Goal: Task Accomplishment & Management: Manage account settings

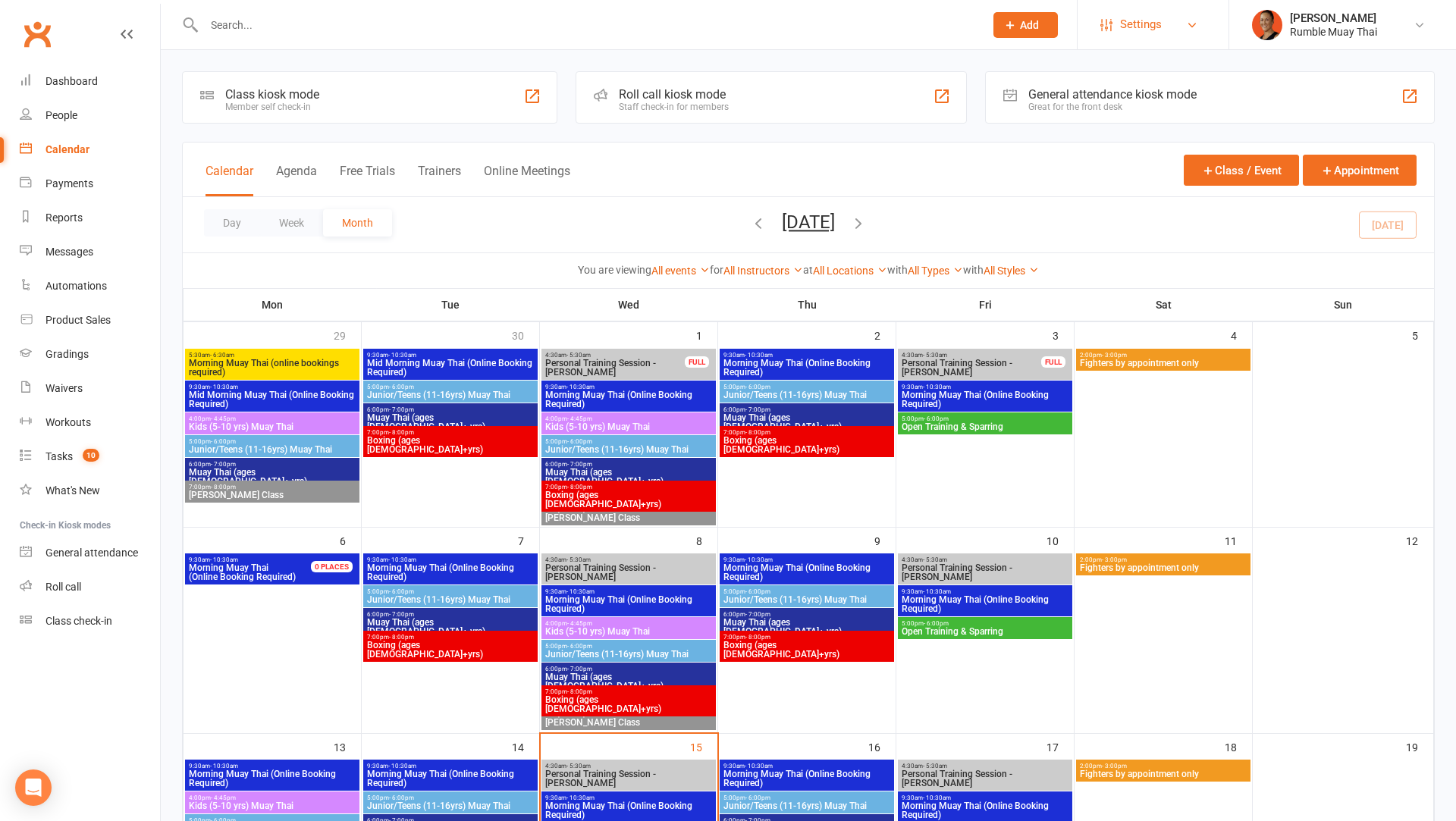
click at [1149, 19] on span "Settings" at bounding box center [1140, 25] width 41 height 34
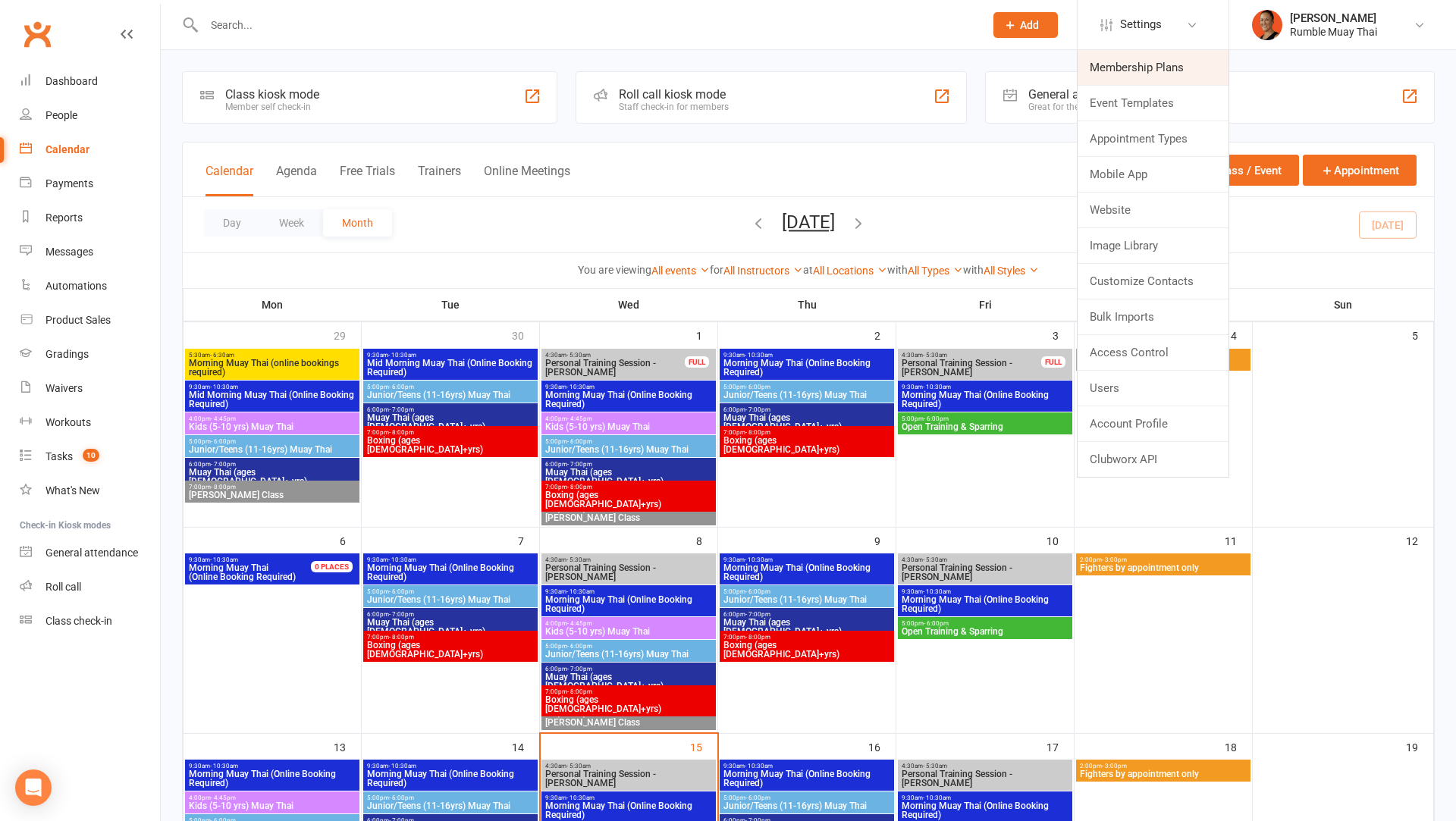
click at [1124, 75] on link "Membership Plans" at bounding box center [1152, 68] width 151 height 35
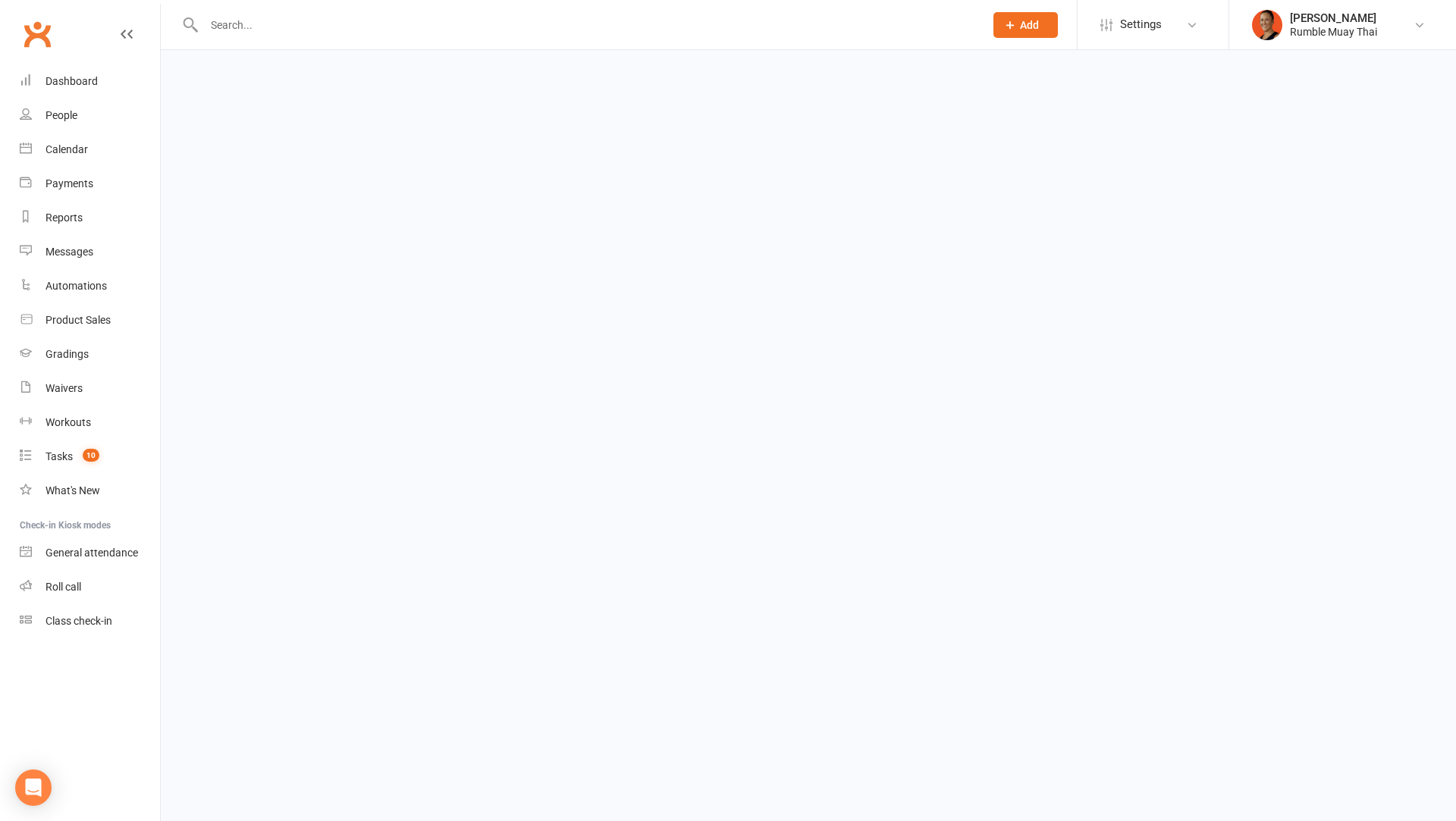
select select "100"
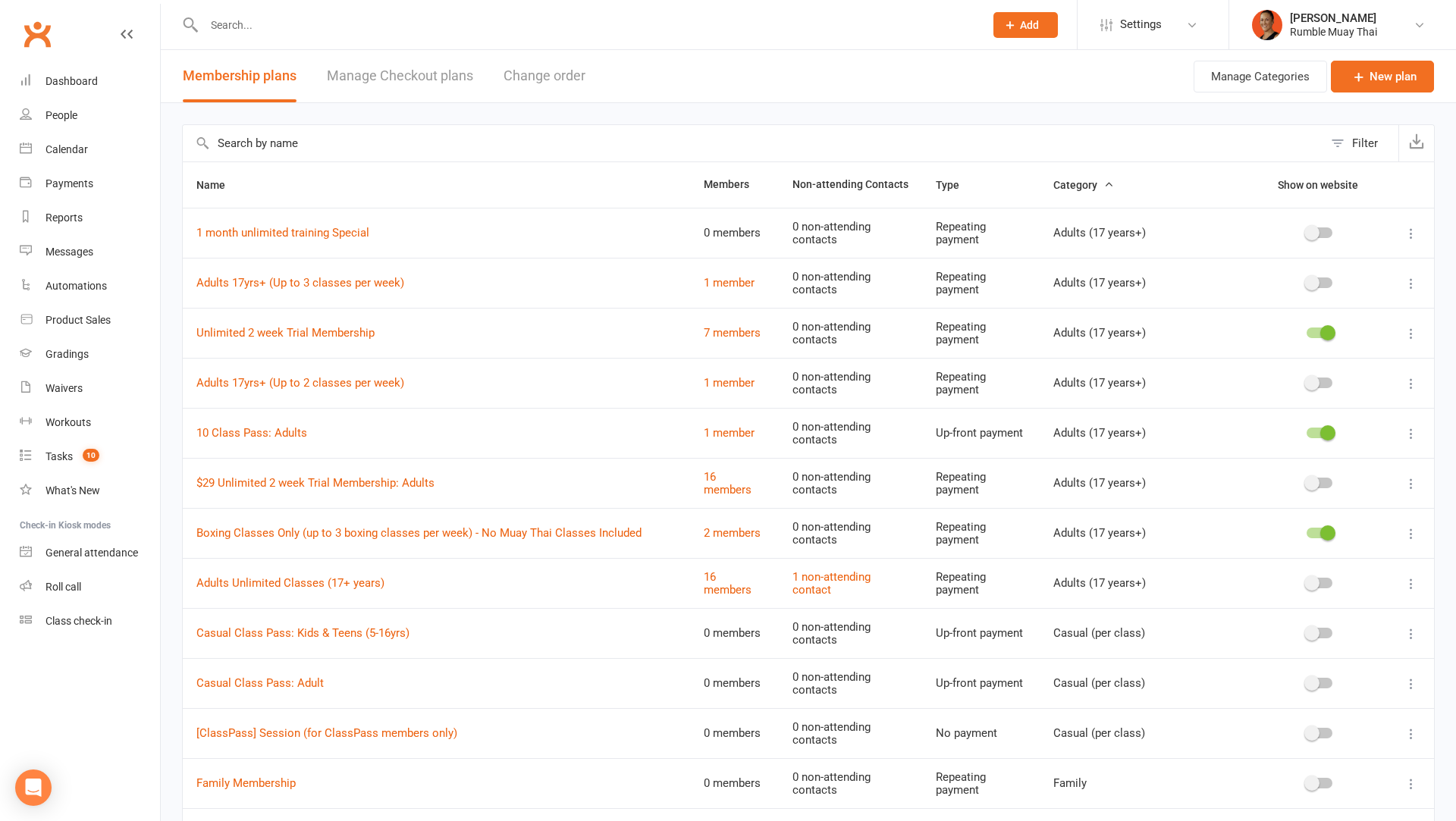
click at [1326, 532] on span at bounding box center [1327, 532] width 15 height 15
click at [1306, 531] on input "checkbox" at bounding box center [1306, 531] width 0 height 0
click at [449, 531] on link "Boxing Classes Only (up to 3 boxing classes per week) - No Muay Thai Classes In…" at bounding box center [419, 532] width 445 height 13
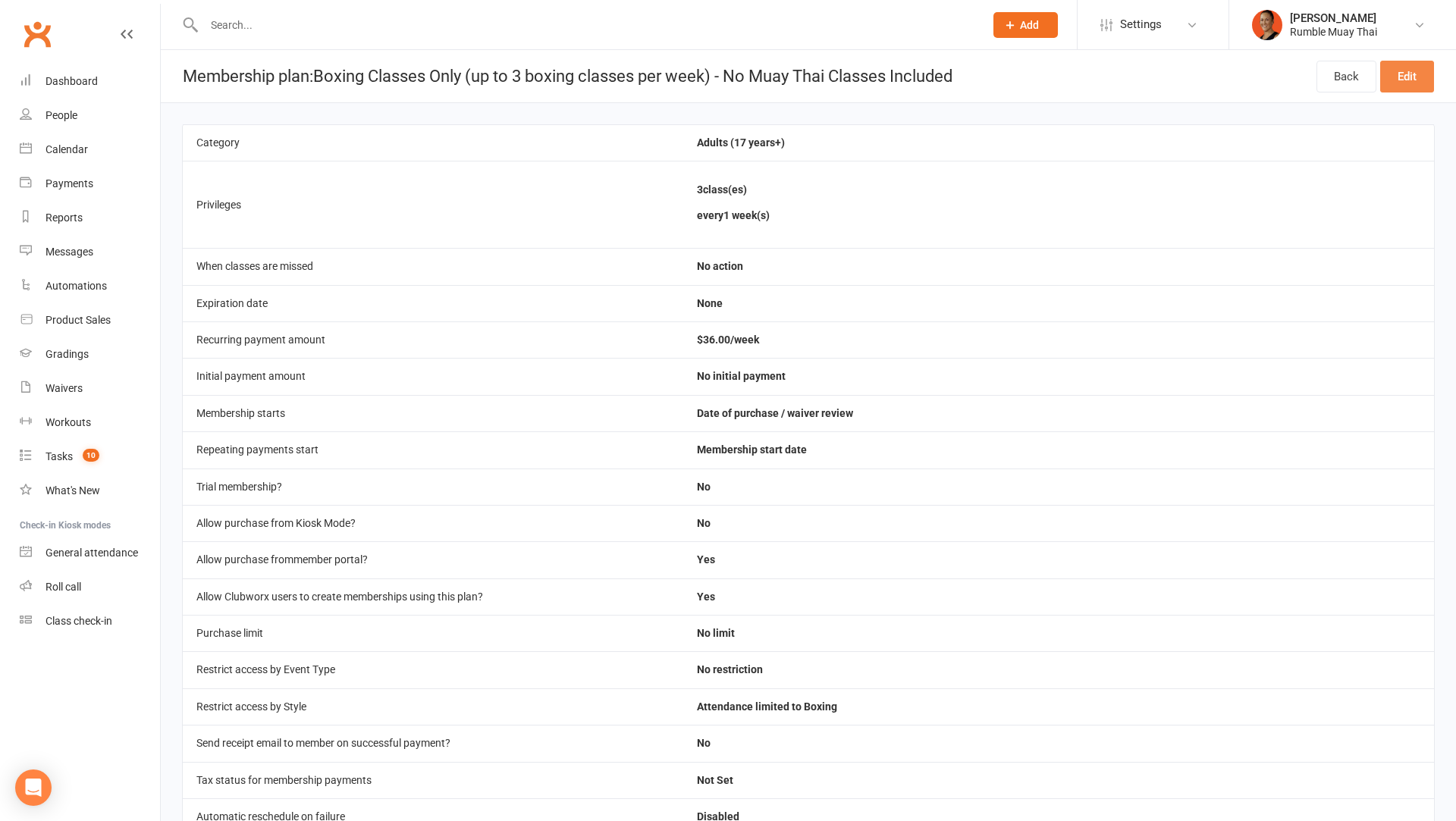
click at [1408, 77] on link "Edit" at bounding box center [1407, 77] width 54 height 32
click at [1335, 84] on link "Back" at bounding box center [1347, 77] width 60 height 32
select select "100"
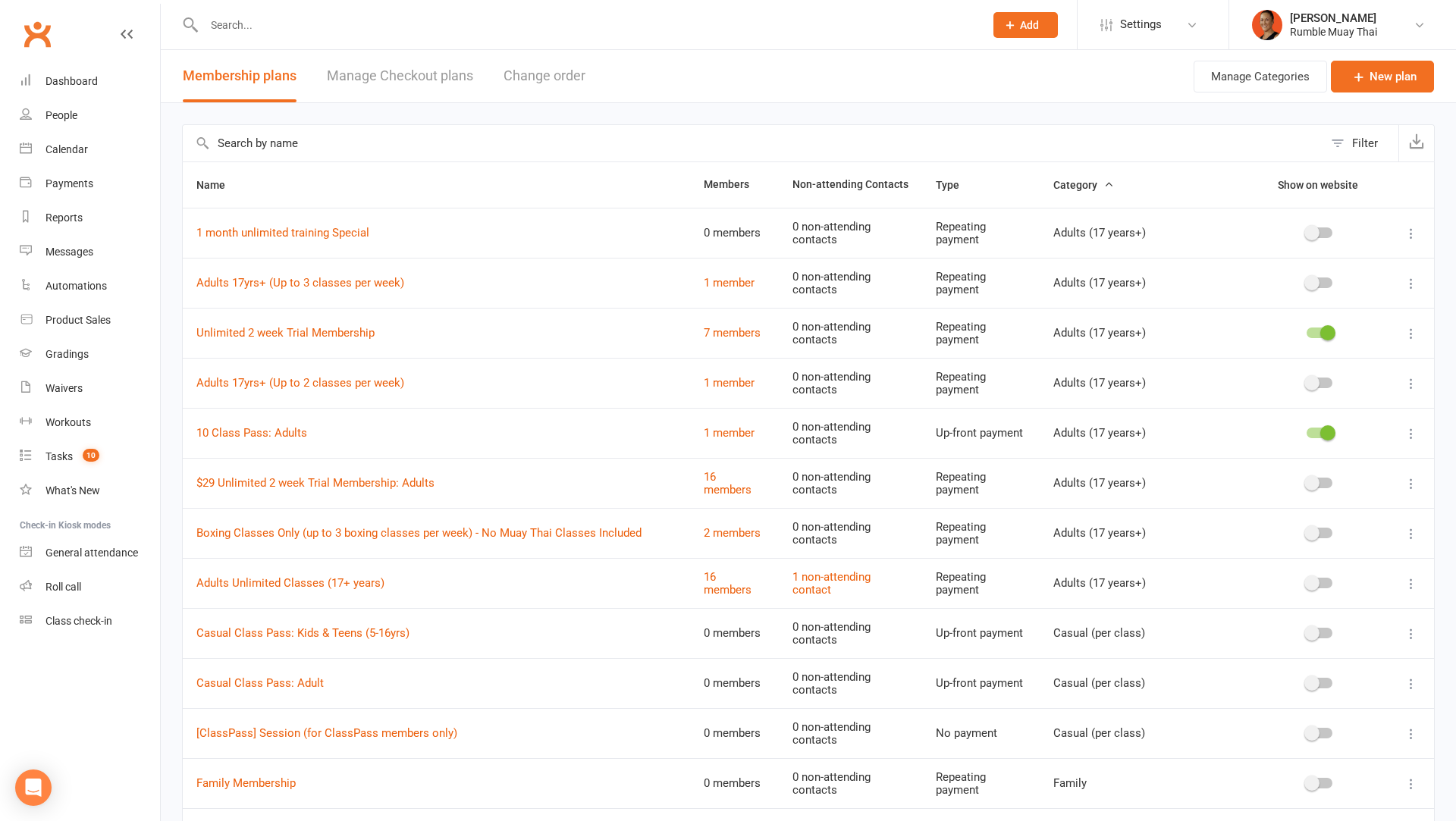
click at [1414, 525] on button at bounding box center [1411, 534] width 19 height 19
click at [1319, 626] on link "Delete" at bounding box center [1344, 621] width 150 height 30
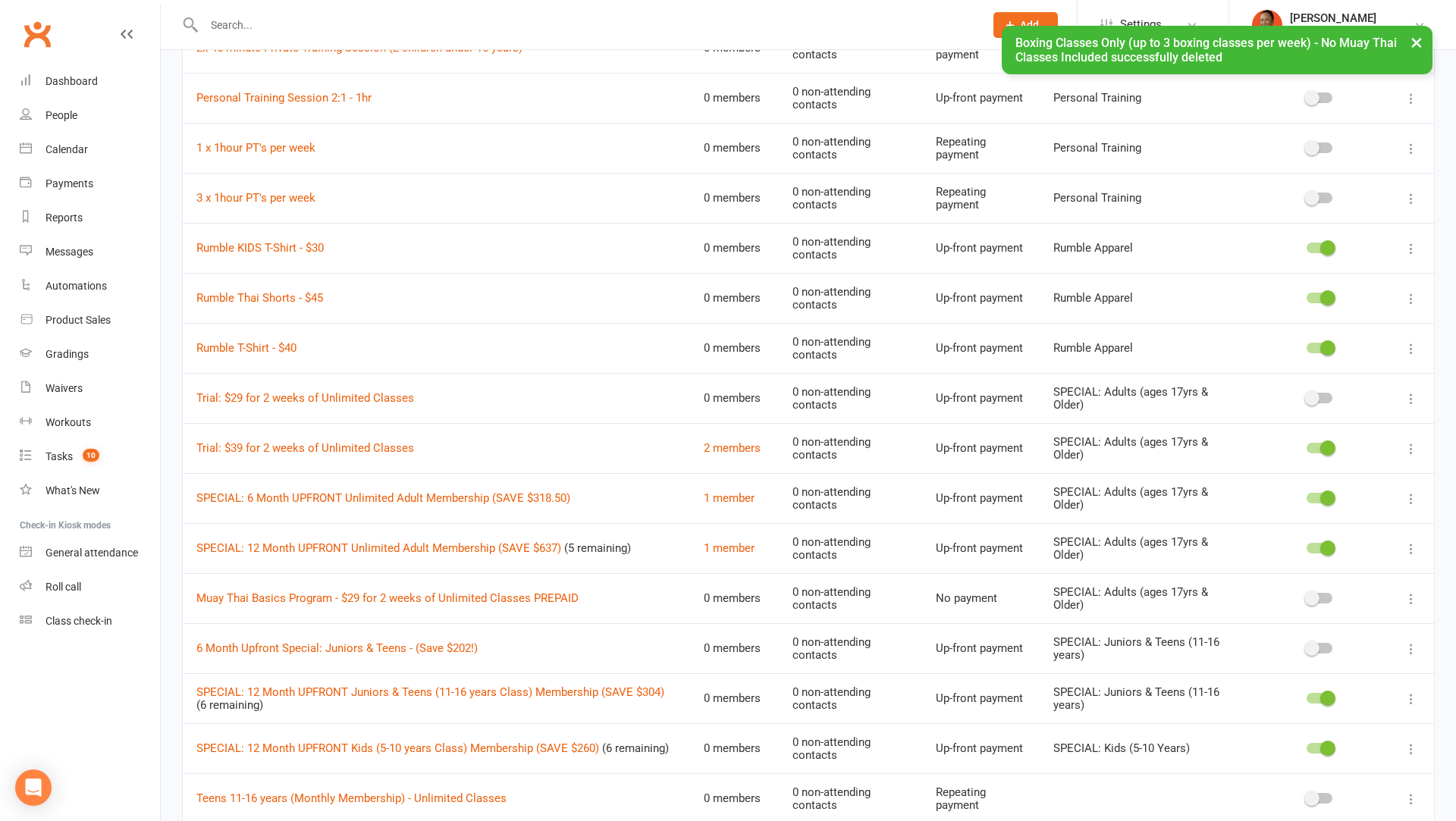
scroll to position [1544, 0]
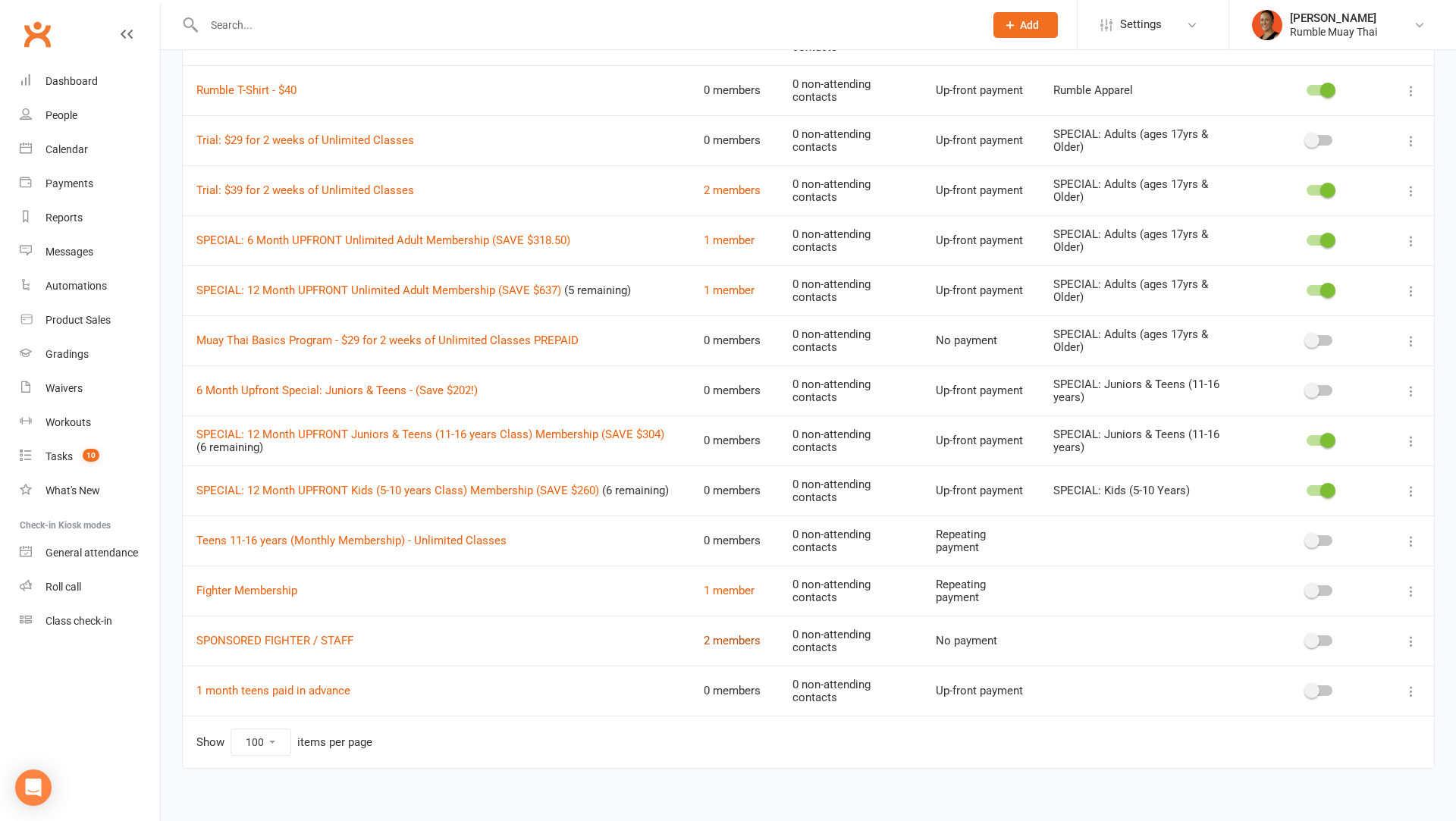
click at [735, 634] on link "2 members" at bounding box center [732, 640] width 56 height 13
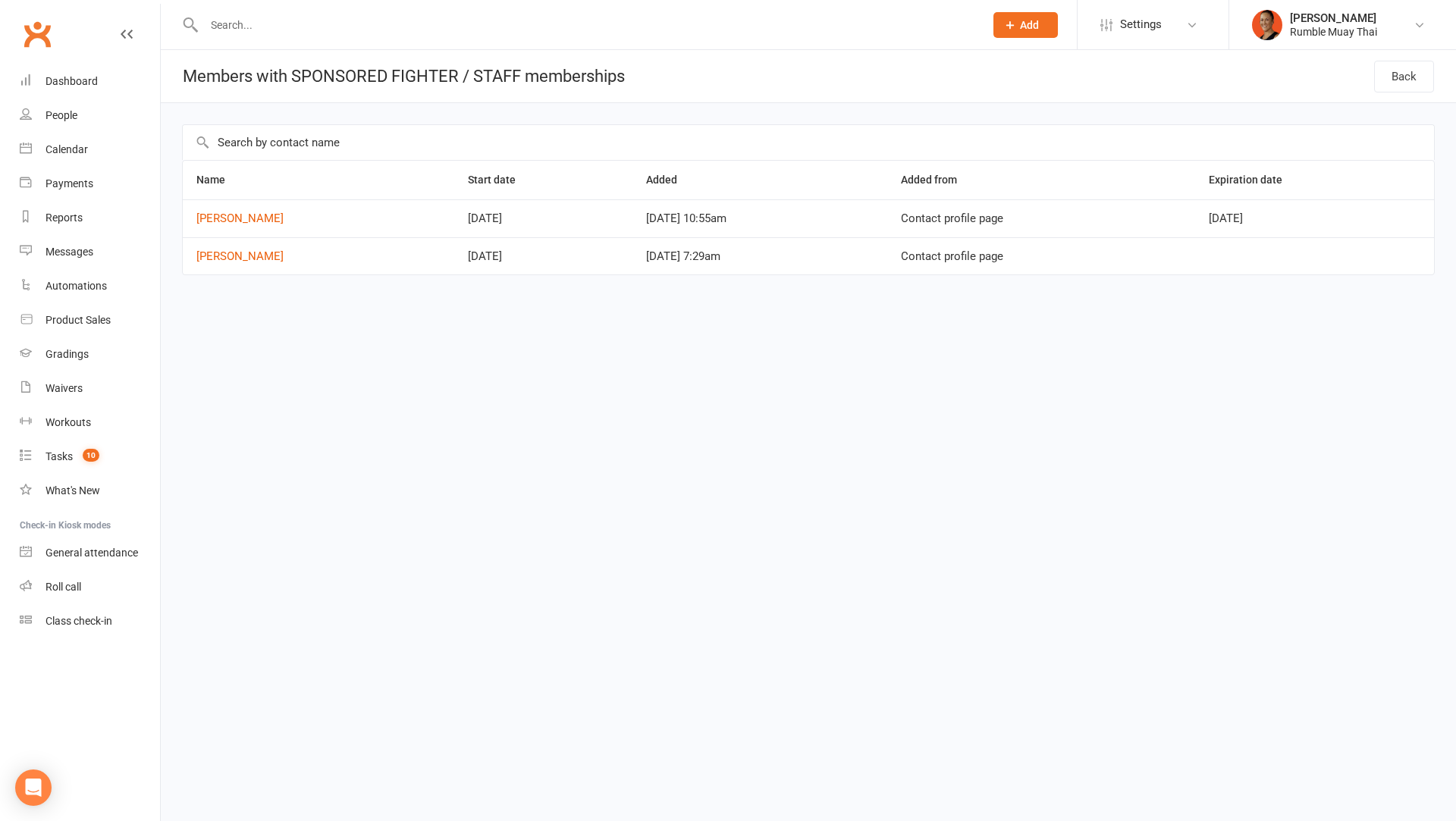
select select "100"
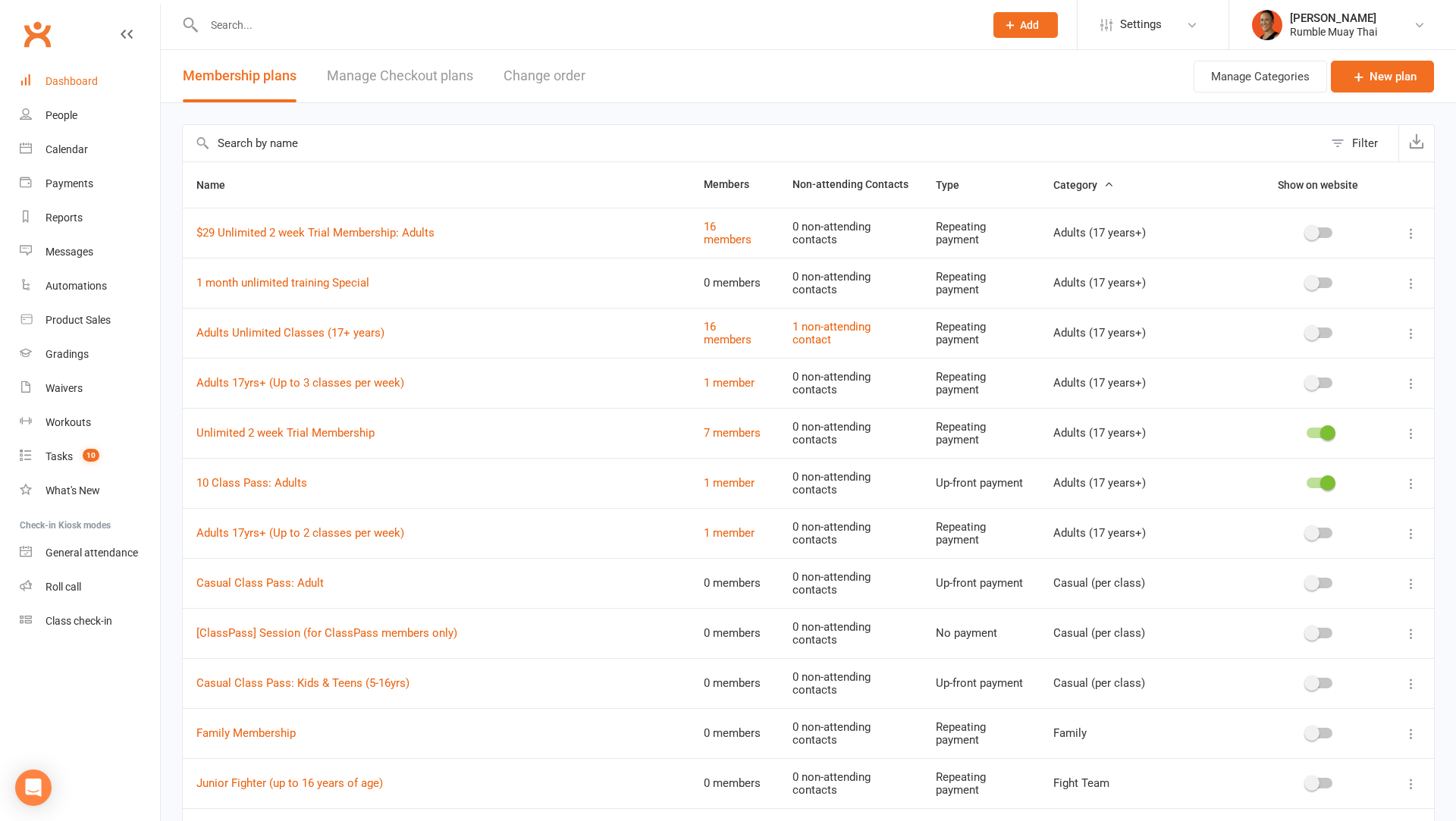
click at [92, 87] on div "Dashboard" at bounding box center [71, 81] width 52 height 12
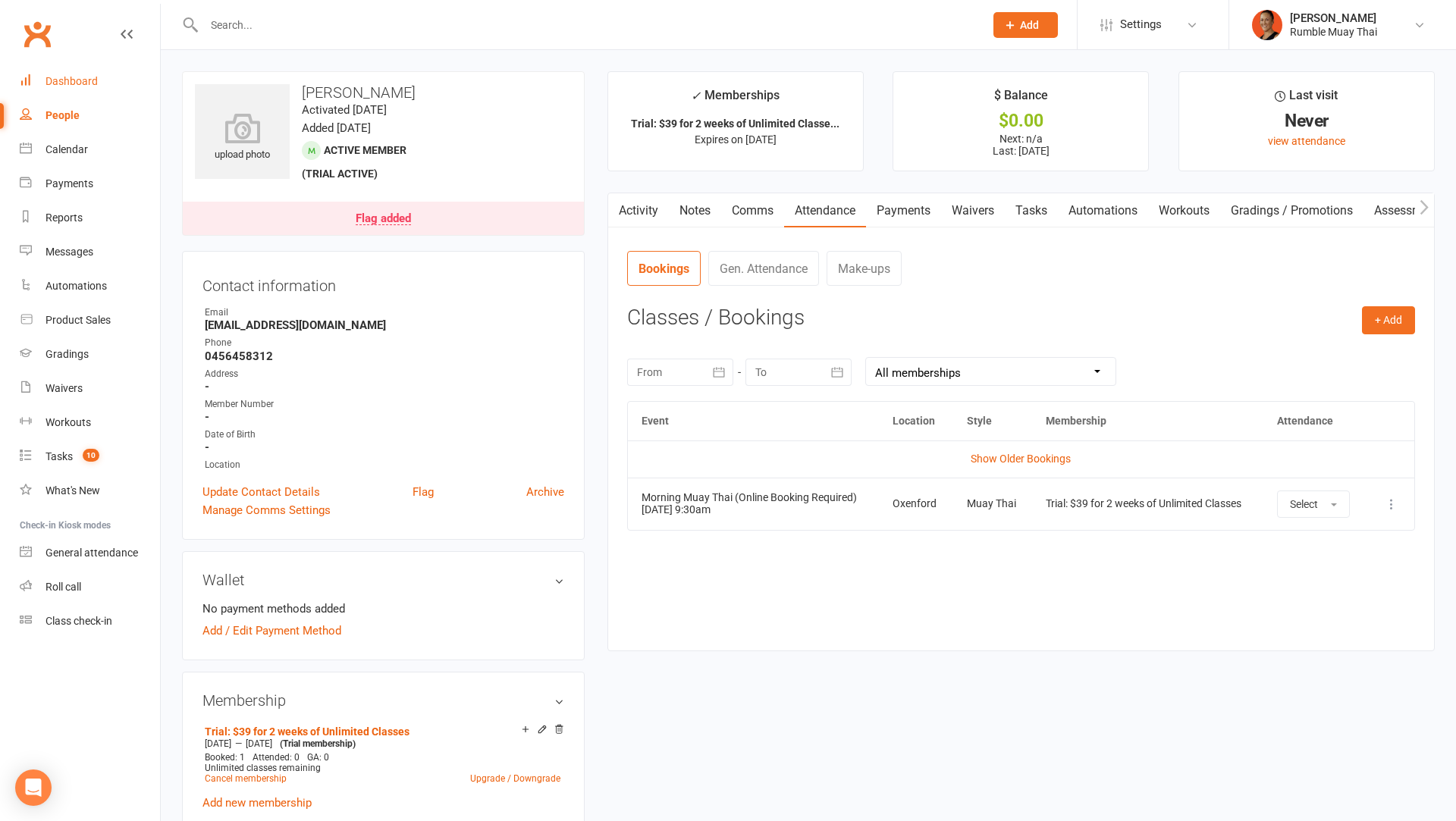
click at [96, 72] on link "Dashboard" at bounding box center [89, 81] width 140 height 34
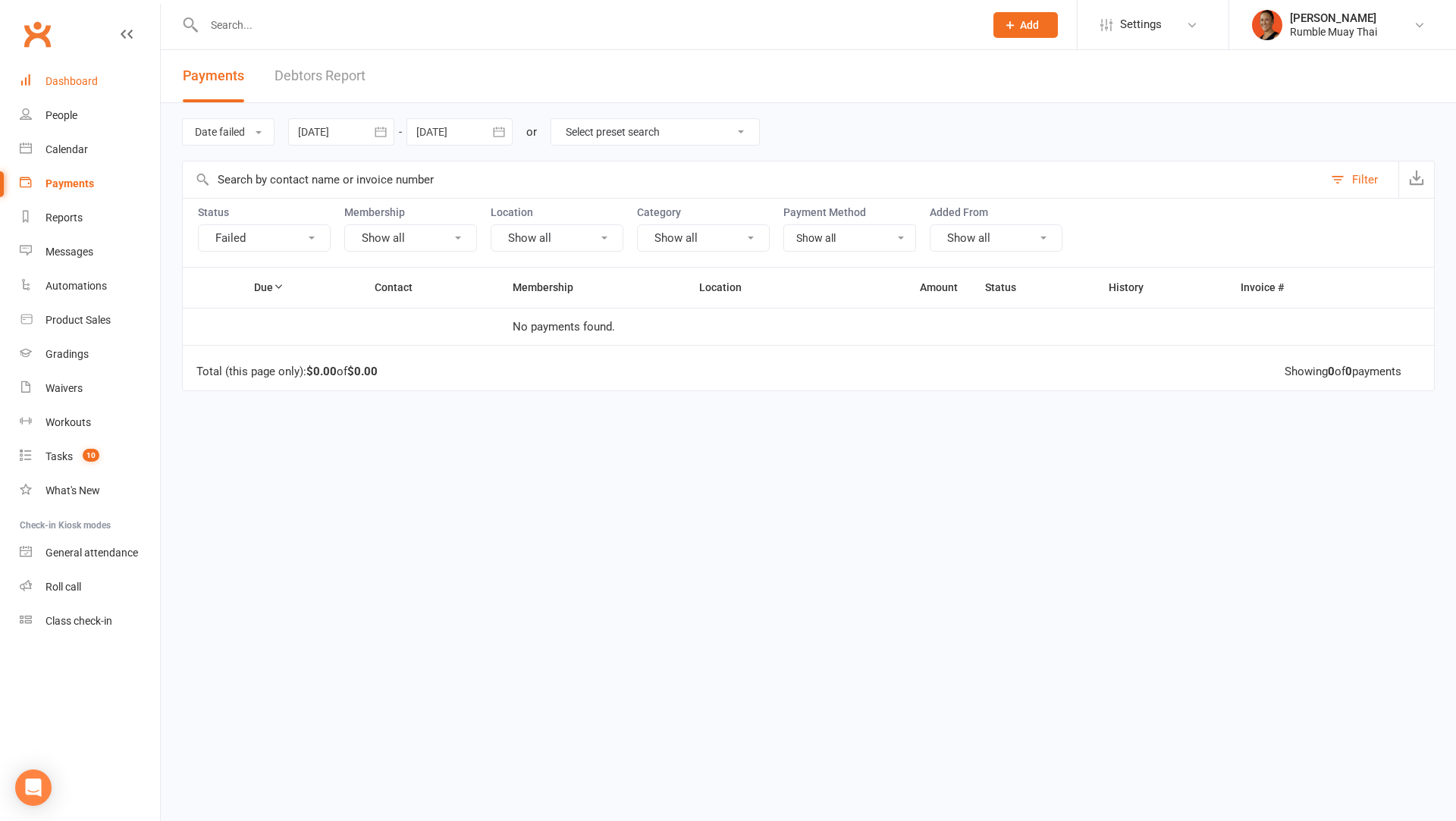
click at [79, 80] on div "Dashboard" at bounding box center [71, 81] width 52 height 12
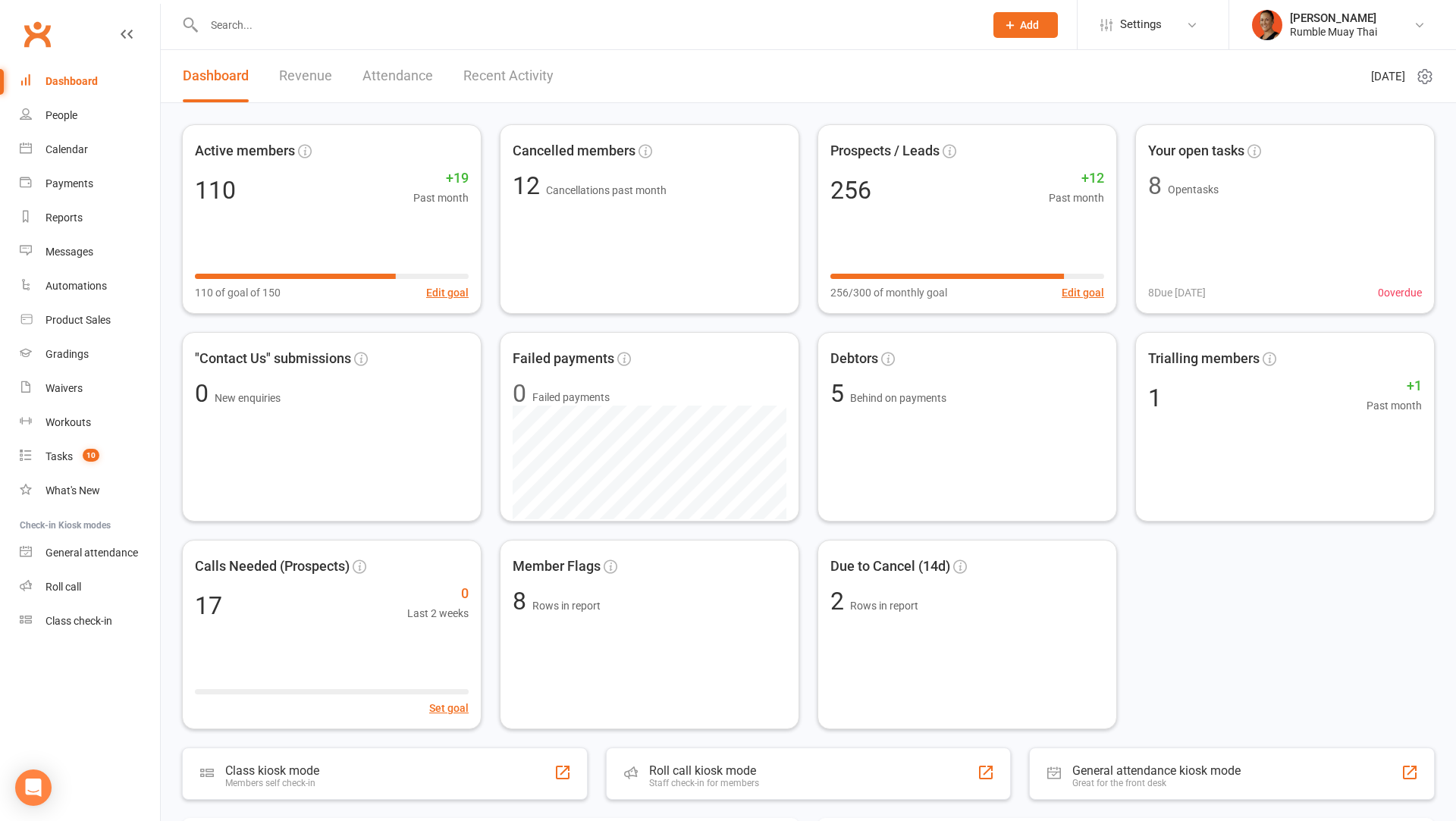
click at [482, 39] on div at bounding box center [577, 25] width 792 height 49
click at [481, 27] on input "text" at bounding box center [586, 25] width 774 height 21
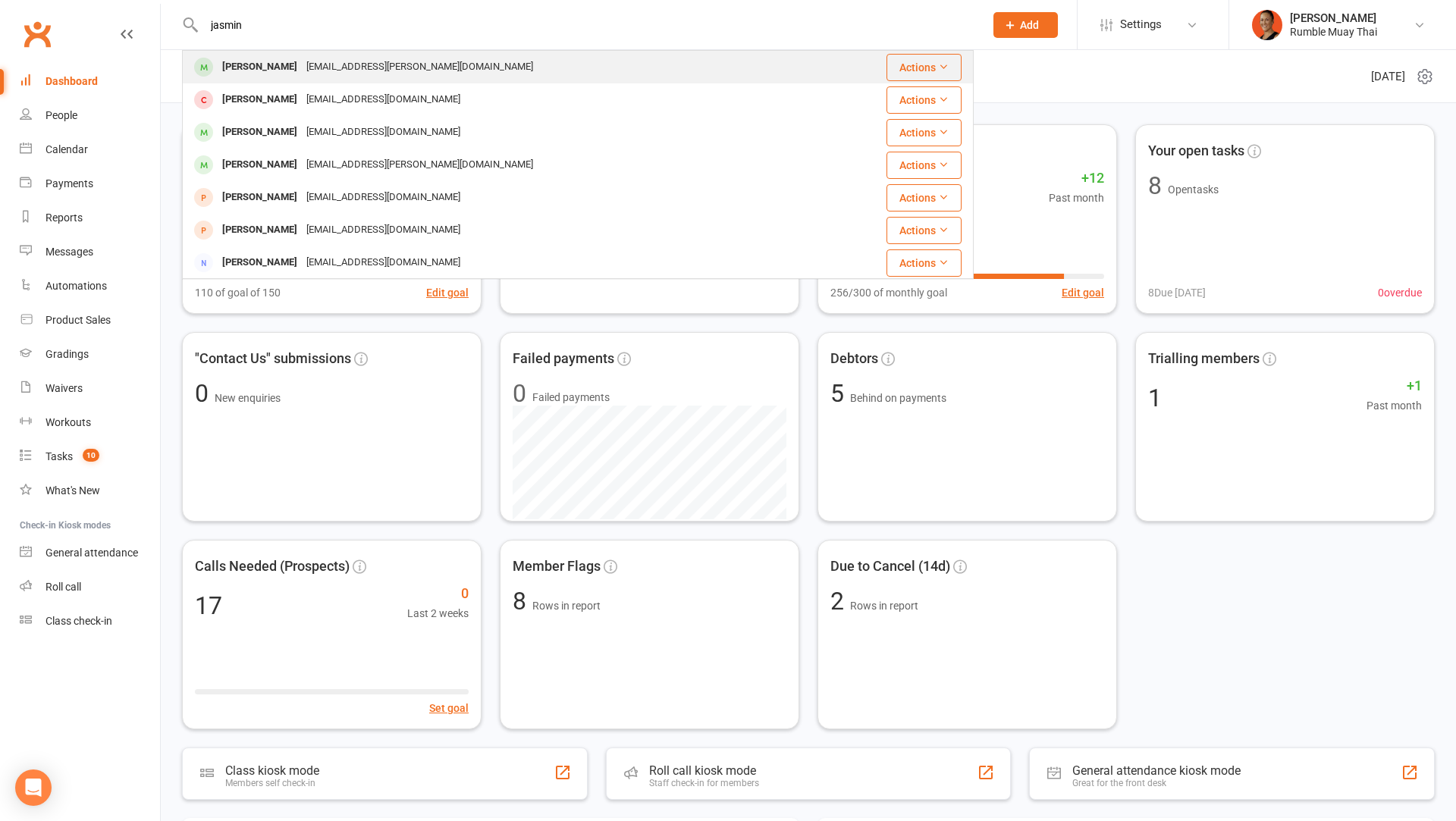
type input "jasmin"
click at [381, 62] on div "Jasmine.harland@gmail.com" at bounding box center [419, 67] width 236 height 22
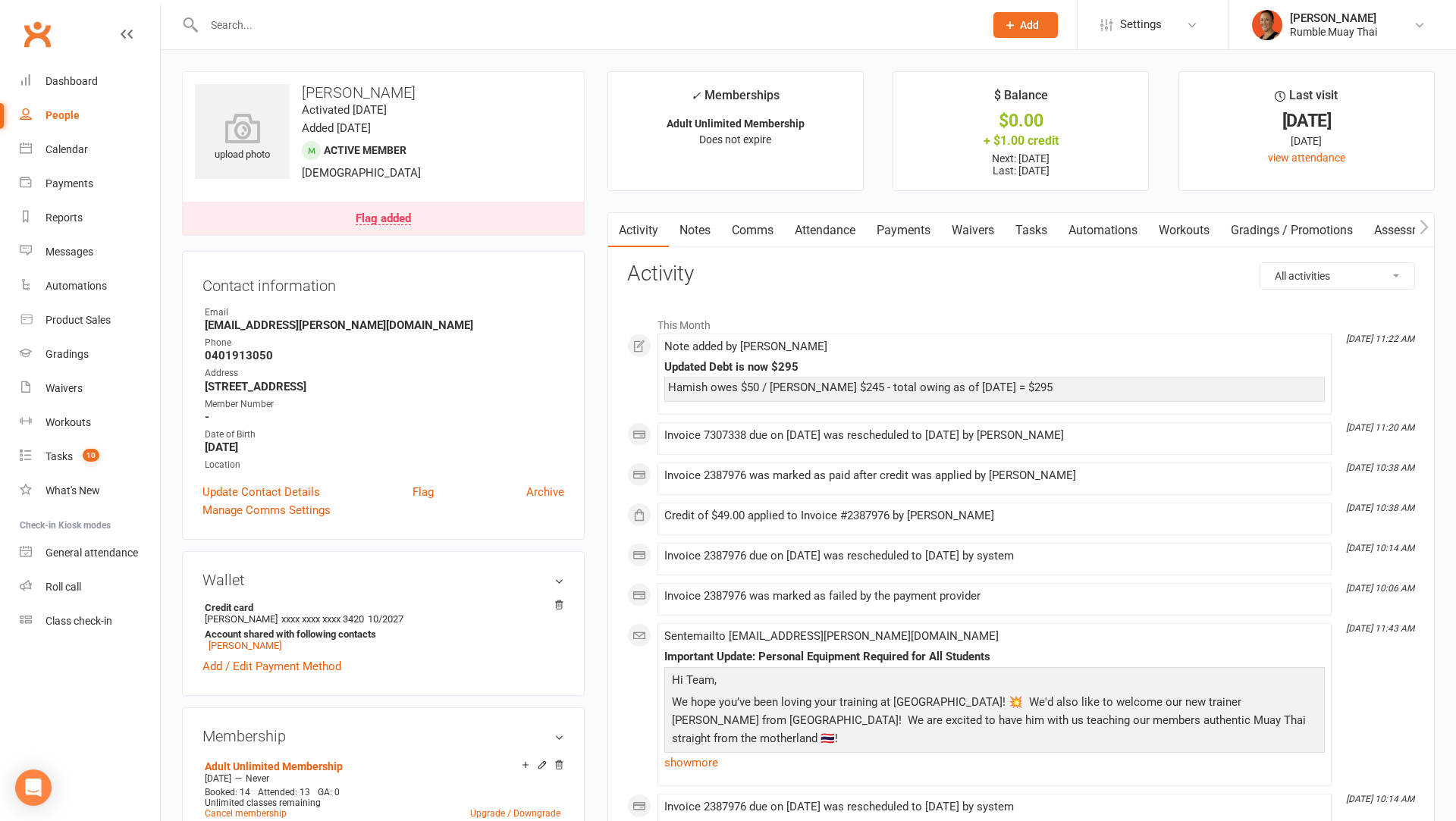
click at [919, 221] on link "Payments" at bounding box center [903, 230] width 75 height 35
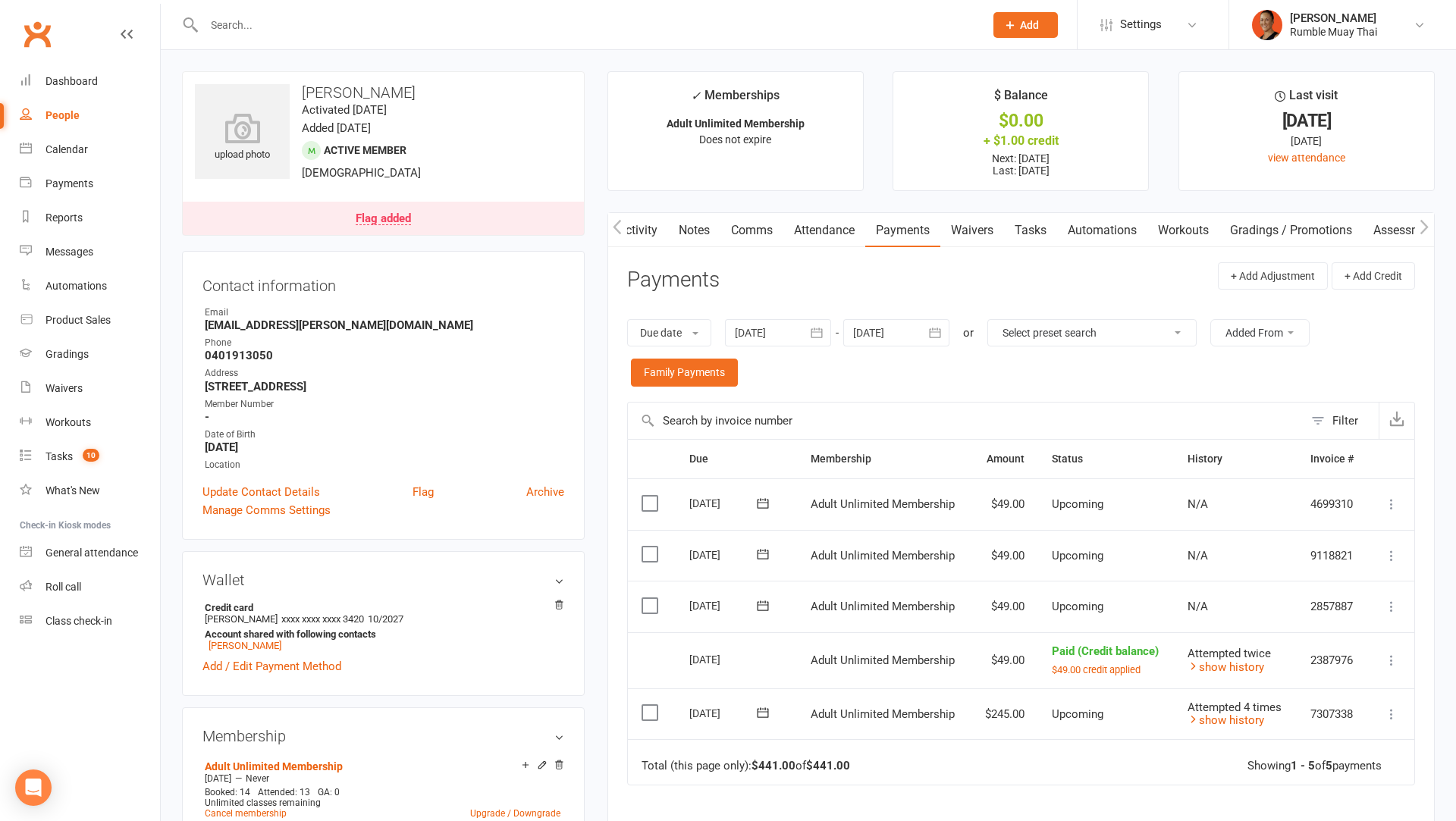
click at [704, 228] on link "Notes" at bounding box center [694, 230] width 52 height 35
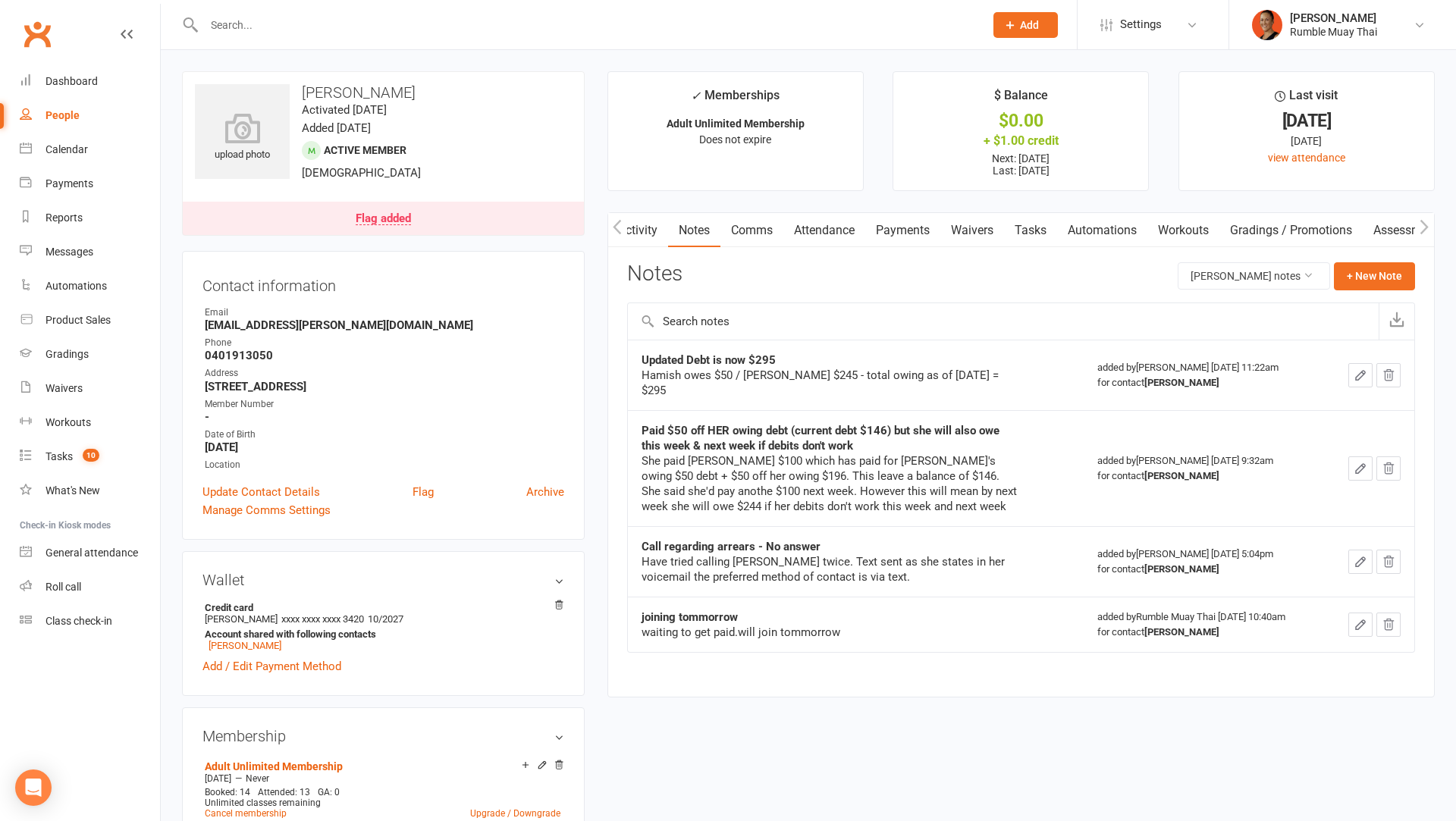
click at [934, 223] on link "Payments" at bounding box center [902, 230] width 75 height 35
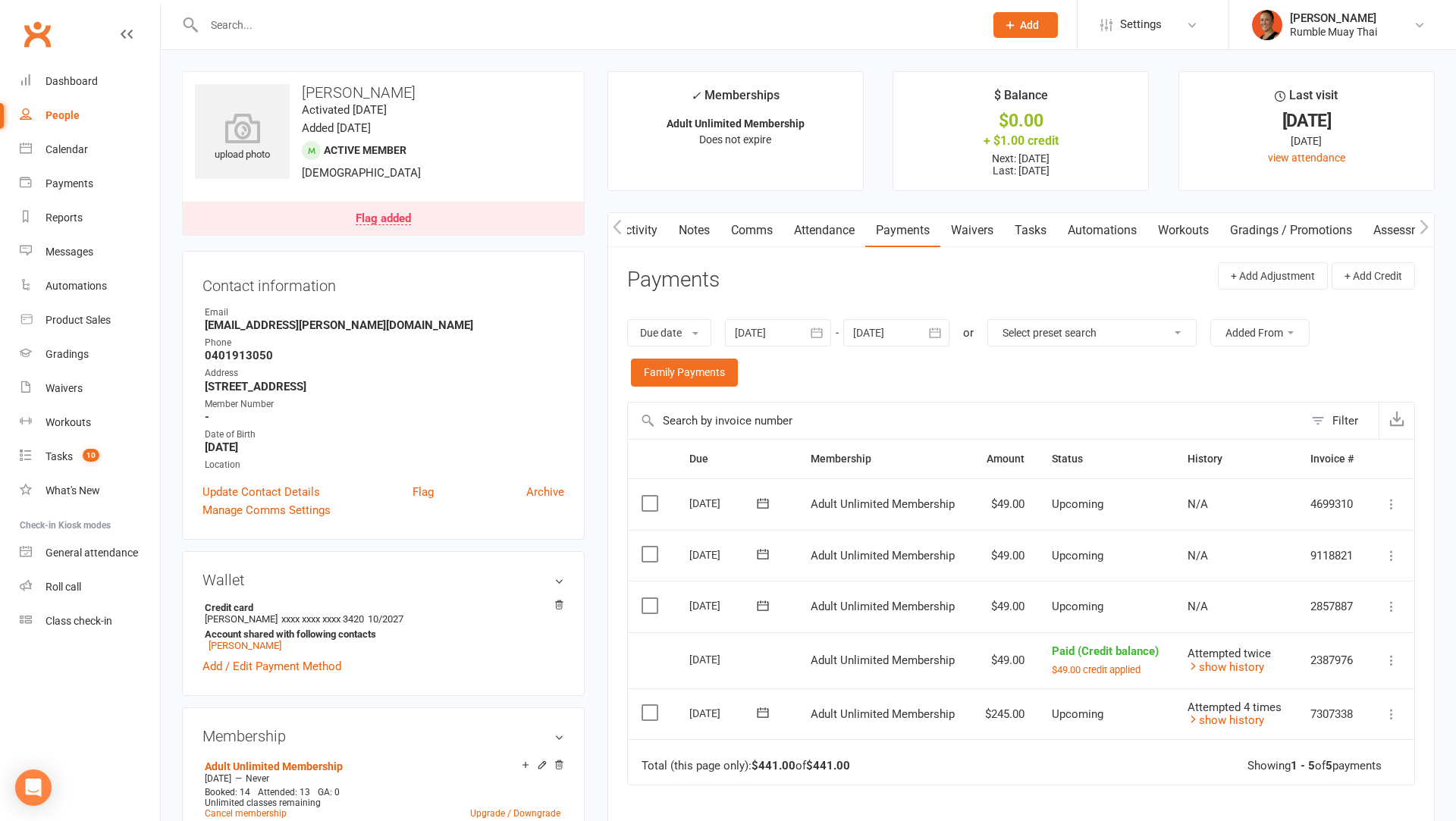
click at [374, 219] on div "Flag added" at bounding box center [383, 219] width 56 height 12
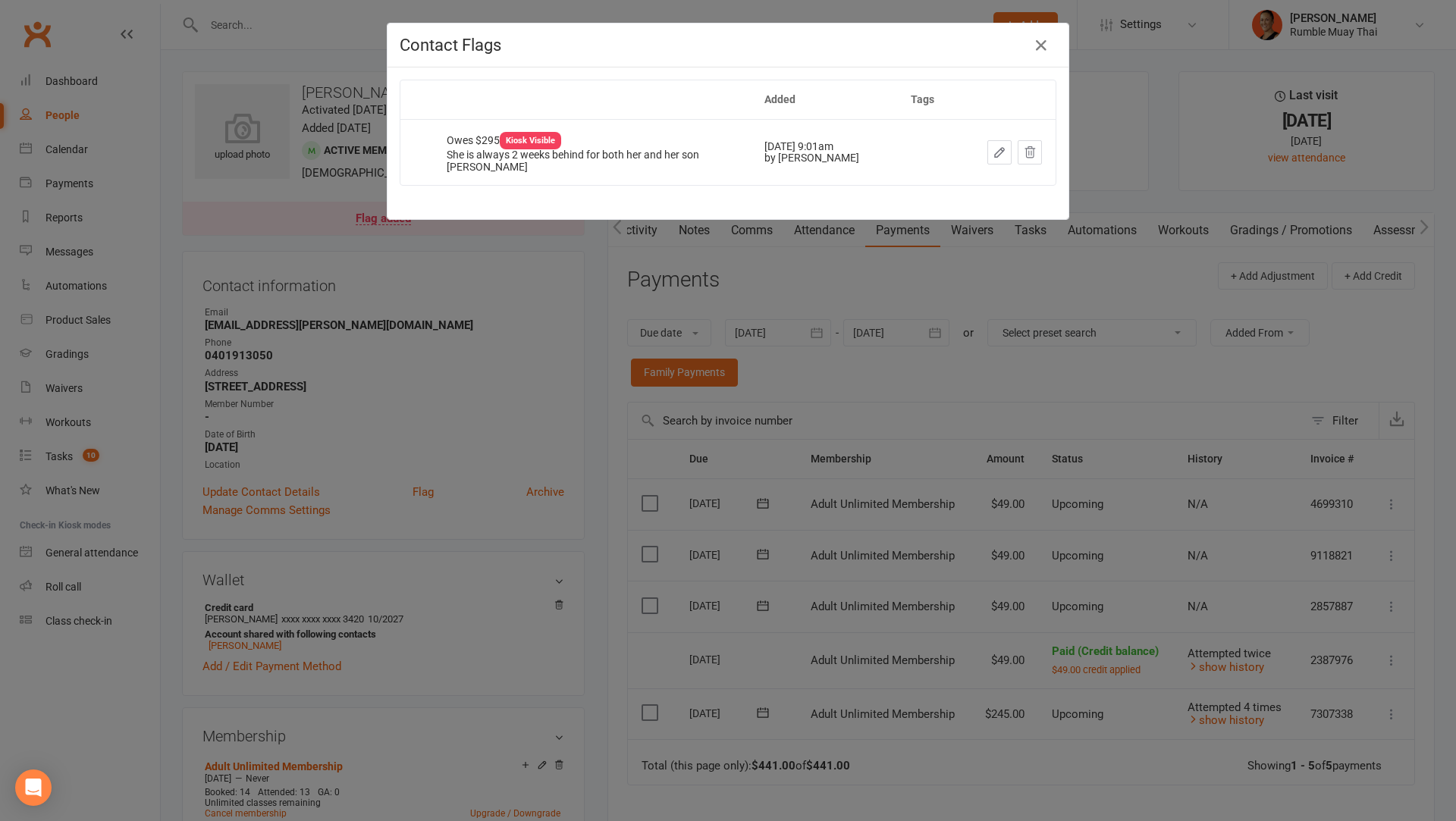
click at [904, 323] on div "Contact Flags Added Tags Owes $295 Kiosk Visible She is always 2 weeks behind f…" at bounding box center [728, 410] width 1456 height 821
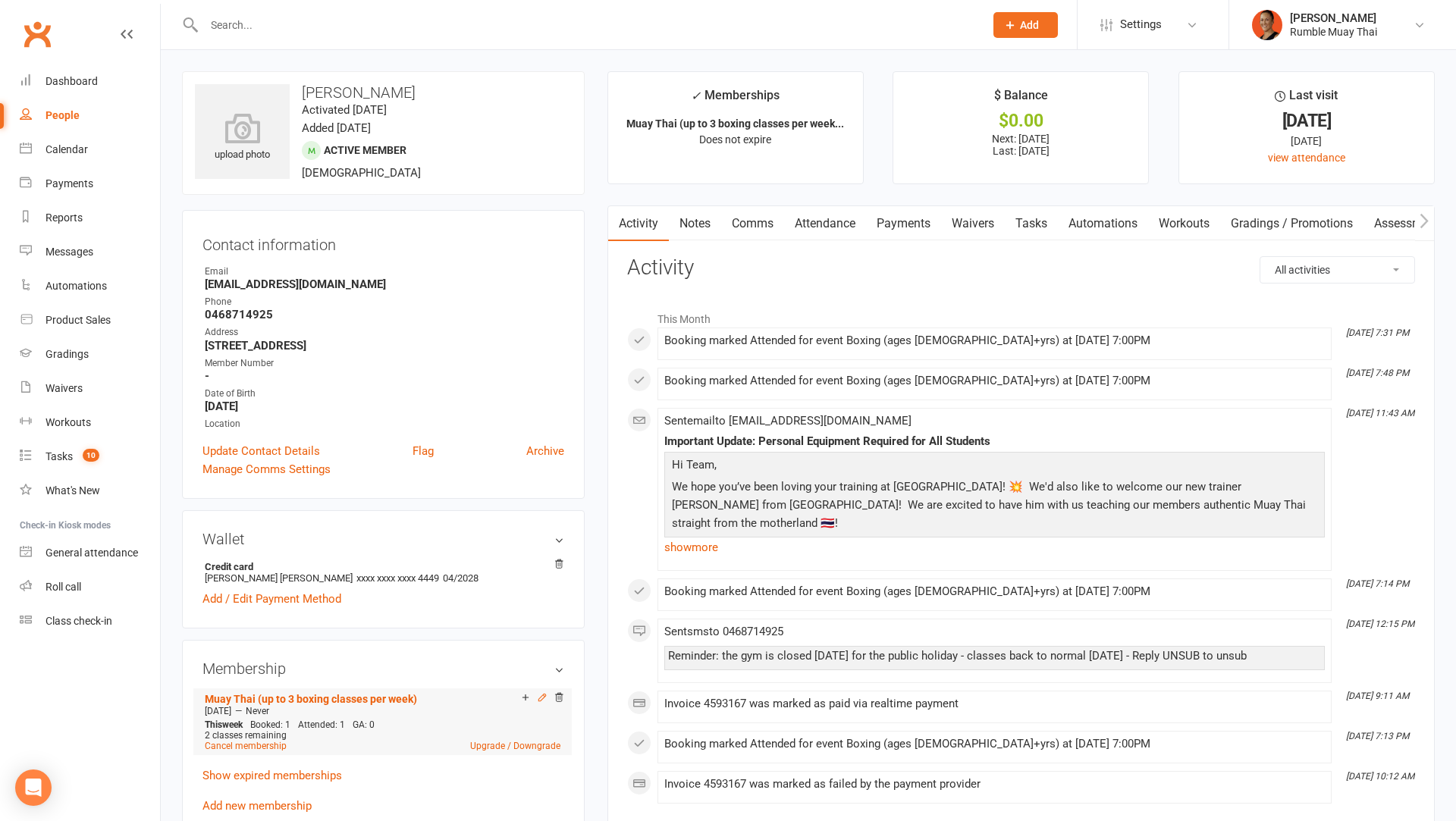
click at [538, 694] on icon at bounding box center [542, 697] width 11 height 11
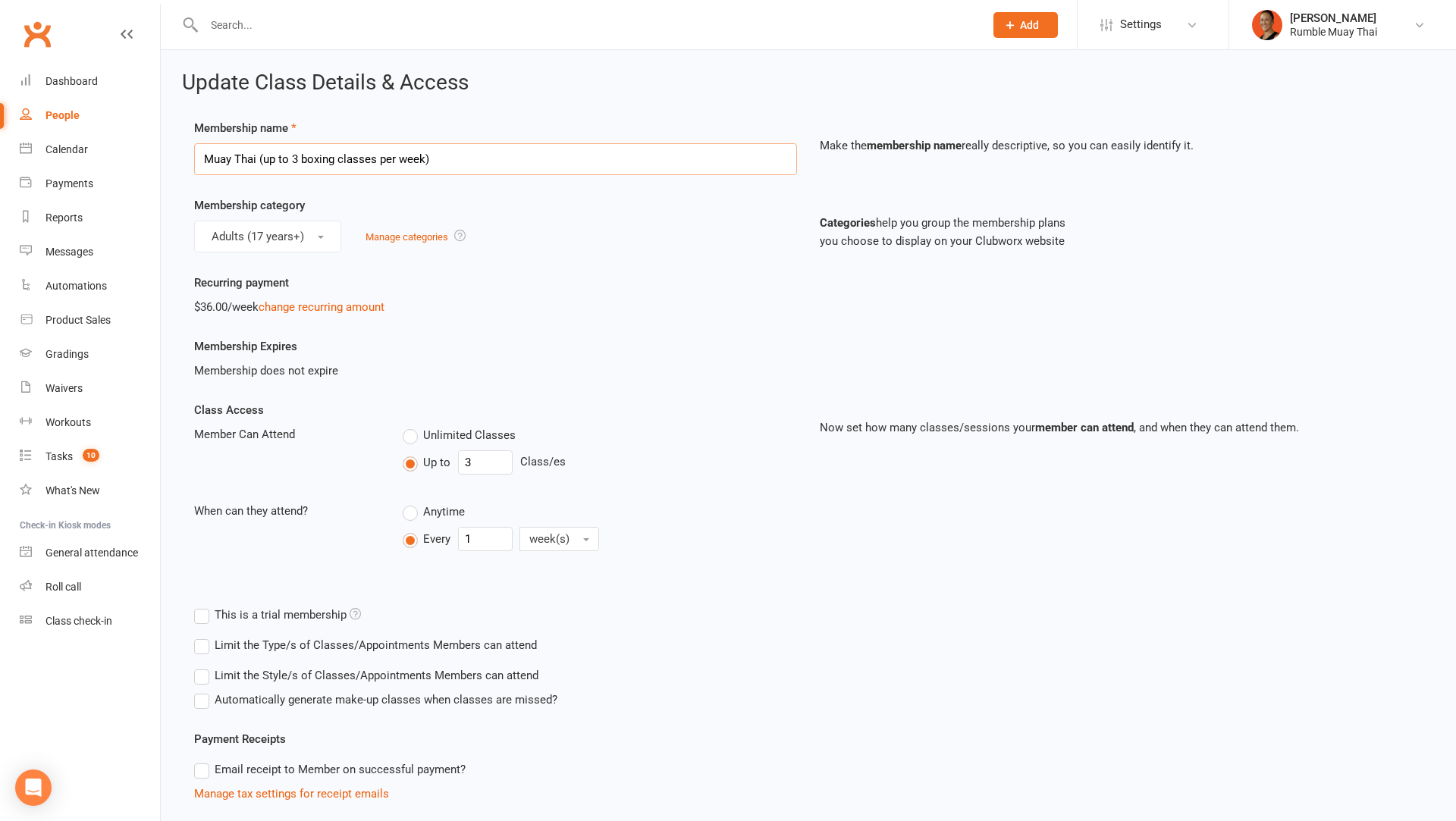
click at [311, 158] on input "Muay Thai (up to 3 boxing classes per week)" at bounding box center [495, 159] width 603 height 32
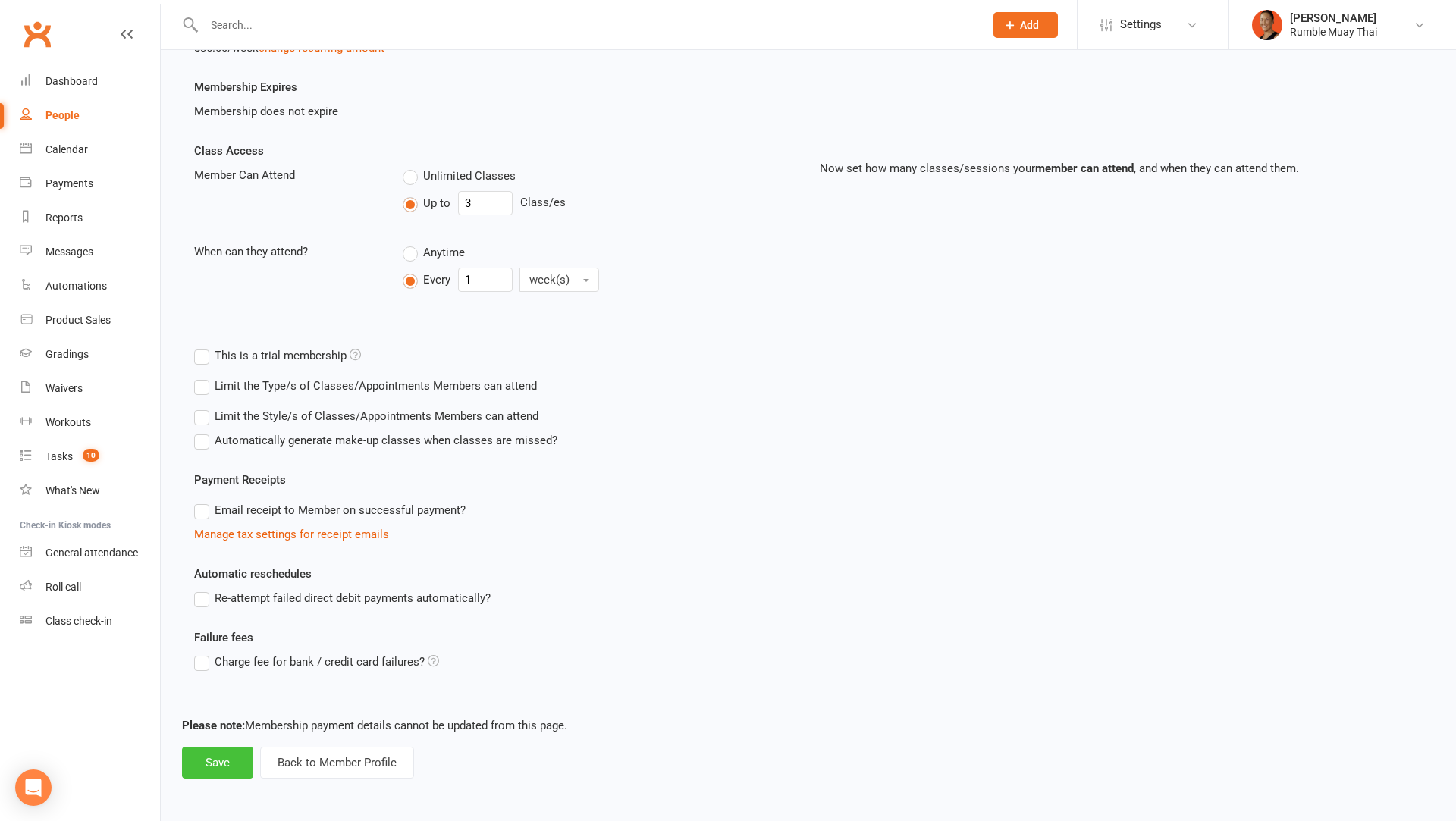
type input "Muay Thai (up to 3 classes per week)"
click at [214, 765] on button "Save" at bounding box center [217, 763] width 71 height 32
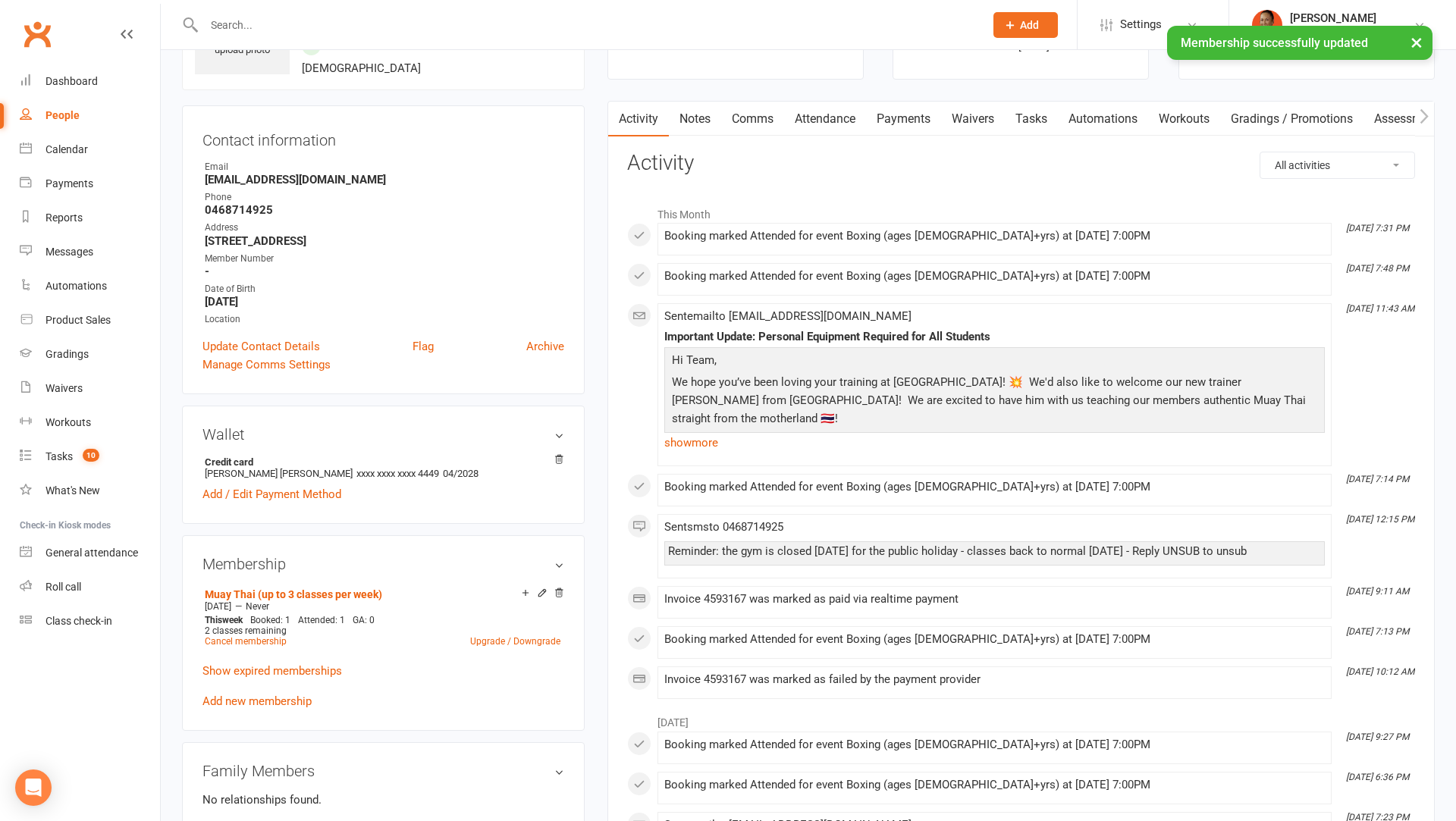
scroll to position [135, 0]
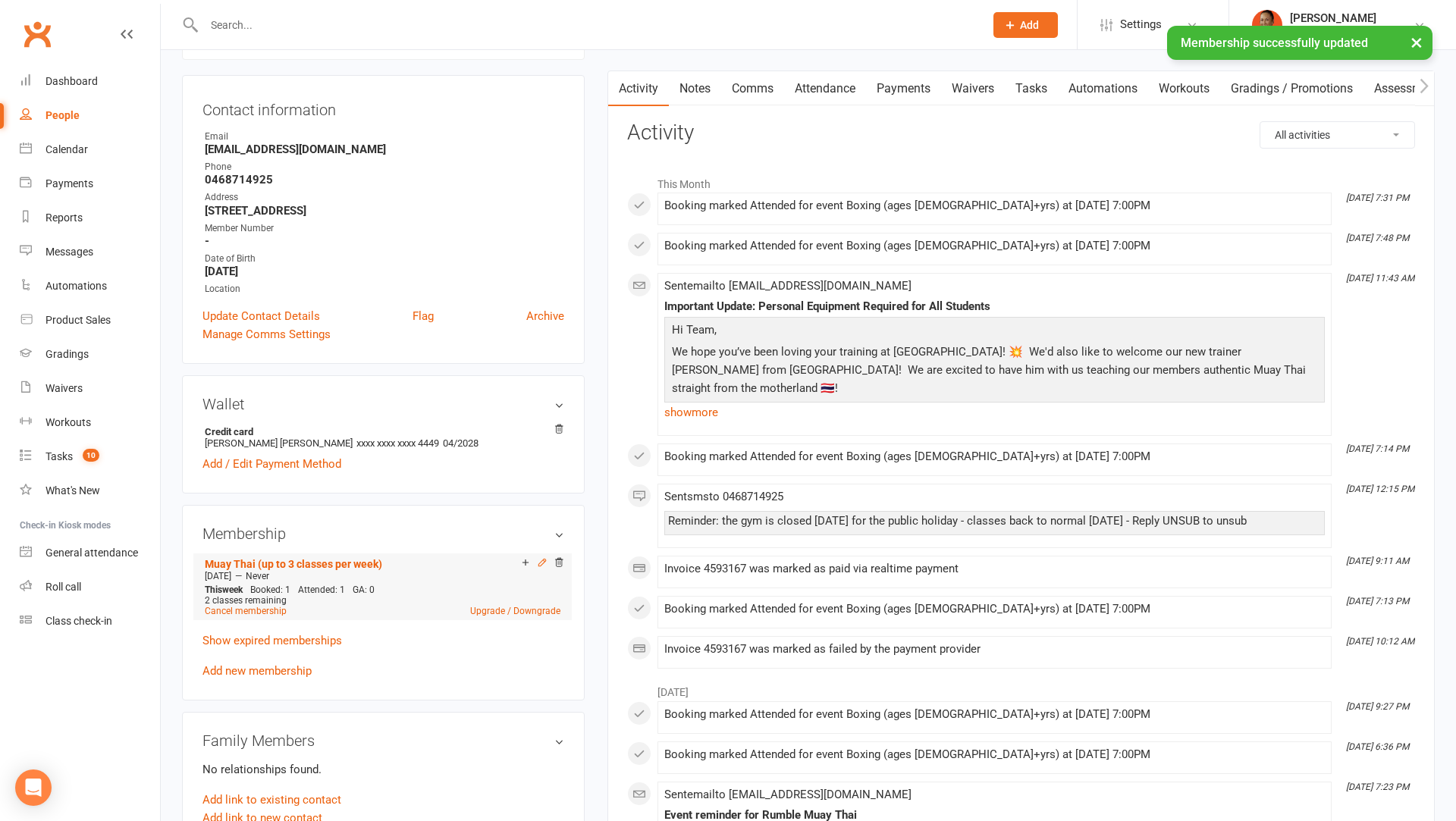
click at [541, 557] on icon at bounding box center [542, 562] width 11 height 11
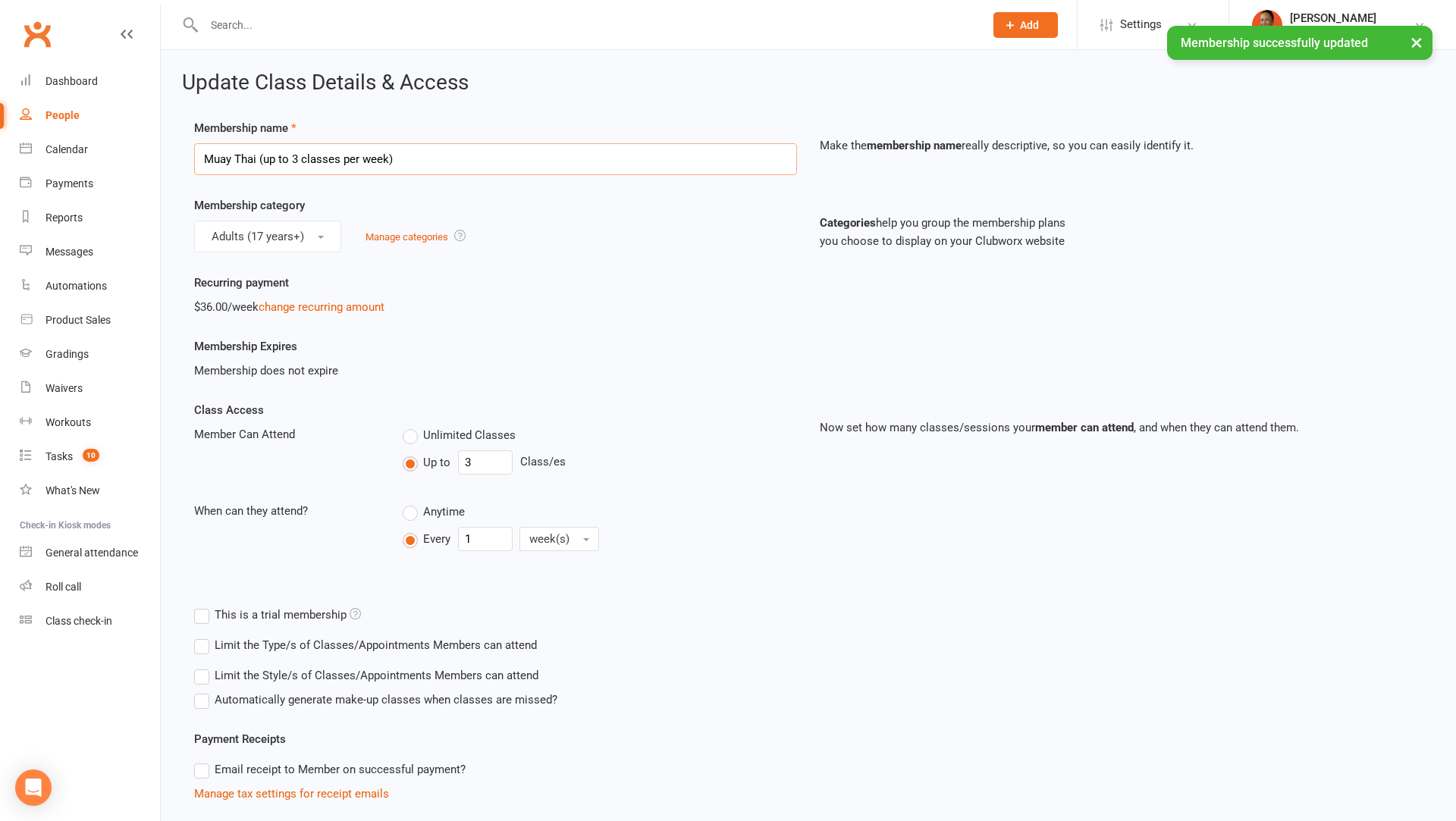
click at [206, 159] on input "Muay Thai (up to 3 classes per week)" at bounding box center [495, 159] width 603 height 32
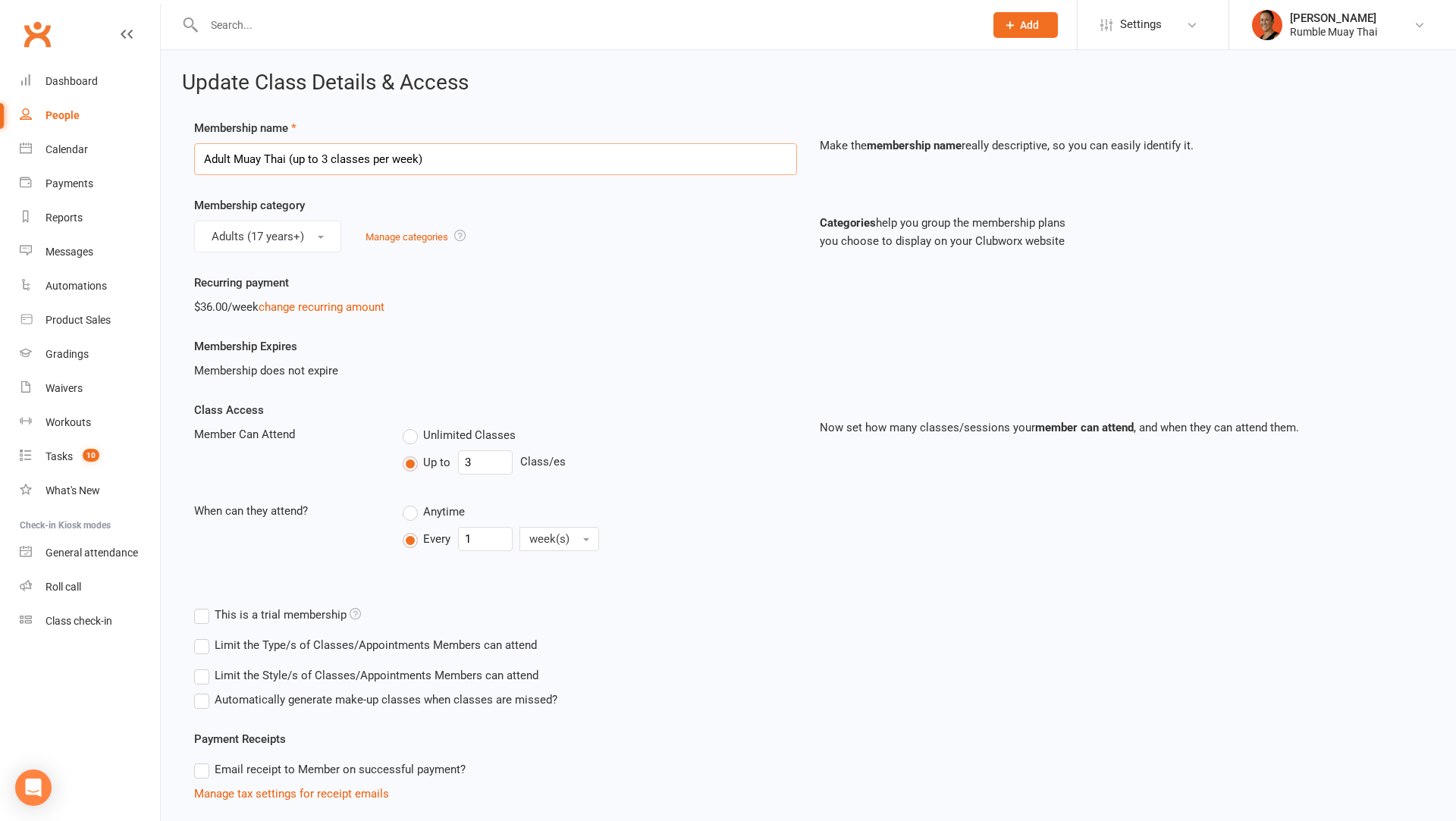
scroll to position [260, 0]
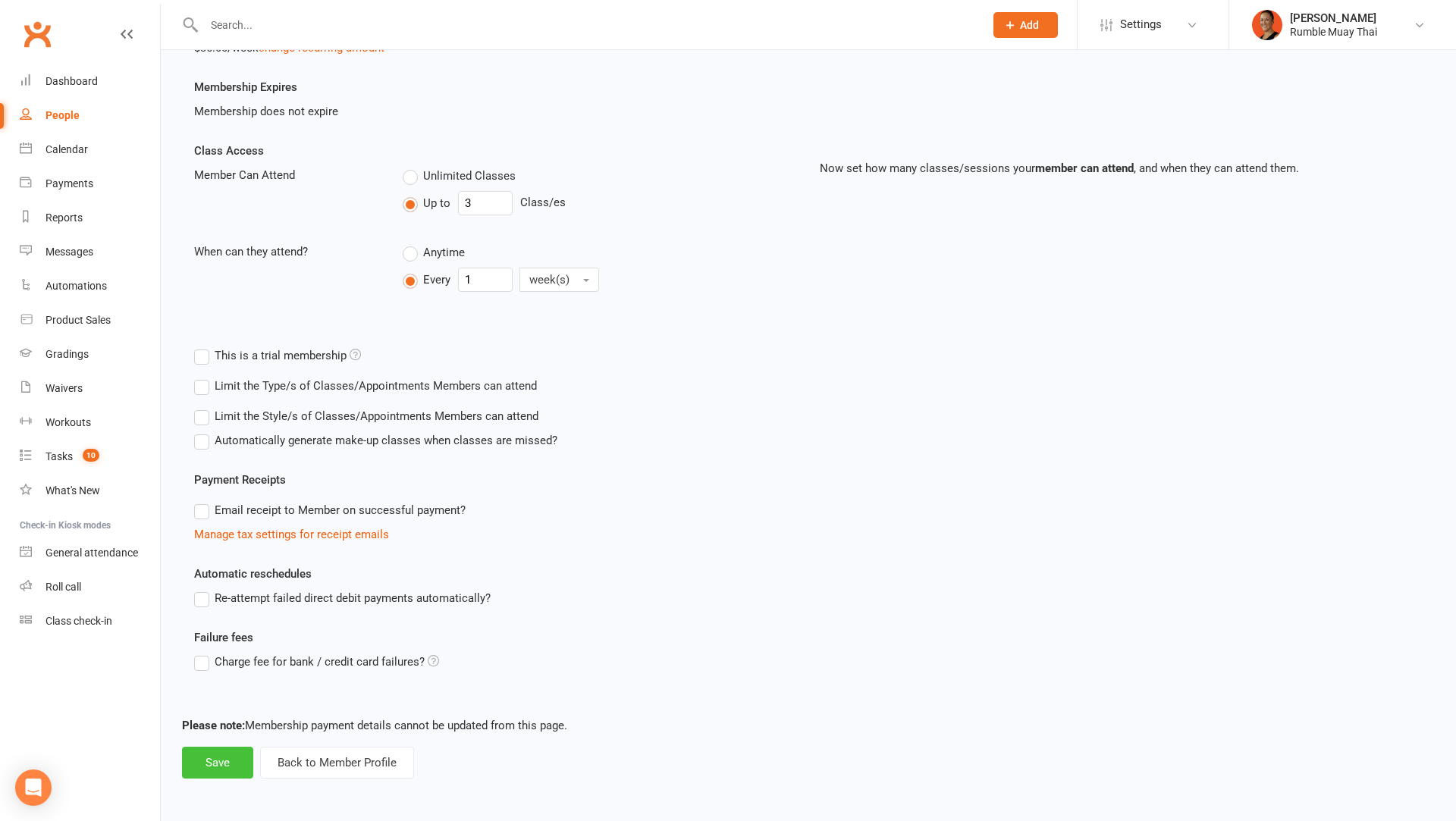
type input "Adult Muay Thai (up to 3 classes per week)"
click at [196, 767] on button "Save" at bounding box center [217, 763] width 71 height 32
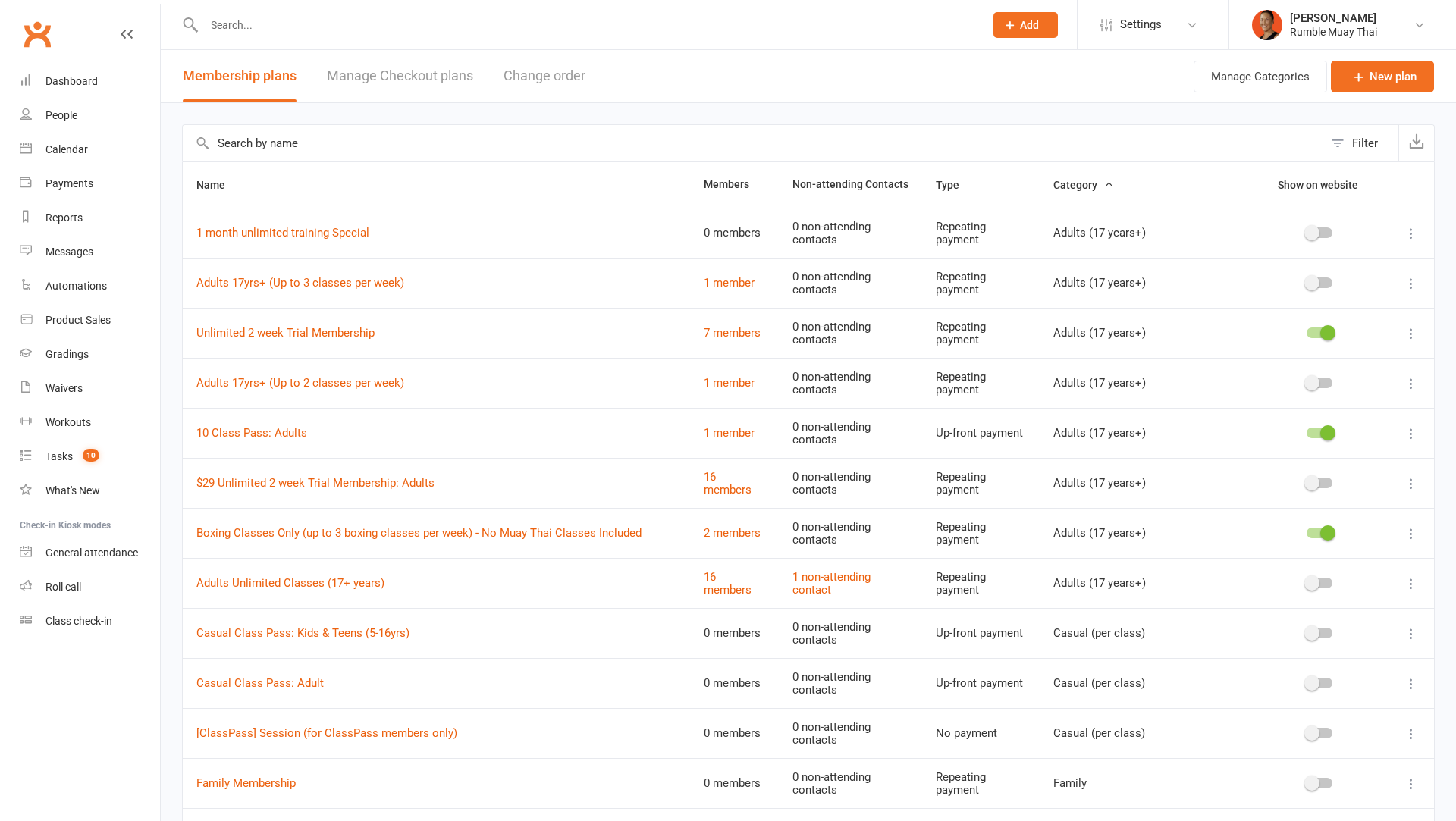
select select "100"
click at [434, 32] on input "text" at bounding box center [586, 25] width 774 height 21
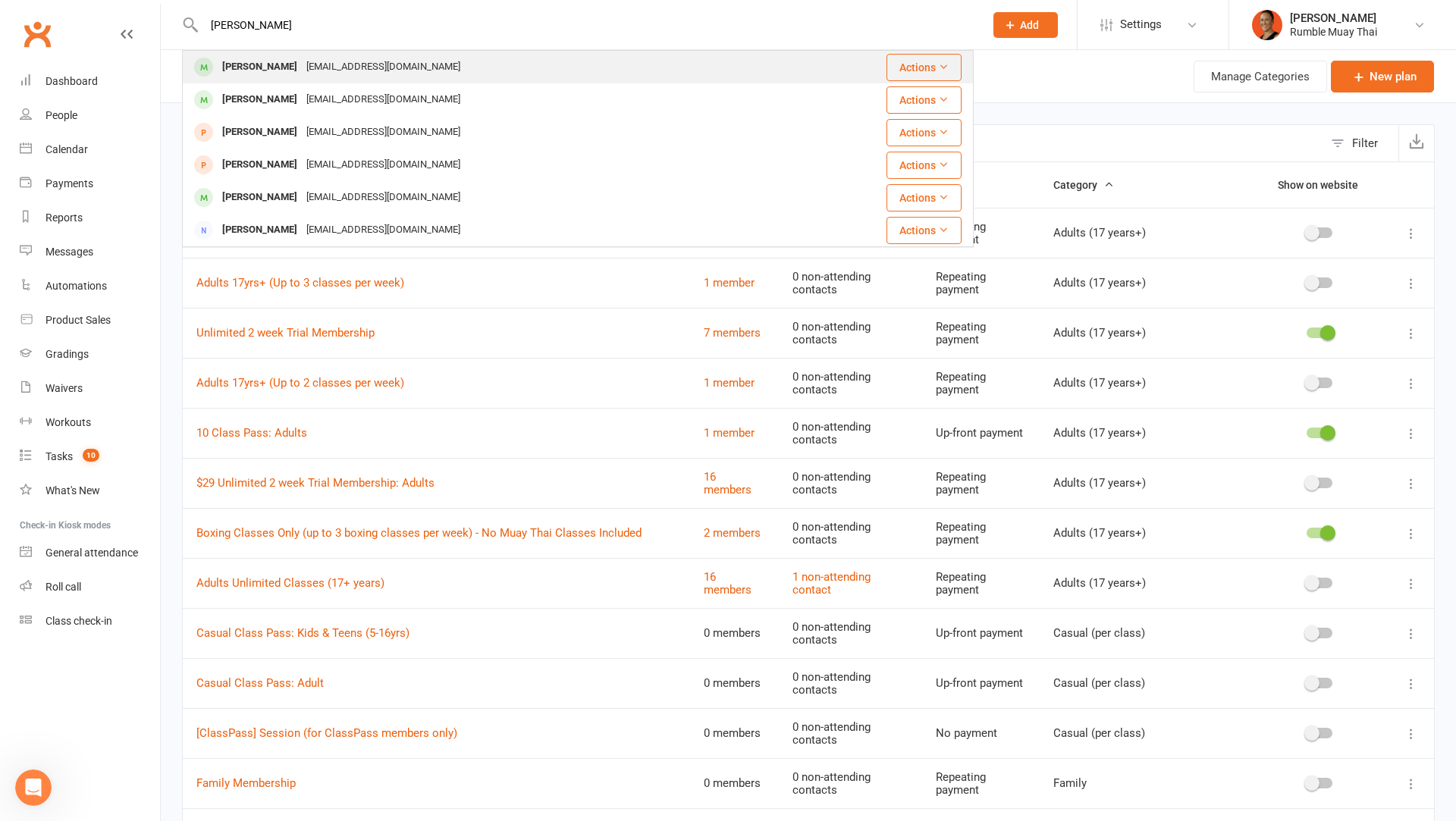
type input "tilley"
click at [447, 72] on div "[PERSON_NAME] [EMAIL_ADDRESS][DOMAIN_NAME]" at bounding box center [486, 66] width 605 height 31
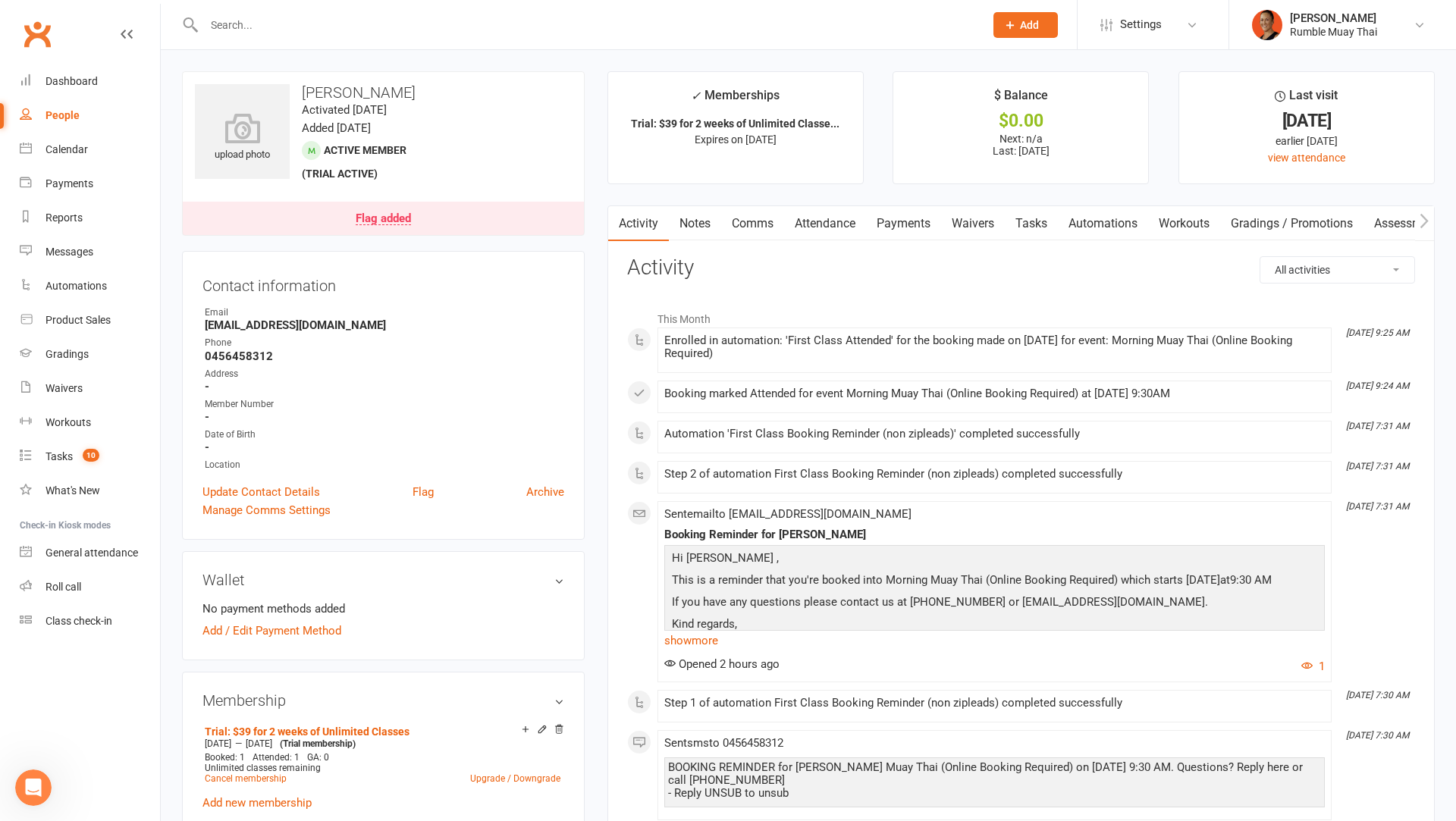
click at [976, 226] on link "Waivers" at bounding box center [972, 224] width 64 height 35
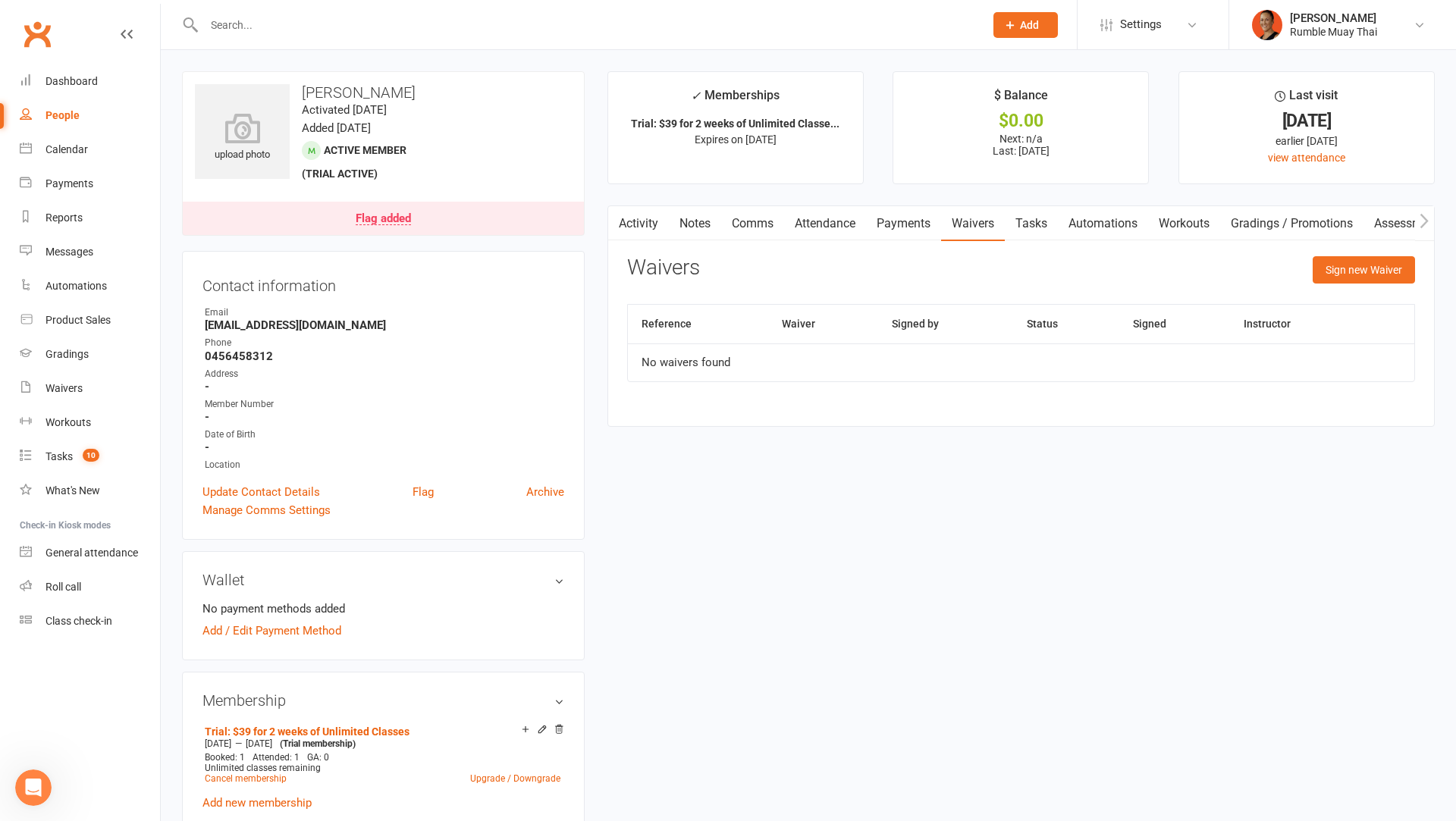
click at [383, 211] on link "Flag added" at bounding box center [383, 219] width 402 height 34
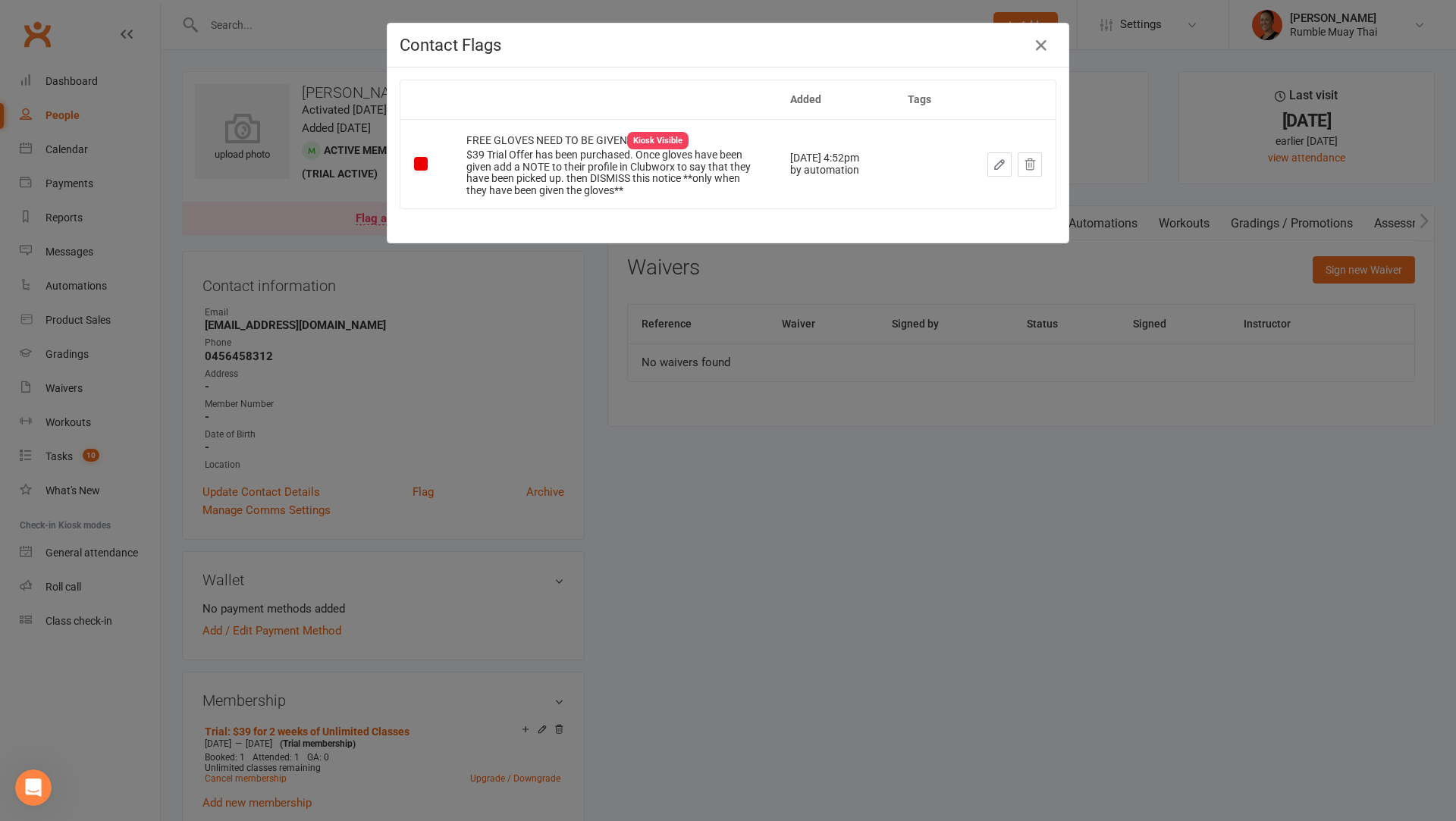
click at [796, 419] on div "Contact Flags Added Tags FREE GLOVES NEED TO BE GIVEN Kiosk Visible $39 Trial O…" at bounding box center [728, 410] width 1456 height 821
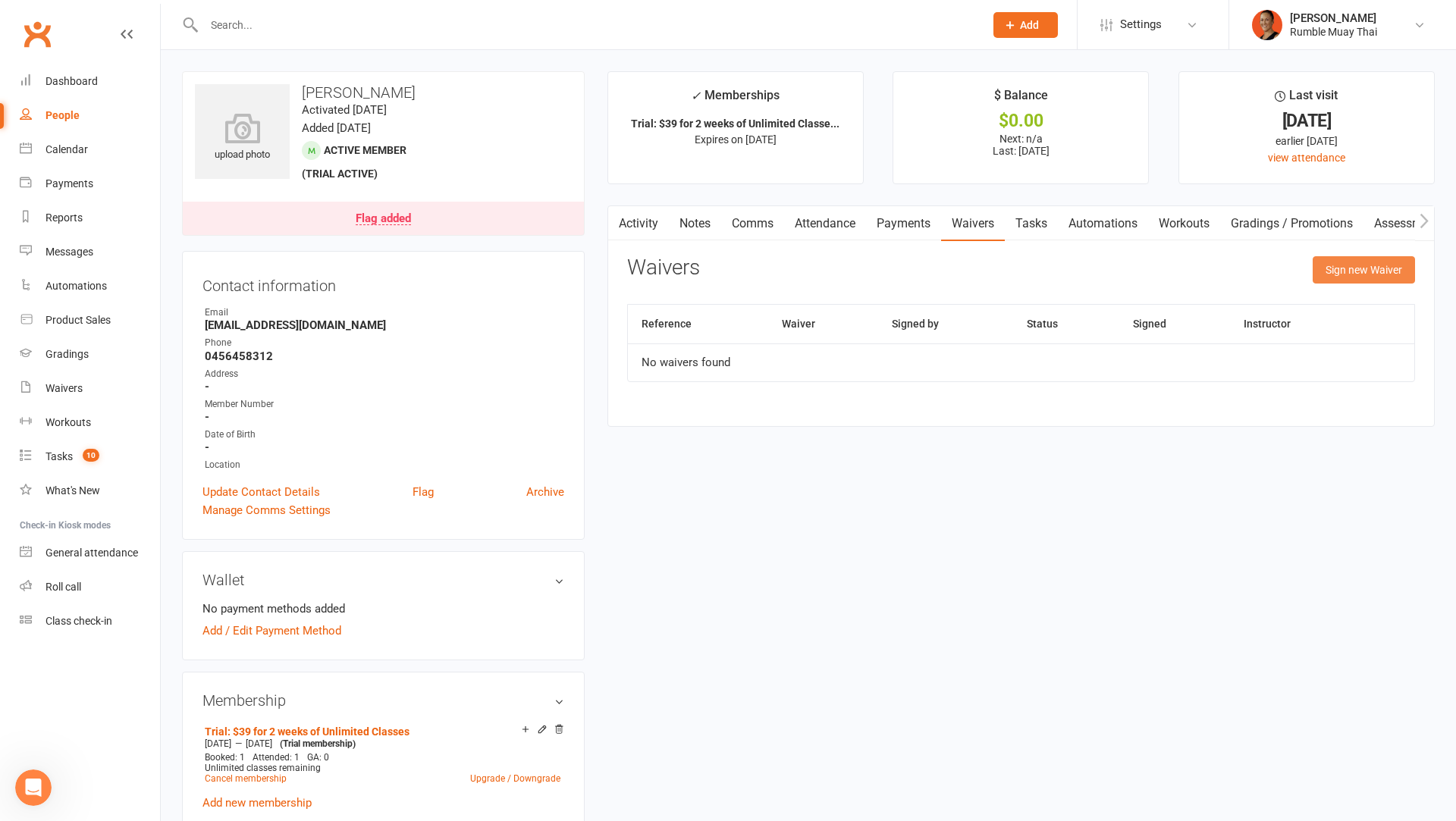
click at [1365, 267] on button "Sign new Waiver" at bounding box center [1363, 269] width 102 height 27
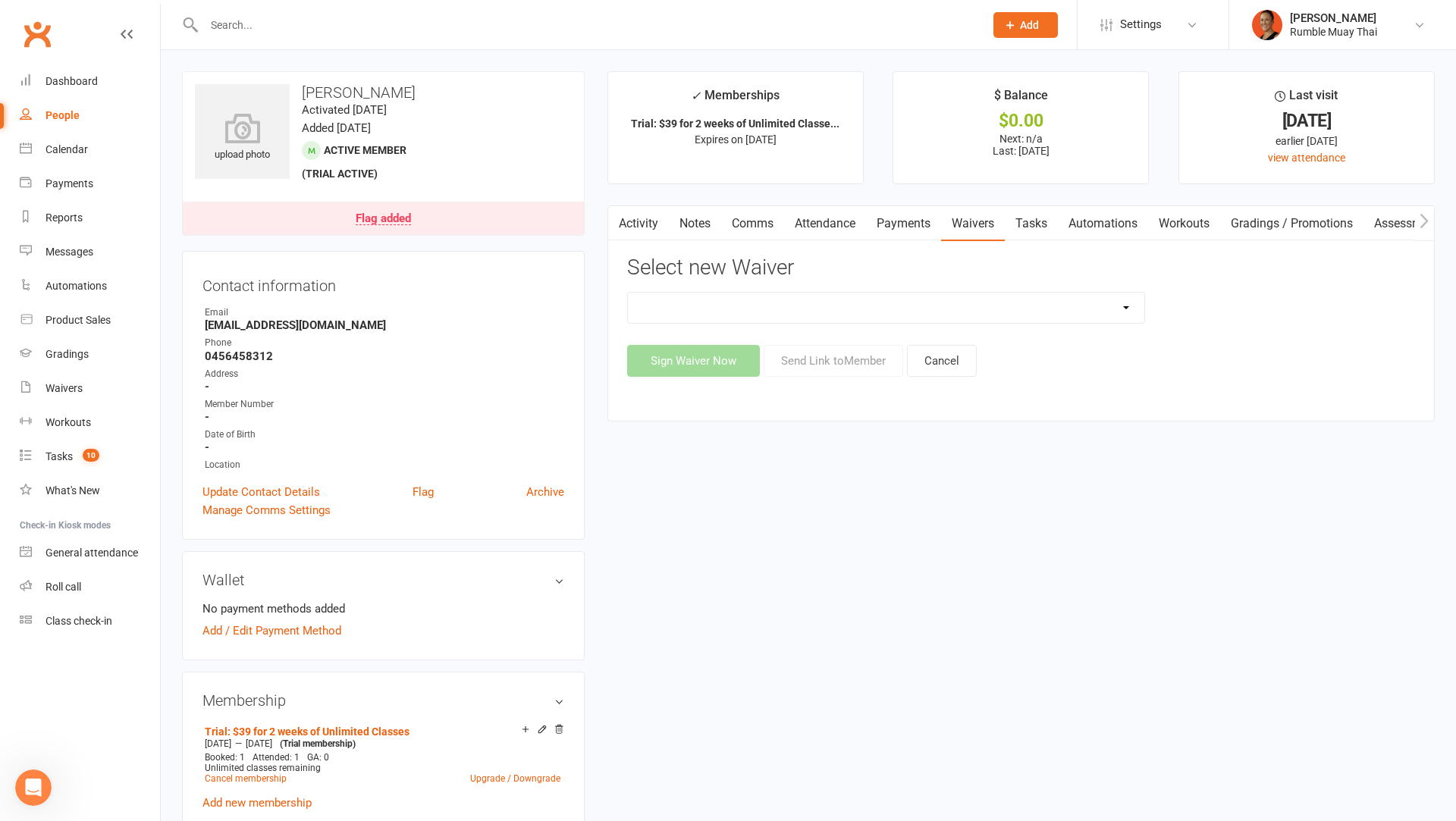
click at [724, 310] on select "12 MONTH UPFRONT MEMBERSHIP SPECIAL Bank Details update Form [ClassPass] First …" at bounding box center [885, 308] width 516 height 30
click at [78, 375] on link "Waivers" at bounding box center [89, 388] width 140 height 34
click at [89, 81] on div "Dashboard" at bounding box center [71, 81] width 52 height 12
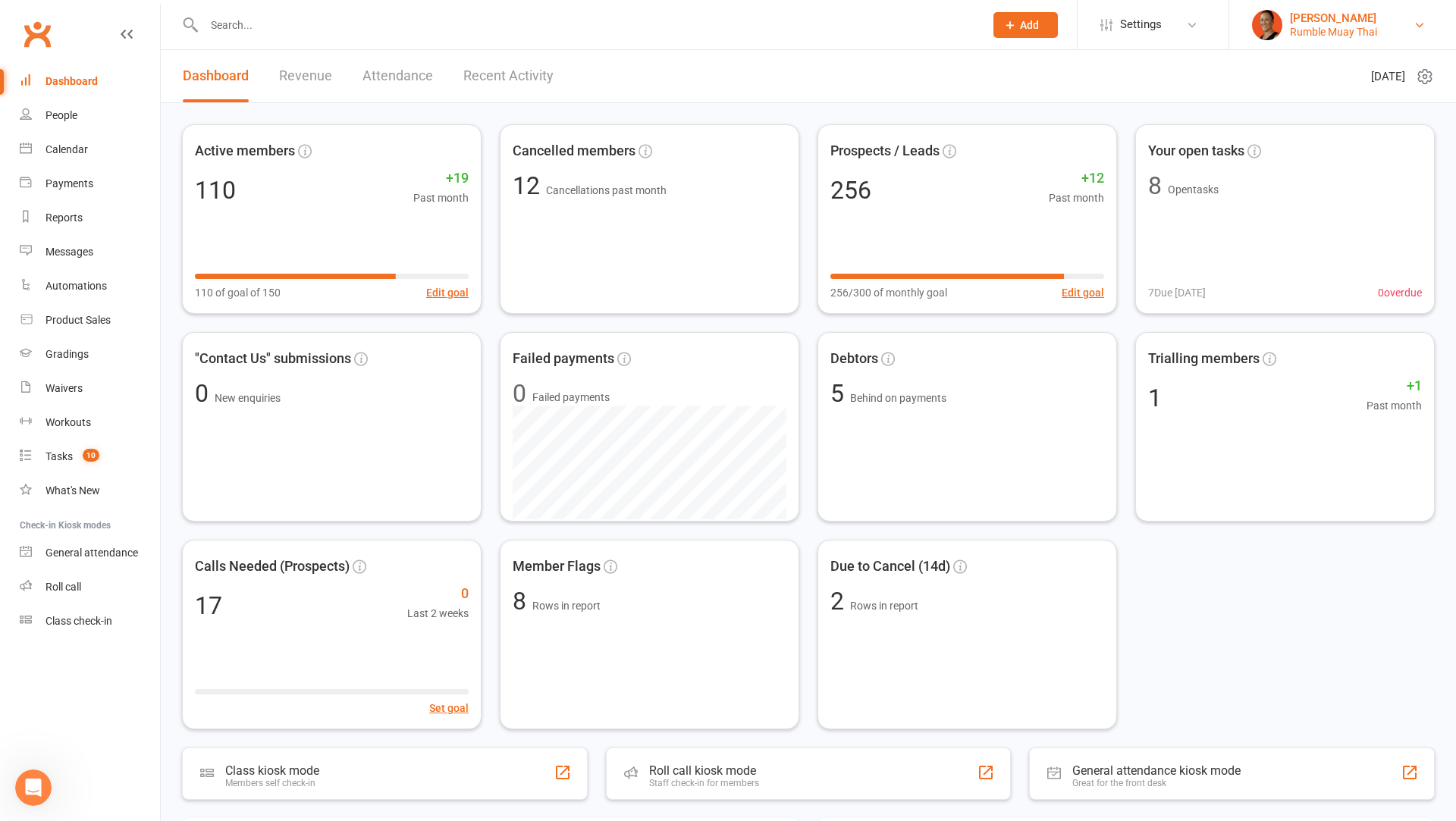
click at [1338, 27] on div "Rumble Muay Thai" at bounding box center [1332, 31] width 87 height 13
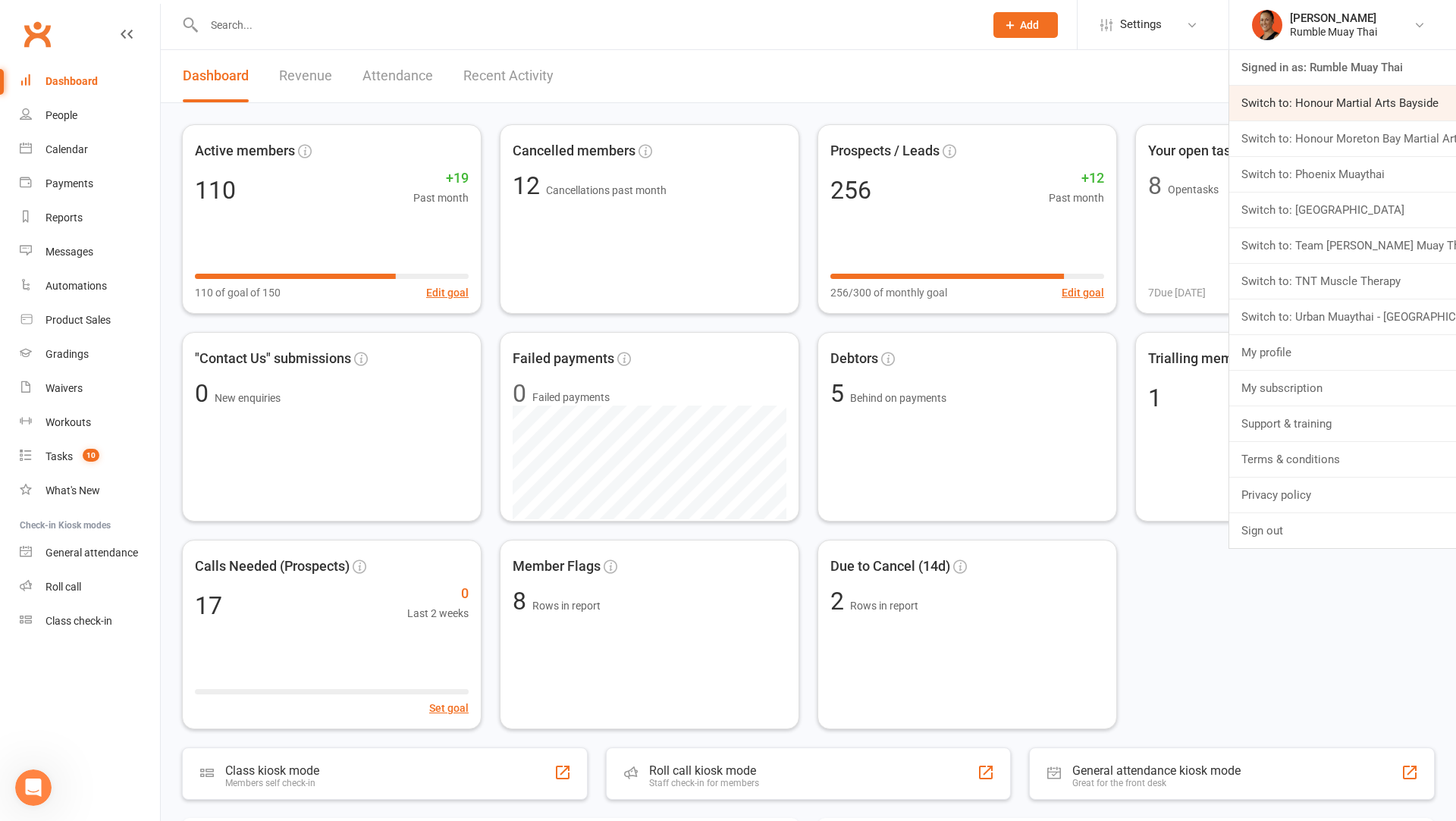
click at [1320, 106] on link "Switch to: Honour Martial Arts Bayside" at bounding box center [1342, 103] width 227 height 35
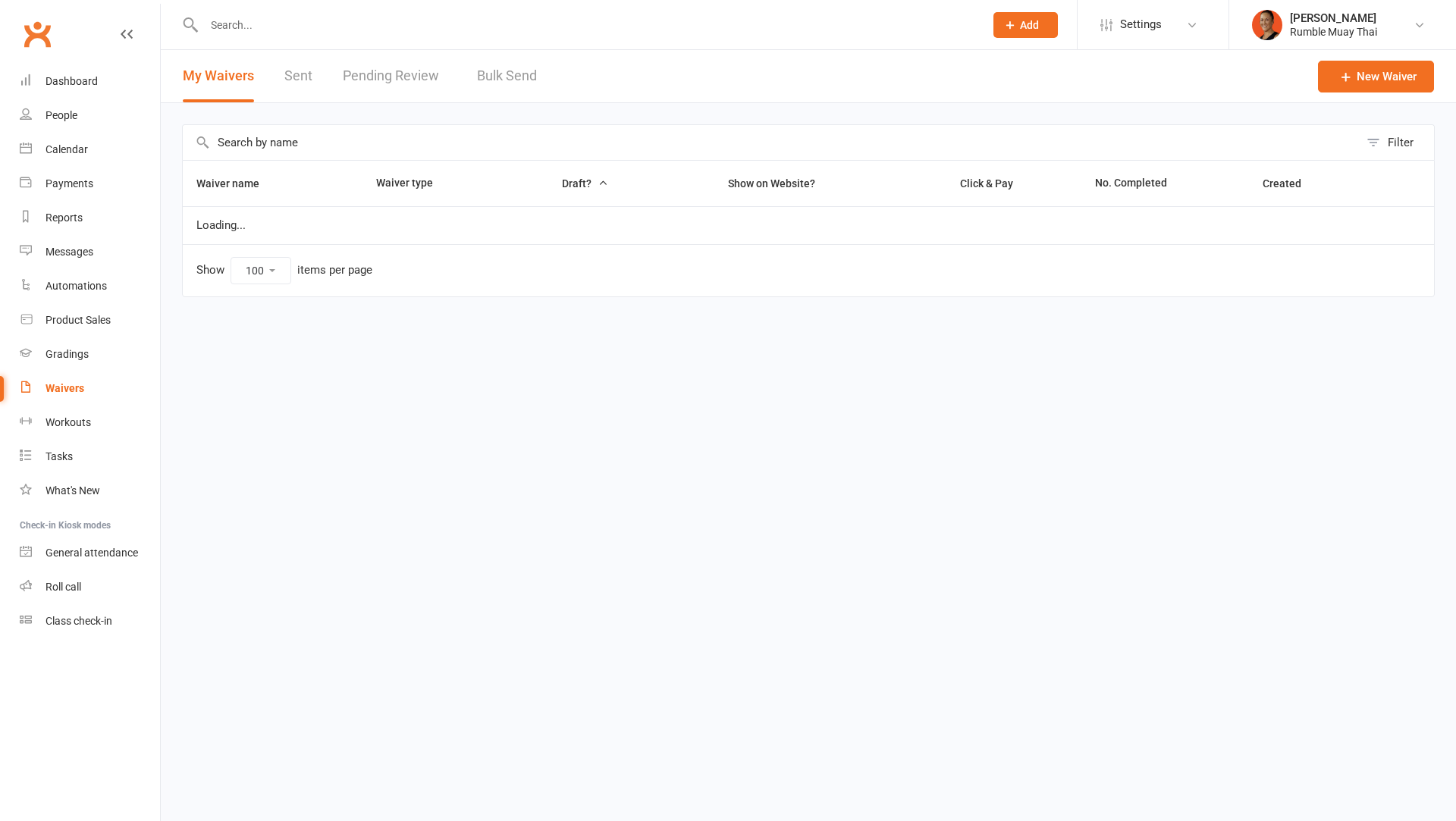
select select "100"
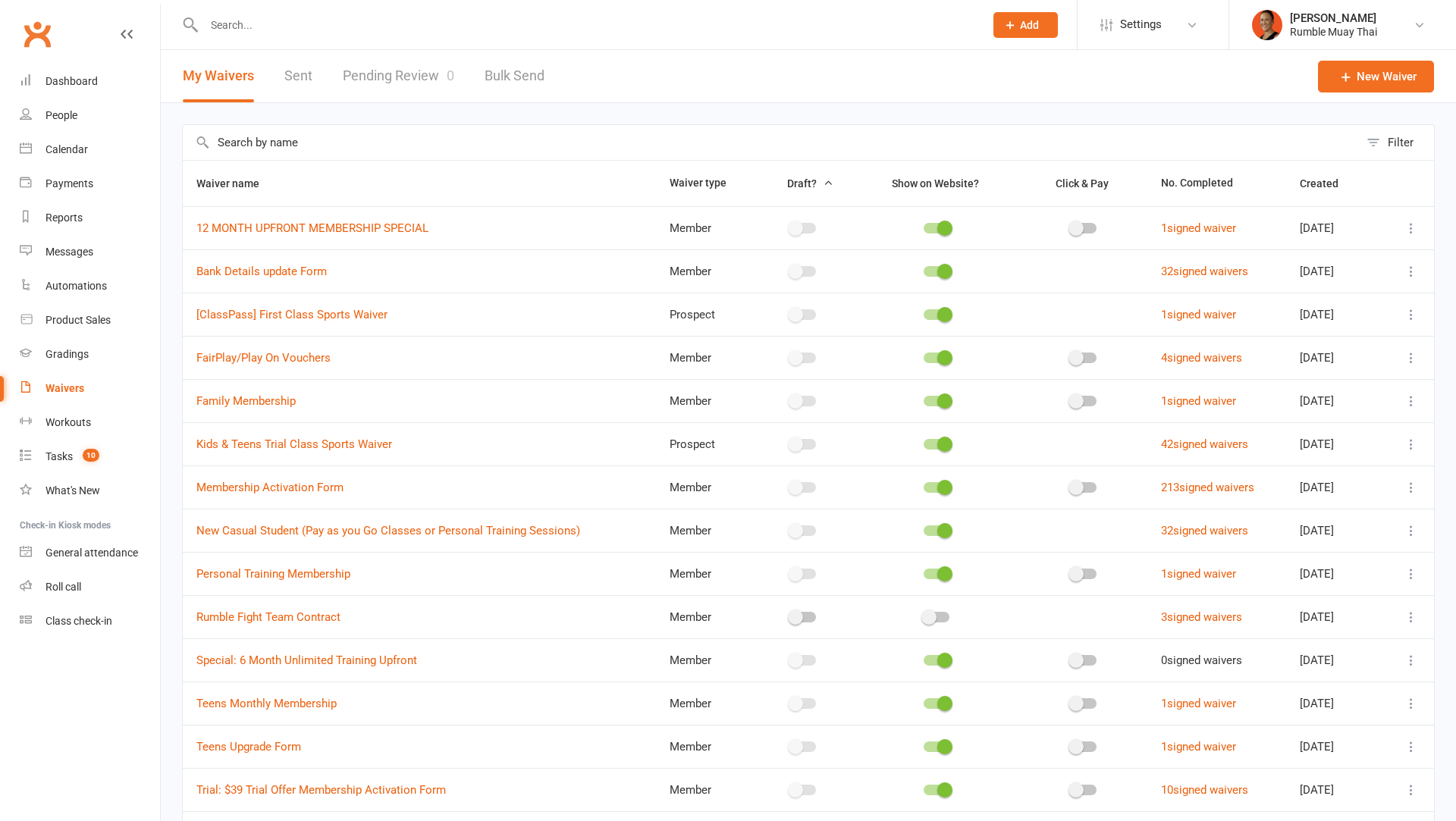
click at [421, 148] on input "text" at bounding box center [770, 143] width 1176 height 35
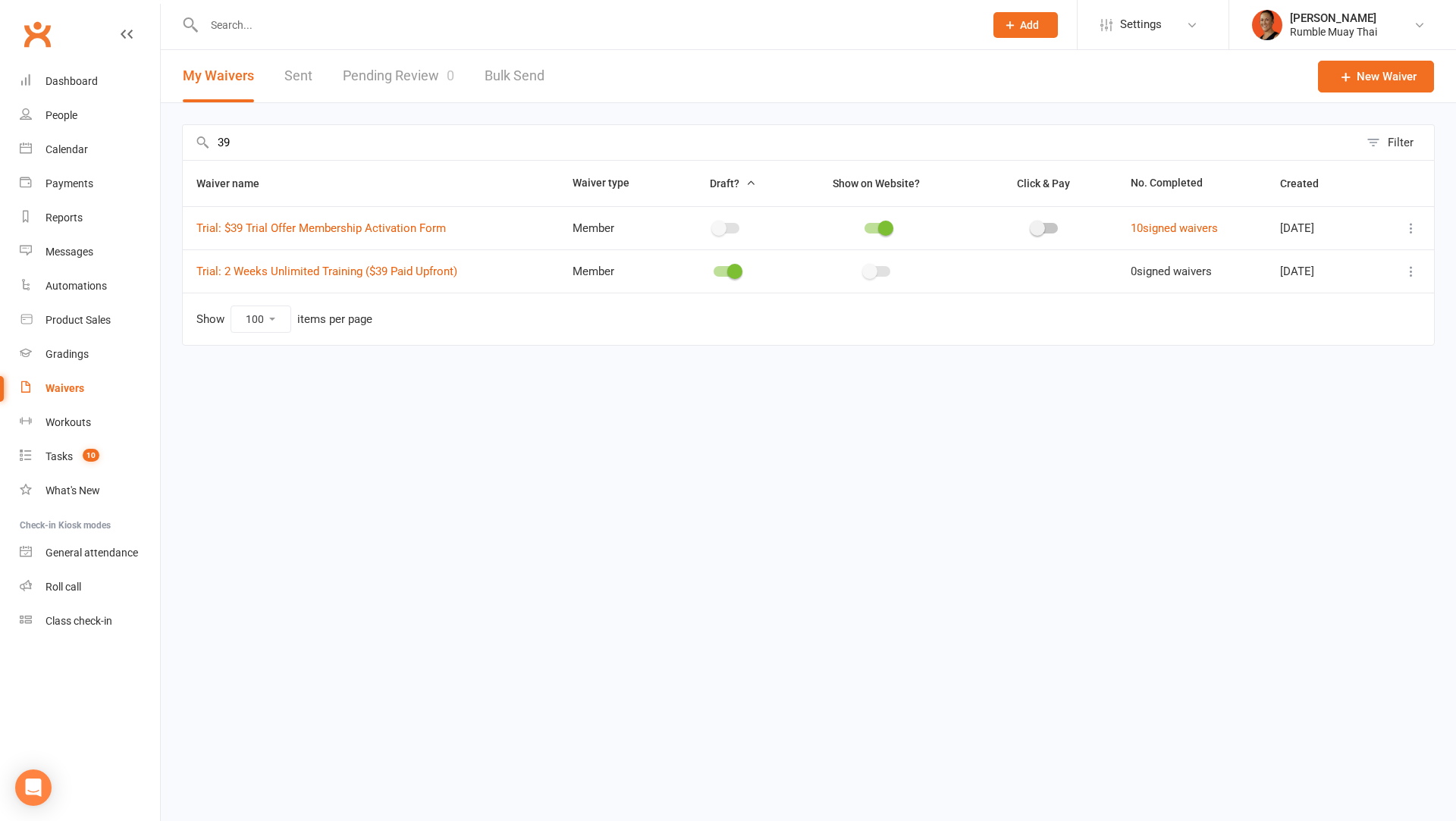
type input "39"
click at [717, 278] on td at bounding box center [725, 271] width 114 height 43
click at [717, 273] on div at bounding box center [725, 272] width 26 height 11
click at [713, 269] on input "checkbox" at bounding box center [713, 269] width 0 height 0
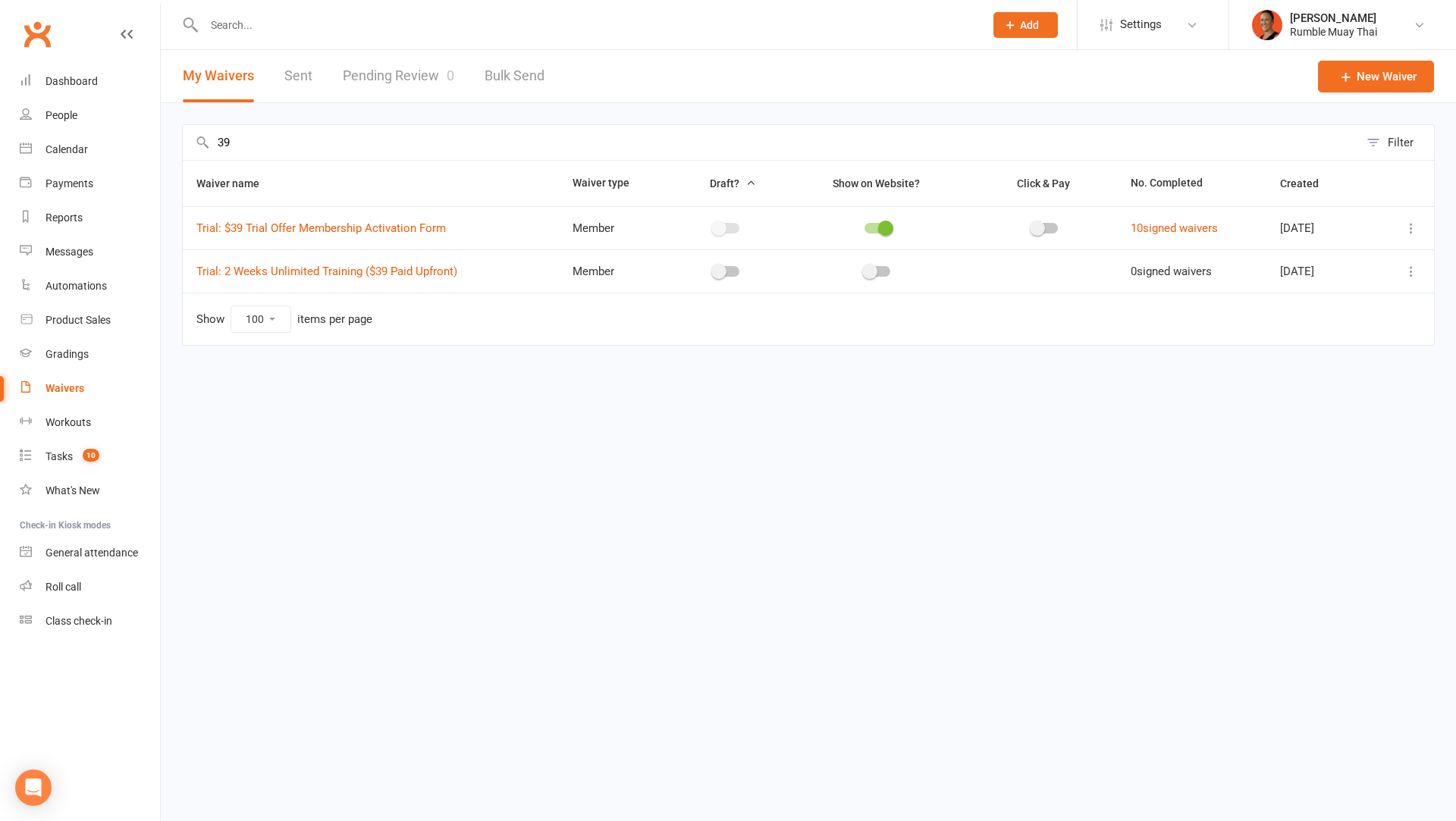
click at [642, 26] on input "text" at bounding box center [586, 25] width 774 height 21
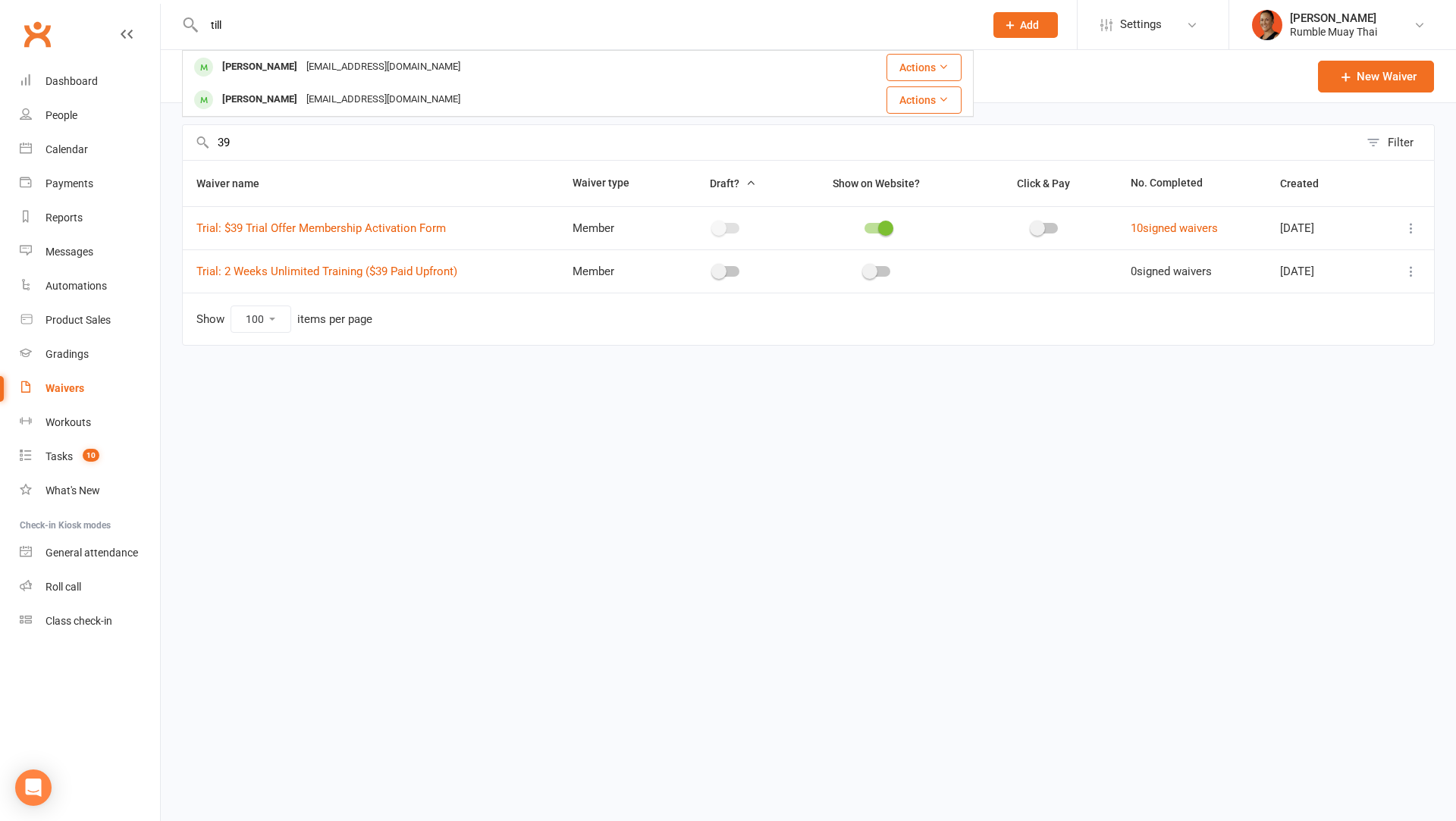
type input "till"
click at [591, 63] on div "[PERSON_NAME] [EMAIL_ADDRESS][DOMAIN_NAME]" at bounding box center [486, 66] width 605 height 31
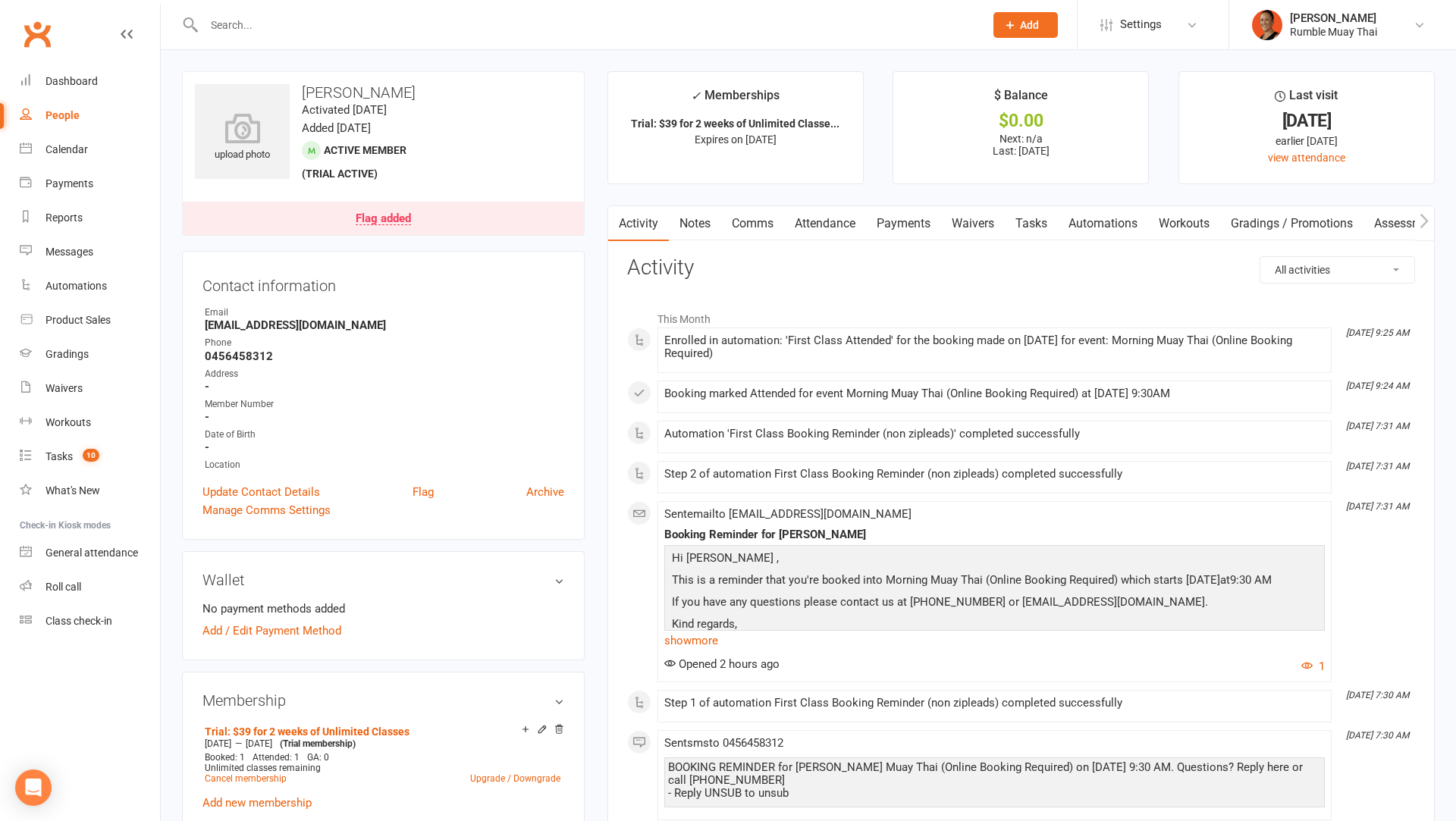
click at [982, 226] on link "Waivers" at bounding box center [972, 224] width 64 height 35
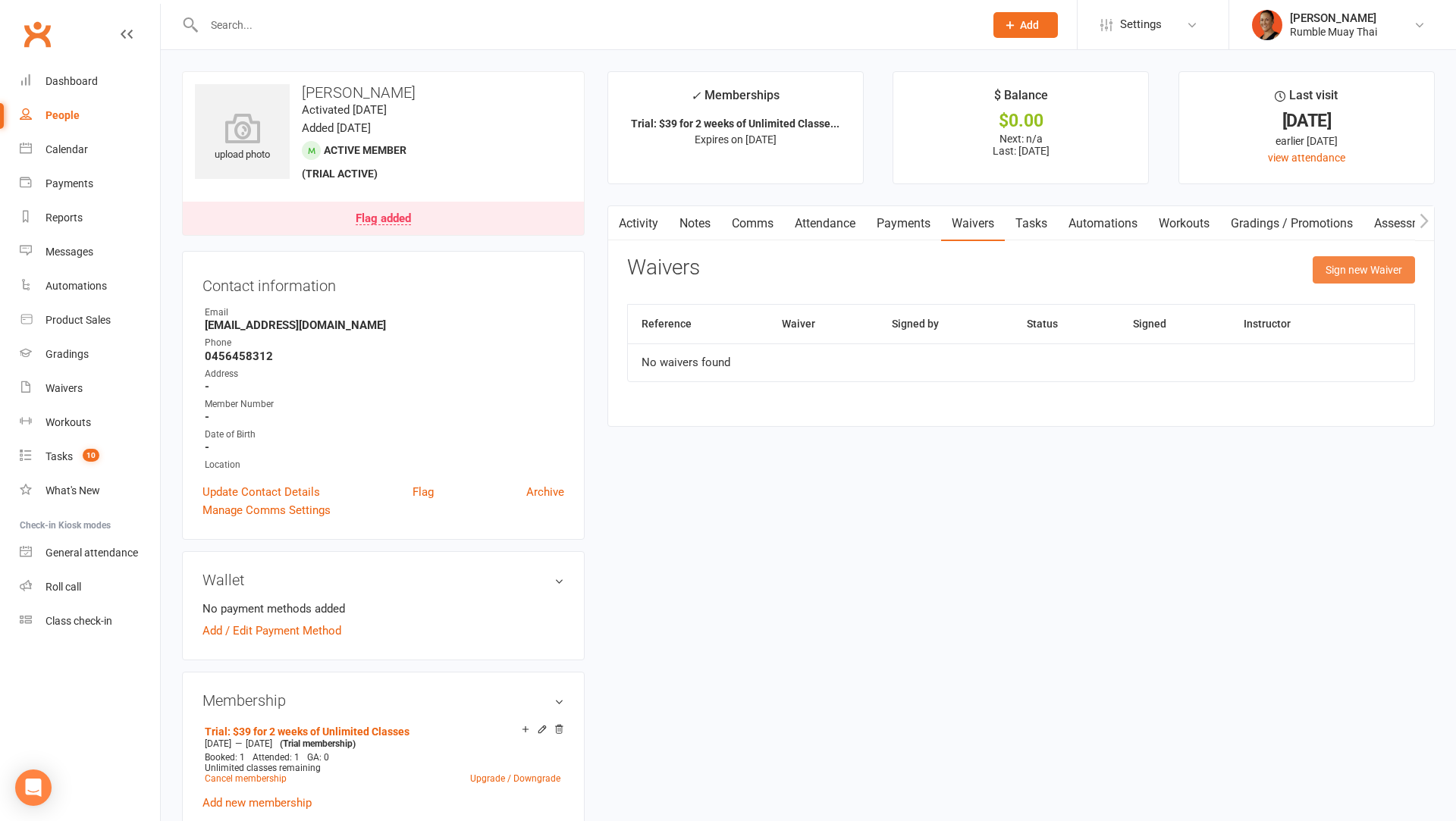
click at [1359, 268] on button "Sign new Waiver" at bounding box center [1363, 269] width 102 height 27
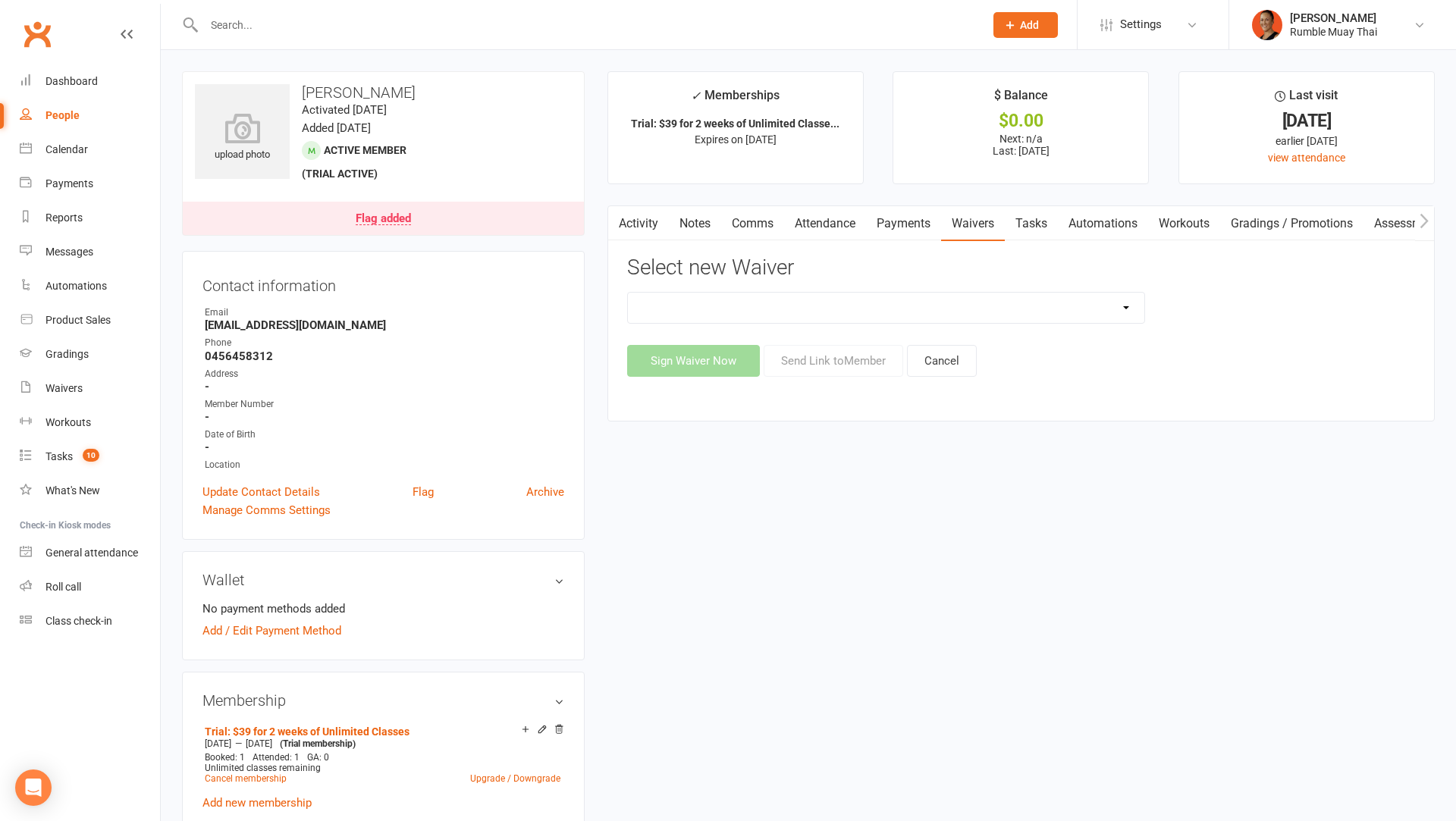
click at [929, 306] on select "12 MONTH UPFRONT MEMBERSHIP SPECIAL Bank Details update Form [ClassPass] First …" at bounding box center [885, 308] width 516 height 30
select select "14803"
click at [627, 293] on select "12 MONTH UPFRONT MEMBERSHIP SPECIAL Bank Details update Form [ClassPass] First …" at bounding box center [885, 308] width 516 height 30
click at [823, 366] on button "Send Link to Member" at bounding box center [833, 361] width 139 height 32
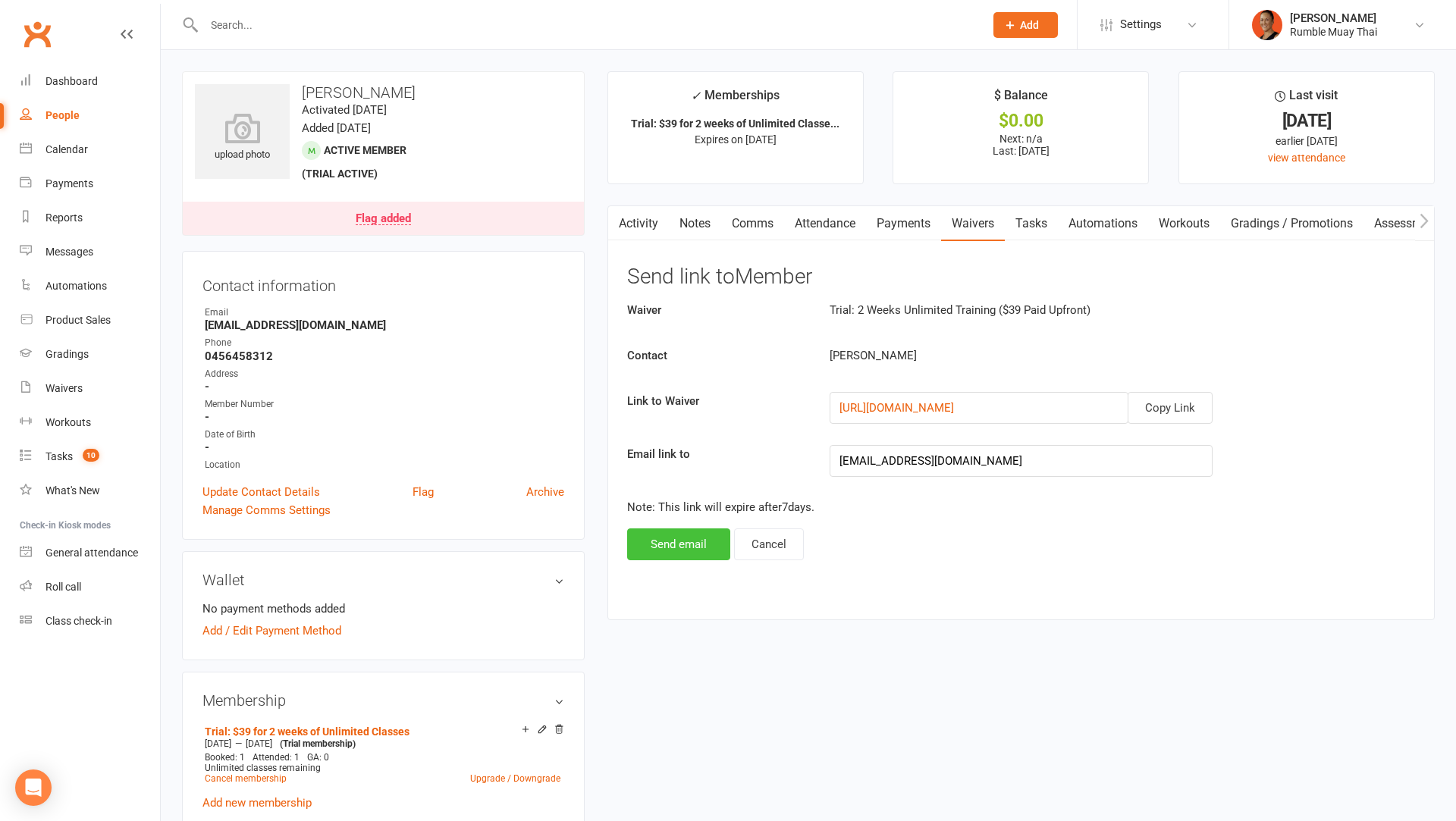
click at [694, 547] on button "Send email" at bounding box center [679, 545] width 103 height 32
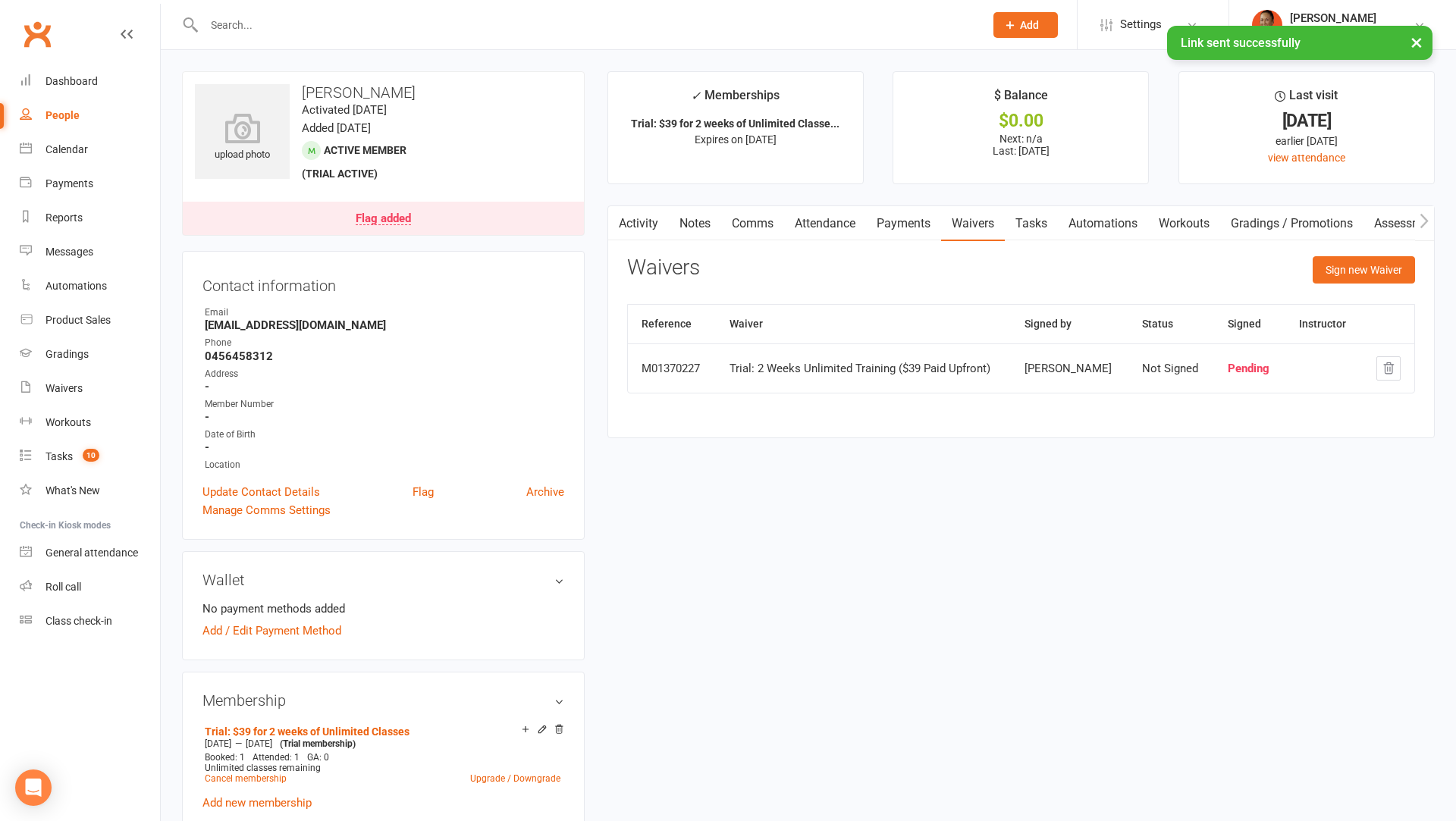
click at [748, 223] on link "Comms" at bounding box center [752, 224] width 63 height 35
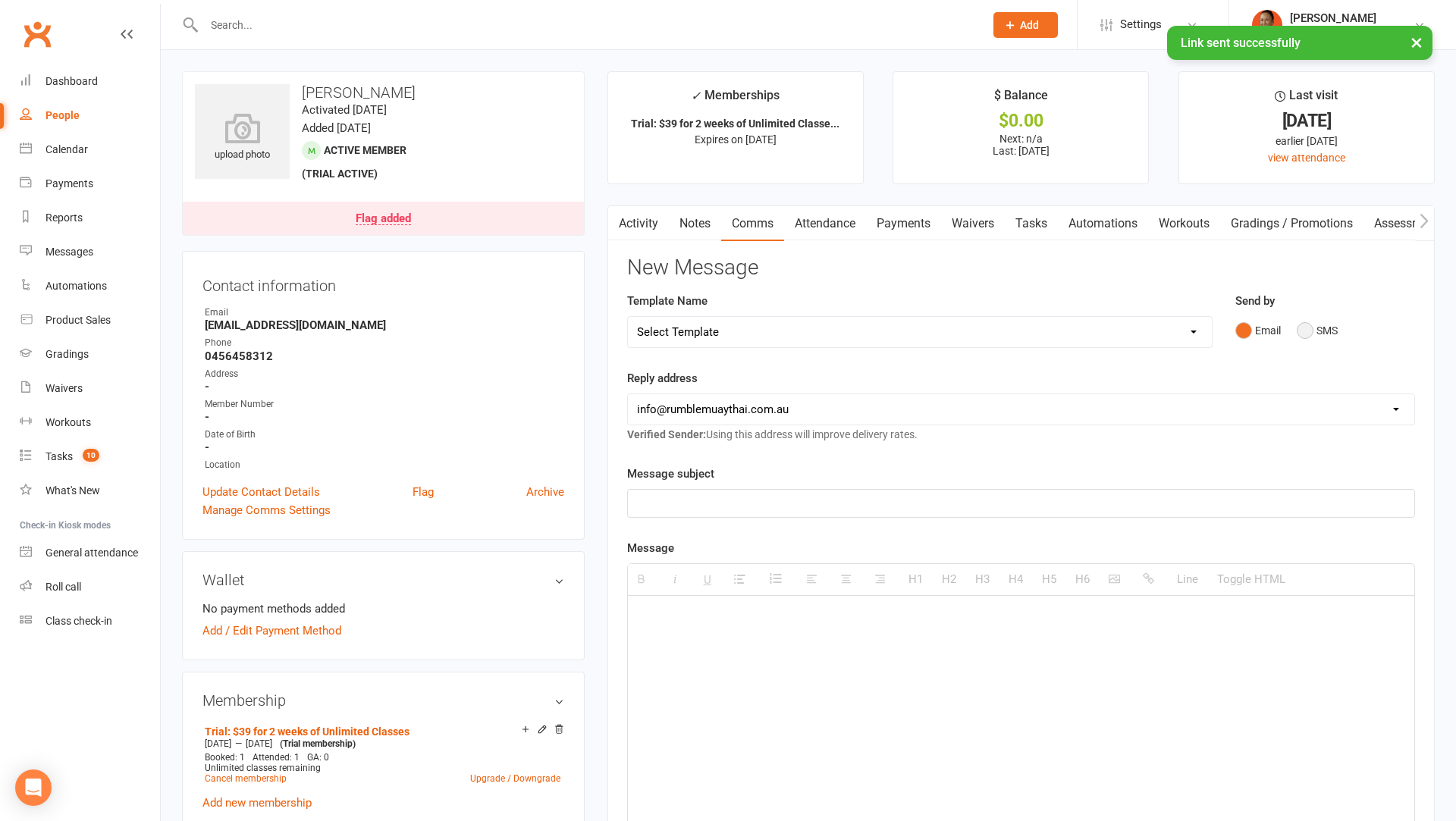
click at [1327, 329] on button "SMS" at bounding box center [1317, 330] width 41 height 29
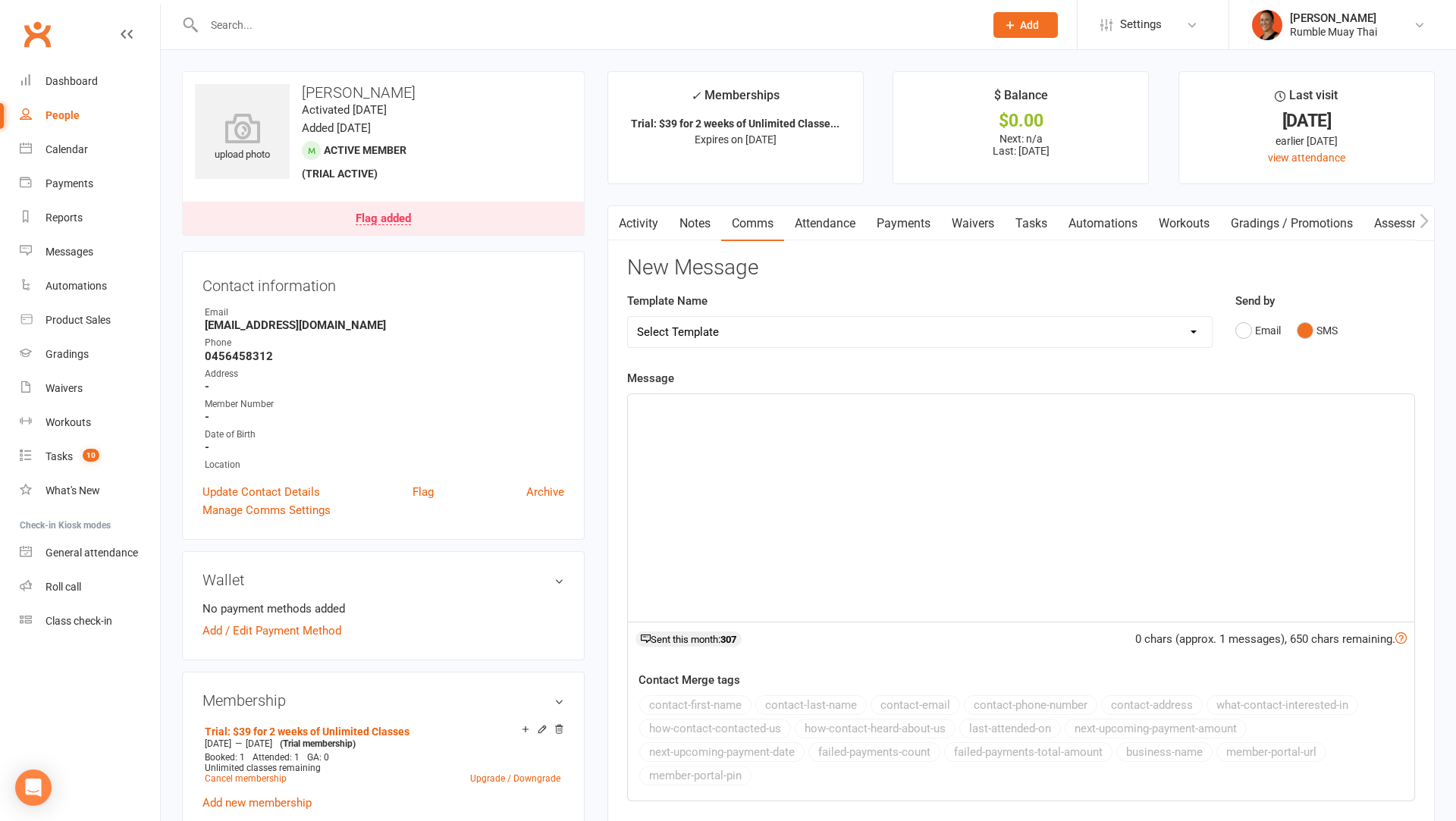
click at [1138, 443] on div at bounding box center [1020, 508] width 786 height 228
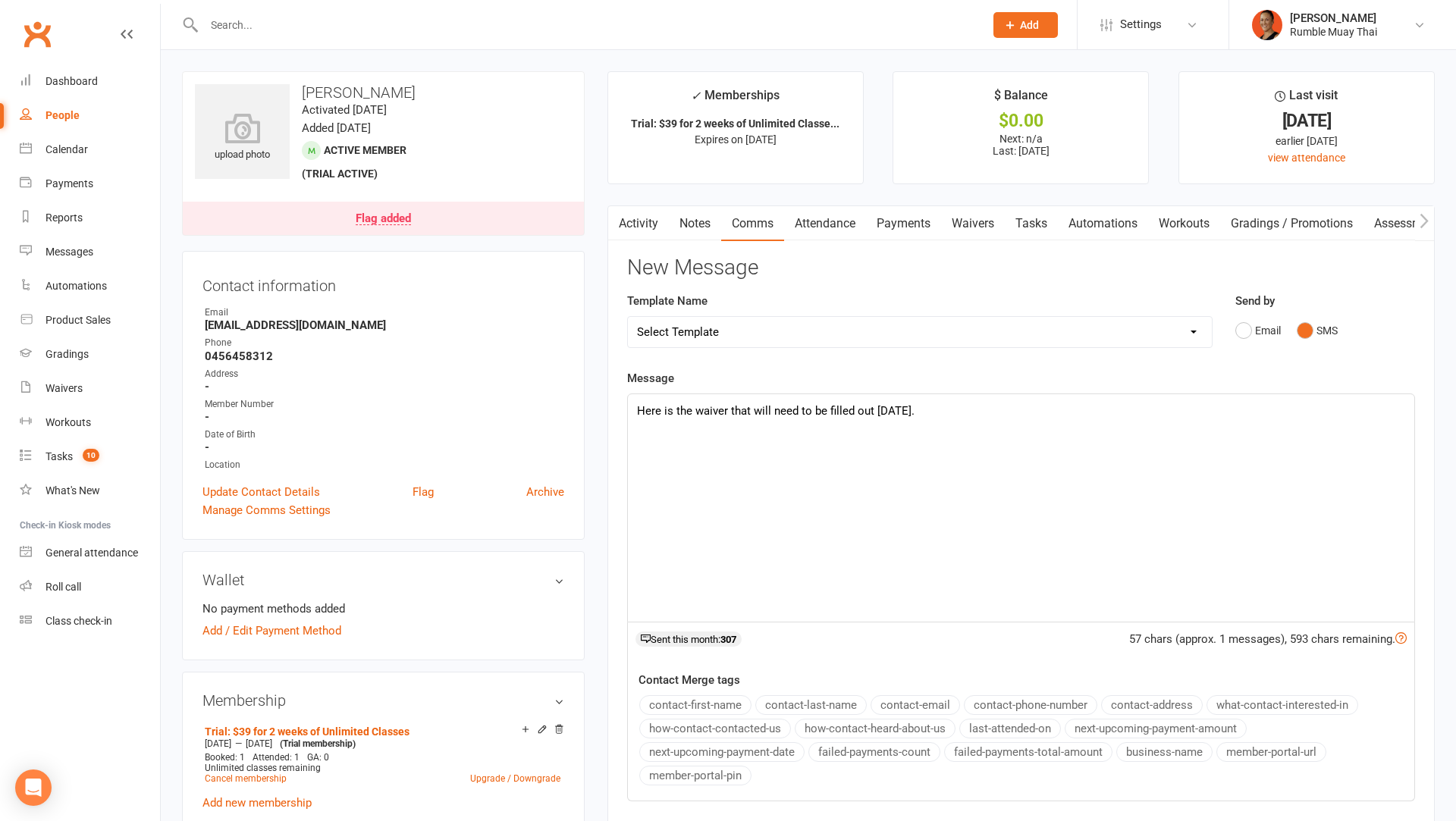
click at [982, 221] on link "Waivers" at bounding box center [972, 224] width 64 height 35
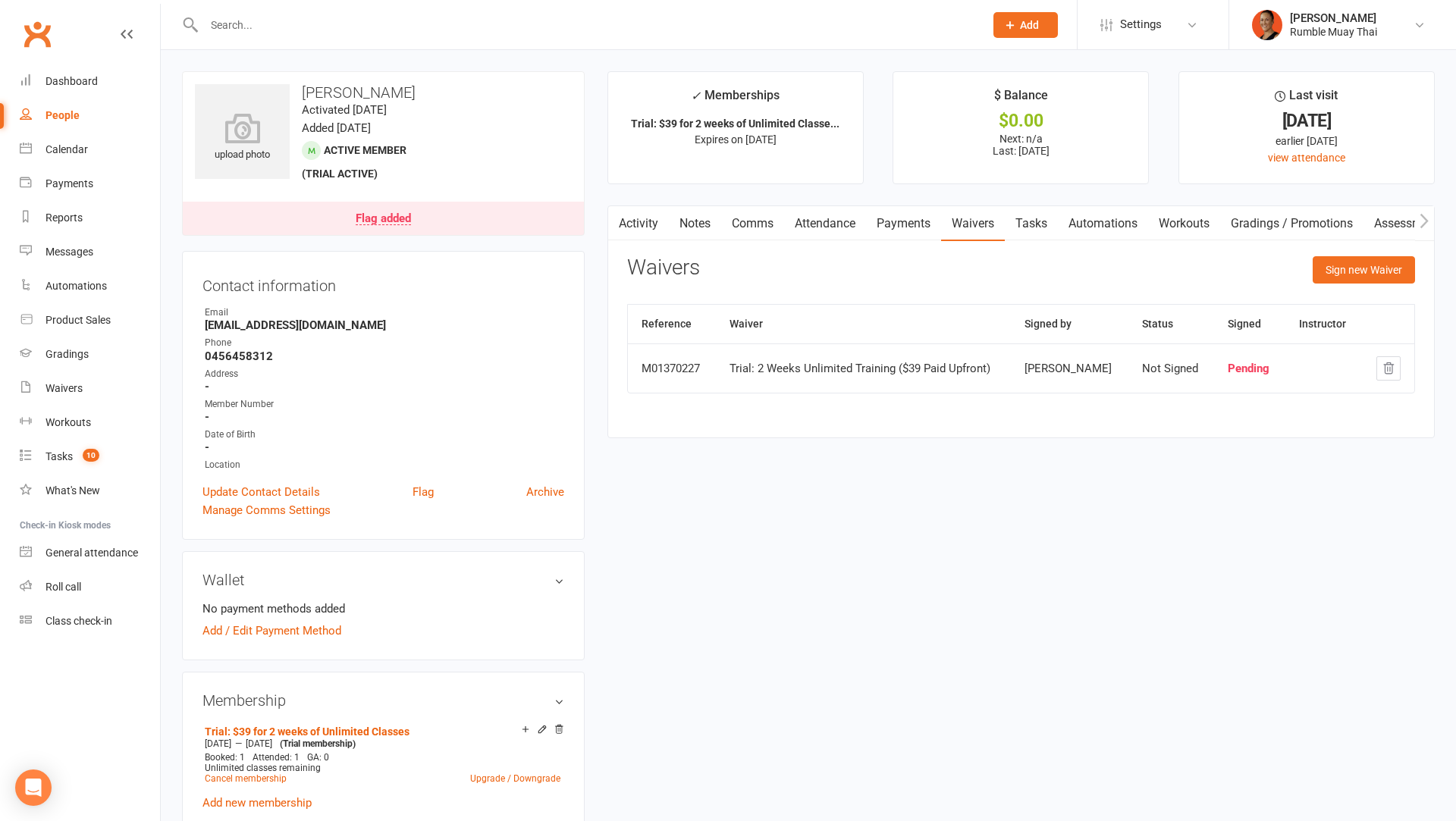
click at [1383, 251] on div "Activity Notes Comms Attendance Payments Waivers Tasks Automations Workouts Gra…" at bounding box center [1020, 322] width 827 height 233
click at [1369, 261] on button "Sign new Waiver" at bounding box center [1363, 269] width 102 height 27
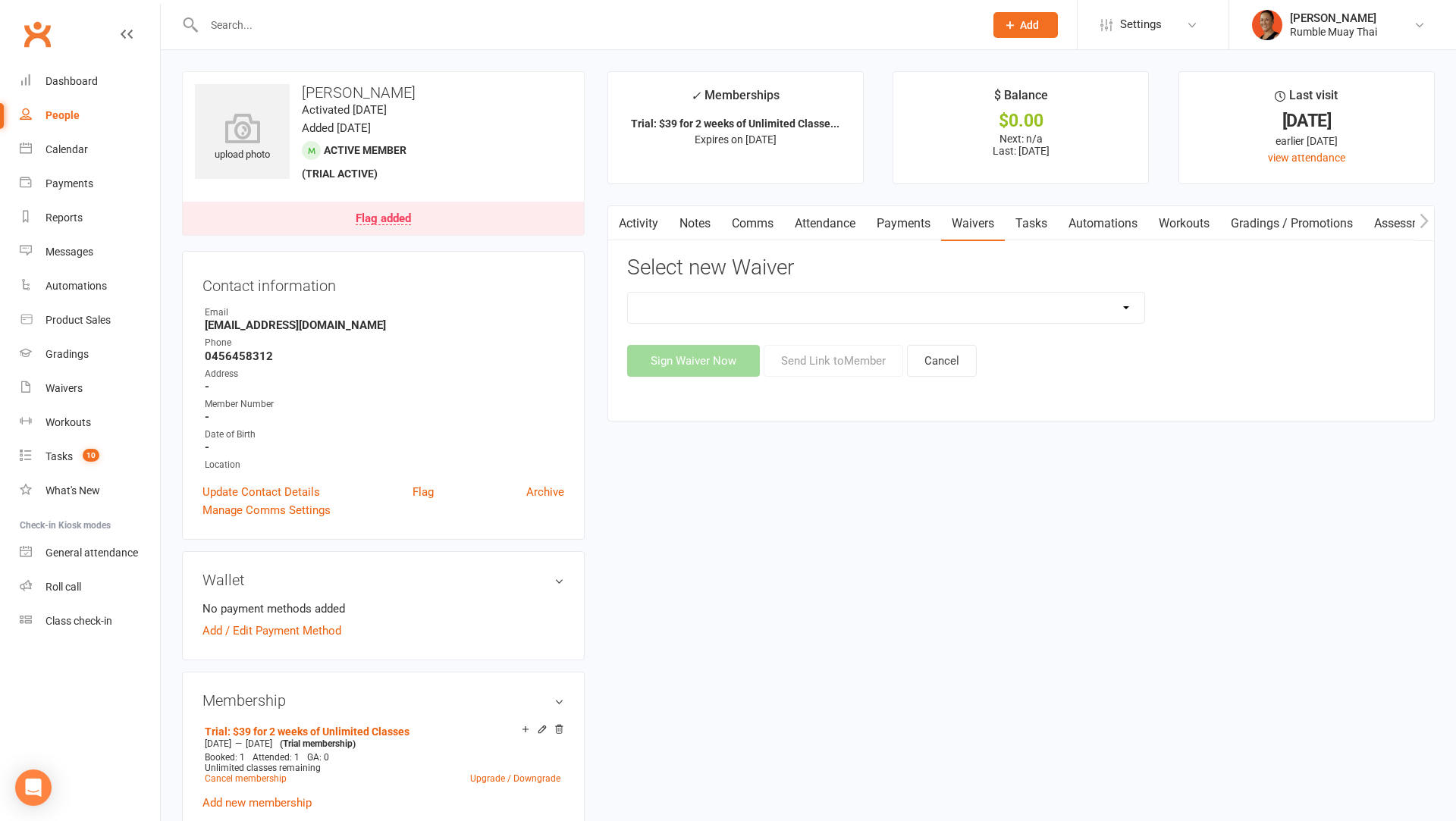
click at [833, 316] on select "12 MONTH UPFRONT MEMBERSHIP SPECIAL Bank Details update Form [ClassPass] First …" at bounding box center [885, 308] width 516 height 30
select select "14802"
click at [627, 293] on select "12 MONTH UPFRONT MEMBERSHIP SPECIAL Bank Details update Form [ClassPass] First …" at bounding box center [885, 308] width 516 height 30
click at [853, 359] on button "Send Link to Member" at bounding box center [833, 361] width 139 height 32
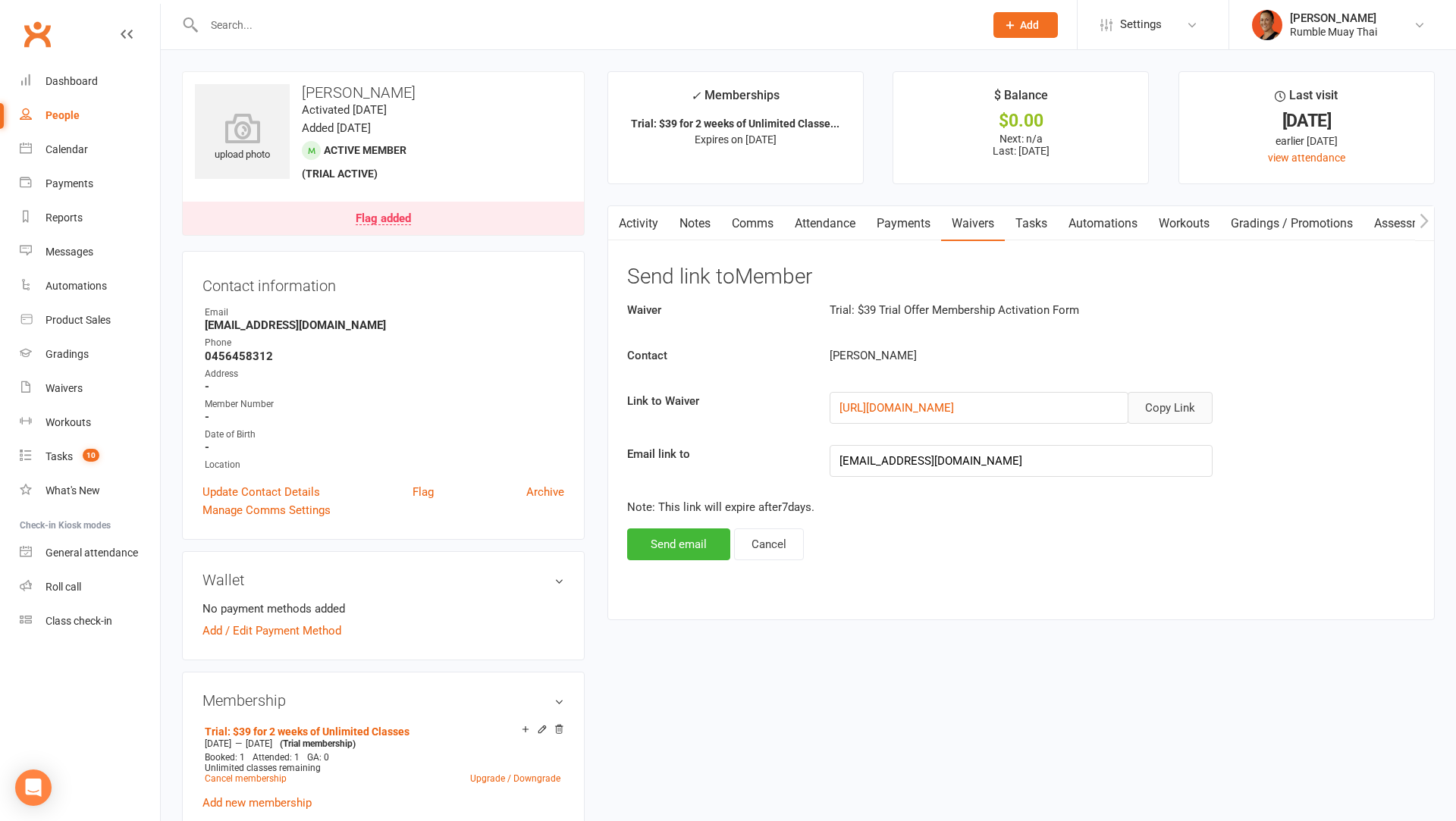
click at [1176, 407] on button "Copy Link" at bounding box center [1170, 408] width 85 height 32
click at [752, 223] on link "Comms" at bounding box center [752, 224] width 63 height 35
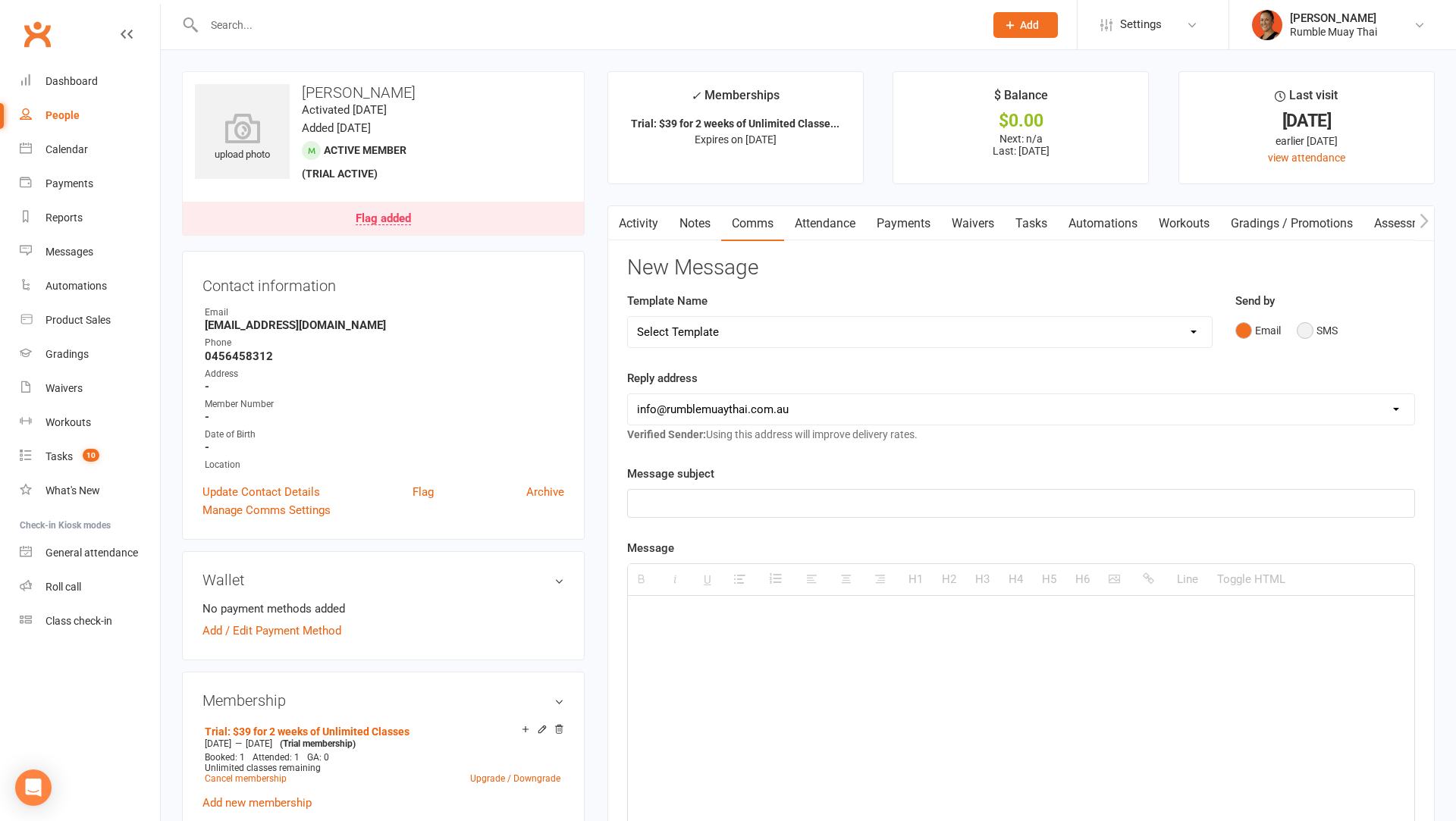
click at [1310, 319] on button "SMS" at bounding box center [1317, 330] width 41 height 29
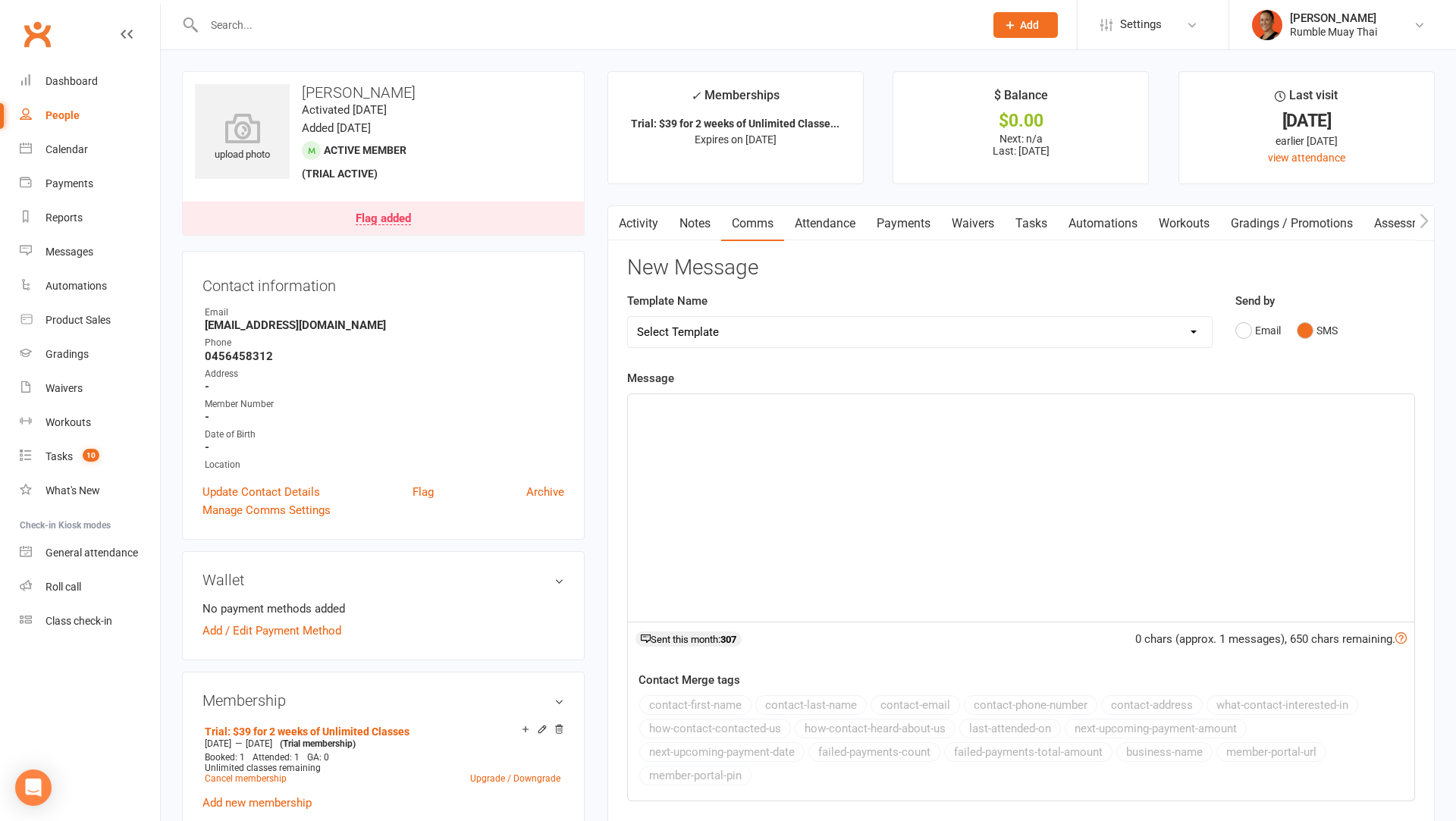
click at [1058, 451] on div at bounding box center [1020, 508] width 786 height 228
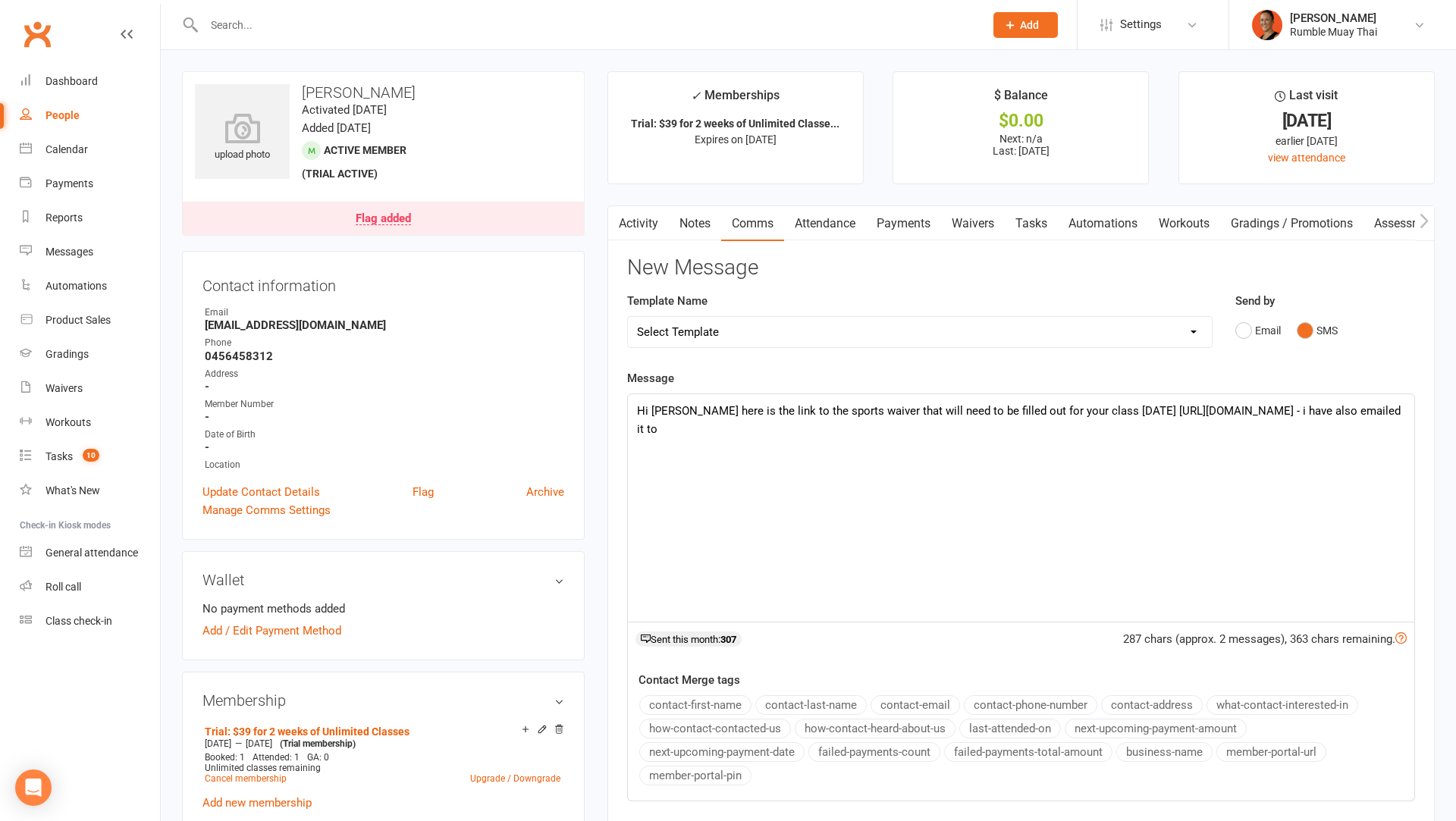
click at [929, 705] on button "contact-email" at bounding box center [914, 705] width 89 height 19
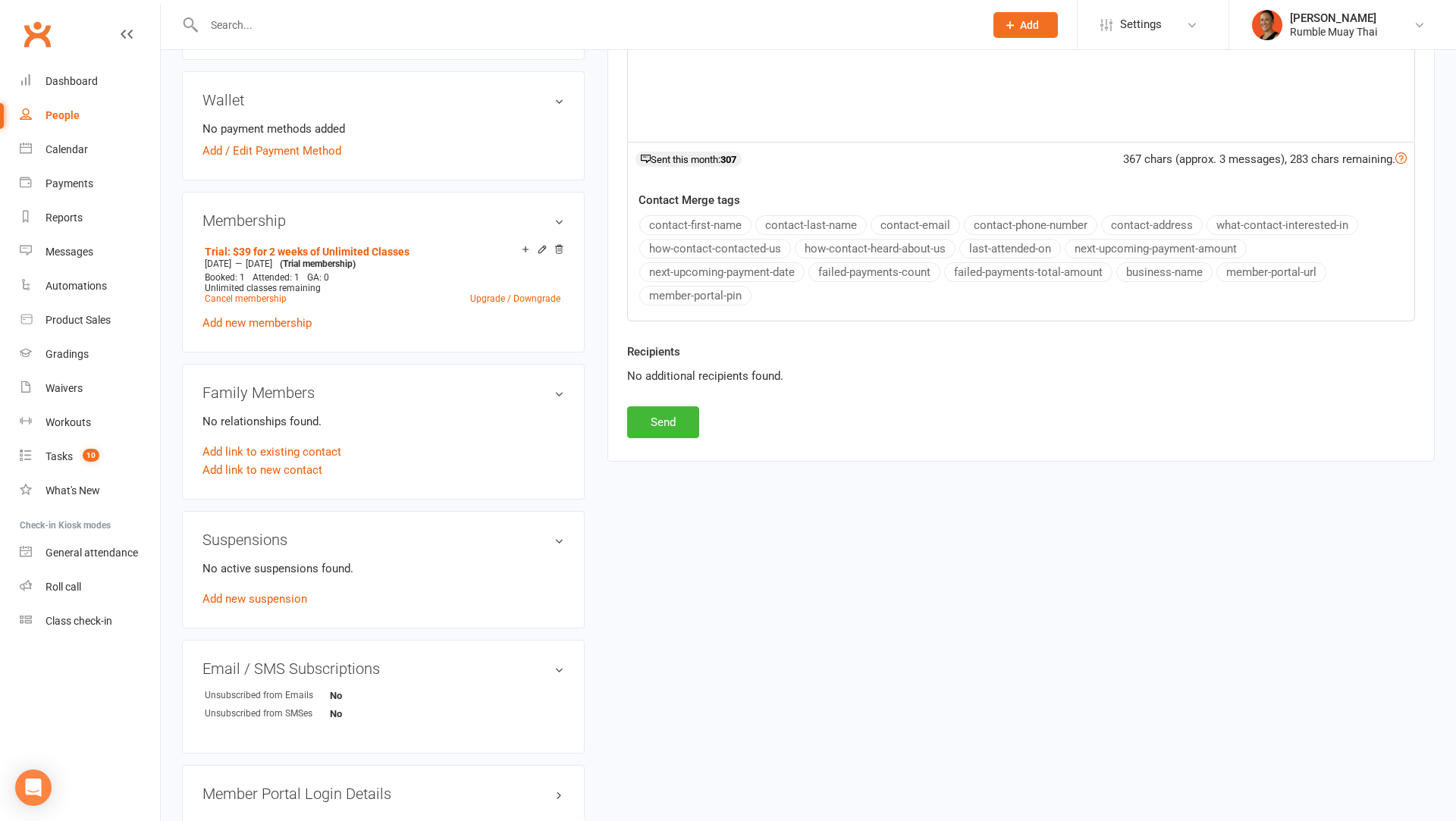
scroll to position [565, 0]
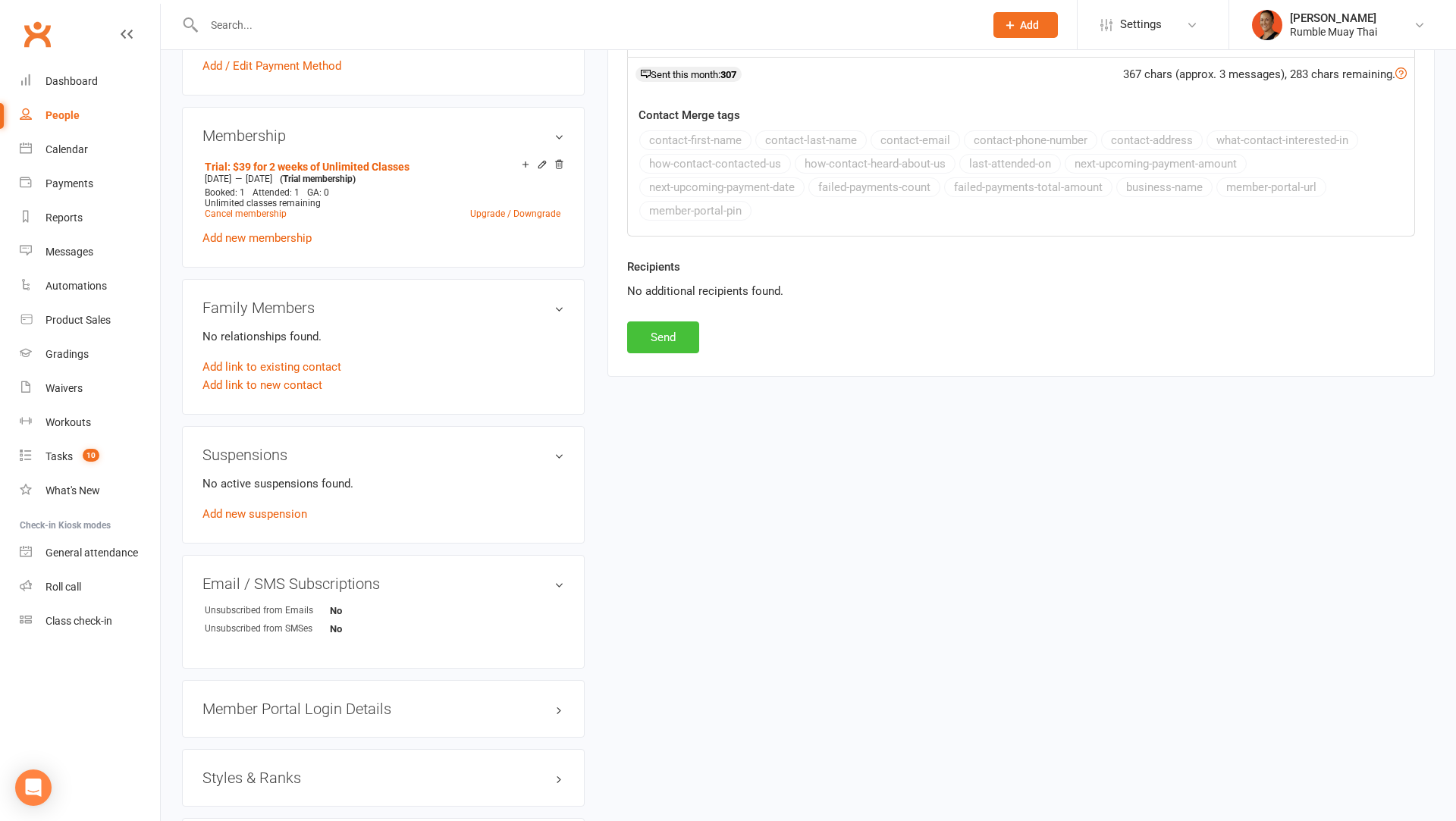
click at [654, 329] on button "Send" at bounding box center [664, 337] width 72 height 32
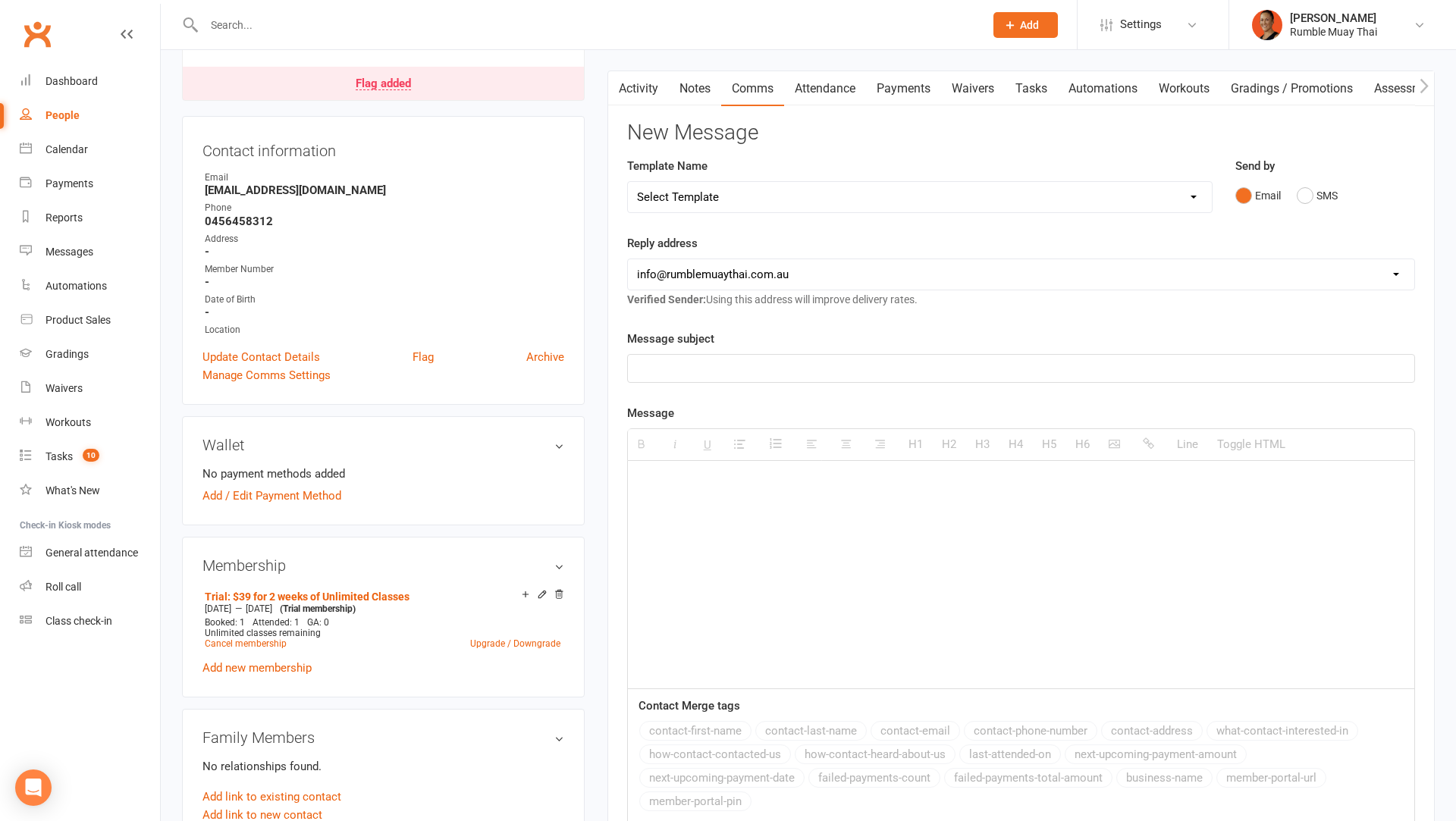
scroll to position [0, 0]
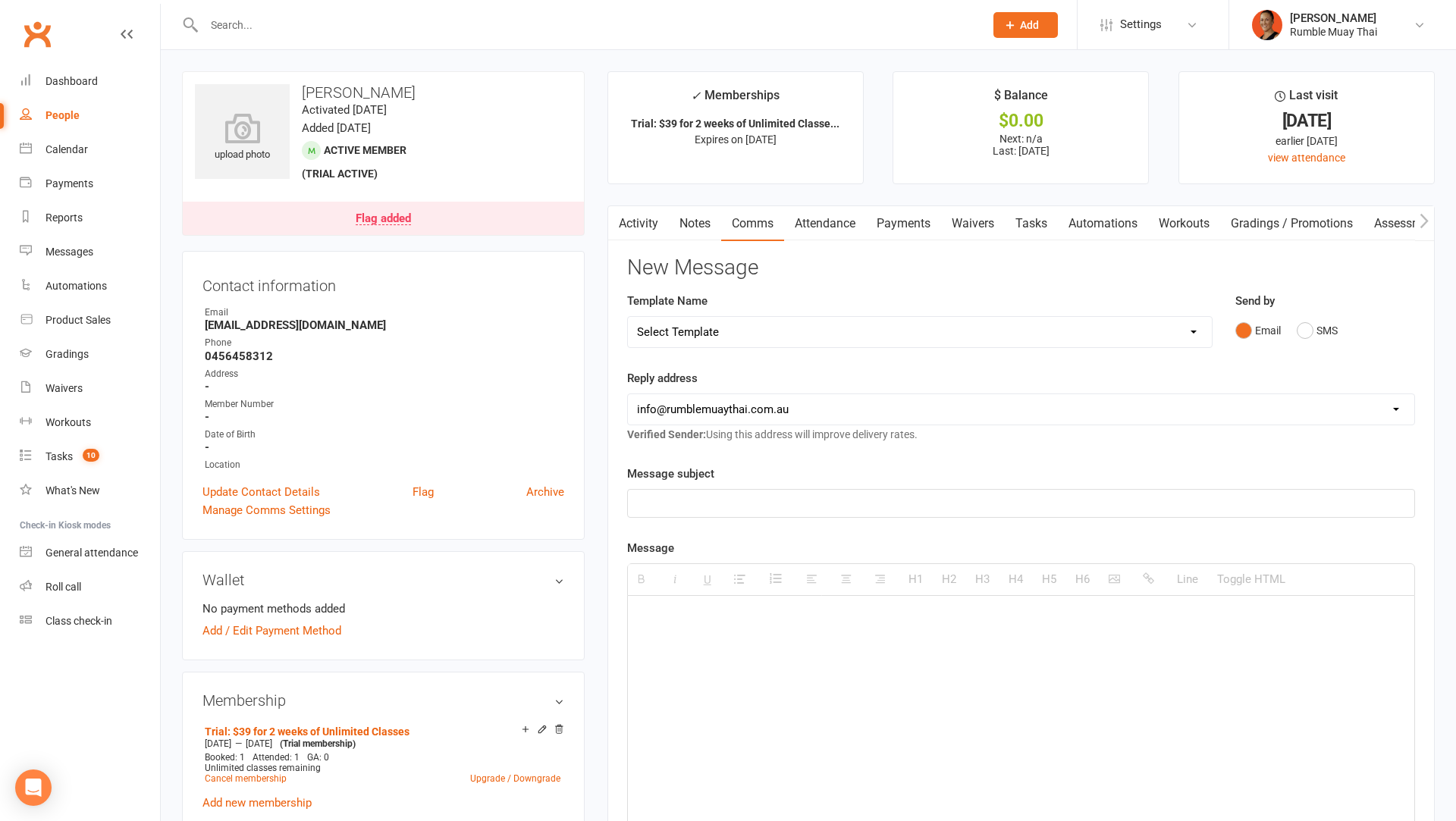
click at [1045, 215] on link "Tasks" at bounding box center [1031, 224] width 53 height 35
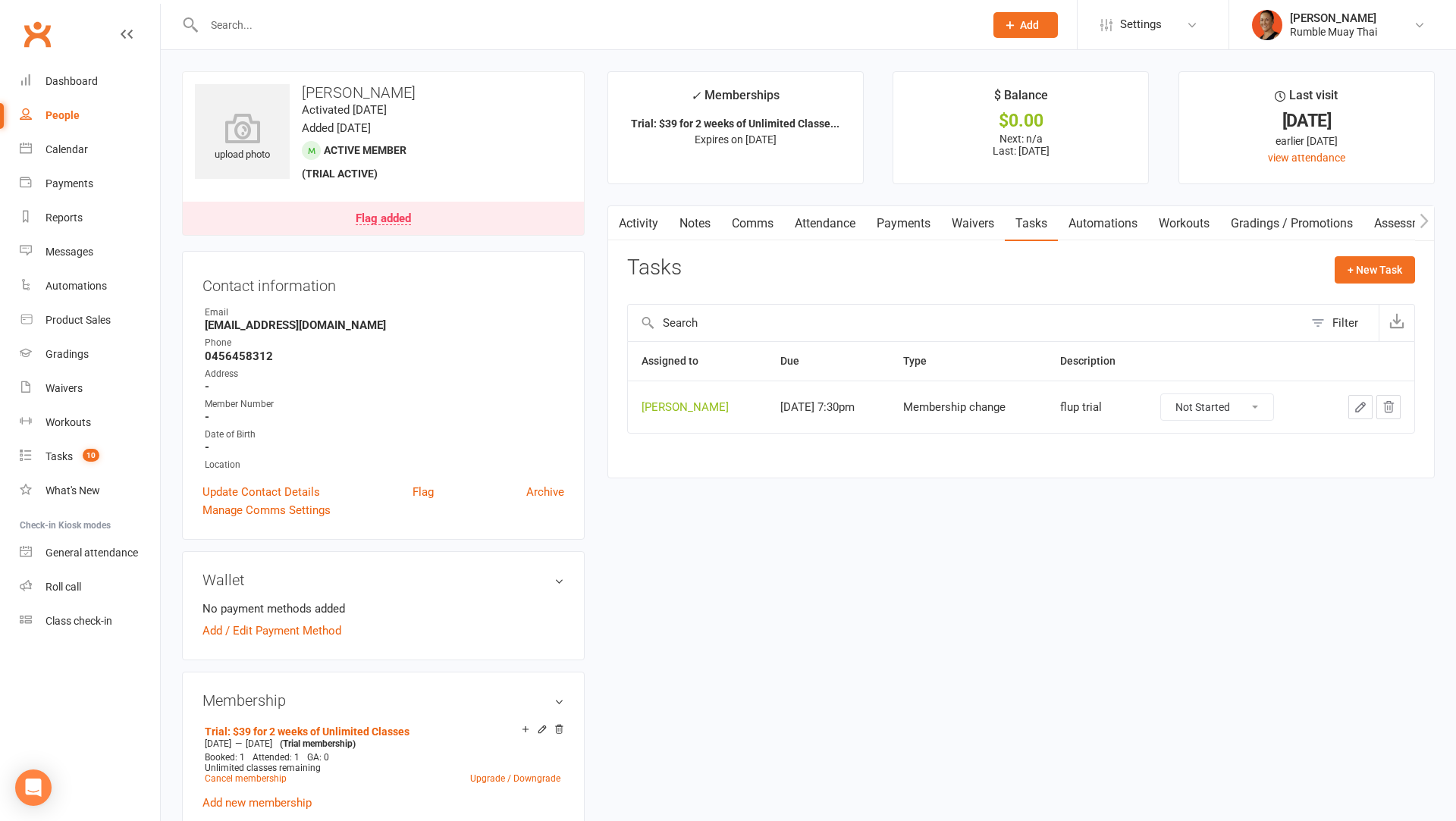
click at [1357, 409] on icon "button" at bounding box center [1360, 407] width 13 height 13
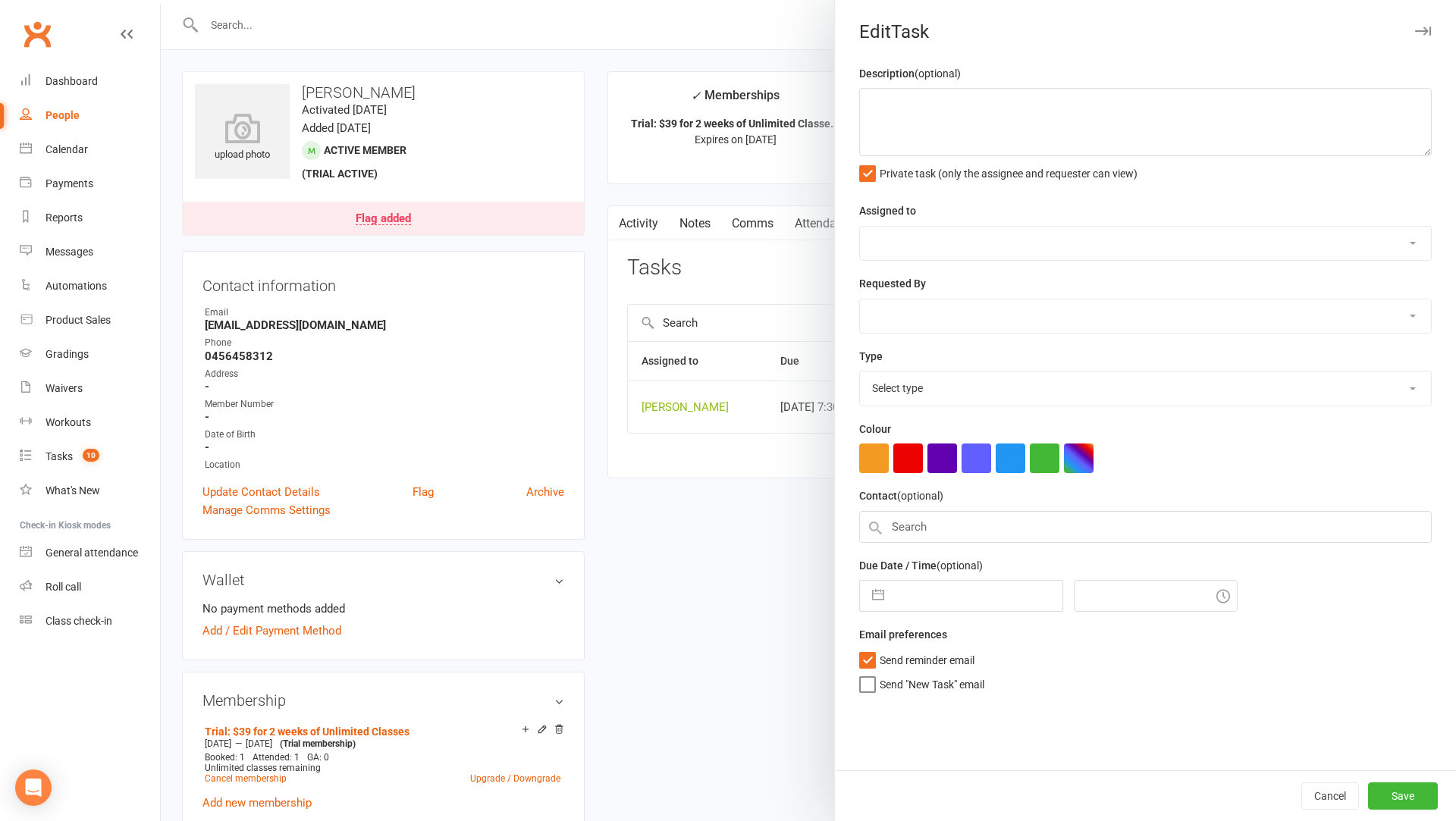
type textarea "flup trial"
select select "3833"
type input "15 Oct 2025"
type input "7:30pm"
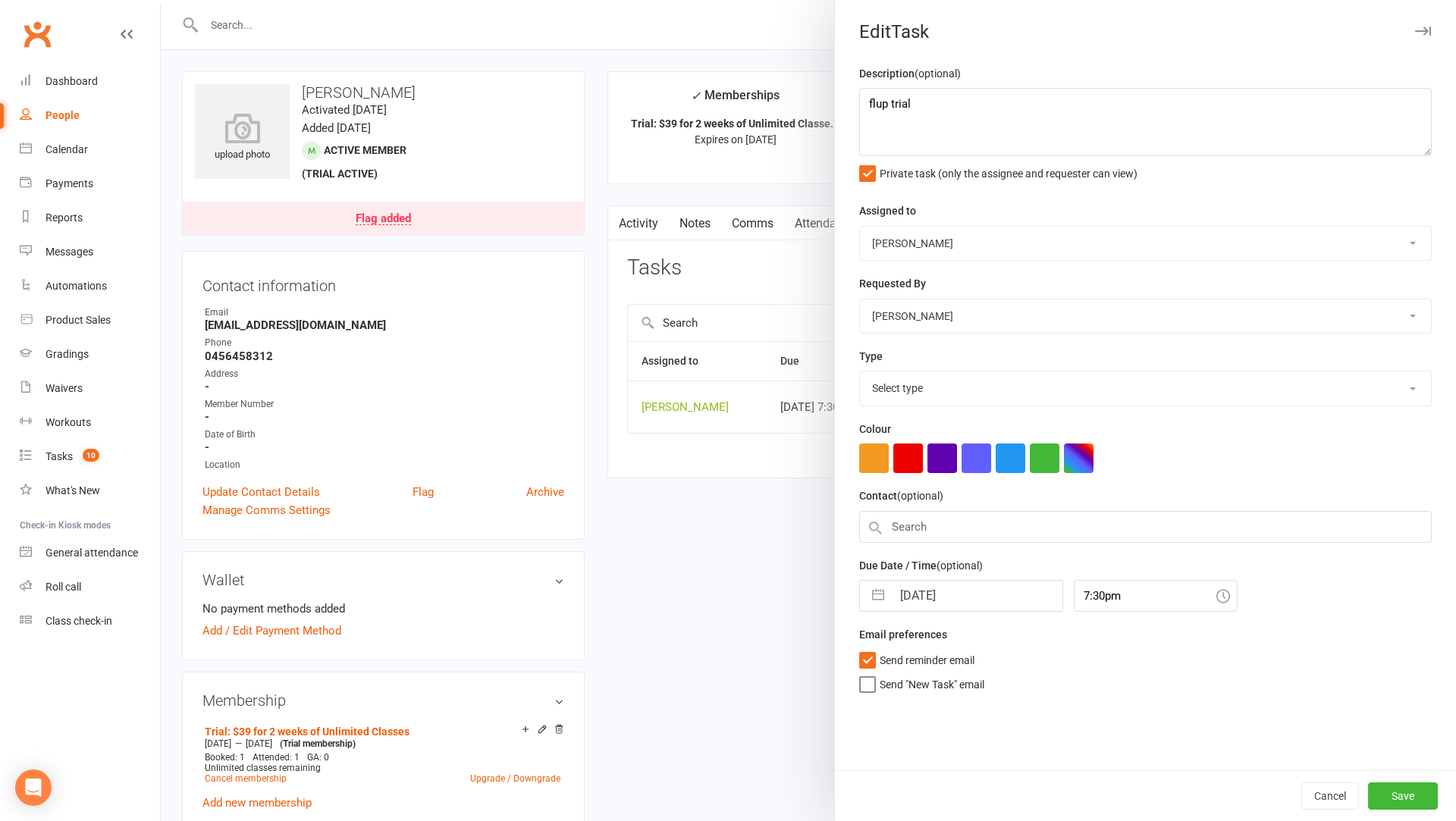
select select "28478"
click at [929, 109] on textarea "flup trial" at bounding box center [1145, 122] width 573 height 68
type textarea "flup trial almost ending"
click at [935, 589] on input "[DATE]" at bounding box center [976, 591] width 170 height 30
select select "8"
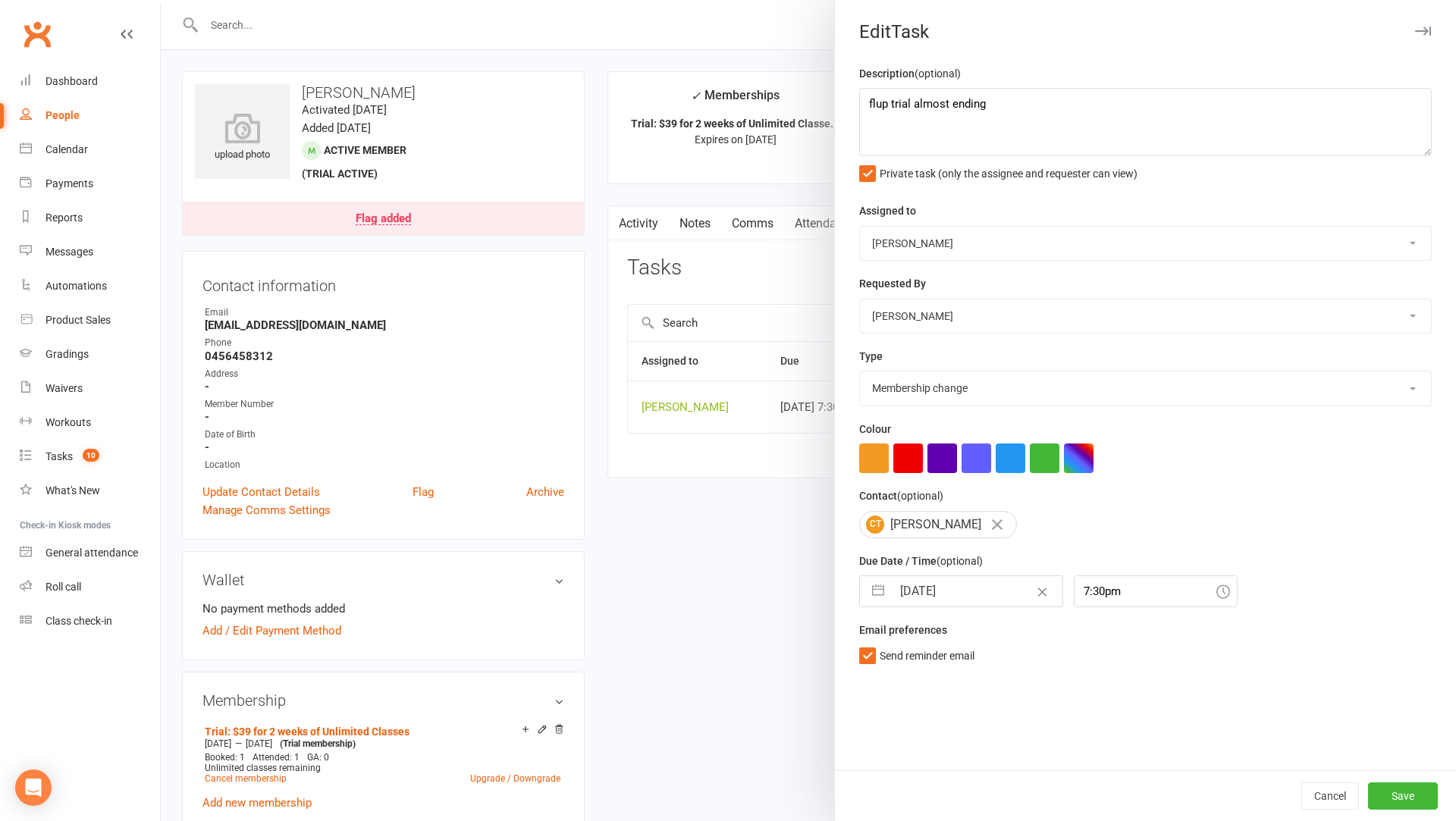
select select "2025"
select select "9"
select select "2025"
select select "10"
select select "2025"
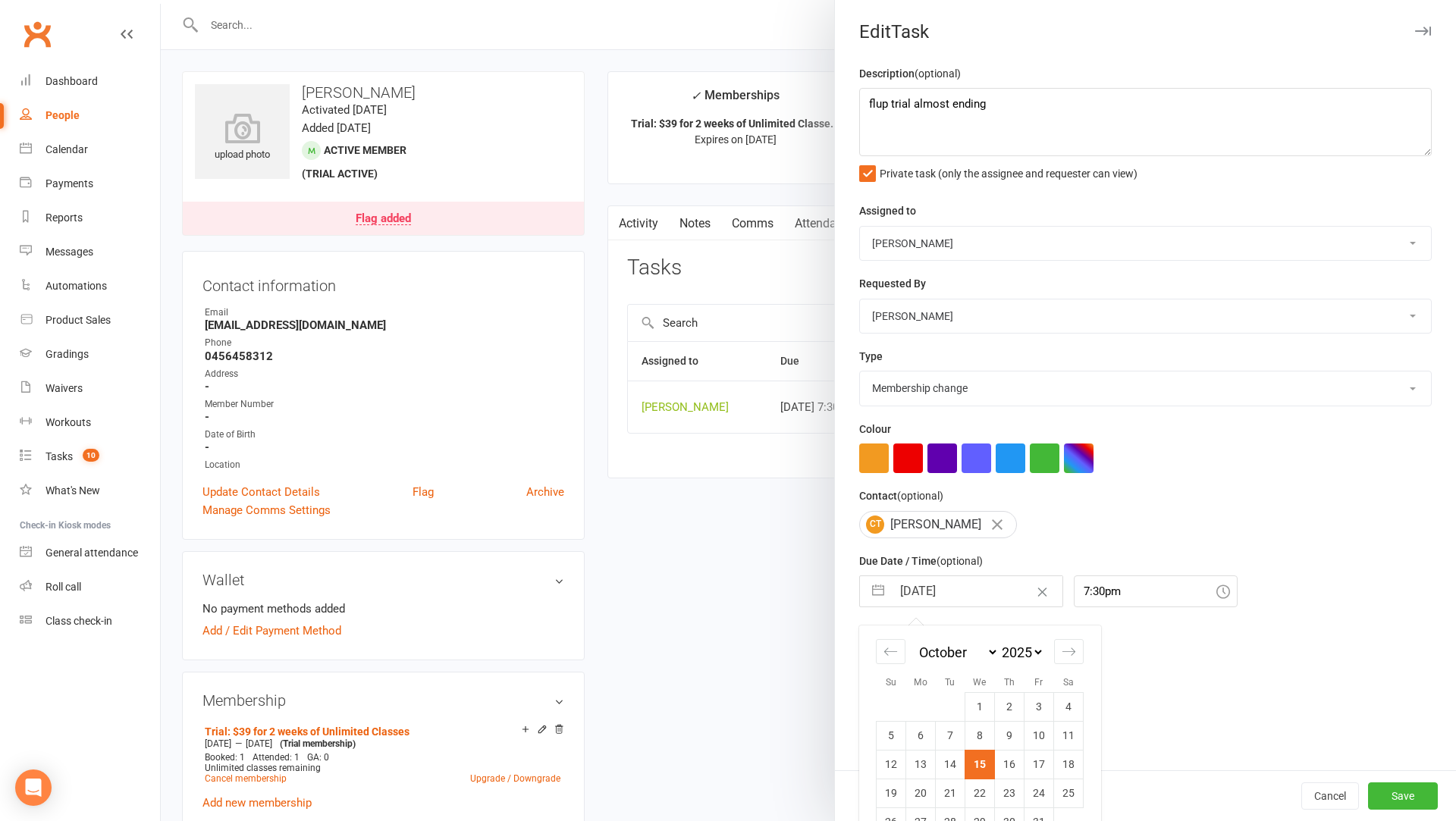
scroll to position [36, 0]
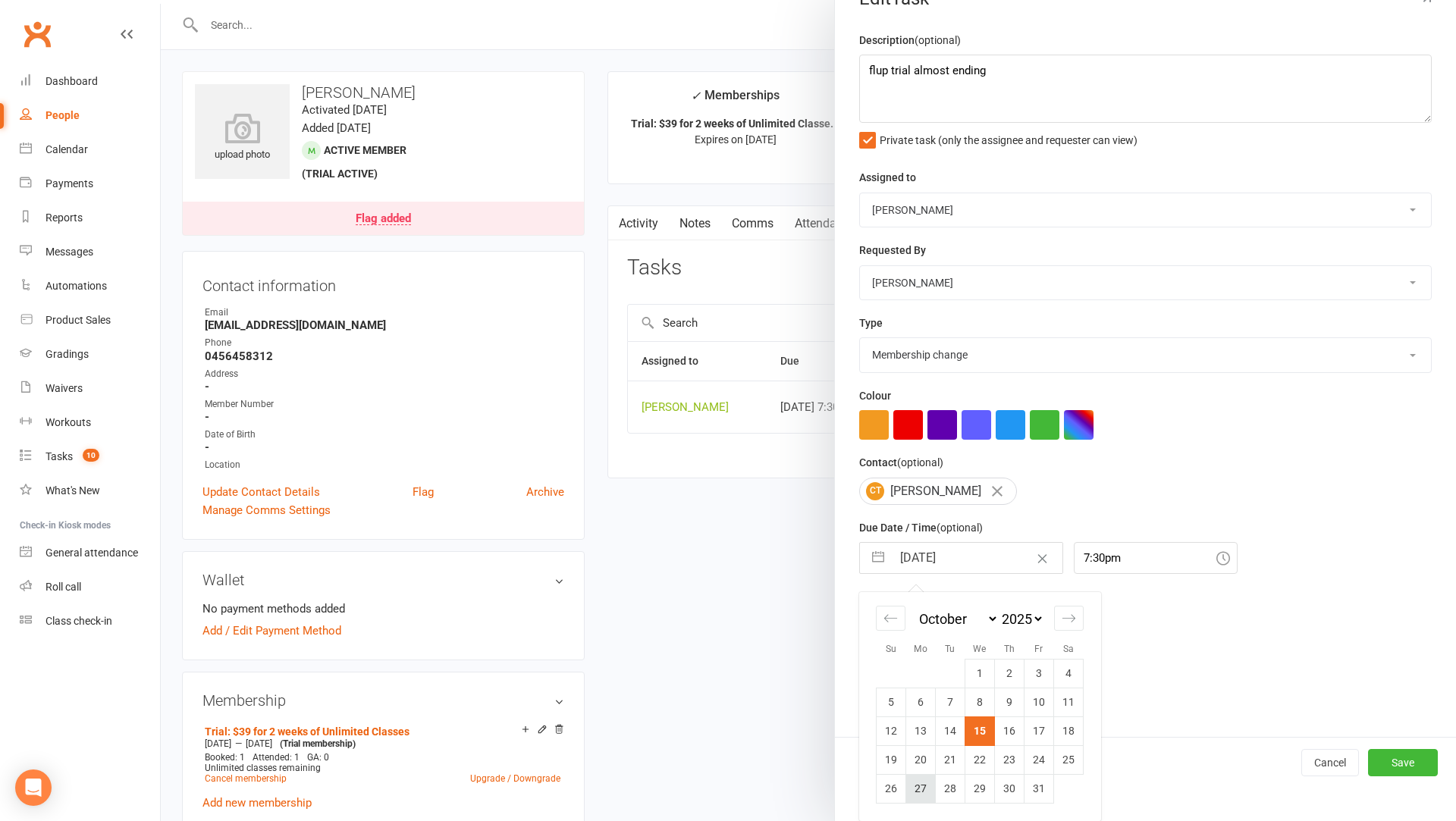
click at [923, 789] on td "27" at bounding box center [921, 788] width 30 height 29
type input "27 Oct 2025"
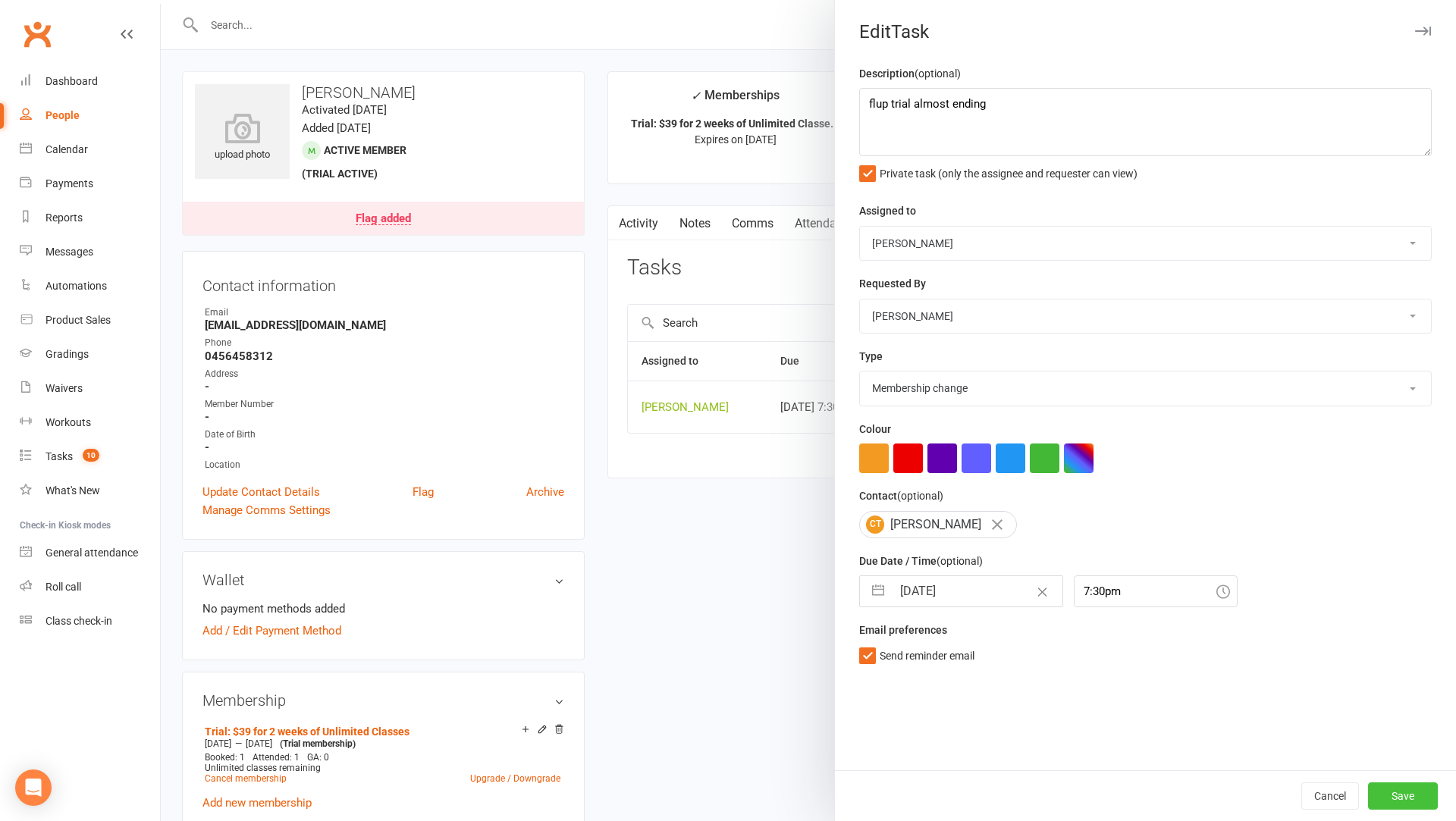
click at [1392, 794] on button "Save" at bounding box center [1402, 796] width 70 height 27
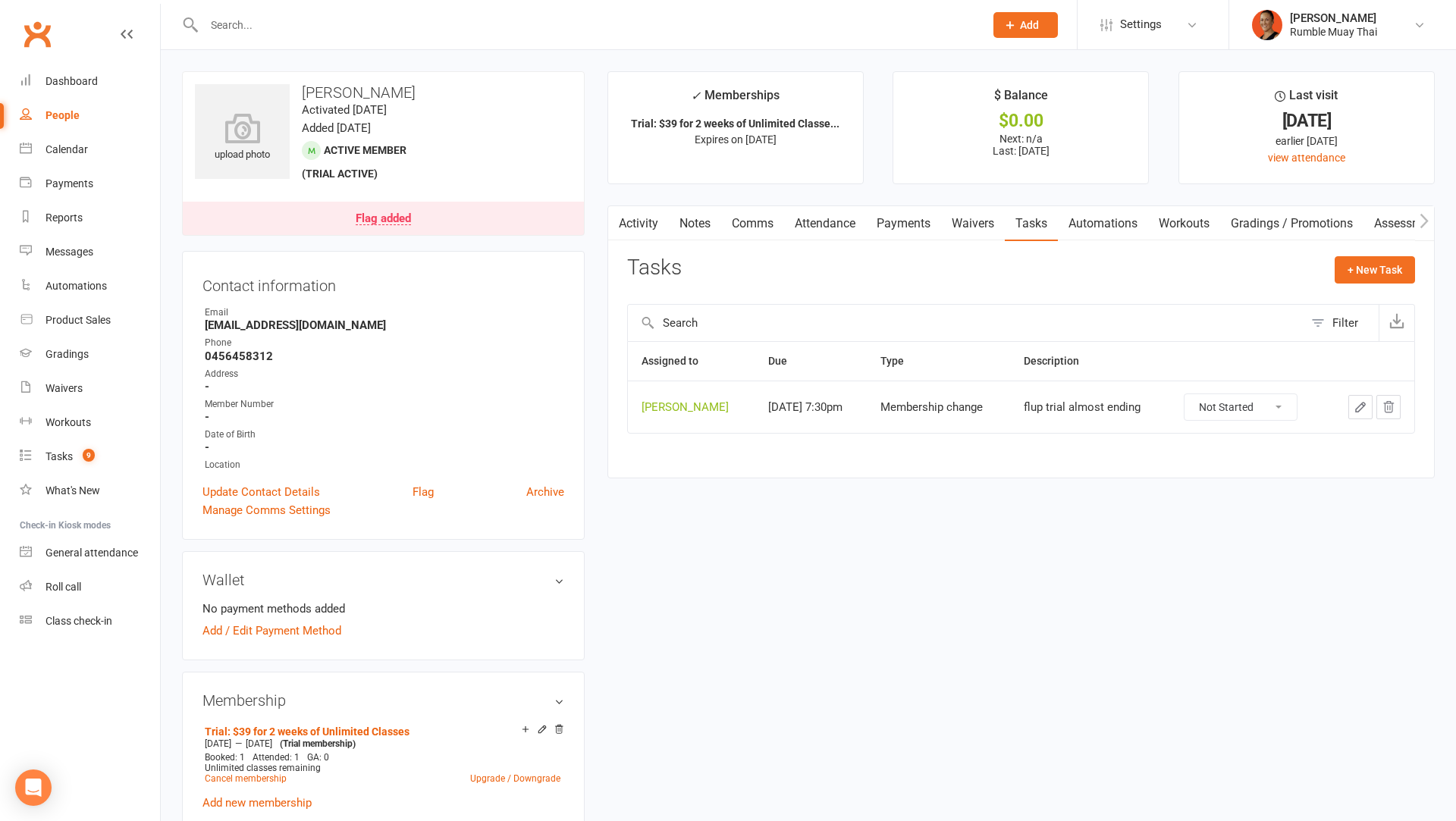
click at [838, 239] on link "Attendance" at bounding box center [824, 224] width 82 height 35
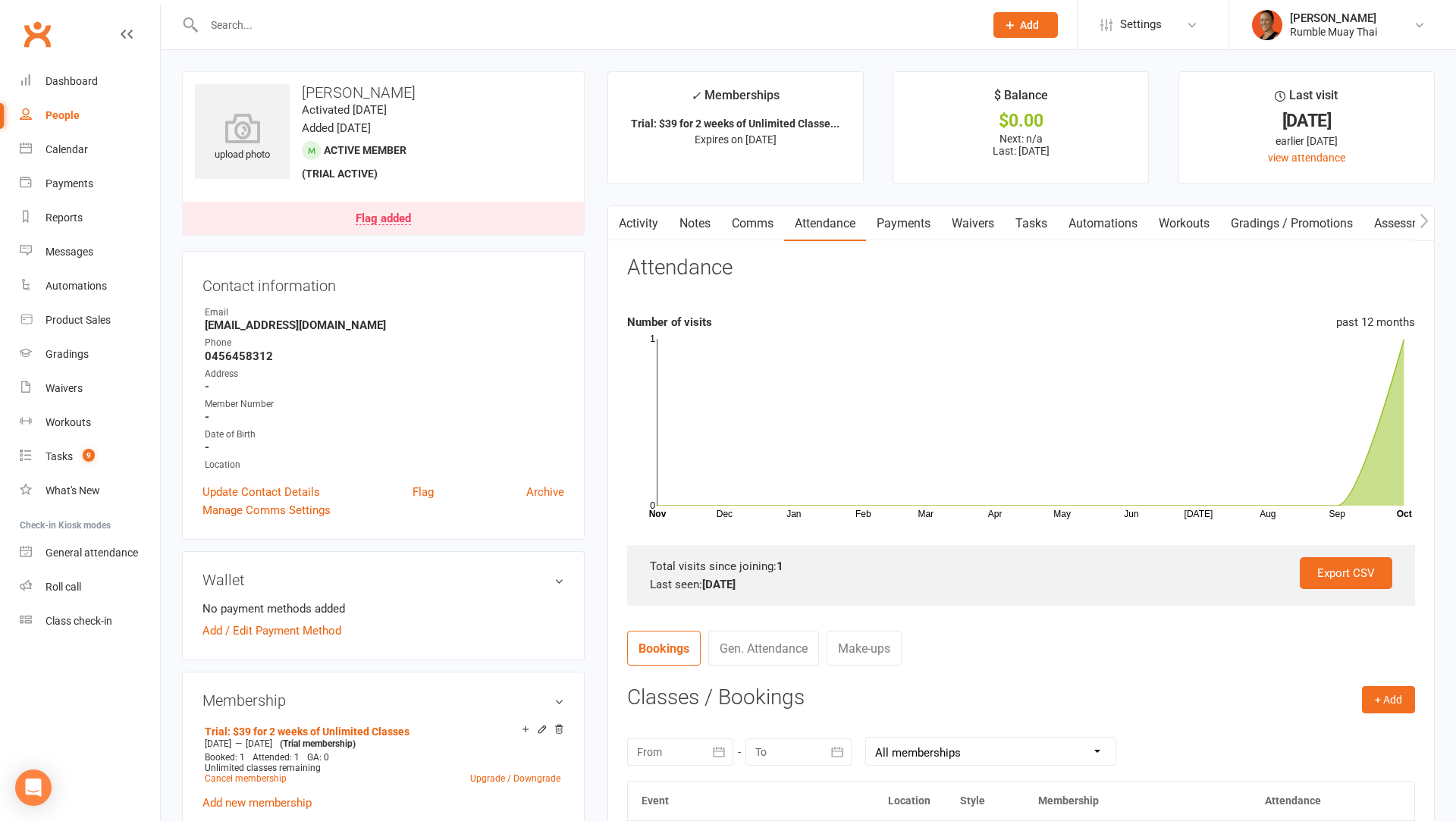
click at [1107, 215] on link "Automations" at bounding box center [1103, 224] width 90 height 35
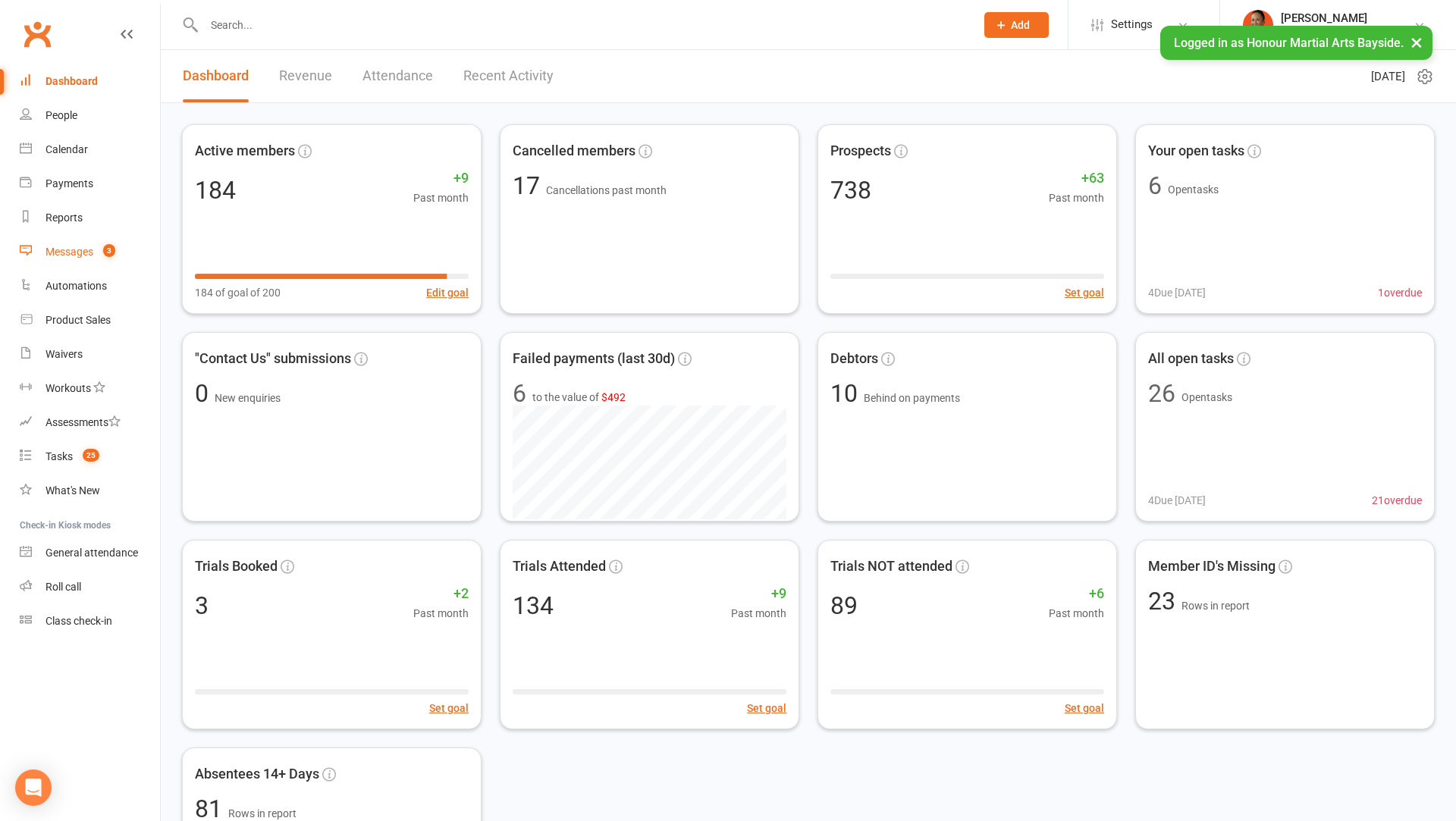
click at [87, 253] on div "Messages" at bounding box center [70, 252] width 48 height 12
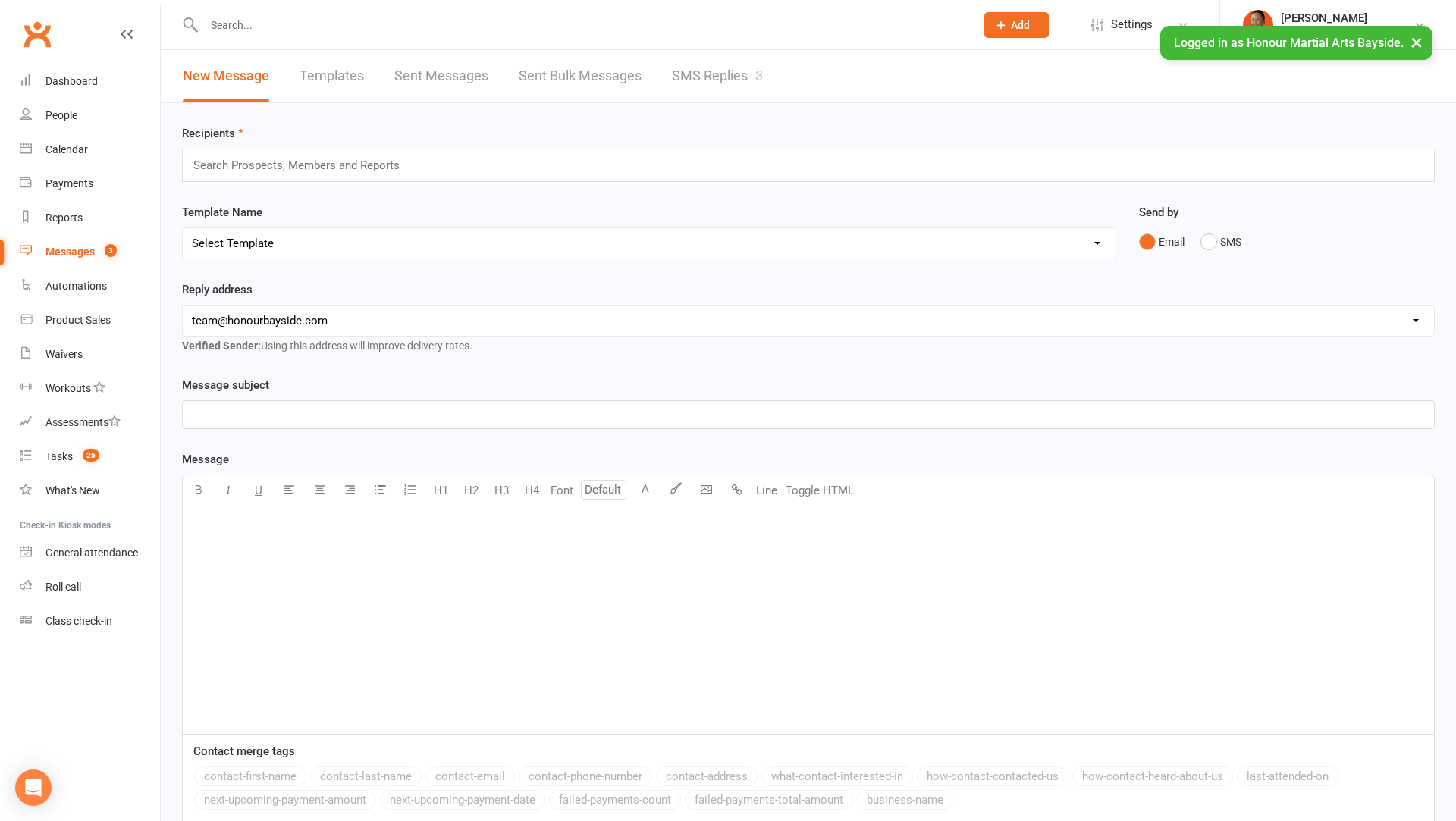
click at [715, 67] on link "SMS Replies 3" at bounding box center [717, 76] width 91 height 52
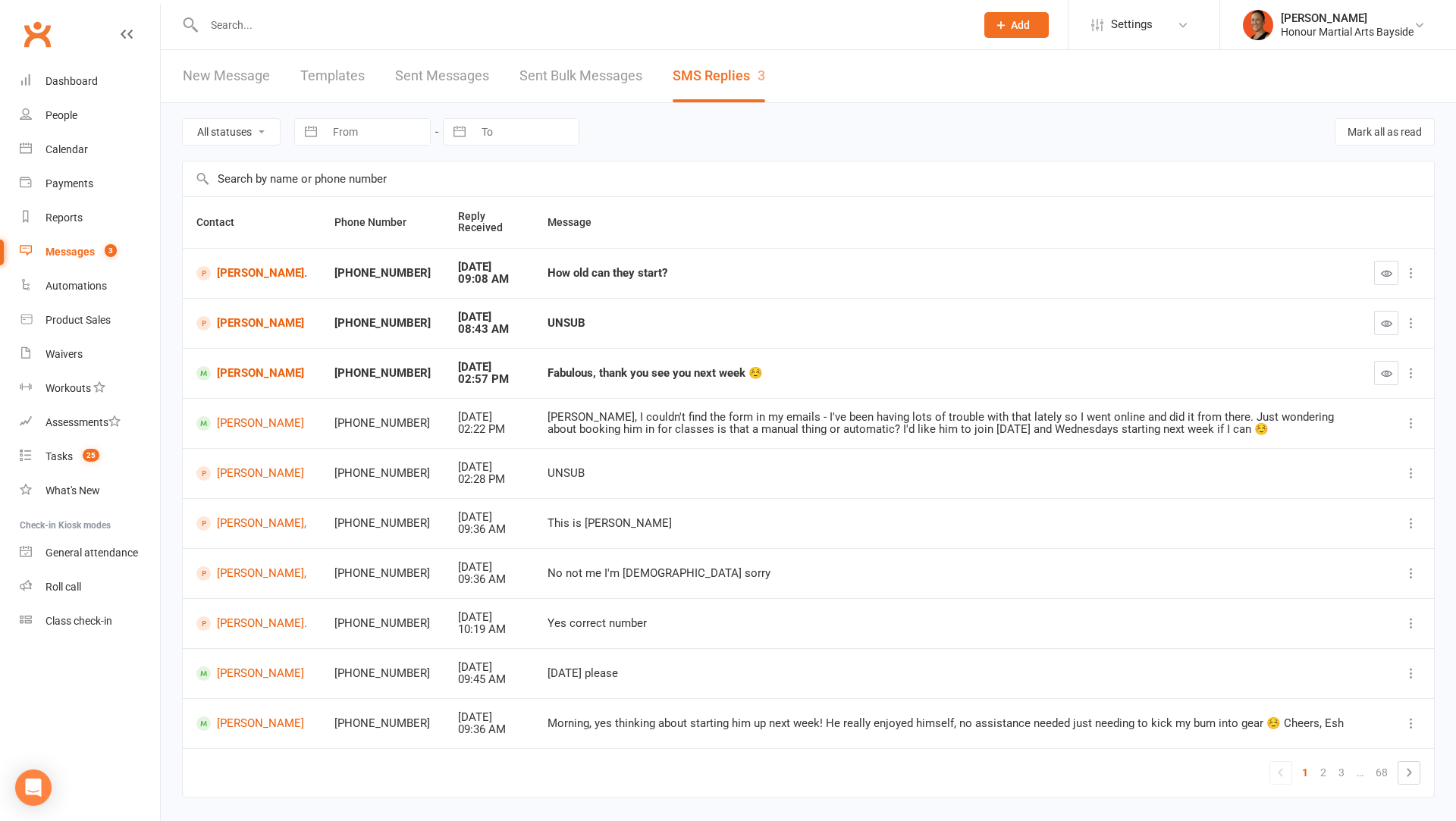
click at [1382, 323] on icon "button" at bounding box center [1386, 323] width 11 height 11
click at [1393, 364] on button "button" at bounding box center [1385, 373] width 24 height 24
click at [264, 267] on link "[PERSON_NAME]." at bounding box center [251, 274] width 110 height 14
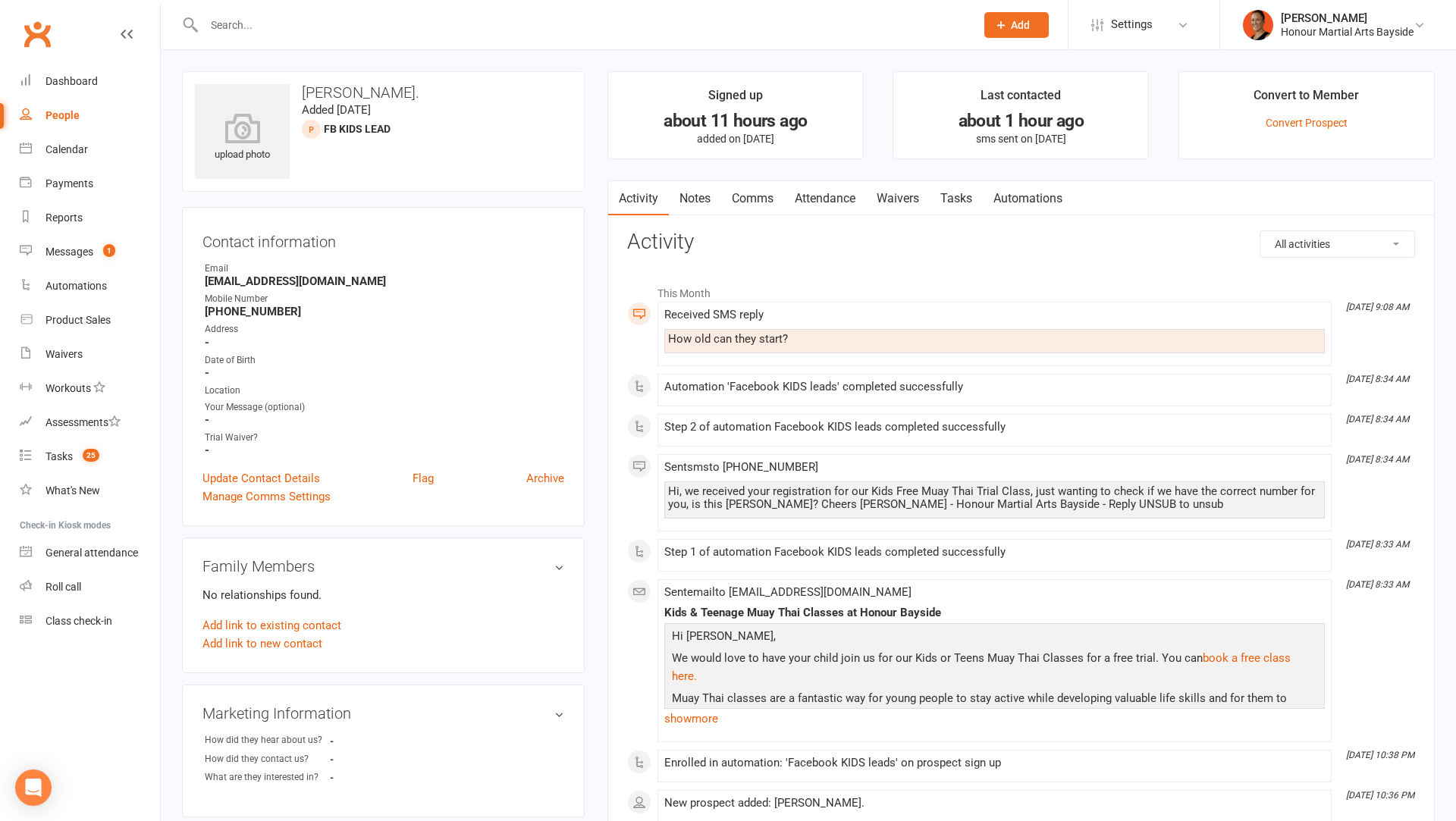
click at [747, 197] on link "Comms" at bounding box center [752, 199] width 63 height 35
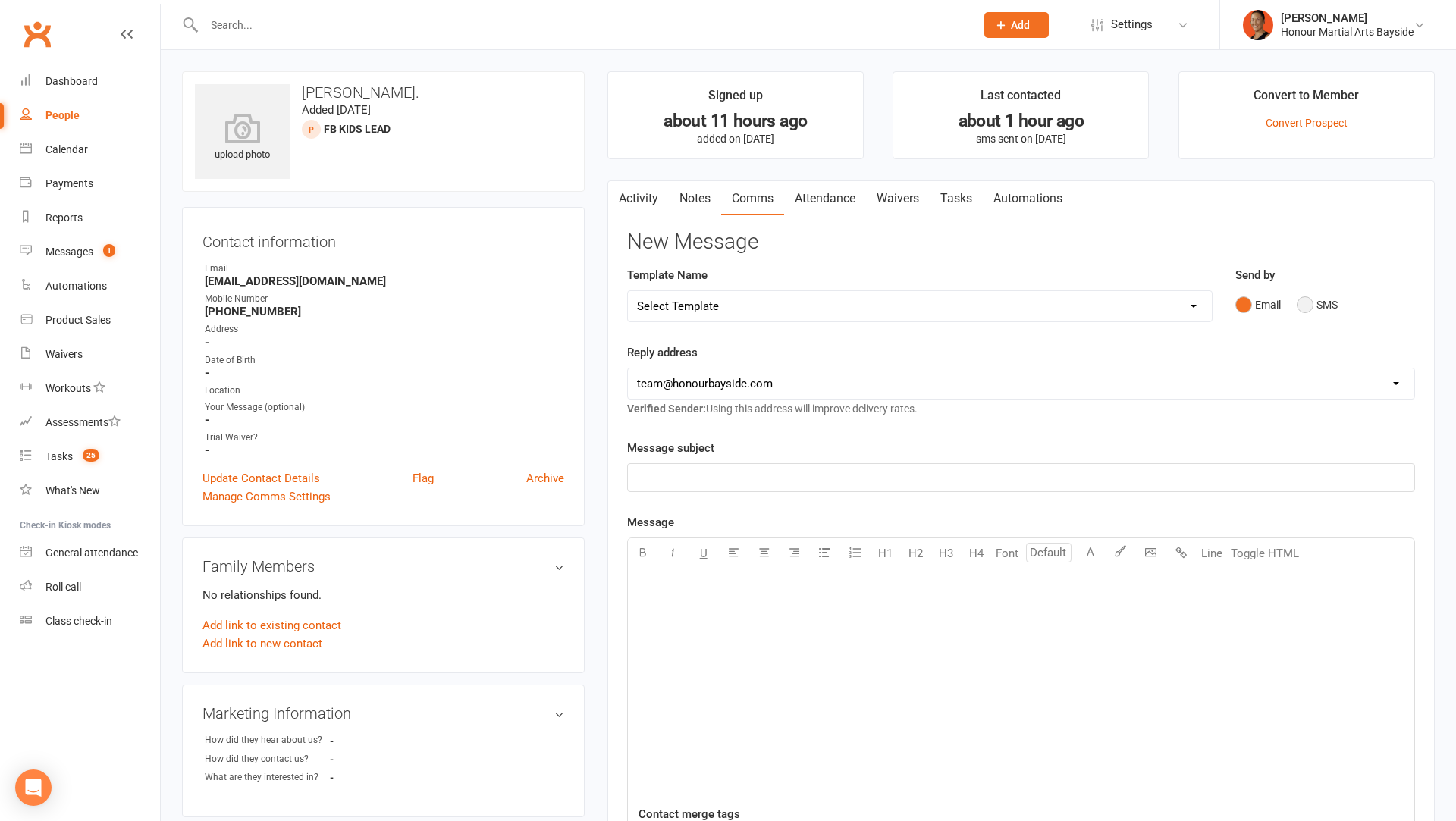
click at [1303, 314] on button "SMS" at bounding box center [1317, 305] width 41 height 29
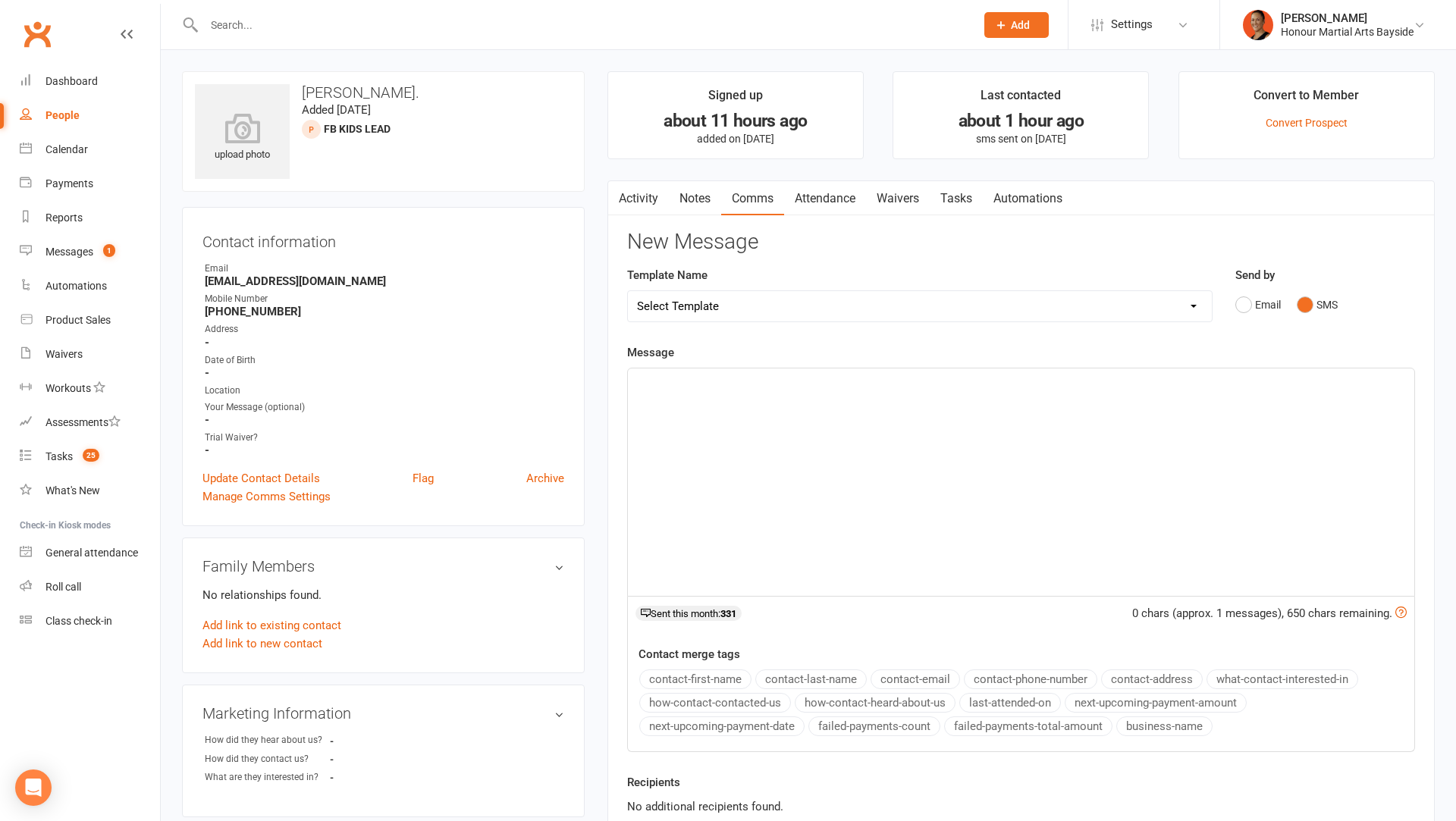
click at [1117, 426] on div "﻿" at bounding box center [1020, 483] width 786 height 228
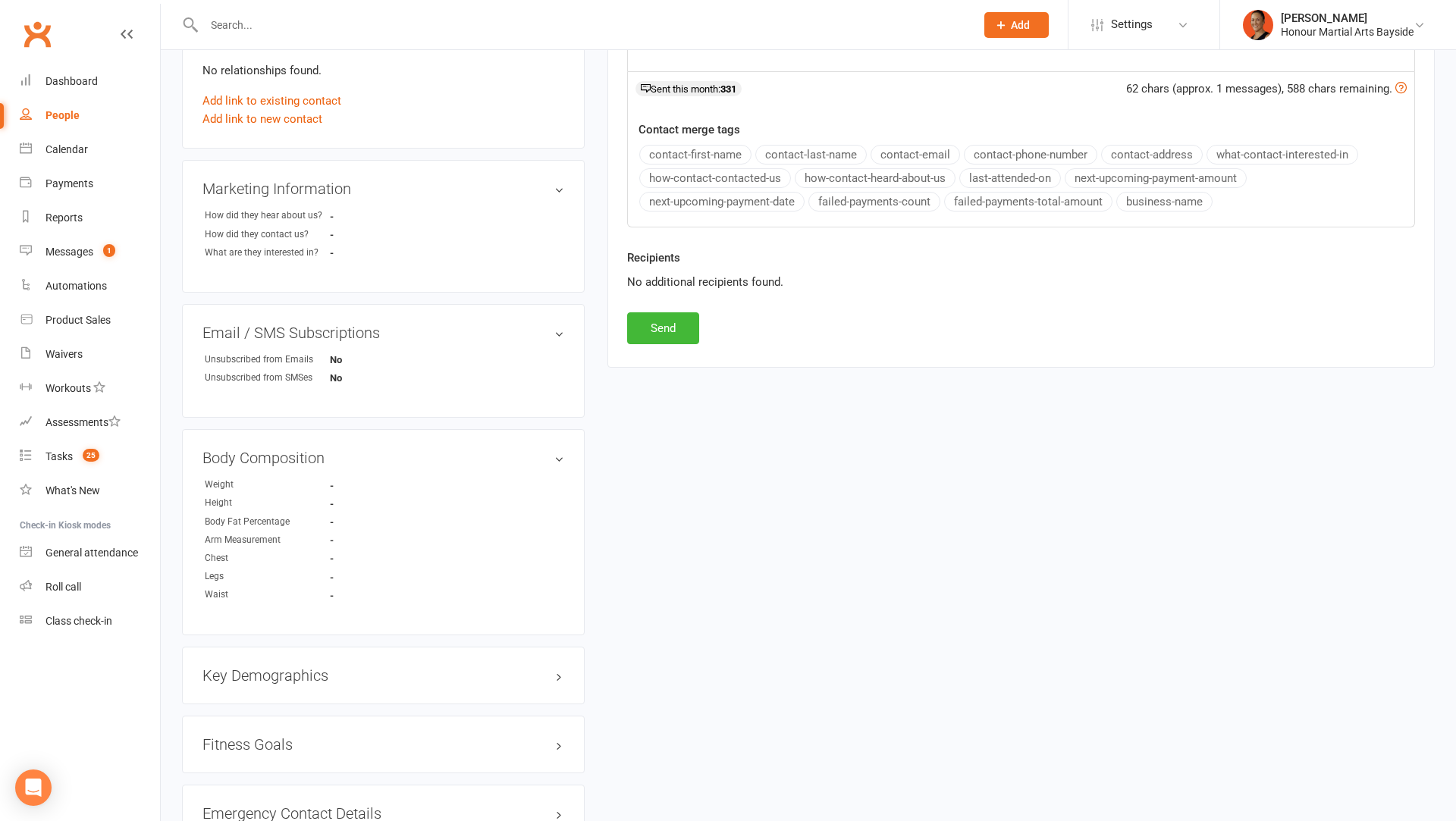
scroll to position [518, 0]
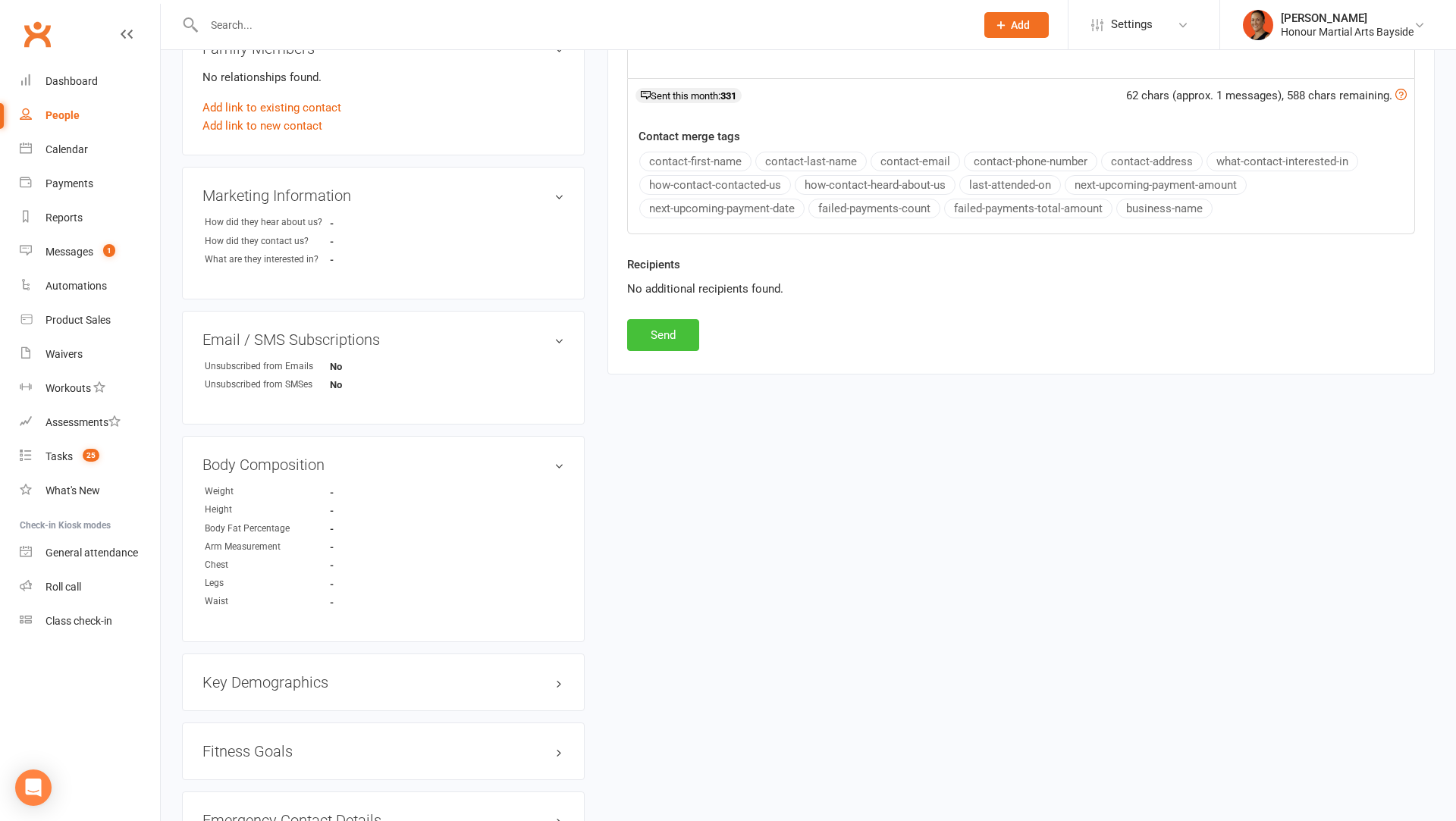
click at [664, 321] on button "Send" at bounding box center [664, 335] width 72 height 32
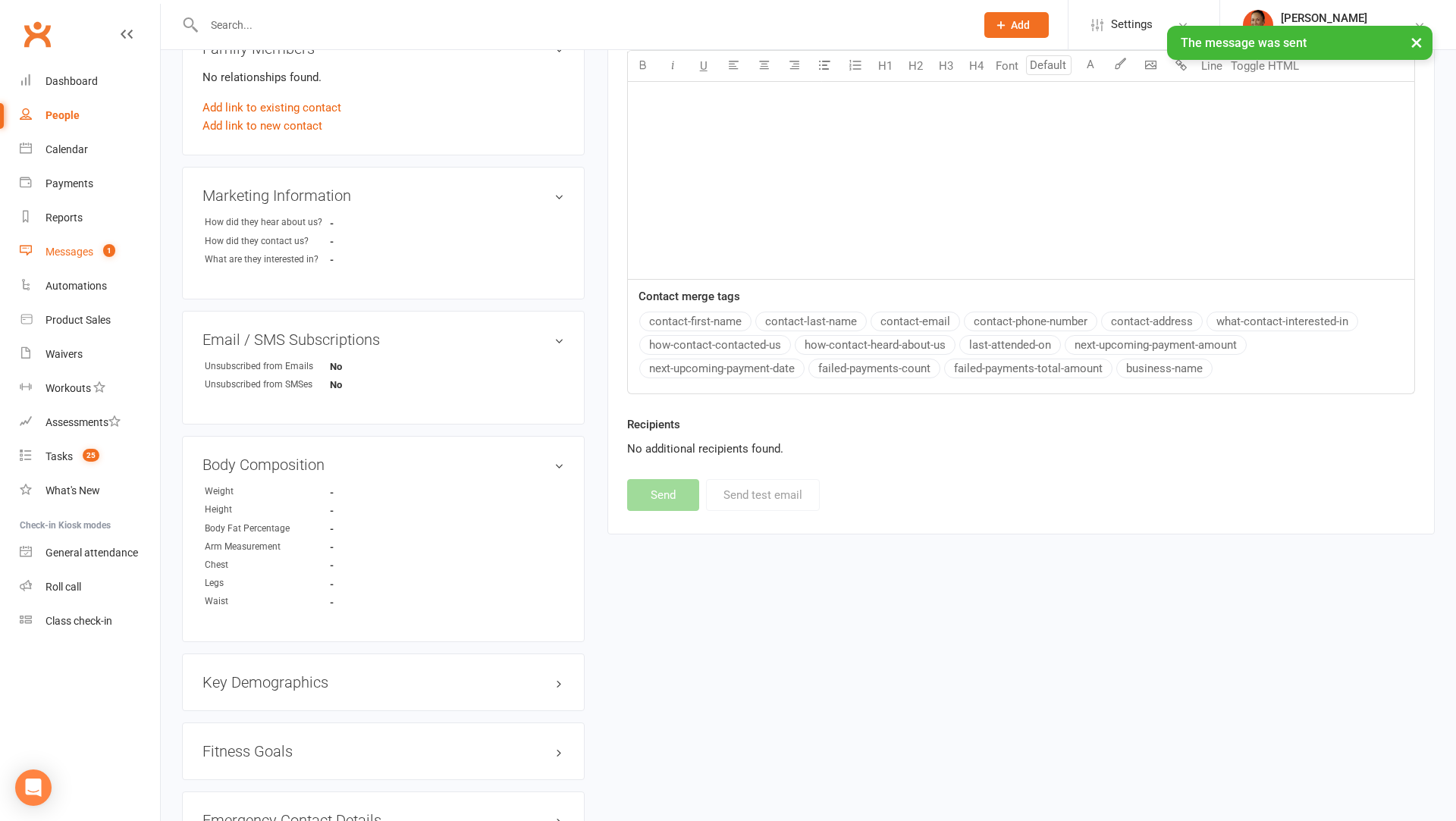
click at [84, 248] on div "Messages" at bounding box center [70, 252] width 48 height 12
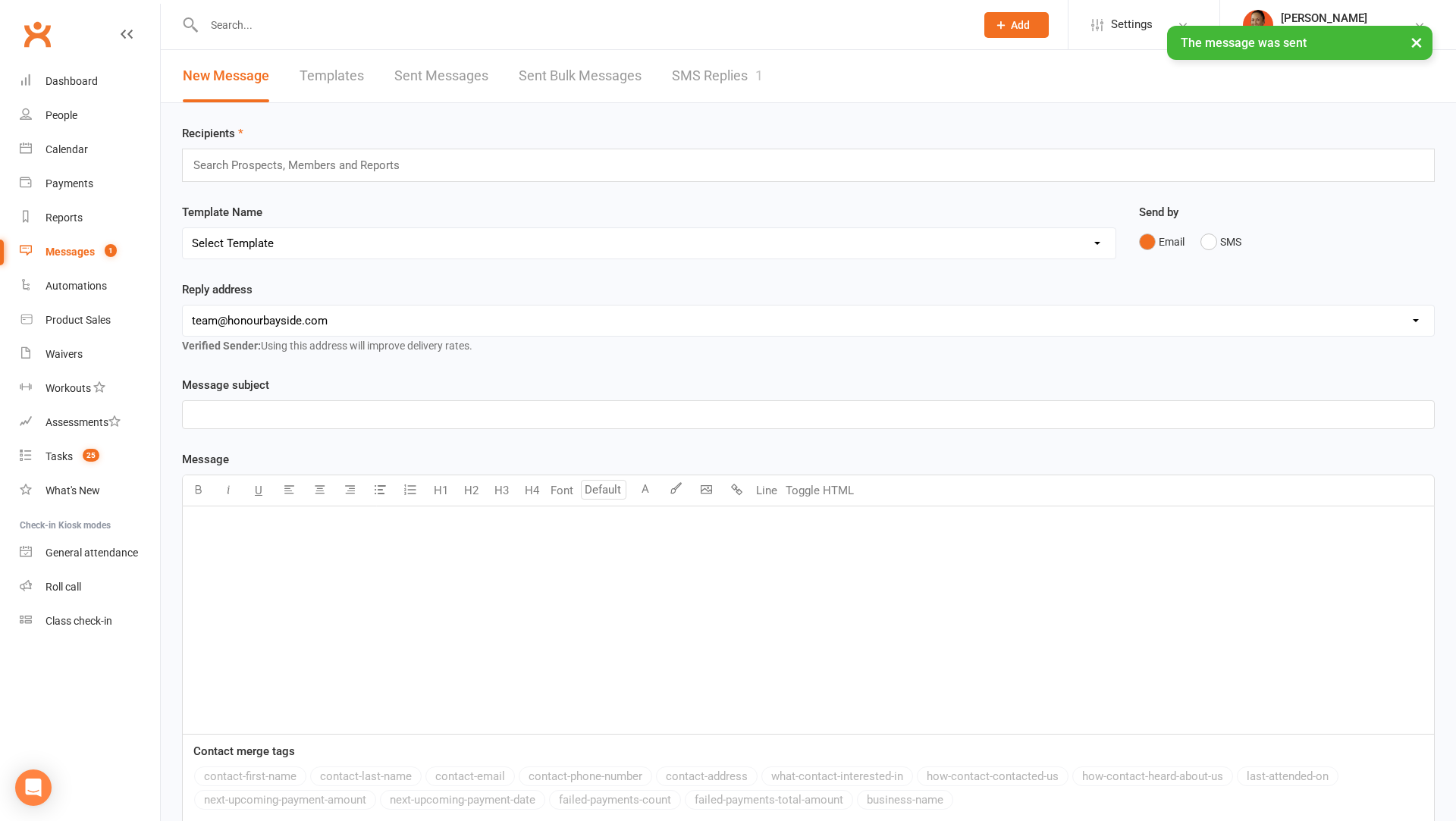
click at [729, 26] on div "× The message was sent" at bounding box center [717, 26] width 1436 height 0
click at [719, 64] on link "SMS Replies 1" at bounding box center [717, 76] width 91 height 52
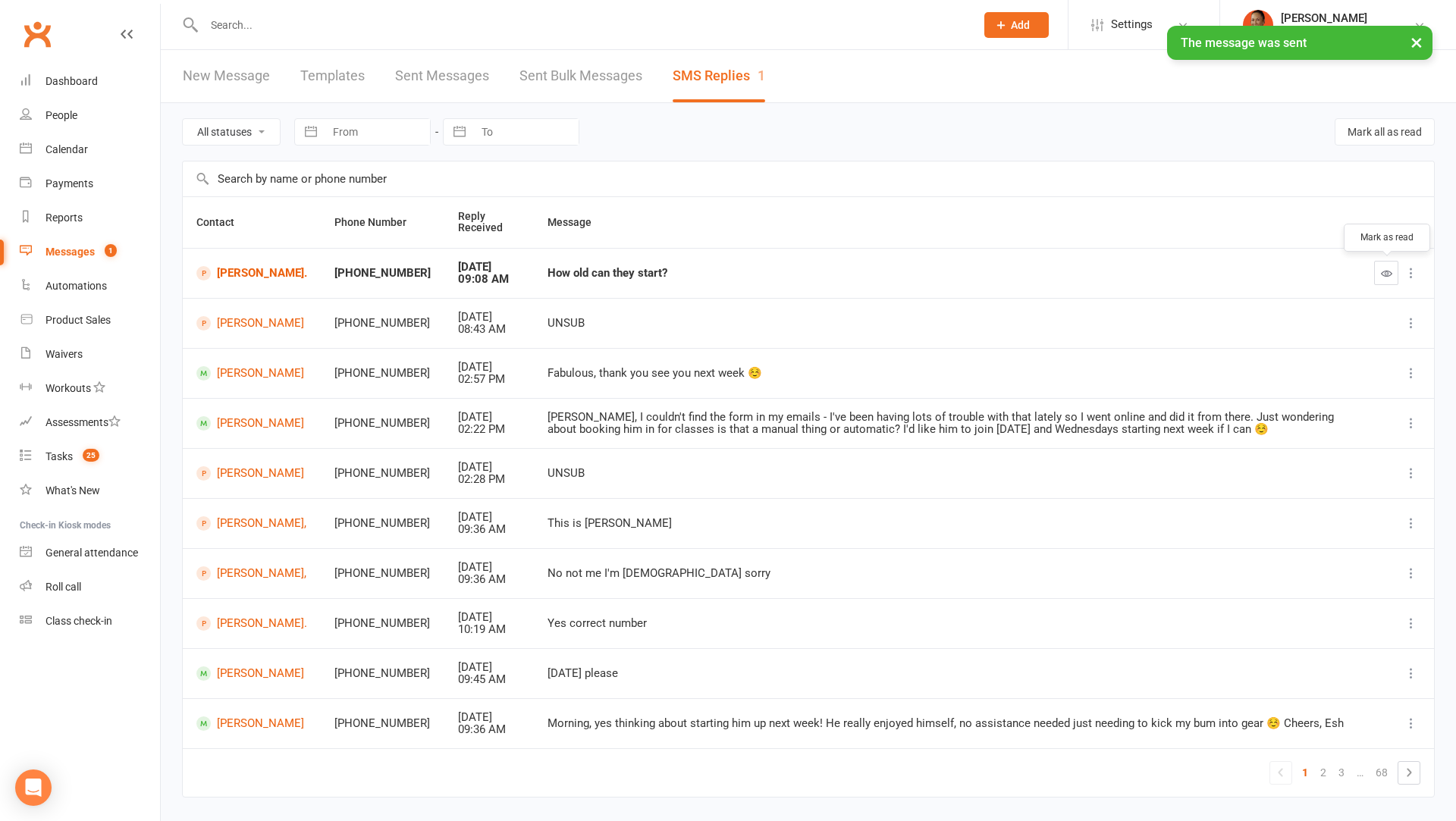
click at [1385, 280] on button "button" at bounding box center [1385, 273] width 24 height 24
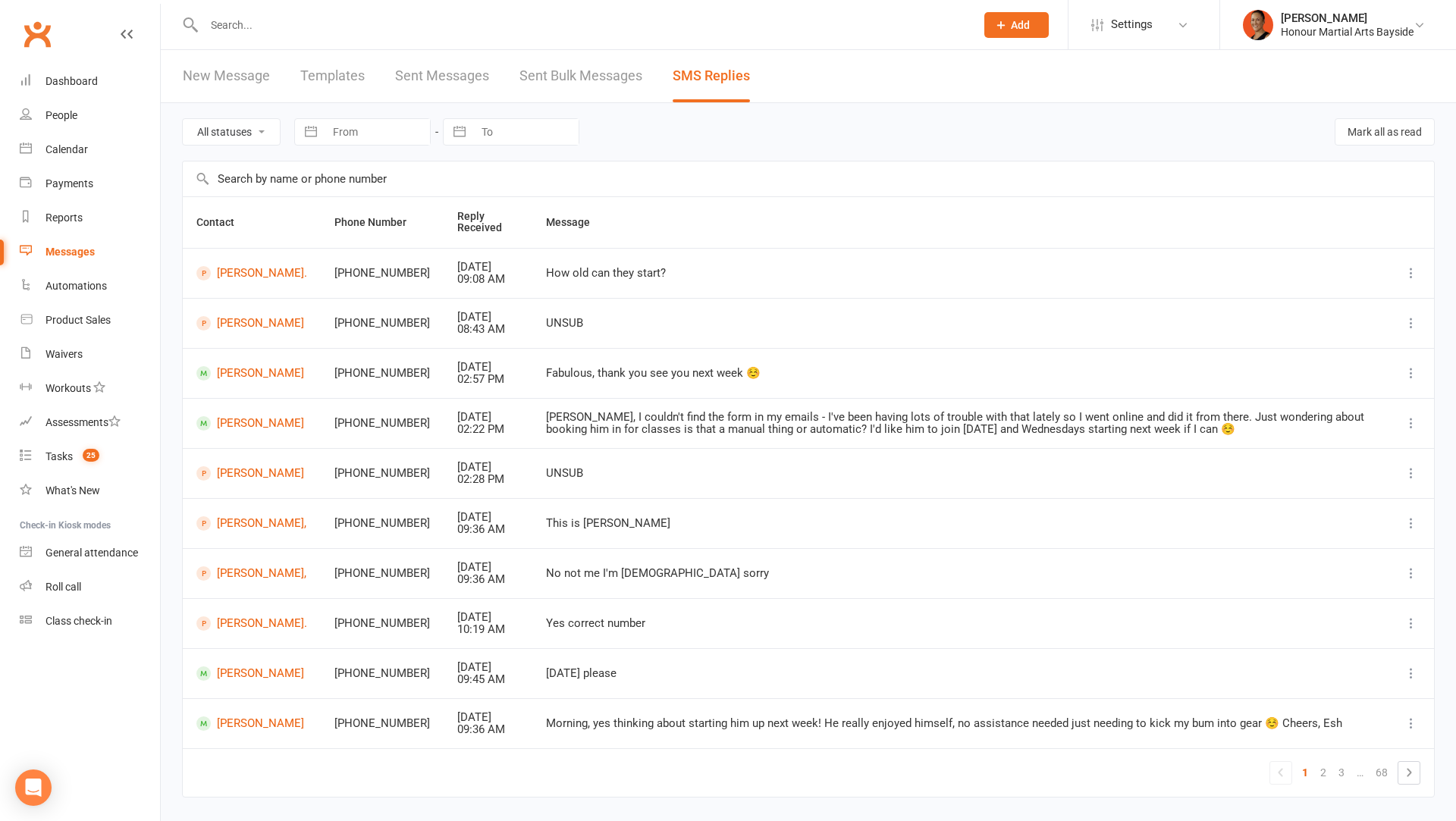
click at [648, 35] on div at bounding box center [573, 25] width 783 height 49
click at [640, 27] on input "text" at bounding box center [582, 25] width 765 height 21
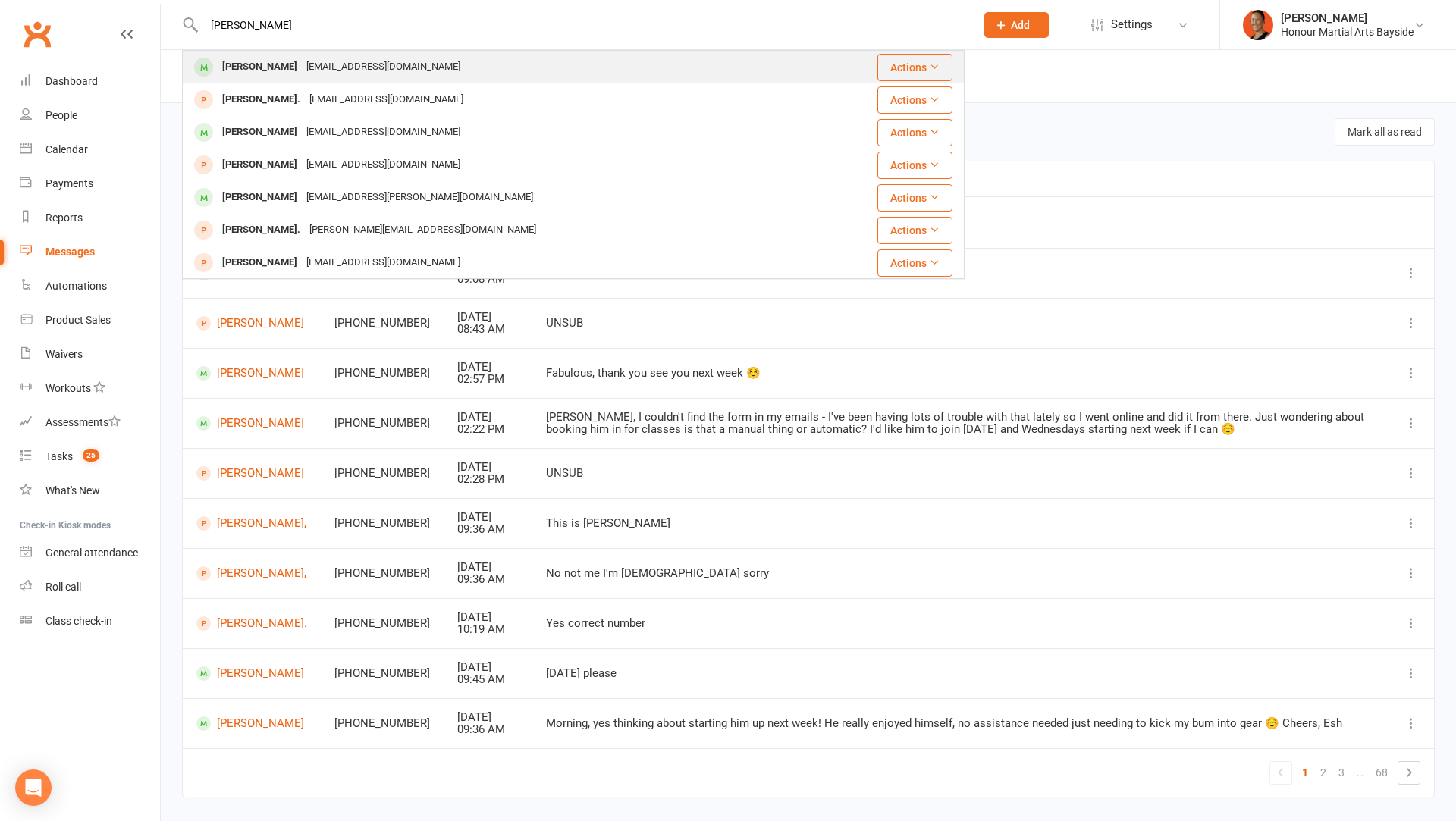
type input "braxton"
click at [525, 56] on div "Braxton Wood Jjwood2018@gmail.com" at bounding box center [498, 66] width 629 height 31
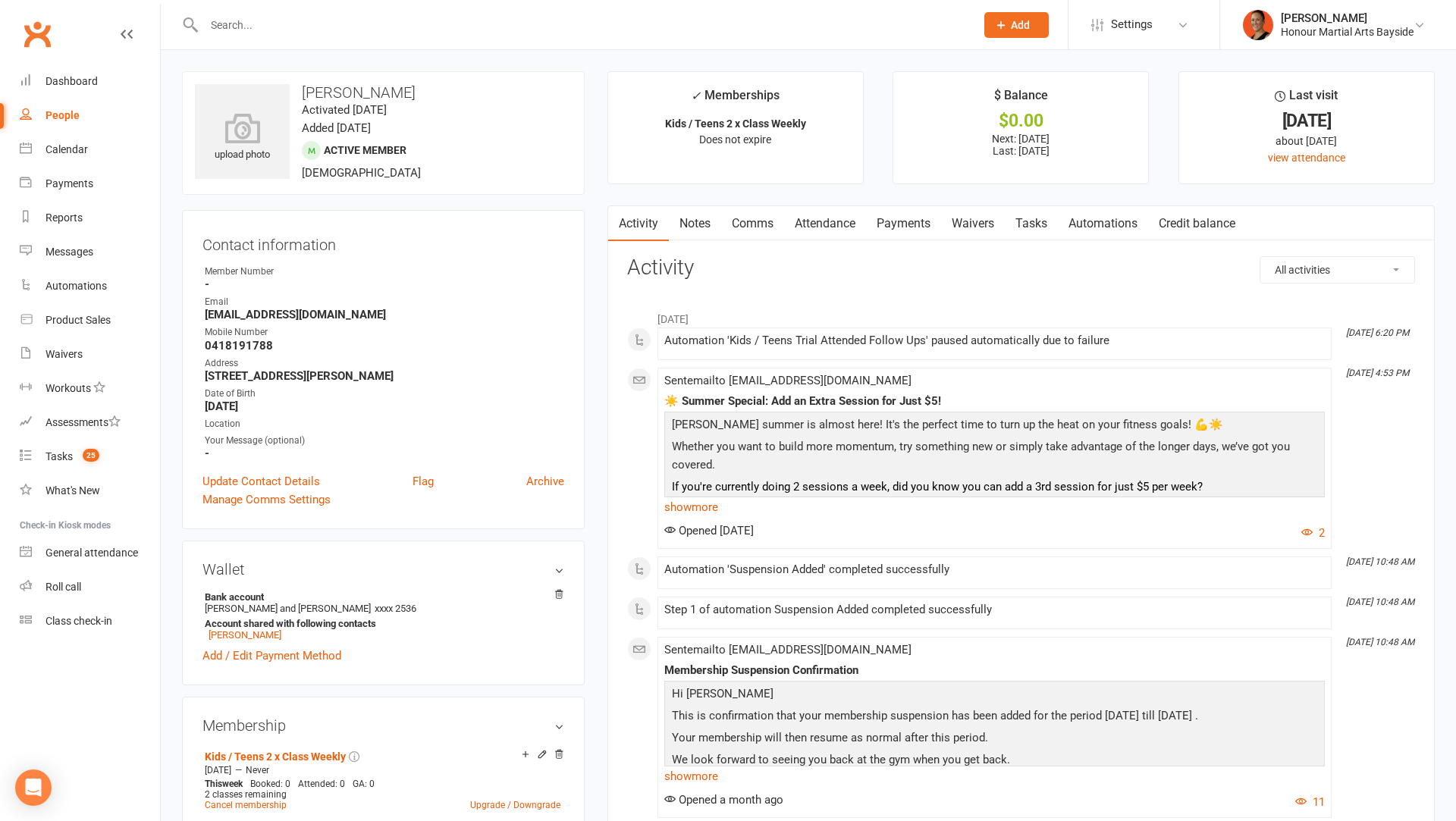
click at [697, 225] on link "Notes" at bounding box center [694, 224] width 52 height 35
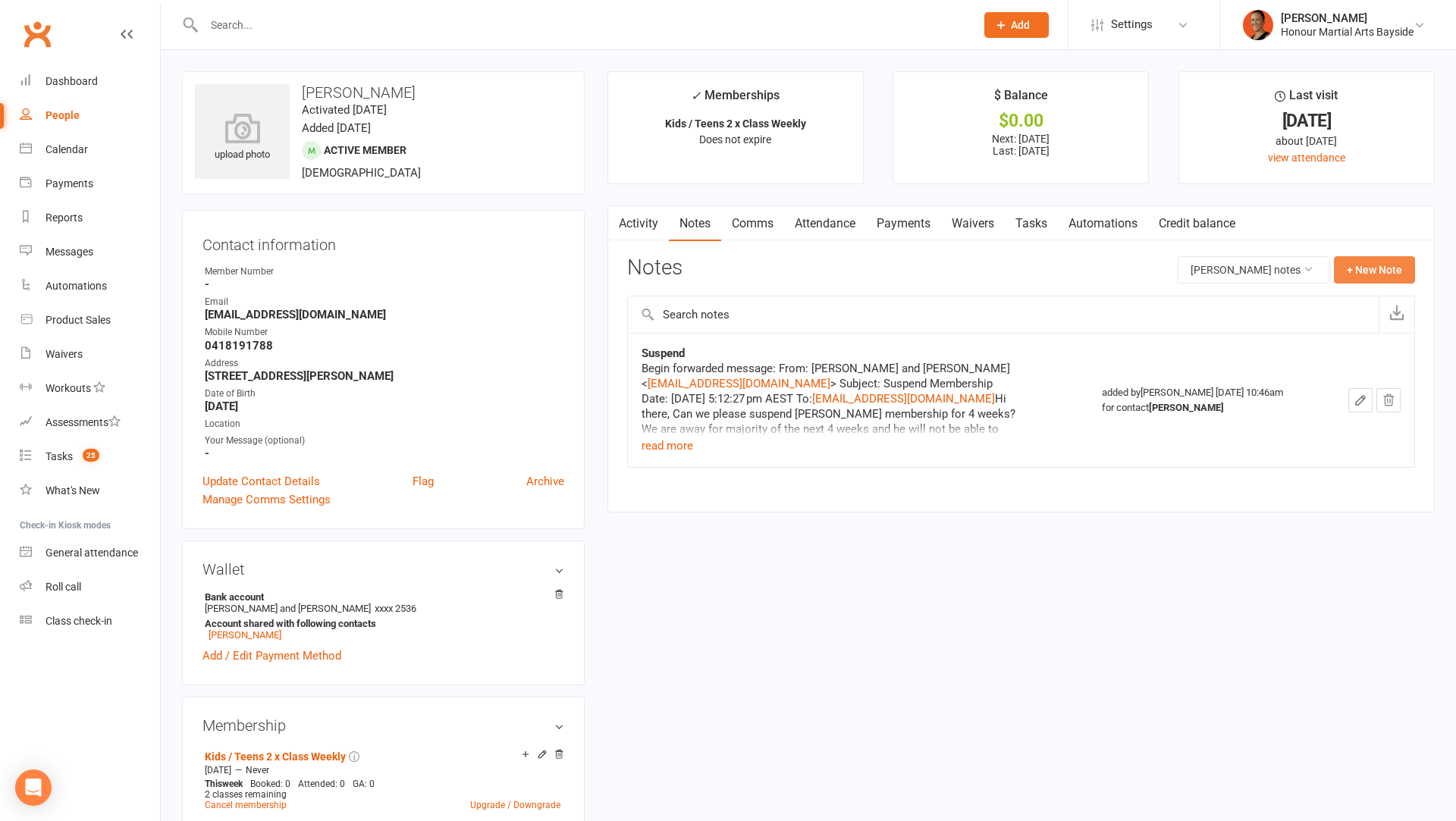
click at [1374, 275] on button "+ New Note" at bounding box center [1374, 269] width 81 height 27
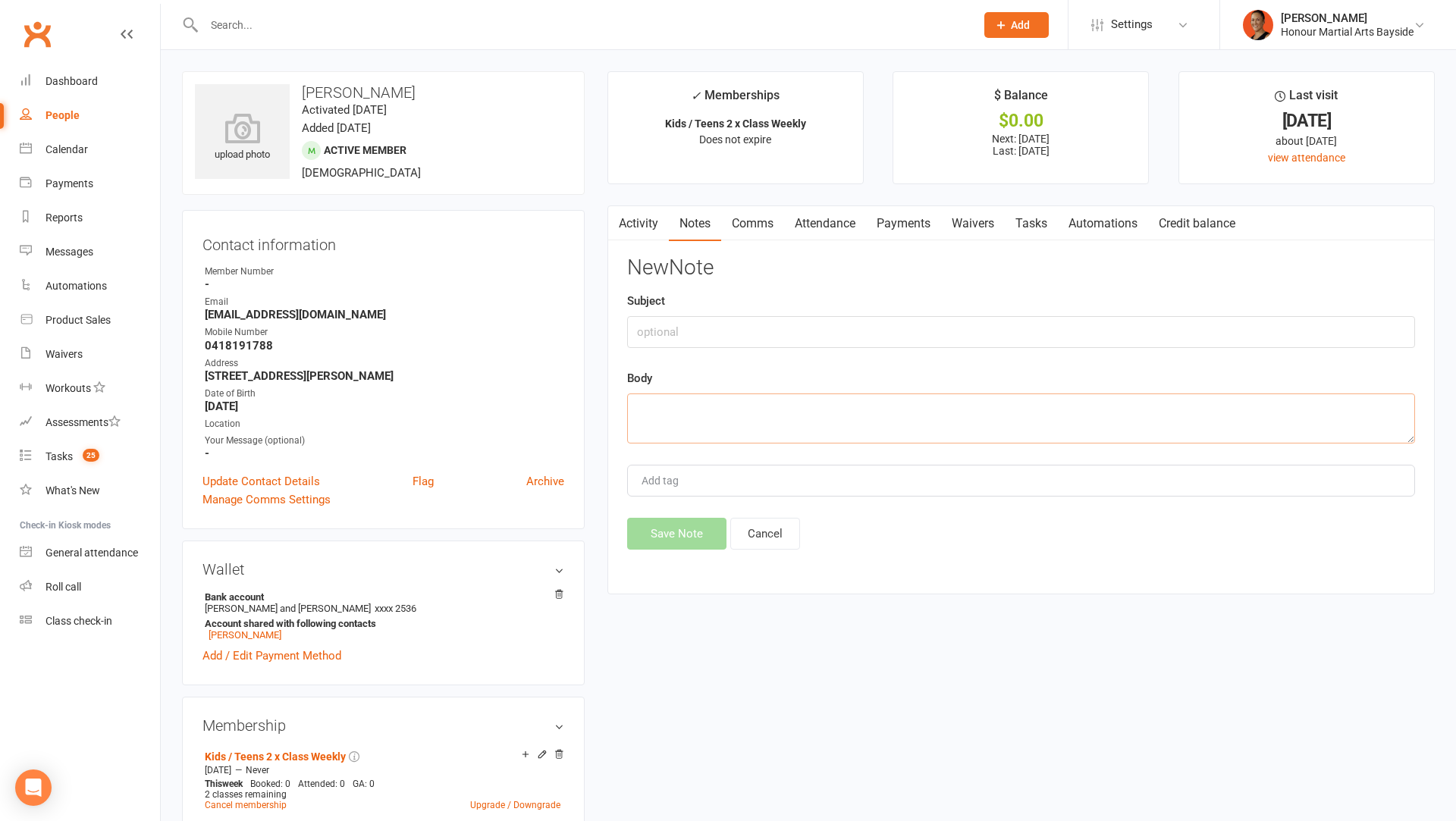
click at [963, 394] on textarea at bounding box center [1021, 418] width 788 height 50
paste textarea "Begin forwarded message: From: Jayde and James Wood <jjwood2018@gmail.com> Subj…"
type textarea "Begin forwarded message: From: Jayde and James Wood <jjwood2018@gmail.com> Subj…"
click at [929, 316] on input "text" at bounding box center [1021, 332] width 788 height 32
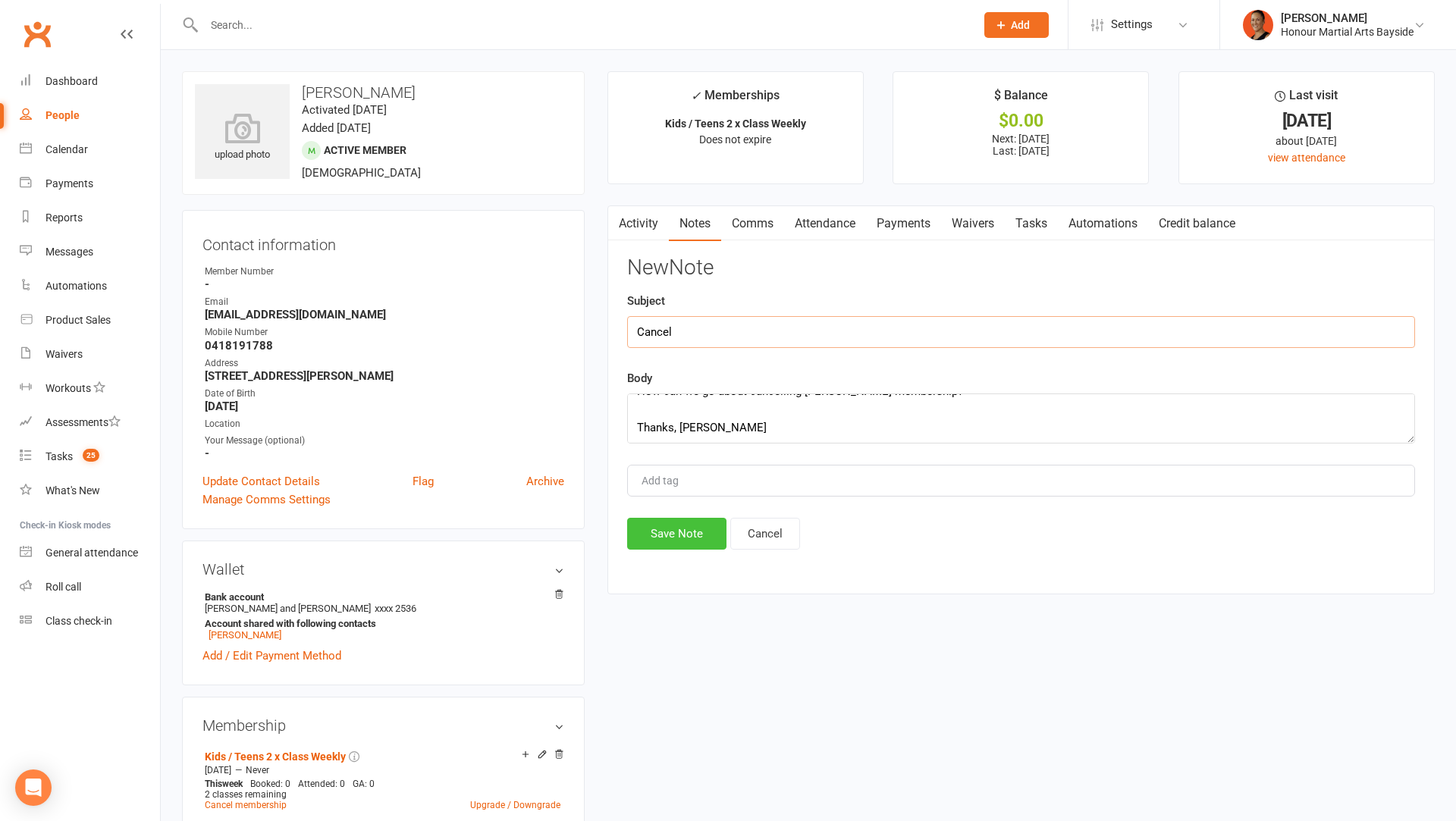
type input "Cancel"
click at [697, 526] on button "Save Note" at bounding box center [677, 534] width 100 height 32
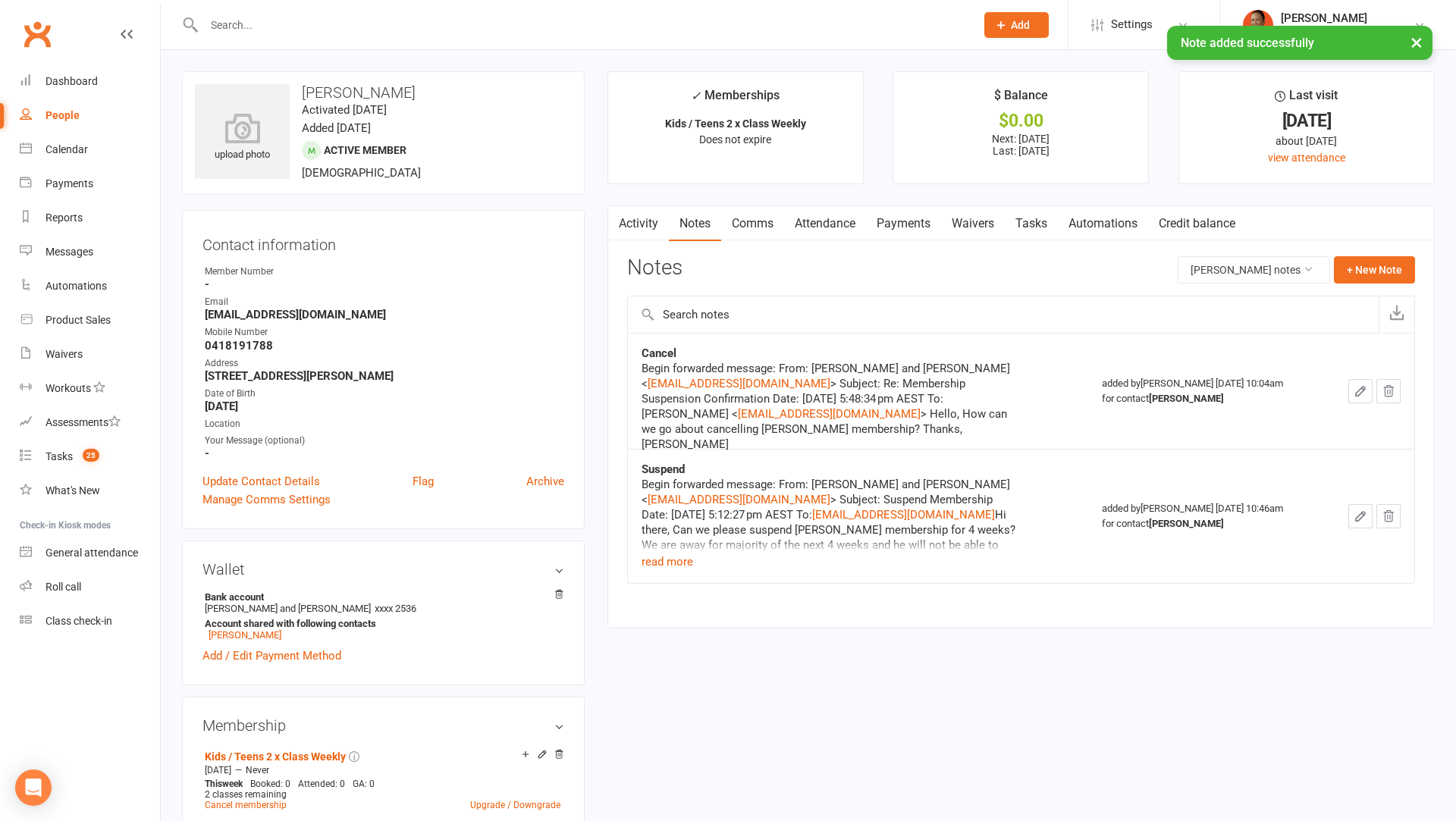
click at [752, 222] on link "Comms" at bounding box center [752, 224] width 63 height 35
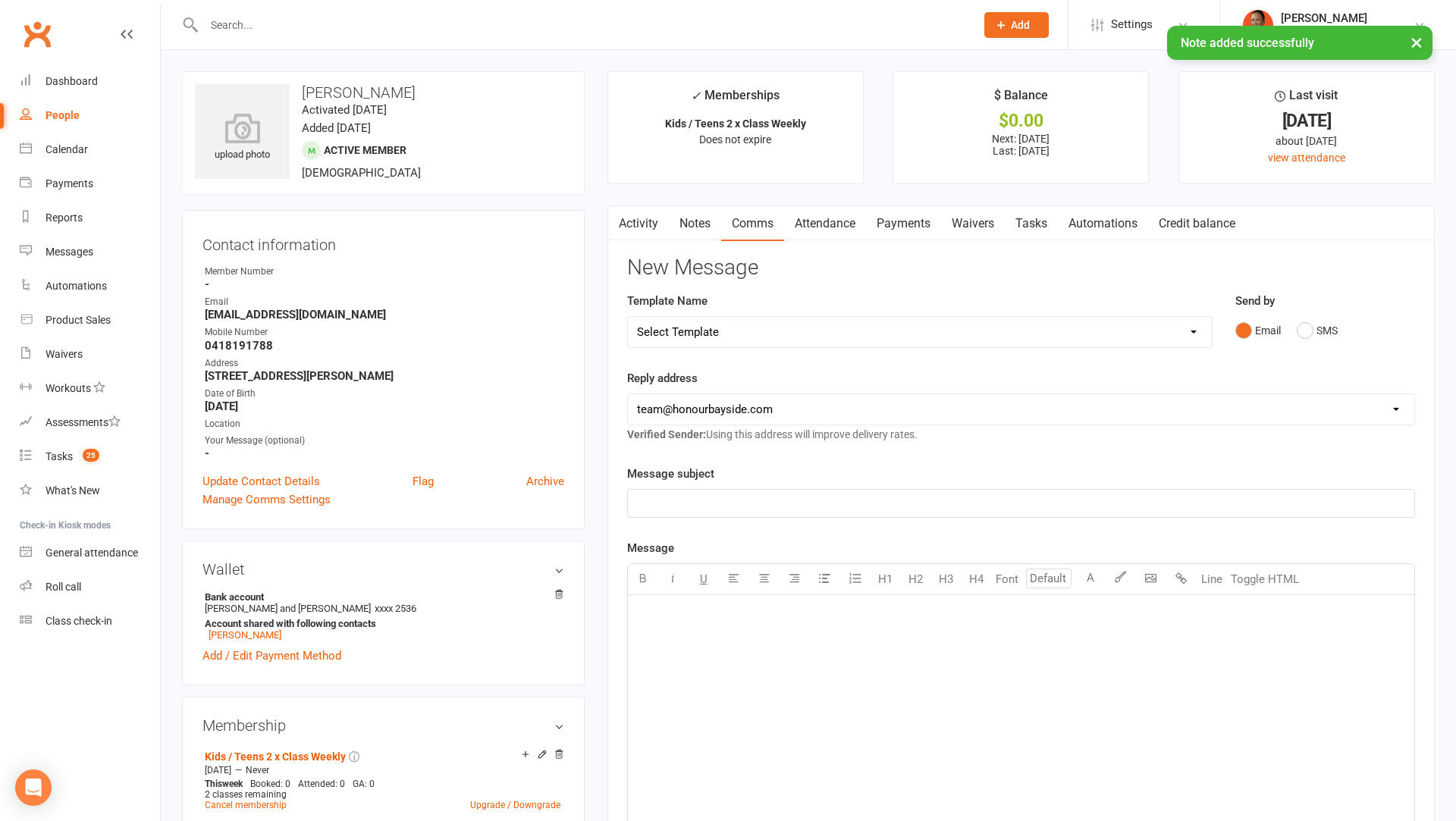
click at [808, 336] on select "Select Template [Email] Cancellation 20 Day Term [Email] Suspend/Cancel Choice …" at bounding box center [919, 332] width 584 height 30
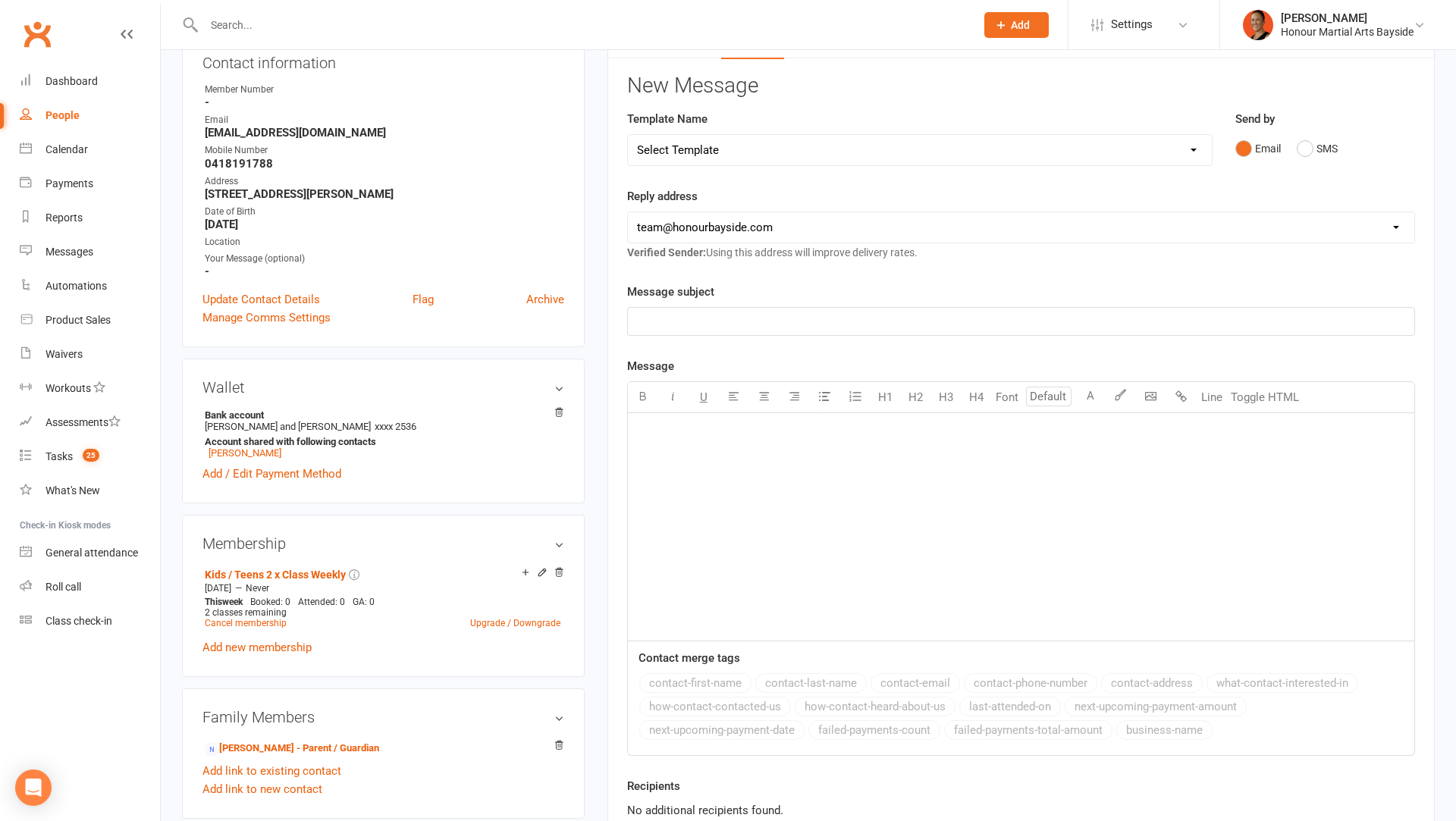
scroll to position [217, 0]
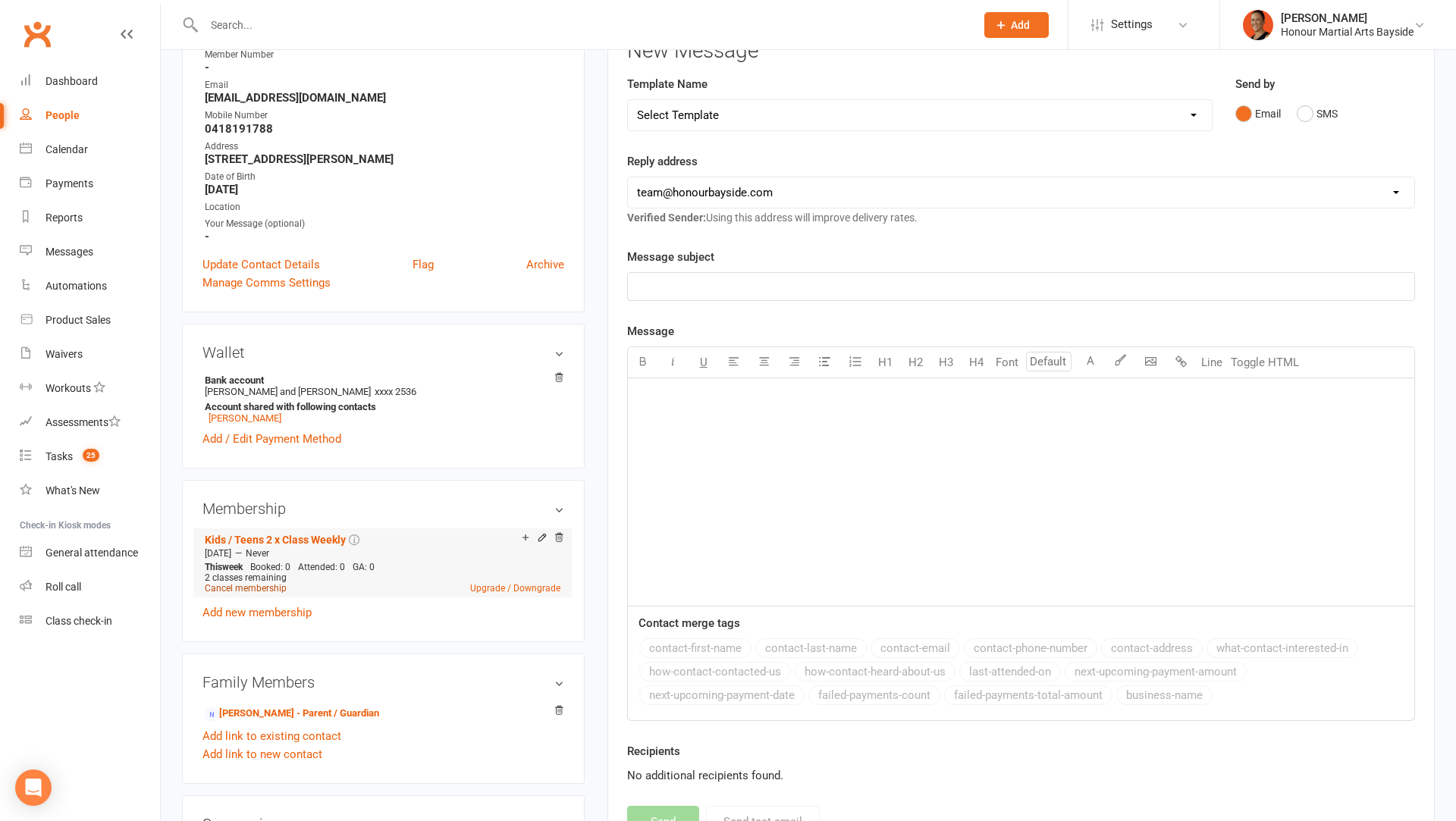
click at [266, 584] on link "Cancel membership" at bounding box center [245, 589] width 82 height 11
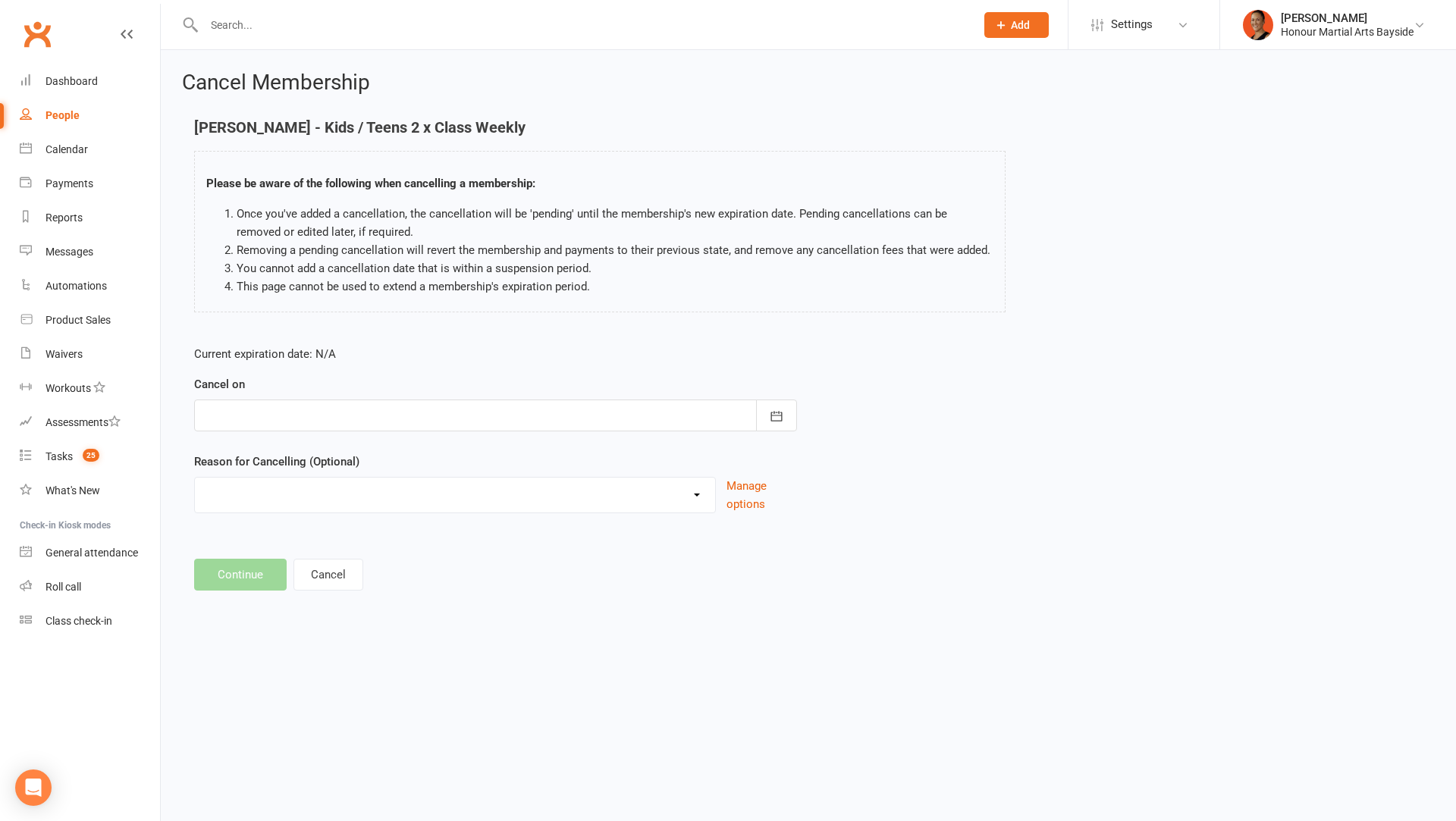
click at [303, 424] on div at bounding box center [495, 416] width 603 height 32
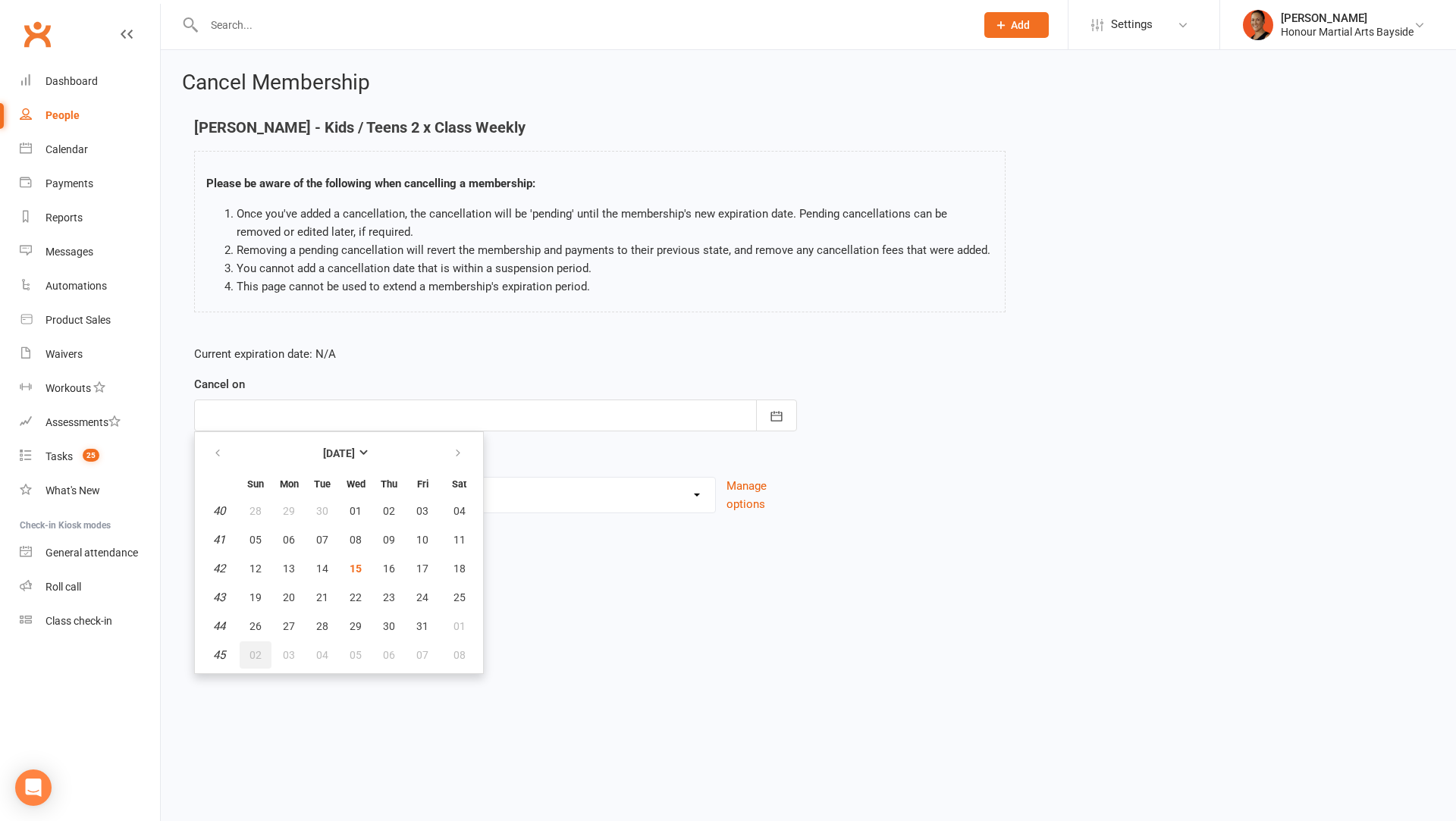
click at [260, 657] on span "02" at bounding box center [256, 655] width 12 height 12
type input "02 Nov 2025"
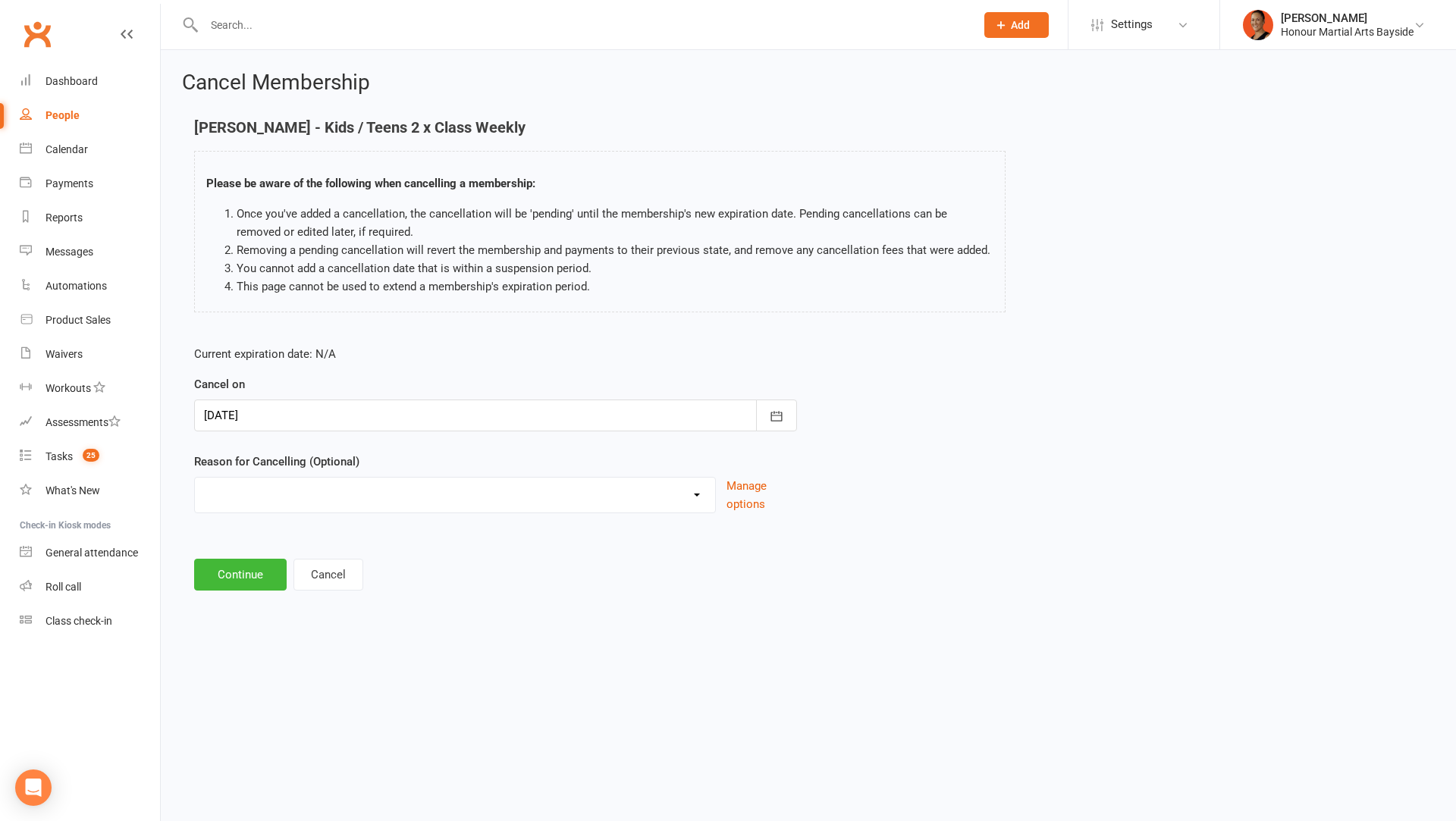
click at [333, 485] on select "Advised by DG - no reason given BAD DEBT BAD DEBT - Not attending & not respond…" at bounding box center [454, 493] width 520 height 30
select select "12"
click at [195, 478] on select "Advised by DG - no reason given BAD DEBT BAD DEBT - Not attending & not respond…" at bounding box center [454, 493] width 520 height 30
click at [249, 548] on main "Braxton Wood - Kids / Teens 2 x Class Weekly Please be aware of the following w…" at bounding box center [807, 355] width 1252 height 471
click at [249, 561] on button "Continue" at bounding box center [240, 575] width 93 height 32
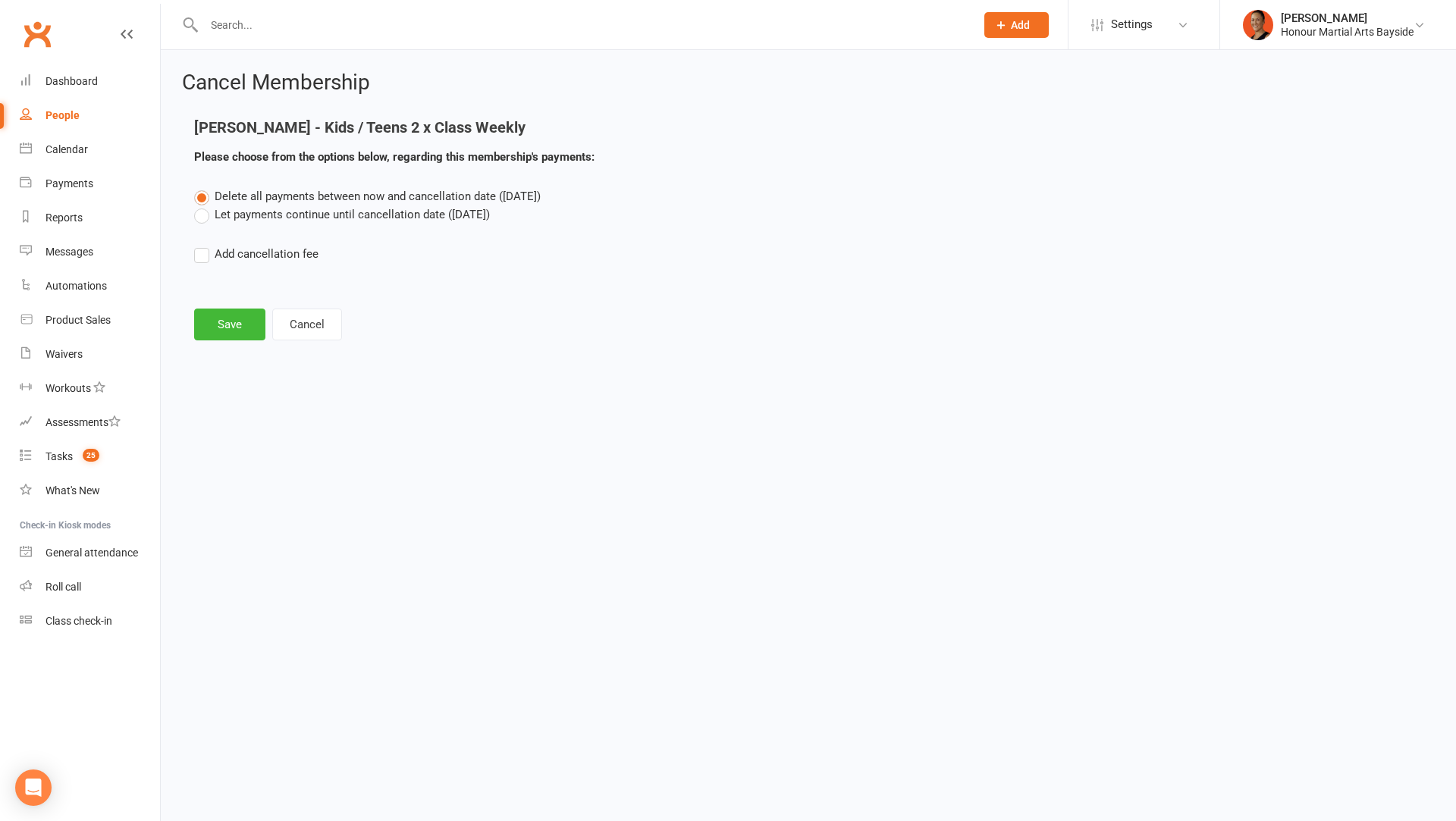
click at [310, 227] on div "Delete all payments between now and cancellation date (Nov 2, 2025) Let payment…" at bounding box center [808, 236] width 1251 height 97
click at [310, 213] on label "Let payments continue until cancellation date (Nov 2, 2025)" at bounding box center [341, 215] width 296 height 19
click at [204, 206] on input "Let payments continue until cancellation date (Nov 2, 2025)" at bounding box center [199, 206] width 10 height 0
click at [212, 320] on button "Save" at bounding box center [229, 325] width 71 height 32
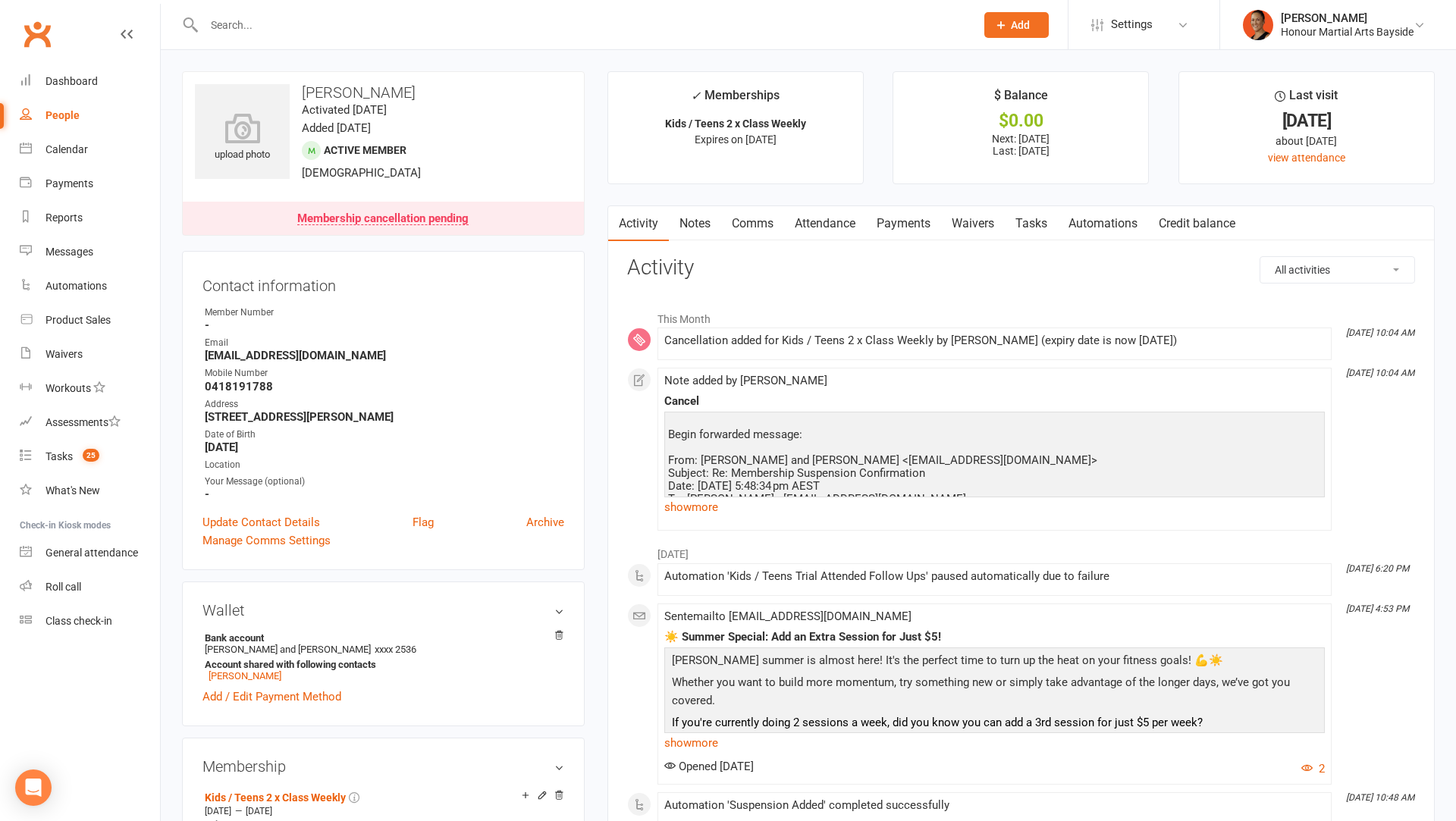
click at [902, 212] on link "Payments" at bounding box center [903, 224] width 75 height 35
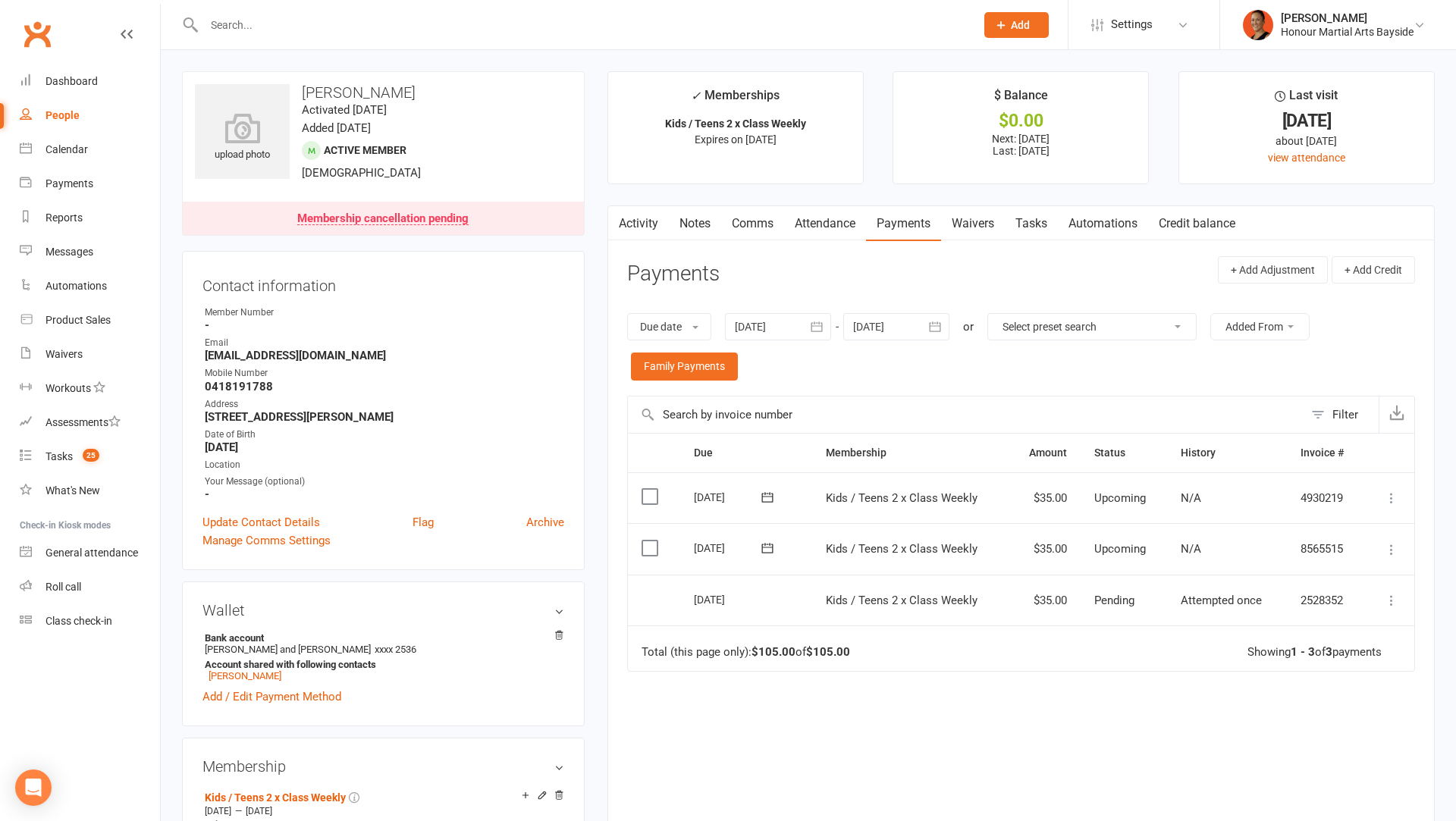
click at [702, 490] on div "27 Oct 2025" at bounding box center [728, 497] width 70 height 24
copy tr "27 Oct 2025 Braxton Wood"
click at [747, 225] on link "Comms" at bounding box center [752, 224] width 63 height 35
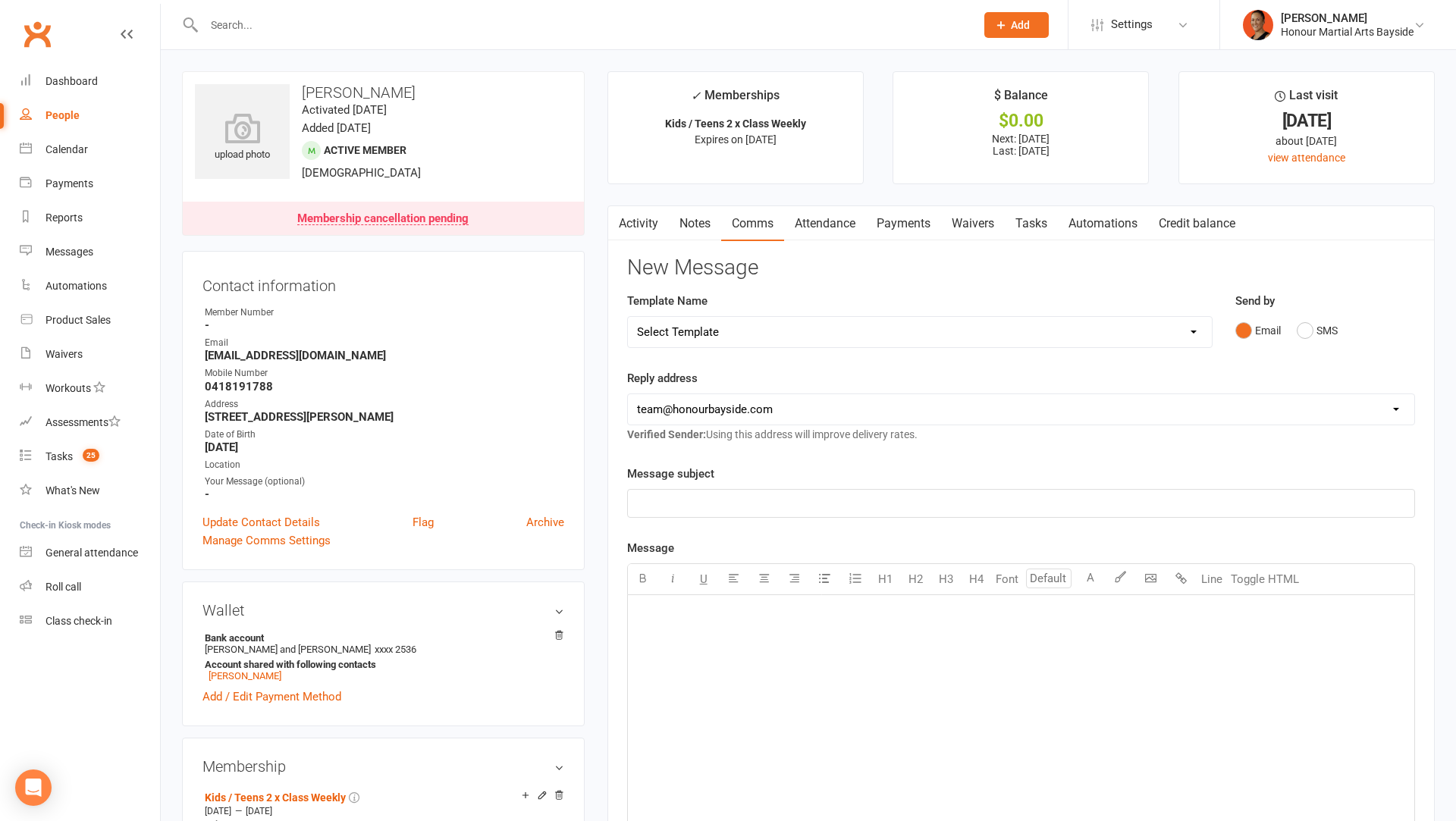
click at [751, 344] on select "Select Template [Email] Cancellation 20 Day Term [Email] Suspend/Cancel Choice …" at bounding box center [919, 332] width 584 height 30
select select "0"
click at [627, 317] on select "Select Template [Email] Cancellation 20 Day Term [Email] Suspend/Cancel Choice …" at bounding box center [919, 332] width 584 height 30
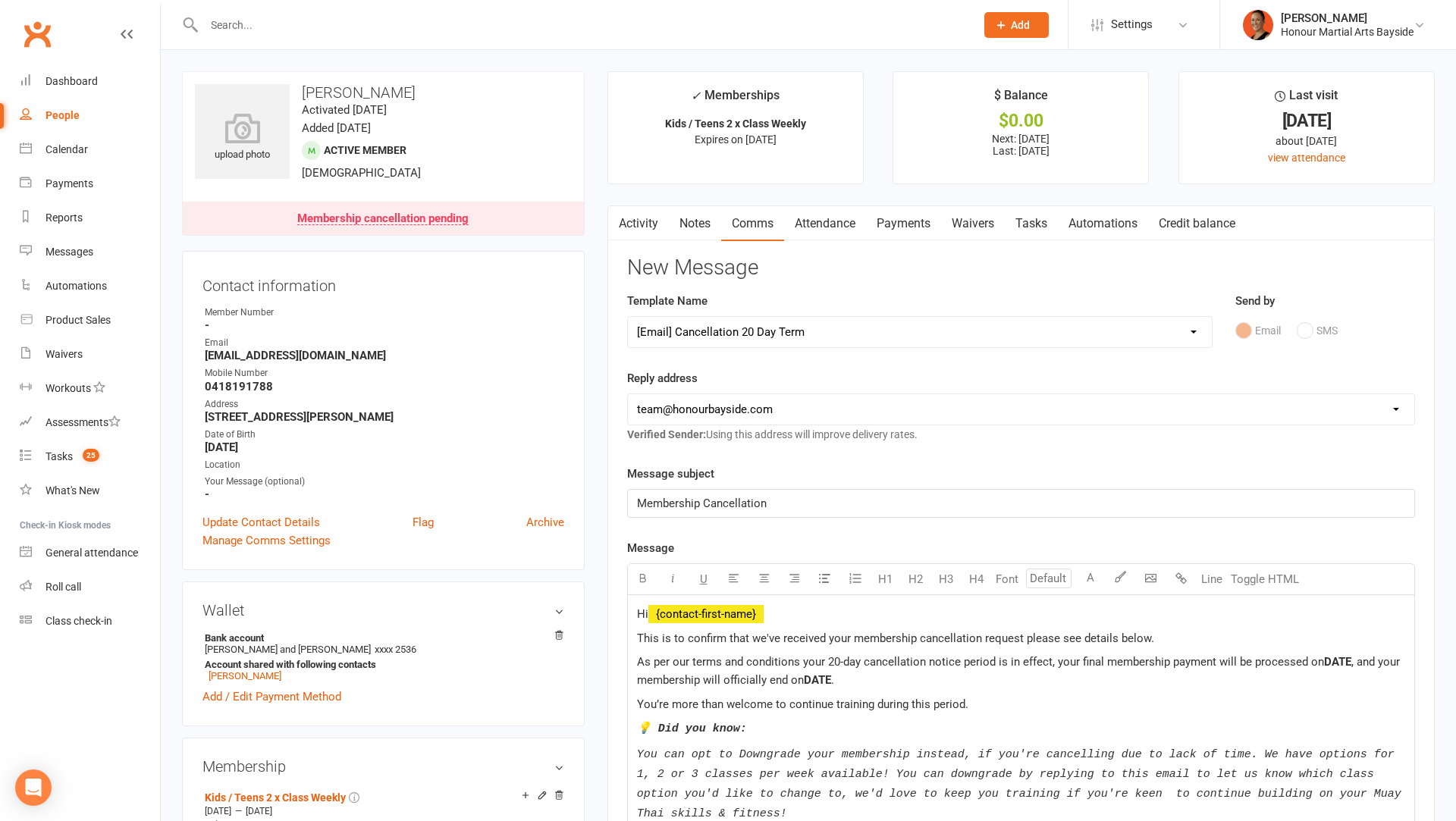
click at [1331, 658] on span "DATE" at bounding box center [1337, 661] width 27 height 13
click at [856, 674] on span "DATE" at bounding box center [842, 680] width 27 height 13
click at [852, 679] on span "[DATE]" at bounding box center [845, 680] width 34 height 13
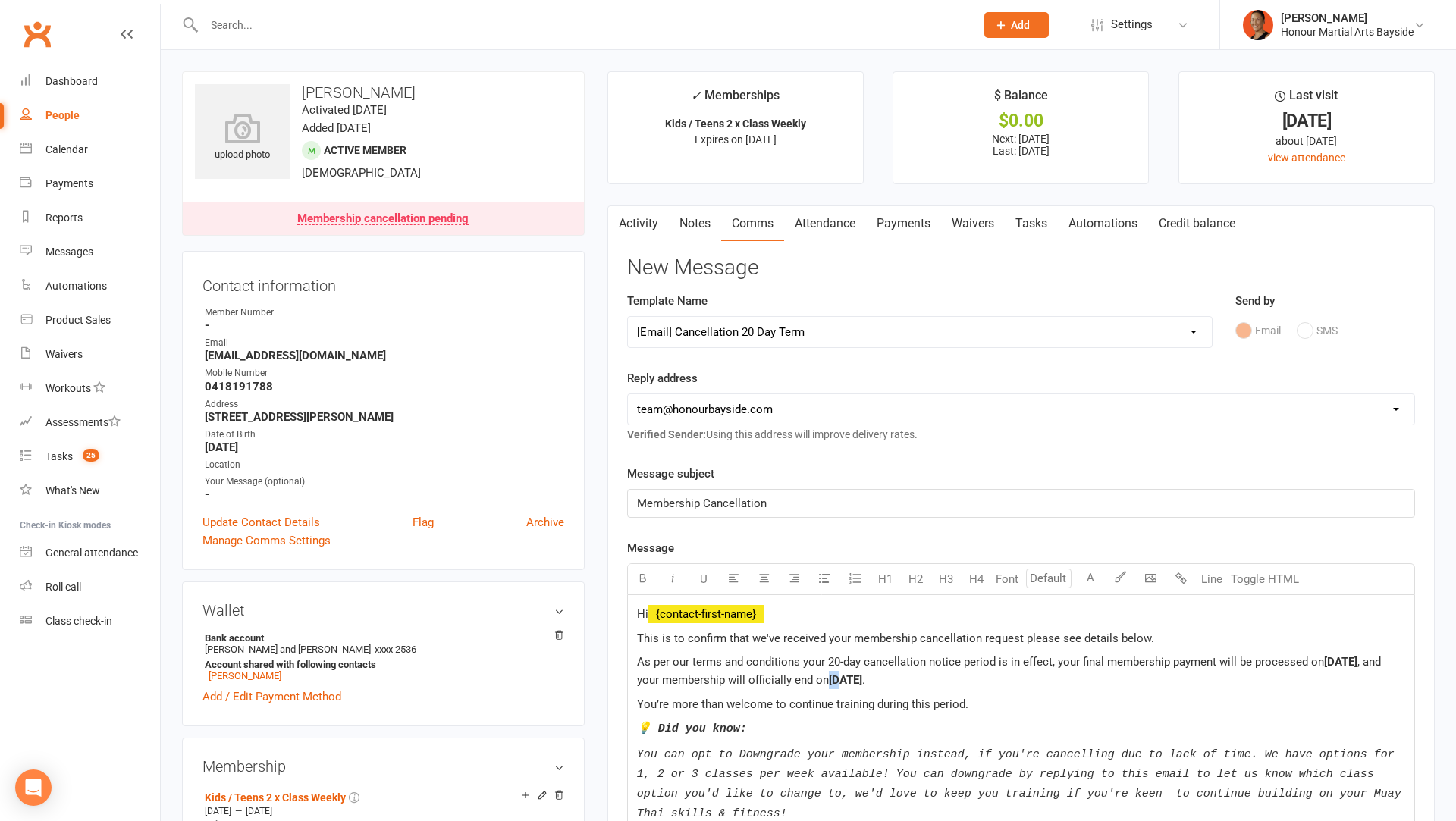
click at [852, 679] on span "[DATE]" at bounding box center [845, 680] width 34 height 13
click at [862, 677] on span "1 Oct 2025" at bounding box center [845, 680] width 34 height 13
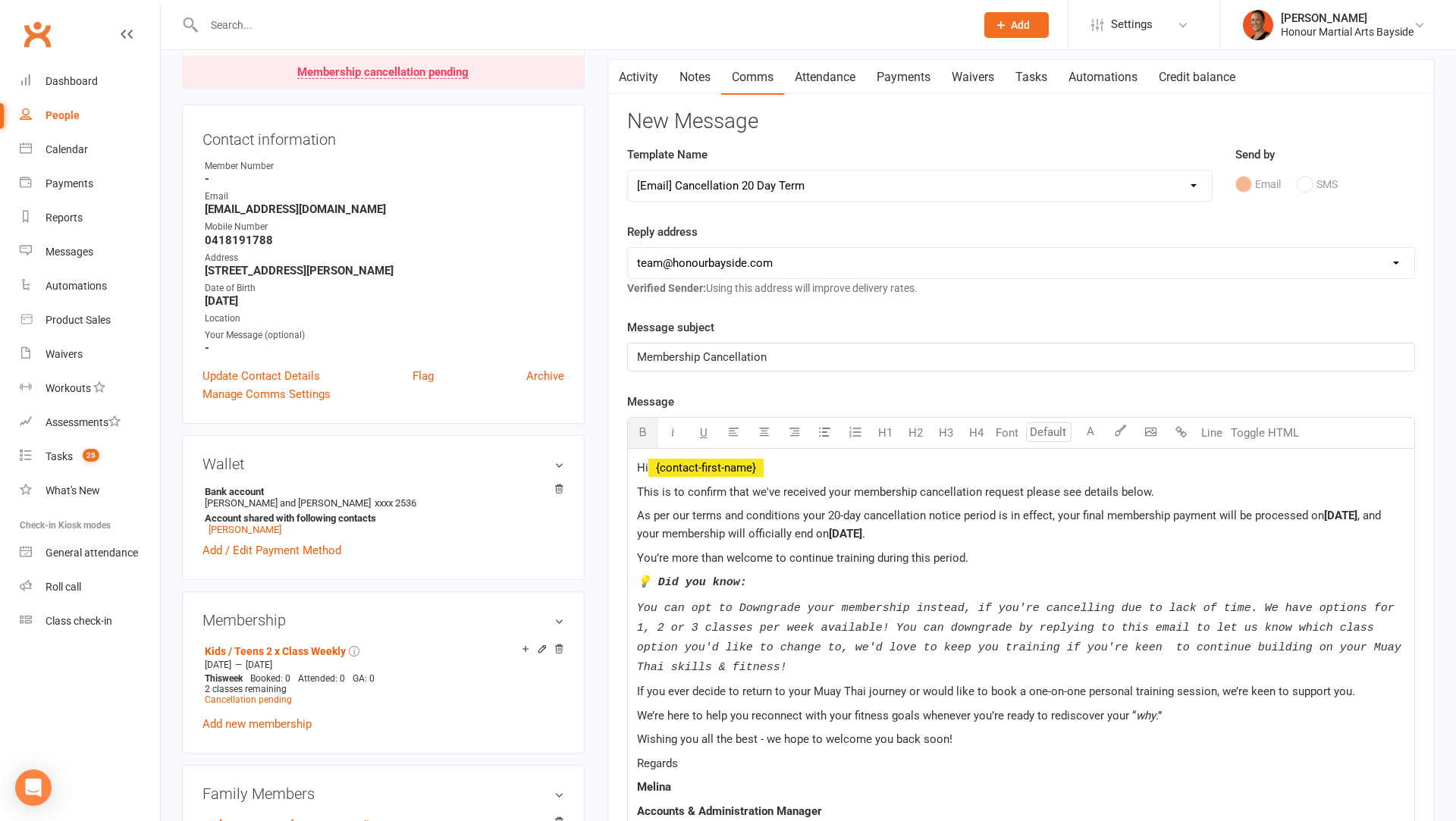
scroll to position [147, 0]
drag, startPoint x: 640, startPoint y: 579, endPoint x: 942, endPoint y: 670, distance: 315.4
click at [942, 670] on div "Hi ﻿ {contact-first-name} This is to confirm that we've received your membershi…" at bounding box center [1020, 800] width 786 height 703
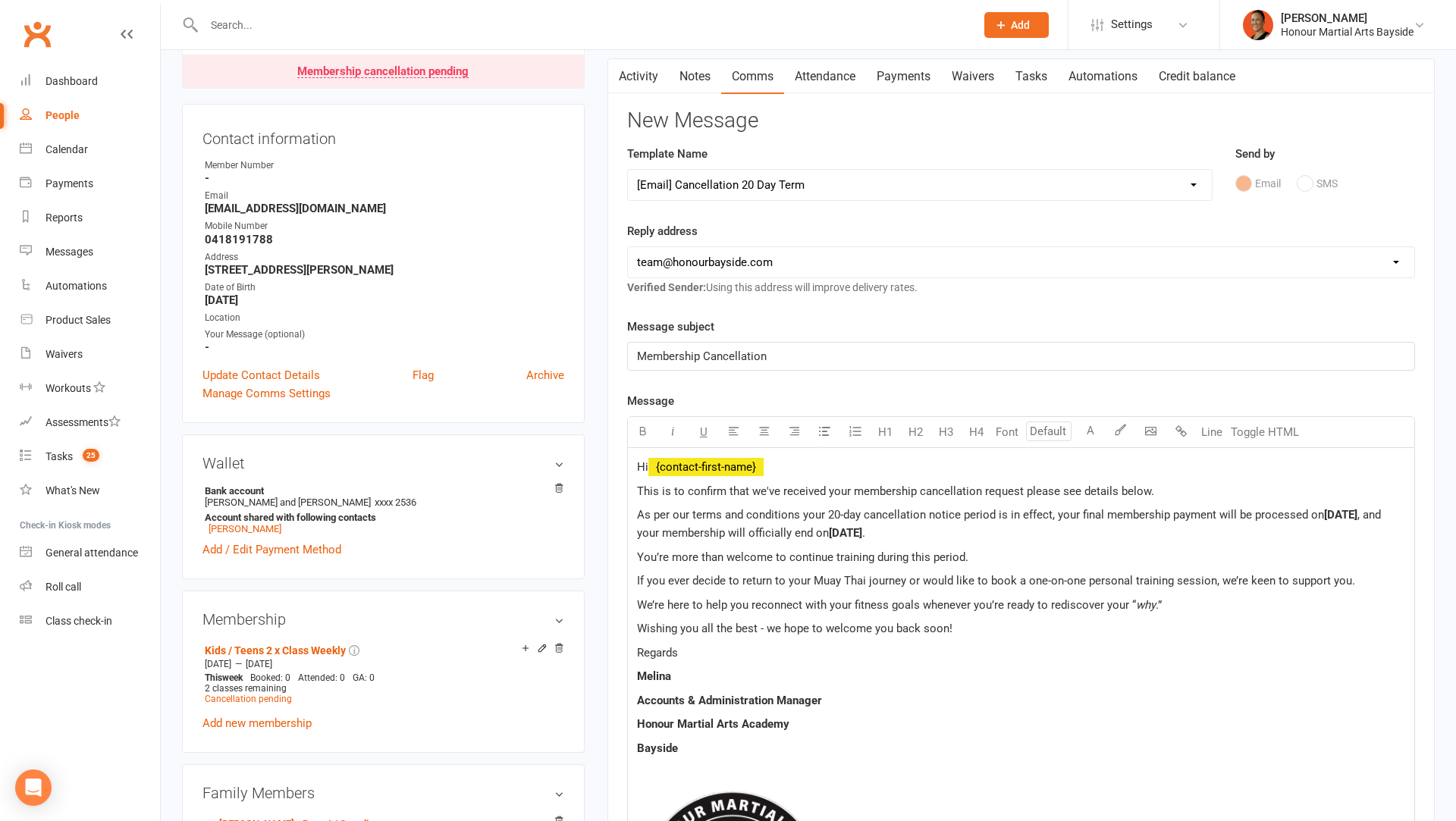
click at [776, 458] on p "Hi ﻿ {contact-first-name}" at bounding box center [1021, 467] width 768 height 19
click at [717, 461] on span "﻿ {contact-first-name}" at bounding box center [706, 467] width 116 height 13
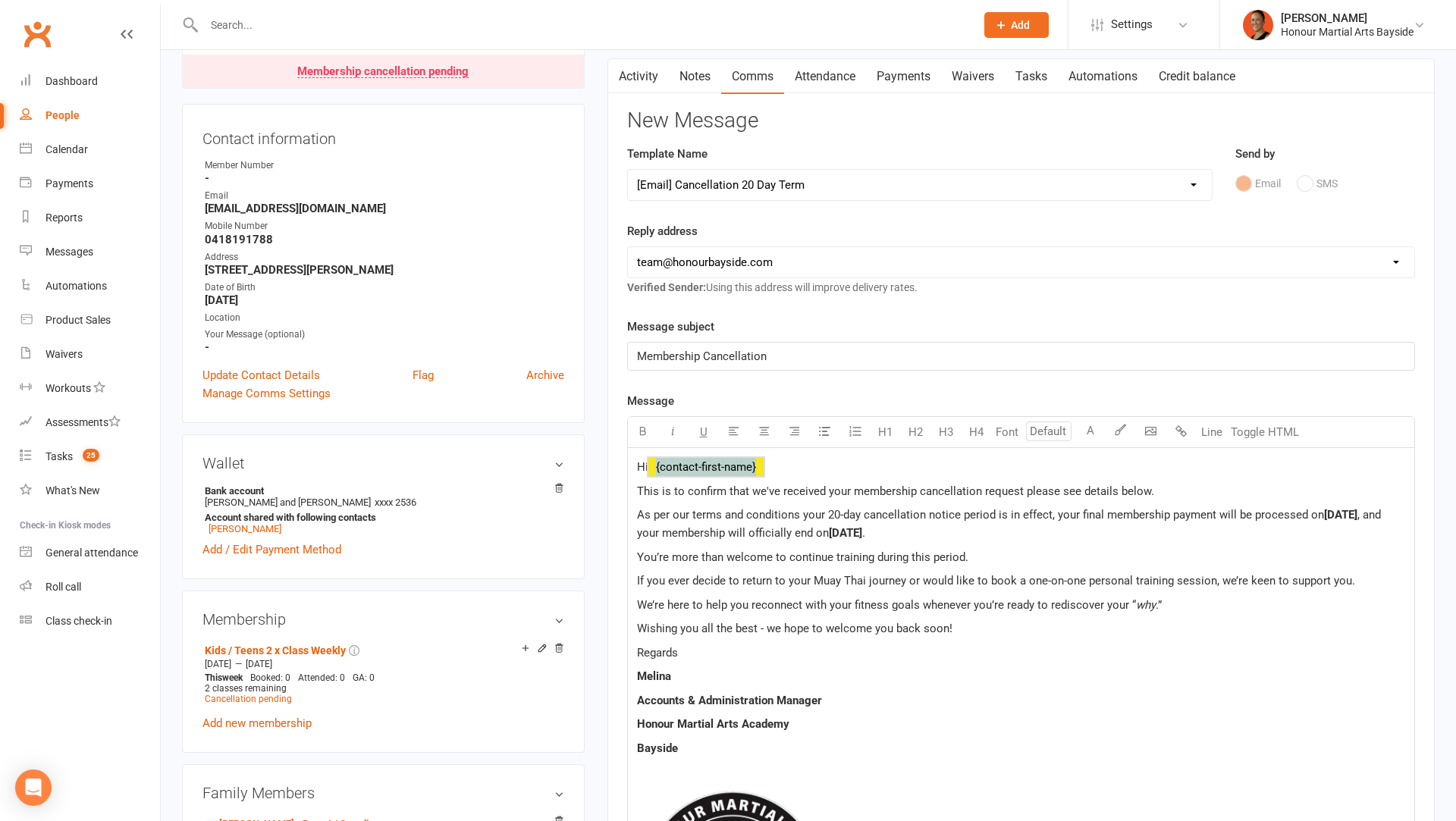
click at [717, 461] on span "﻿ {contact-first-name}" at bounding box center [706, 467] width 116 height 13
click at [718, 461] on span "﻿ {contact-first-name}" at bounding box center [706, 467] width 116 height 13
click at [807, 471] on p "Hi ﻿ {contact-first-name}" at bounding box center [1021, 467] width 768 height 19
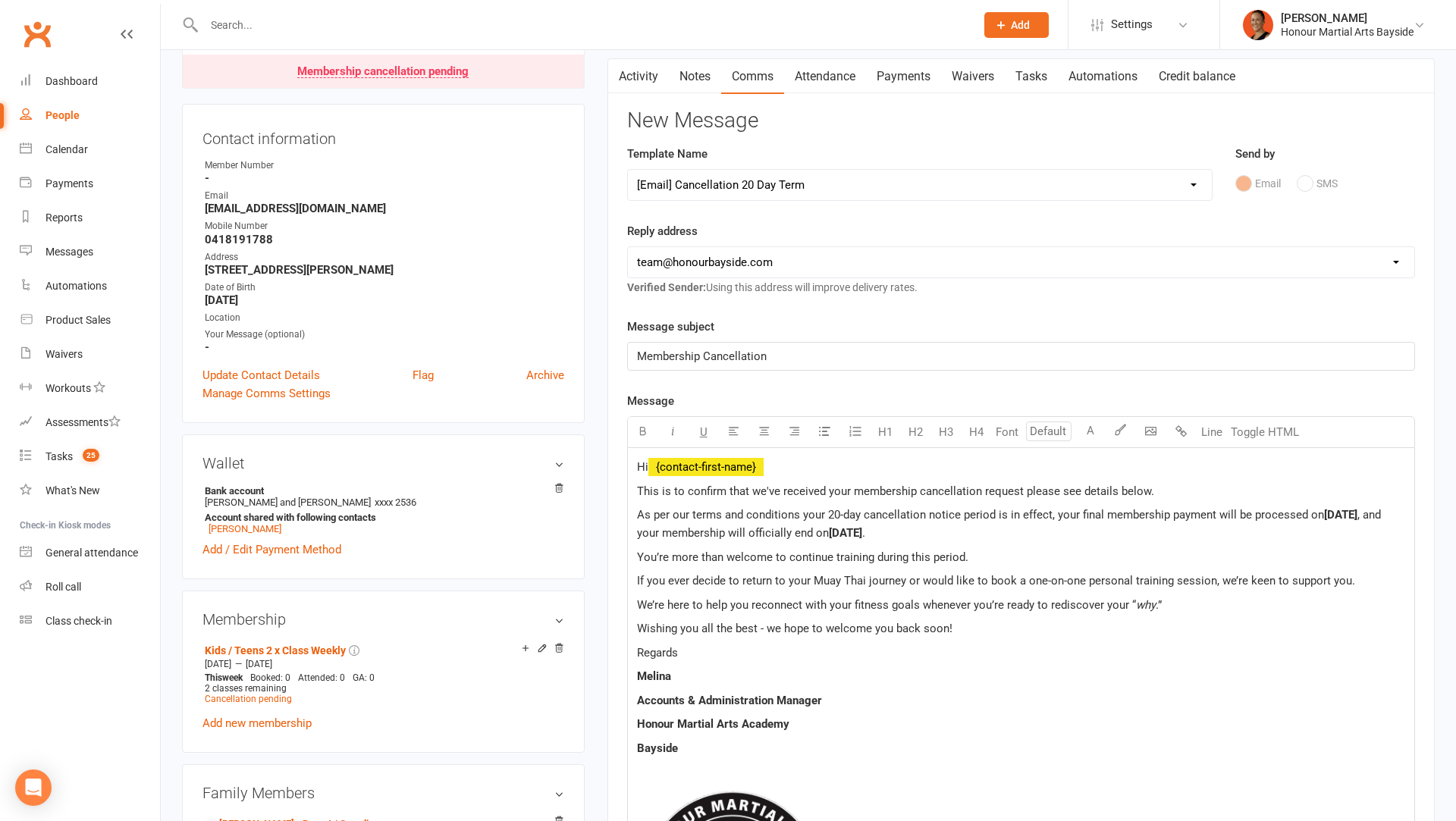
drag, startPoint x: 807, startPoint y: 471, endPoint x: 644, endPoint y: 456, distance: 163.7
click at [644, 458] on p "Hi ﻿ {contact-first-name}" at bounding box center [1021, 467] width 768 height 19
click at [645, 461] on span "Hi" at bounding box center [642, 467] width 11 height 13
drag, startPoint x: 647, startPoint y: 464, endPoint x: 778, endPoint y: 461, distance: 131.0
click at [778, 461] on p "Hi ﻿ {contact-first-name}" at bounding box center [1021, 467] width 768 height 19
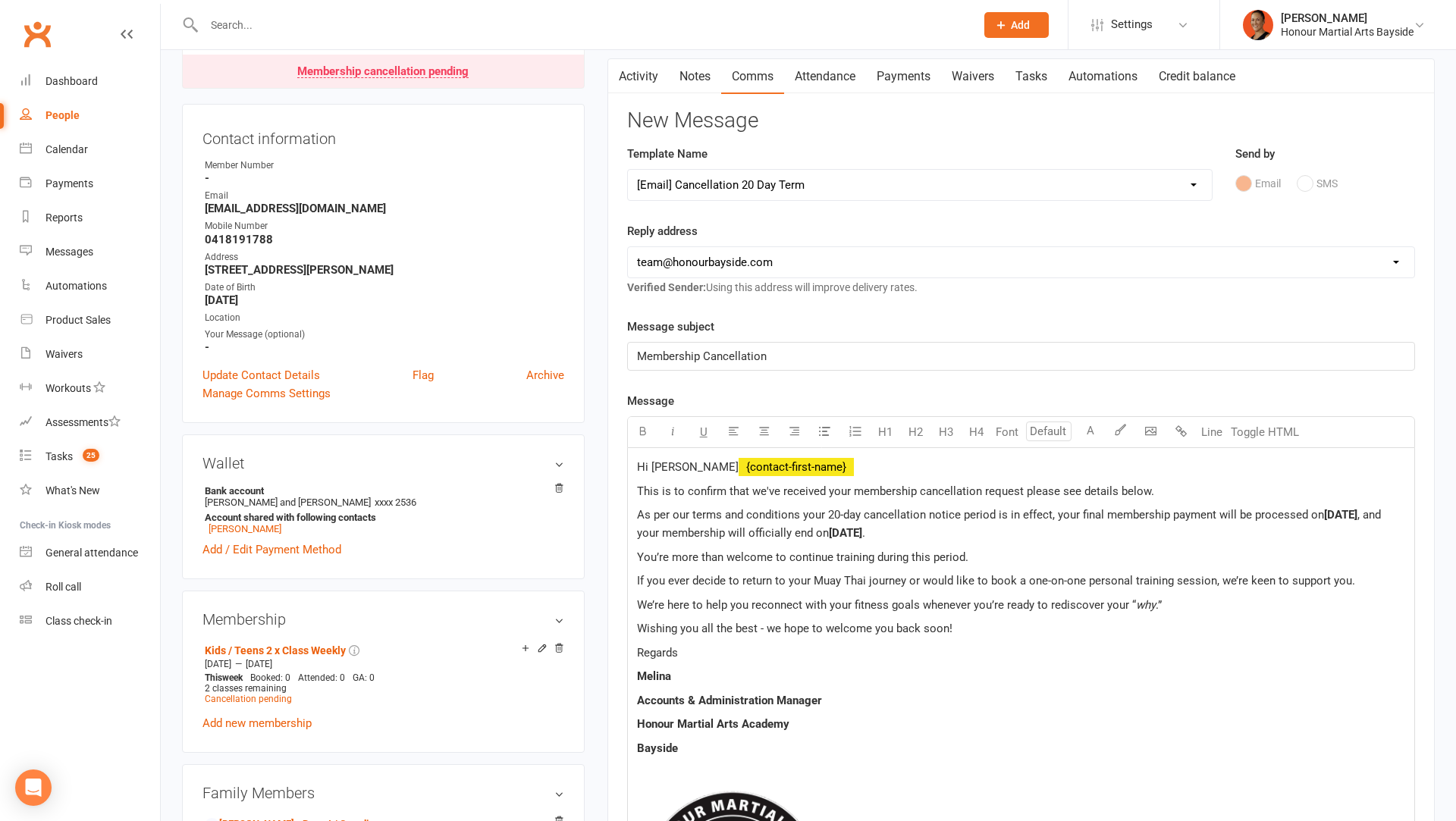
click at [859, 467] on p "Hi Jayde ﻿ {contact-first-name} ﻿" at bounding box center [1021, 467] width 768 height 19
click at [1056, 516] on span "As per our terms and conditions your 20-day cancellation notice period is in ef…" at bounding box center [980, 515] width 687 height 13
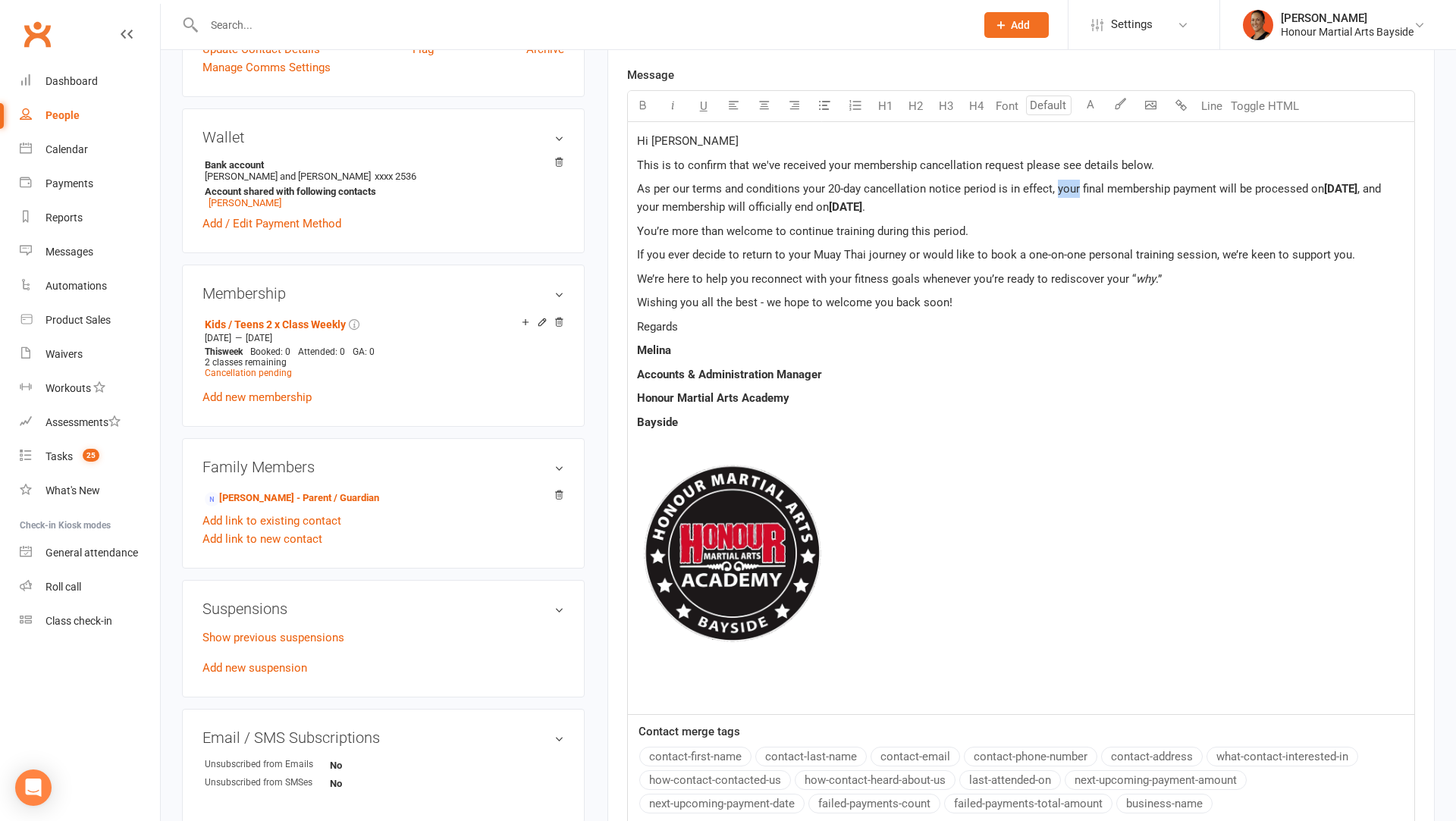
scroll to position [501, 0]
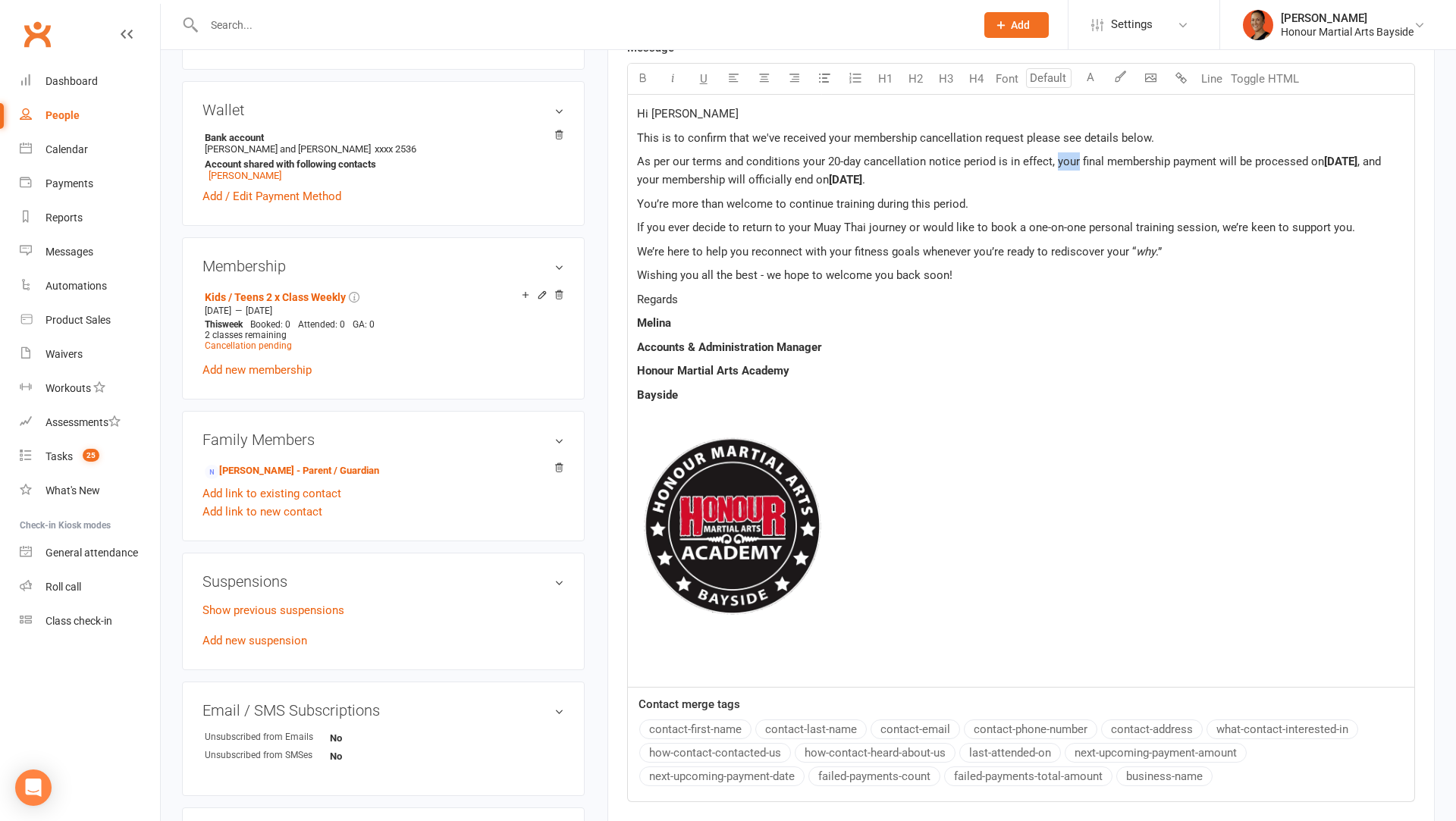
click at [708, 727] on button "contact-first-name" at bounding box center [694, 729] width 112 height 19
click at [665, 176] on span ", and your membership will officially end on" at bounding box center [1010, 170] width 747 height 32
click at [692, 728] on button "contact-first-name" at bounding box center [694, 729] width 112 height 19
click at [649, 197] on span "You’re more than welcome to continue training during this period." at bounding box center [802, 203] width 331 height 13
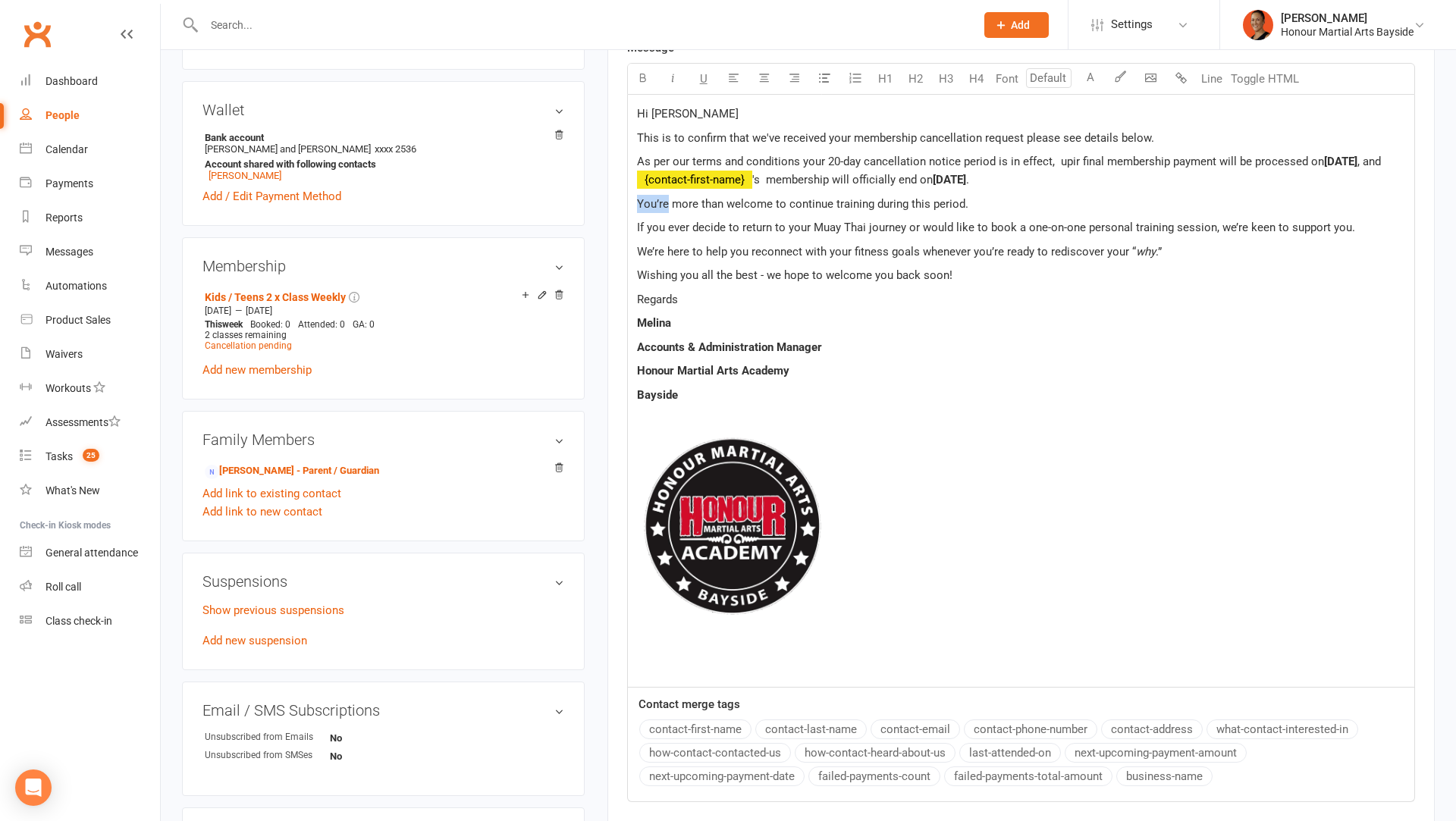
click at [649, 197] on span "You’re more than welcome to continue training during this period." at bounding box center [802, 203] width 331 height 13
click at [771, 223] on span "If you ever decide to return to your Muay Thai journey or would like to book a …" at bounding box center [996, 227] width 718 height 13
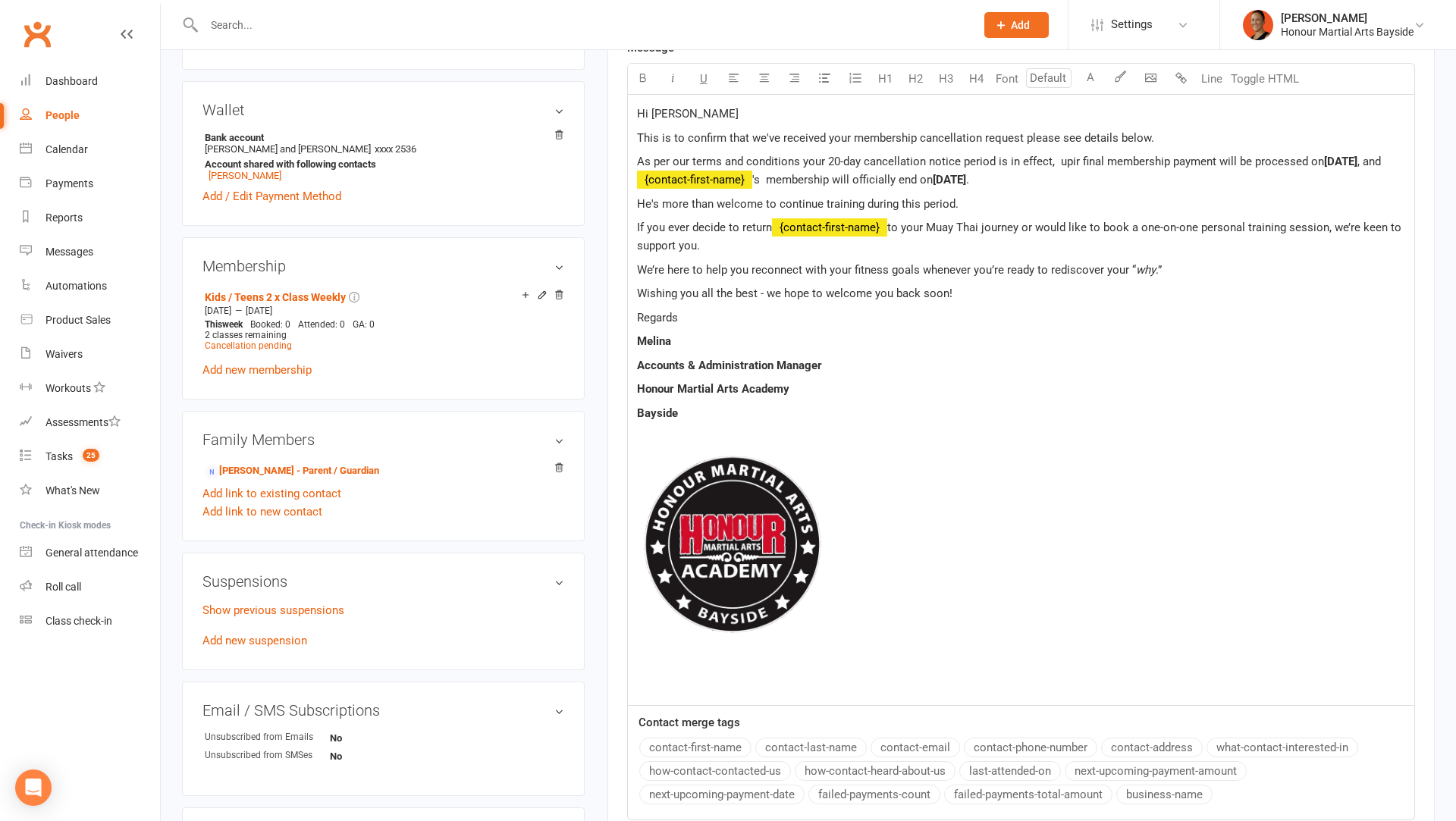
click at [681, 718] on div "Contact merge tags contact-first-name contact-last-name contact-email contact-p…" at bounding box center [1020, 760] width 786 height 94
click at [913, 224] on span "to your Muay Thai journey or would like to book a one-on-one personal training …" at bounding box center [1020, 237] width 767 height 32
click at [891, 226] on span "to his Muay Thai journey or would like to book a one-on-one personal training s…" at bounding box center [1017, 237] width 761 height 32
click at [721, 267] on span "We’re here to help you reconnect with your fitness goals whenever you’re ready …" at bounding box center [886, 269] width 499 height 13
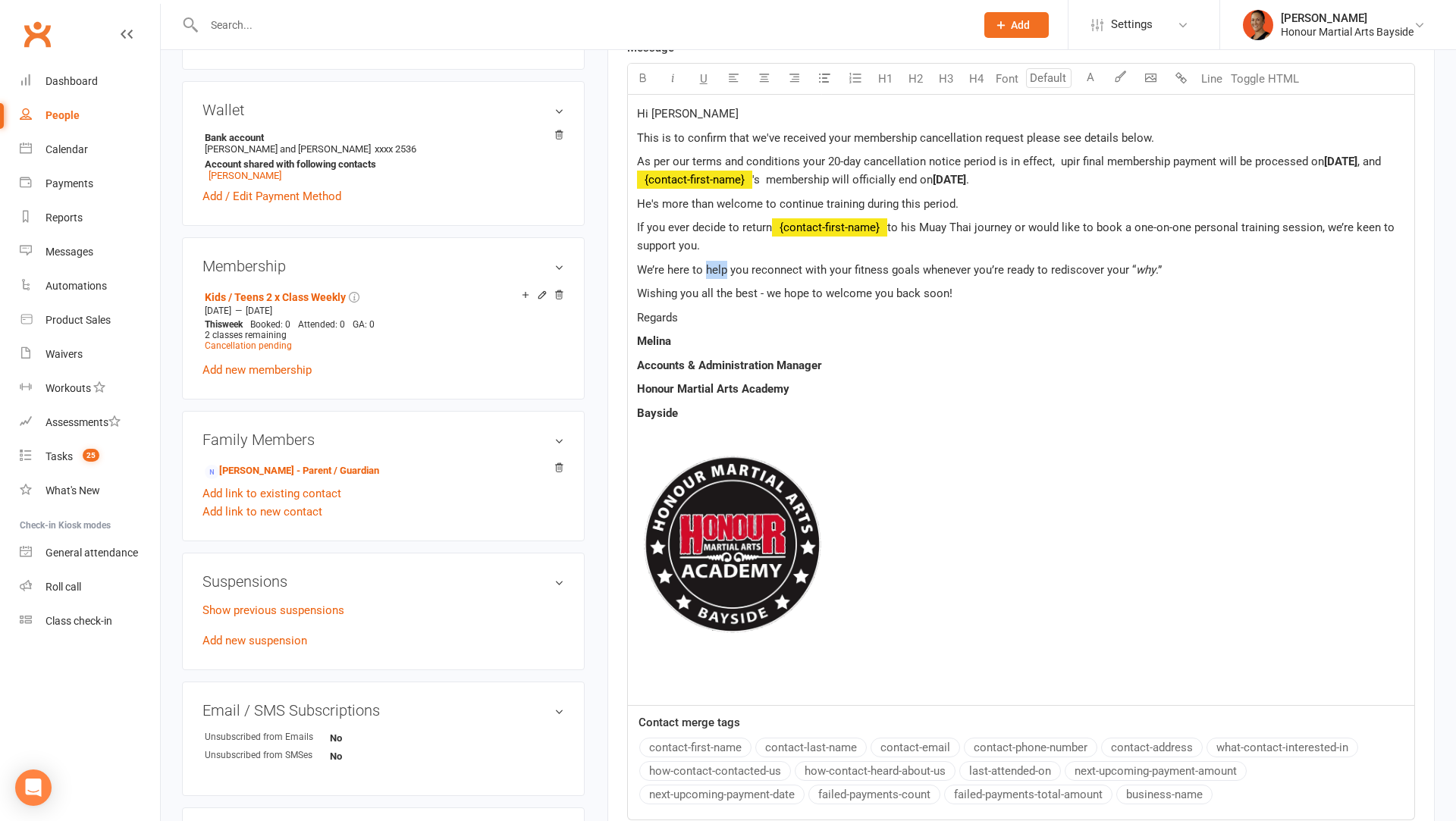
click at [721, 267] on span "We’re here to help you reconnect with your fitness goals whenever you’re ready …" at bounding box center [886, 269] width 499 height 13
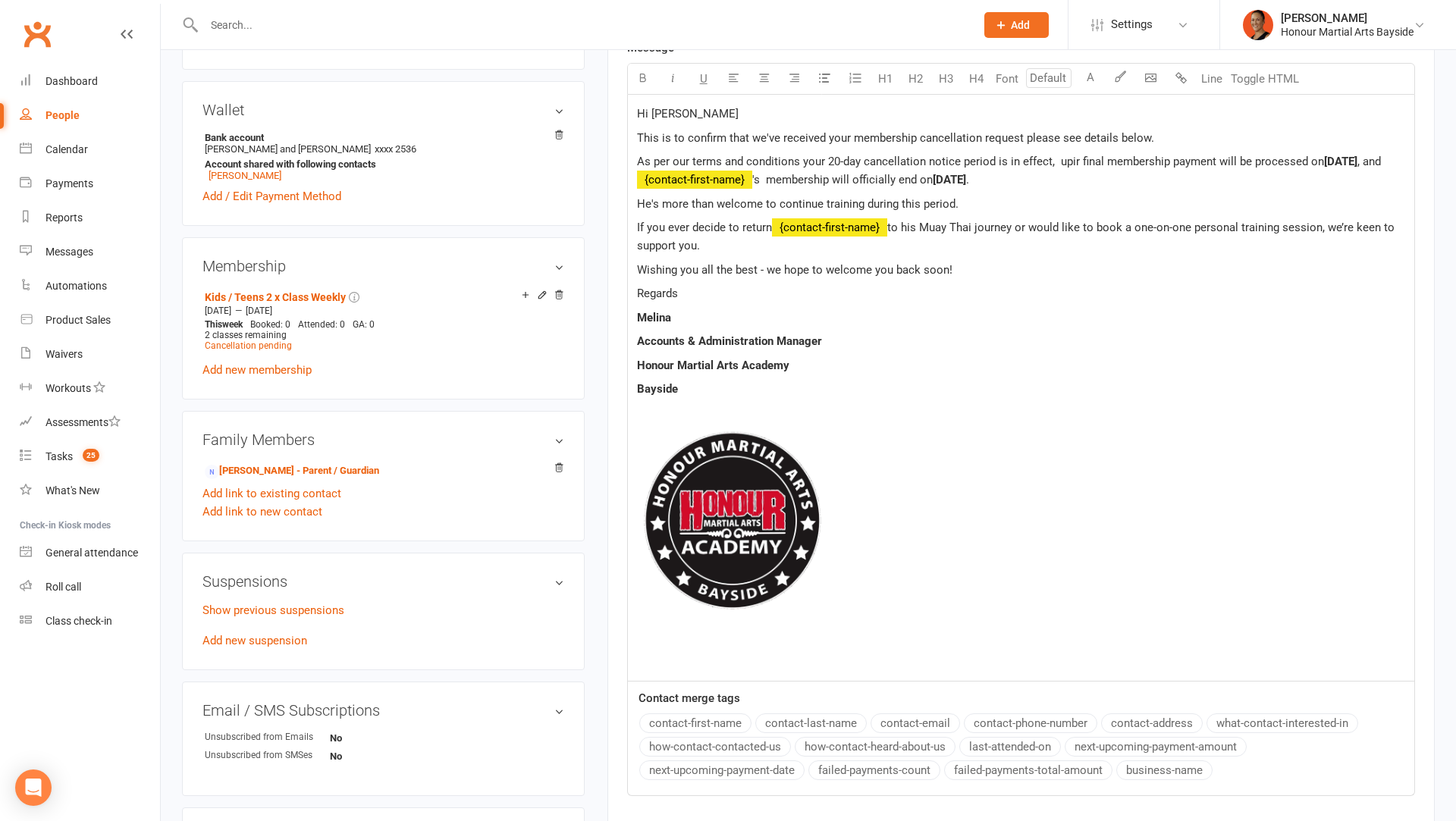
click at [879, 263] on span "Wishing you all the best - we hope to welcome you back soon!" at bounding box center [794, 269] width 315 height 13
click at [717, 719] on button "contact-first-name" at bounding box center [694, 723] width 112 height 19
click at [872, 272] on span "Wishing you all the best - we hope to welcome" at bounding box center [754, 269] width 235 height 13
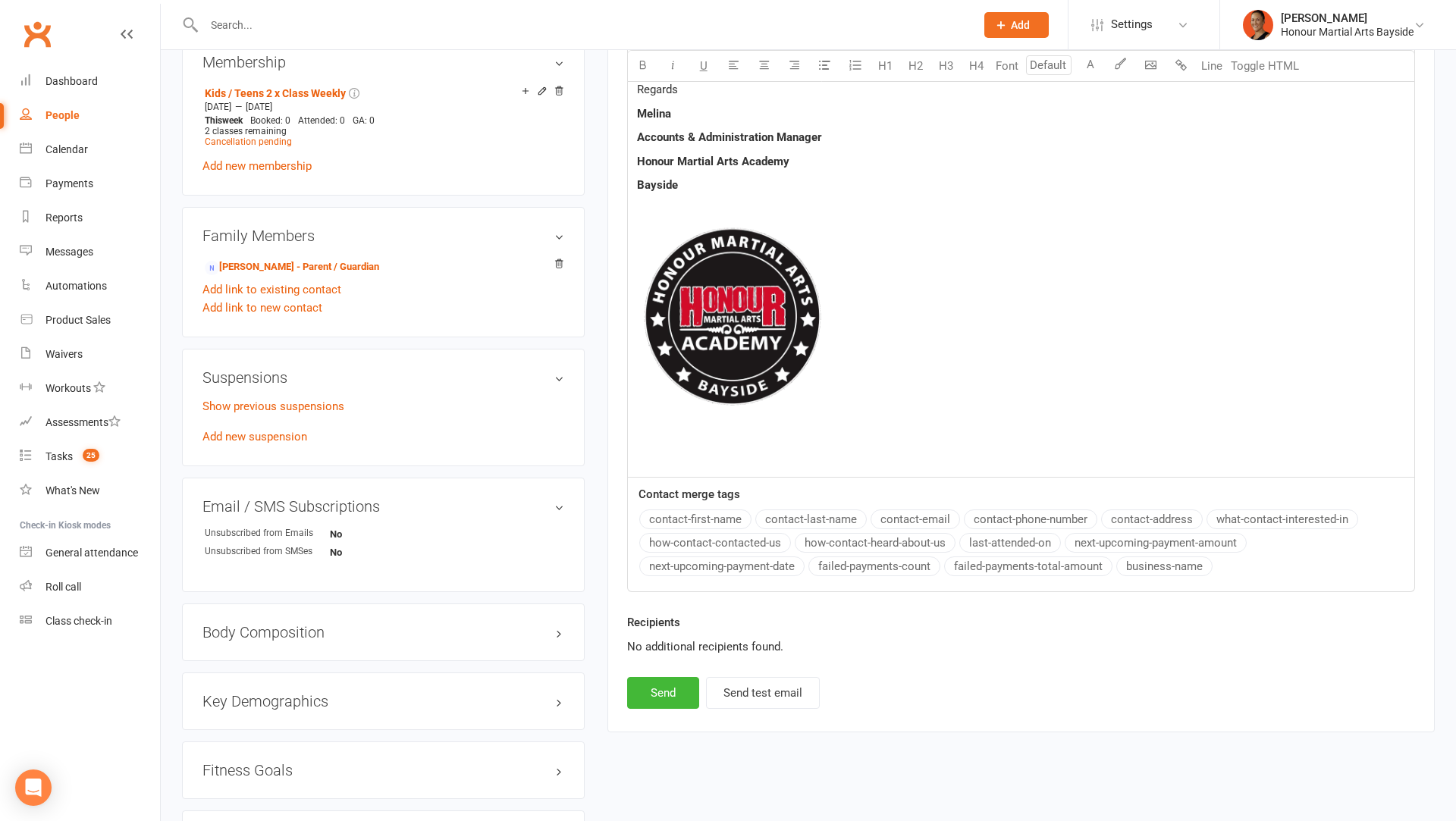
scroll to position [743, 0]
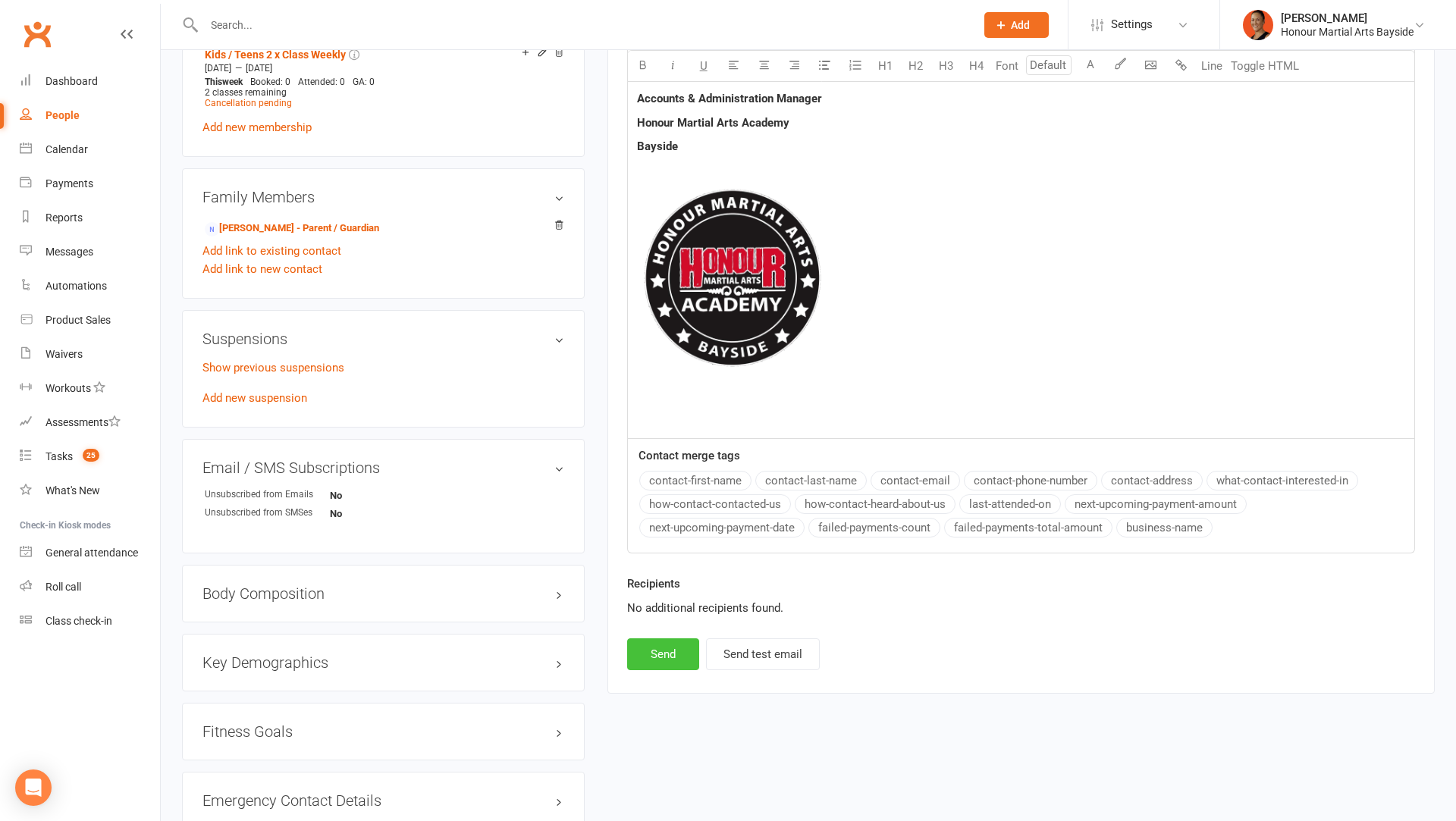
click at [651, 649] on button "Send" at bounding box center [664, 654] width 72 height 32
select select
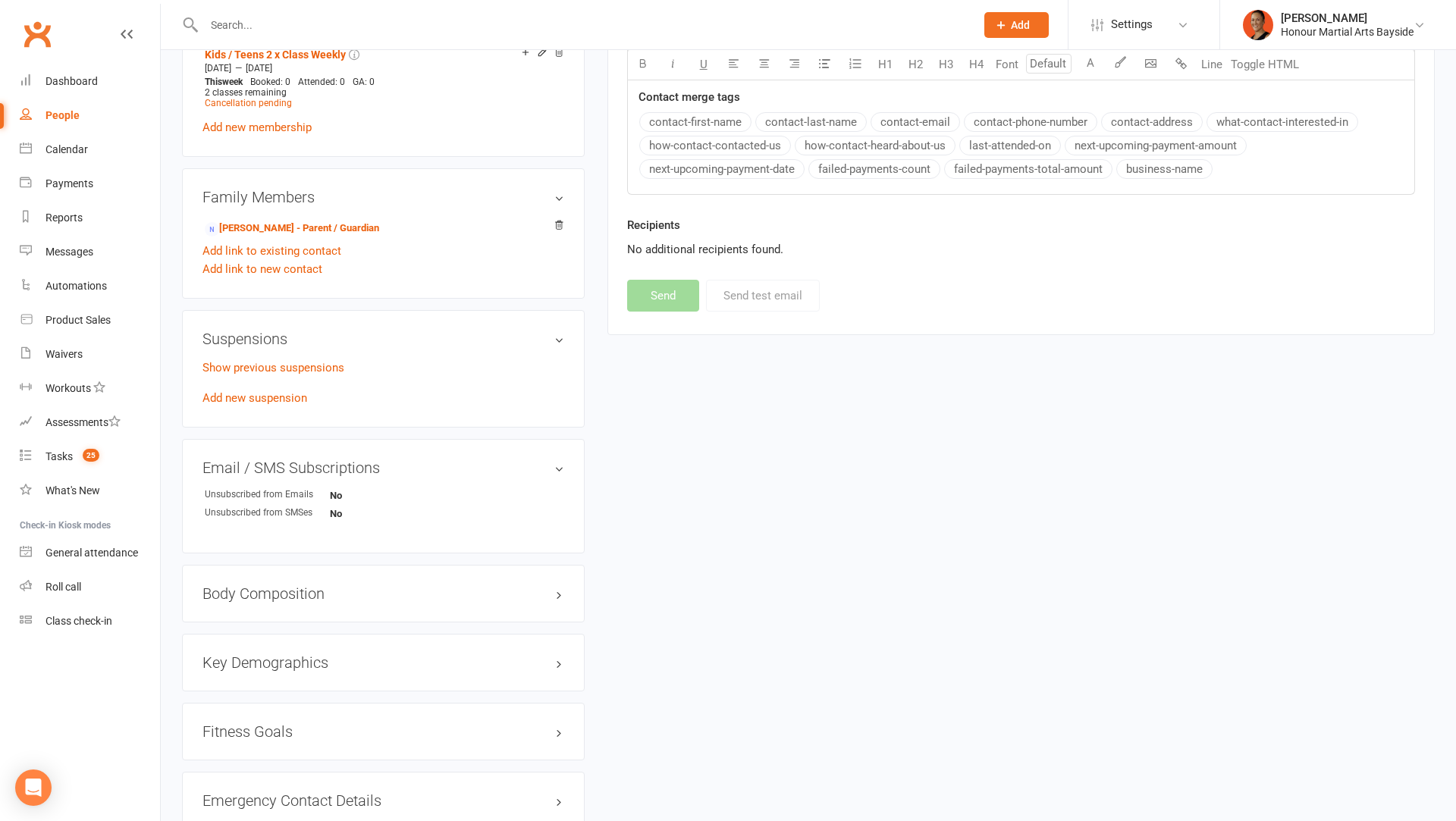
scroll to position [0, 0]
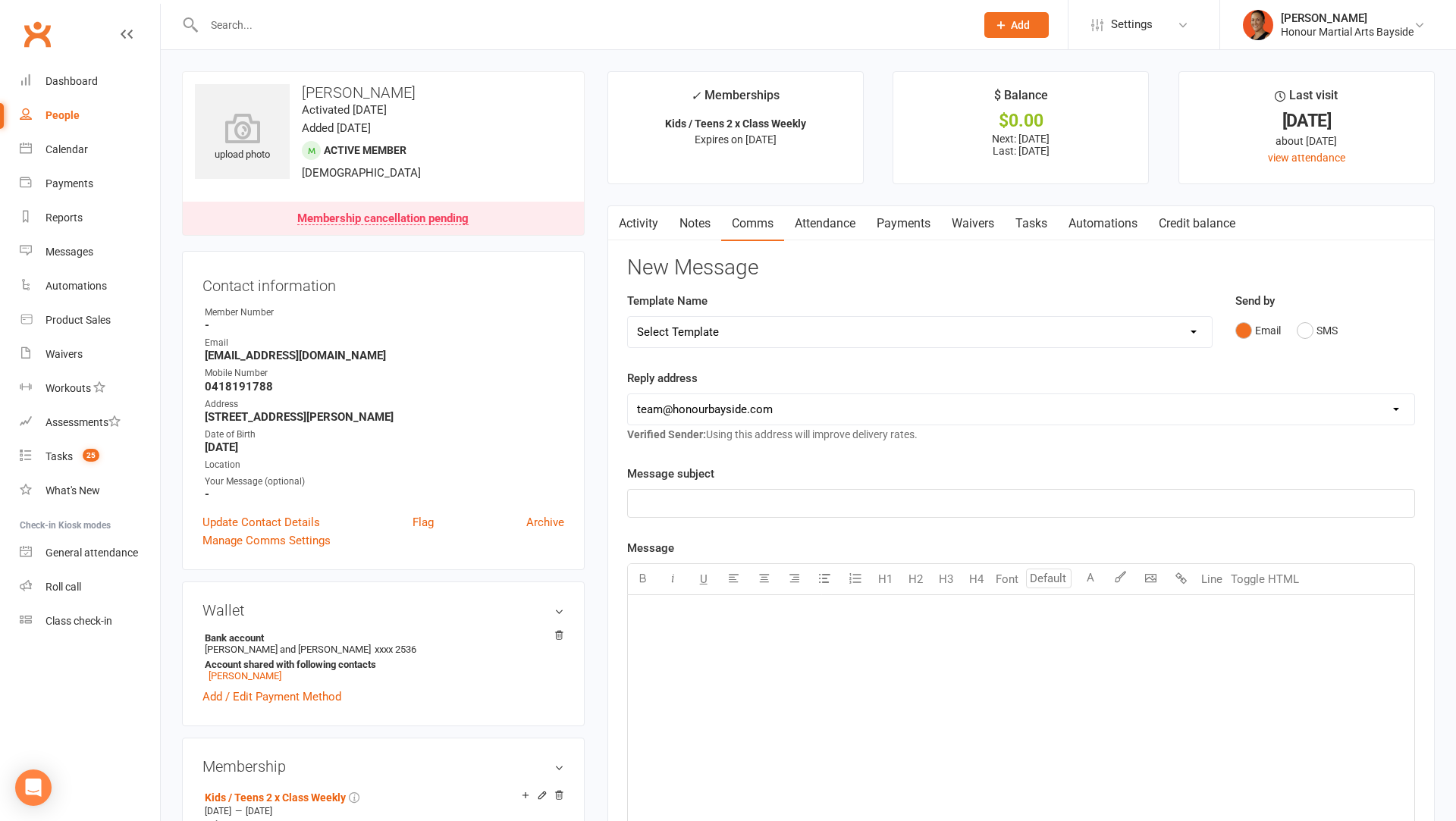
click at [272, 31] on input "text" at bounding box center [582, 25] width 765 height 21
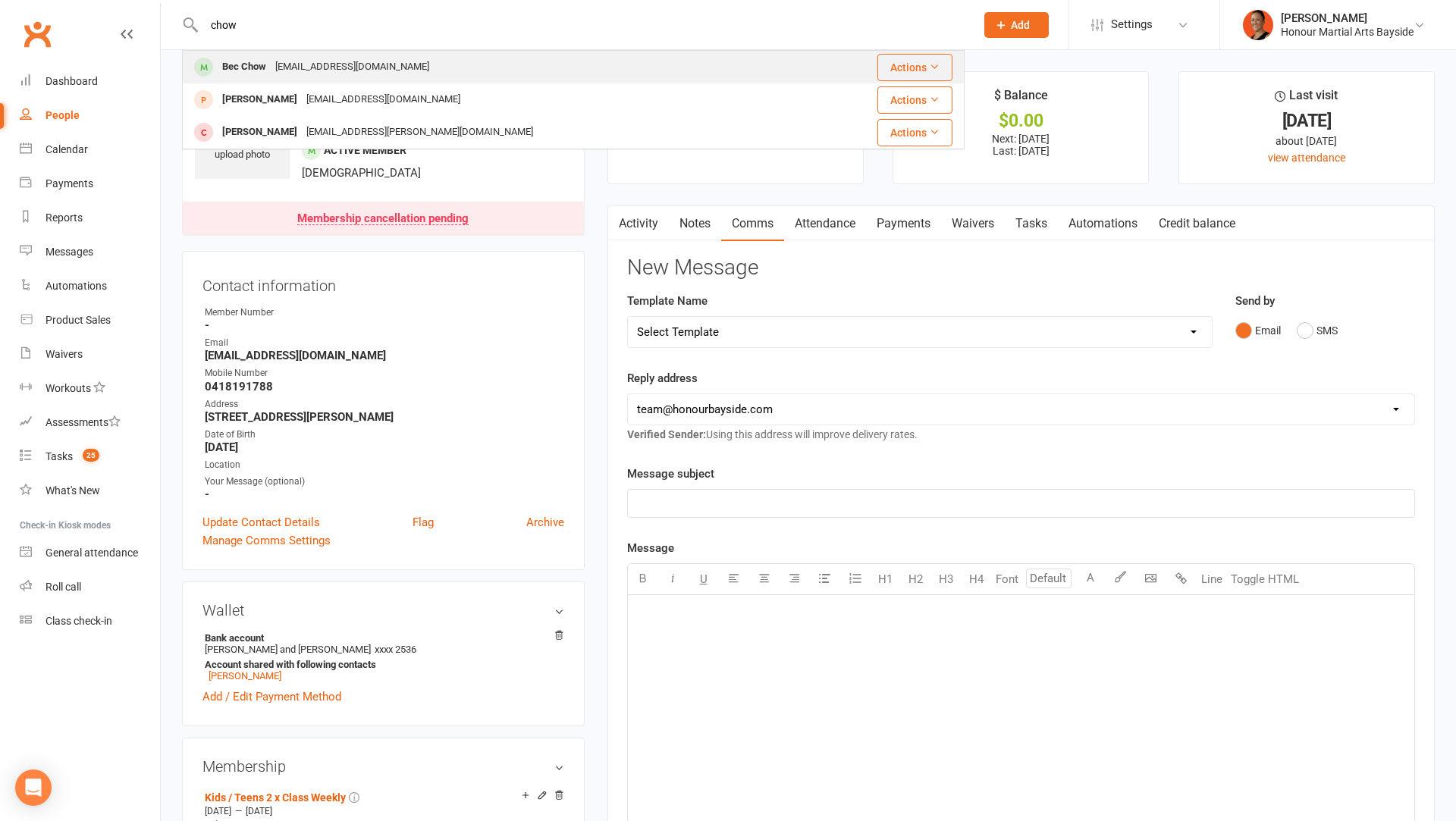
type input "chow"
click at [266, 58] on div "Bec Chow" at bounding box center [244, 67] width 53 height 22
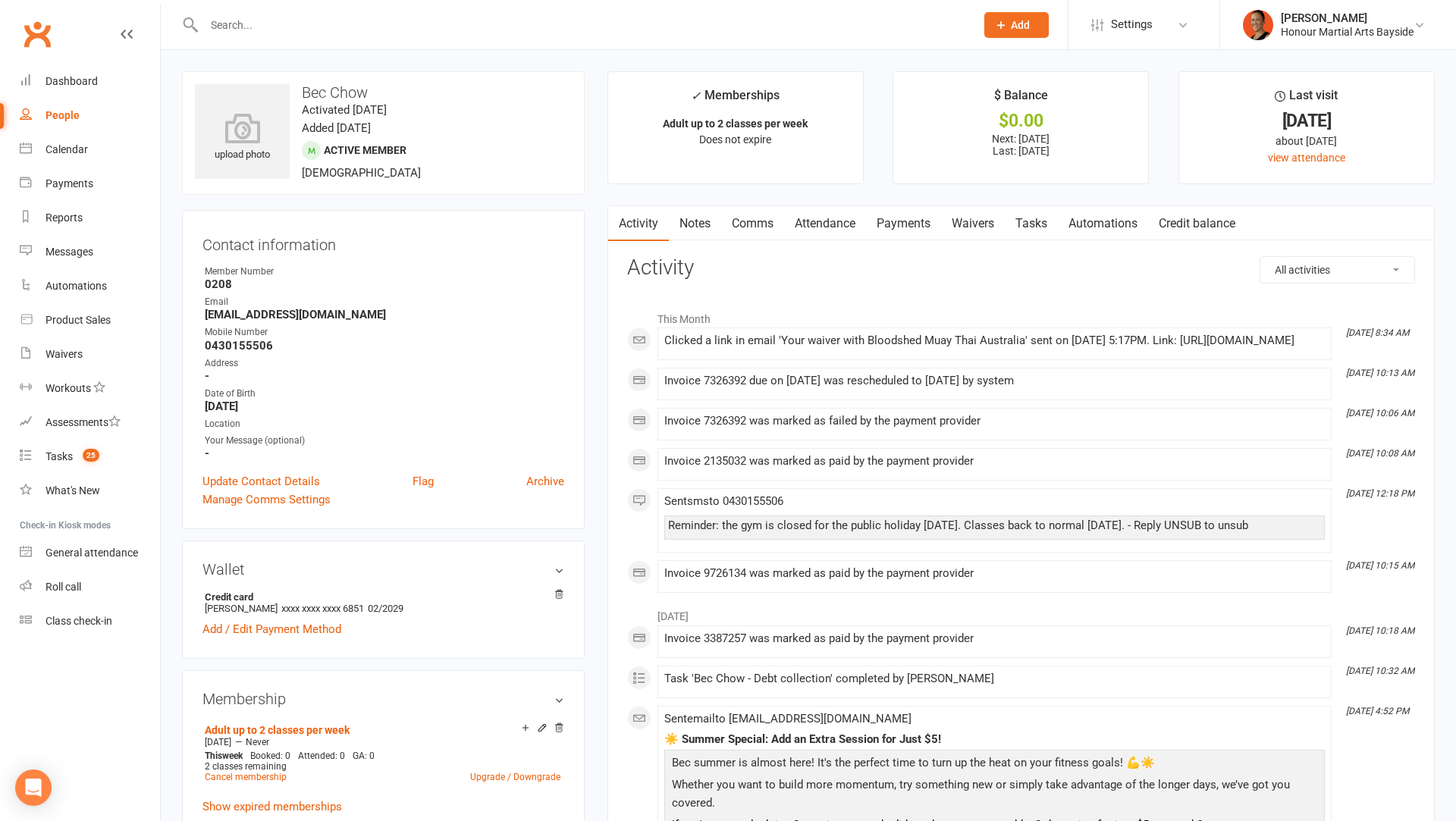
click at [981, 222] on link "Waivers" at bounding box center [972, 224] width 64 height 35
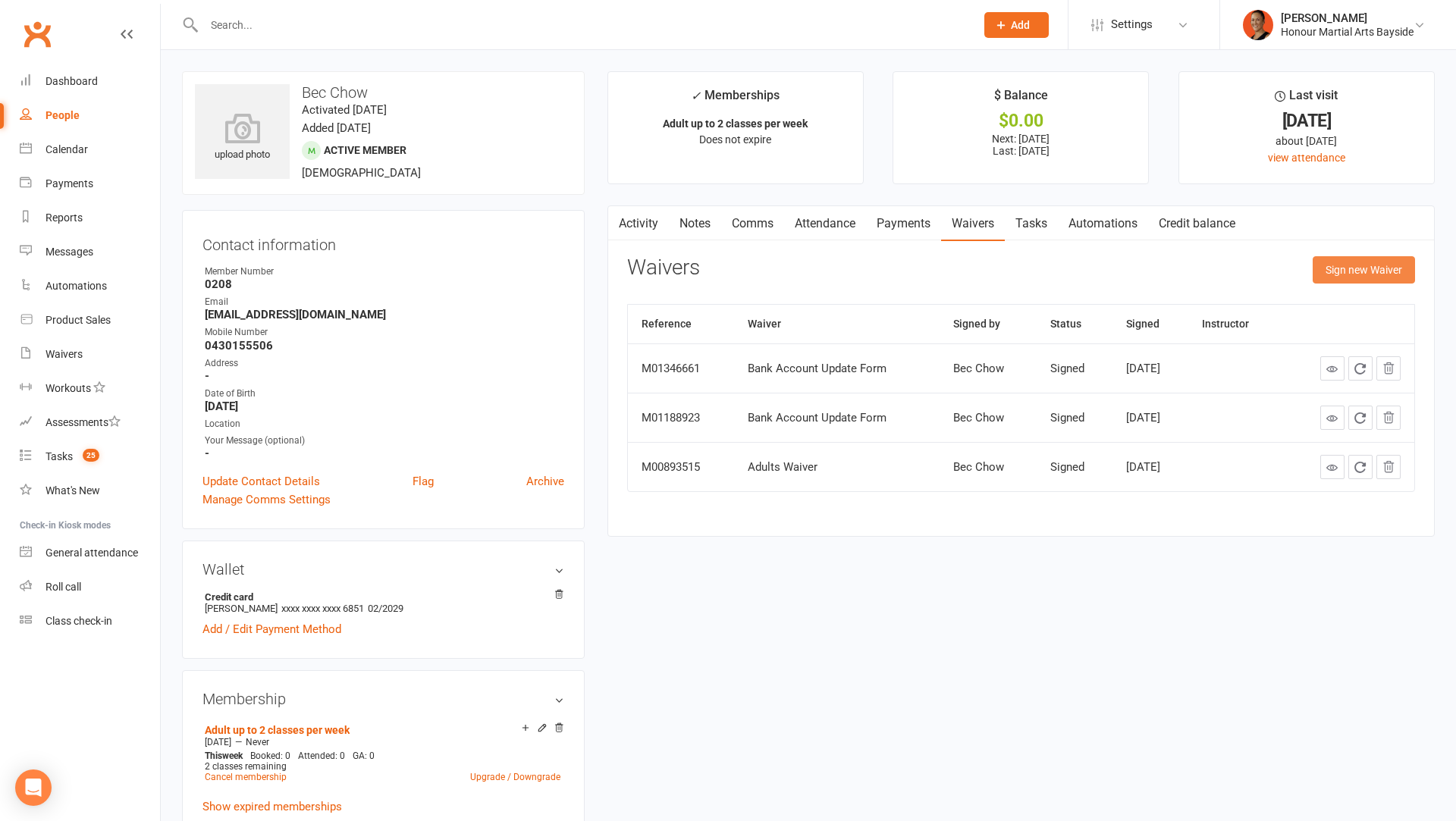
click at [1331, 272] on button "Sign new Waiver" at bounding box center [1363, 269] width 102 height 27
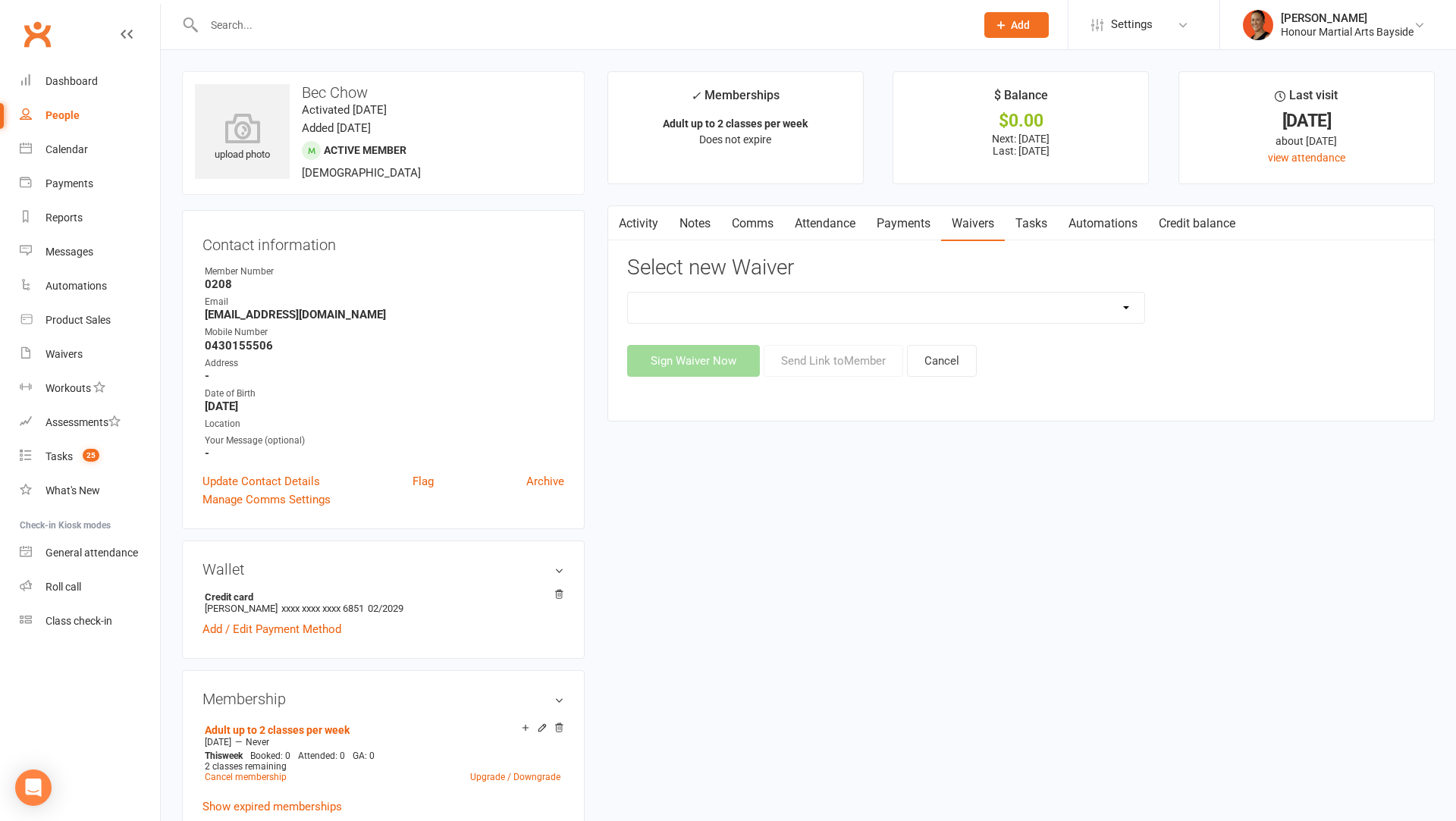
click at [824, 309] on select "Bank Account Update Form Free Trial Waiver (Adults/kids/teens) Membership Activ…" at bounding box center [885, 308] width 516 height 30
select select "13693"
click at [627, 293] on select "Bank Account Update Form Free Trial Waiver (Adults/kids/teens) Membership Activ…" at bounding box center [885, 308] width 516 height 30
click at [847, 358] on button "Send Link to Member" at bounding box center [833, 361] width 139 height 32
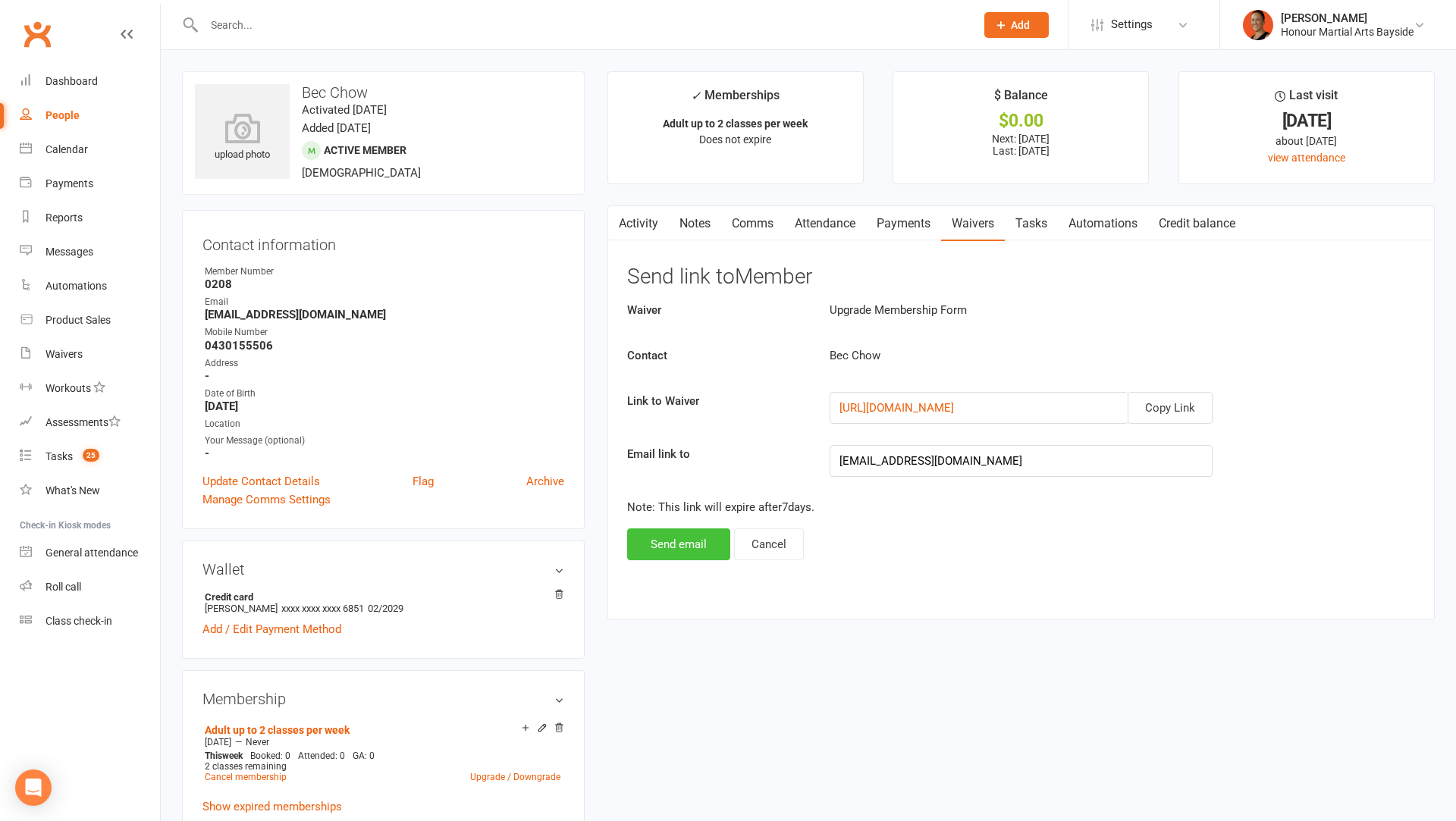
click at [718, 529] on button "Send email" at bounding box center [679, 545] width 103 height 32
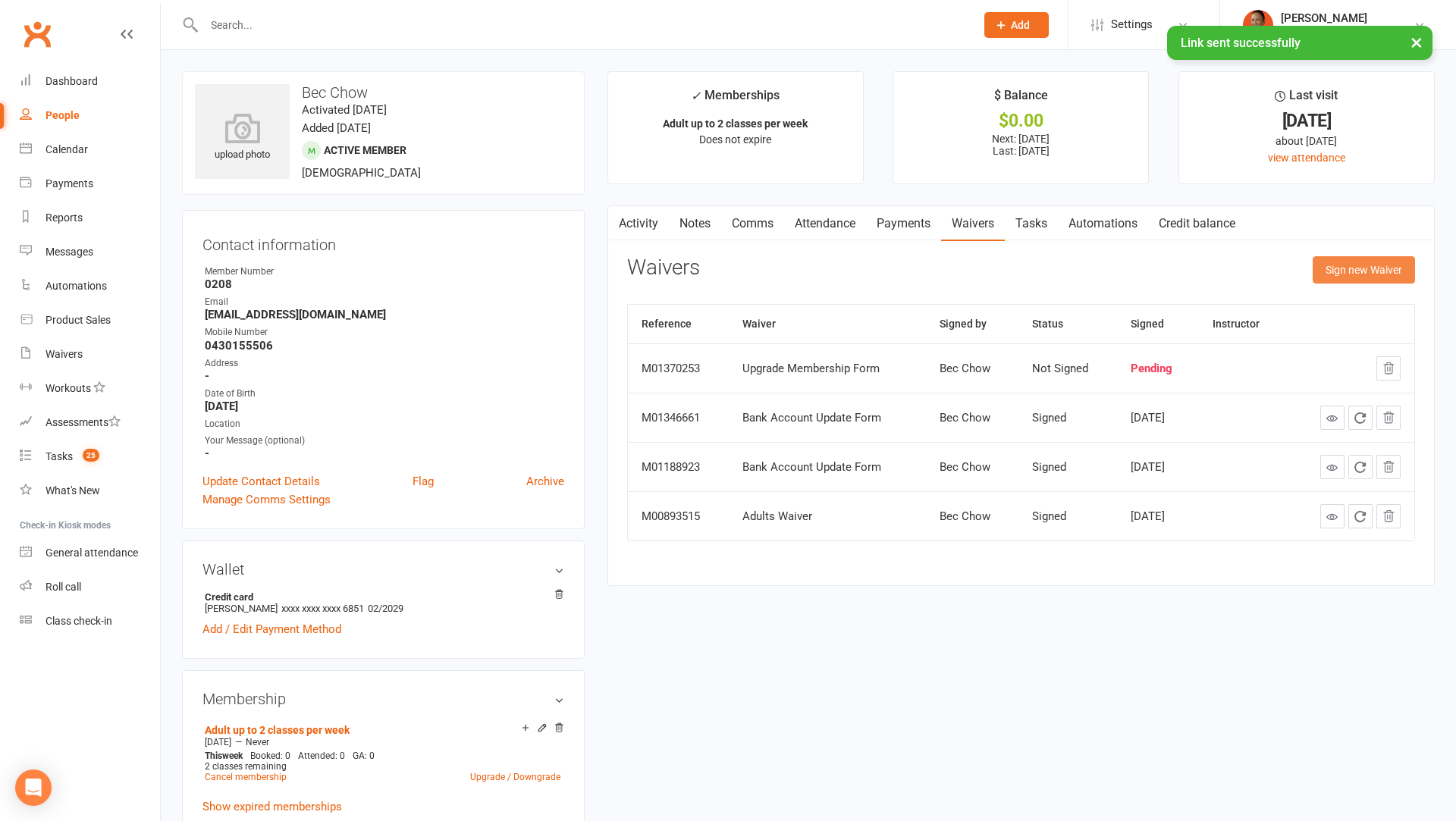
click at [1354, 271] on button "Sign new Waiver" at bounding box center [1363, 269] width 102 height 27
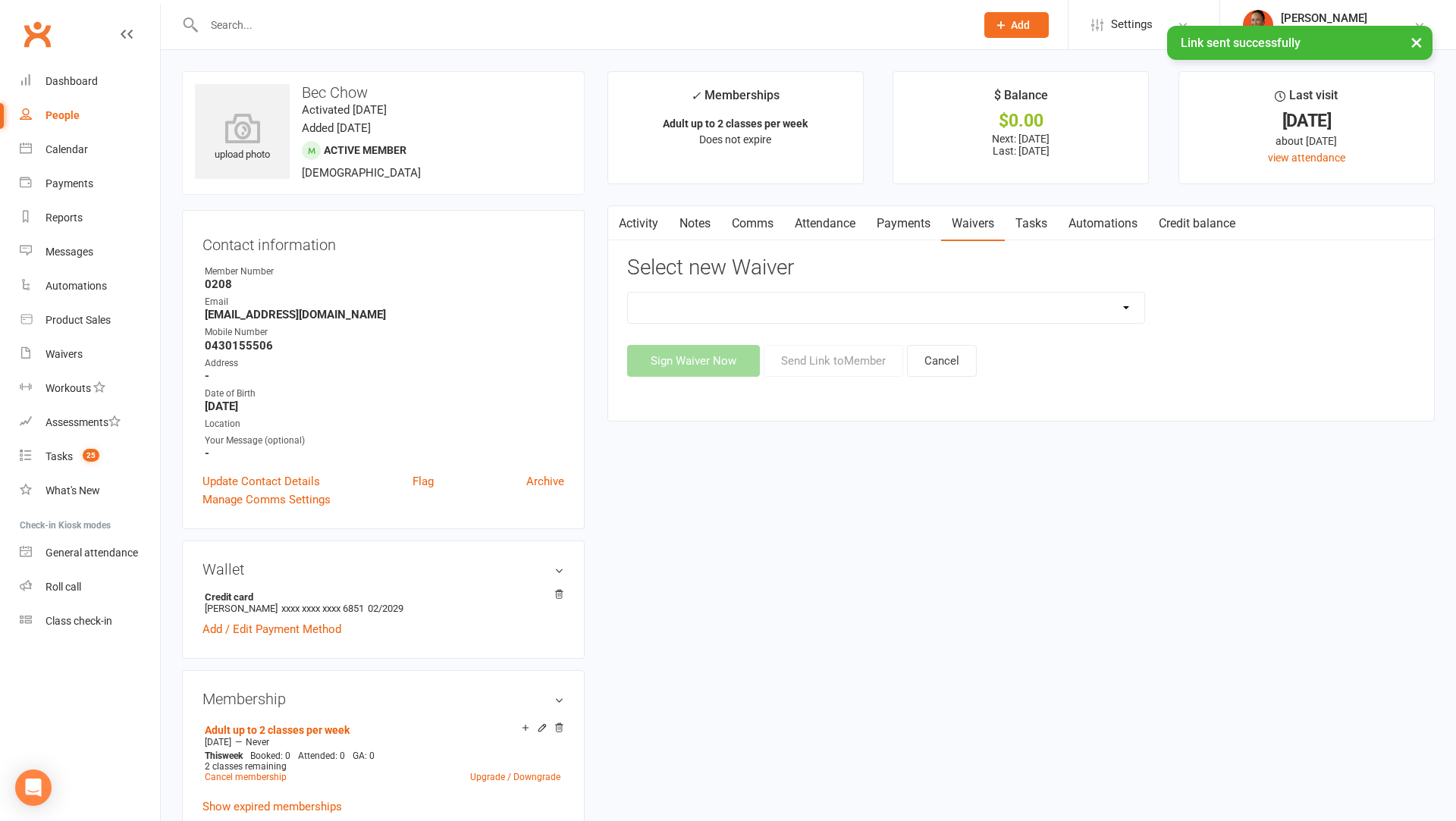
click at [800, 302] on select "Bank Account Update Form Free Trial Waiver (Adults/kids/teens) Membership Activ…" at bounding box center [885, 308] width 516 height 30
select select "12300"
click at [627, 293] on select "Bank Account Update Form Free Trial Waiver (Adults/kids/teens) Membership Activ…" at bounding box center [885, 308] width 516 height 30
click at [830, 366] on button "Send Link to Member" at bounding box center [833, 361] width 139 height 32
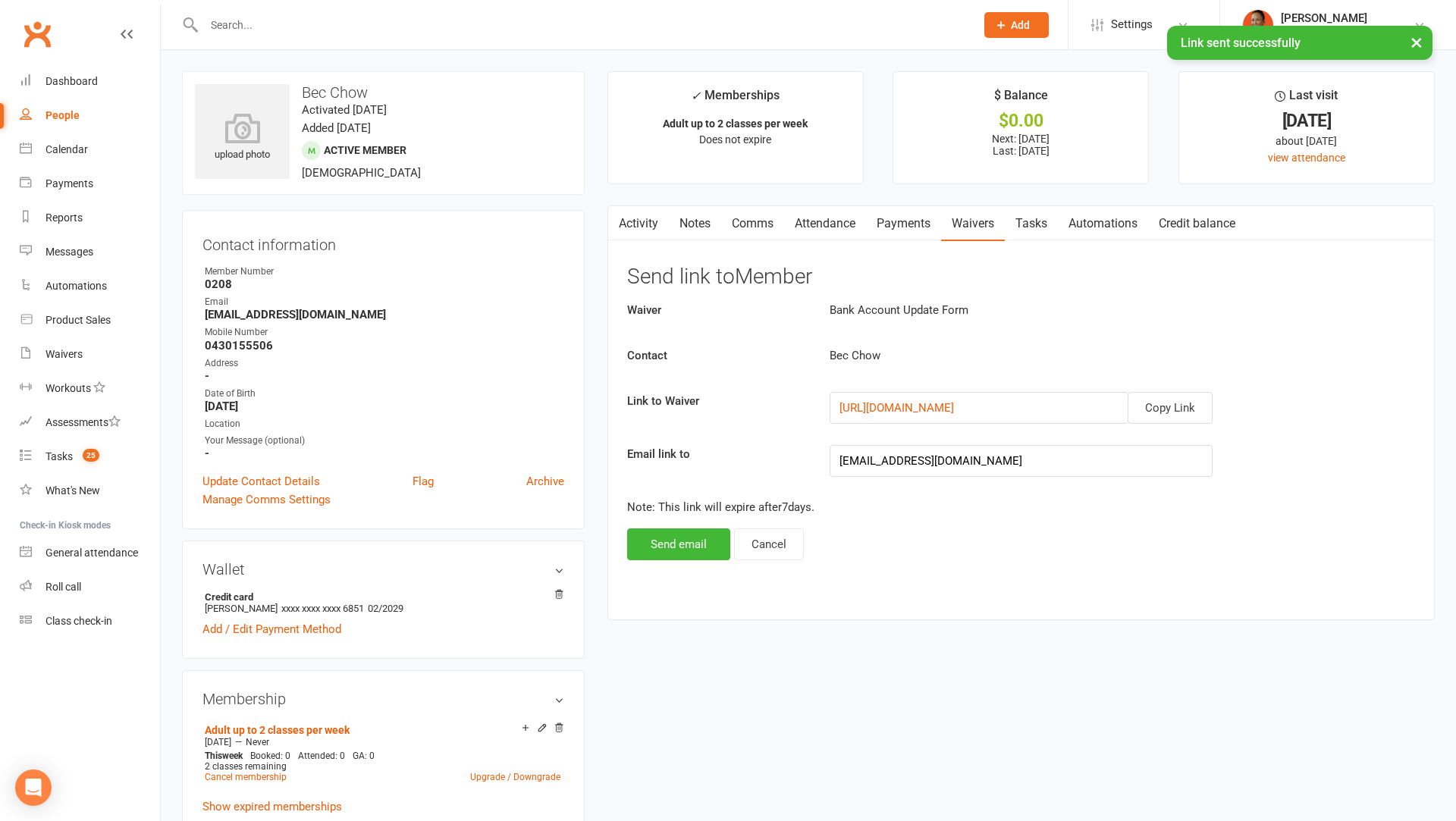
click at [695, 522] on div "Waiver Bank Account Update Form Contact Bec Chow Link to Waiver Copy Link https…" at bounding box center [1021, 431] width 788 height 260
click at [694, 531] on button "Send email" at bounding box center [679, 545] width 103 height 32
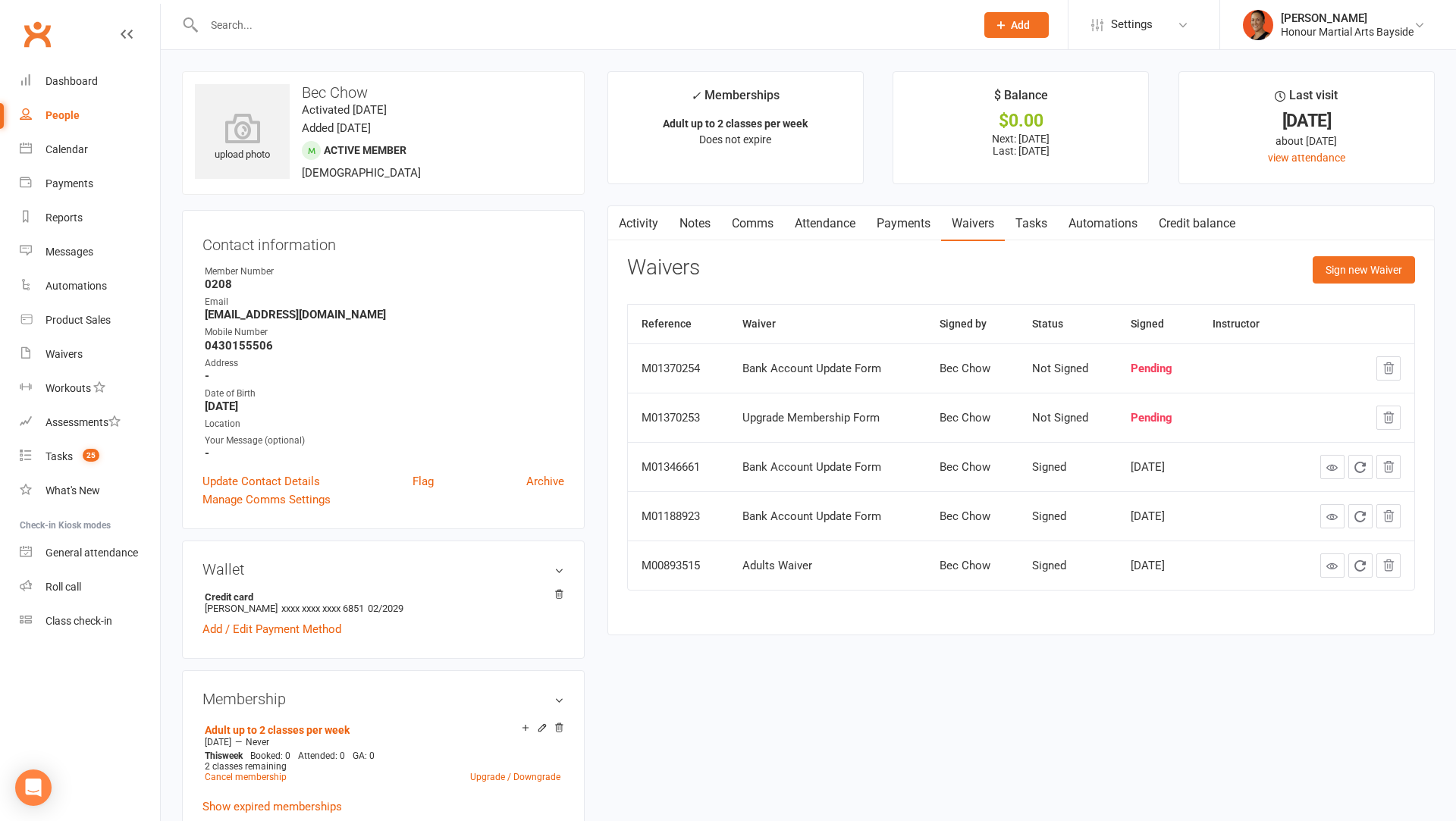
click at [67, 112] on div "People" at bounding box center [63, 116] width 34 height 12
select select "100"
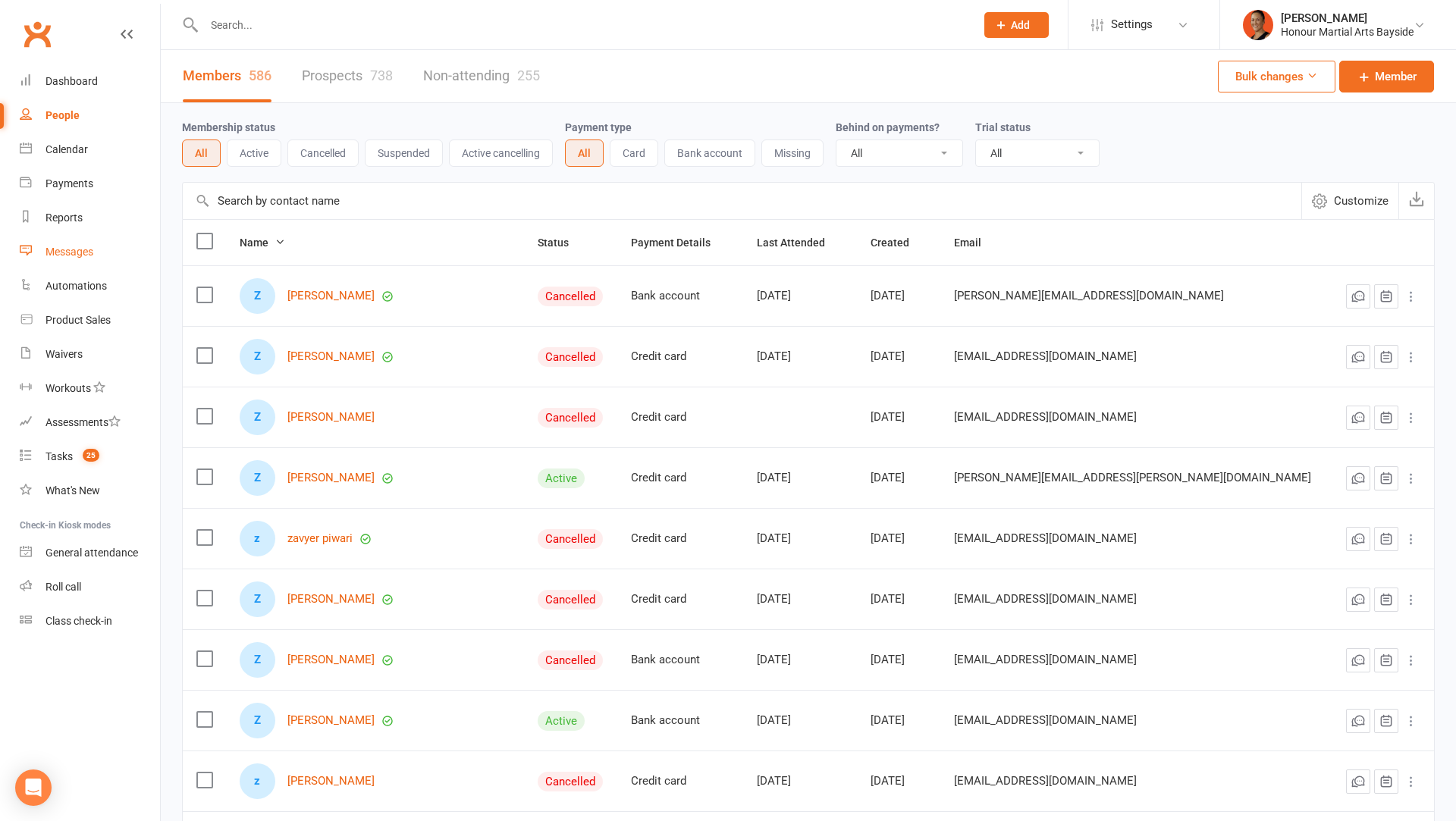
click at [56, 241] on link "Messages" at bounding box center [89, 252] width 140 height 34
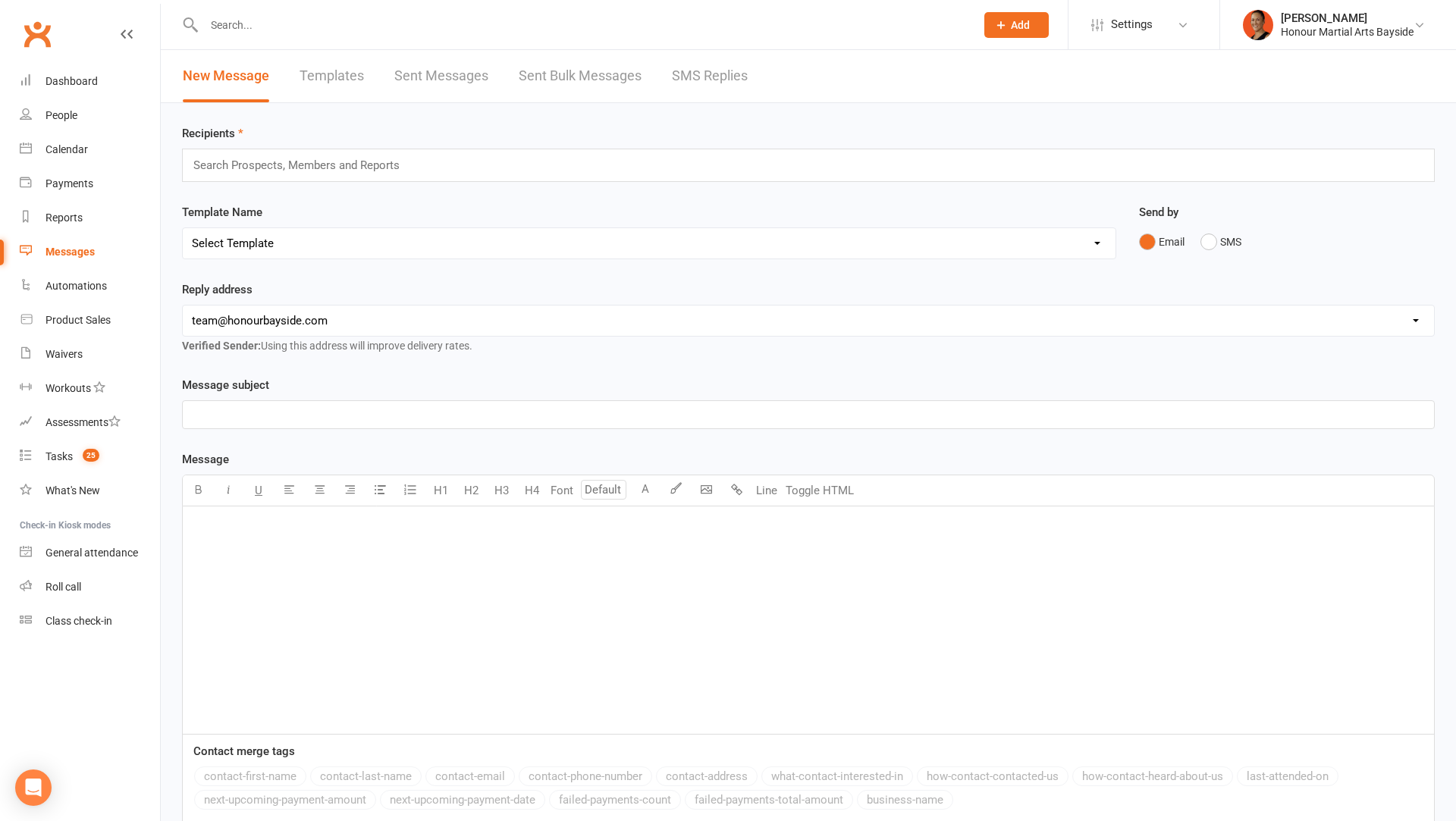
click at [708, 79] on link "SMS Replies" at bounding box center [709, 76] width 76 height 52
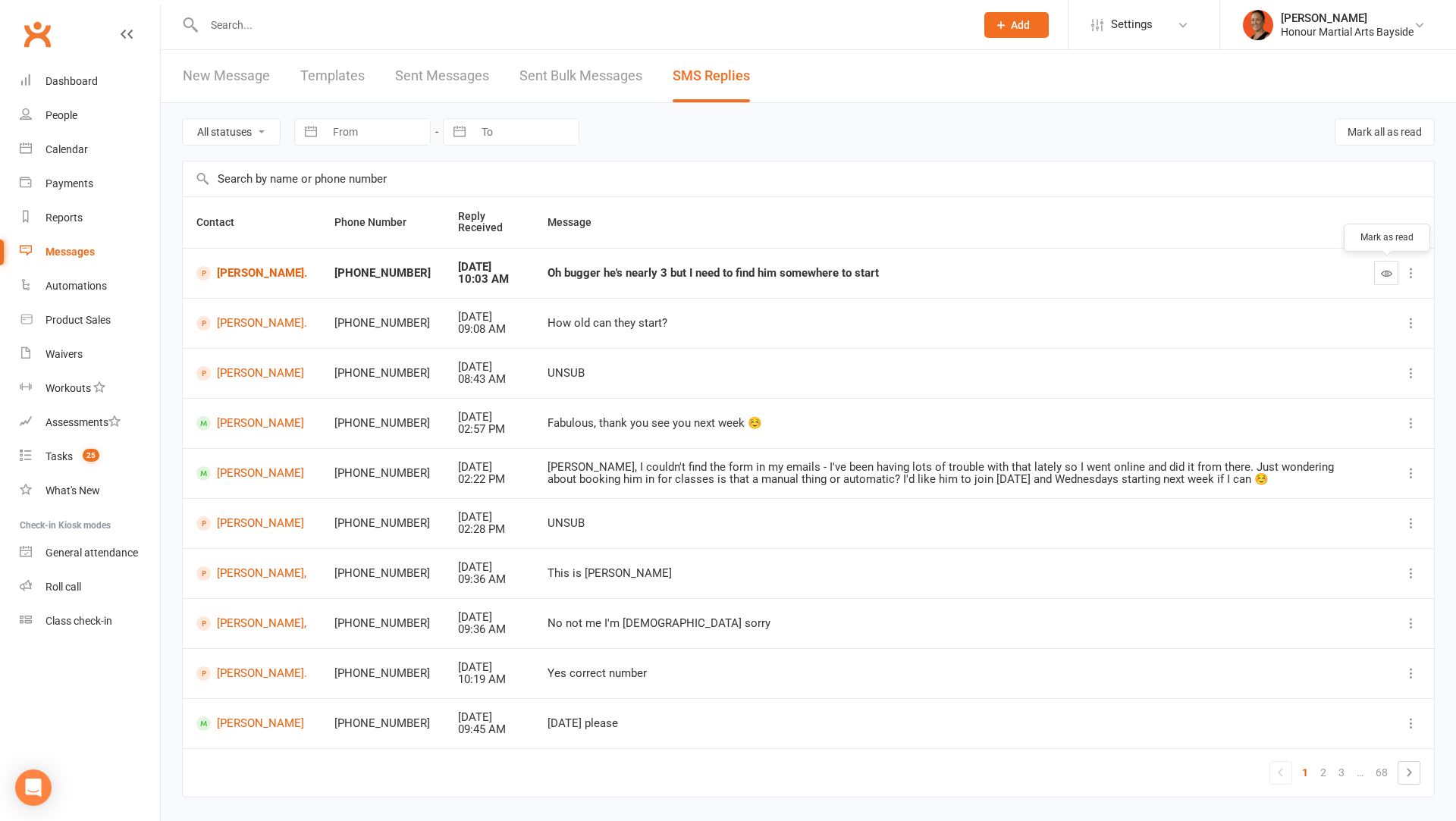
click at [1386, 268] on icon "button" at bounding box center [1386, 273] width 11 height 11
click at [245, 271] on link "Cindy Clark." at bounding box center [251, 274] width 110 height 14
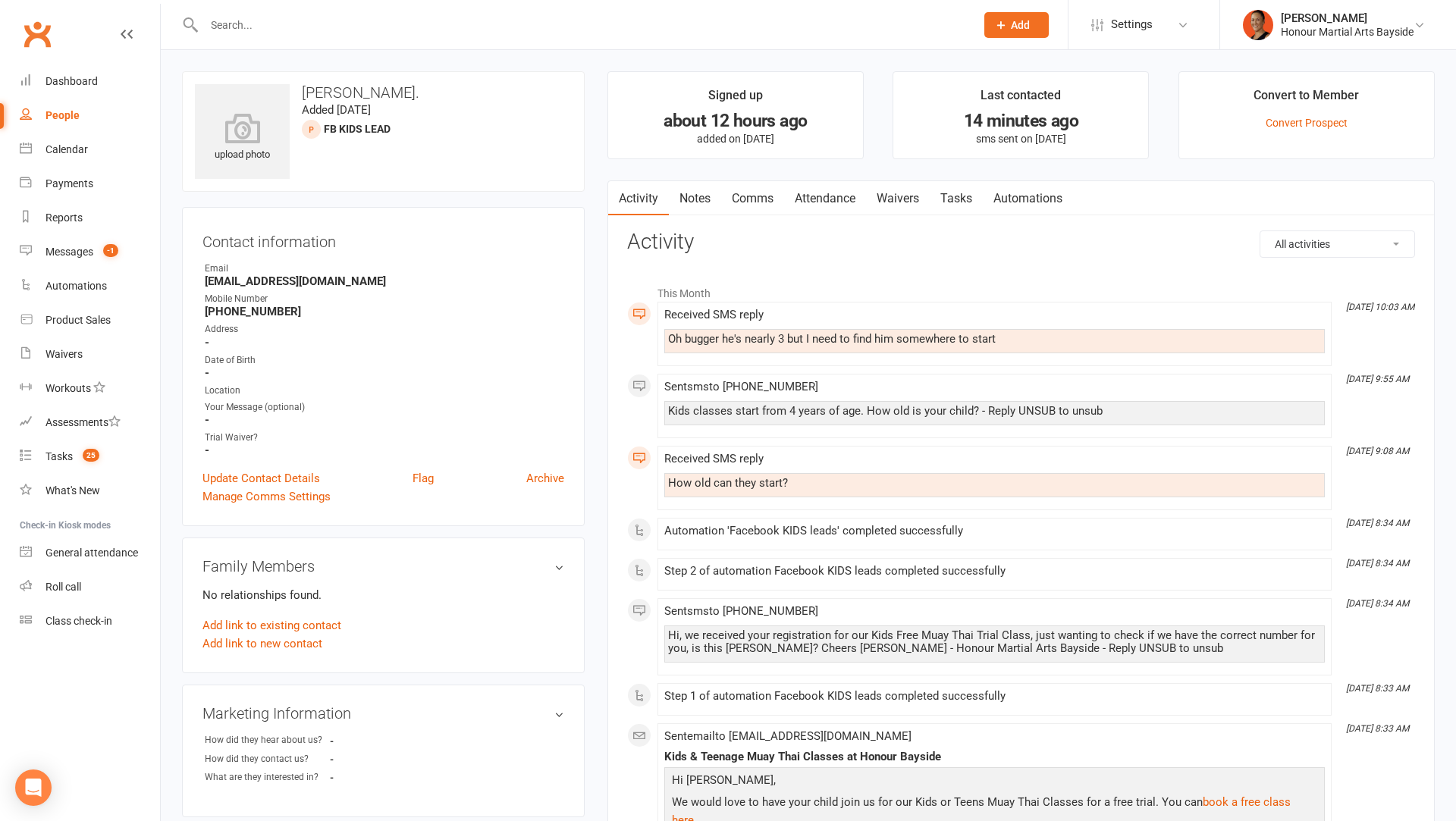
click at [758, 198] on link "Comms" at bounding box center [752, 199] width 63 height 35
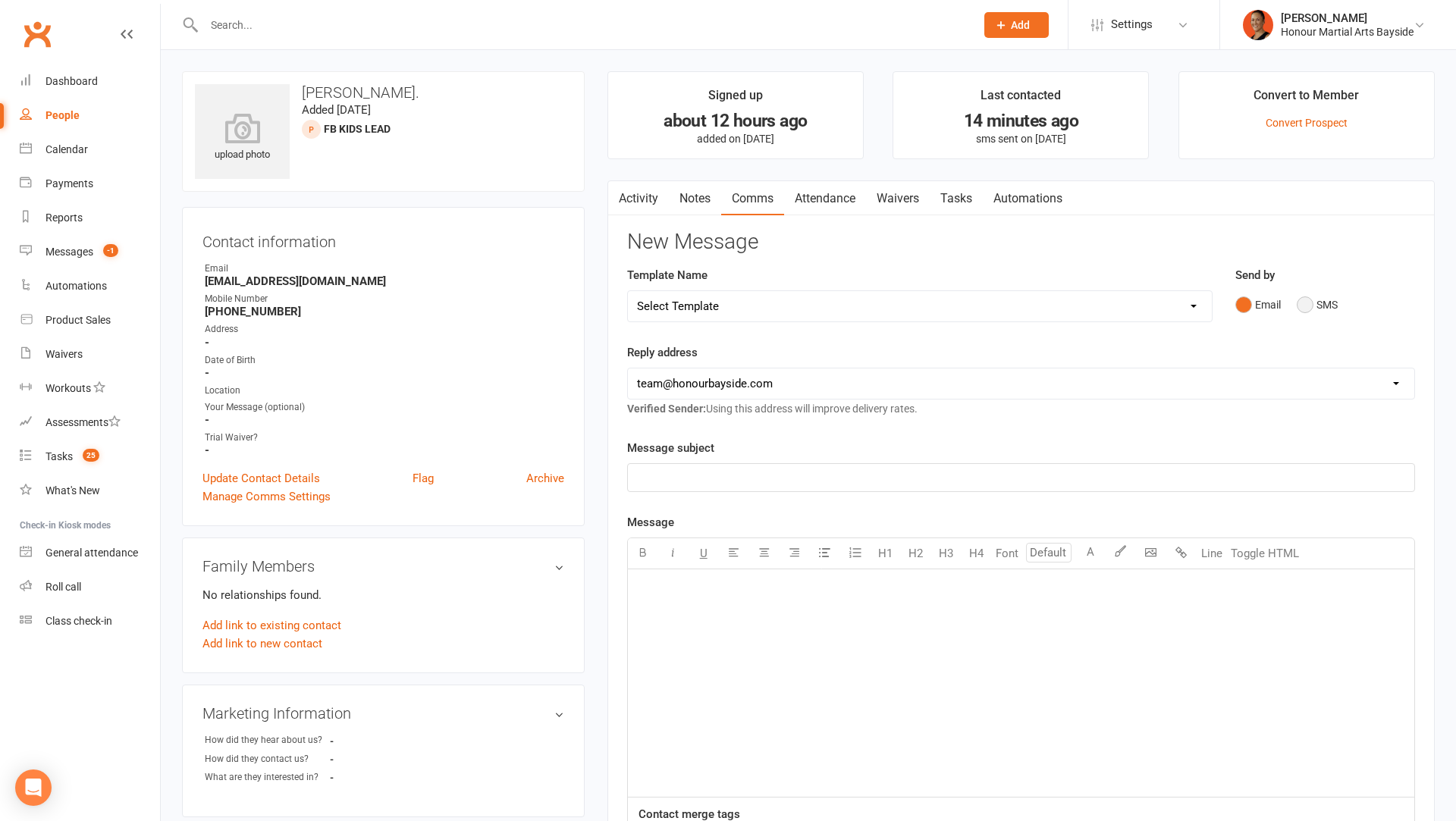
click at [1332, 299] on button "SMS" at bounding box center [1317, 305] width 41 height 29
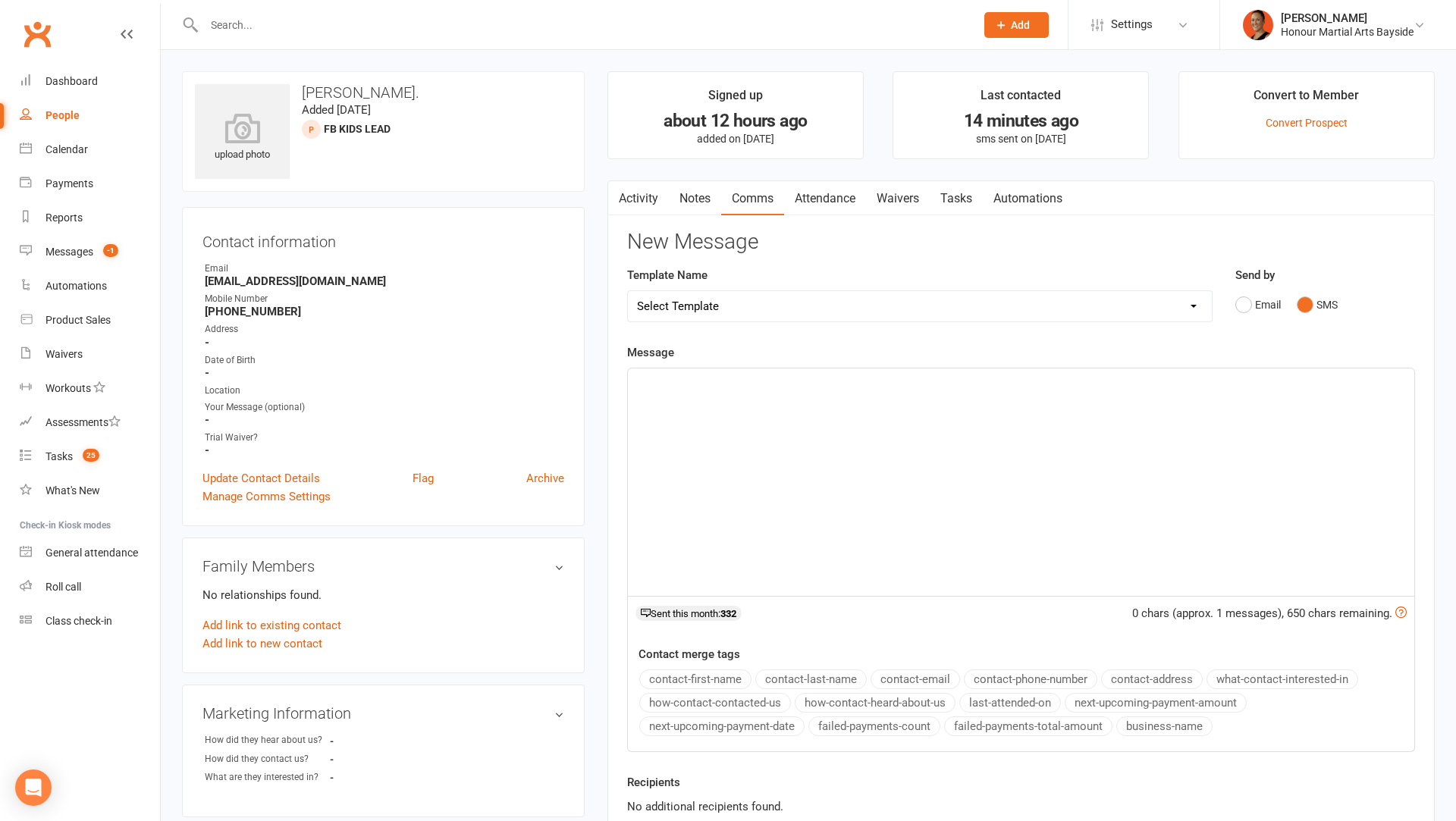
click at [1042, 464] on div "﻿" at bounding box center [1020, 483] width 786 height 228
click at [626, 194] on button "button" at bounding box center [617, 198] width 19 height 34
click at [653, 192] on link "Activity" at bounding box center [638, 199] width 61 height 35
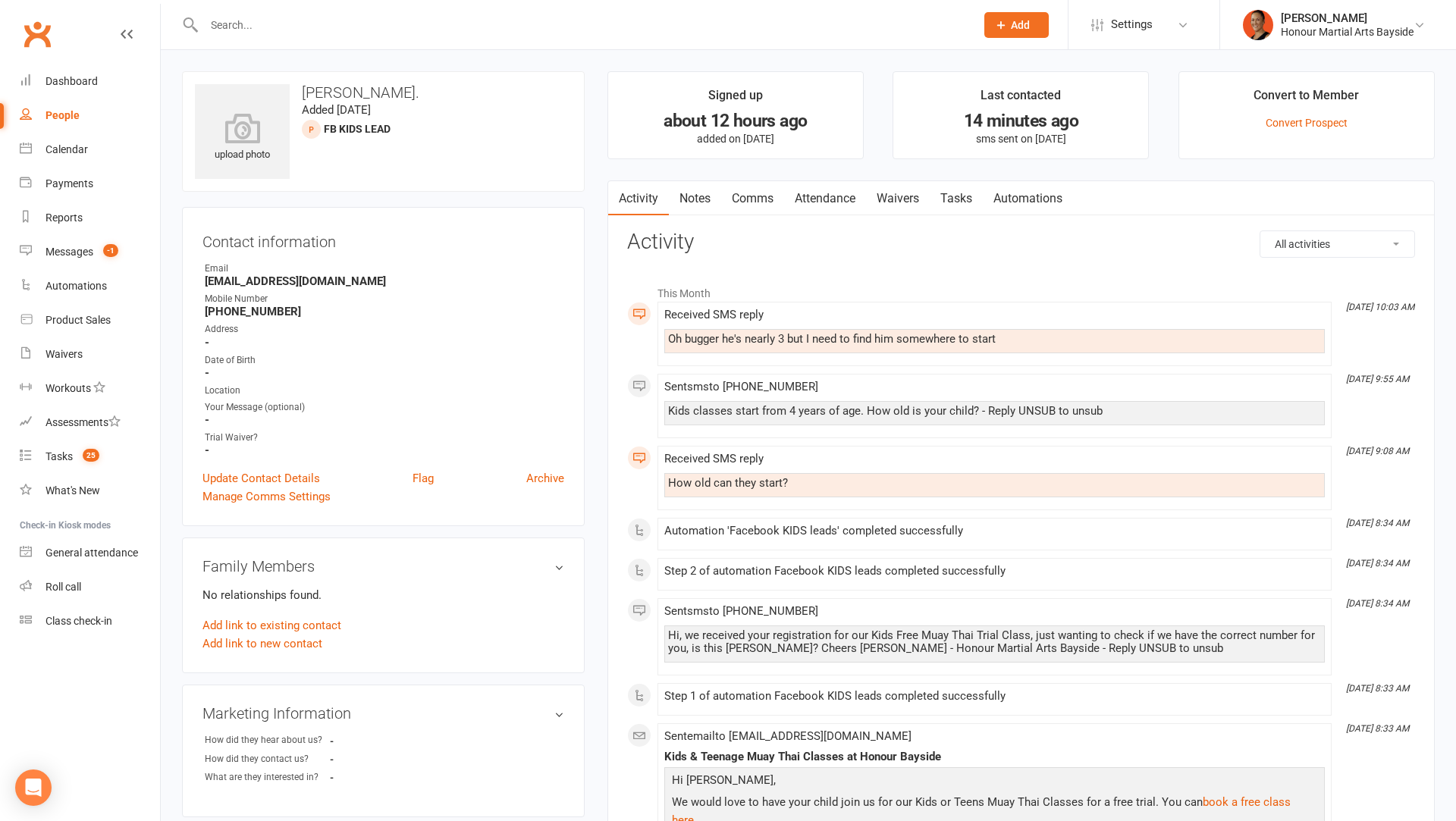
click at [717, 335] on div "Oh bugger he's nearly 3 but I need to find him somewhere to start" at bounding box center [994, 339] width 653 height 13
copy div "Oh bugger he's nearly 3 but I need to find him somewhere to start"
click at [689, 217] on div "Activity Notes Comms Attendance Waivers Tasks Automations All activities Bookin…" at bounding box center [1020, 591] width 827 height 823
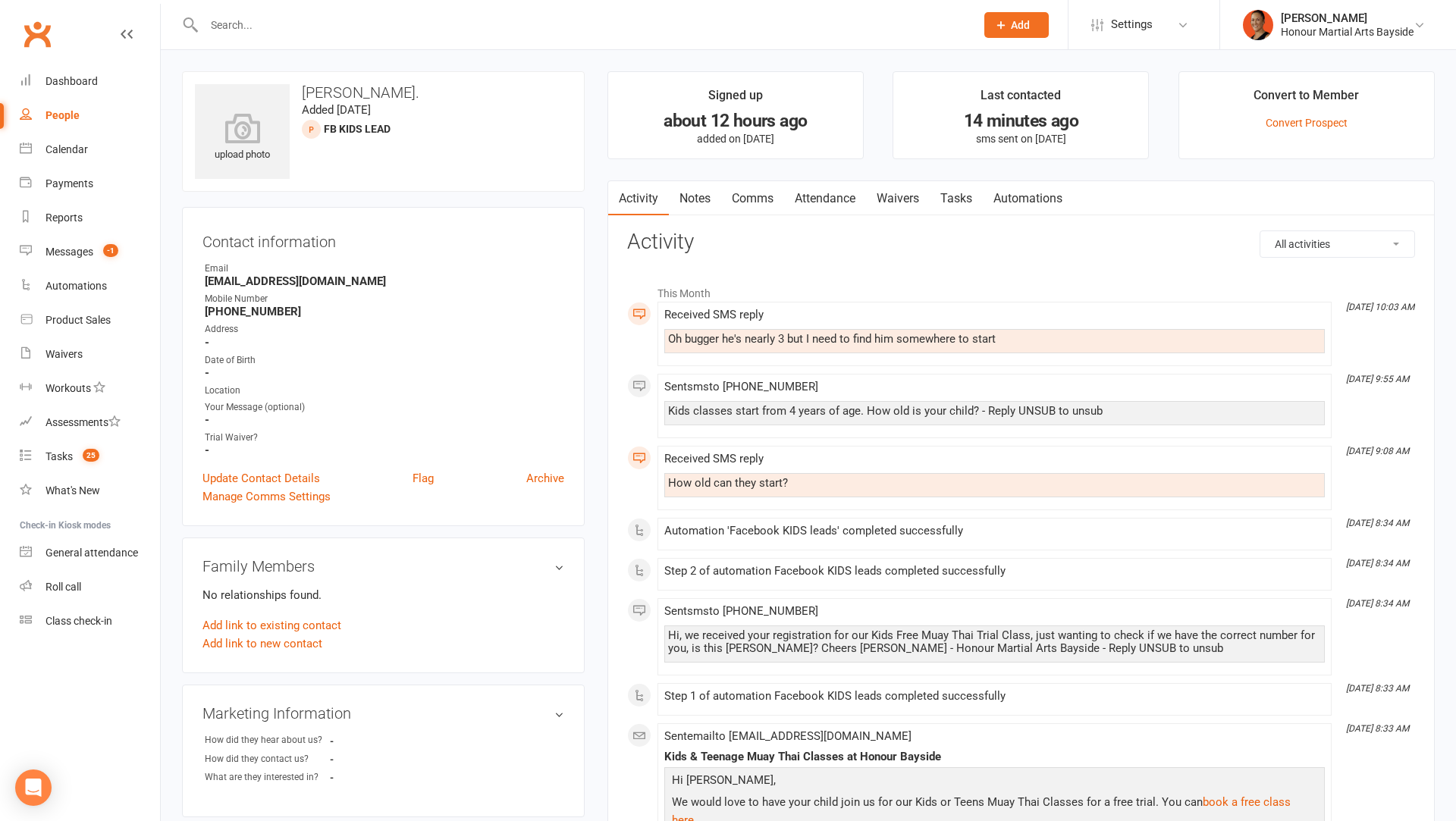
click at [694, 192] on link "Notes" at bounding box center [694, 199] width 52 height 35
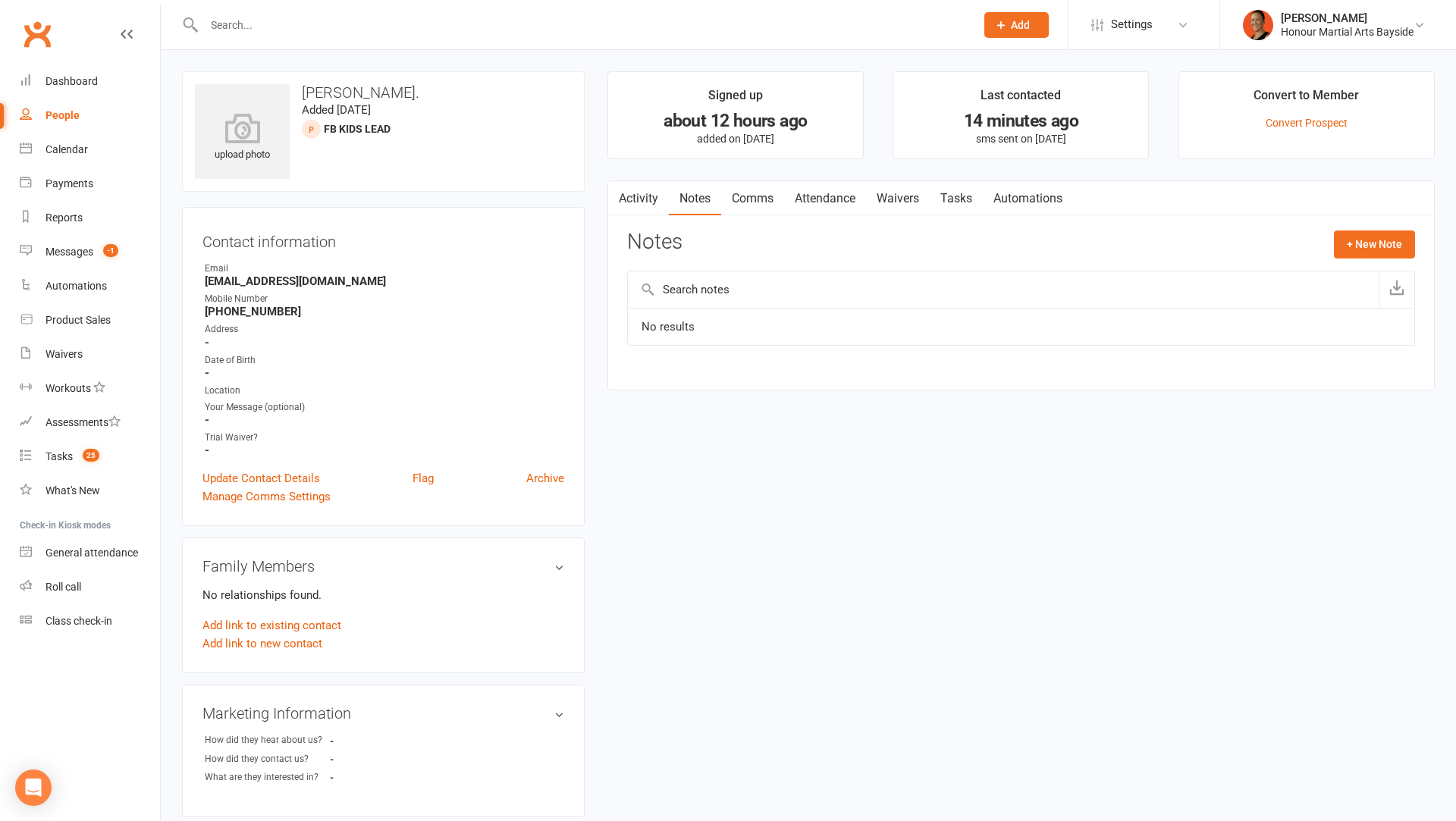
click at [767, 200] on link "Comms" at bounding box center [752, 199] width 63 height 35
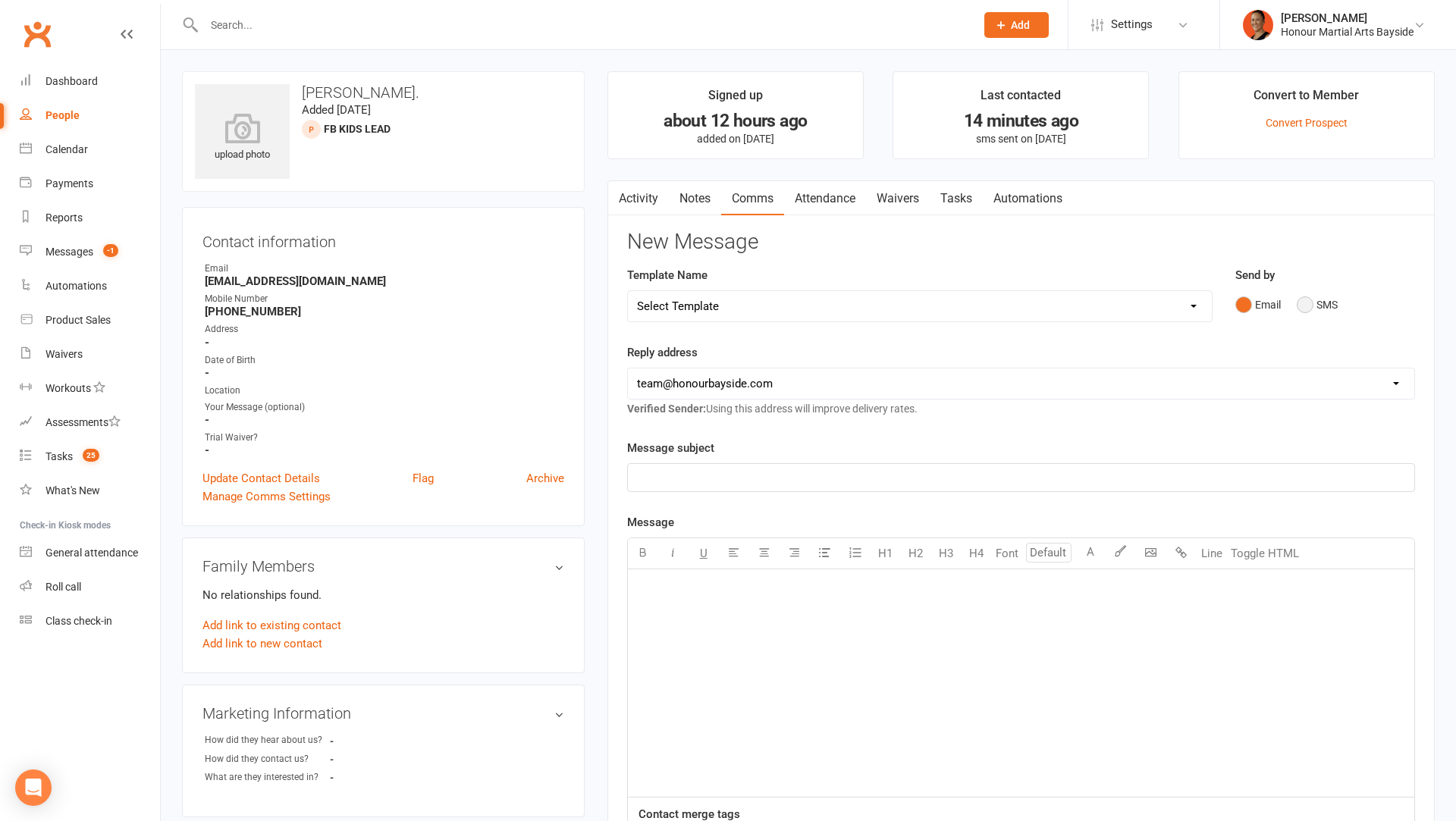
click at [1310, 303] on button "SMS" at bounding box center [1317, 305] width 41 height 29
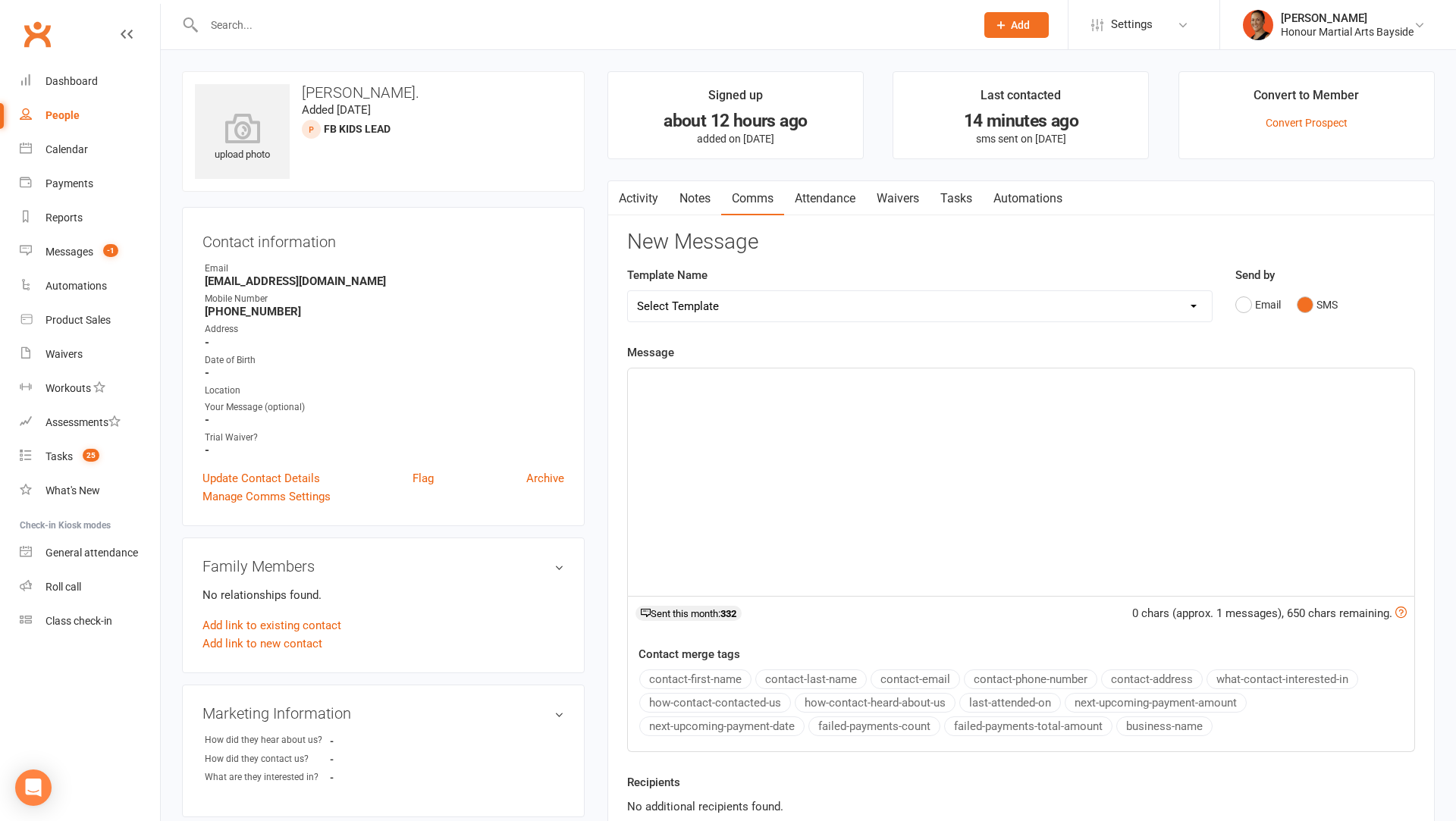
click at [1029, 453] on div "﻿" at bounding box center [1020, 483] width 786 height 228
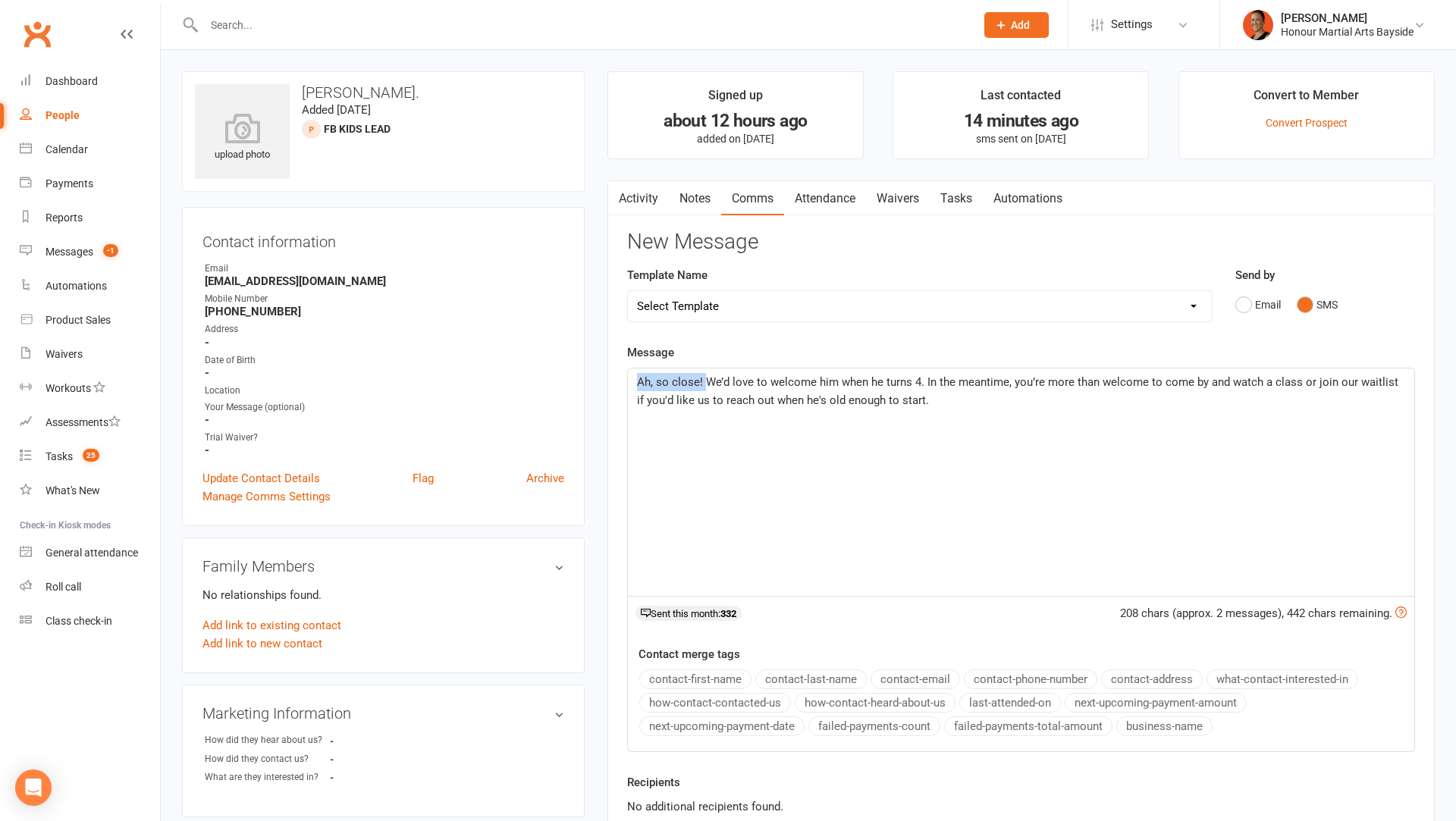
drag, startPoint x: 705, startPoint y: 379, endPoint x: 620, endPoint y: 379, distance: 85.0
click at [619, 379] on div "Activity Notes Comms Attendance Waivers Tasks Automations New Message Template …" at bounding box center [1020, 536] width 827 height 712
click at [665, 384] on span "Ah, so close! We’d love to welcome him when he turns 4. In the meantime, you’re…" at bounding box center [1019, 391] width 764 height 32
click at [688, 384] on span "Ah, so close! We’d love to welcome him when he turns 4. In the meantime, you’re…" at bounding box center [1019, 391] width 764 height 32
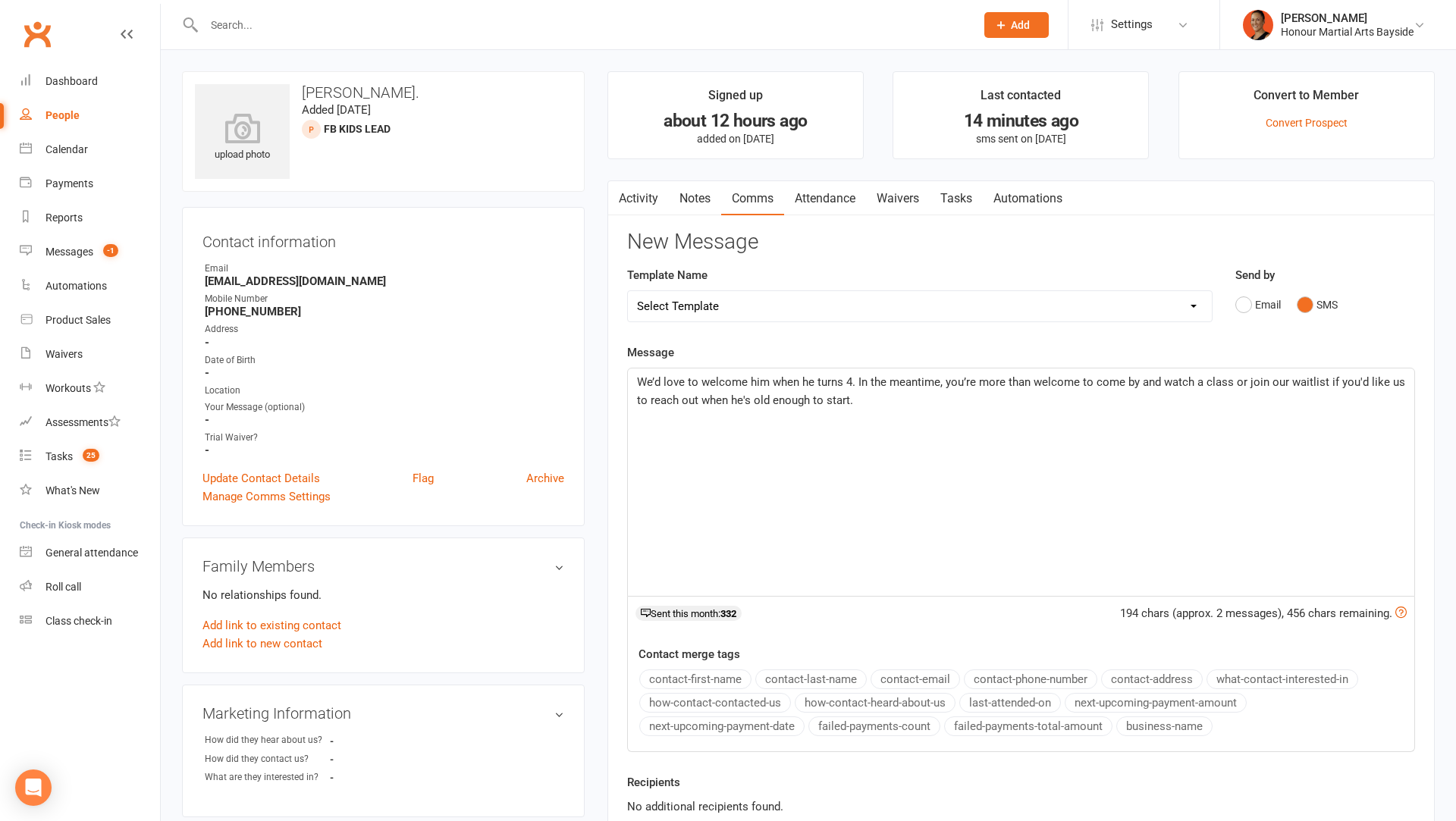
click at [944, 404] on p "We’d love to welcome him when he turns 4. In the meantime, you’re more than wel…" at bounding box center [1021, 391] width 768 height 36
click at [881, 400] on p "We’d love to welcome him when he turns 4. In the meantime, you’re more than wel…" at bounding box center [1021, 391] width 768 height 36
click at [881, 396] on p "We’d love to welcome him when he turns 4. In the meantime, you’re more than wel…" at bounding box center [1021, 391] width 768 height 36
click at [638, 380] on span "We’d love to welcome him when he turns 4. In the meantime, you’re more than wel…" at bounding box center [1023, 391] width 771 height 32
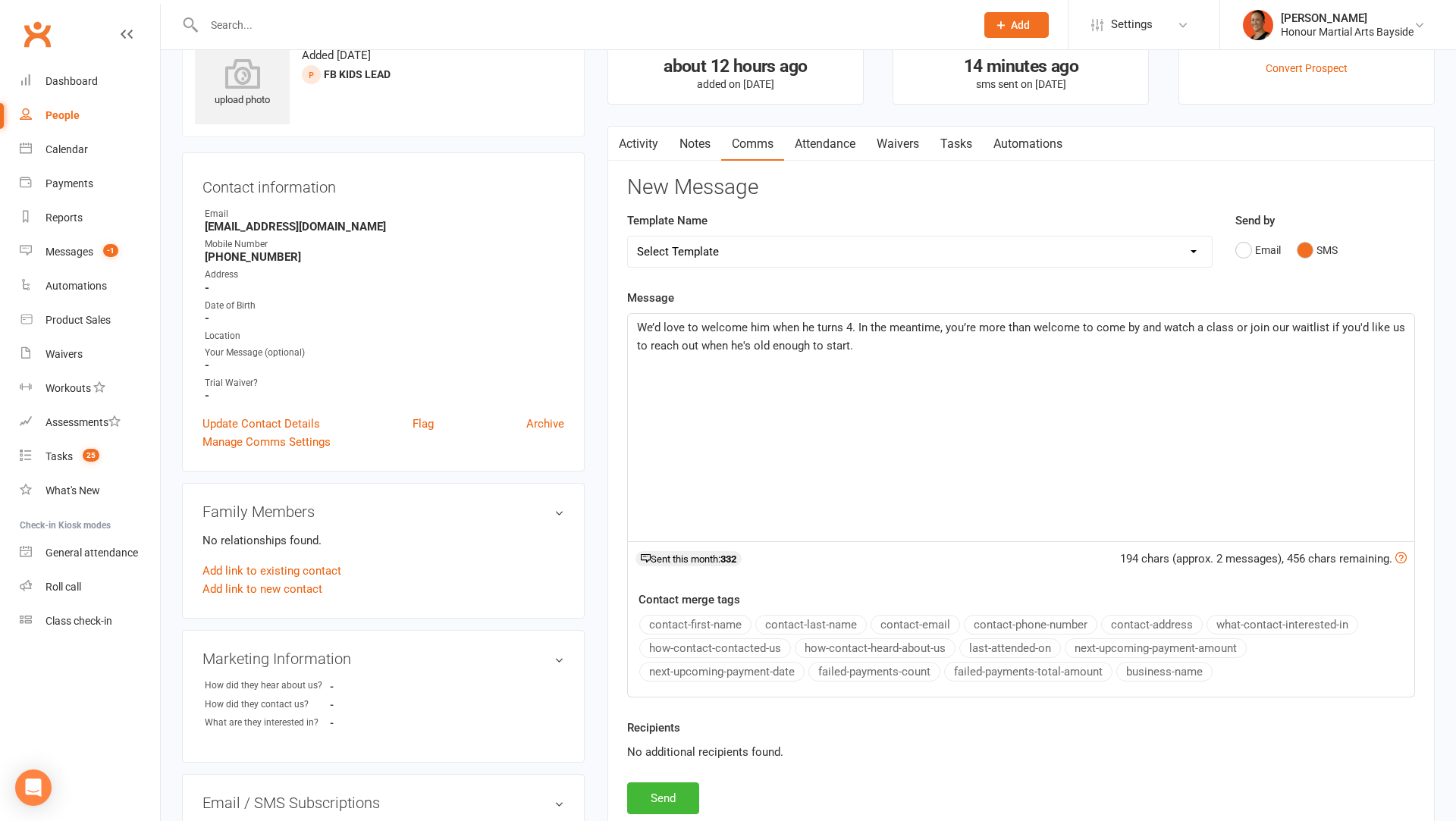
click at [645, 816] on div "Activity Notes Comms Attendance Waivers Tasks Automations New Message Template …" at bounding box center [1020, 482] width 827 height 712
click at [645, 801] on button "Send" at bounding box center [664, 799] width 72 height 32
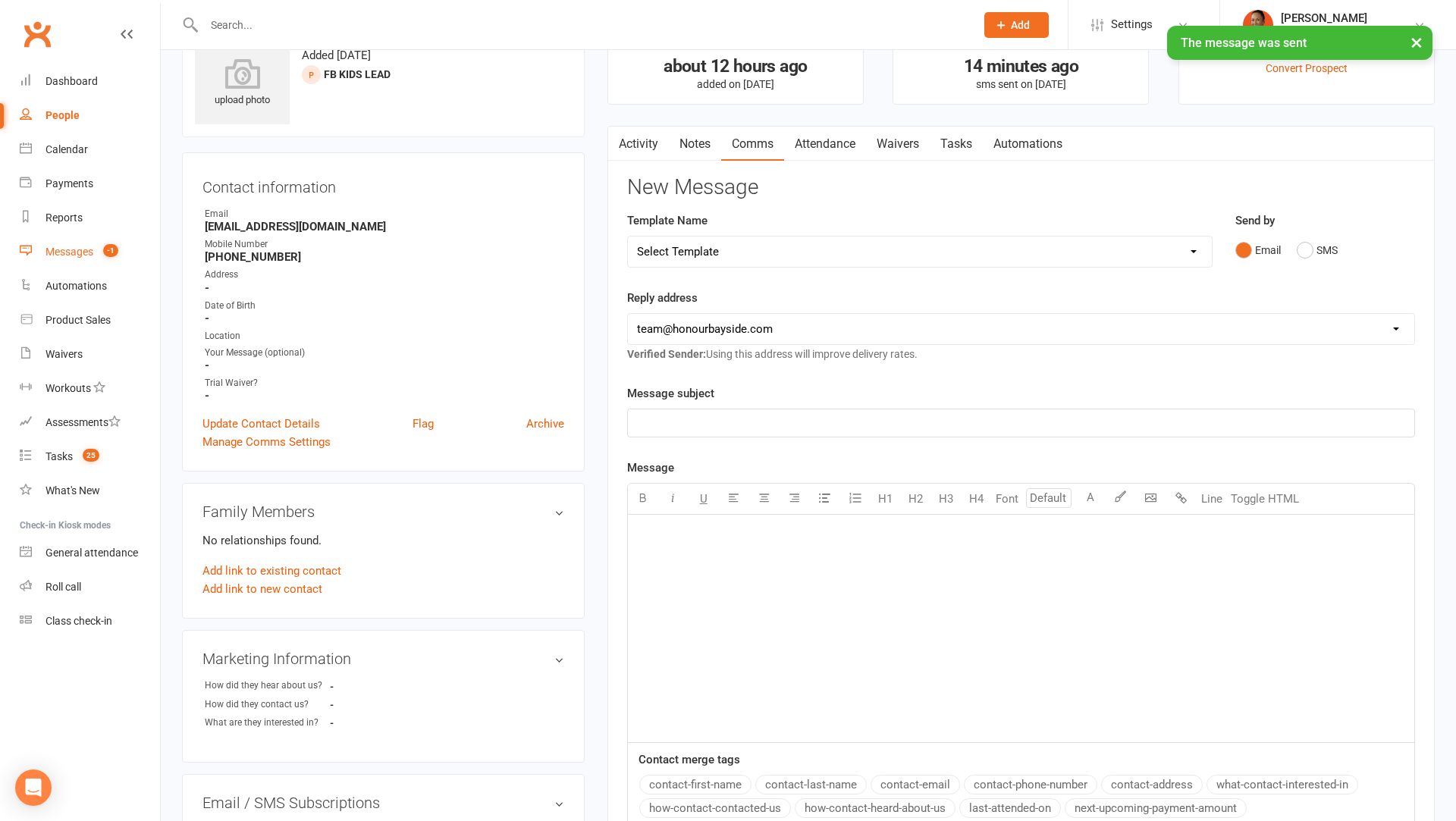
click at [78, 256] on div "Messages" at bounding box center [70, 252] width 48 height 12
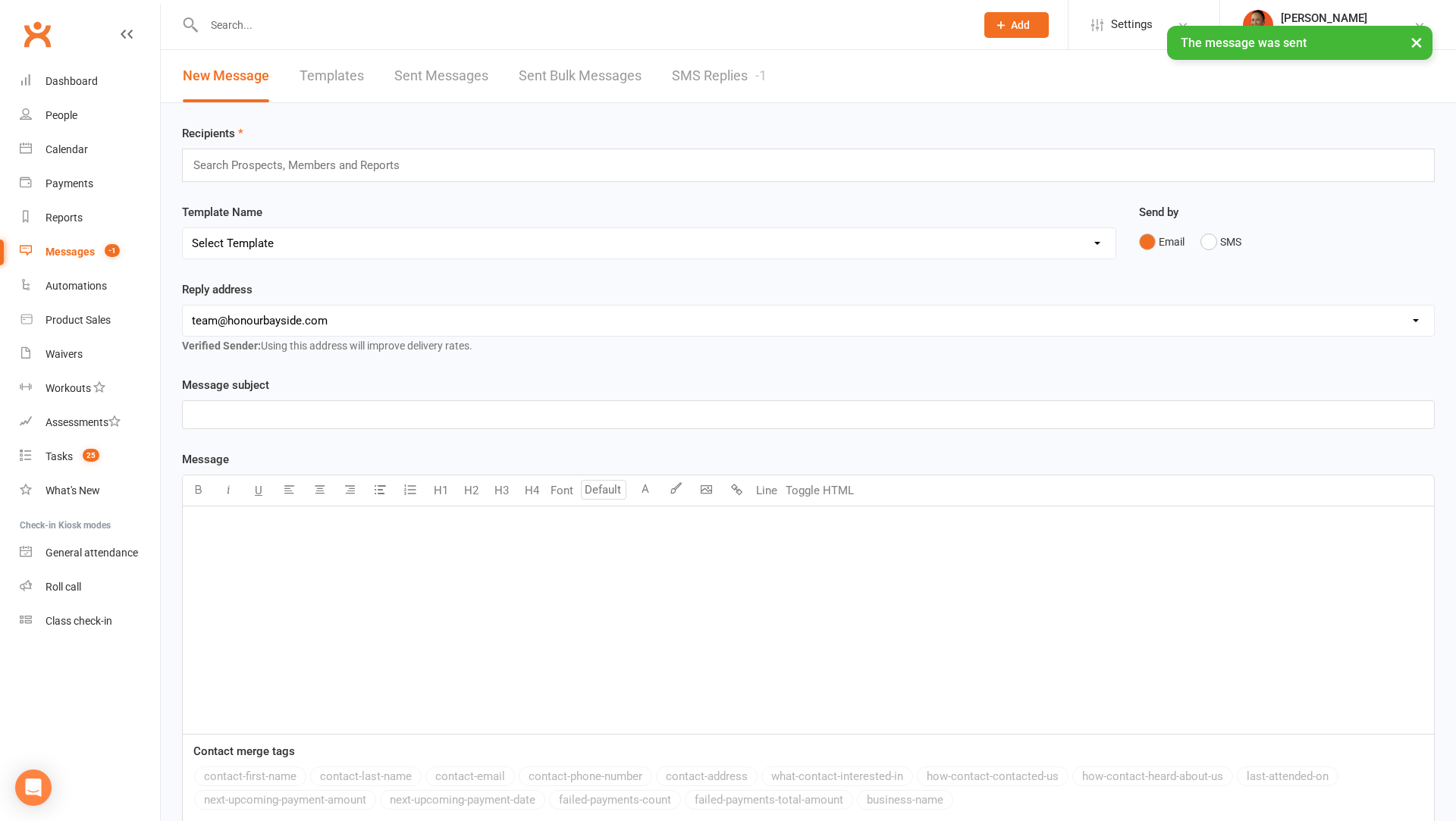
click at [732, 87] on link "SMS Replies -1" at bounding box center [718, 76] width 94 height 52
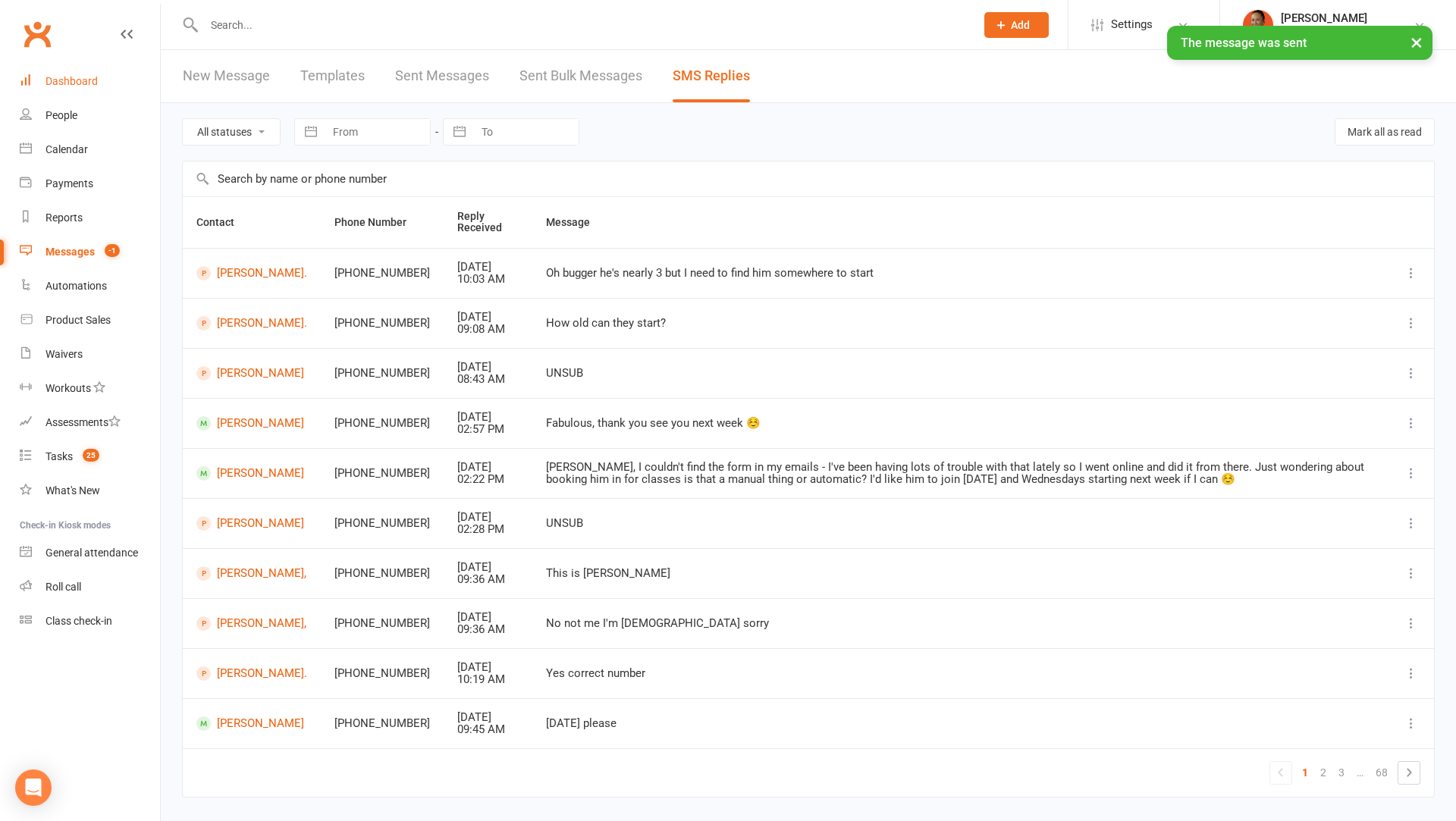
click at [74, 78] on div "Dashboard" at bounding box center [71, 81] width 52 height 12
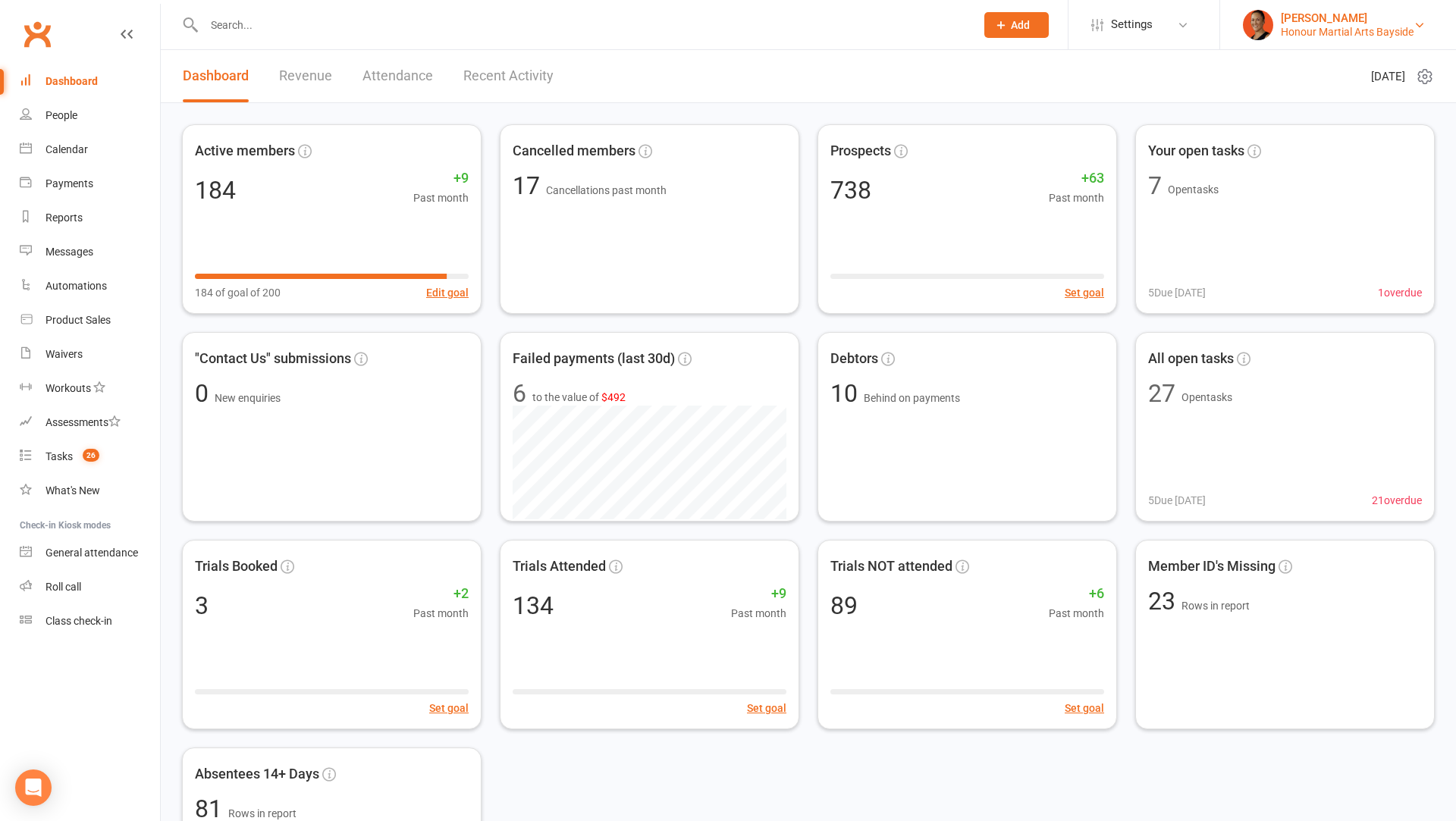
click at [1370, 26] on div "Honour Martial Arts Bayside" at bounding box center [1347, 31] width 132 height 13
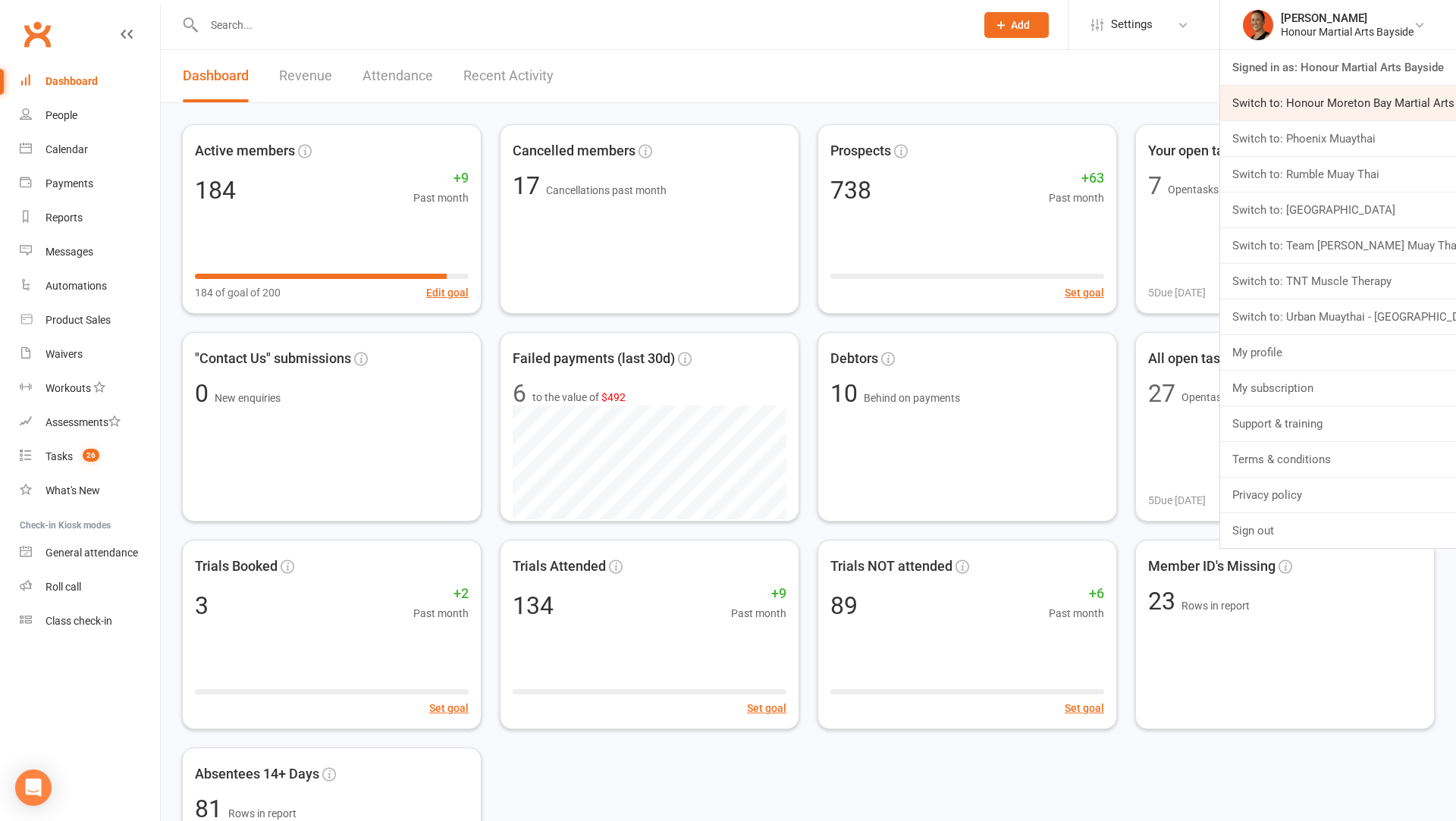
click at [1325, 111] on link "Switch to: Honour Moreton Bay Martial Arts Academy" at bounding box center [1337, 103] width 236 height 35
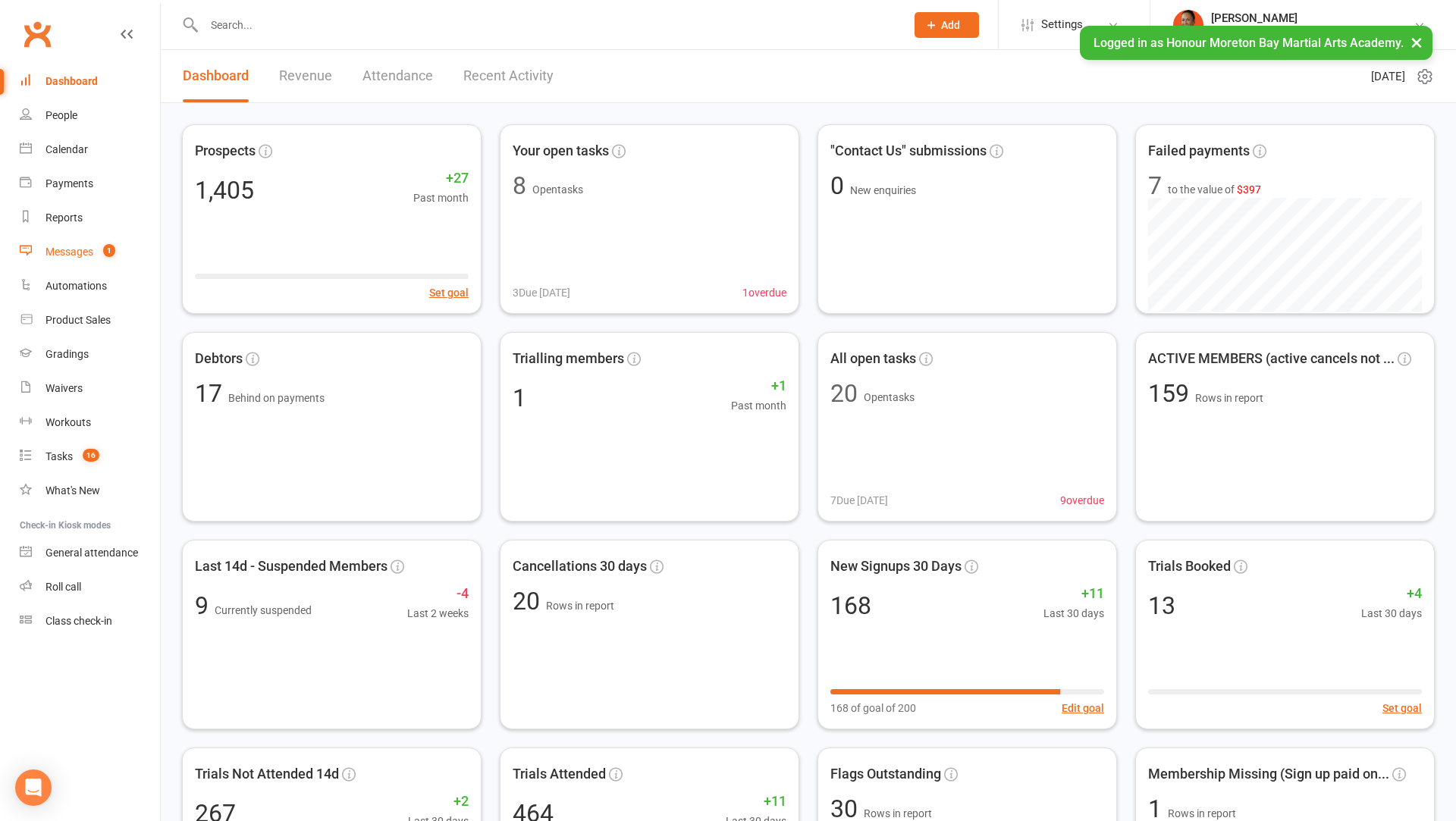
click at [92, 253] on div "Messages" at bounding box center [70, 252] width 48 height 12
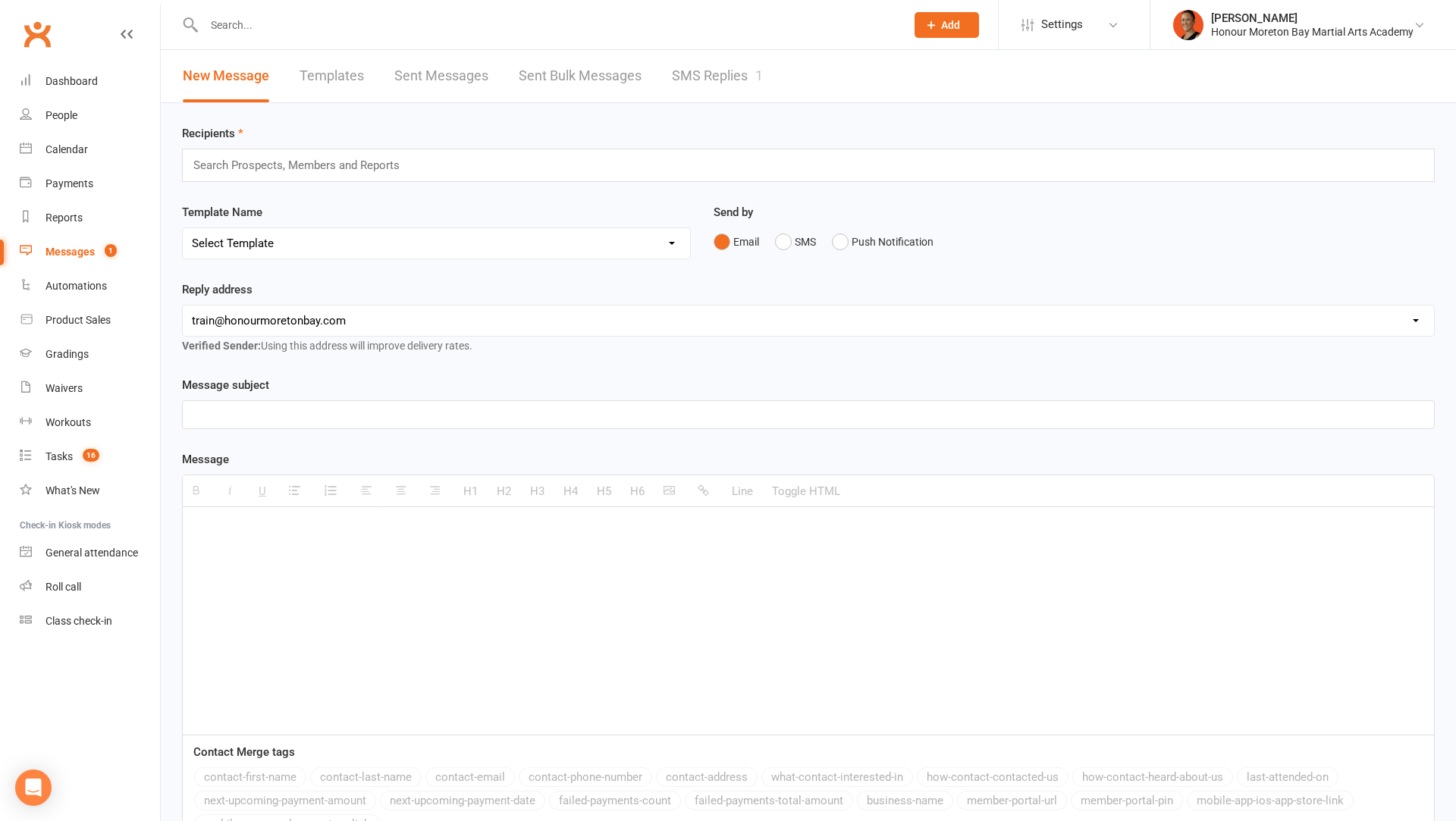
click at [734, 76] on link "SMS Replies 1" at bounding box center [717, 76] width 91 height 52
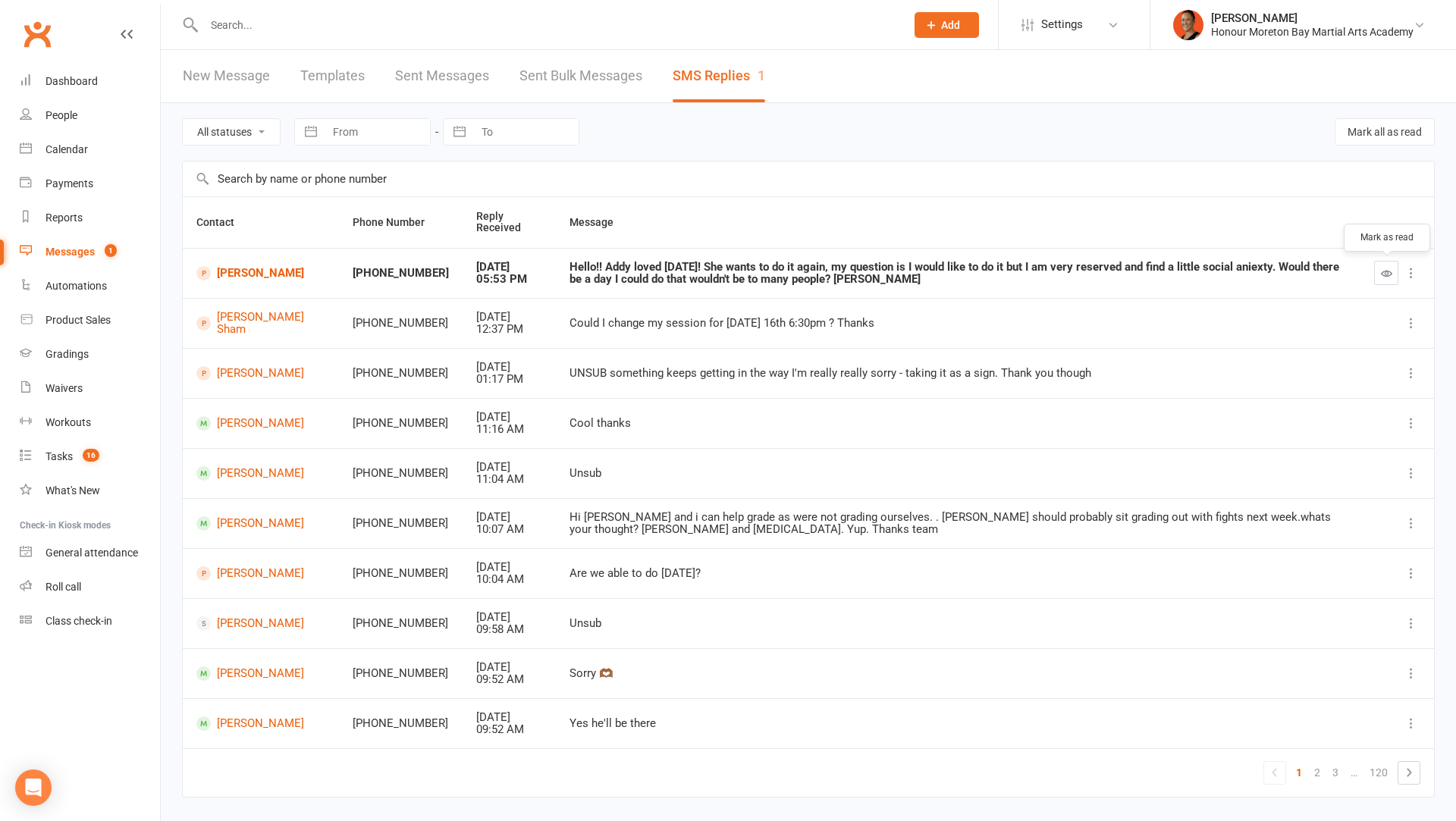
click at [1386, 273] on icon "button" at bounding box center [1386, 273] width 11 height 11
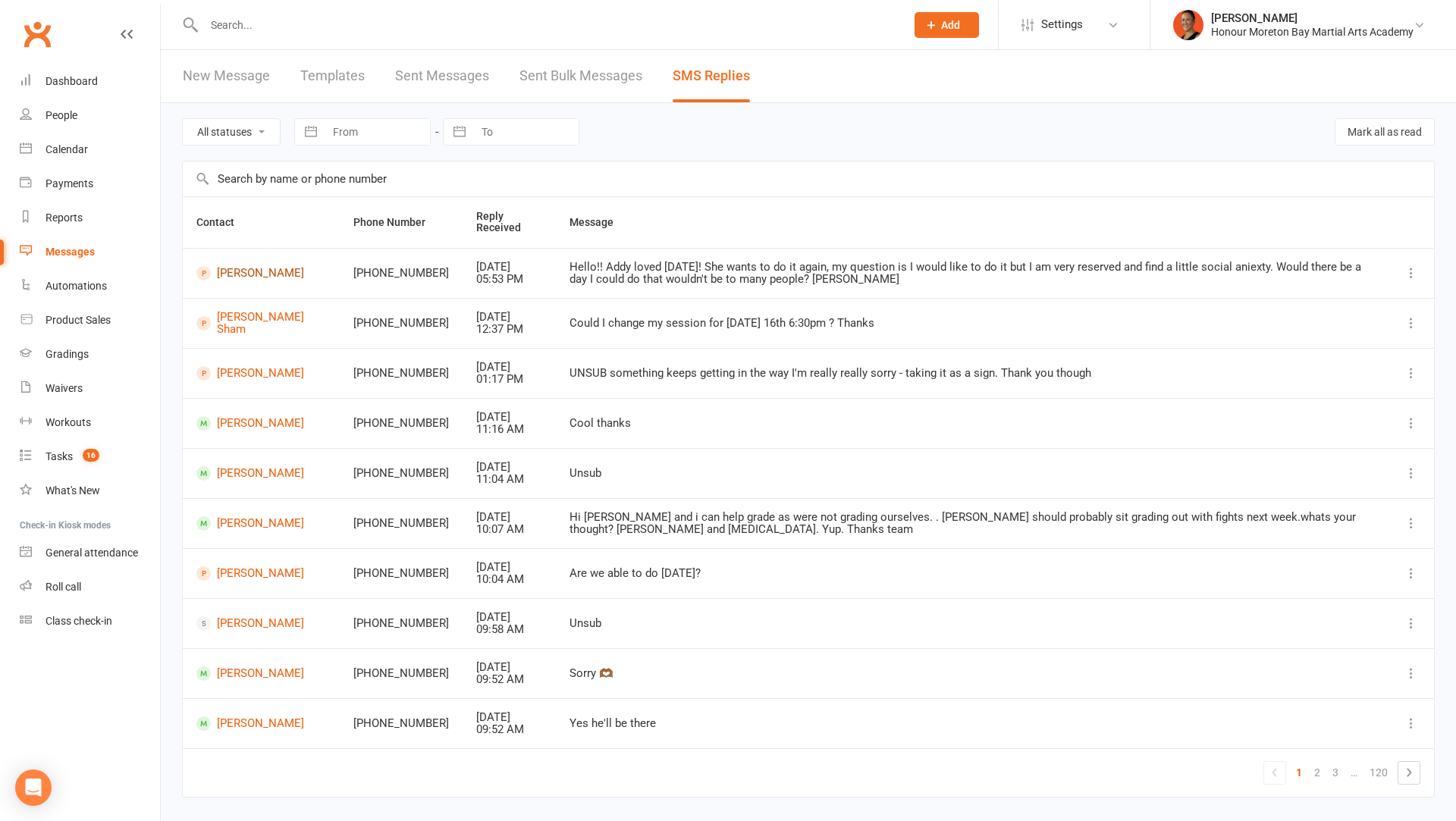
click at [270, 272] on link "[PERSON_NAME]" at bounding box center [261, 274] width 130 height 14
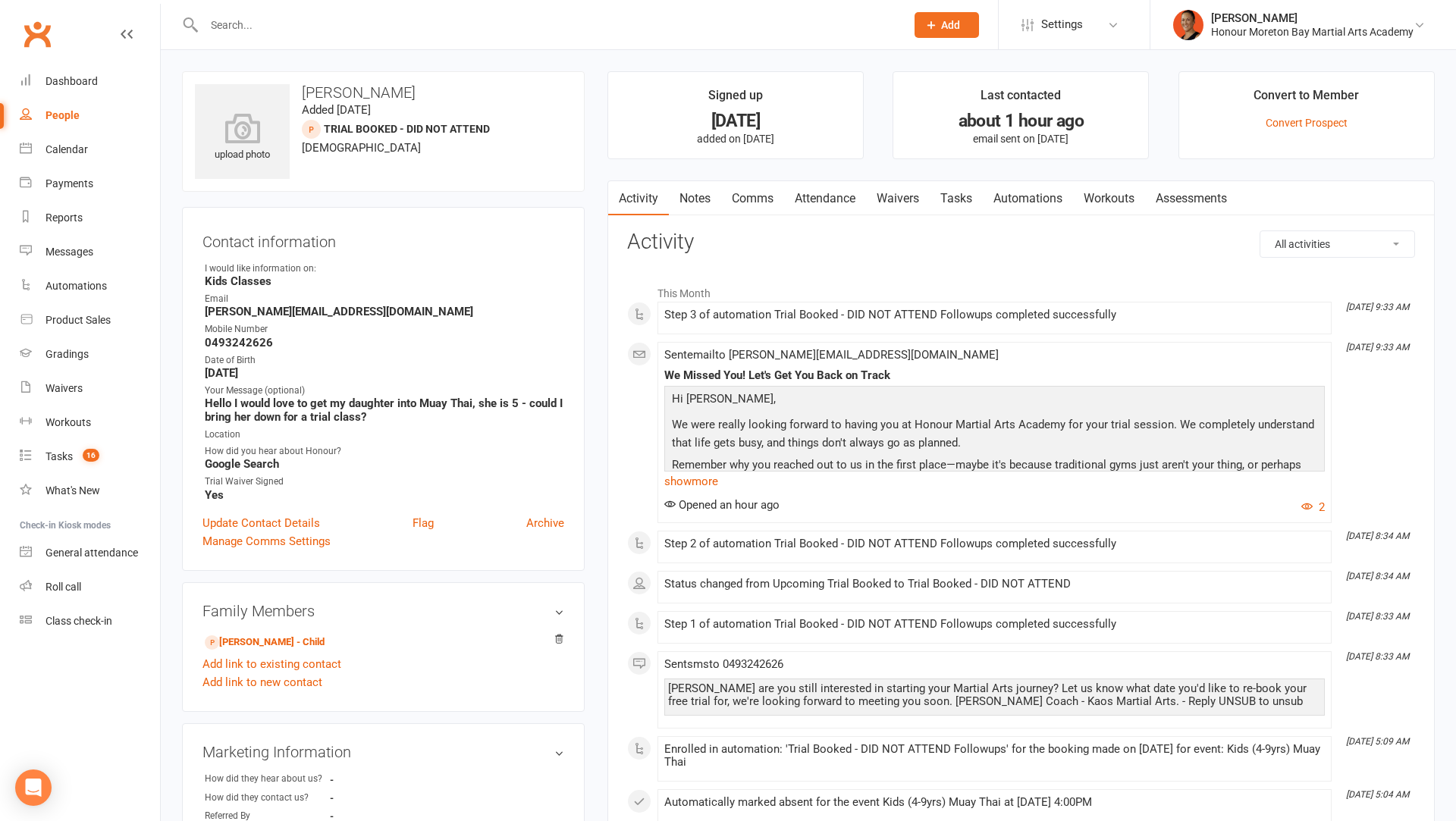
click at [762, 192] on link "Comms" at bounding box center [752, 199] width 63 height 35
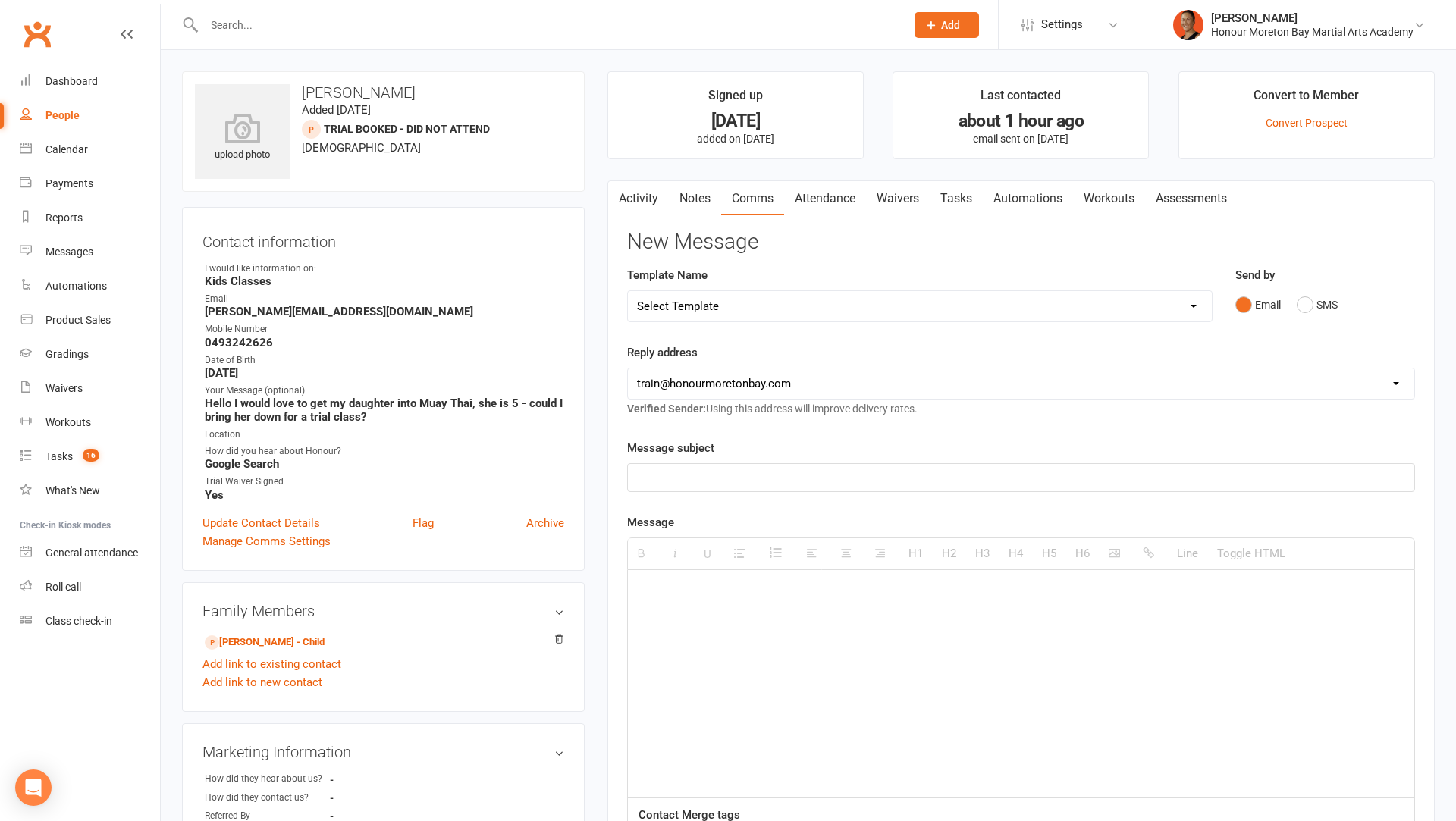
click at [628, 196] on link "Activity" at bounding box center [638, 199] width 61 height 35
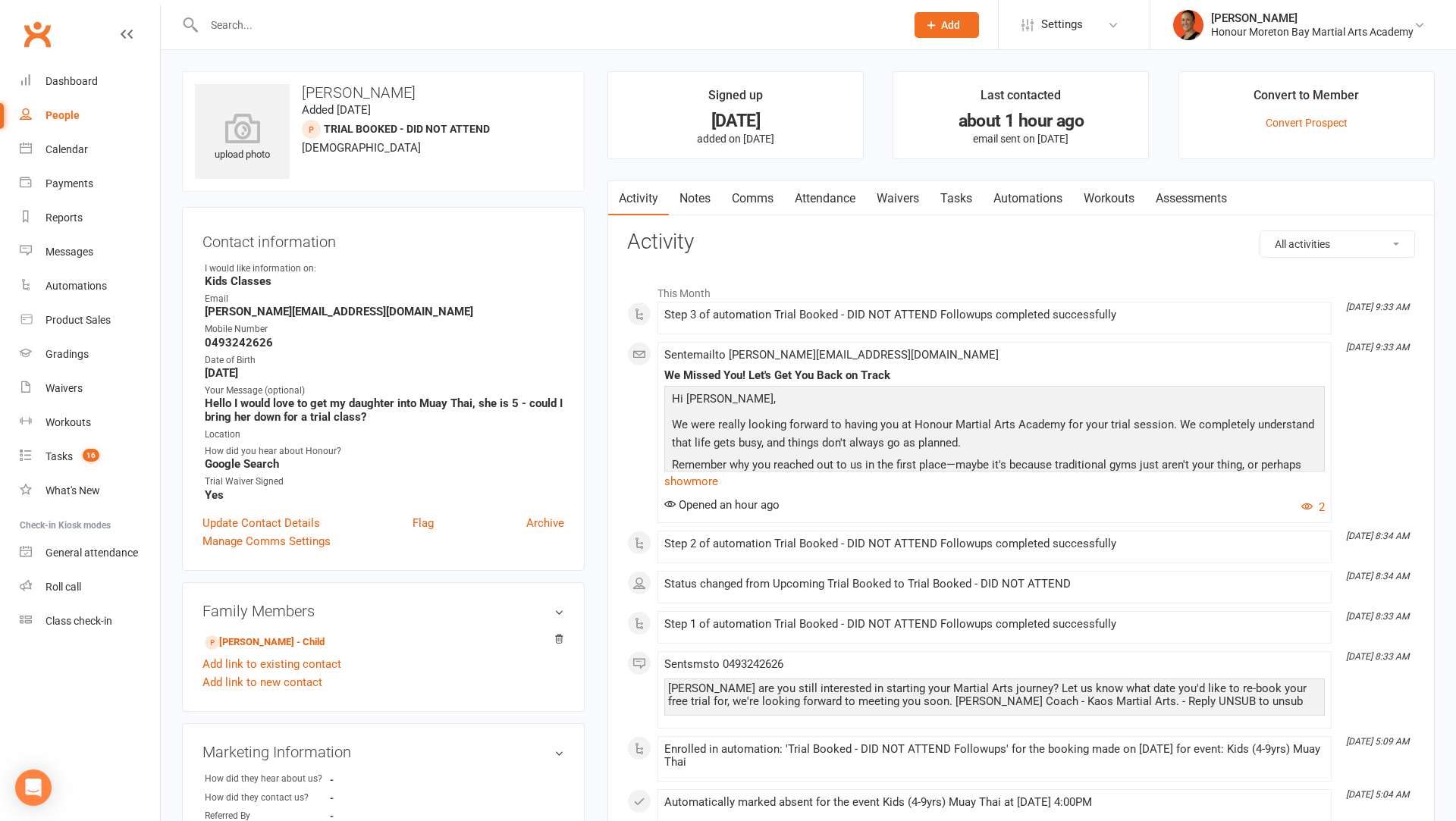
click at [755, 194] on link "Comms" at bounding box center [752, 199] width 63 height 35
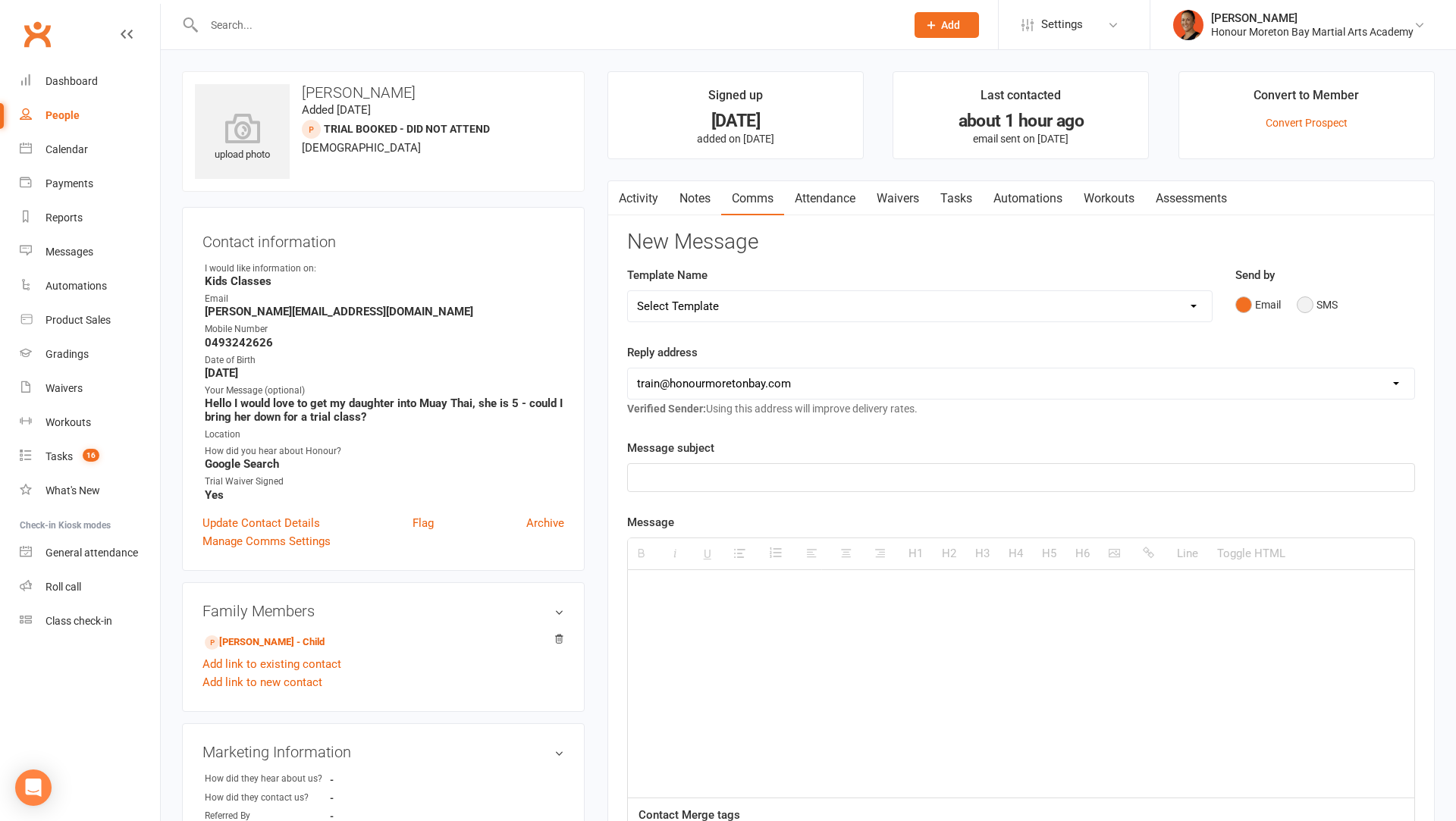
click at [1333, 305] on button "SMS" at bounding box center [1317, 305] width 41 height 29
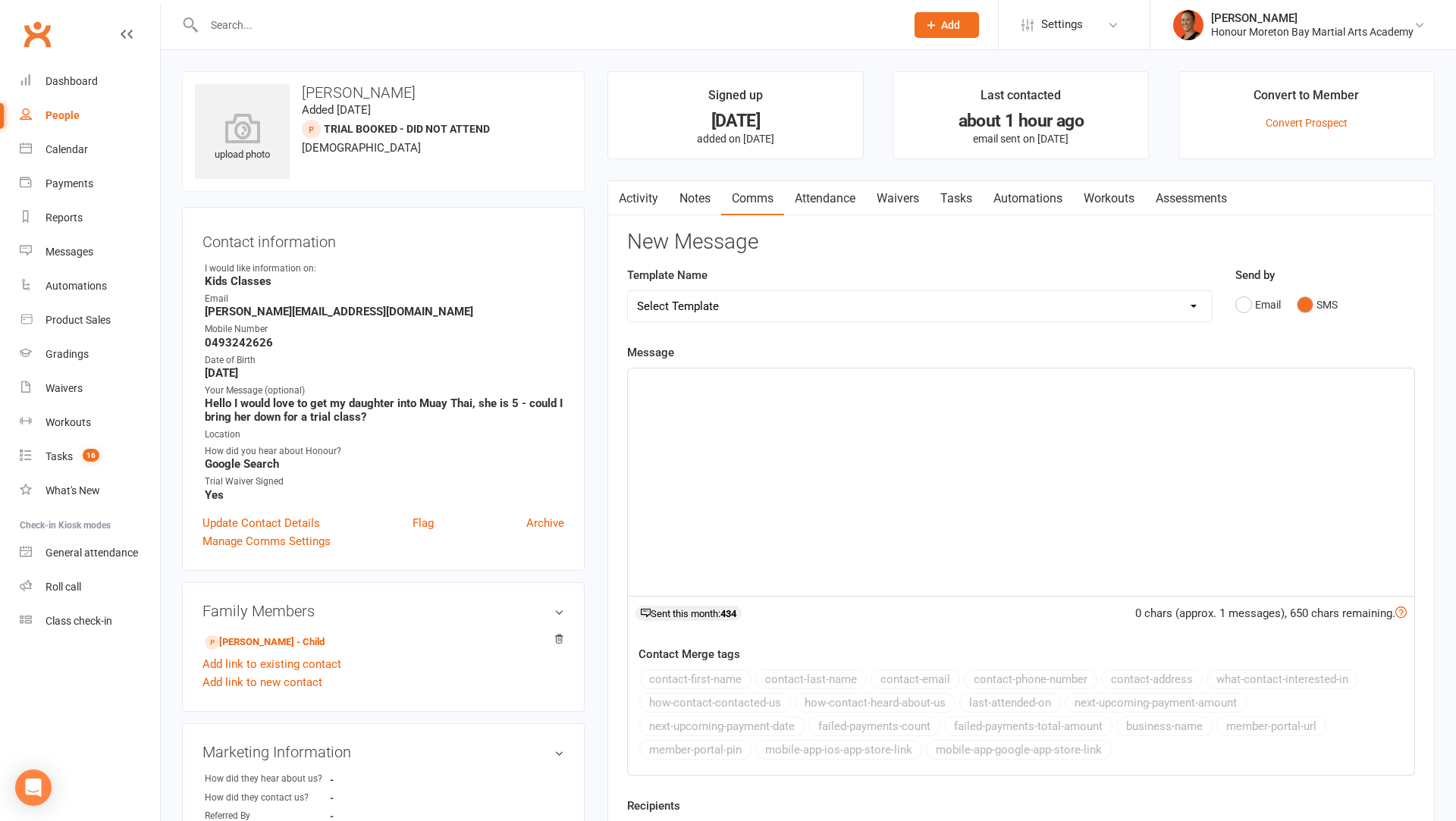
click at [1063, 451] on div at bounding box center [1020, 483] width 786 height 228
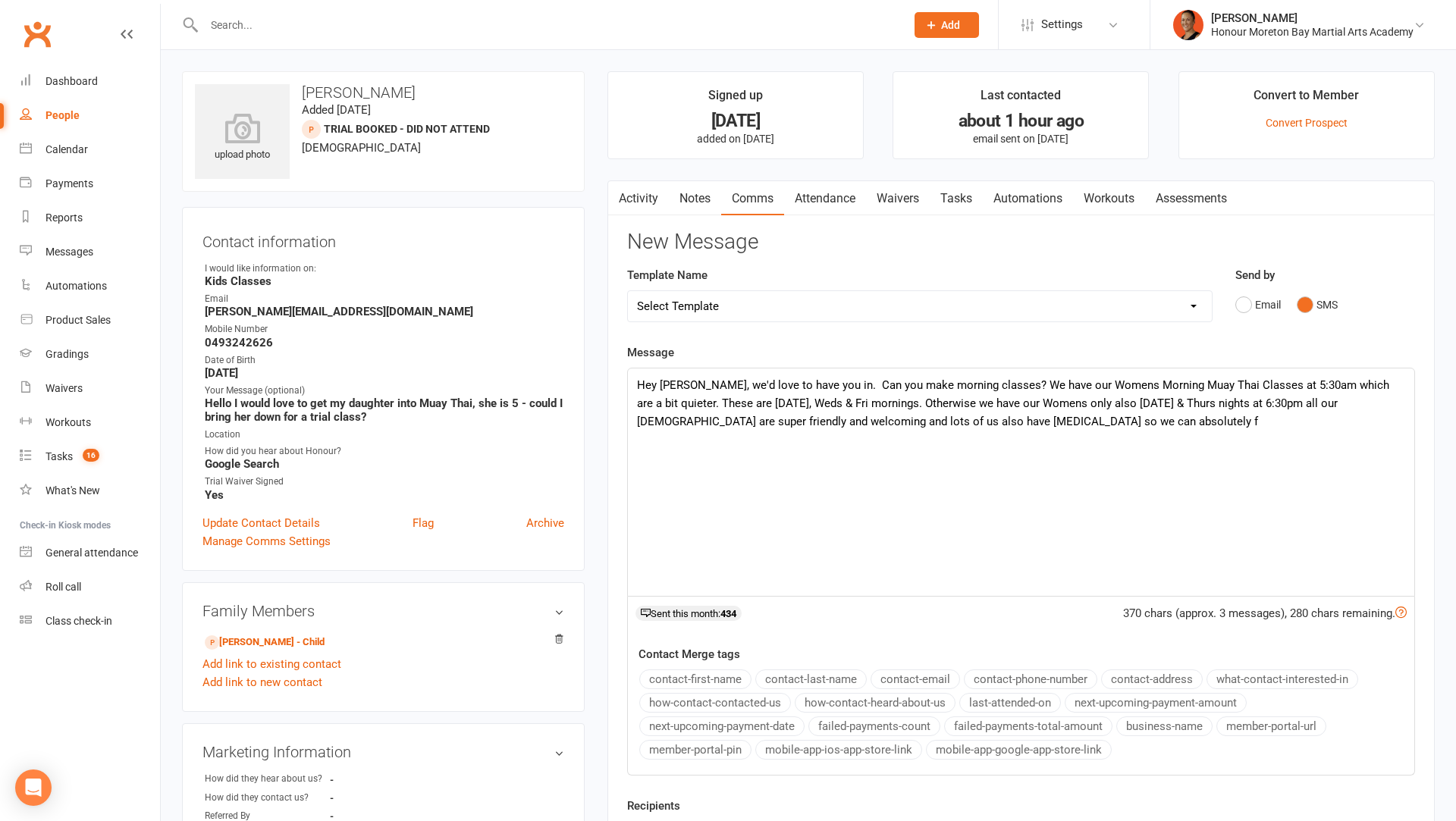
click at [948, 420] on p "Hey Krystal, we'd love to have you in. Can you make morning classes? We have ou…" at bounding box center [1021, 403] width 768 height 55
drag, startPoint x: 757, startPoint y: 422, endPoint x: 1117, endPoint y: 423, distance: 360.0
click at [1117, 423] on p "Hey Krystal, we'd love to have you in. Can you make morning classes? We have ou…" at bounding box center [1021, 403] width 768 height 55
drag, startPoint x: 761, startPoint y: 420, endPoint x: 1081, endPoint y: 418, distance: 320.0
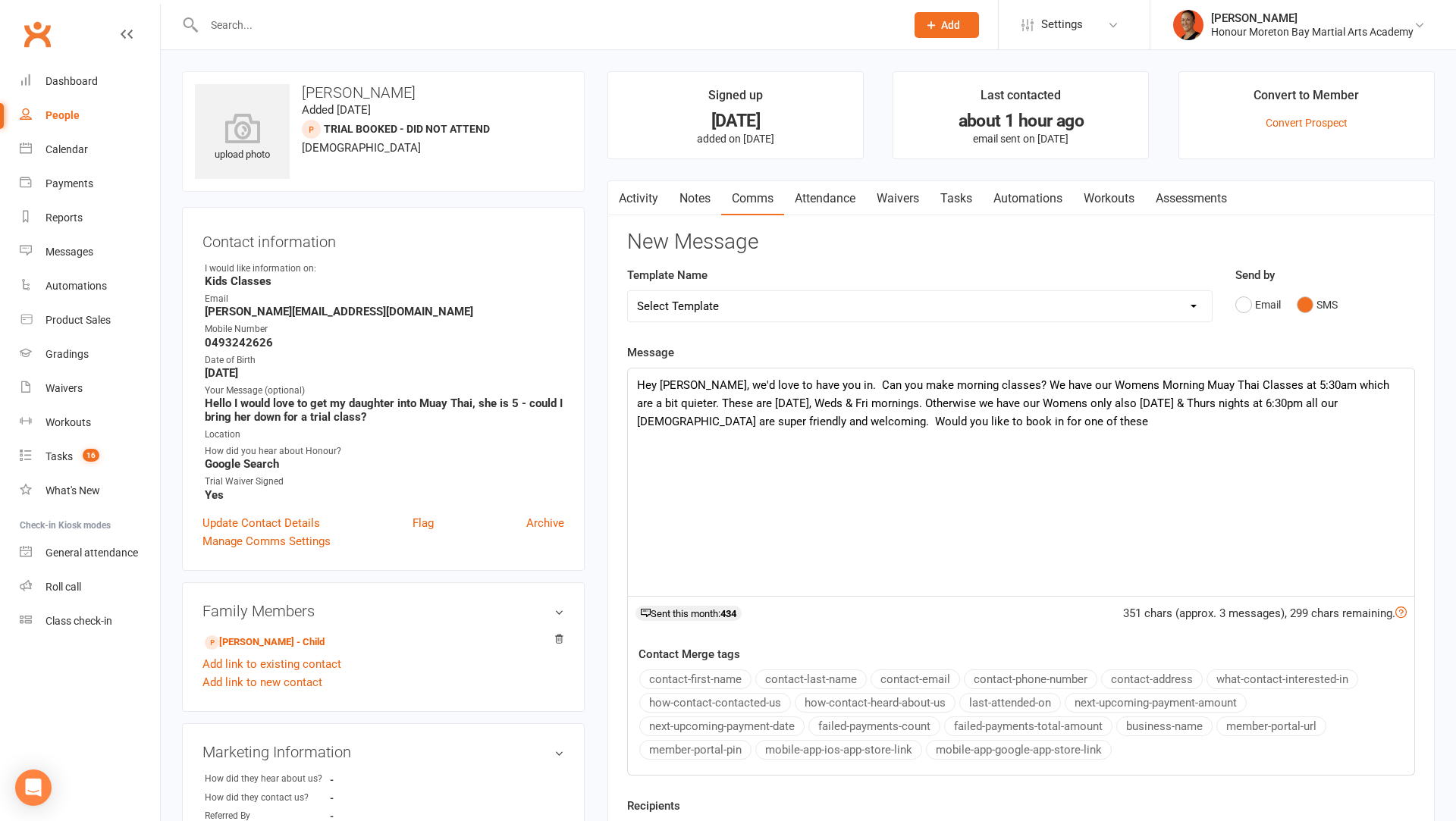
click at [1082, 418] on p "Hey Krystal, we'd love to have you in. Can you make morning classes? We have ou…" at bounding box center [1021, 403] width 768 height 55
drag, startPoint x: 1081, startPoint y: 418, endPoint x: 764, endPoint y: 428, distance: 317.2
click at [764, 428] on p "Hey Krystal, we'd love to have you in. Can you make morning classes? We have ou…" at bounding box center [1021, 403] width 768 height 55
click at [814, 385] on p "Hey Krystal, we'd love to have you in. Can you make morning classes? We have ou…" at bounding box center [1021, 403] width 768 height 55
click at [990, 419] on p "Hey Krystal, we'd love to have you in!! Can you make morning classes? We have o…" at bounding box center [1021, 403] width 768 height 55
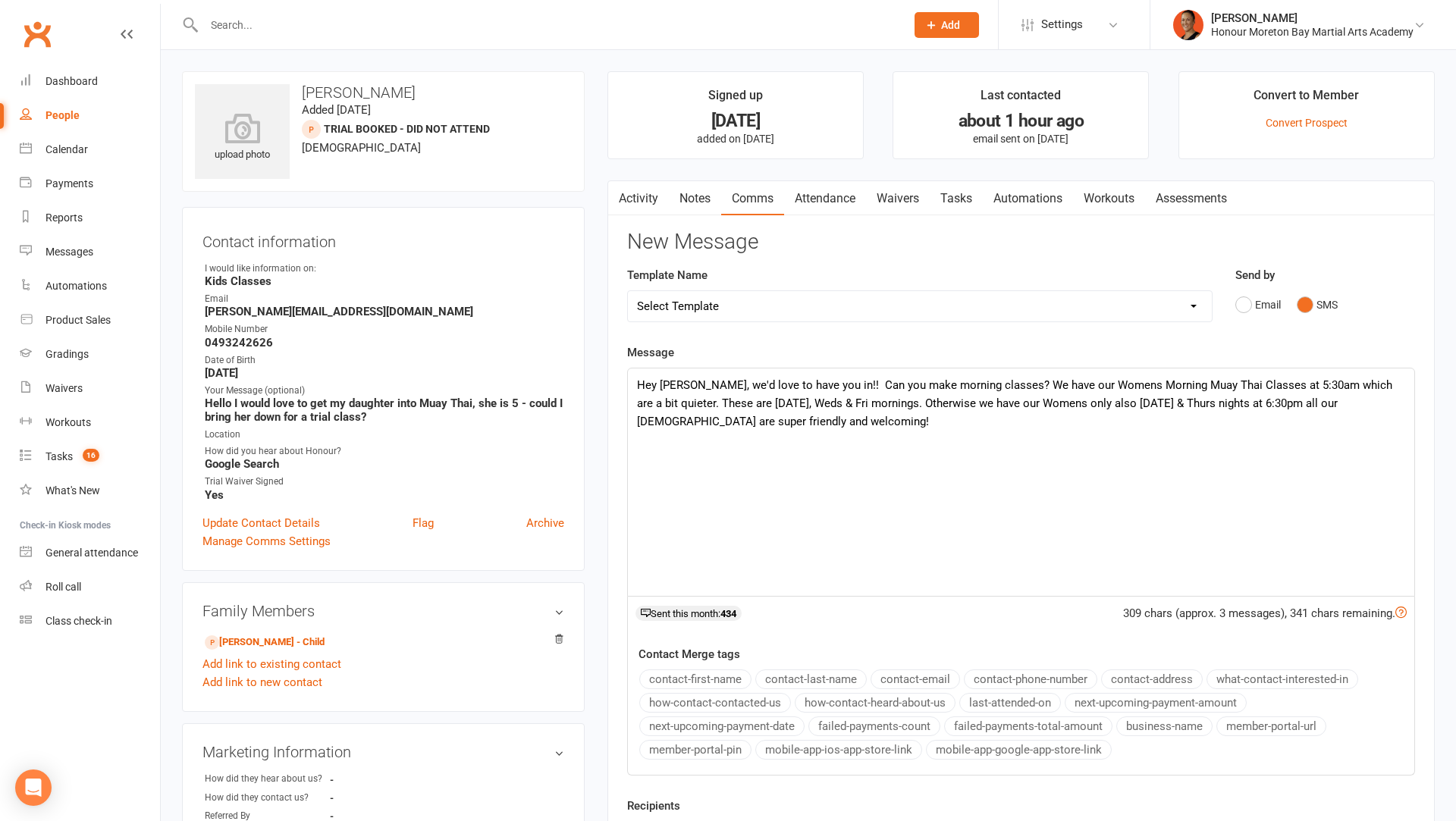
click at [793, 422] on p "Hey Krystal, we'd love to have you in!! Can you make morning classes? We have o…" at bounding box center [1021, 403] width 768 height 55
click at [753, 423] on p "Hey Krystal, we'd love to have you in!! Can you make morning classes? We have o…" at bounding box center [1021, 403] width 768 height 55
click at [809, 422] on p "Hey Krystal, we'd love to have you in!! Can you make morning classes? We have o…" at bounding box center [1021, 403] width 768 height 55
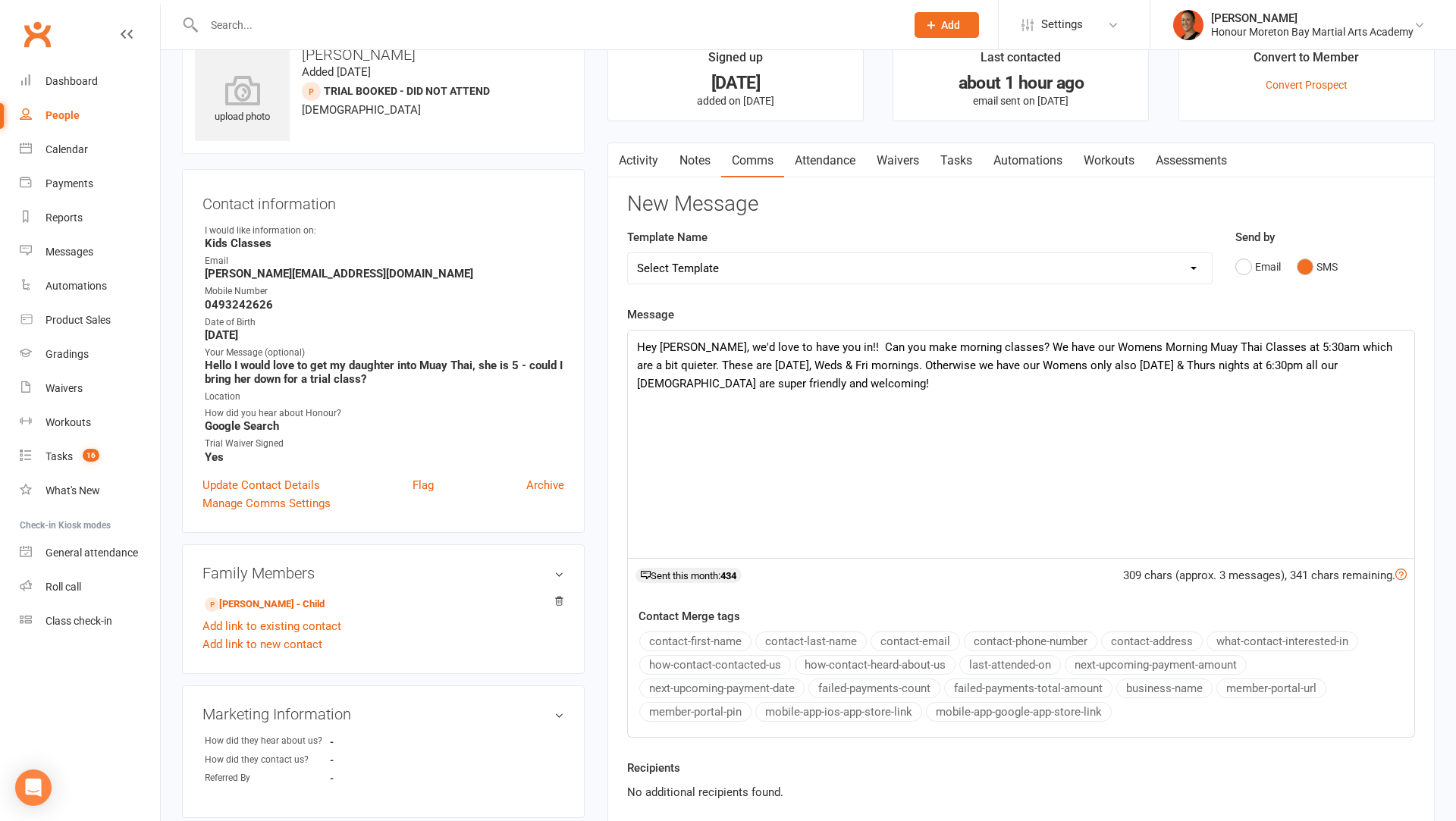
scroll to position [43, 0]
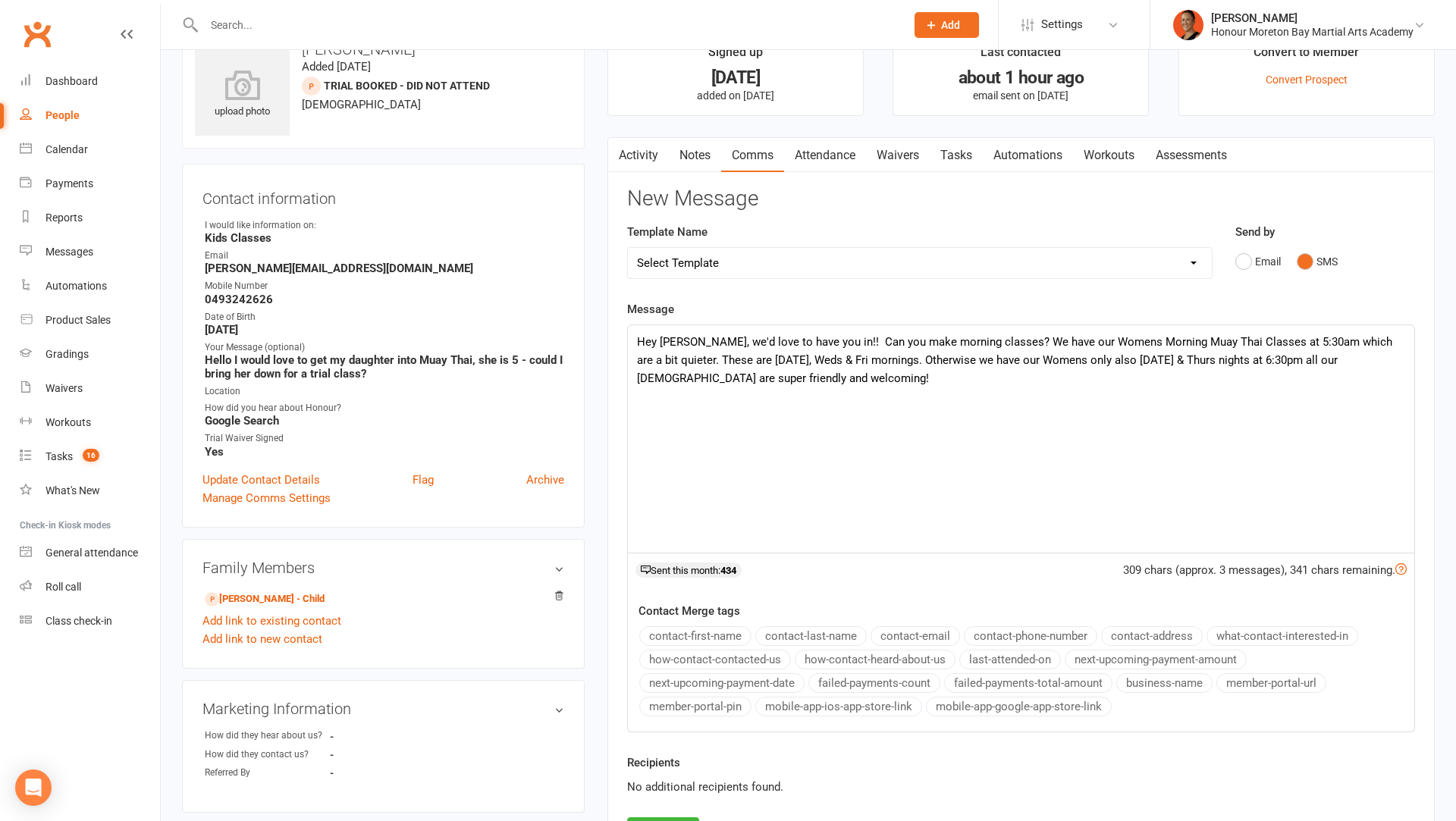
click at [754, 371] on p "Hey Krystal, we'd love to have you in!! Can you make morning classes? We have o…" at bounding box center [1021, 360] width 768 height 55
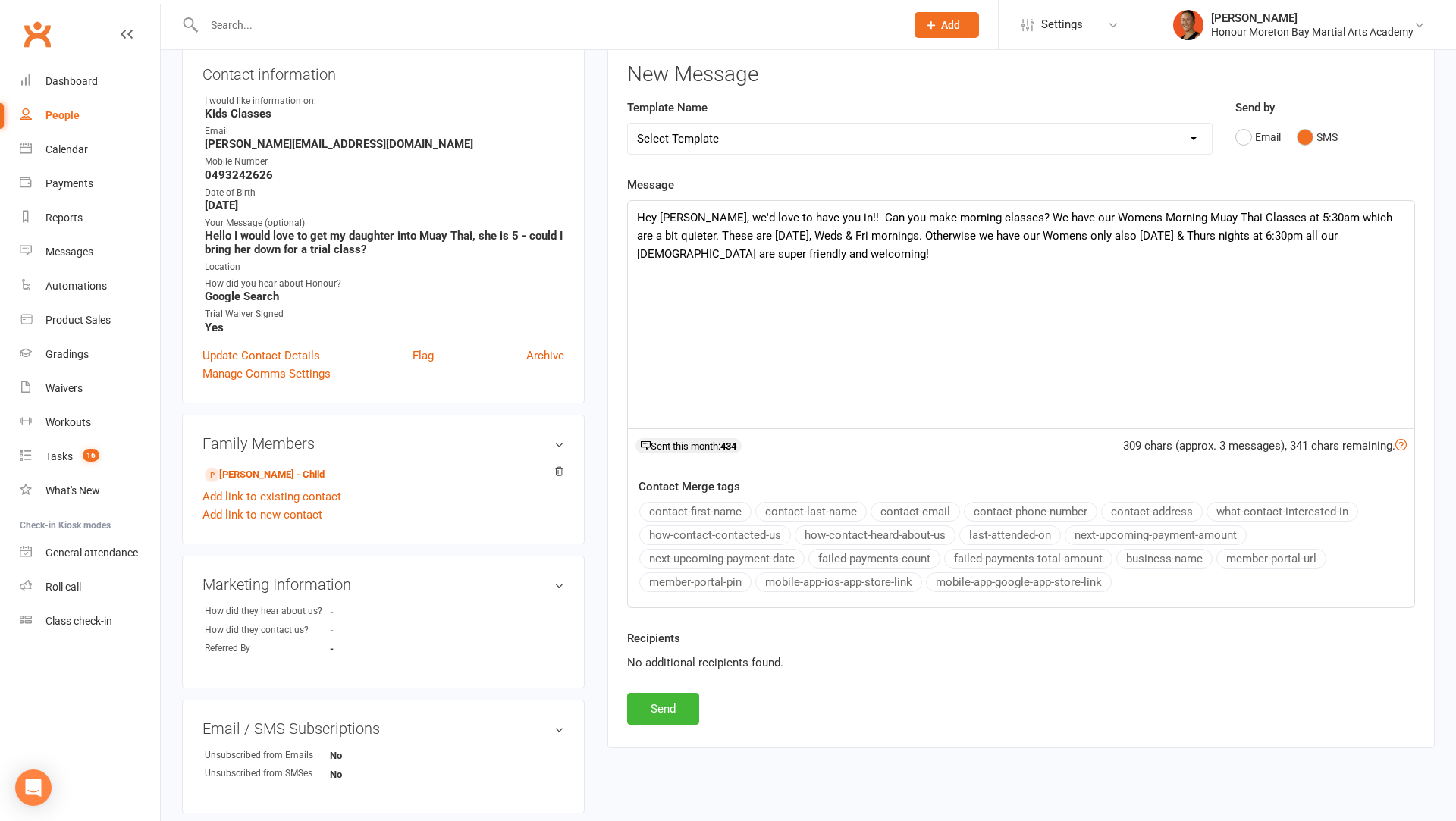
scroll to position [192, 0]
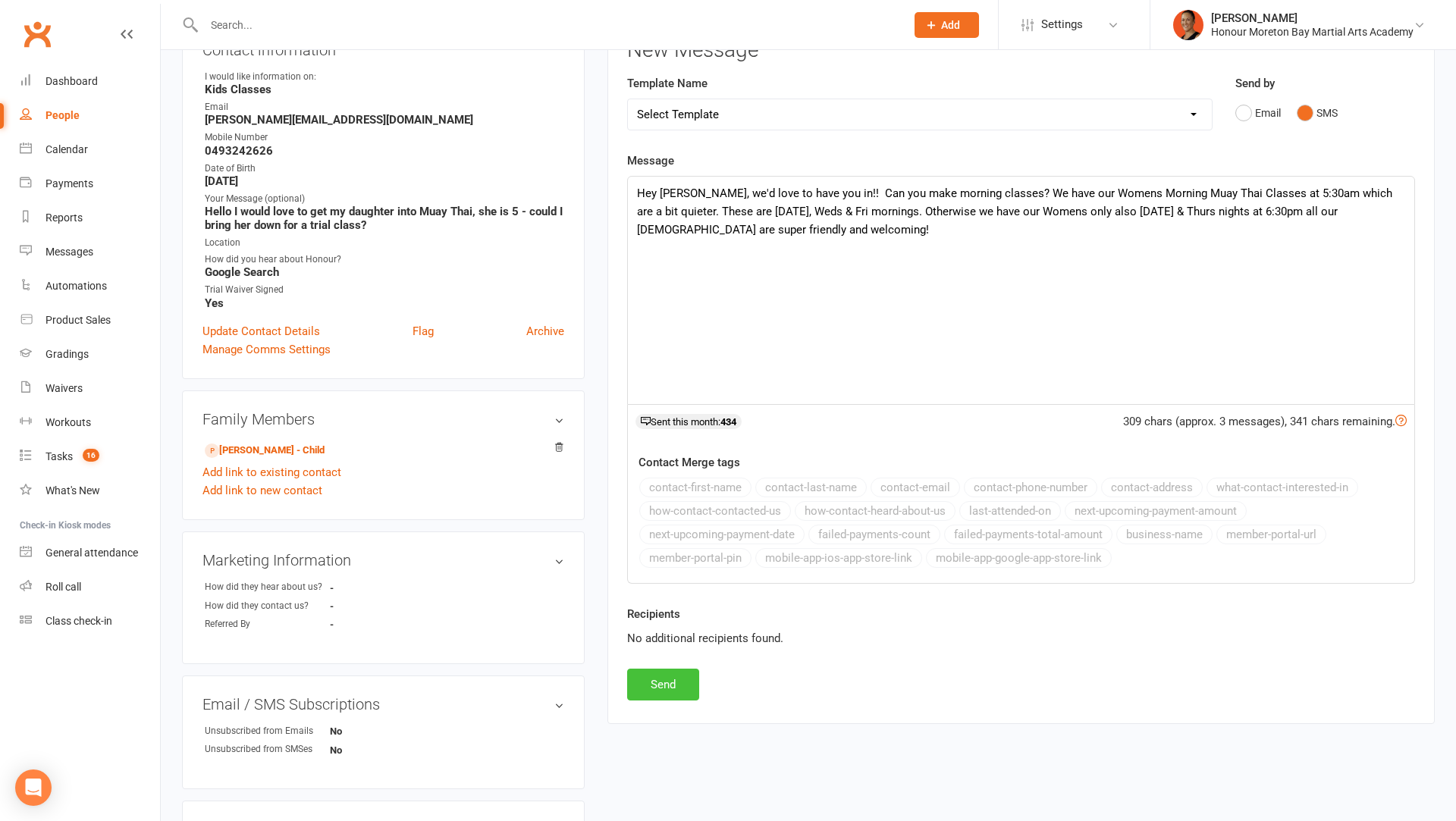
click at [676, 672] on button "Send" at bounding box center [664, 685] width 72 height 32
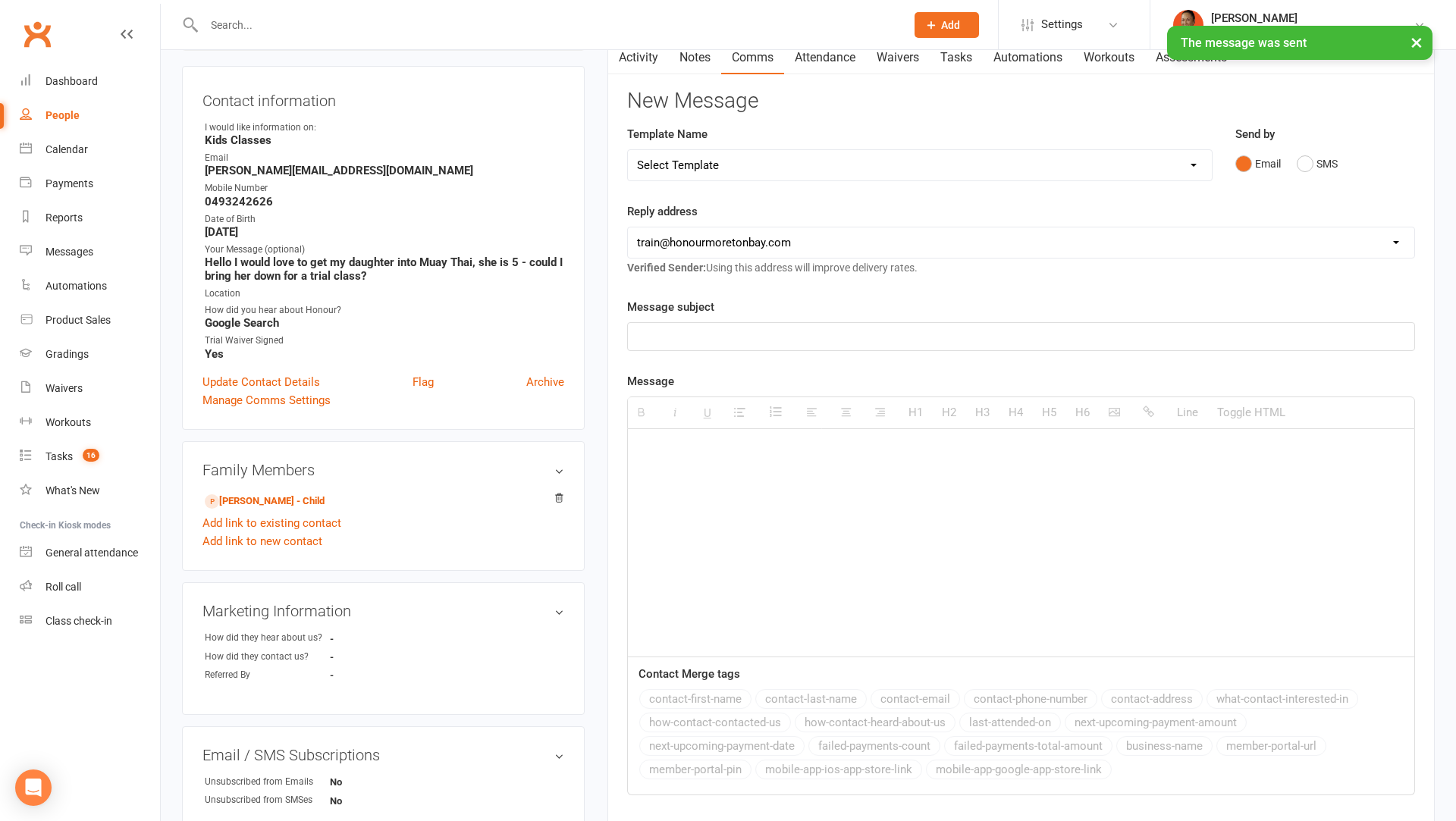
scroll to position [0, 0]
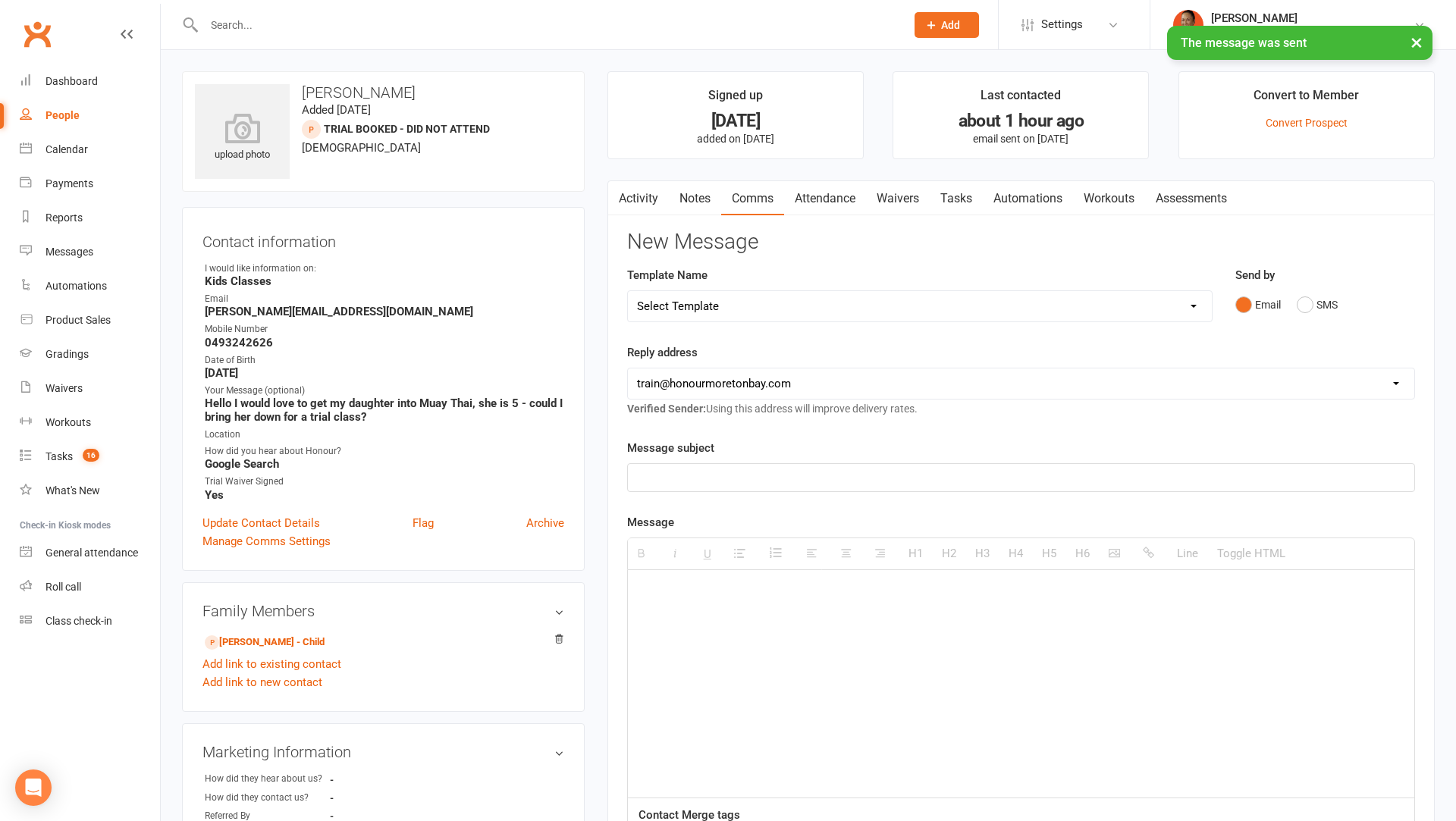
click at [837, 174] on main "Signed up 13 days ago added on 2 Oct 2025 Last contacted about 1 hour ago email…" at bounding box center [1020, 582] width 850 height 1021
click at [829, 196] on link "Attendance" at bounding box center [824, 199] width 82 height 35
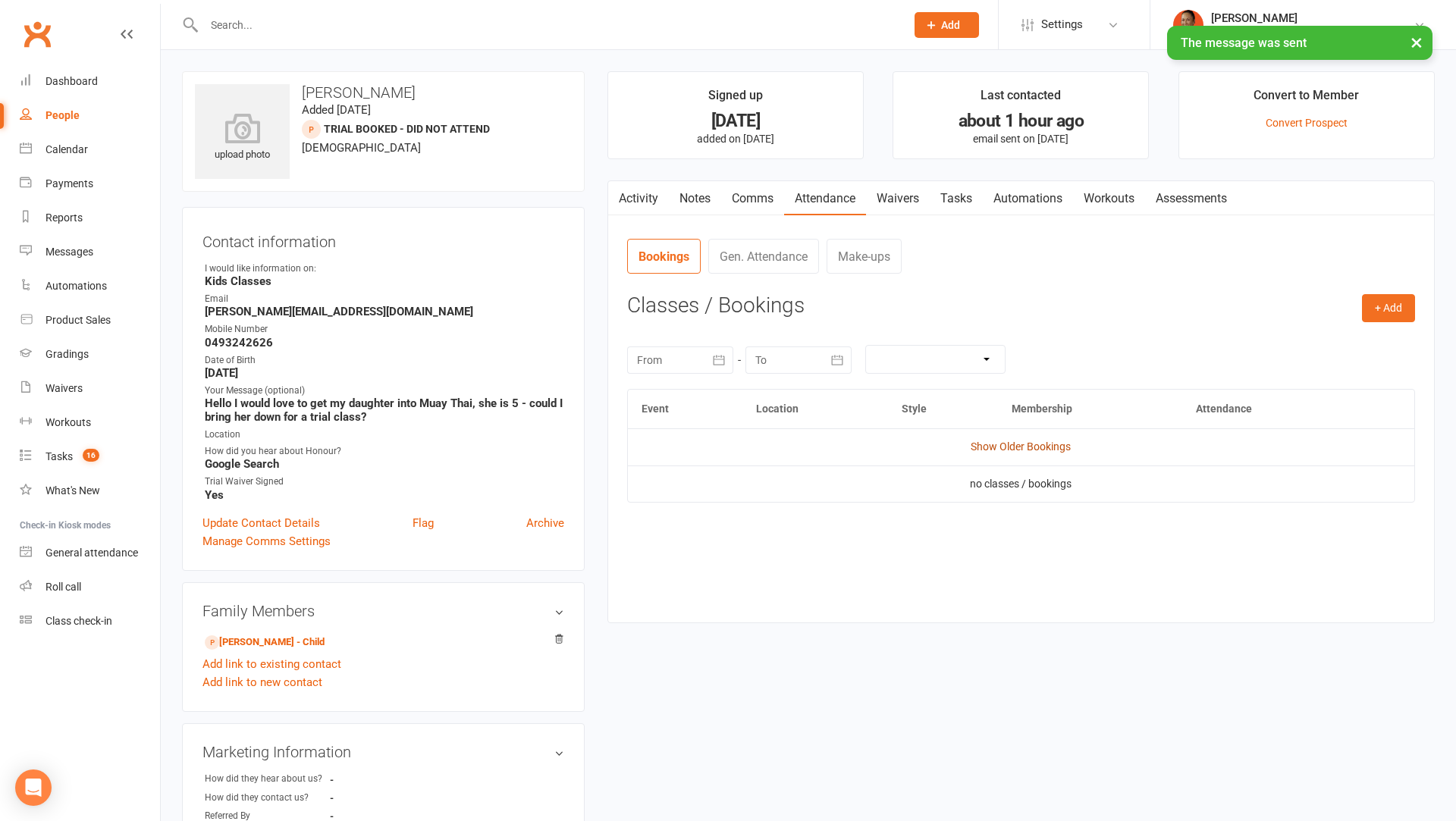
click at [1013, 441] on link "Show Older Bookings" at bounding box center [1020, 447] width 100 height 12
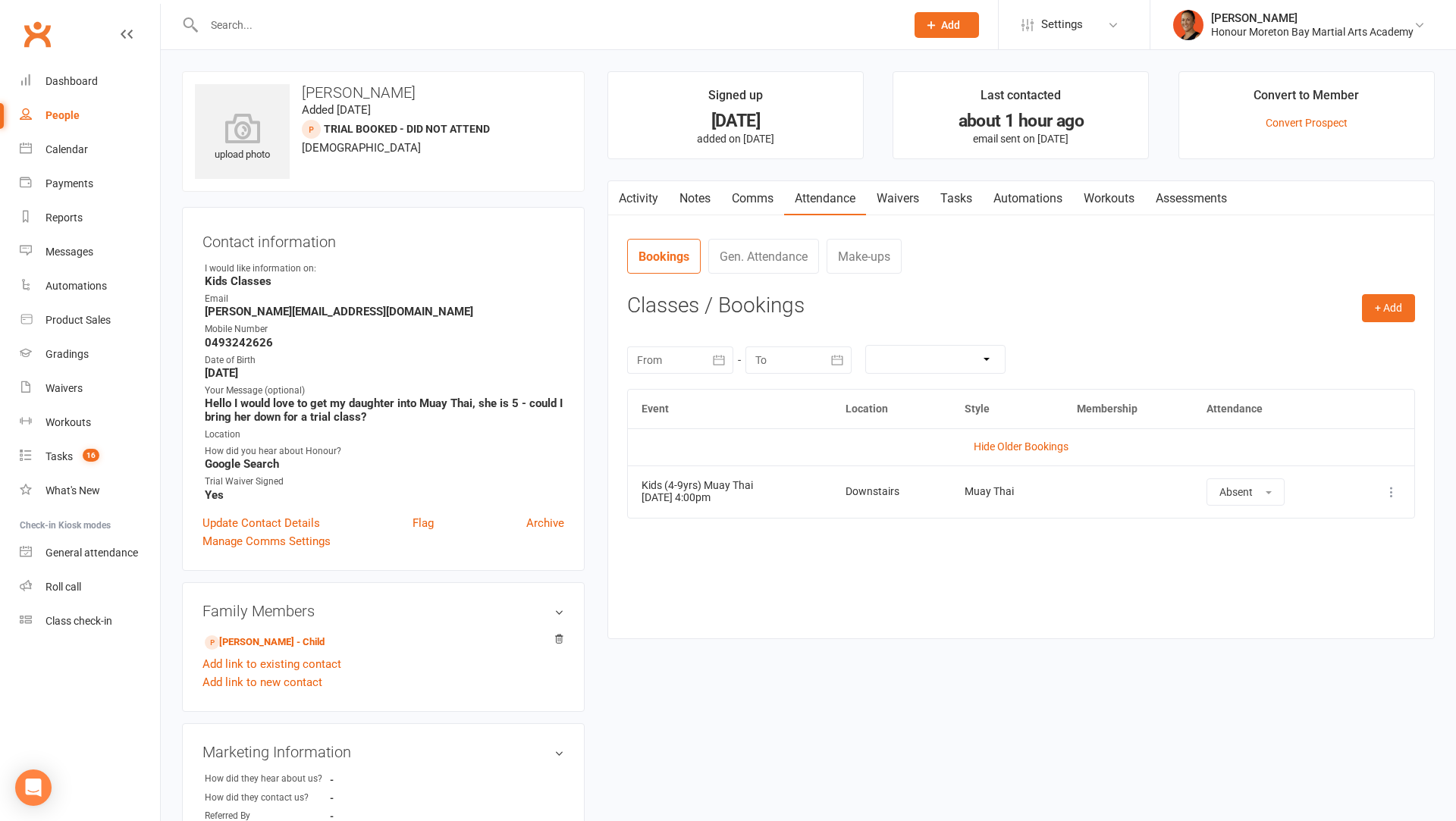
click at [1392, 493] on icon at bounding box center [1391, 492] width 15 height 15
click at [1275, 580] on link "Delete booking" at bounding box center [1325, 583] width 150 height 30
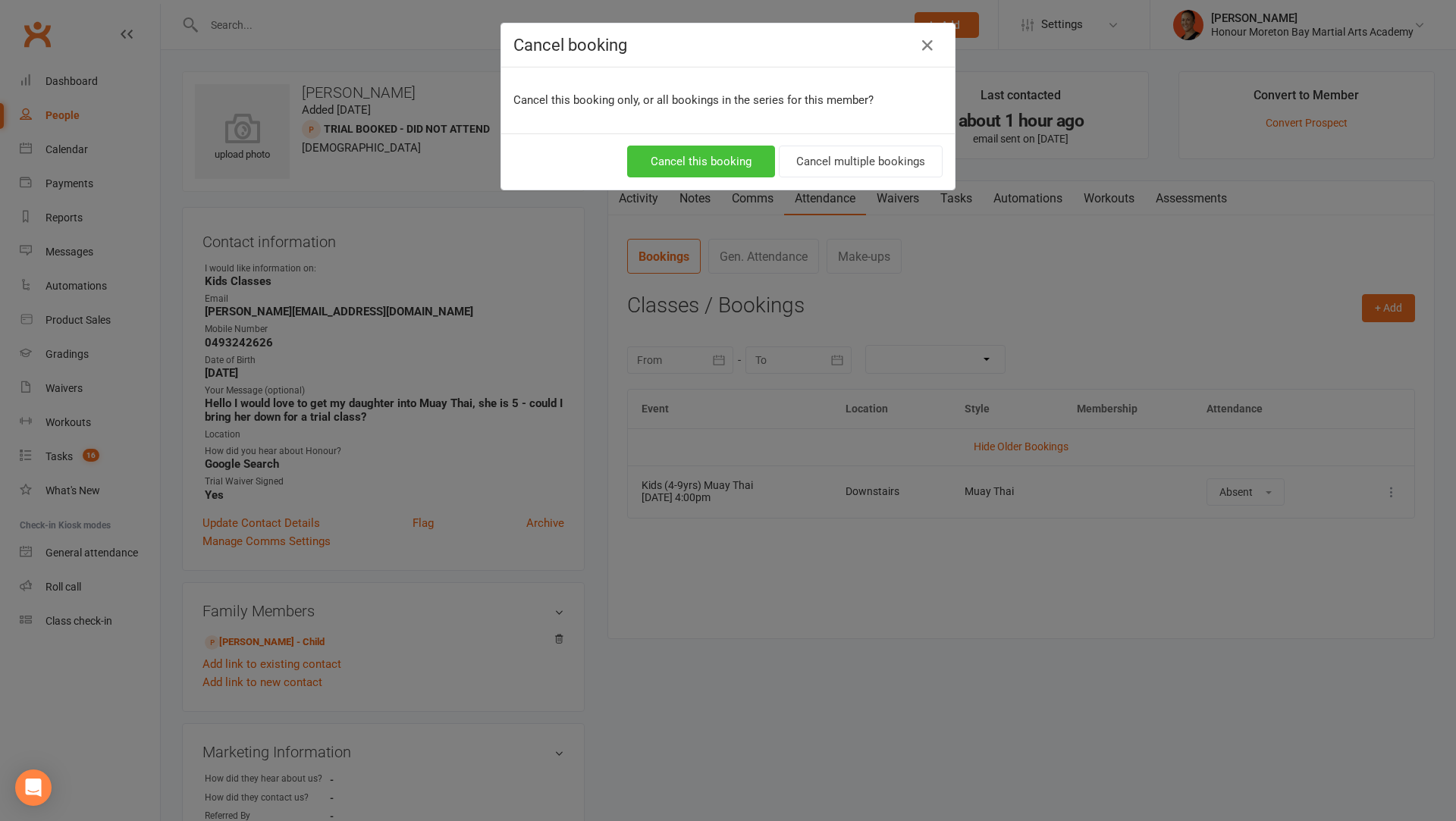
click at [723, 162] on button "Cancel this booking" at bounding box center [702, 162] width 148 height 32
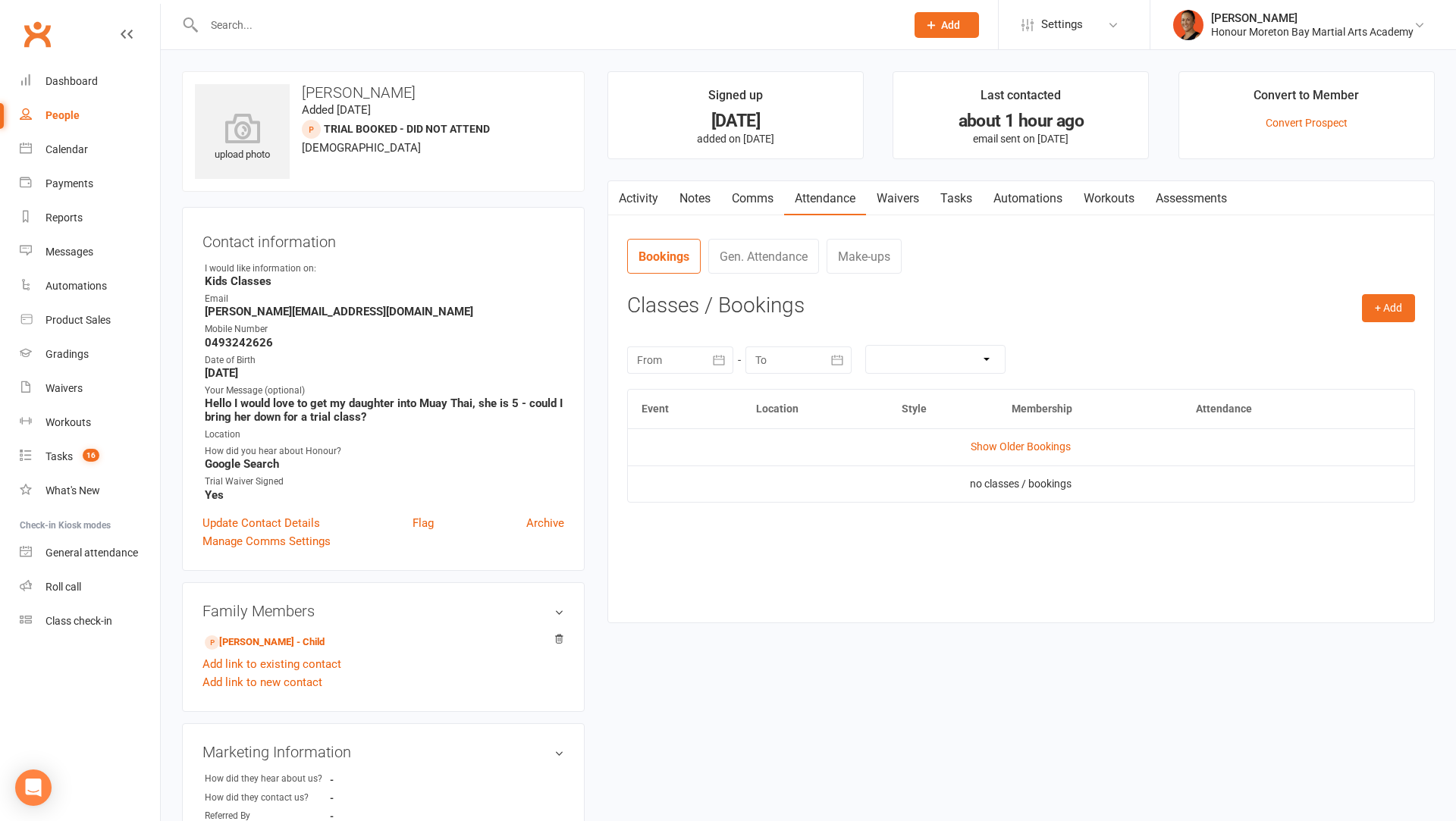
click at [640, 199] on link "Activity" at bounding box center [638, 199] width 61 height 35
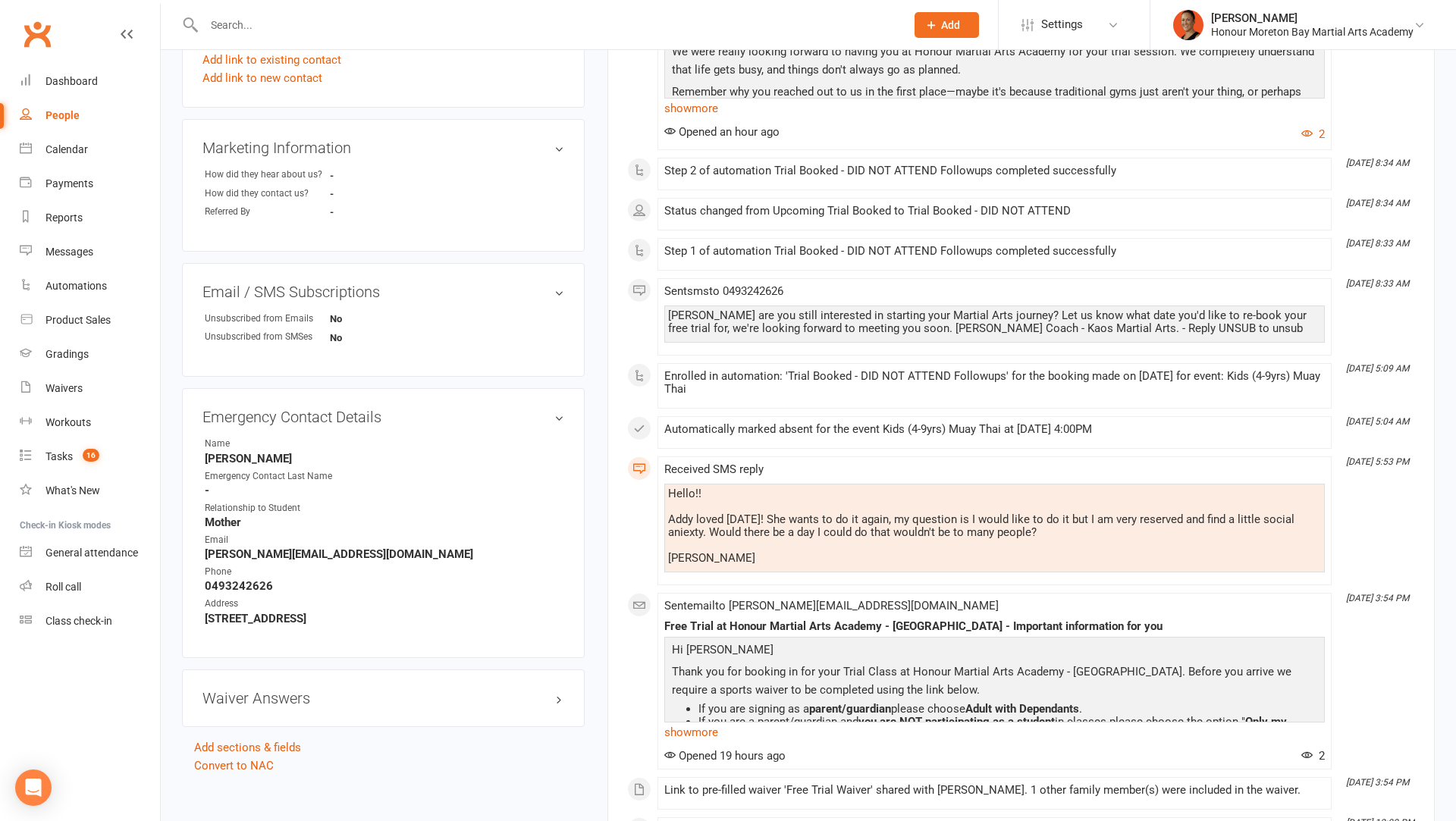
scroll to position [652, 0]
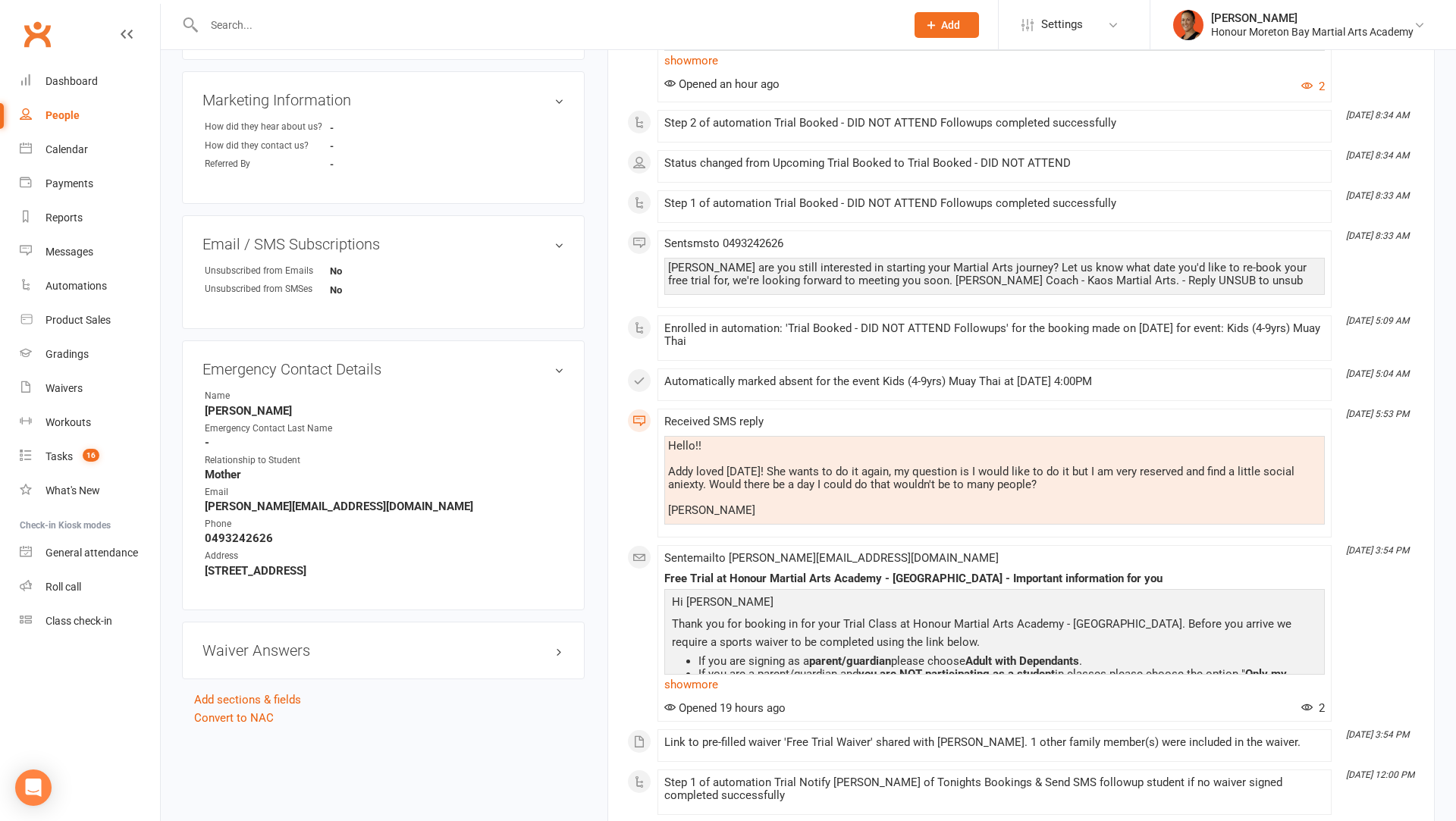
click at [697, 447] on div "Hello!! Addy loved today! She wants to do it again, my question is I would like…" at bounding box center [994, 478] width 653 height 78
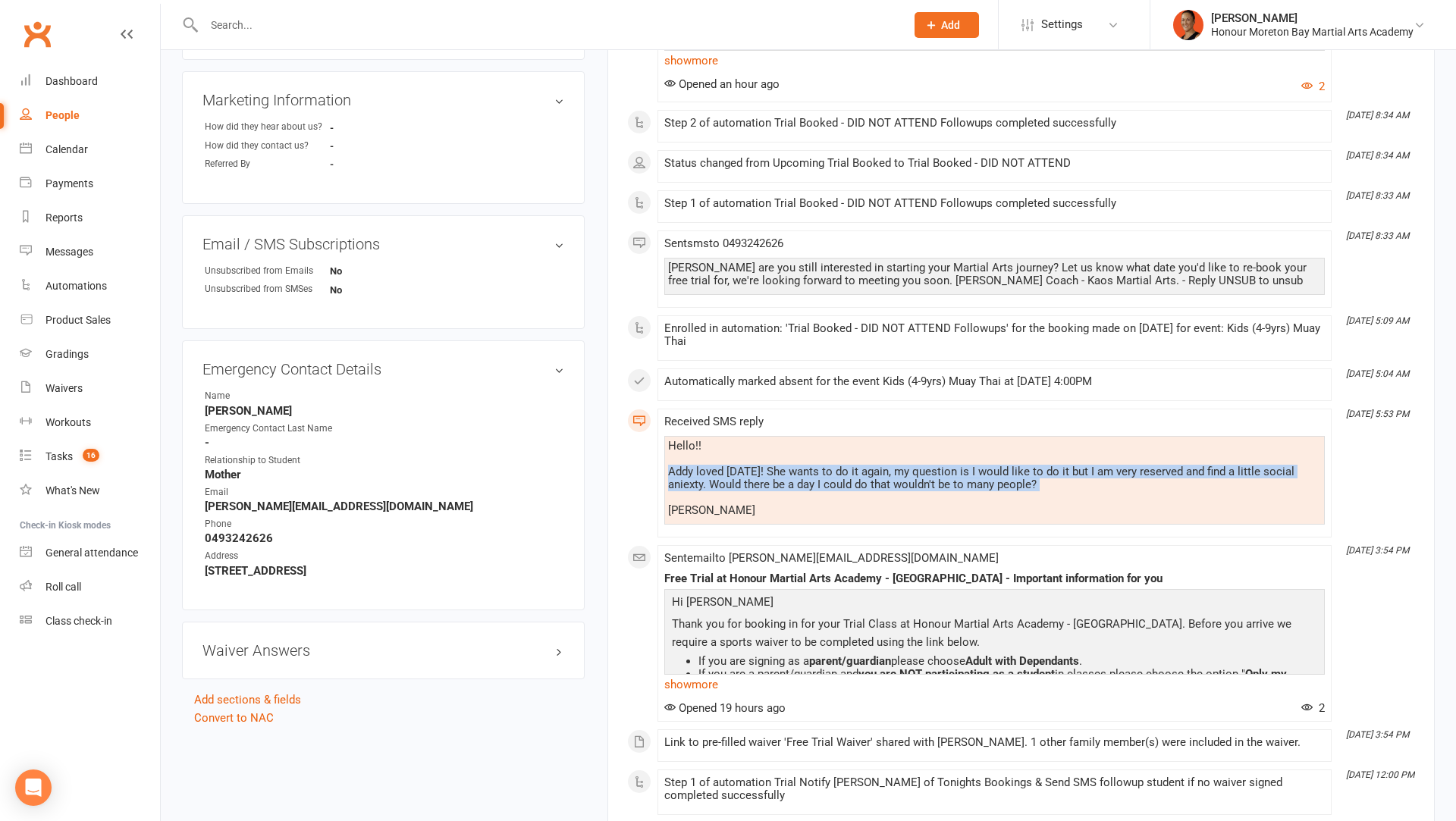
click at [697, 447] on div "Hello!! Addy loved today! She wants to do it again, my question is I would like…" at bounding box center [994, 478] width 653 height 78
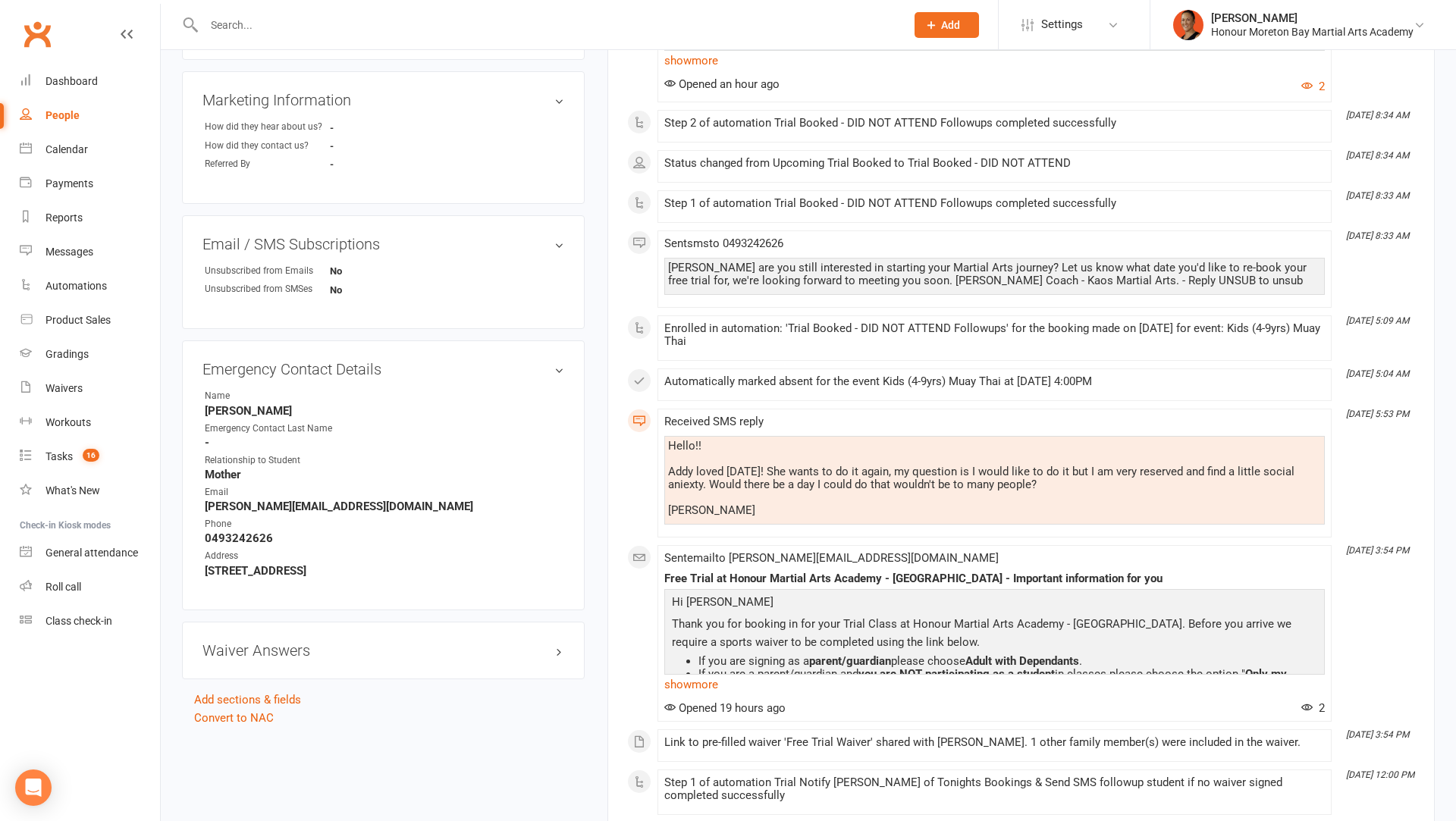
click at [526, 255] on div "Email / SMS Subscriptions edit Unsubscribed from Emails No Unsubscribed from SM…" at bounding box center [383, 272] width 402 height 114
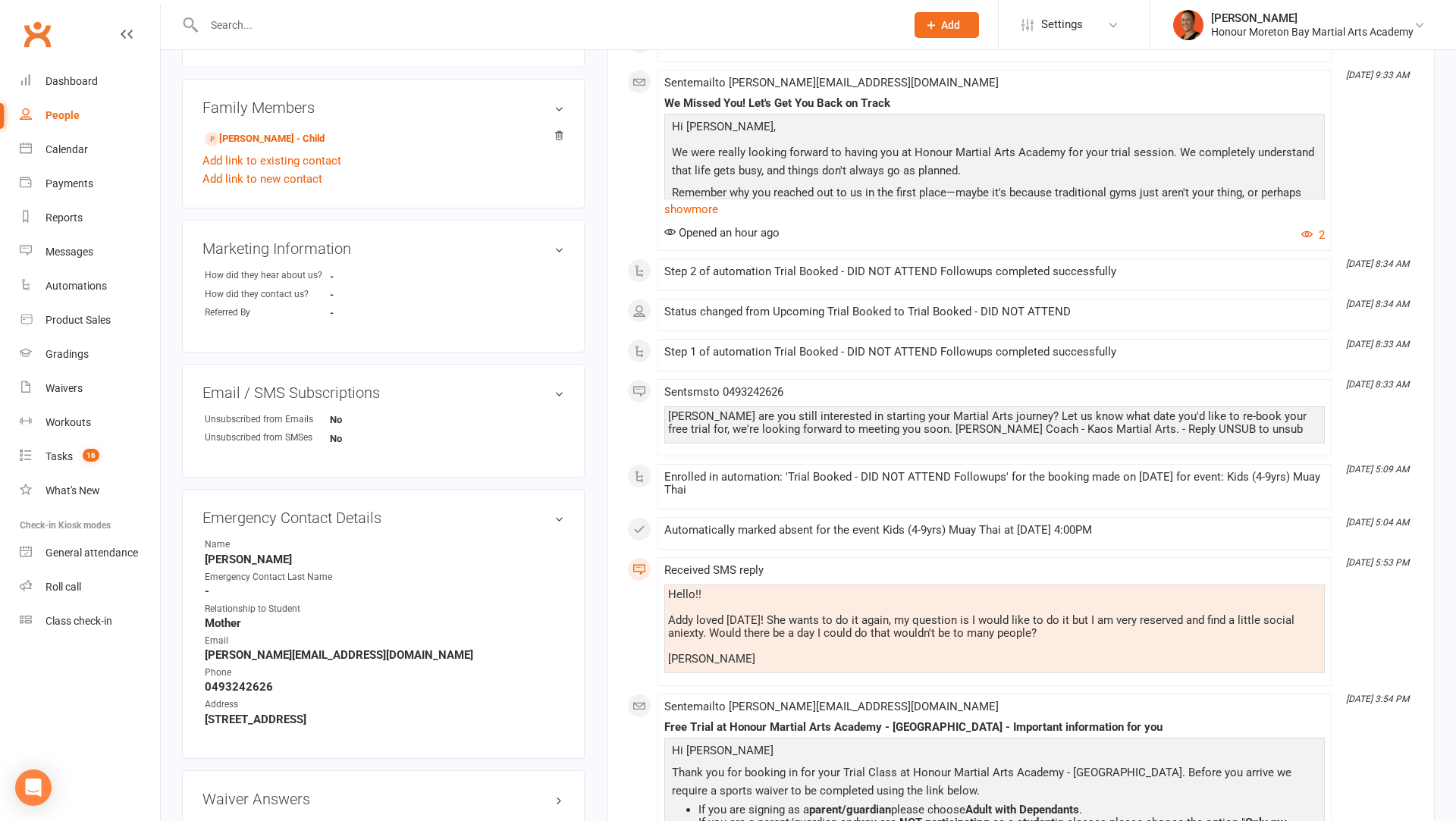
scroll to position [501, 0]
click at [292, 133] on link "Addyson Murphy - Child" at bounding box center [265, 141] width 120 height 16
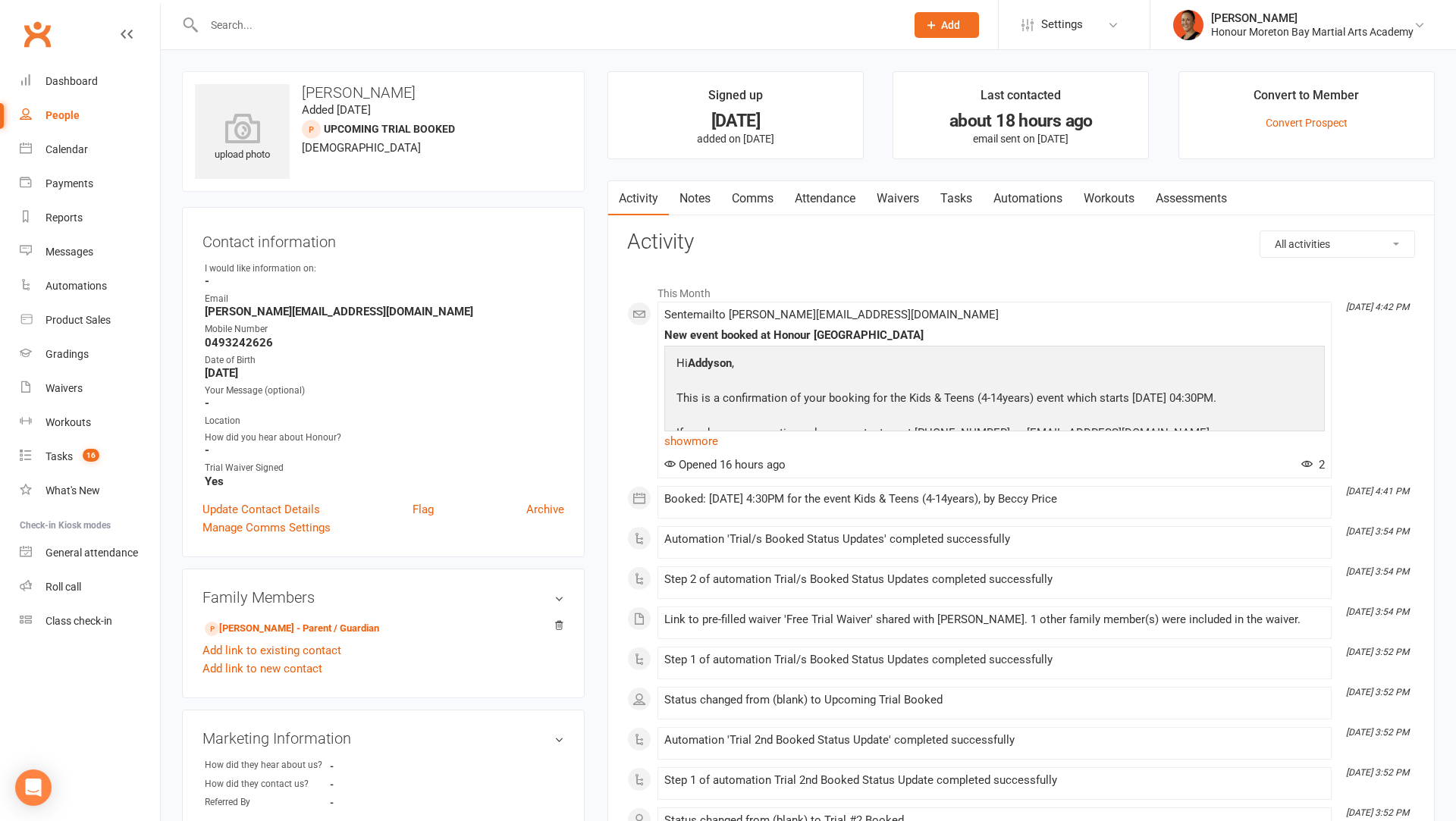
click at [831, 202] on link "Attendance" at bounding box center [824, 199] width 82 height 35
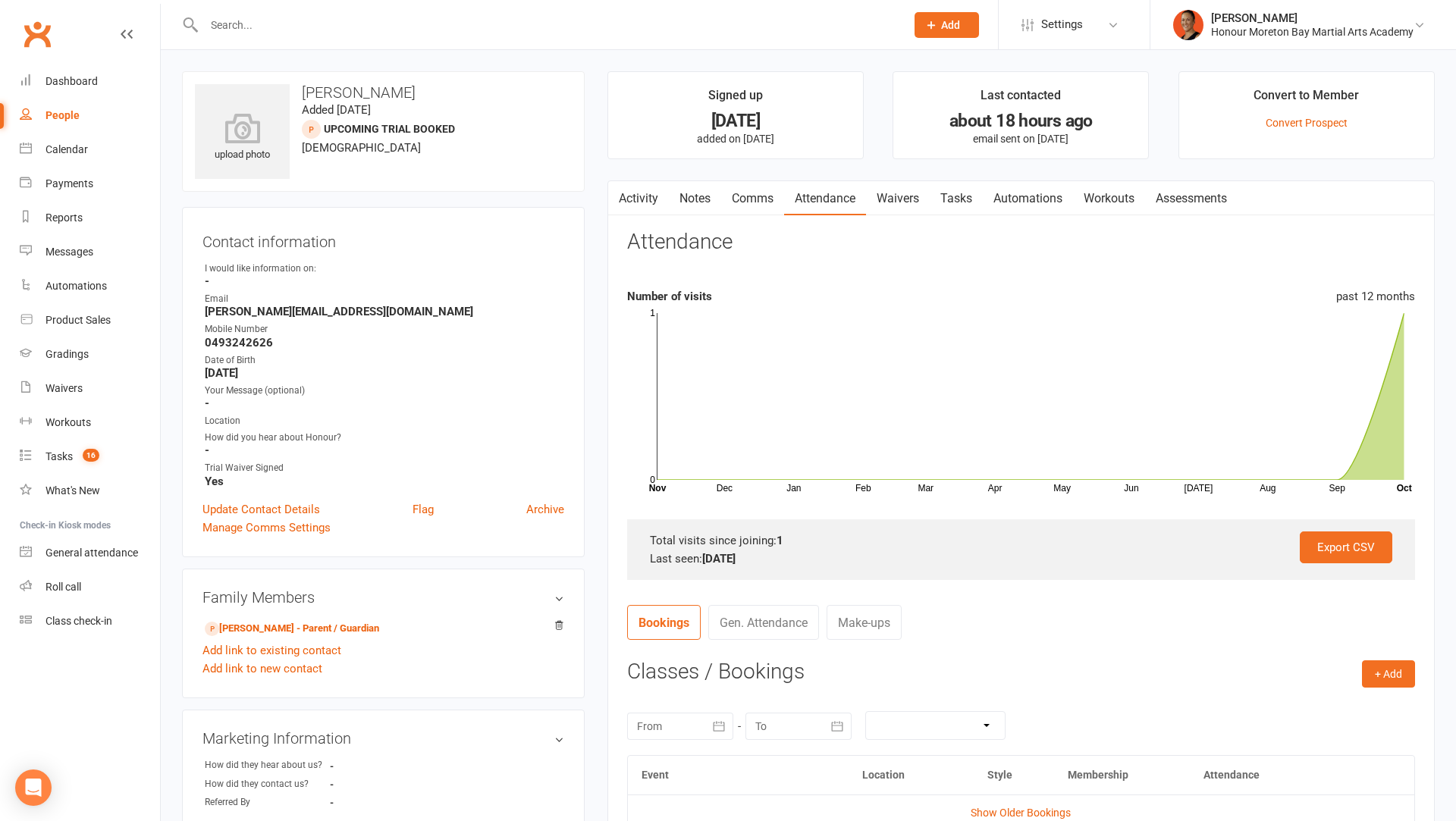
scroll to position [234, 0]
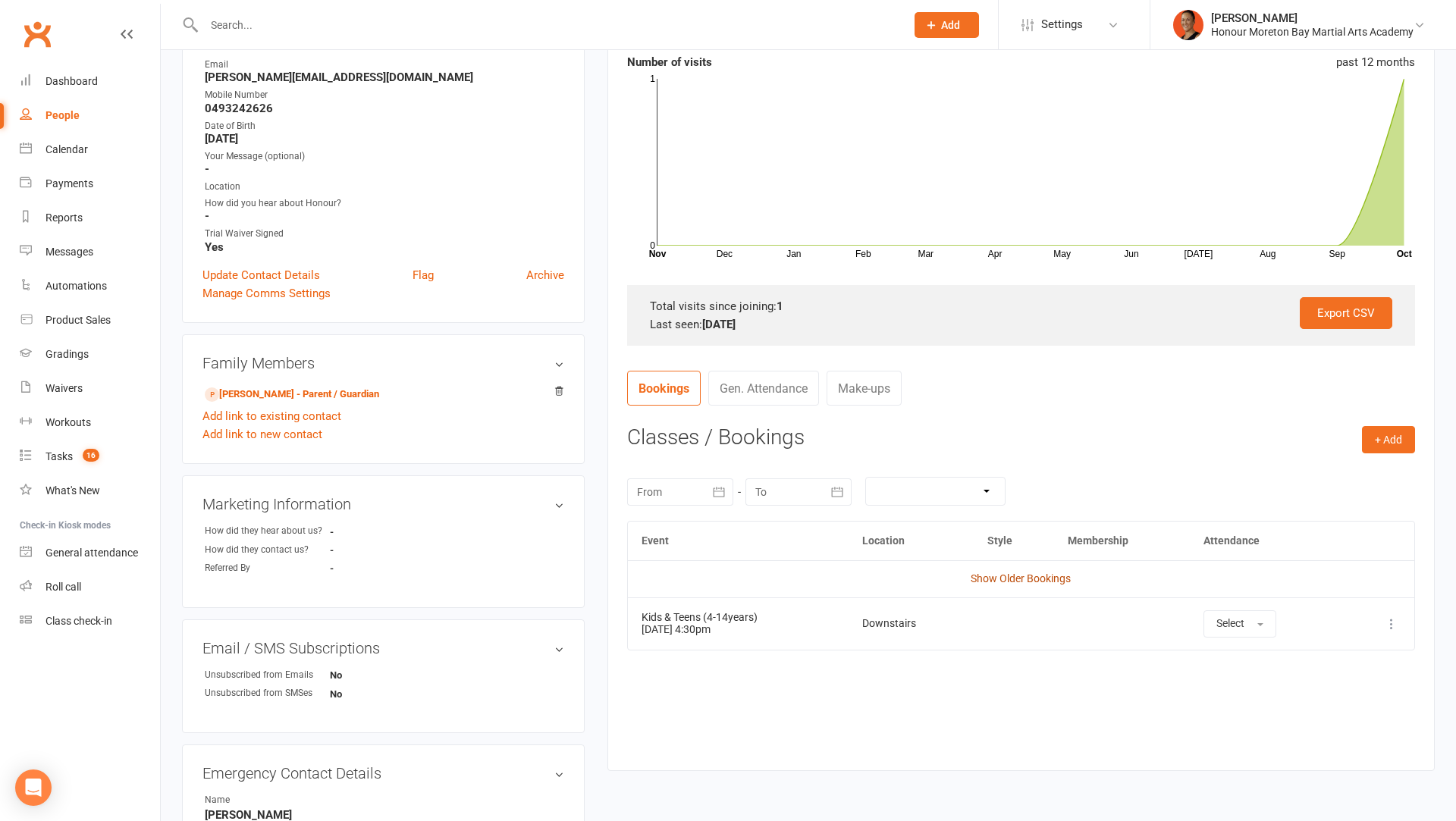
click at [1030, 573] on link "Show Older Bookings" at bounding box center [1020, 579] width 100 height 12
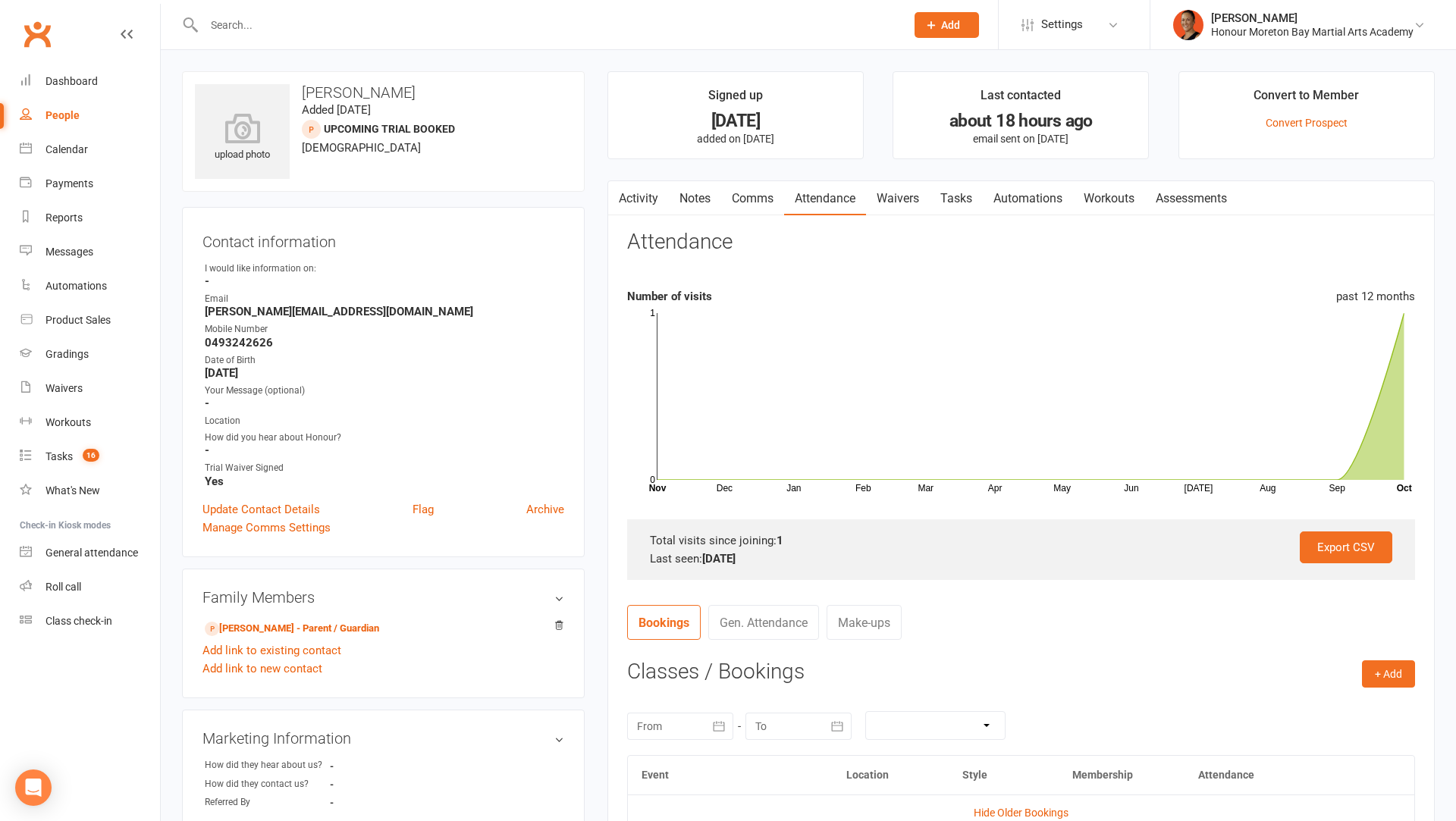
click at [635, 197] on link "Activity" at bounding box center [638, 199] width 61 height 35
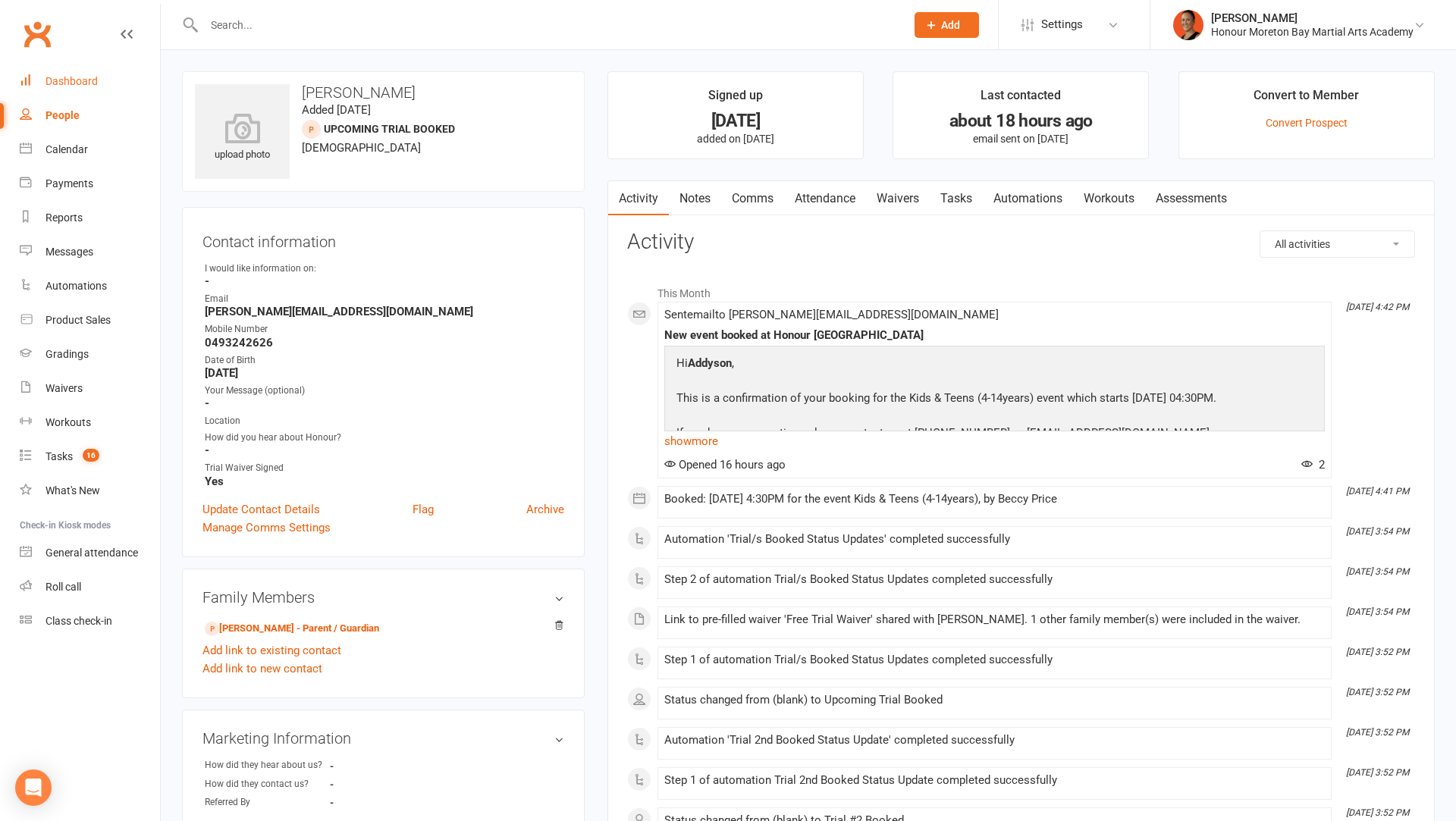
click at [90, 86] on div "Dashboard" at bounding box center [71, 81] width 52 height 12
click at [421, 10] on div at bounding box center [538, 25] width 713 height 49
click at [423, 24] on input "text" at bounding box center [547, 25] width 695 height 21
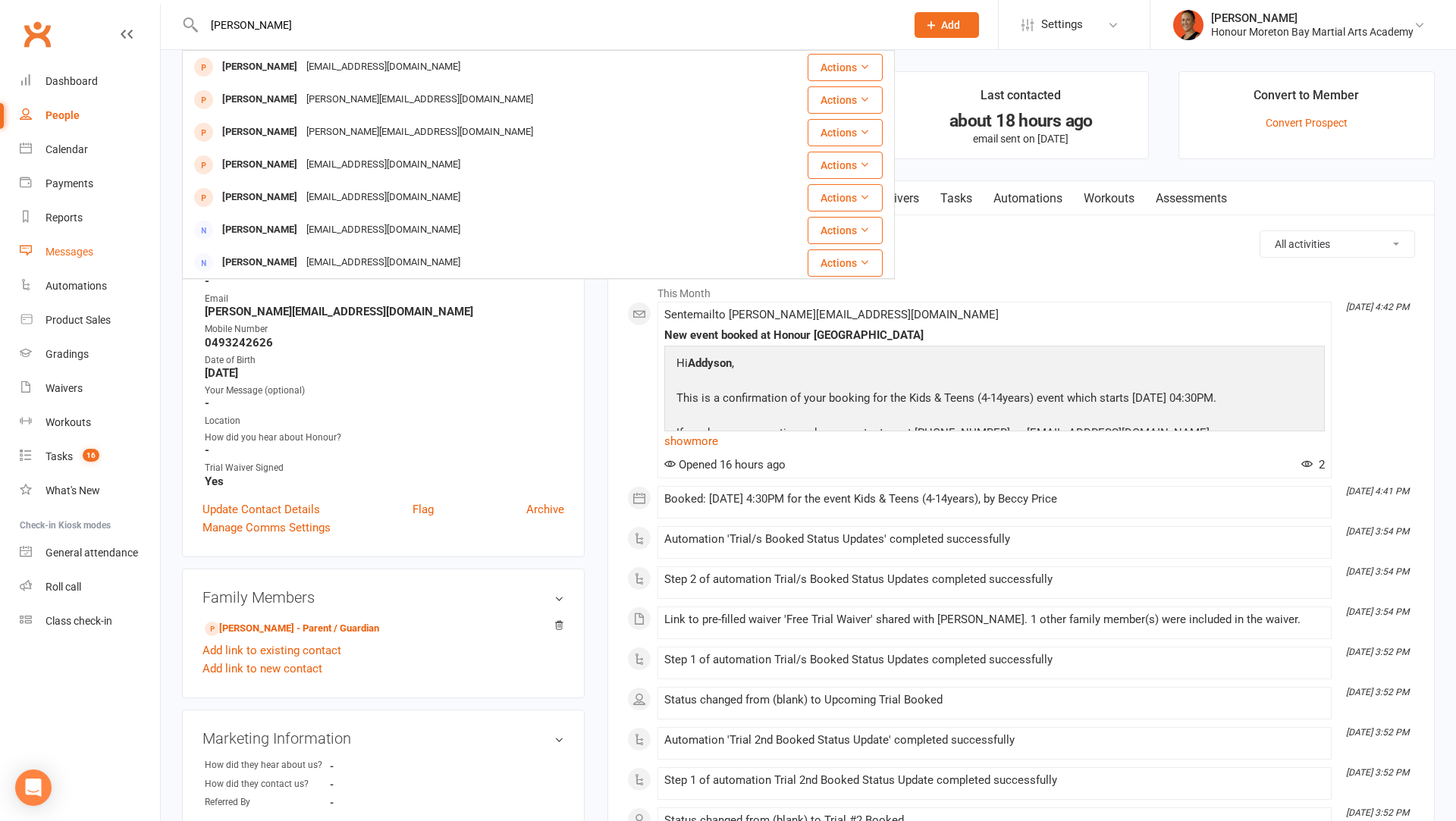
type input "krystal"
click at [79, 238] on link "Messages" at bounding box center [89, 252] width 140 height 34
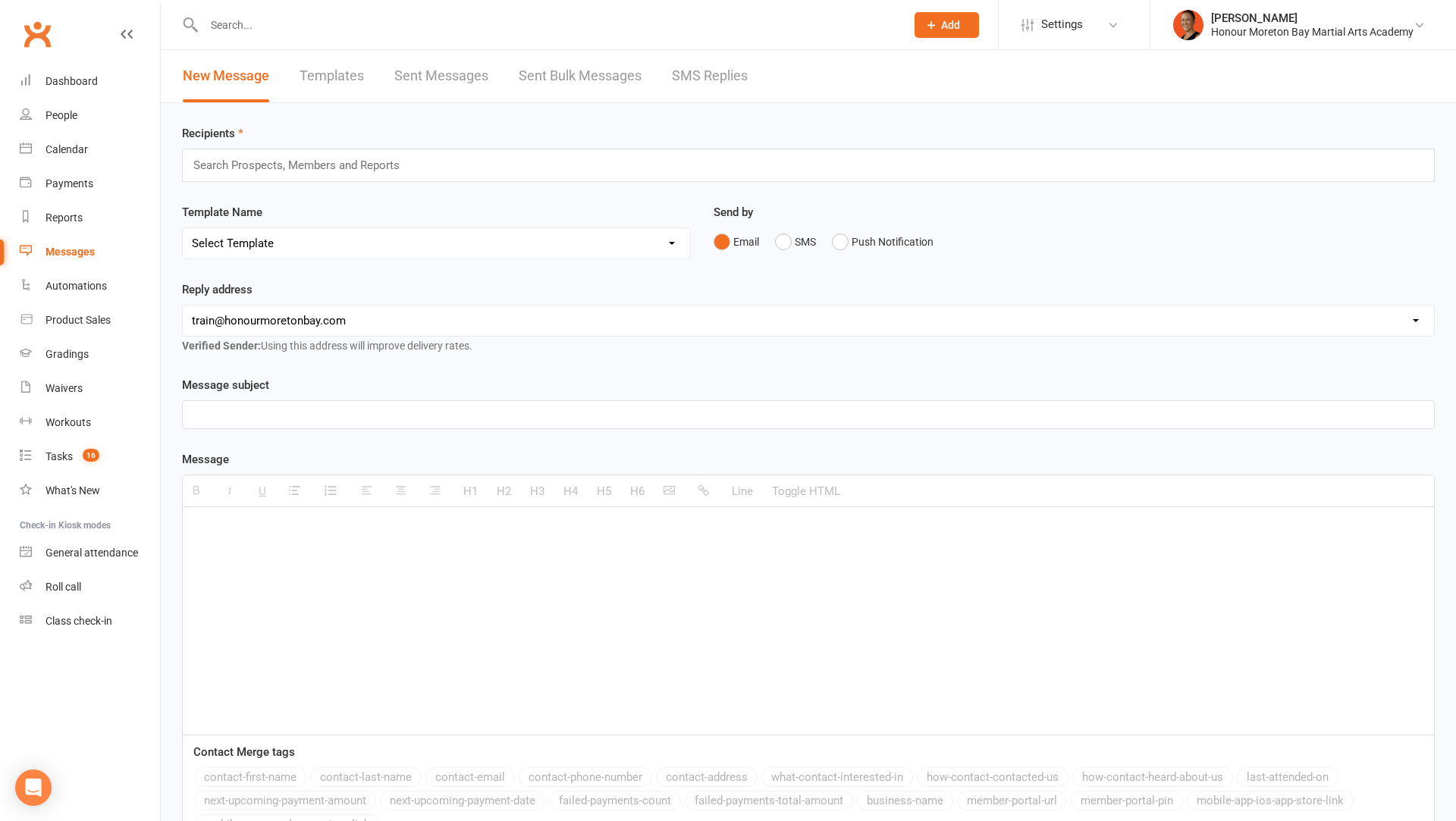
click at [707, 69] on link "SMS Replies" at bounding box center [709, 76] width 76 height 52
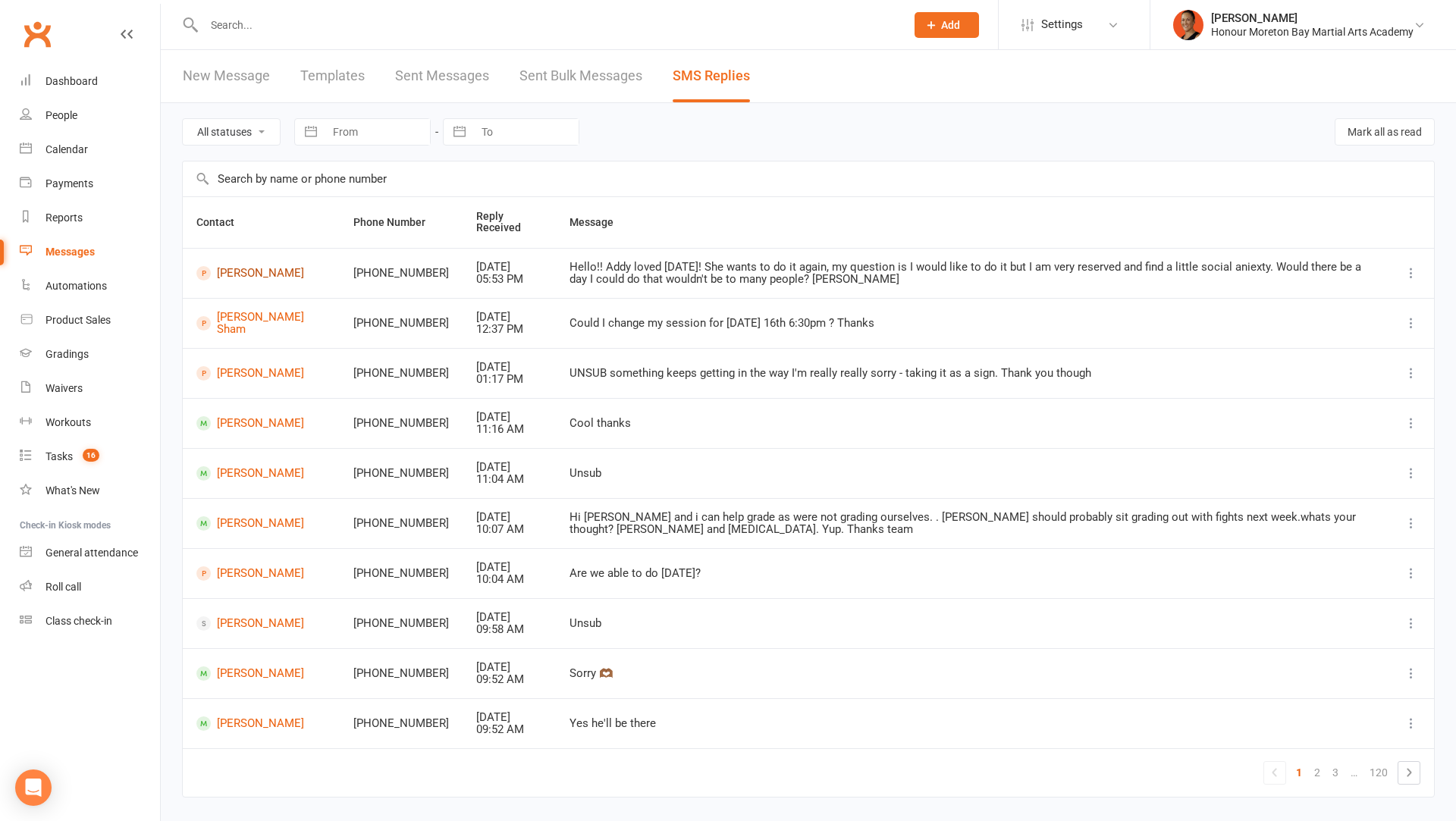
click at [277, 272] on link "Krystal Murphy" at bounding box center [261, 274] width 130 height 14
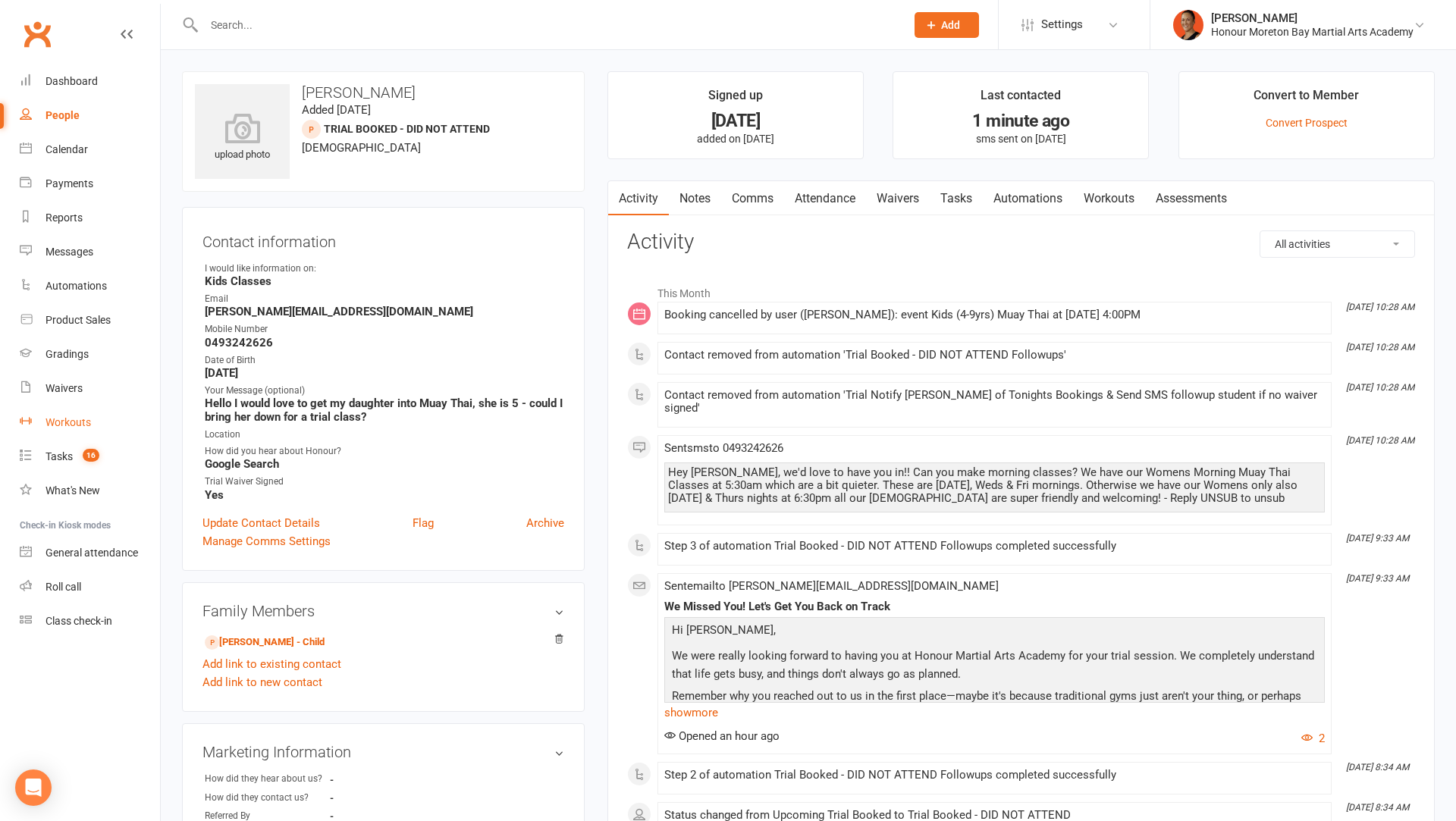
click at [70, 435] on link "Workouts" at bounding box center [89, 423] width 140 height 34
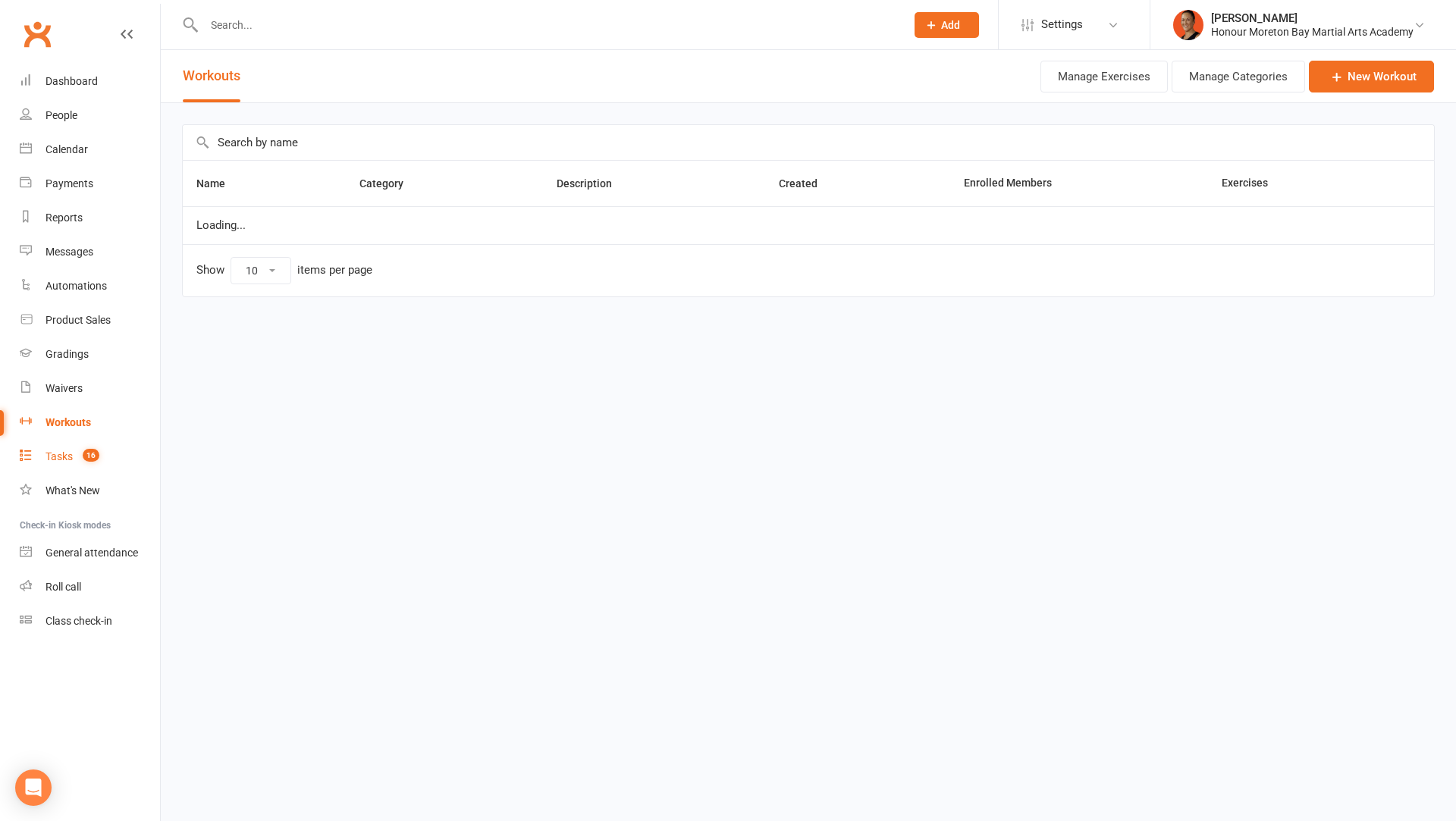
click at [65, 454] on div "Tasks" at bounding box center [59, 456] width 27 height 12
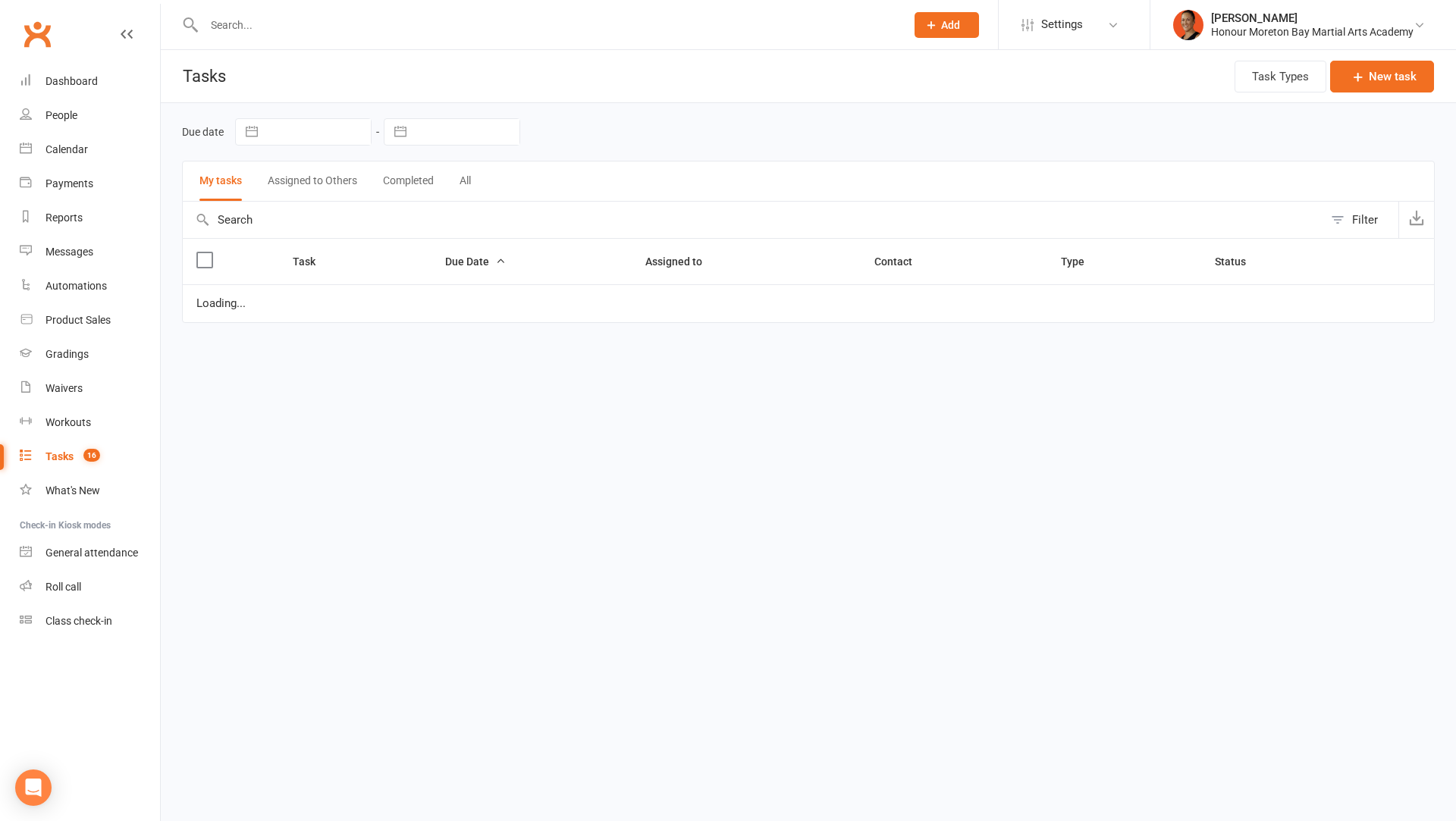
select select "started"
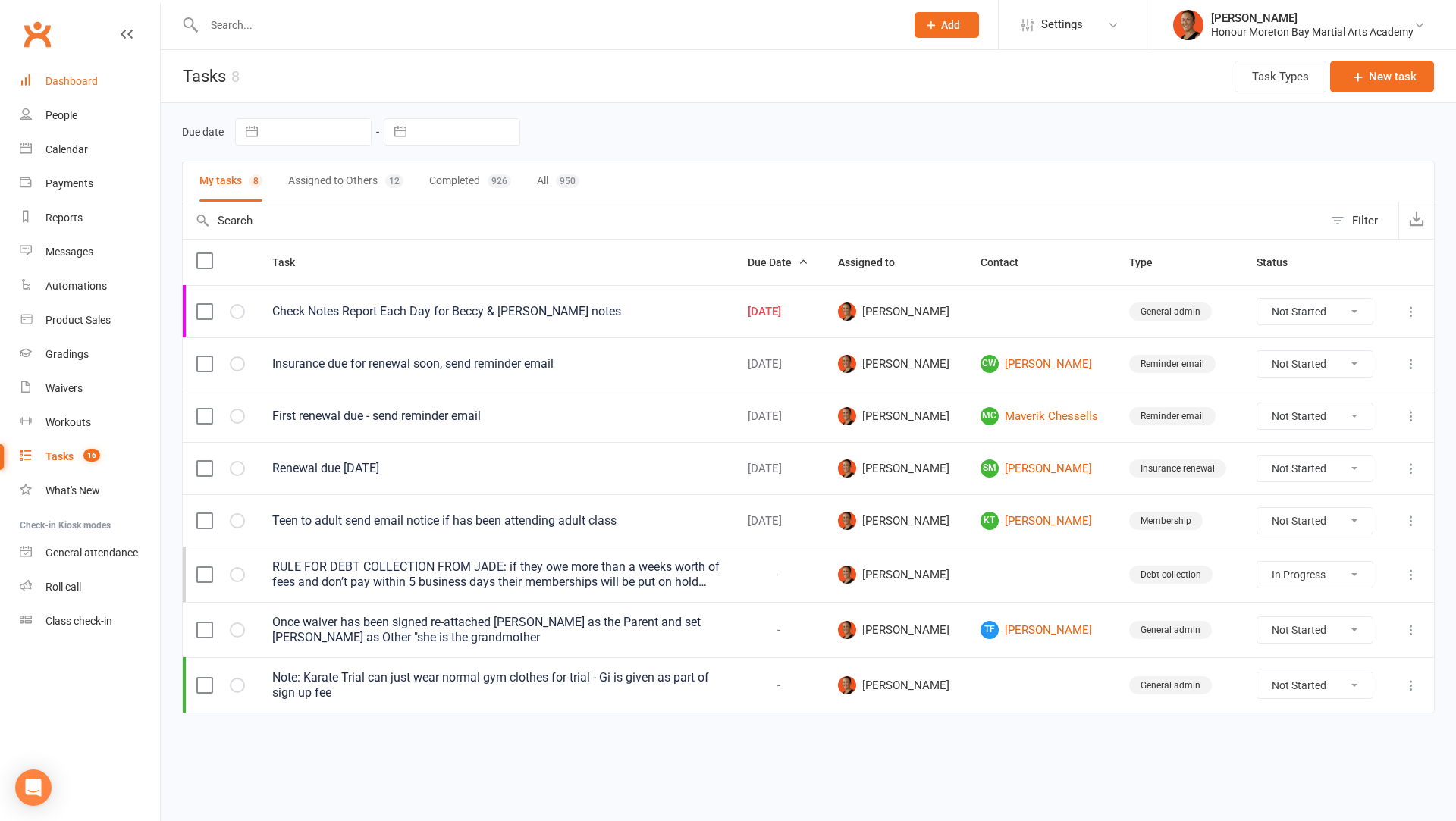
click at [78, 71] on link "Dashboard" at bounding box center [89, 81] width 140 height 34
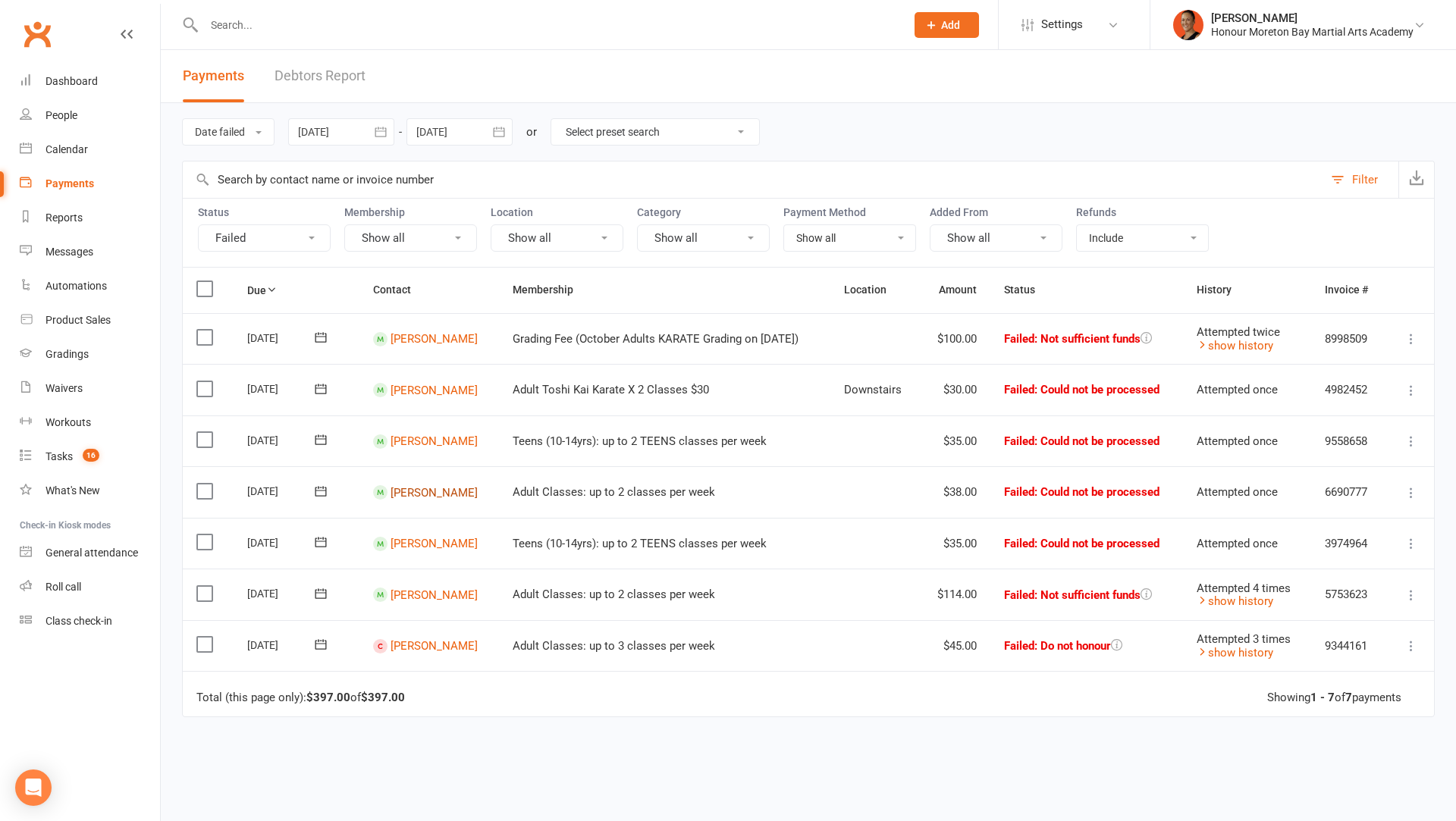
click at [421, 486] on link "Hayley Protheroe" at bounding box center [433, 492] width 87 height 13
click at [415, 589] on link "Holly McMullen" at bounding box center [433, 594] width 87 height 13
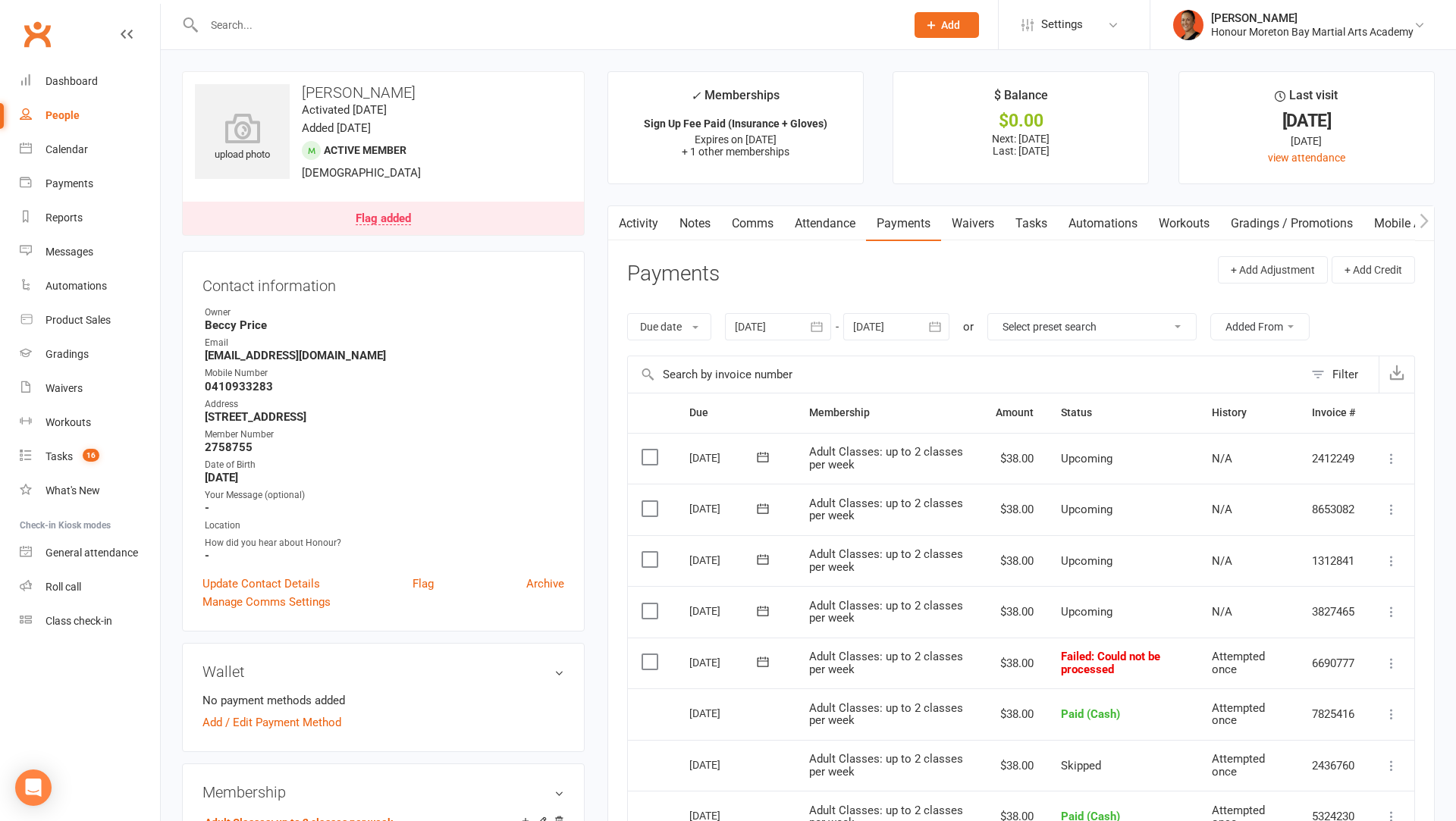
click at [837, 625] on td "Adult Classes: up to 2 classes per week" at bounding box center [888, 612] width 186 height 51
click at [617, 225] on icon "button" at bounding box center [617, 221] width 9 height 16
click at [631, 220] on link "Activity" at bounding box center [638, 224] width 61 height 35
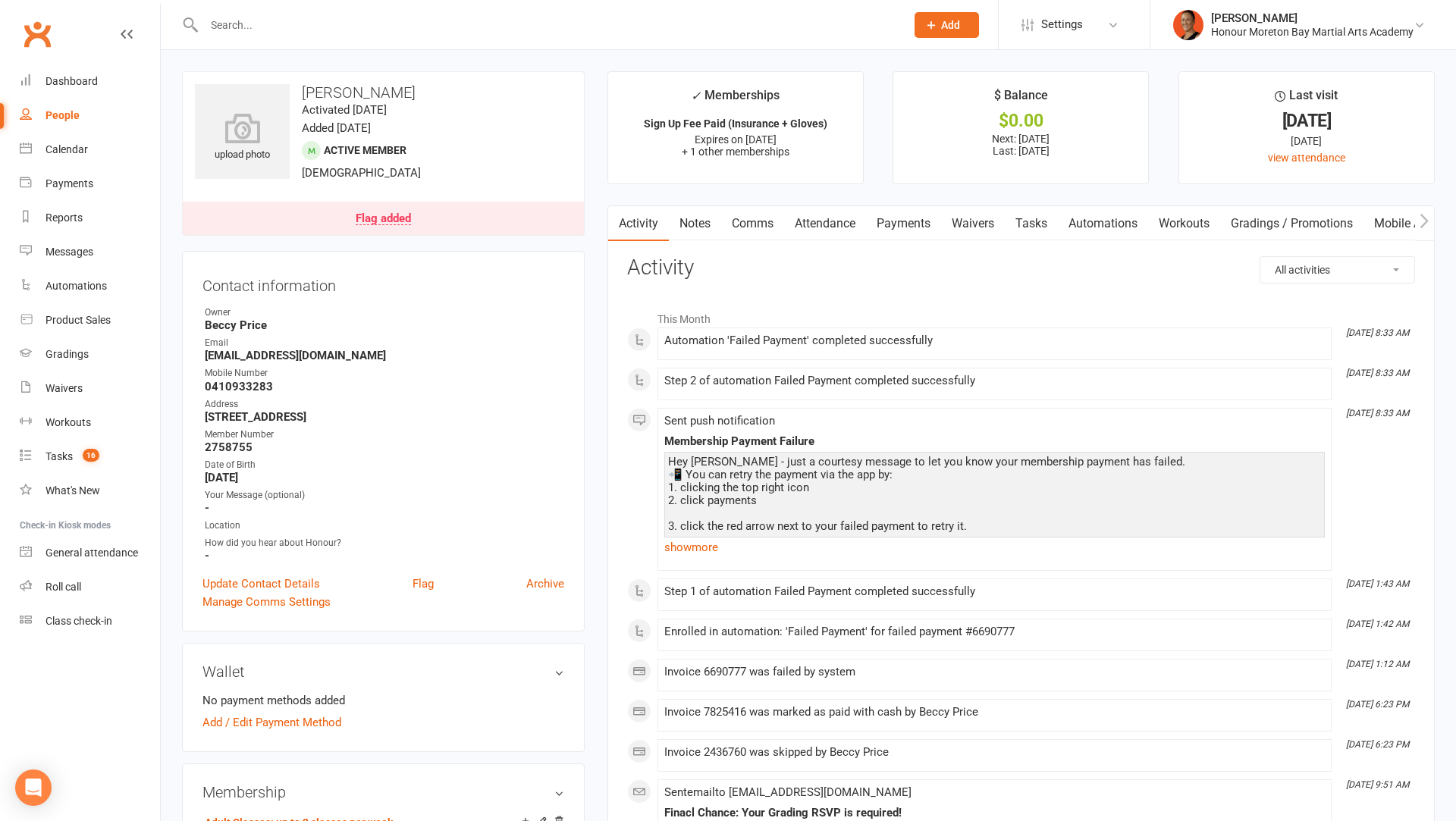
click at [914, 219] on link "Payments" at bounding box center [903, 224] width 75 height 35
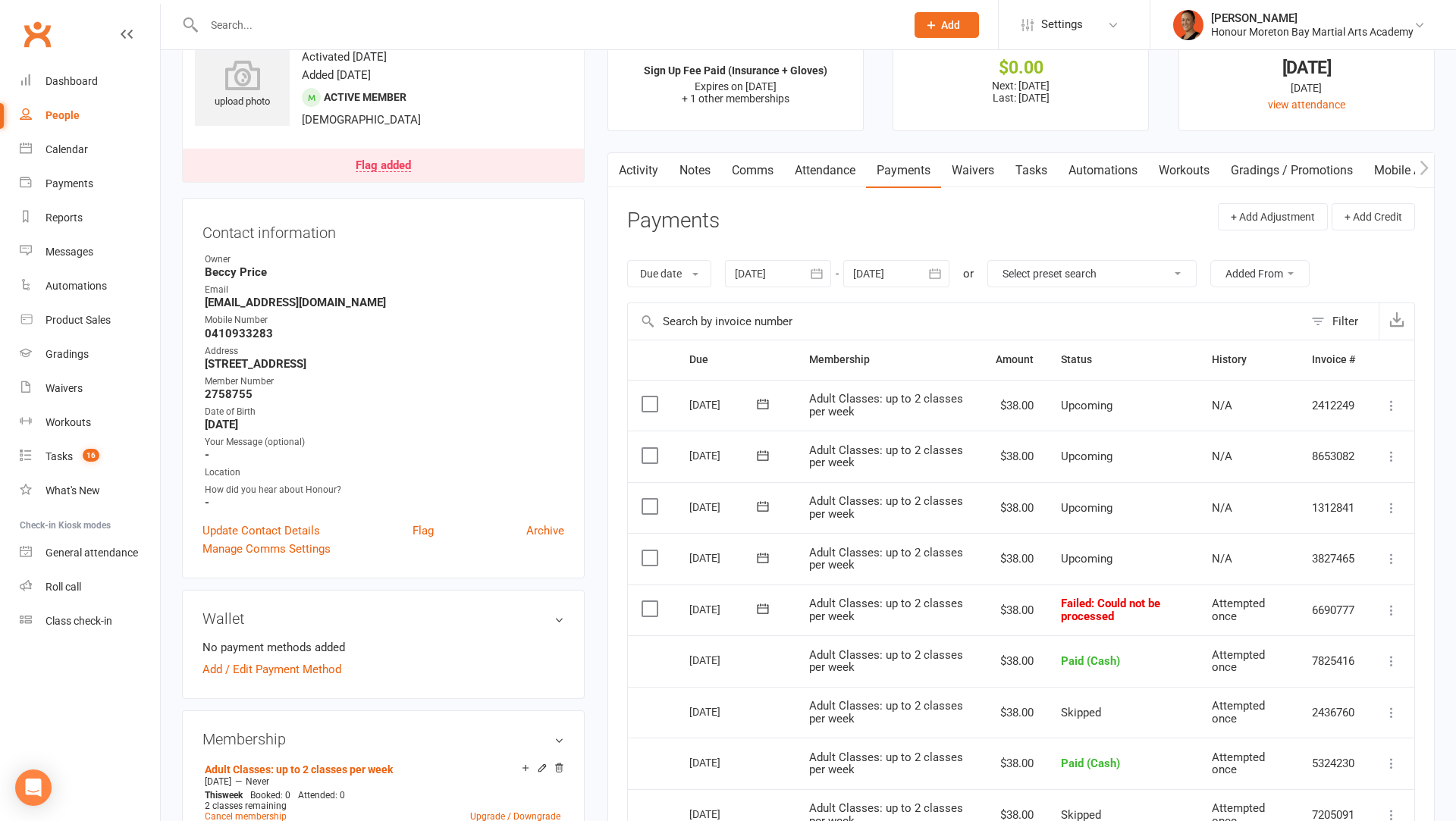
scroll to position [46, 0]
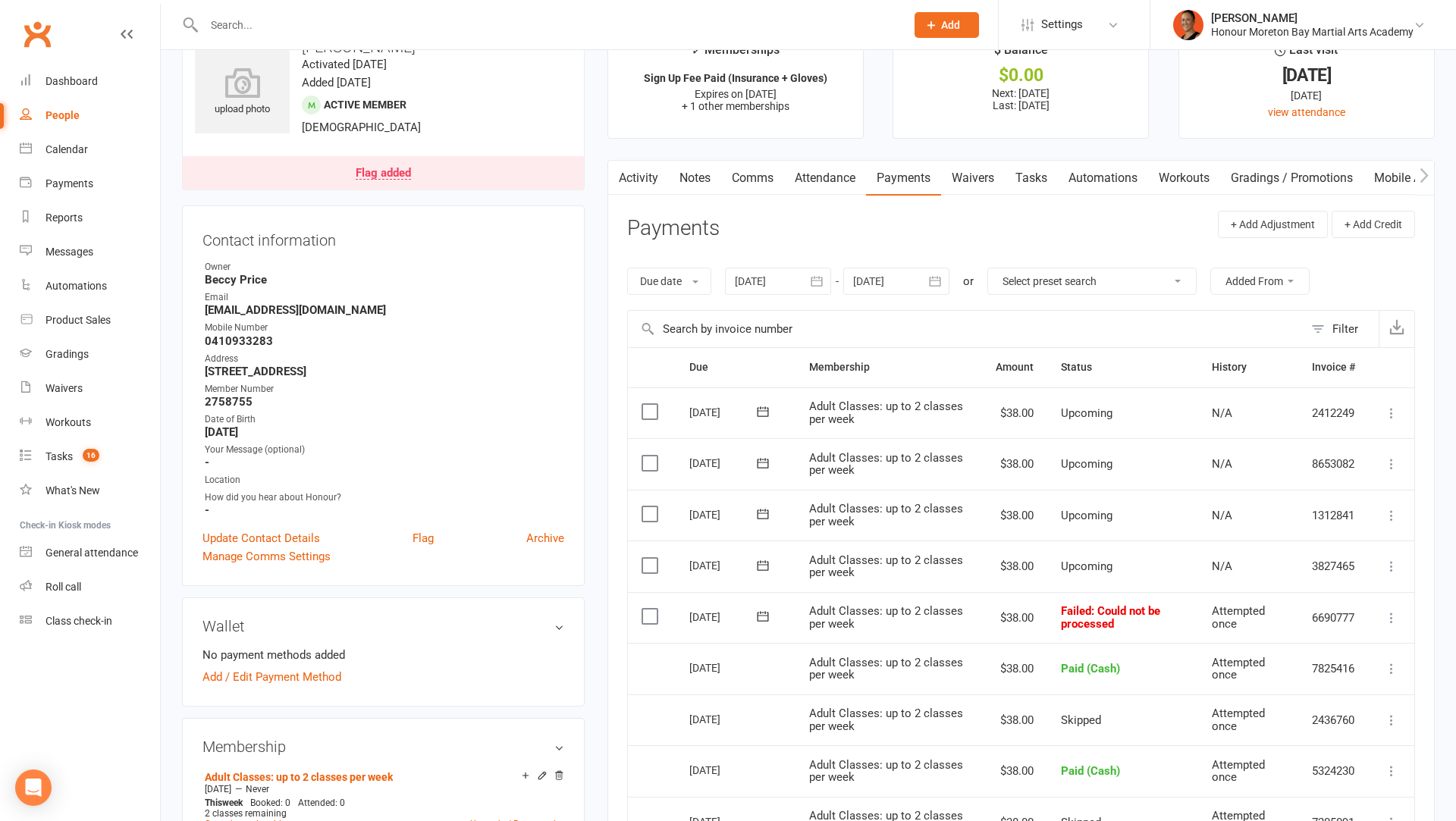
click at [634, 175] on link "Activity" at bounding box center [638, 178] width 61 height 35
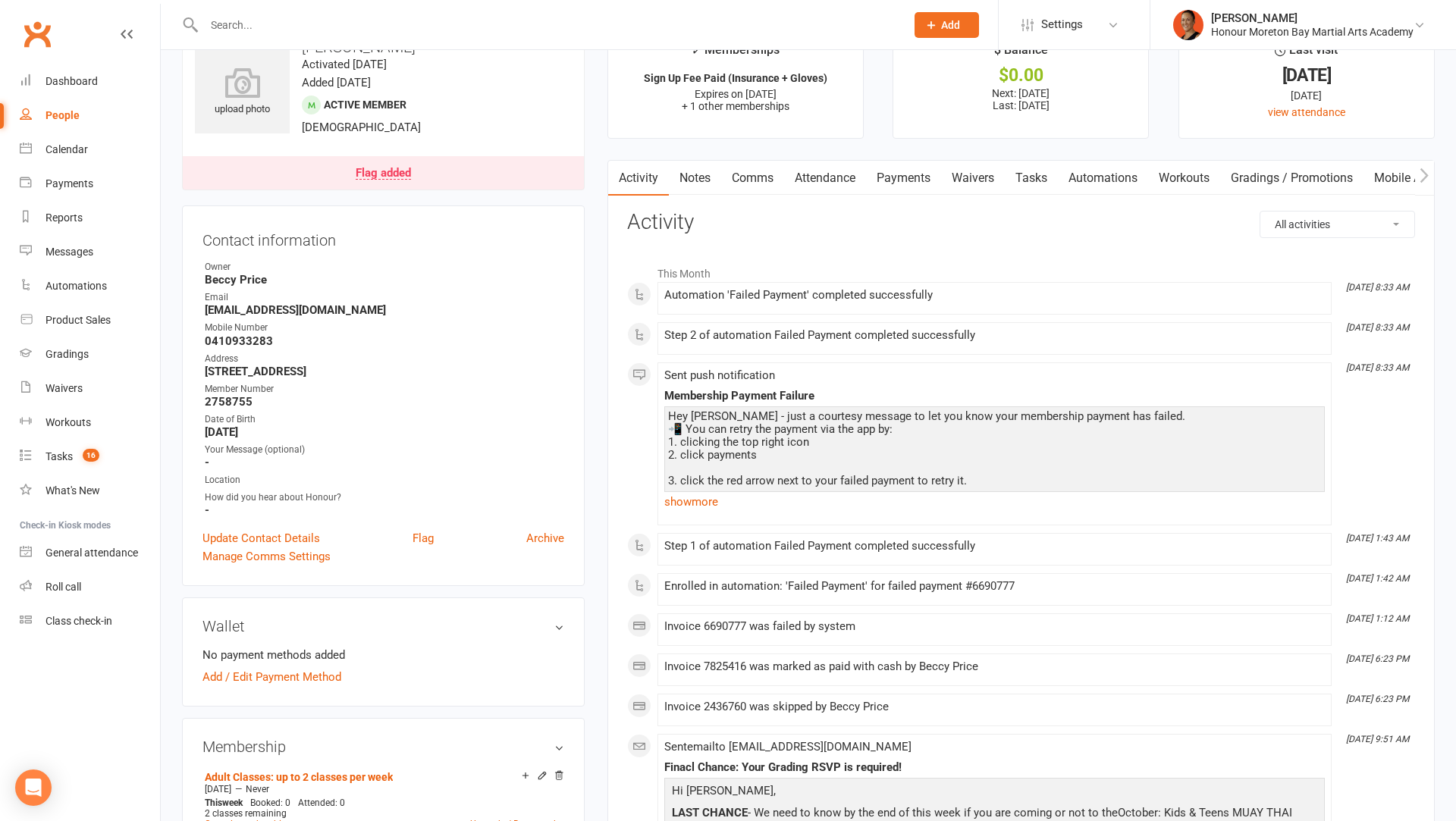
click at [912, 178] on link "Payments" at bounding box center [903, 178] width 75 height 35
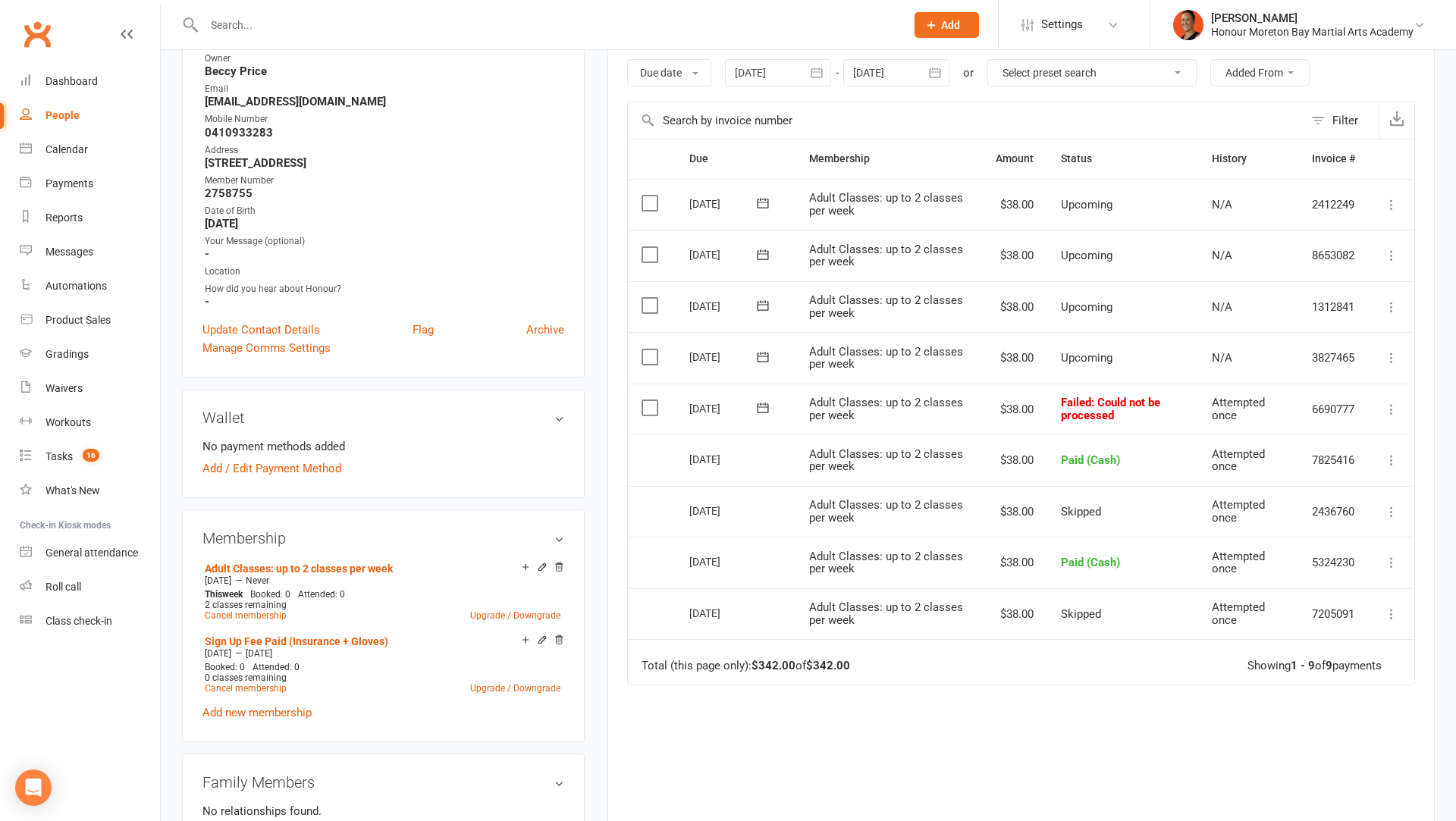
scroll to position [267, 0]
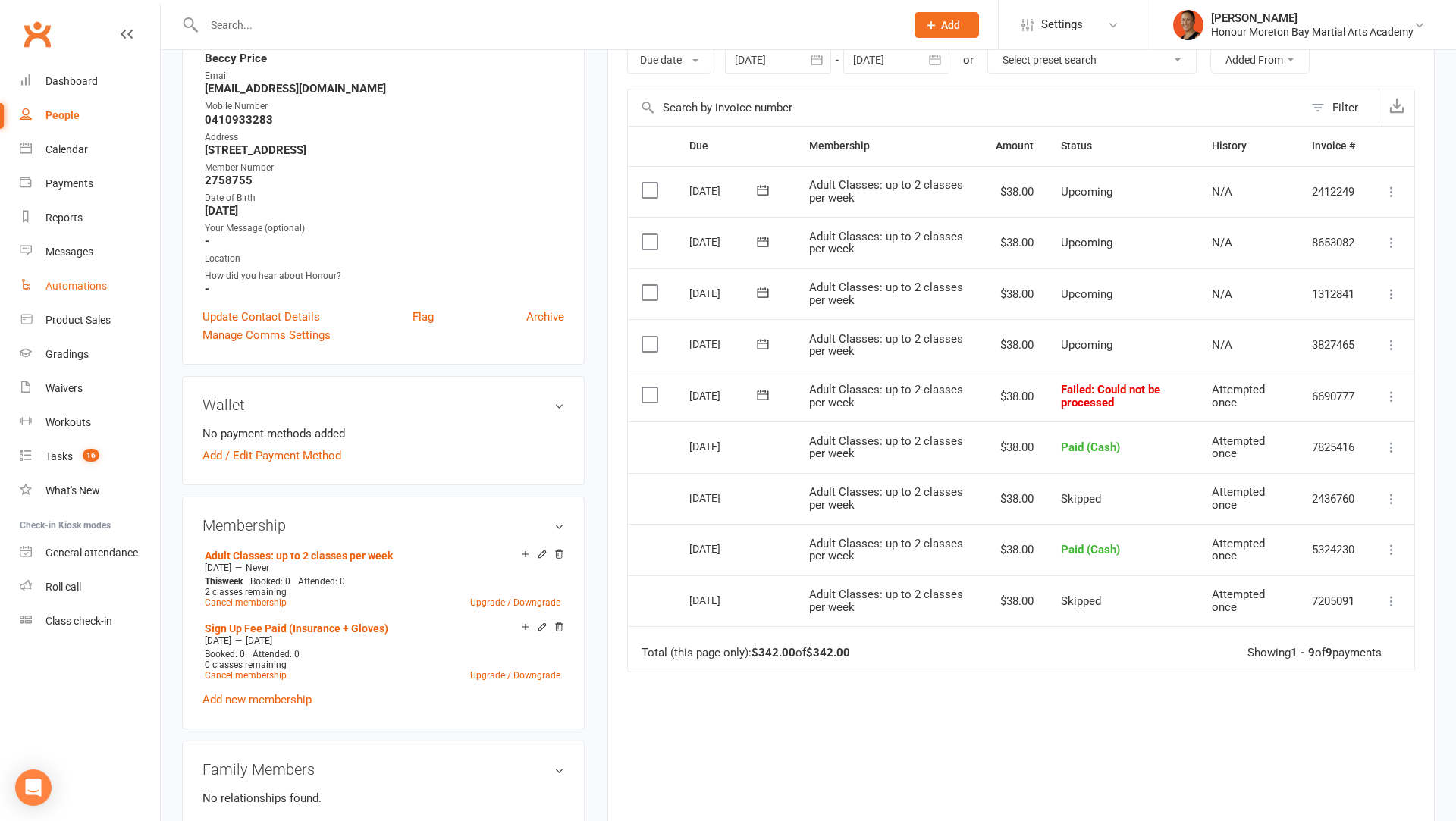
click at [88, 282] on div "Automations" at bounding box center [77, 286] width 62 height 12
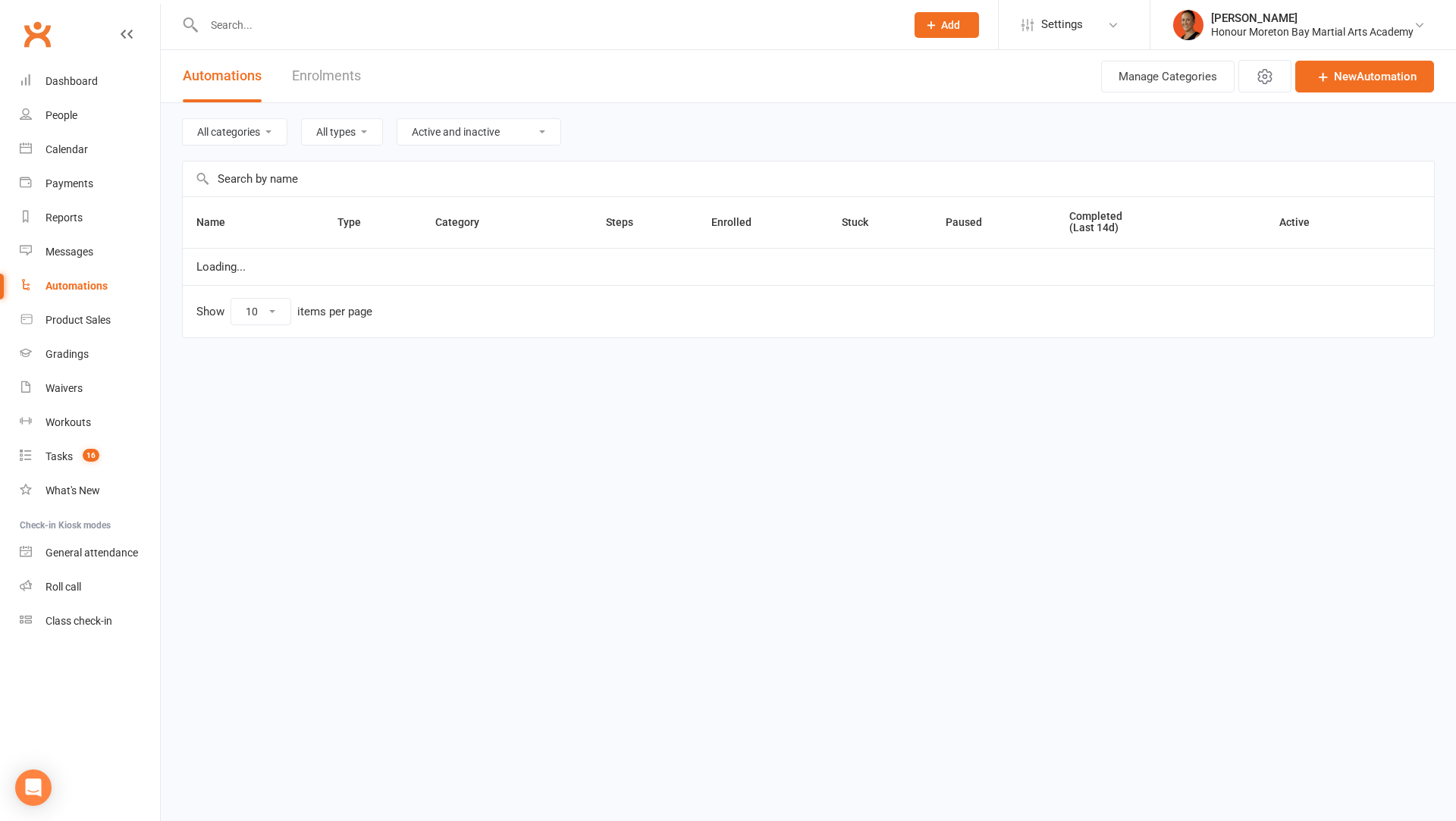
select select "100"
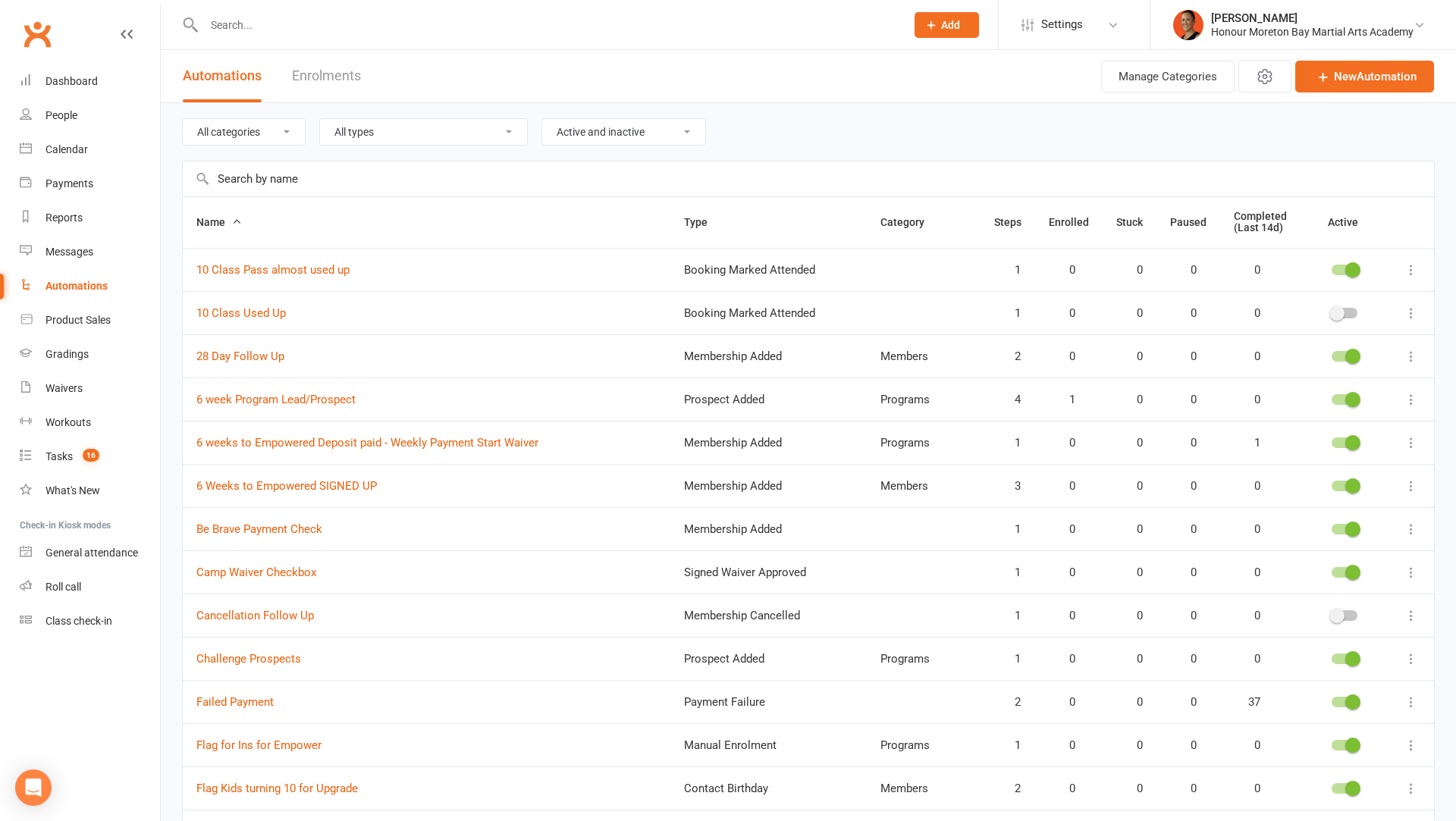
click at [293, 181] on input "text" at bounding box center [808, 179] width 1251 height 35
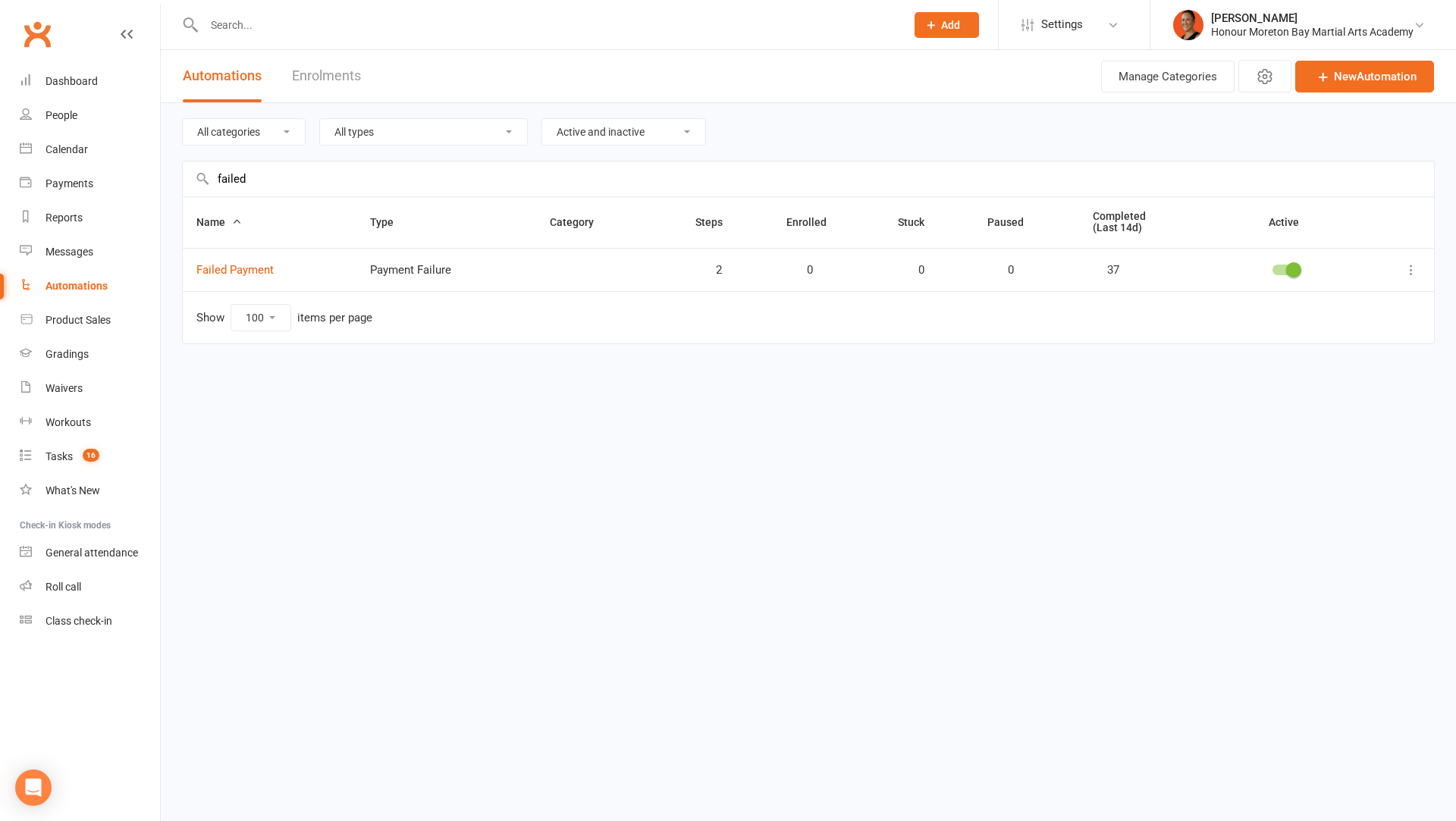
type input "failed"
click at [269, 256] on td "Failed Payment" at bounding box center [269, 269] width 174 height 43
click at [266, 267] on link "Failed Payment" at bounding box center [236, 269] width 78 height 13
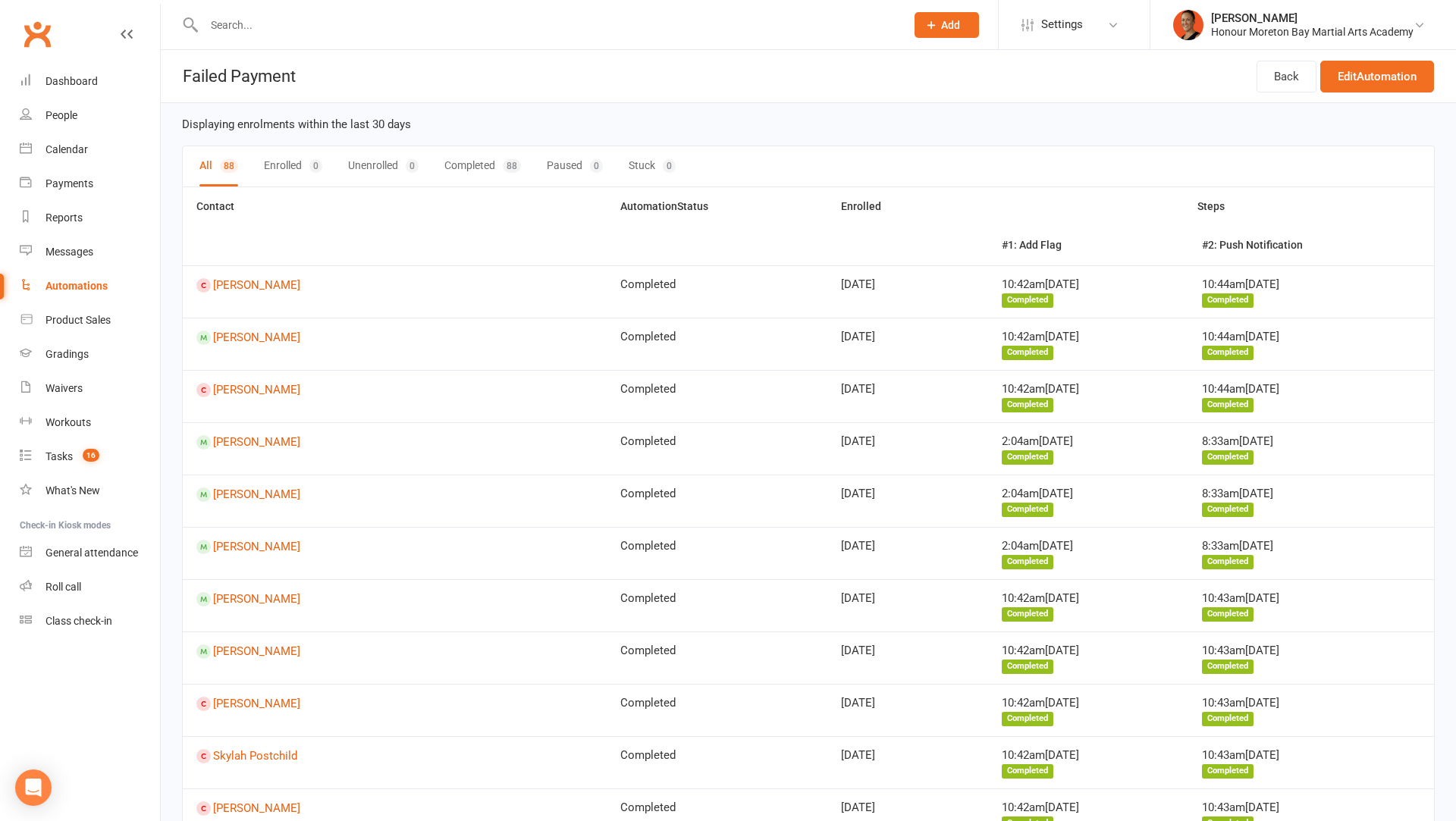
click at [1370, 49] on li "[PERSON_NAME] Honour Moreton Bay Martial Arts Academy Signed in as: Honour More…" at bounding box center [1302, 25] width 306 height 49
click at [1408, 37] on div "Honour Moreton Bay Martial Arts Academy" at bounding box center [1311, 31] width 202 height 13
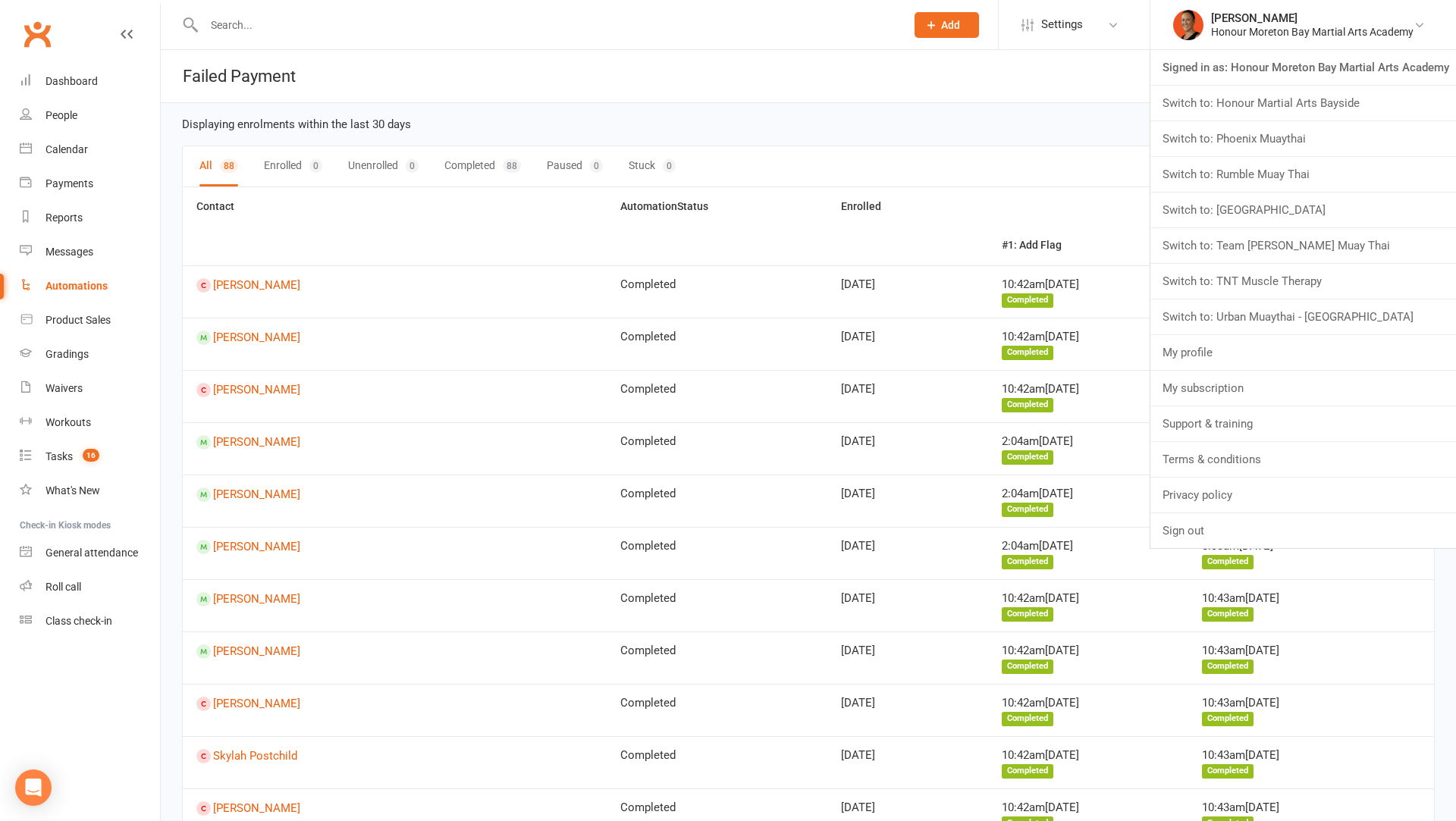
click at [988, 187] on th "Steps" at bounding box center [1211, 207] width 446 height 39
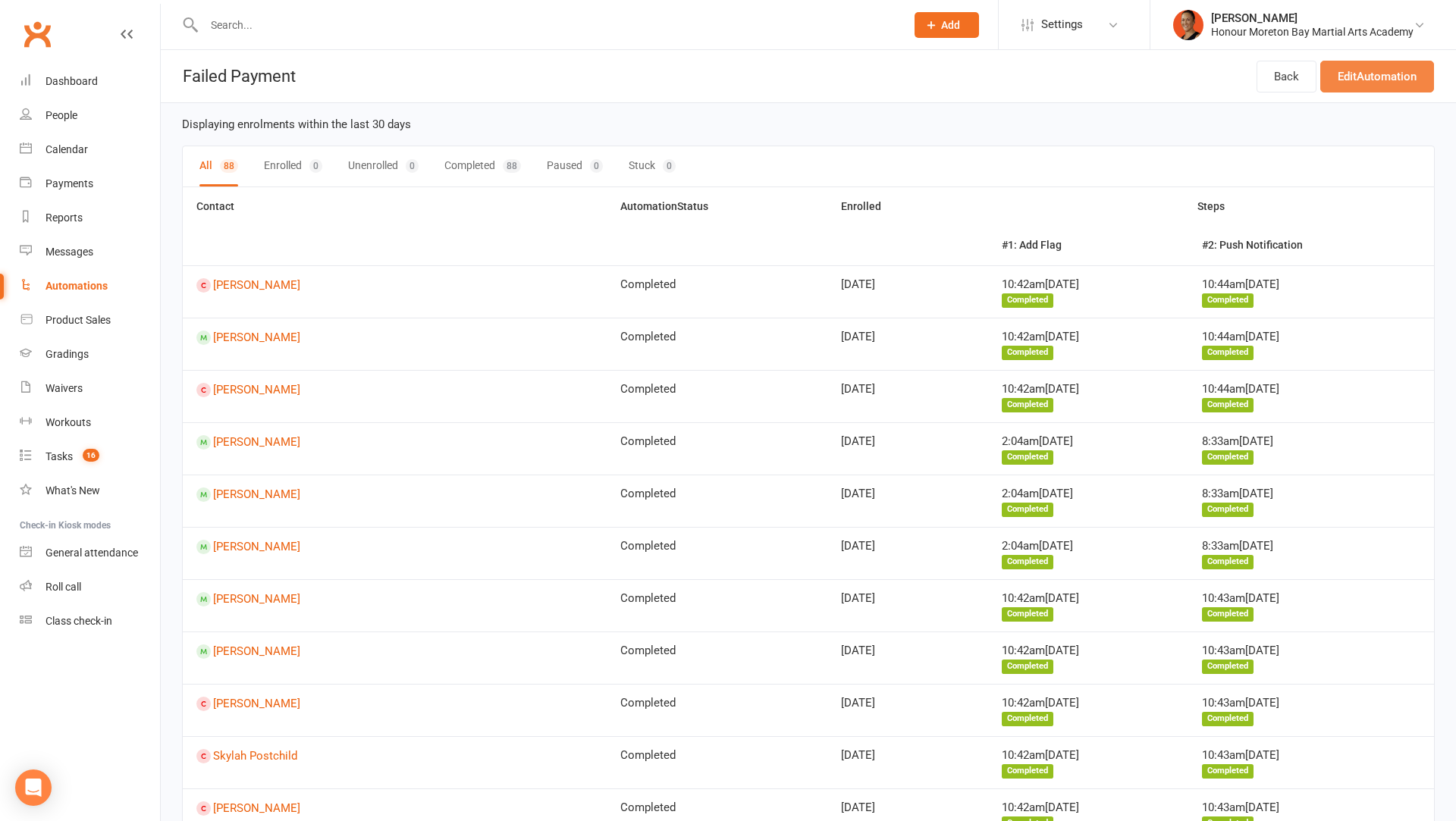
click at [1417, 73] on link "Edit Automation" at bounding box center [1377, 77] width 114 height 32
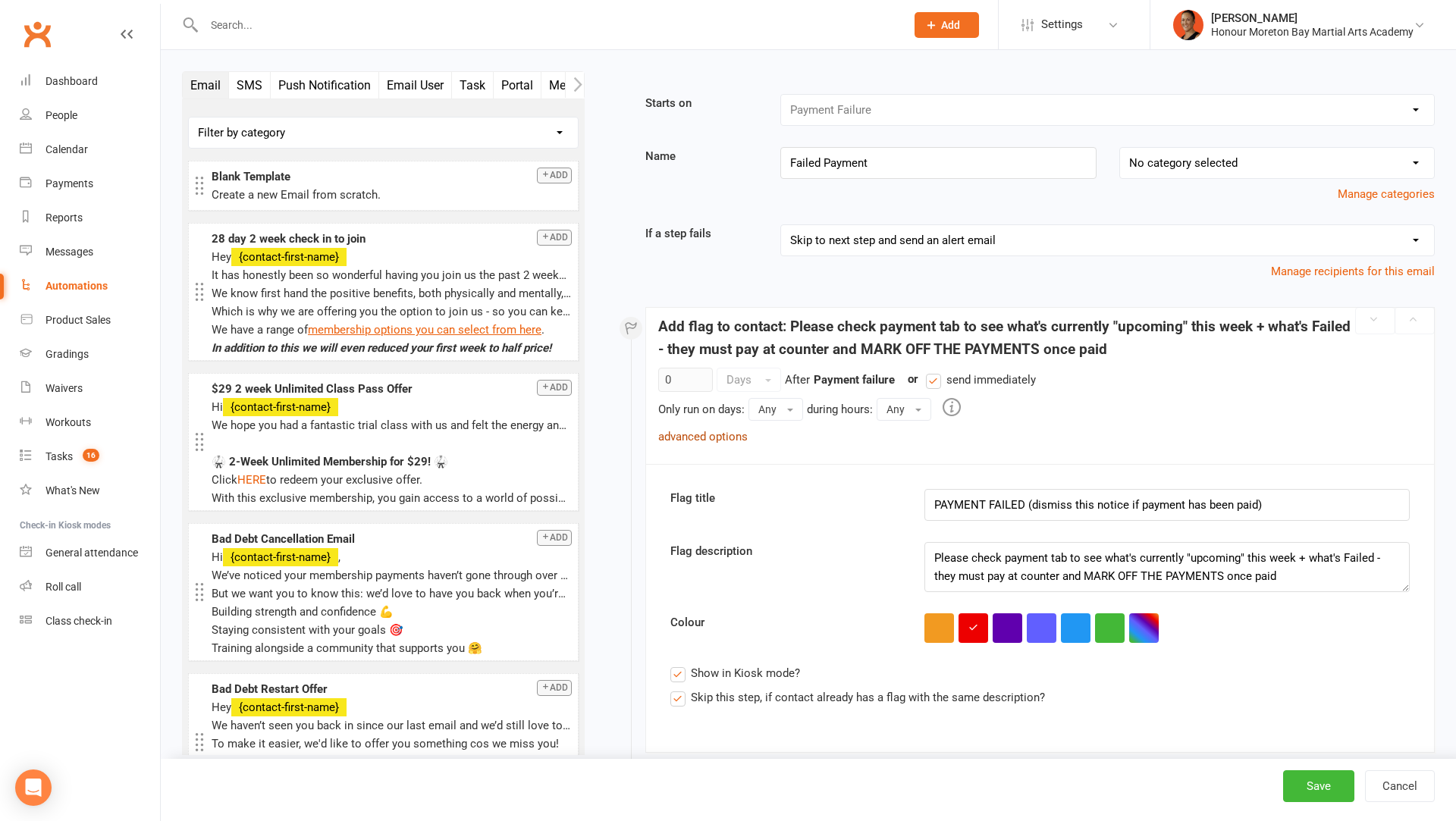
click at [729, 433] on link "advanced options" at bounding box center [702, 436] width 89 height 13
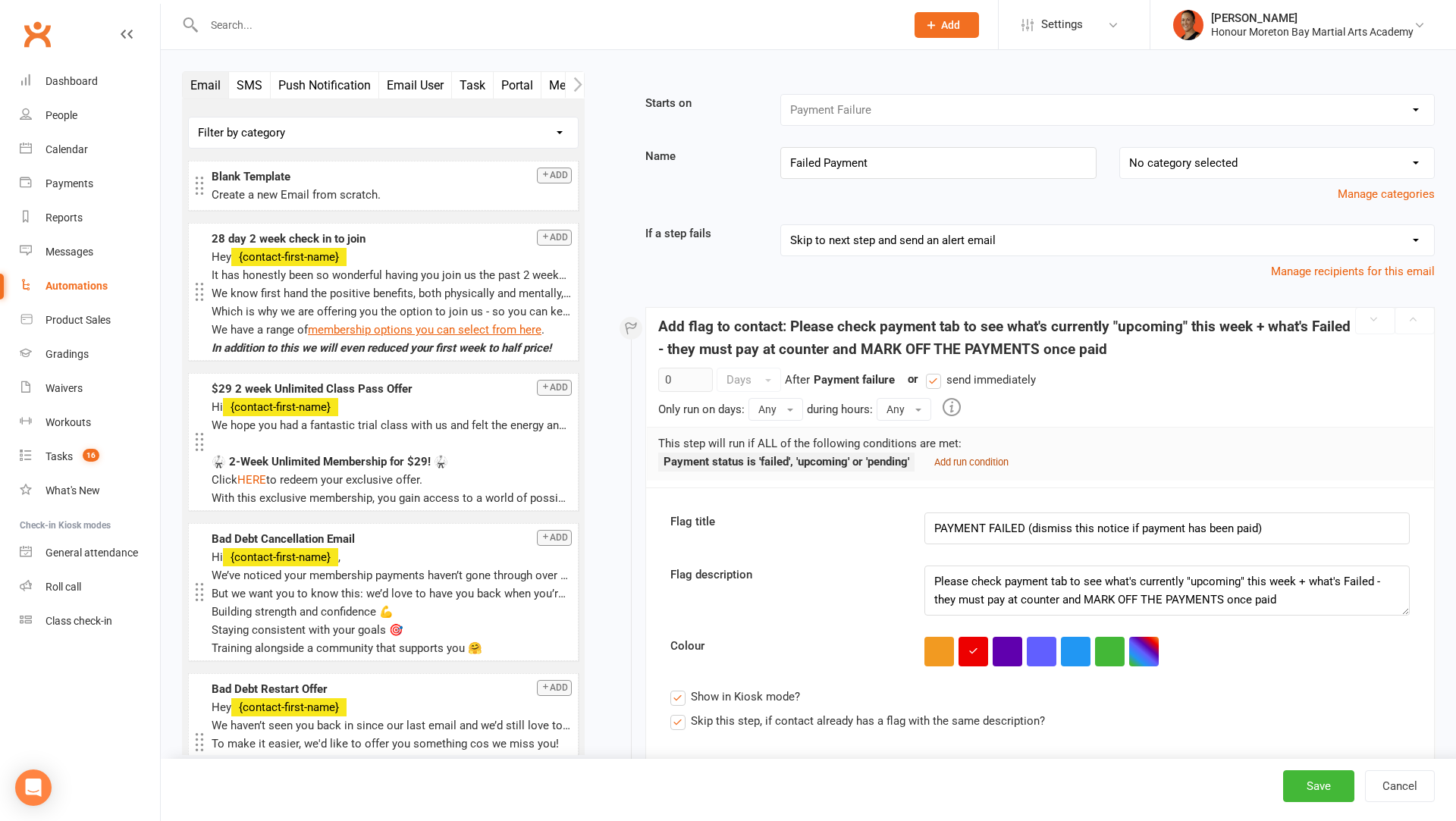
click at [972, 458] on small "Add run condition" at bounding box center [972, 462] width 74 height 11
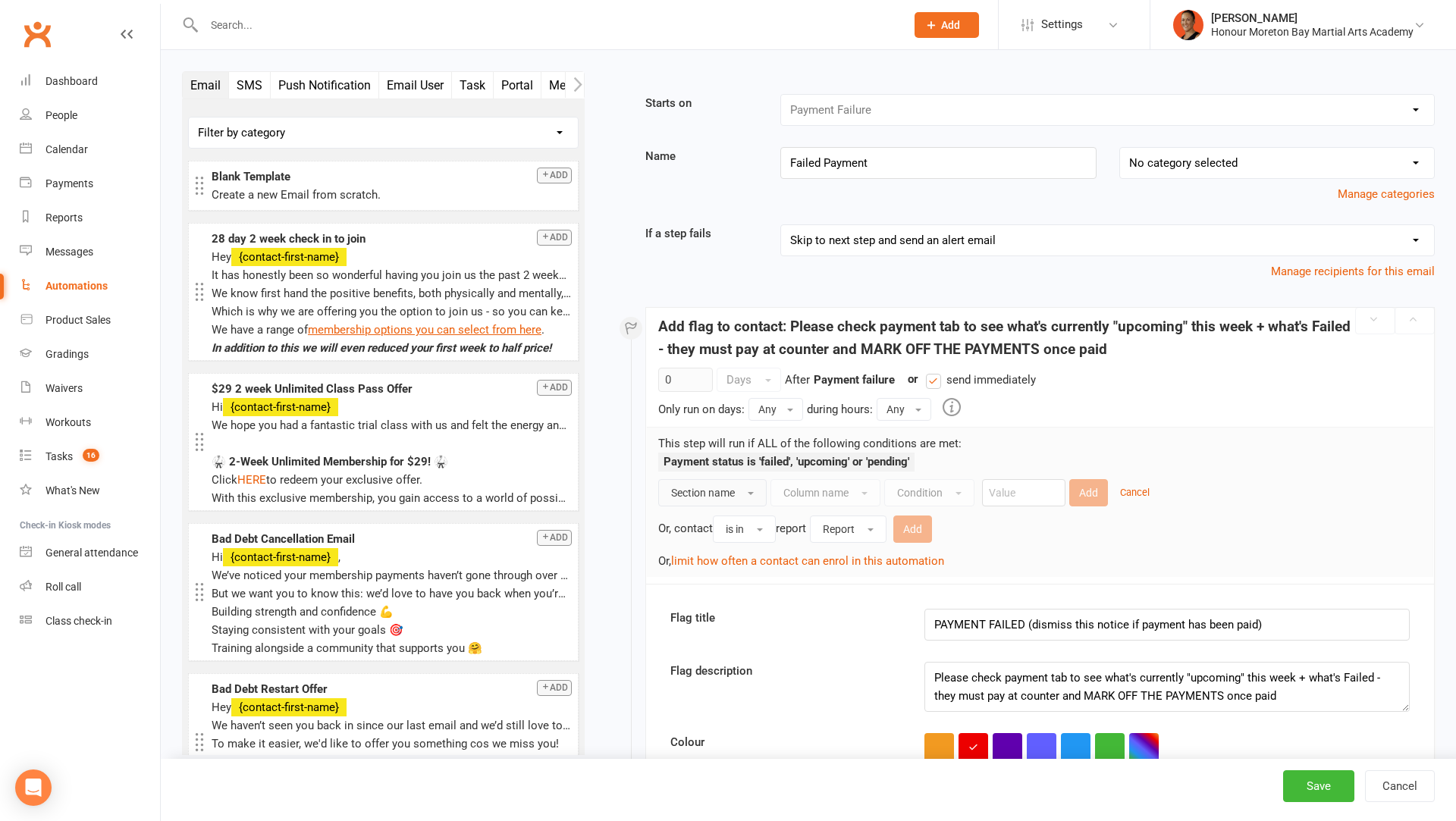
click at [692, 489] on span "Section name" at bounding box center [702, 493] width 64 height 12
click at [698, 516] on link "Contact" at bounding box center [742, 527] width 167 height 30
click at [794, 488] on span "Column name" at bounding box center [790, 493] width 65 height 12
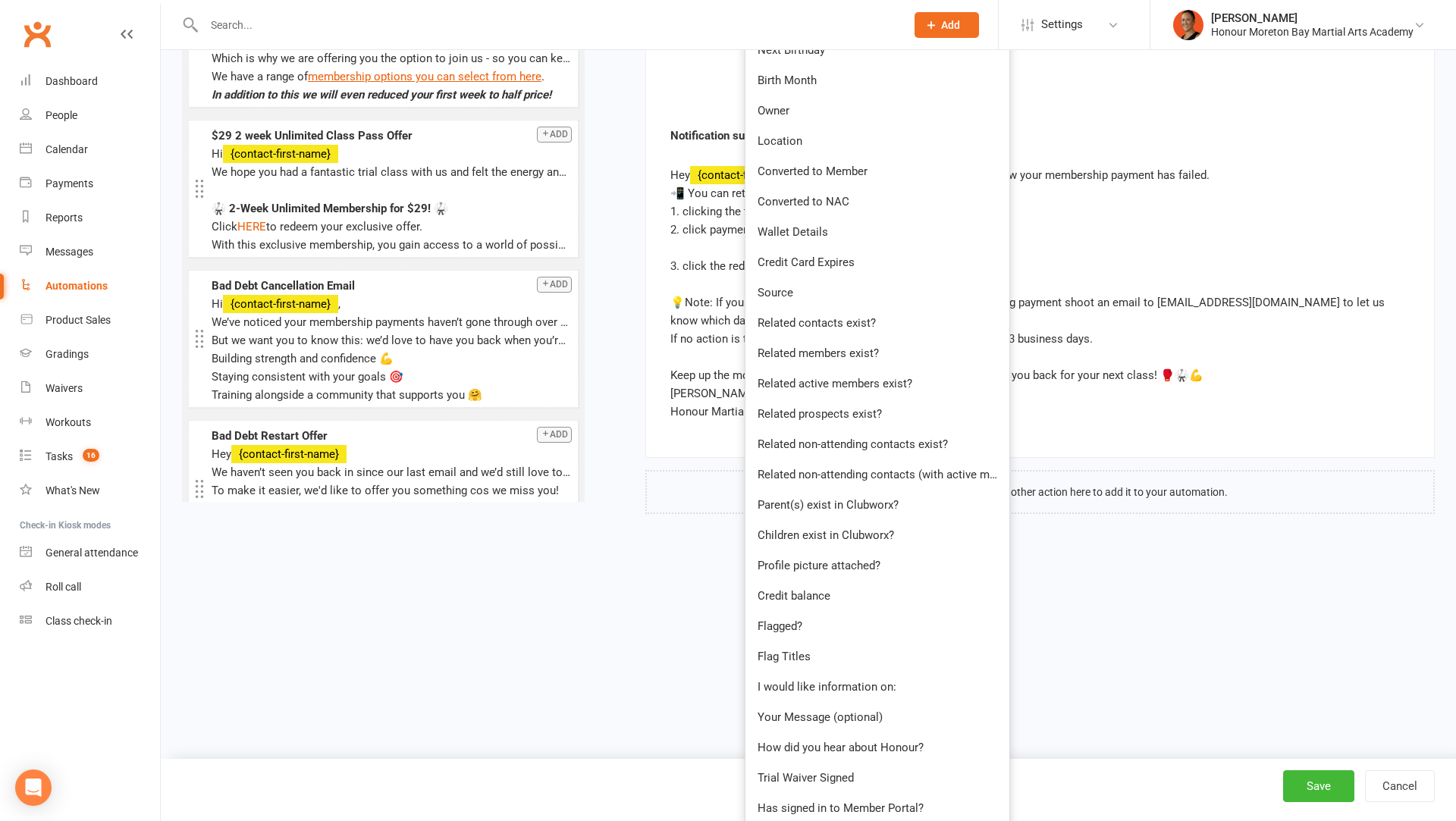
scroll to position [1118, 0]
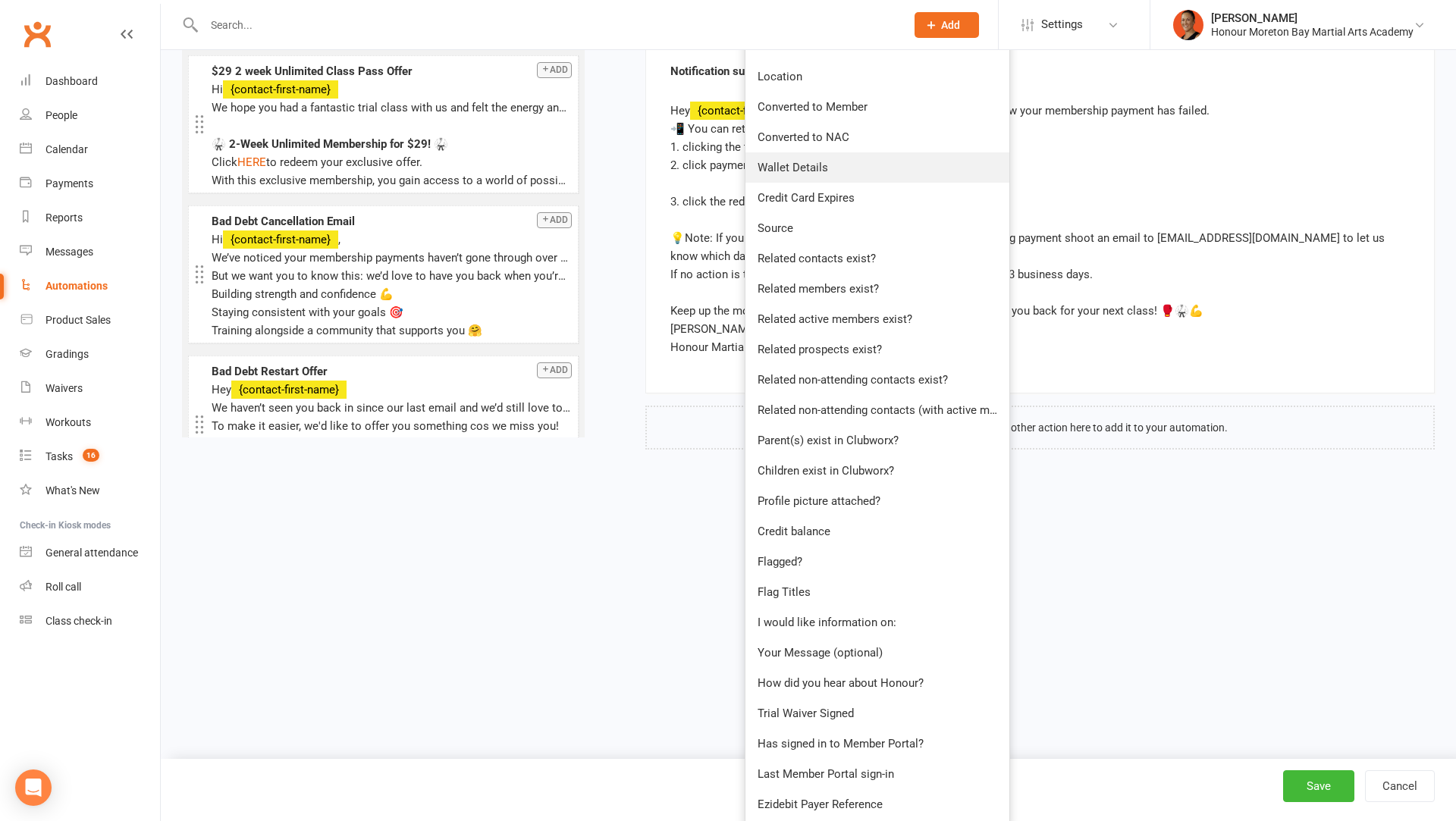
click at [784, 169] on span "Wallet Details" at bounding box center [792, 167] width 71 height 13
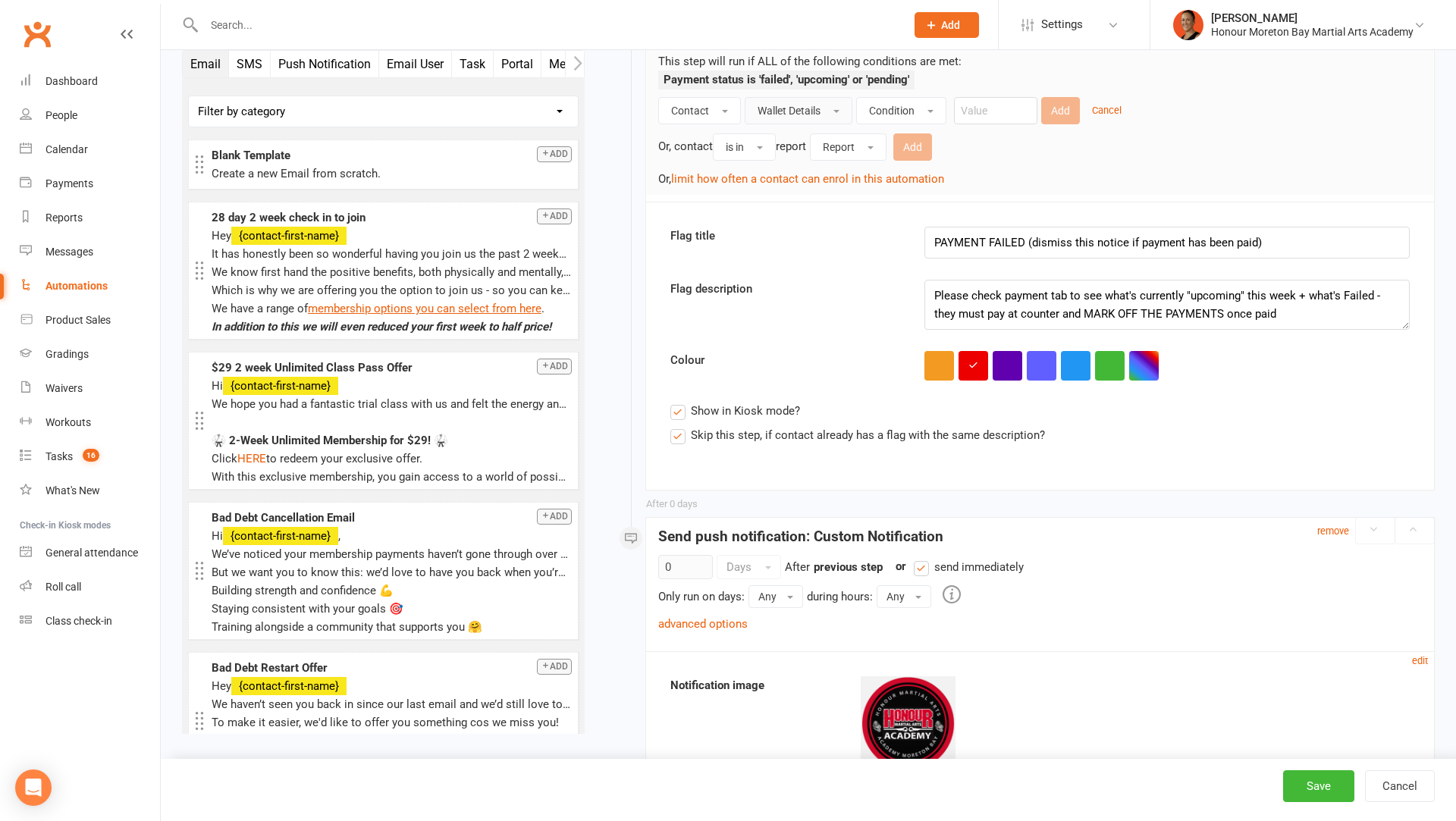
scroll to position [55, 0]
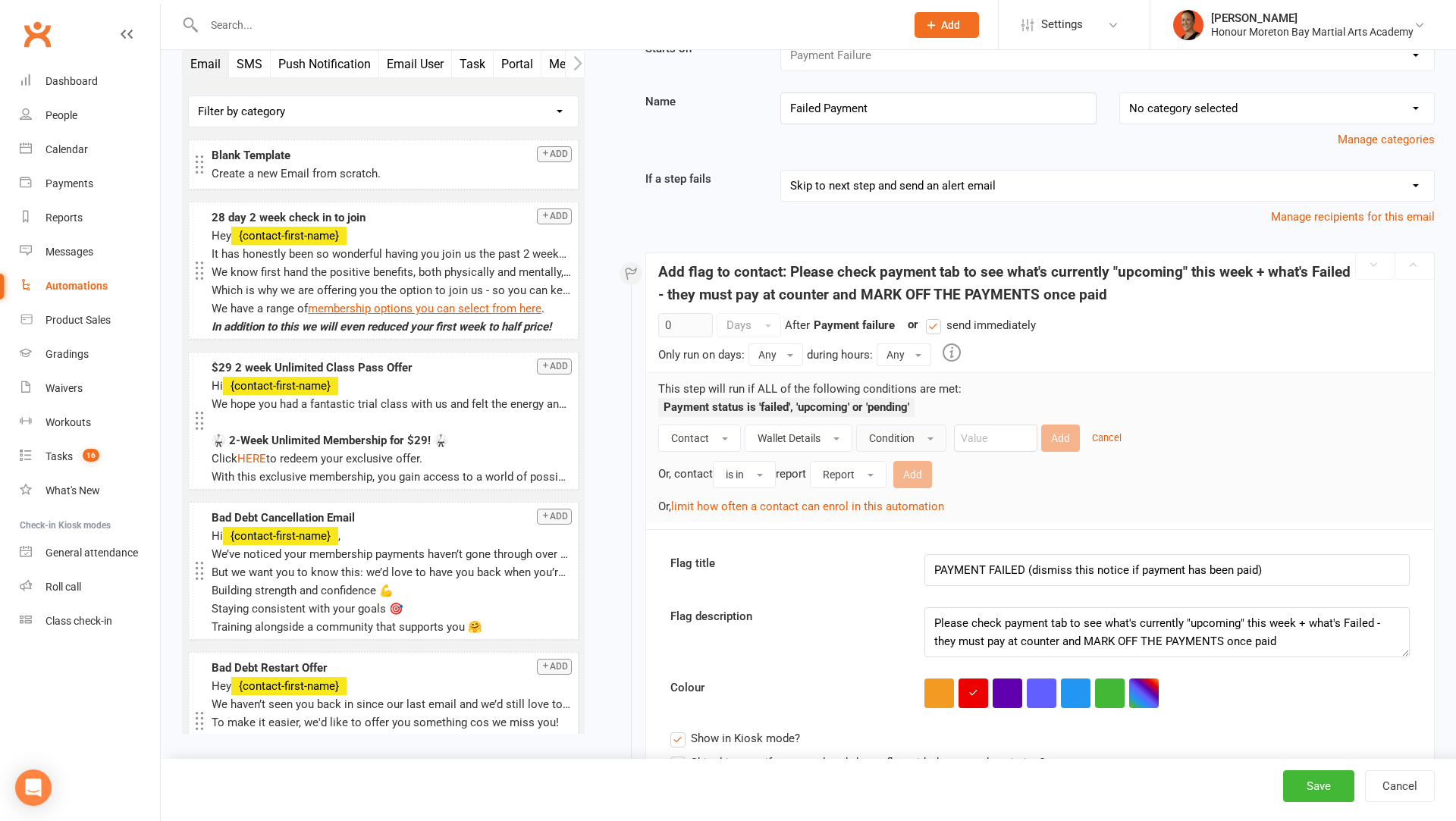
click at [908, 442] on button "Condition" at bounding box center [901, 438] width 90 height 27
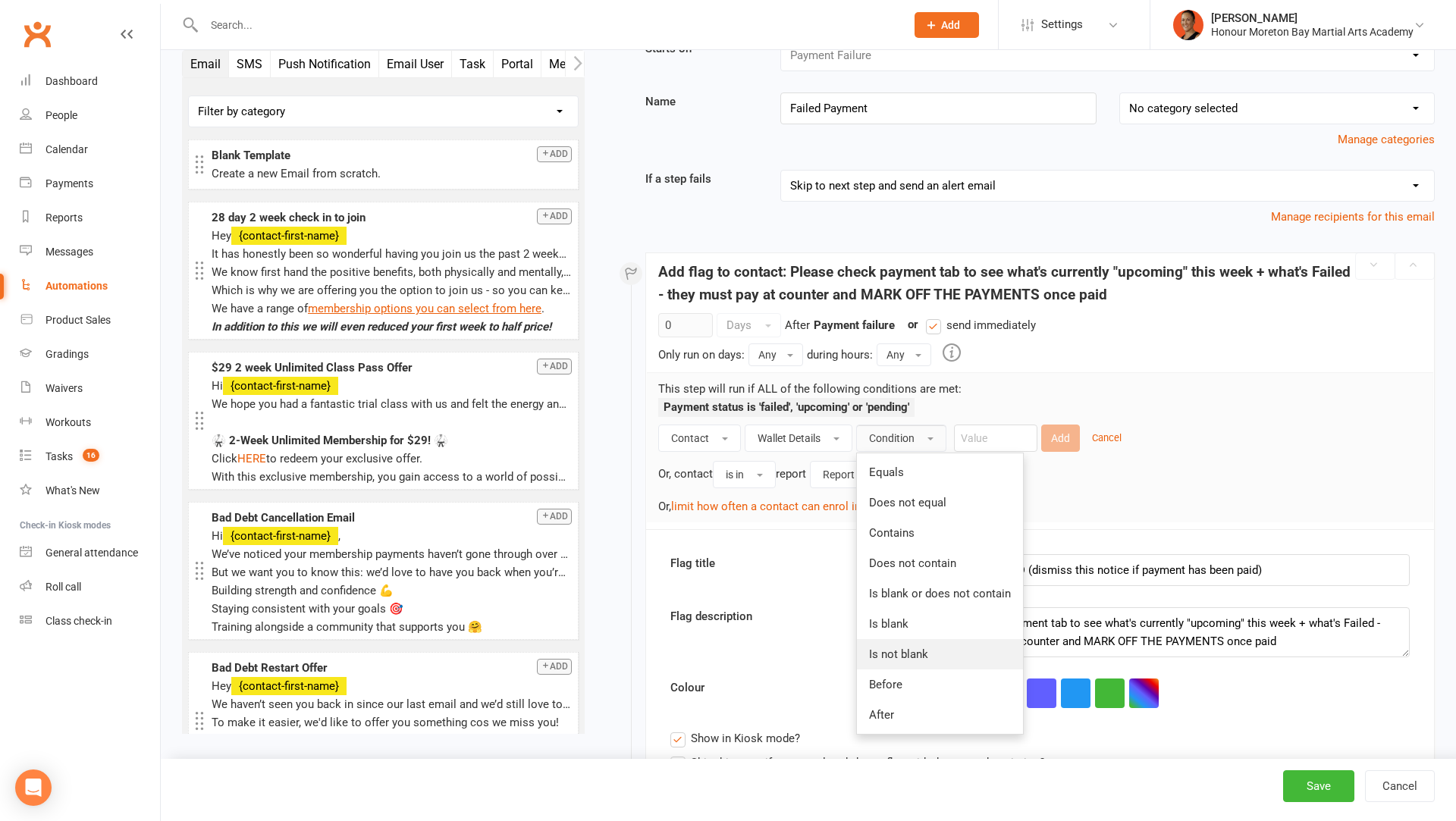
click at [933, 648] on link "Is not blank" at bounding box center [940, 654] width 166 height 30
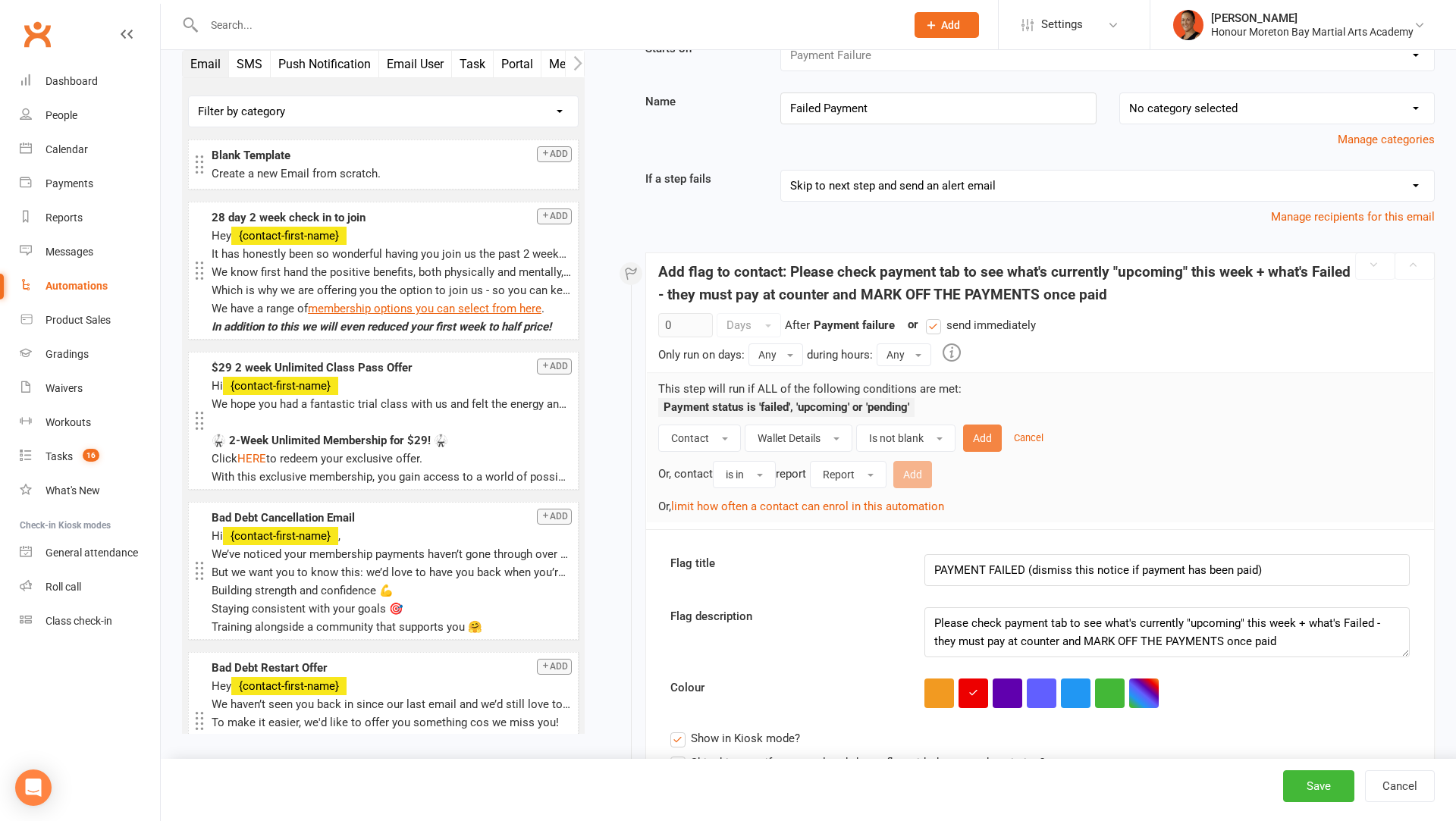
click at [975, 431] on button "Add" at bounding box center [982, 438] width 39 height 27
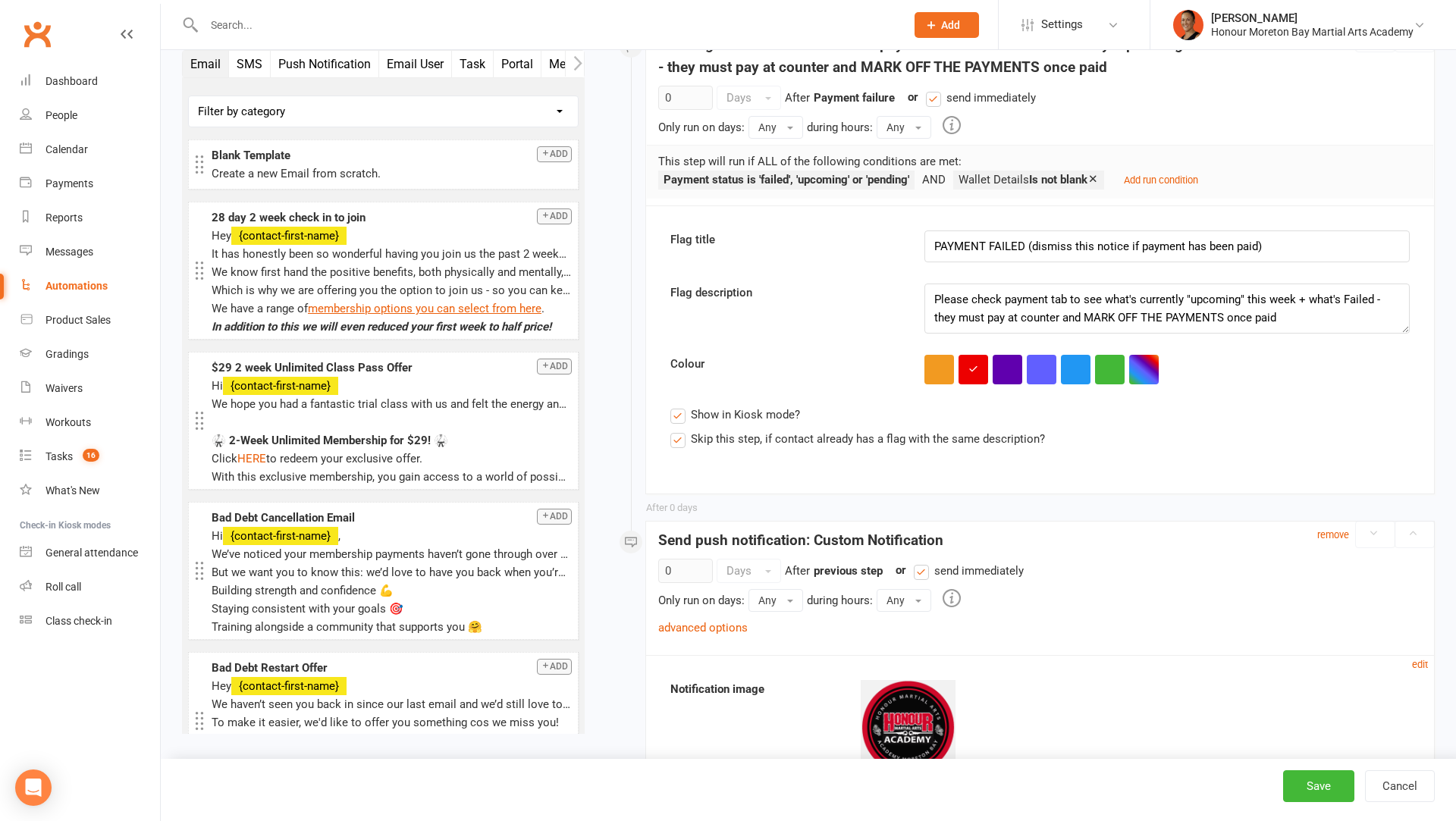
scroll to position [283, 0]
click at [708, 629] on div "advanced options" at bounding box center [702, 626] width 89 height 19
click at [709, 626] on link "advanced options" at bounding box center [702, 626] width 89 height 13
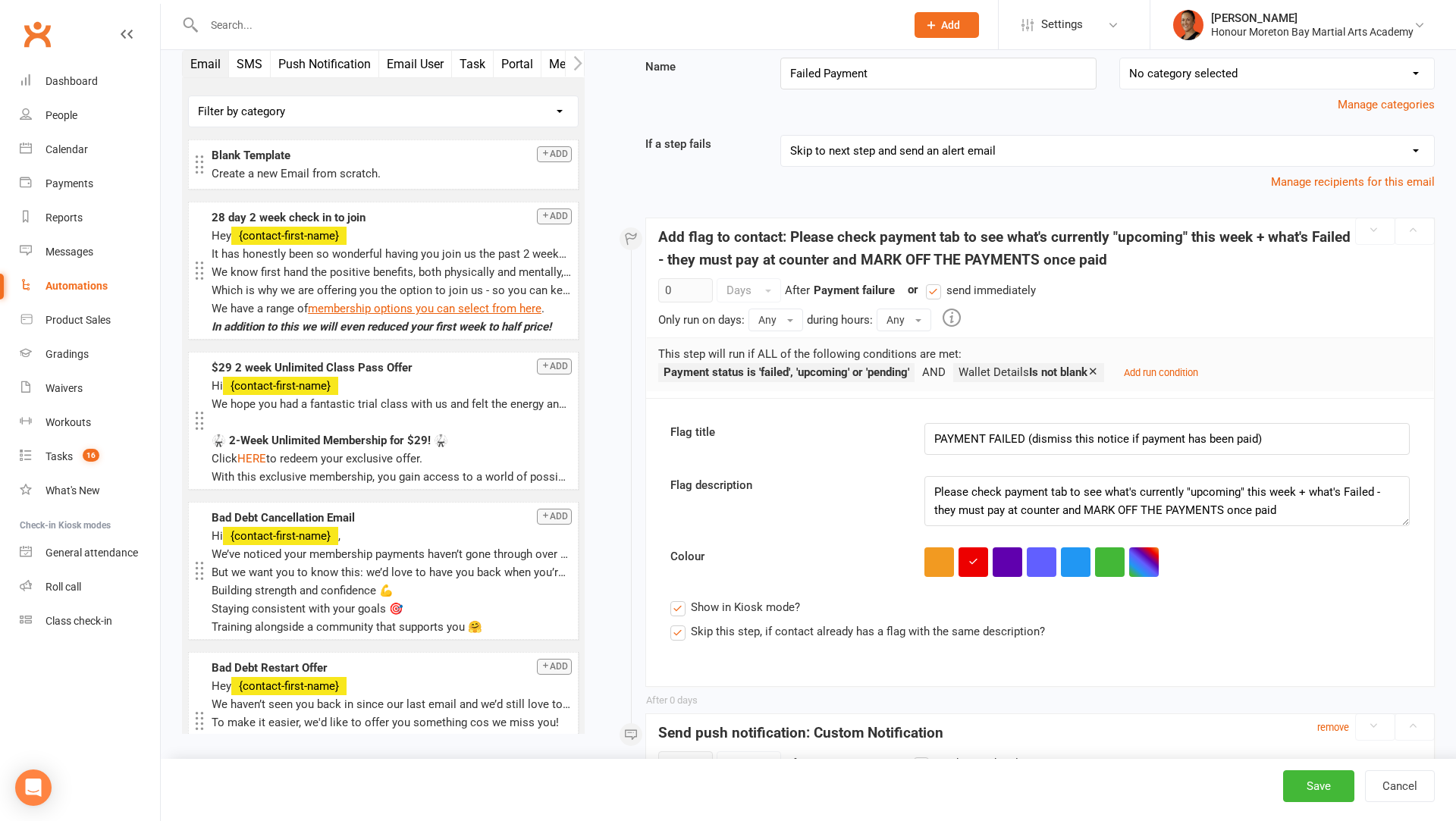
scroll to position [67, 0]
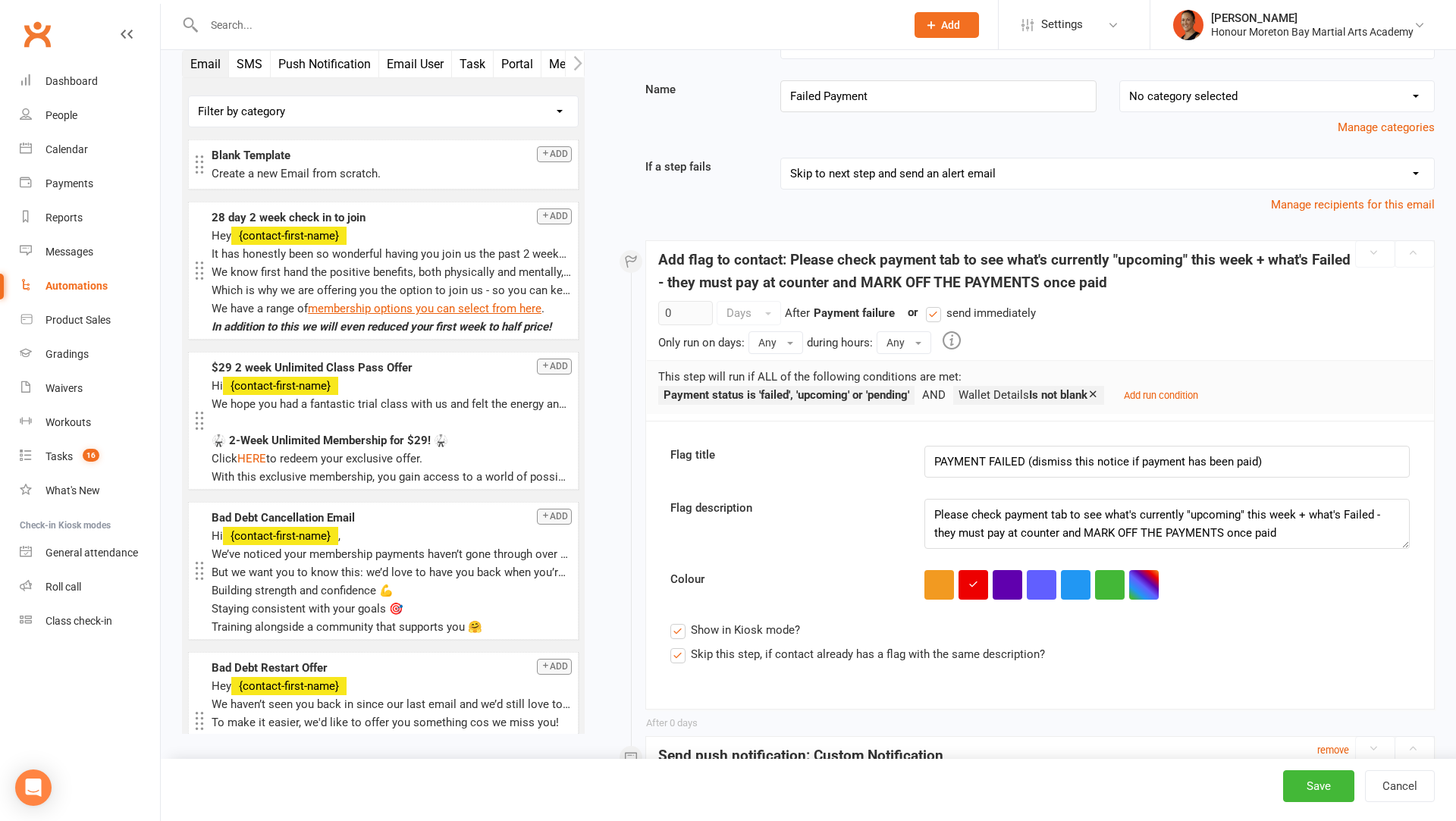
click at [1099, 391] on icon at bounding box center [1092, 394] width 11 height 11
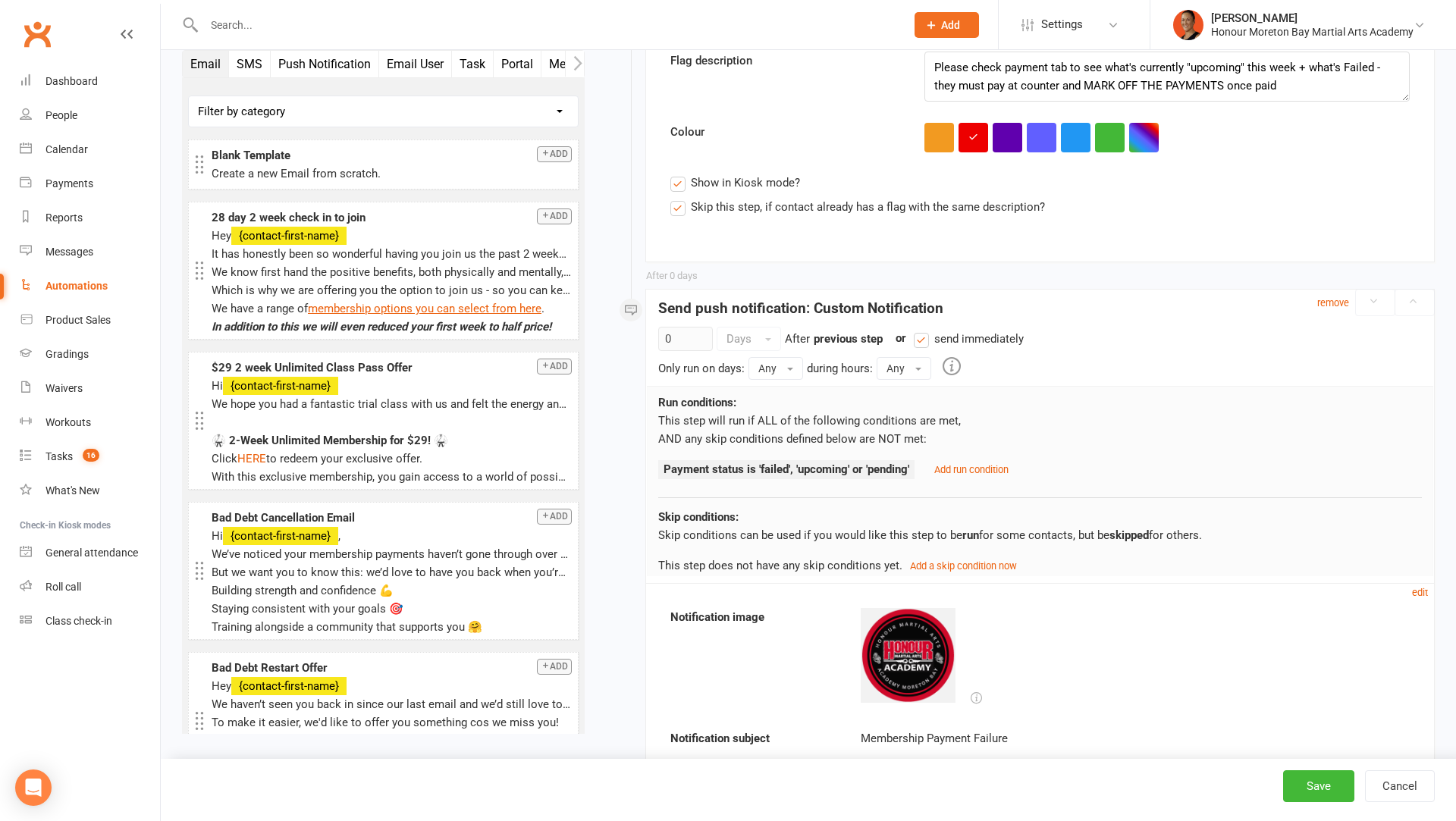
scroll to position [540, 0]
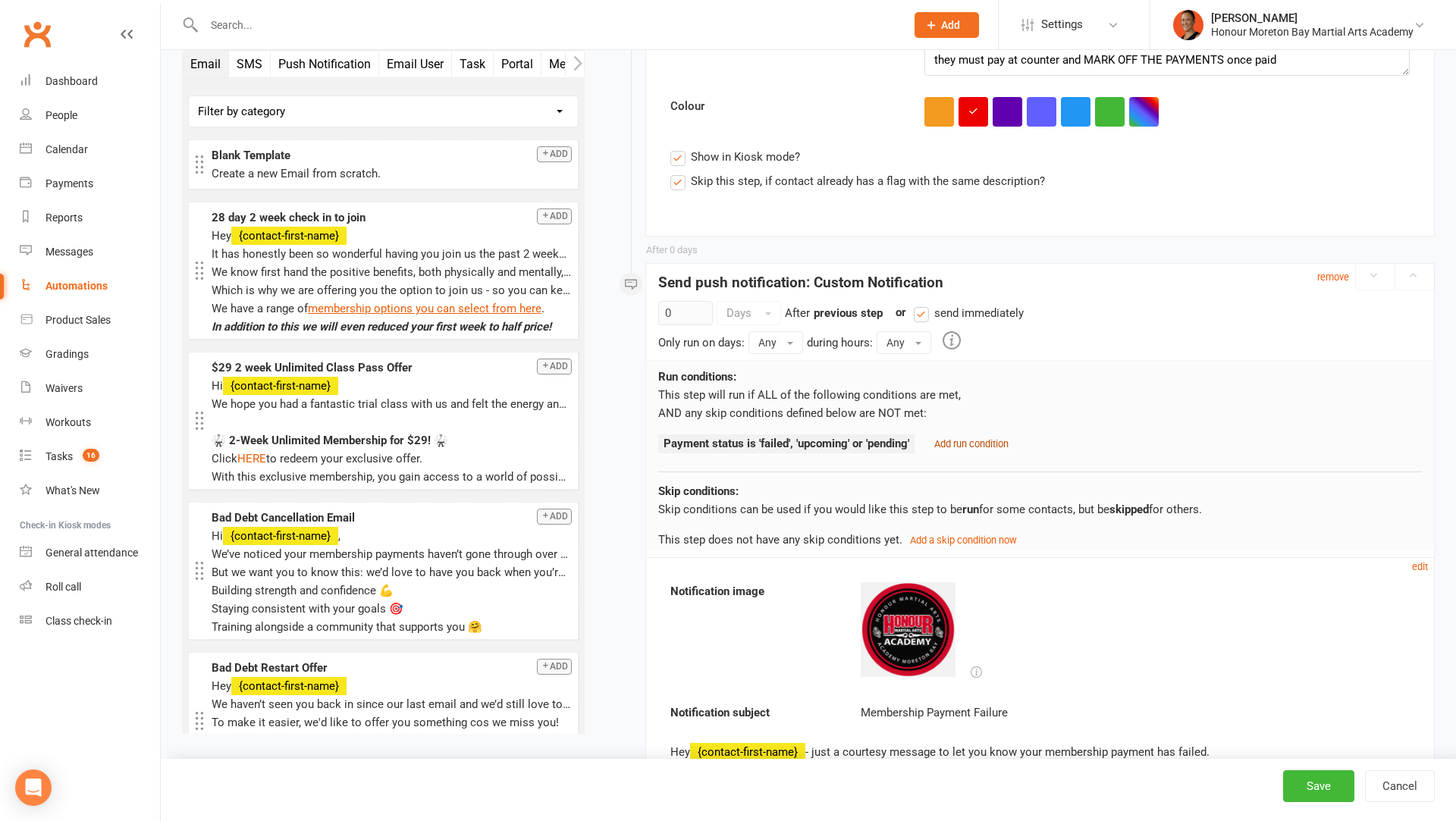
click at [961, 439] on small "Add run condition" at bounding box center [972, 444] width 74 height 11
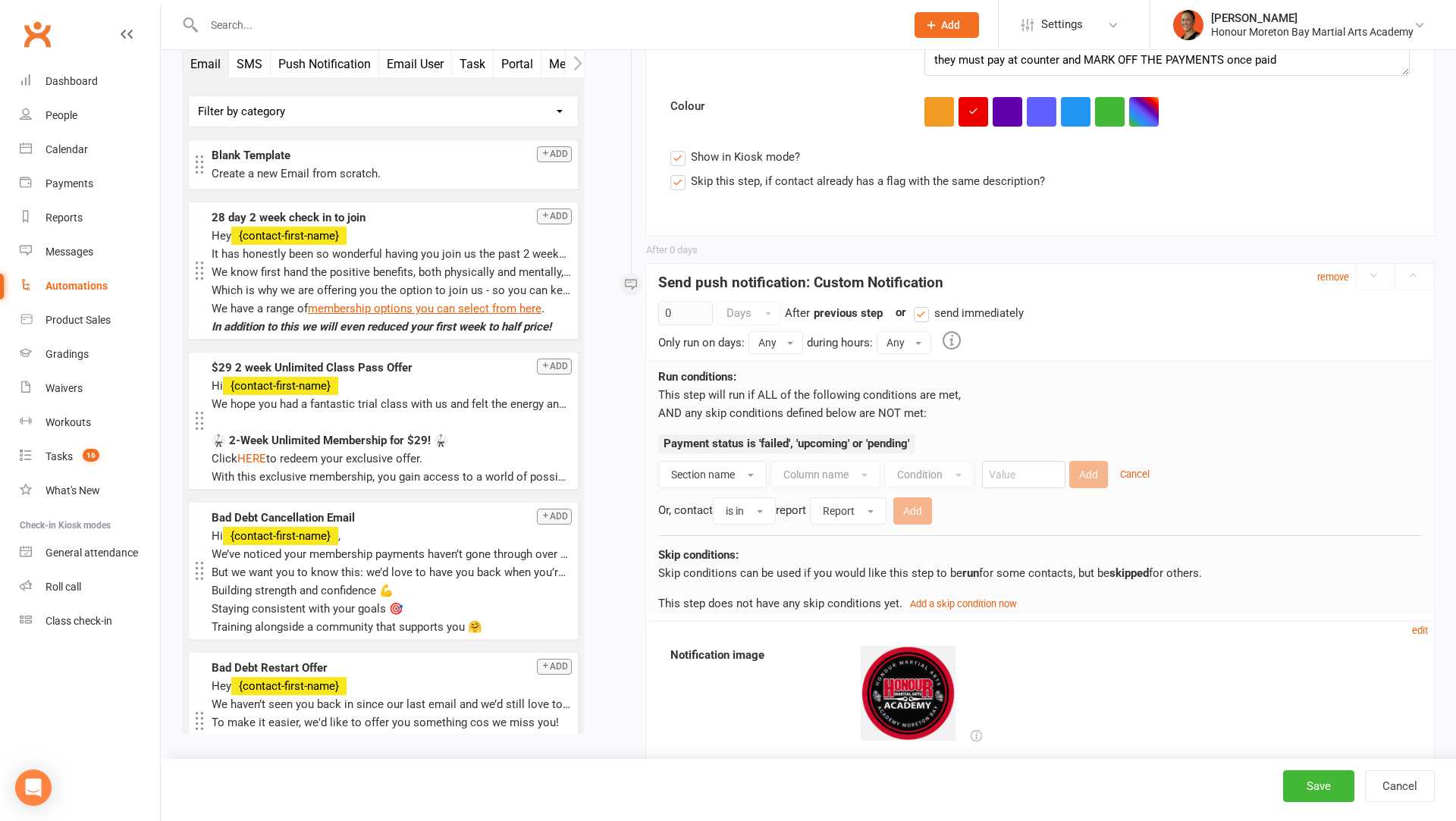
click at [1139, 461] on div "Add Cancel" at bounding box center [1108, 474] width 80 height 27
click at [1122, 473] on small "Cancel" at bounding box center [1135, 474] width 30 height 11
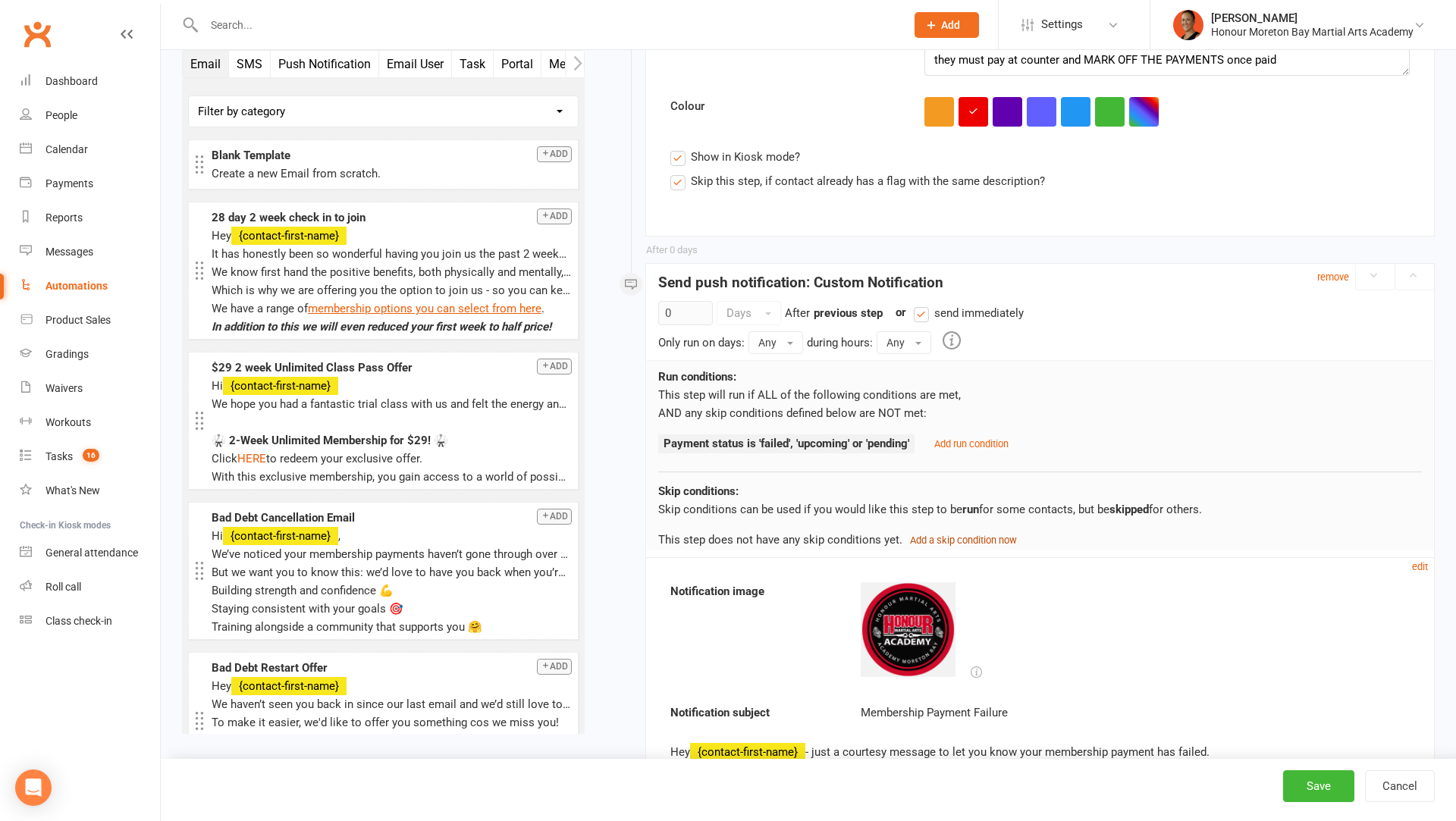
click at [964, 536] on small "Add a skip condition now" at bounding box center [963, 540] width 107 height 11
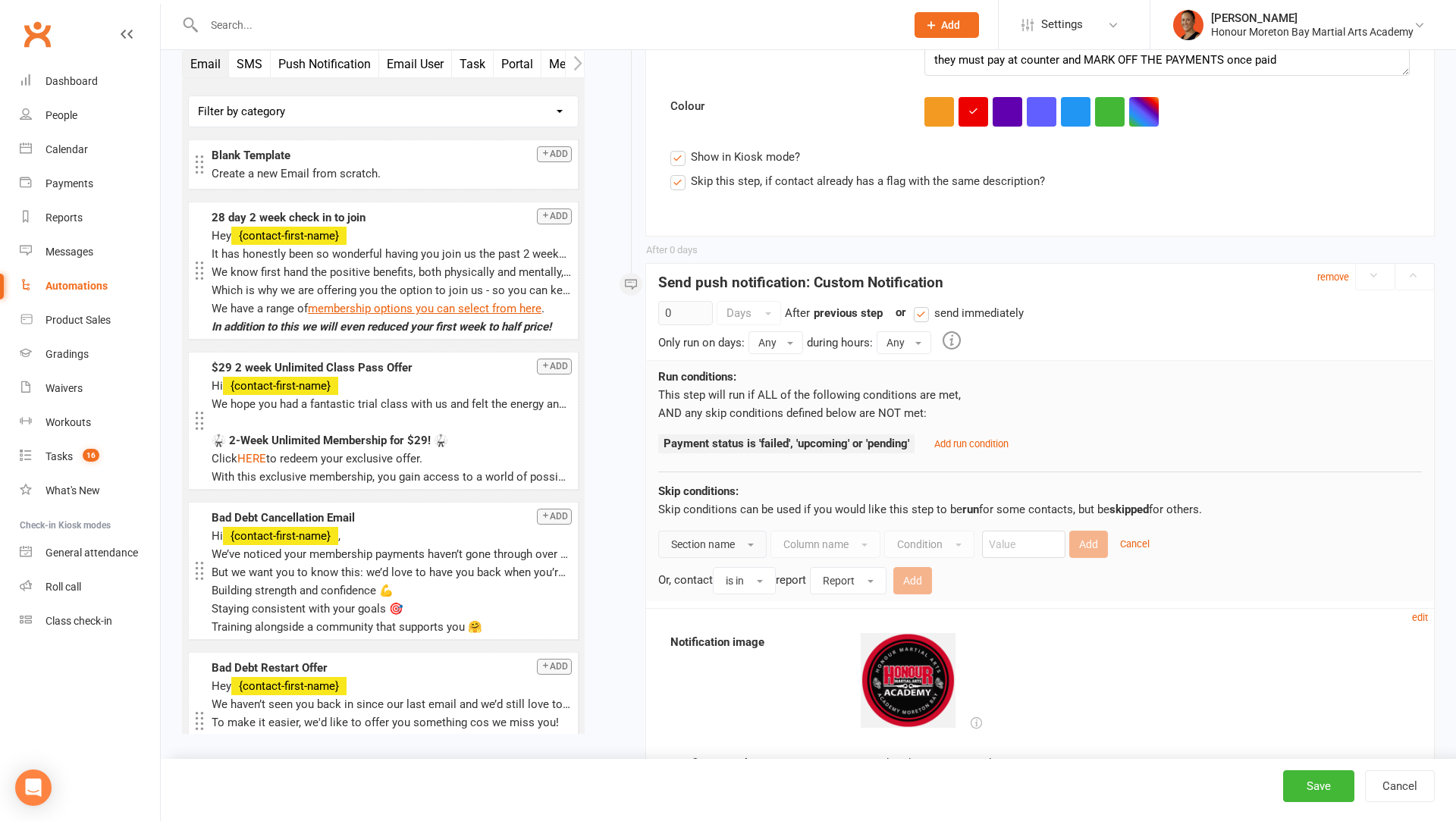
click at [709, 548] on button "Section name" at bounding box center [712, 544] width 109 height 27
click at [708, 576] on span "Contact" at bounding box center [691, 578] width 41 height 13
click at [796, 545] on span "Column name" at bounding box center [790, 545] width 65 height 12
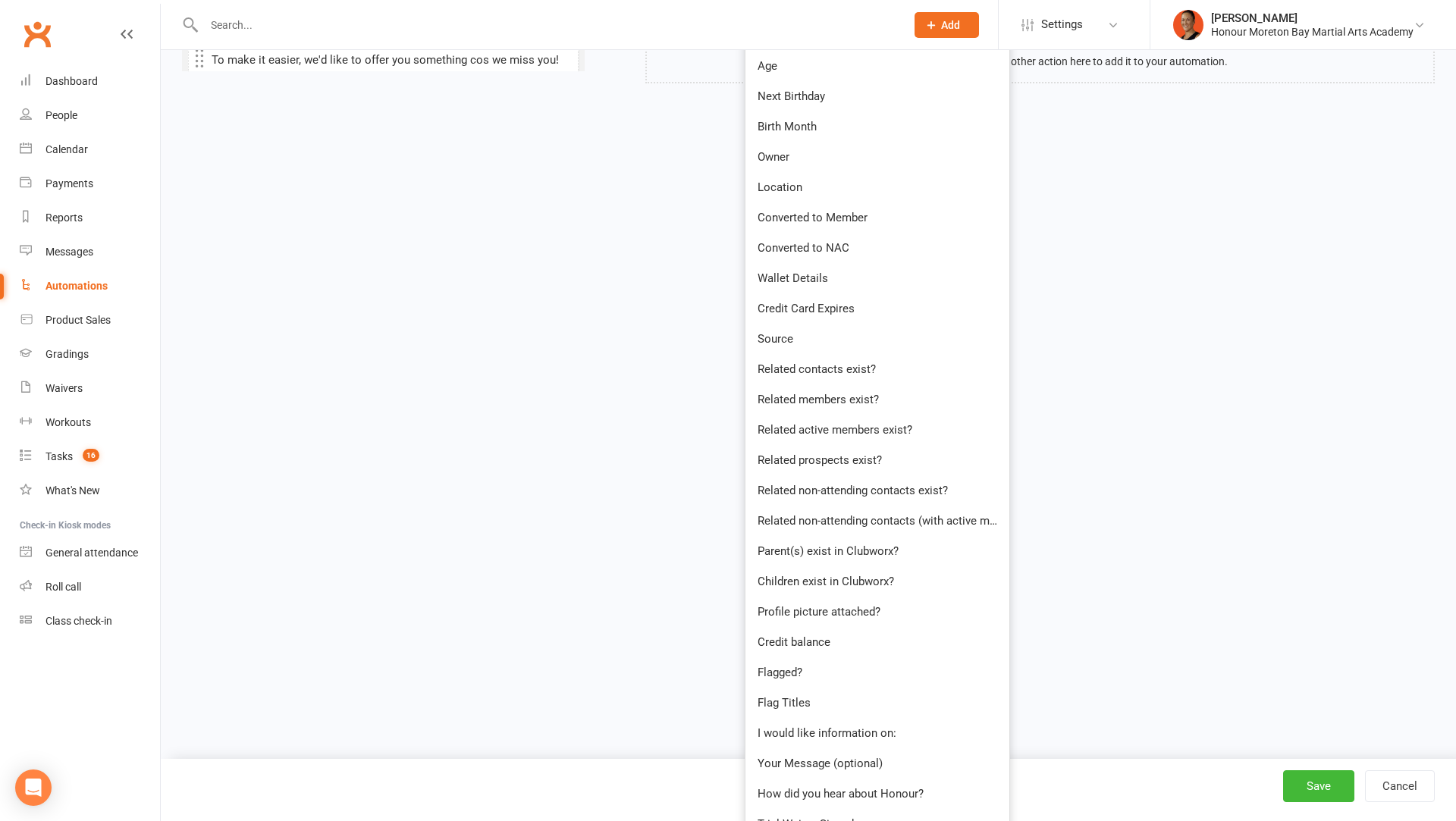
scroll to position [1606, 0]
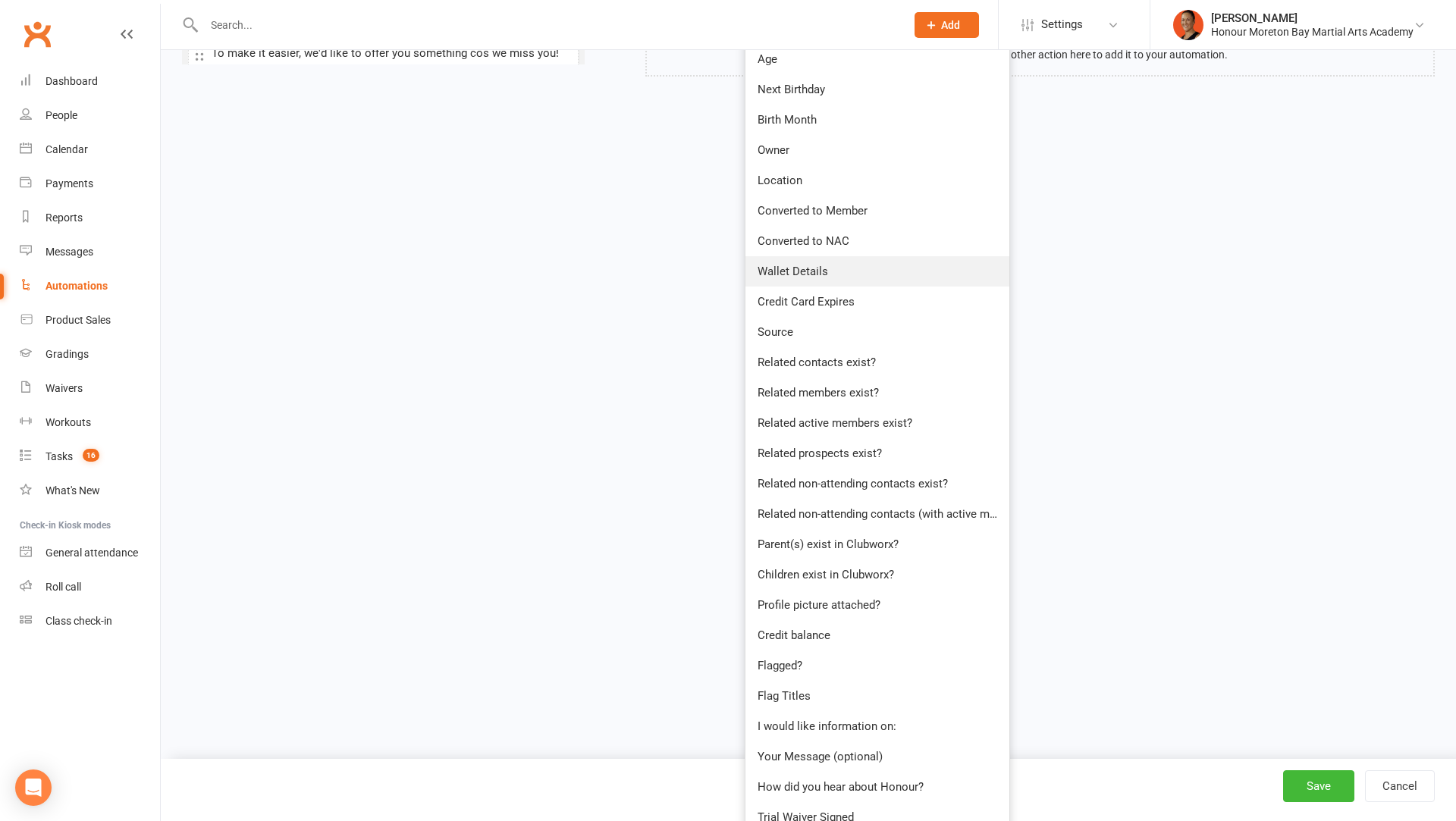
click at [834, 271] on link "Wallet Details" at bounding box center [877, 271] width 264 height 30
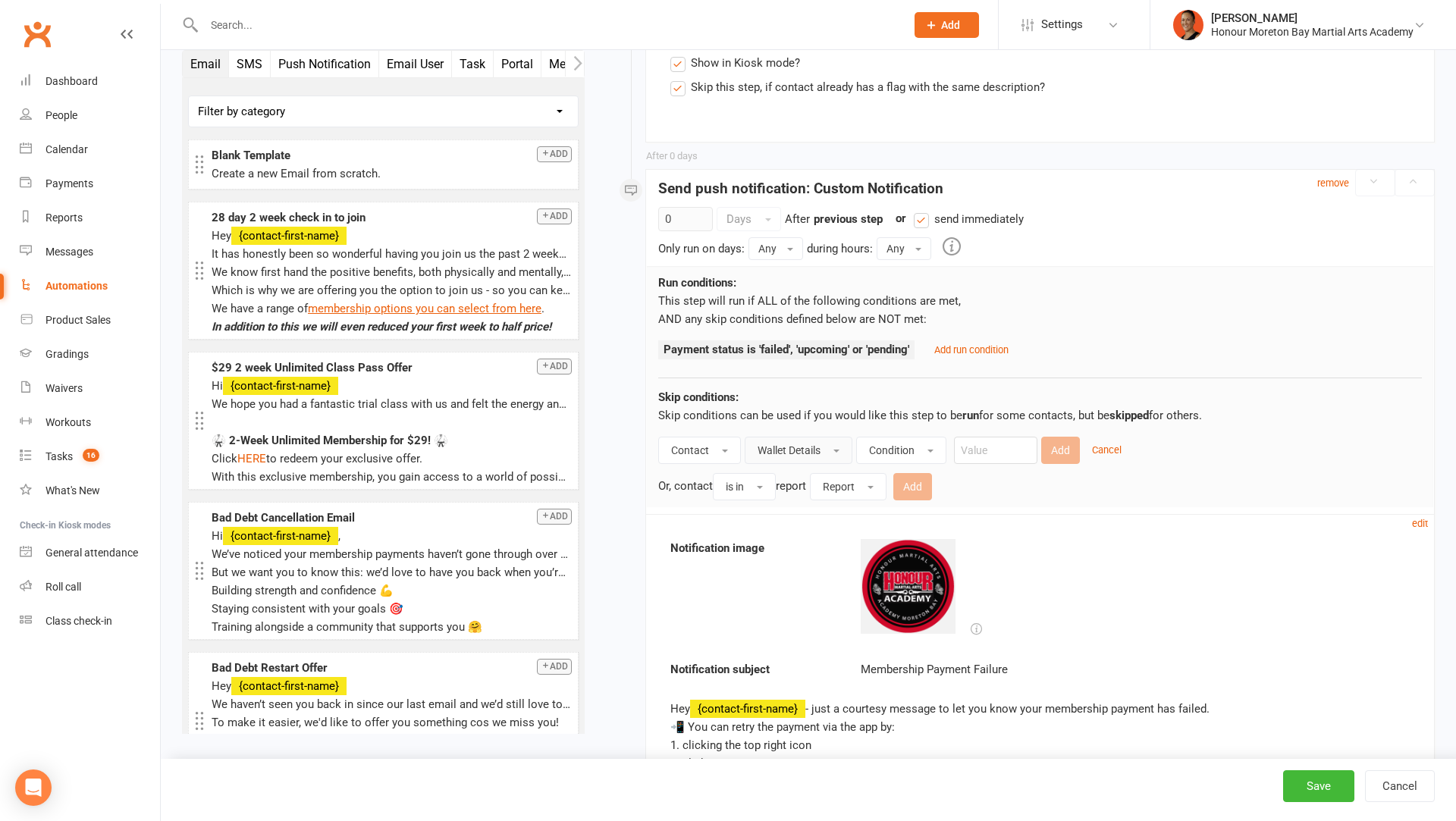
scroll to position [631, 0]
click at [902, 448] on span "Condition" at bounding box center [892, 454] width 46 height 12
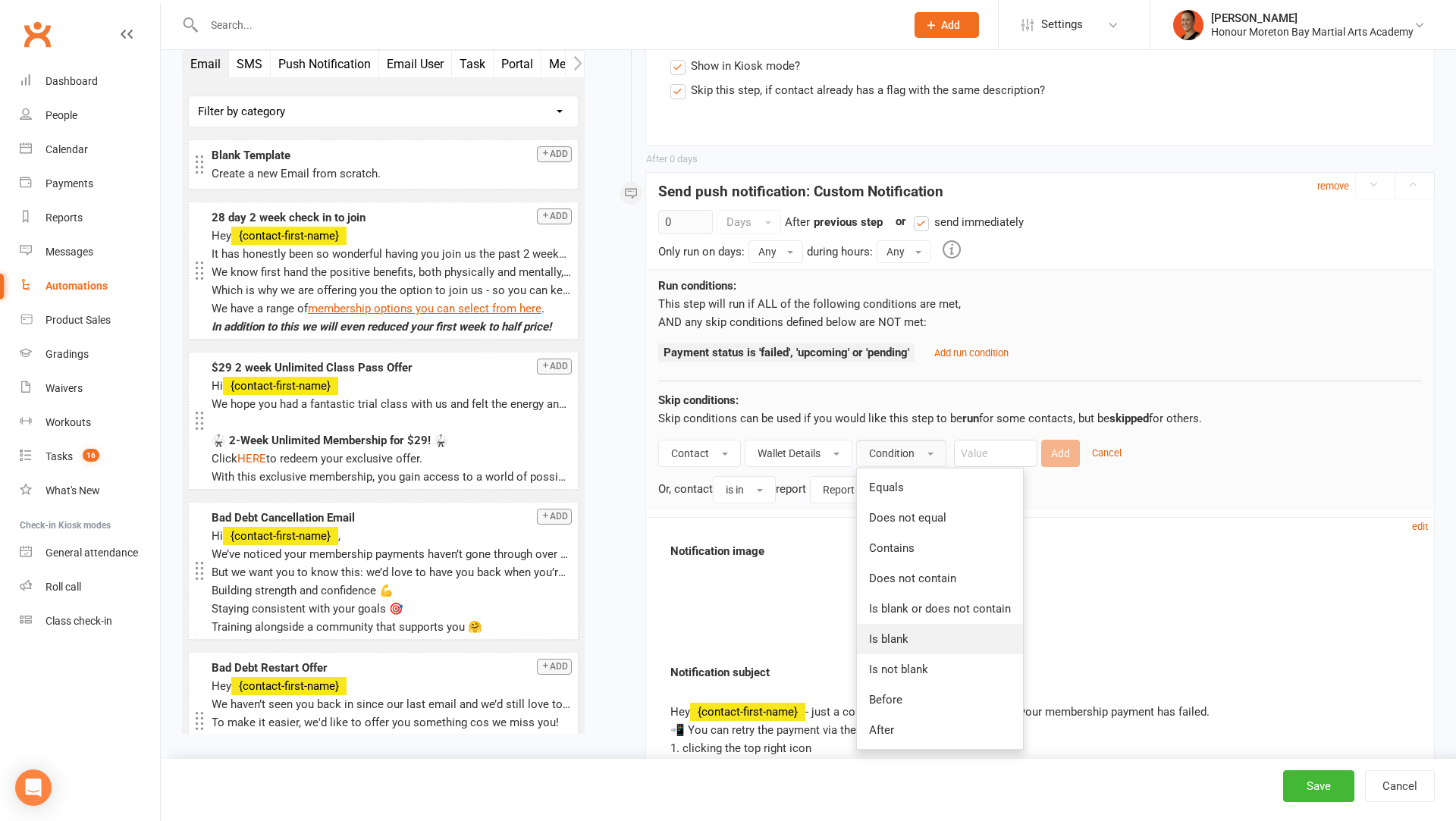
click at [919, 636] on link "Is blank" at bounding box center [940, 639] width 166 height 30
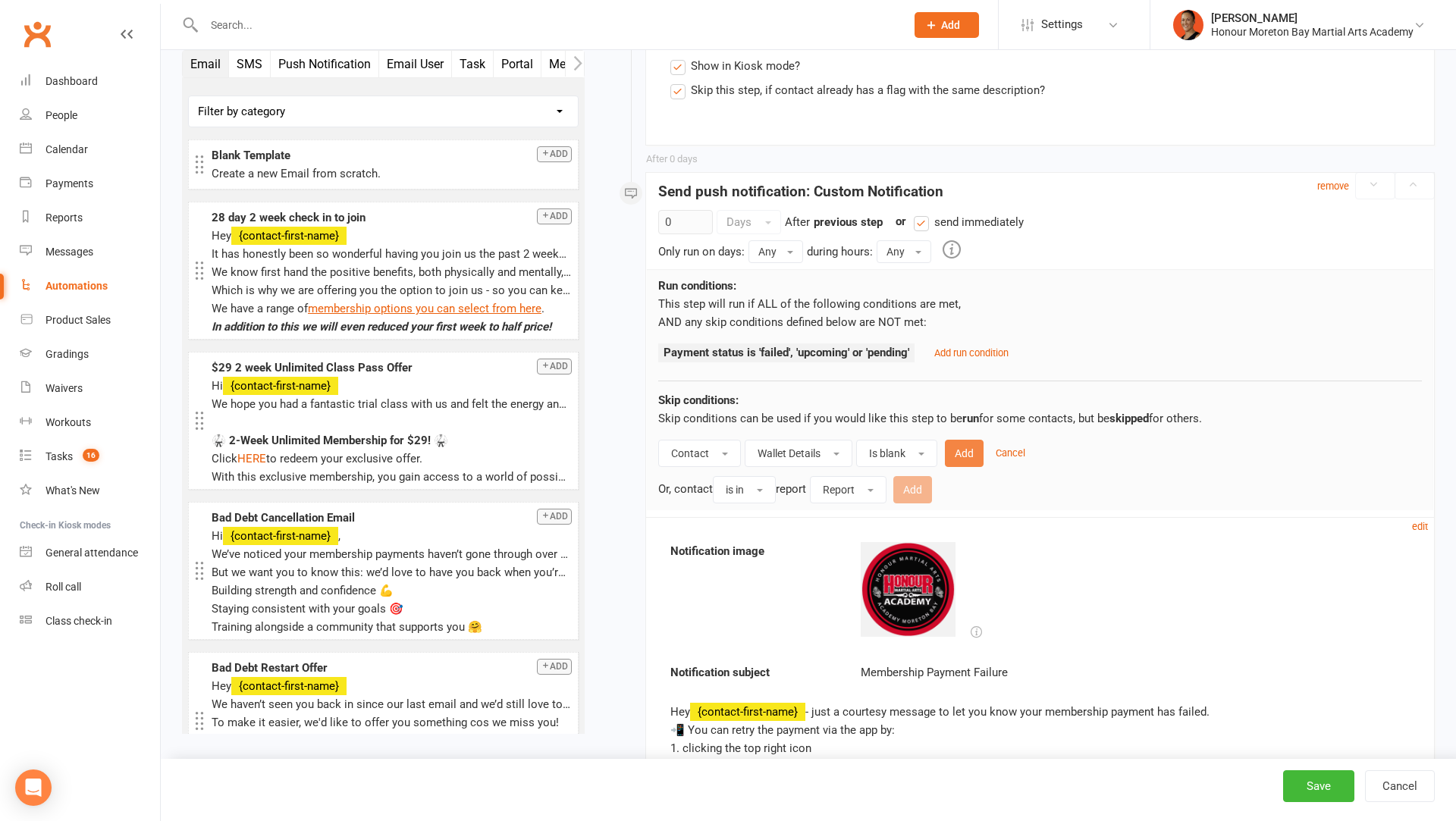
click at [966, 446] on button "Add" at bounding box center [964, 453] width 39 height 27
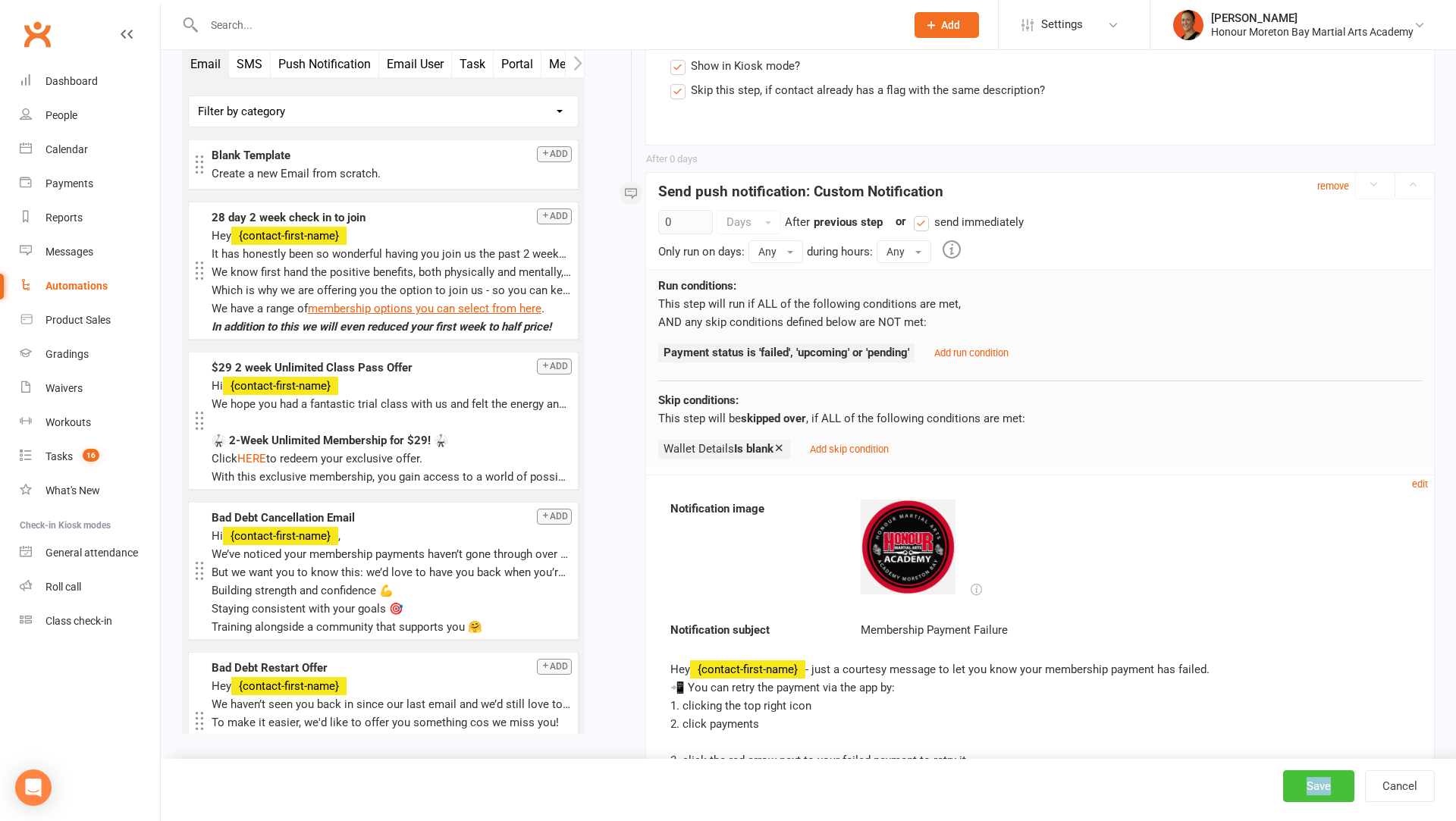
click at [1324, 789] on button "Save" at bounding box center [1318, 787] width 71 height 32
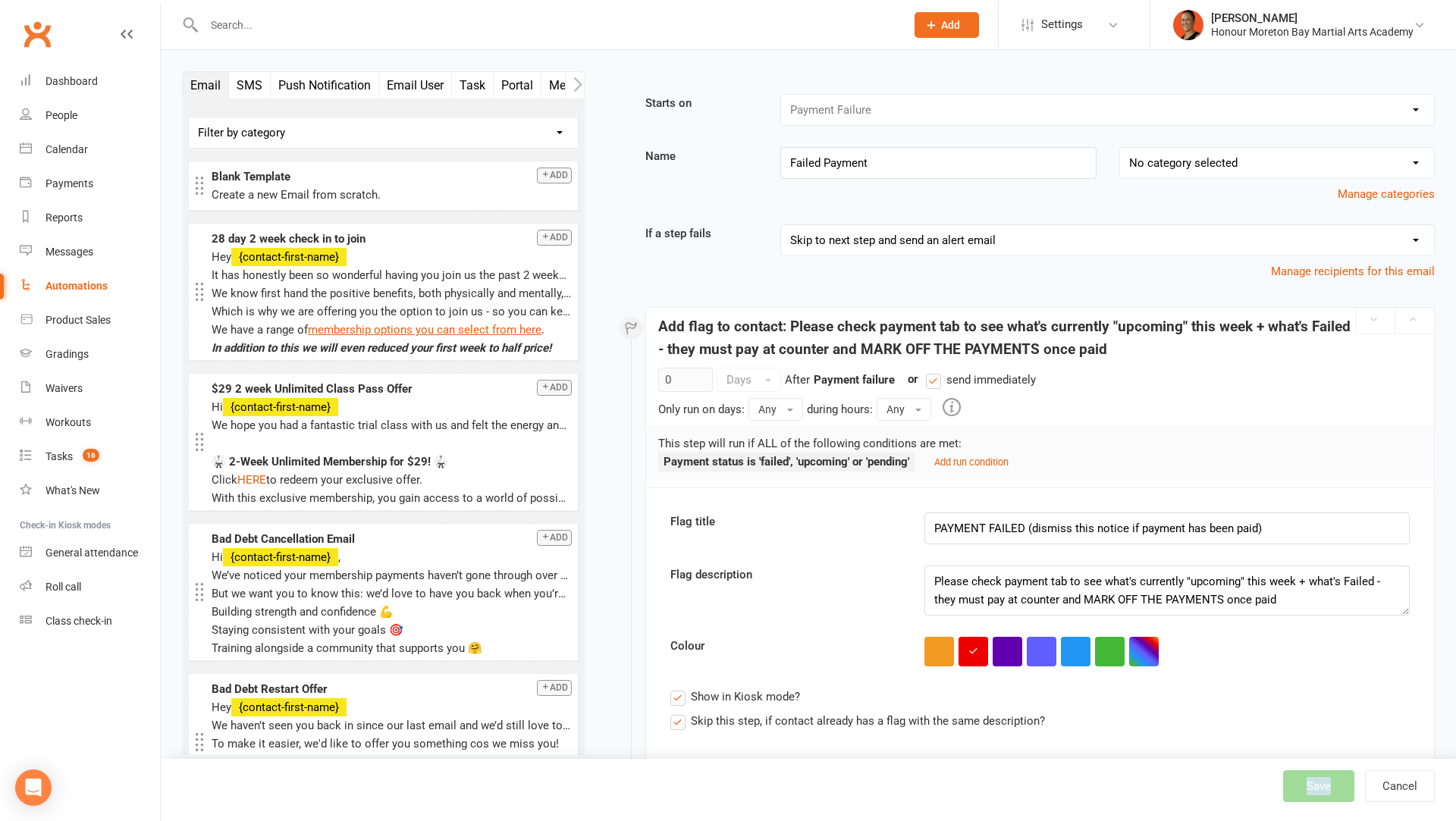
select select "100"
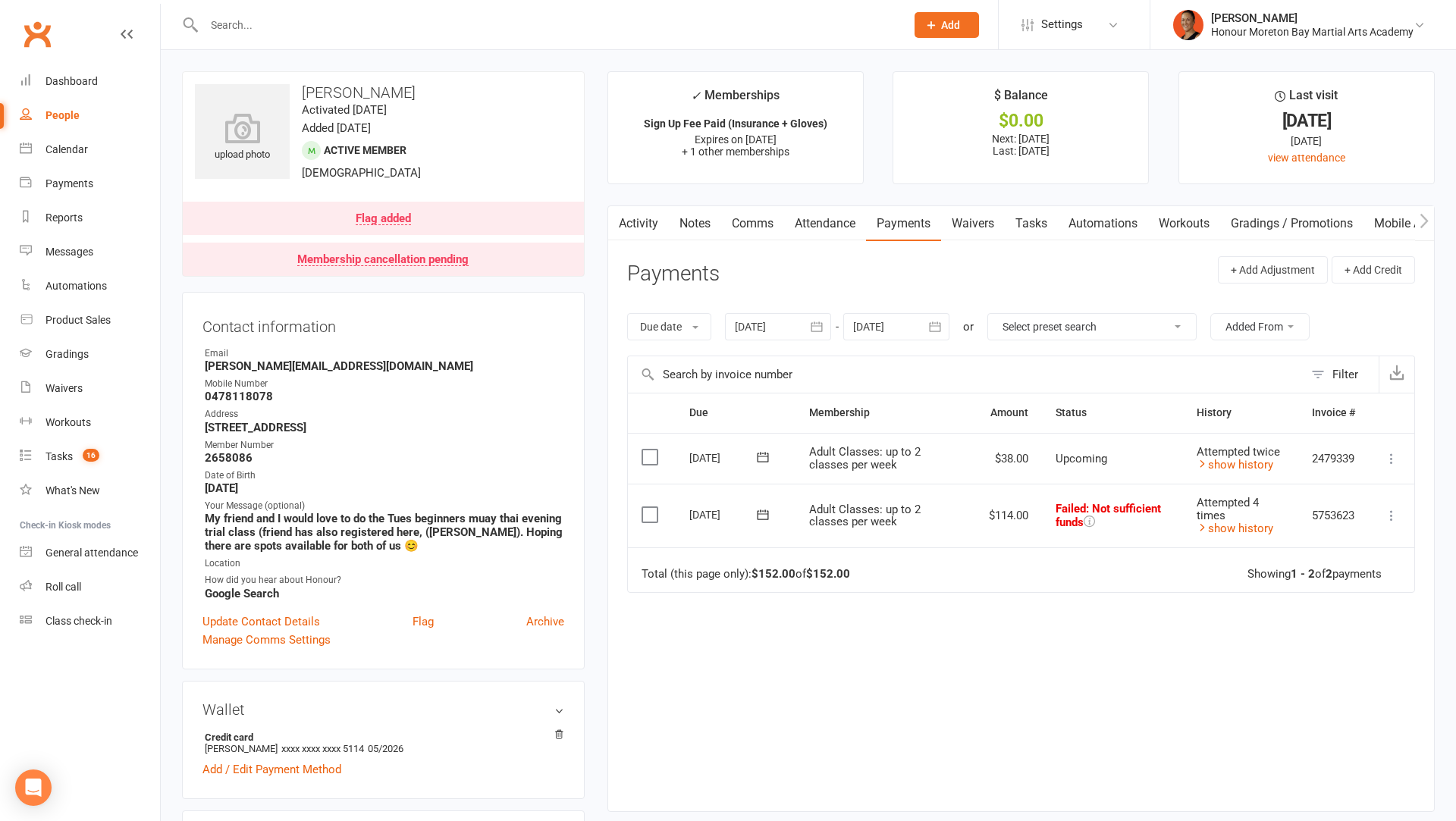
click at [687, 237] on link "Notes" at bounding box center [694, 224] width 52 height 35
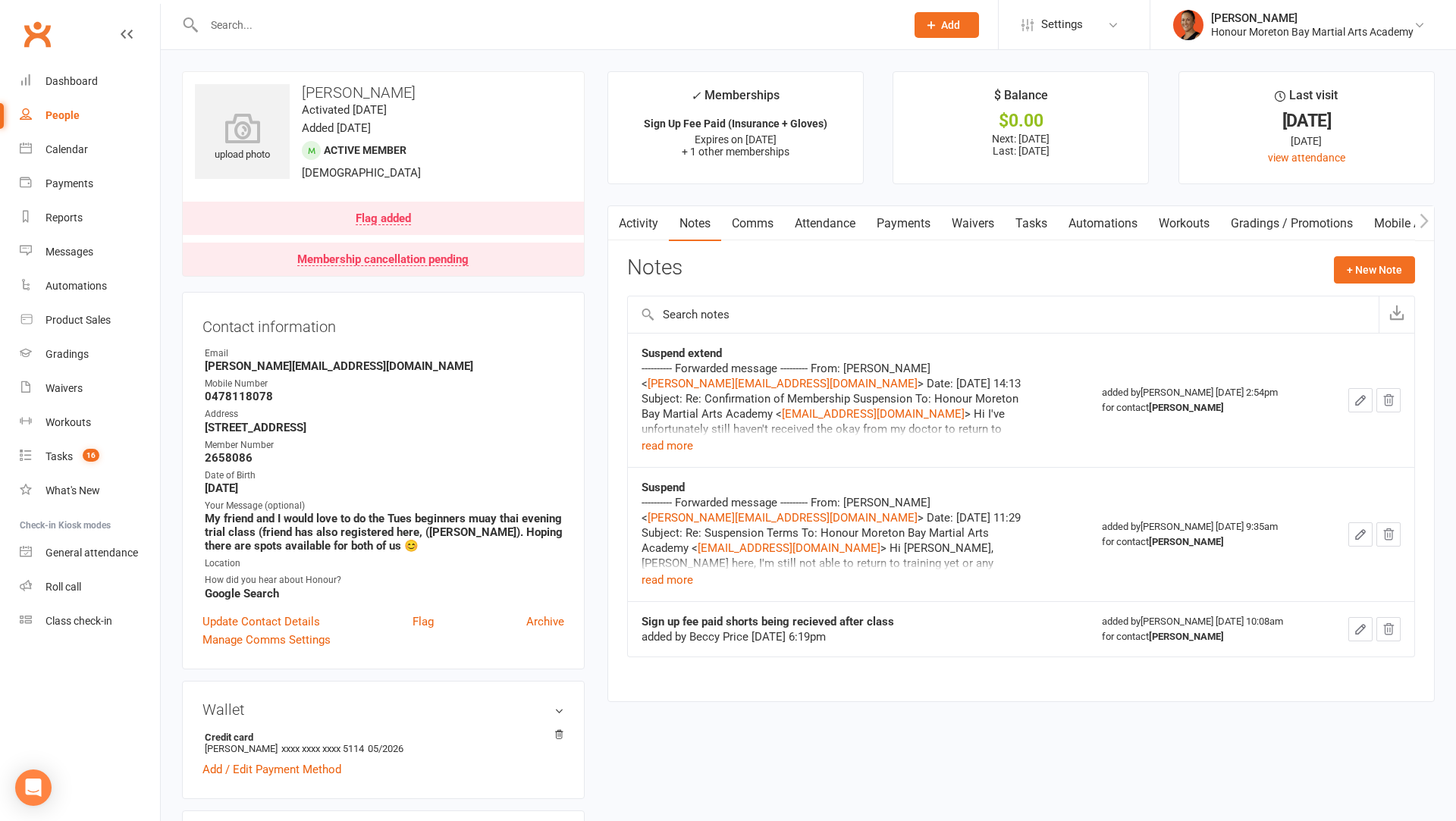
click at [639, 222] on link "Activity" at bounding box center [638, 224] width 61 height 35
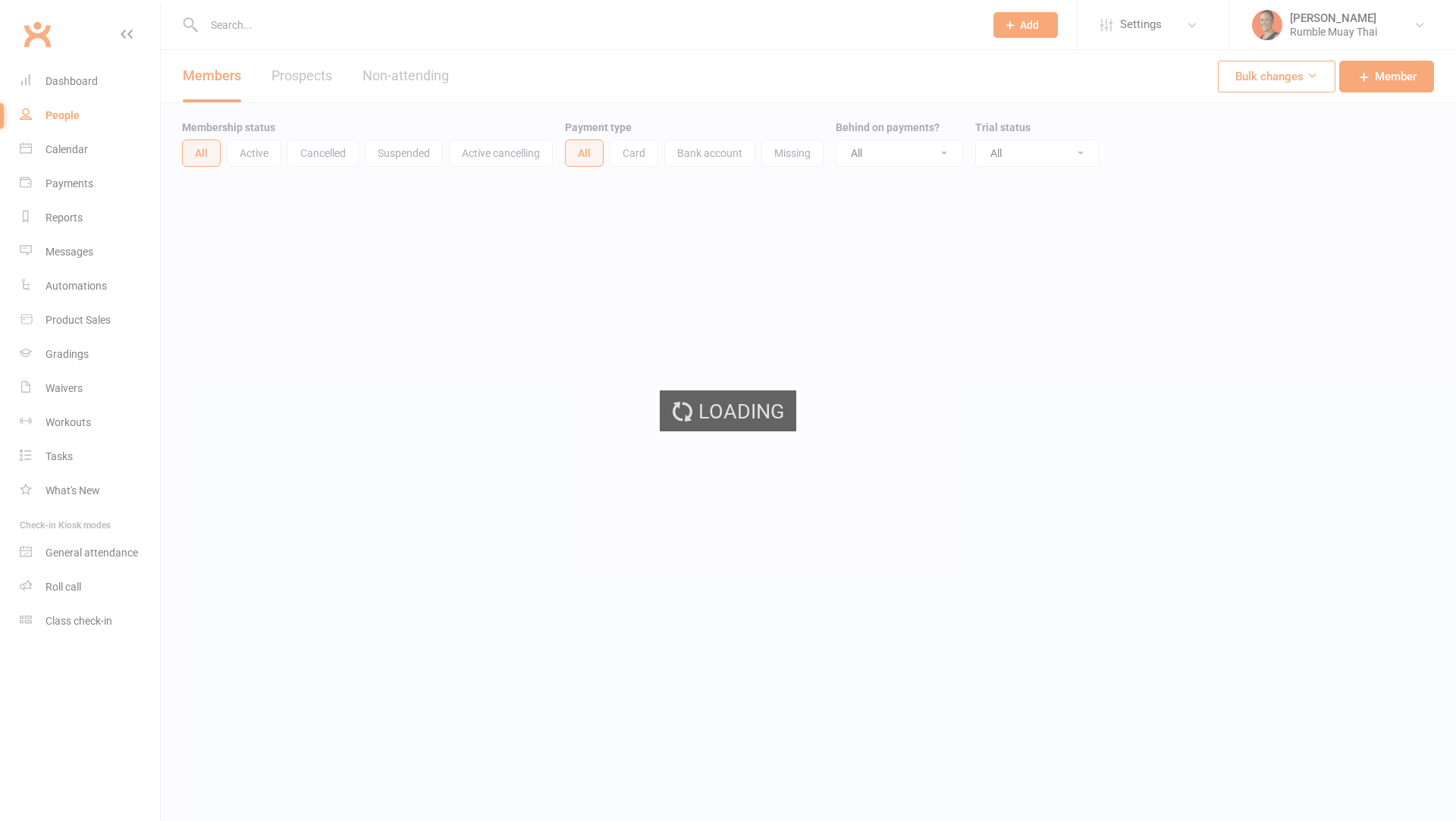
select select "100"
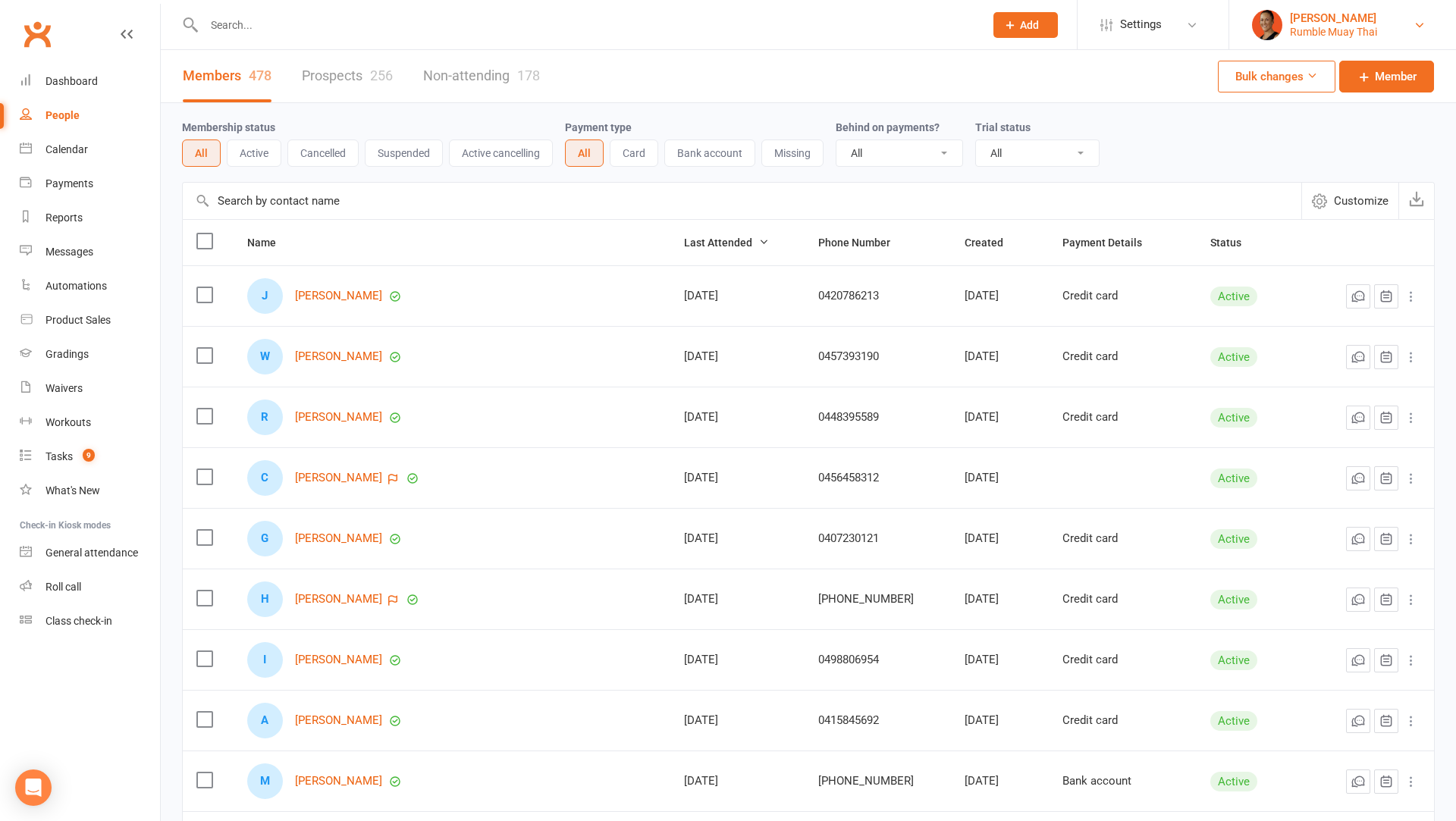
click at [1314, 12] on div "[PERSON_NAME]" at bounding box center [1332, 18] width 87 height 13
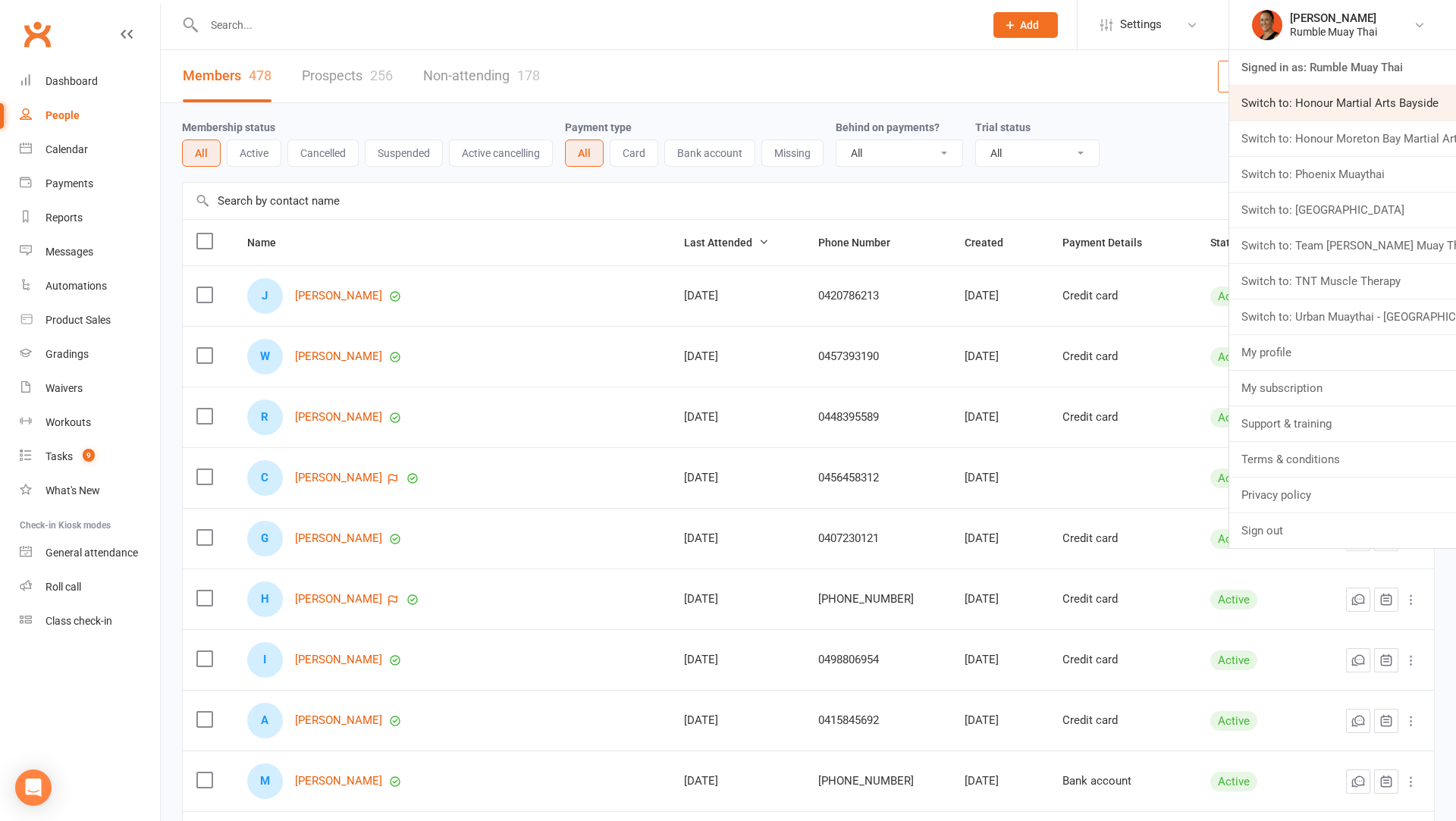
click at [1297, 100] on link "Switch to: Honour Martial Arts Bayside" at bounding box center [1342, 103] width 227 height 35
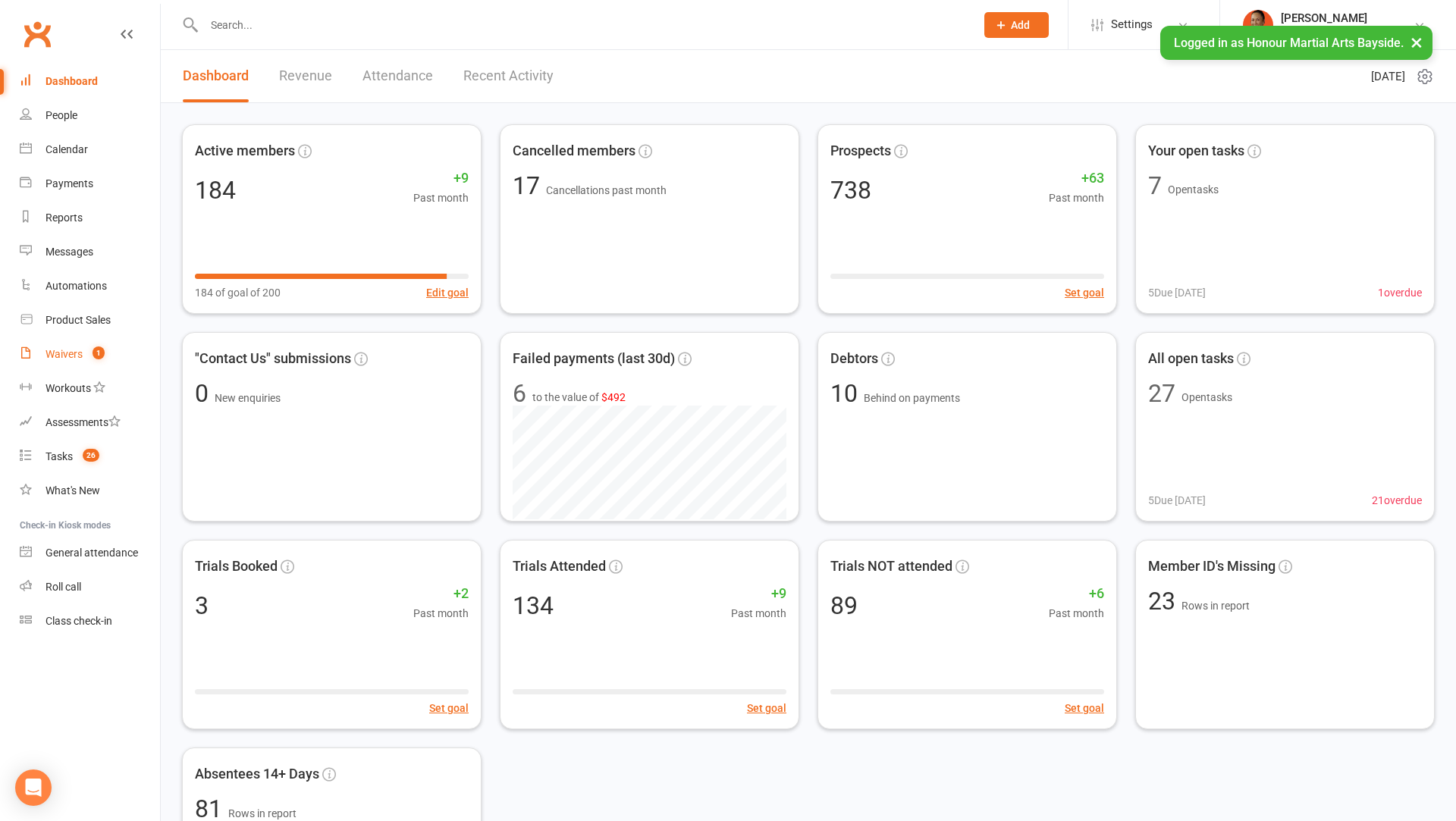
click at [86, 342] on link "Waivers 1" at bounding box center [89, 354] width 140 height 34
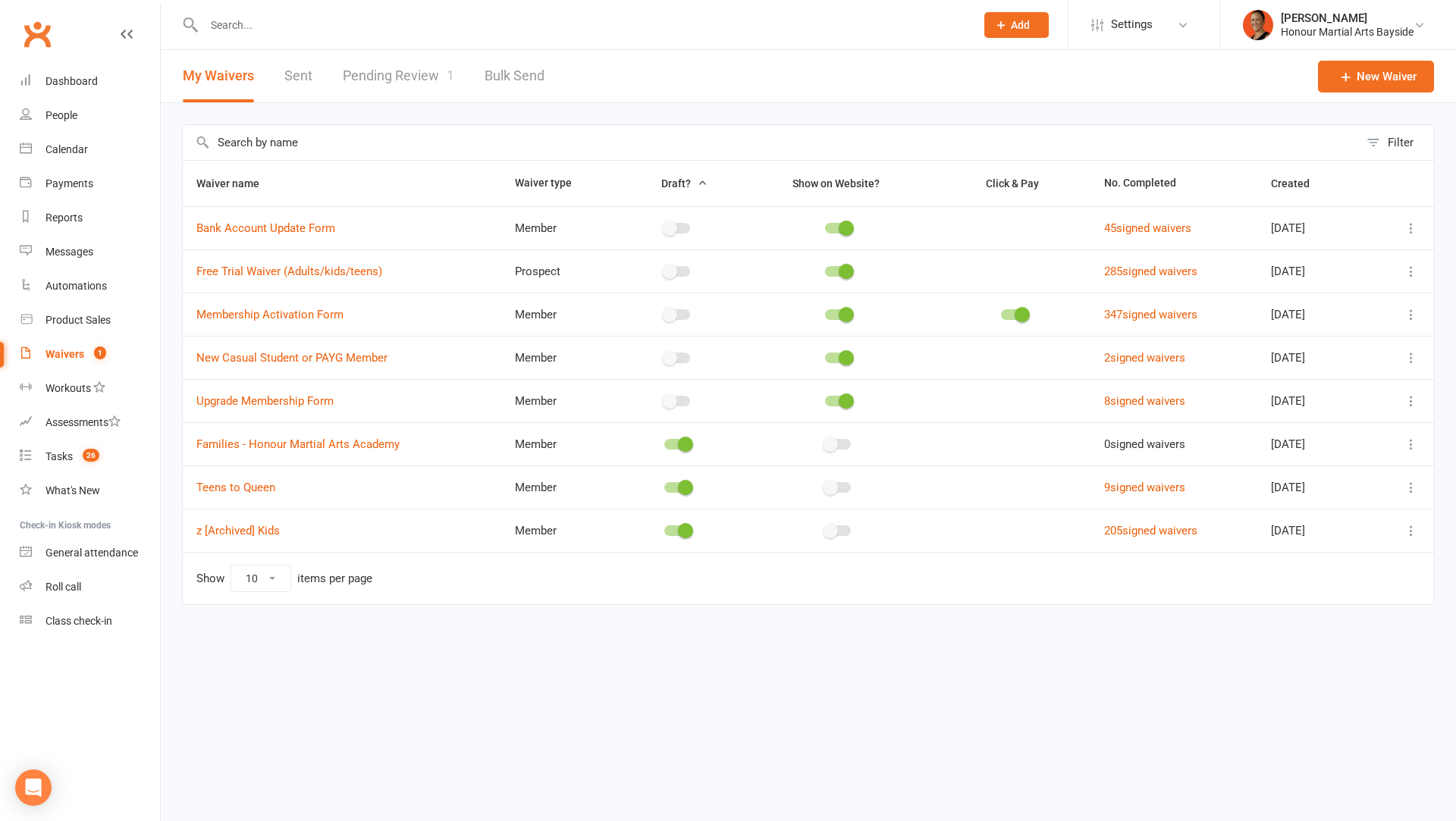
click at [408, 87] on link "Pending Review 1" at bounding box center [398, 76] width 111 height 52
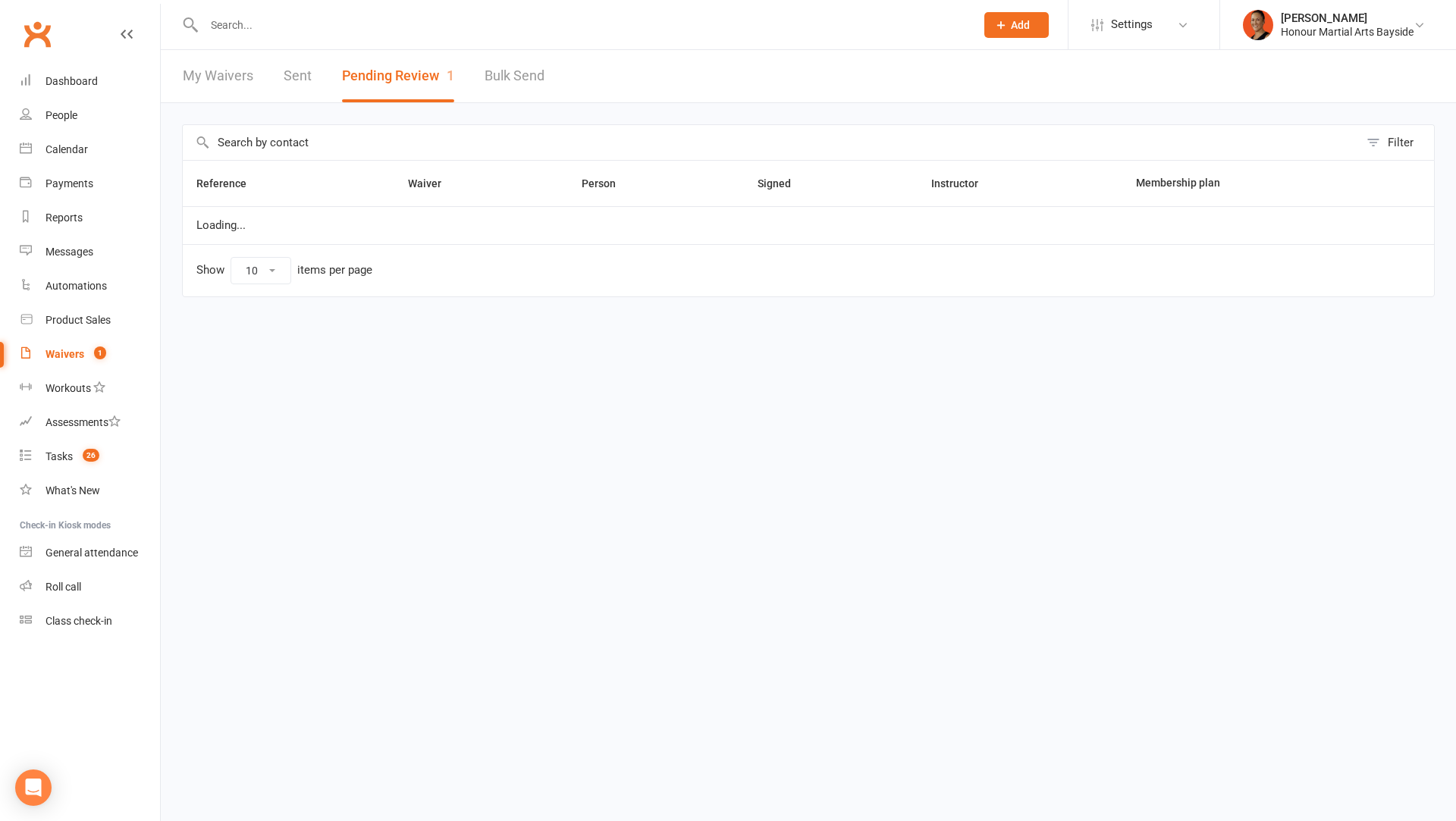
select select "100"
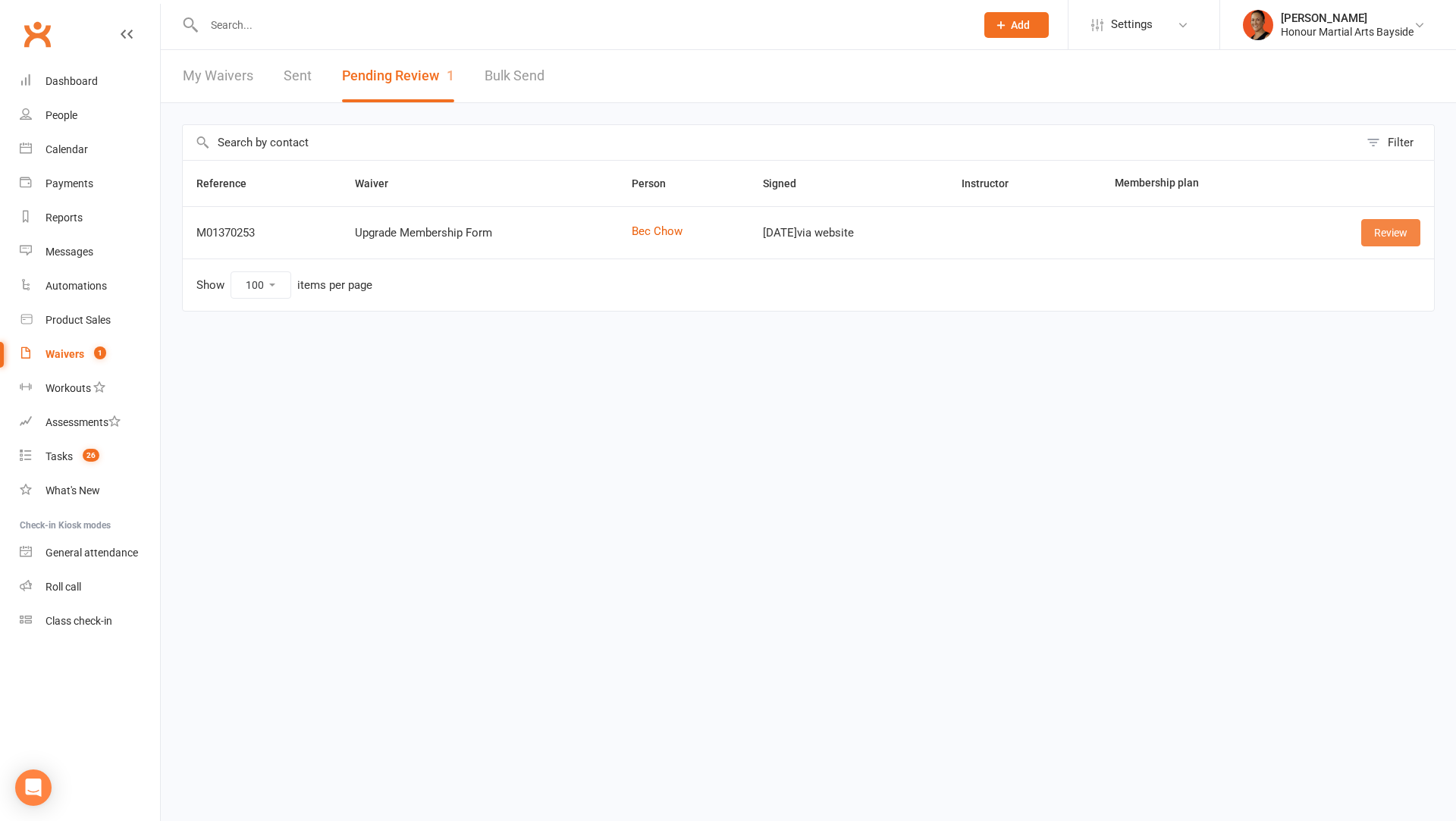
click at [1368, 235] on link "Review" at bounding box center [1390, 232] width 59 height 27
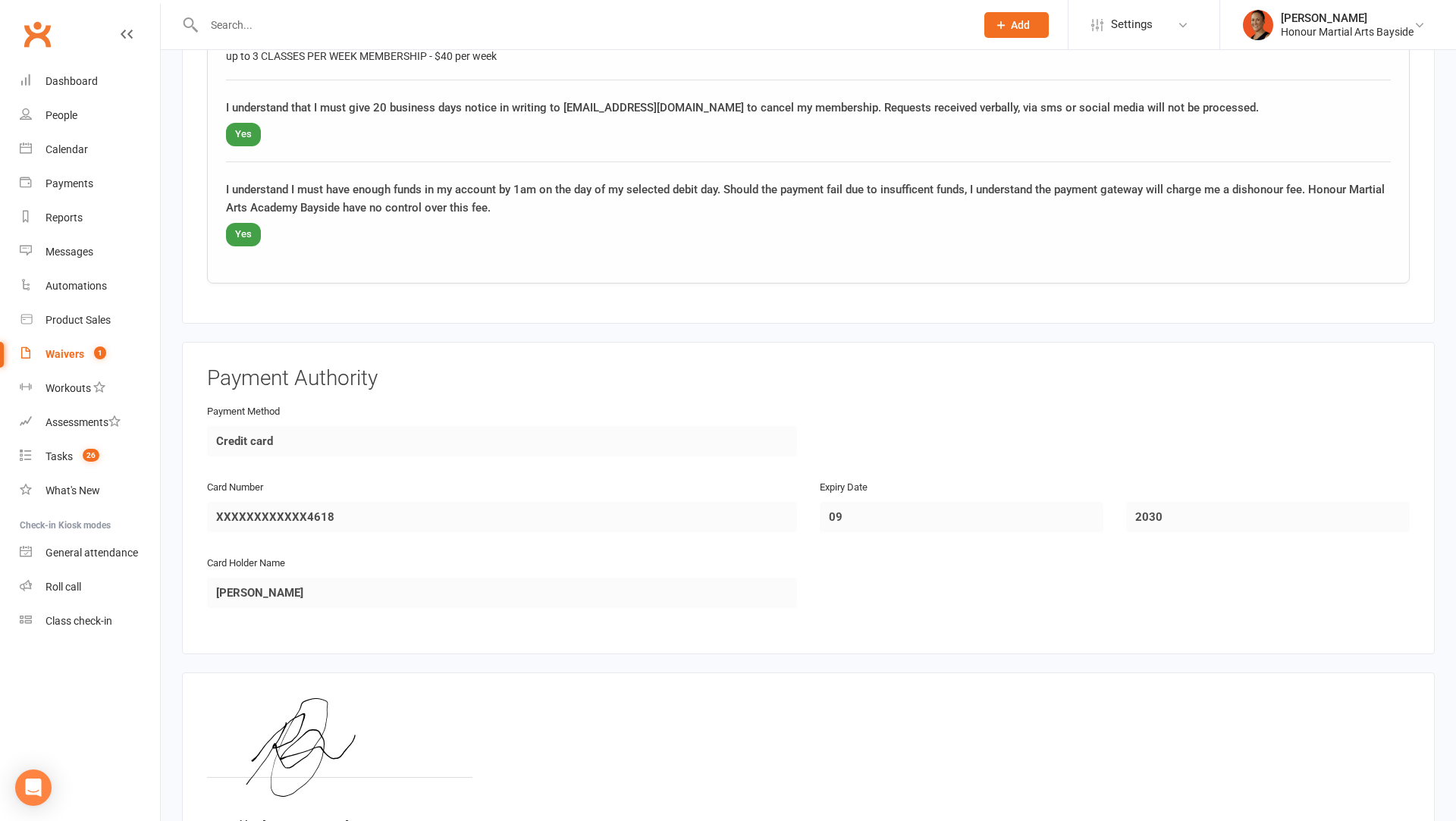
scroll to position [680, 0]
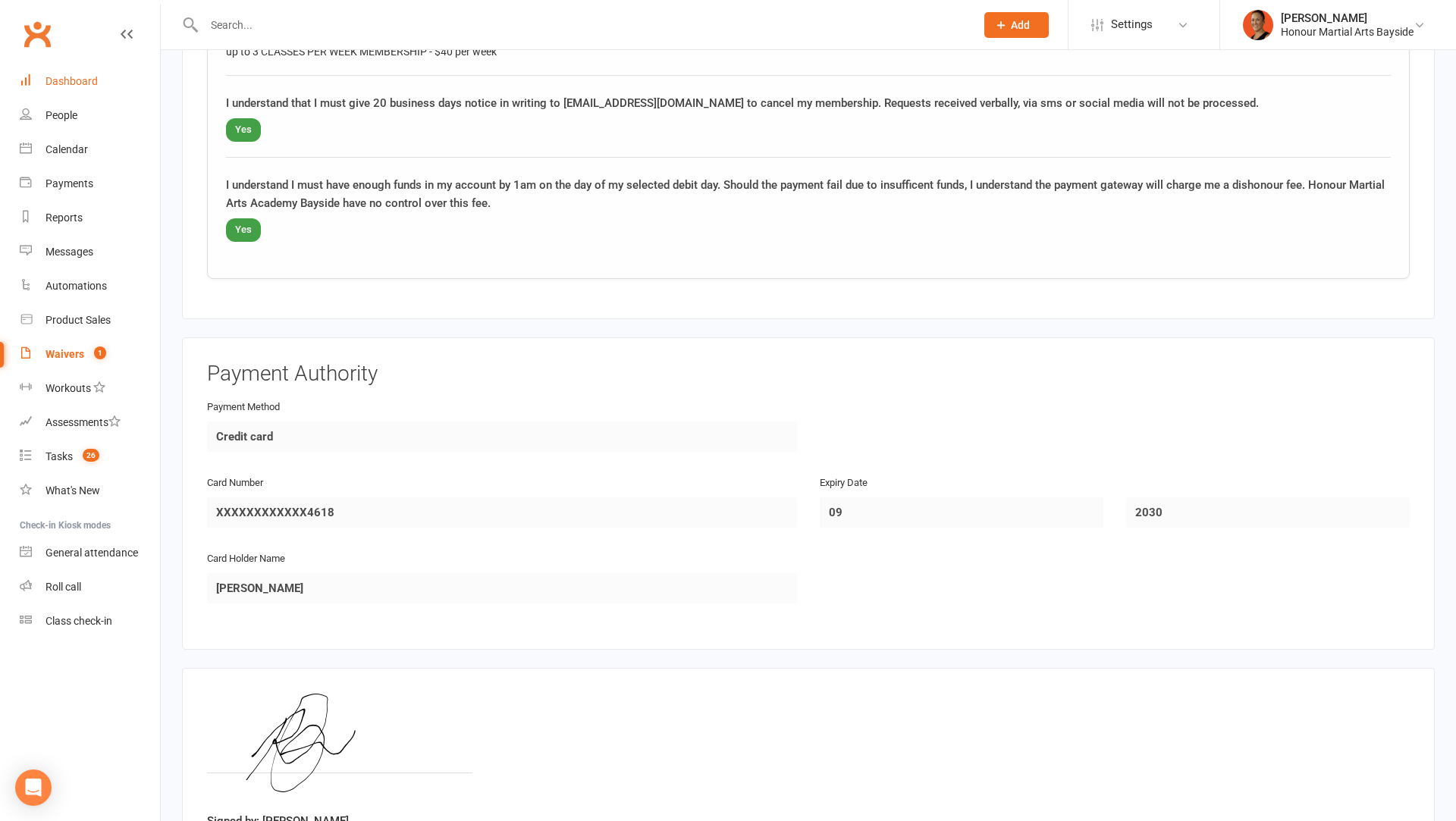
click at [67, 72] on link "Dashboard" at bounding box center [89, 81] width 140 height 34
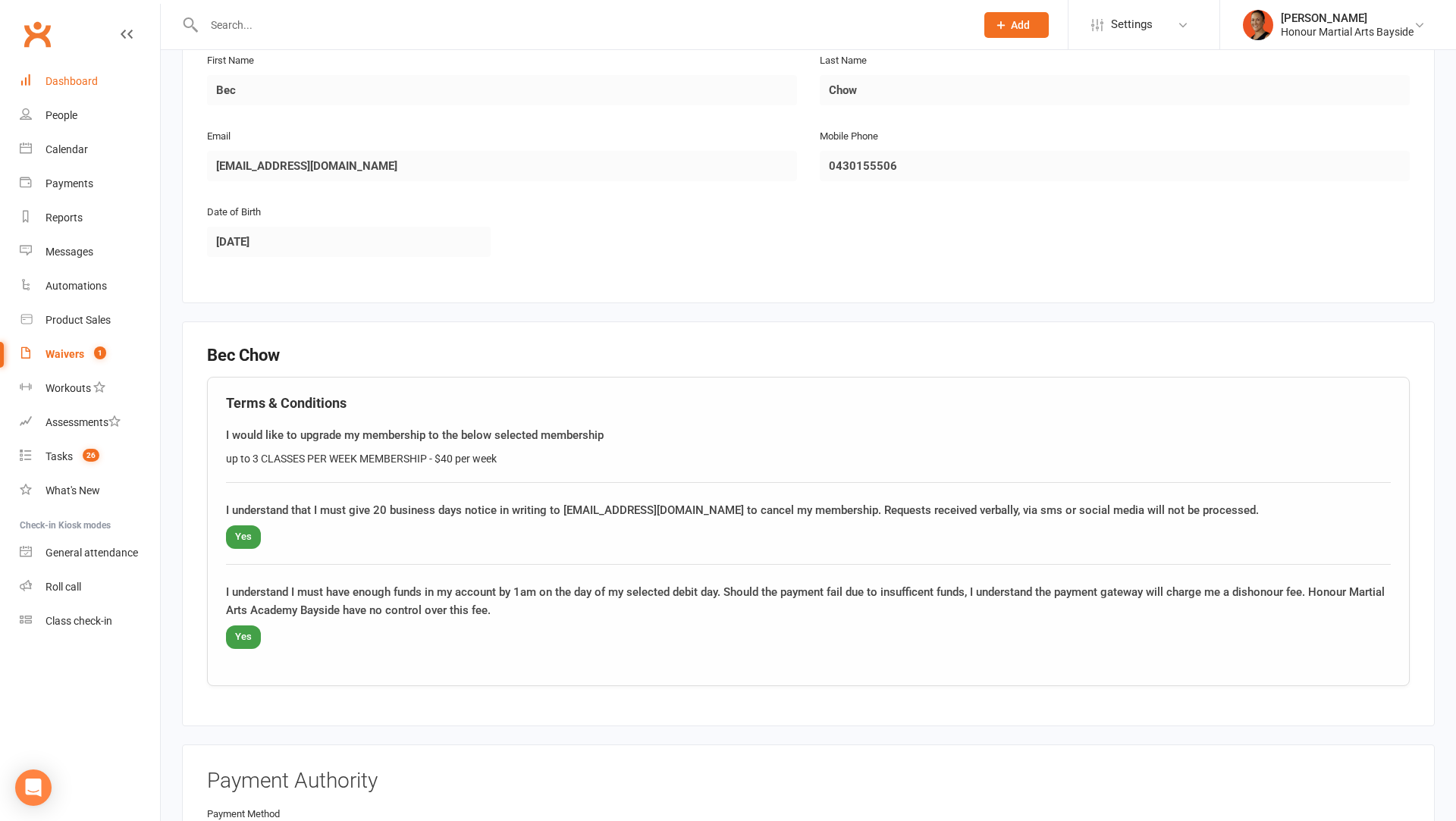
scroll to position [807, 0]
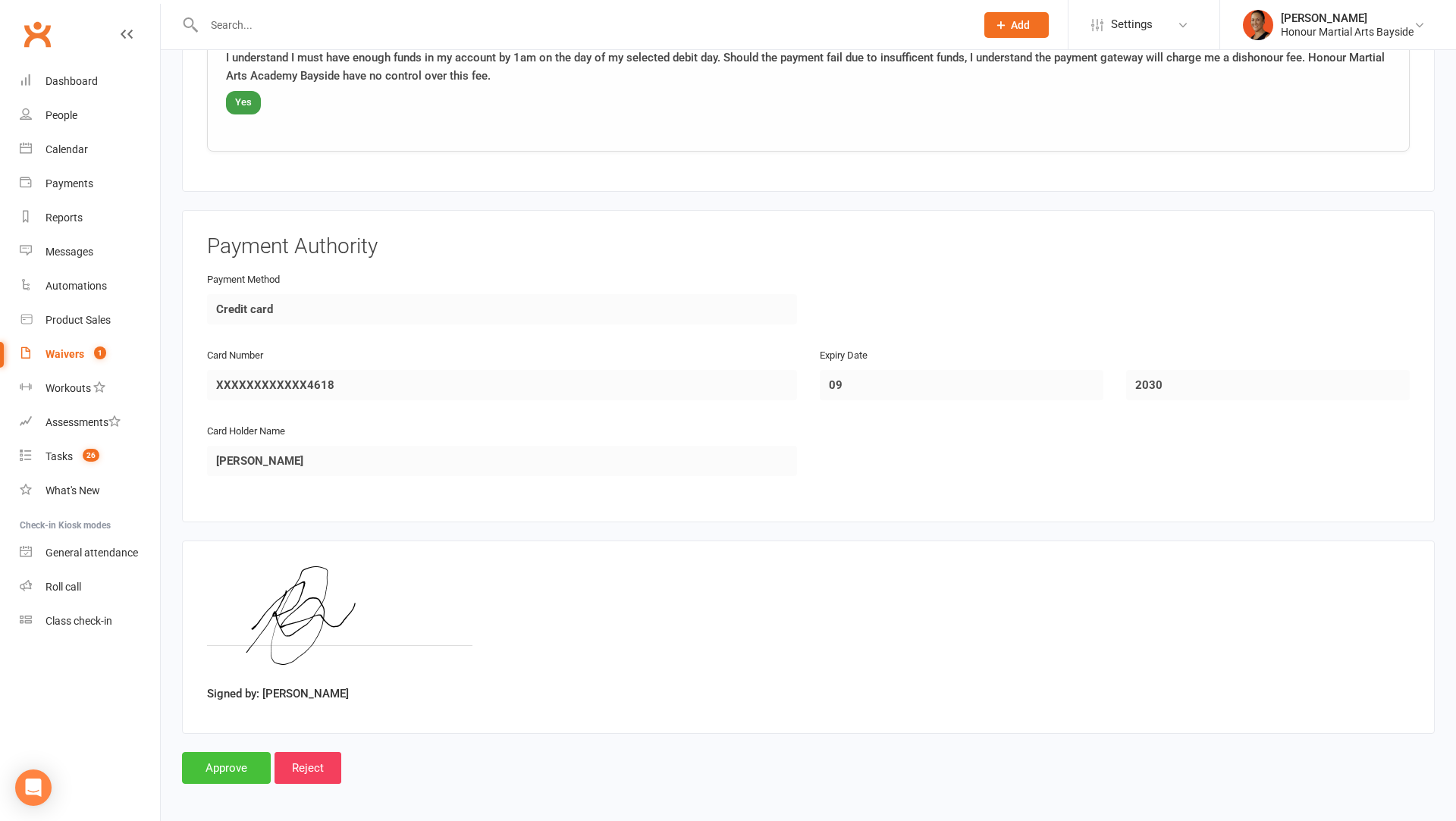
click at [235, 762] on input "Approve" at bounding box center [226, 768] width 89 height 32
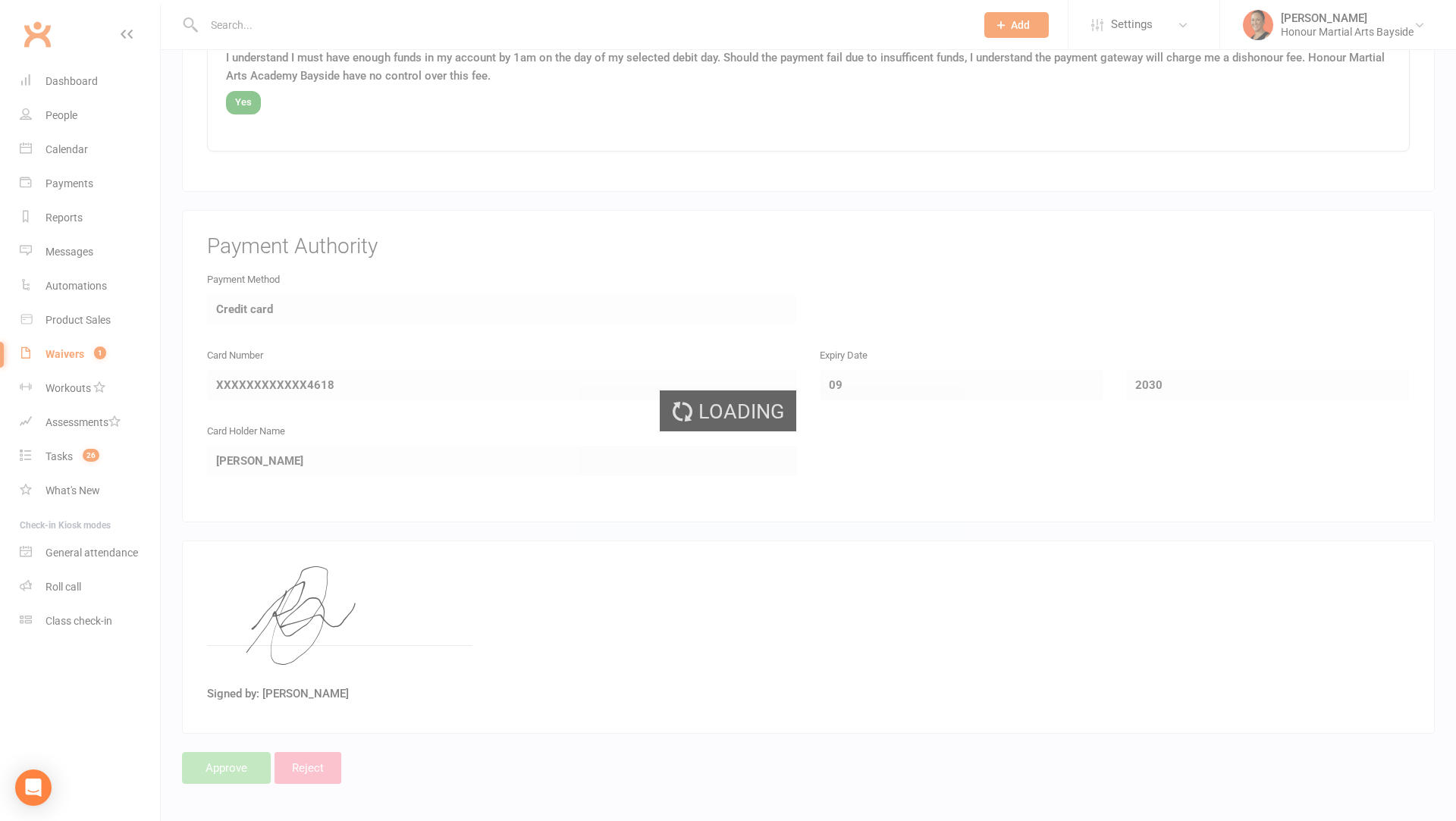
select select "100"
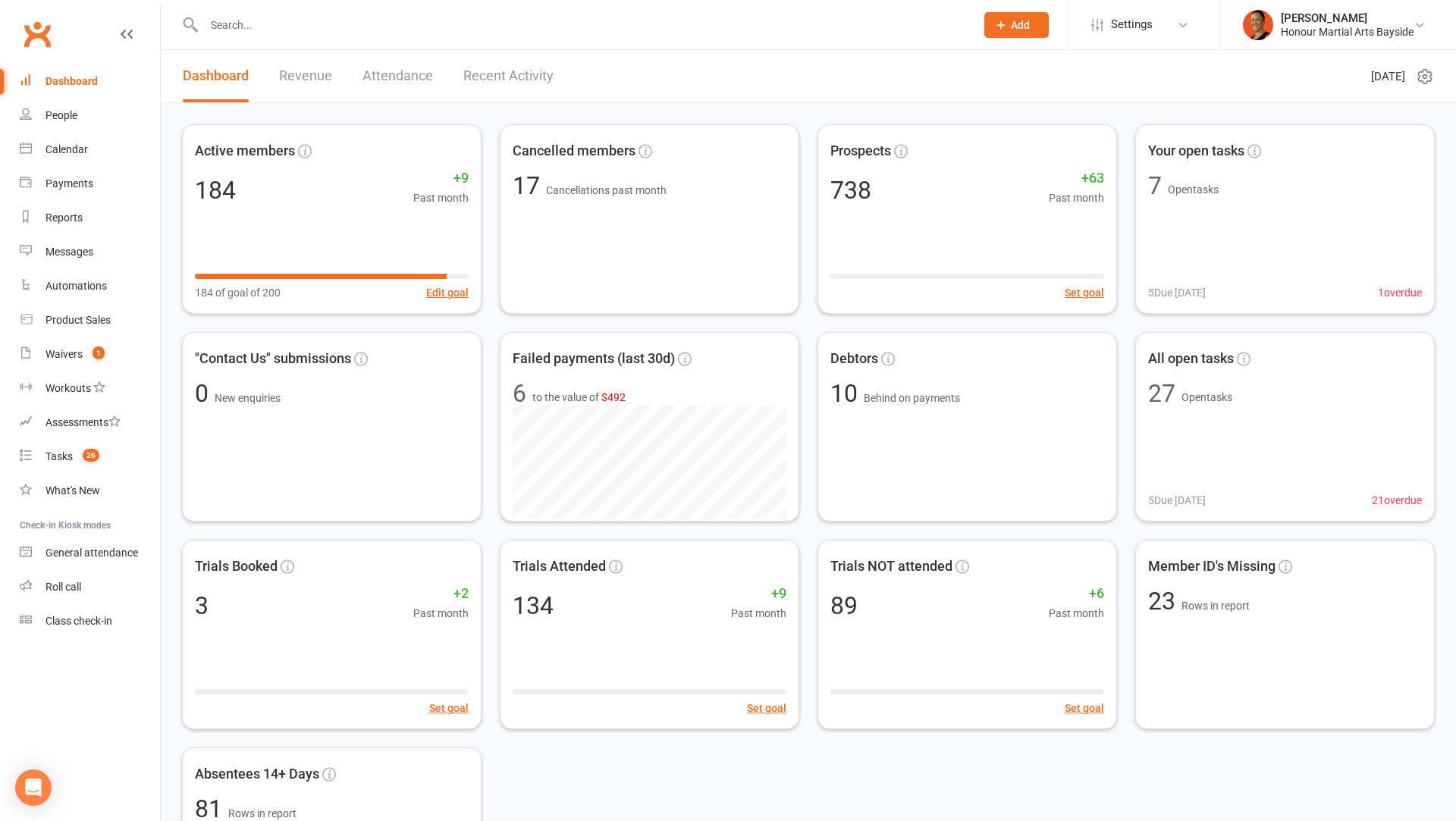
click at [881, 14] on input "text" at bounding box center [582, 25] width 765 height 21
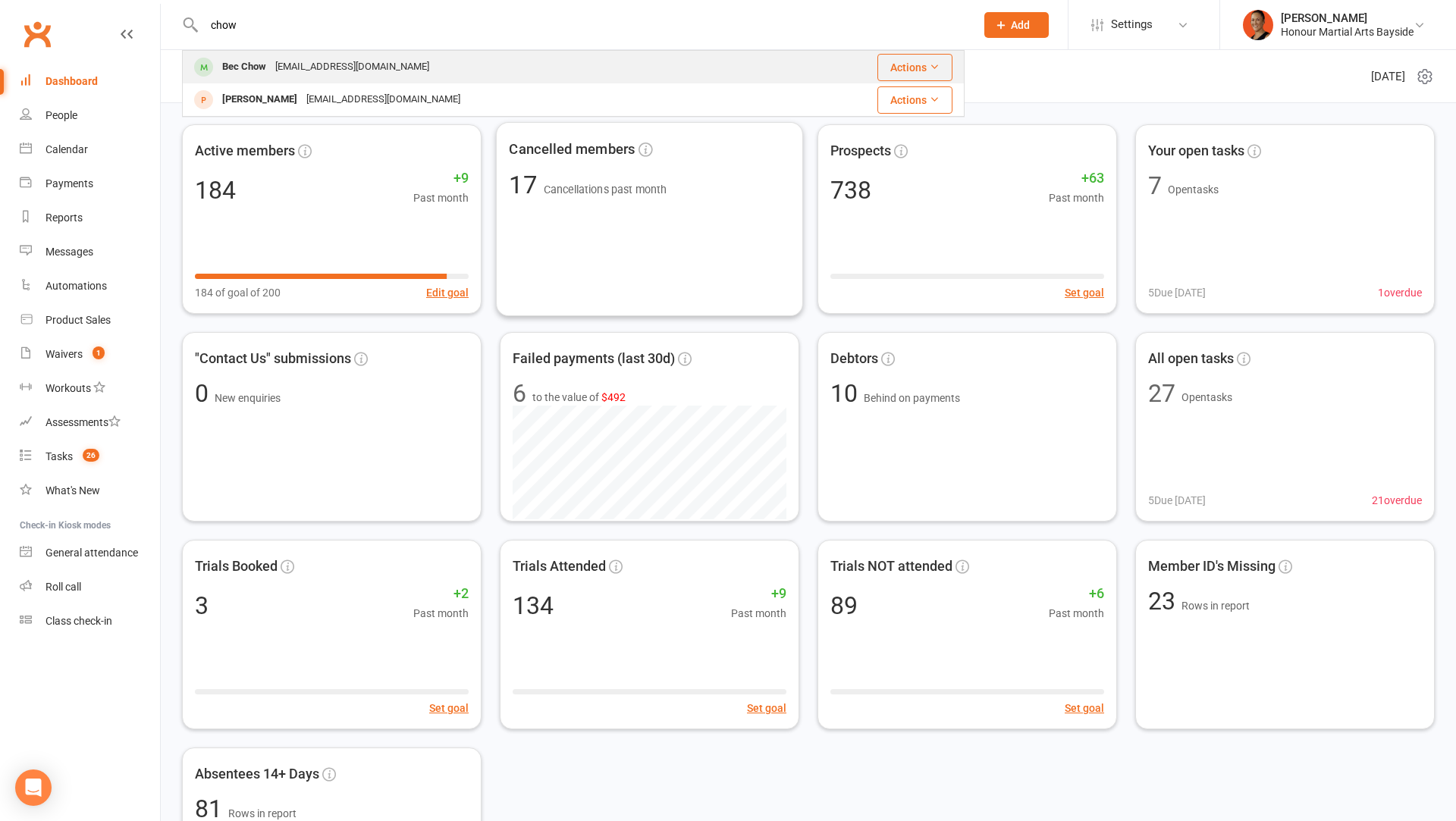
type input "chow"
click at [415, 55] on div "Bec Chow [EMAIL_ADDRESS][DOMAIN_NAME]" at bounding box center [497, 66] width 627 height 31
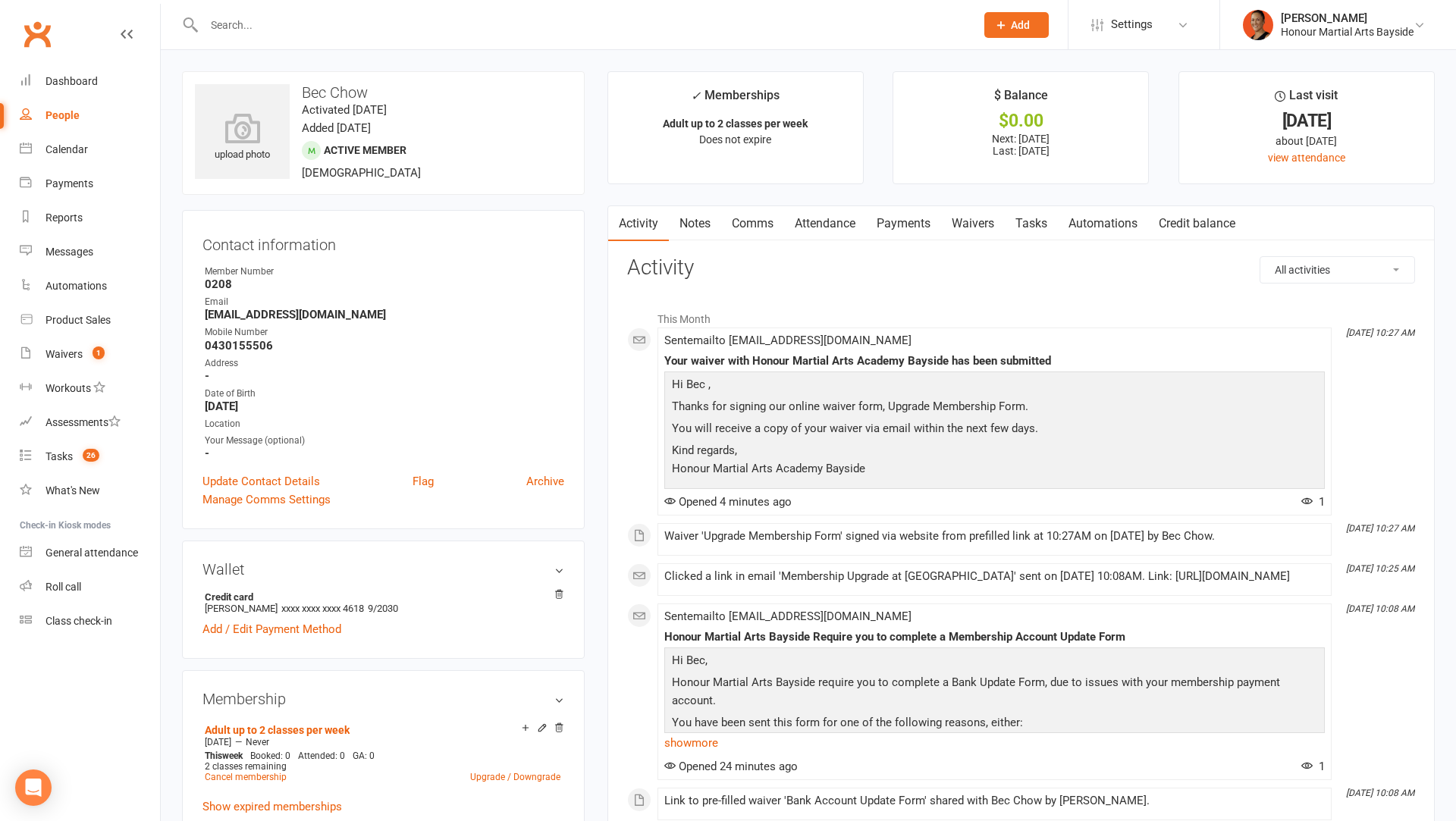
click at [962, 224] on link "Waivers" at bounding box center [972, 224] width 64 height 35
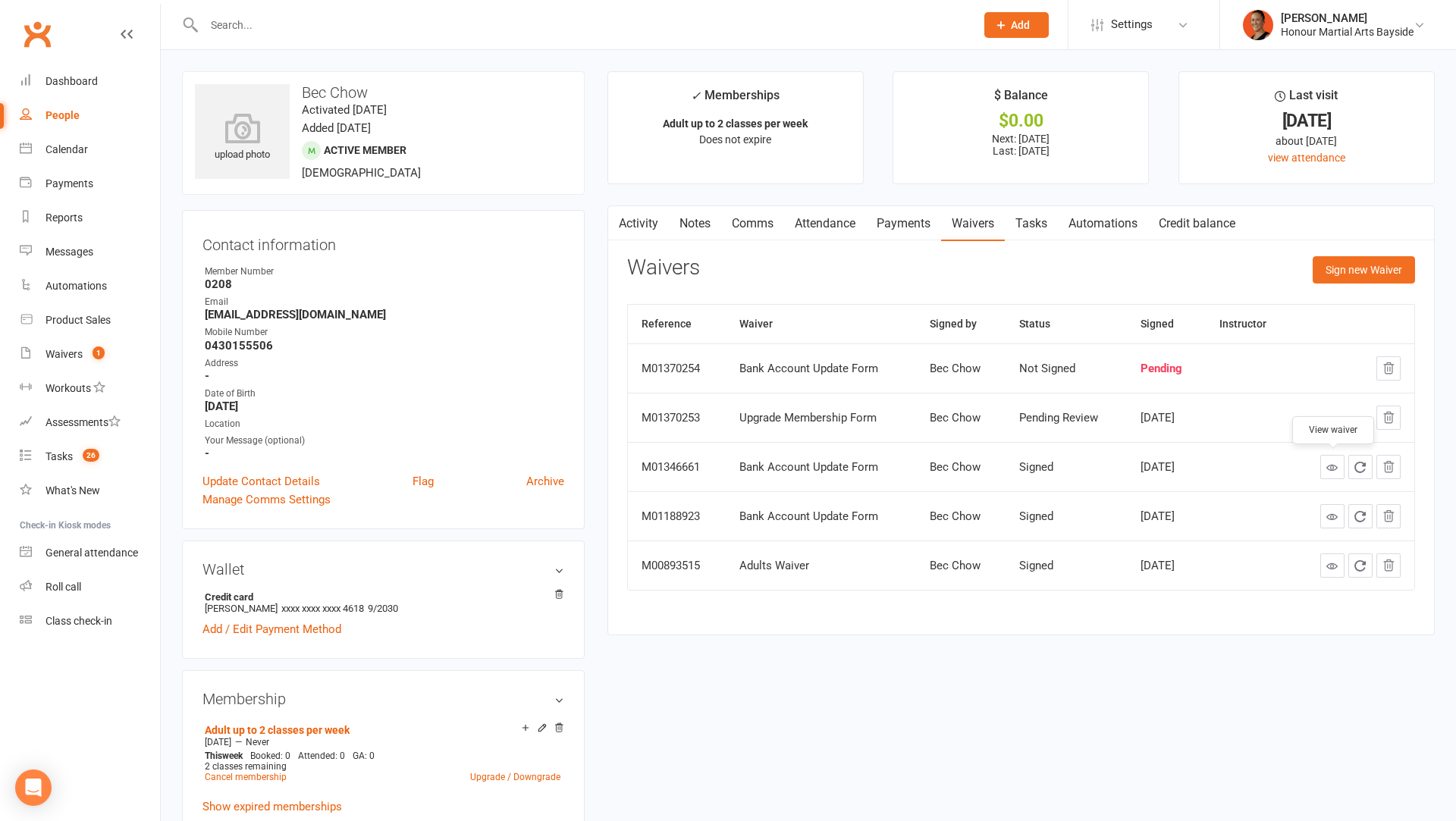
click at [1333, 466] on icon at bounding box center [1332, 467] width 11 height 11
click at [1175, 466] on div "Sep 10, 2025" at bounding box center [1166, 467] width 51 height 13
click at [649, 226] on link "Activity" at bounding box center [638, 224] width 61 height 35
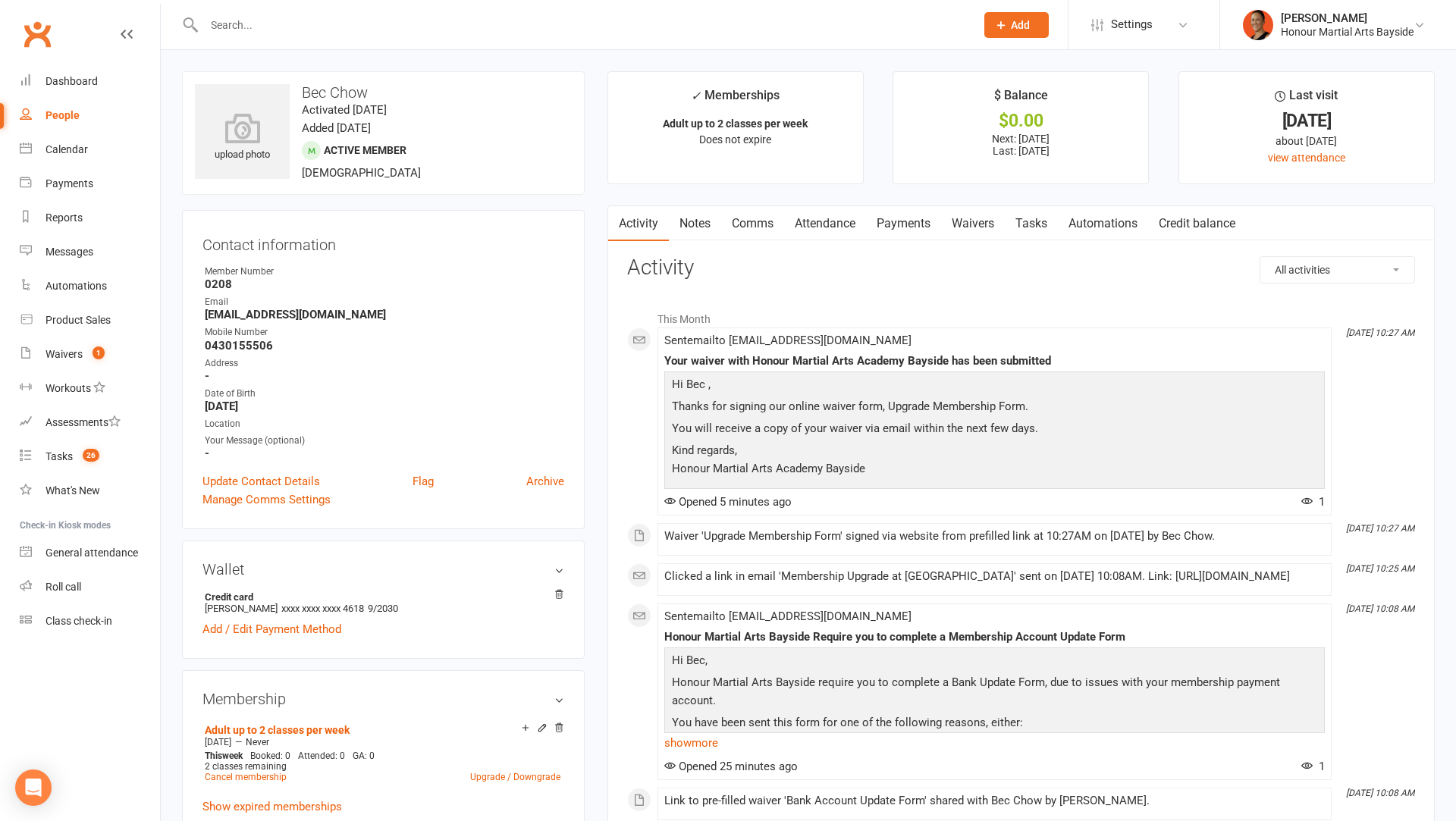
click at [912, 236] on link "Payments" at bounding box center [903, 224] width 75 height 35
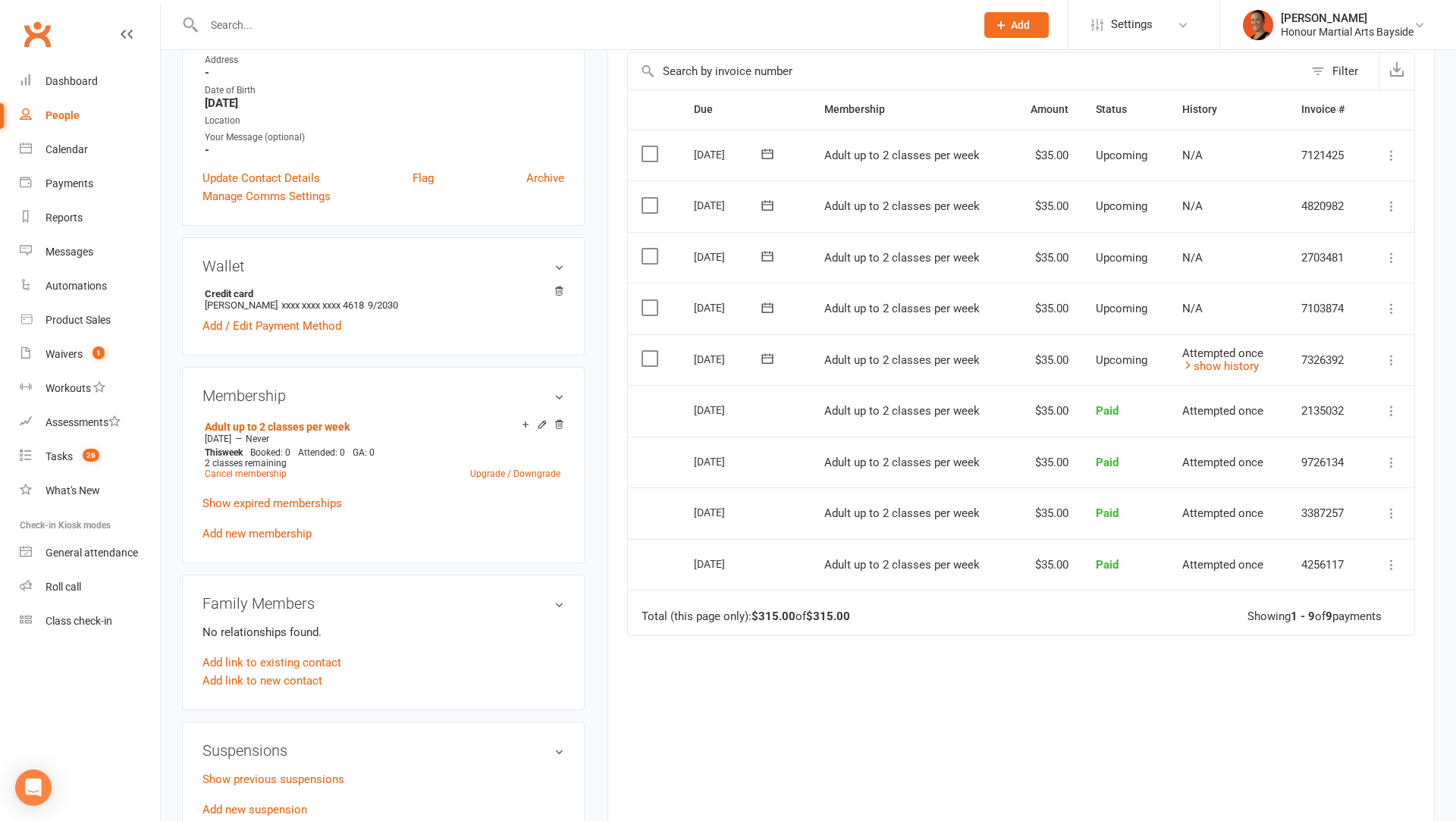
scroll to position [306, 0]
click at [1204, 368] on td "Attempted once show history" at bounding box center [1227, 357] width 118 height 51
click at [1202, 363] on link "show history" at bounding box center [1220, 363] width 77 height 13
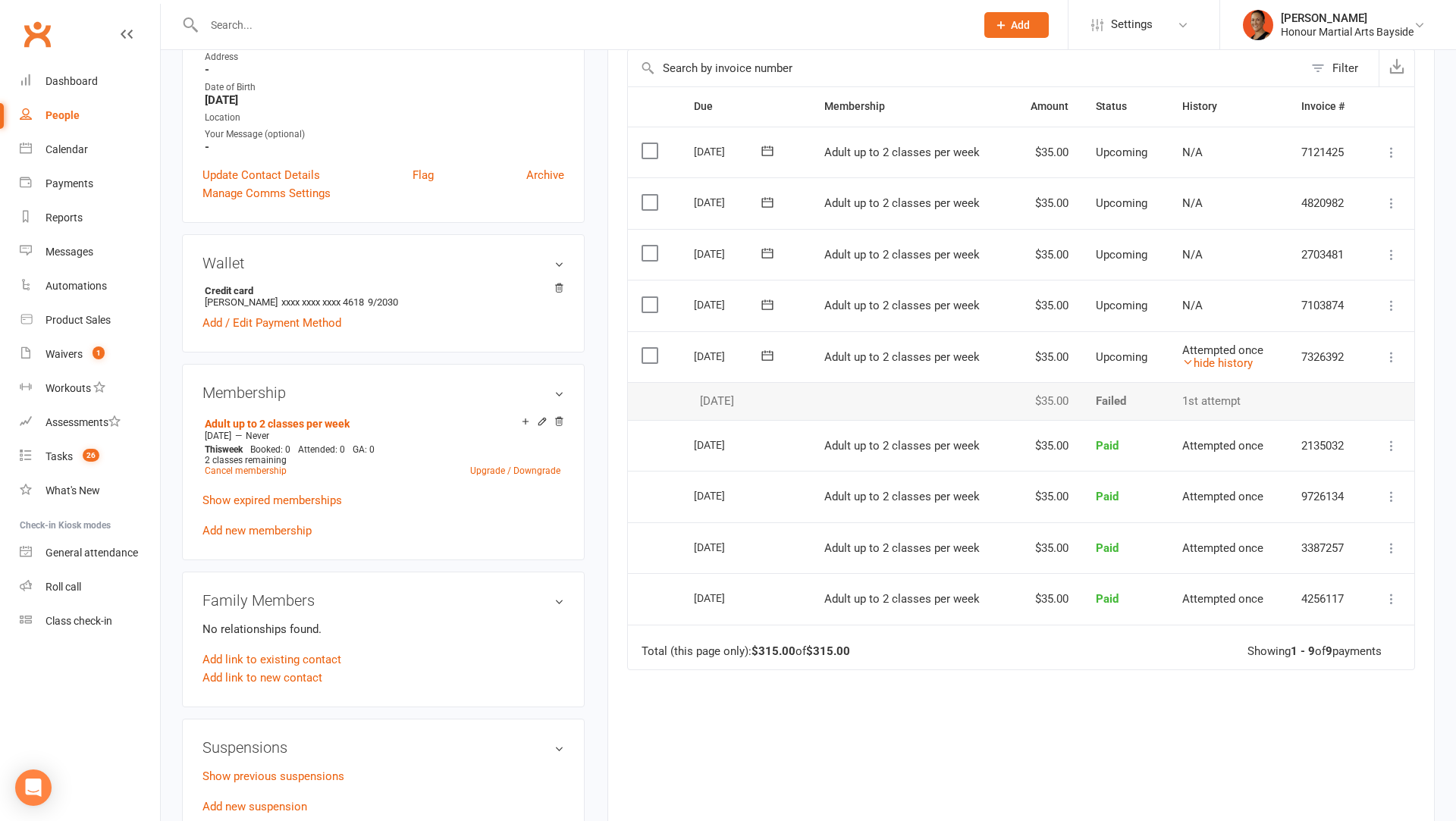
click at [1396, 350] on icon at bounding box center [1391, 357] width 15 height 15
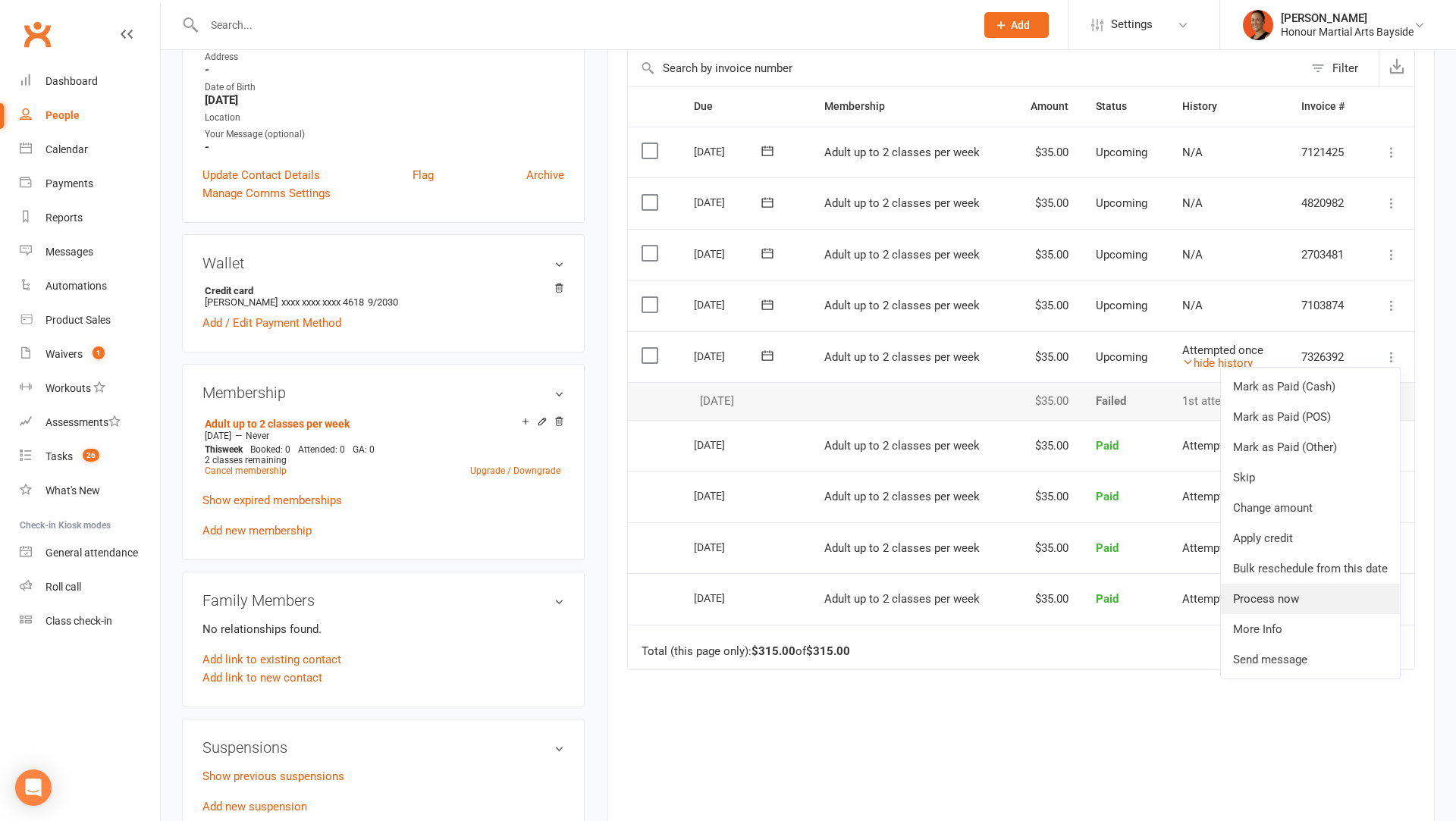
click at [1296, 599] on link "Process now" at bounding box center [1310, 599] width 179 height 30
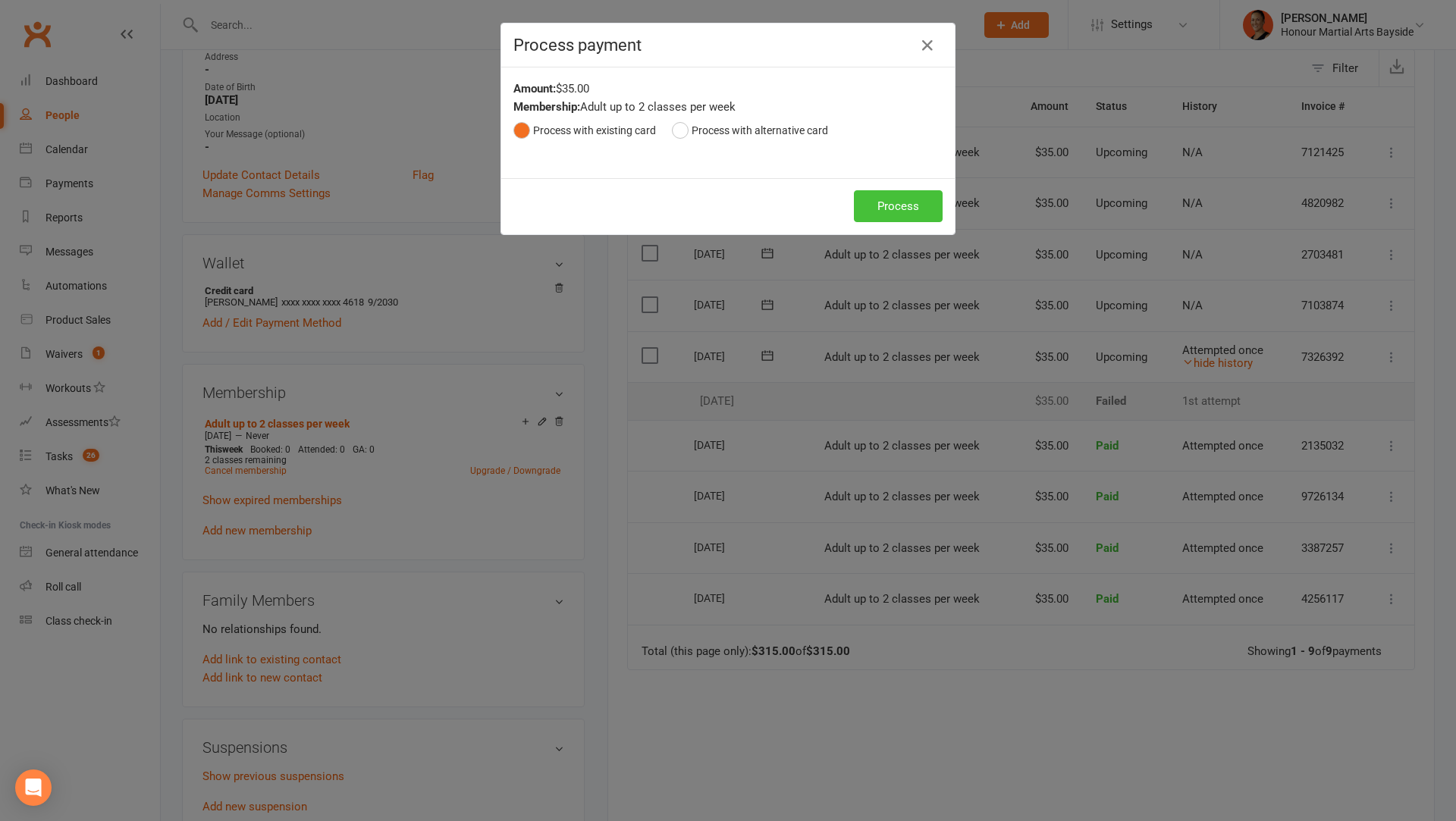
click at [897, 207] on button "Process" at bounding box center [897, 207] width 89 height 32
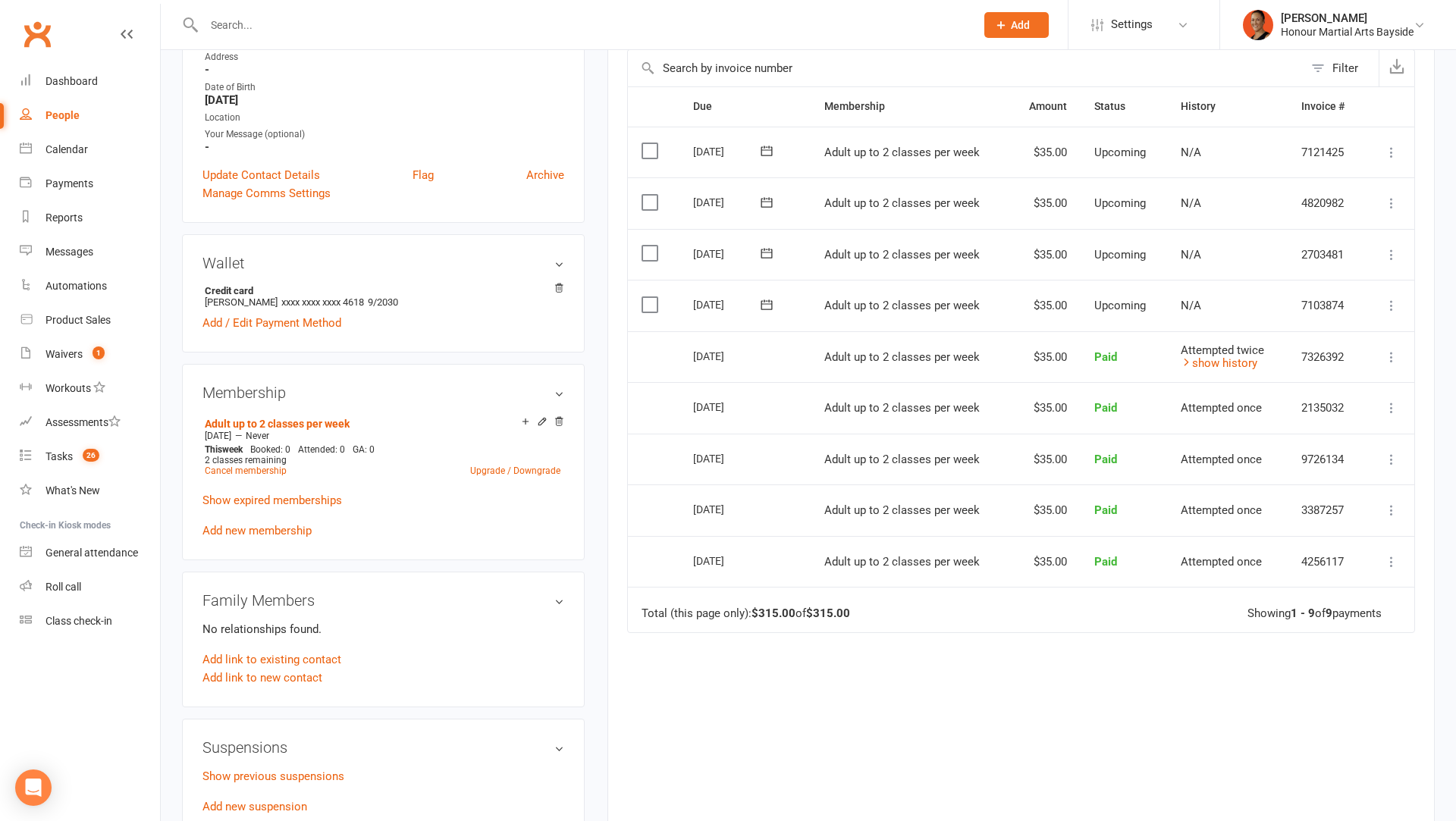
click at [702, 299] on div "21 Oct 2025" at bounding box center [727, 305] width 70 height 24
click at [515, 466] on link "Upgrade / Downgrade" at bounding box center [515, 471] width 90 height 11
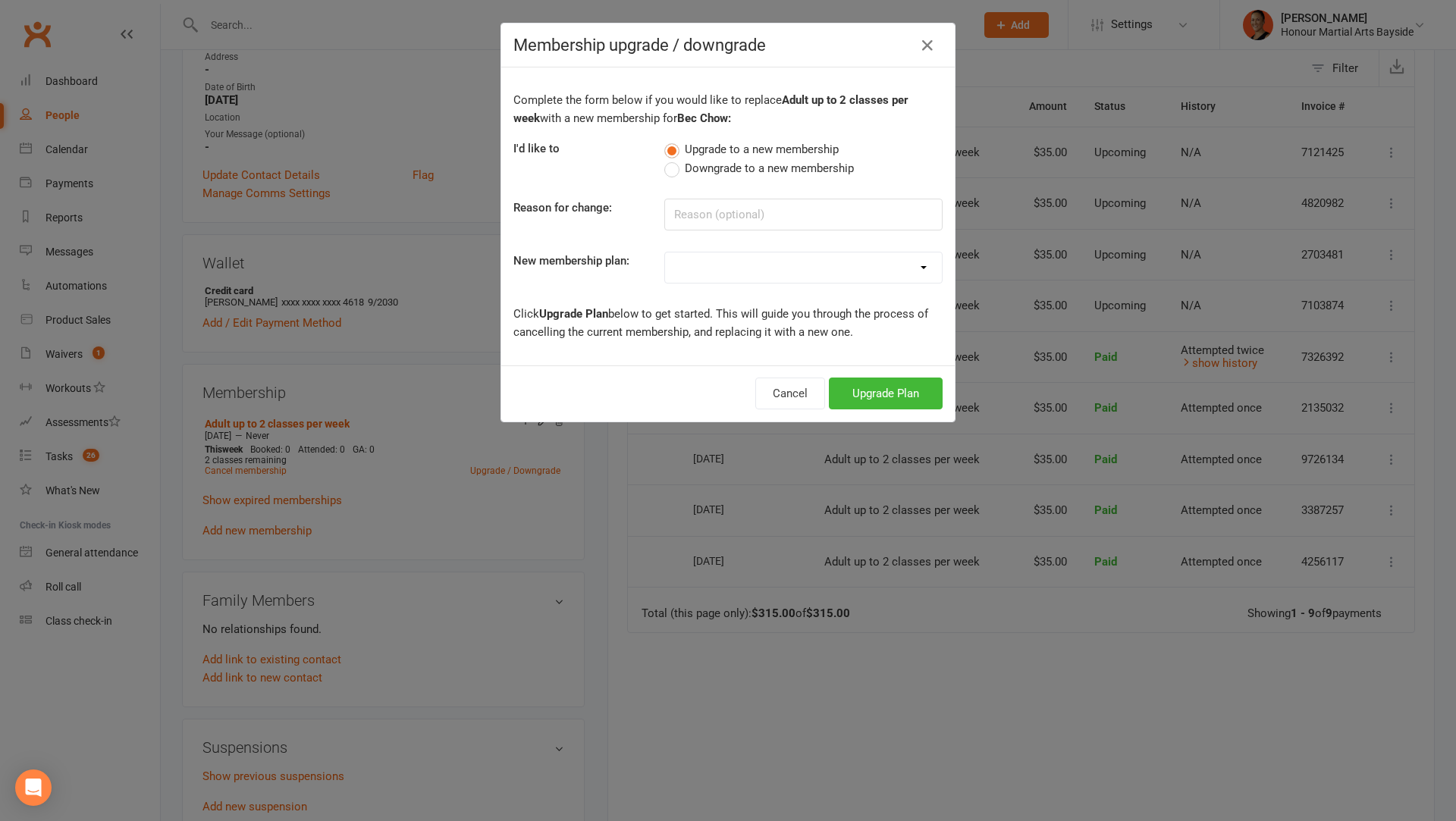
click at [721, 260] on select "Kids / Teens 1 x Class Weekly Kids / Teens 2 x Class Weekly Kids / Teens 3 x Cl…" at bounding box center [803, 267] width 277 height 30
select select "7"
click at [664, 252] on select "Kids / Teens 1 x Class Weekly Kids / Teens 2 x Class Weekly Kids / Teens 3 x Cl…" at bounding box center [803, 267] width 277 height 30
click at [863, 402] on button "Upgrade Plan" at bounding box center [885, 394] width 114 height 32
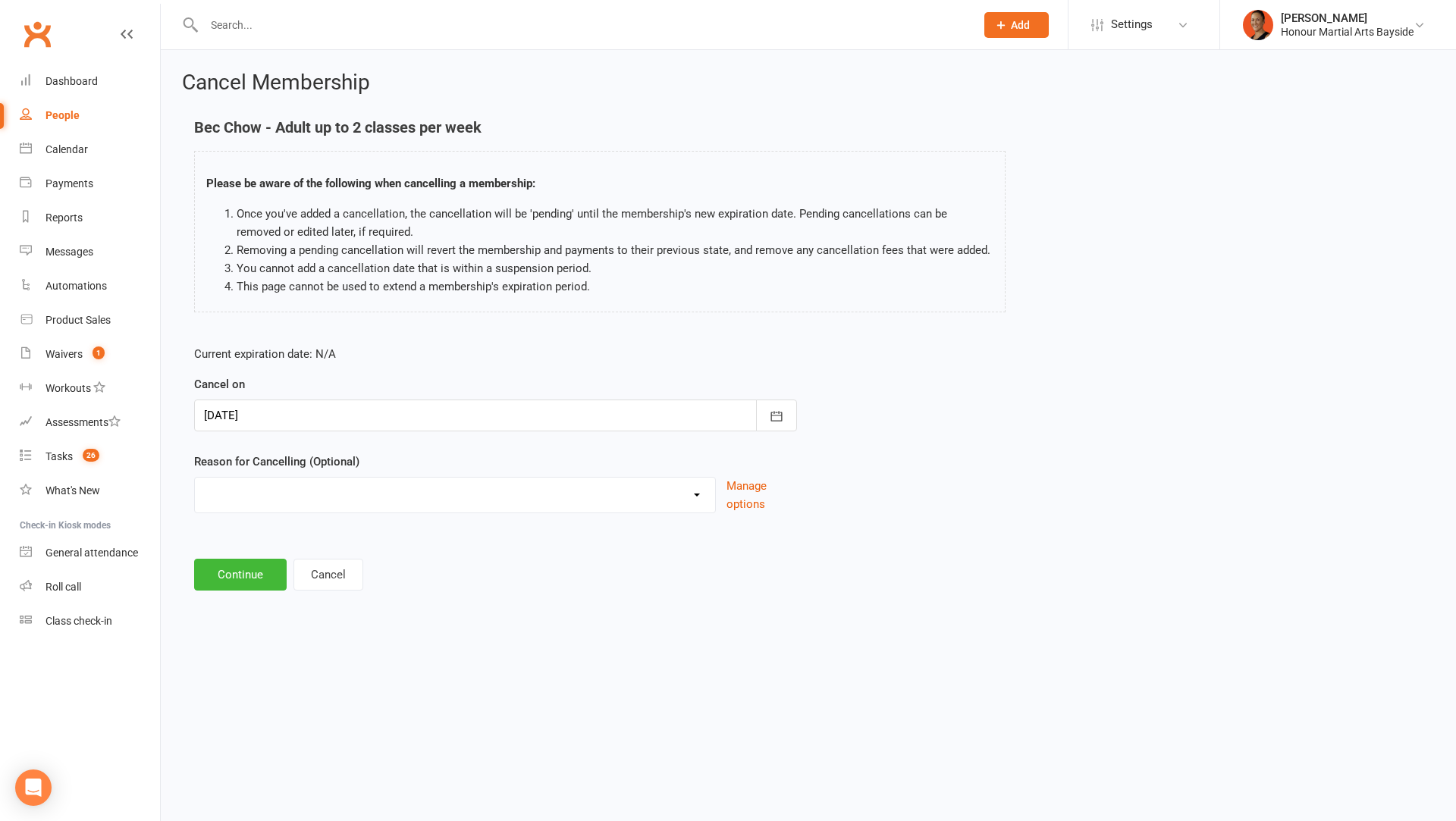
click at [295, 411] on div at bounding box center [495, 416] width 603 height 32
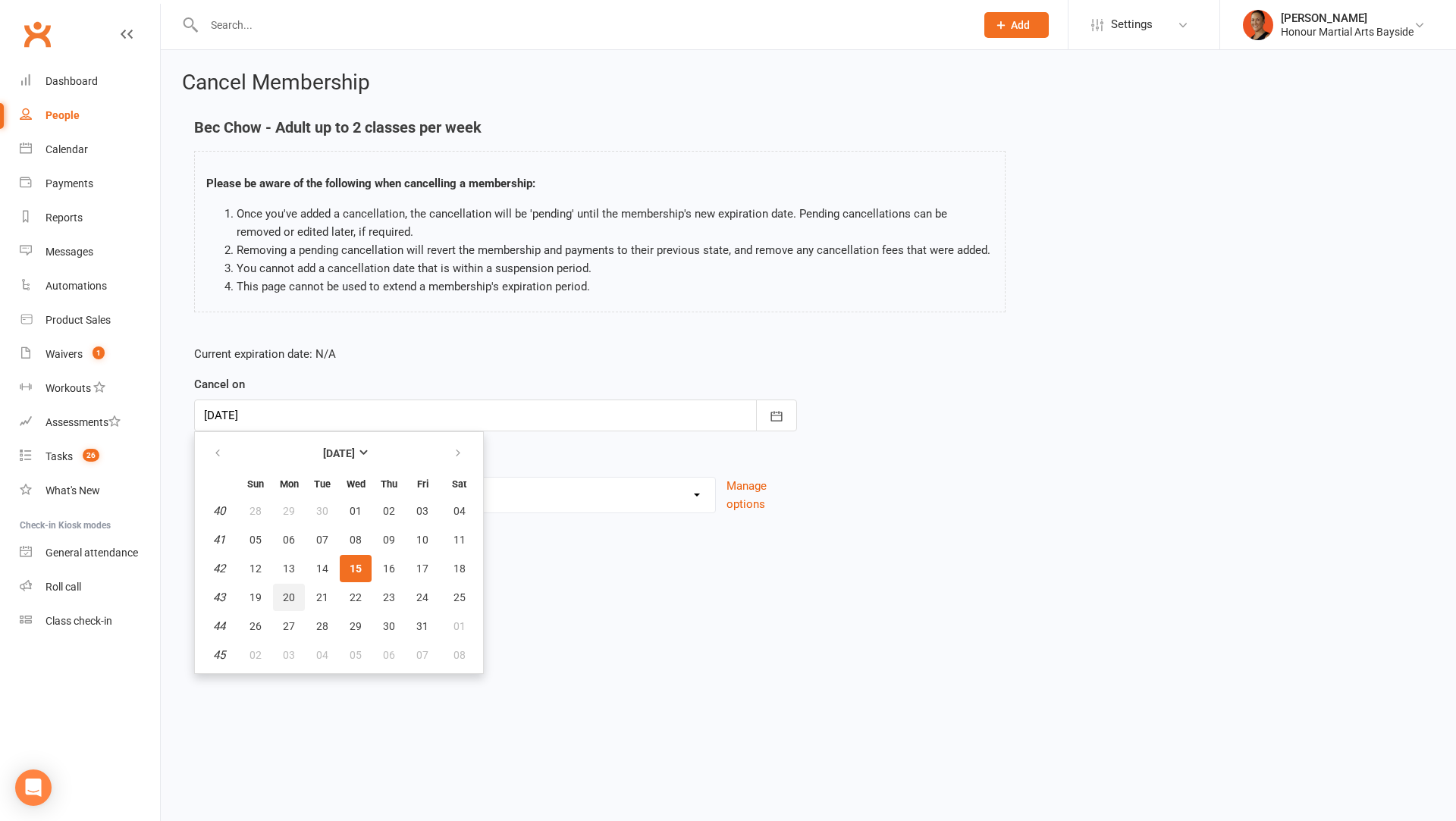
click at [288, 592] on span "20" at bounding box center [289, 598] width 12 height 12
type input "20 Oct 2025"
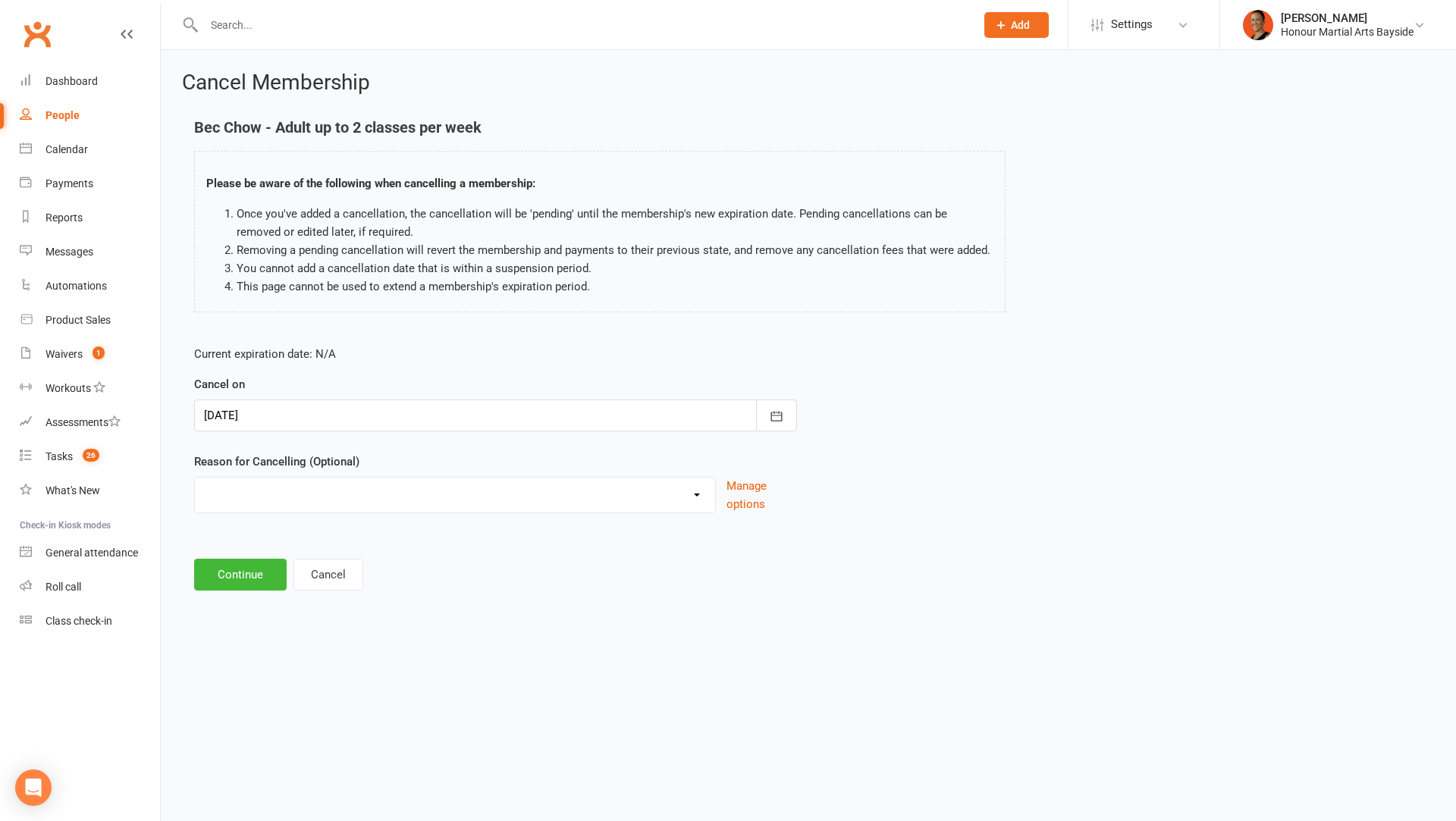
click at [274, 505] on select "Advised by DG - no reason given BAD DEBT BAD DEBT - Not attending & not respond…" at bounding box center [454, 493] width 520 height 30
select select "15"
click at [195, 478] on select "Advised by DG - no reason given BAD DEBT BAD DEBT - Not attending & not respond…" at bounding box center [454, 493] width 520 height 30
click at [254, 573] on button "Continue" at bounding box center [240, 575] width 93 height 32
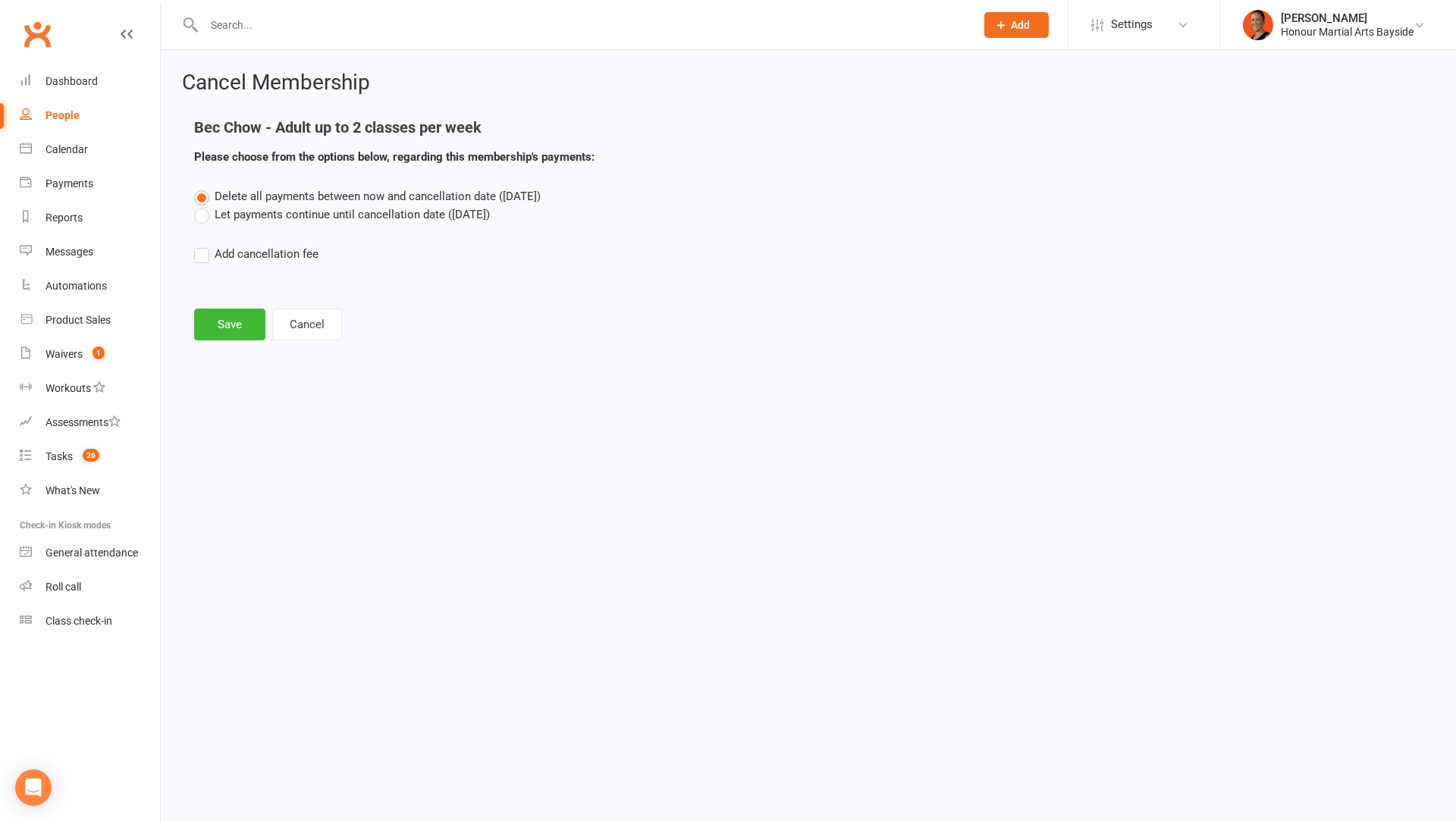
click at [331, 216] on label "Let payments continue until cancellation date (Oct 20, 2025)" at bounding box center [341, 215] width 296 height 19
click at [204, 206] on input "Let payments continue until cancellation date (Oct 20, 2025)" at bounding box center [199, 206] width 10 height 0
click at [248, 318] on button "Save" at bounding box center [229, 325] width 71 height 32
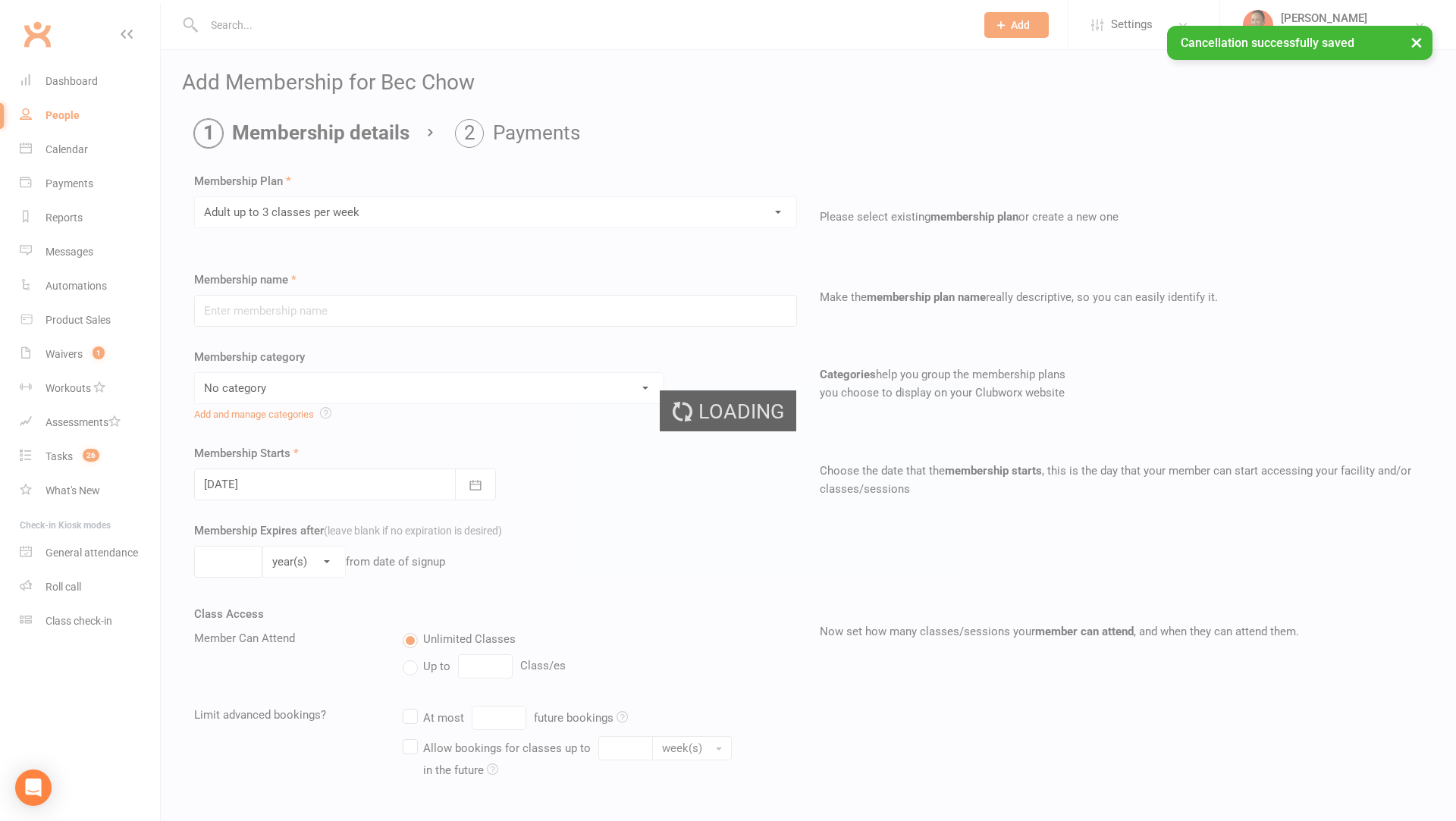
type input "Adult up to 3 classes per week"
select select "0"
type input "0"
type input "3"
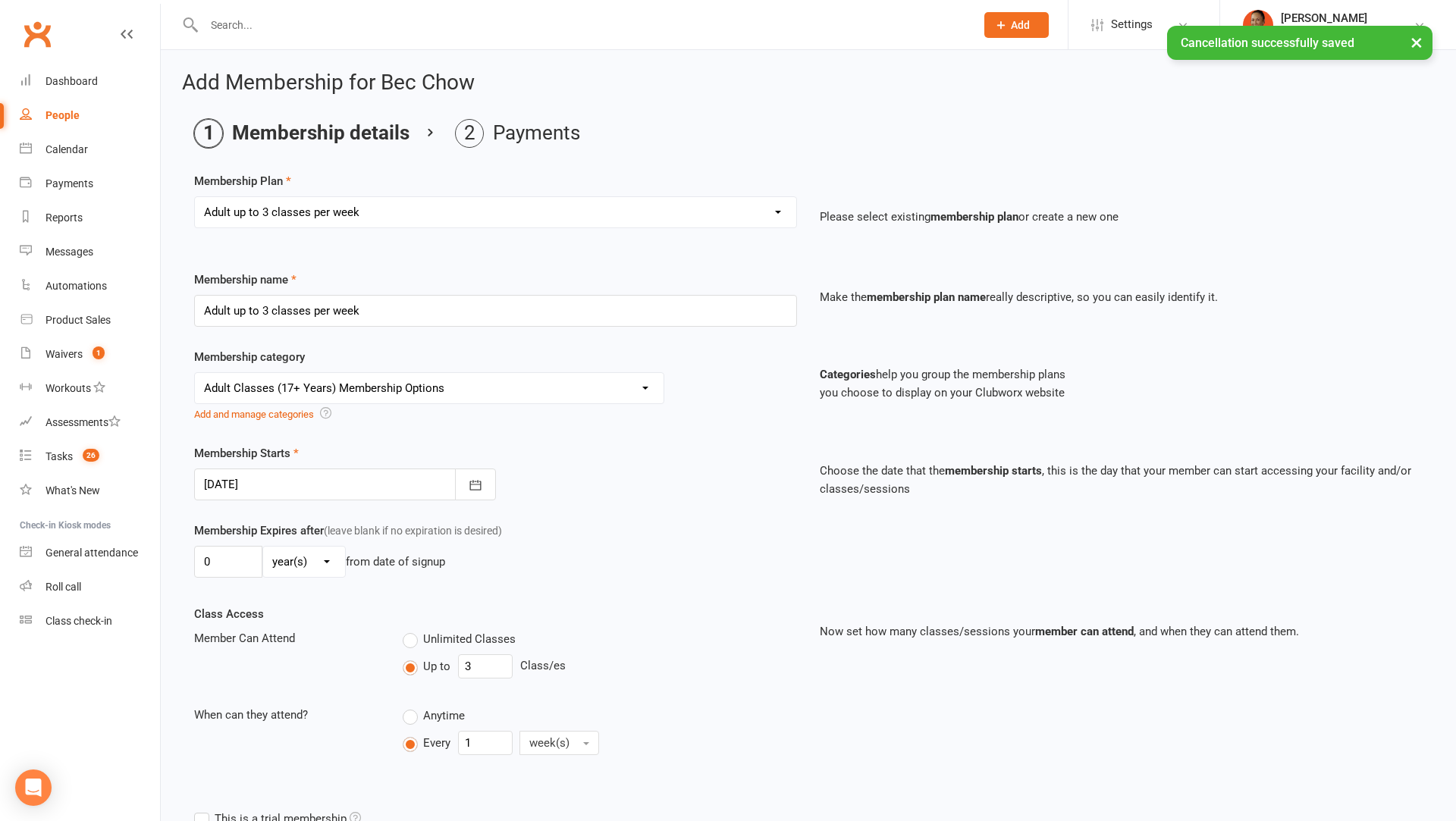
click at [283, 484] on div at bounding box center [345, 485] width 302 height 32
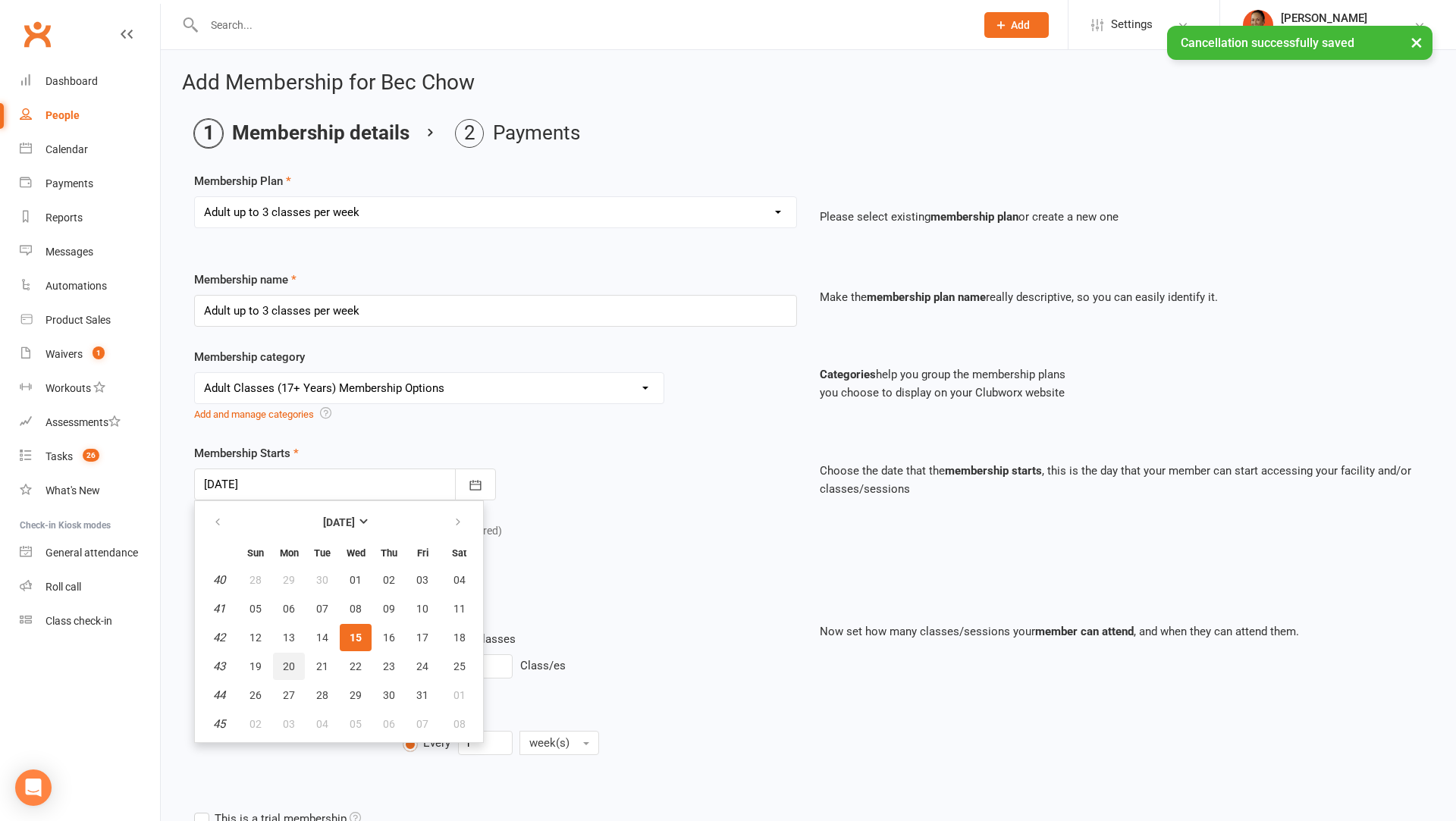
click at [282, 668] on span "20" at bounding box center [289, 667] width 12 height 12
type input "20 Oct 2025"
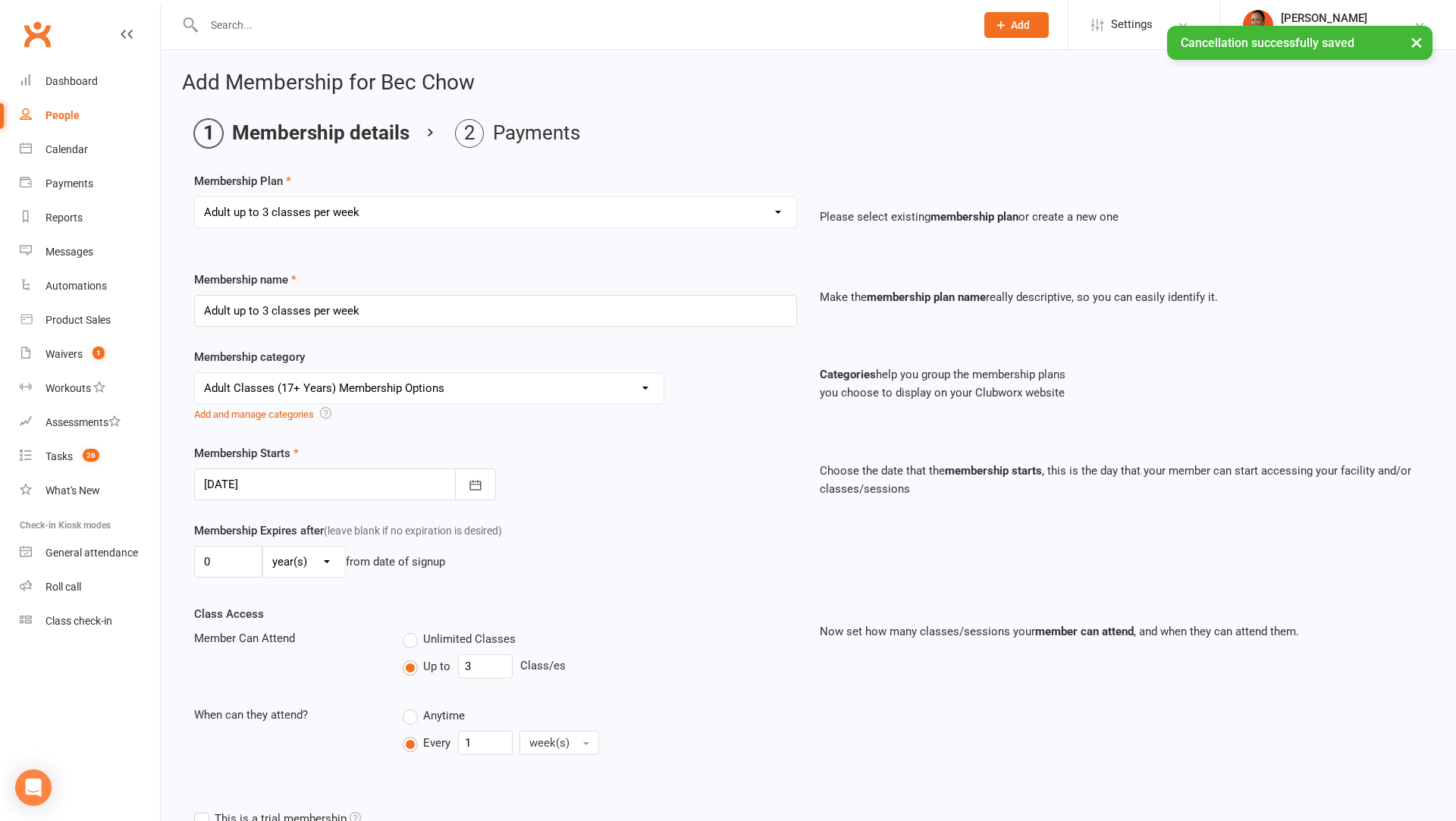
scroll to position [239, 0]
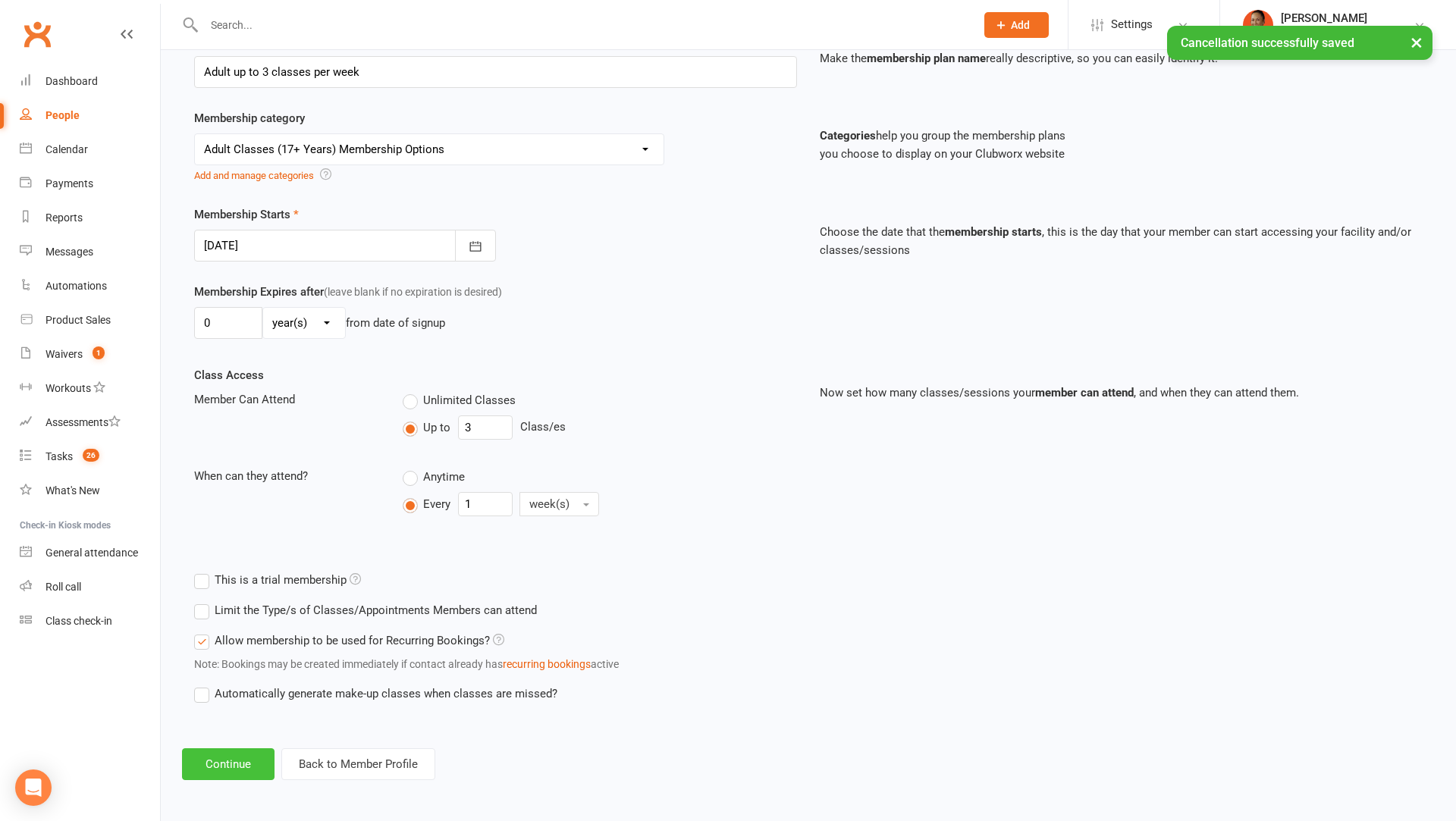
click at [246, 762] on button "Continue" at bounding box center [228, 765] width 93 height 32
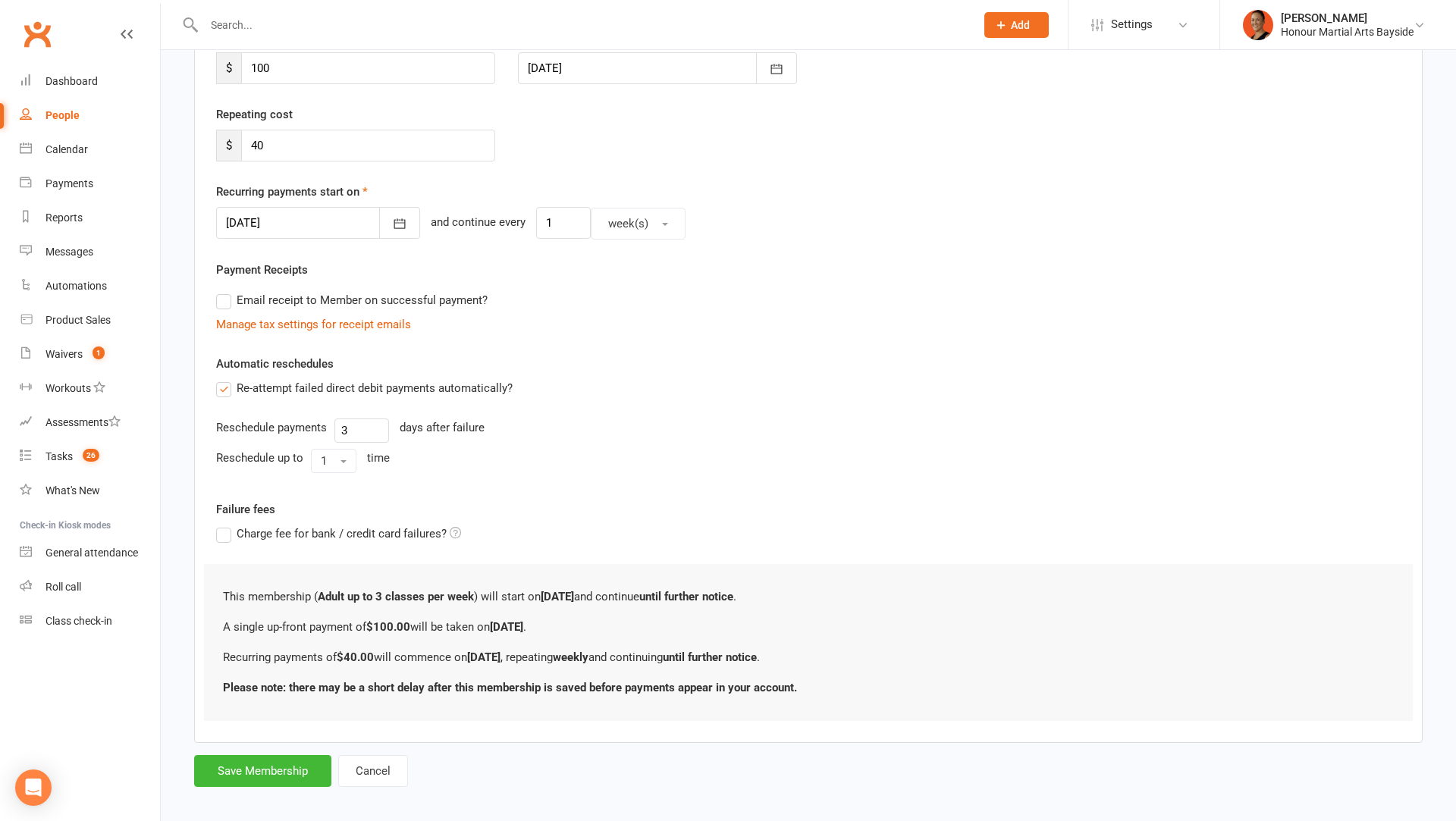
scroll to position [0, 0]
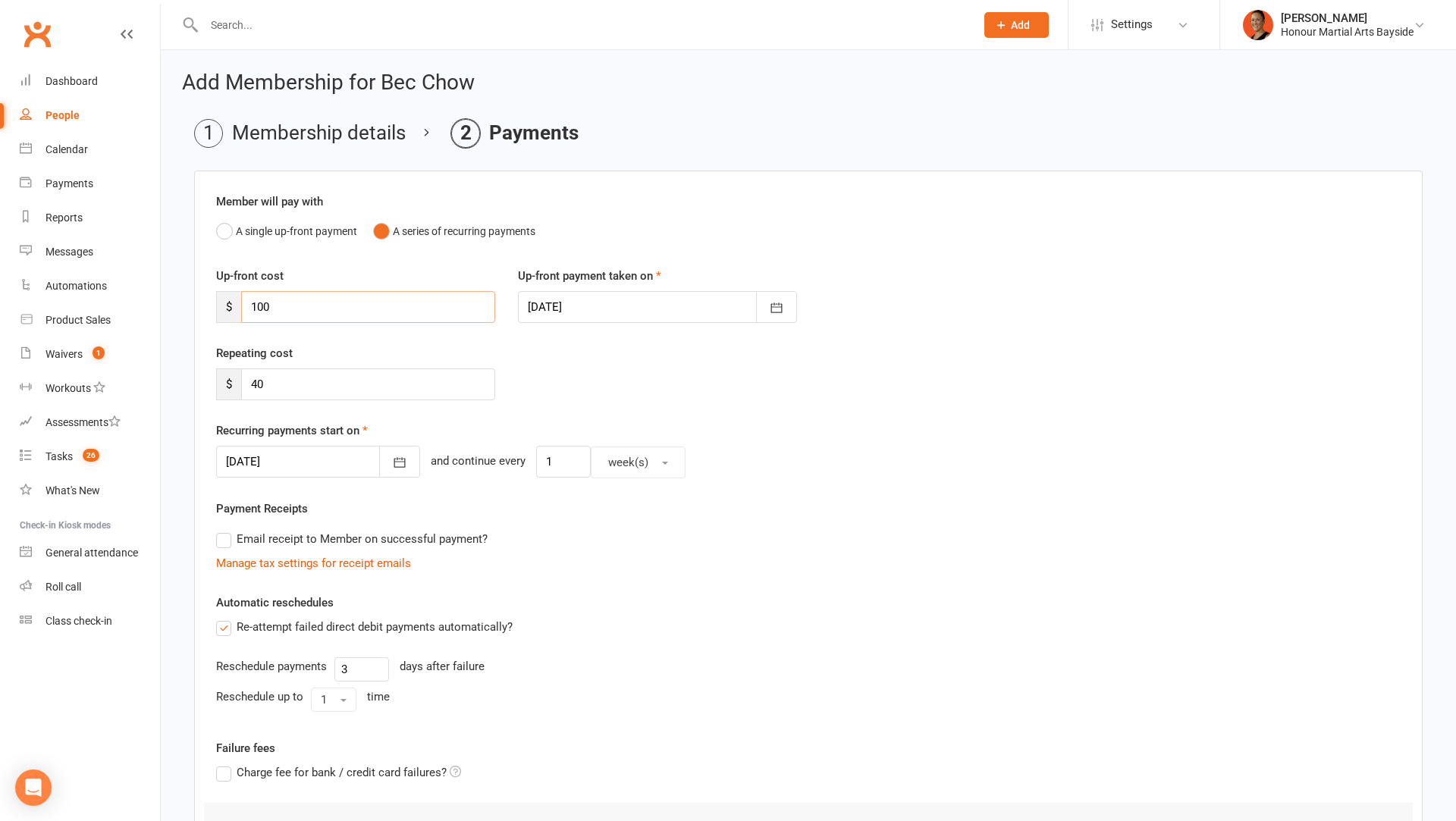
drag, startPoint x: 288, startPoint y: 299, endPoint x: 204, endPoint y: 297, distance: 84.0
click at [205, 297] on div "Up-front cost $ 100" at bounding box center [356, 295] width 302 height 56
click at [300, 470] on div at bounding box center [318, 462] width 204 height 32
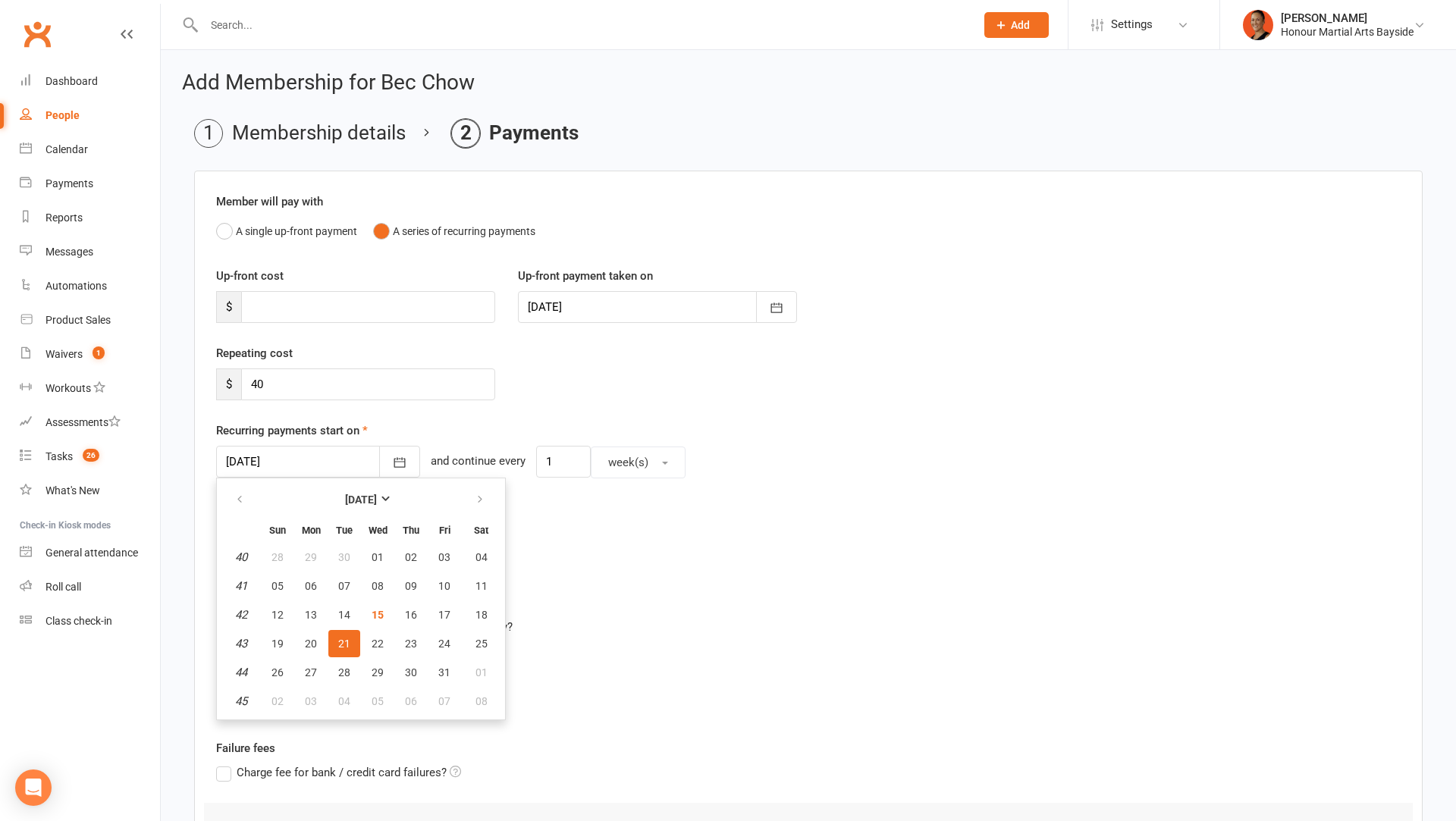
click at [767, 597] on div "Automatic reschedules Re-attempt failed direct debit payments automatically? Re…" at bounding box center [808, 656] width 1184 height 124
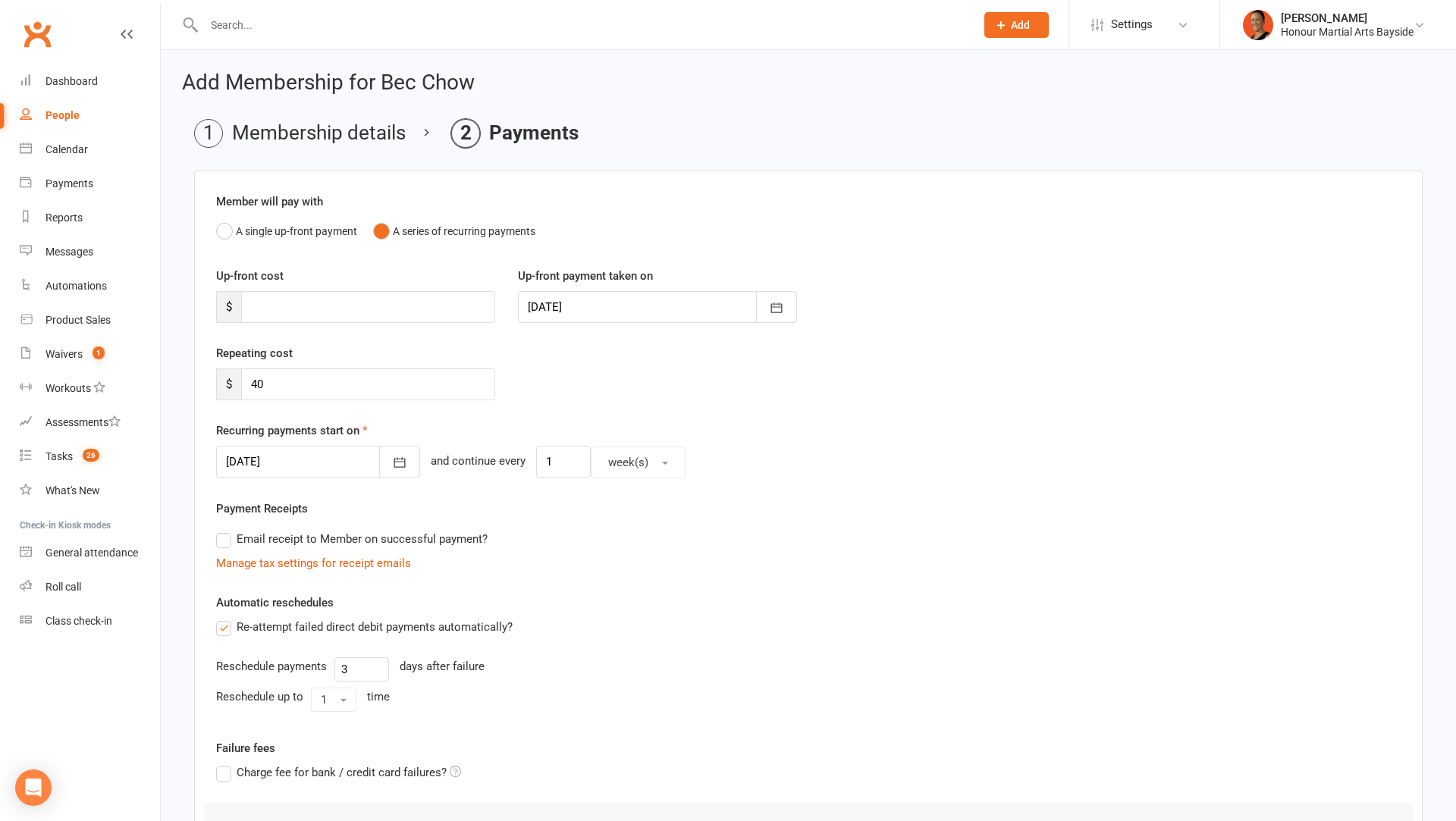
scroll to position [218, 0]
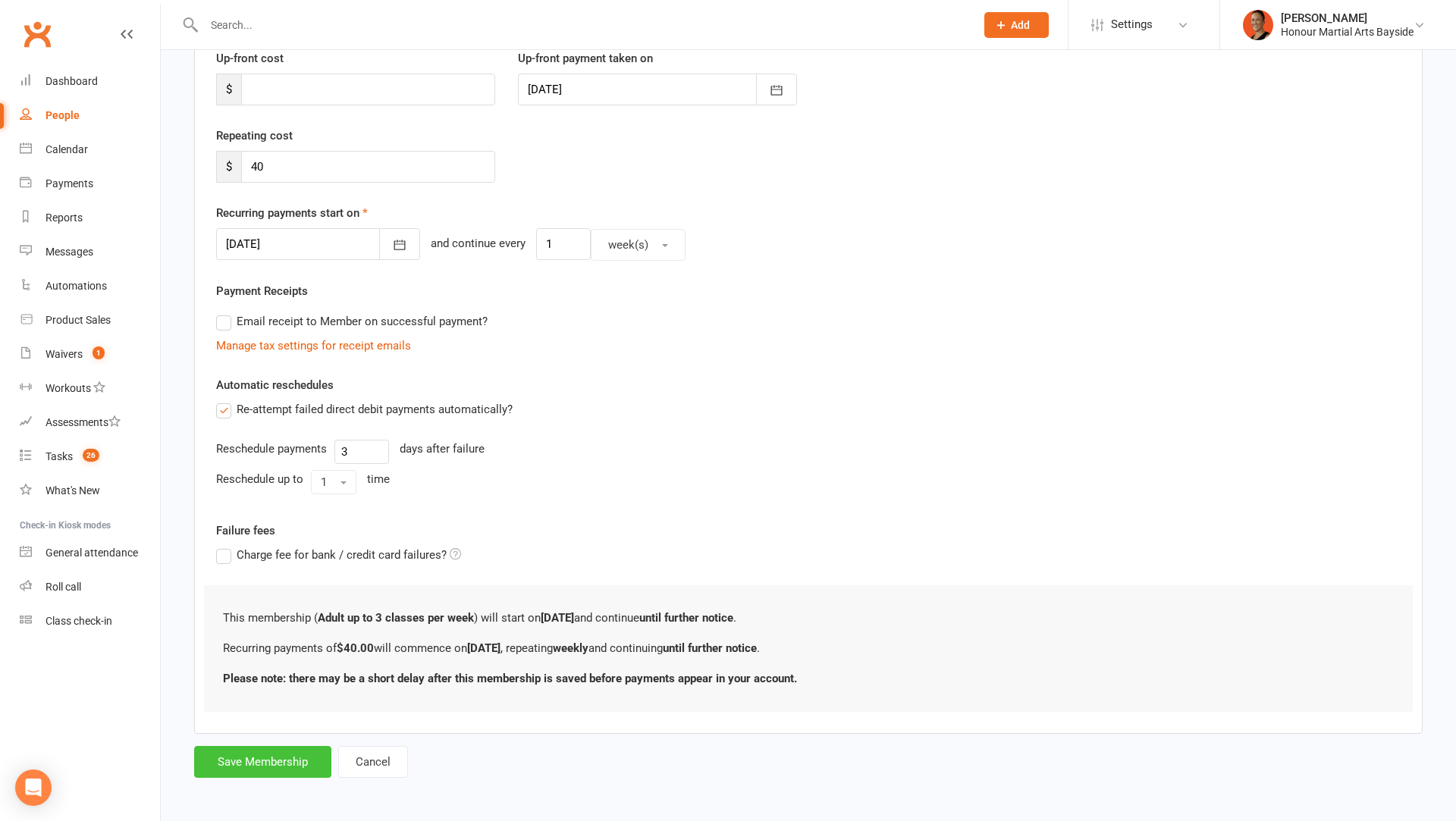
click at [281, 762] on button "Save Membership" at bounding box center [263, 762] width 138 height 32
type input "0"
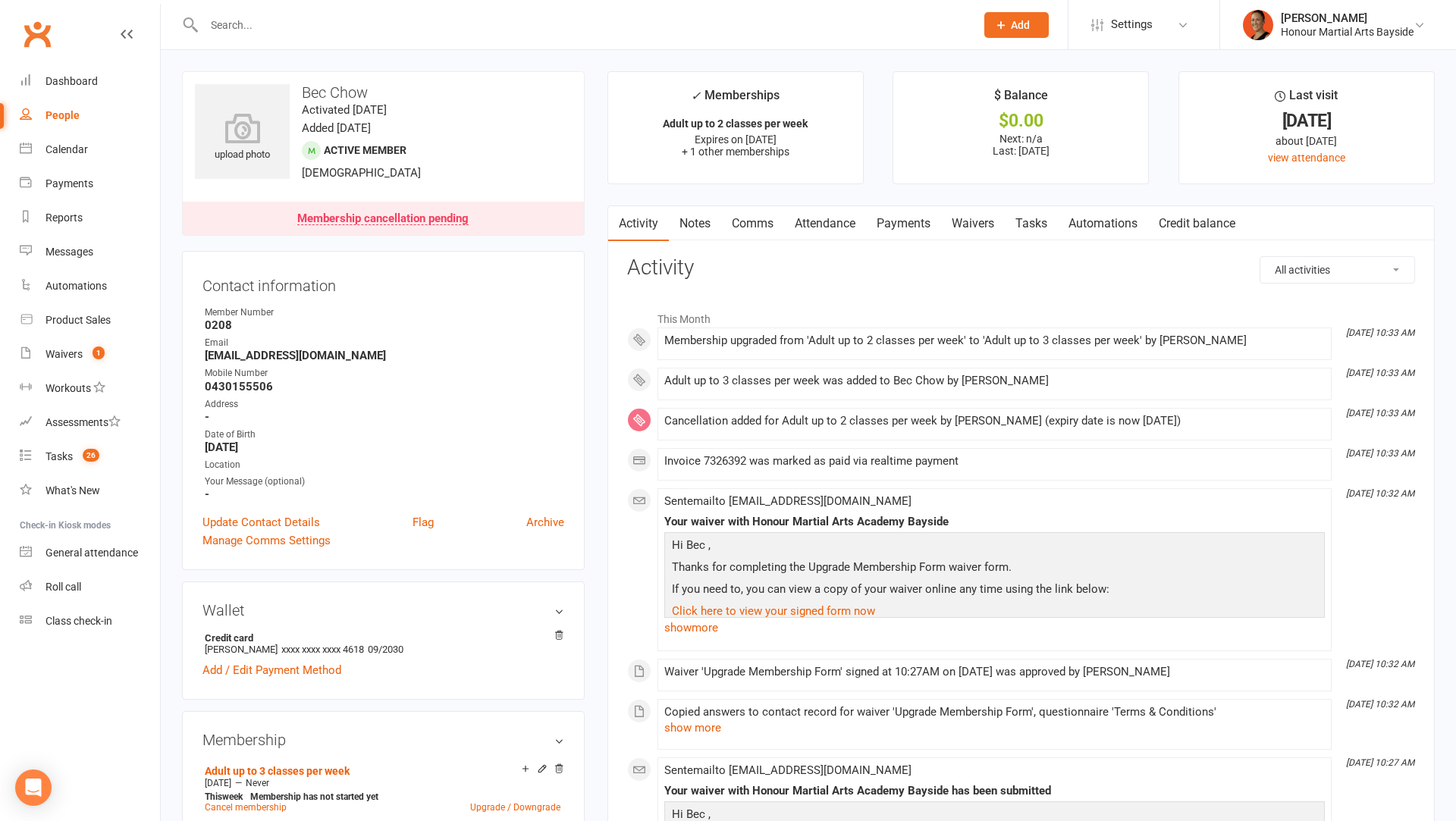
click at [890, 215] on link "Payments" at bounding box center [903, 224] width 75 height 35
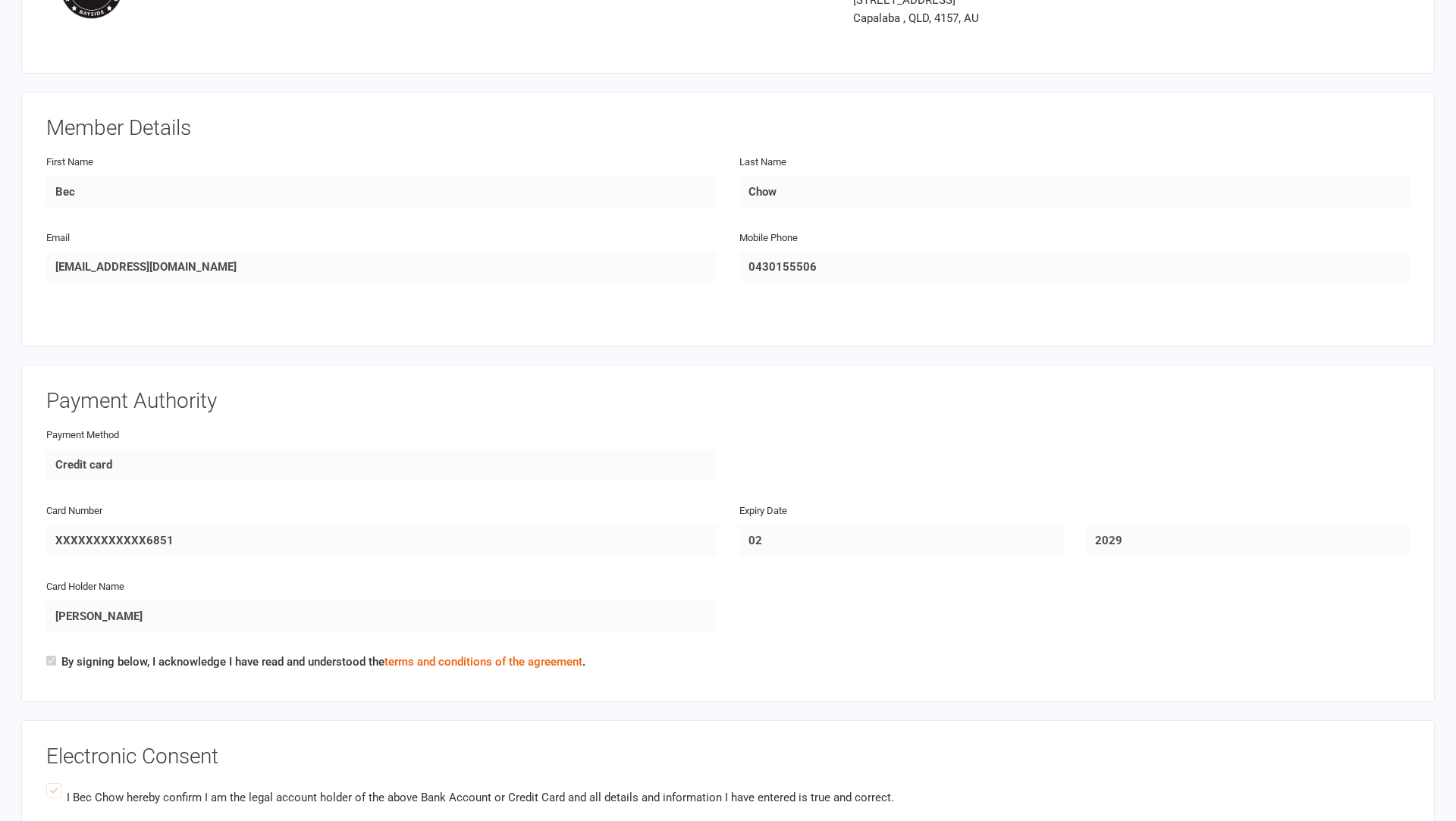
scroll to position [154, 0]
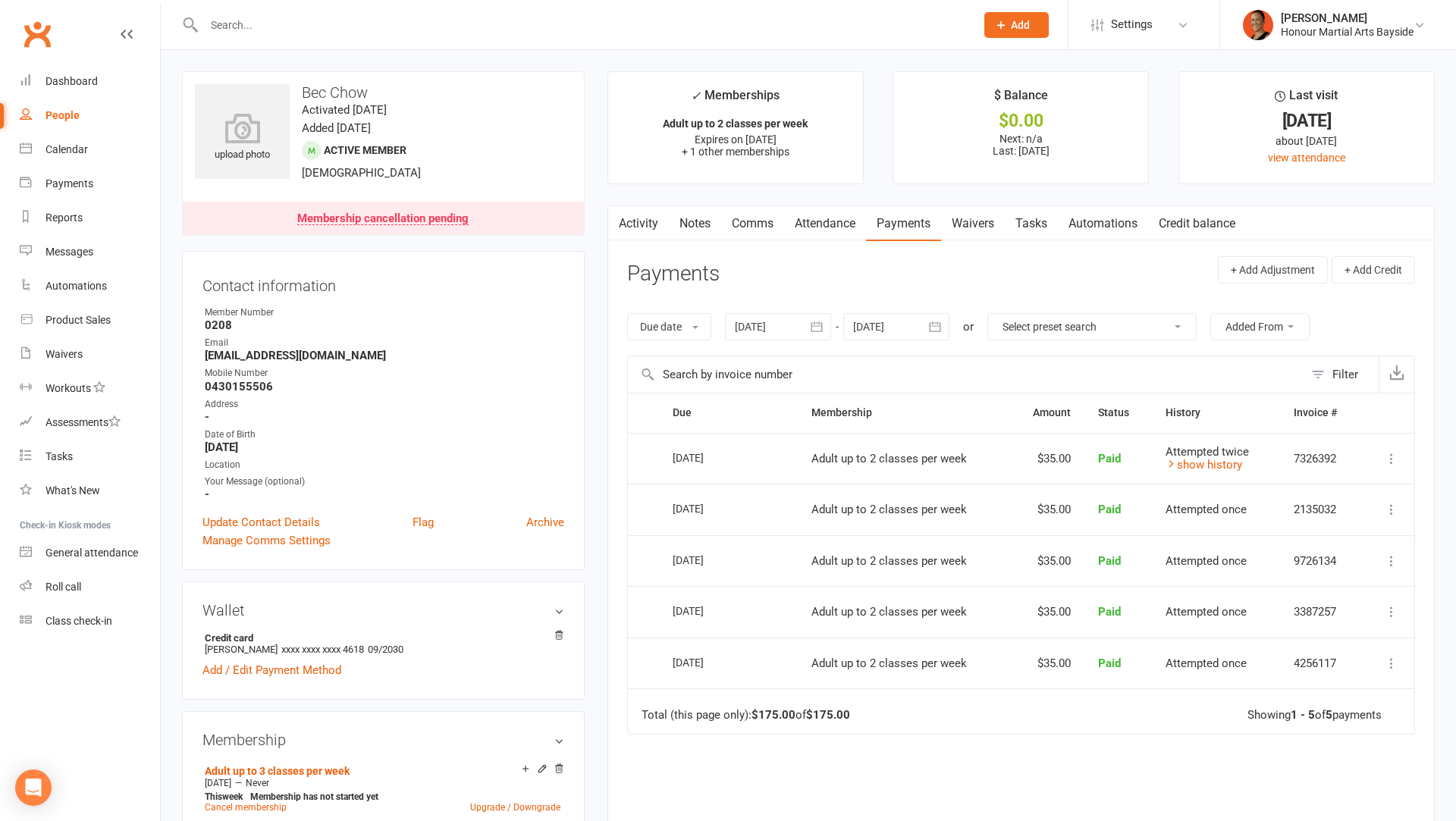
click at [756, 222] on link "Comms" at bounding box center [752, 224] width 63 height 35
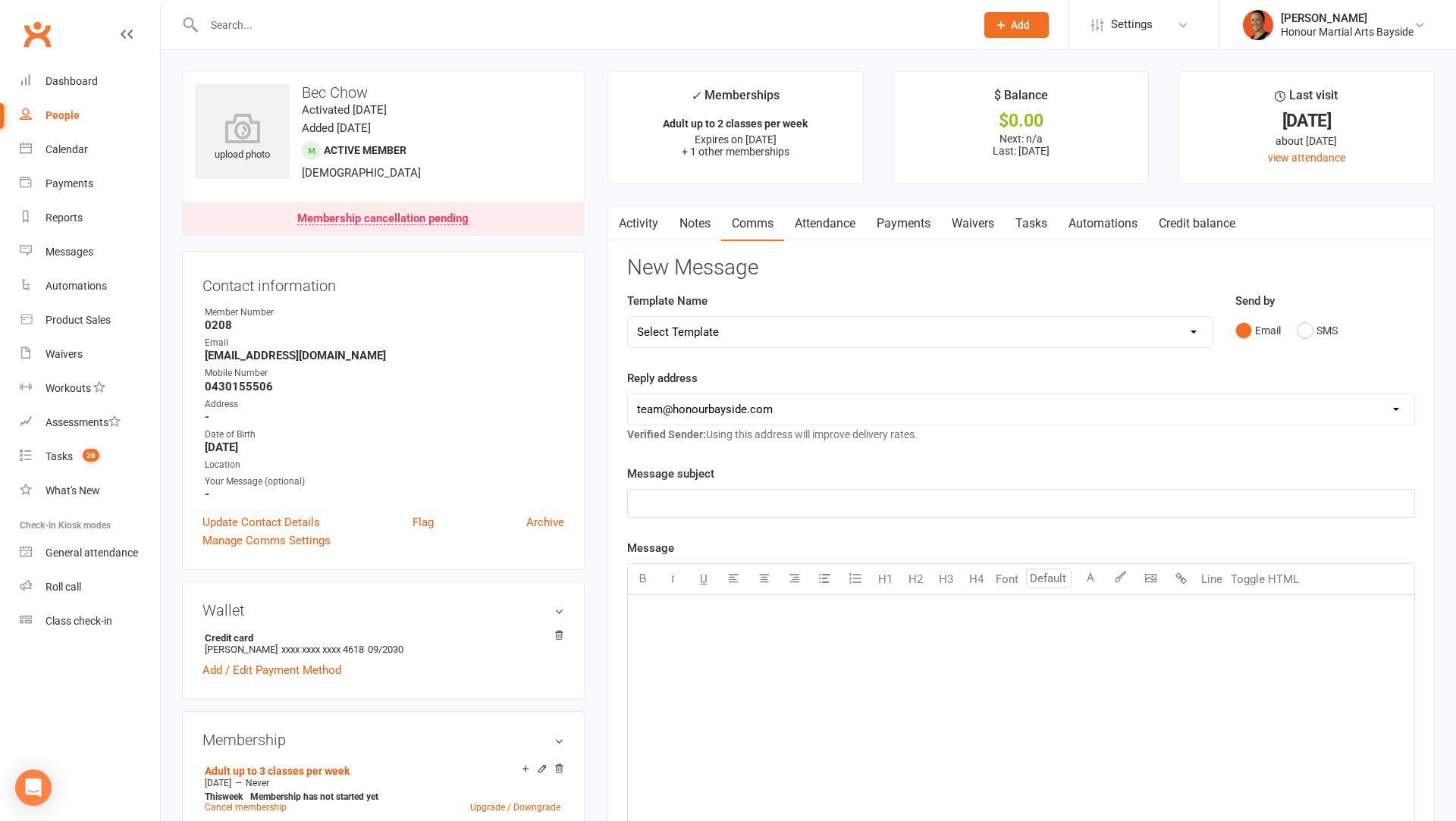
click at [894, 223] on link "Payments" at bounding box center [903, 224] width 75 height 35
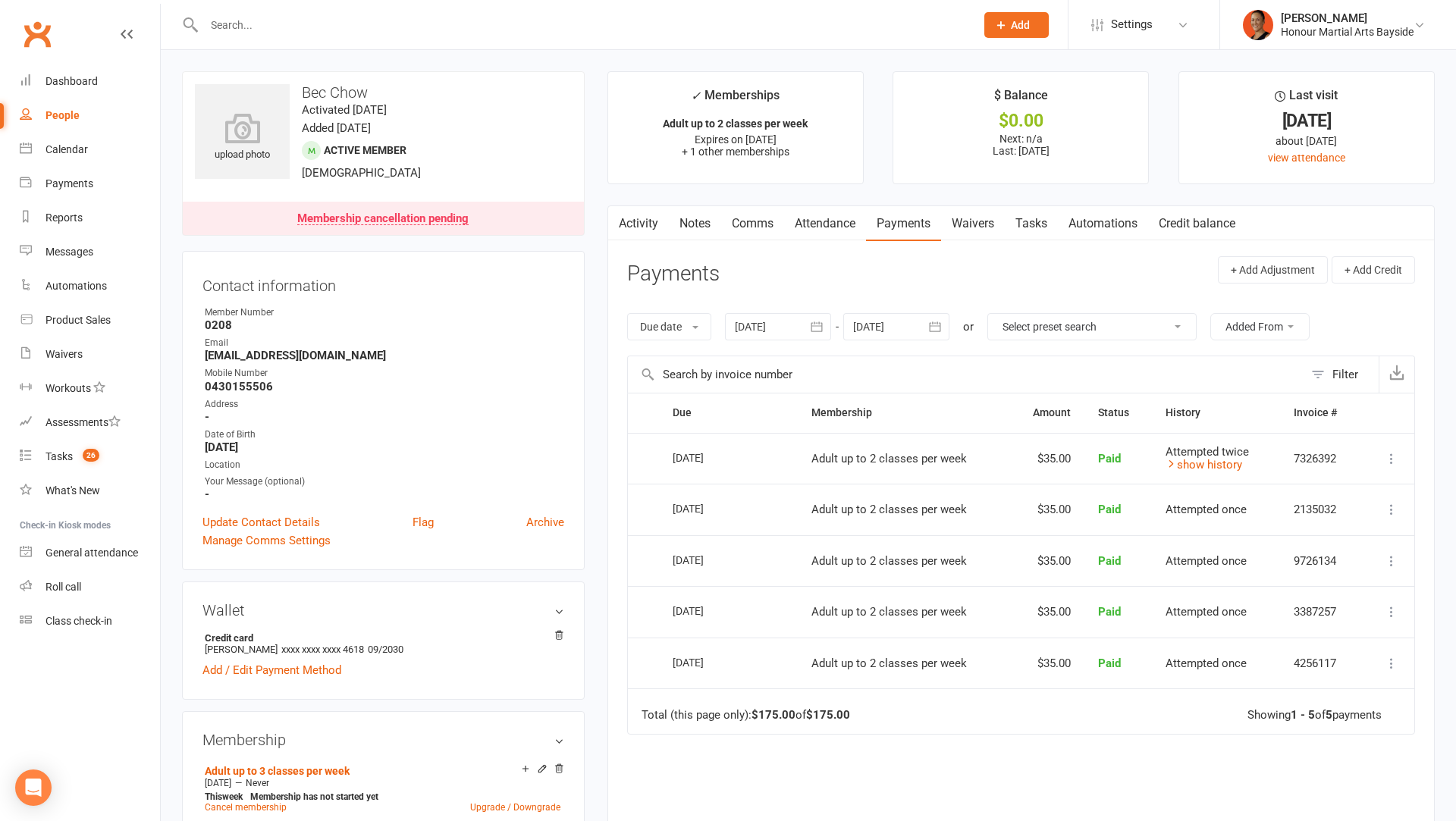
click at [761, 228] on link "Comms" at bounding box center [752, 224] width 63 height 35
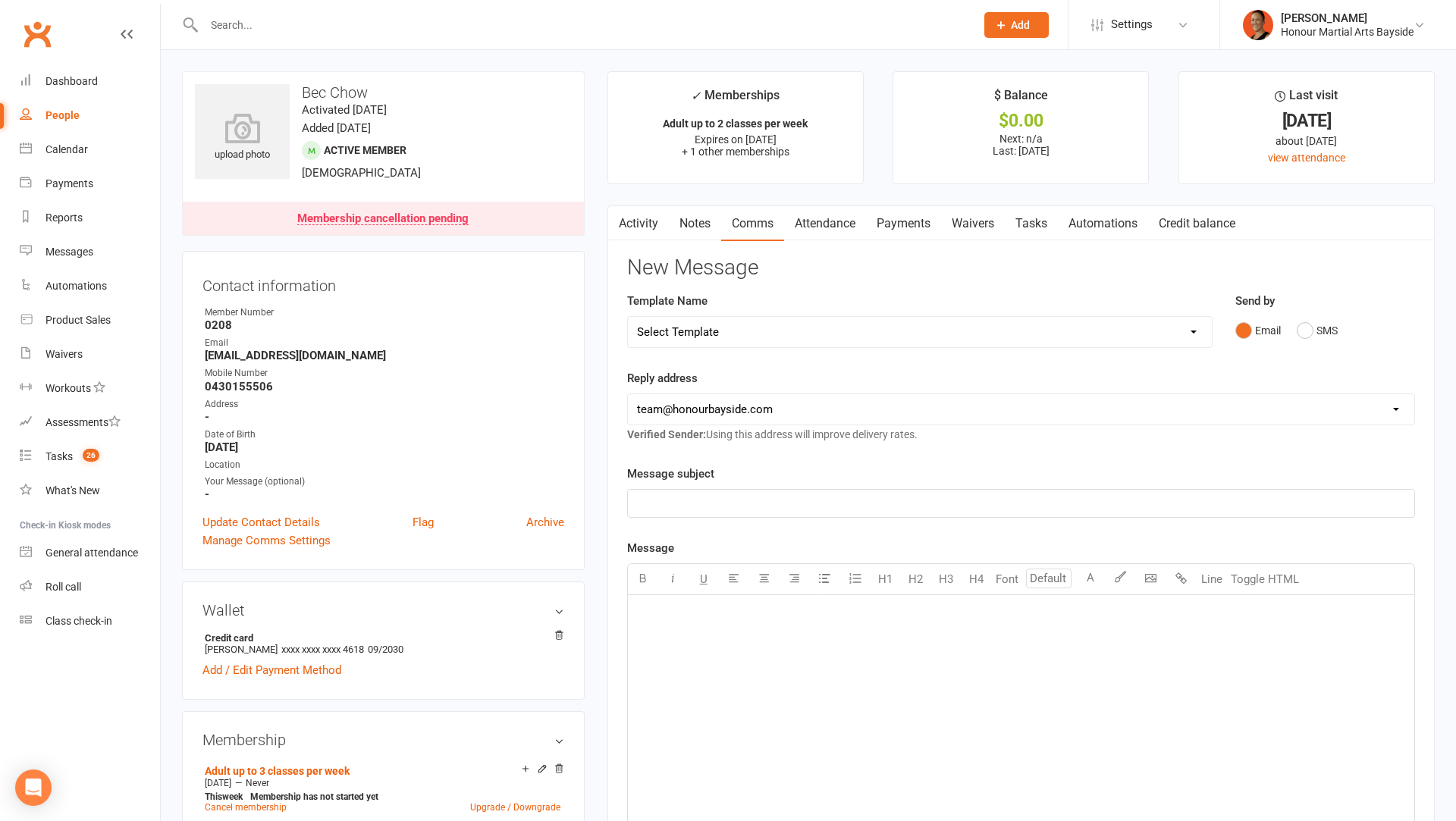
click at [758, 333] on select "Select Template [Email] Cancellation 20 Day Term [Email] Suspend/Cancel Choice …" at bounding box center [919, 332] width 584 height 30
select select "11"
click at [627, 317] on select "Select Template [Email] Cancellation 20 Day Term [Email] Suspend/Cancel Choice …" at bounding box center [919, 332] width 584 height 30
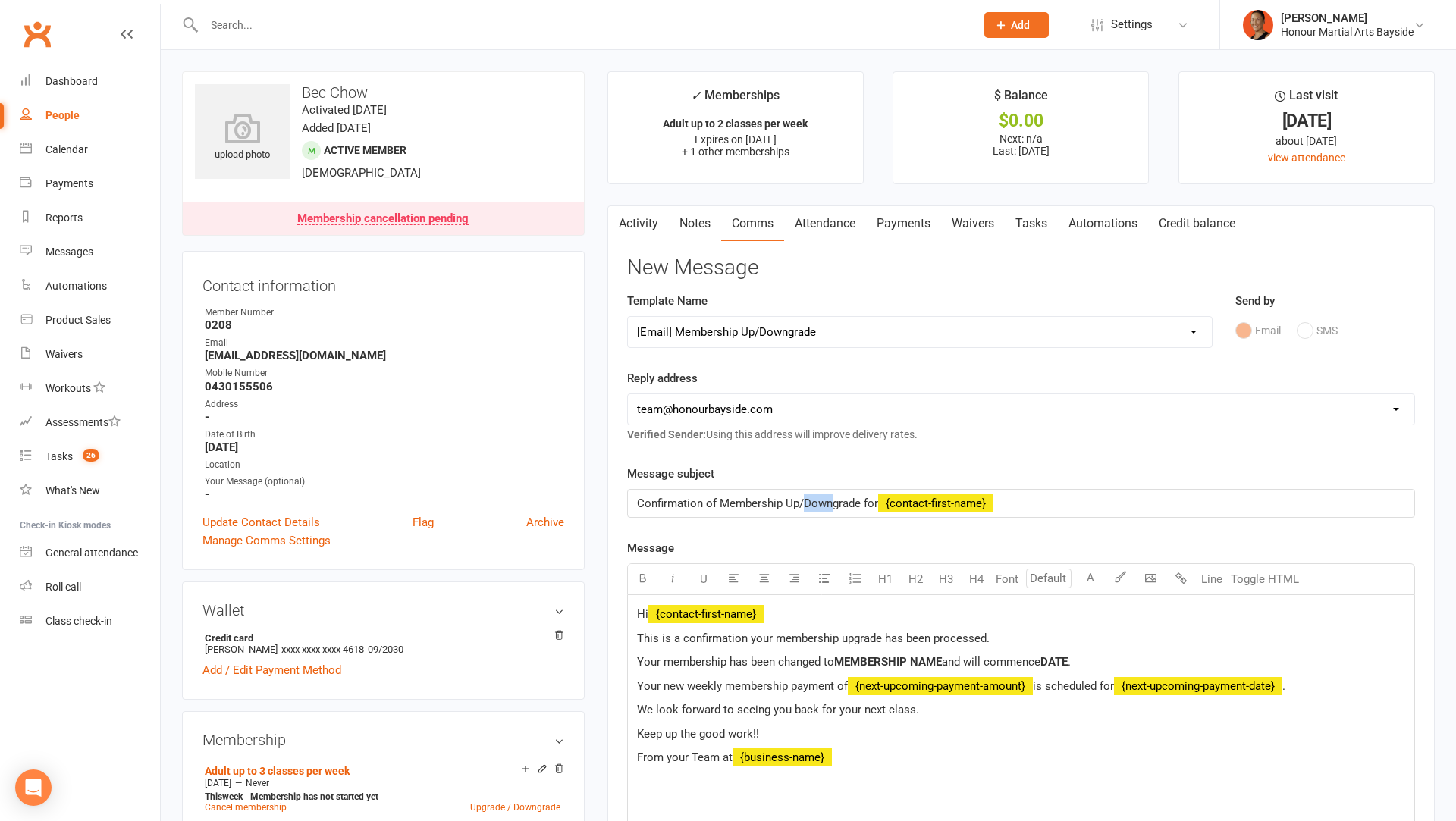
drag, startPoint x: 831, startPoint y: 500, endPoint x: 800, endPoint y: 499, distance: 31.0
click at [800, 499] on span "Confirmation of Membership Up/Downgrade for" at bounding box center [757, 503] width 241 height 13
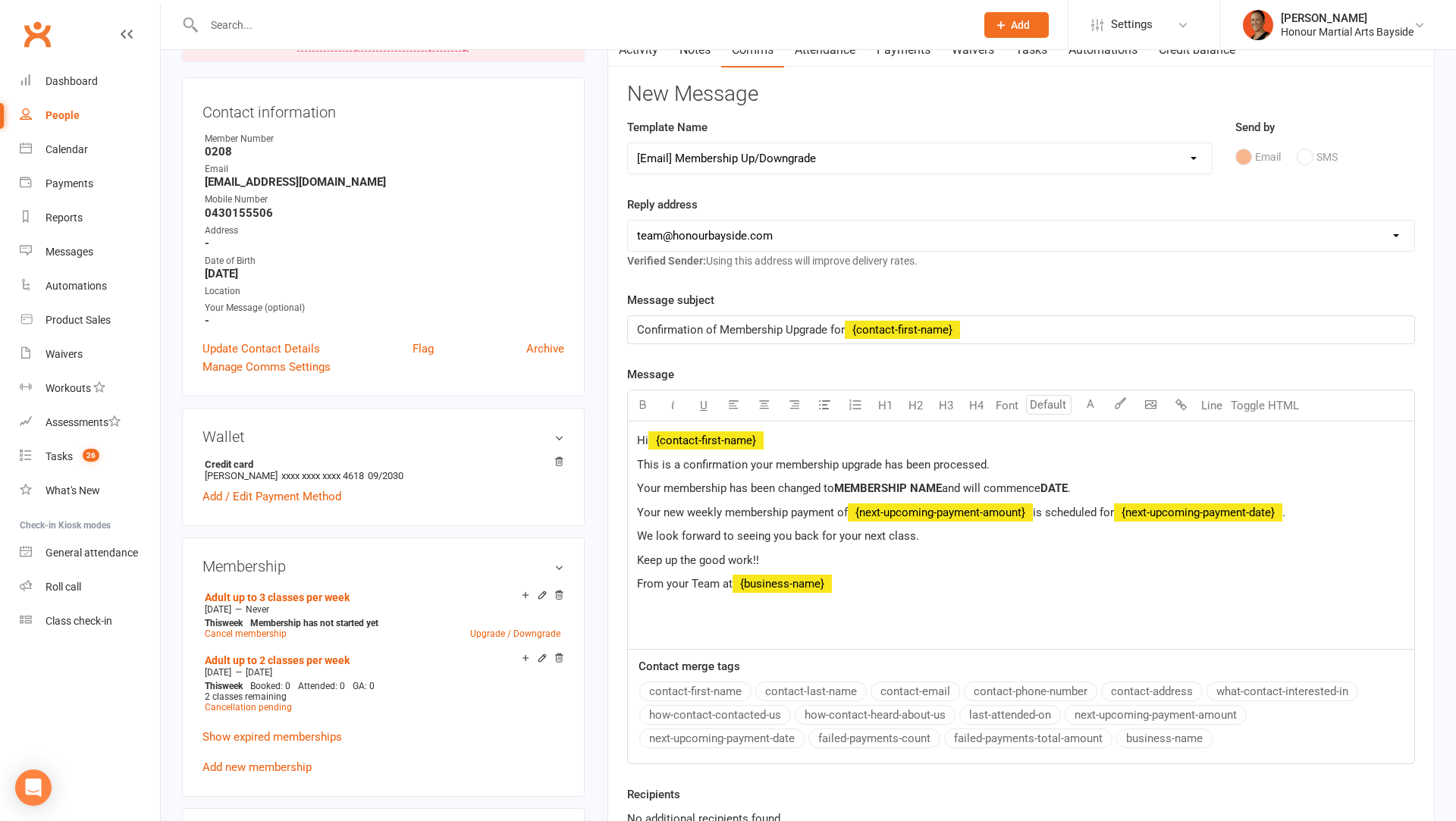
scroll to position [199, 0]
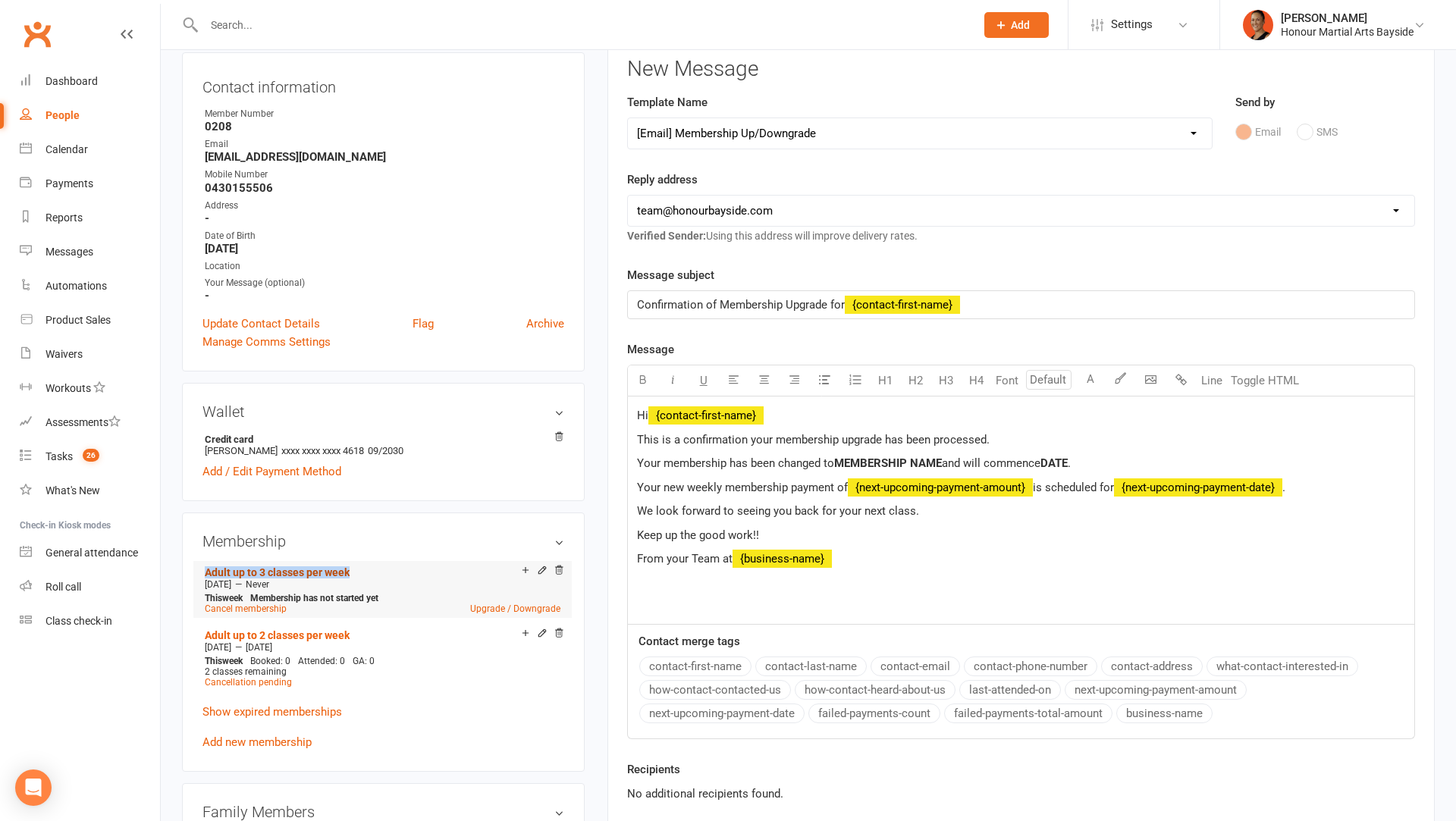
drag, startPoint x: 360, startPoint y: 566, endPoint x: 207, endPoint y: 566, distance: 153.0
click at [206, 566] on div "Adult up to 3 classes per week" at bounding box center [363, 571] width 317 height 13
copy link "Adult up to 3 classes per week"
drag, startPoint x: 942, startPoint y: 463, endPoint x: 838, endPoint y: 460, distance: 104.0
click at [838, 460] on span "MEMBERSHIP NAME" at bounding box center [888, 463] width 108 height 13
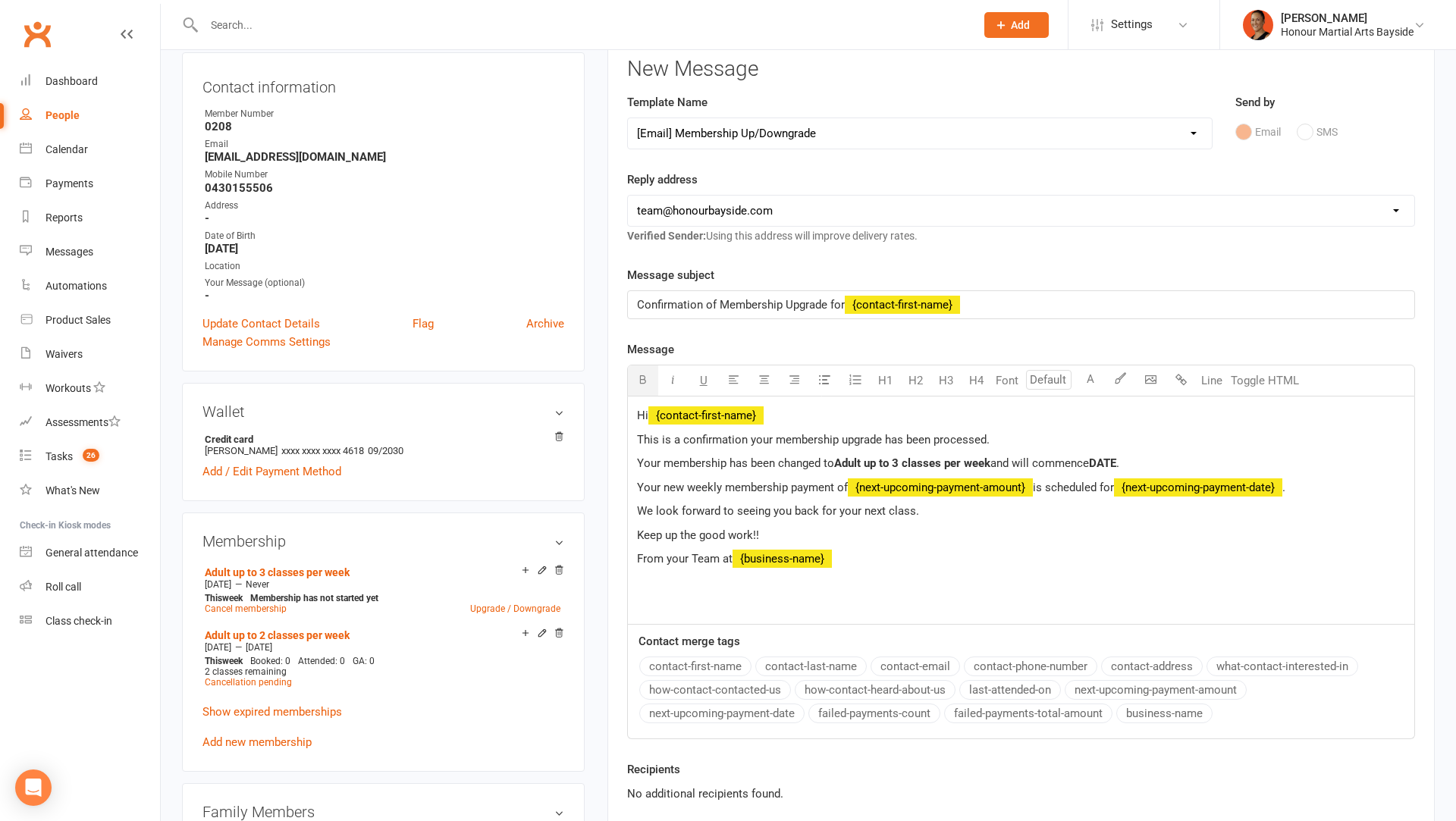
click at [1100, 463] on span "DATE" at bounding box center [1102, 463] width 27 height 13
drag, startPoint x: 199, startPoint y: 577, endPoint x: 253, endPoint y: 577, distance: 54.0
click at [253, 577] on div "Membership Adult up to 3 classes per week Oct 20 2025 — Never This week Members…" at bounding box center [383, 642] width 402 height 259
copy span "Oct 20 2025"
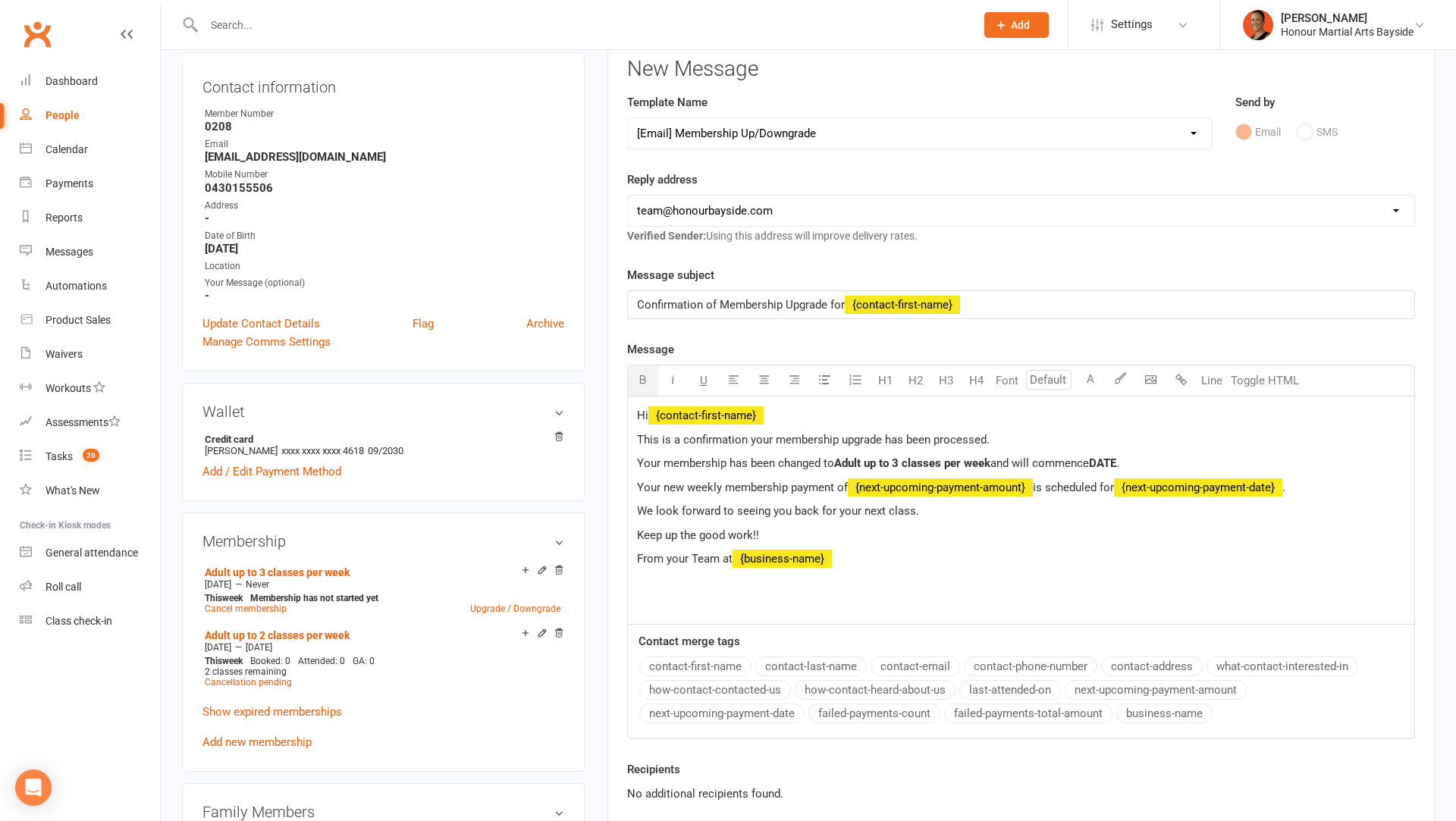
click at [1110, 459] on span "DATE" at bounding box center [1102, 463] width 27 height 13
click at [1022, 546] on div "Hi ﻿ {contact-first-name} This is a confirmation your membership upgrade has be…" at bounding box center [1020, 510] width 786 height 228
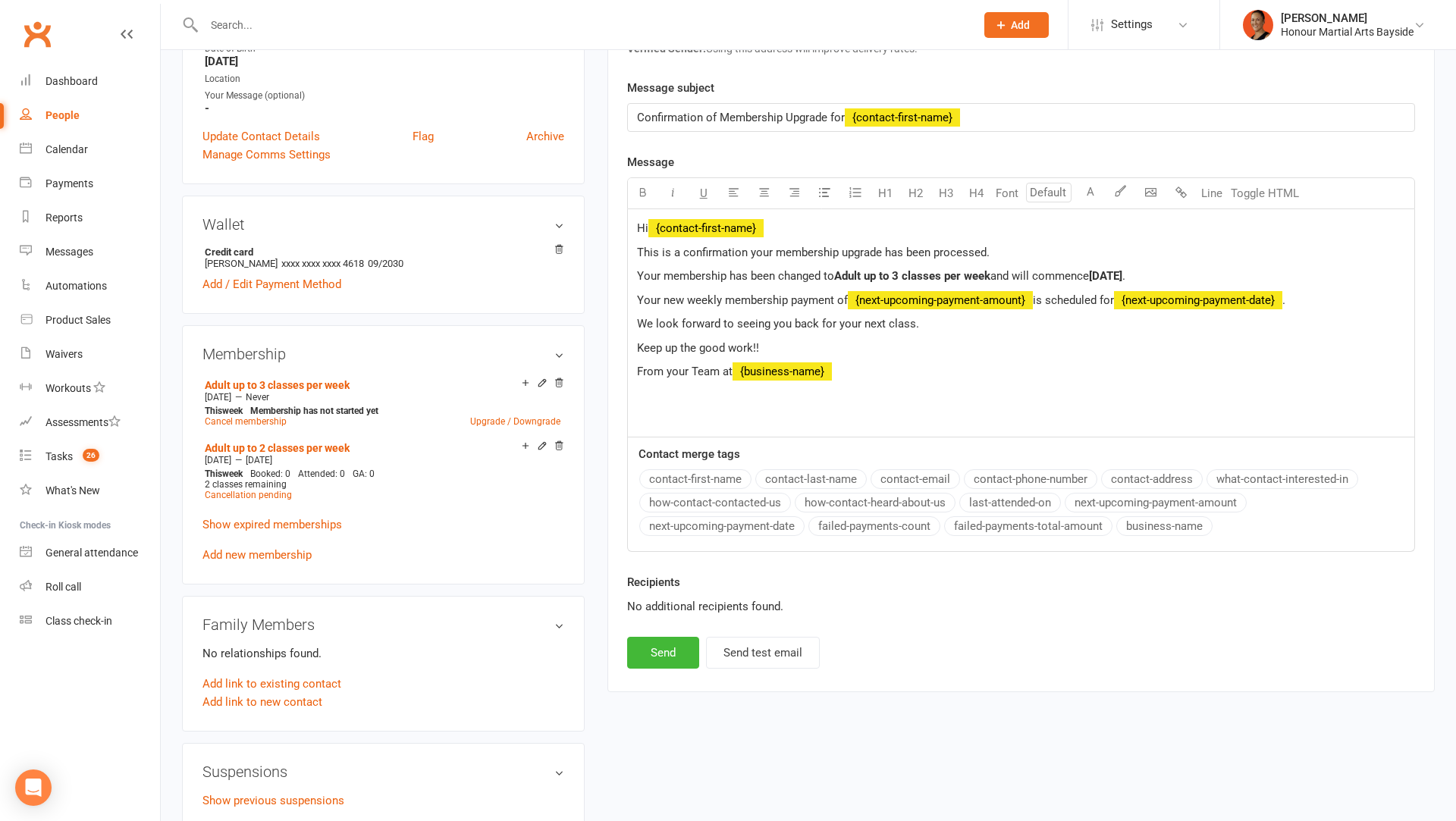
scroll to position [422, 0]
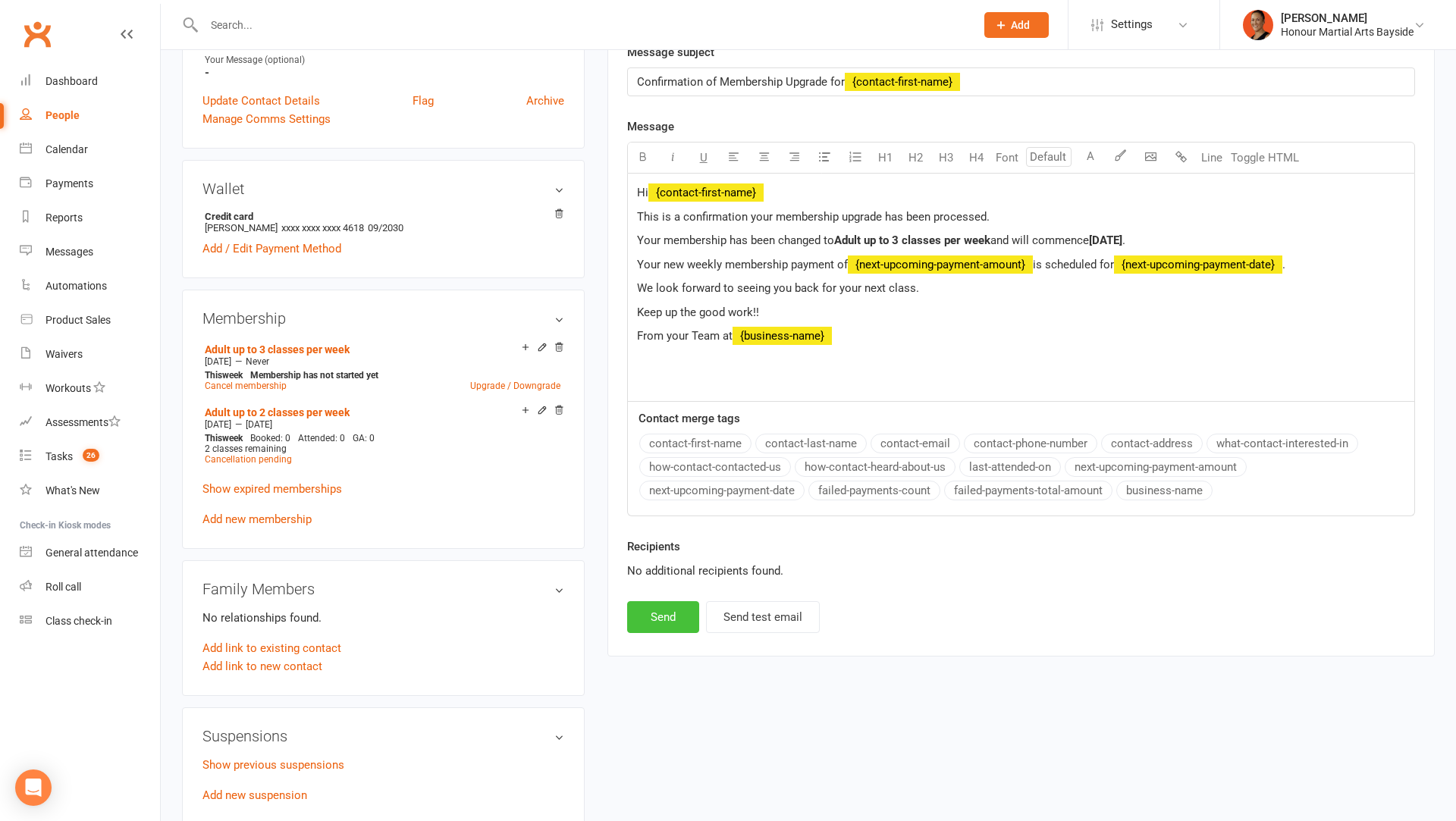
click at [667, 615] on button "Send" at bounding box center [664, 617] width 72 height 32
select select
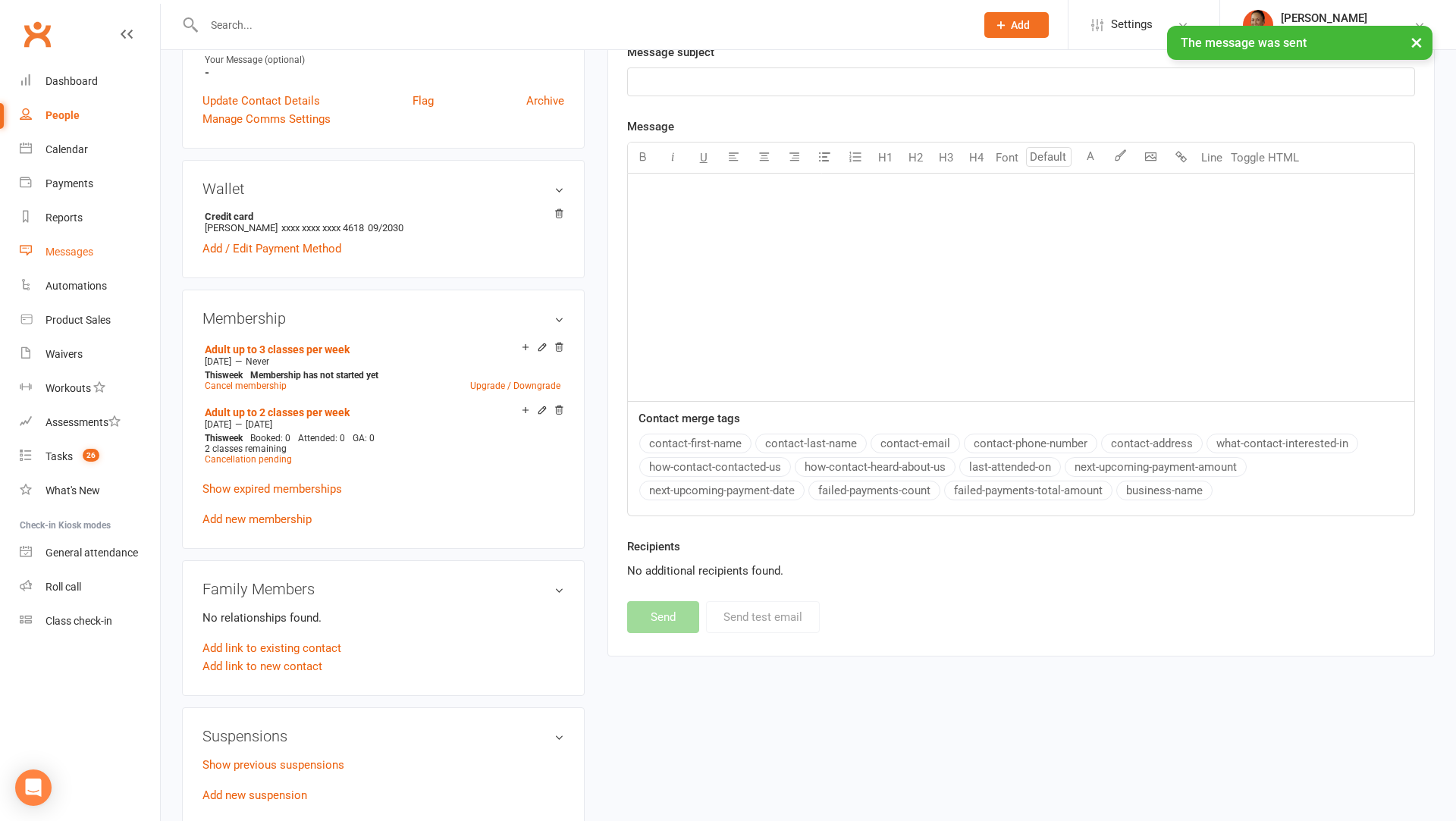
click at [70, 251] on div "Messages" at bounding box center [70, 252] width 48 height 12
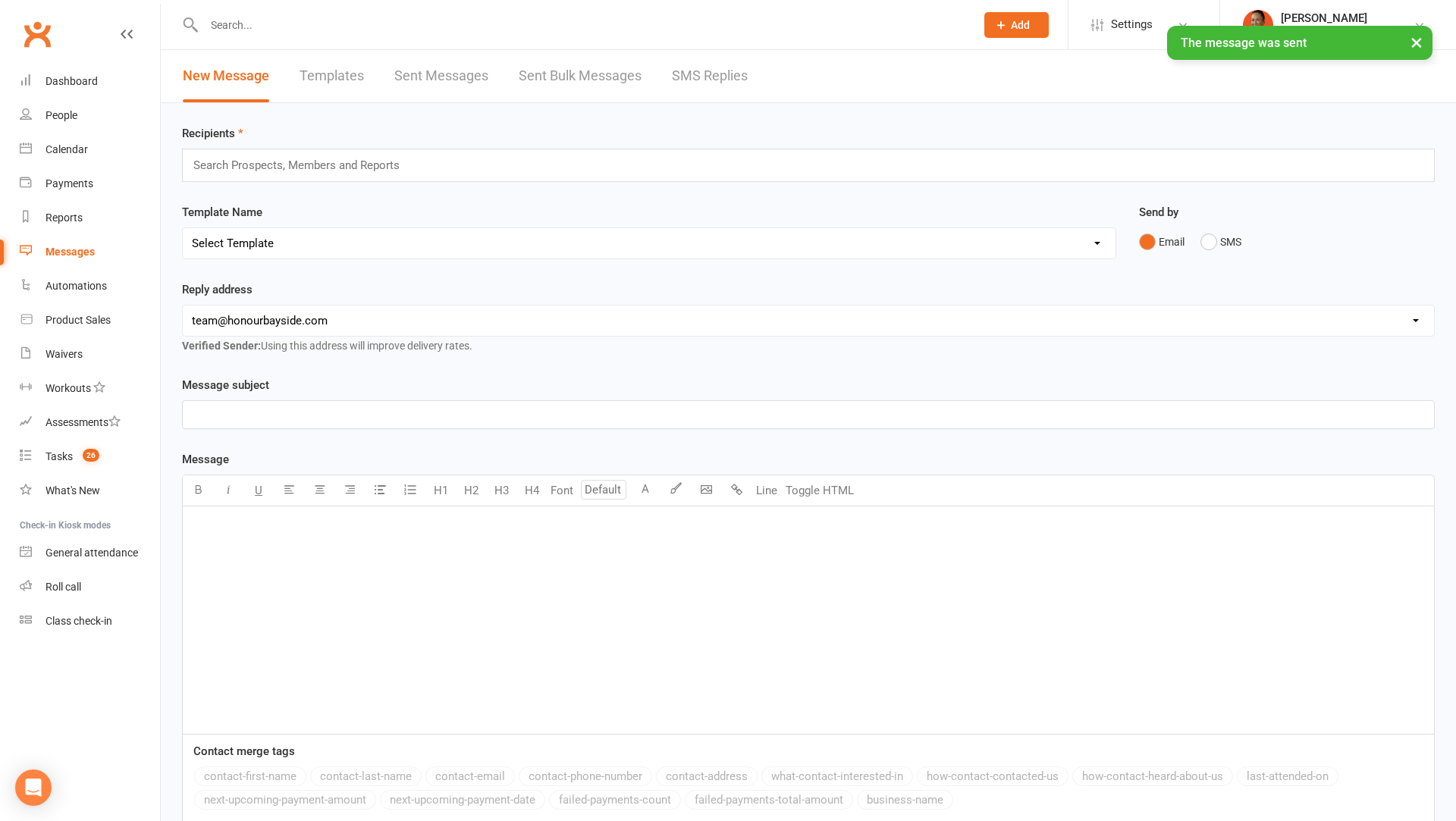
click at [425, 73] on link "Sent Messages" at bounding box center [441, 76] width 94 height 52
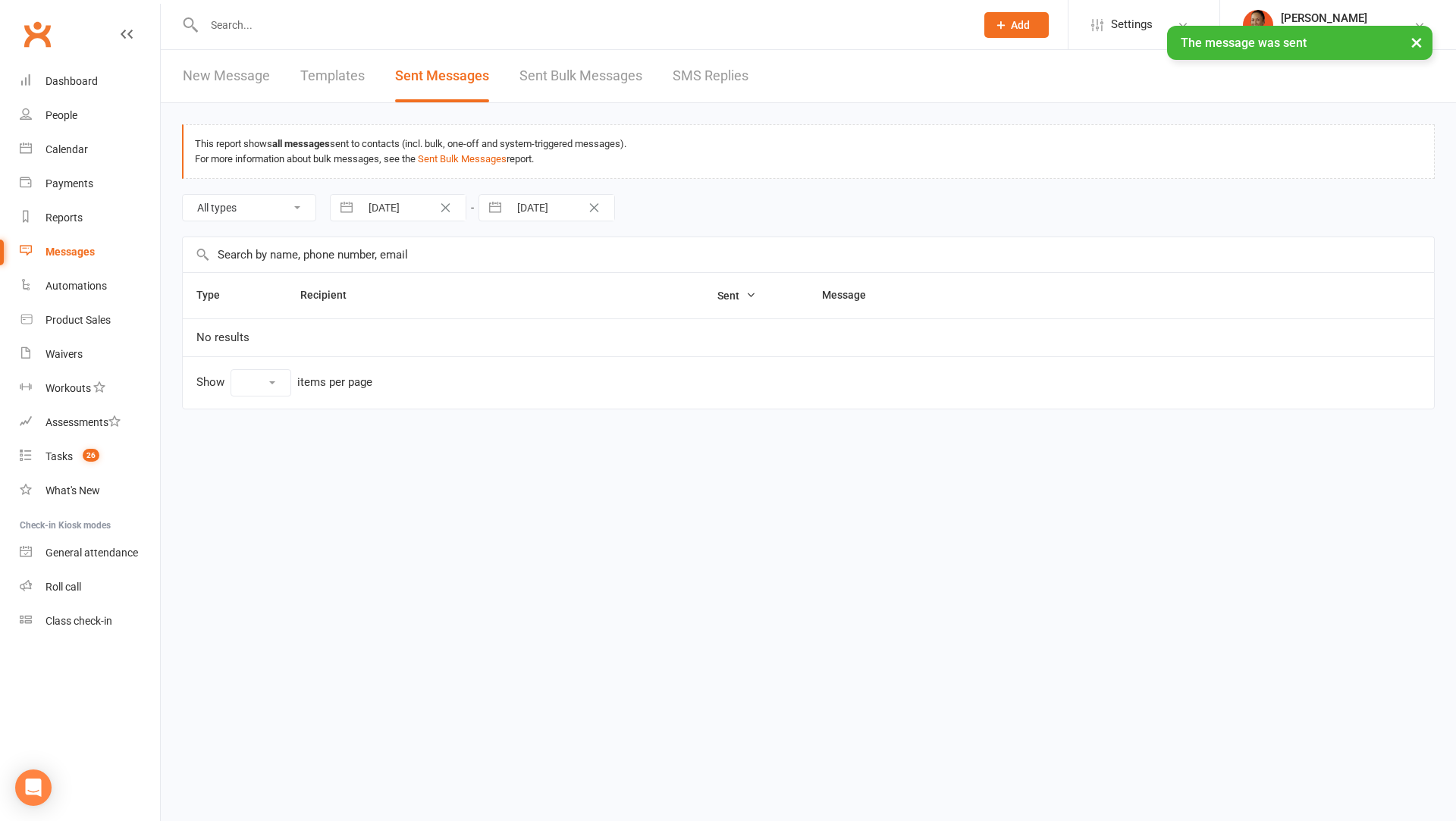
select select "10"
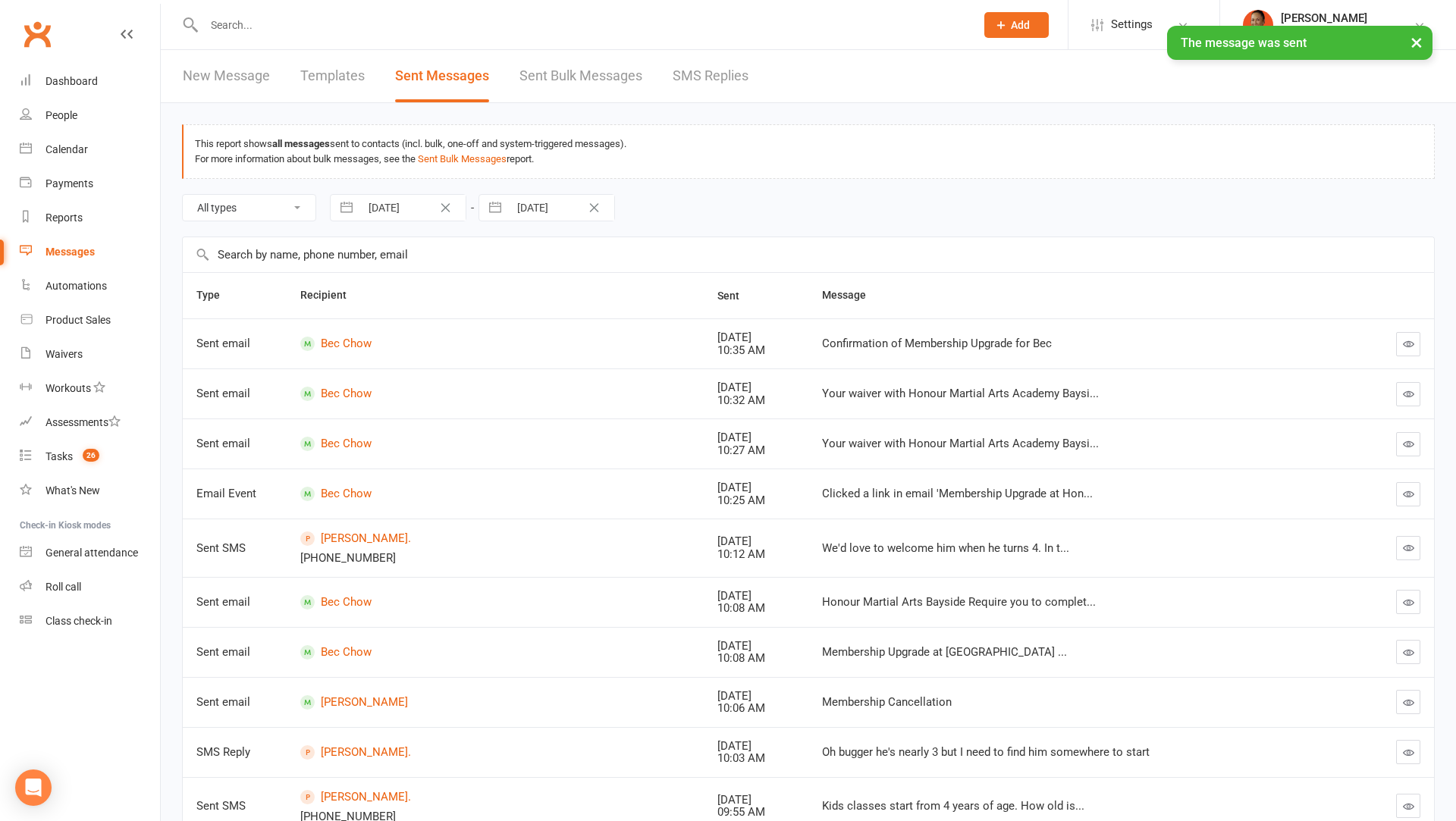
click at [348, 72] on link "Templates" at bounding box center [332, 76] width 64 height 52
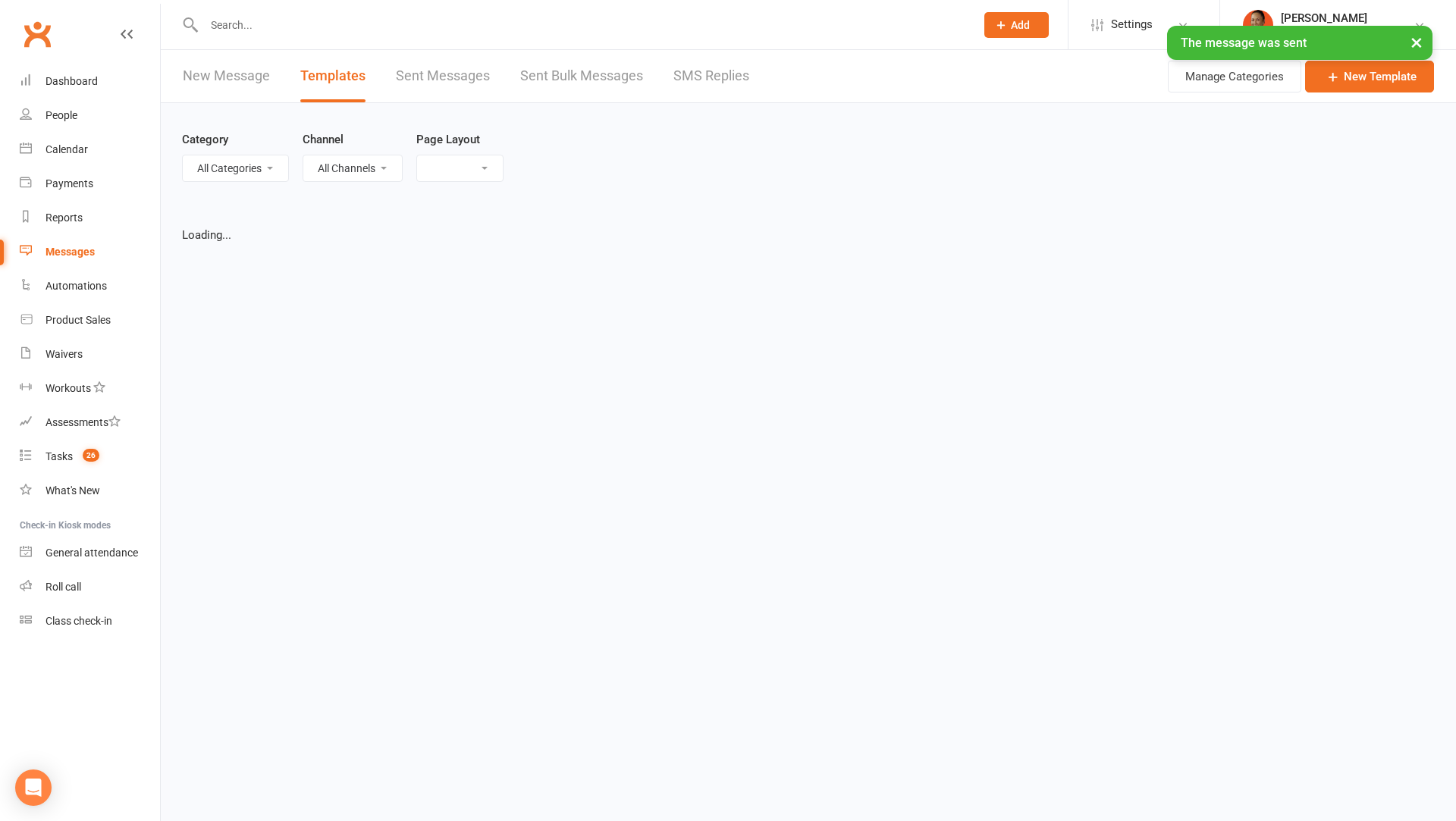
select select "list"
select select "100"
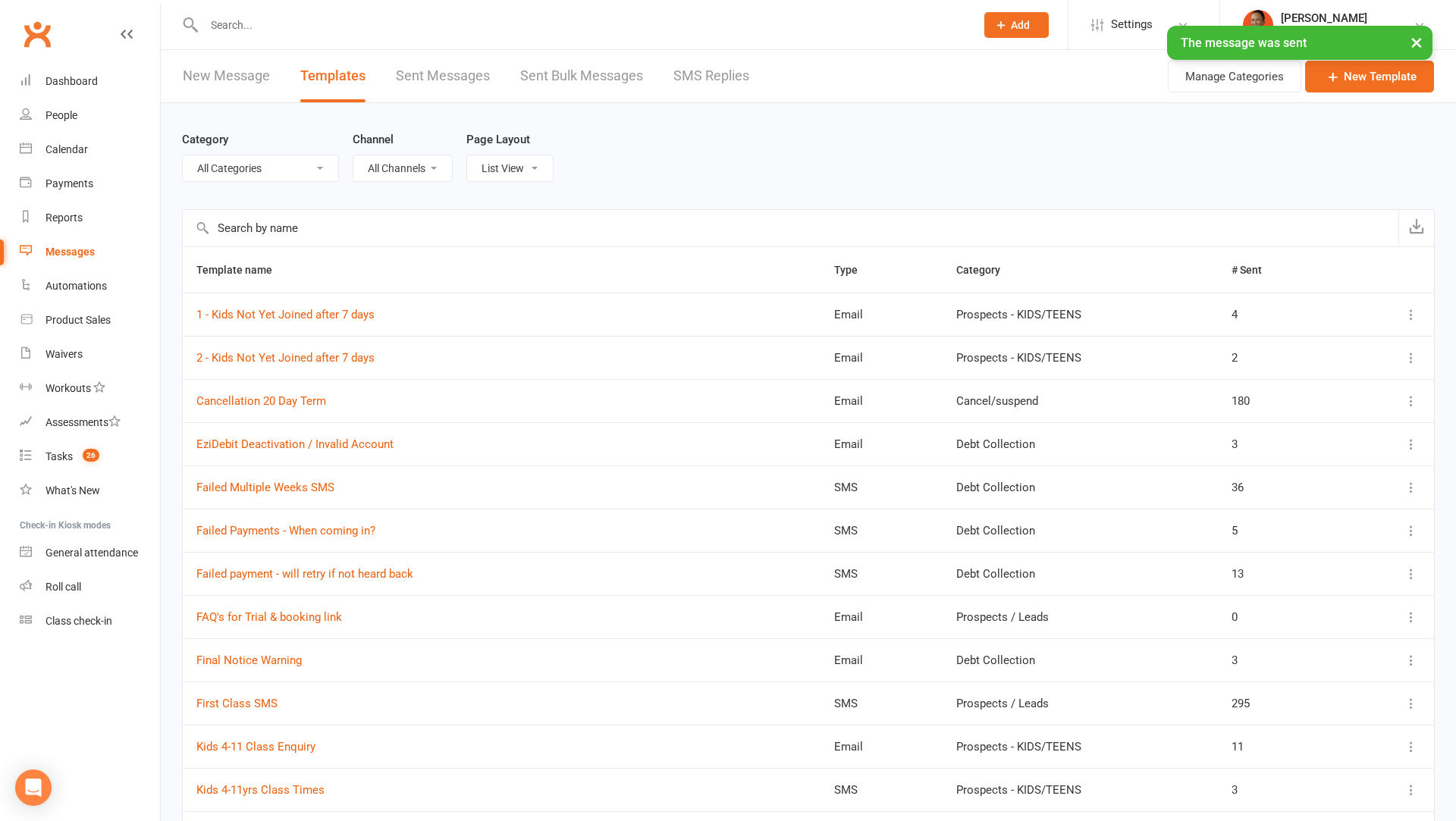
click at [349, 220] on input "text" at bounding box center [790, 228] width 1215 height 36
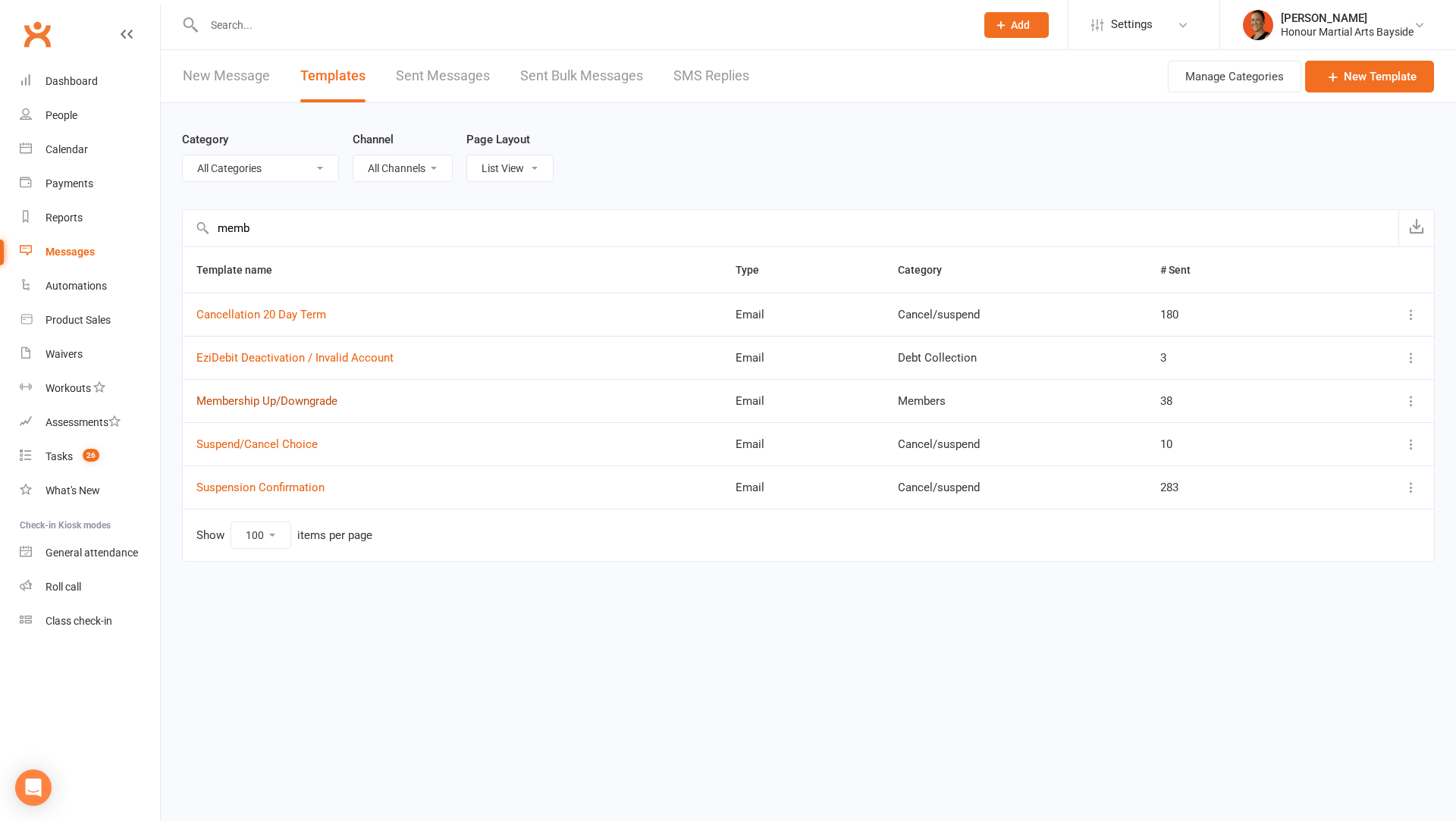
type input "memb"
click at [294, 403] on link "Membership Up/Downgrade" at bounding box center [267, 401] width 141 height 13
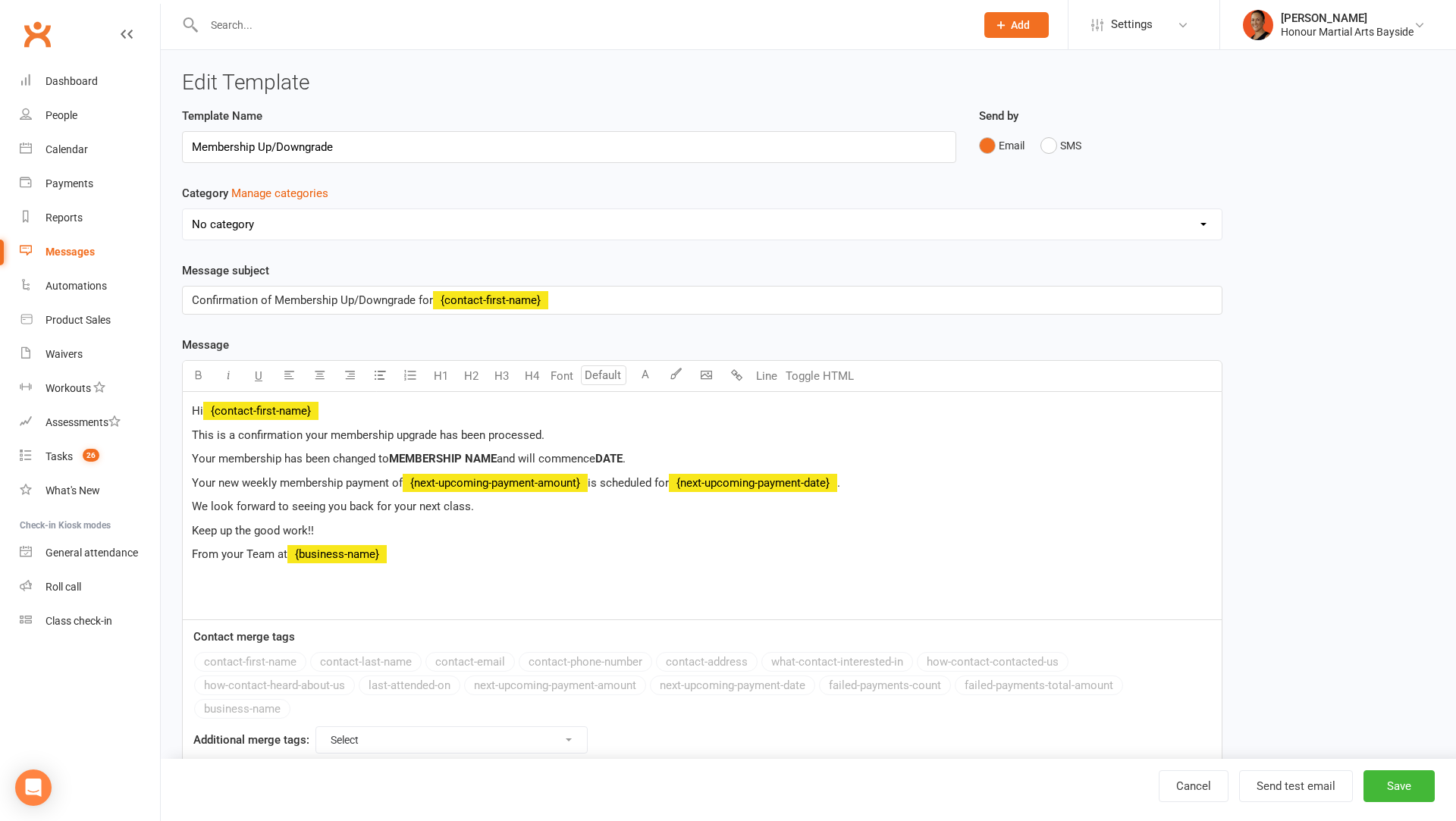
select select "11494"
drag, startPoint x: 412, startPoint y: 298, endPoint x: 338, endPoint y: 294, distance: 74.1
click at [337, 294] on span "Confirmation of Membership Up/Downgrade for" at bounding box center [311, 300] width 241 height 13
click at [407, 436] on span "This is a confirmation your membership upgrade has been processed." at bounding box center [368, 434] width 353 height 13
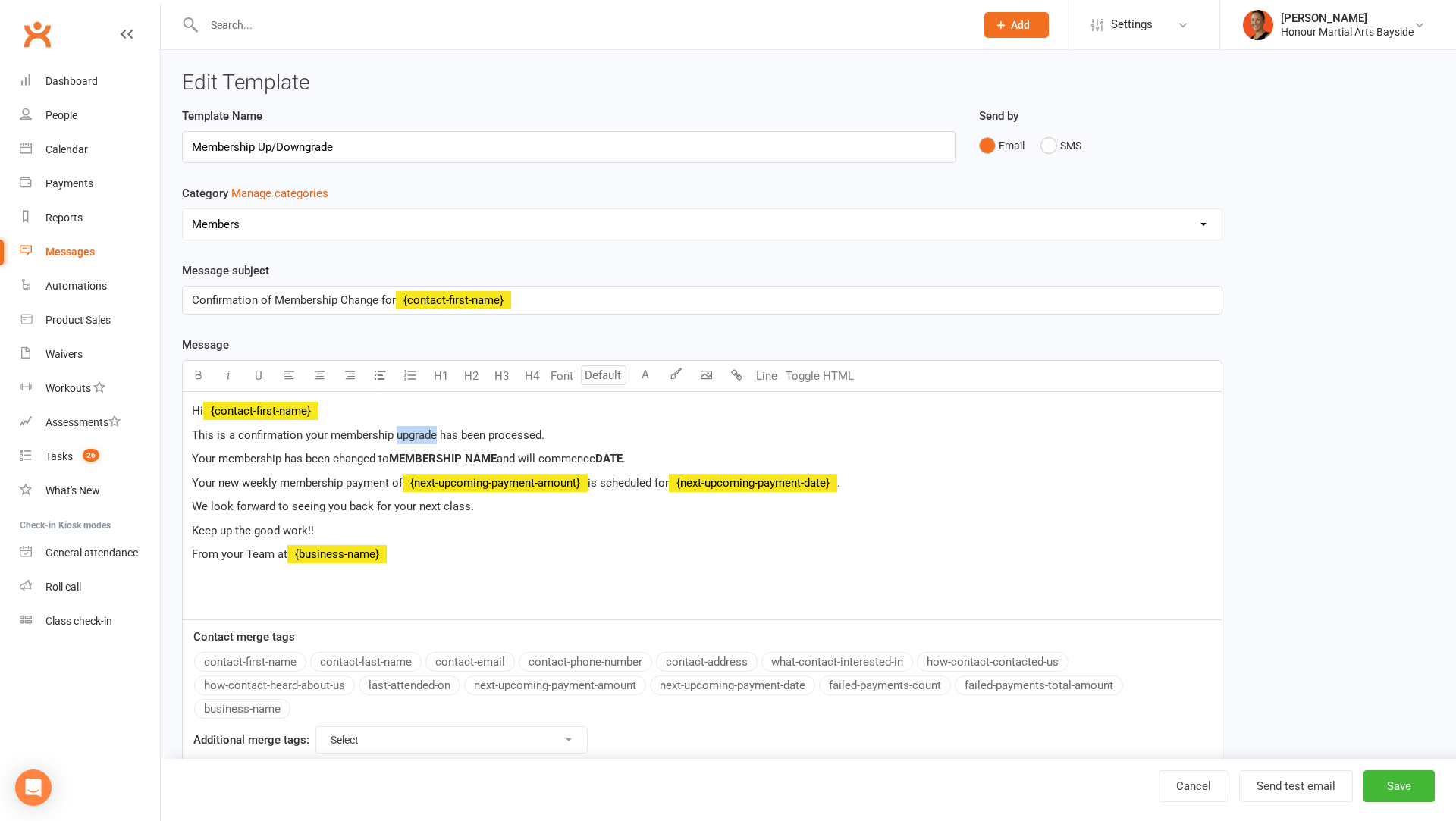
click at [407, 436] on span "This is a confirmation your membership upgrade has been processed." at bounding box center [368, 434] width 353 height 13
click at [353, 459] on span "Your membership has been changed to" at bounding box center [289, 458] width 197 height 13
click at [1390, 782] on button "Save" at bounding box center [1399, 787] width 71 height 32
select select "100"
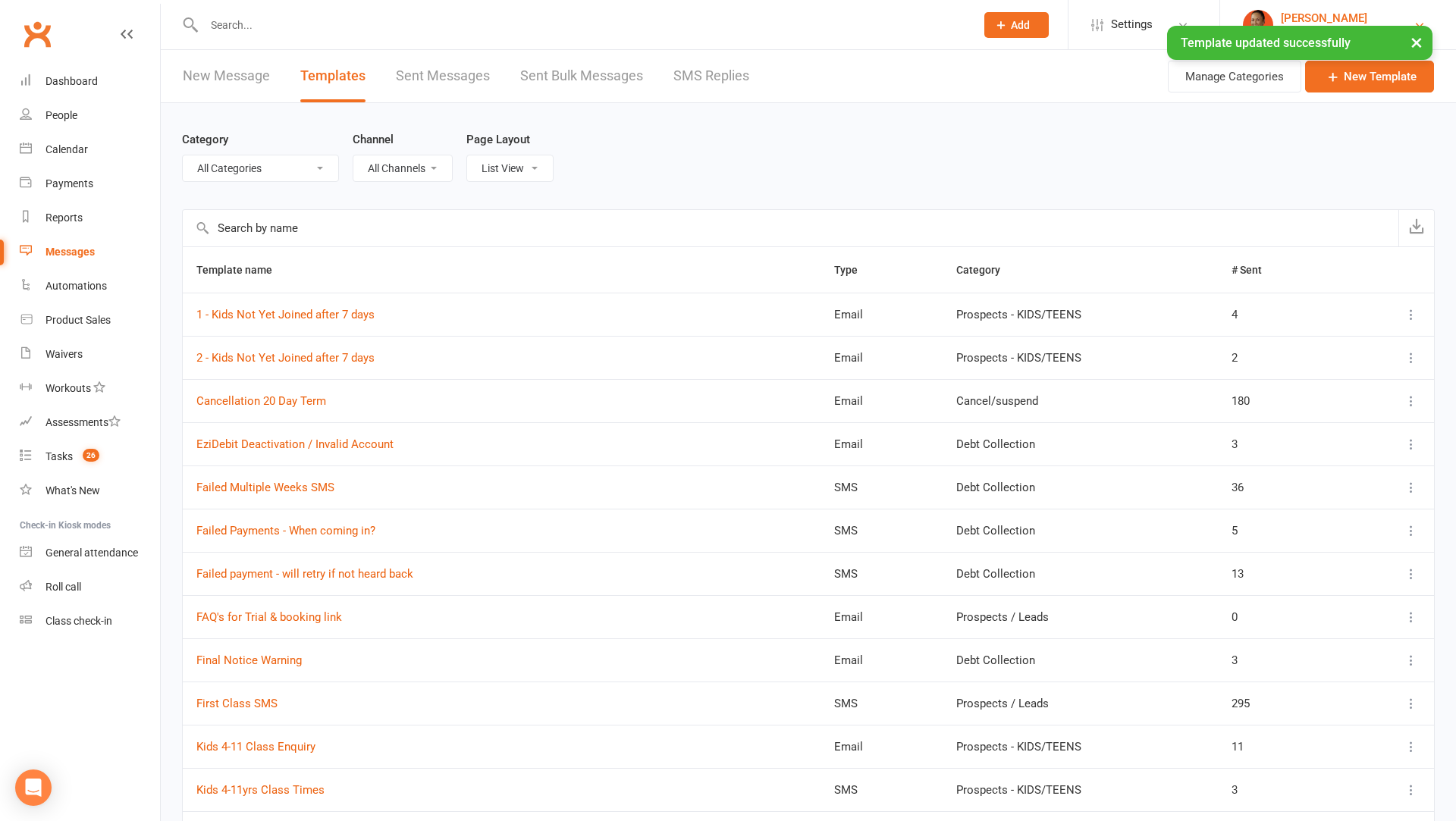
click at [1272, 18] on link "Melina Yung Honour Martial Arts Bayside" at bounding box center [1338, 25] width 191 height 30
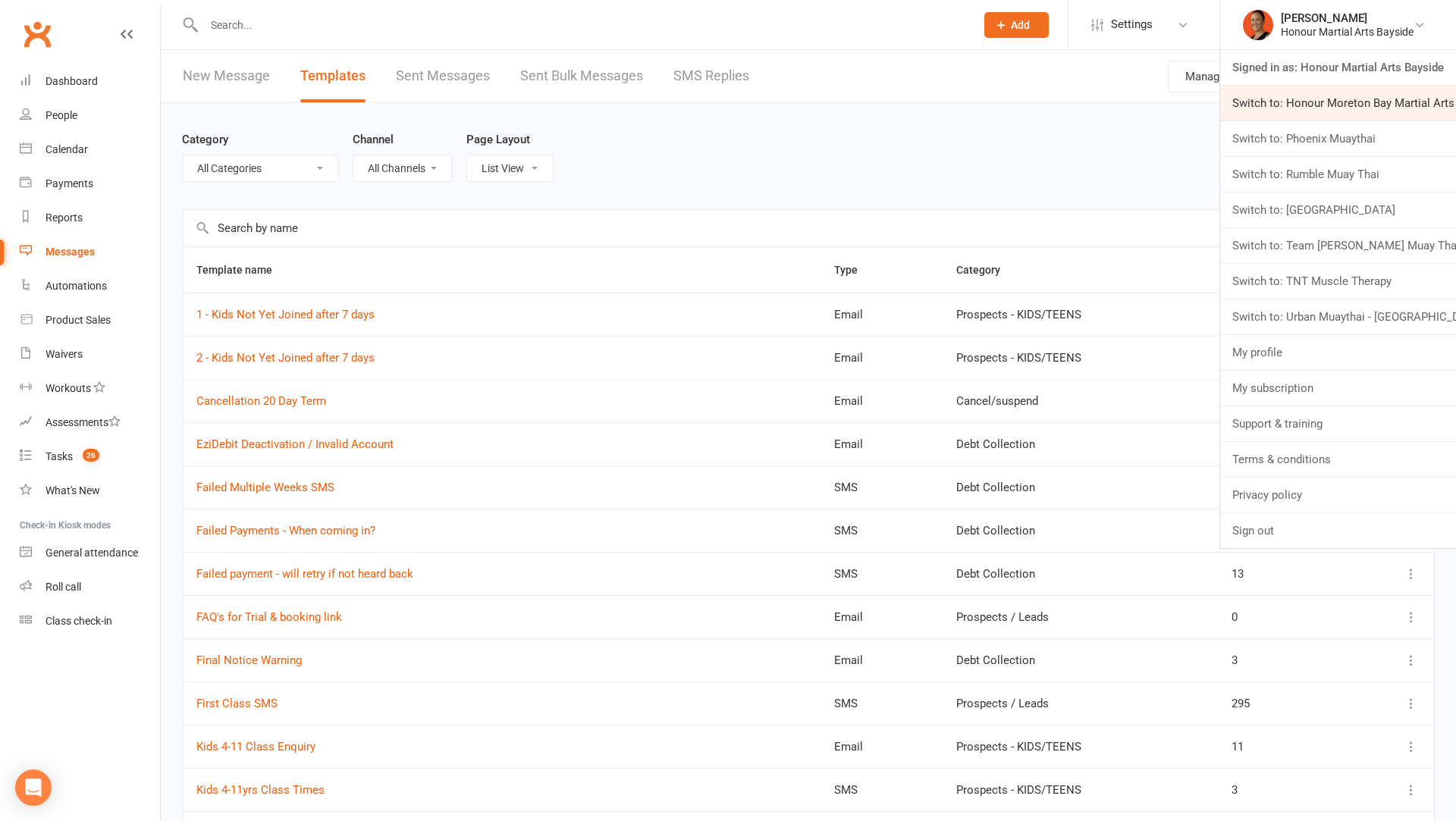
click at [1276, 98] on link "Switch to: Honour Moreton Bay Martial Arts Academy" at bounding box center [1337, 103] width 236 height 35
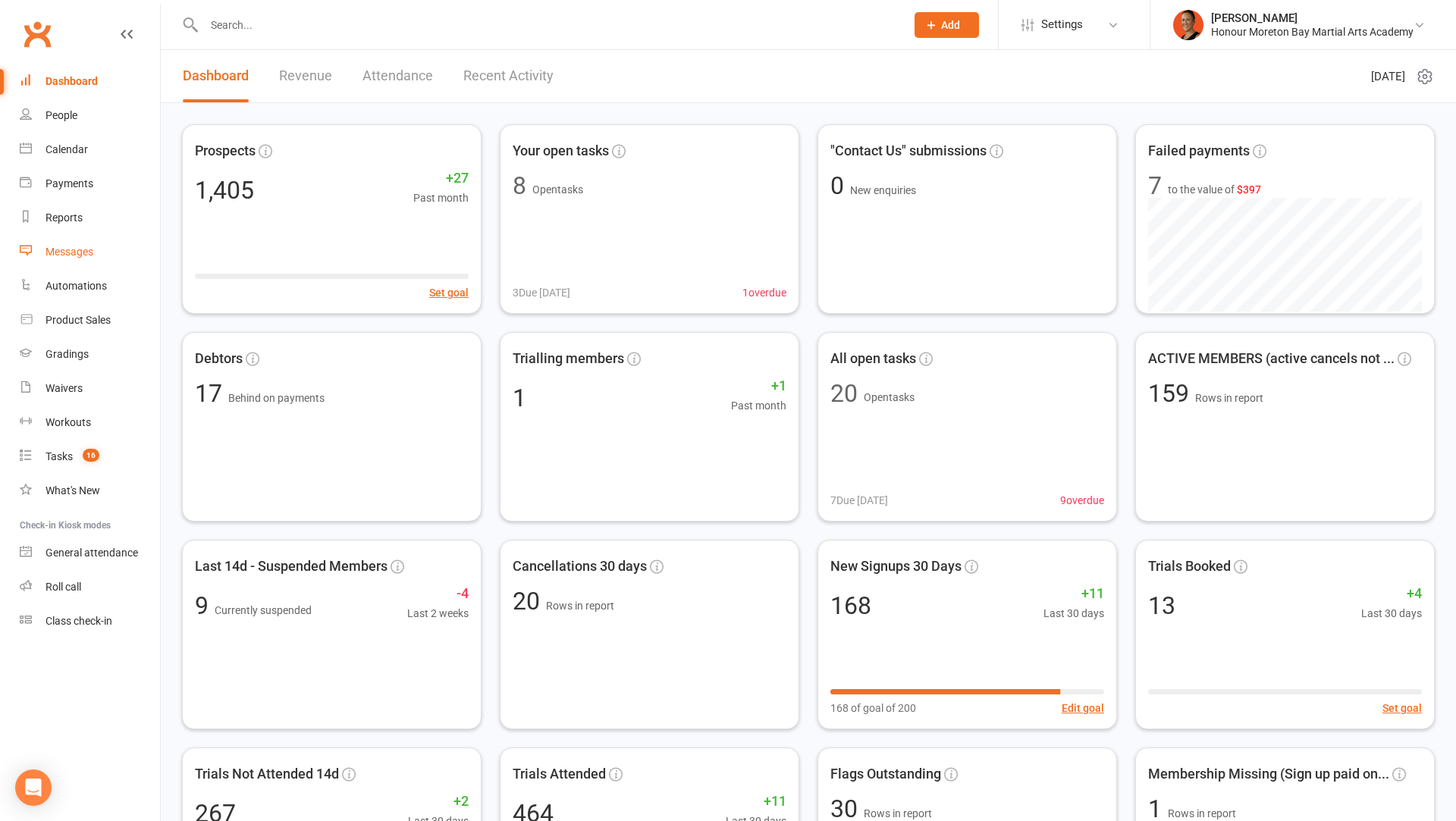
click at [76, 256] on div "Messages" at bounding box center [70, 252] width 48 height 12
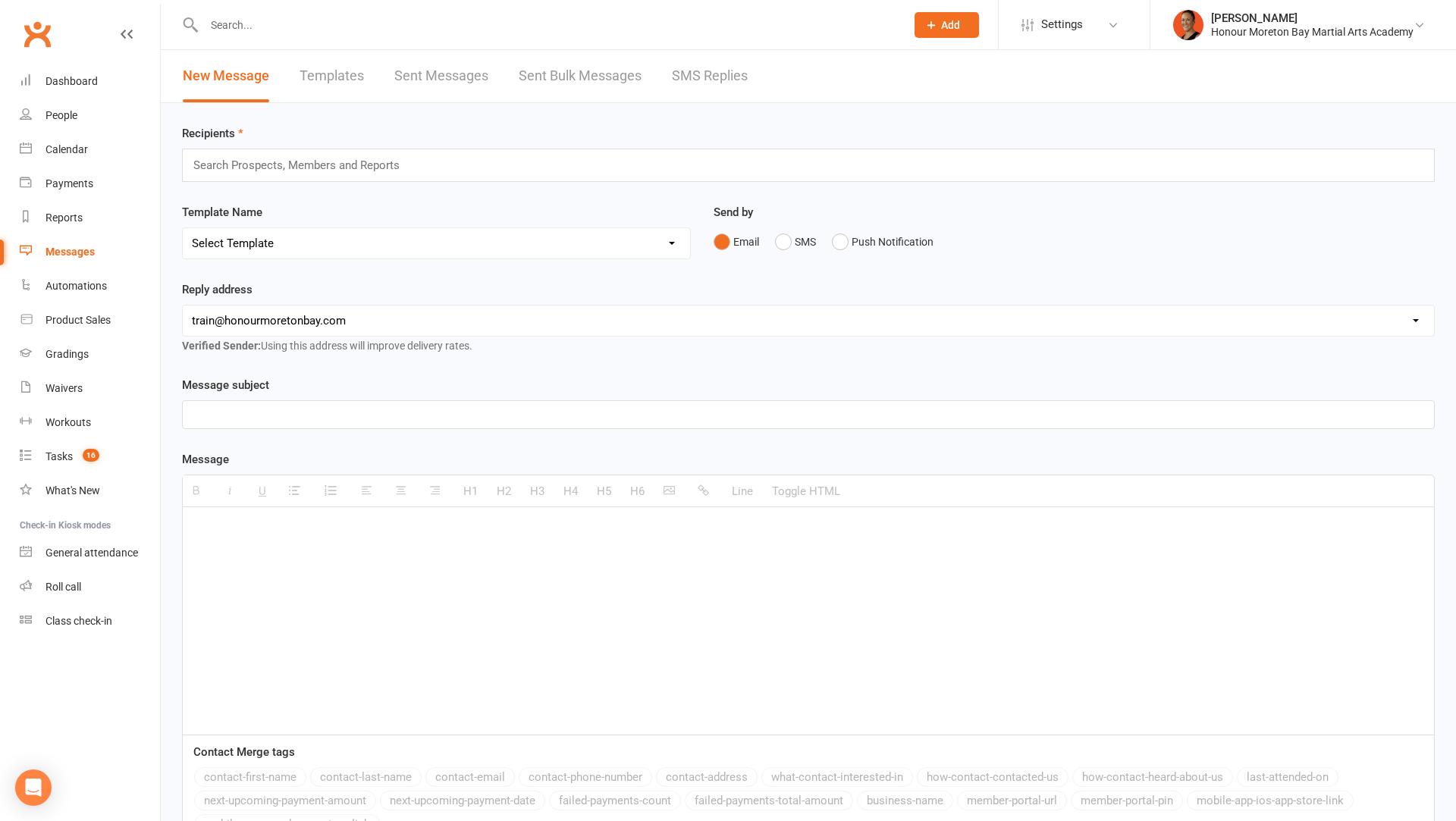
click at [326, 78] on link "Templates" at bounding box center [331, 76] width 64 height 52
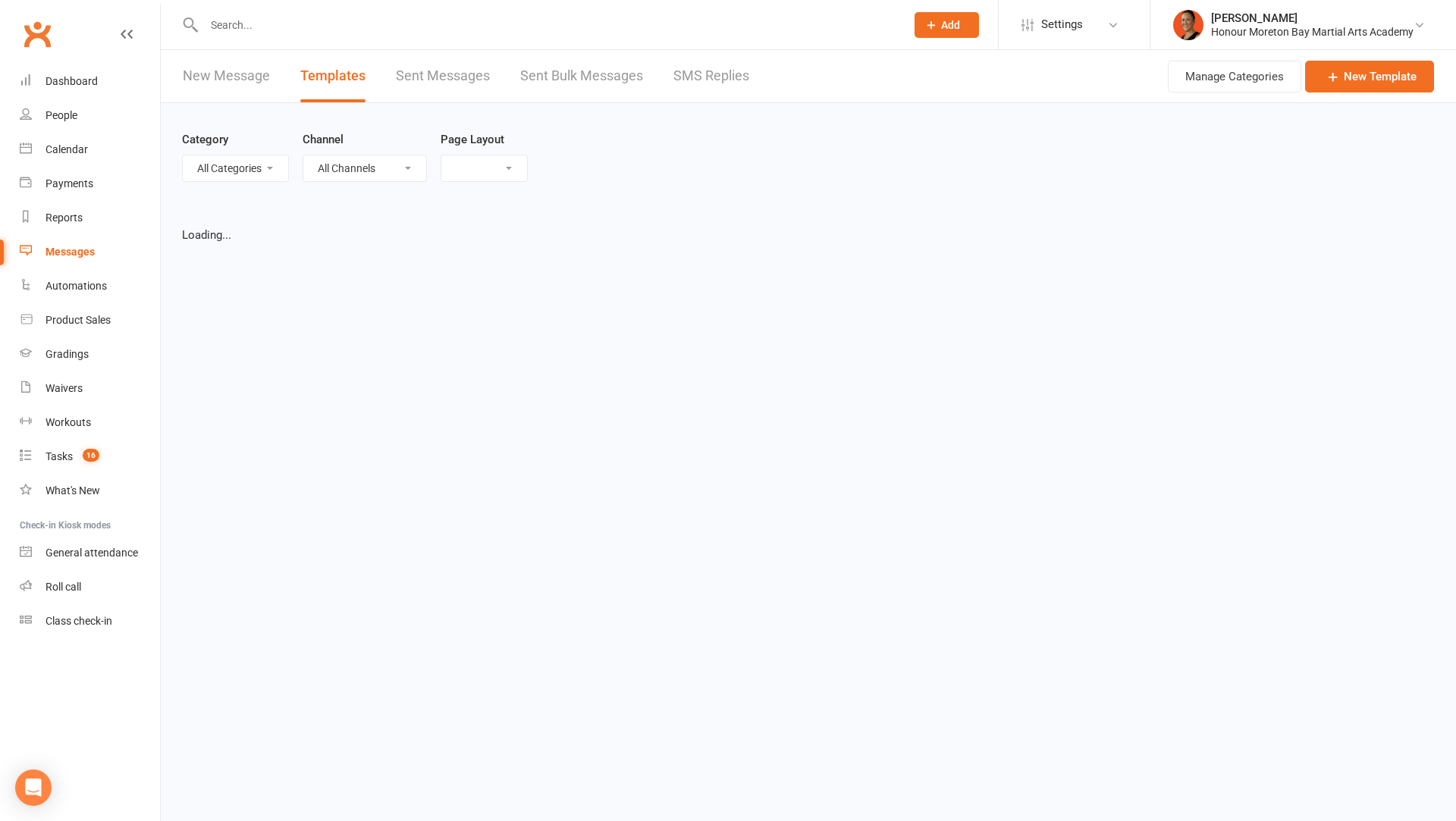
select select "list"
select select "100"
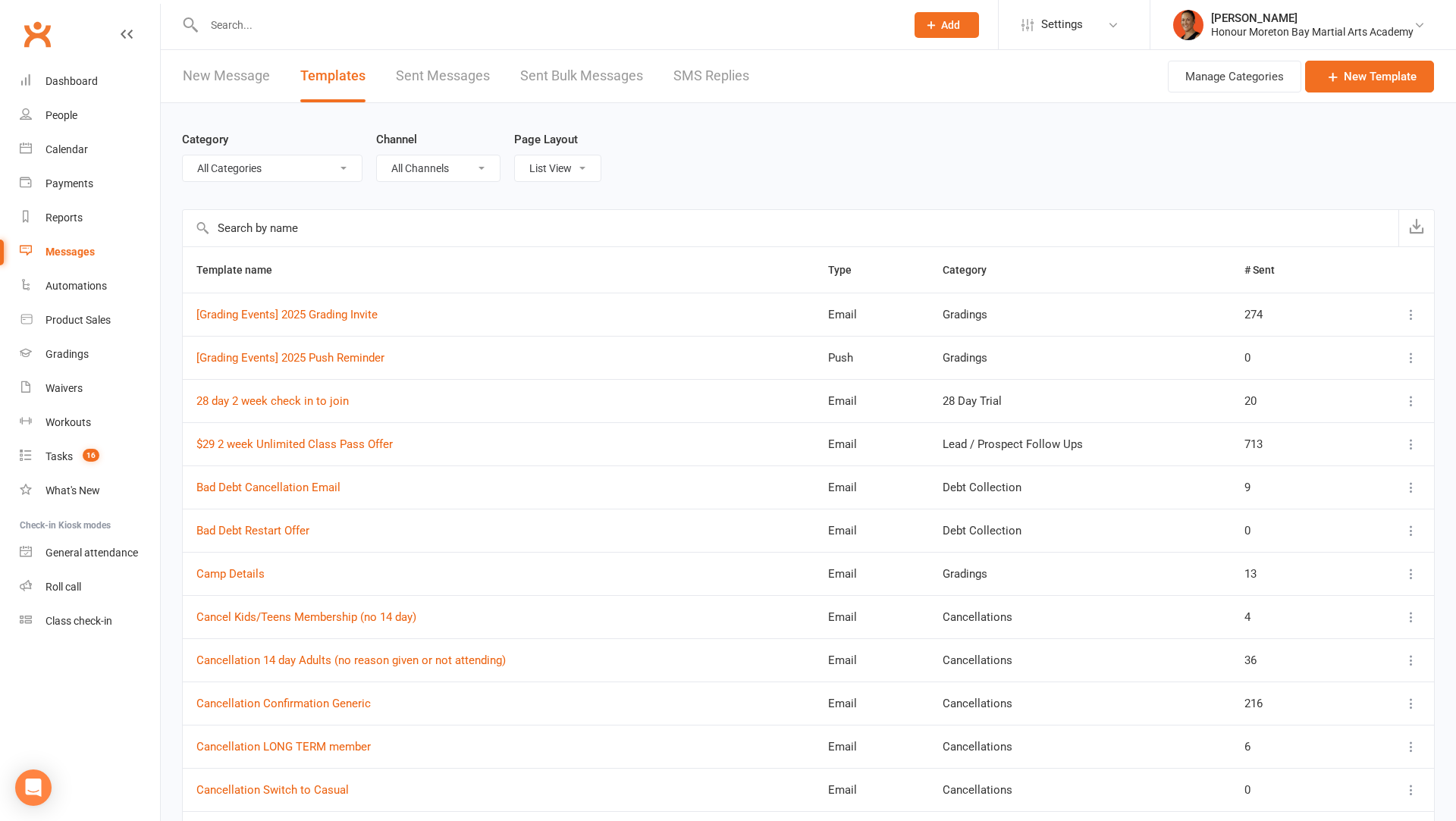
click at [379, 229] on input "text" at bounding box center [790, 228] width 1215 height 36
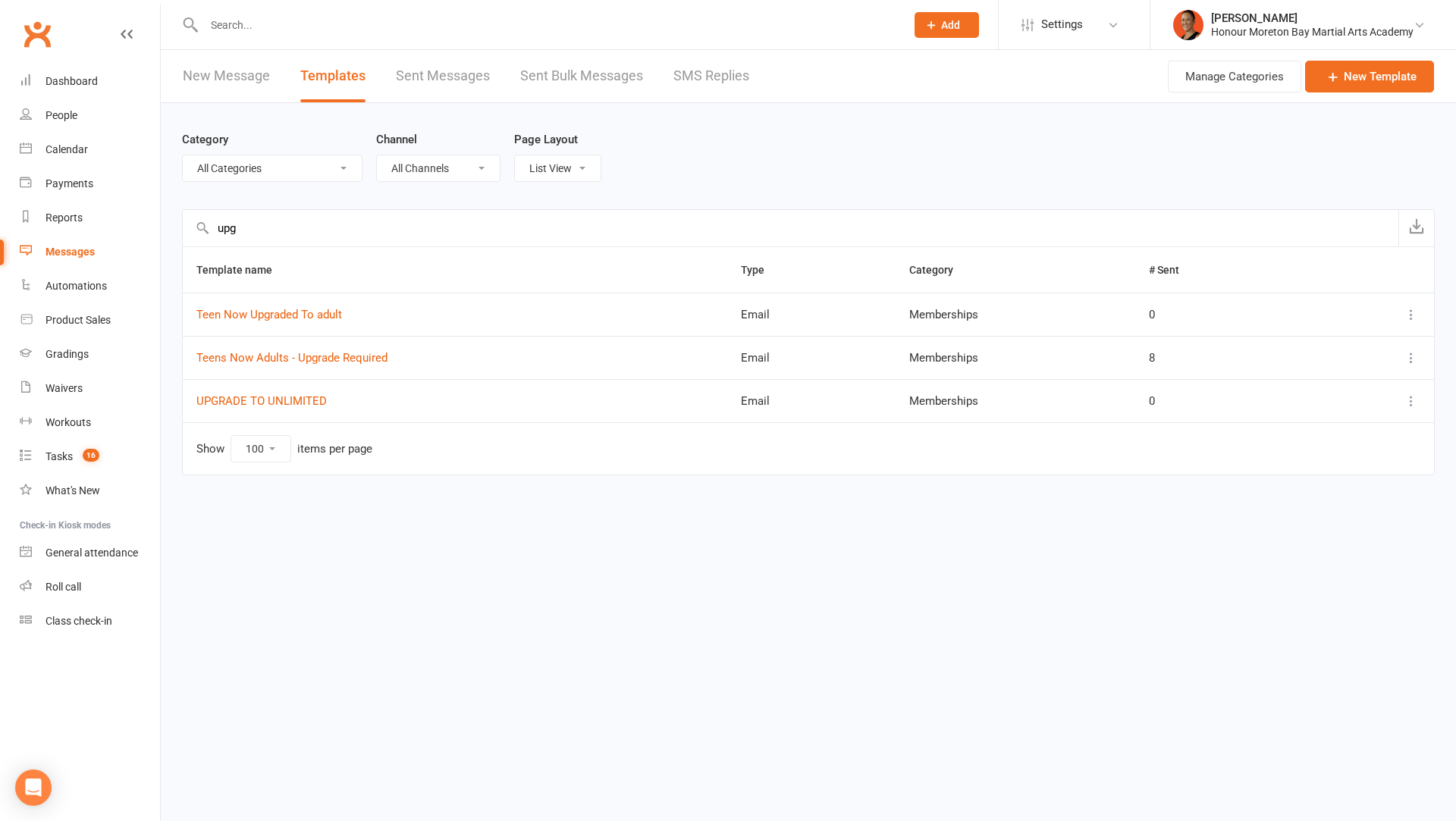
click at [348, 234] on input "upg" at bounding box center [790, 228] width 1215 height 36
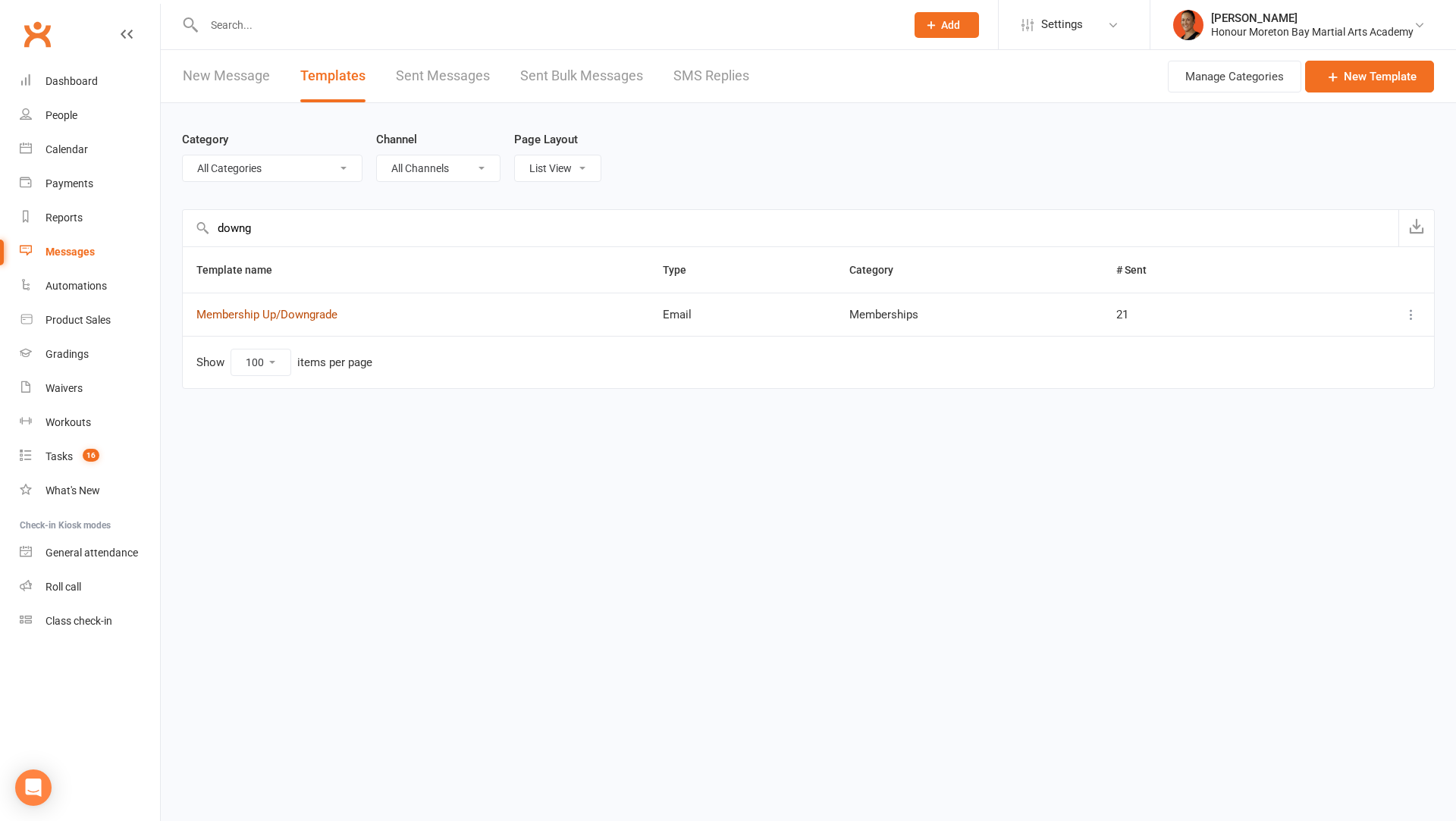
type input "downg"
click at [292, 308] on link "Membership Up/Downgrade" at bounding box center [267, 314] width 141 height 13
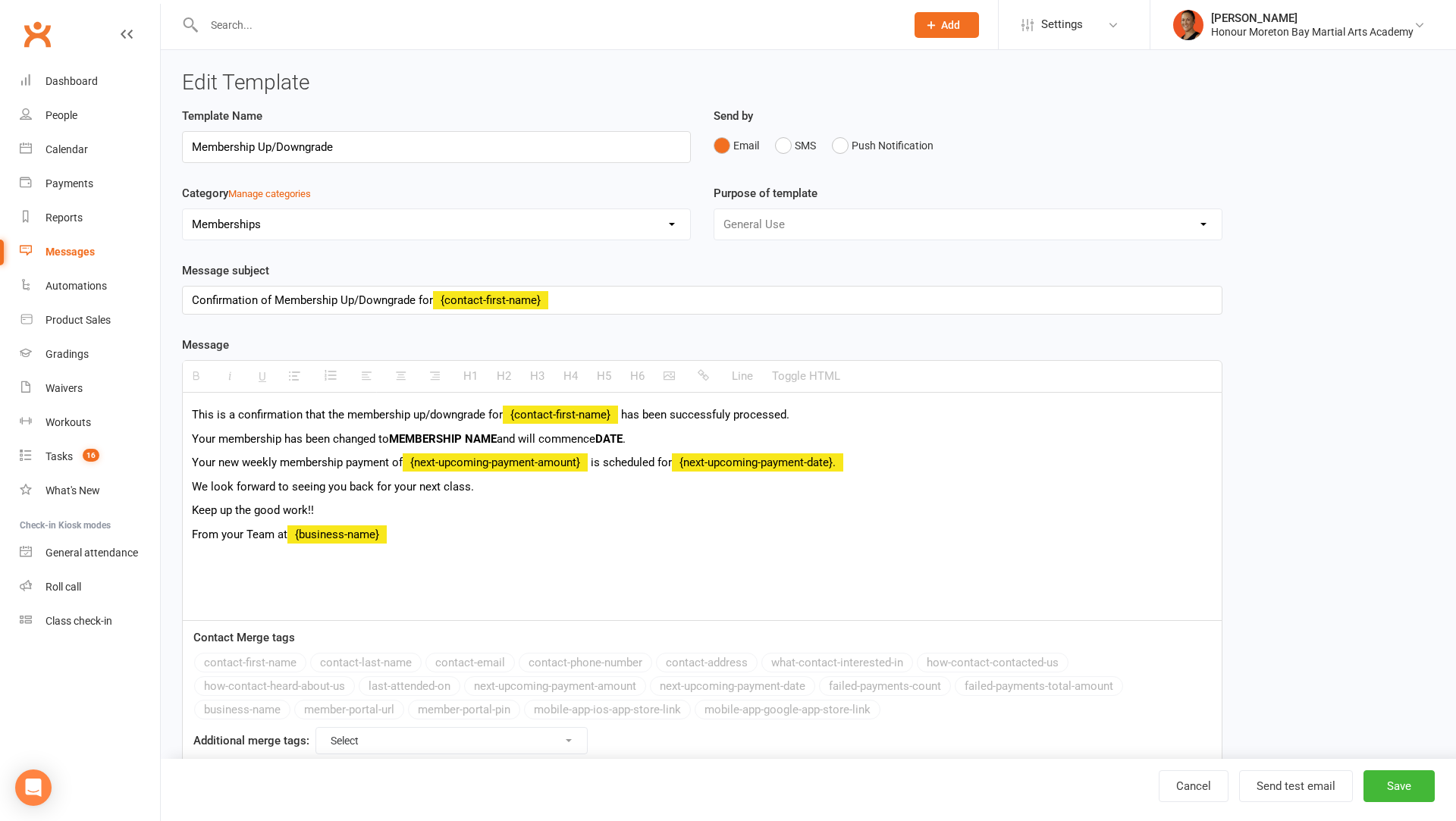
click at [399, 302] on div "Confirmation of Membership Up/Downgrade for {contact-first-name}" at bounding box center [702, 300] width 1039 height 27
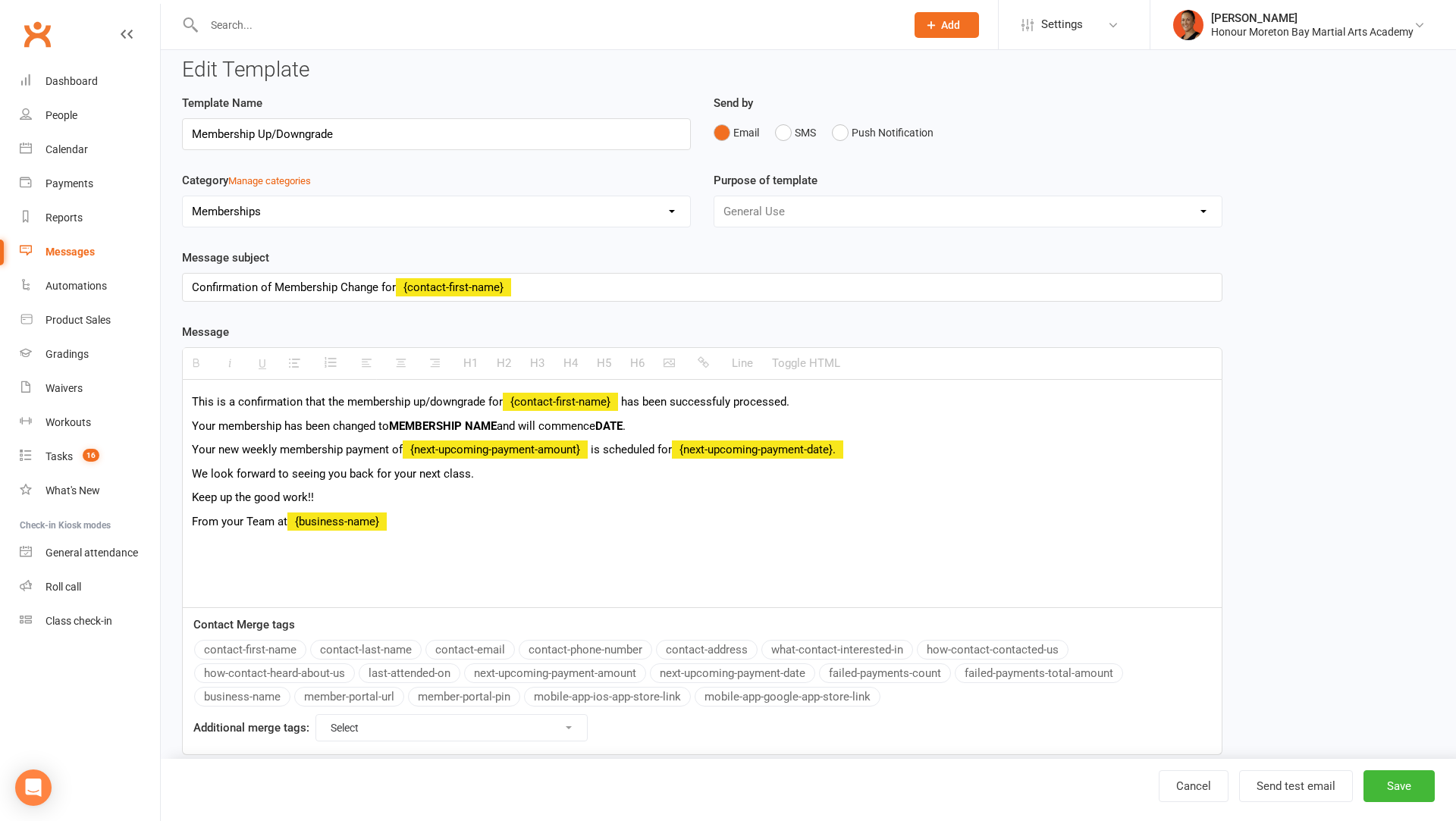
scroll to position [11, 0]
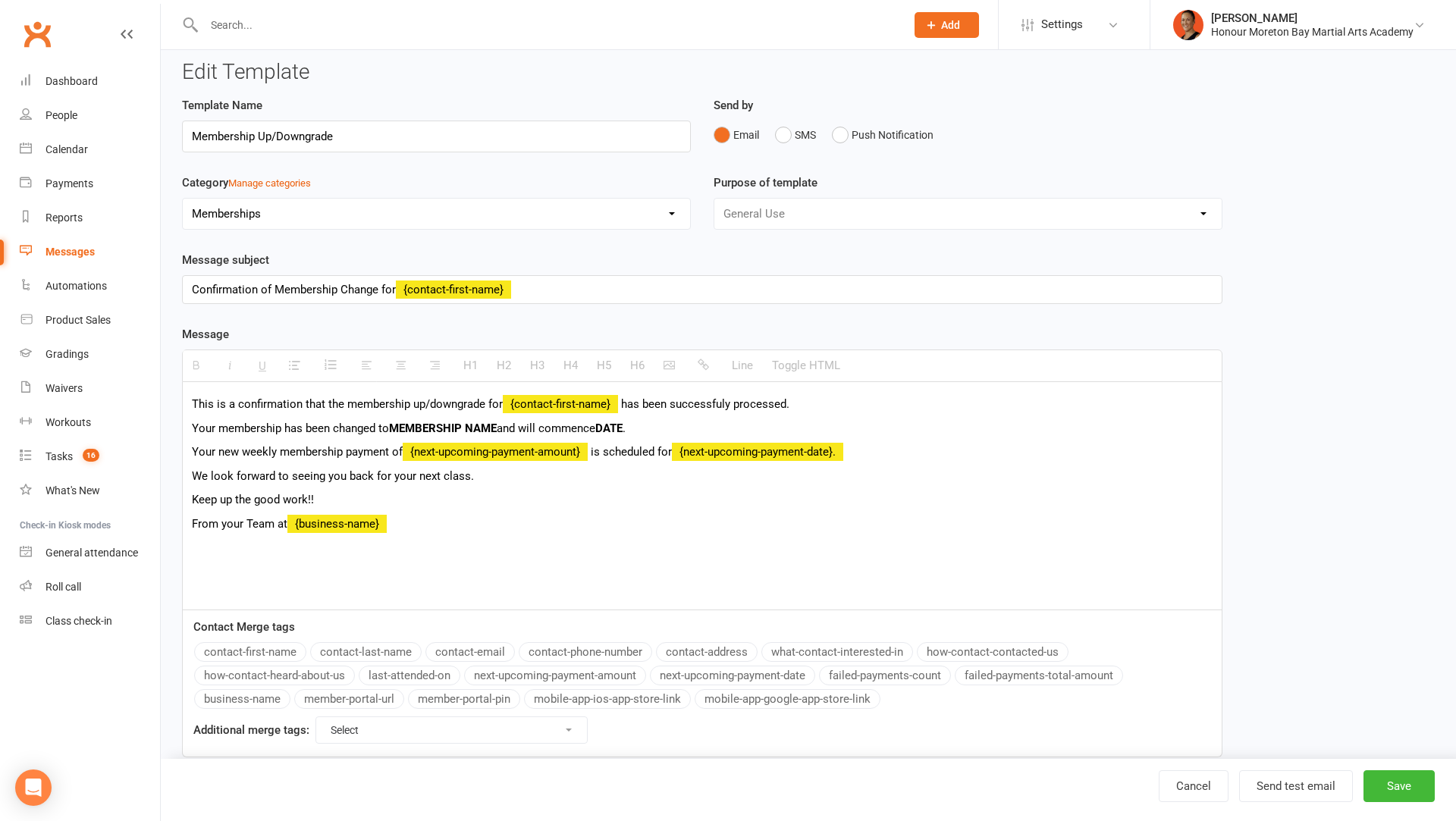
click at [477, 398] on span "This is a confirmation that the membership up/downgrade for" at bounding box center [347, 403] width 311 height 13
click at [584, 402] on span at bounding box center [583, 403] width 3 height 13
click at [360, 425] on span "Your membership has been changed to MEMBERSHIP NAME and will commence DATE ." at bounding box center [408, 428] width 433 height 13
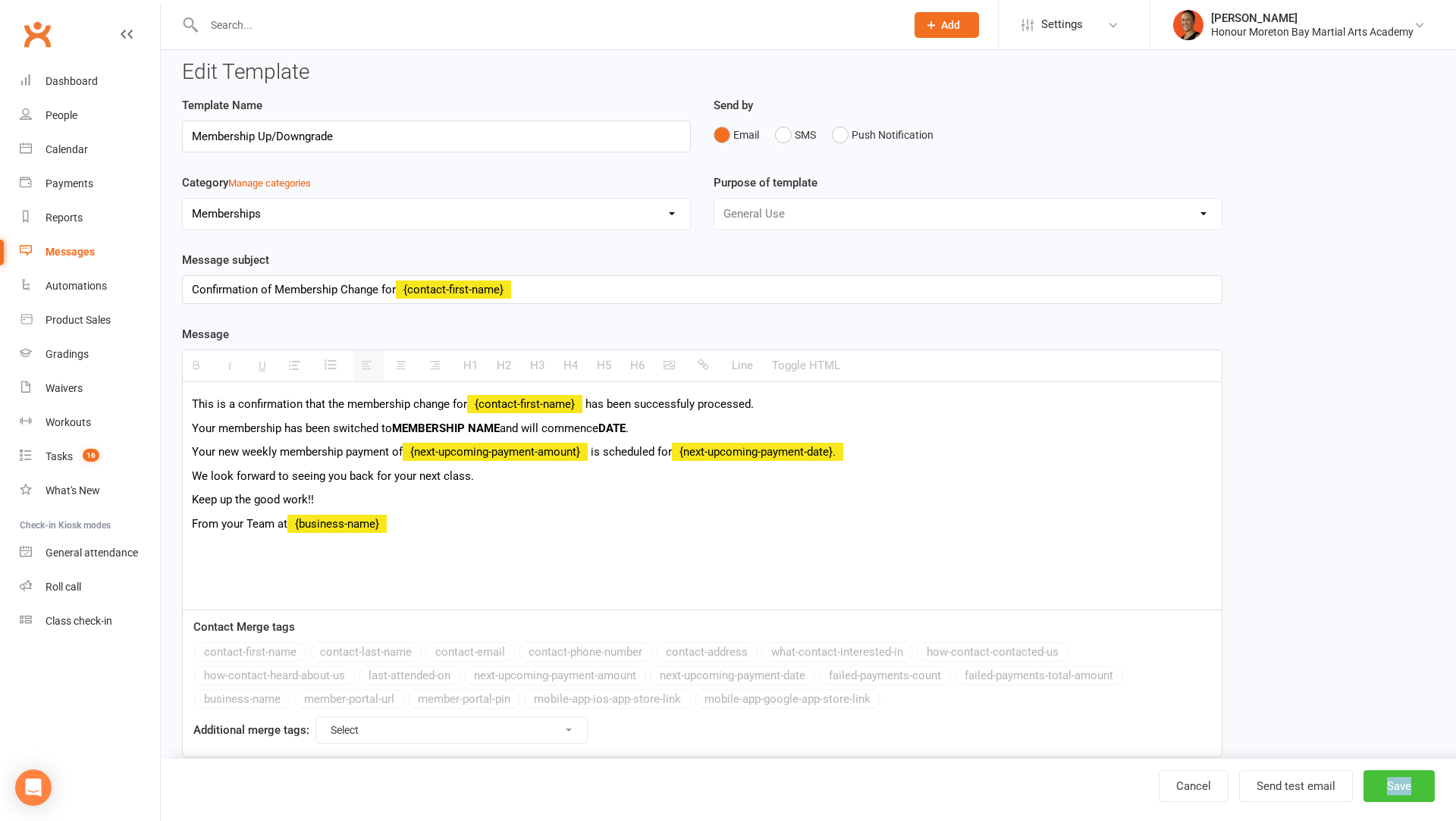
click at [1419, 783] on button "Save" at bounding box center [1399, 787] width 71 height 32
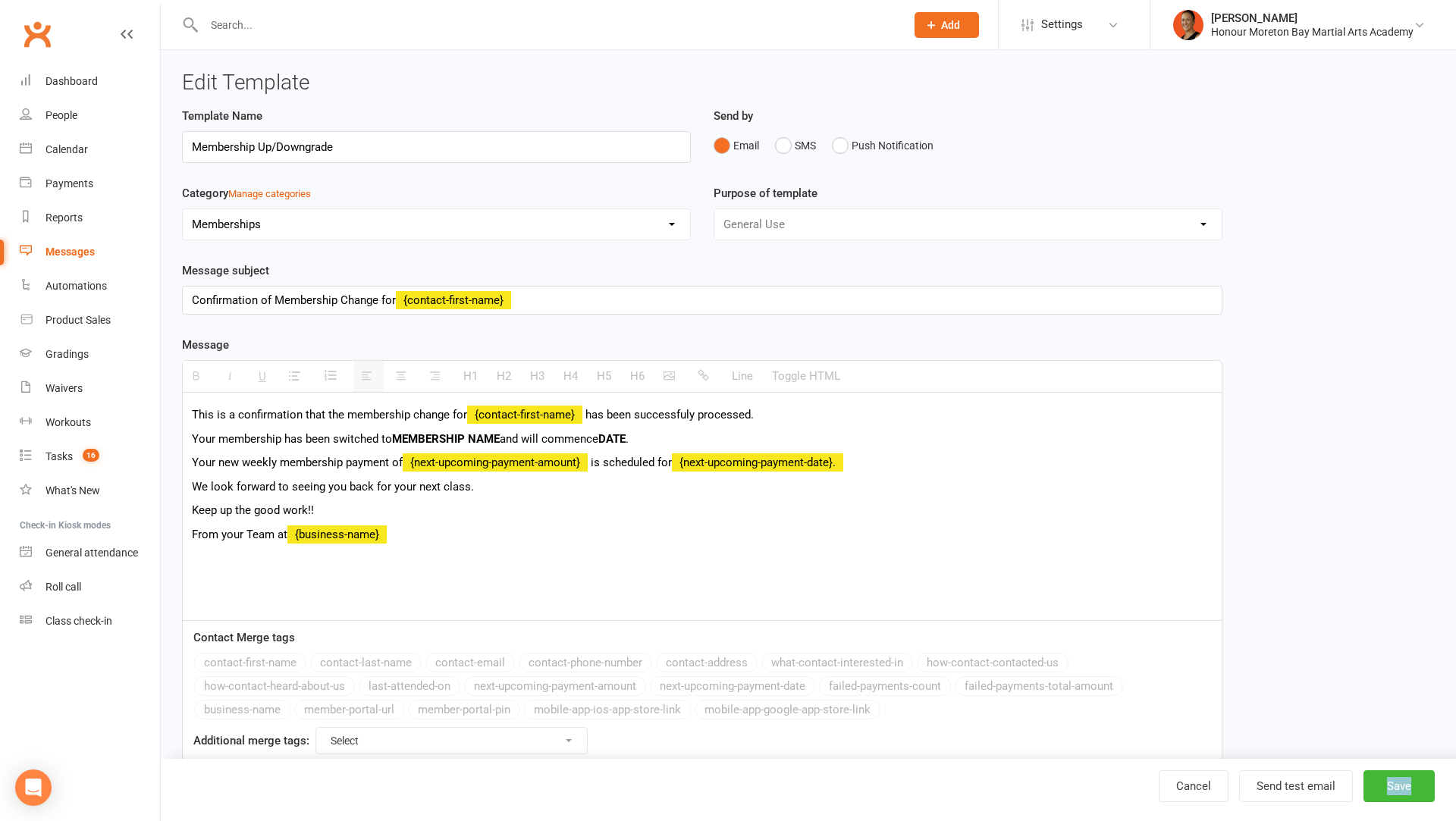
select select "100"
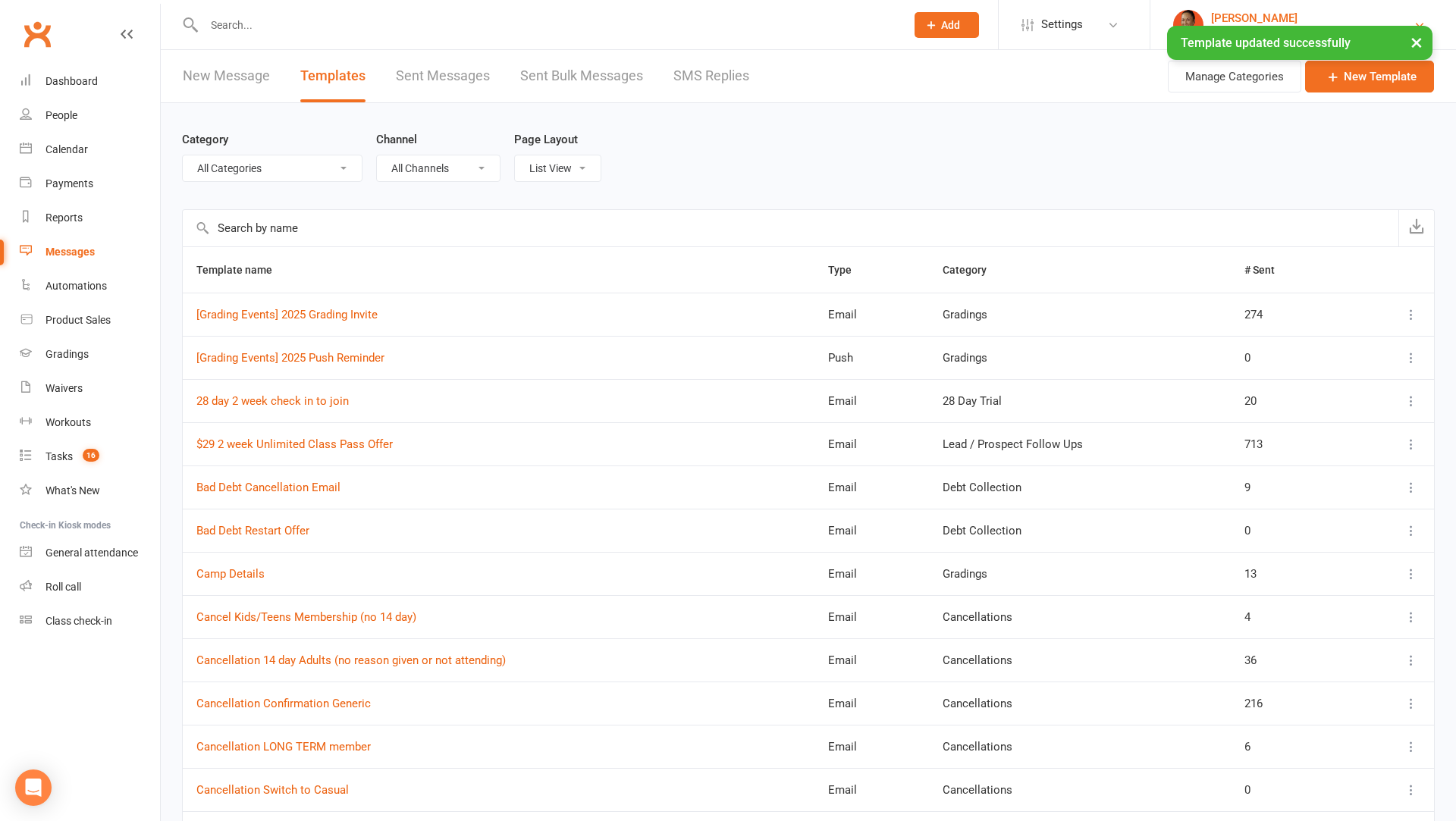
click at [1225, 10] on link "[PERSON_NAME] Honour Moreton Bay Martial Arts Academy" at bounding box center [1302, 25] width 260 height 30
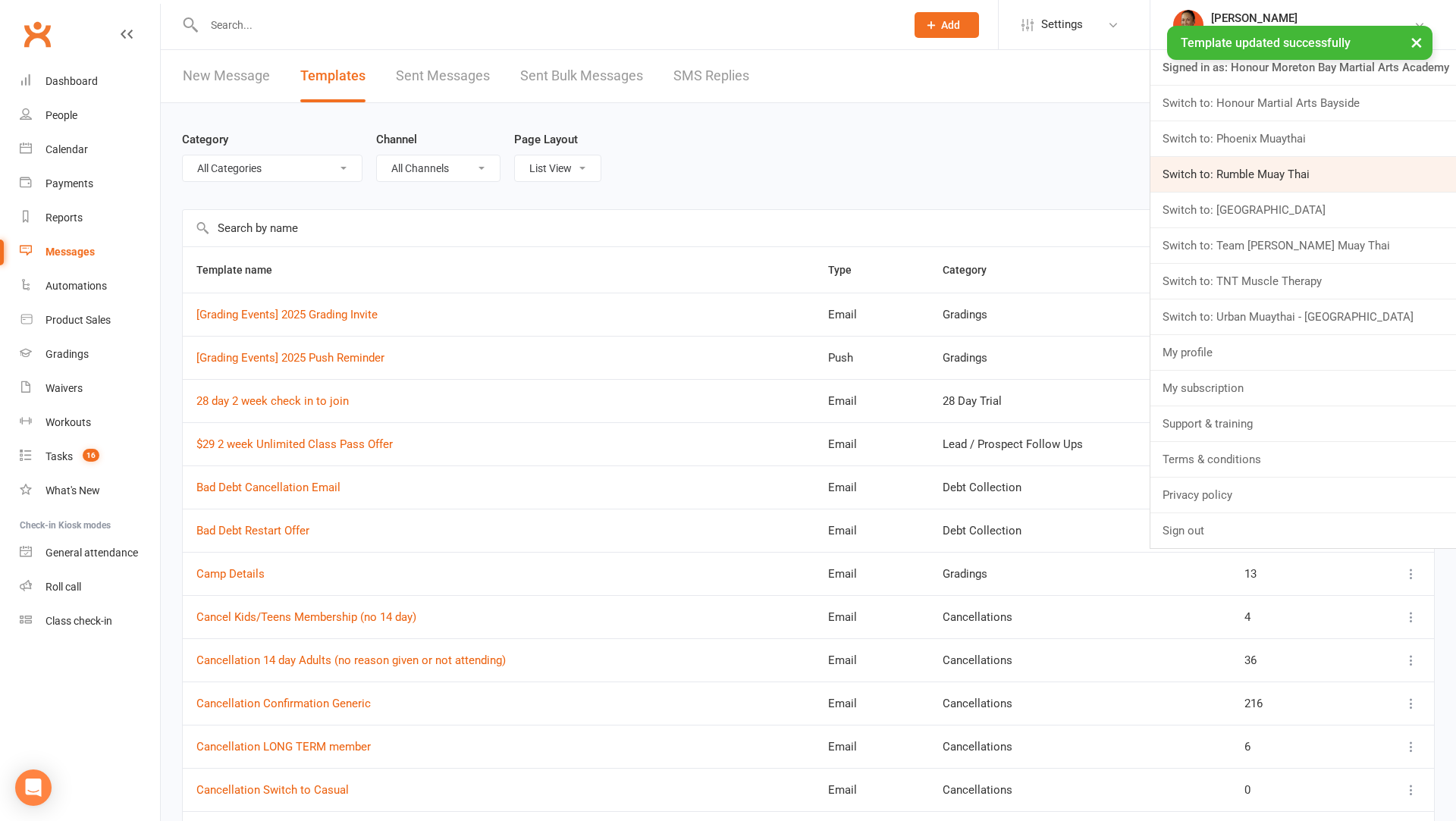
click at [1240, 170] on link "Switch to: Rumble Muay Thai" at bounding box center [1302, 175] width 305 height 35
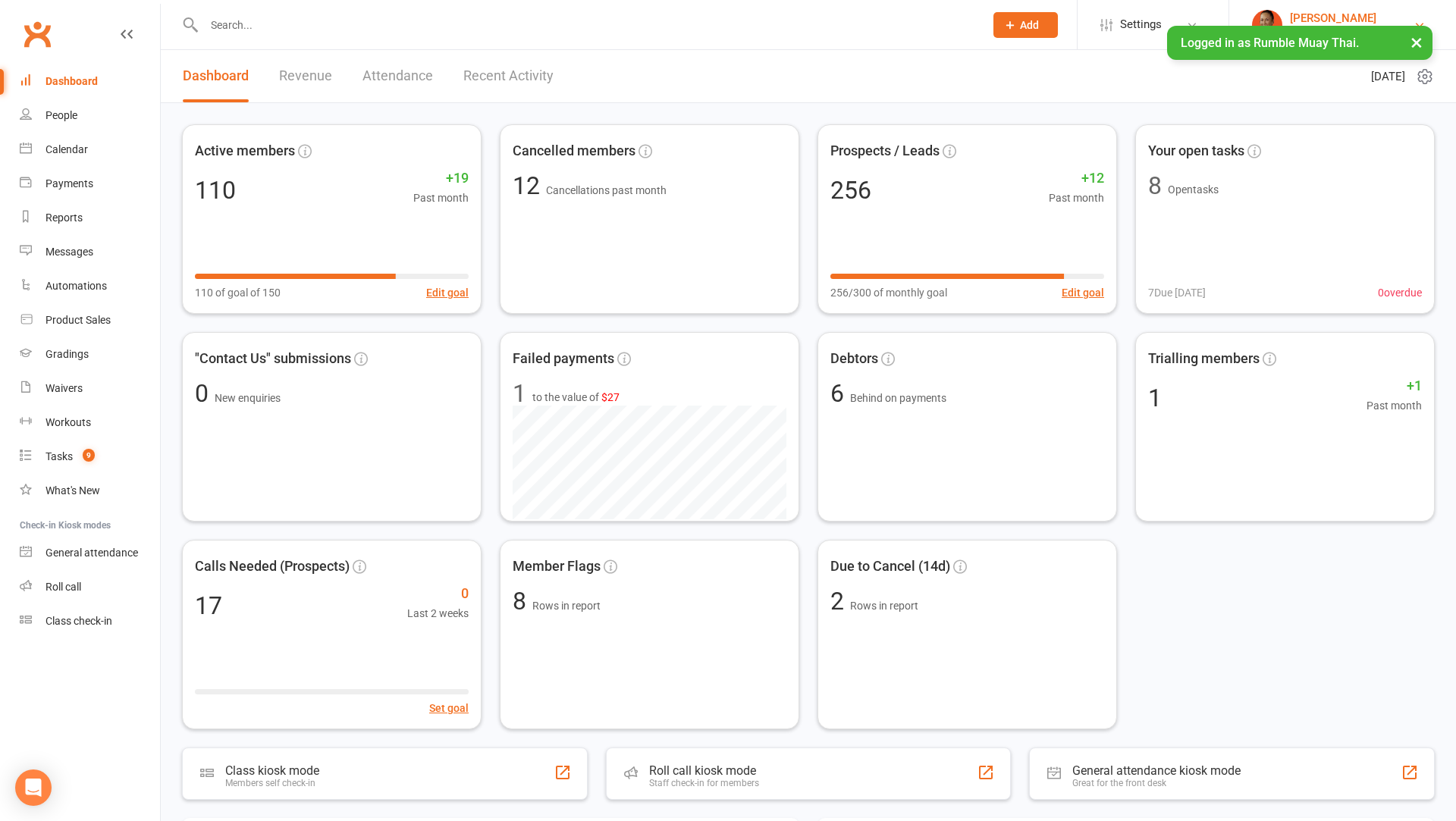
click at [1330, 11] on div "[PERSON_NAME]" at bounding box center [1332, 18] width 87 height 13
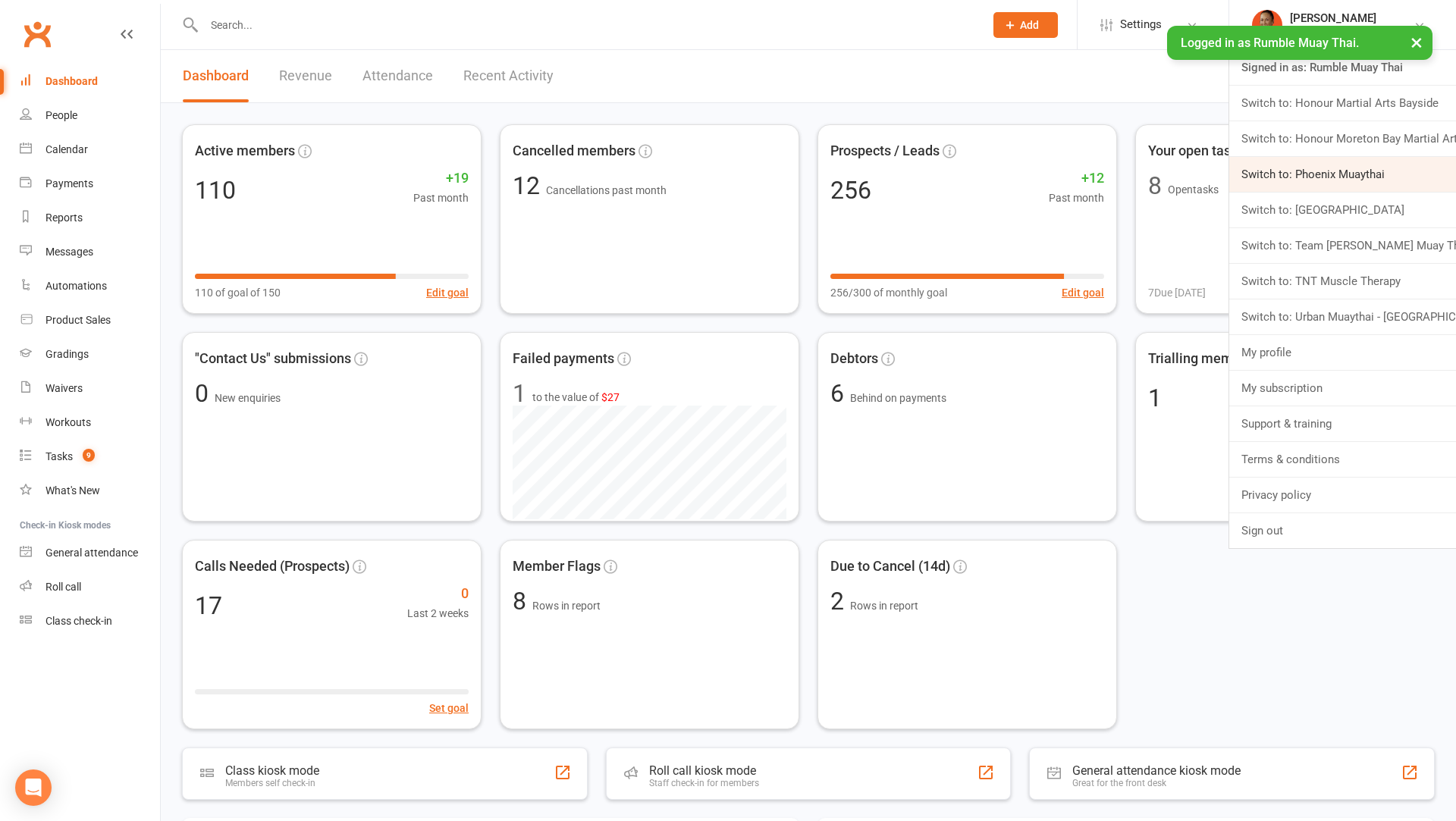
click at [1301, 182] on link "Switch to: Phoenix Muaythai" at bounding box center [1342, 175] width 227 height 35
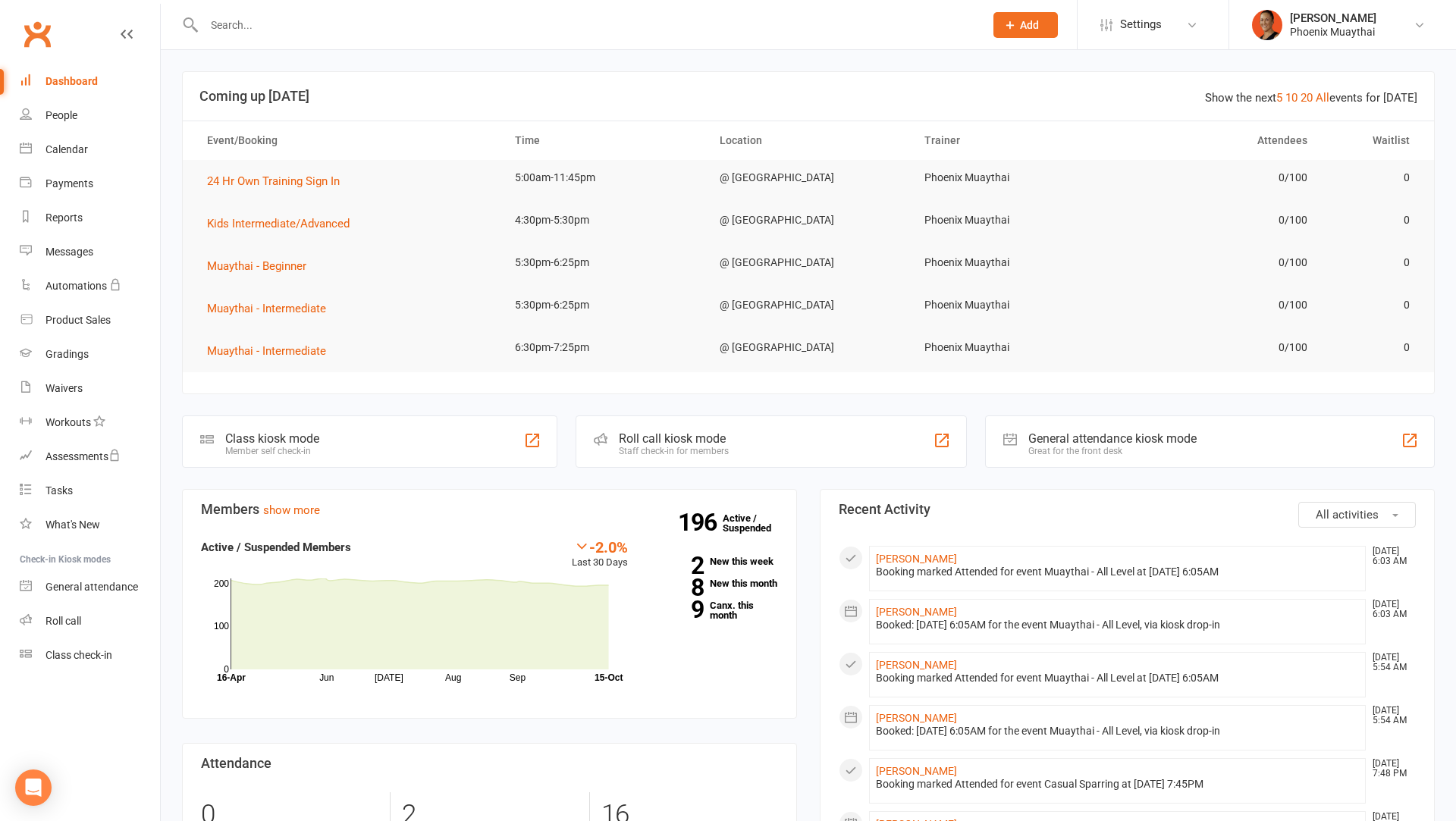
click at [565, 33] on input "text" at bounding box center [586, 25] width 774 height 21
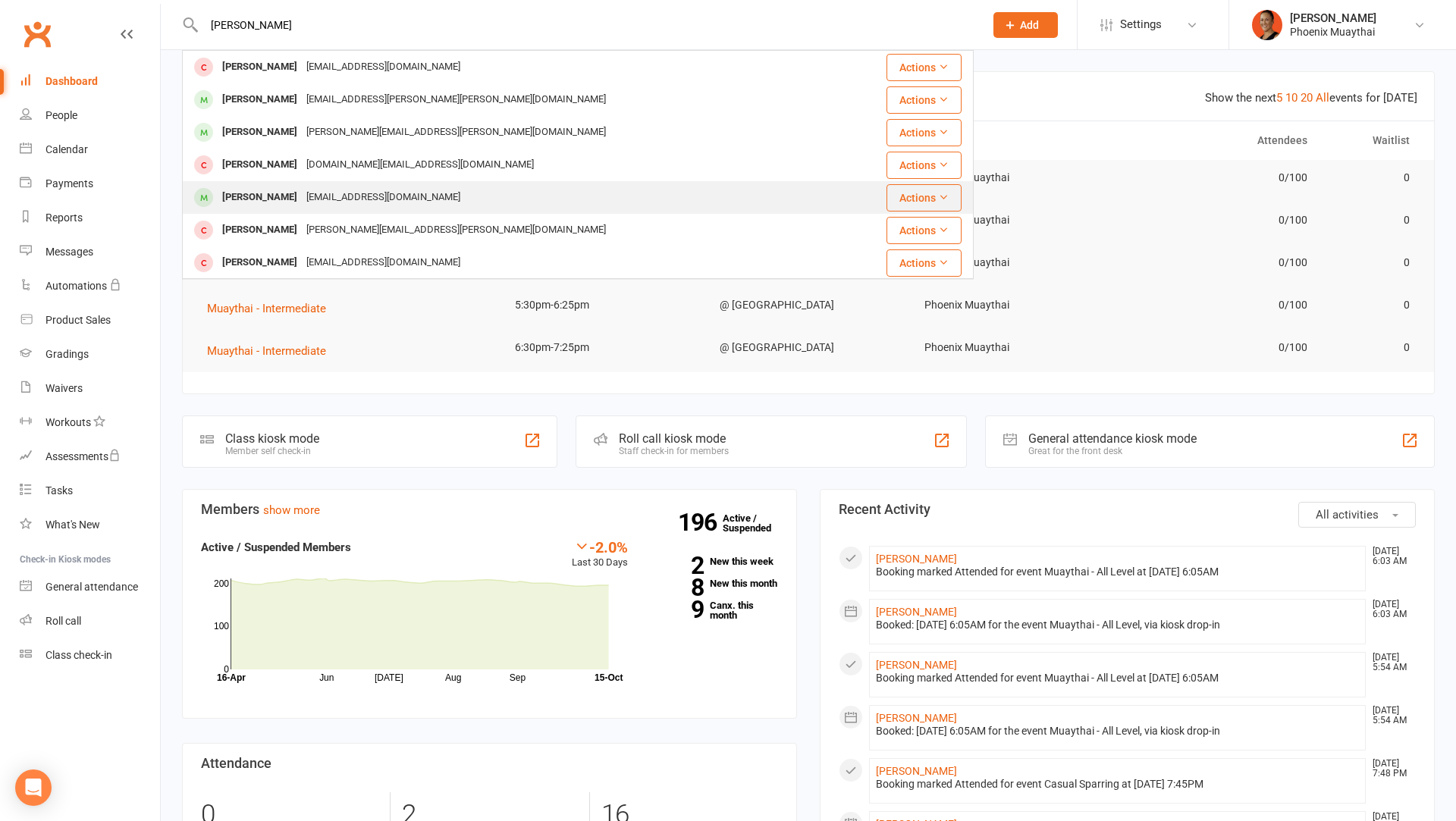
type input "jack c"
click at [486, 204] on div "Jack Cvetkovski zoranssy@gmail.com" at bounding box center [512, 197] width 657 height 31
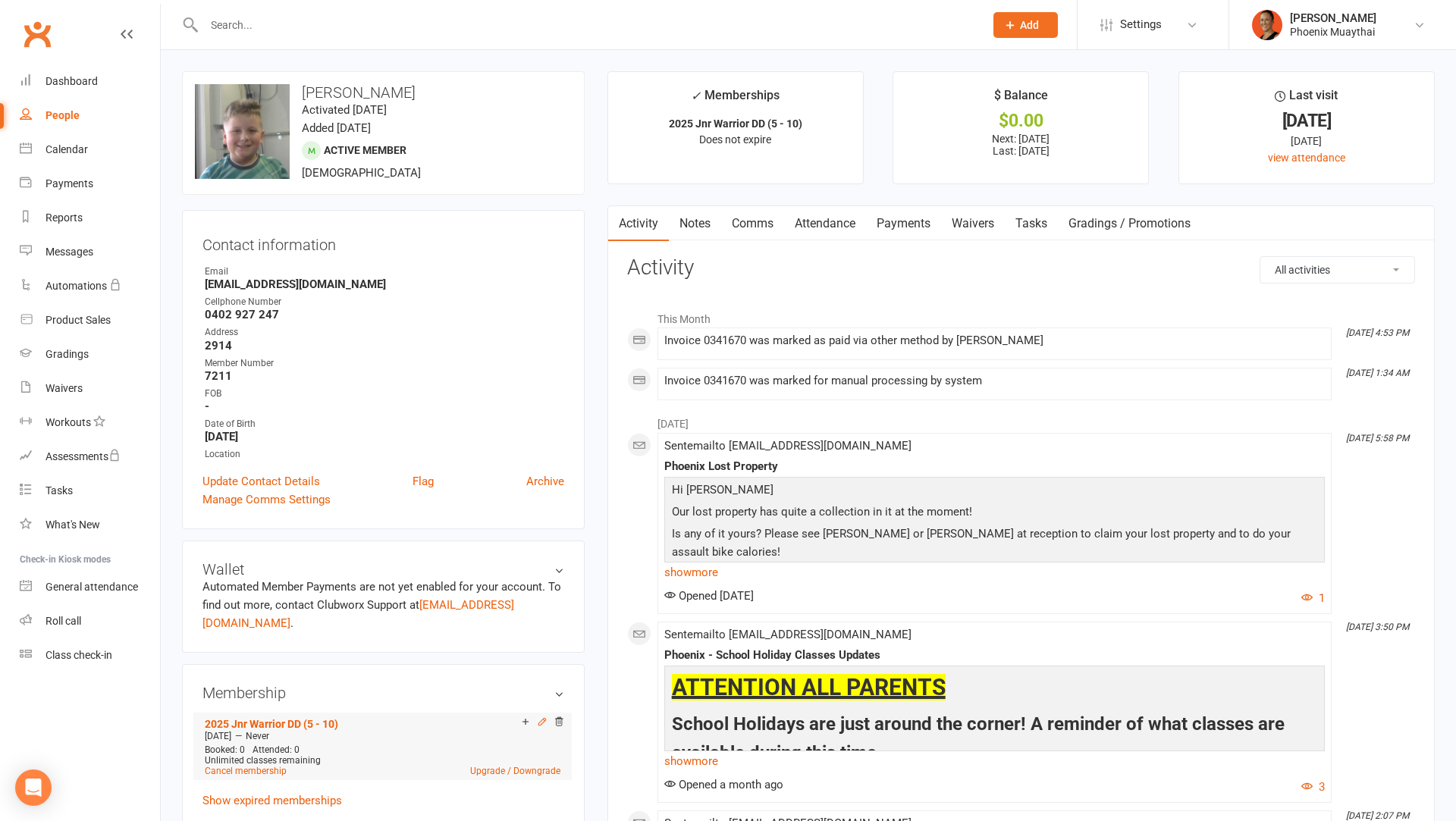
click at [543, 717] on icon at bounding box center [542, 722] width 11 height 11
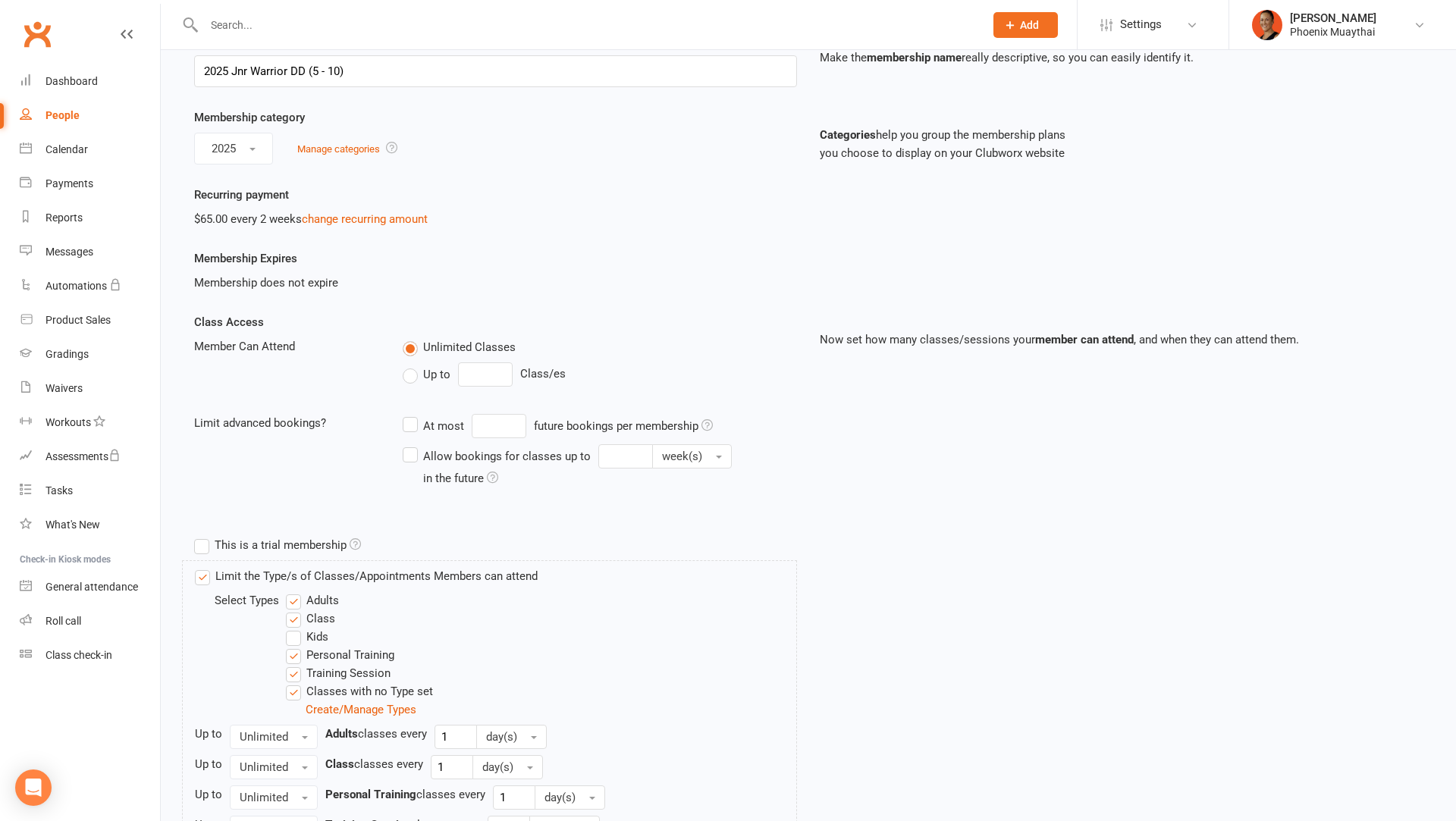
scroll to position [89, 0]
click at [665, 495] on div "Class Access Member Can Attend Unlimited Classes Up to Class/es Limit advanced …" at bounding box center [495, 410] width 626 height 196
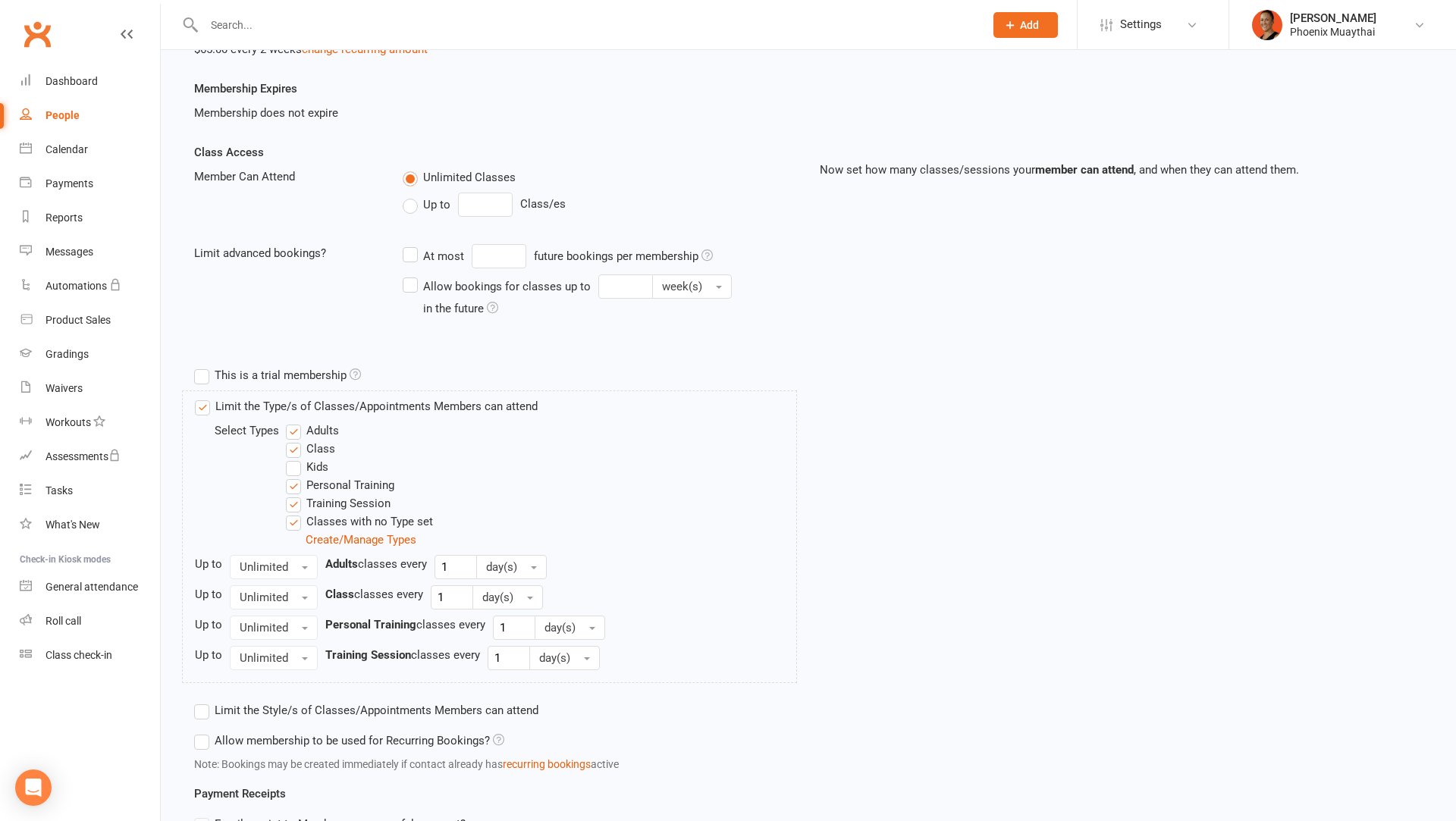
scroll to position [262, 0]
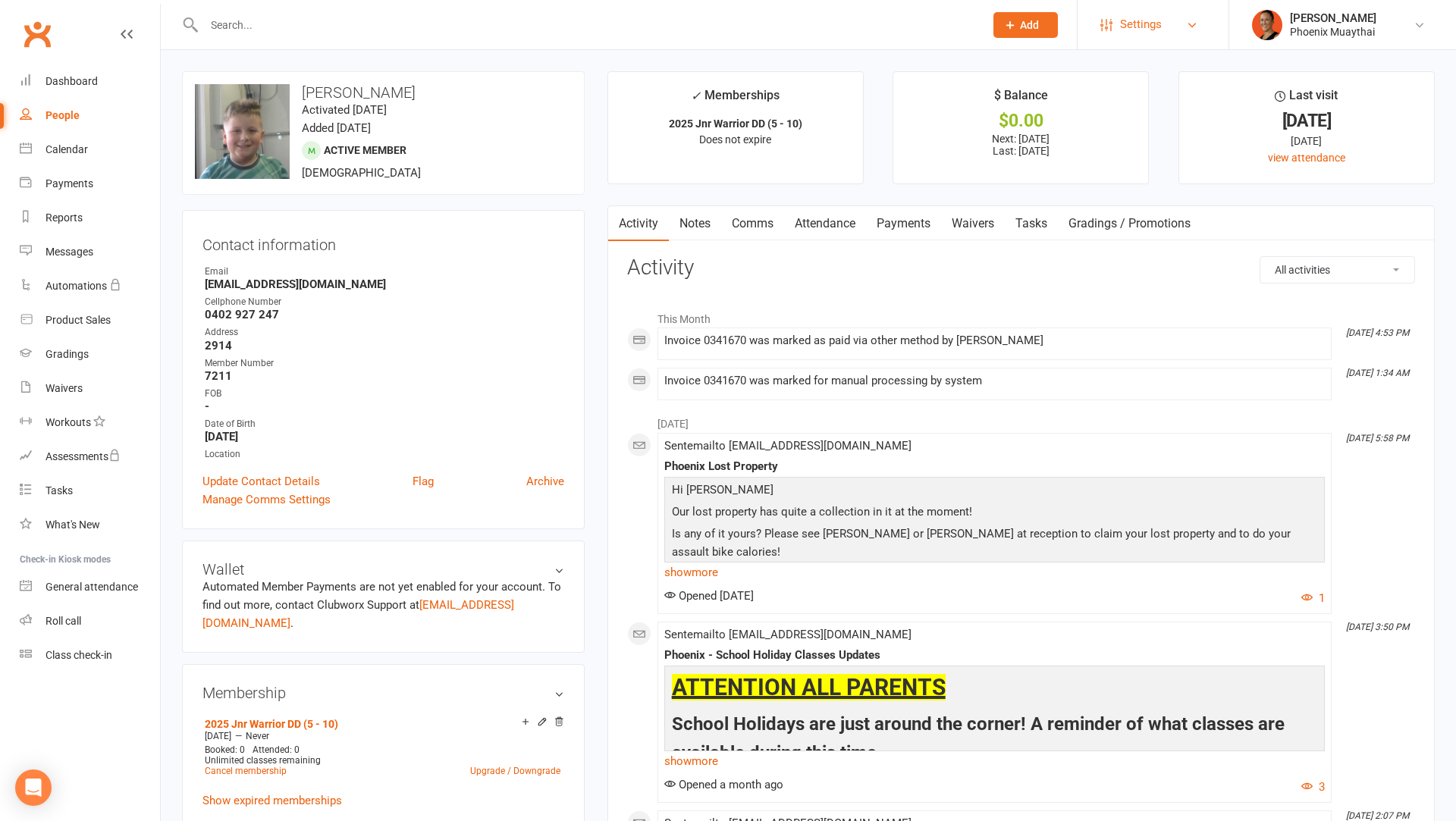
click at [1133, 23] on span "Settings" at bounding box center [1140, 25] width 41 height 34
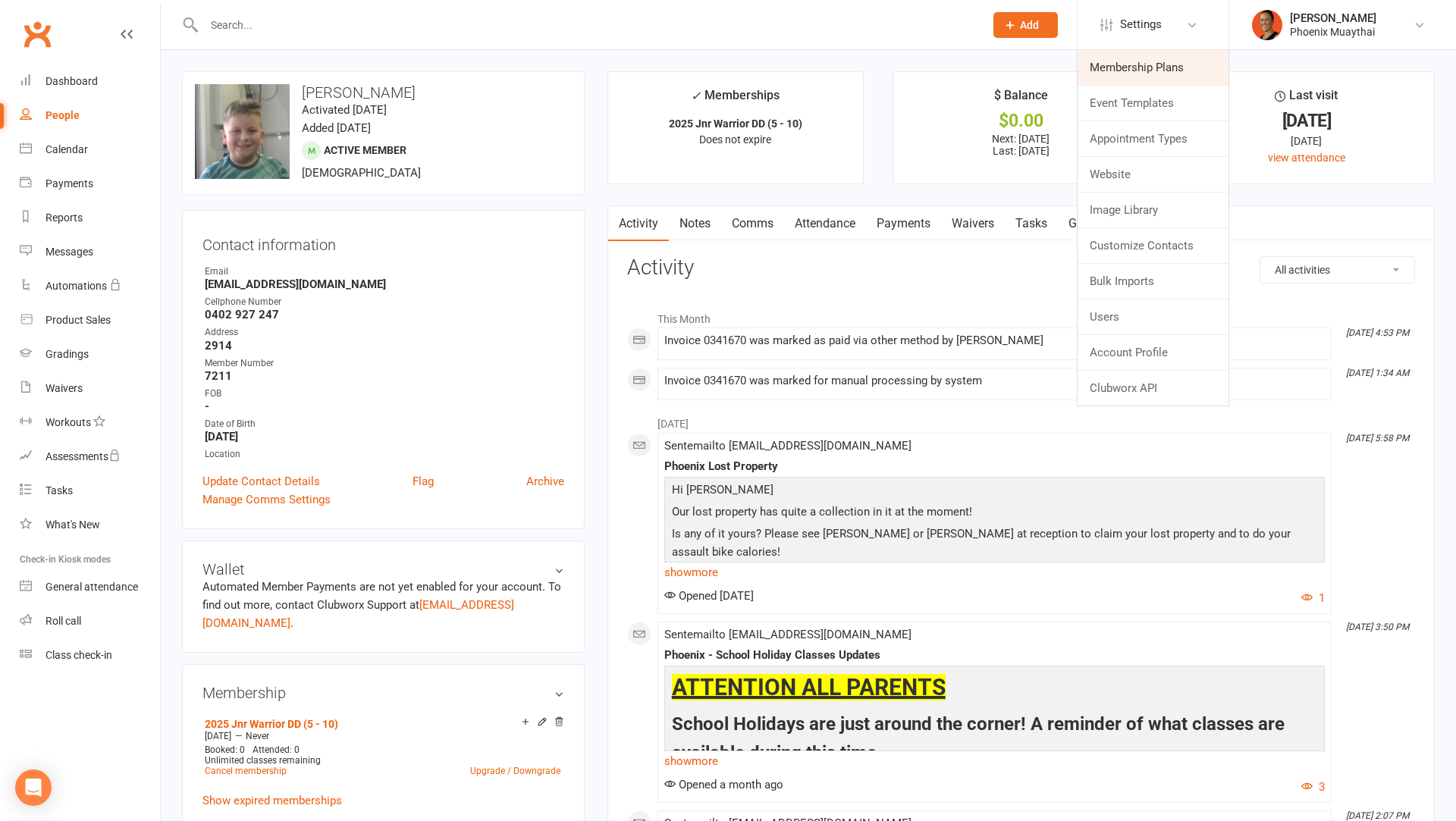
click at [1124, 72] on link "Membership Plans" at bounding box center [1152, 68] width 151 height 35
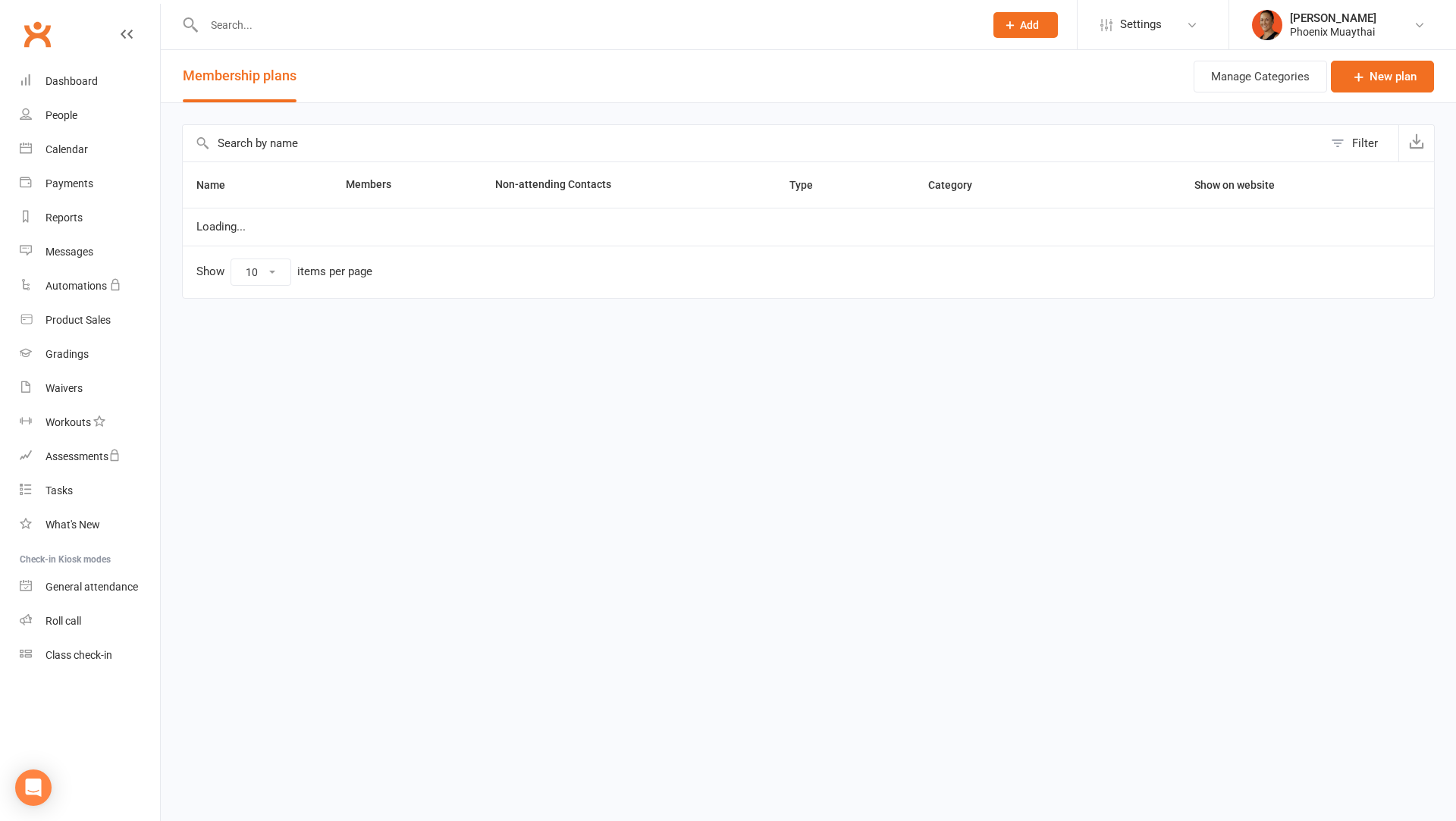
select select "100"
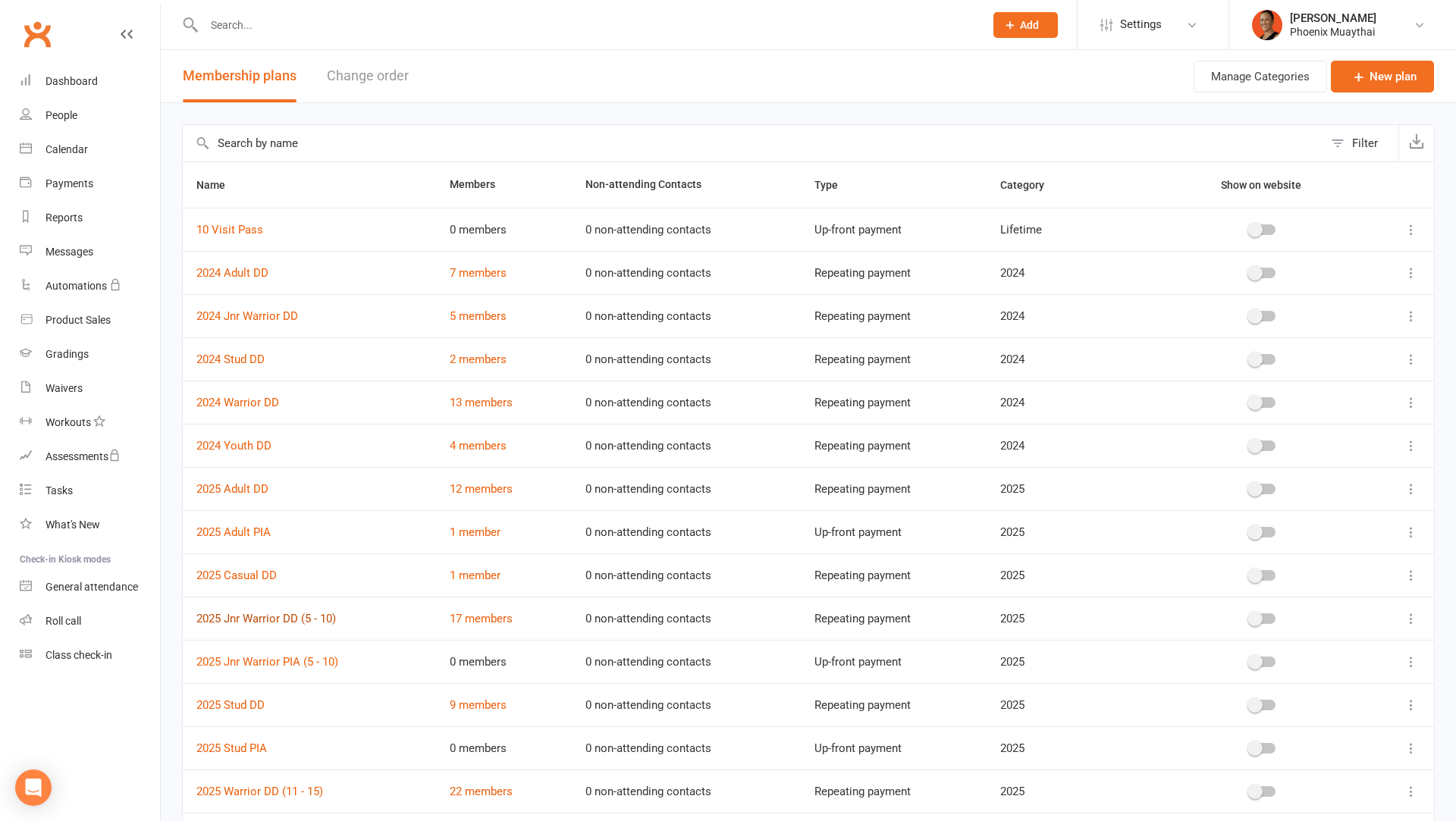
click at [299, 621] on link "2025 Jnr Warrior DD (5 - 10)" at bounding box center [266, 618] width 139 height 13
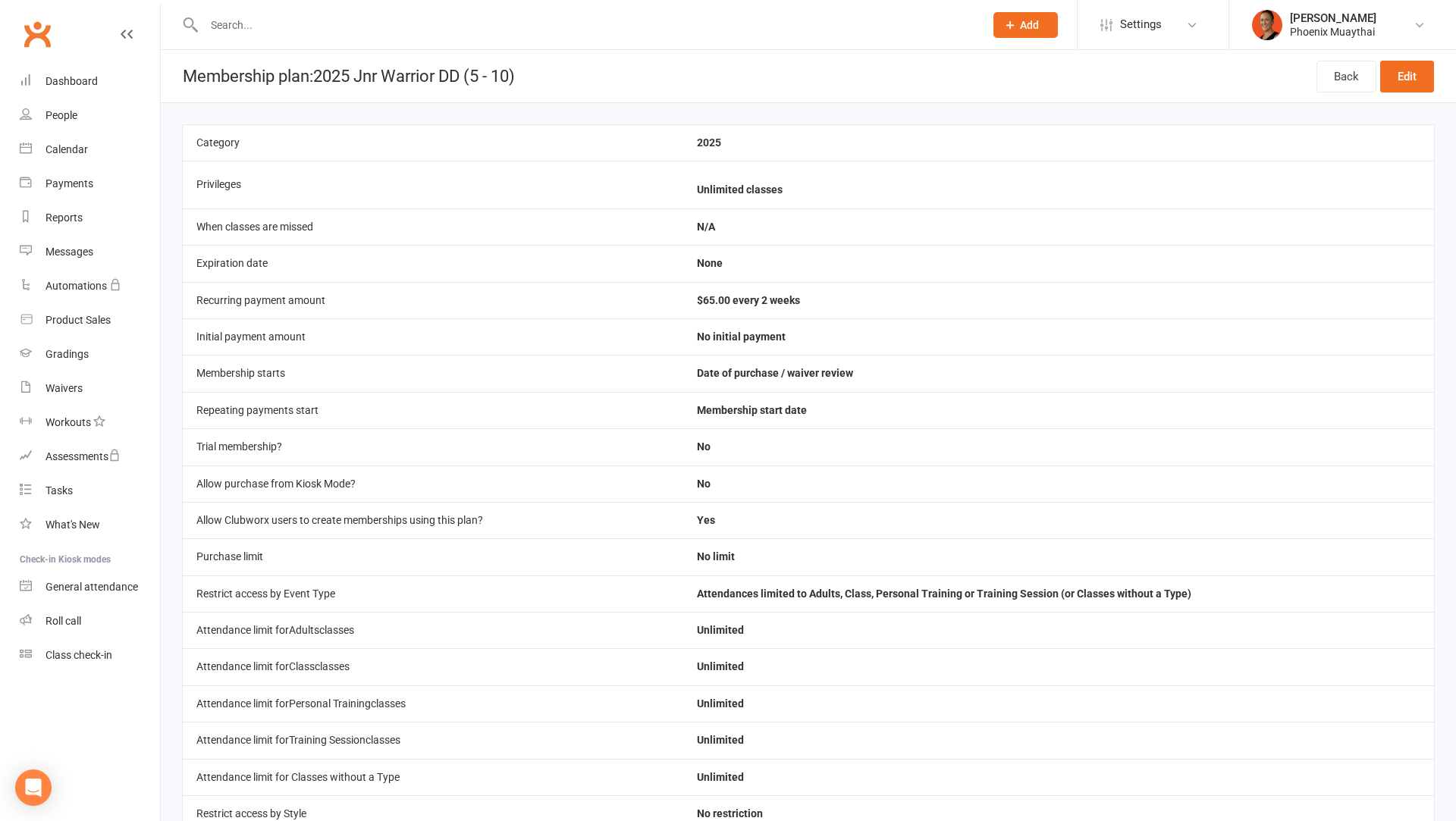
click at [563, 493] on td "Allow purchase from Kiosk Mode?" at bounding box center [432, 484] width 500 height 36
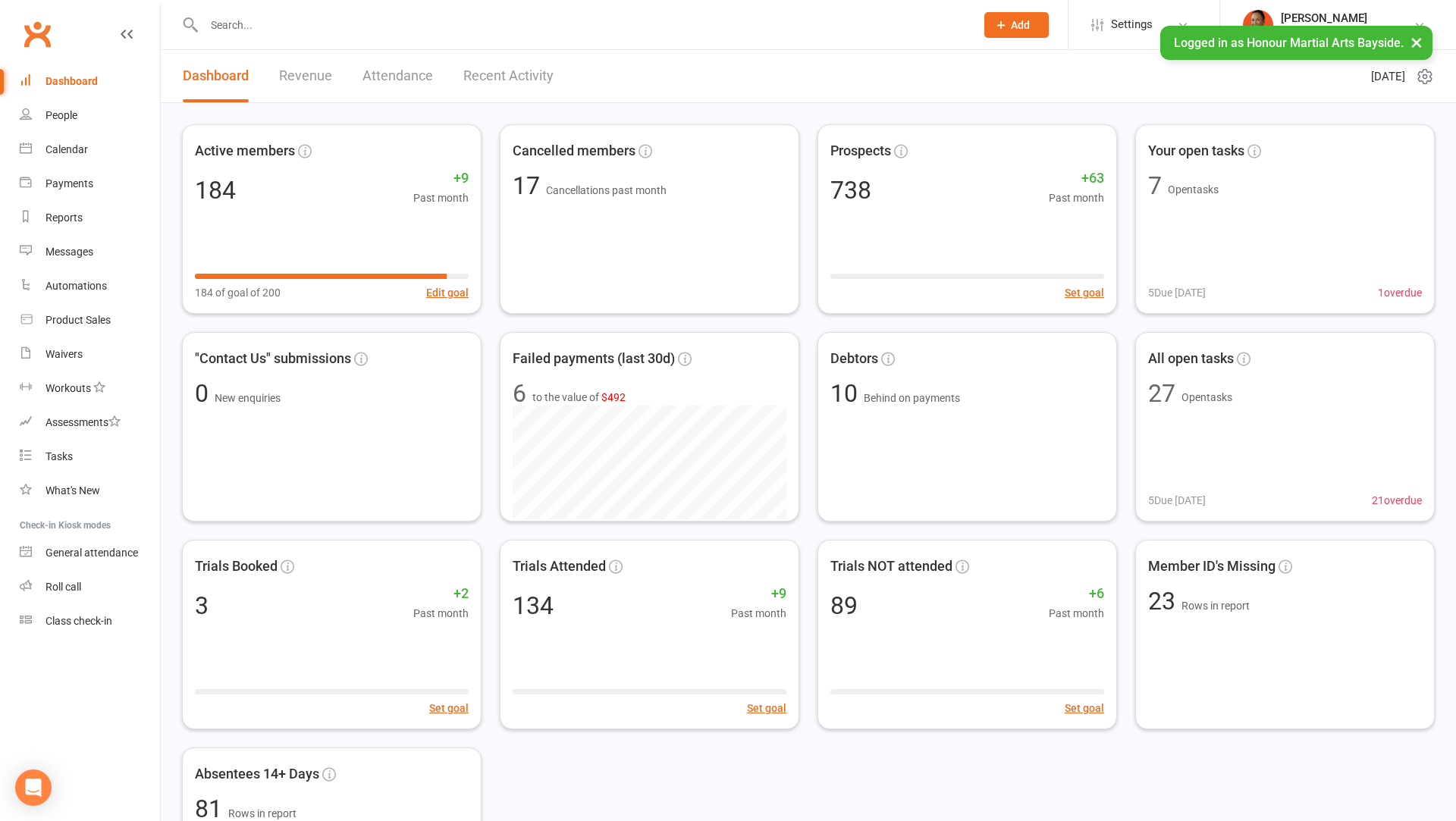
click at [1348, 8] on li "[PERSON_NAME] Honour Martial Arts Bayside Signed in as: Honour Martial Arts Bay…" at bounding box center [1338, 25] width 236 height 49
click at [1319, 19] on div "[PERSON_NAME]" at bounding box center [1347, 18] width 132 height 13
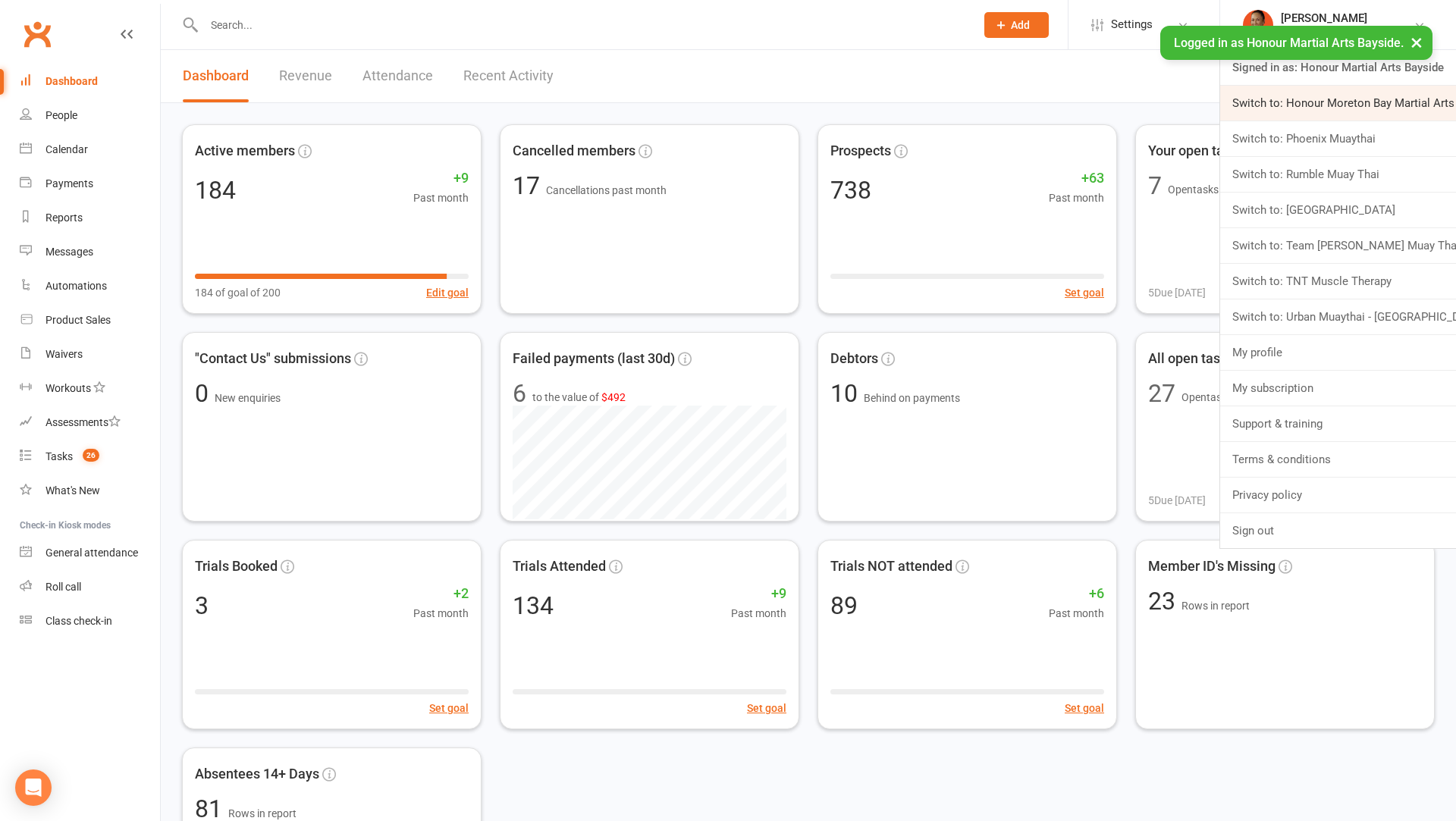
click at [1317, 109] on link "Switch to: Honour Moreton Bay Martial Arts Academy" at bounding box center [1337, 103] width 236 height 35
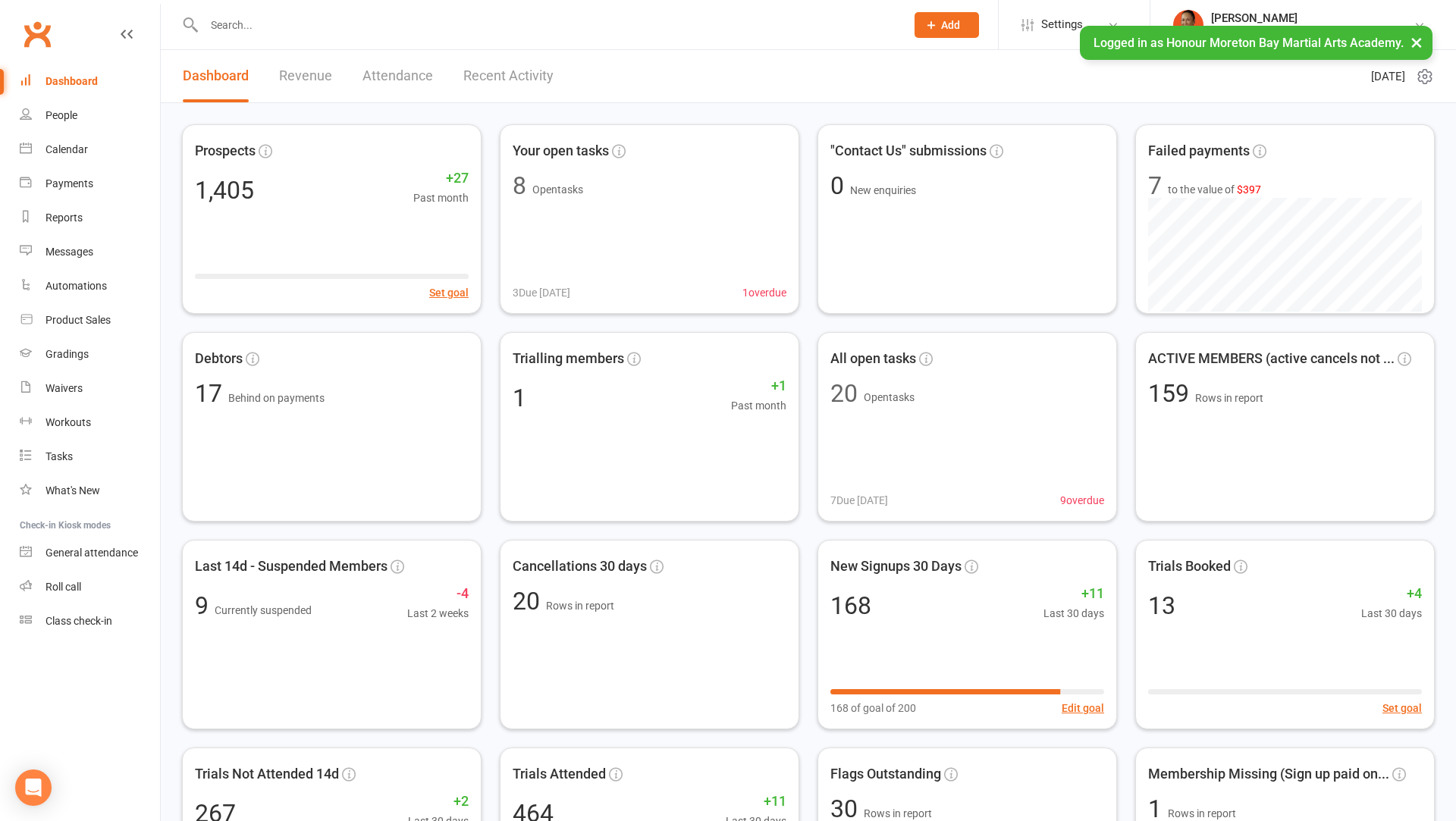
click at [340, 30] on input "text" at bounding box center [547, 25] width 695 height 21
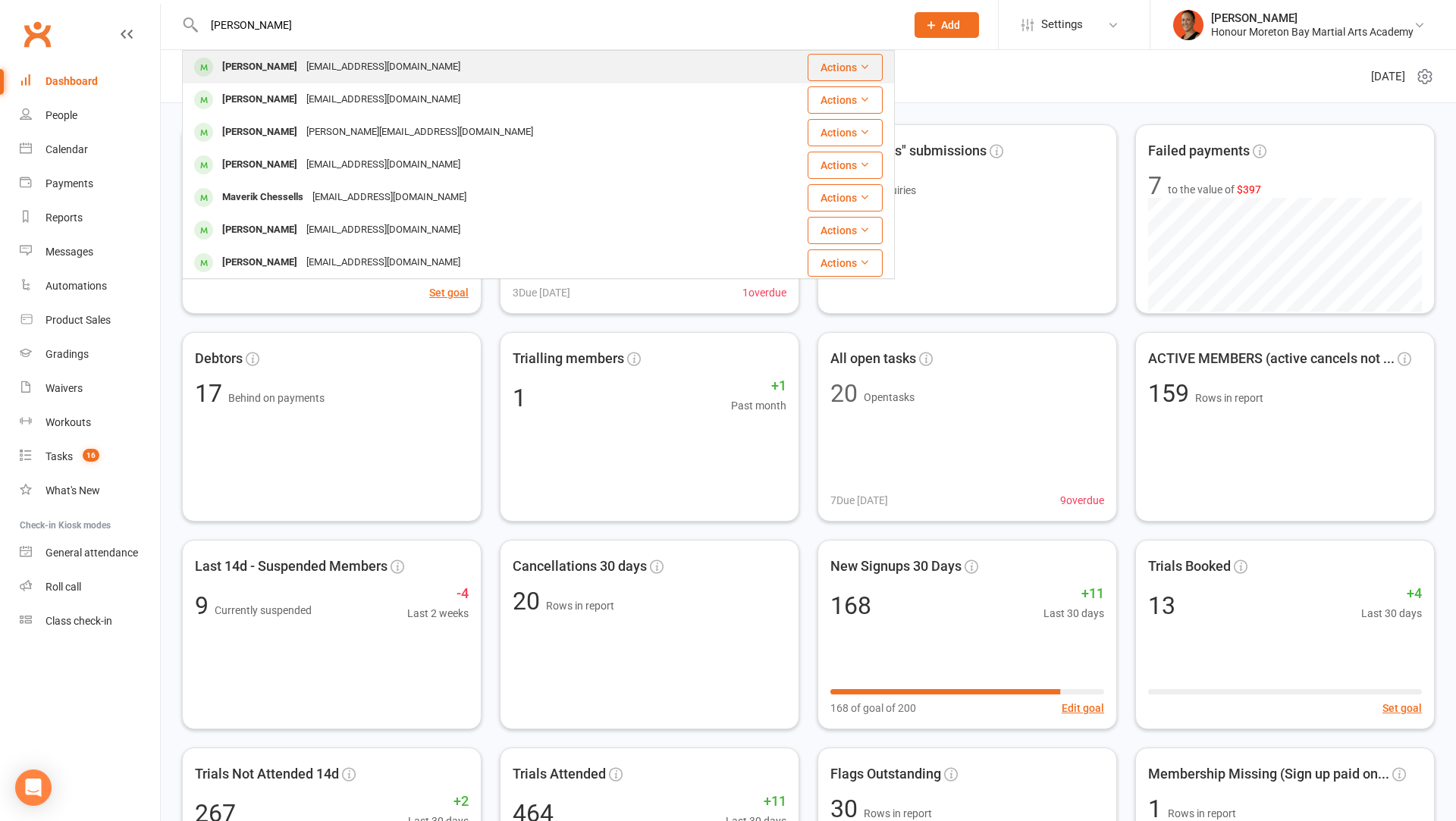
type input "[PERSON_NAME]"
click at [316, 67] on div "[EMAIL_ADDRESS][DOMAIN_NAME]" at bounding box center [383, 67] width 163 height 22
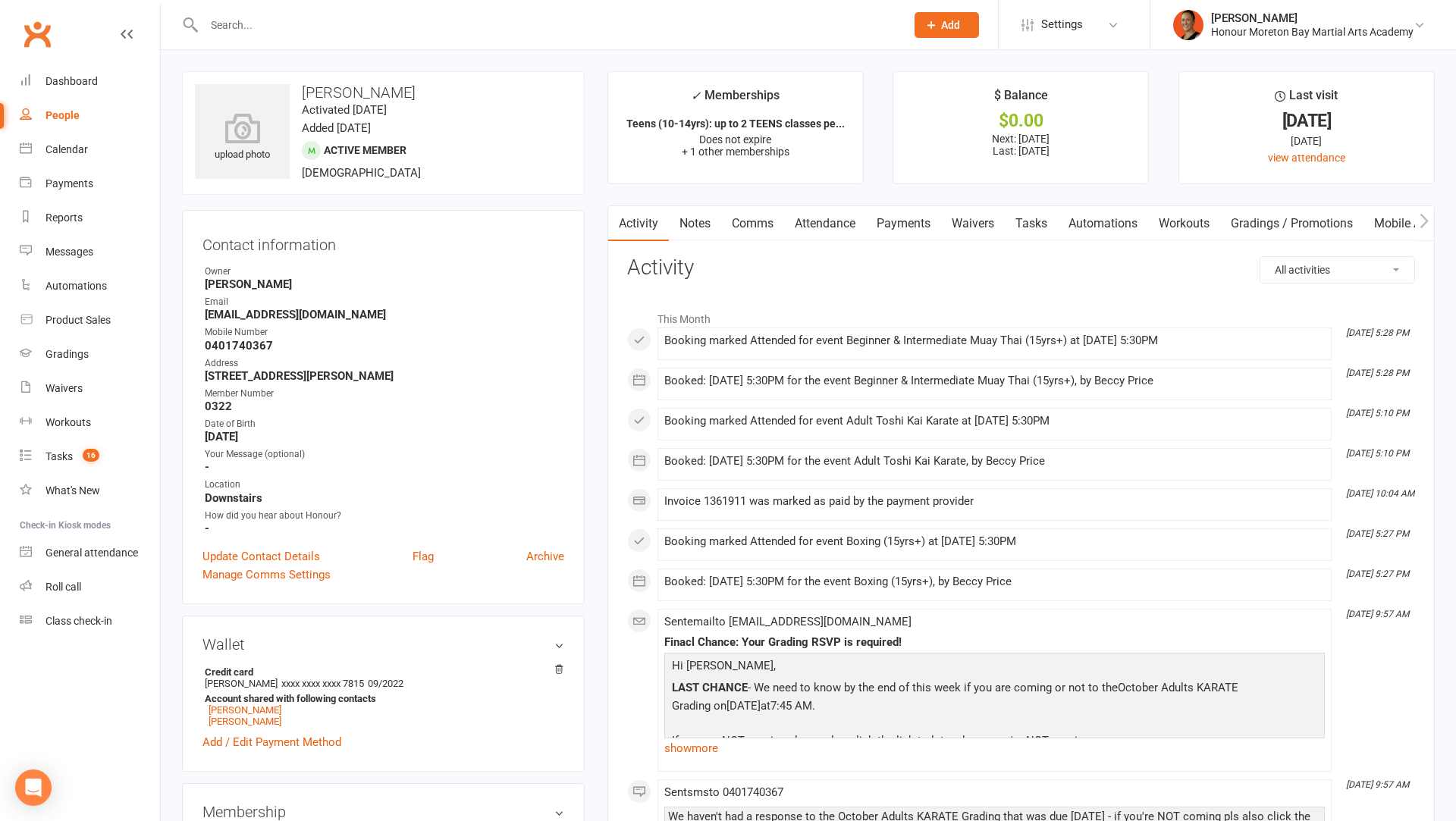
click at [654, 11] on div at bounding box center [538, 25] width 713 height 49
click at [649, 21] on input "text" at bounding box center [547, 25] width 695 height 21
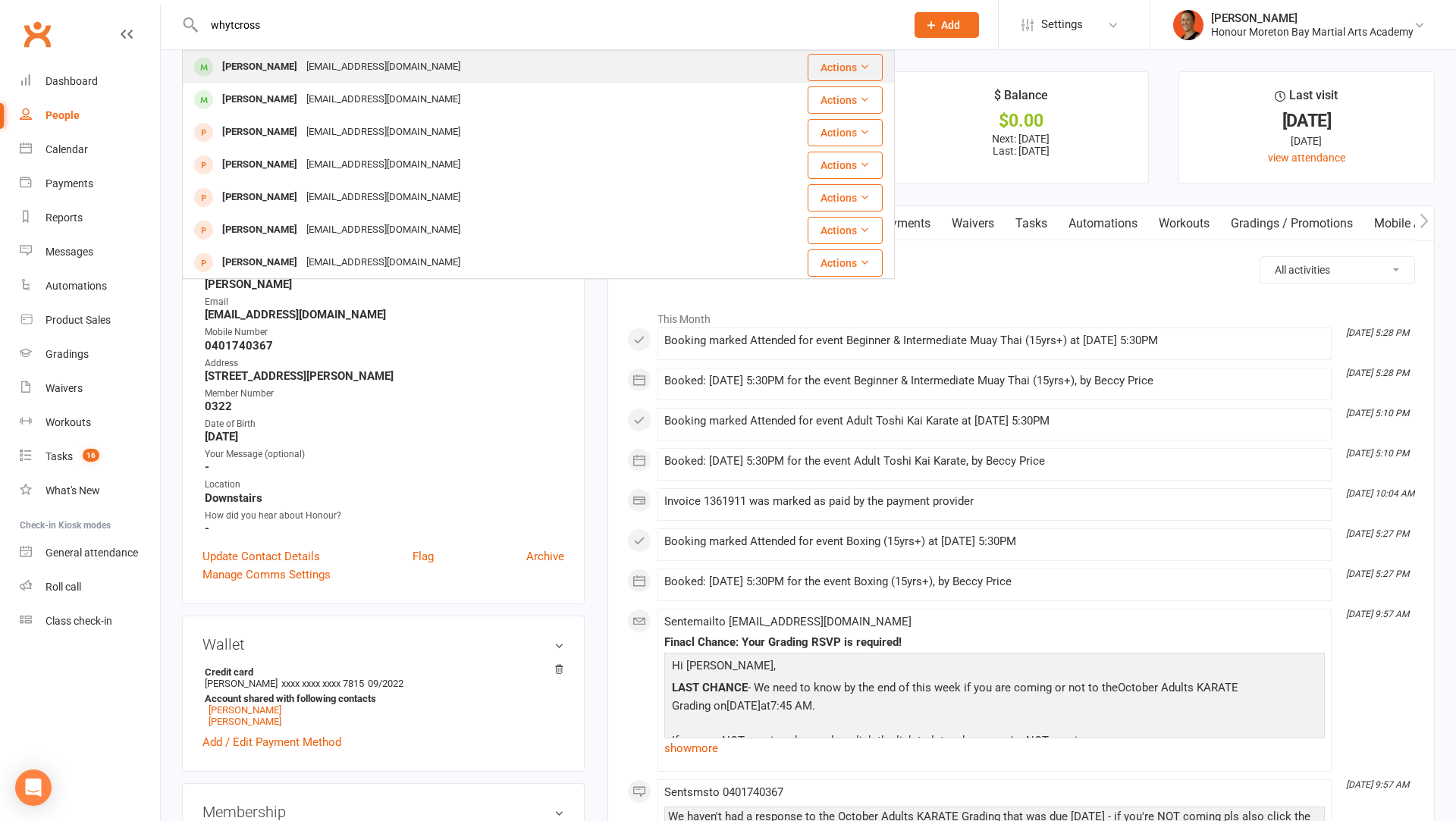
type input "whytcross"
click at [625, 58] on div "[PERSON_NAME] [EMAIL_ADDRESS][DOMAIN_NAME]" at bounding box center [456, 66] width 545 height 31
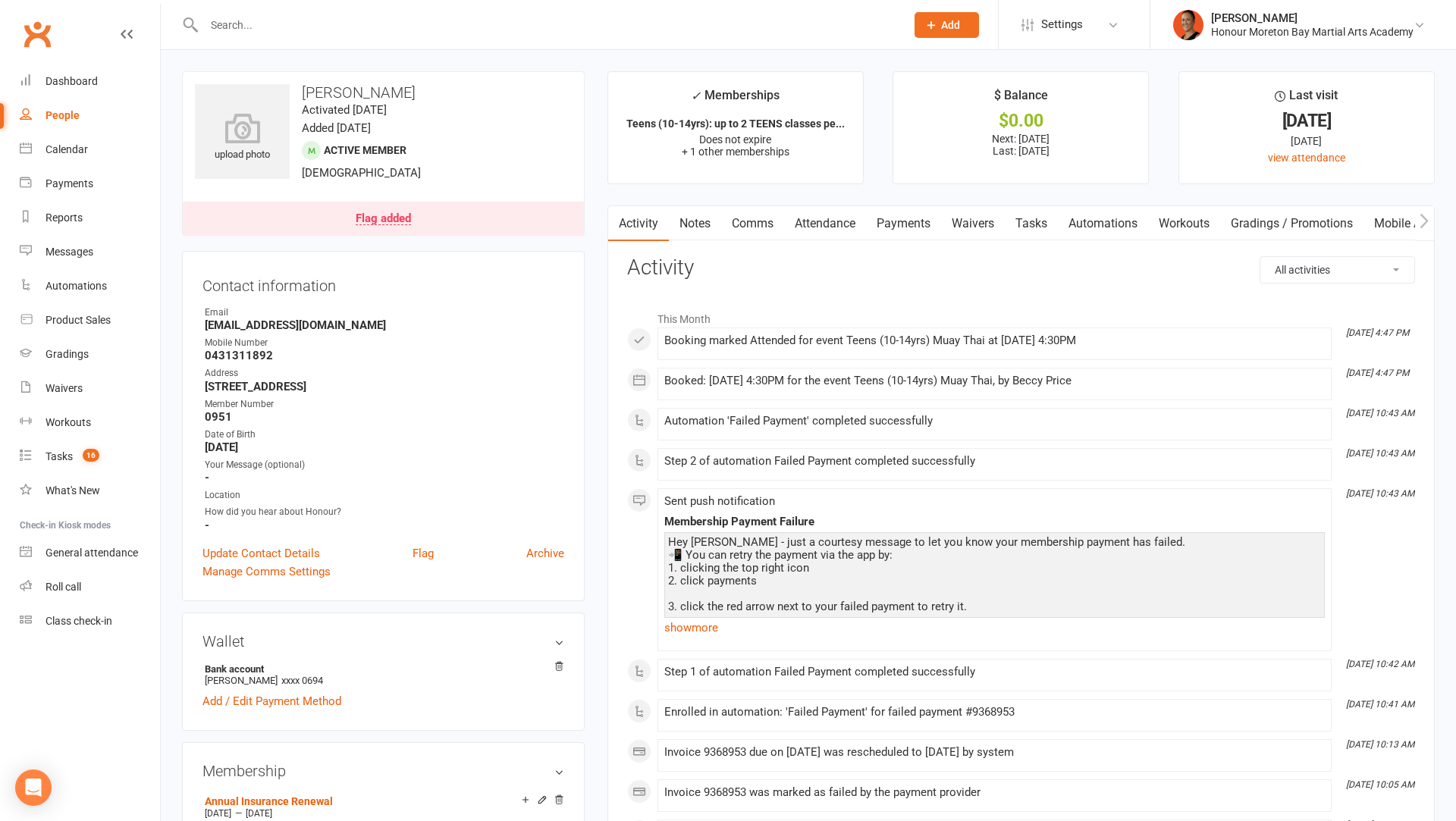
click at [889, 229] on link "Payments" at bounding box center [903, 224] width 75 height 35
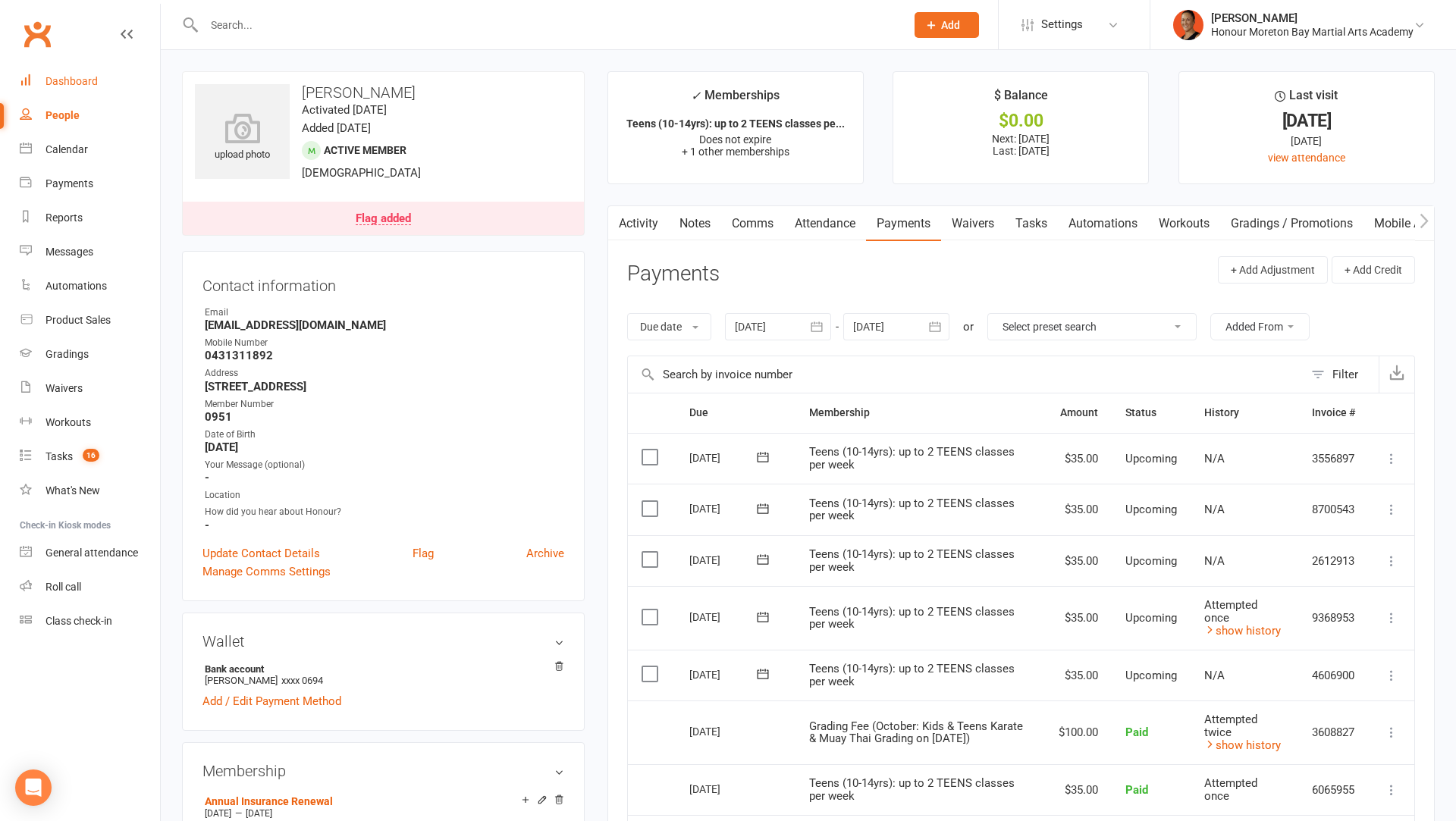
click at [77, 90] on link "Dashboard" at bounding box center [89, 81] width 140 height 34
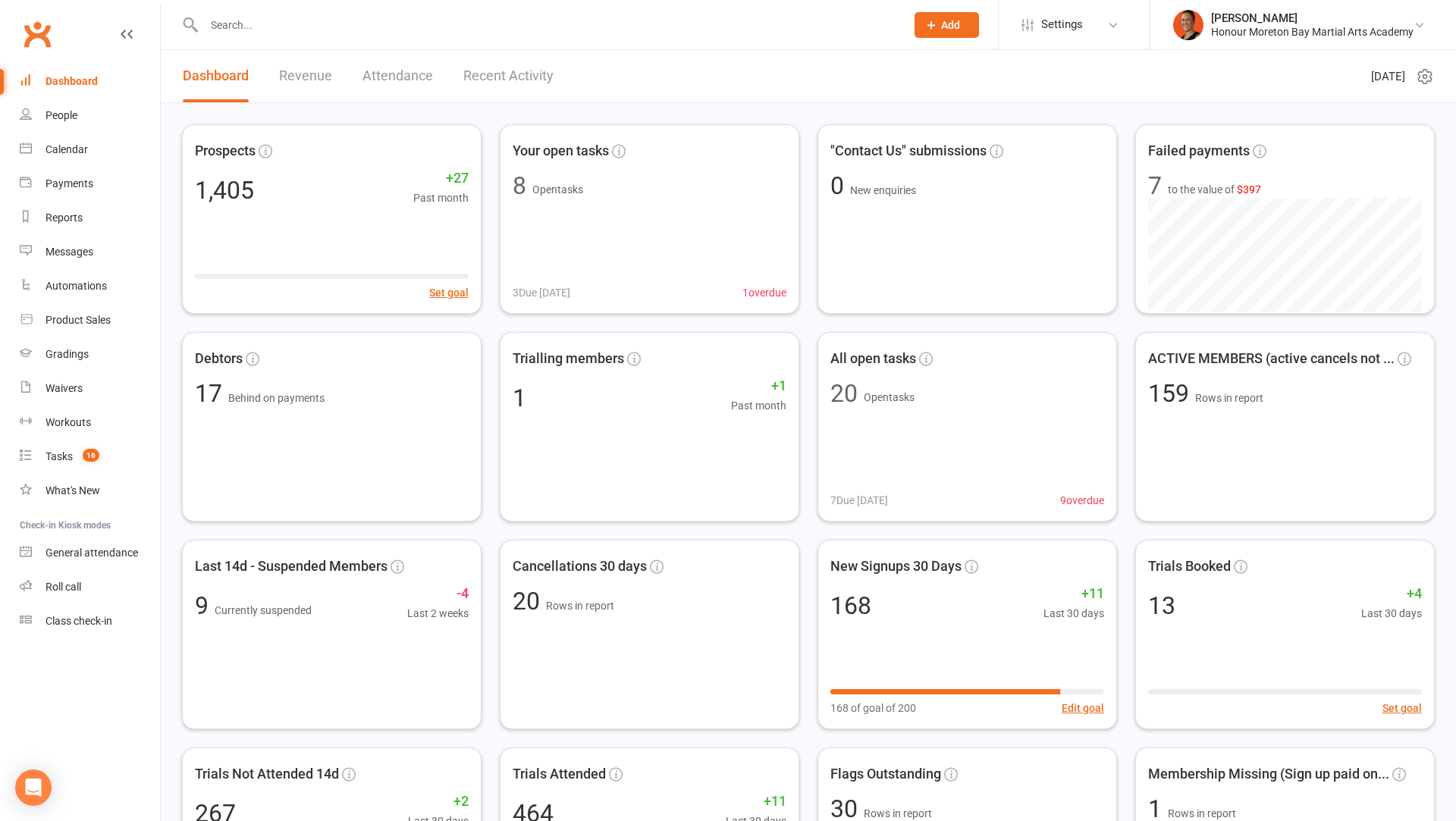
click at [649, 79] on header "Dashboard Revenue Attendance Recent Activity Wednesday 15th, October 2025" at bounding box center [807, 77] width 1295 height 53
drag, startPoint x: 562, startPoint y: 73, endPoint x: 180, endPoint y: 77, distance: 382.0
click at [180, 77] on div "Dashboard Revenue Attendance Recent Activity" at bounding box center [368, 76] width 415 height 52
click at [680, 94] on header "Dashboard Revenue Attendance Recent Activity Wednesday 15th, October 2025" at bounding box center [807, 77] width 1295 height 53
click at [1265, 36] on div "Honour Moreton Bay Martial Arts Academy" at bounding box center [1311, 31] width 202 height 13
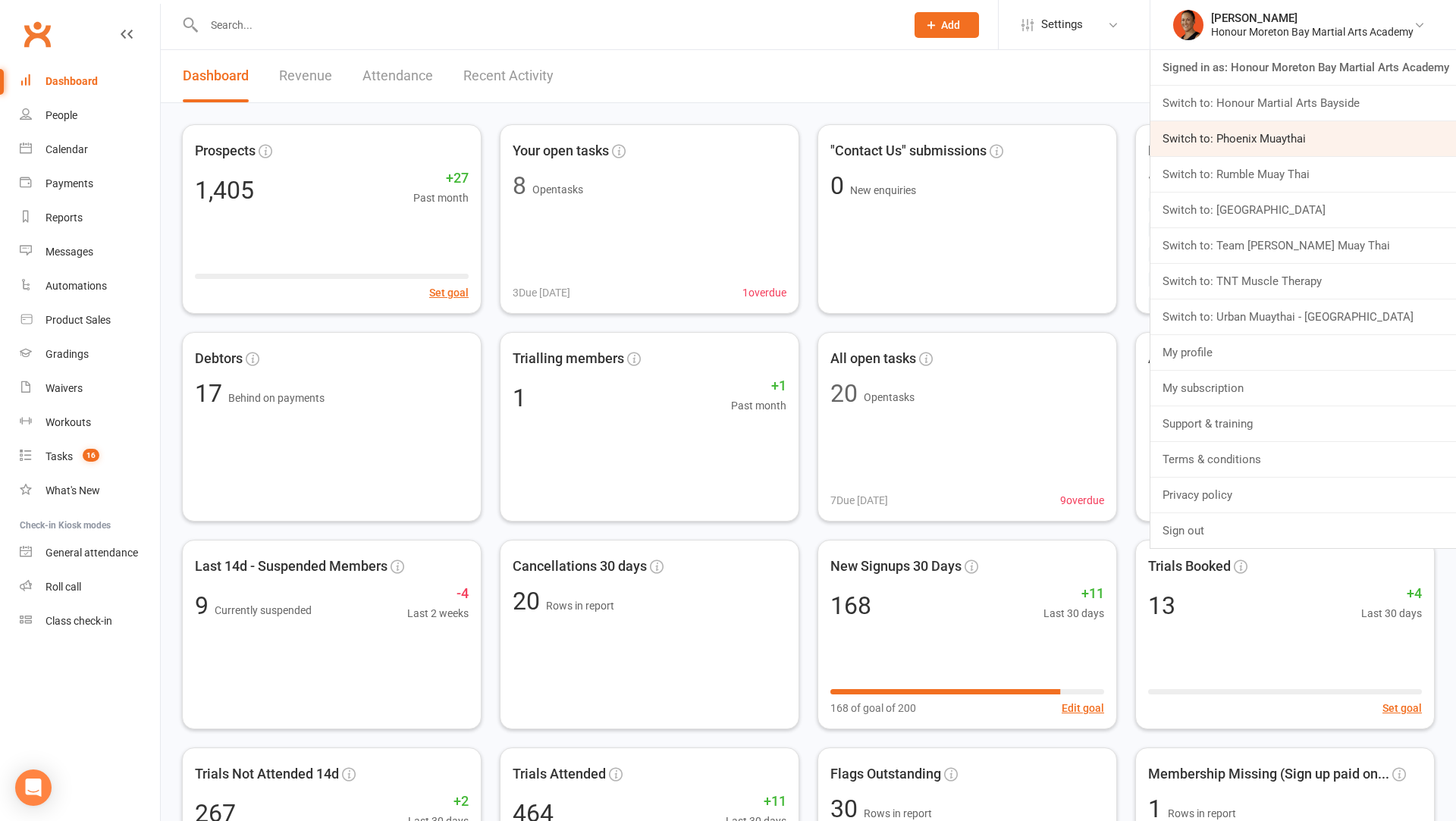
click at [1296, 139] on link "Switch to: Phoenix Muaythai" at bounding box center [1302, 139] width 305 height 35
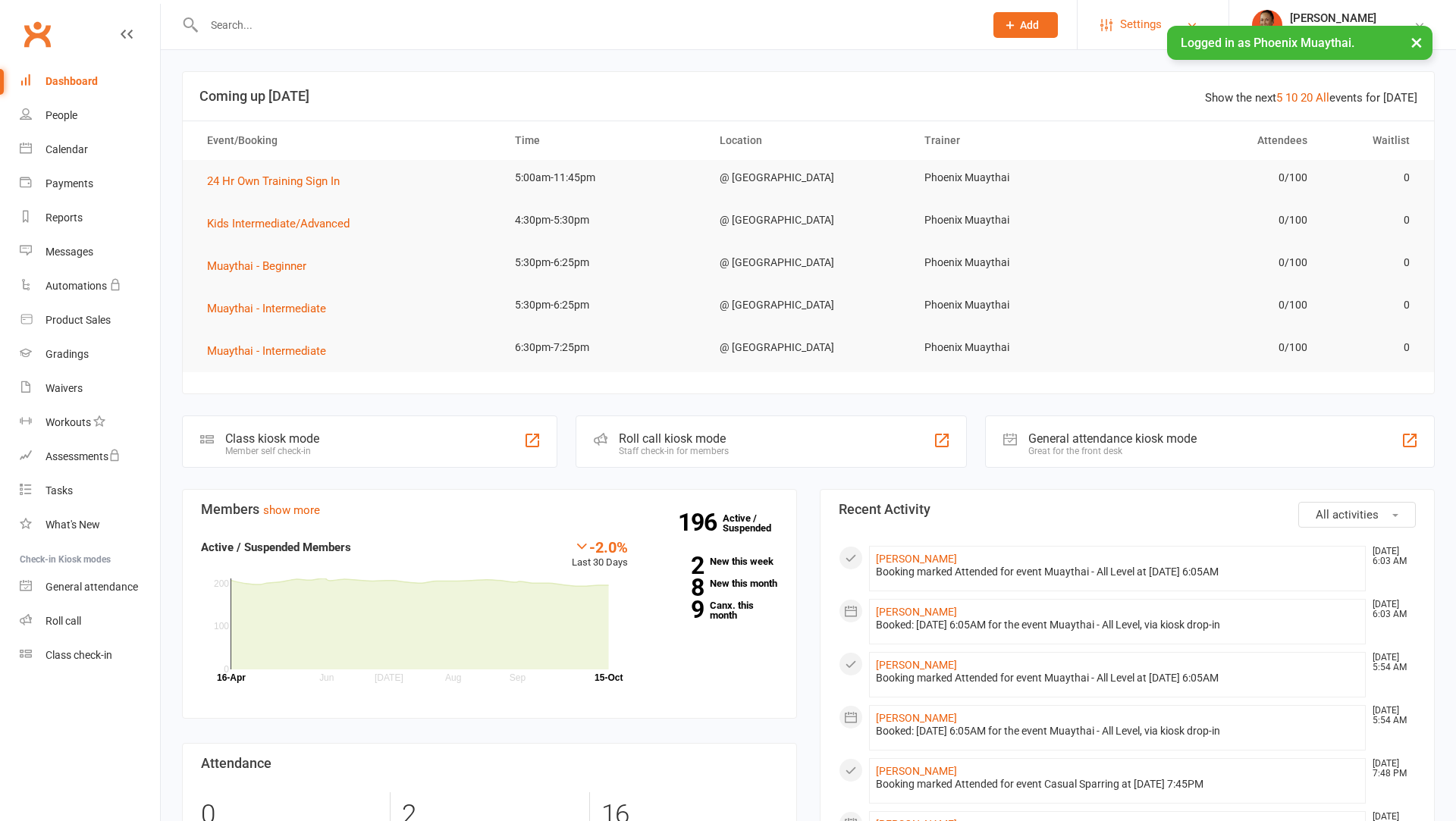
click at [1136, 19] on span "Settings" at bounding box center [1140, 25] width 41 height 34
click at [641, 7] on div at bounding box center [577, 25] width 792 height 49
click at [647, 19] on input "text" at bounding box center [586, 25] width 774 height 21
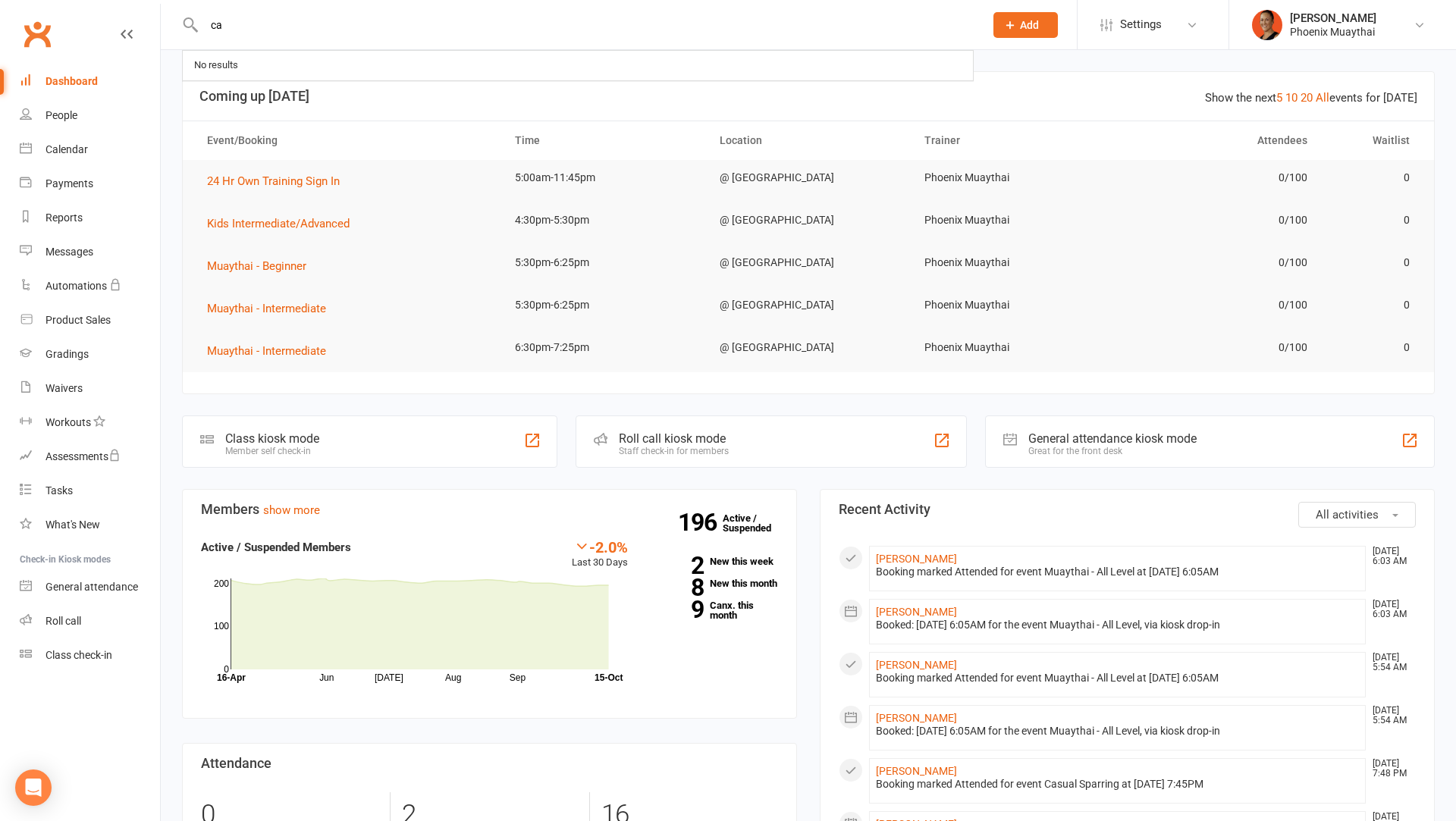
type input "c"
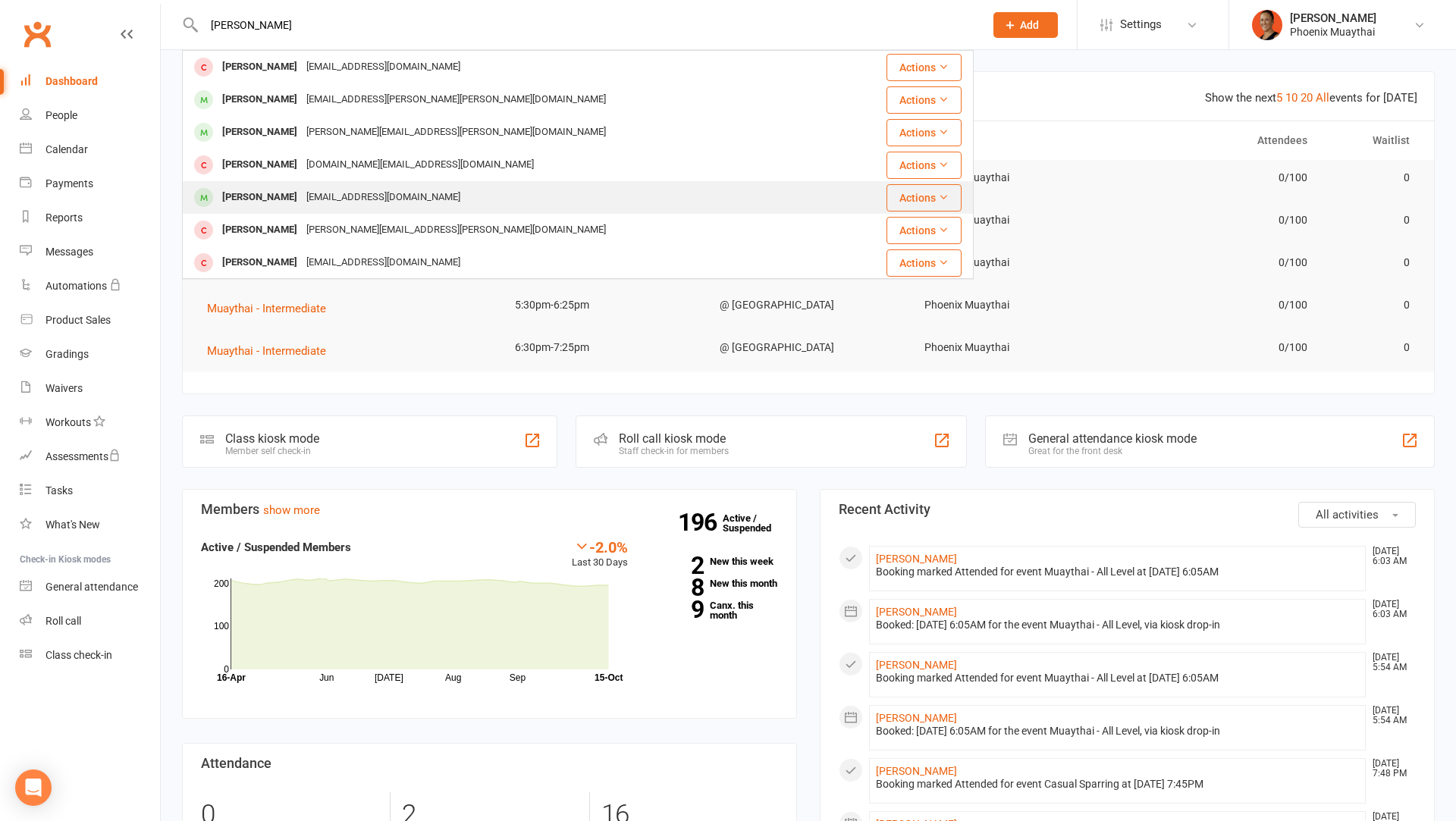
type input "[PERSON_NAME]"
click at [402, 190] on div "[PERSON_NAME] [EMAIL_ADDRESS][DOMAIN_NAME]" at bounding box center [512, 197] width 657 height 31
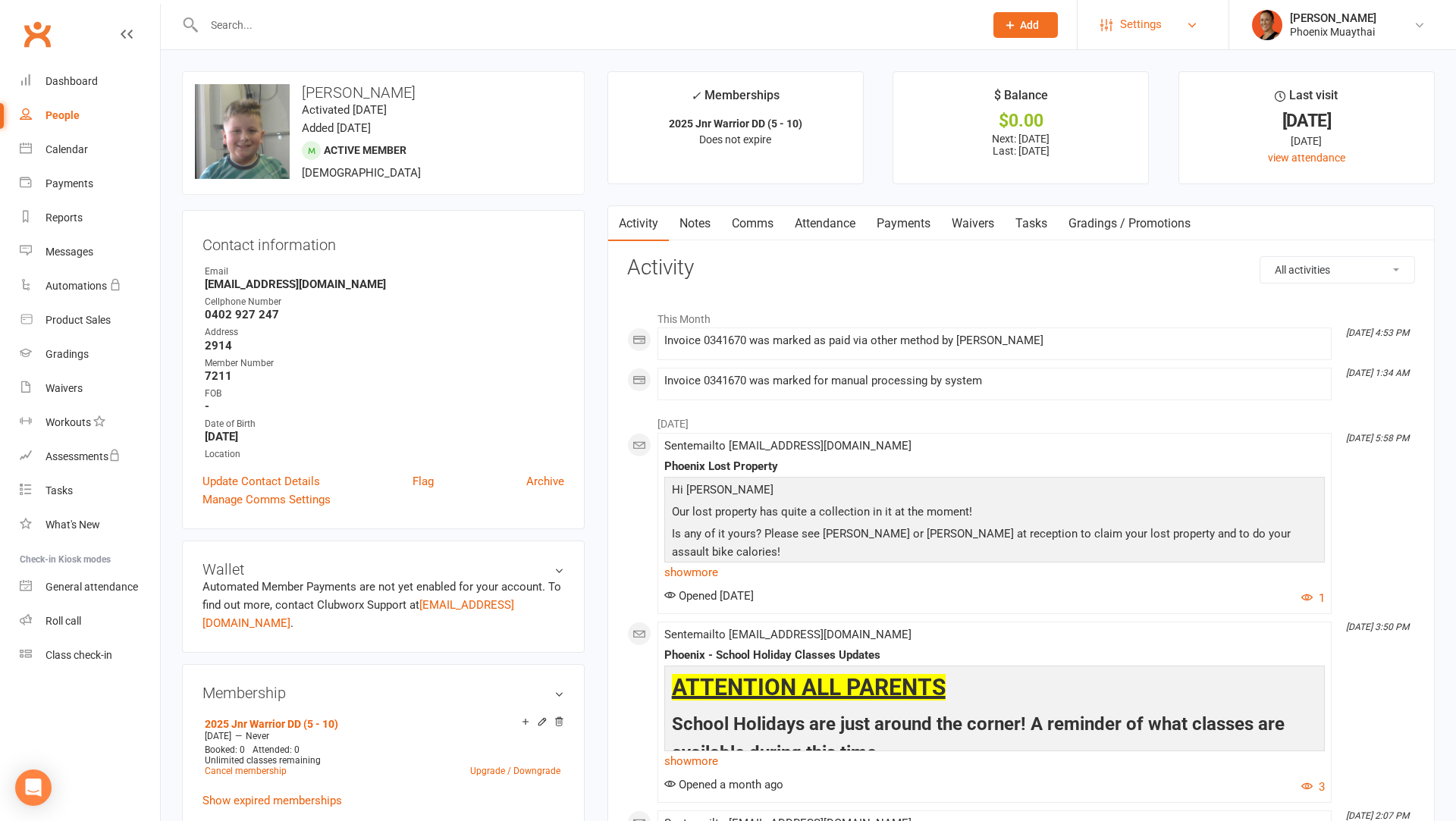
click at [1146, 22] on span "Settings" at bounding box center [1140, 25] width 41 height 34
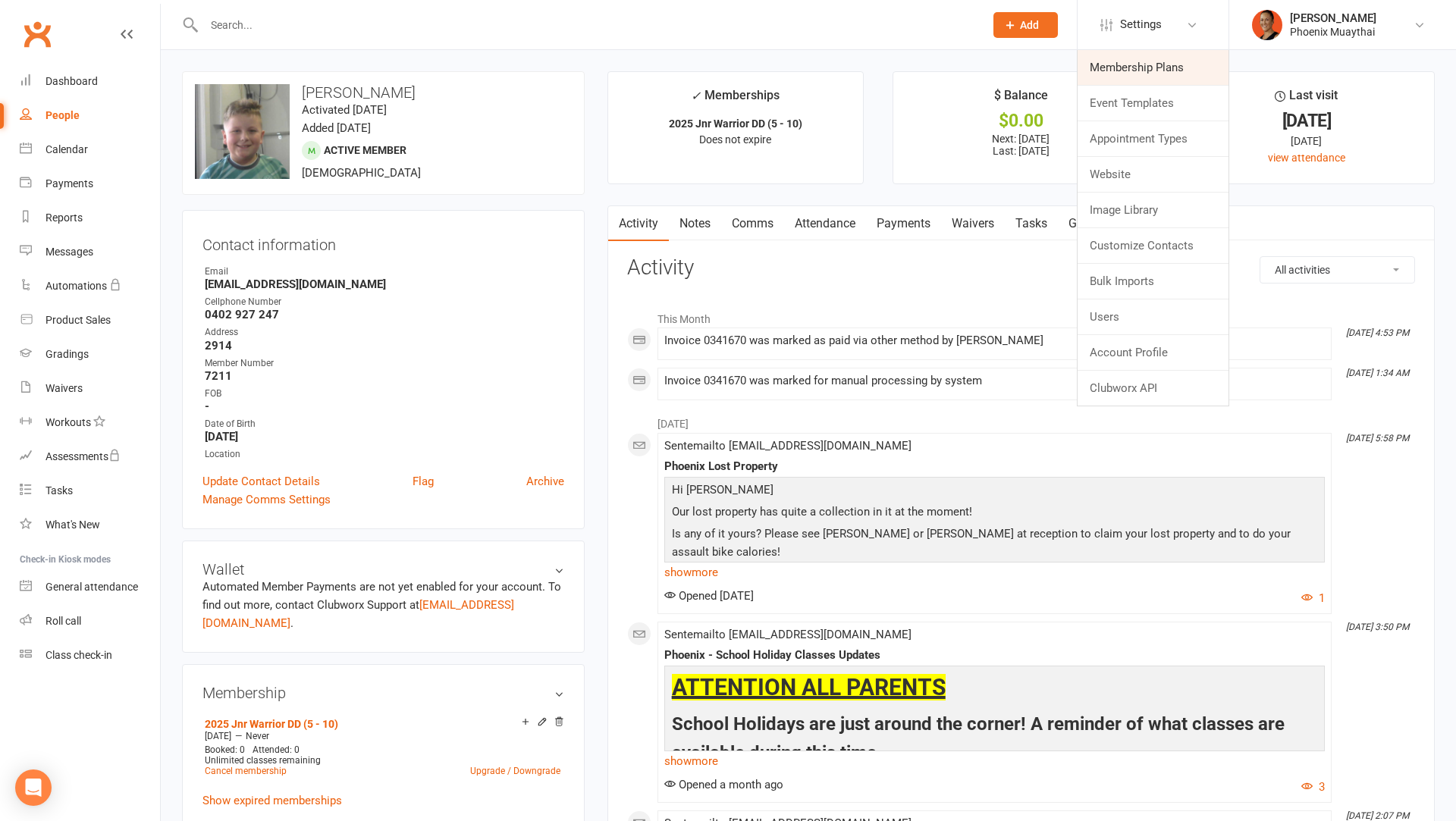
click at [1137, 65] on link "Membership Plans" at bounding box center [1152, 68] width 151 height 35
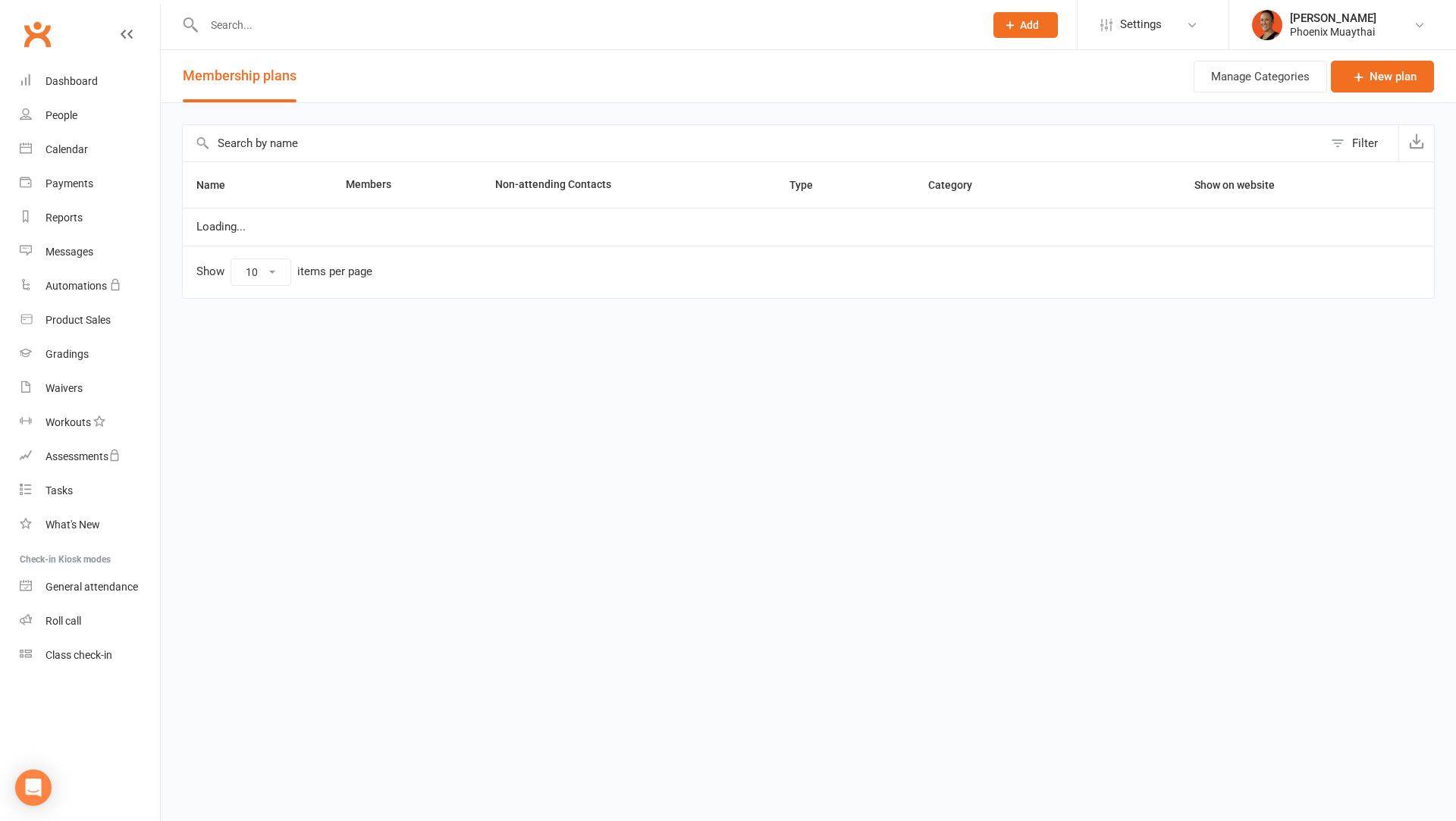
select select "100"
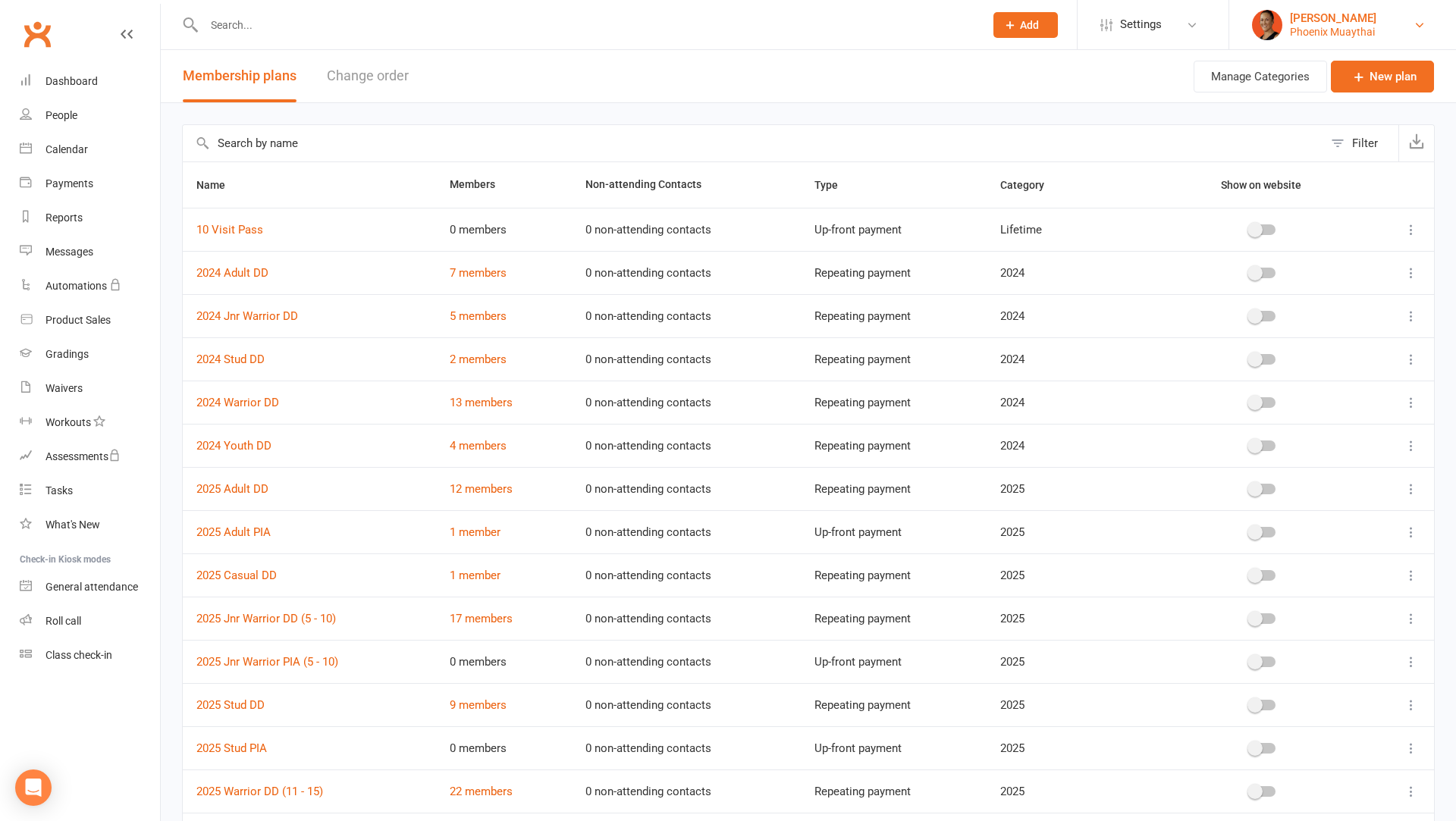
click at [1302, 15] on div "[PERSON_NAME]" at bounding box center [1332, 18] width 86 height 13
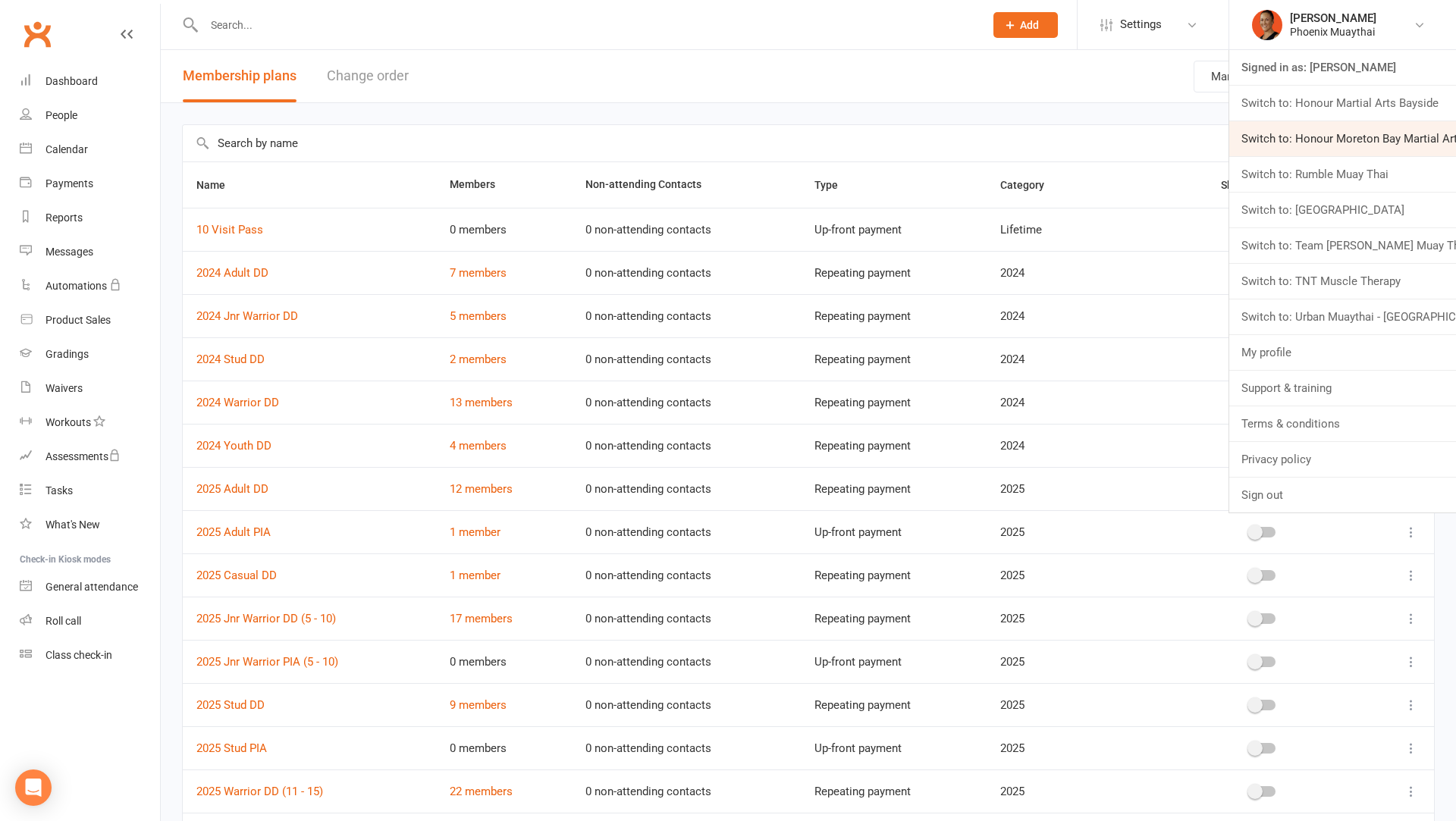
click at [1307, 126] on link "Switch to: Honour Moreton Bay Martial Arts Academy" at bounding box center [1342, 139] width 227 height 35
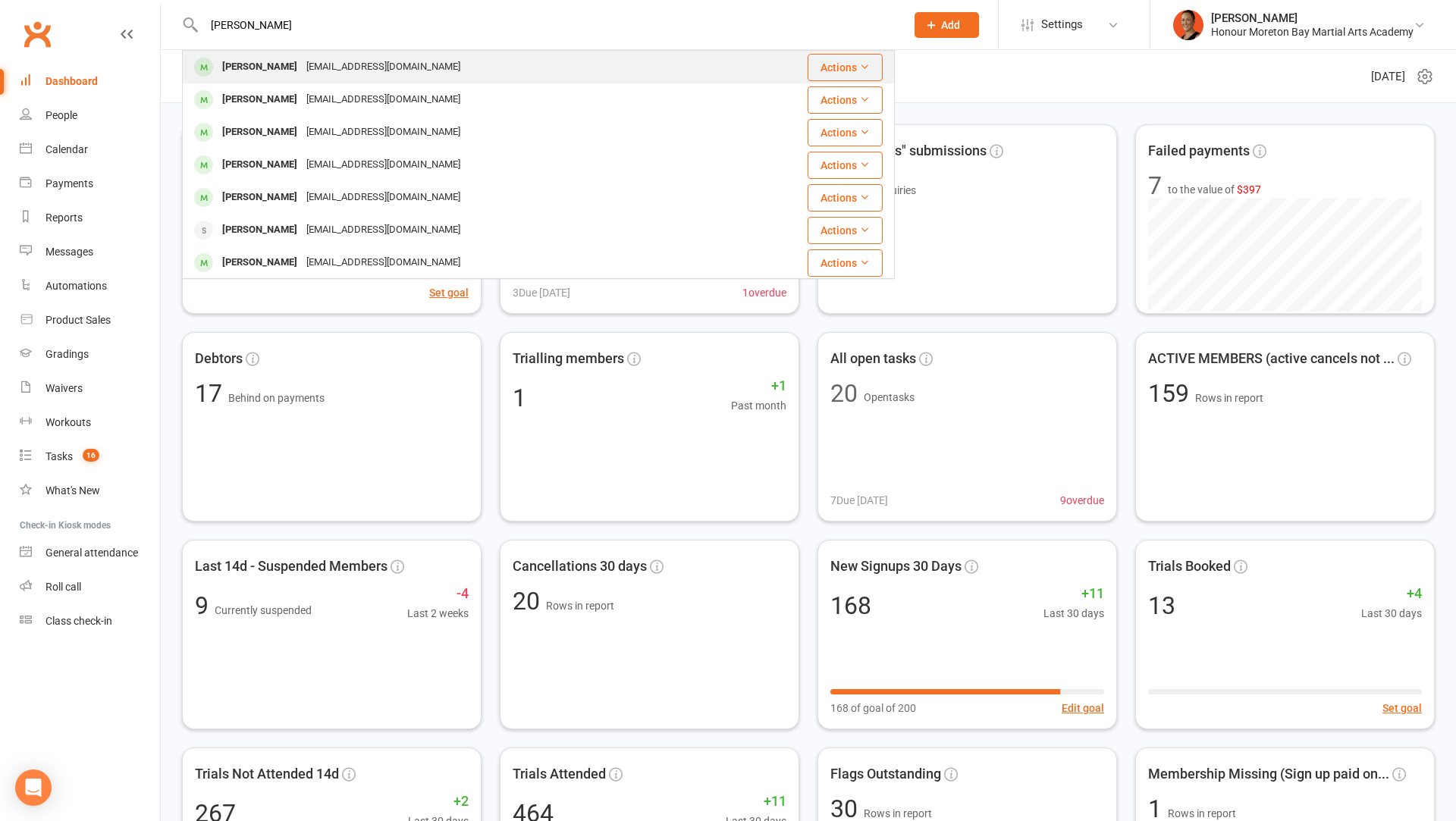
type input "[PERSON_NAME]"
click at [503, 62] on div "[PERSON_NAME] [EMAIL_ADDRESS][DOMAIN_NAME]" at bounding box center [478, 66] width 590 height 31
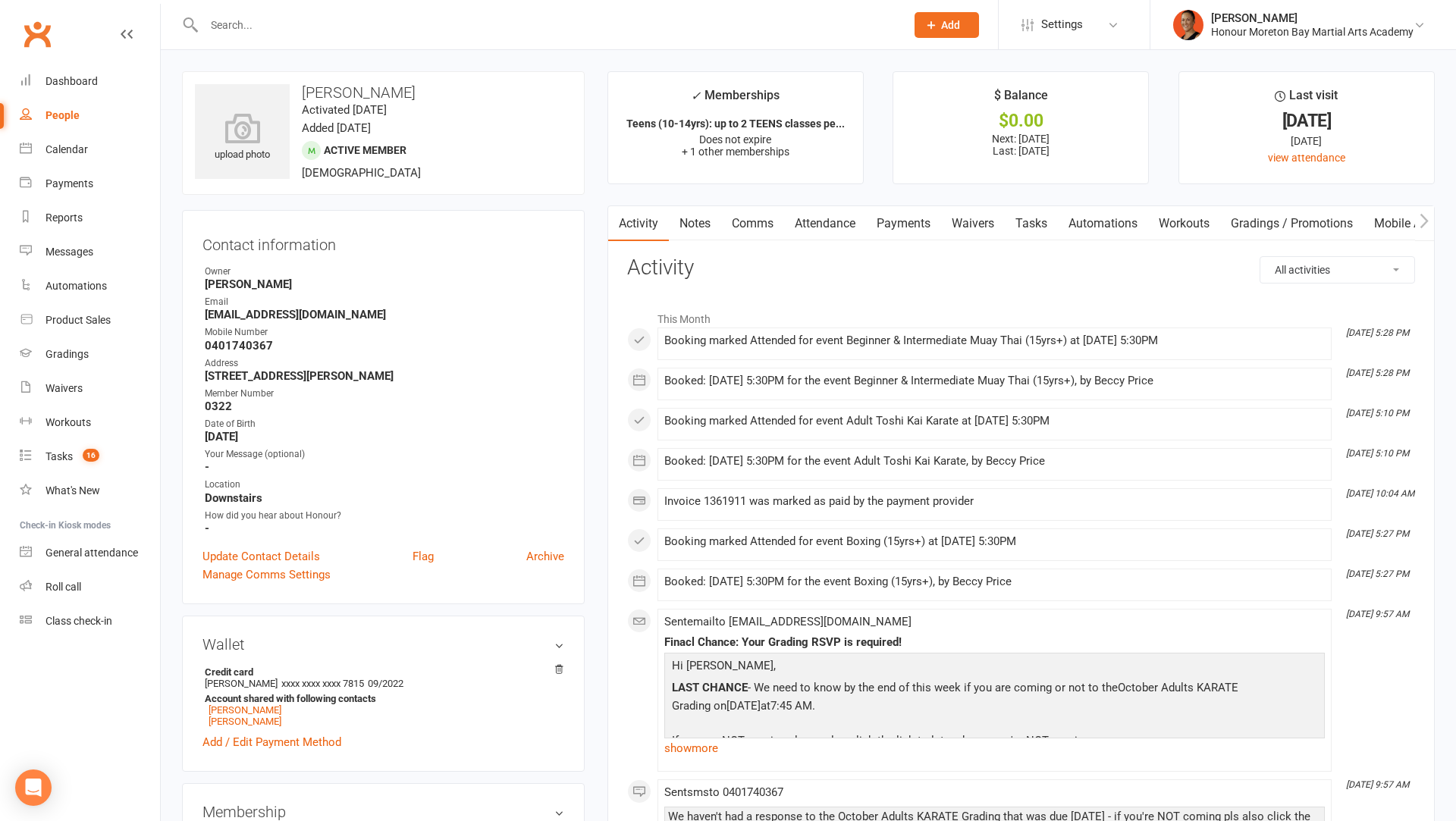
click at [1426, 222] on icon "button" at bounding box center [1423, 221] width 9 height 16
click at [700, 216] on link "Payments" at bounding box center [702, 224] width 75 height 35
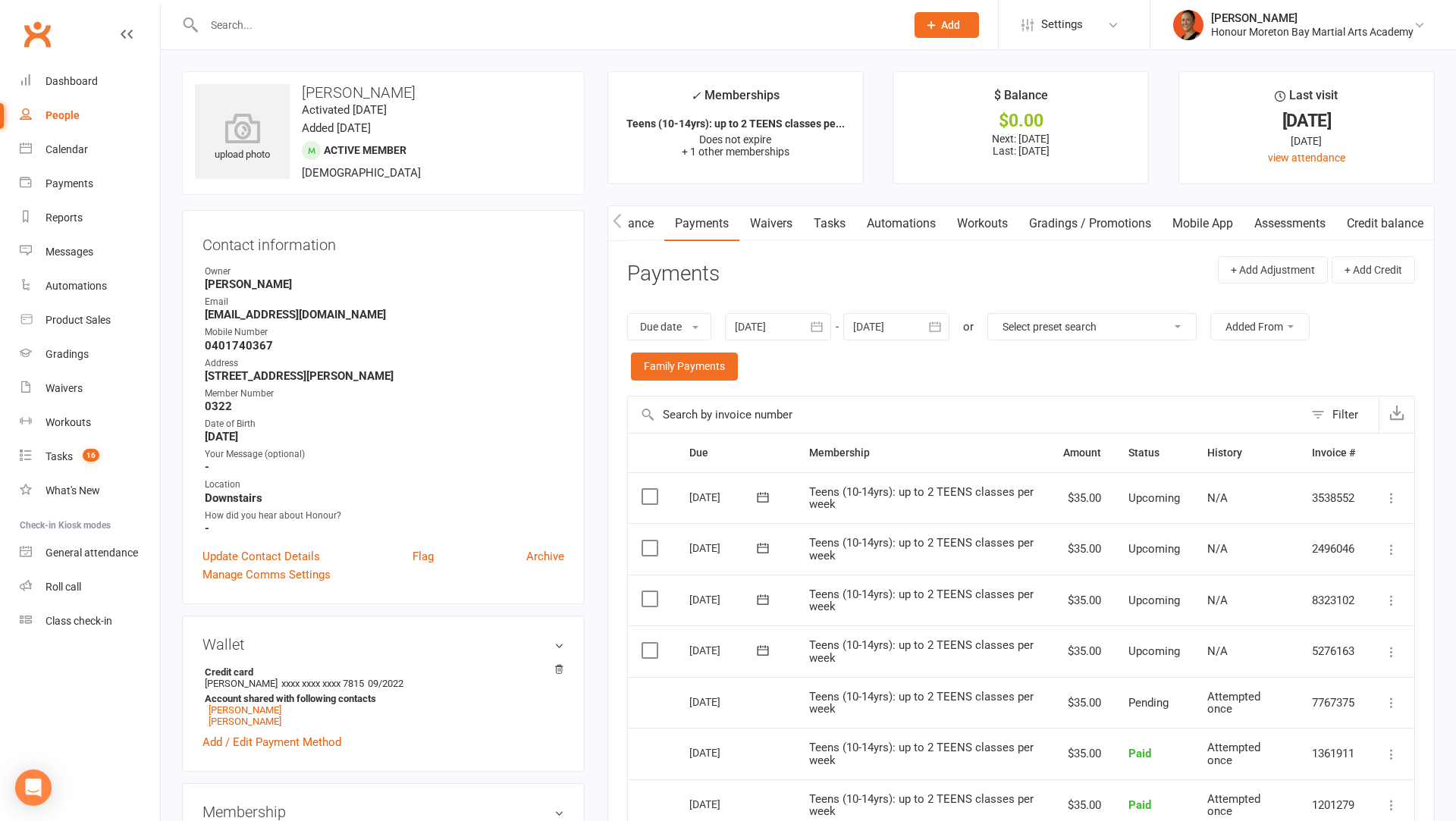
click at [1415, 216] on button "button" at bounding box center [1423, 223] width 19 height 34
click at [1394, 223] on link "Credit balance" at bounding box center [1385, 224] width 98 height 35
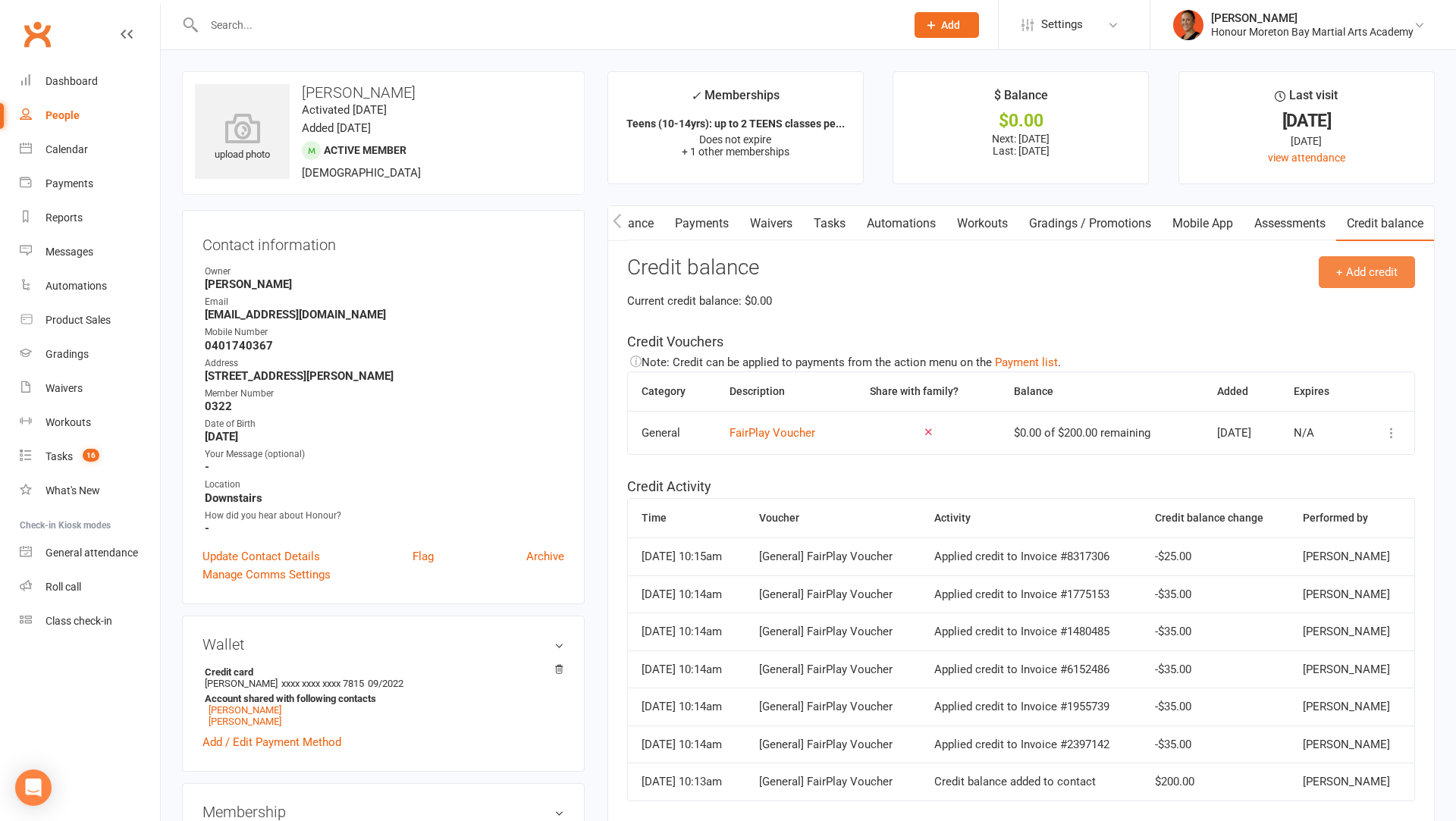
click at [1344, 270] on button "+ Add credit" at bounding box center [1366, 272] width 96 height 32
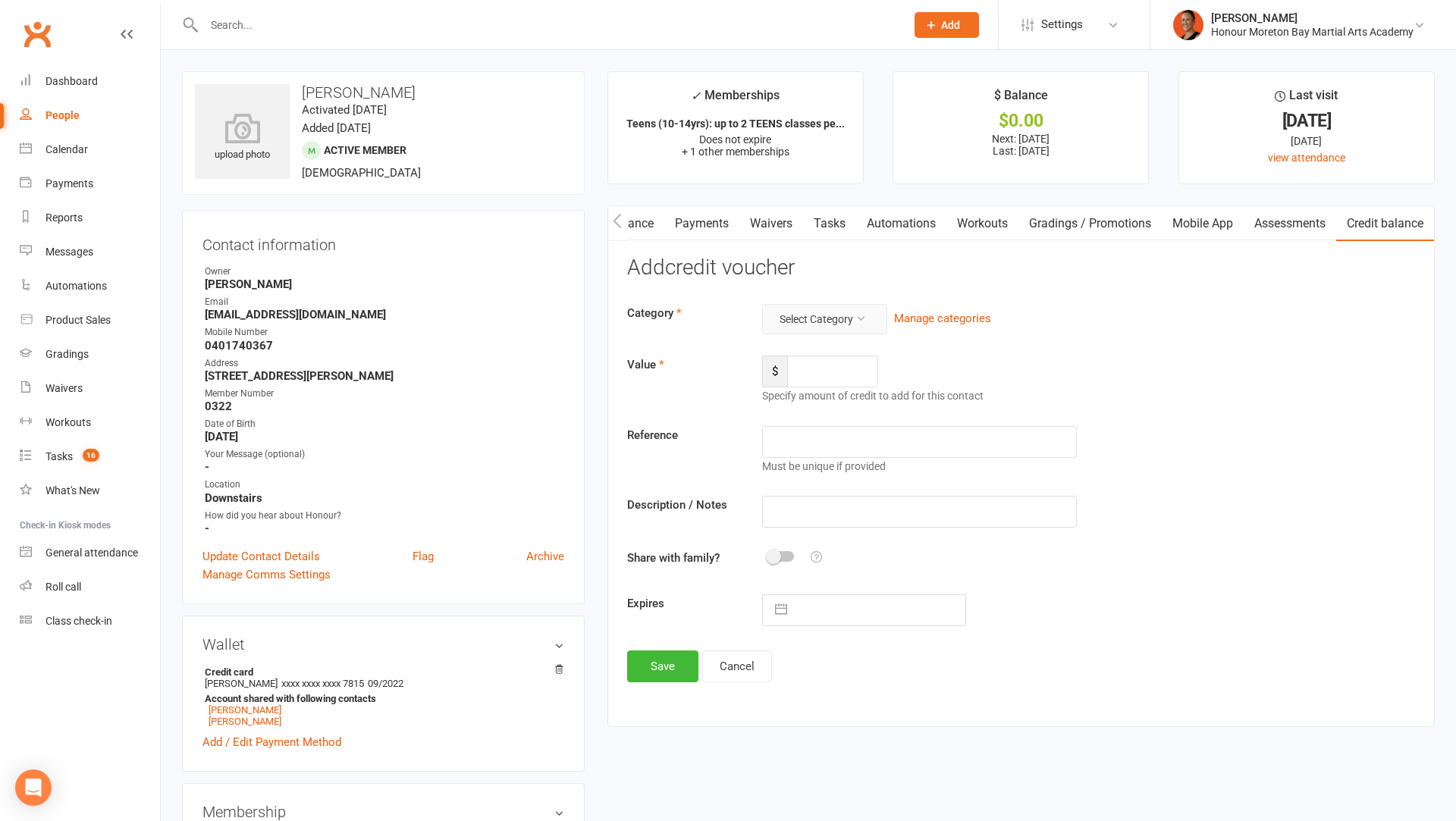
click at [845, 313] on button "Select Category" at bounding box center [824, 320] width 125 height 30
click at [828, 386] on link "FairPlay Voucher" at bounding box center [812, 384] width 150 height 30
click at [820, 380] on input "number" at bounding box center [832, 372] width 91 height 32
type input "200"
click at [793, 505] on input "text" at bounding box center [919, 512] width 315 height 32
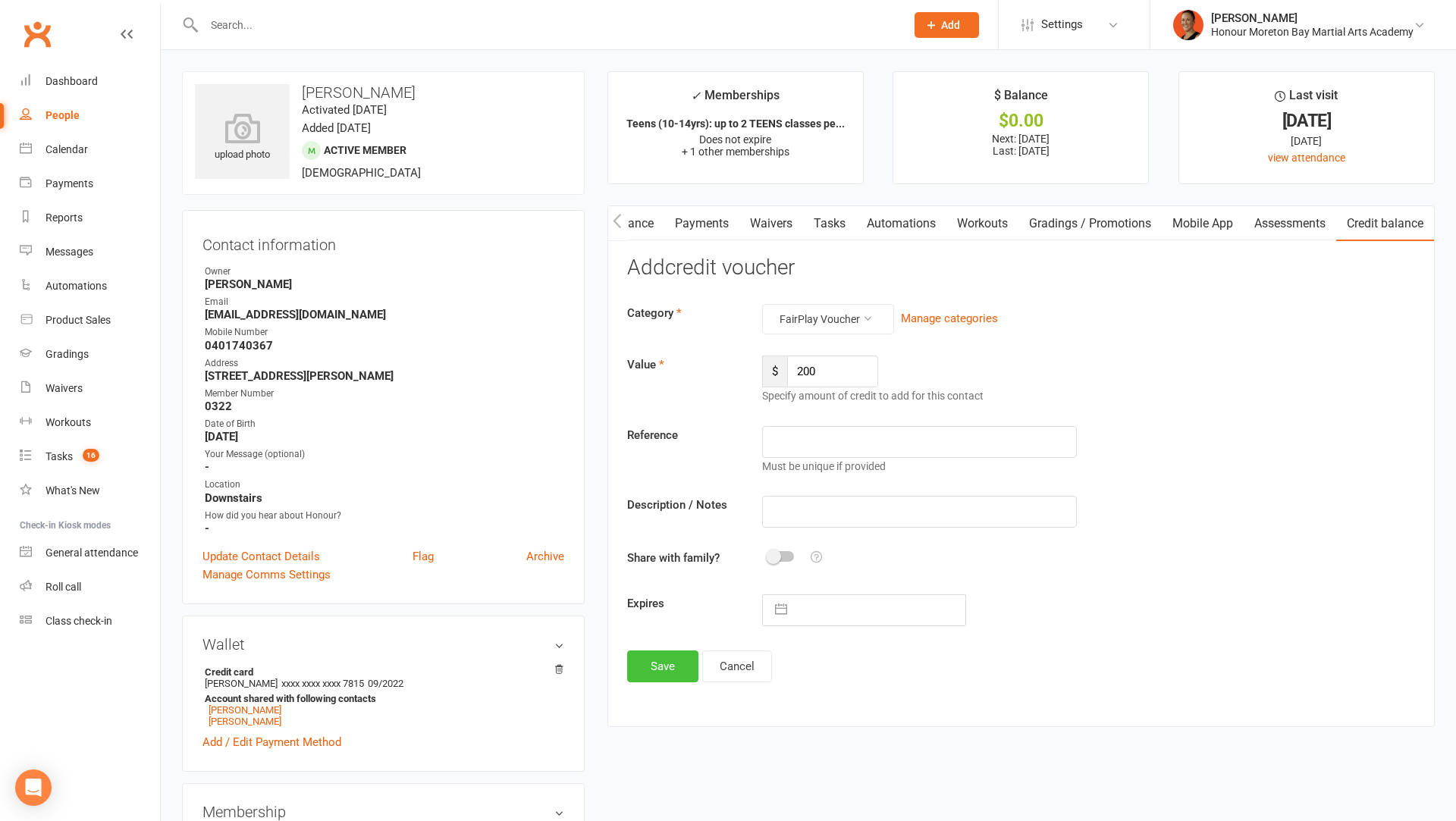
click at [653, 671] on button "Save" at bounding box center [663, 667] width 71 height 32
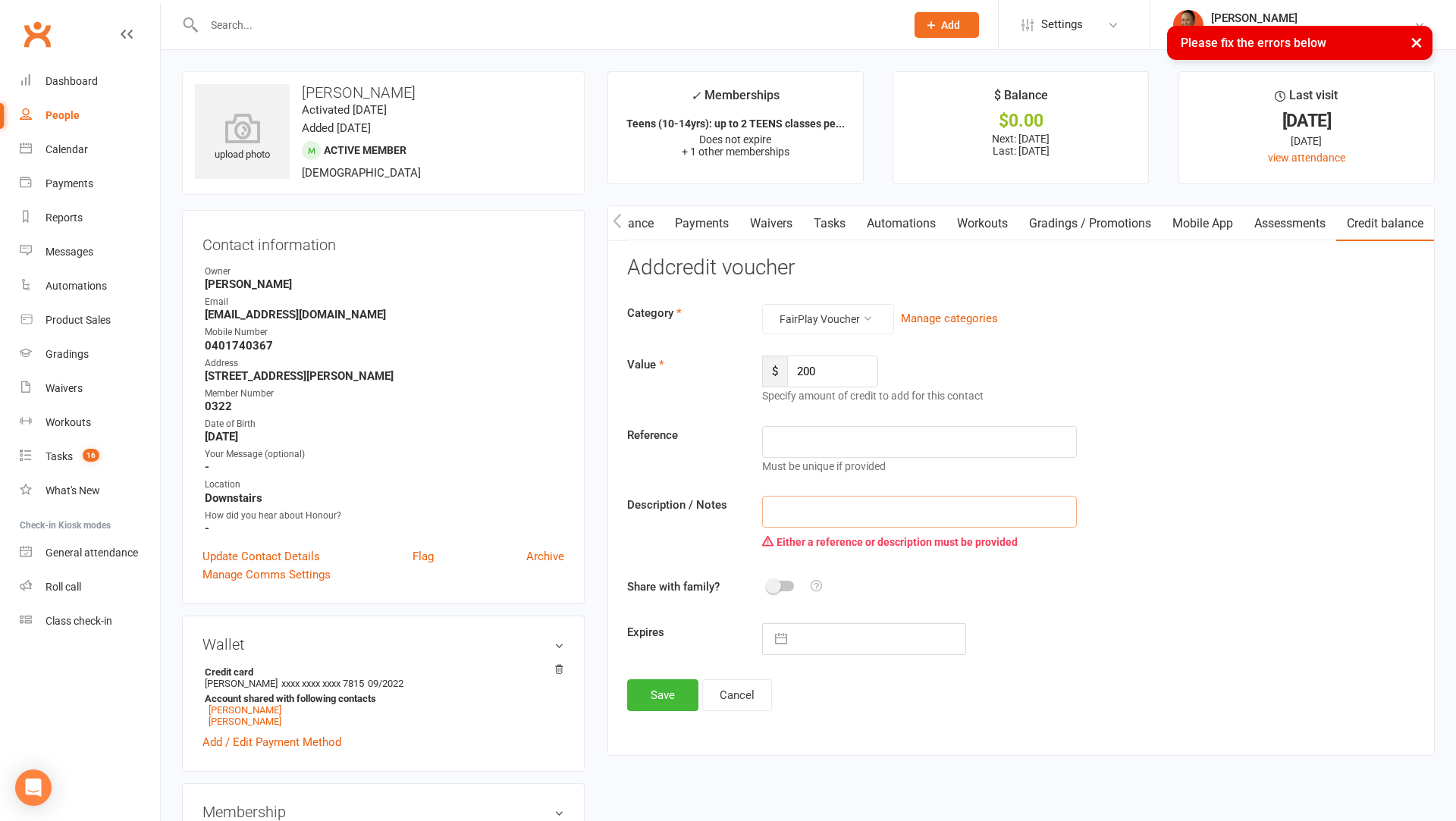
click at [799, 501] on input "text" at bounding box center [919, 512] width 315 height 32
type input "PlayOn"
click at [649, 692] on button "Save" at bounding box center [663, 696] width 71 height 32
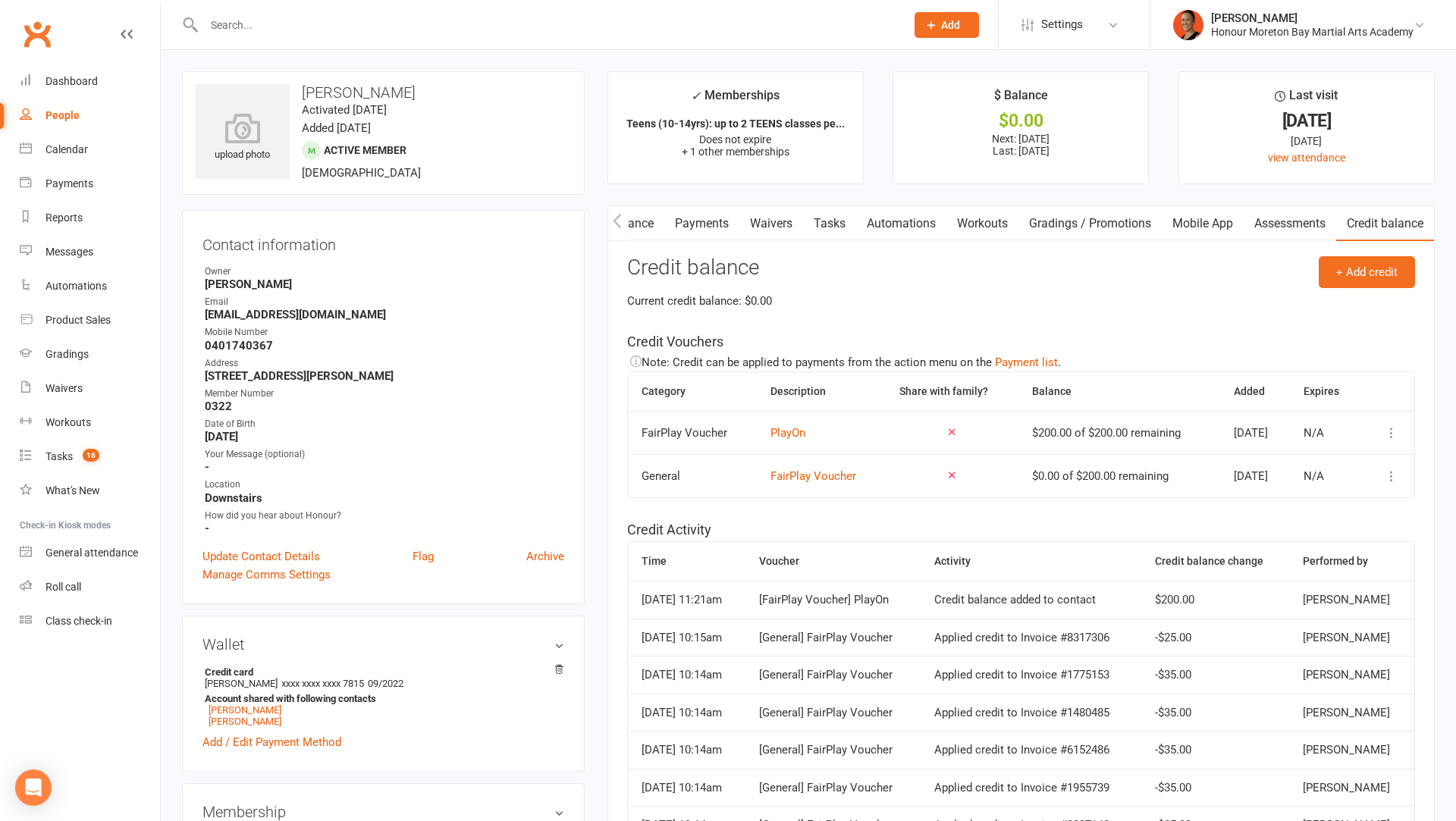
click at [702, 220] on link "Payments" at bounding box center [702, 224] width 75 height 35
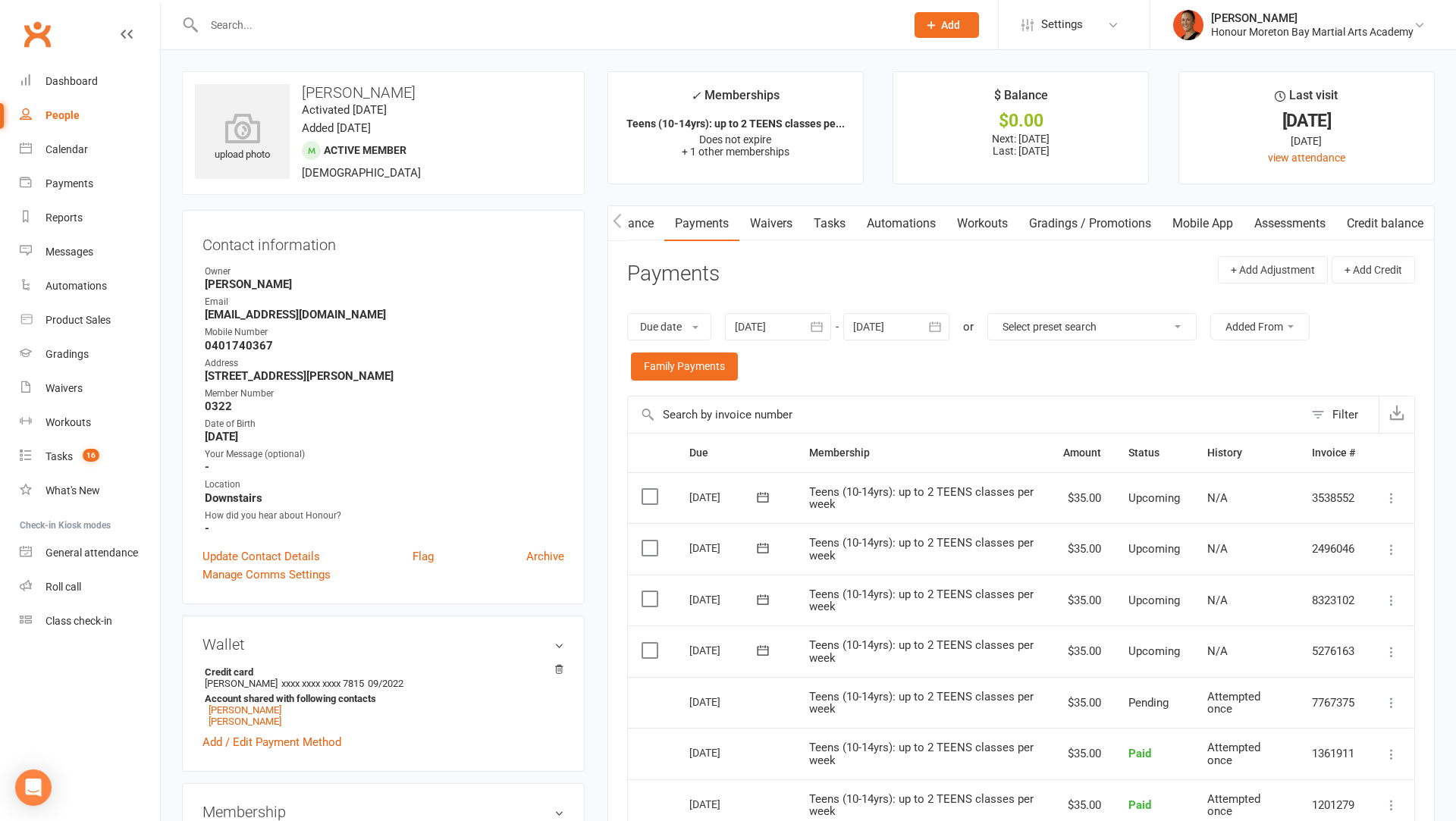
click at [656, 222] on link "Attendance" at bounding box center [623, 224] width 82 height 35
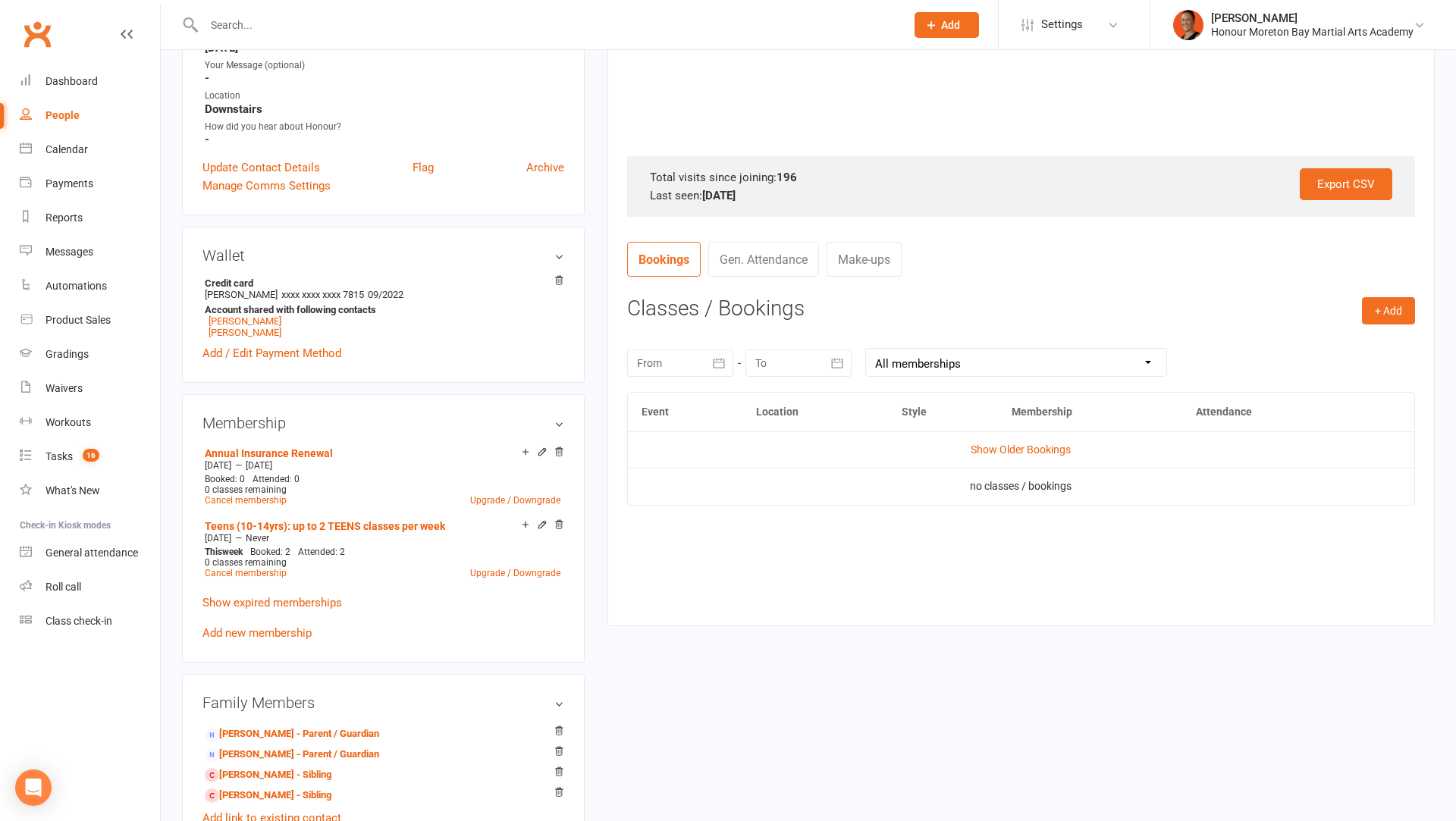
scroll to position [392, 0]
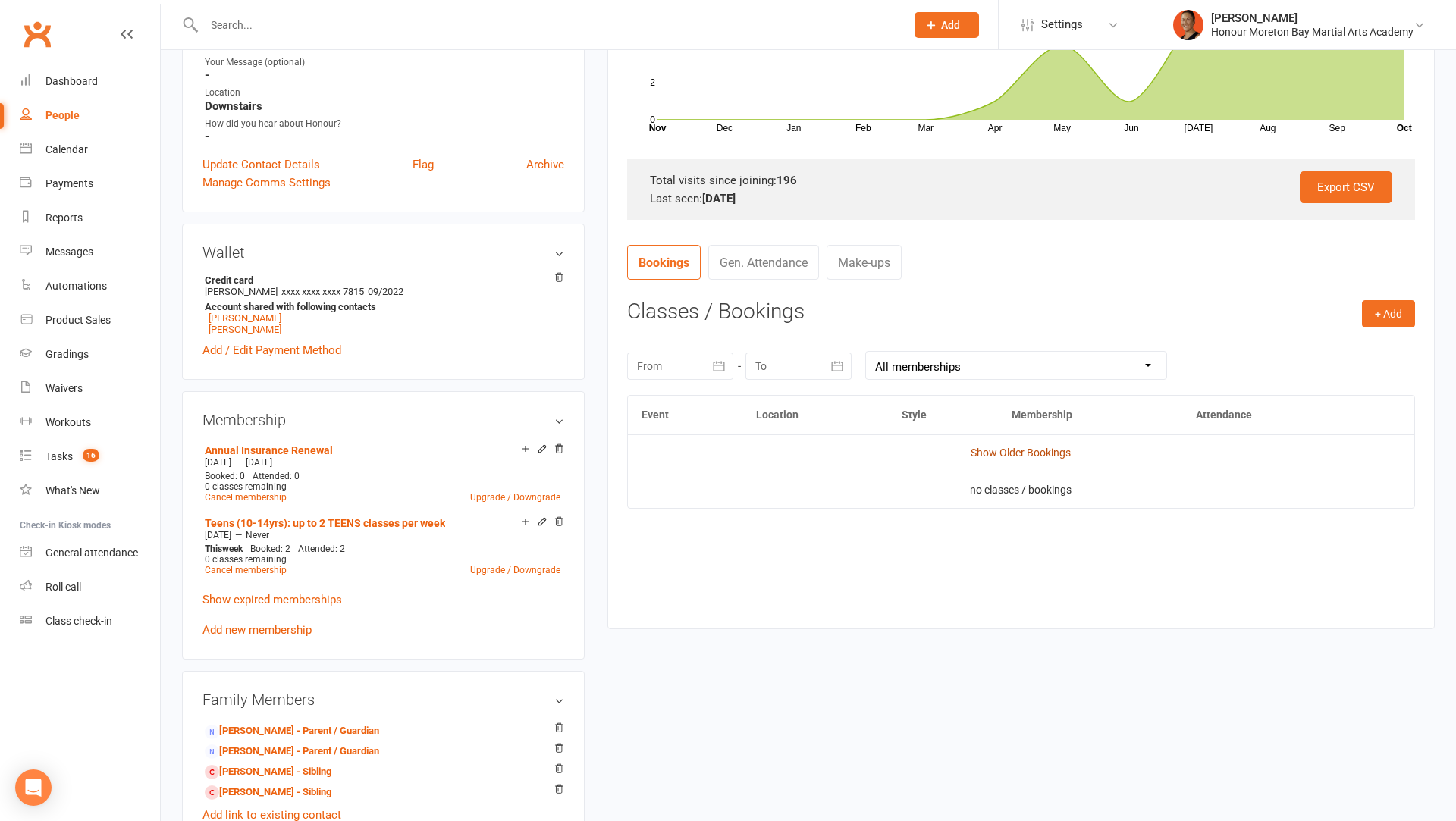
click at [993, 455] on link "Show Older Bookings" at bounding box center [1020, 453] width 100 height 12
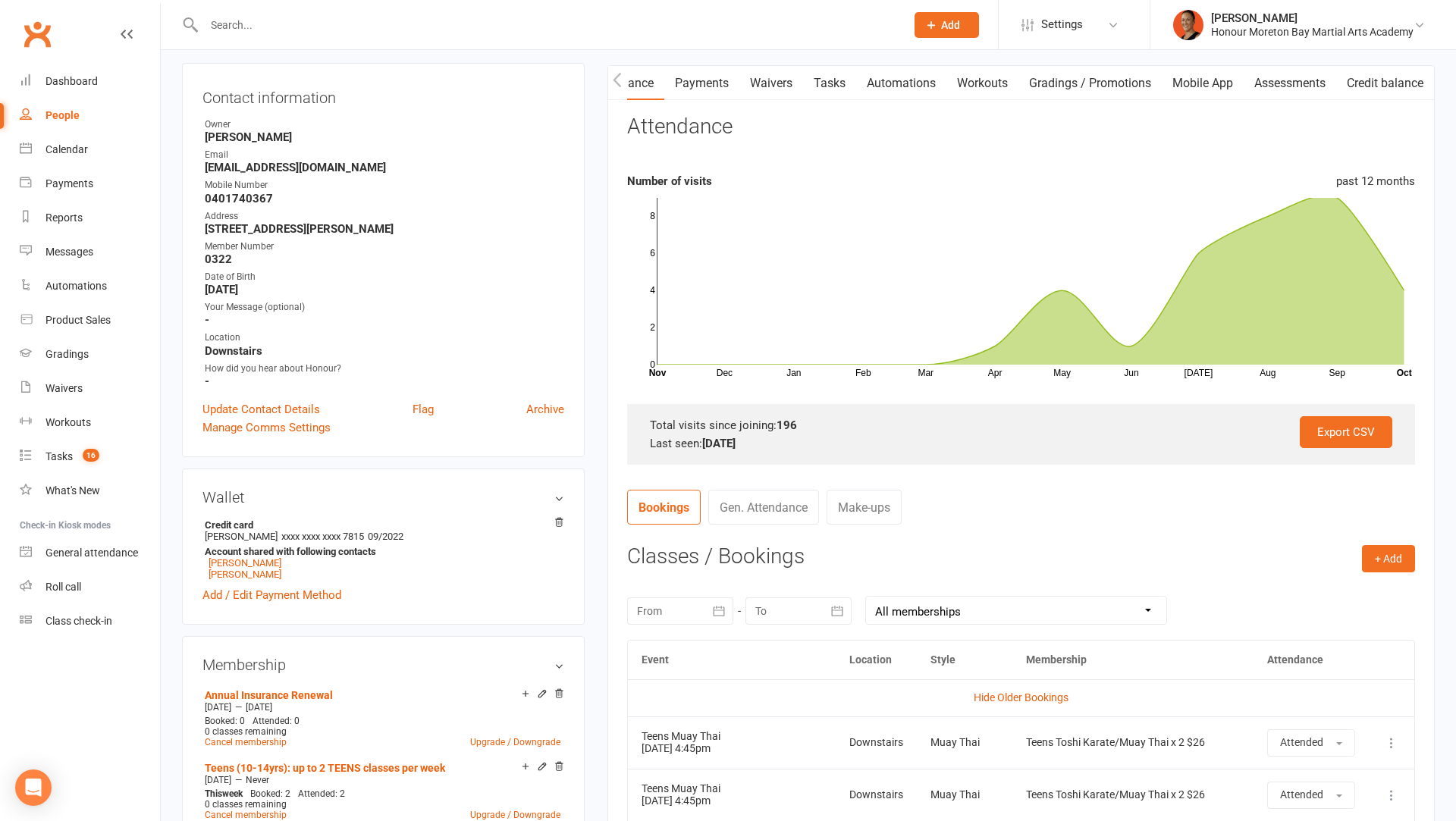
scroll to position [0, 0]
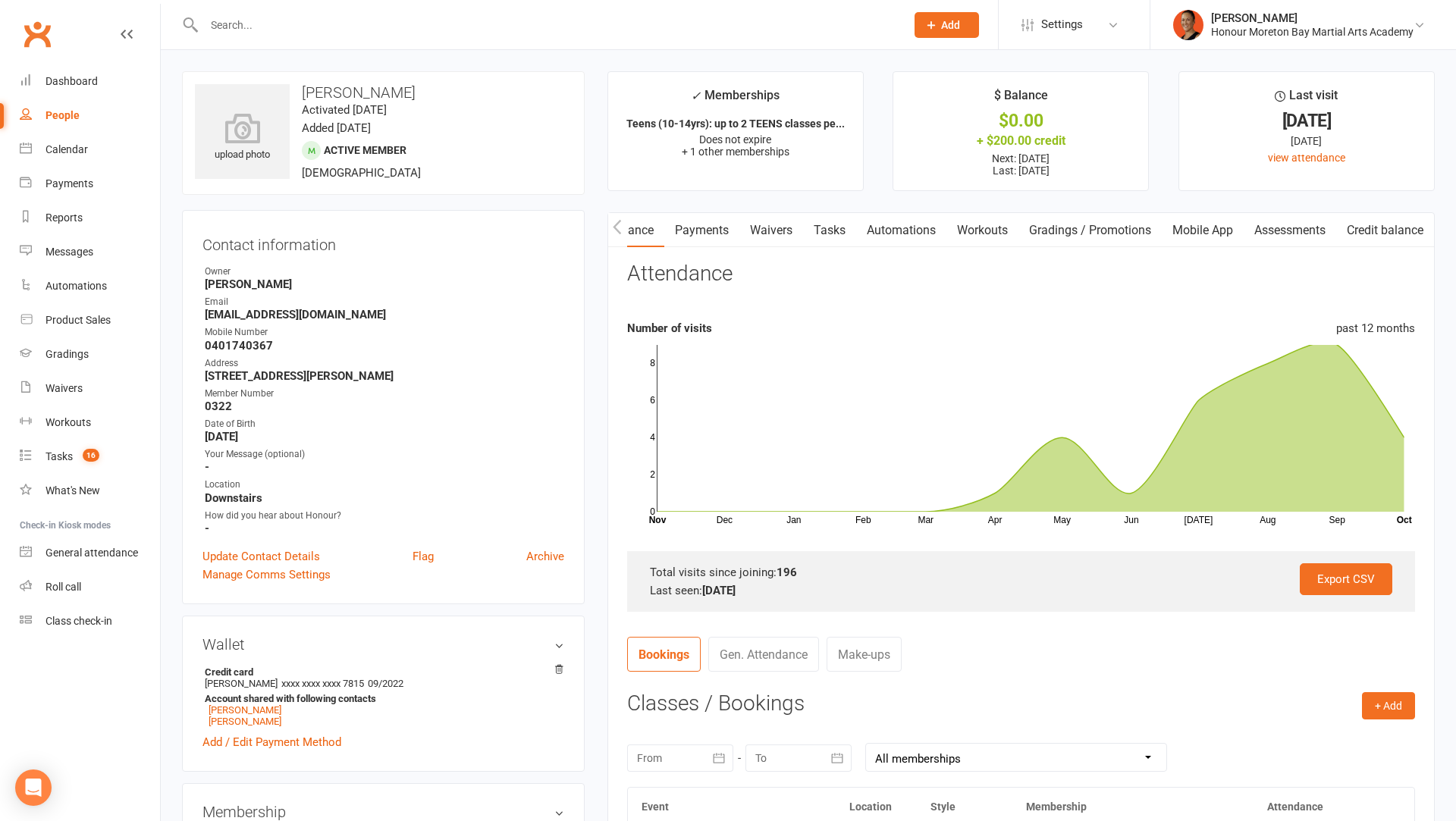
click at [709, 229] on link "Payments" at bounding box center [702, 230] width 75 height 35
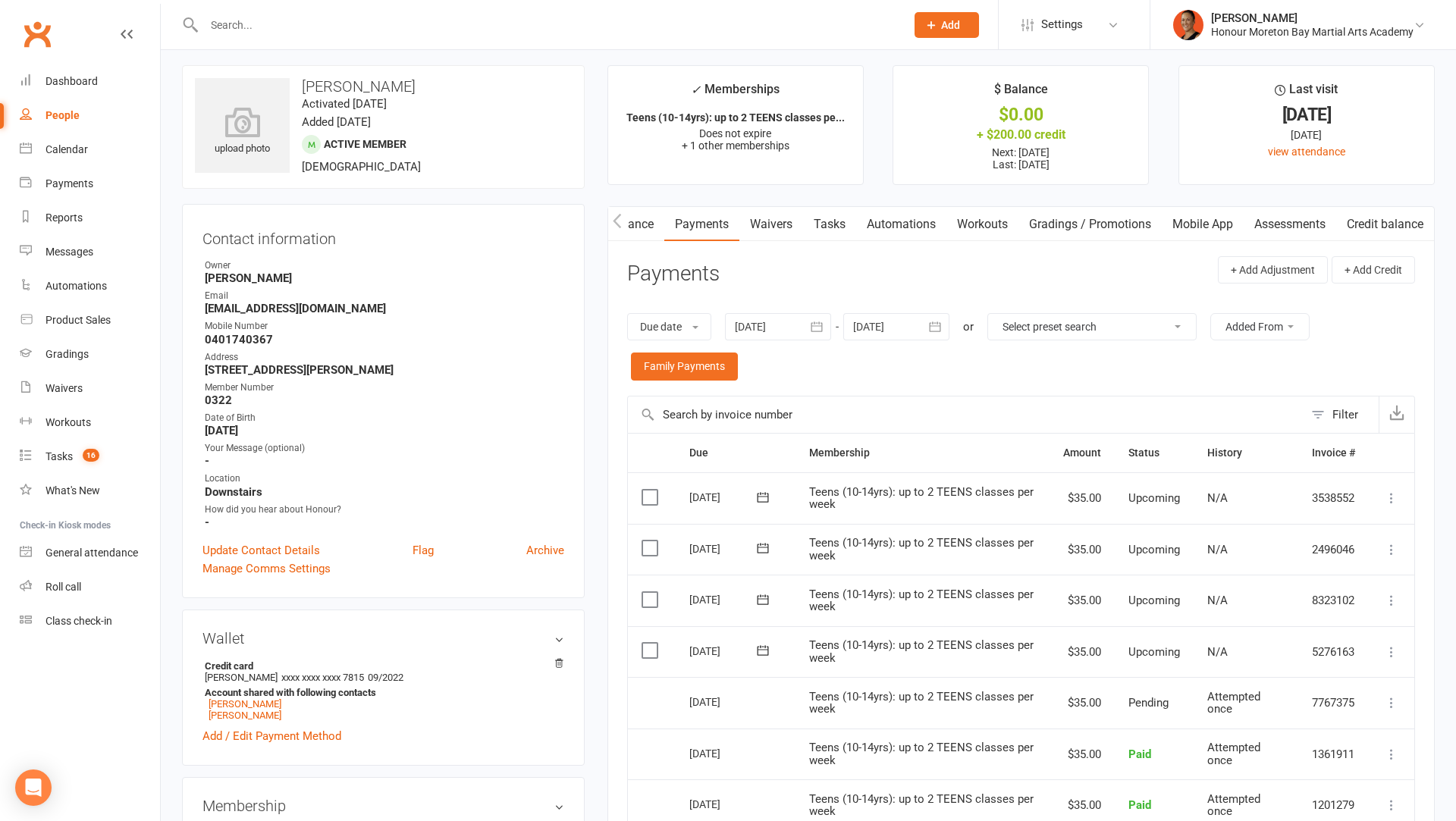
scroll to position [210, 0]
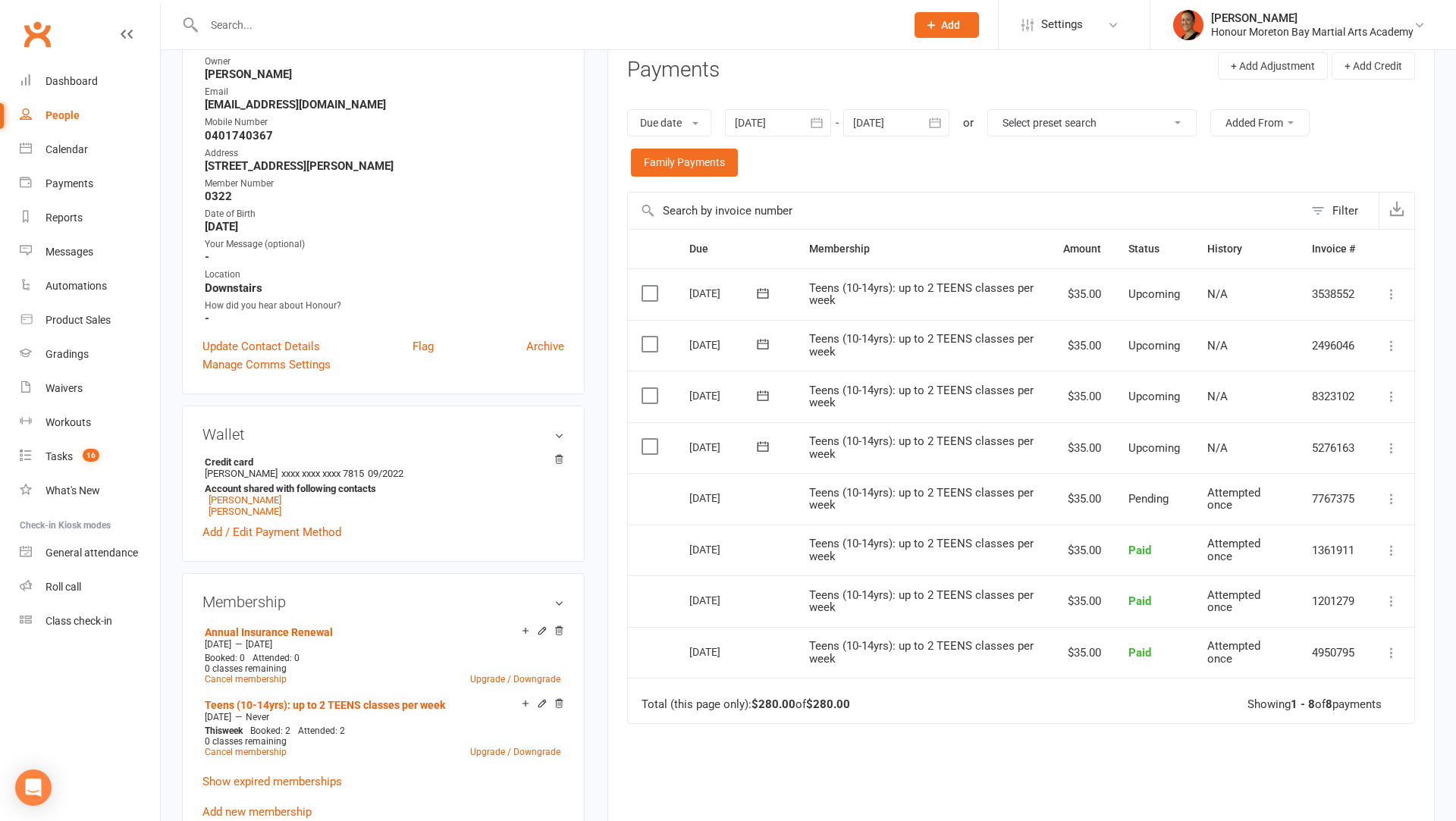
click at [1387, 444] on icon at bounding box center [1391, 448] width 15 height 15
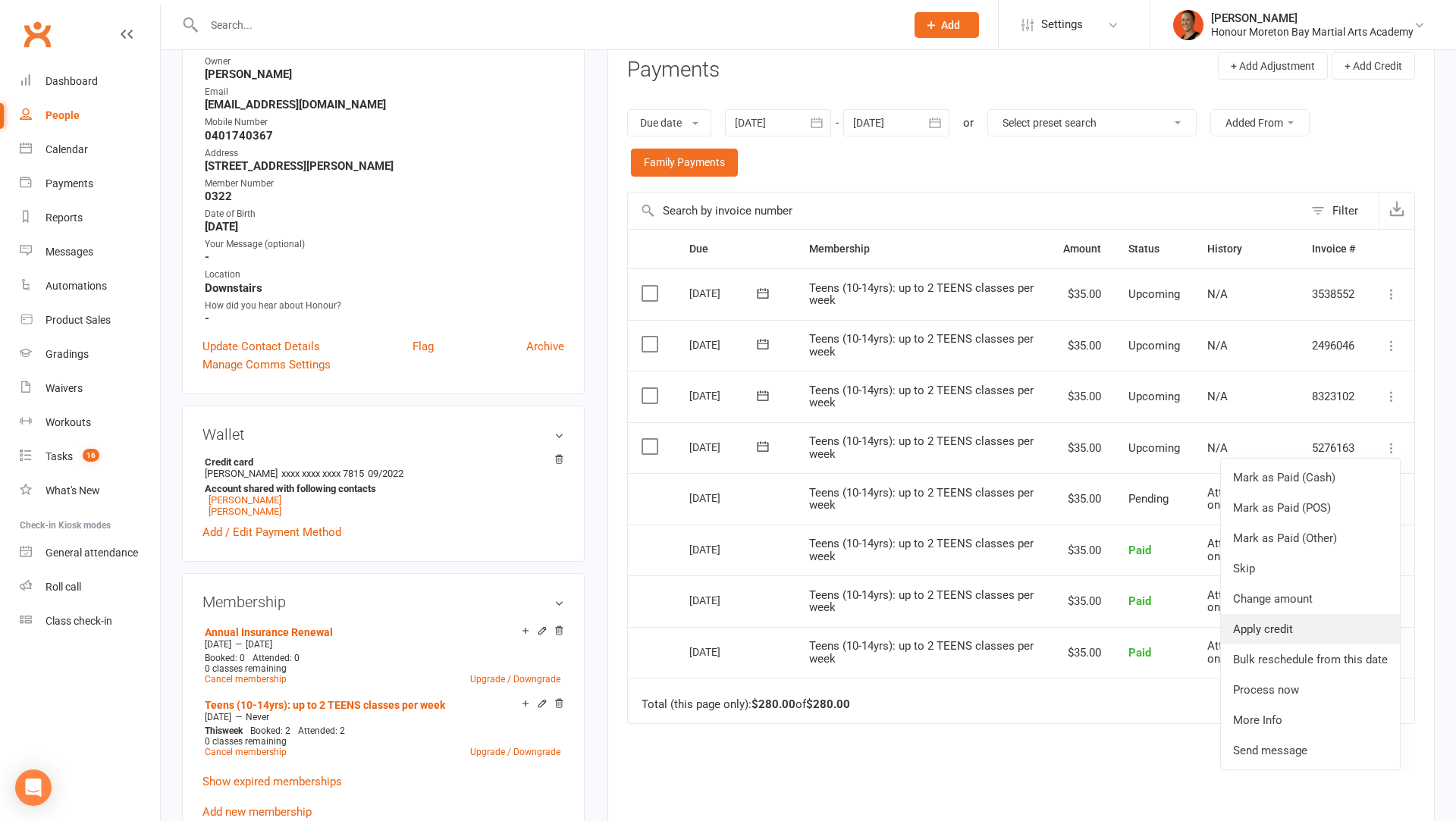
click at [1299, 622] on link "Apply credit" at bounding box center [1310, 629] width 179 height 30
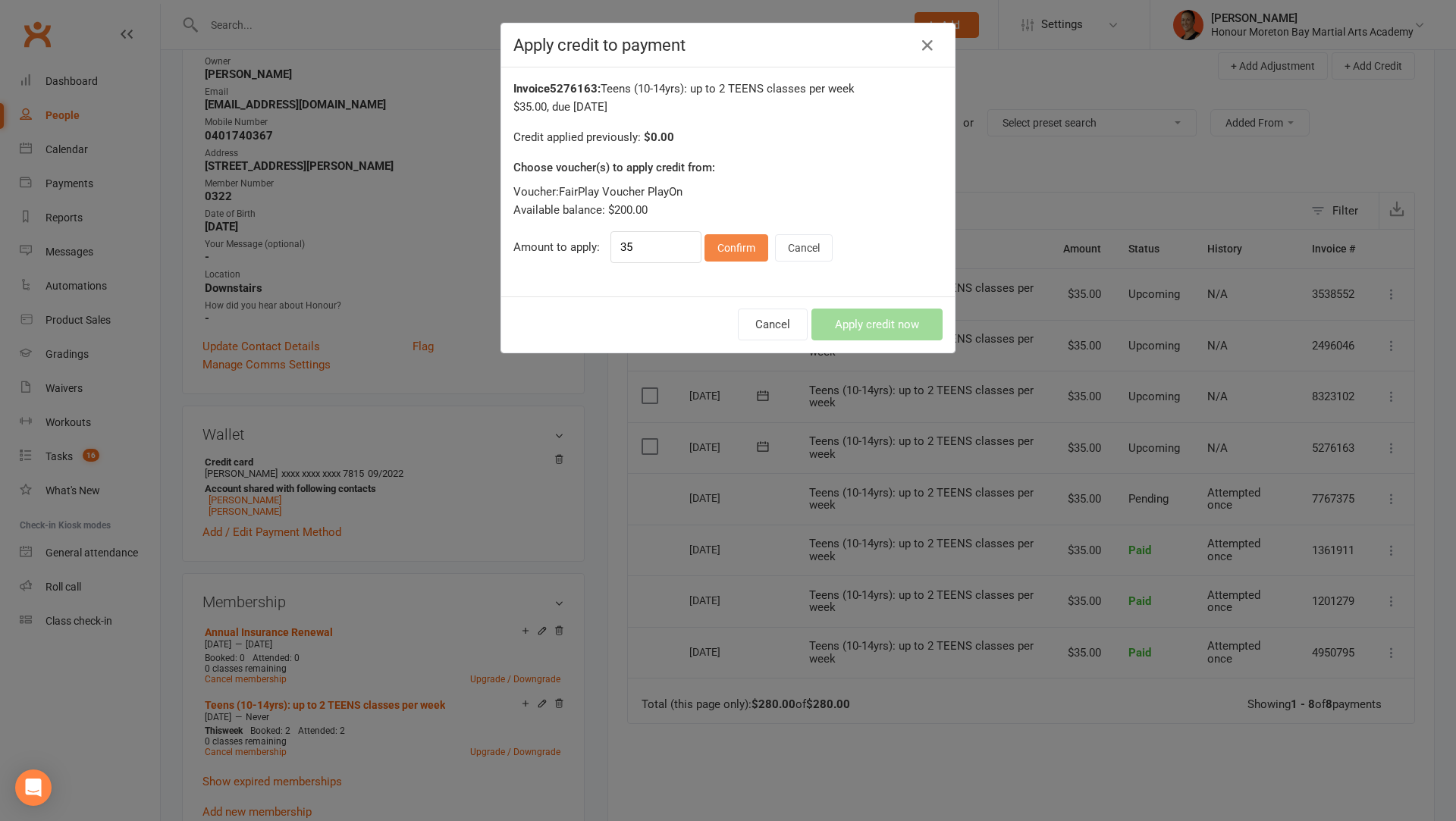
click at [724, 251] on button "Confirm" at bounding box center [736, 247] width 64 height 27
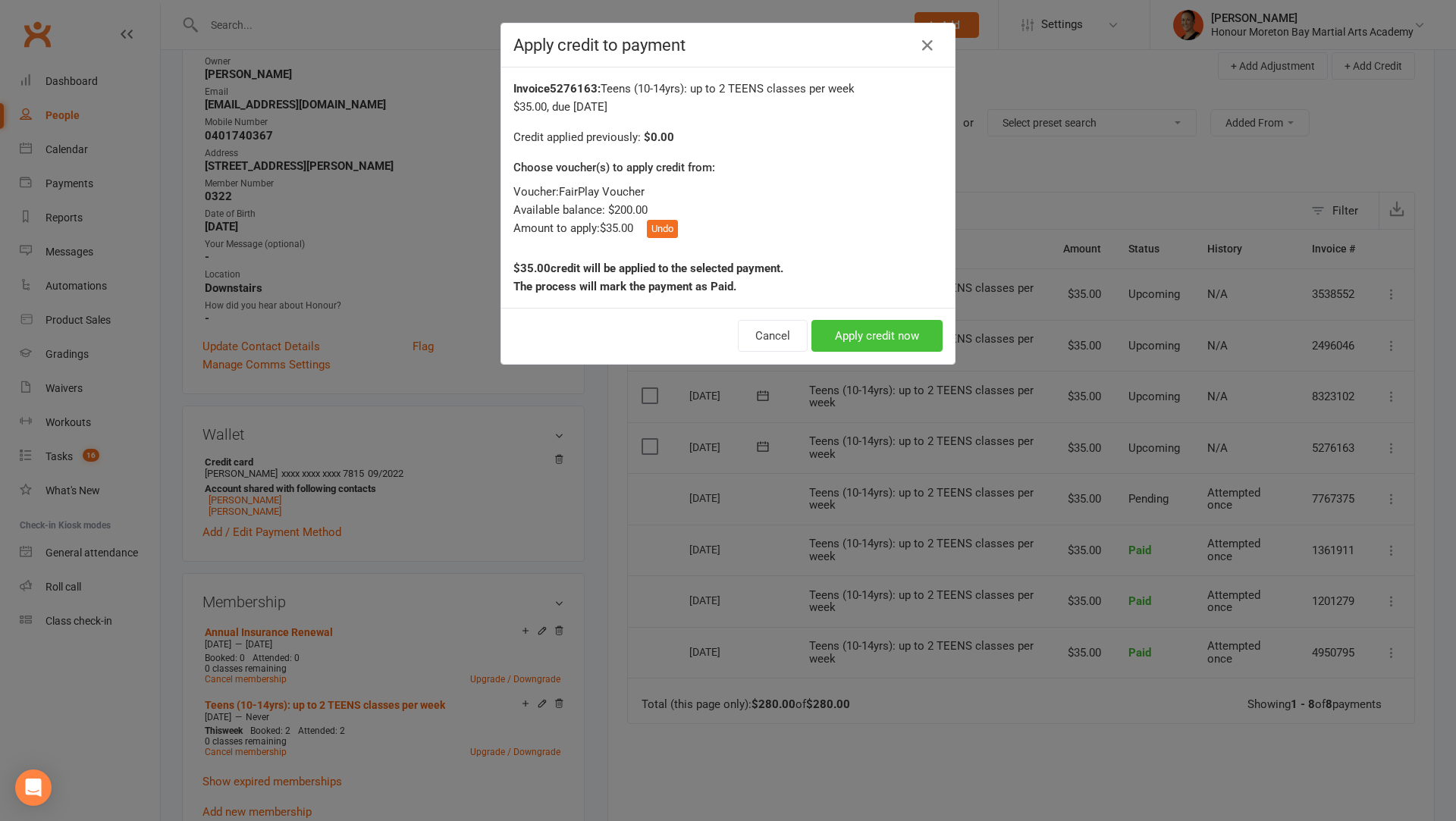
click at [850, 328] on button "Apply credit now" at bounding box center [876, 336] width 131 height 32
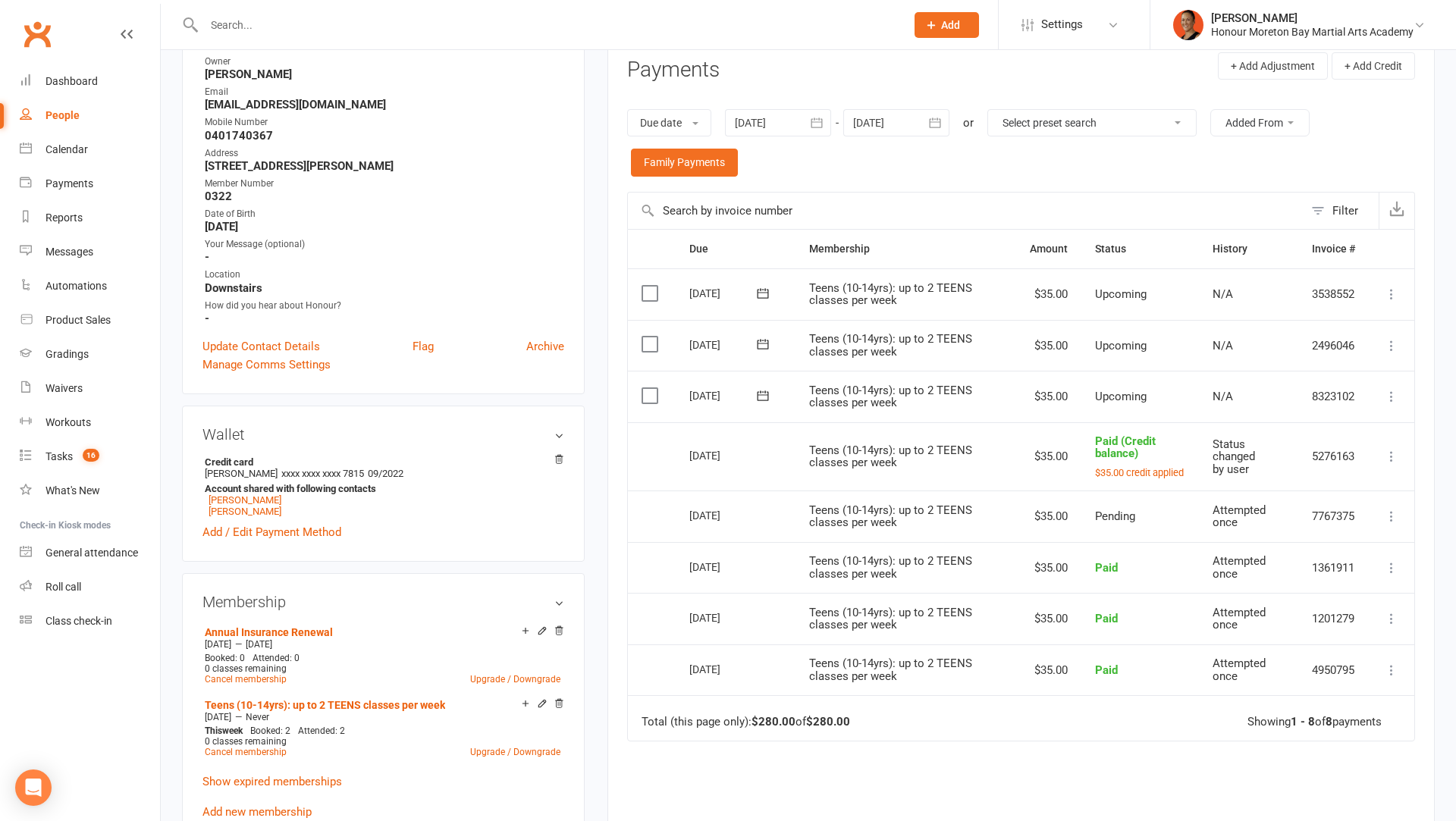
click at [1393, 392] on icon at bounding box center [1391, 396] width 15 height 15
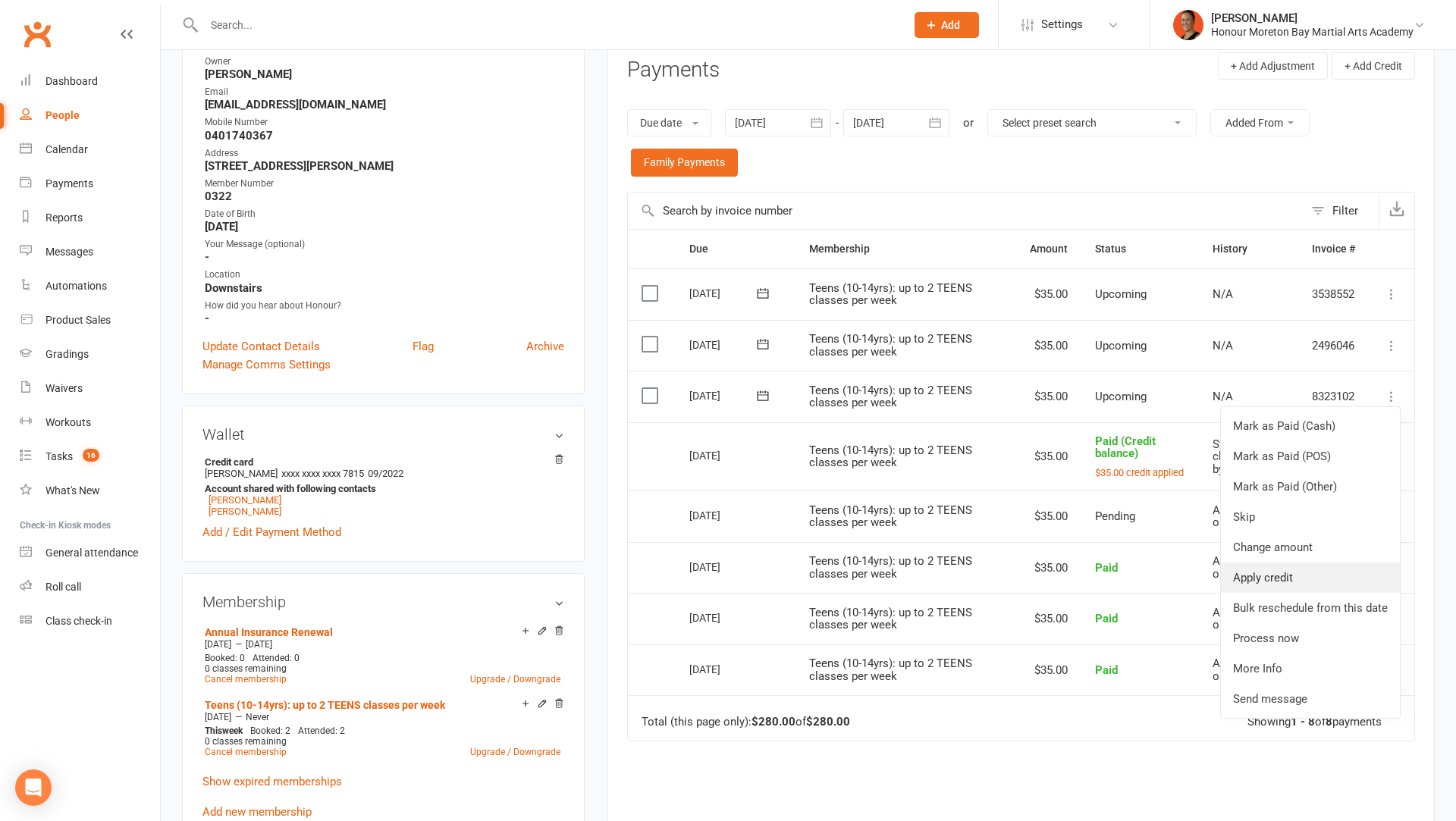
click at [1304, 564] on link "Apply credit" at bounding box center [1310, 578] width 179 height 30
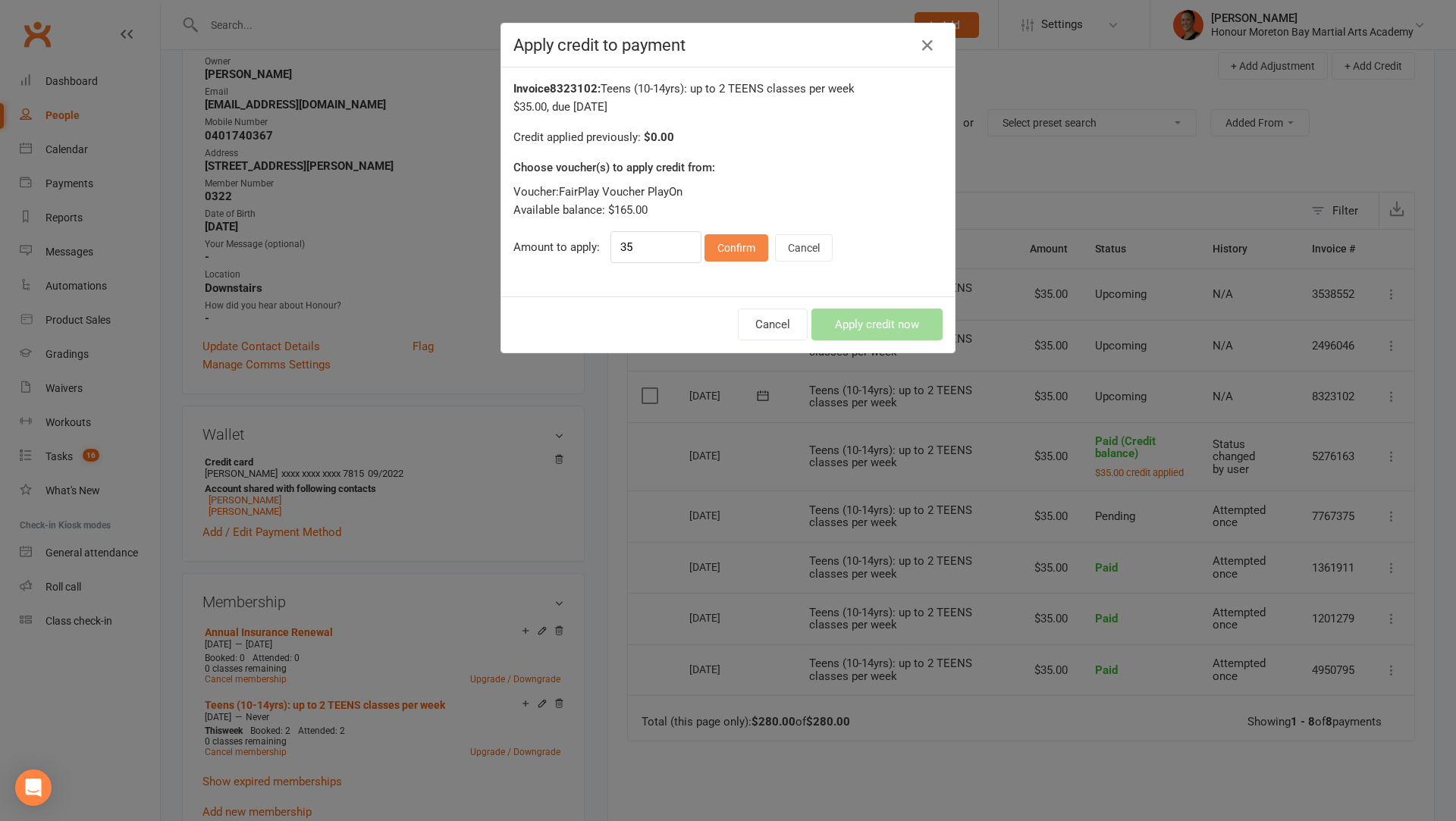
click at [730, 243] on button "Confirm" at bounding box center [736, 247] width 64 height 27
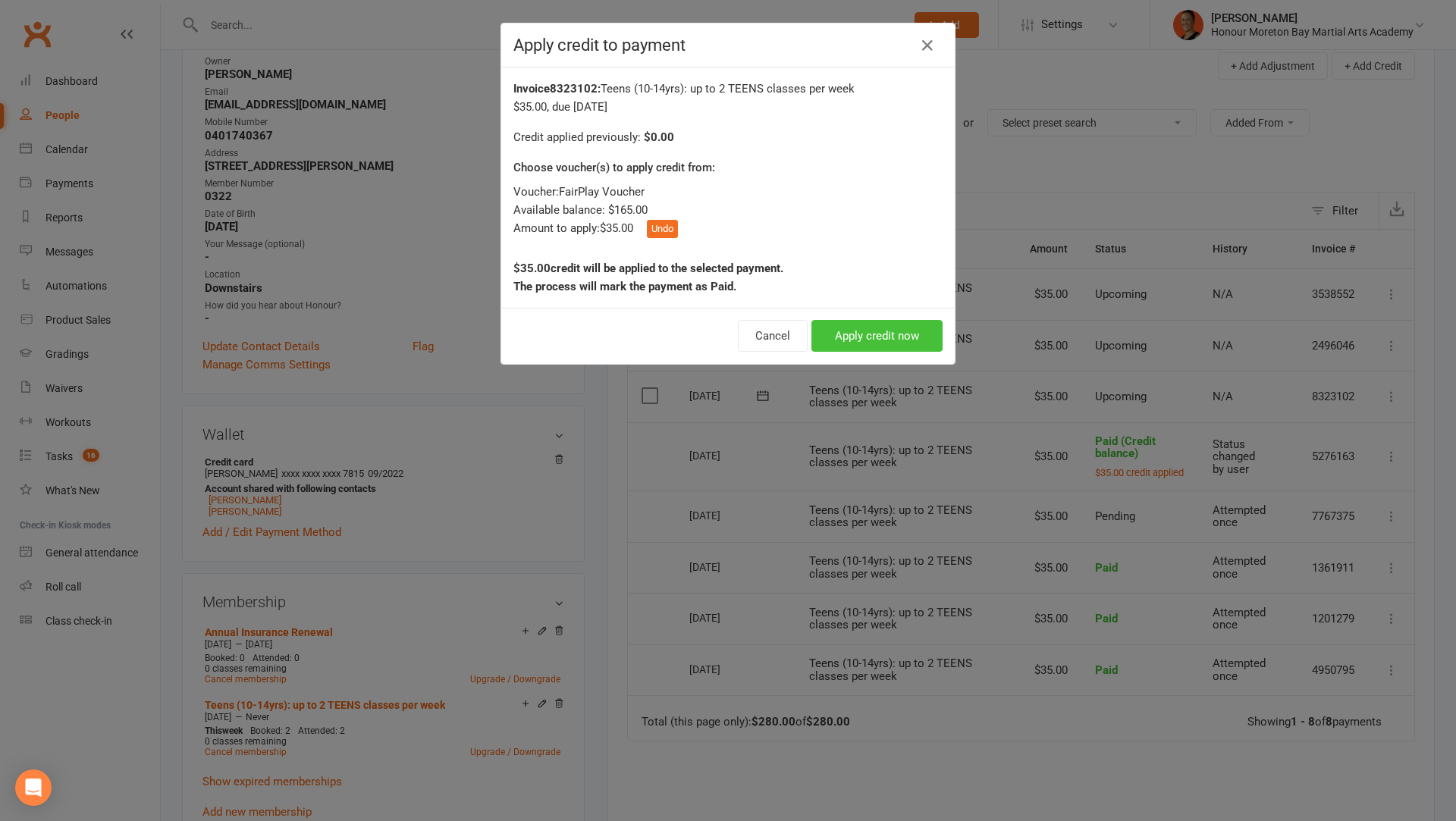
click at [844, 328] on button "Apply credit now" at bounding box center [876, 336] width 131 height 32
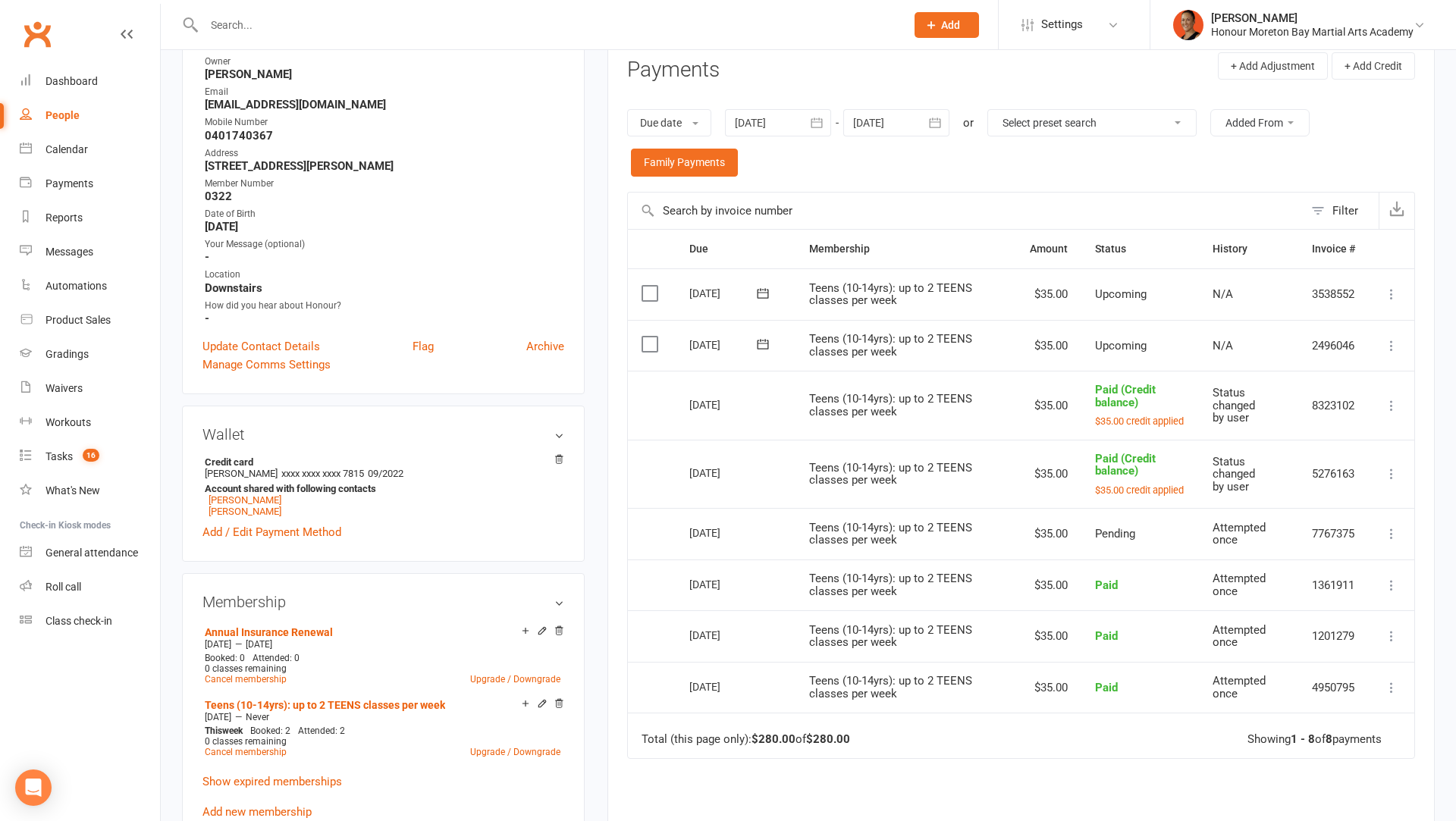
click at [1394, 349] on icon at bounding box center [1391, 345] width 15 height 15
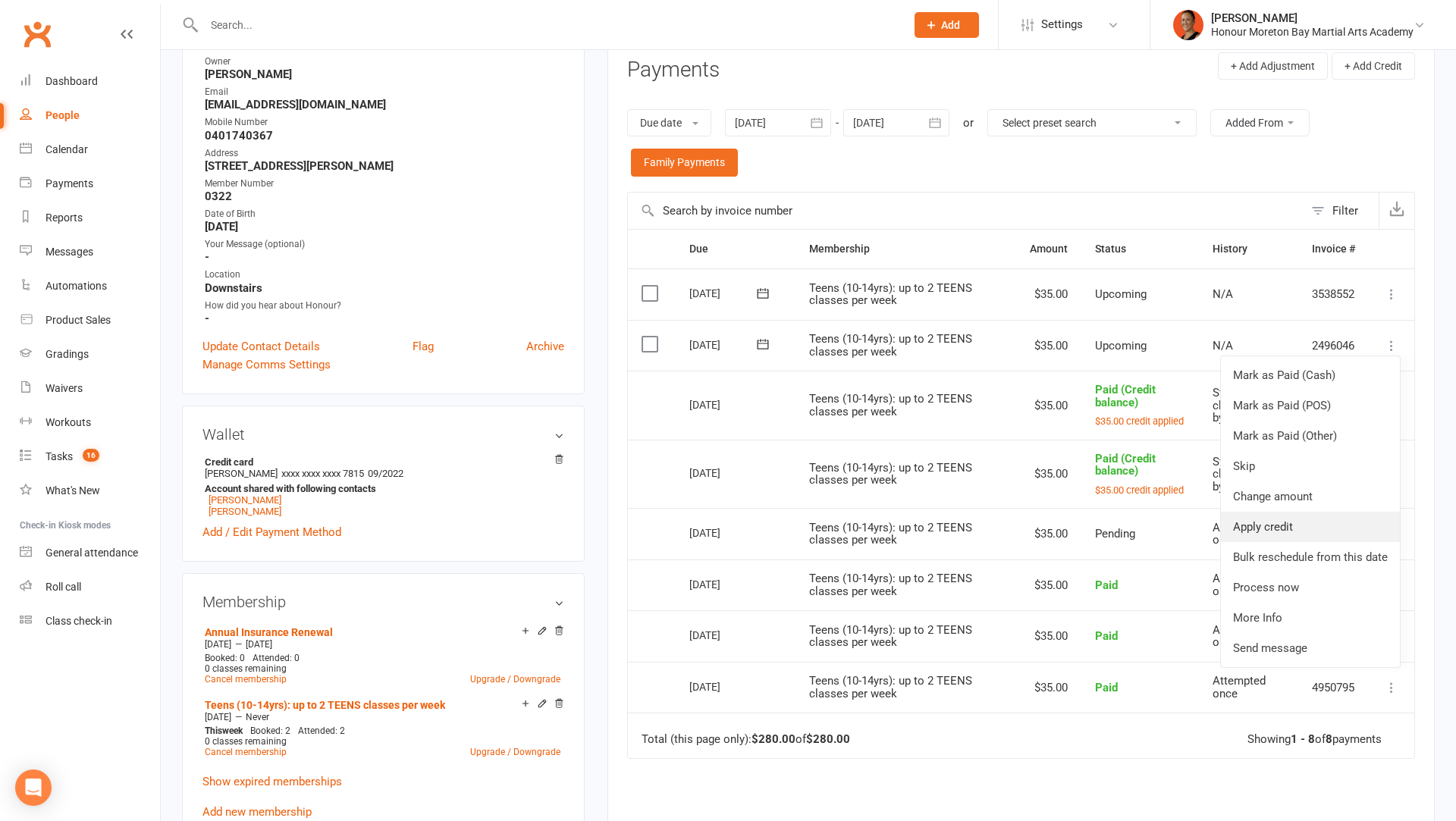
click at [1292, 526] on link "Apply credit" at bounding box center [1310, 527] width 179 height 30
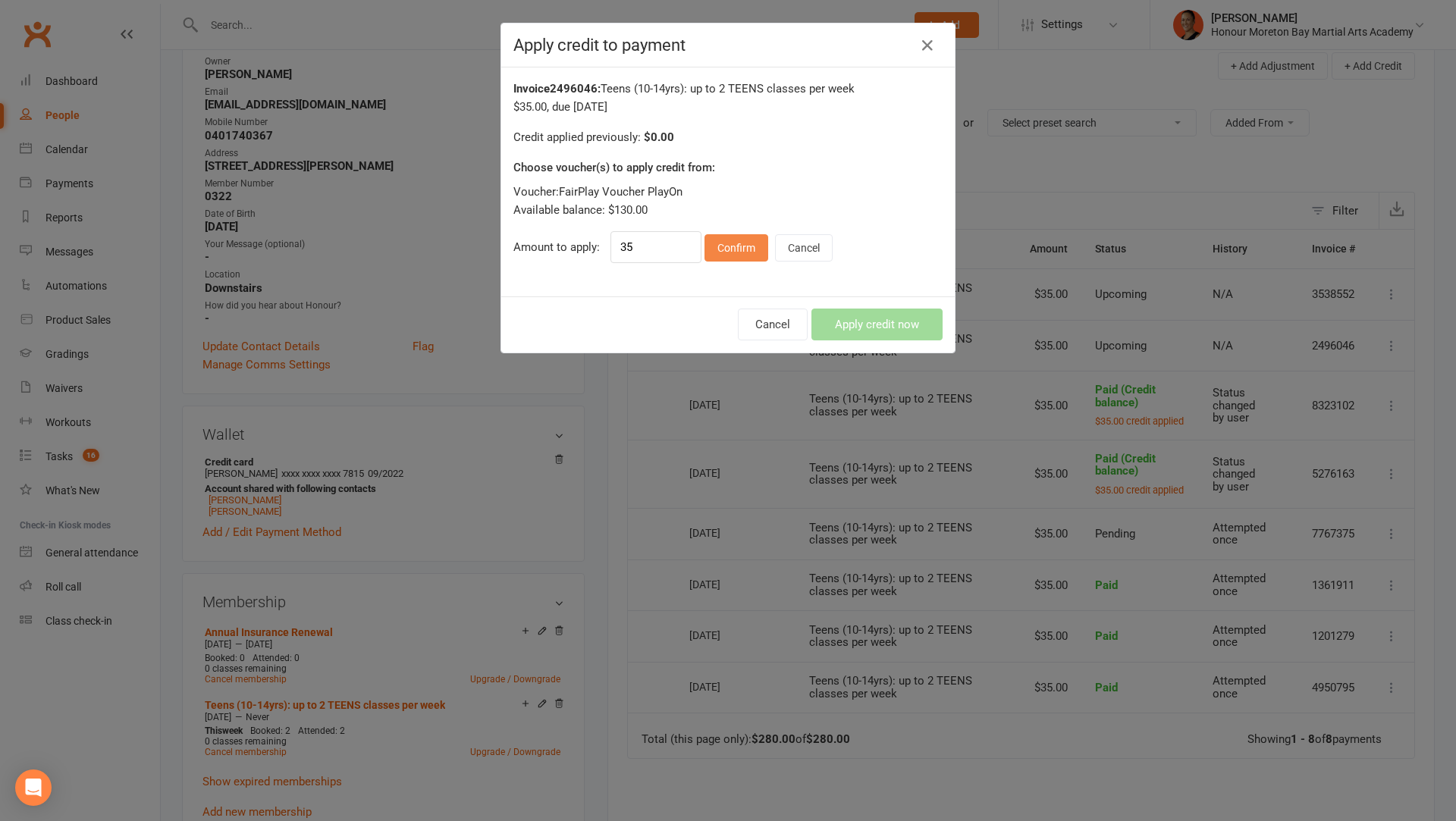
click at [728, 255] on button "Confirm" at bounding box center [736, 247] width 64 height 27
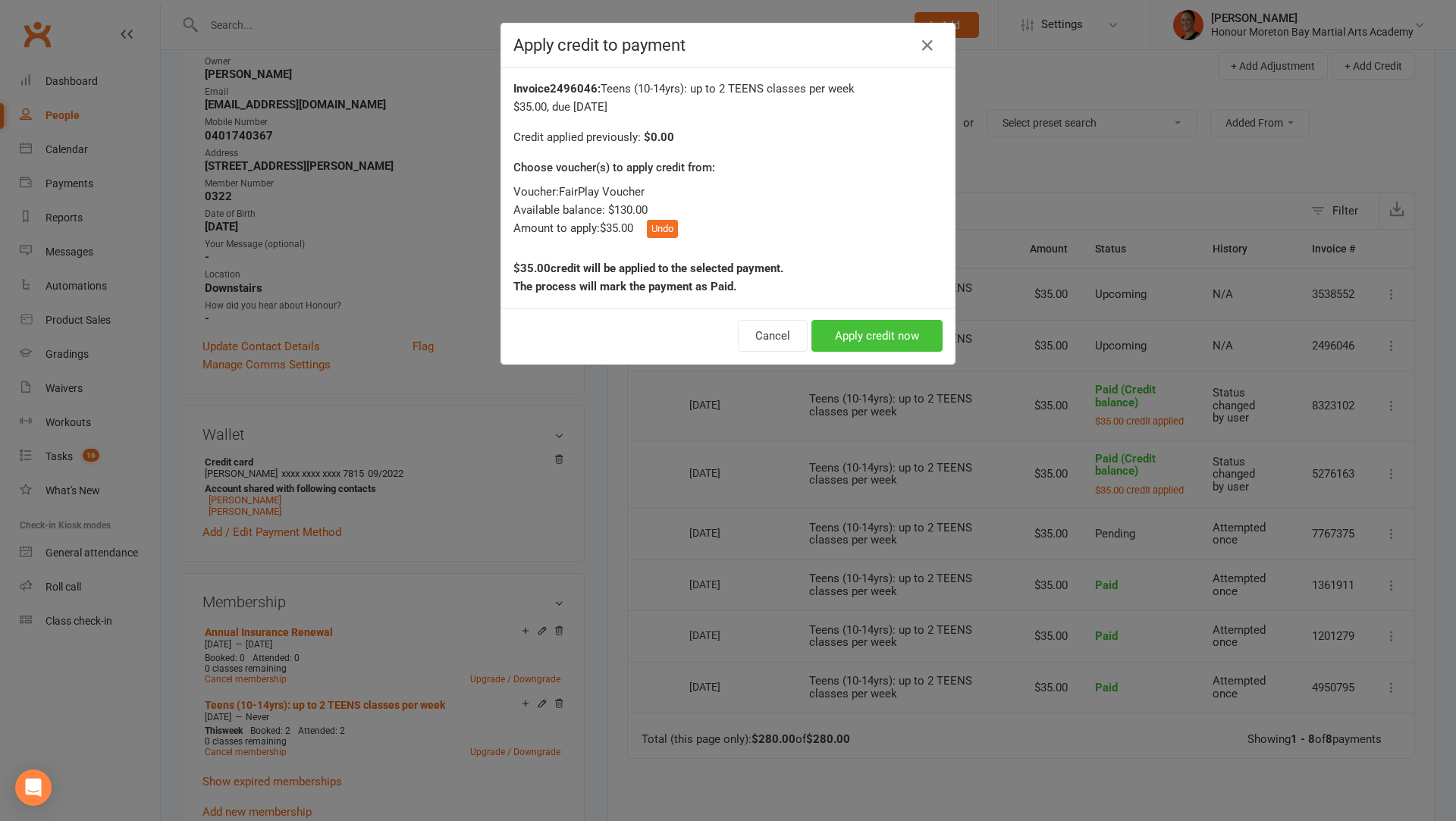
click at [869, 328] on button "Apply credit now" at bounding box center [876, 336] width 131 height 32
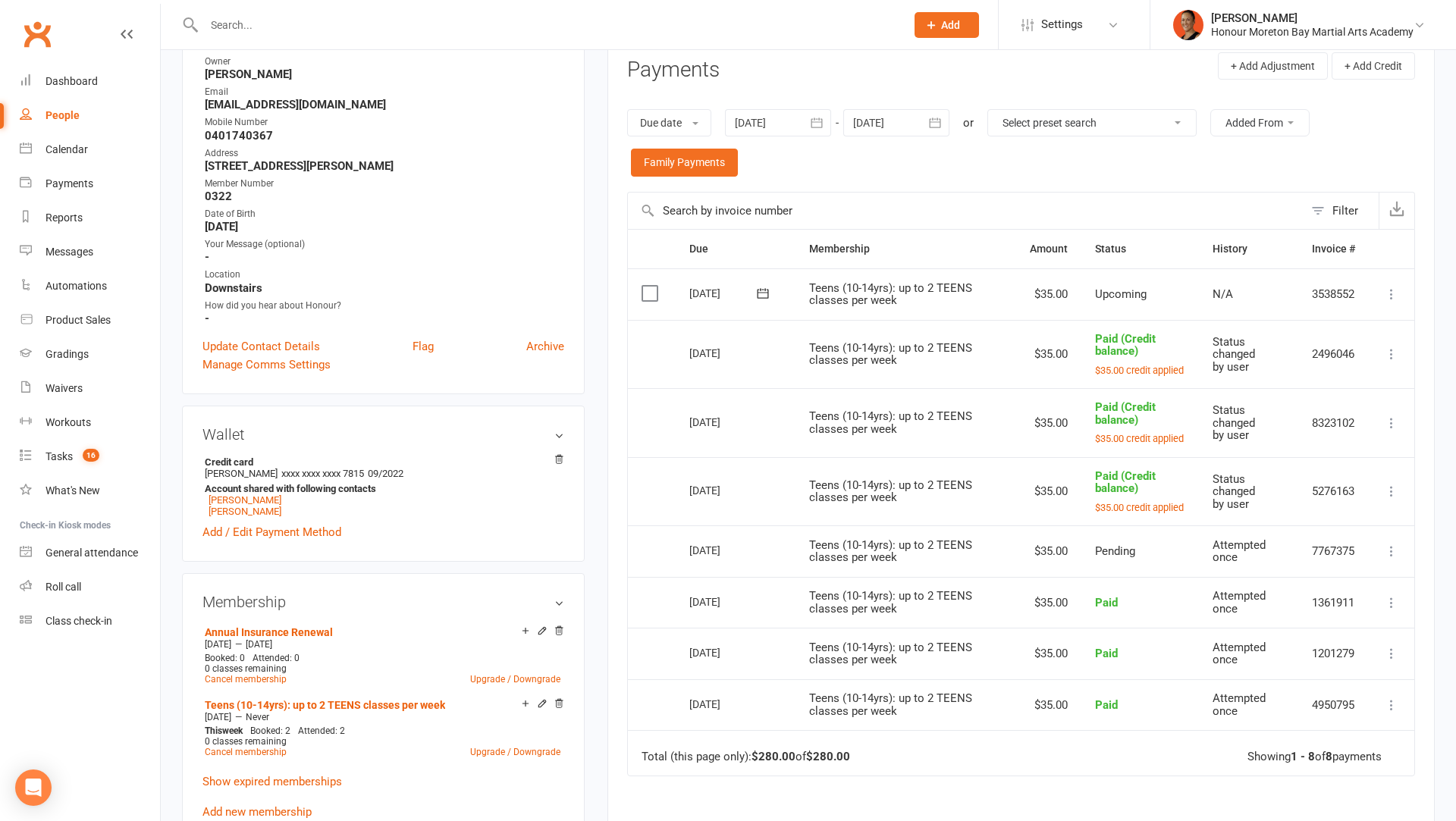
click at [1386, 291] on icon at bounding box center [1391, 294] width 15 height 15
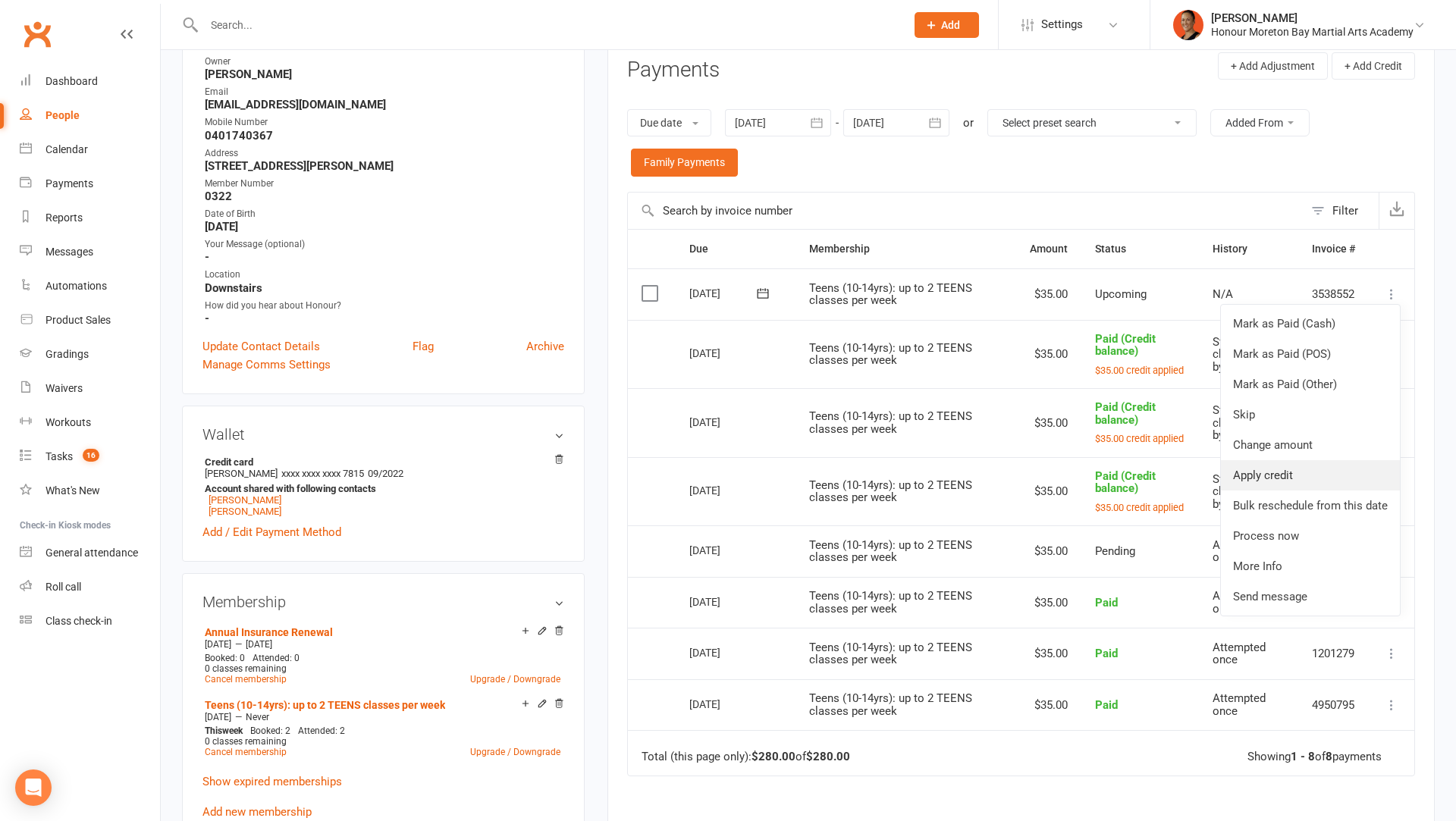
click at [1260, 478] on link "Apply credit" at bounding box center [1310, 476] width 179 height 30
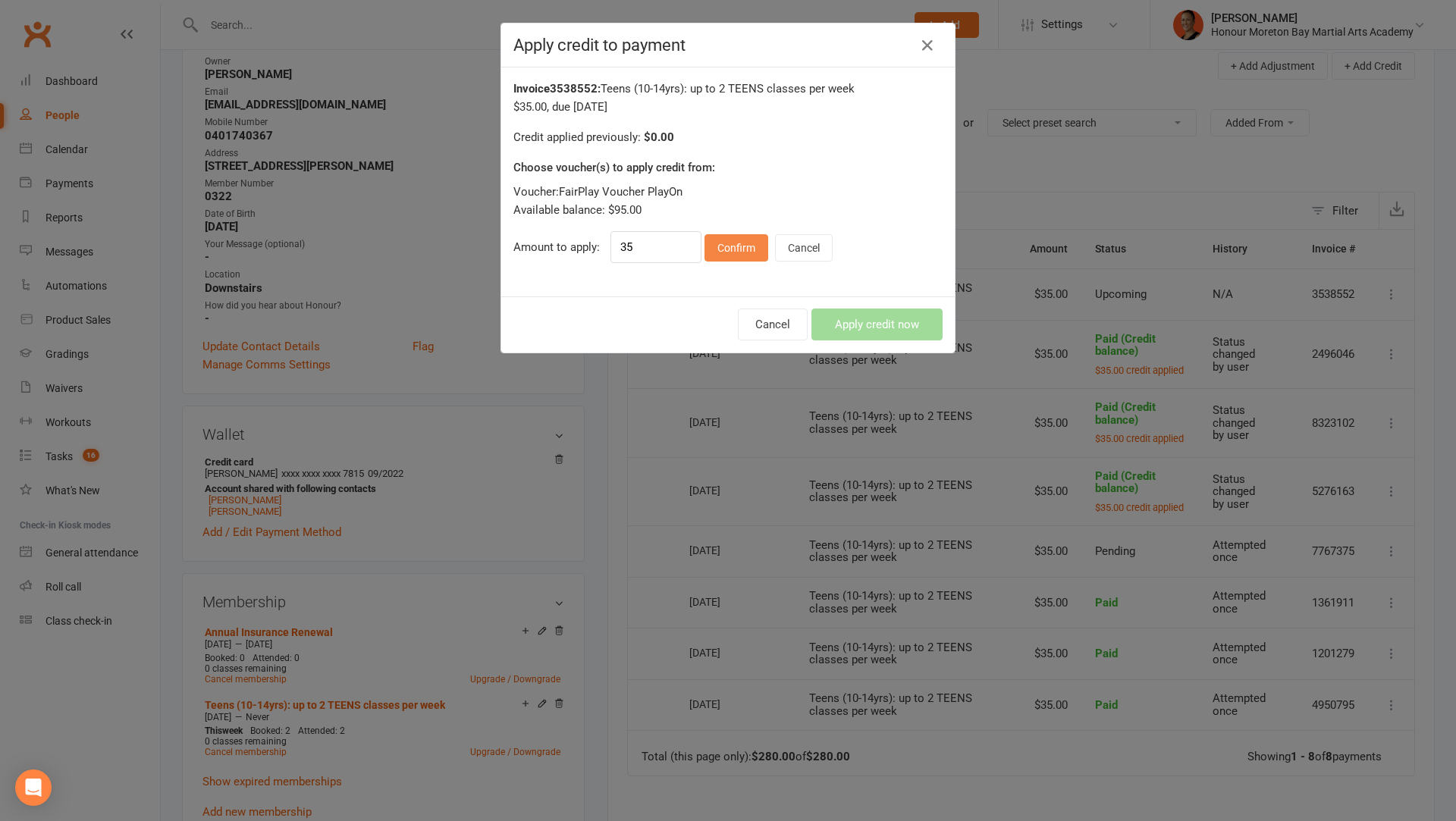
click at [724, 241] on button "Confirm" at bounding box center [736, 247] width 64 height 27
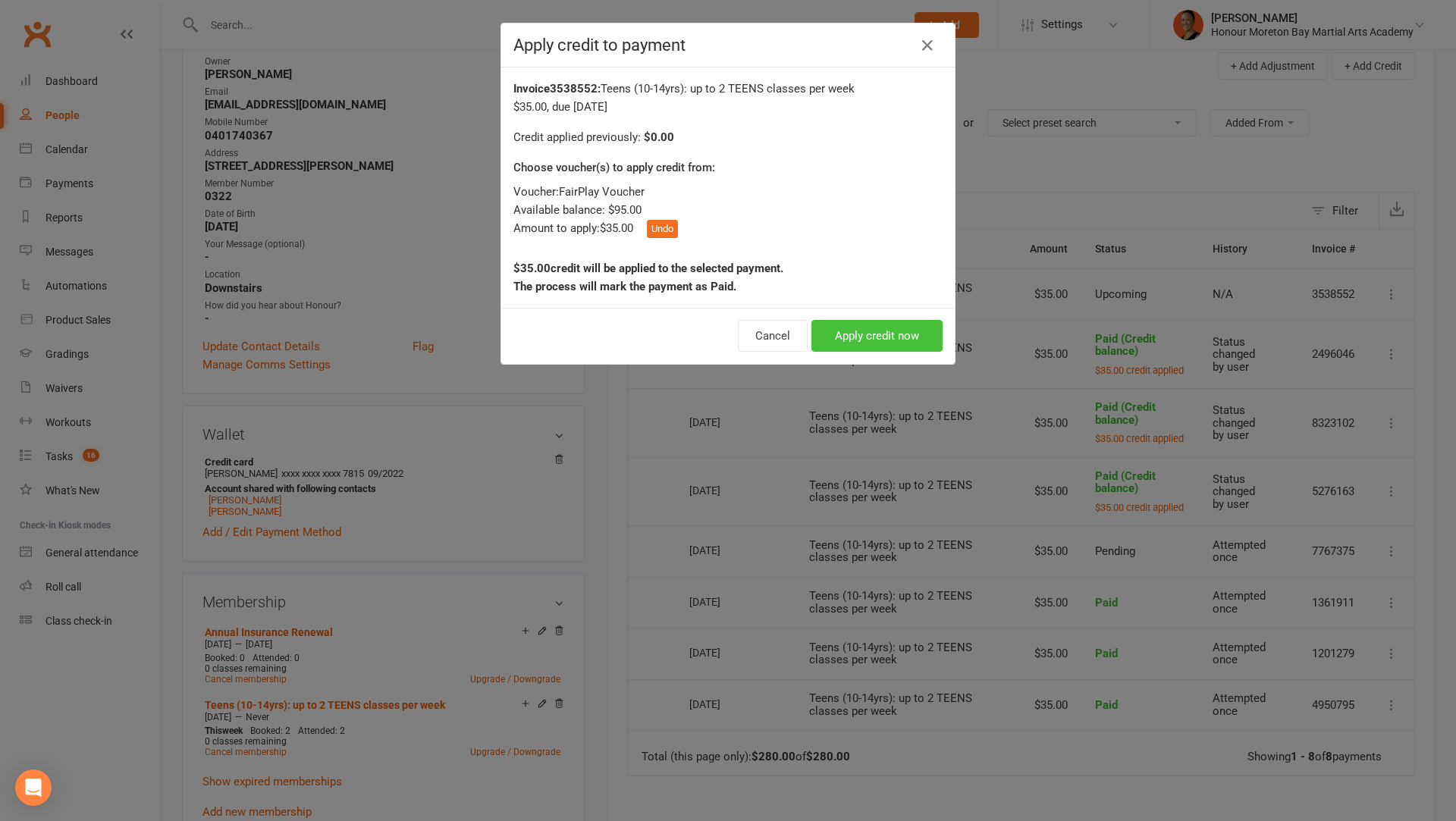
click at [837, 330] on button "Apply credit now" at bounding box center [876, 336] width 131 height 32
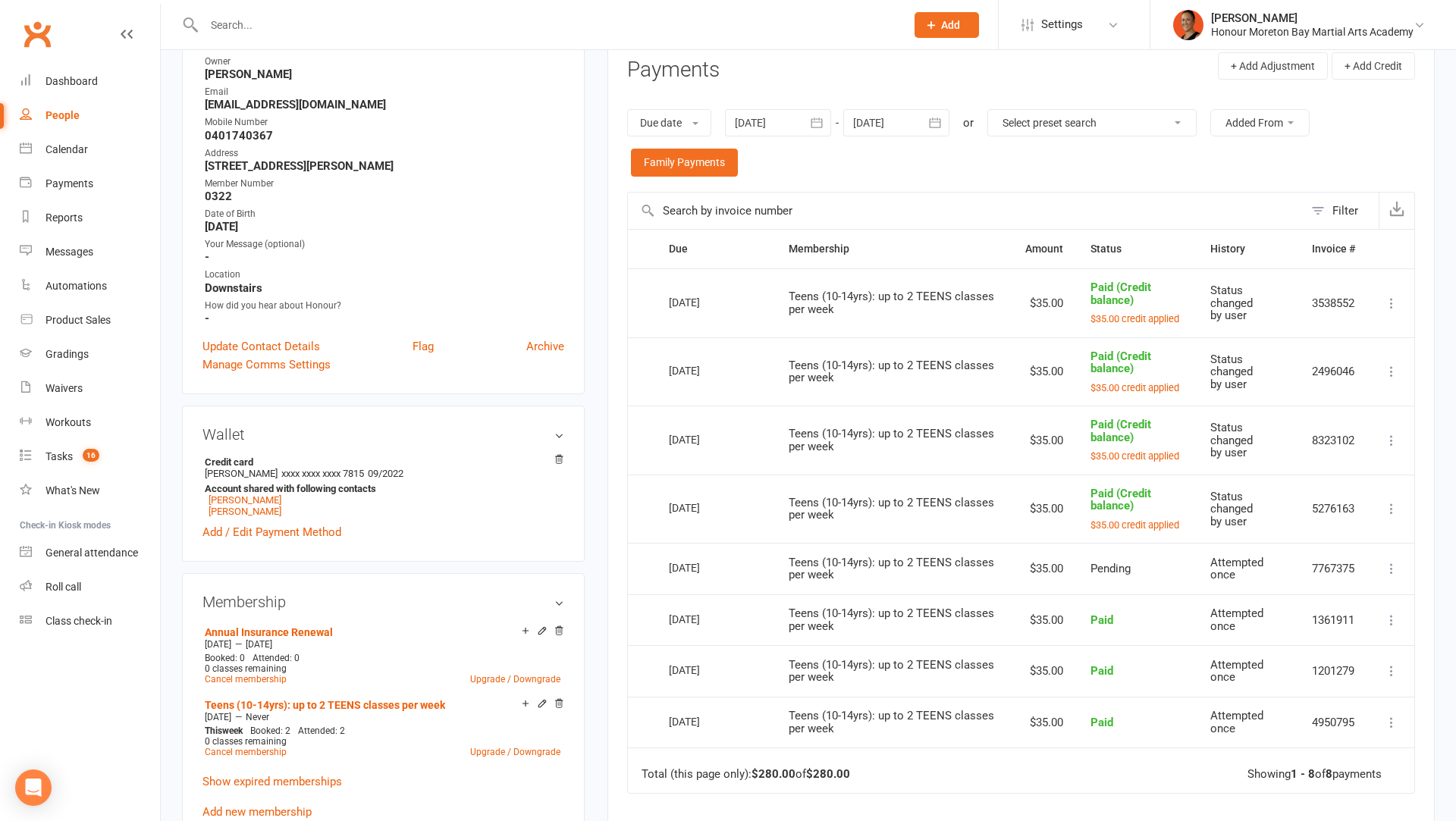
click at [942, 124] on icon "button" at bounding box center [934, 123] width 15 height 15
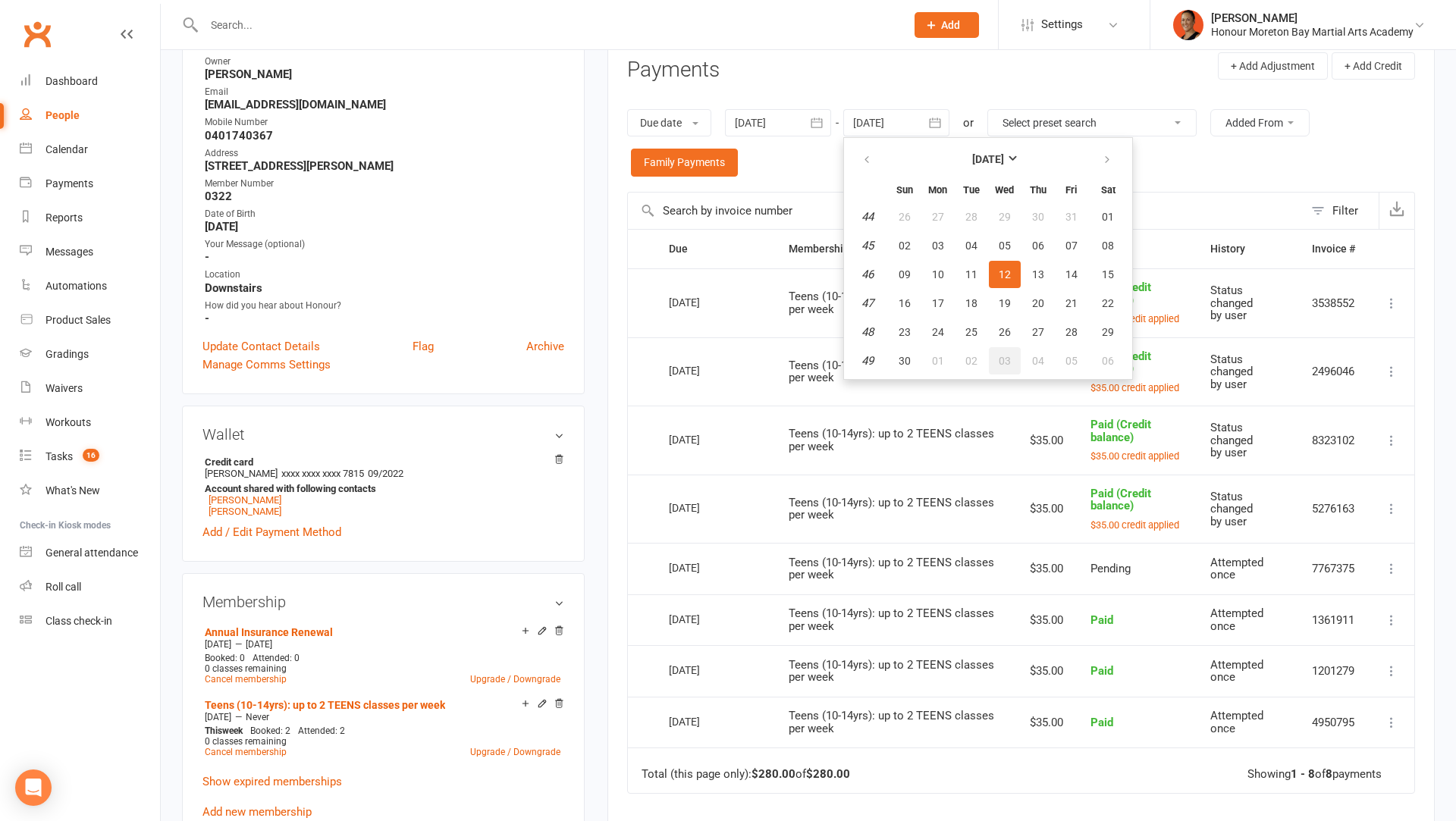
click at [1009, 355] on span "03" at bounding box center [1005, 361] width 12 height 12
type input "03 Dec 2025"
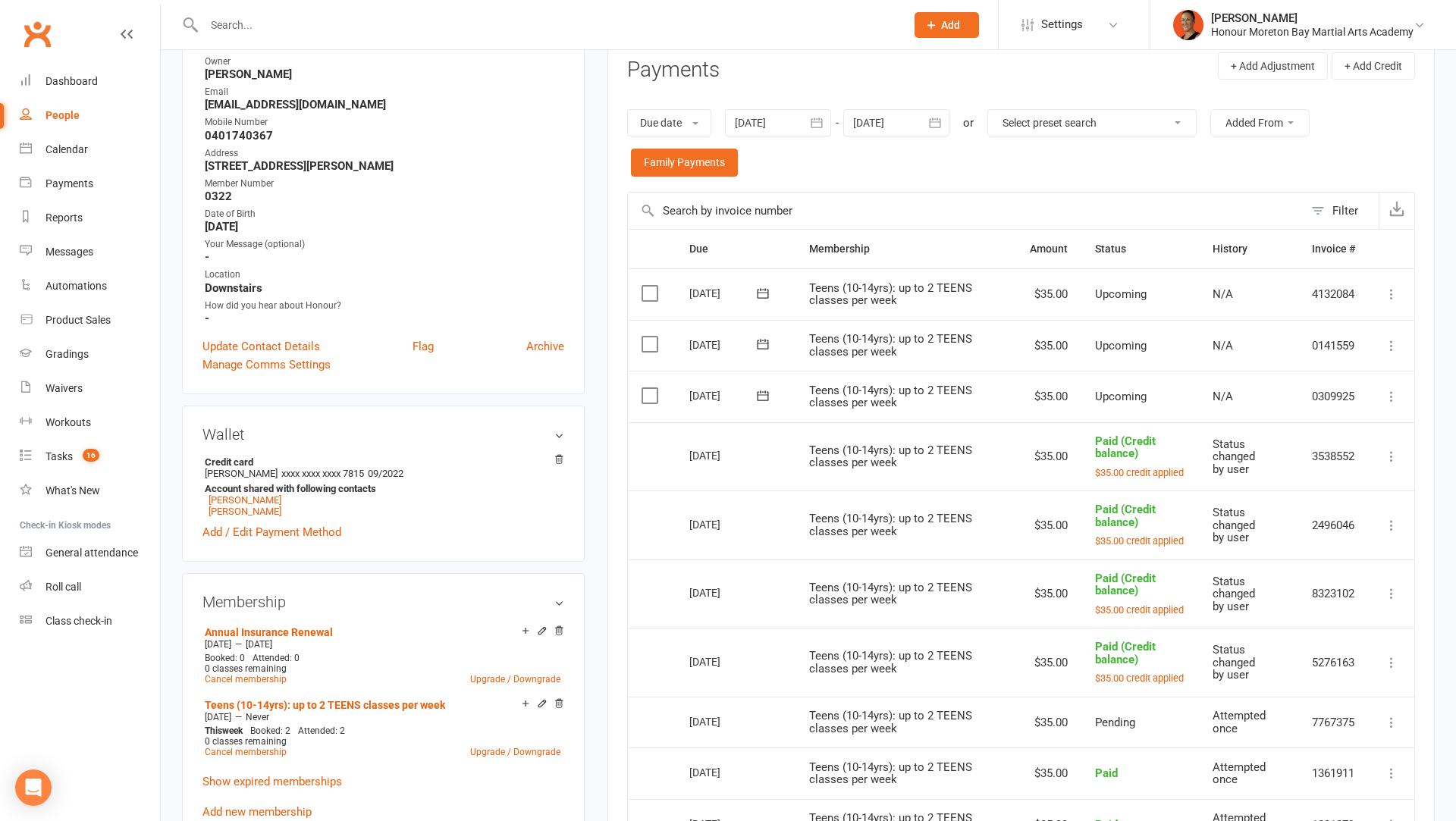
click at [1388, 395] on icon at bounding box center [1391, 396] width 15 height 15
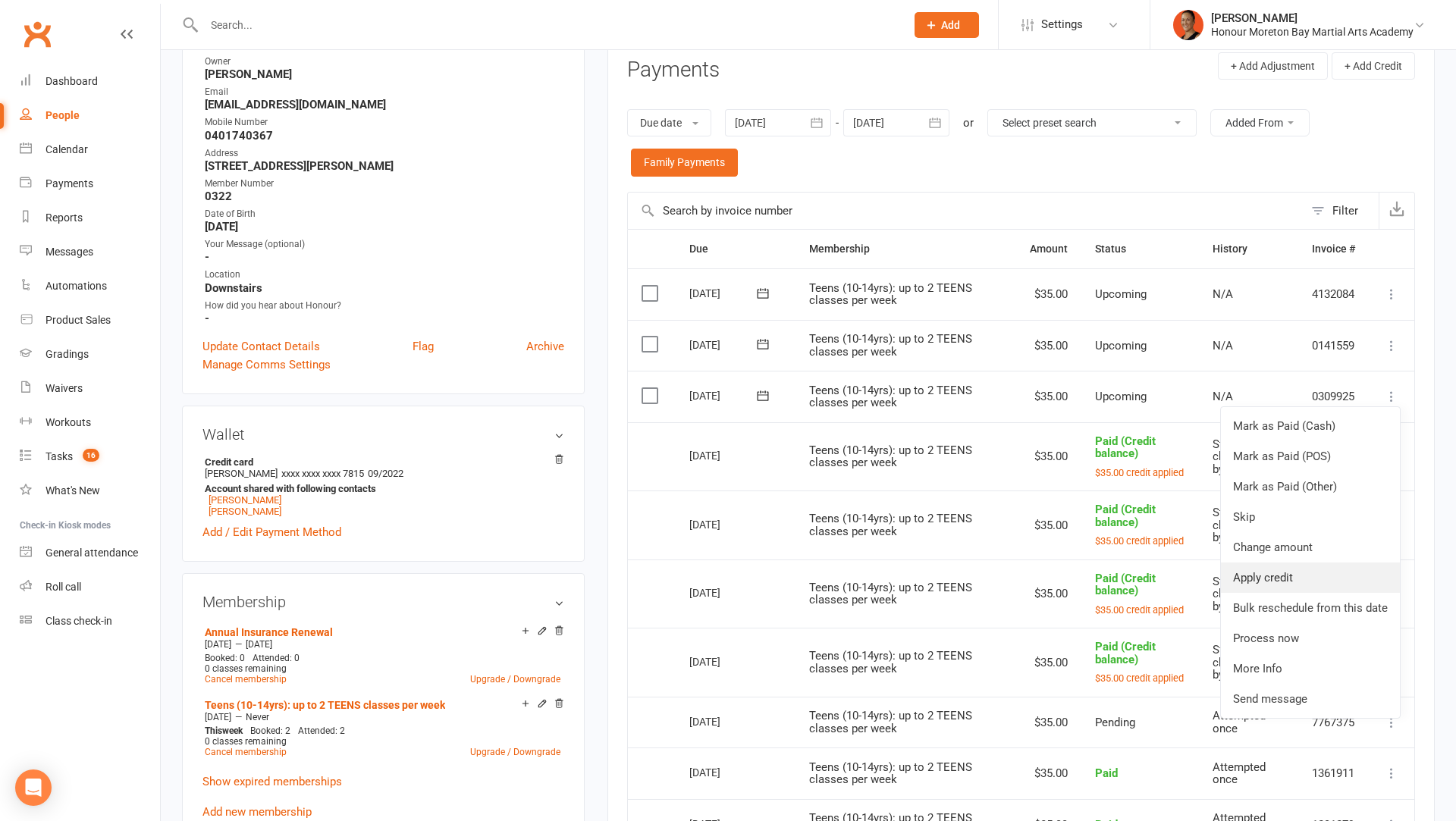
click at [1284, 569] on link "Apply credit" at bounding box center [1310, 578] width 179 height 30
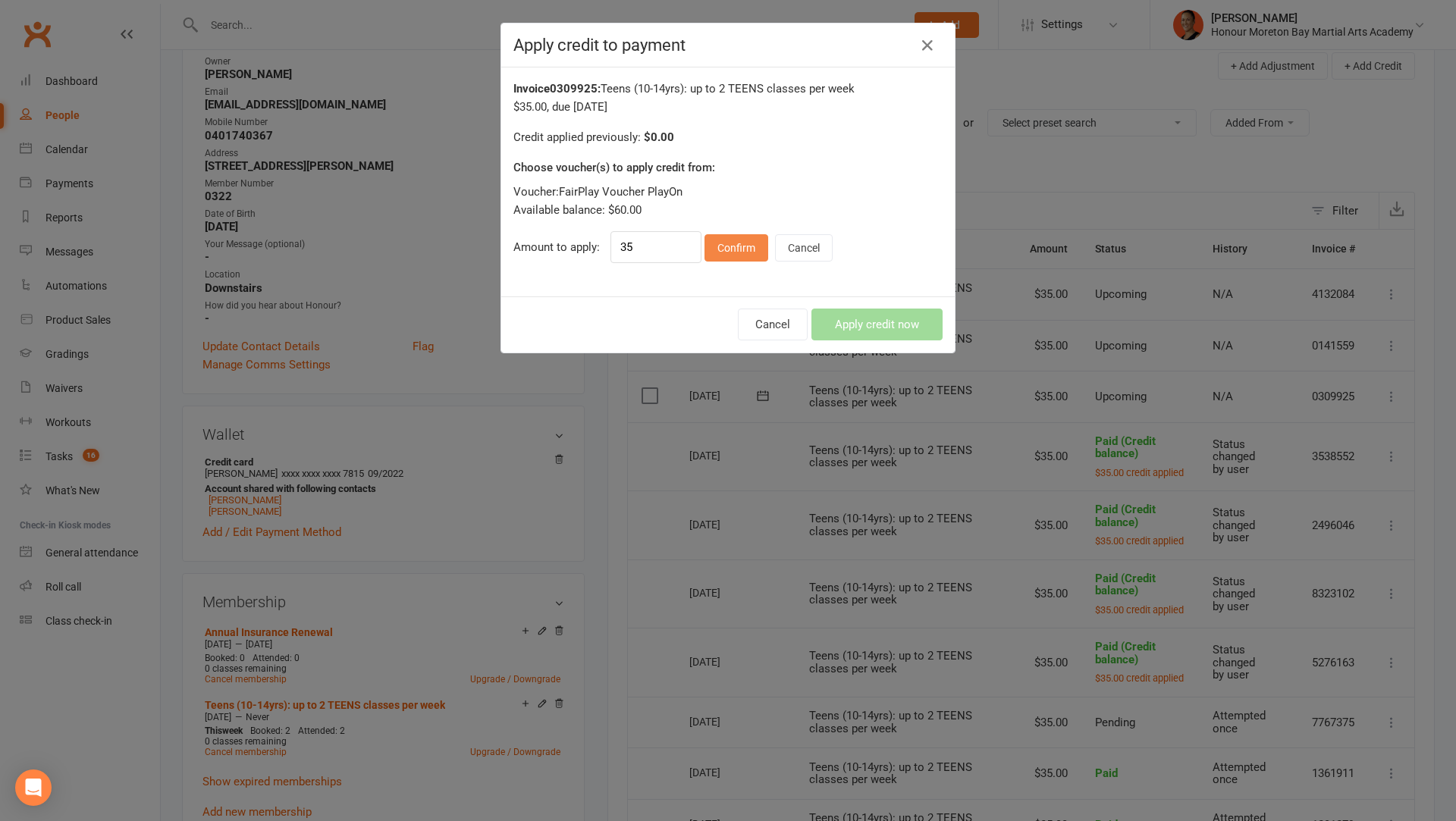
click at [726, 238] on button "Confirm" at bounding box center [736, 247] width 64 height 27
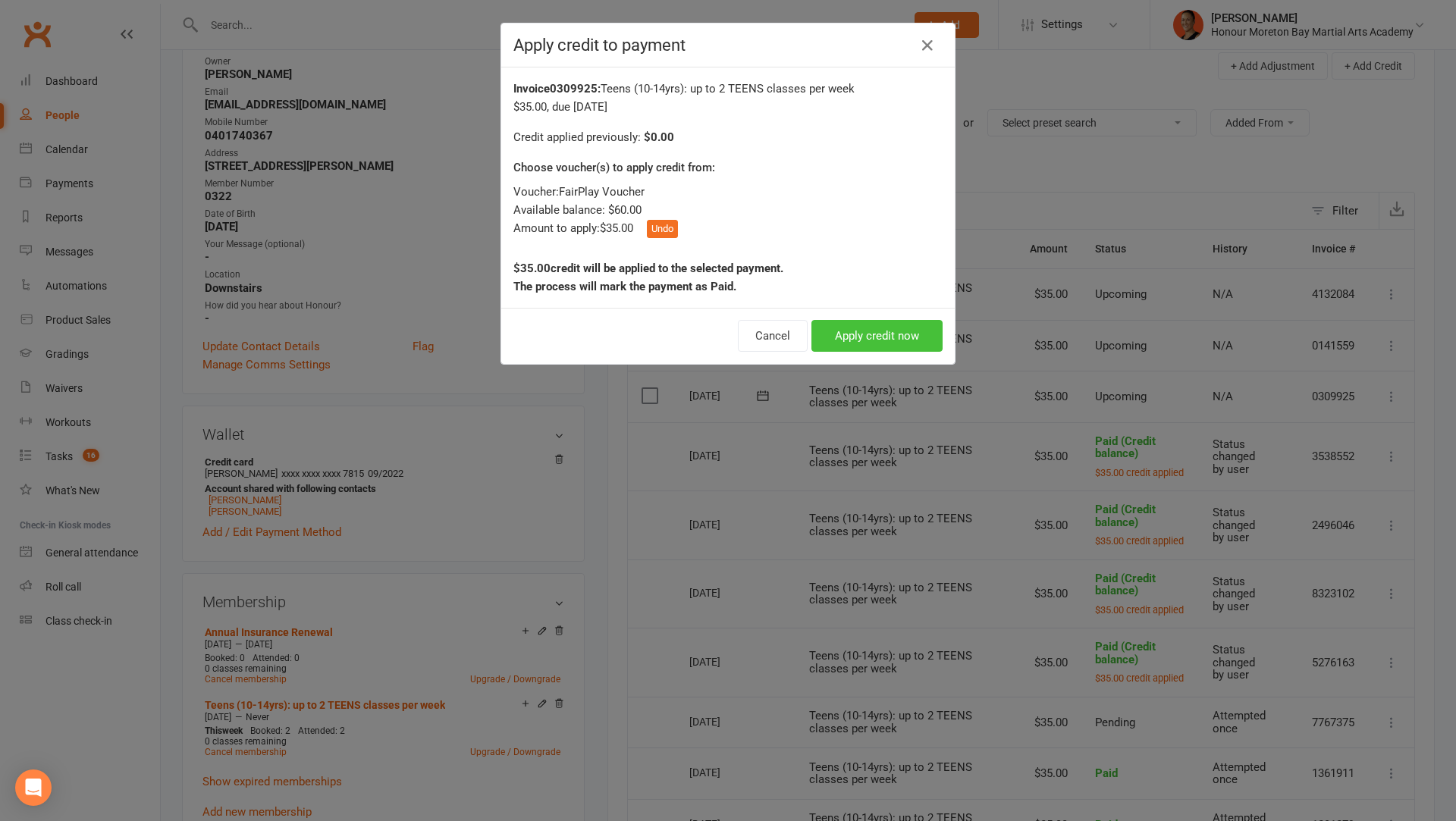
click at [853, 330] on button "Apply credit now" at bounding box center [876, 336] width 131 height 32
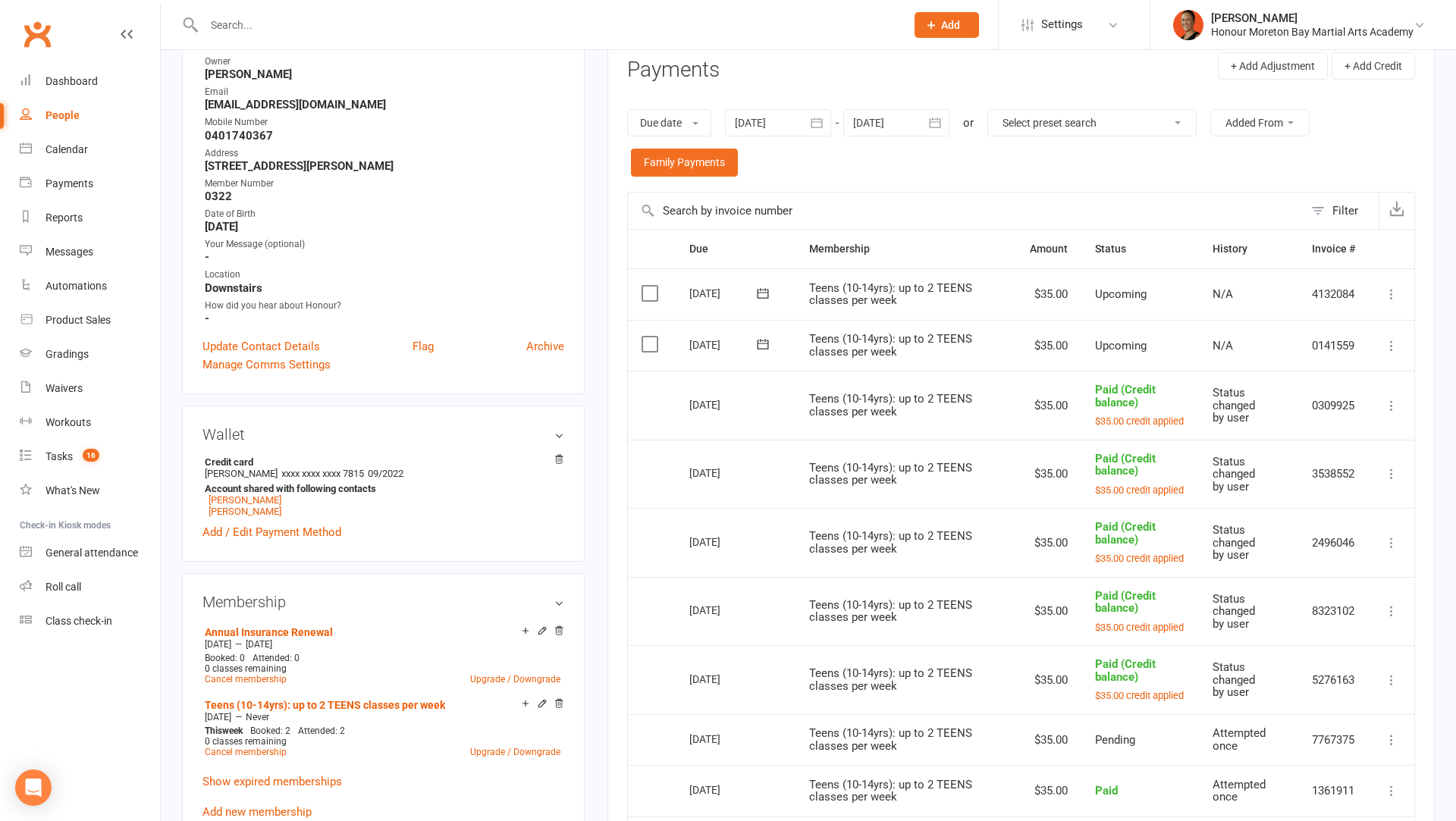
click at [1389, 338] on icon at bounding box center [1391, 345] width 15 height 15
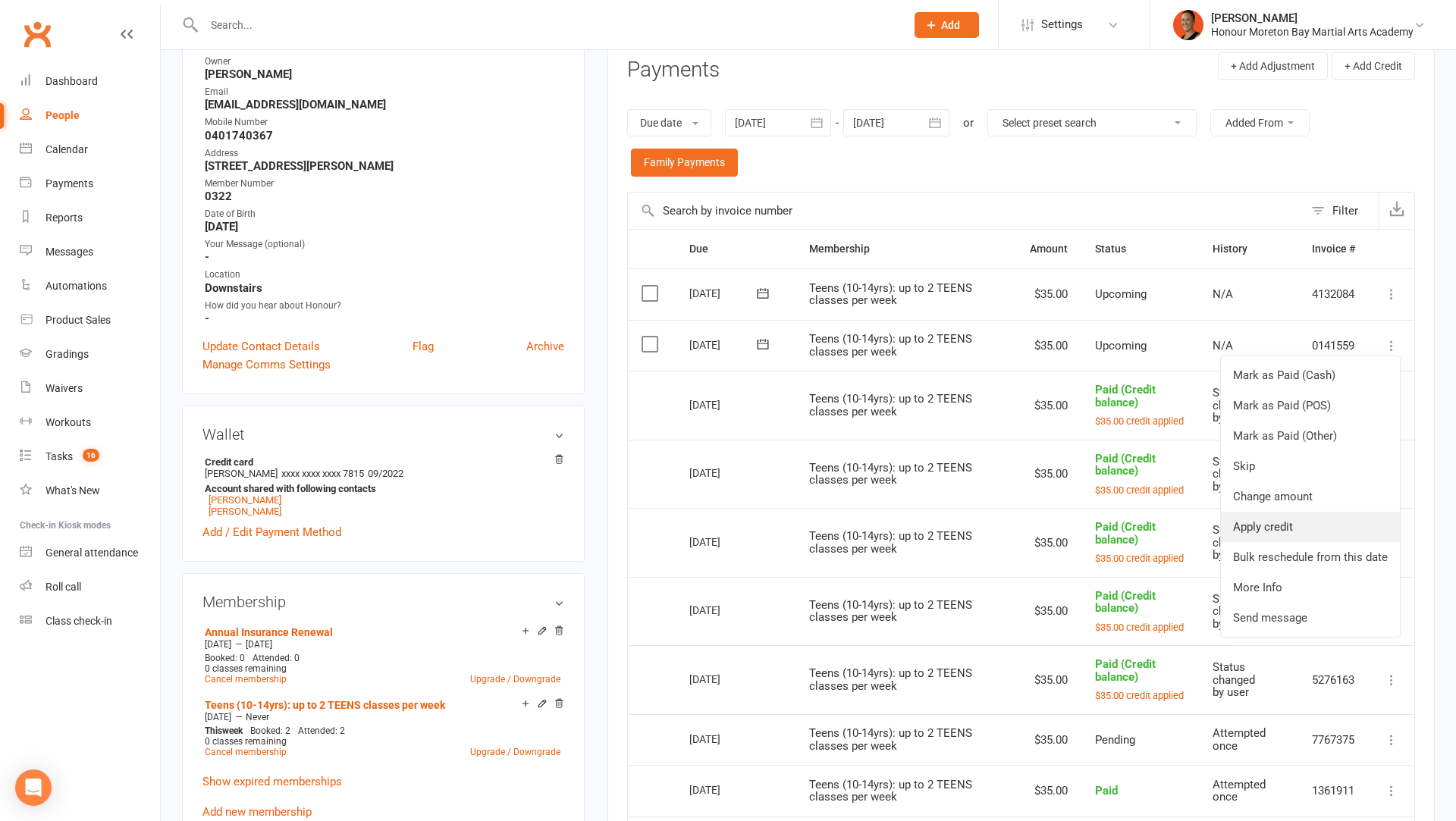
click at [1306, 516] on link "Apply credit" at bounding box center [1310, 527] width 179 height 30
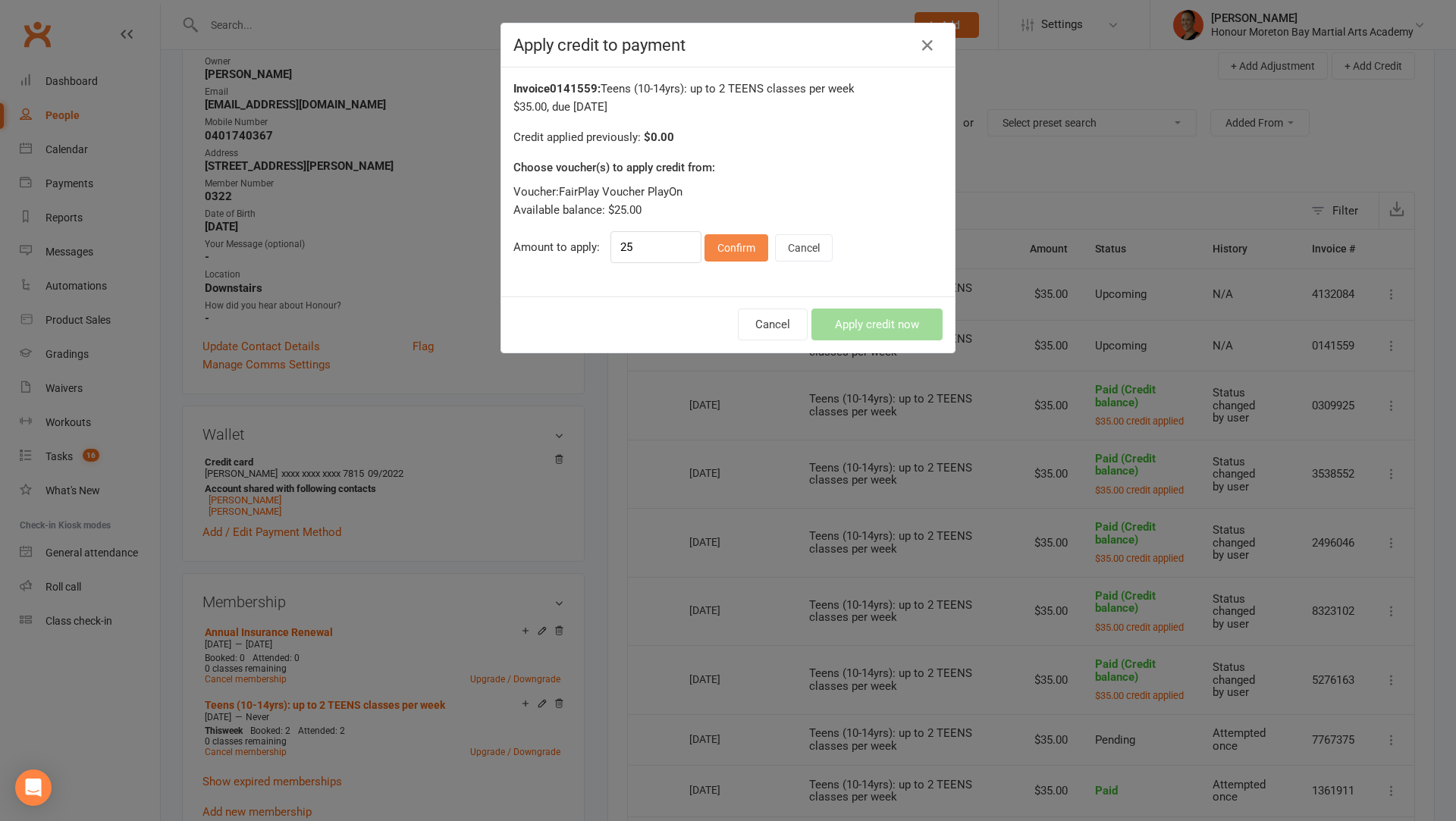
click at [726, 245] on button "Confirm" at bounding box center [736, 247] width 64 height 27
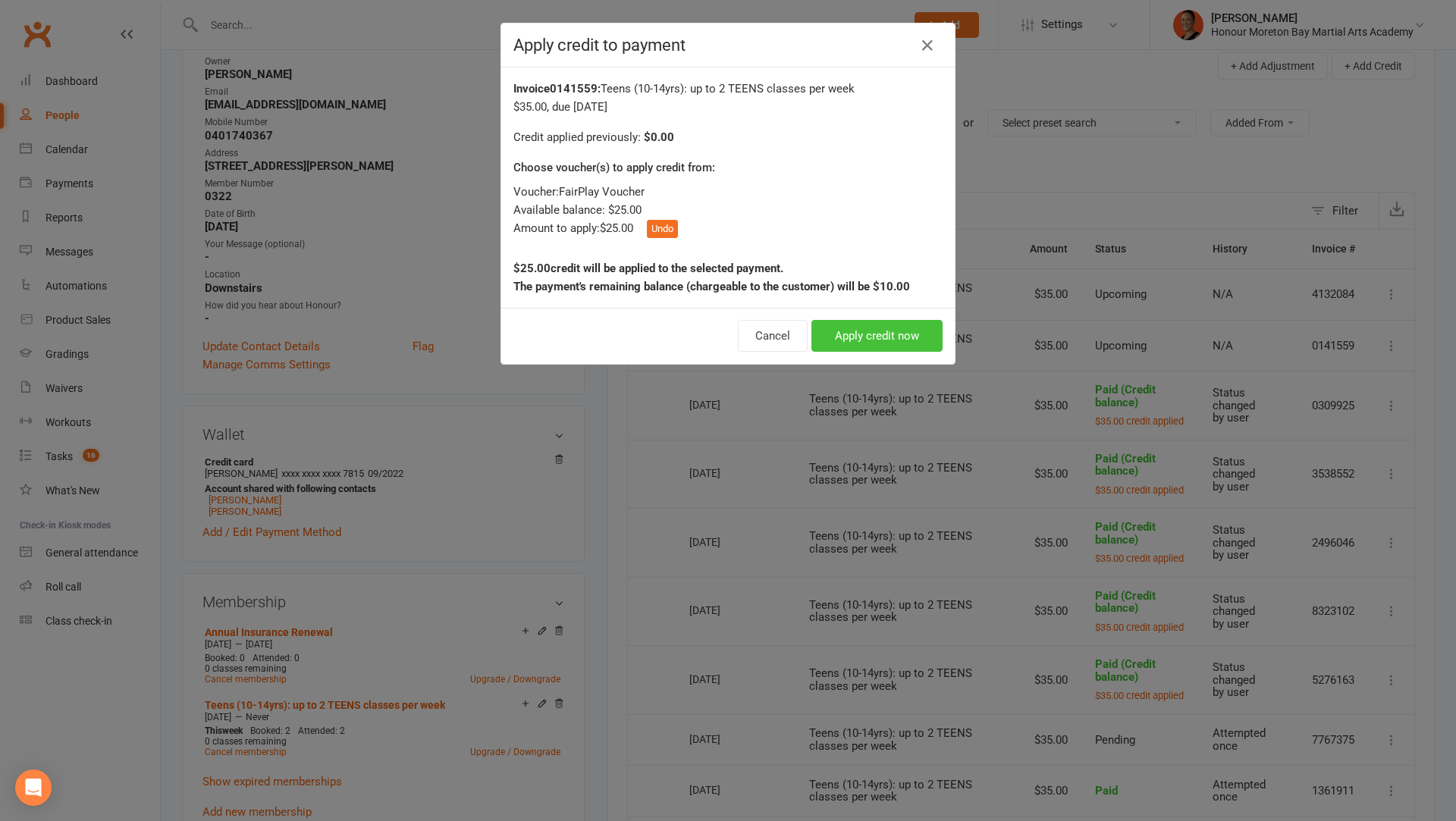
click at [829, 335] on button "Apply credit now" at bounding box center [876, 336] width 131 height 32
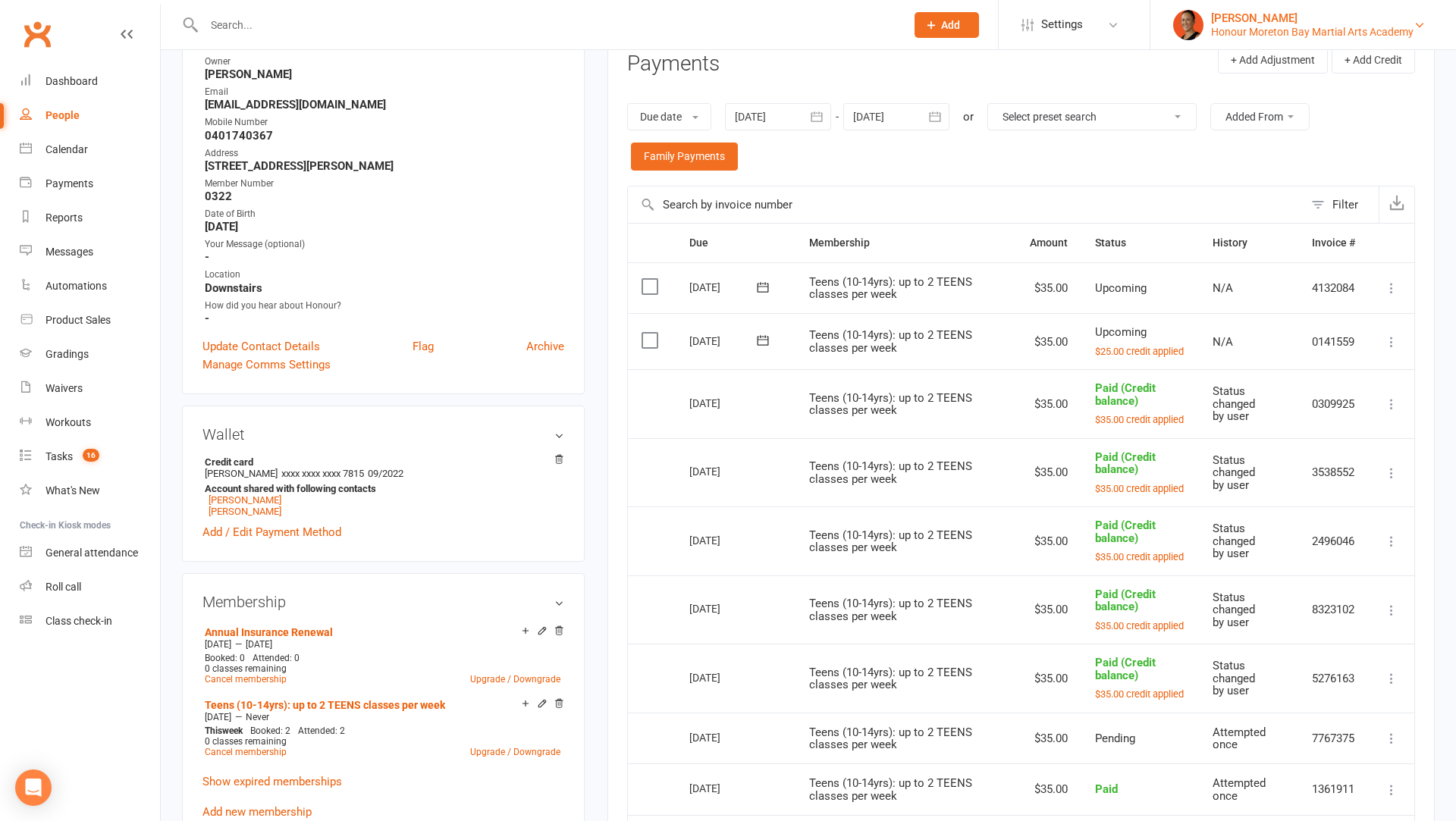
click at [1227, 11] on div "[PERSON_NAME]" at bounding box center [1311, 18] width 202 height 13
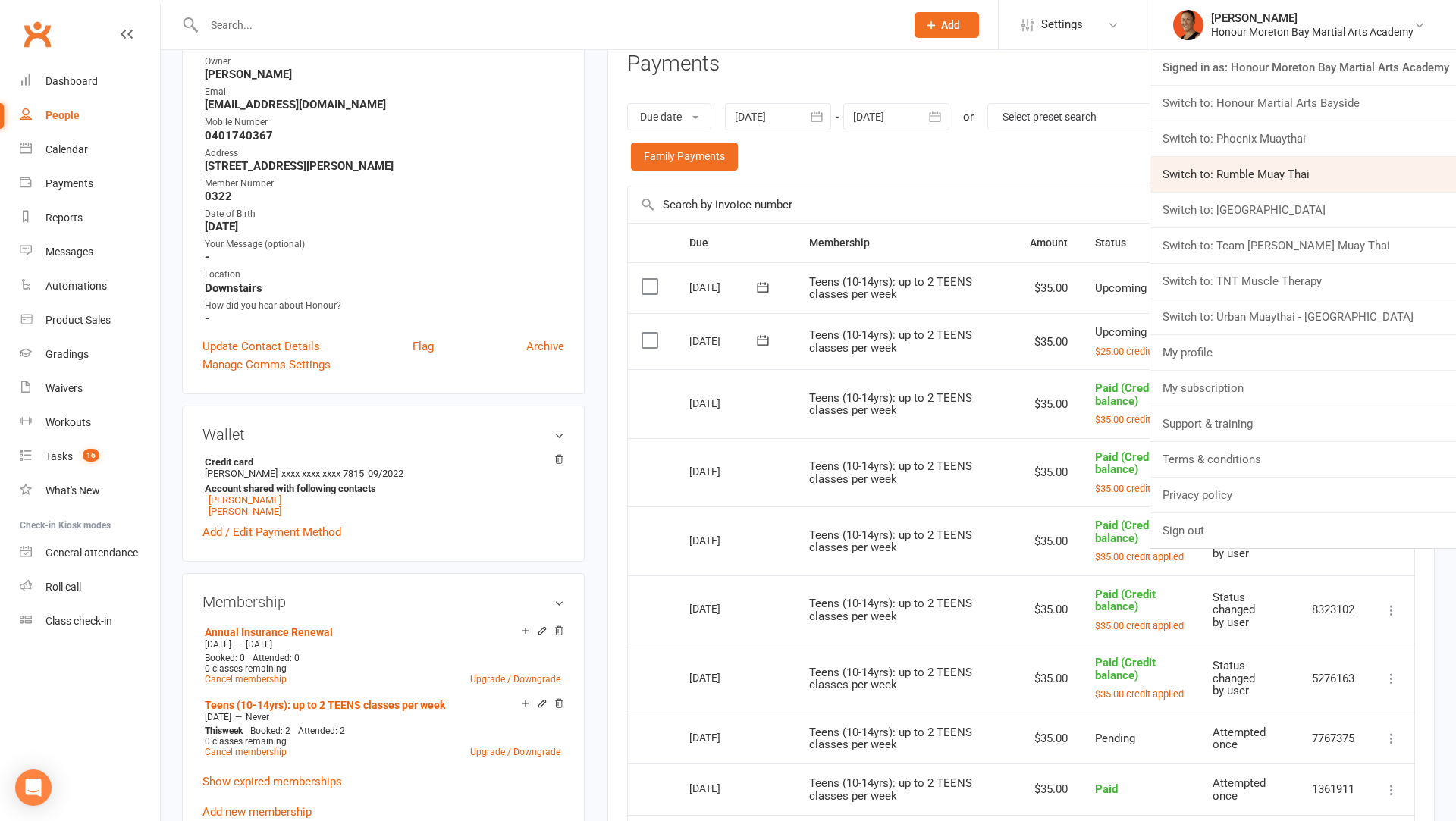
click at [1202, 170] on link "Switch to: Rumble Muay Thai" at bounding box center [1302, 175] width 305 height 35
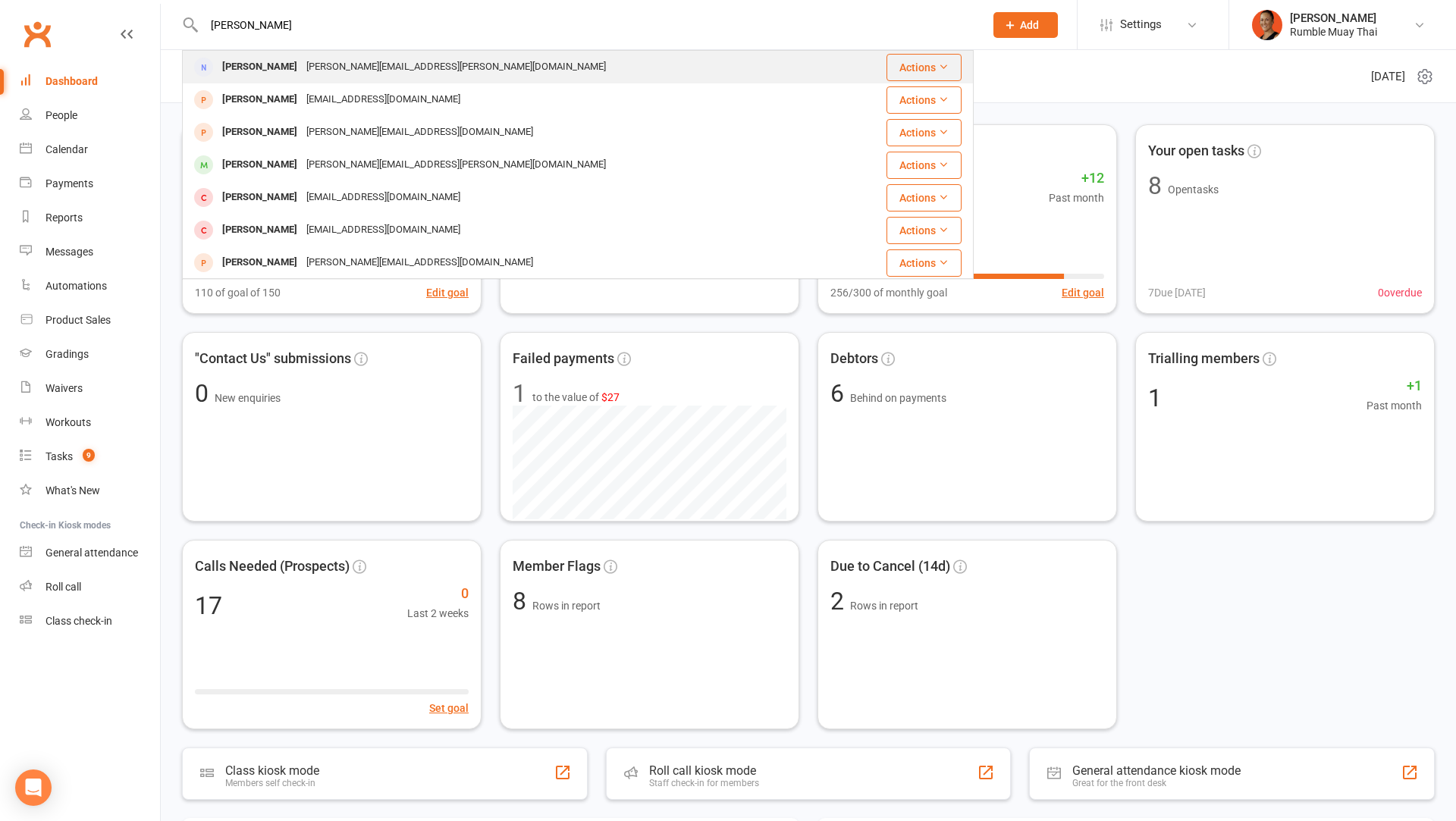
type input "Anna sat"
click at [352, 63] on div "Pearce.annabella@gmail.com" at bounding box center [456, 67] width 309 height 22
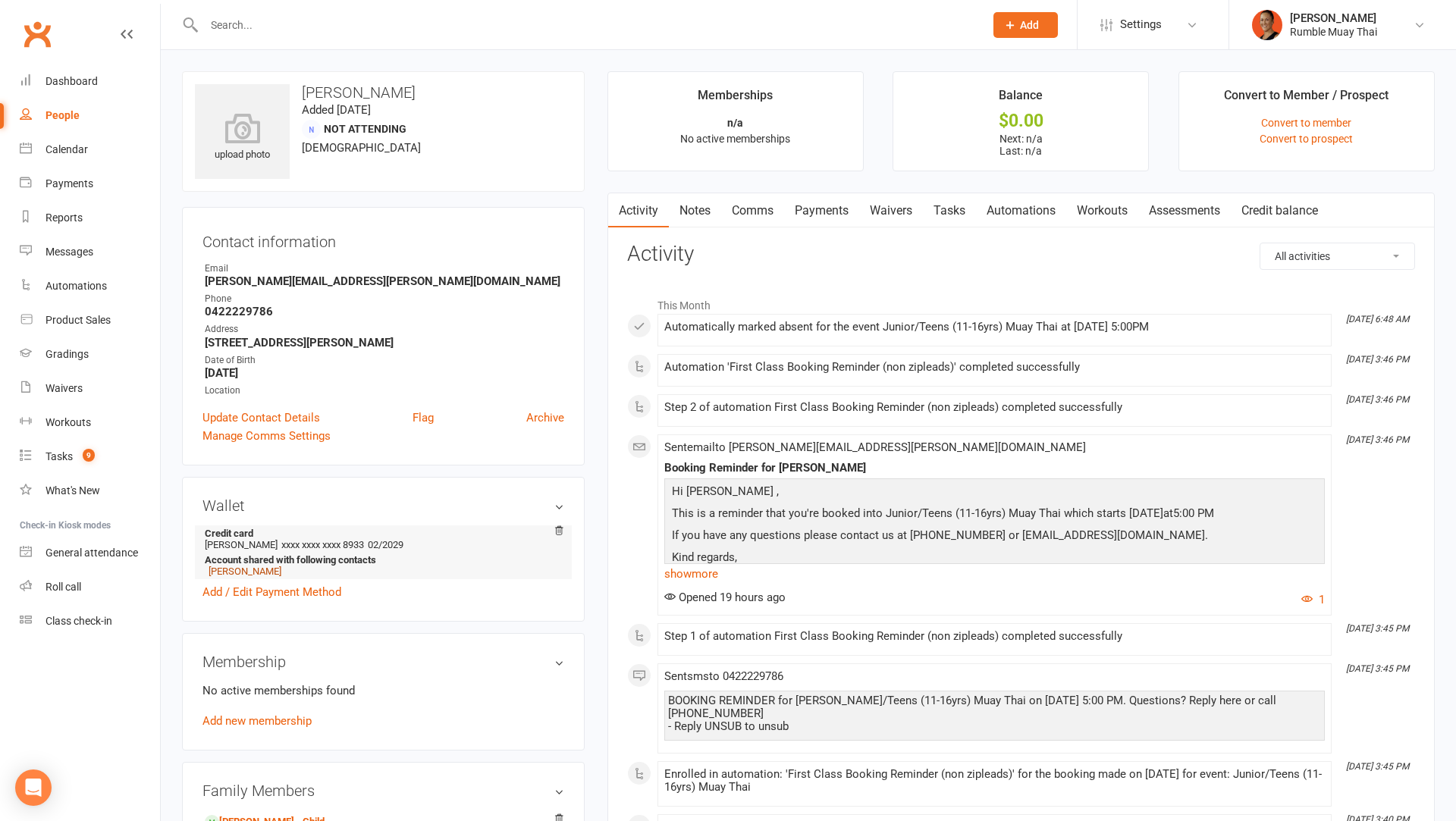
click at [273, 569] on link "[PERSON_NAME]" at bounding box center [244, 571] width 72 height 11
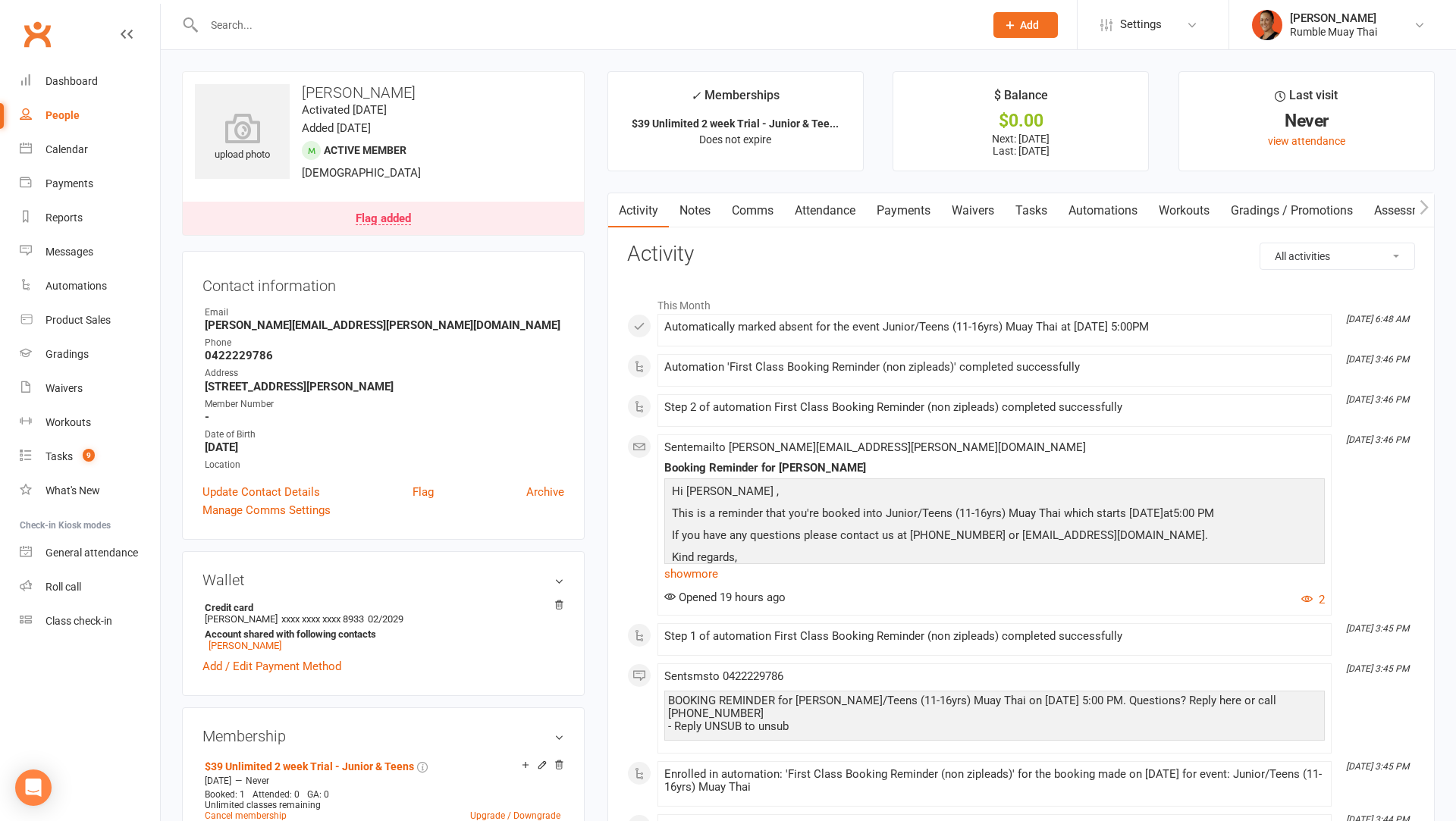
click at [840, 211] on link "Attendance" at bounding box center [824, 211] width 82 height 35
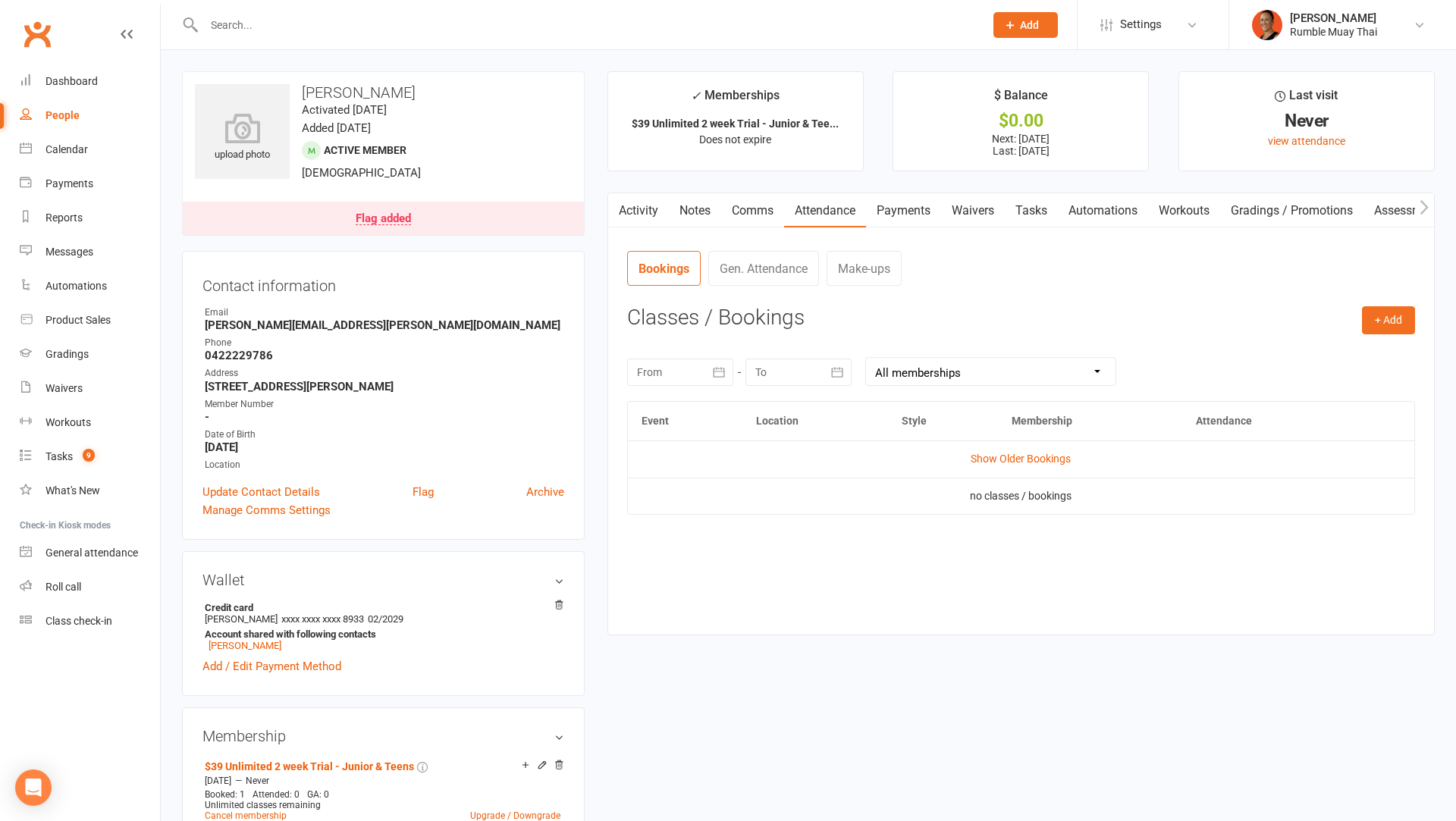
click at [1041, 444] on td "Show Older Bookings" at bounding box center [1020, 458] width 786 height 36
click at [1040, 472] on td "Show Older Bookings" at bounding box center [1020, 458] width 786 height 36
click at [1040, 458] on link "Show Older Bookings" at bounding box center [1020, 459] width 100 height 12
click at [400, 89] on h3 "[PERSON_NAME]" at bounding box center [383, 92] width 377 height 17
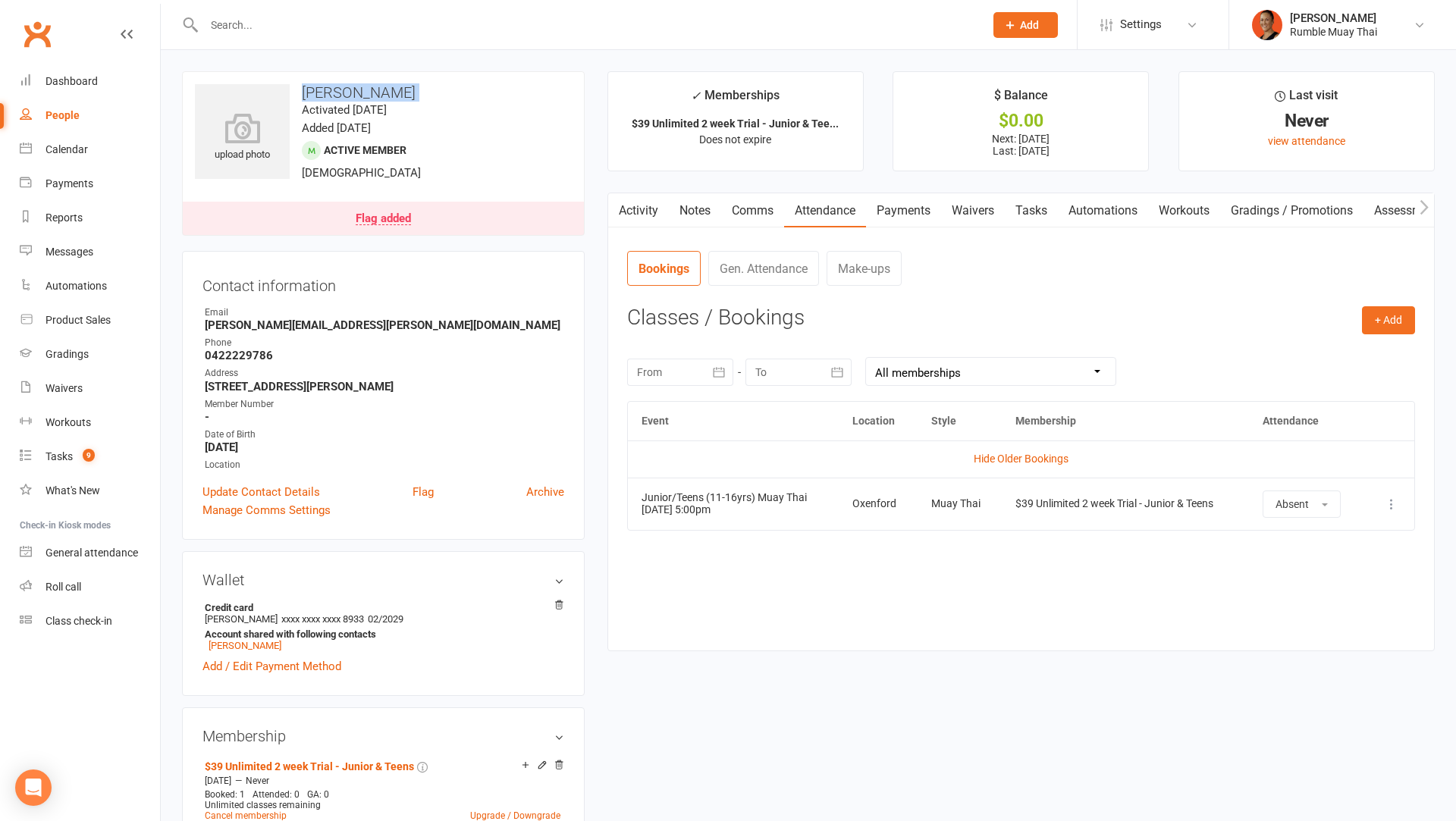
click at [400, 89] on h3 "[PERSON_NAME]" at bounding box center [383, 92] width 377 height 17
copy h3 "[PERSON_NAME]"
click at [379, 225] on link "Flag added" at bounding box center [383, 219] width 402 height 34
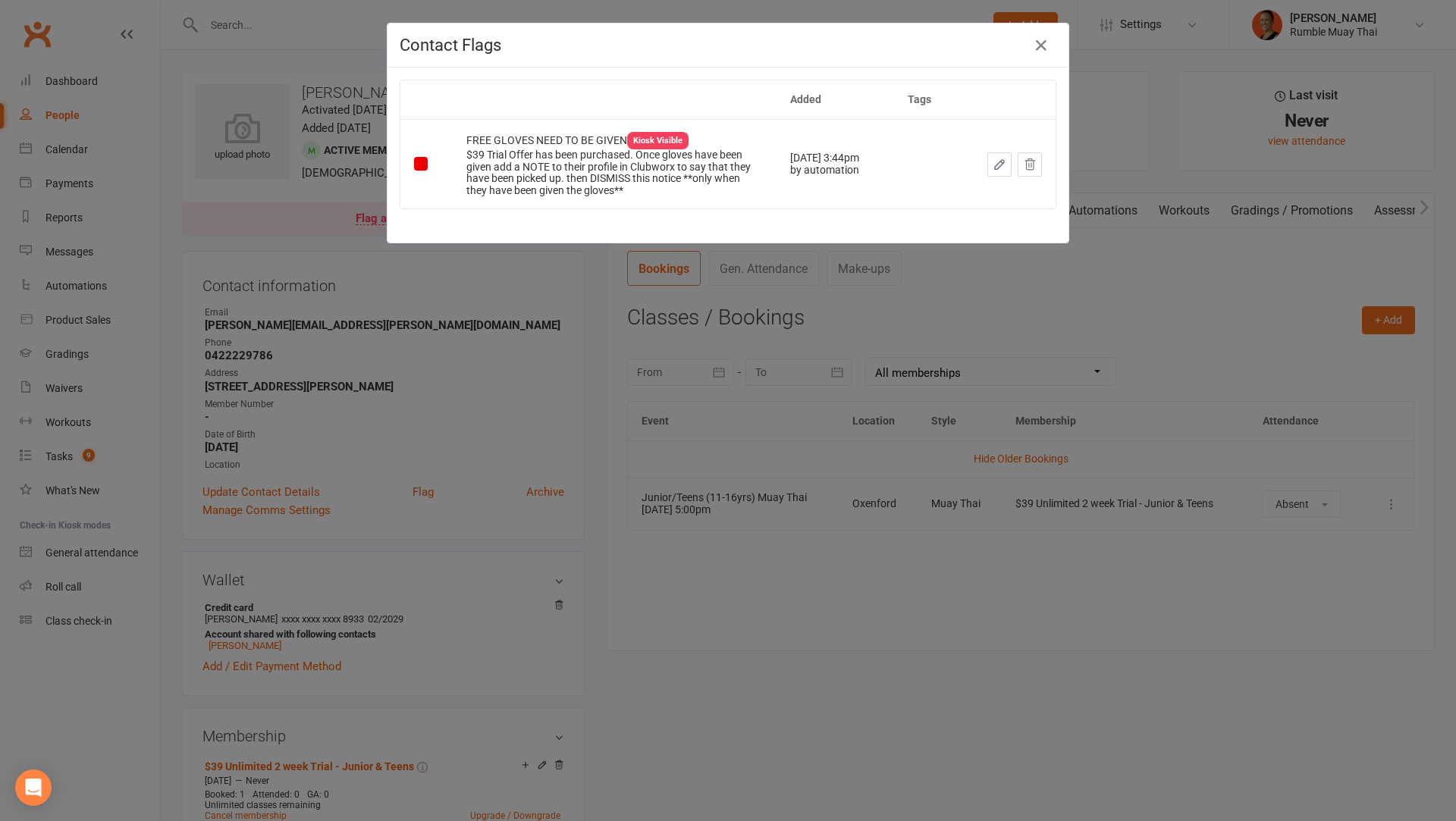
click at [799, 649] on div "Contact Flags Added Tags FREE GLOVES NEED TO BE GIVEN Kiosk Visible $39 Trial O…" at bounding box center [728, 410] width 1456 height 821
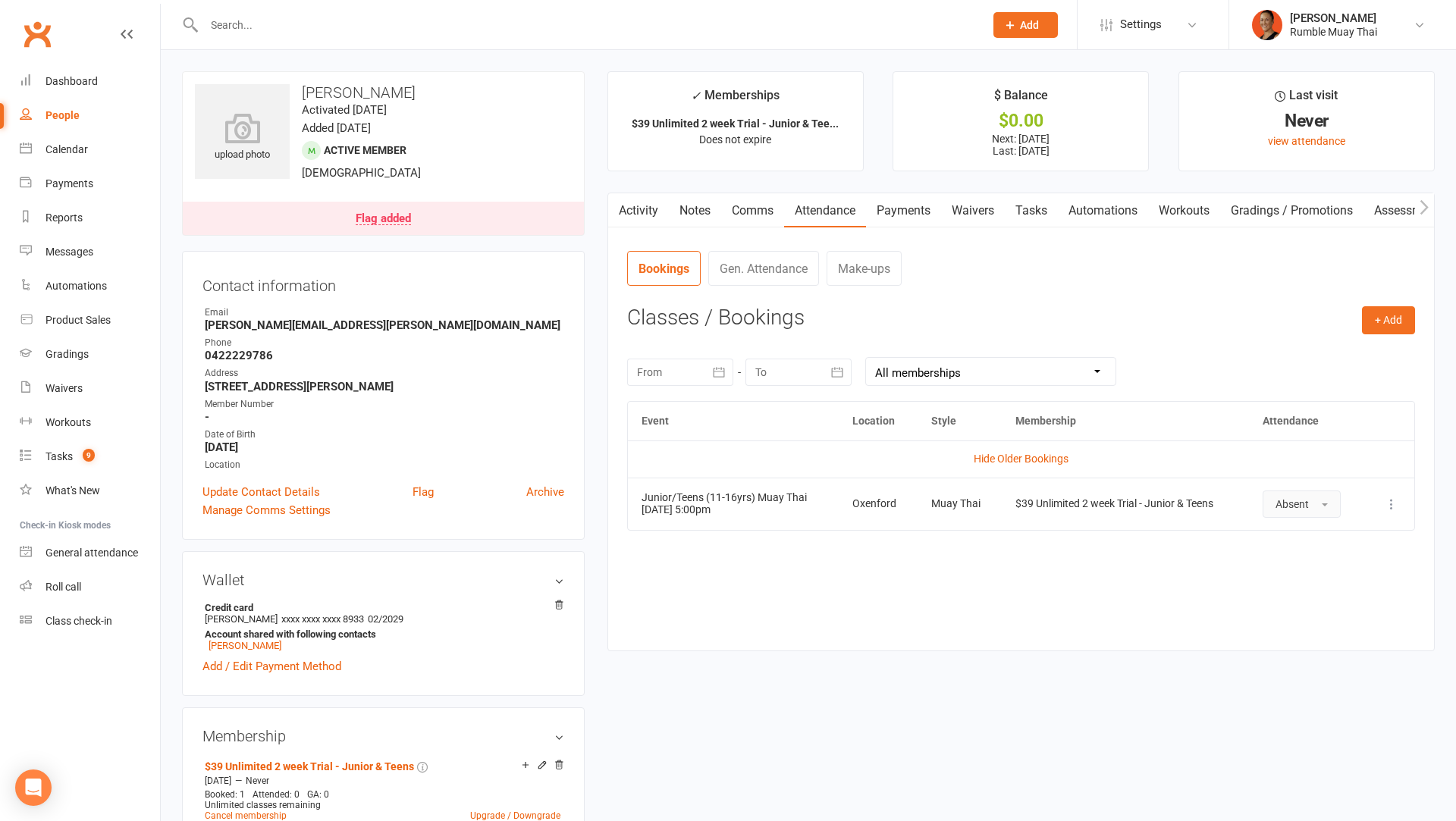
click at [1314, 511] on button "Absent" at bounding box center [1302, 504] width 78 height 27
click at [1310, 531] on span "Attended" at bounding box center [1298, 538] width 46 height 13
click at [649, 208] on link "Activity" at bounding box center [638, 211] width 61 height 35
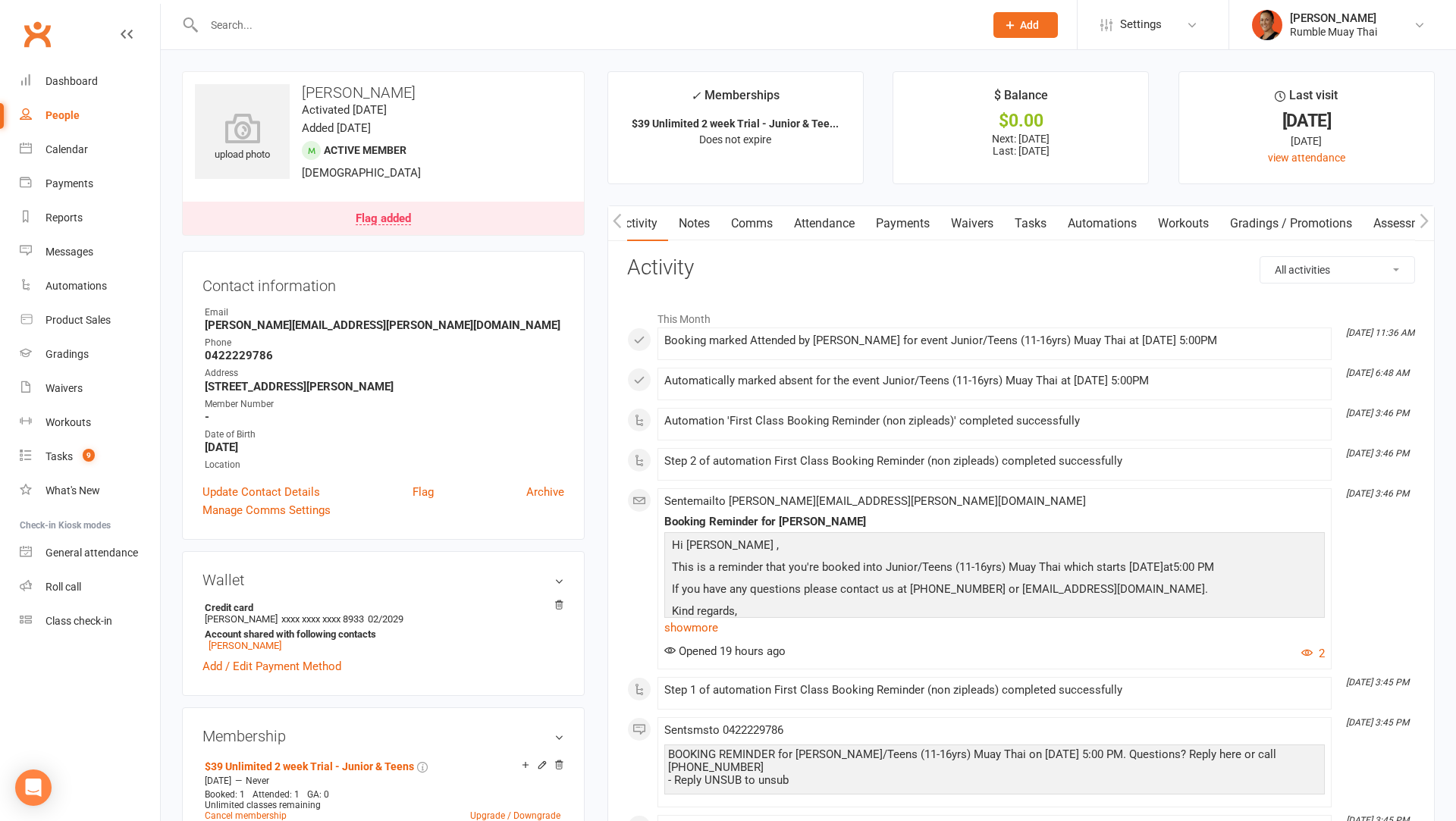
click at [1108, 222] on link "Automations" at bounding box center [1102, 224] width 90 height 35
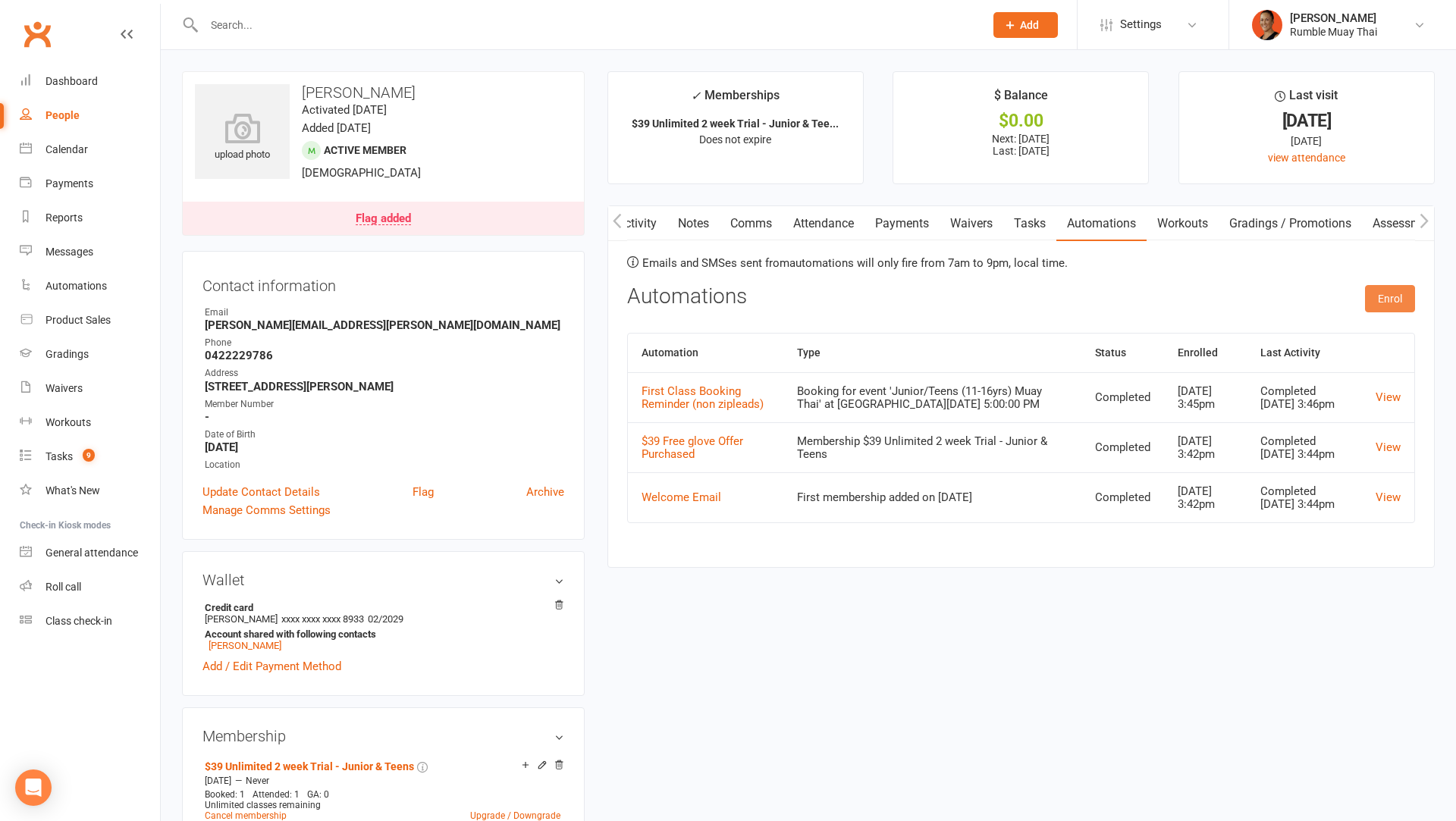
click at [1386, 298] on button "Enrol" at bounding box center [1390, 298] width 50 height 27
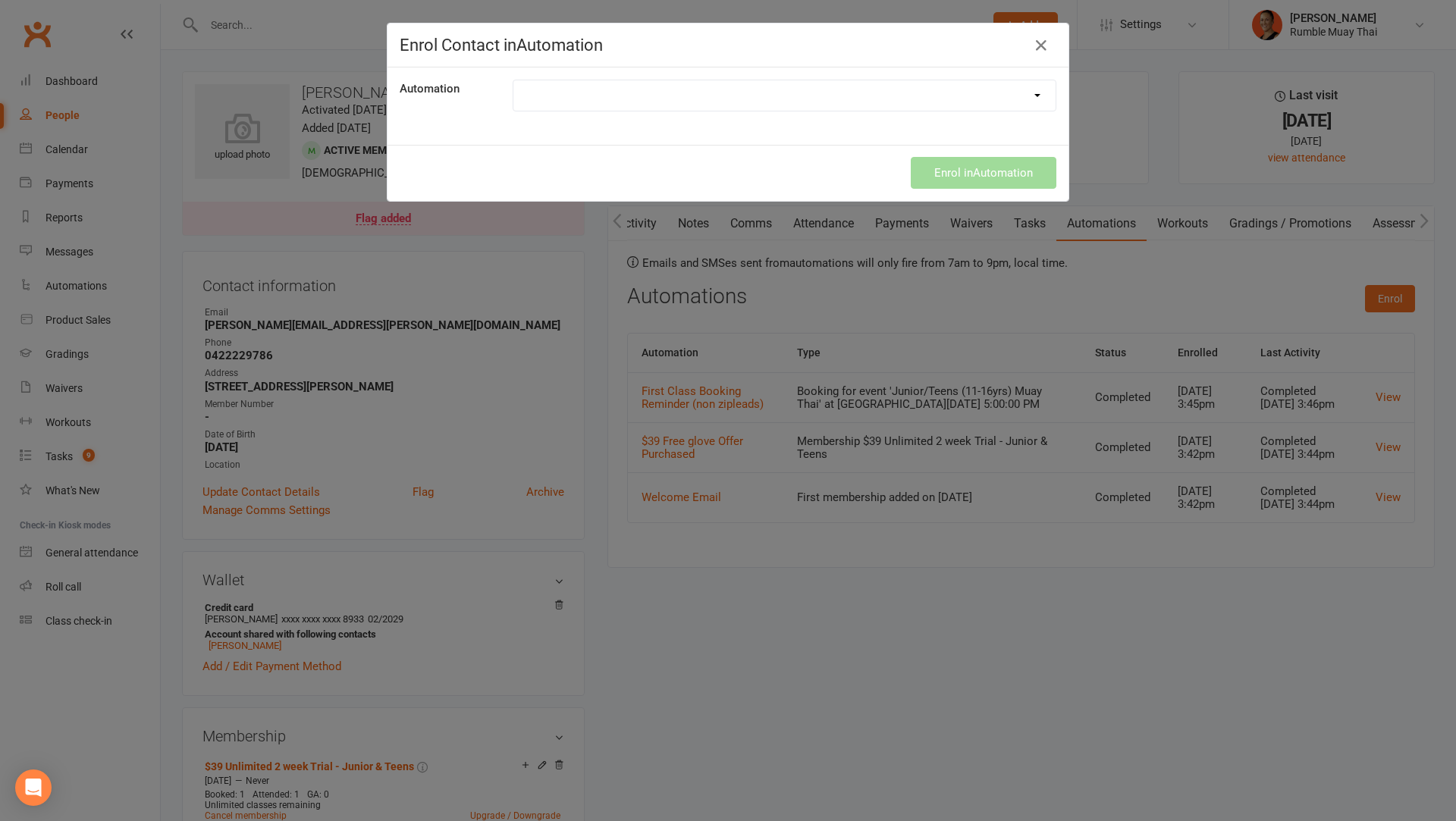
click at [661, 102] on select "10 Class Pass Top Up $39 Free glove Offer Purchased First Class Attended First …" at bounding box center [784, 95] width 542 height 30
select select "8002"
click at [514, 80] on select "10 Class Pass Top Up $39 Free glove Offer Purchased First Class Attended First …" at bounding box center [784, 95] width 542 height 30
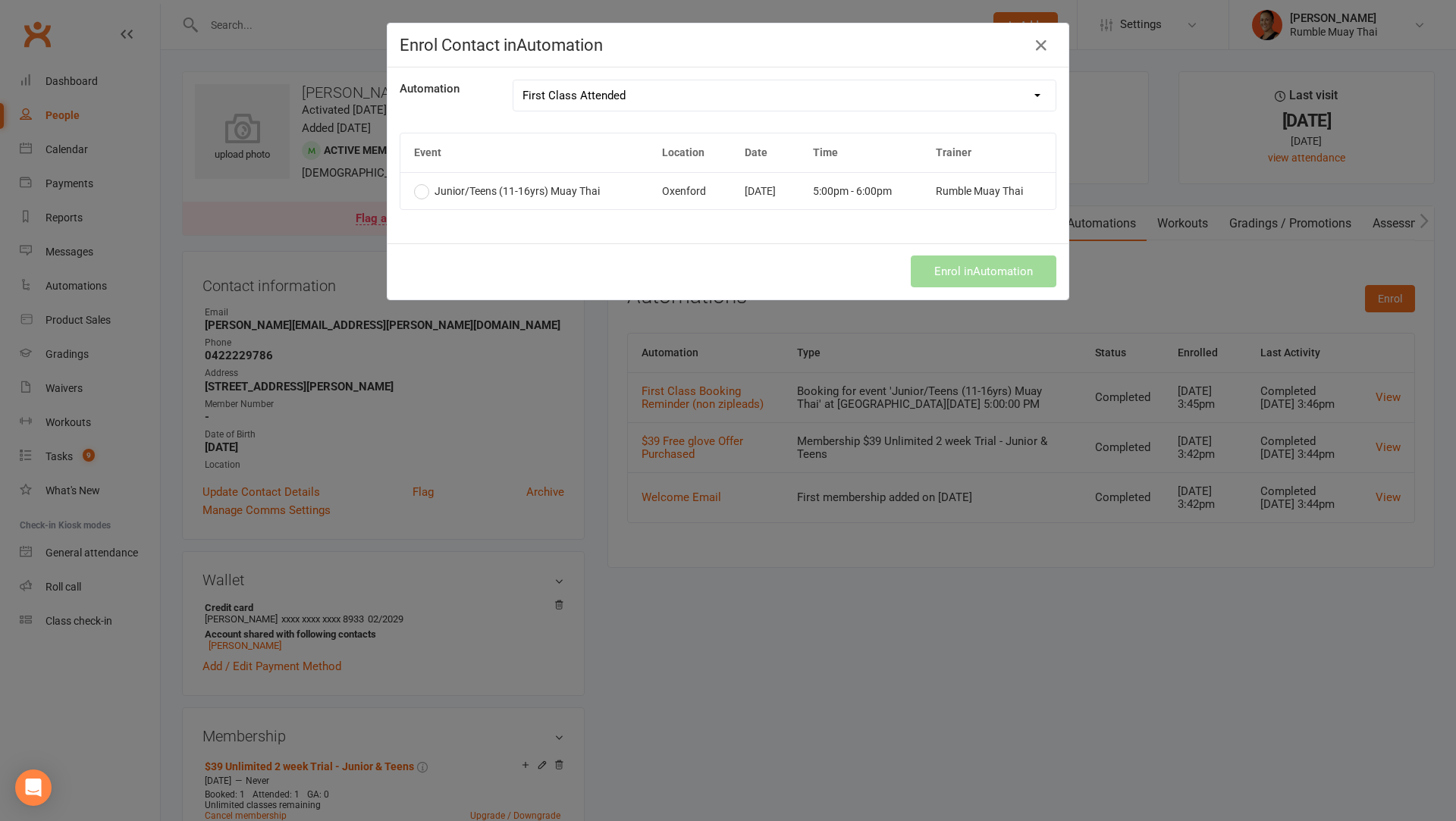
click at [560, 182] on td "Junior/Teens (11-16yrs) Muay Thai" at bounding box center [524, 191] width 248 height 37
click at [953, 257] on button "Enrol in Automation" at bounding box center [983, 272] width 146 height 32
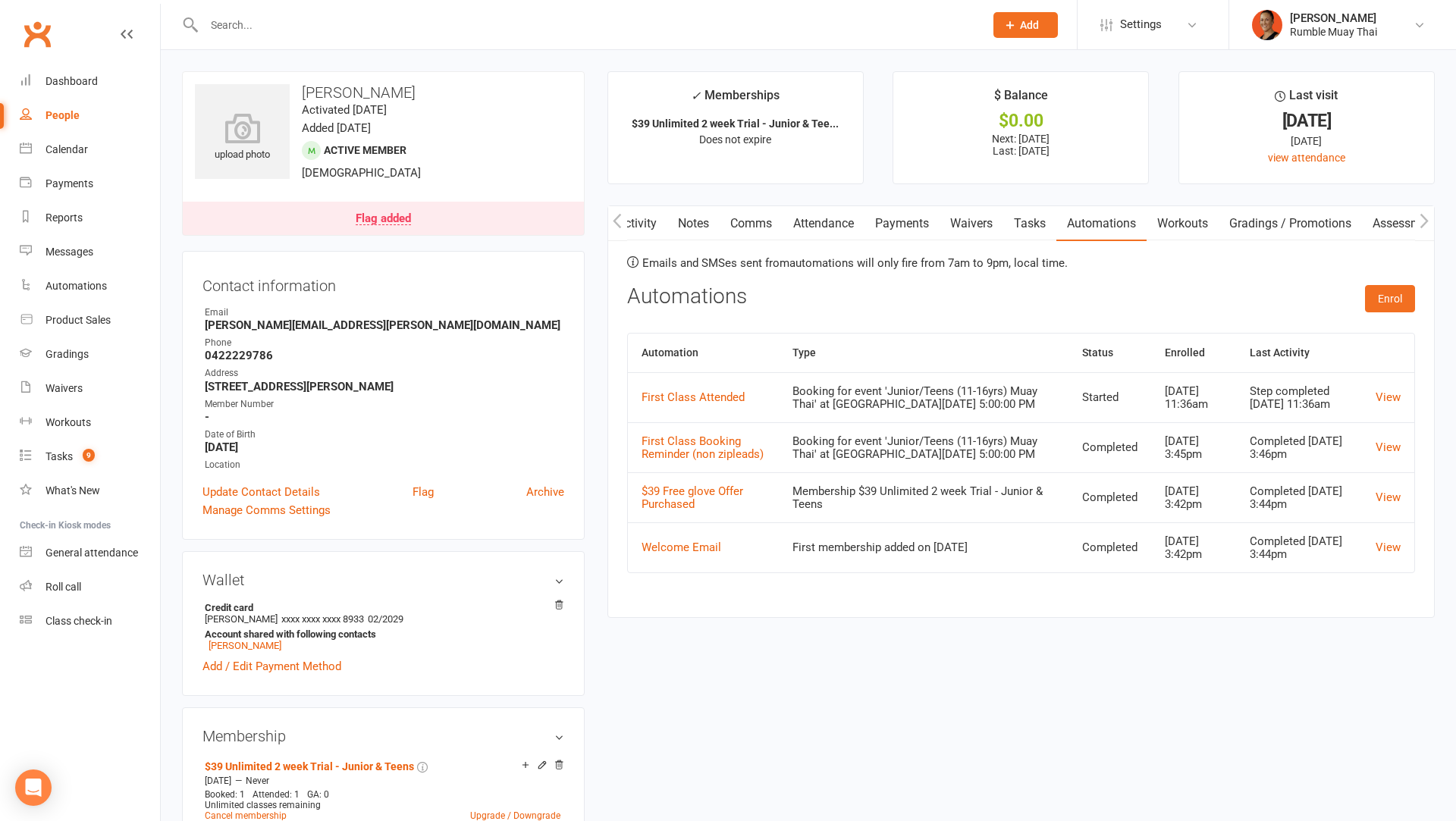
click at [407, 219] on div "Flag added" at bounding box center [383, 219] width 56 height 12
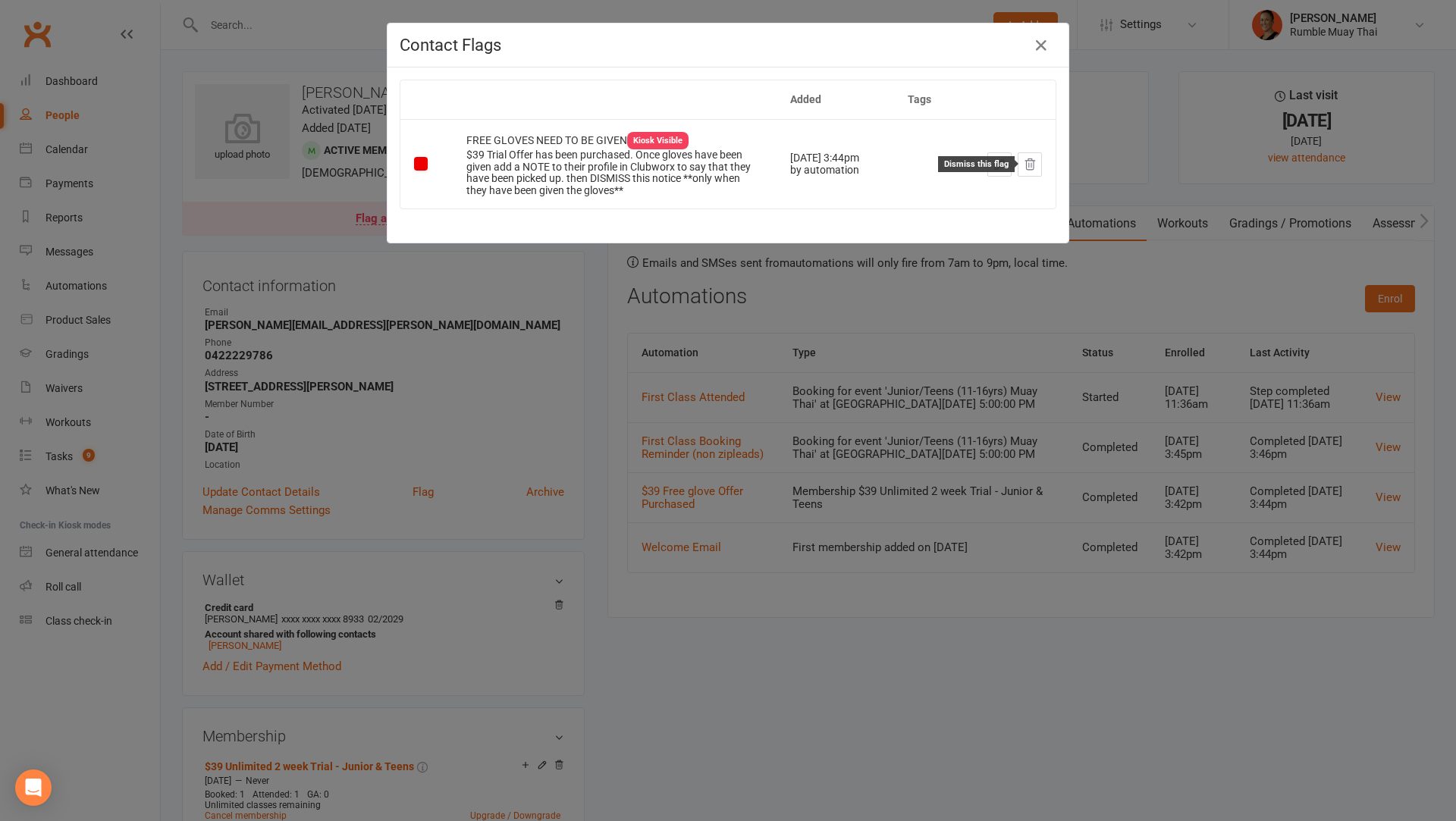
click at [1025, 161] on icon at bounding box center [1029, 164] width 13 height 13
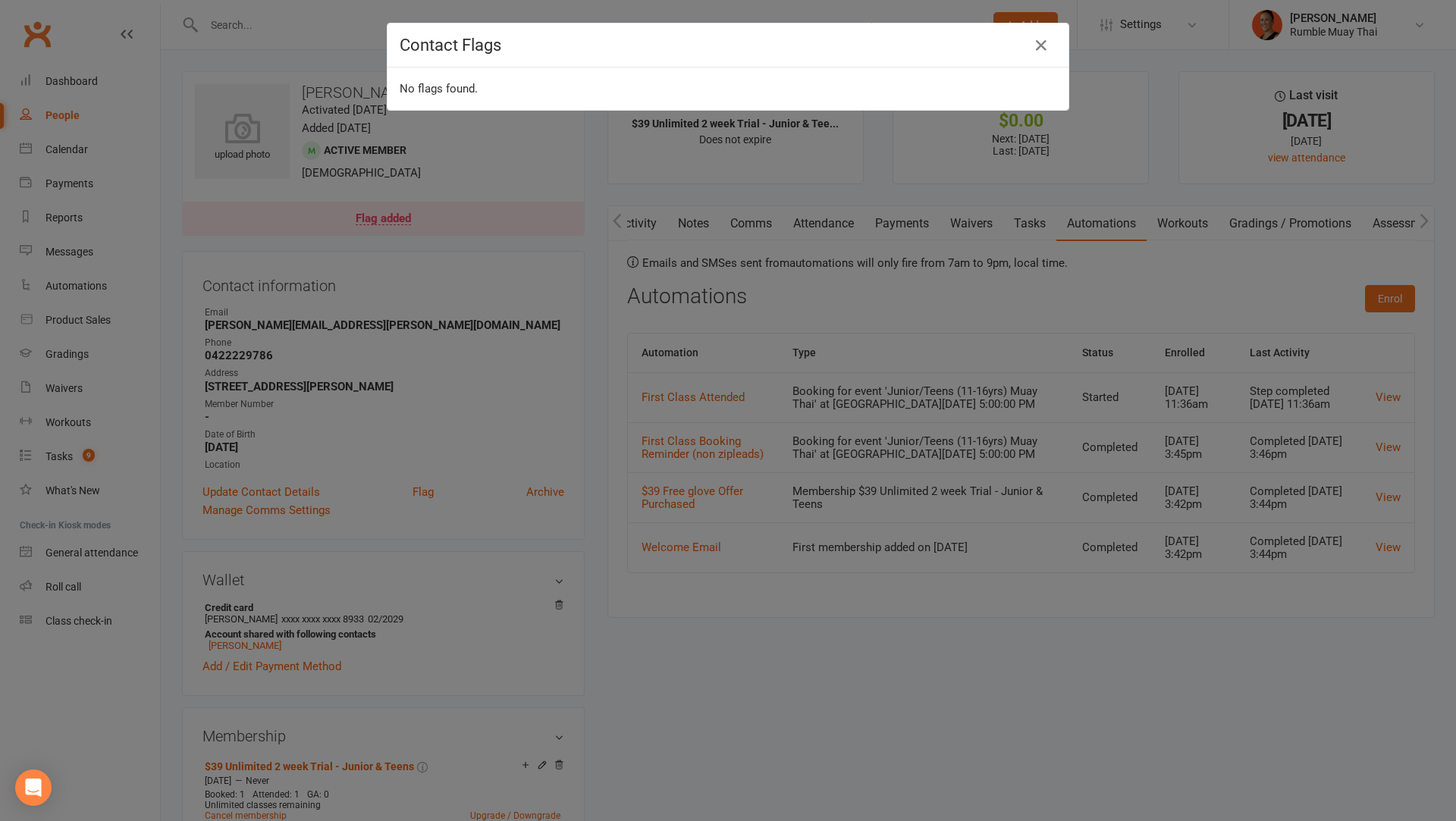
click at [705, 305] on div "Contact Flags No flags found." at bounding box center [728, 410] width 1456 height 821
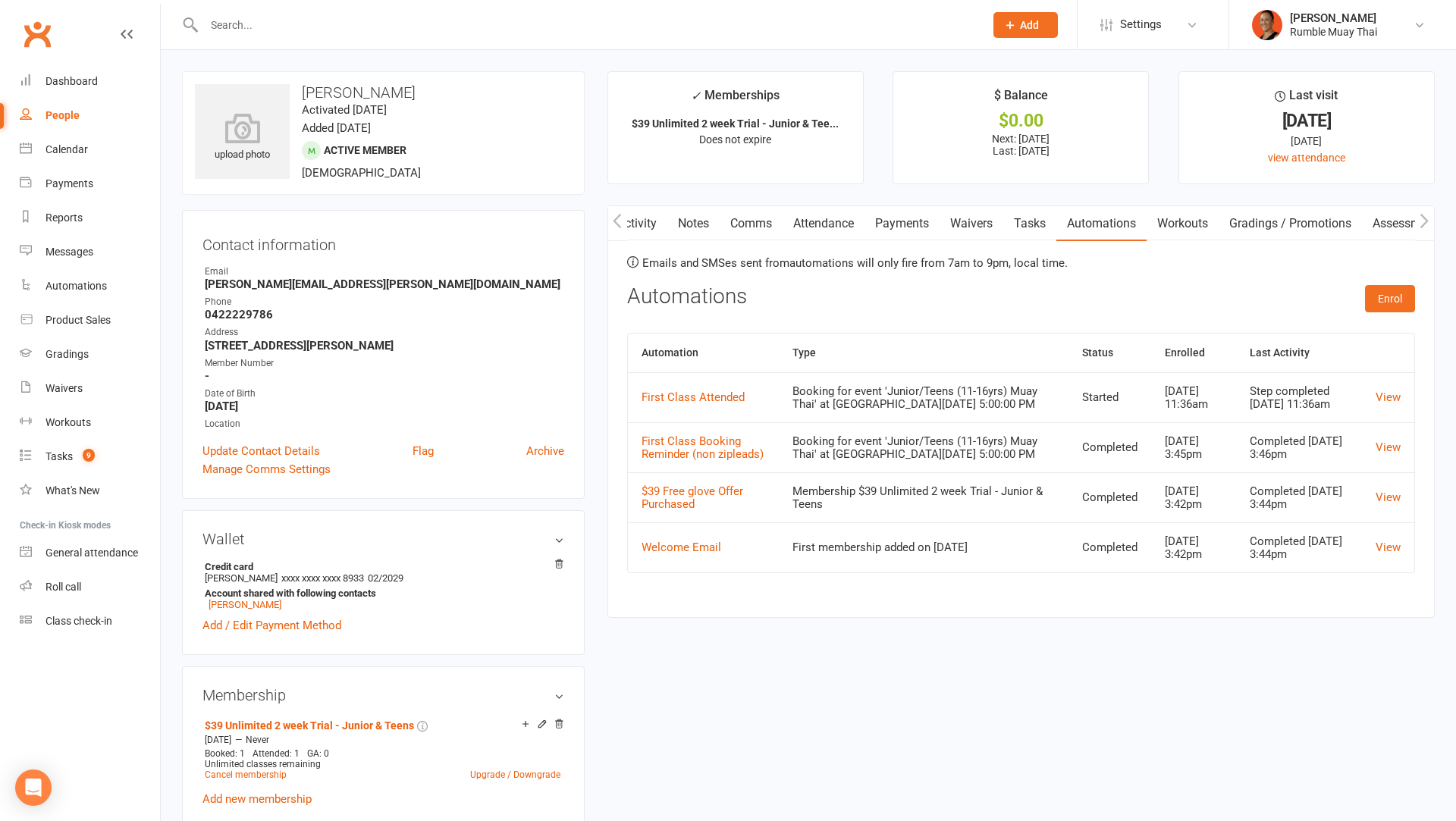
click at [651, 225] on link "Activity" at bounding box center [636, 224] width 61 height 35
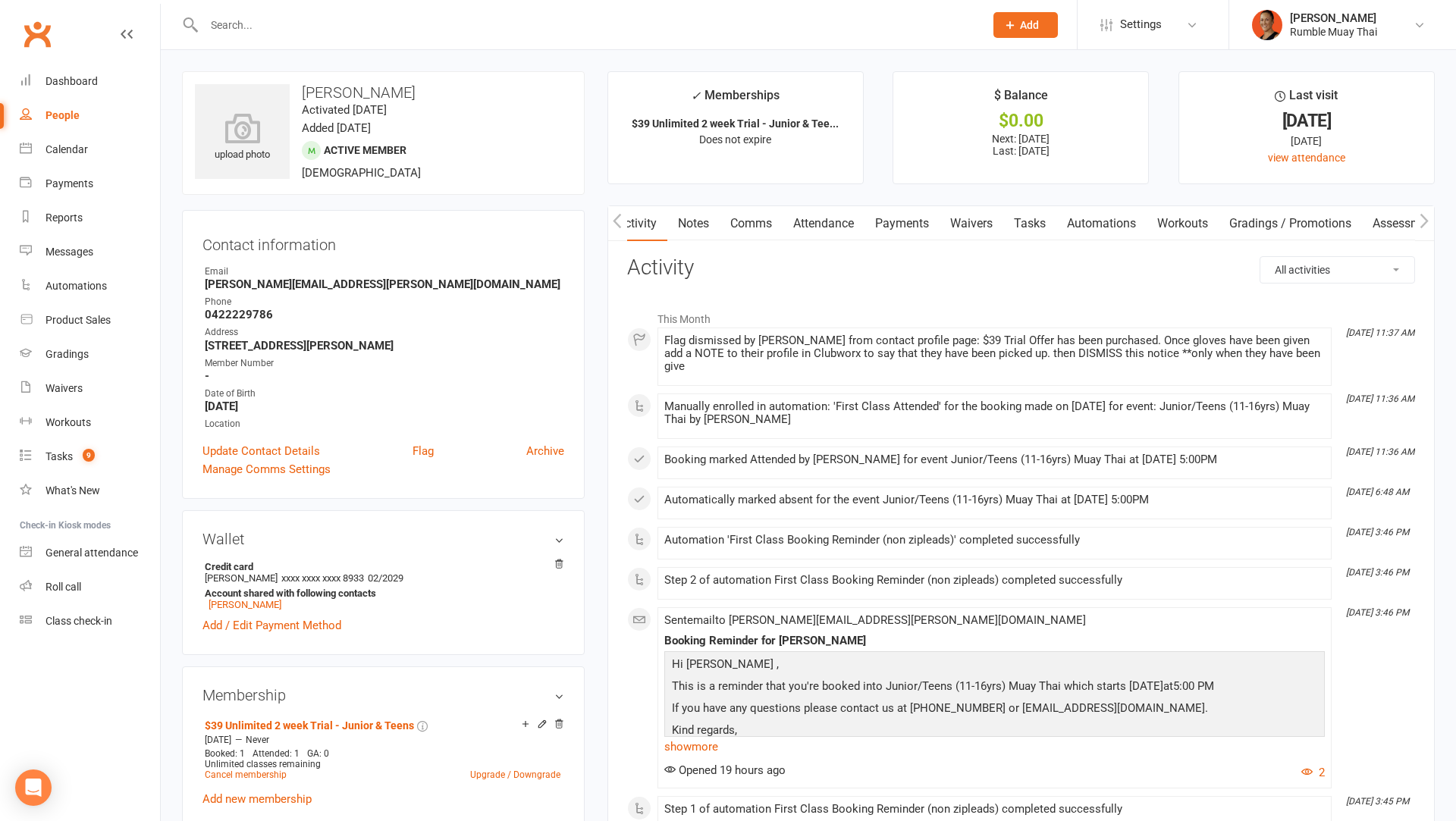
click at [807, 218] on link "Attendance" at bounding box center [823, 224] width 82 height 35
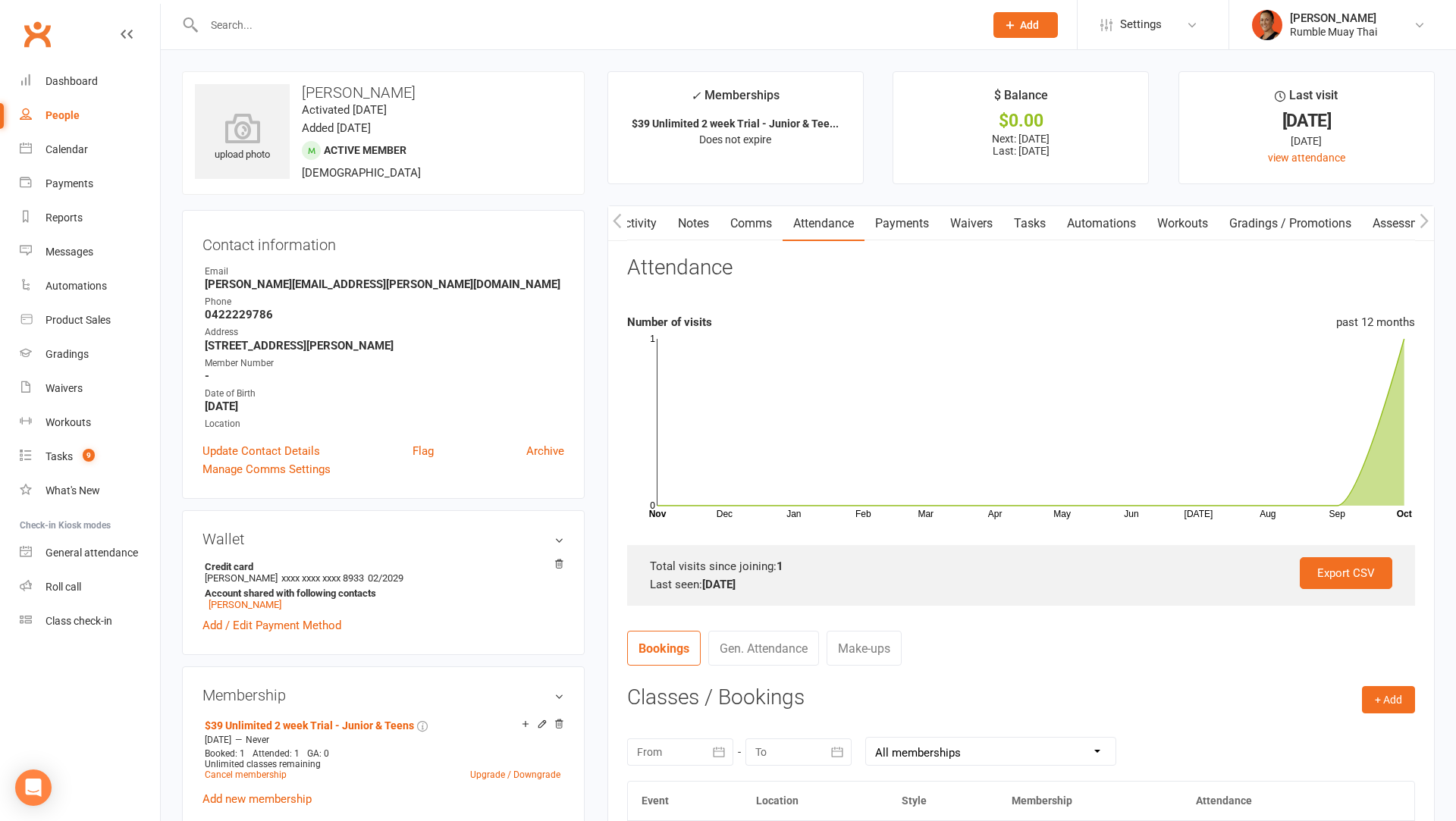
scroll to position [289, 0]
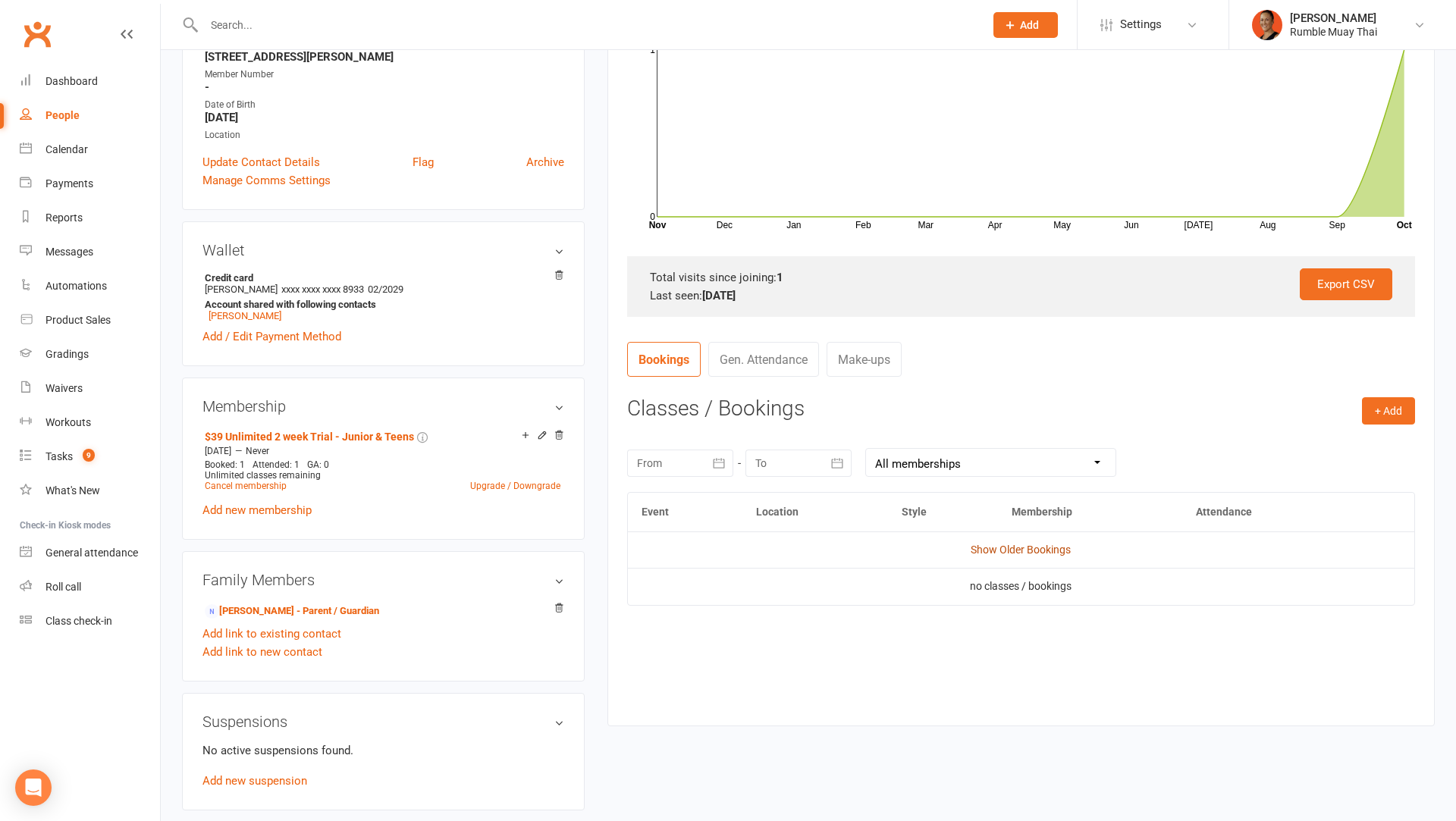
click at [1024, 548] on link "Show Older Bookings" at bounding box center [1020, 550] width 100 height 12
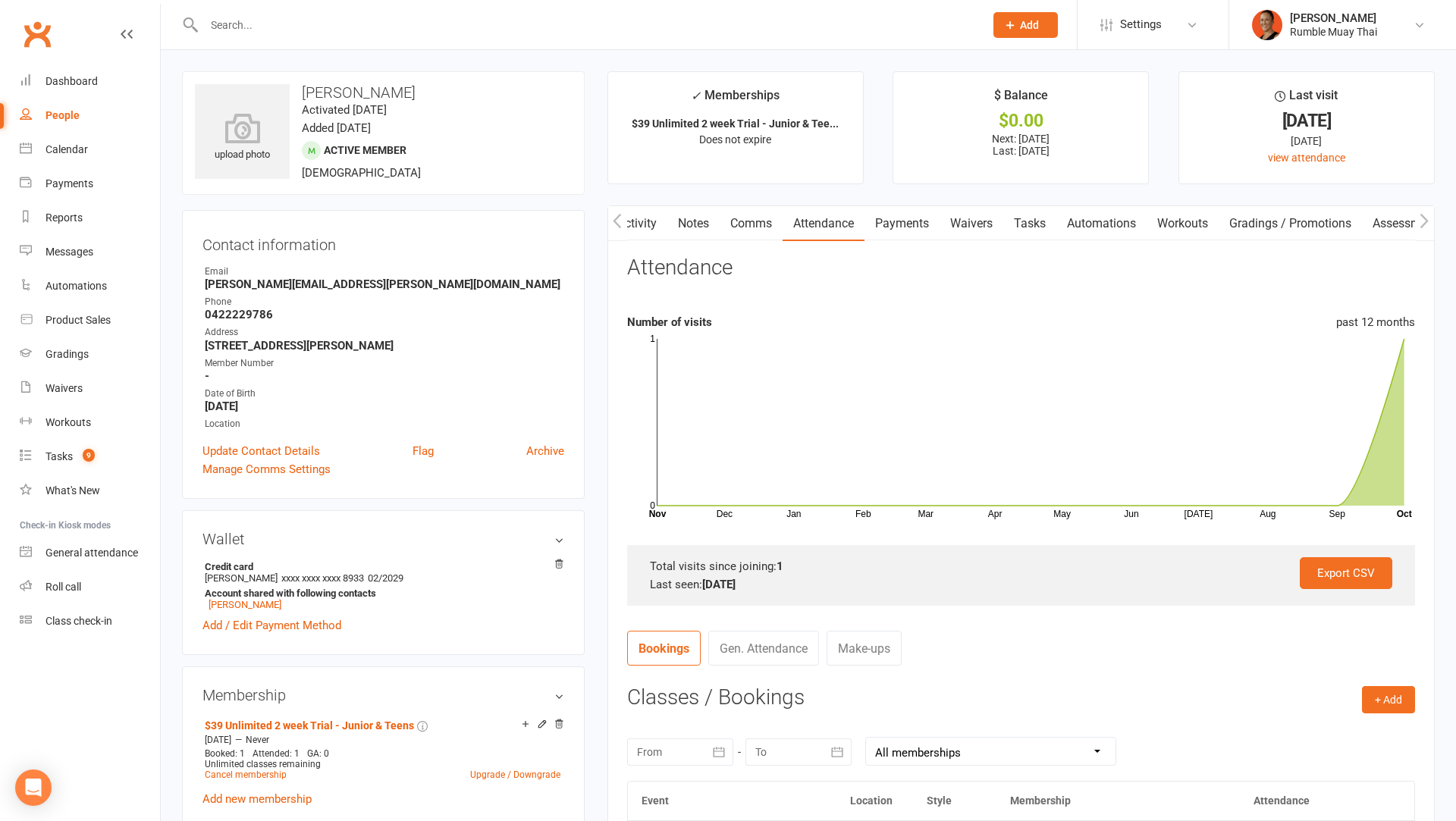
click at [1113, 223] on link "Automations" at bounding box center [1101, 224] width 90 height 35
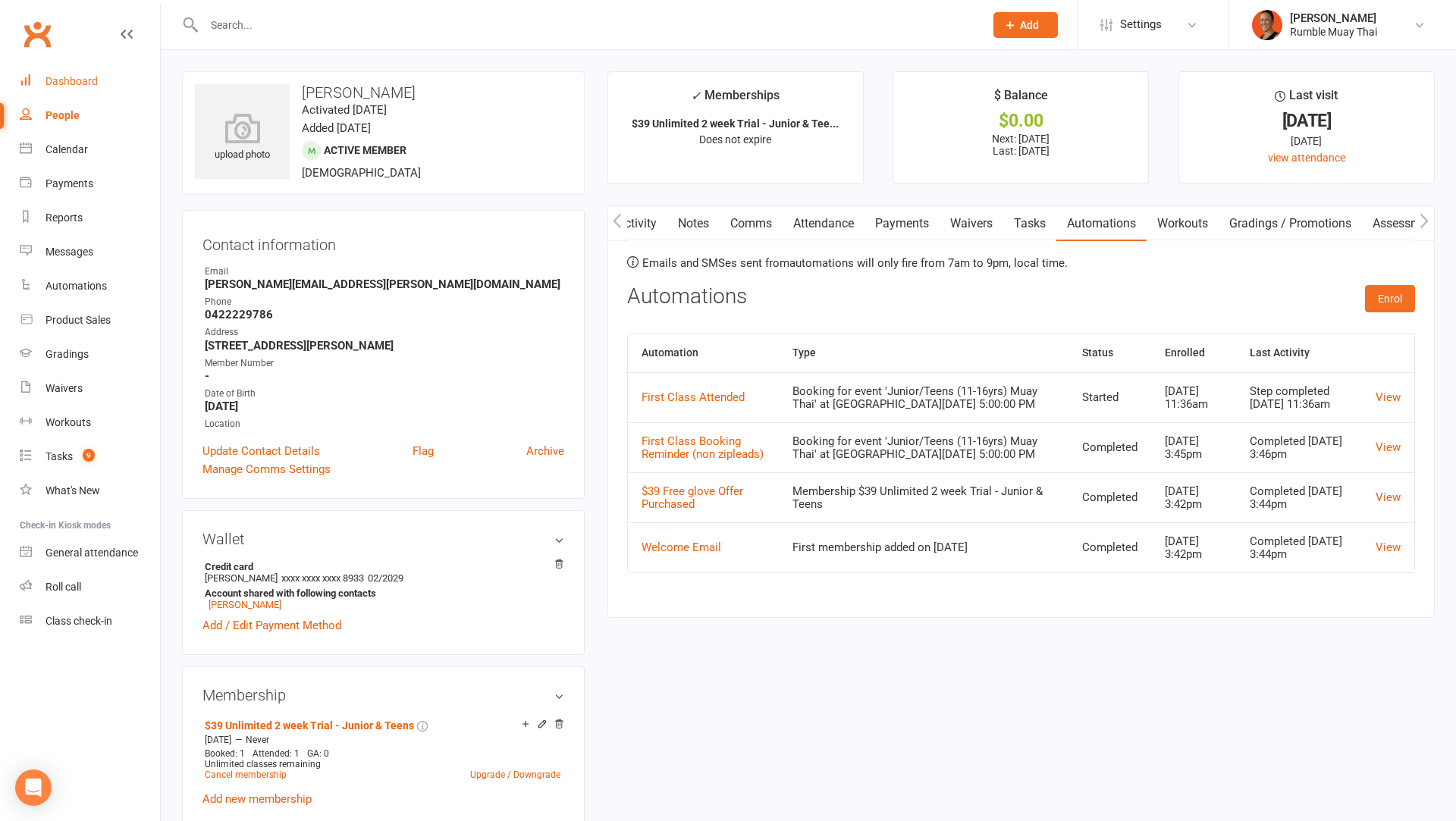
click at [65, 89] on link "Dashboard" at bounding box center [89, 81] width 140 height 34
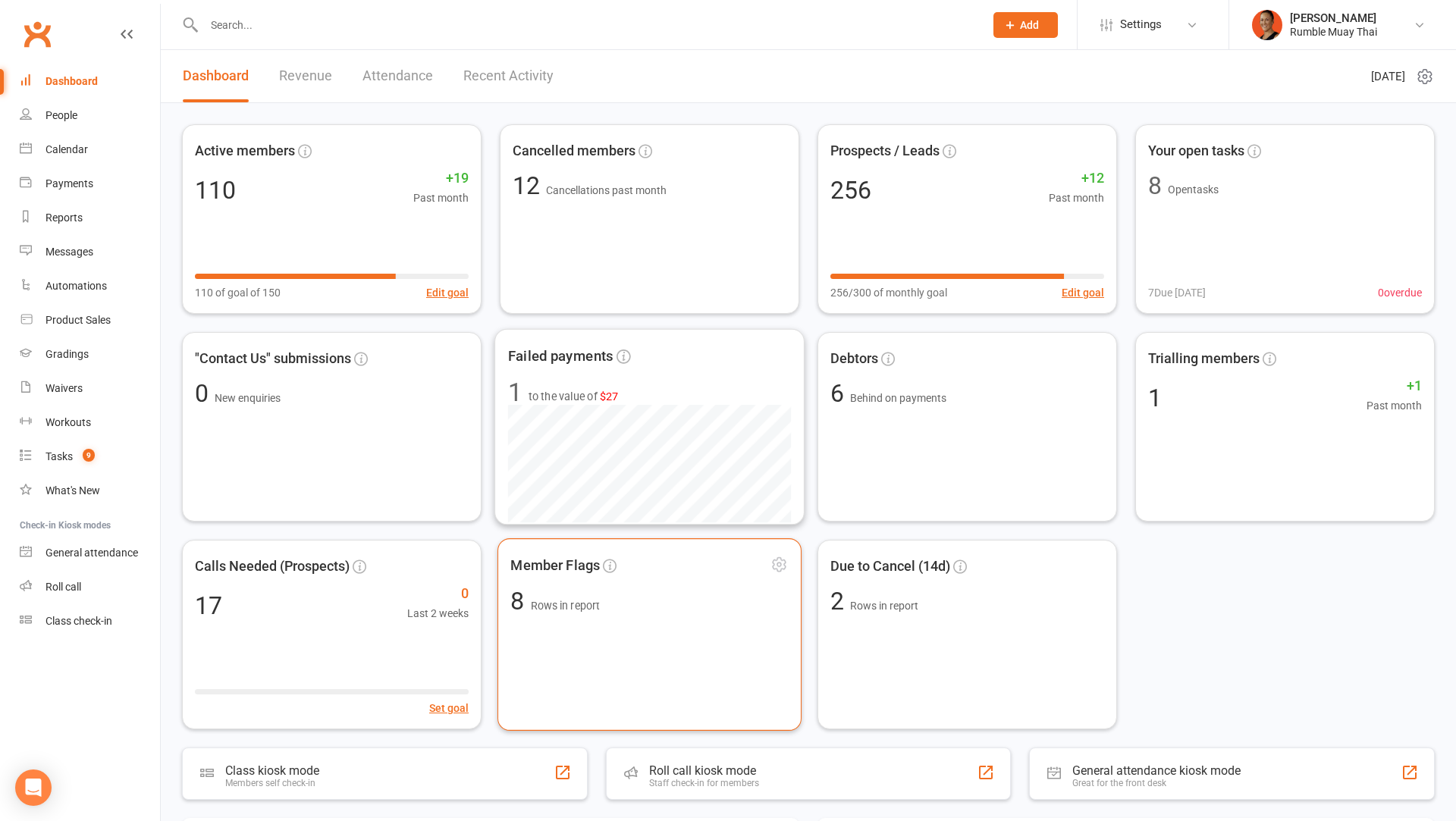
click at [619, 628] on div "Member Flags 8 Rows in report" at bounding box center [649, 635] width 304 height 192
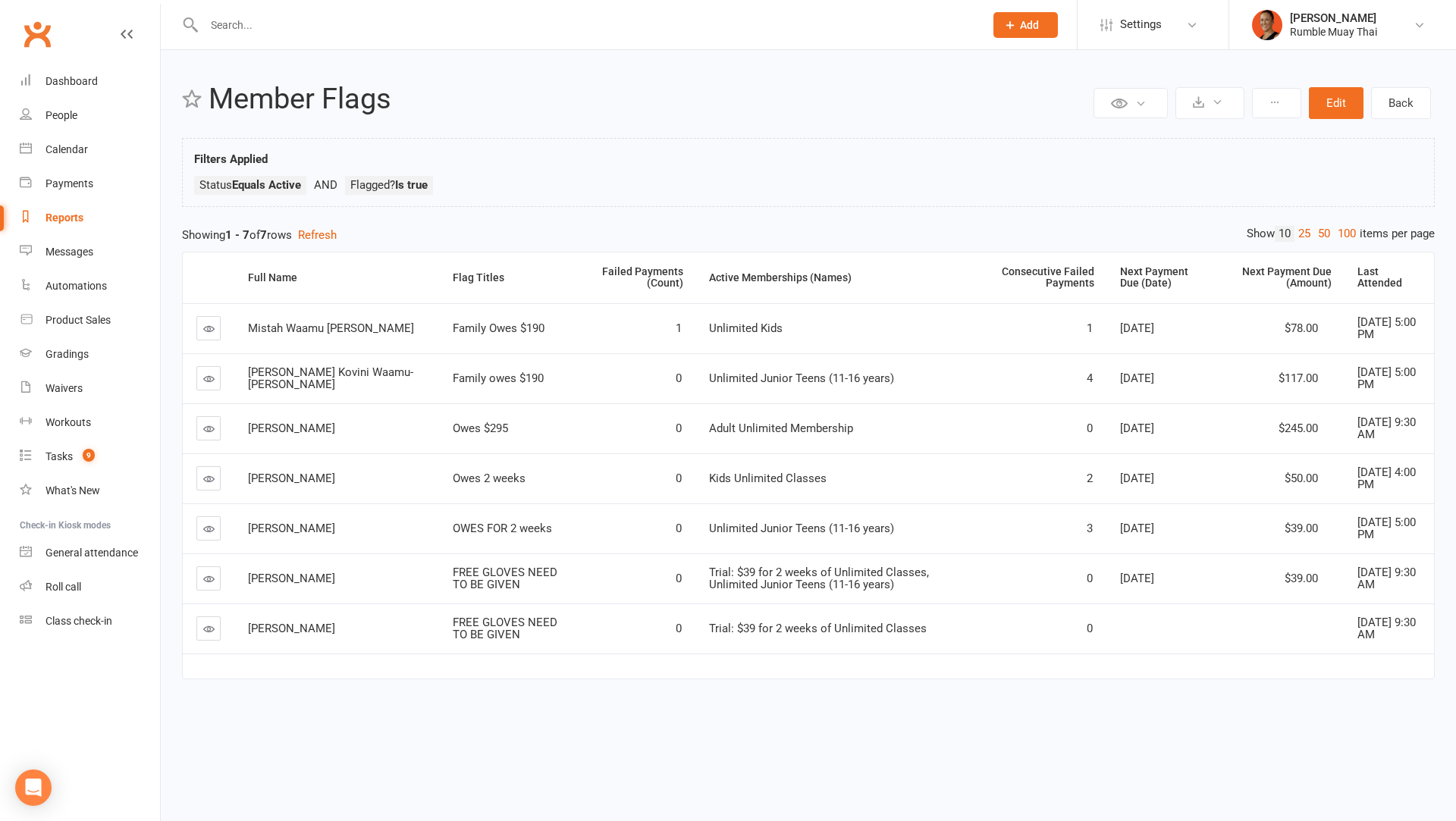
click at [185, 576] on td at bounding box center [208, 578] width 51 height 50
click at [203, 576] on icon at bounding box center [208, 579] width 11 height 11
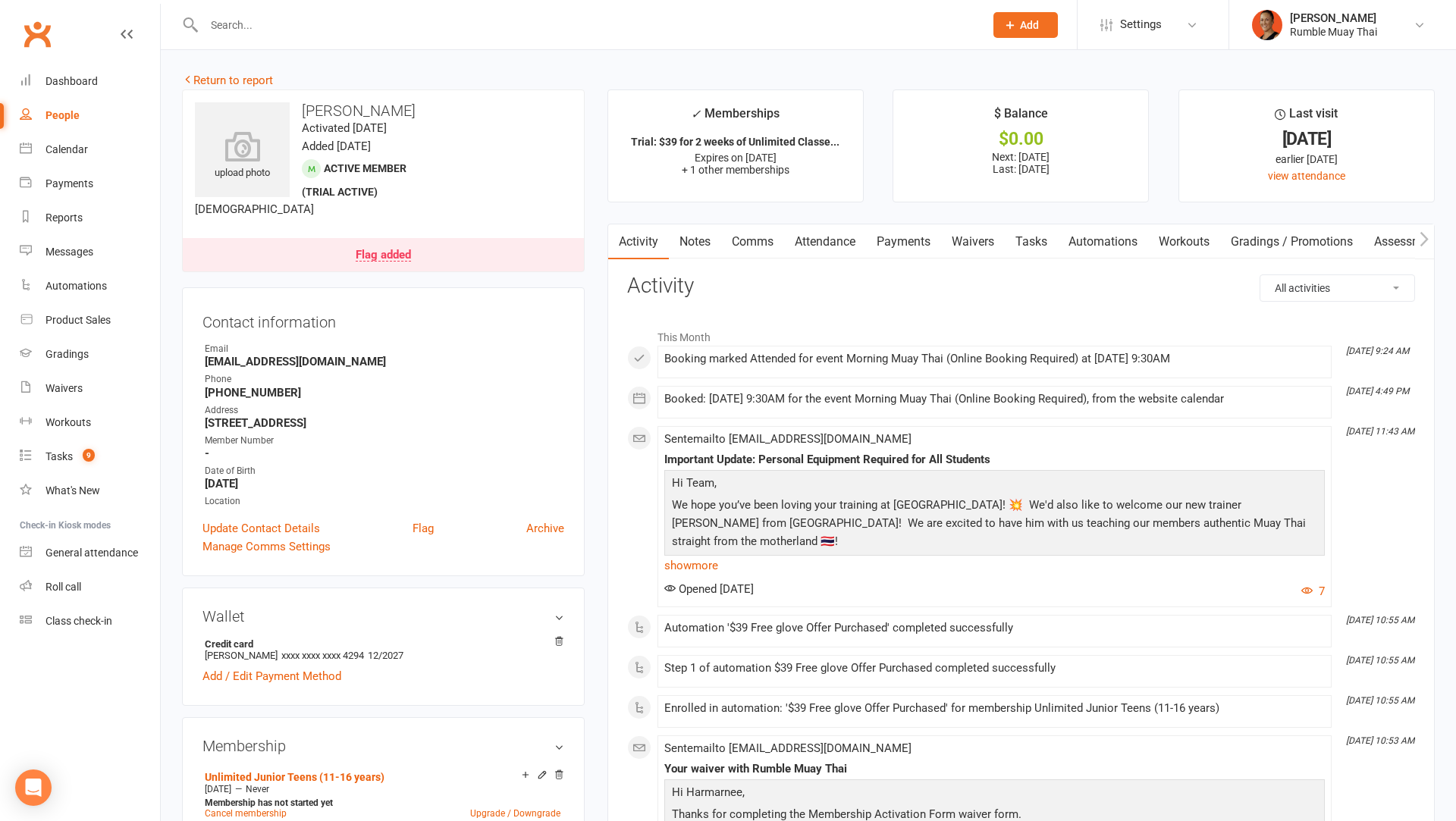
click at [361, 111] on h3 "[PERSON_NAME]" at bounding box center [383, 110] width 377 height 17
copy h3 "[PERSON_NAME]"
click at [404, 250] on div "Flag added" at bounding box center [383, 256] width 56 height 12
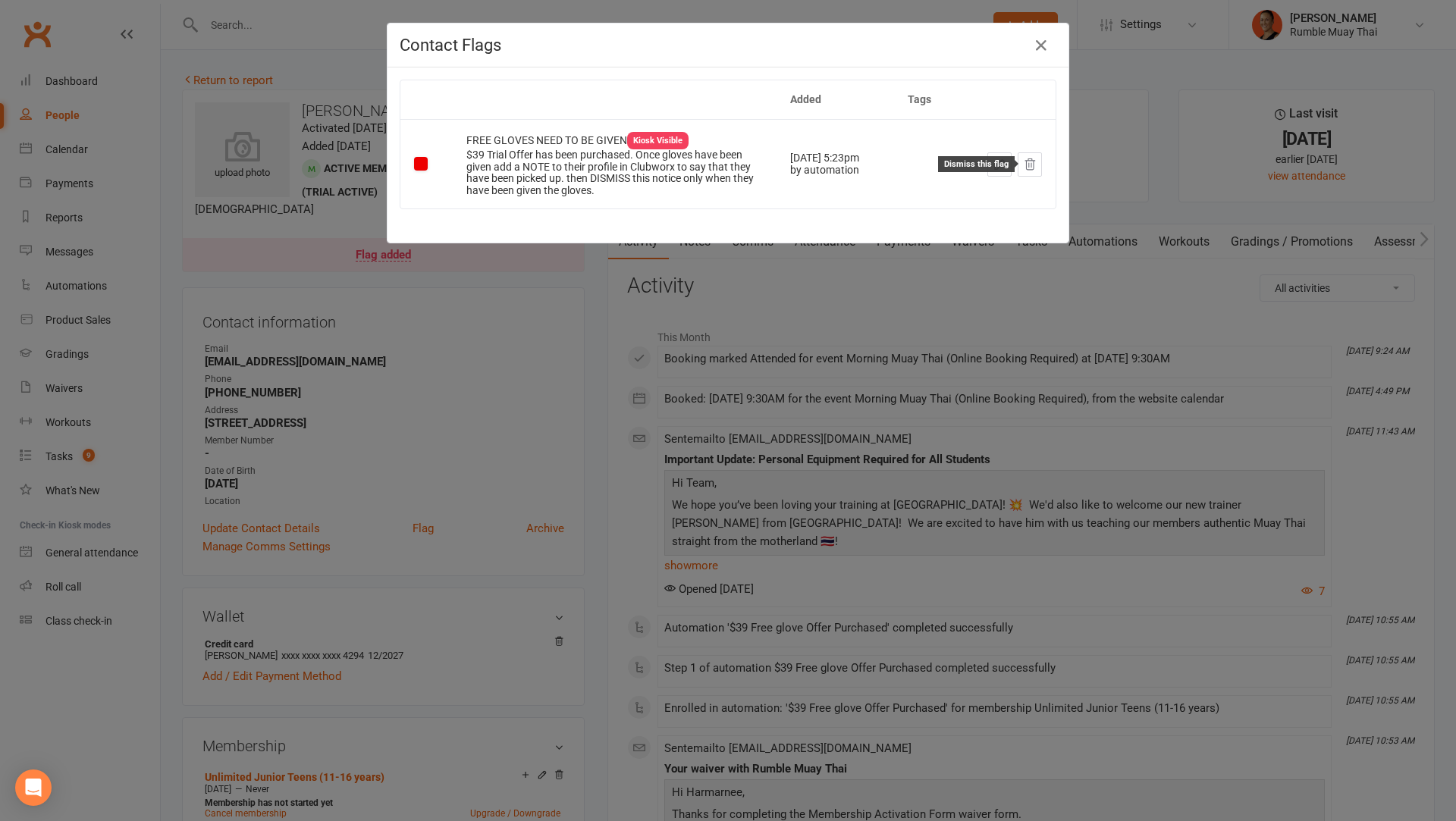
click at [1038, 175] on button at bounding box center [1029, 164] width 24 height 24
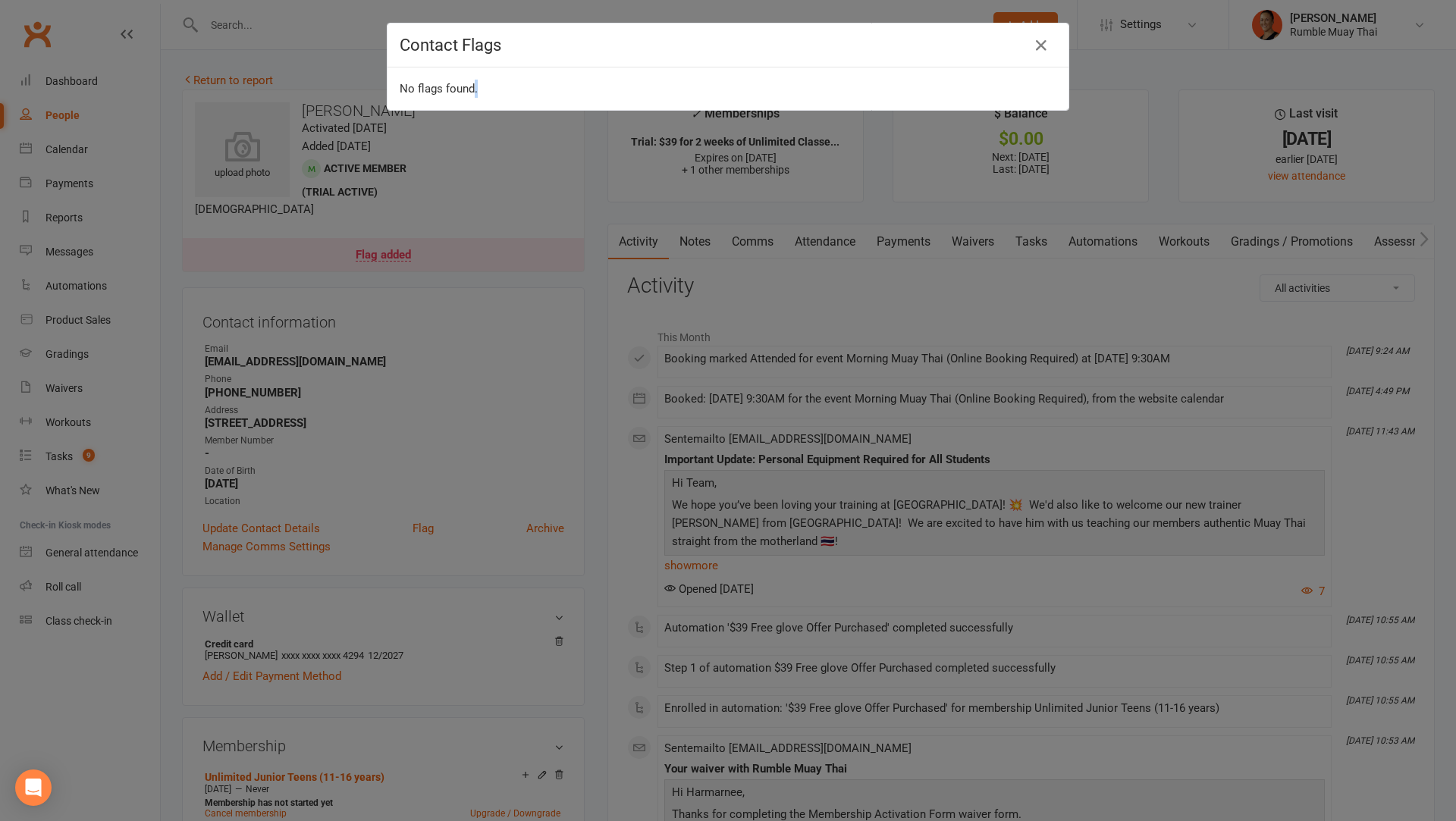
click at [932, 215] on div "Contact Flags No flags found." at bounding box center [728, 410] width 1456 height 821
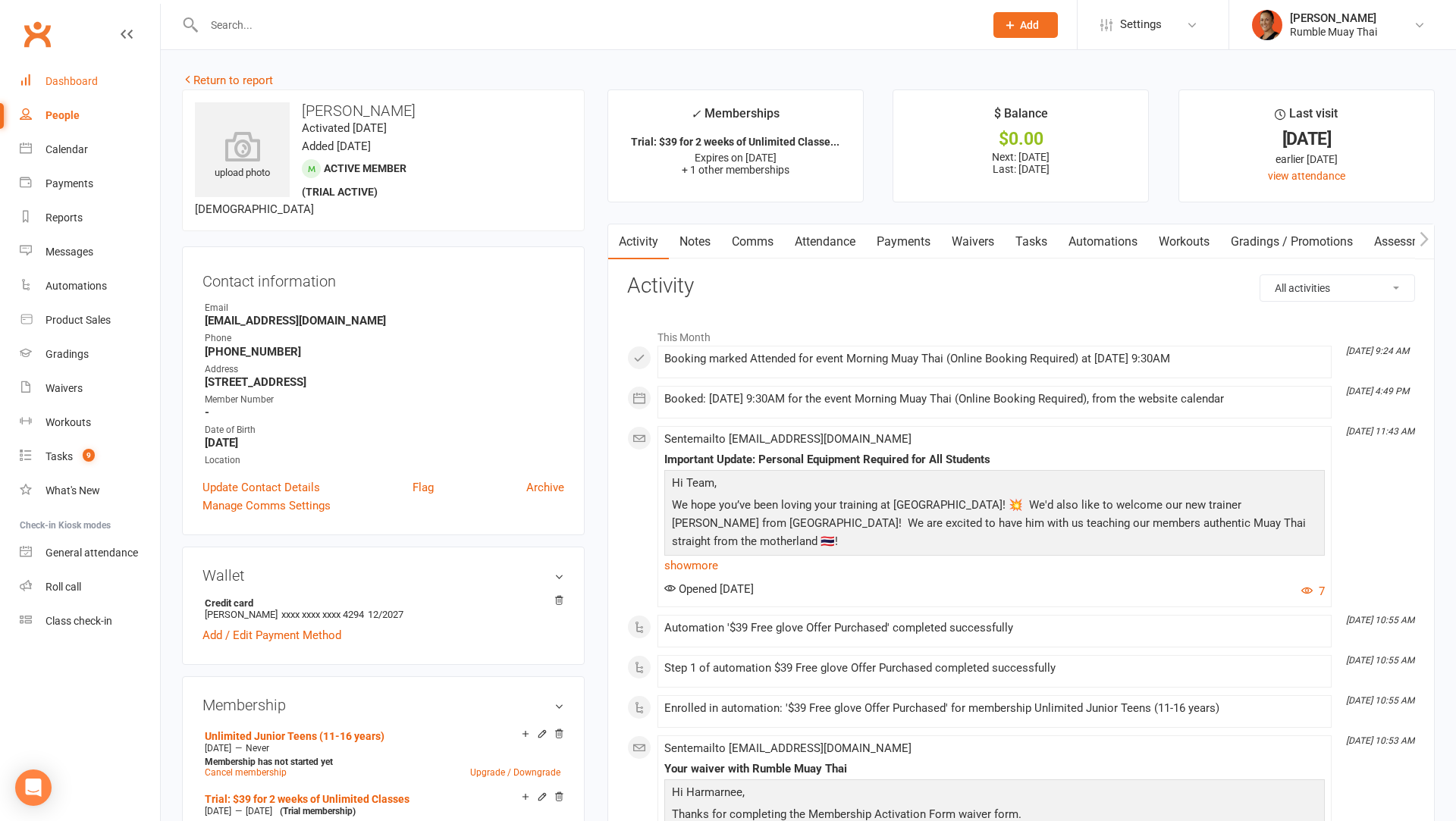
click at [81, 70] on link "Dashboard" at bounding box center [89, 81] width 140 height 34
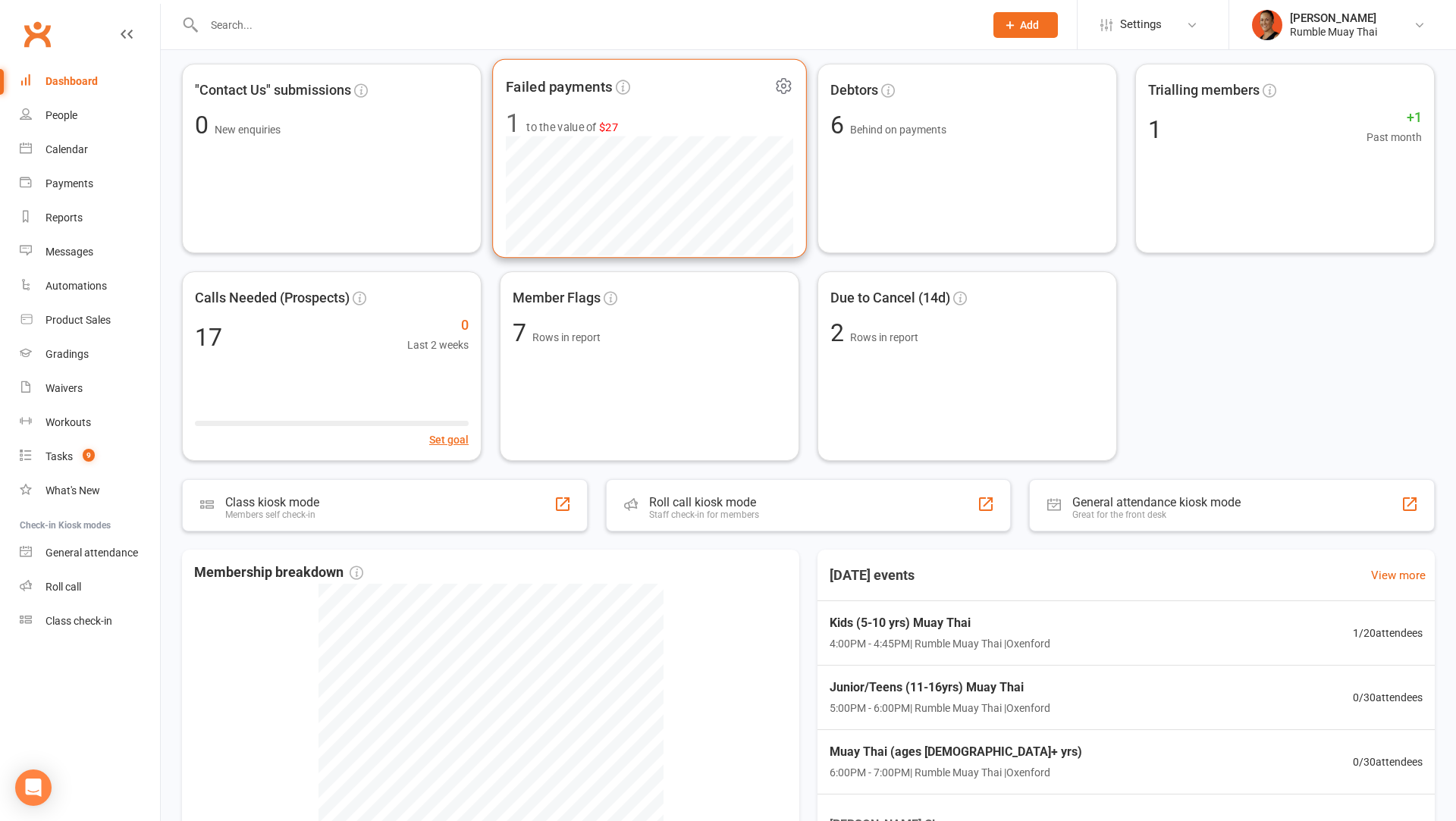
scroll to position [293, 0]
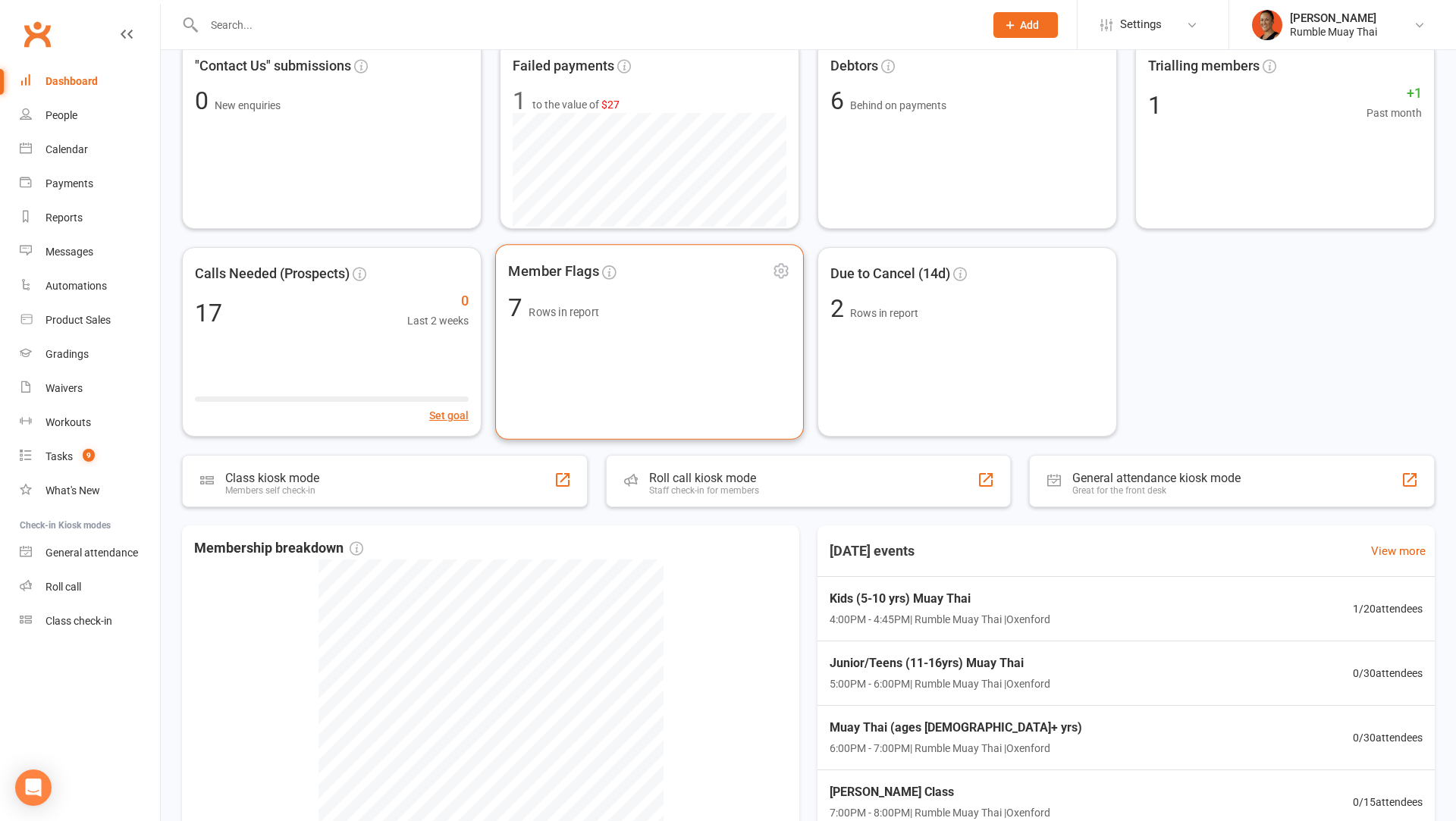
click at [674, 335] on div "Member Flags 7 Rows in report" at bounding box center [649, 343] width 309 height 196
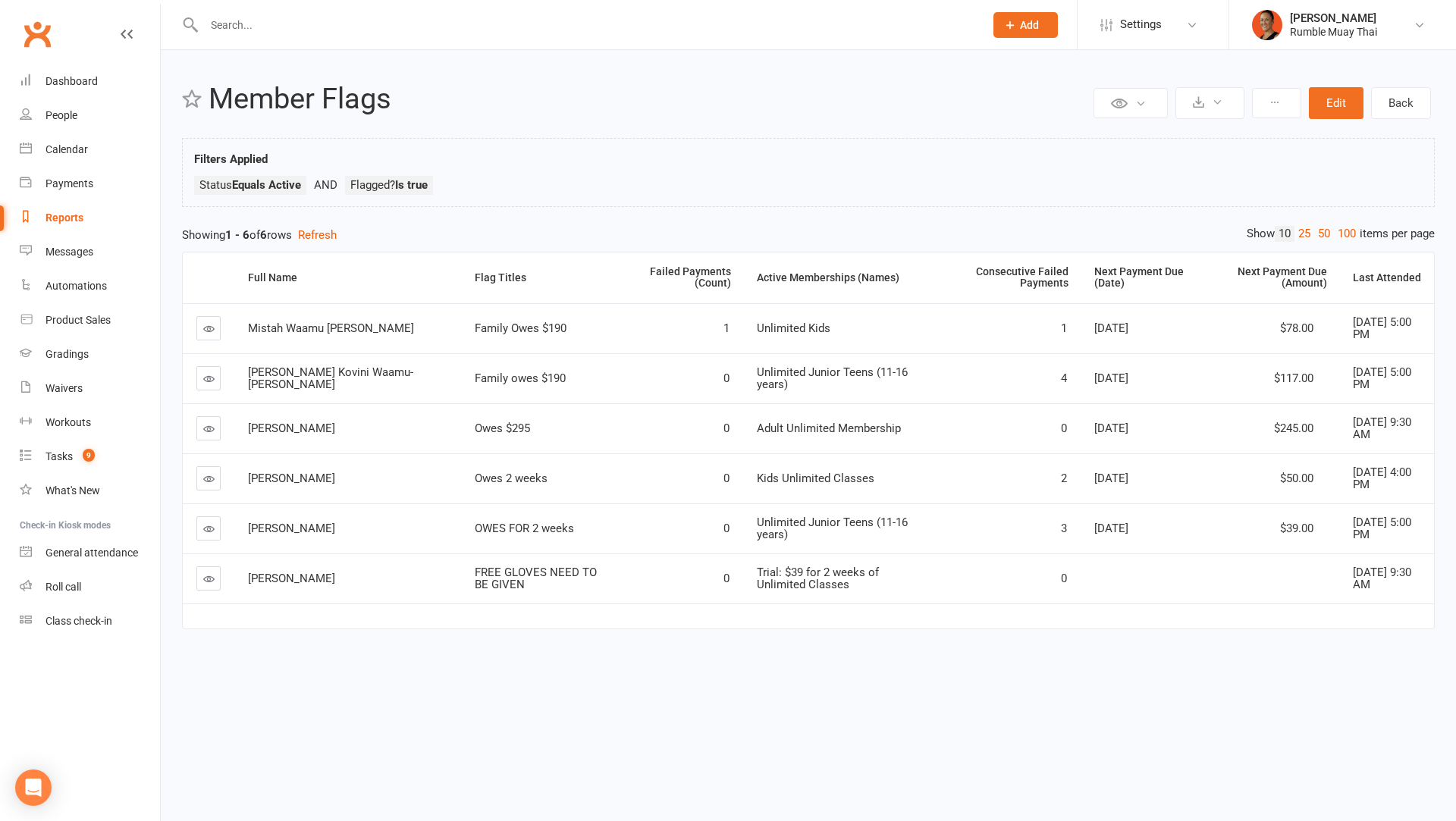
click at [214, 325] on link at bounding box center [208, 328] width 24 height 24
click at [208, 536] on link at bounding box center [208, 528] width 24 height 24
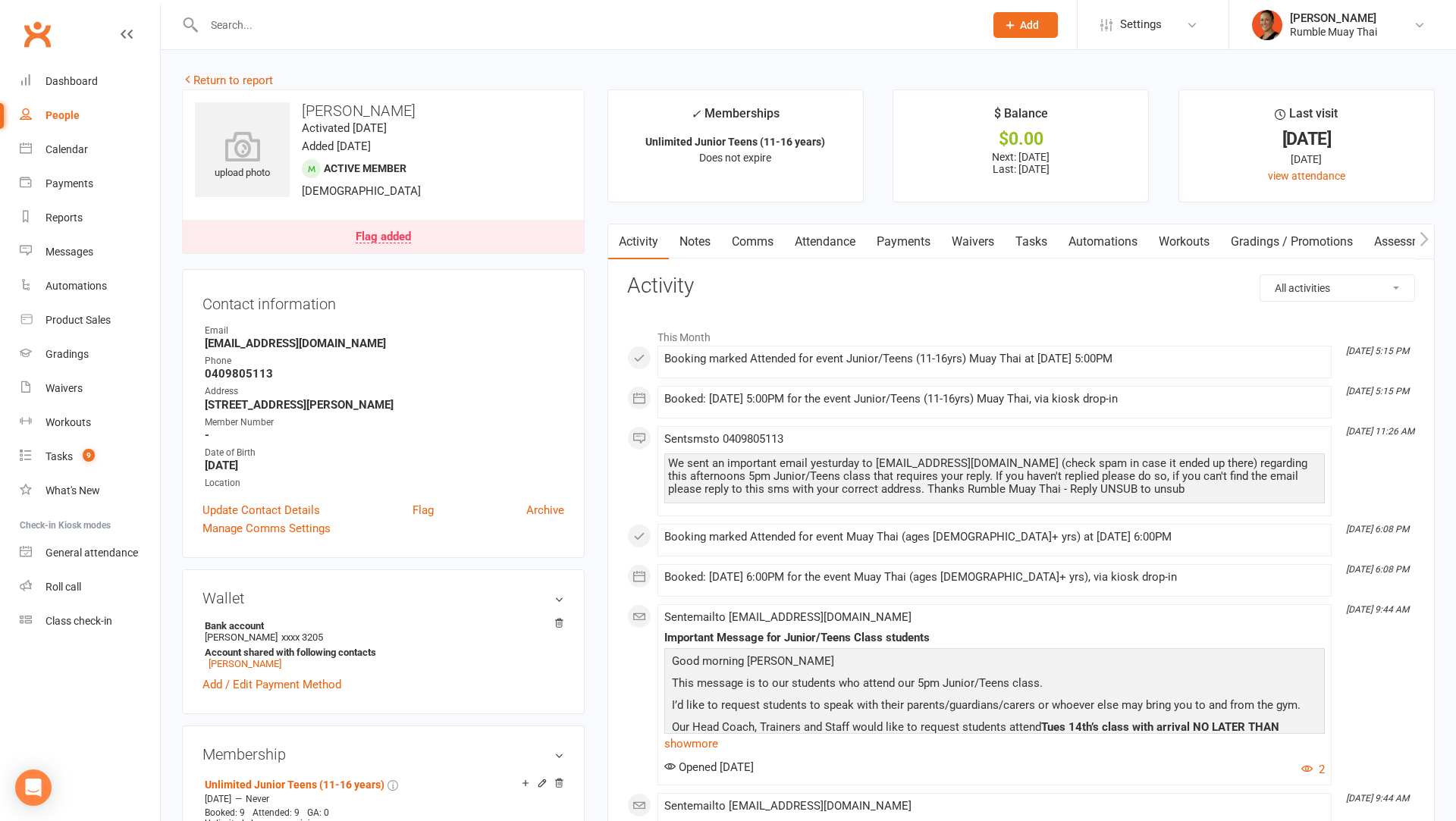
click at [906, 249] on link "Payments" at bounding box center [903, 242] width 75 height 35
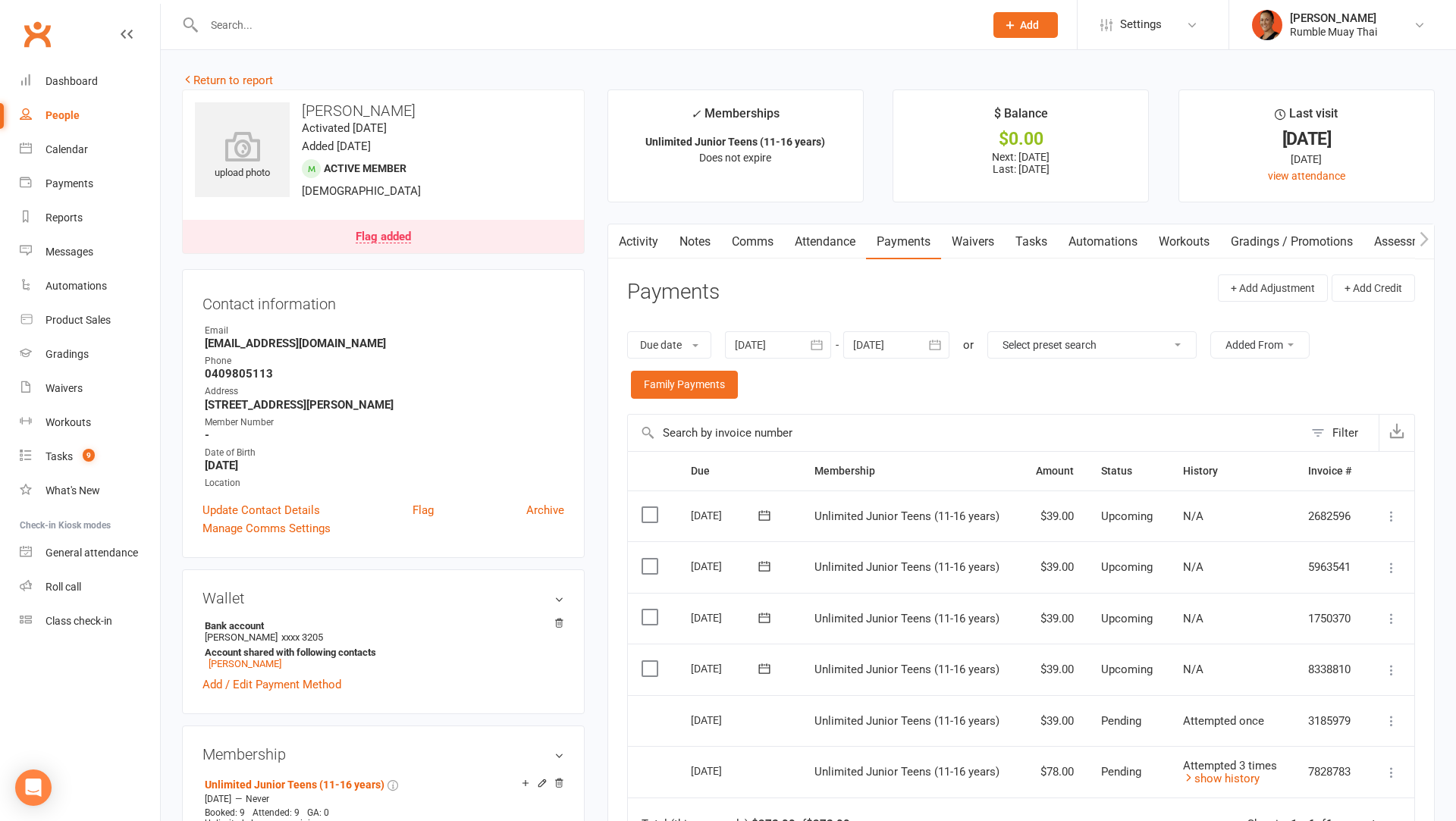
click at [374, 239] on div "Flag added" at bounding box center [383, 237] width 56 height 12
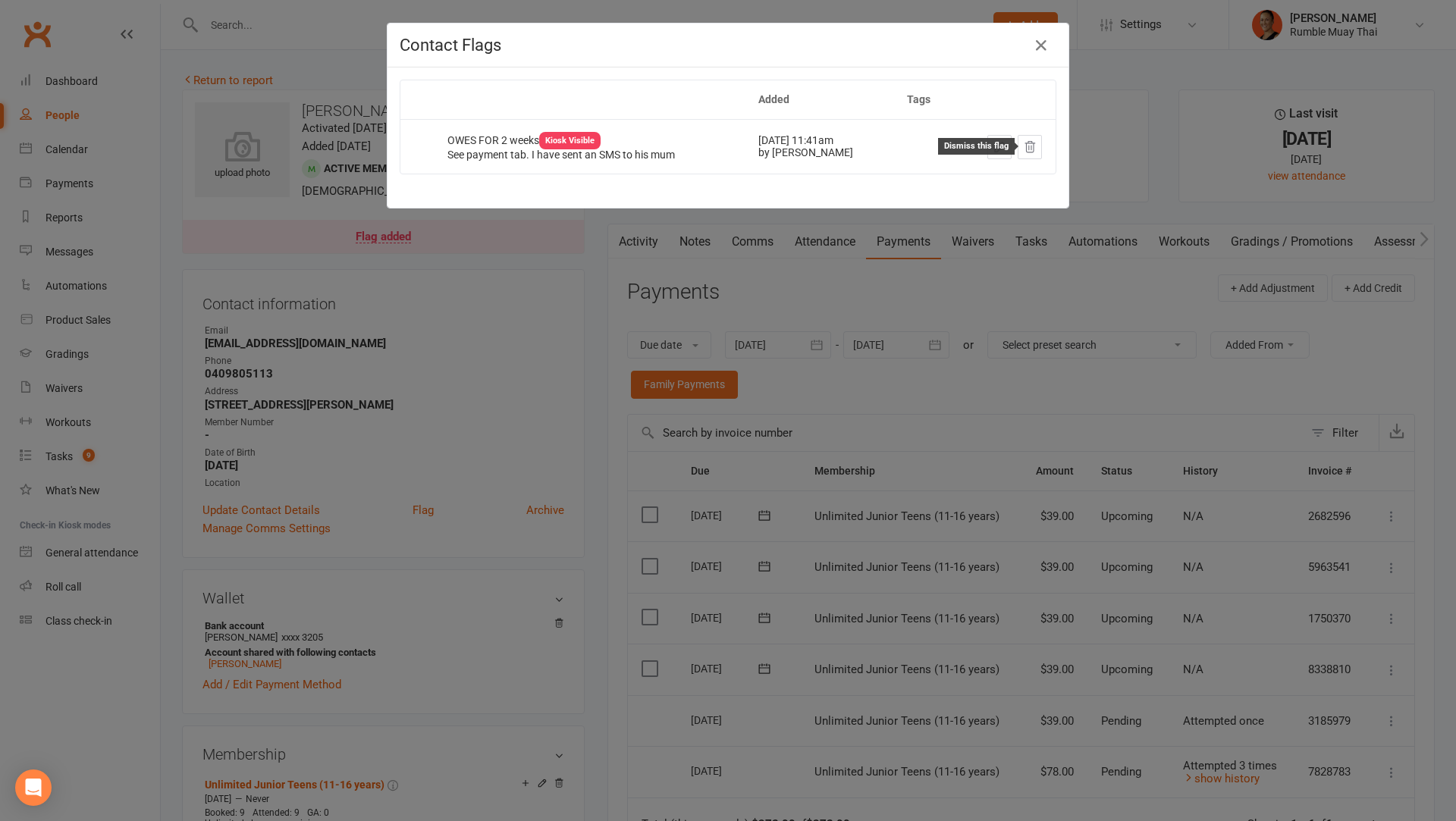
click at [1032, 146] on icon at bounding box center [1029, 147] width 13 height 13
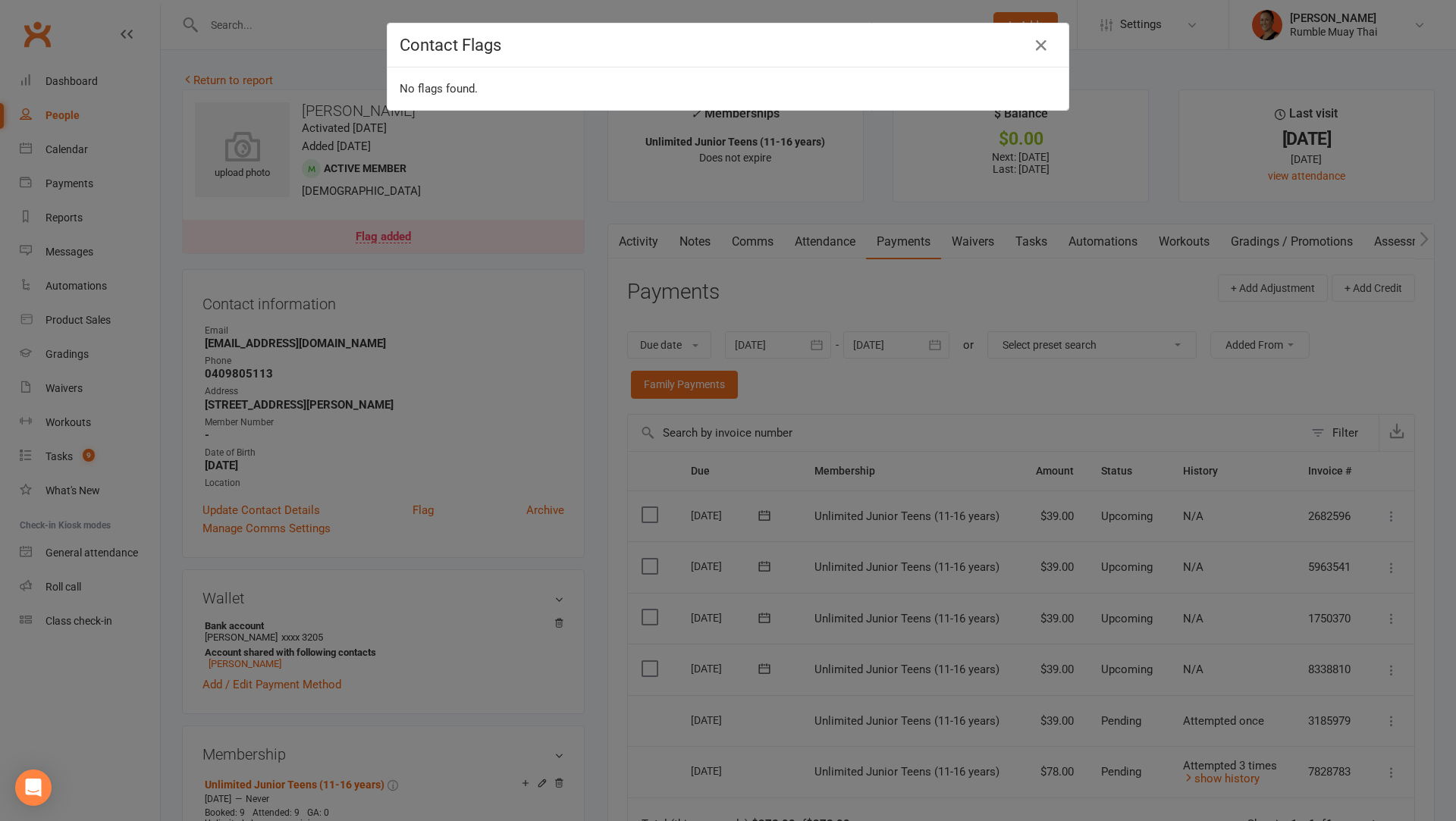
click at [807, 262] on div "Contact Flags No flags found." at bounding box center [728, 410] width 1456 height 821
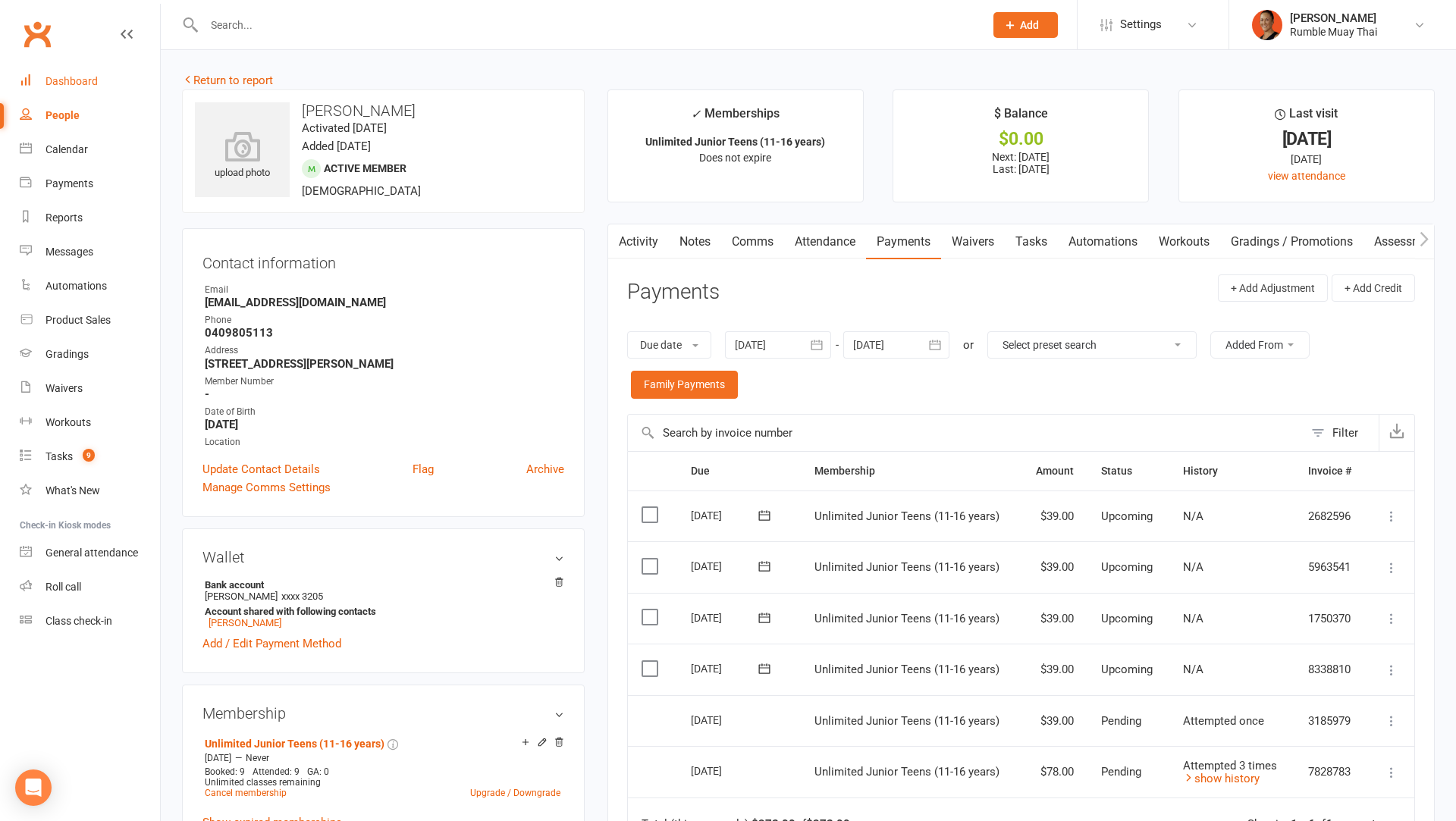
click at [93, 84] on div "Dashboard" at bounding box center [71, 81] width 52 height 12
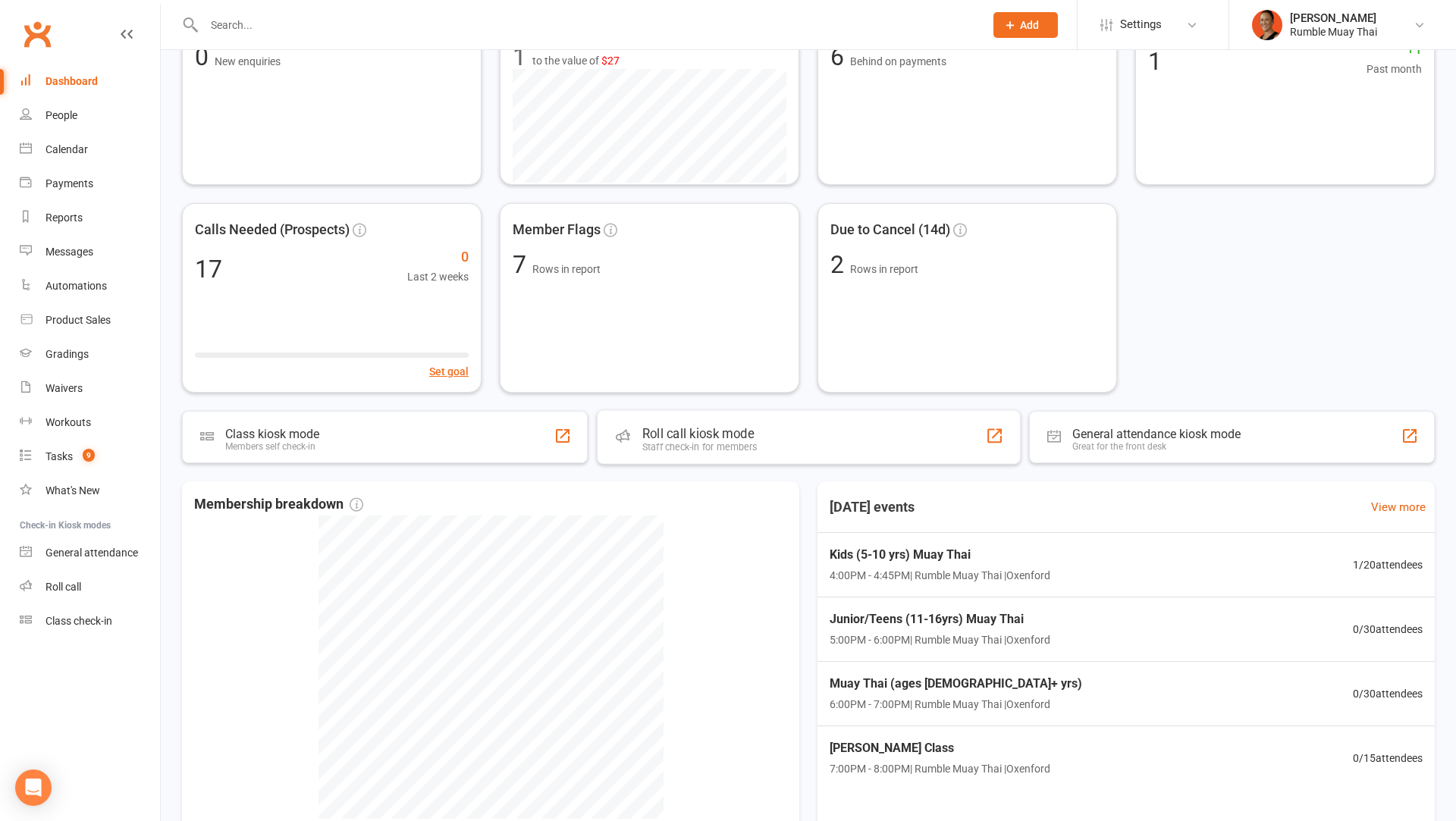
scroll to position [341, 0]
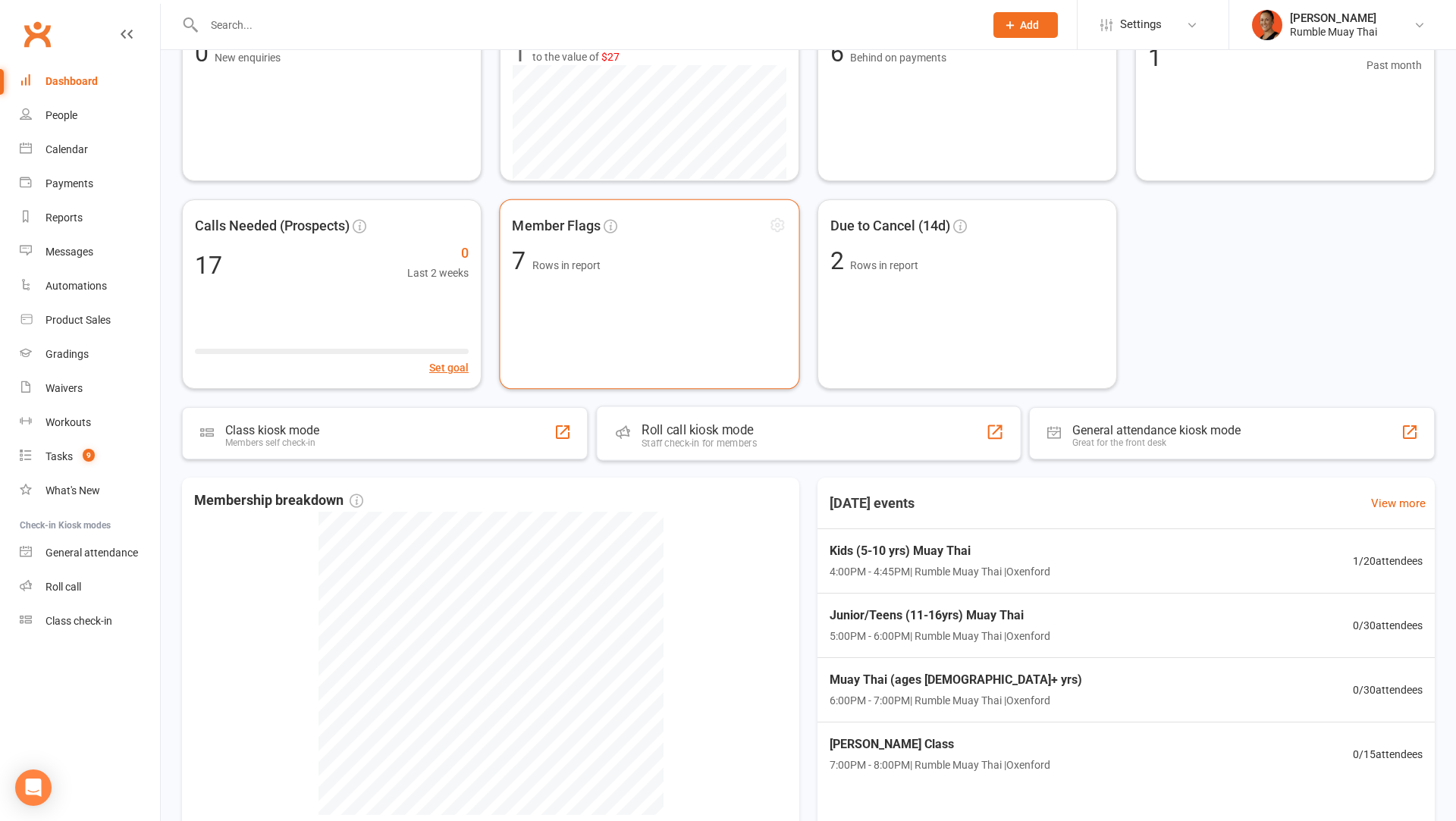
click at [653, 305] on div "Member Flags 7 Rows in report" at bounding box center [649, 295] width 300 height 191
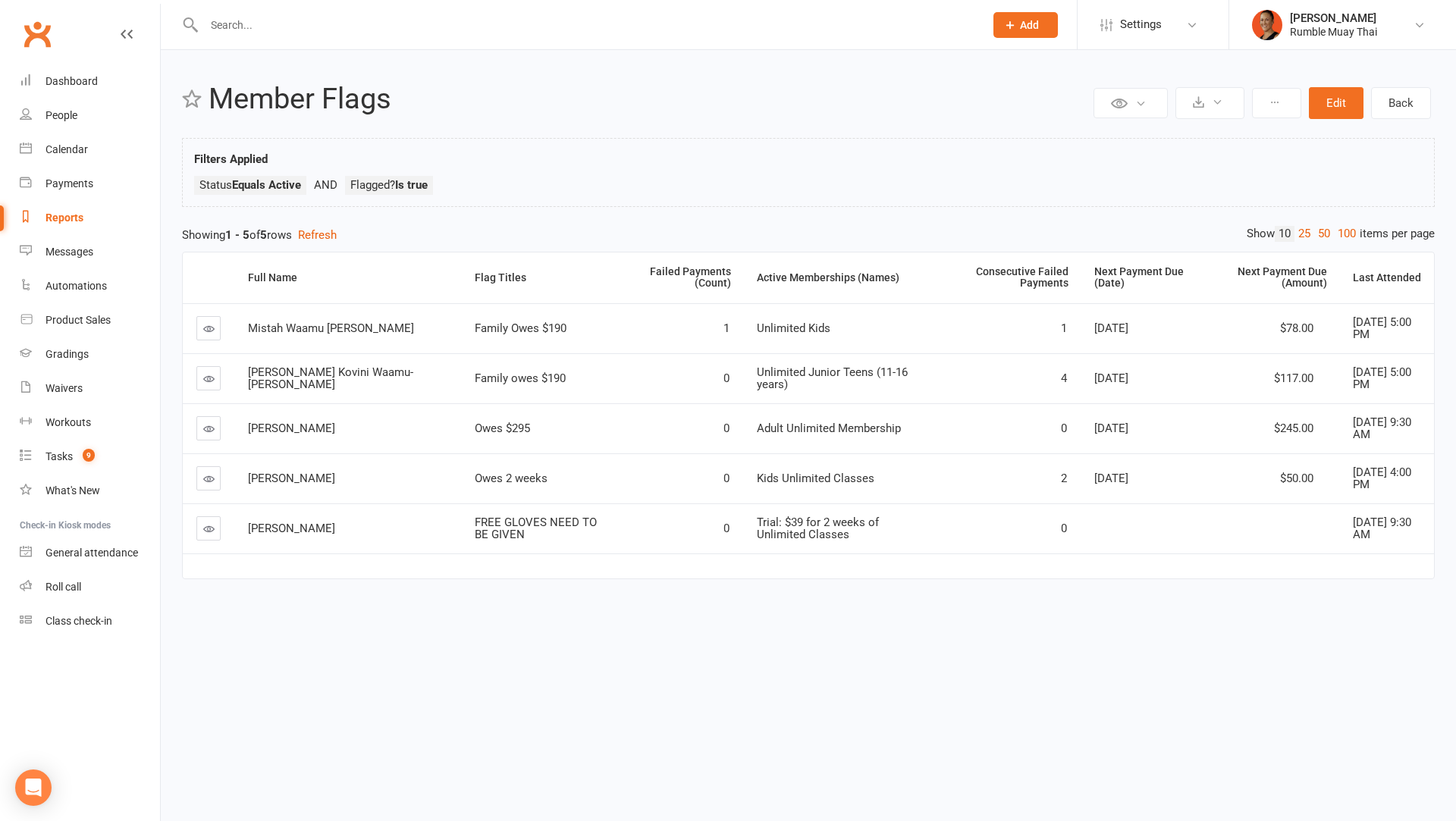
click at [205, 380] on icon at bounding box center [208, 379] width 11 height 11
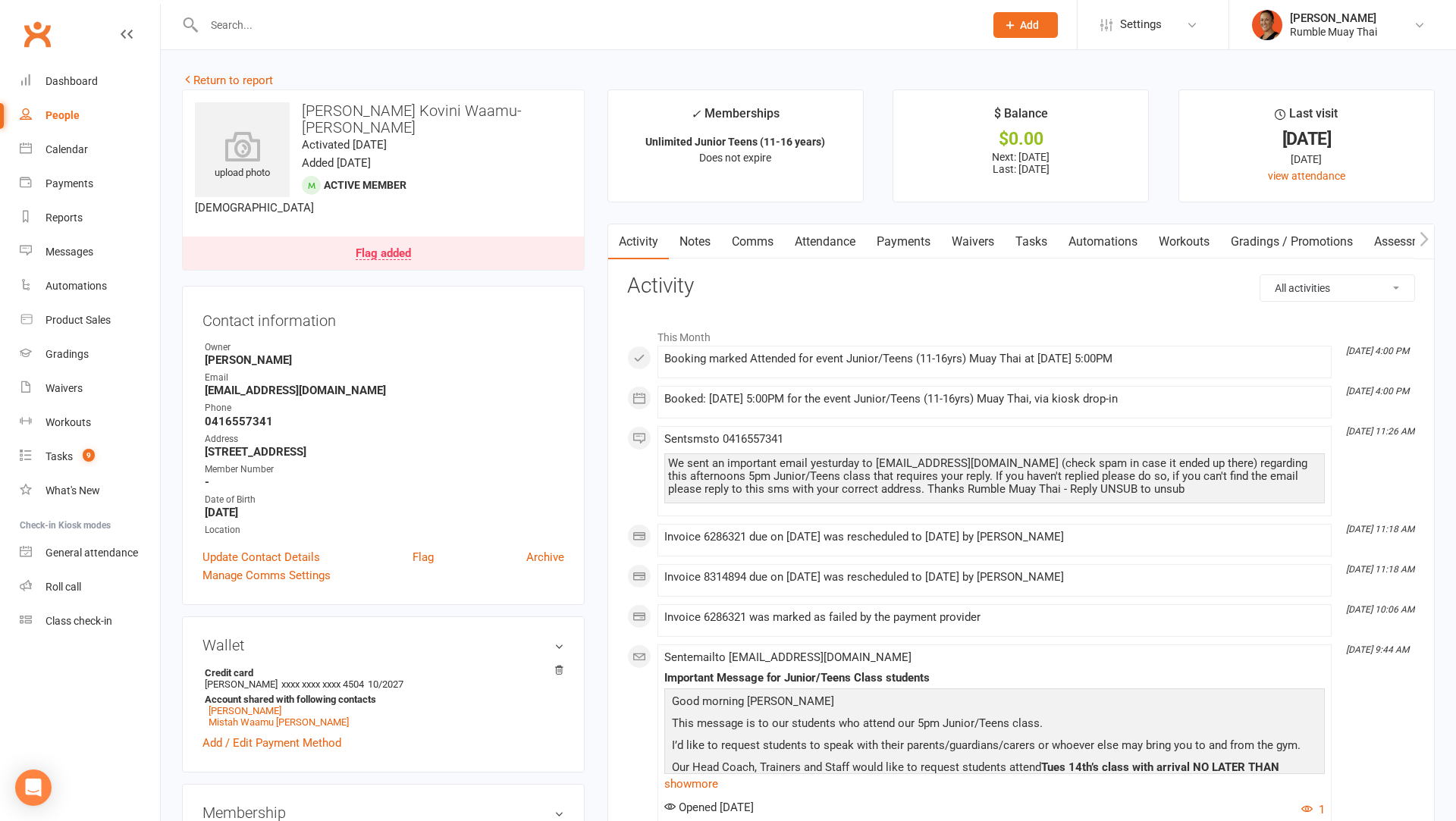
click at [241, 415] on strong "0416557341" at bounding box center [384, 421] width 359 height 13
copy render-form-field "0416557341"
click at [890, 249] on link "Payments" at bounding box center [903, 242] width 75 height 35
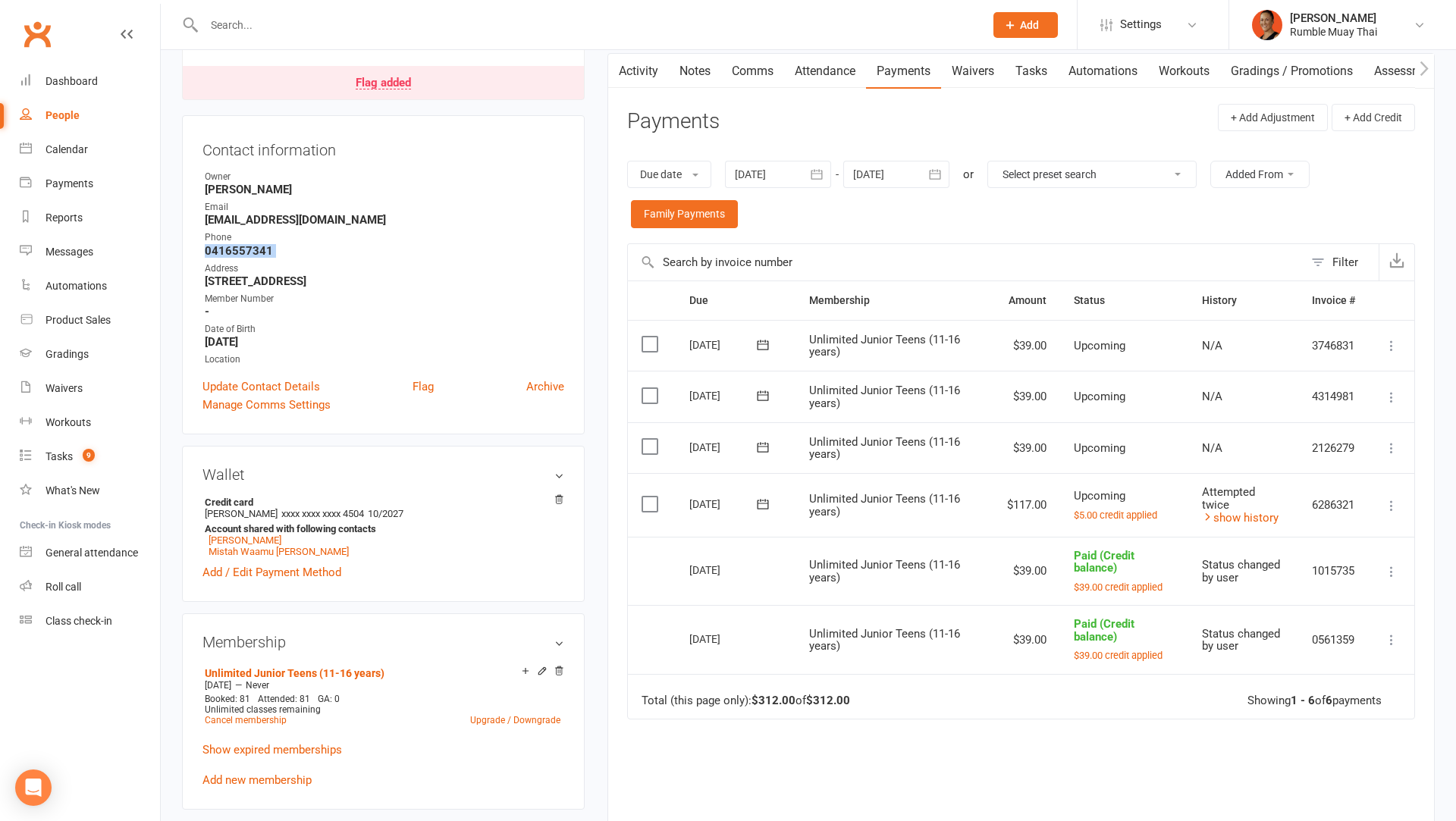
scroll to position [171, 0]
click at [339, 667] on link "Unlimited Junior Teens (11-16 years)" at bounding box center [295, 673] width 180 height 12
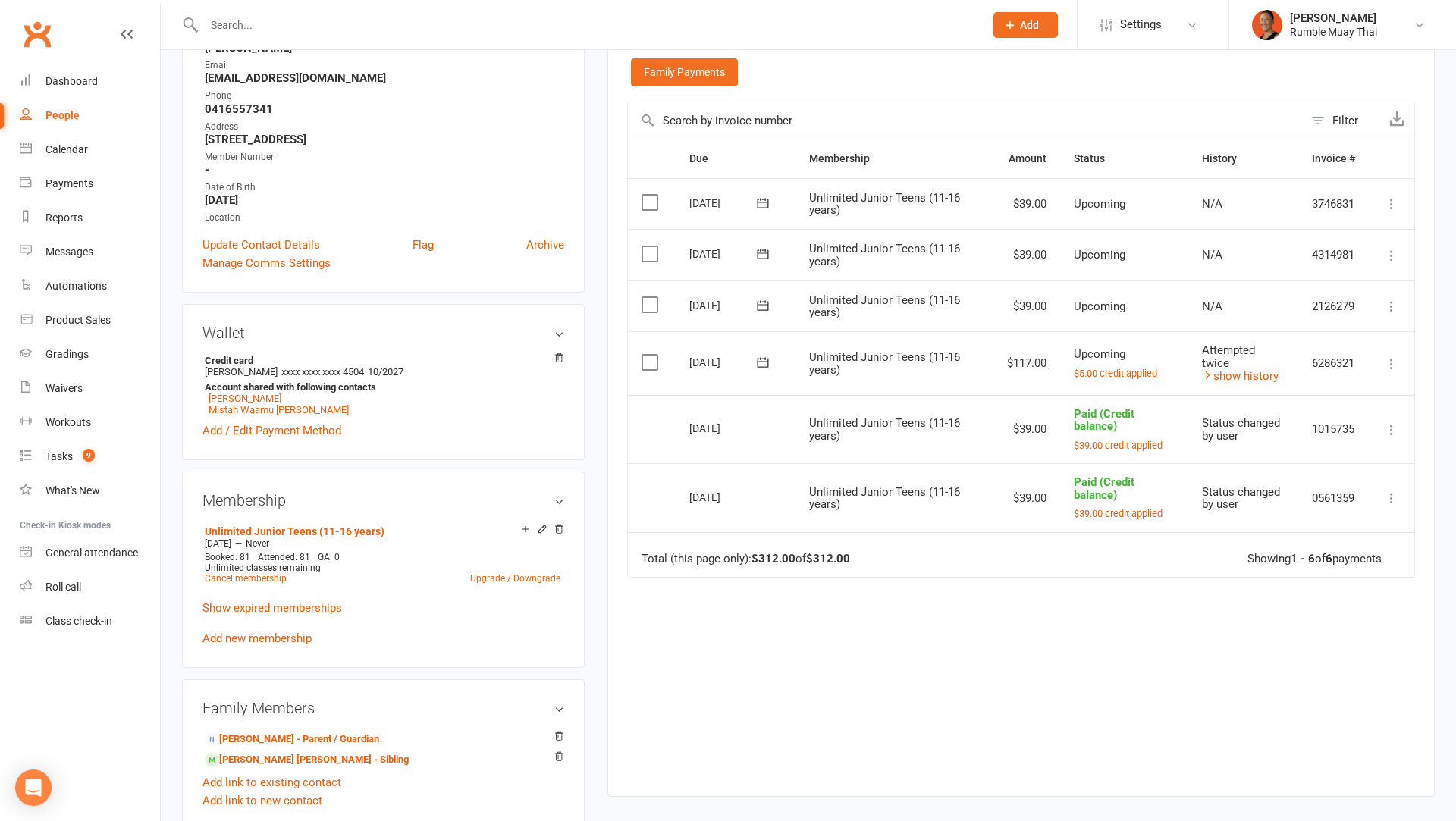
scroll to position [380, 0]
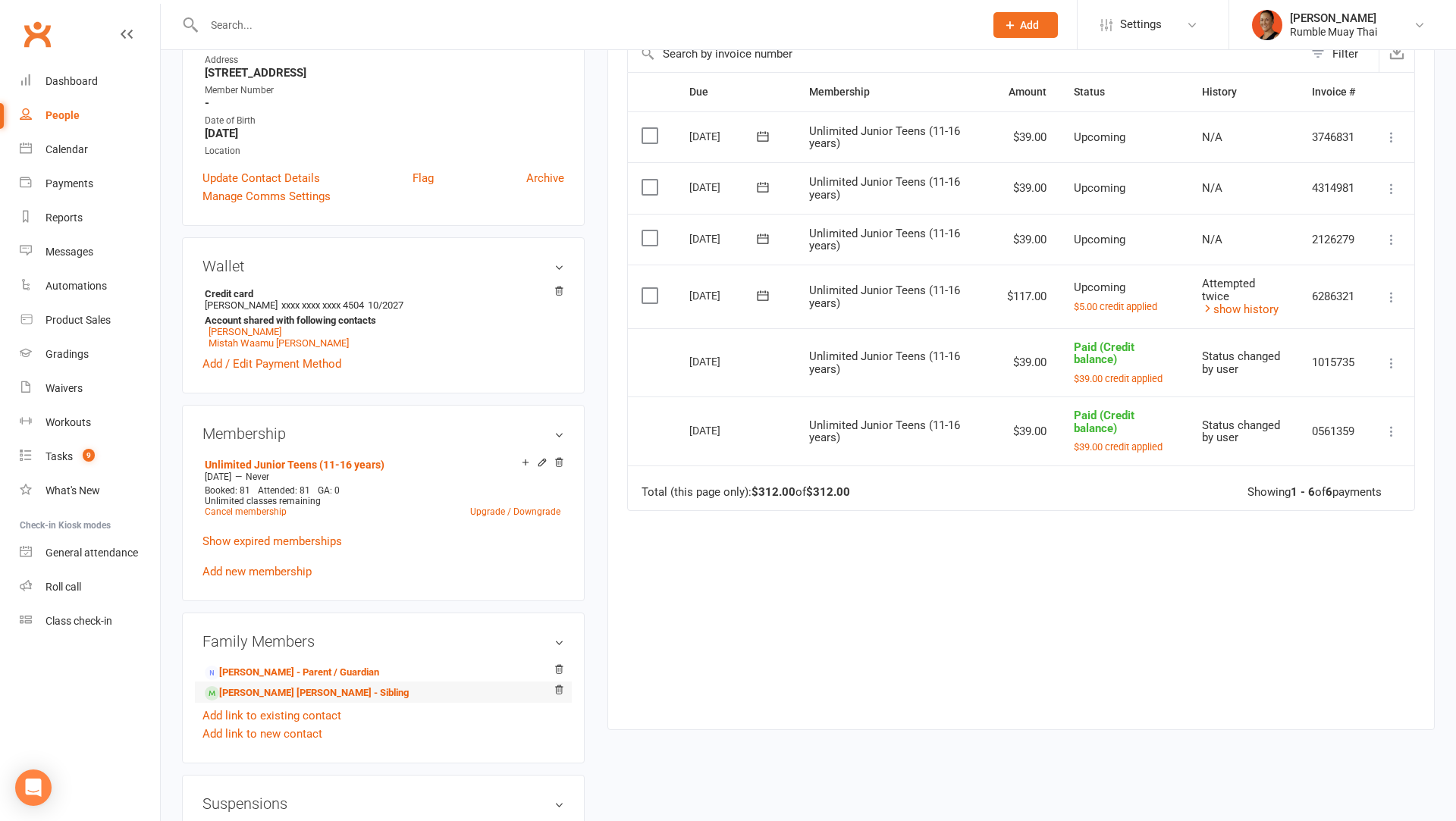
click at [304, 682] on li "Mistah Waamu daley - Sibling" at bounding box center [383, 692] width 362 height 21
click at [327, 686] on link "Mistah Waamu daley - Sibling" at bounding box center [306, 694] width 204 height 16
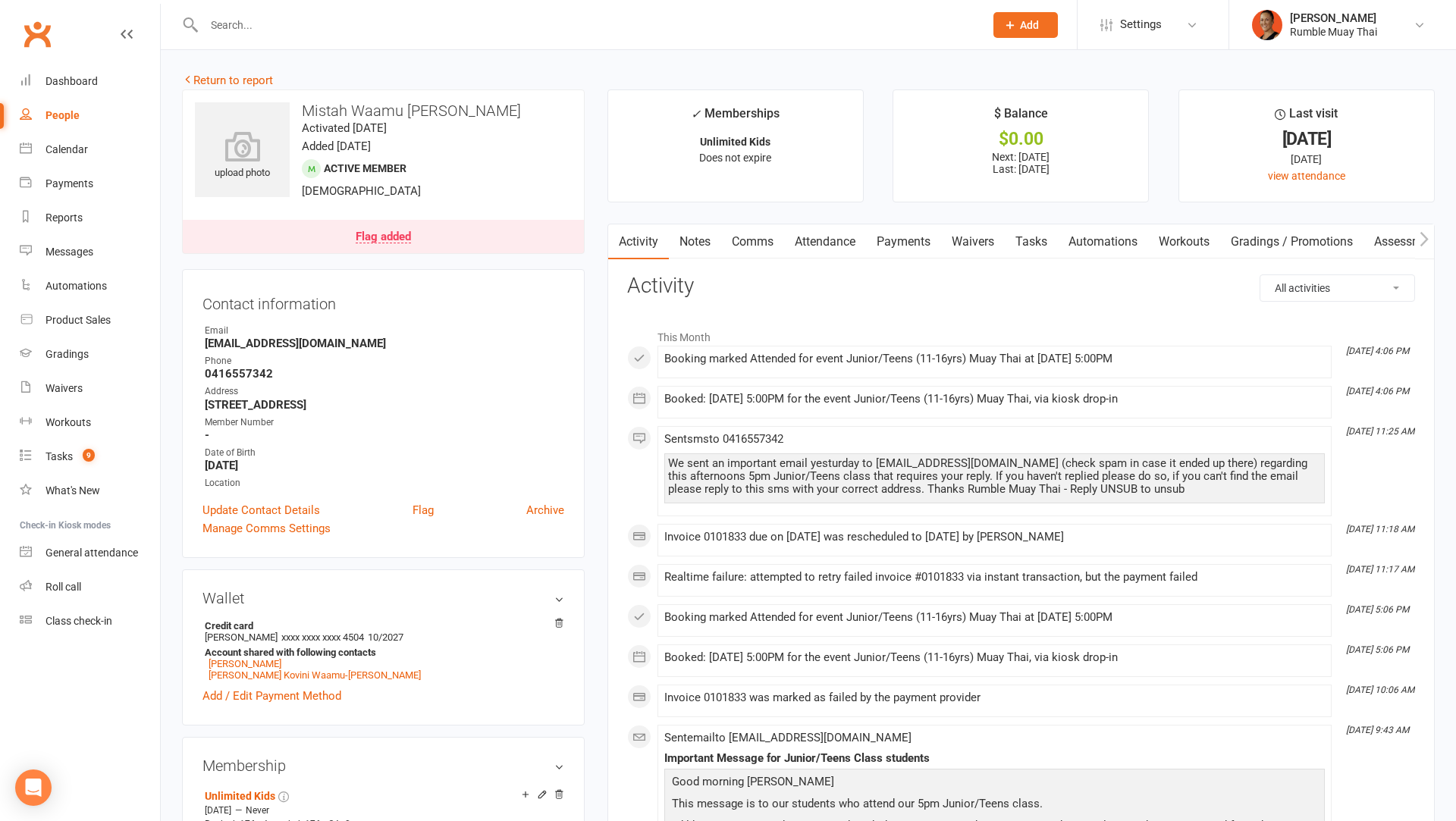
click at [918, 251] on link "Payments" at bounding box center [903, 242] width 75 height 35
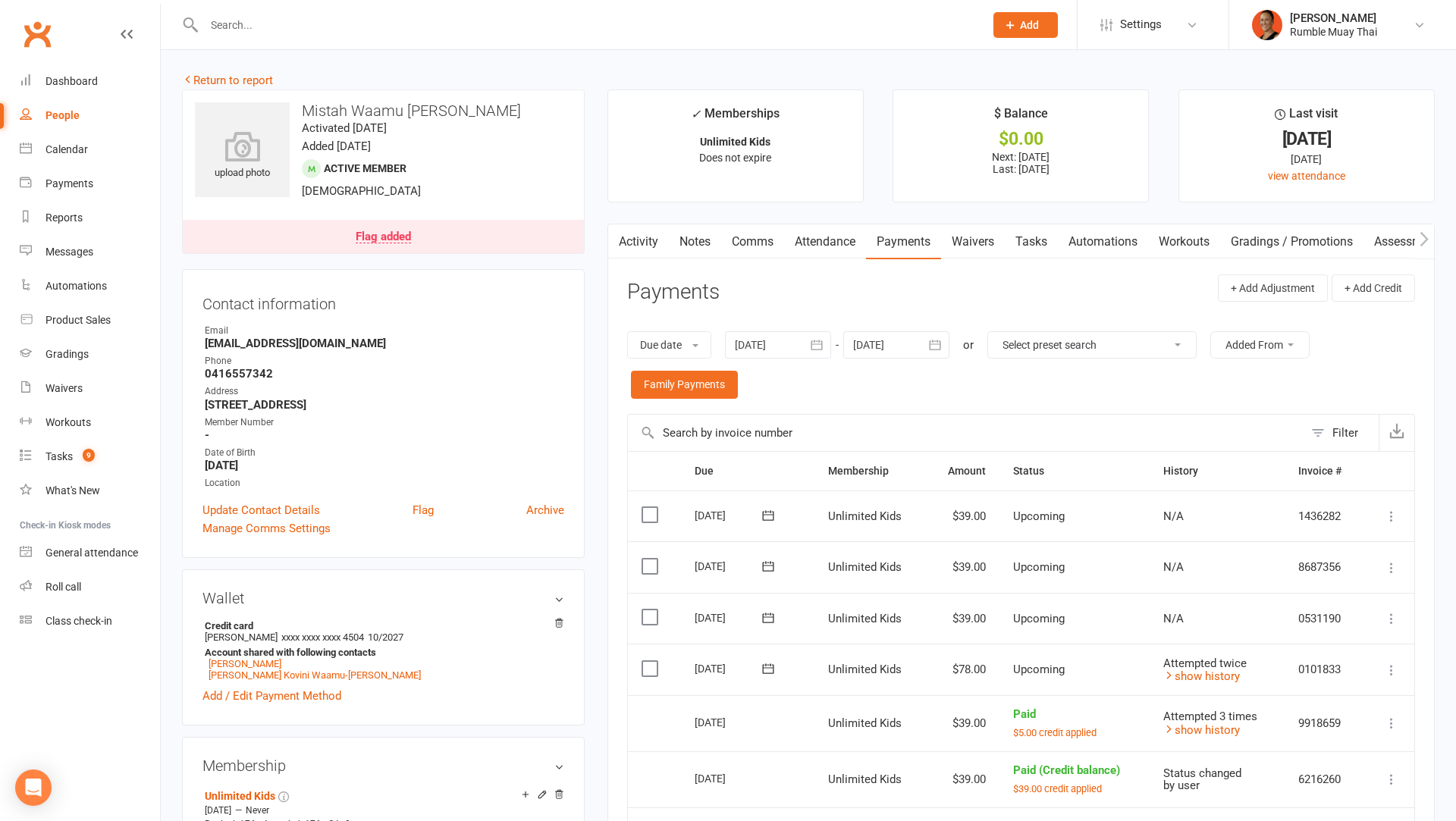
click at [267, 24] on input "text" at bounding box center [586, 25] width 774 height 21
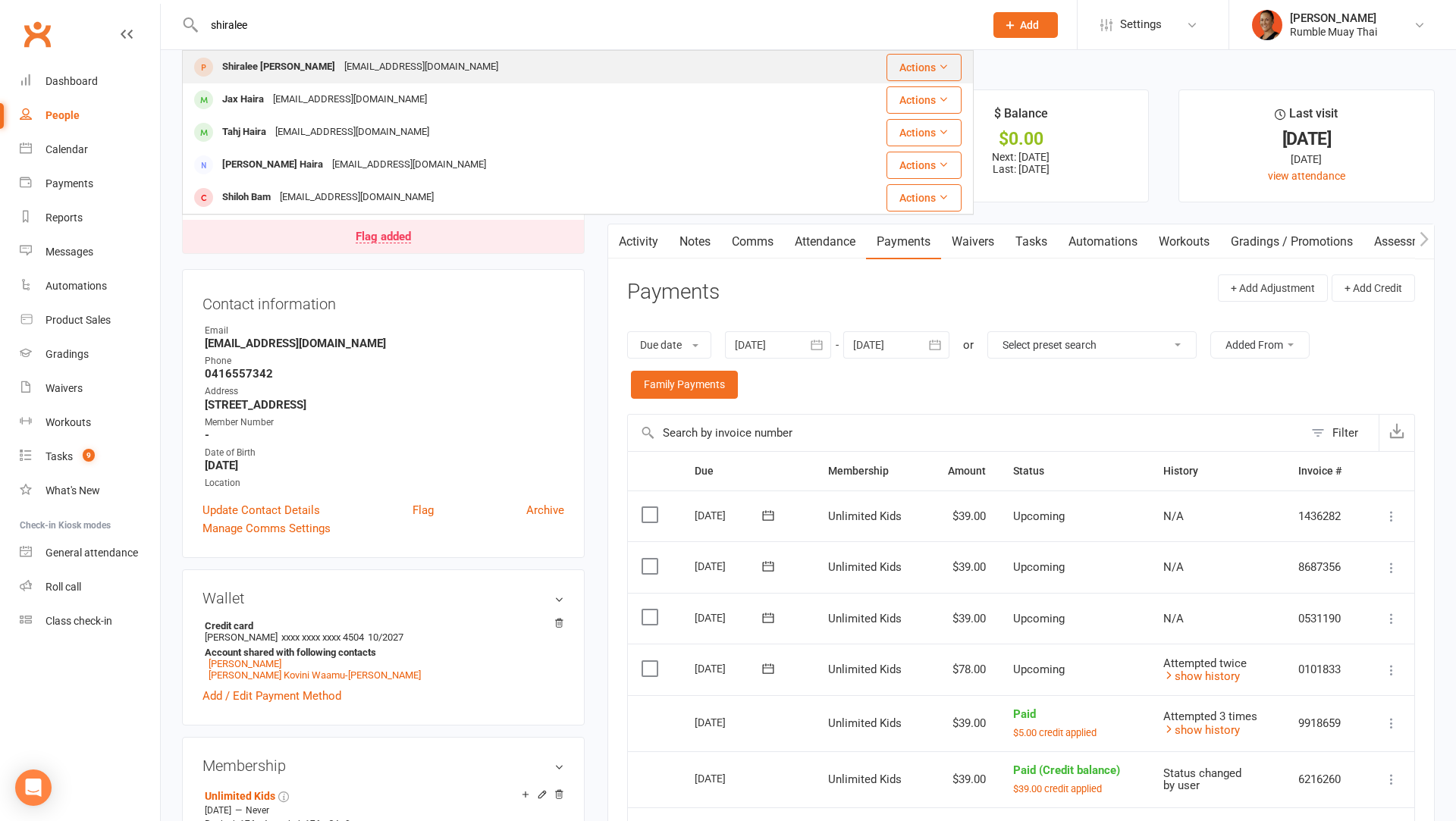
type input "shiralee"
click at [289, 62] on div "Shiralee [PERSON_NAME]" at bounding box center [279, 67] width 122 height 22
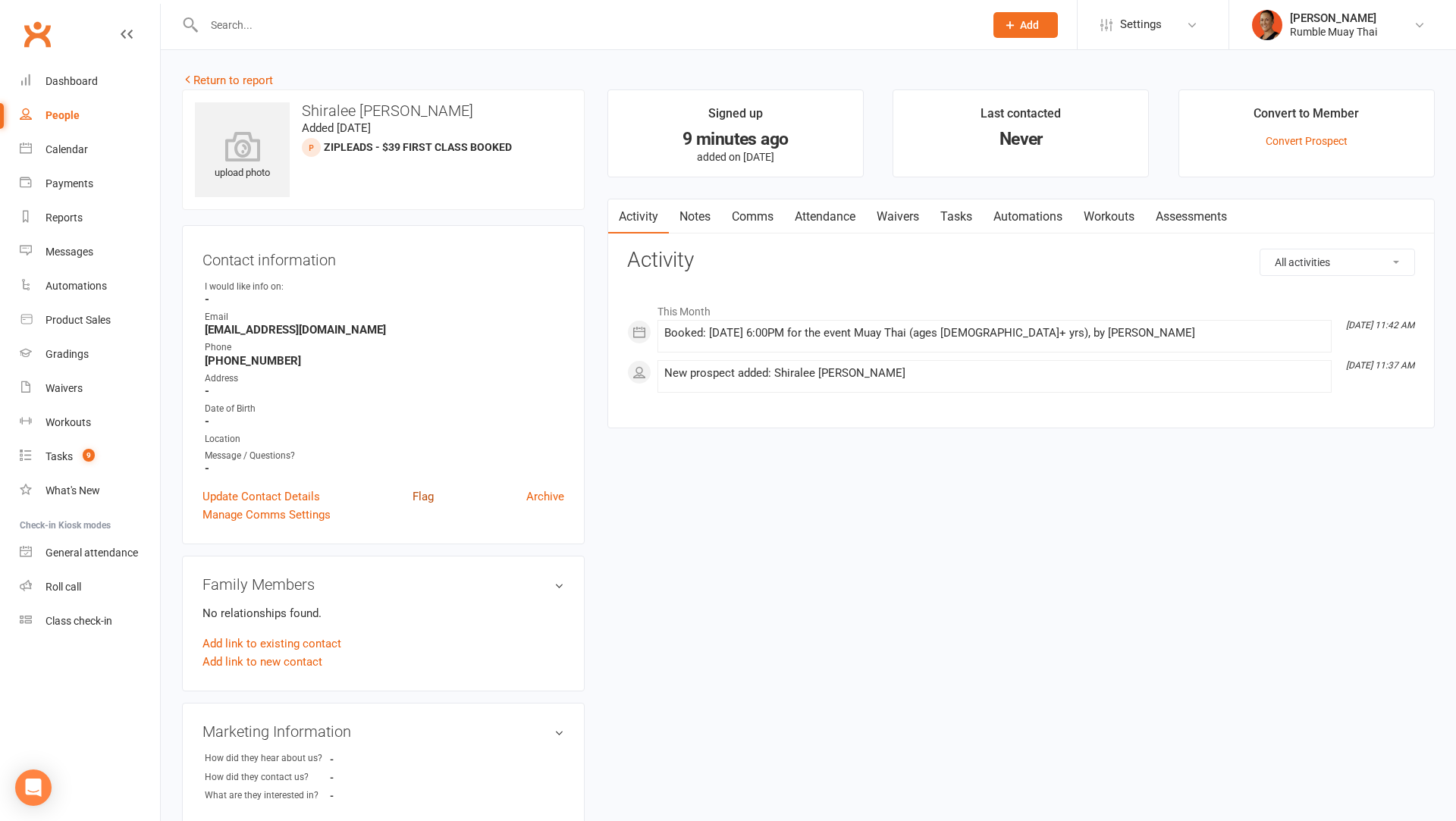
click at [428, 493] on link "Flag" at bounding box center [423, 496] width 21 height 19
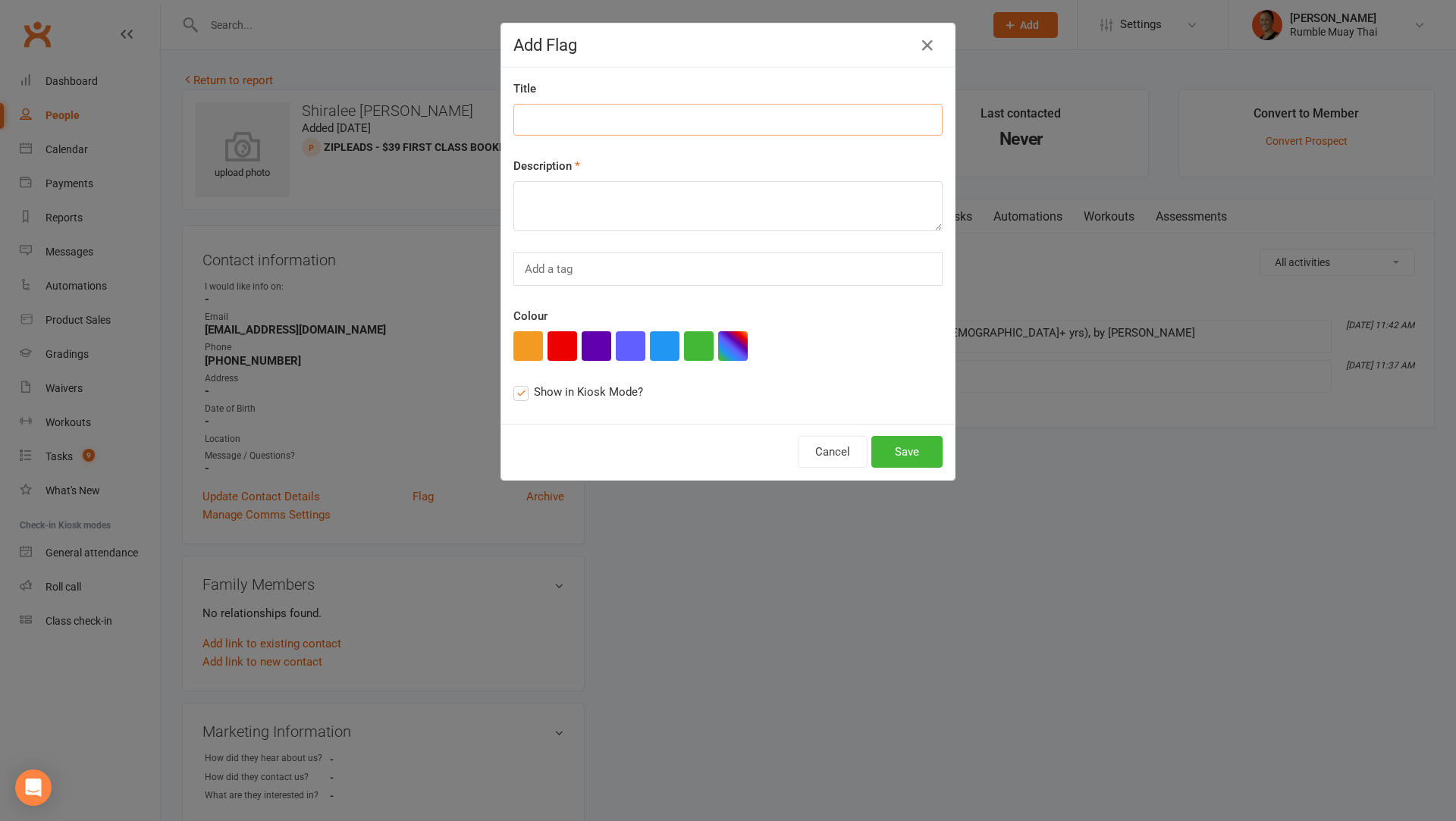
click at [615, 113] on input at bounding box center [728, 120] width 429 height 32
type input "Needs to fill in waiver"
type textarea "waiver has been sent via zip leads"
click at [921, 433] on div "Cancel Save" at bounding box center [728, 452] width 454 height 56
click at [908, 444] on button "Save" at bounding box center [906, 452] width 71 height 32
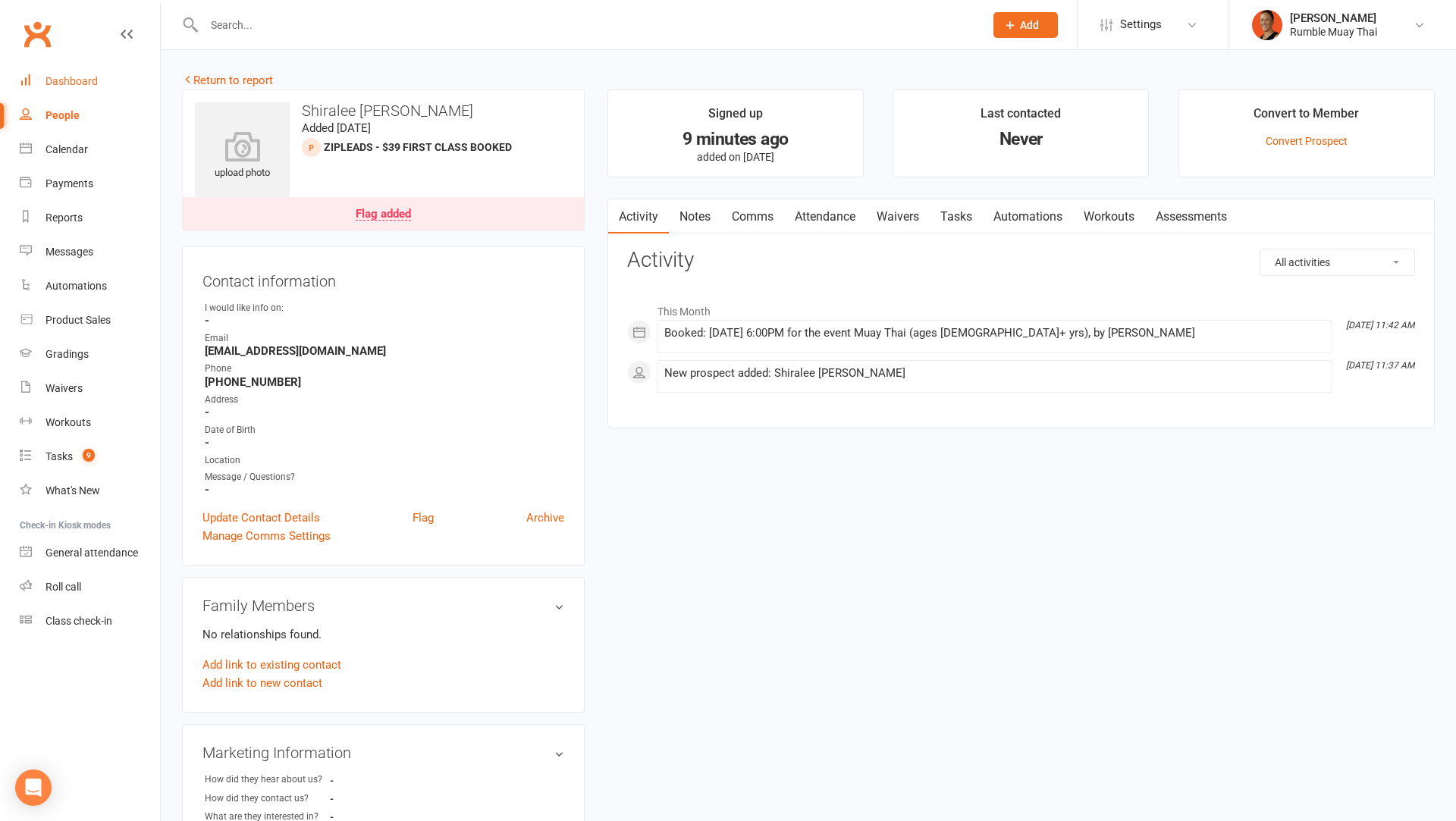
click at [92, 87] on div "Dashboard" at bounding box center [71, 81] width 52 height 12
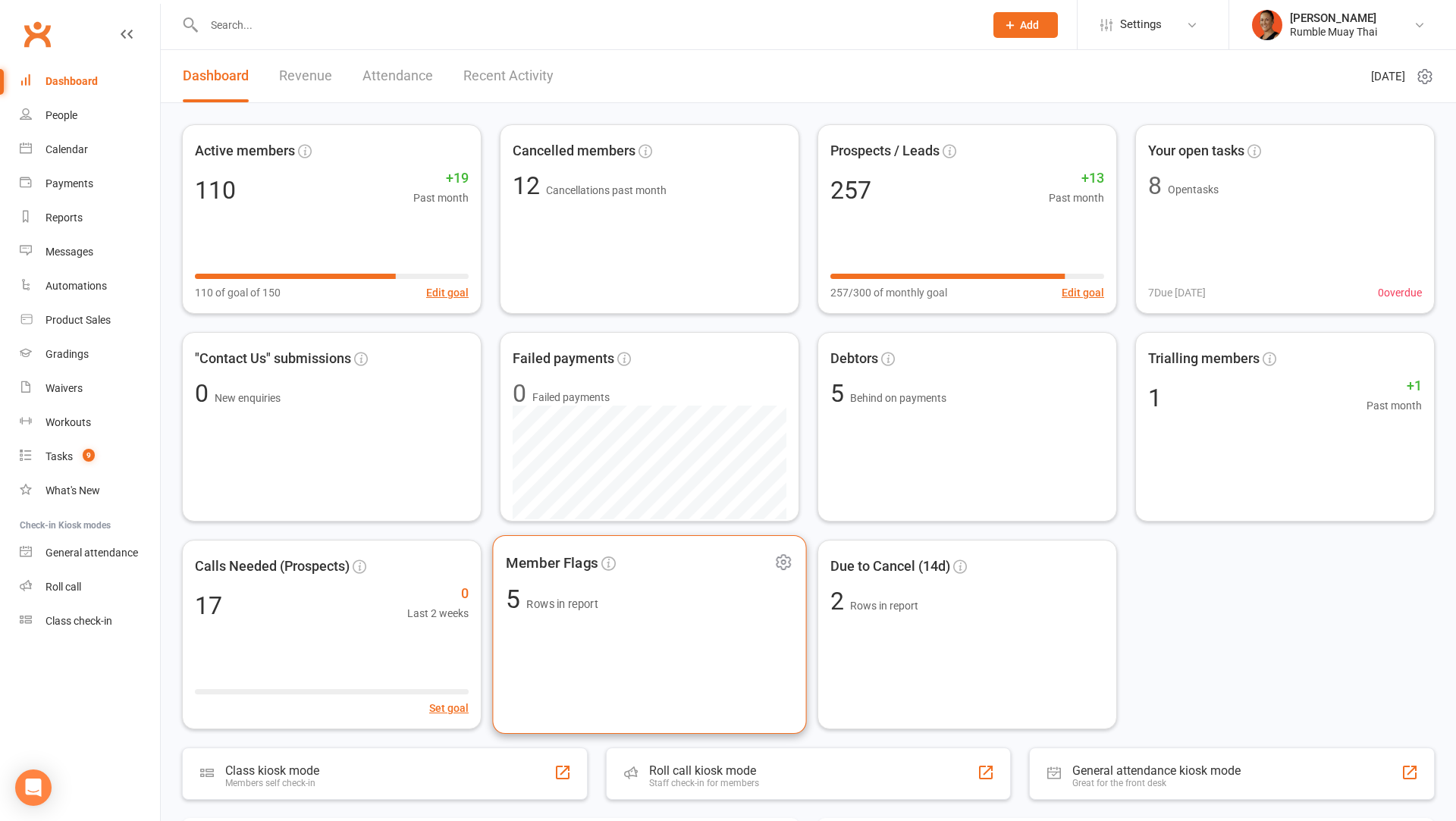
click at [671, 652] on div "Member Flags 5 Rows in report" at bounding box center [649, 635] width 314 height 199
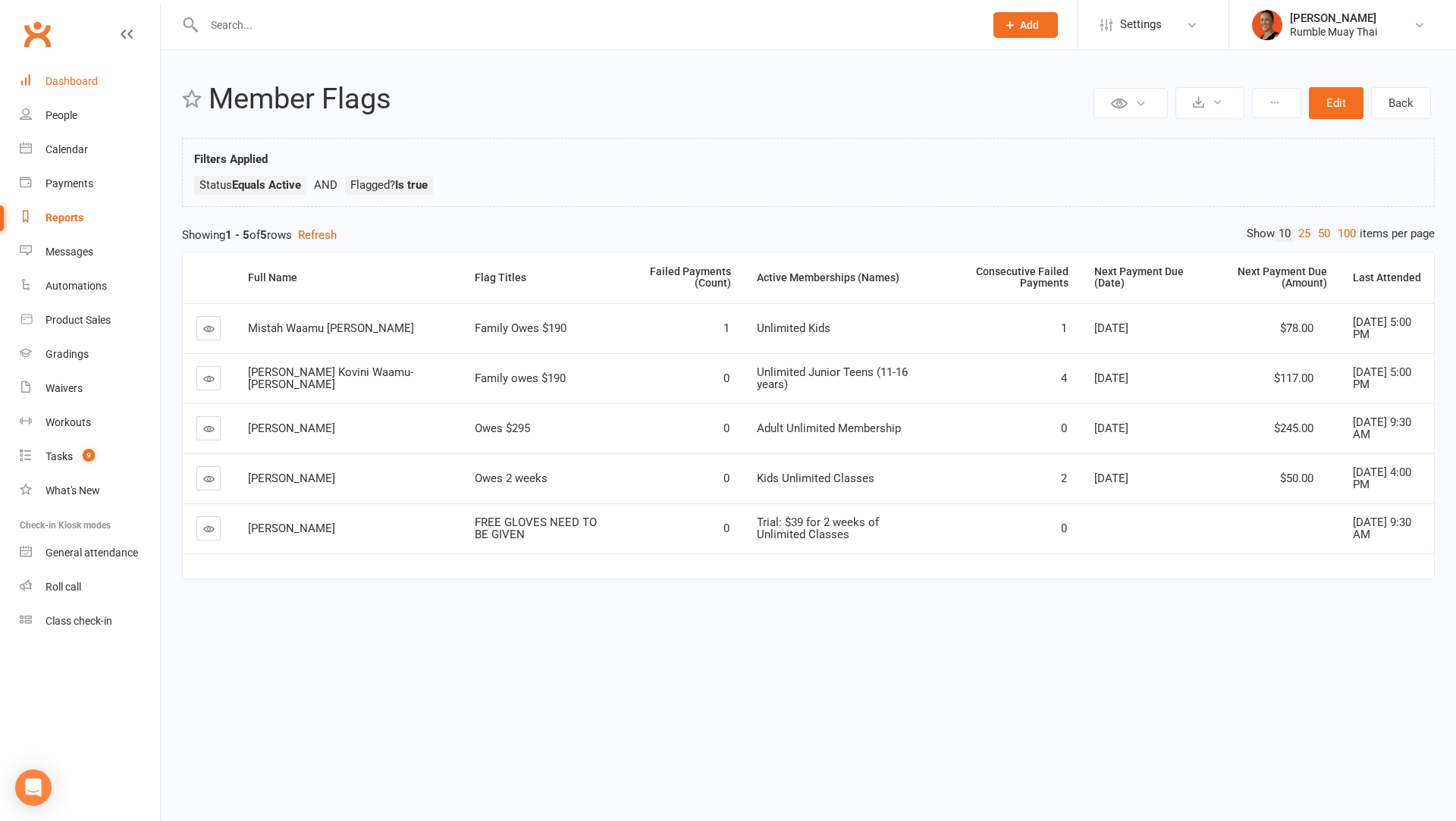
click at [108, 96] on link "Dashboard" at bounding box center [89, 81] width 140 height 34
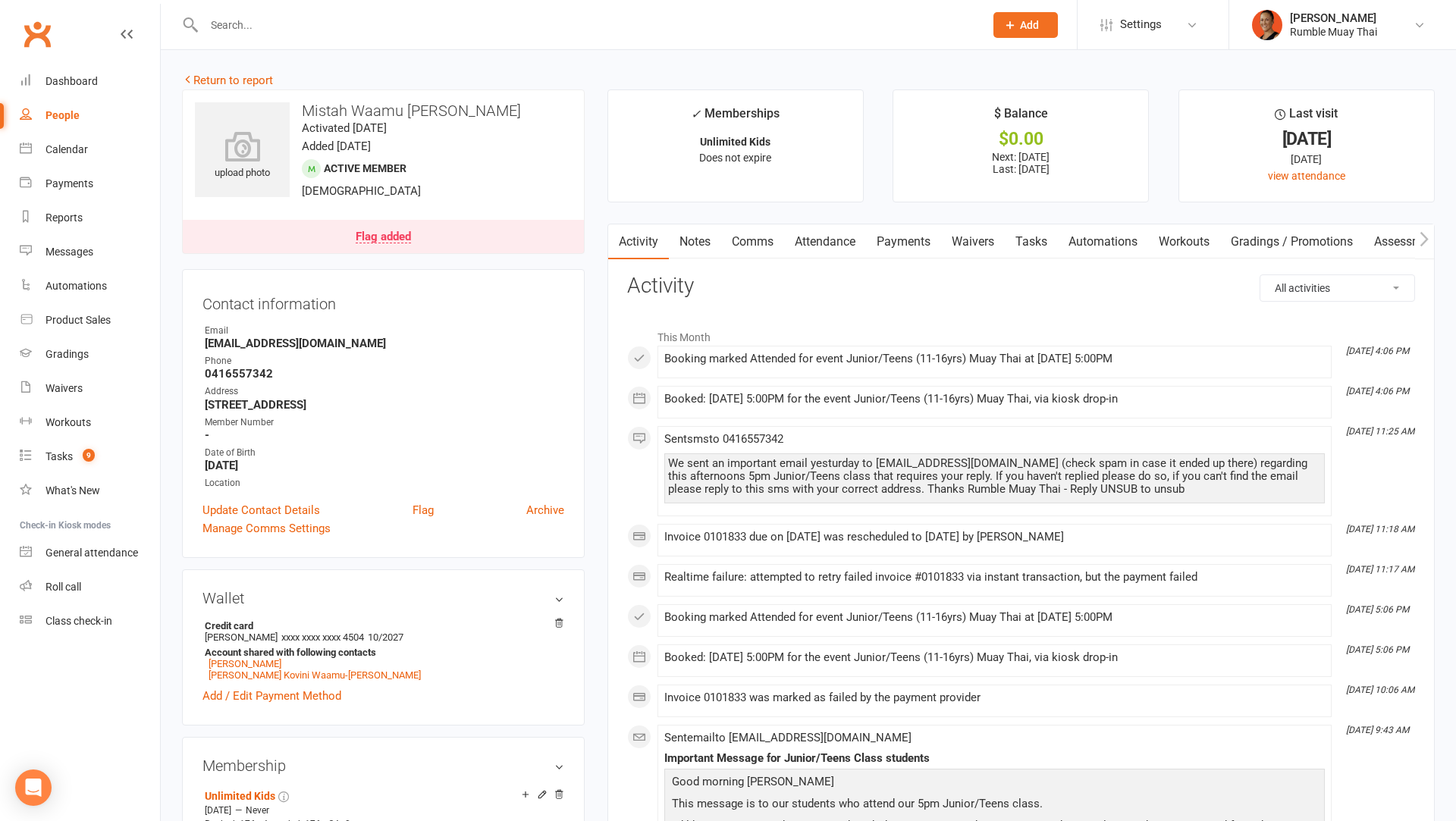
click at [900, 237] on link "Payments" at bounding box center [903, 242] width 75 height 35
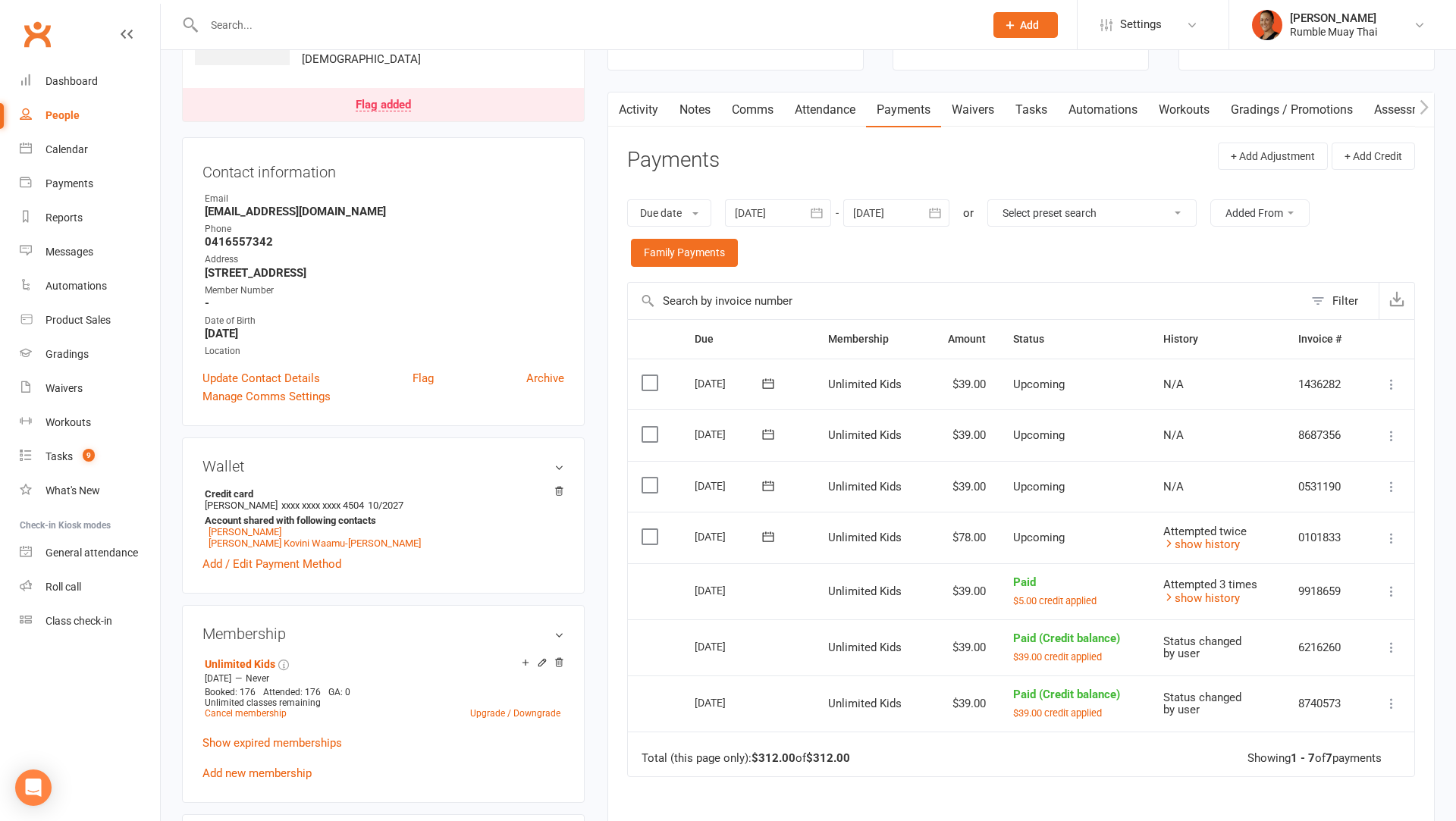
scroll to position [143, 0]
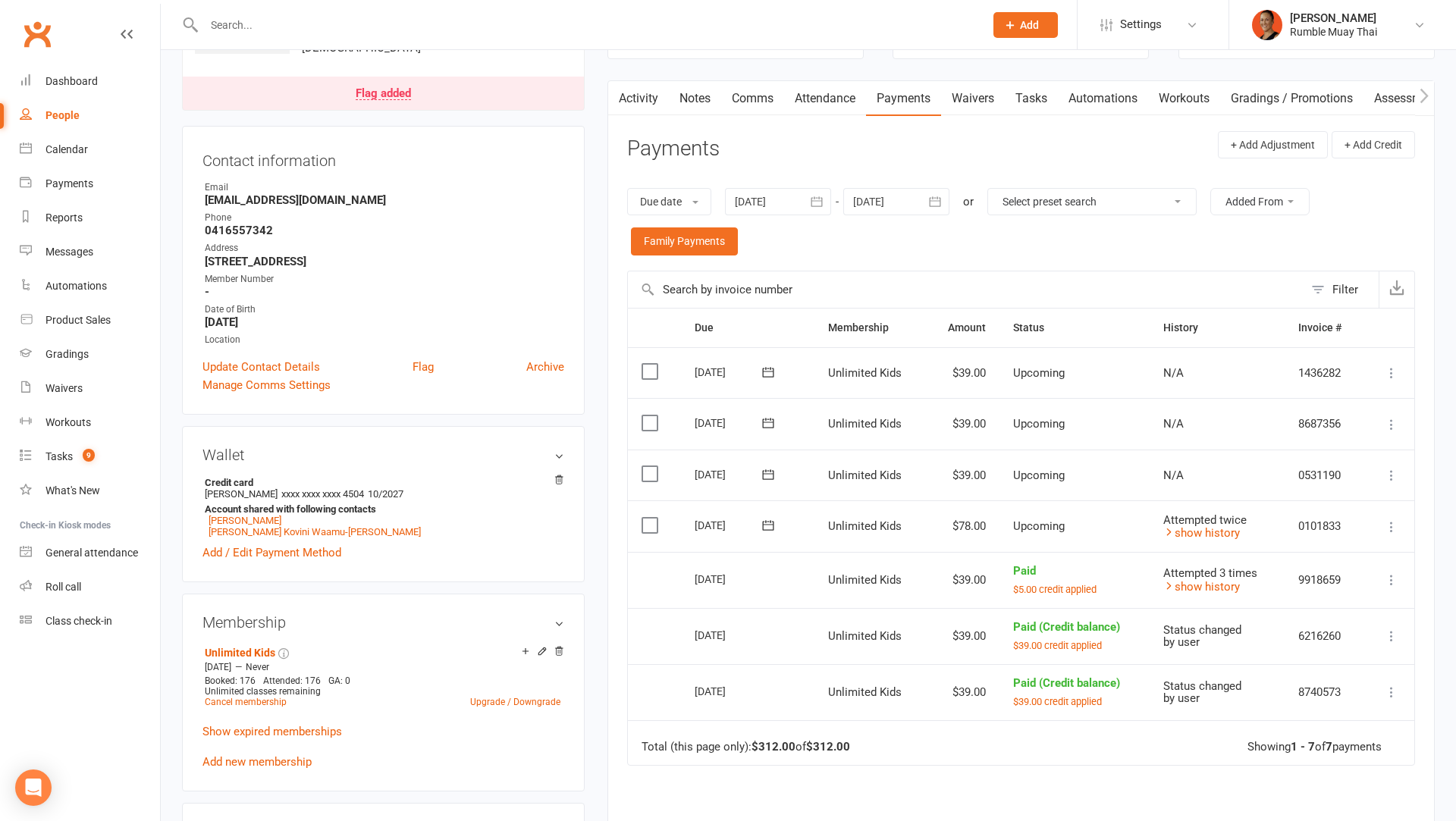
click at [396, 91] on div "Flag added" at bounding box center [383, 94] width 56 height 12
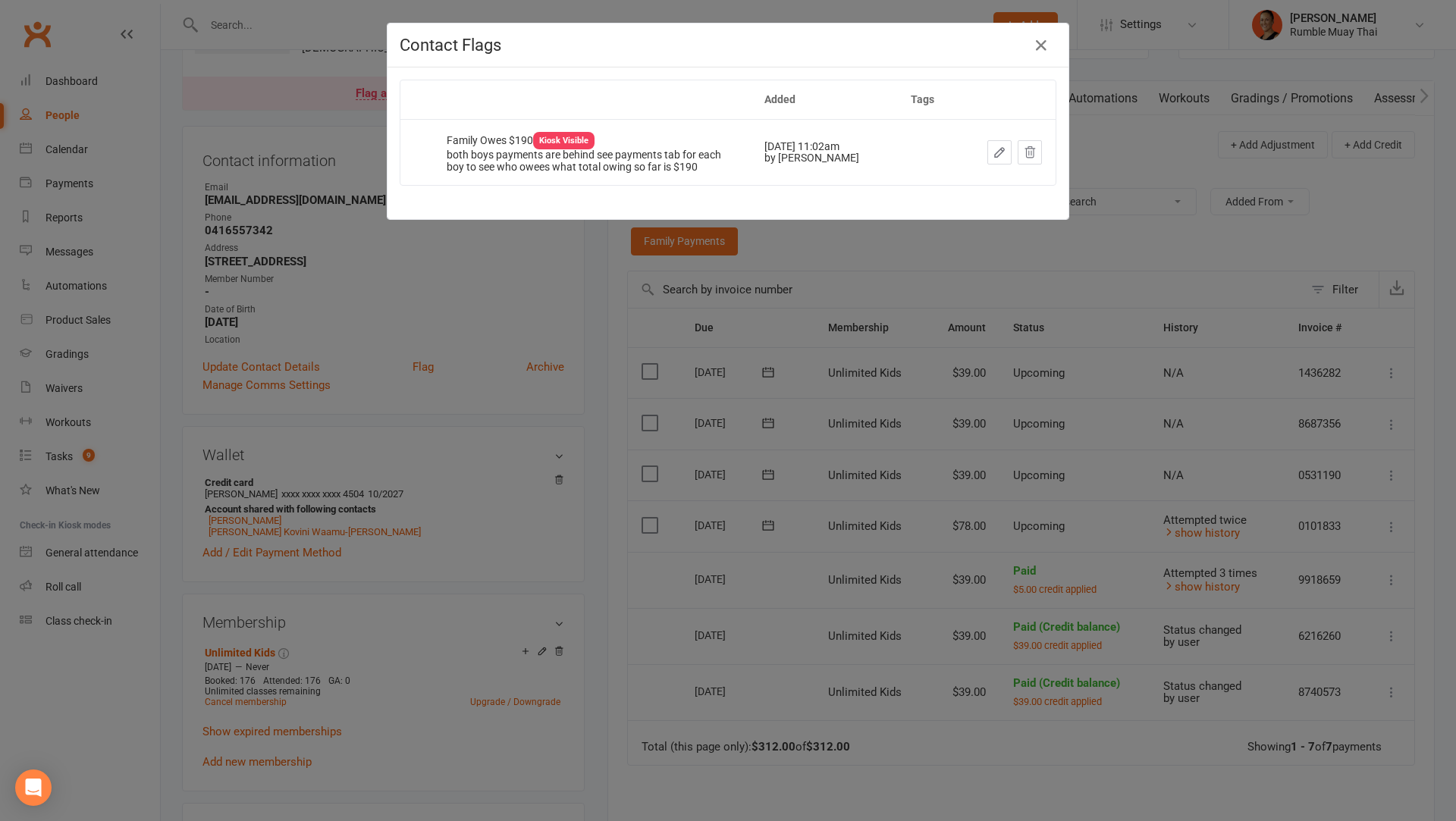
click at [790, 390] on div "Contact Flags Added Tags Family Owes $190 Kiosk Visible both boys payments are …" at bounding box center [728, 410] width 1456 height 821
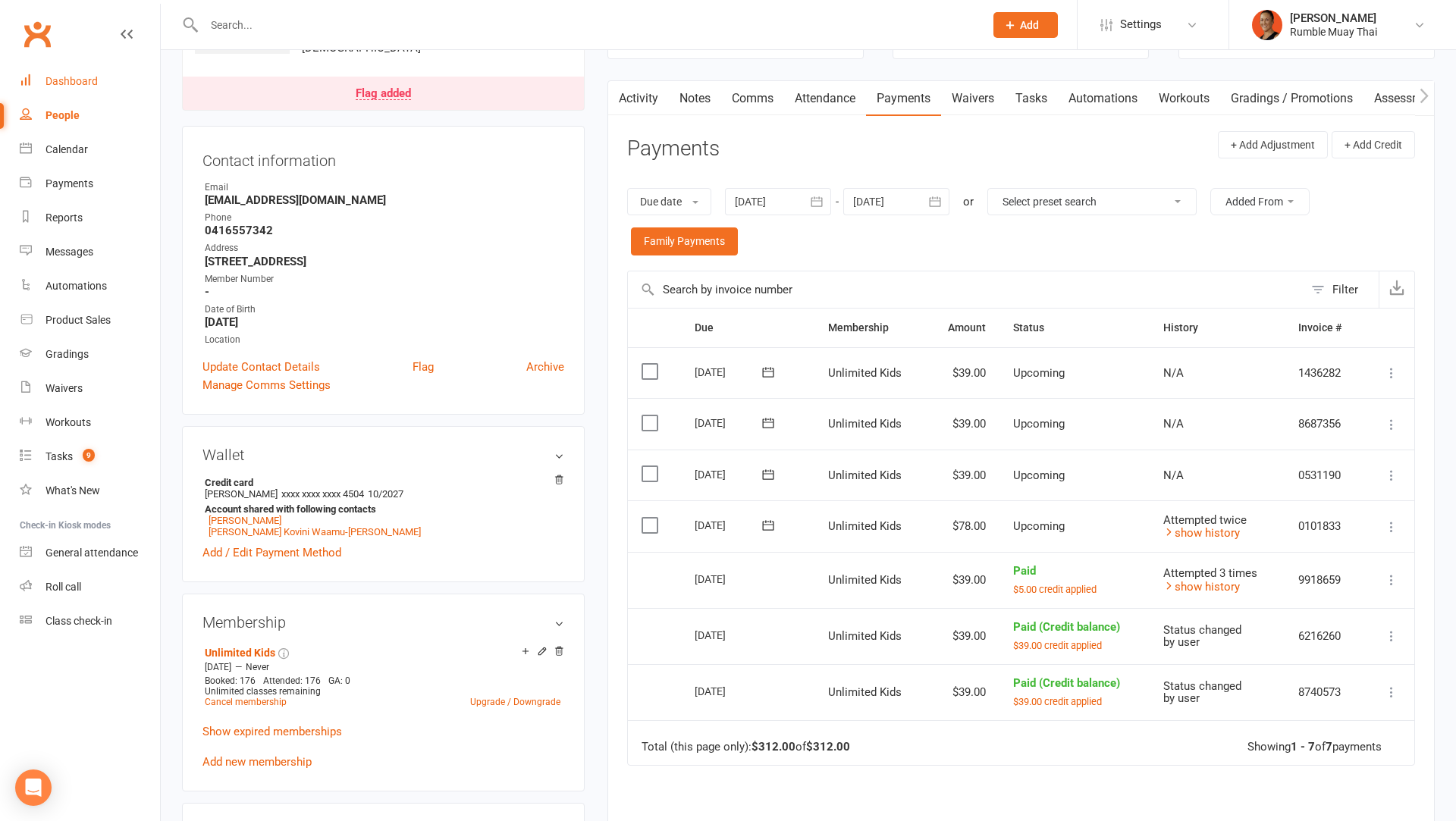
click at [68, 71] on link "Dashboard" at bounding box center [89, 81] width 140 height 34
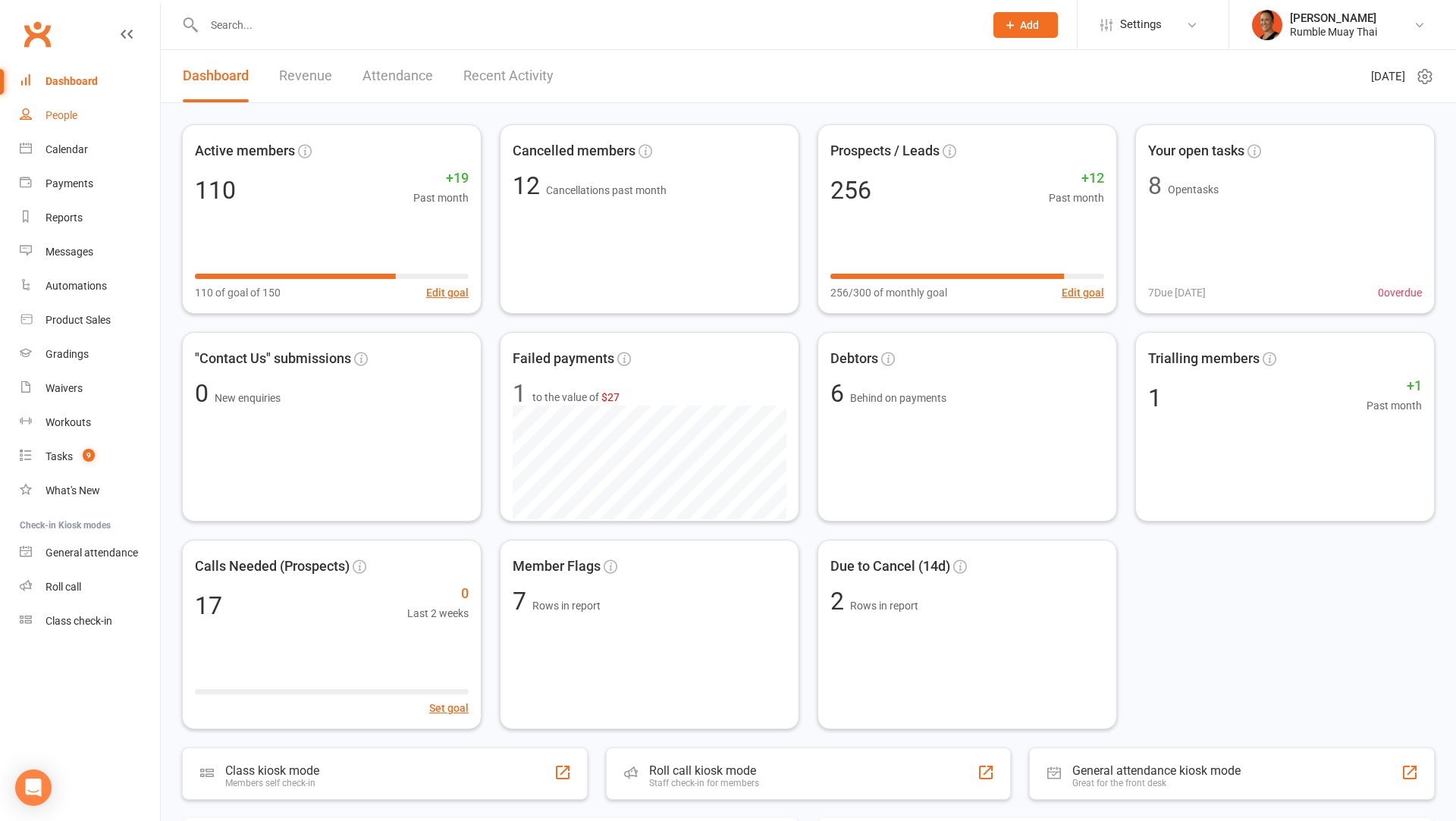
click at [70, 119] on div "People" at bounding box center [62, 116] width 32 height 12
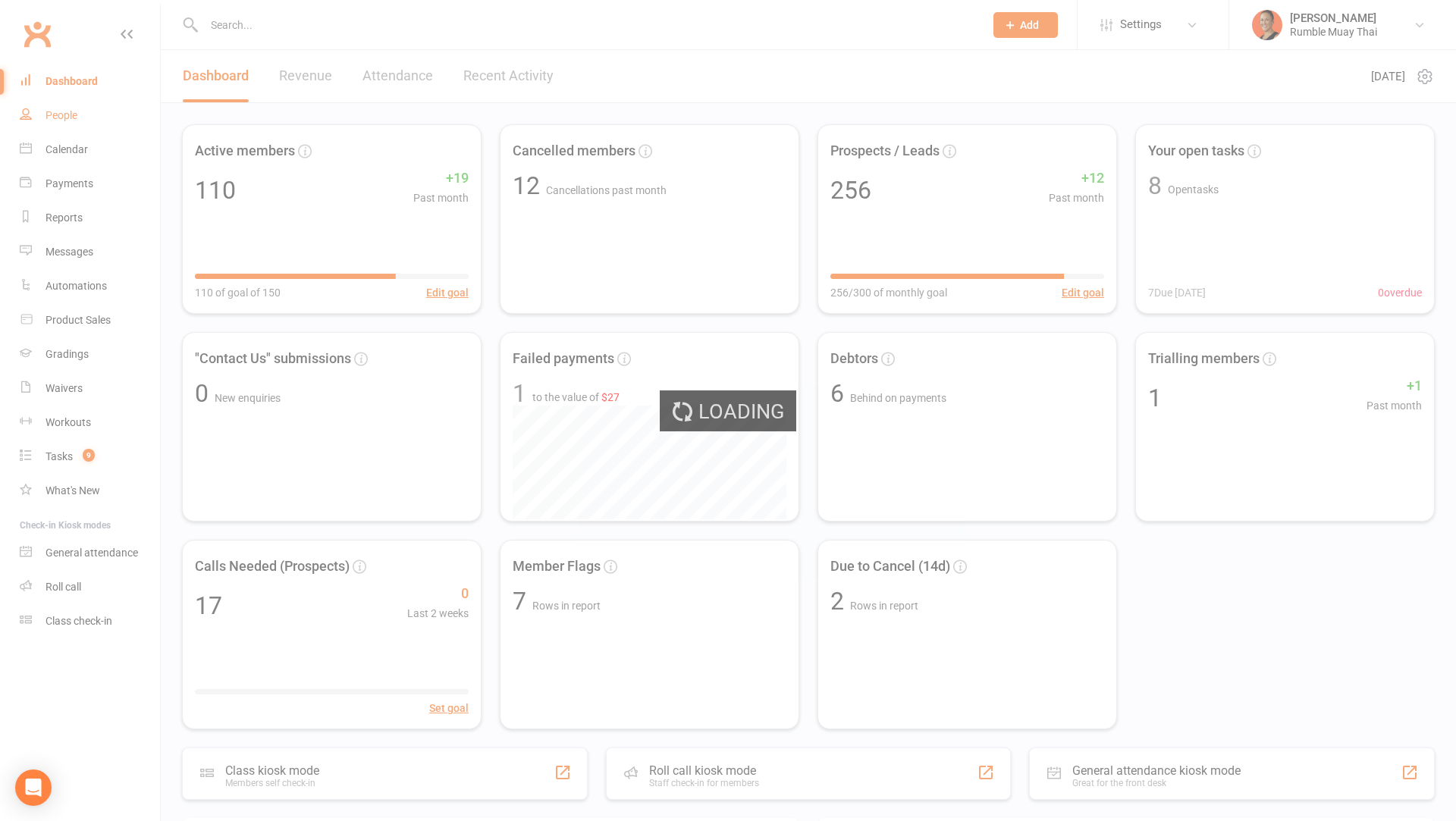
select select "100"
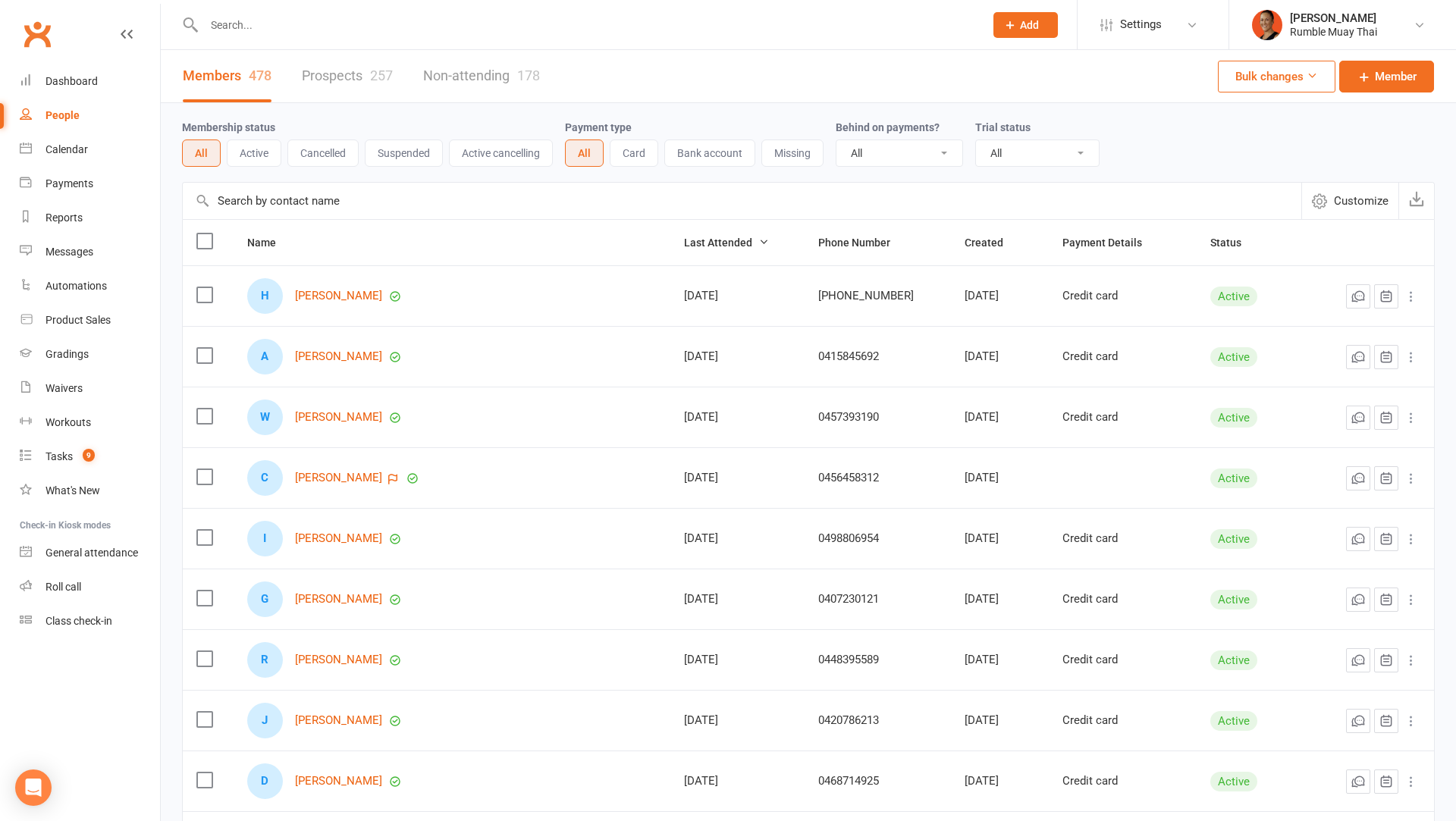
click at [312, 75] on link "Prospects 257" at bounding box center [347, 76] width 91 height 52
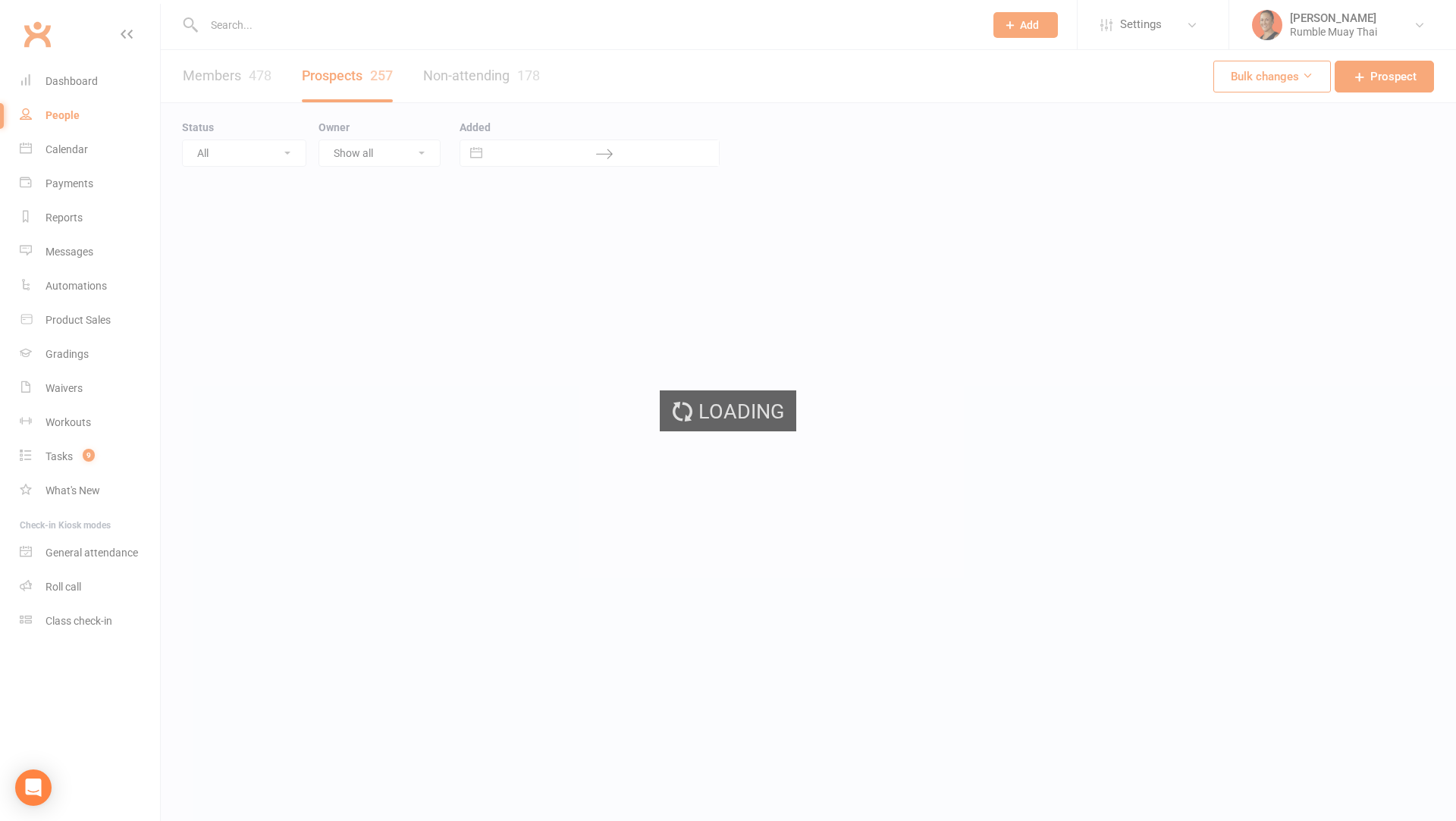
select select "100"
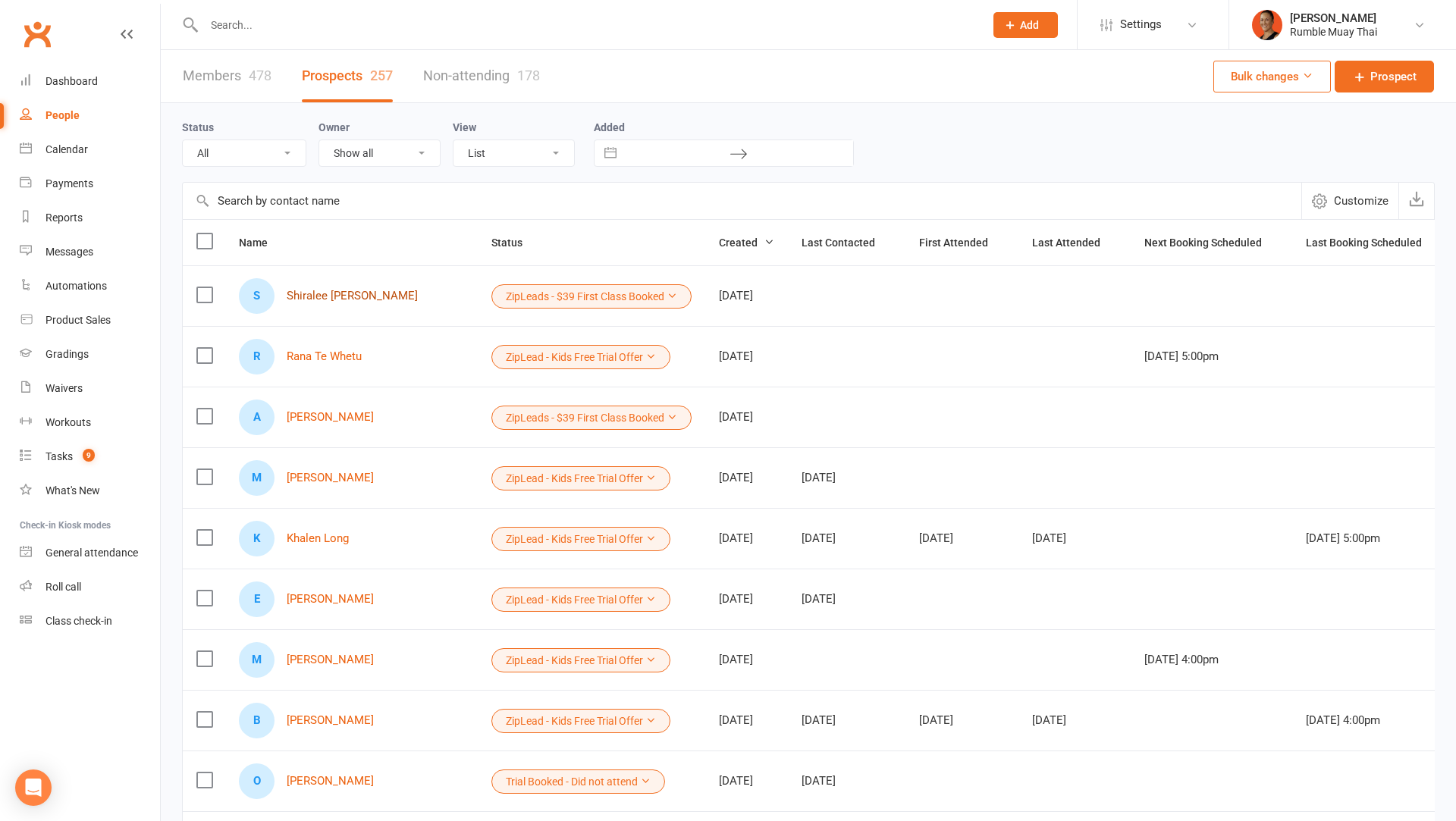
click at [353, 294] on link "Shiralee [PERSON_NAME]" at bounding box center [352, 296] width 131 height 13
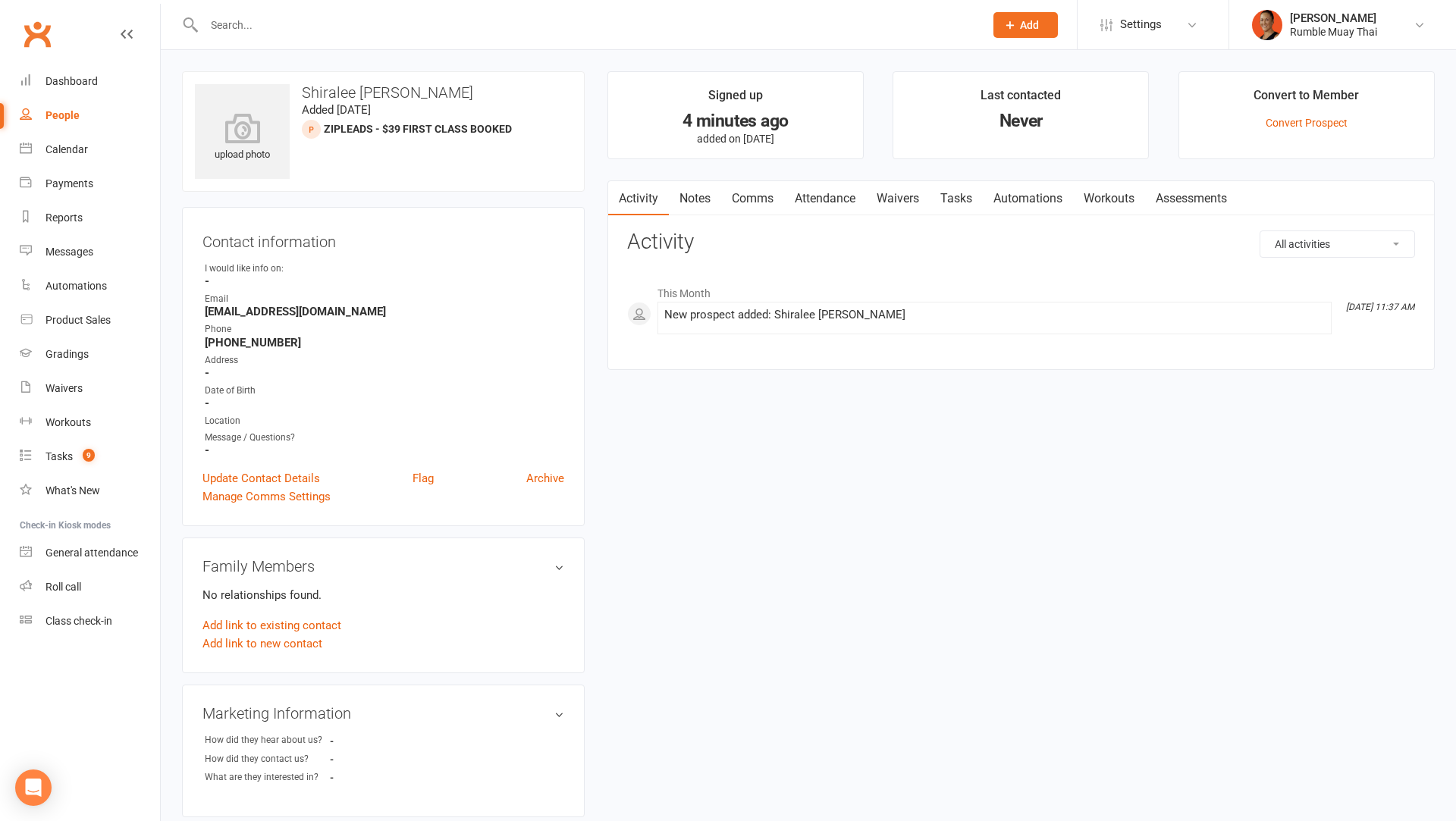
click at [839, 192] on link "Attendance" at bounding box center [824, 199] width 82 height 35
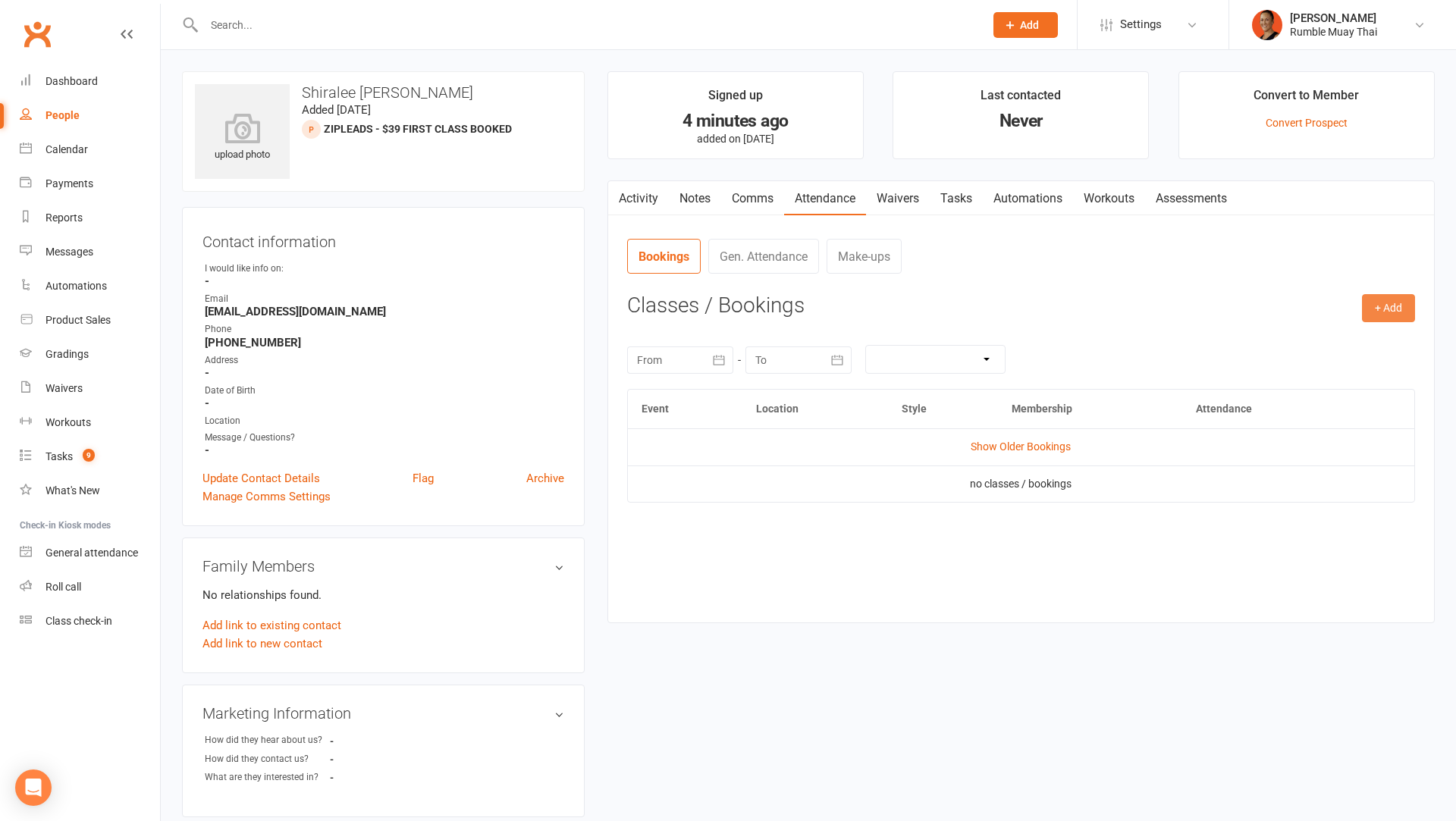
click at [1394, 309] on button "+ Add" at bounding box center [1388, 307] width 53 height 27
click at [1291, 349] on link "Book Event" at bounding box center [1339, 343] width 150 height 30
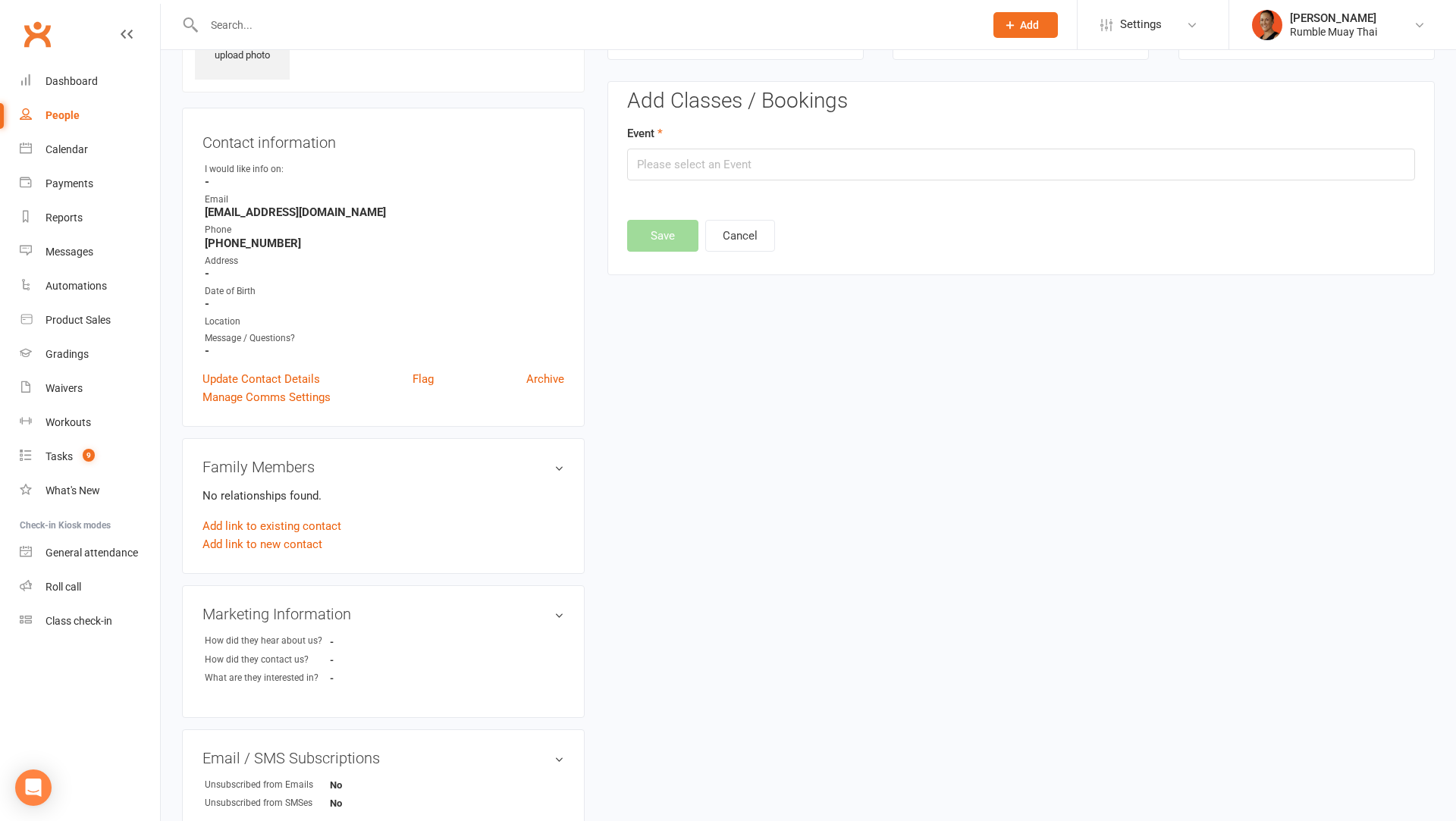
scroll to position [103, 0]
click at [770, 164] on input "text" at bounding box center [1021, 161] width 788 height 32
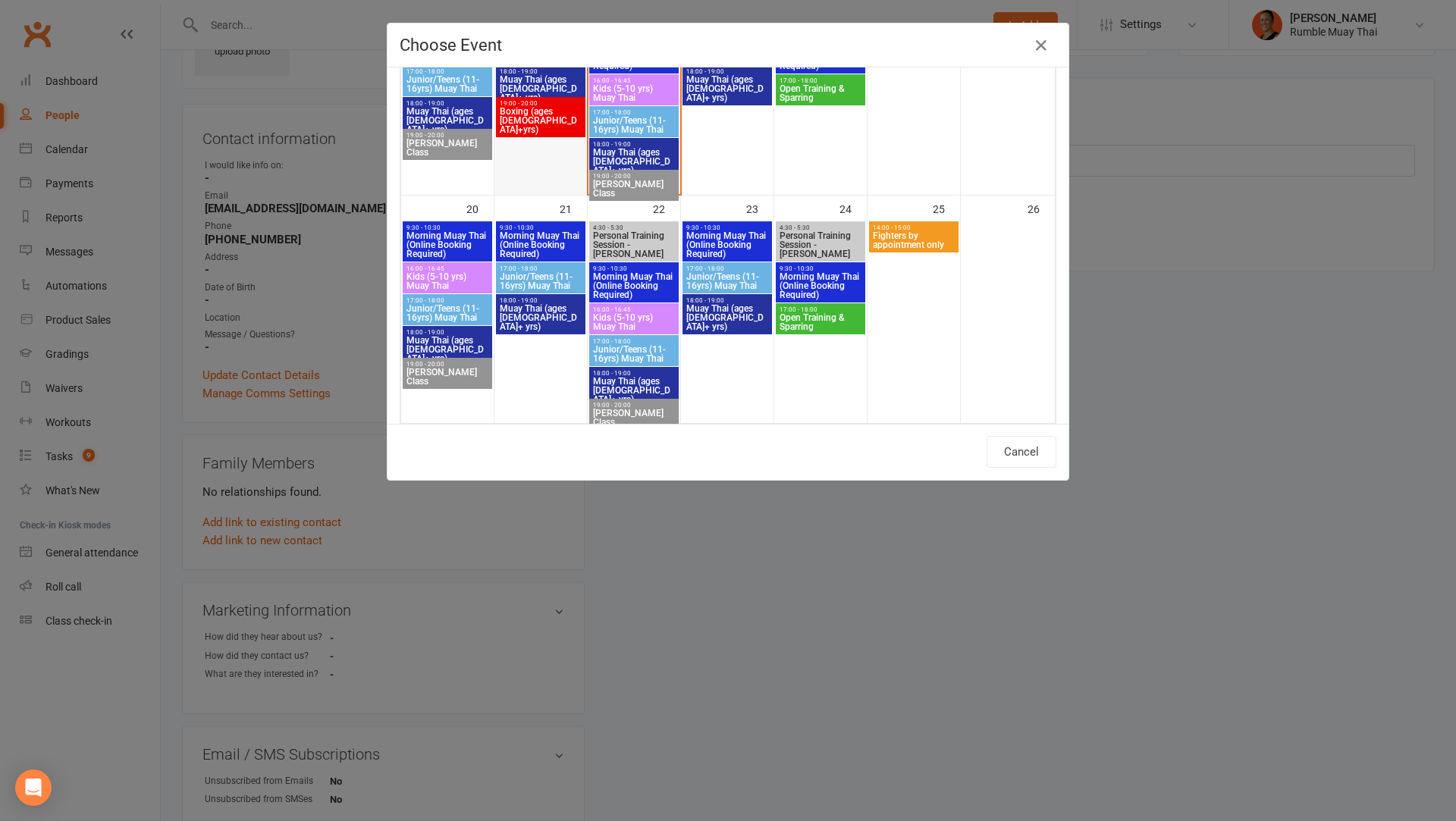
scroll to position [735, 0]
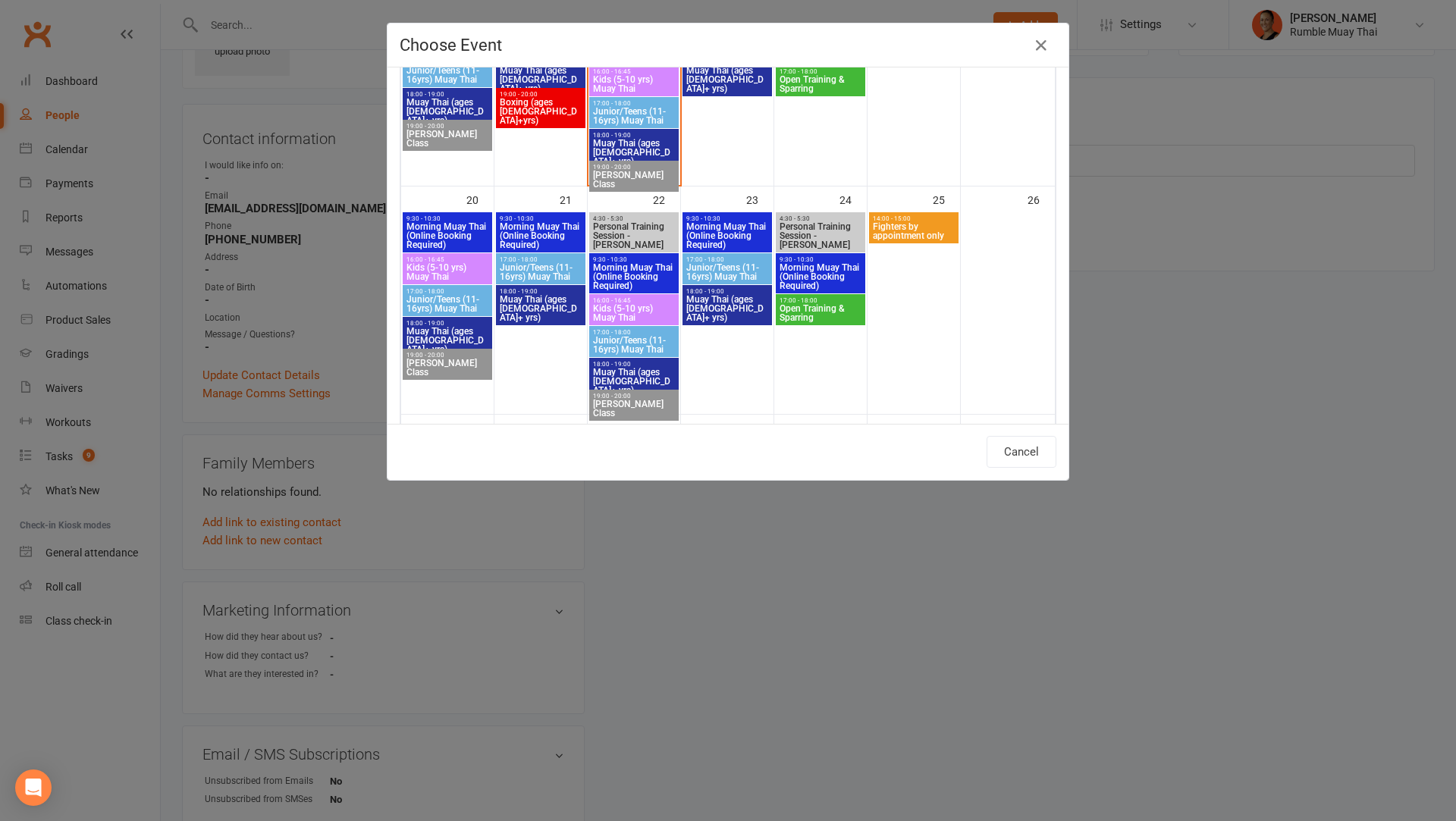
click at [440, 328] on span "Muay Thai (ages [DEMOGRAPHIC_DATA]+ yrs)" at bounding box center [447, 340] width 84 height 27
type input "Muay Thai (ages [DEMOGRAPHIC_DATA]+ yrs) - [DATE] 6:00:00 PM"
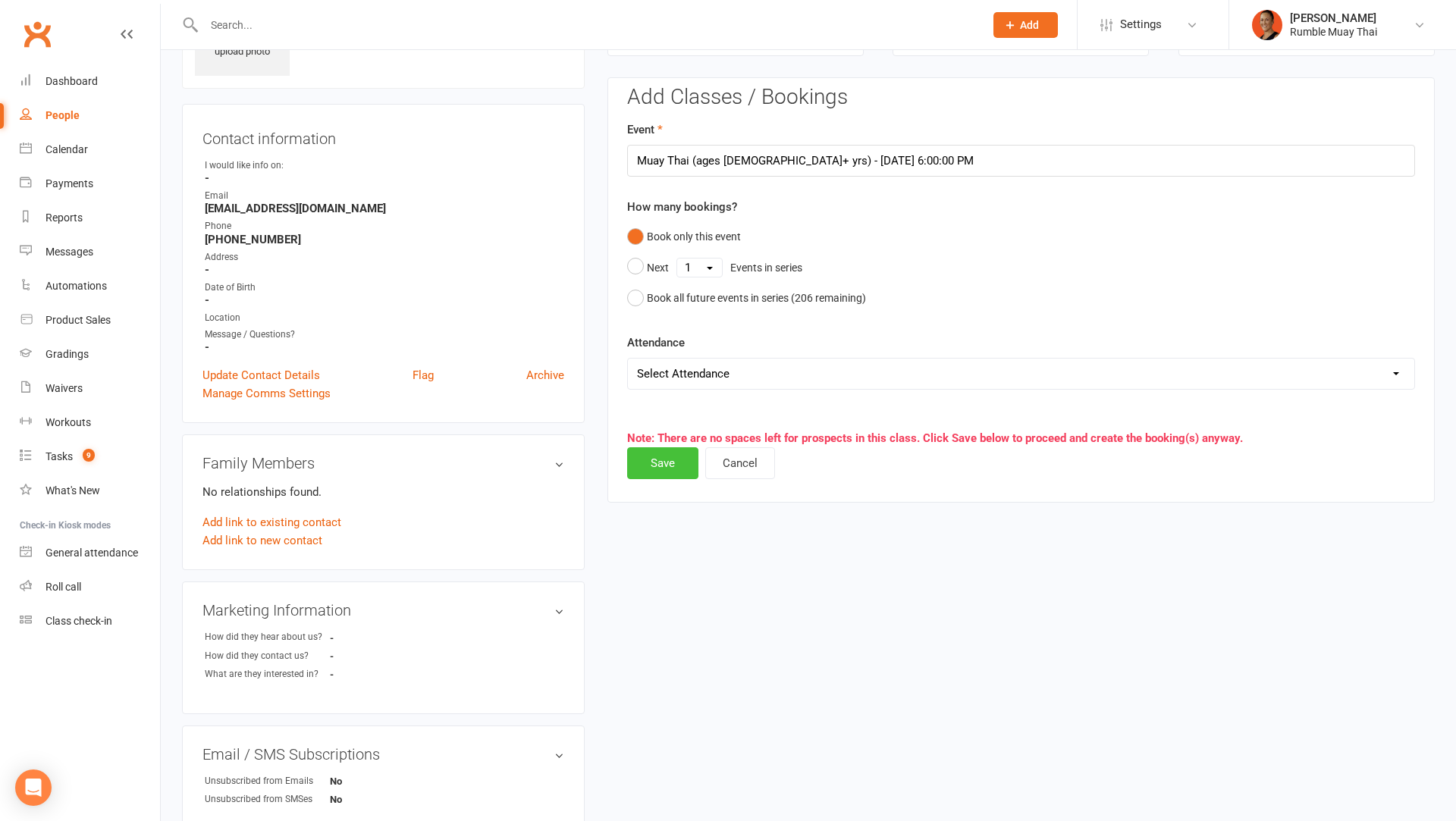
click at [656, 448] on button "Save" at bounding box center [663, 463] width 71 height 32
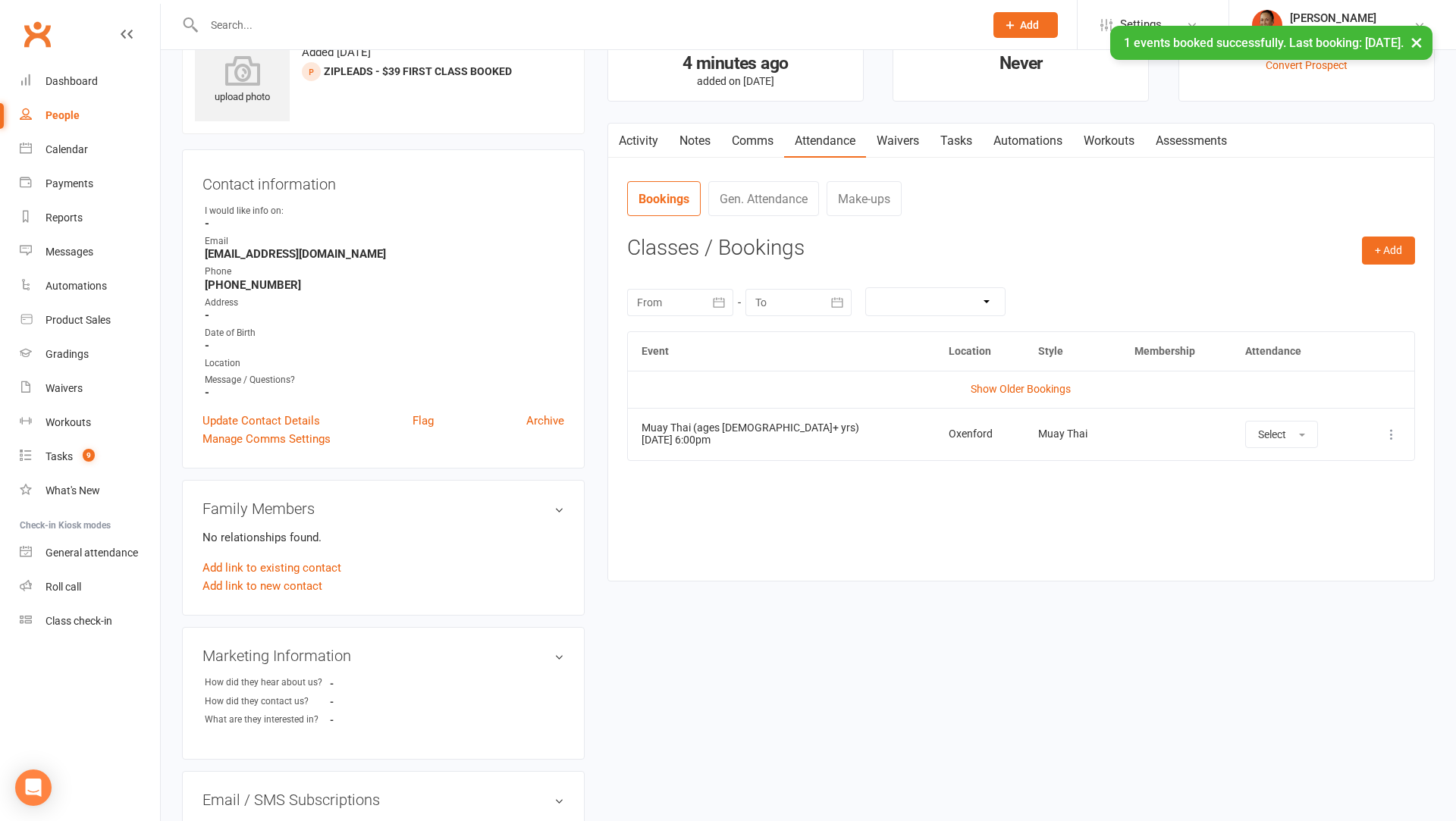
scroll to position [0, 0]
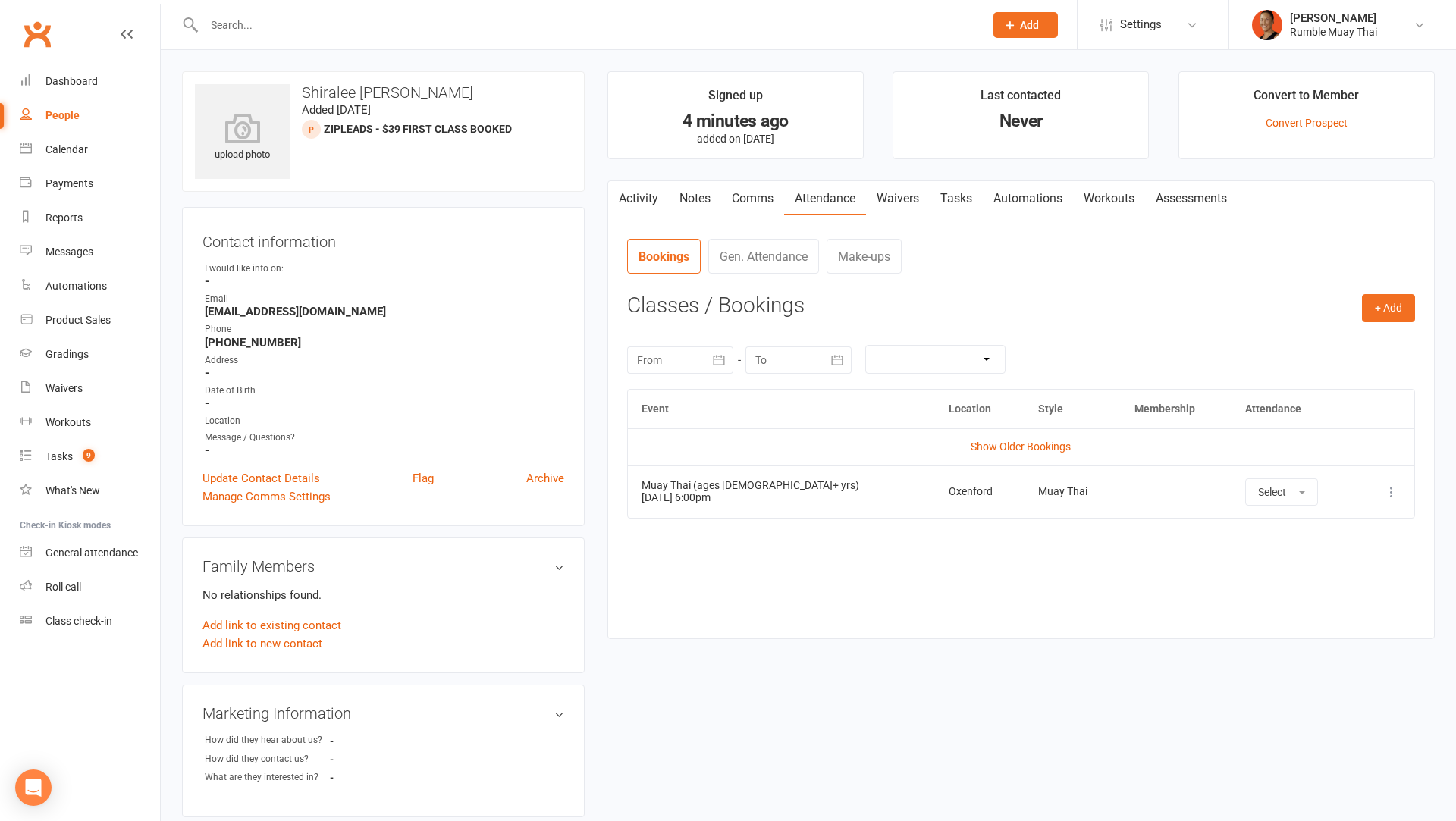
click at [304, 94] on h3 "Shiralee [PERSON_NAME]" at bounding box center [383, 92] width 377 height 17
copy h3 "Shiralee [PERSON_NAME]"
click at [462, 89] on h3 "Shiralee [PERSON_NAME]" at bounding box center [383, 92] width 377 height 17
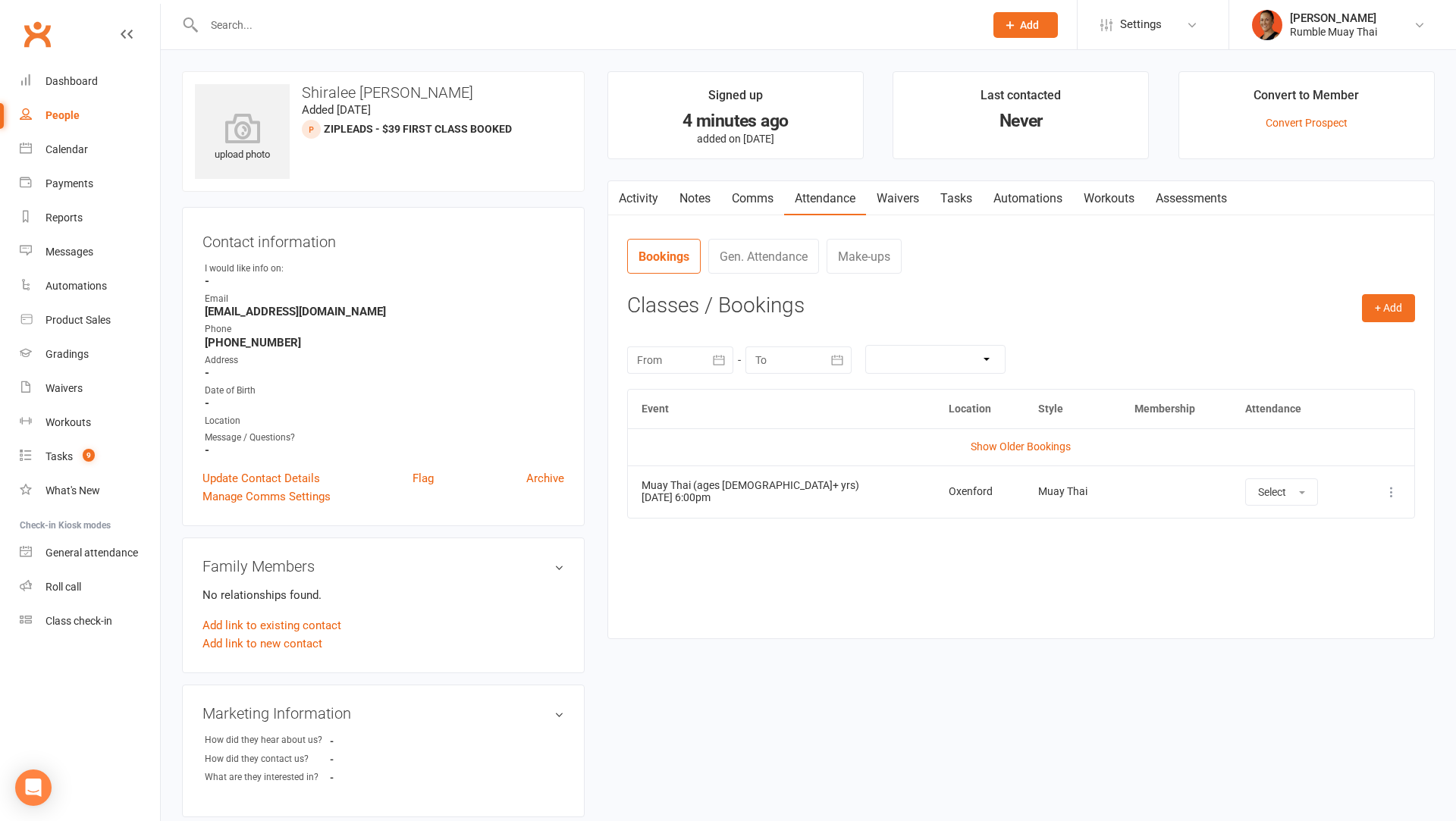
click at [170, 179] on div "upload photo Shiralee [PERSON_NAME] Added [DATE] ZipLeads - $39 First Class Boo…" at bounding box center [383, 689] width 425 height 1237
click at [56, 85] on div "Dashboard" at bounding box center [71, 81] width 52 height 12
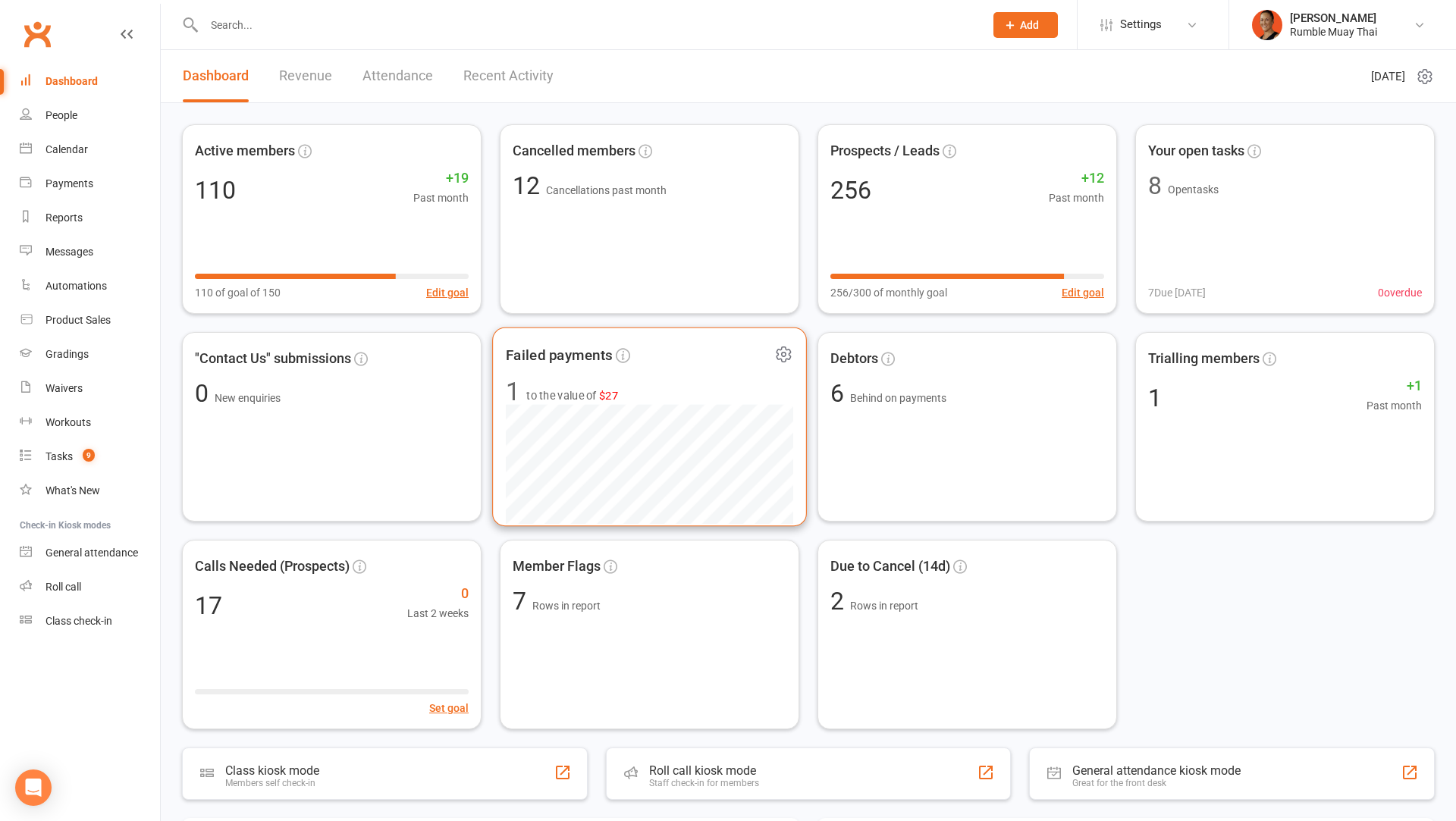
click at [671, 402] on span "1 to the value of $27" at bounding box center [649, 392] width 288 height 26
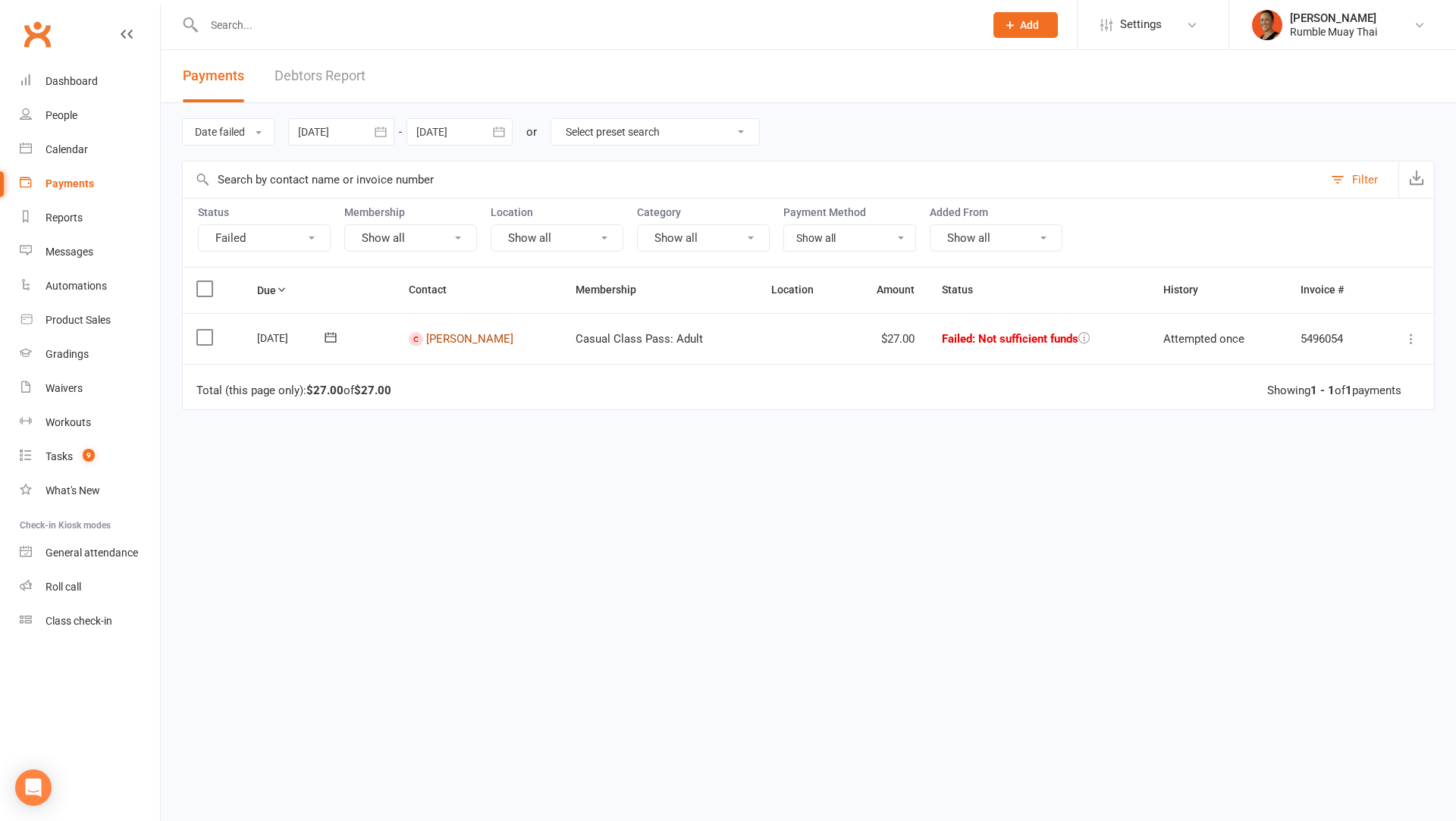
click at [477, 340] on link "[PERSON_NAME]" at bounding box center [469, 338] width 87 height 13
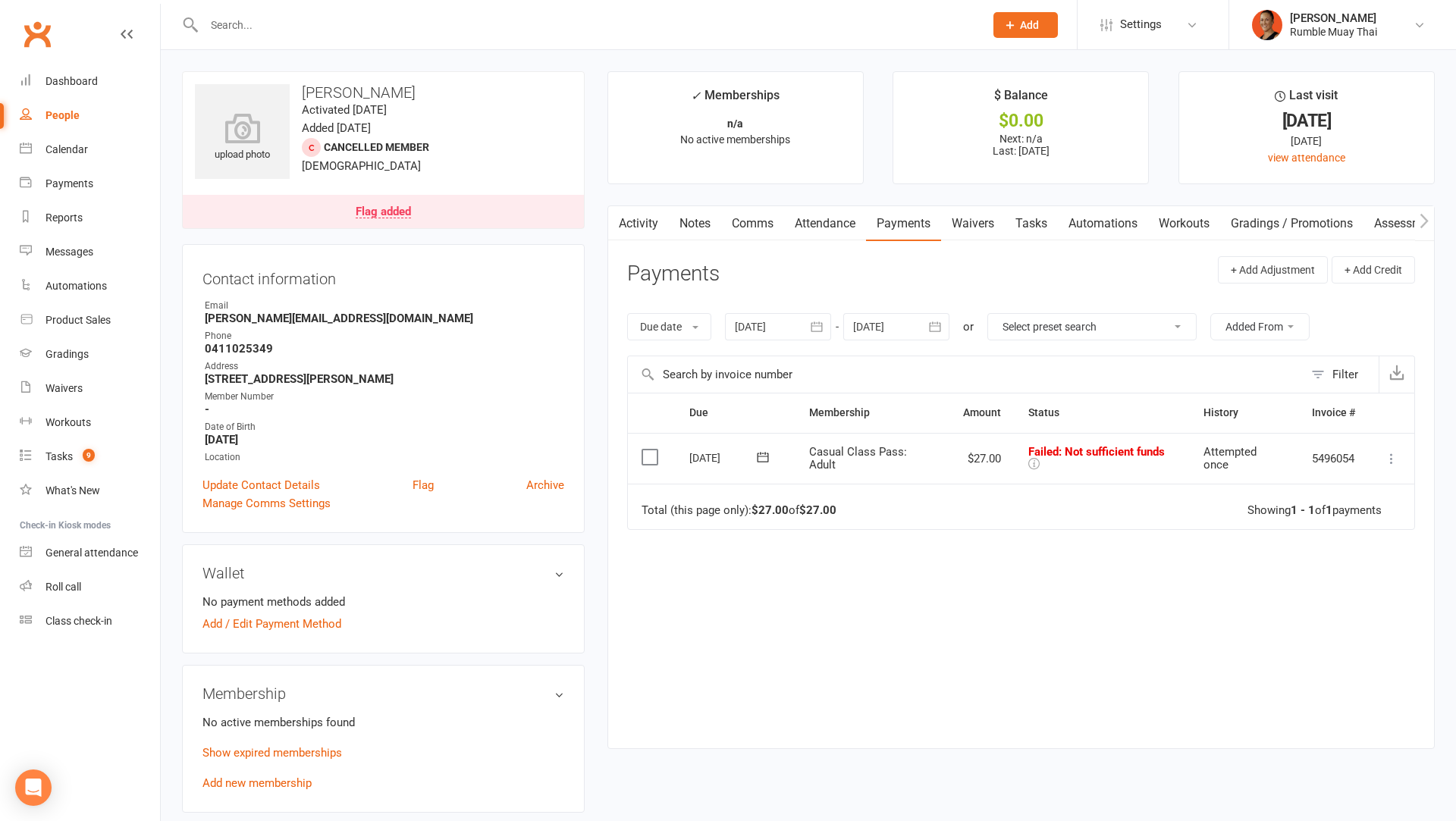
click at [1394, 463] on button at bounding box center [1391, 458] width 19 height 19
click at [1369, 509] on link "Mark as Paid (POS)" at bounding box center [1325, 518] width 150 height 30
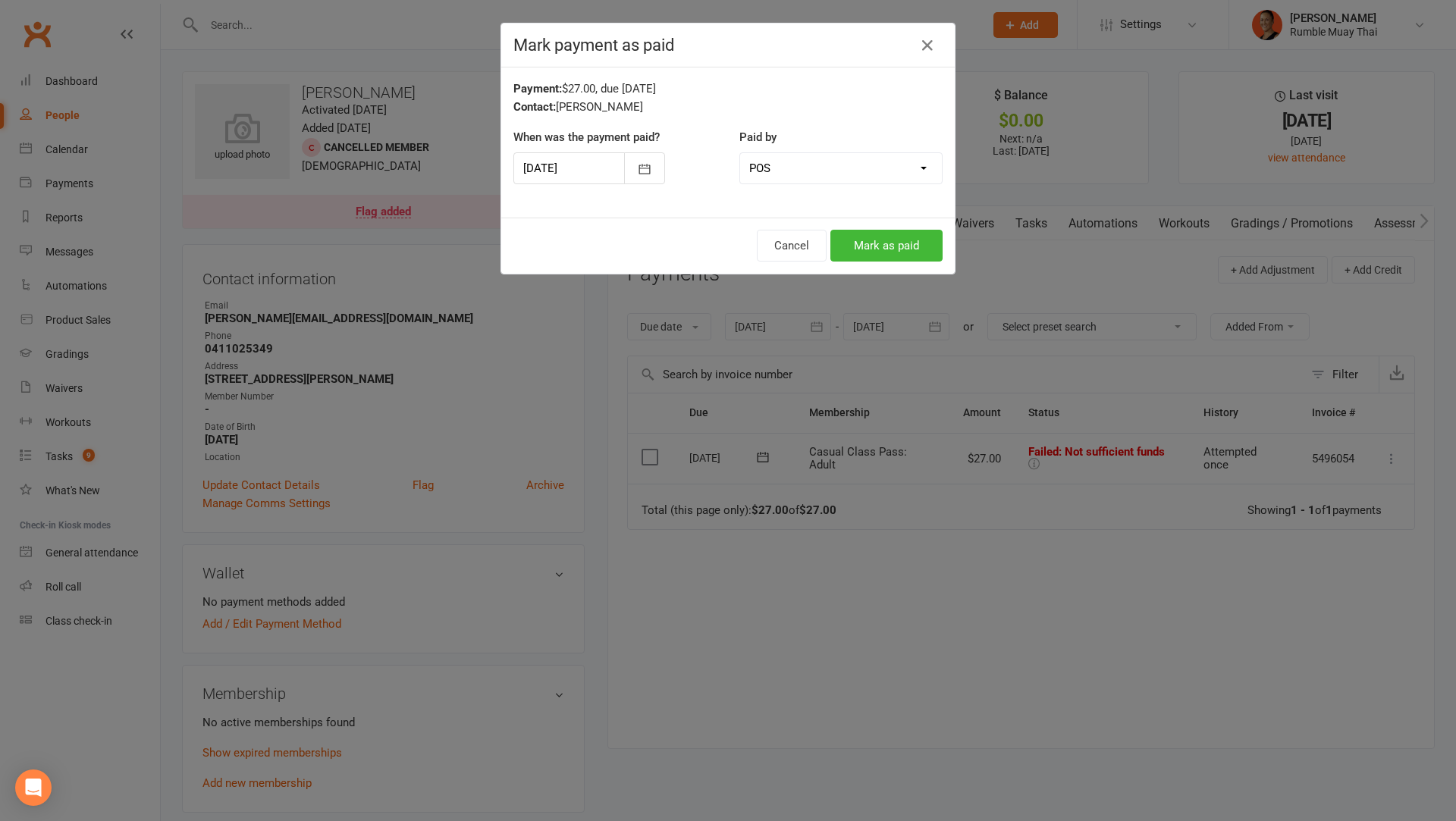
click at [620, 167] on div at bounding box center [589, 169] width 152 height 32
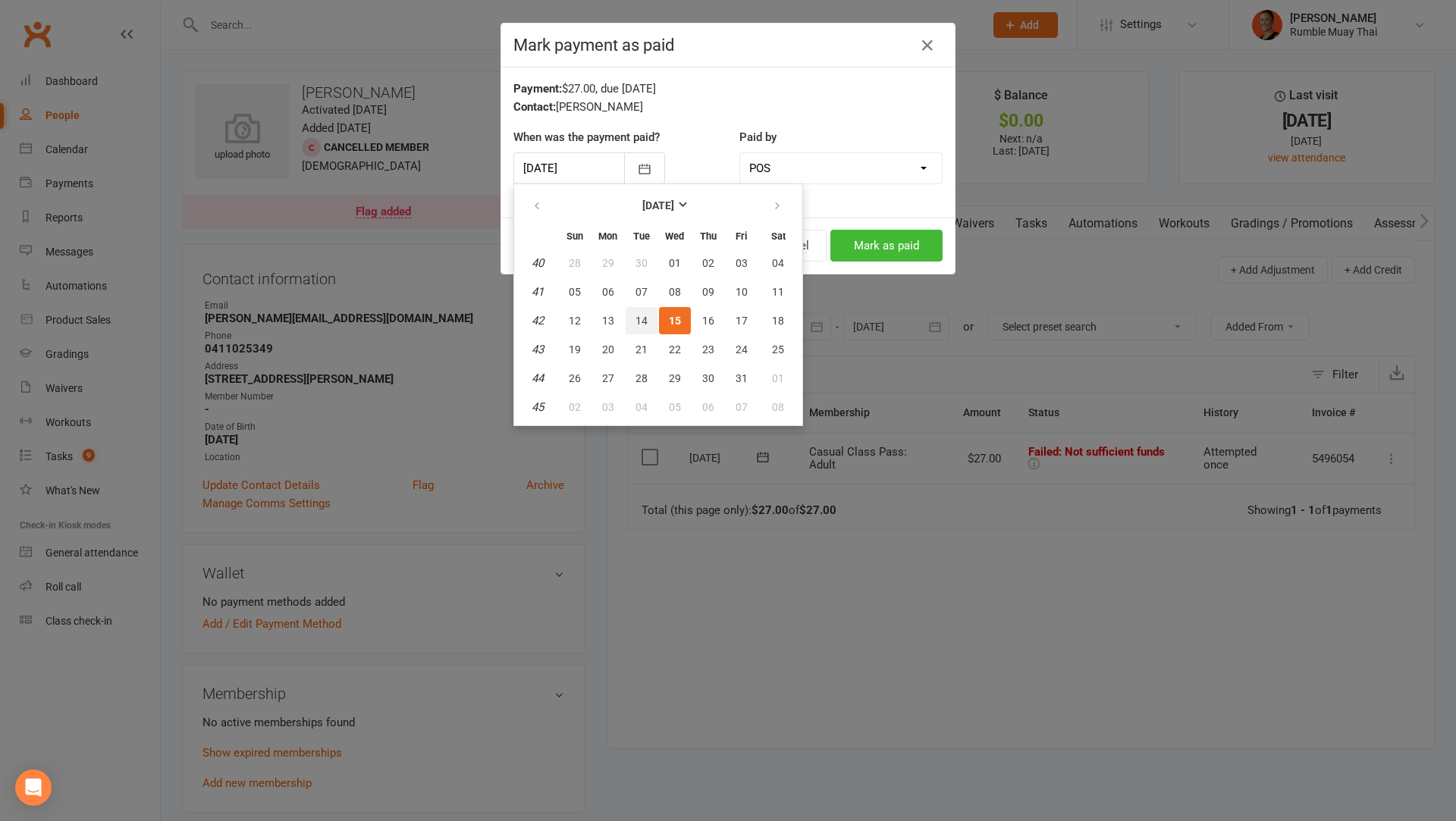
click at [644, 321] on span "14" at bounding box center [642, 321] width 12 height 12
type input "[DATE]"
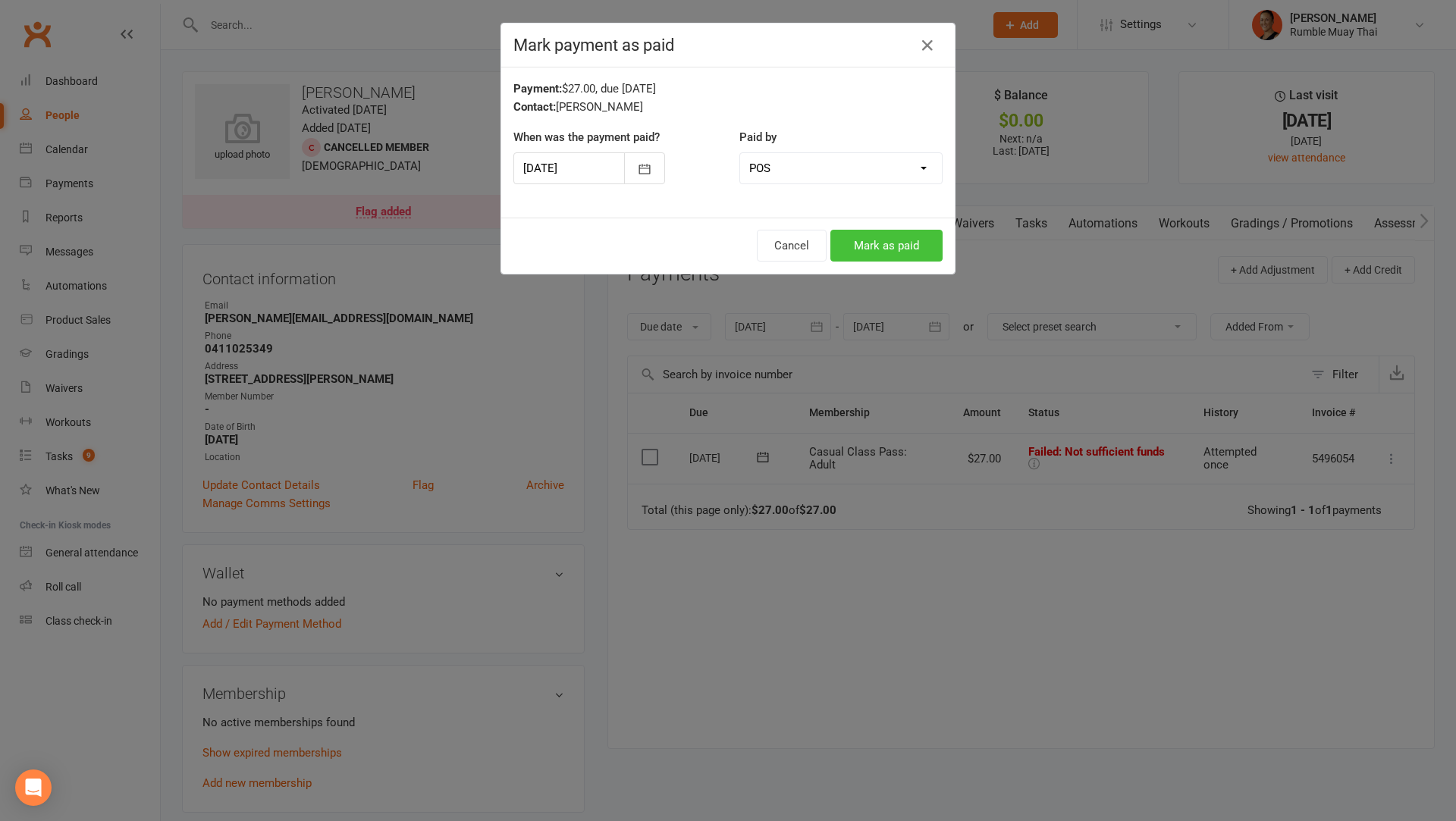
click at [873, 245] on button "Mark as paid" at bounding box center [886, 245] width 112 height 32
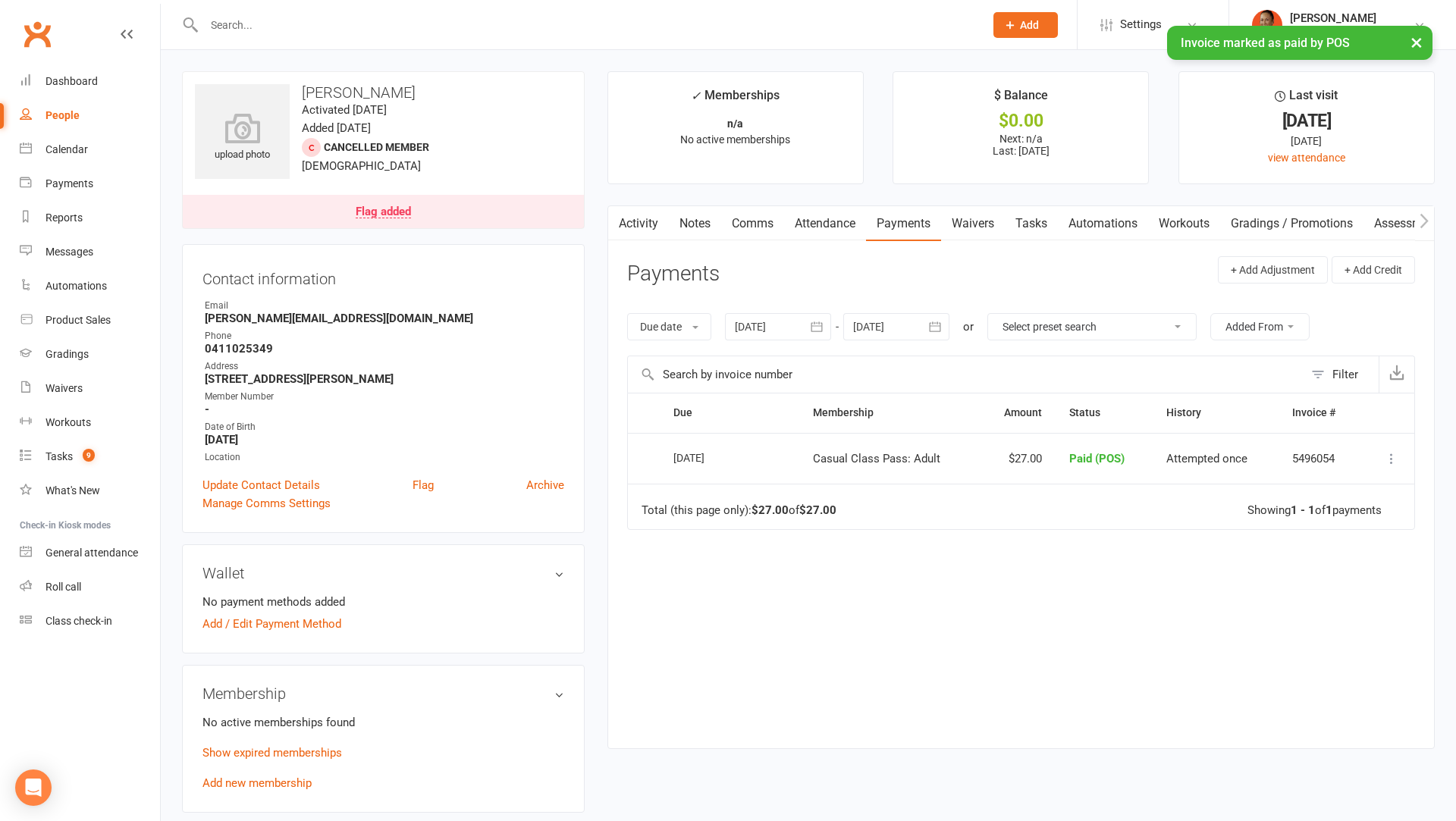
click at [737, 490] on td "Total (this page only): $27.00 of $27.00 Showing 1 - 1 of 1 payments" at bounding box center [1020, 507] width 786 height 46
click at [326, 751] on link "Show expired memberships" at bounding box center [272, 752] width 139 height 13
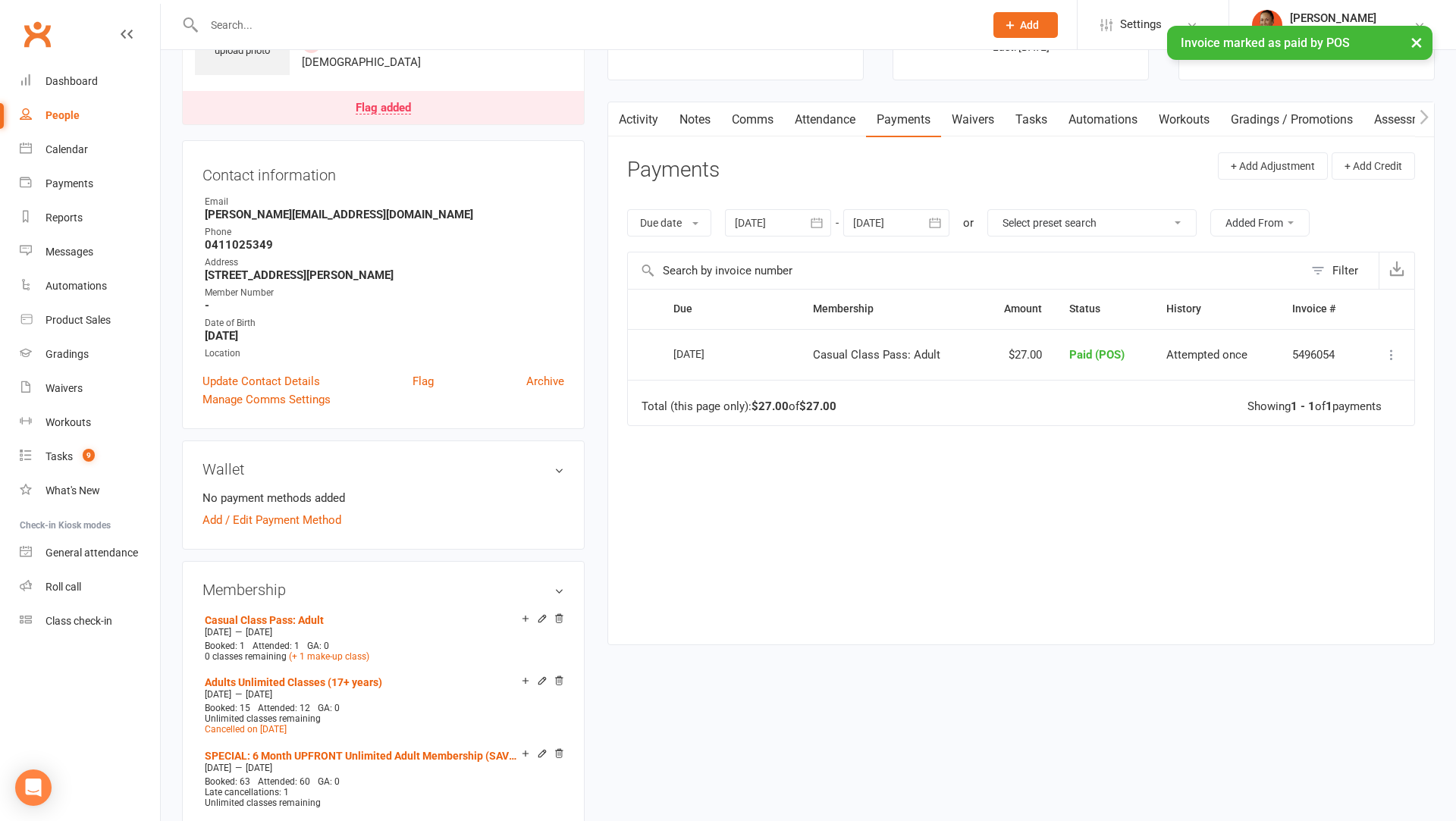
scroll to position [107, 0]
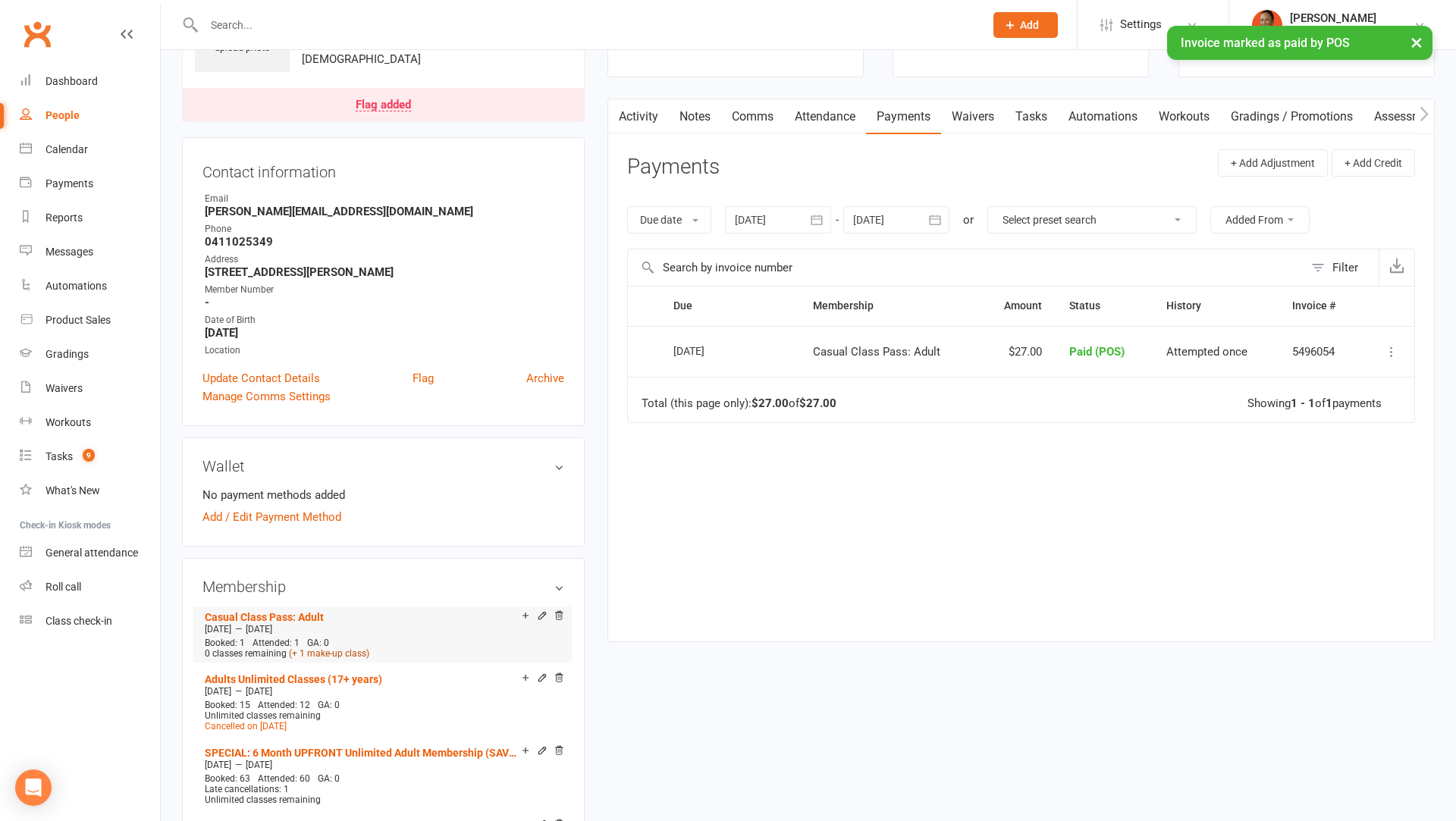
click at [320, 649] on link "(+ 1 make-up class)" at bounding box center [328, 654] width 80 height 11
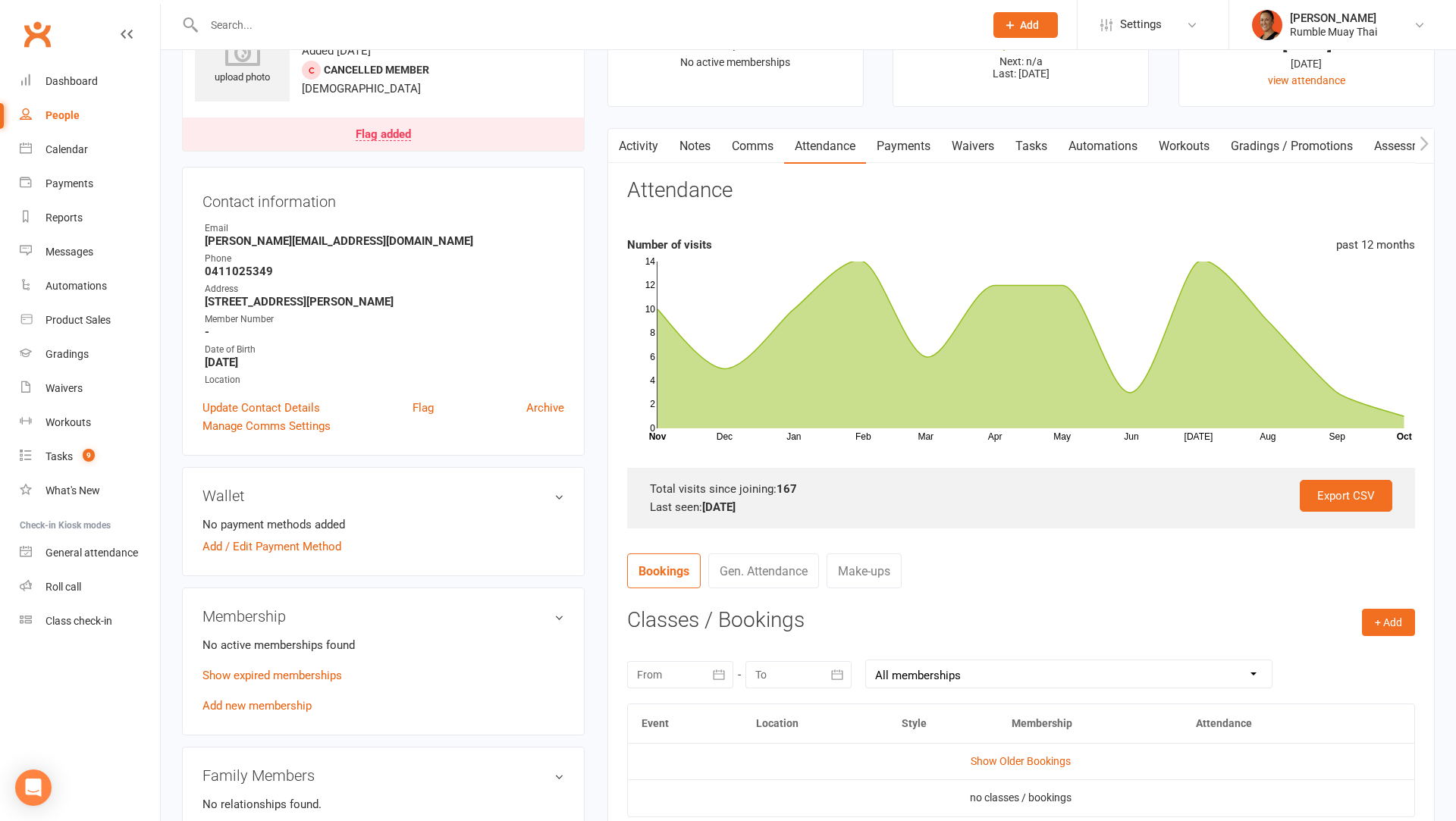
scroll to position [72, 0]
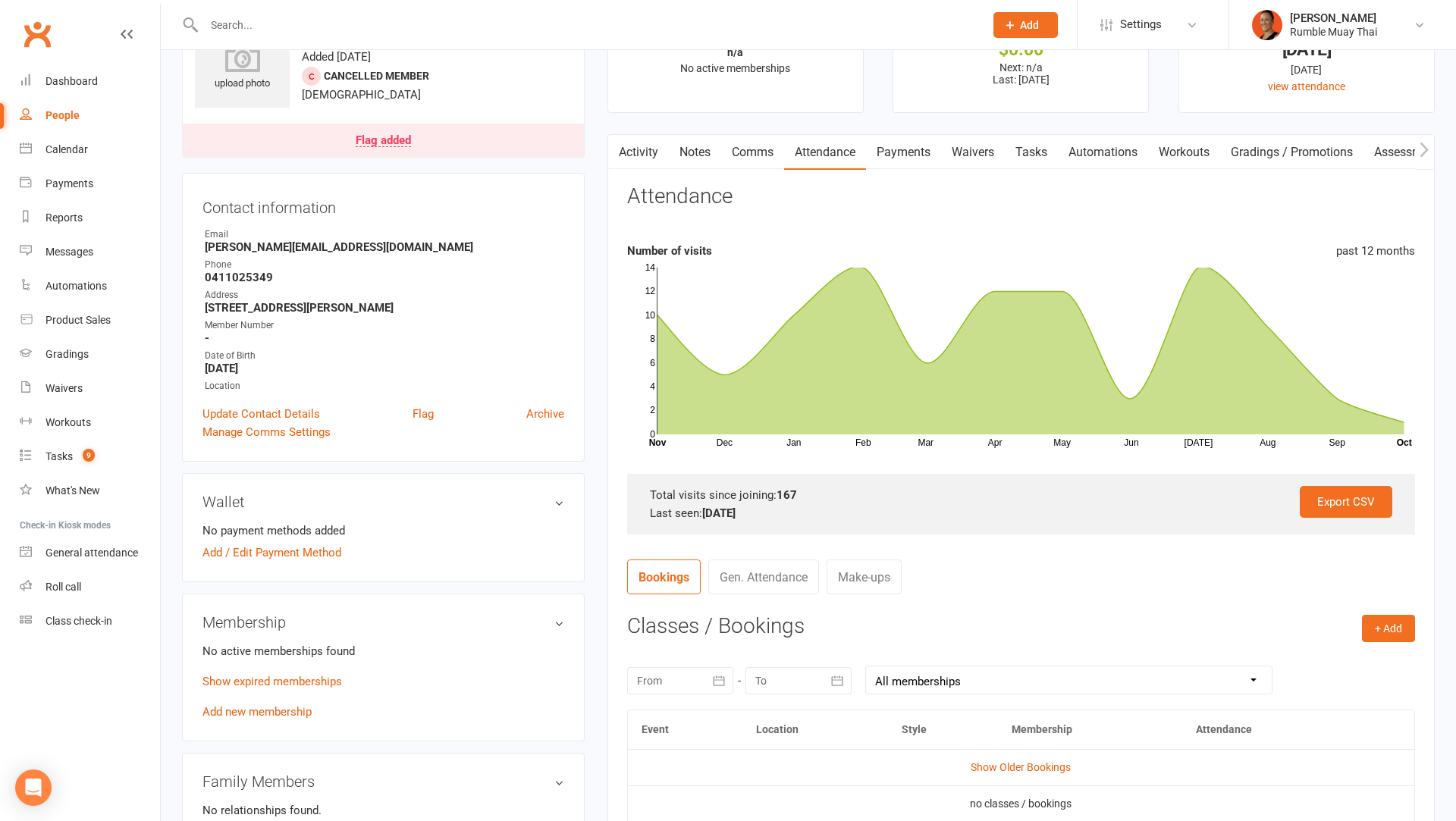
click at [847, 560] on link "Make-ups" at bounding box center [864, 577] width 75 height 35
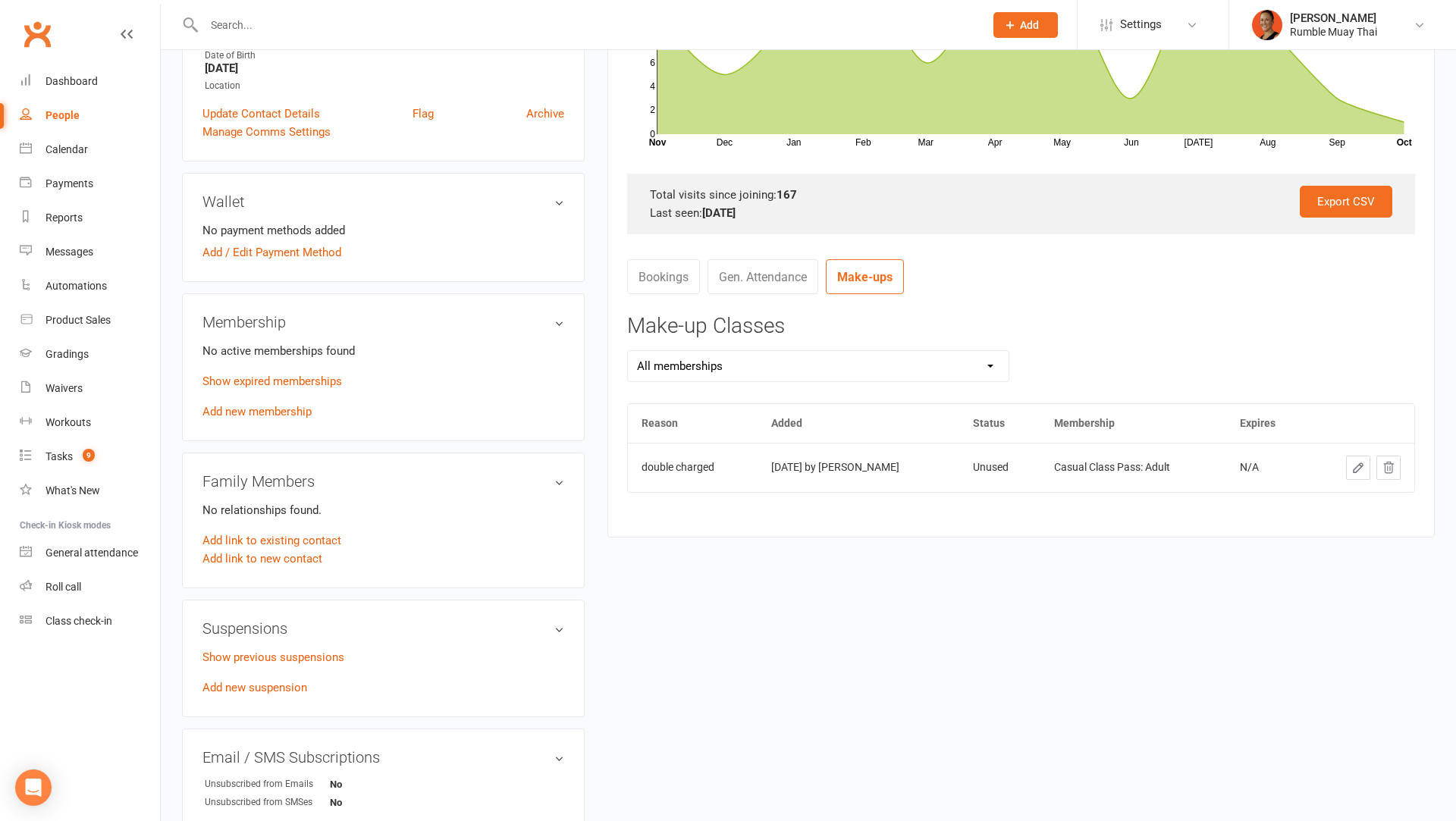
scroll to position [393, 0]
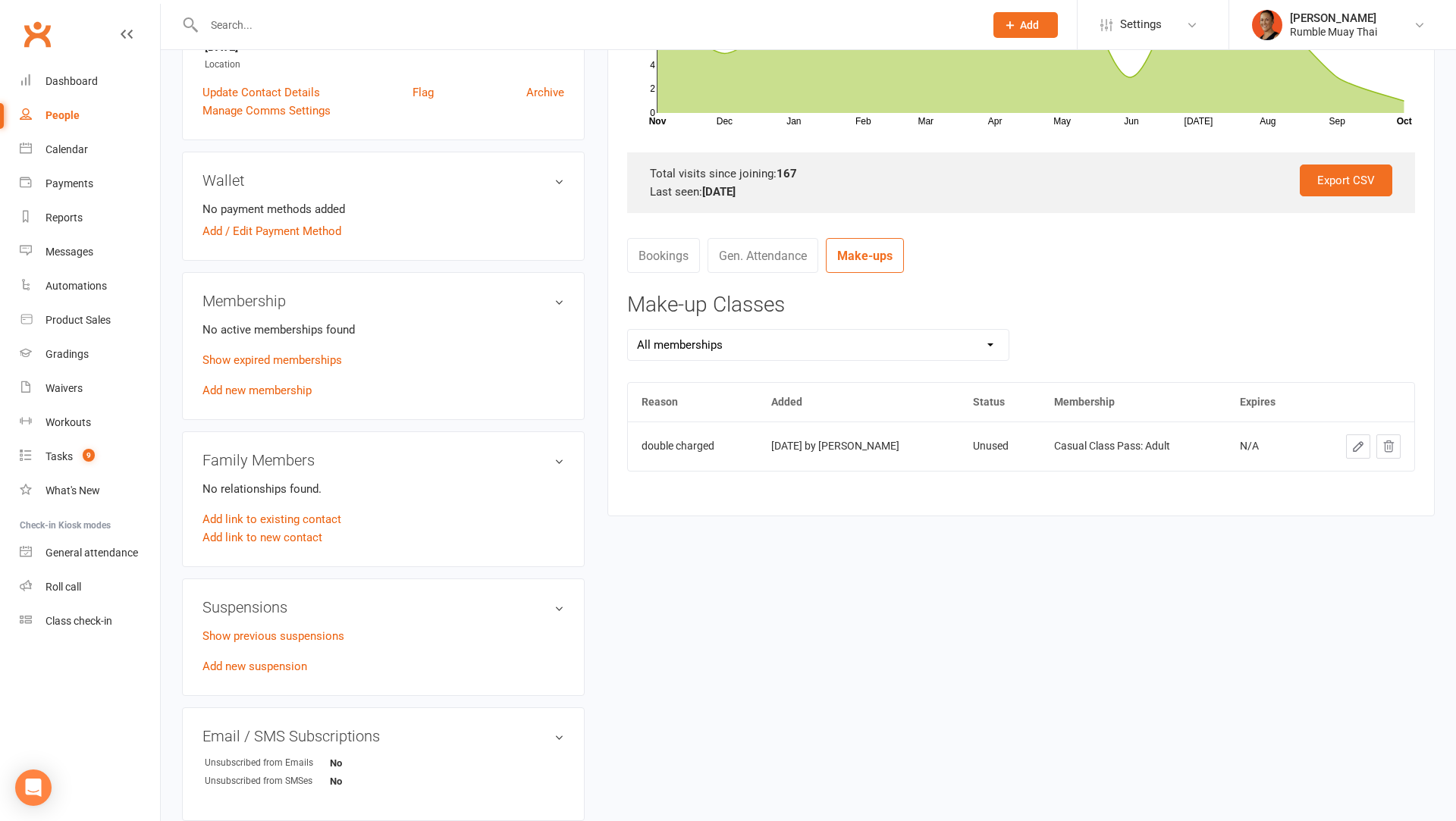
click at [1388, 442] on icon at bounding box center [1387, 446] width 13 height 13
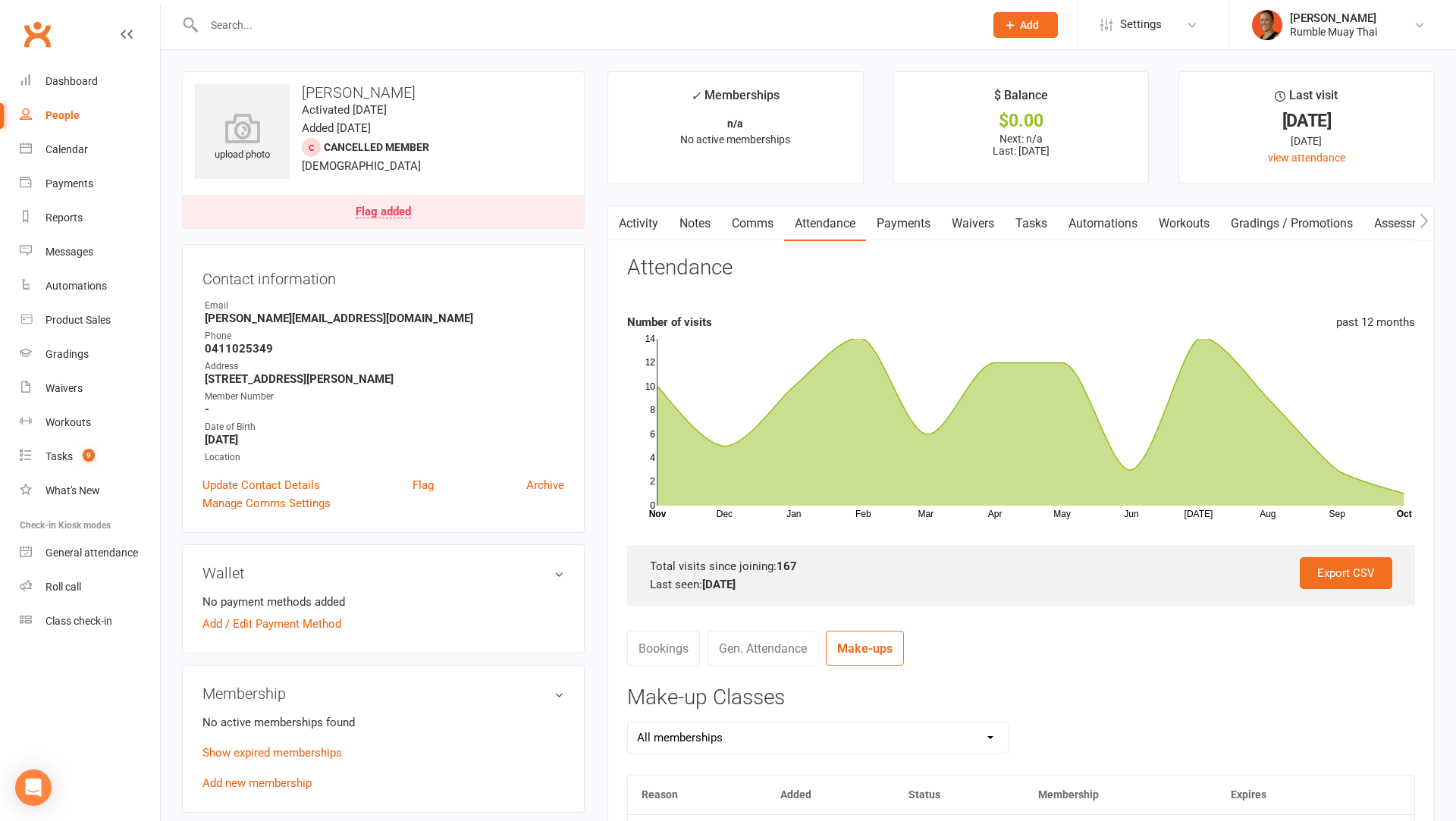
click at [693, 208] on link "Notes" at bounding box center [694, 224] width 52 height 35
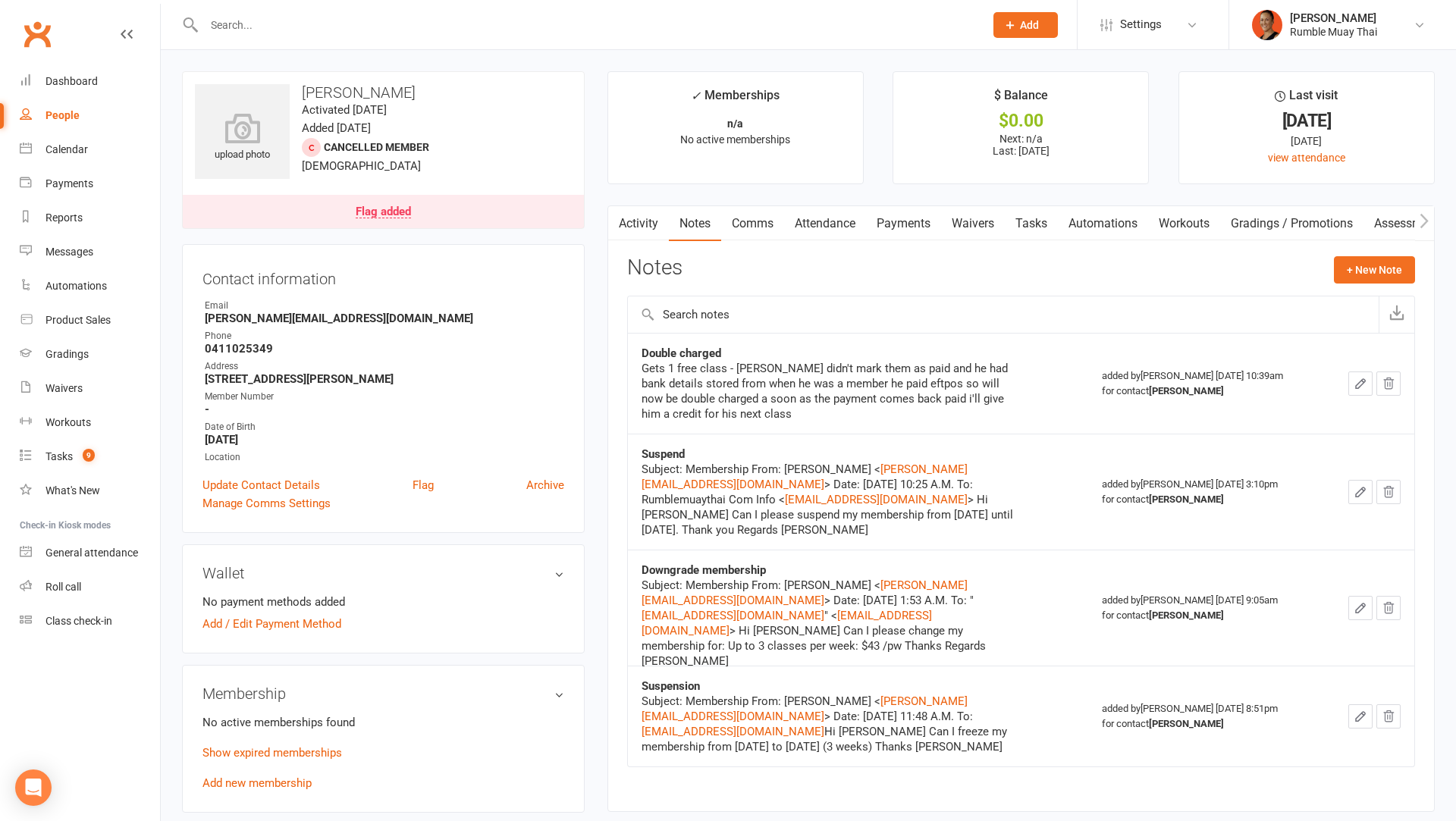
click at [387, 217] on div "Flag added" at bounding box center [383, 213] width 56 height 12
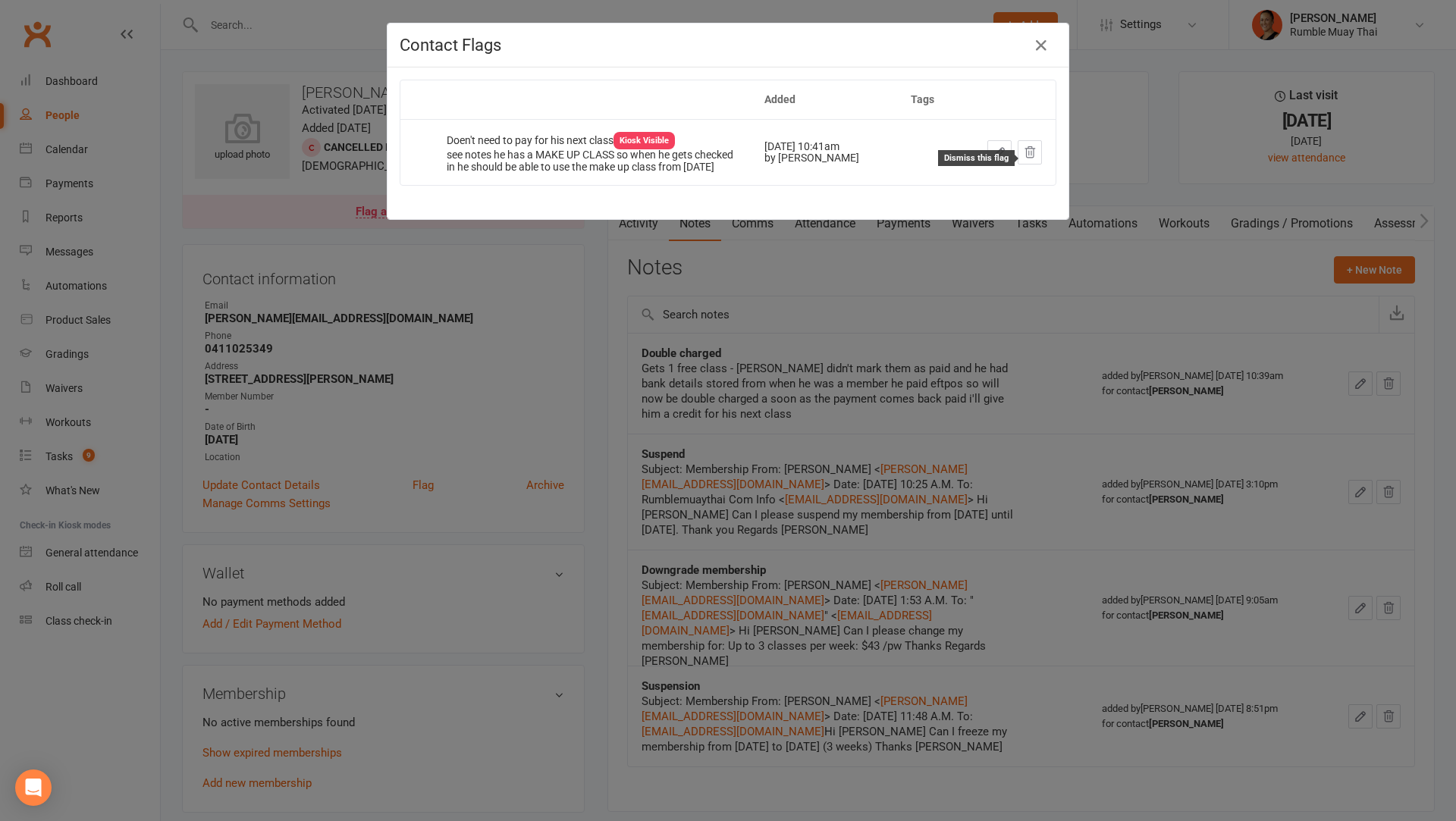
click at [1026, 158] on icon at bounding box center [1030, 153] width 10 height 11
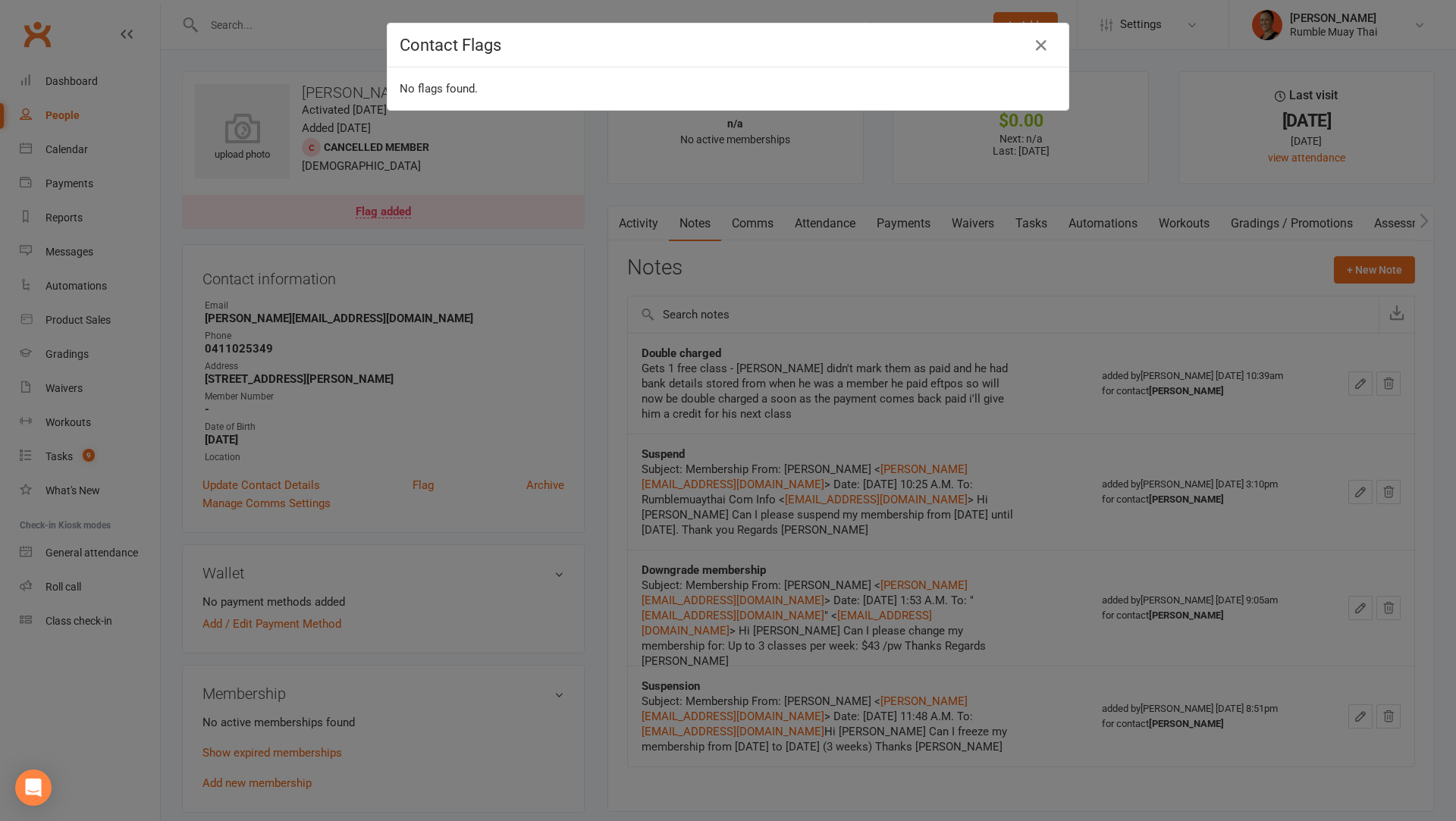
click at [857, 422] on div "Contact Flags No flags found." at bounding box center [728, 410] width 1456 height 821
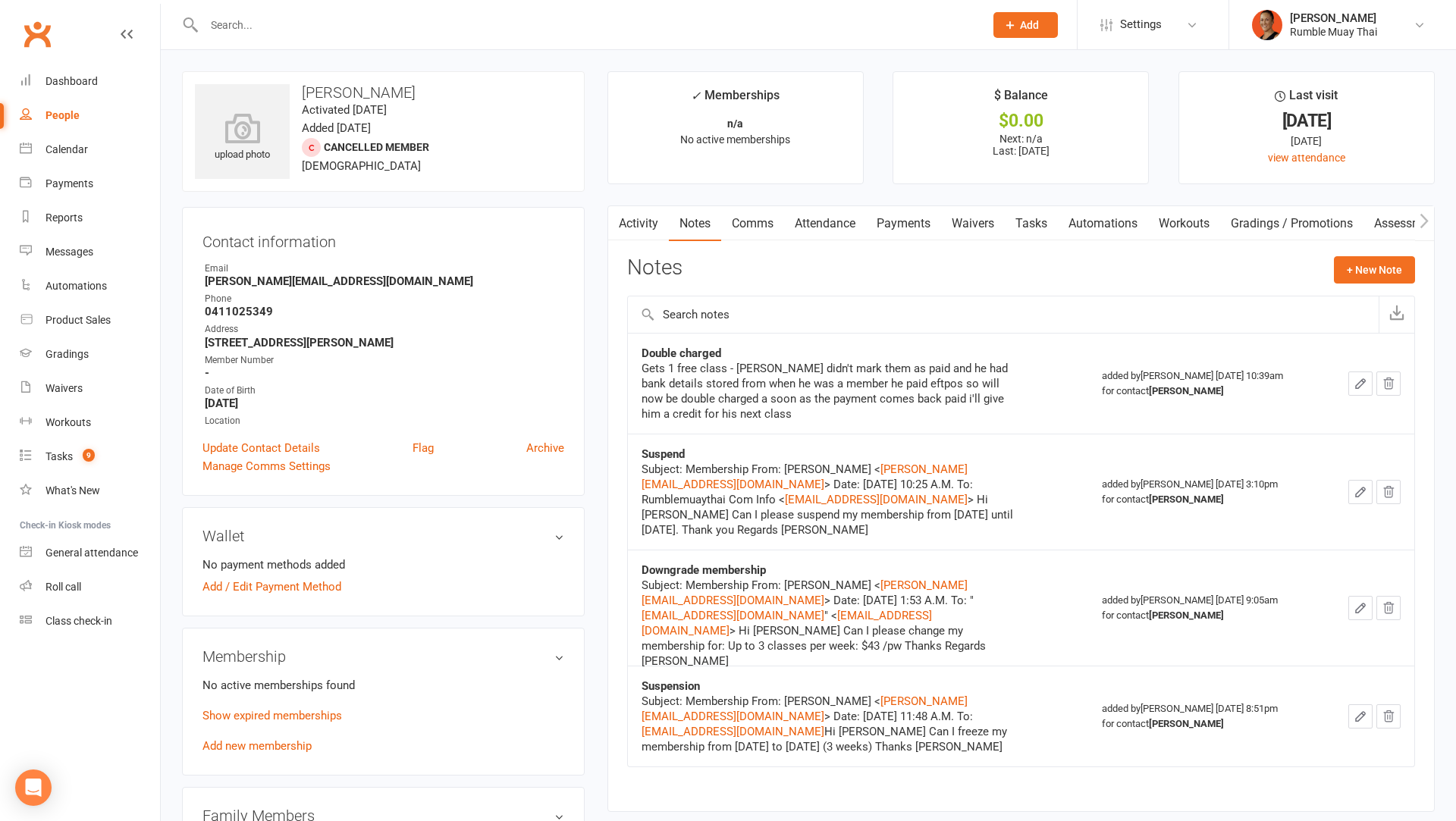
click at [633, 247] on div "Activity Notes Comms Attendance Payments Waivers Tasks Automations Workouts Gra…" at bounding box center [1020, 508] width 827 height 606
click at [633, 233] on link "Activity" at bounding box center [638, 224] width 61 height 35
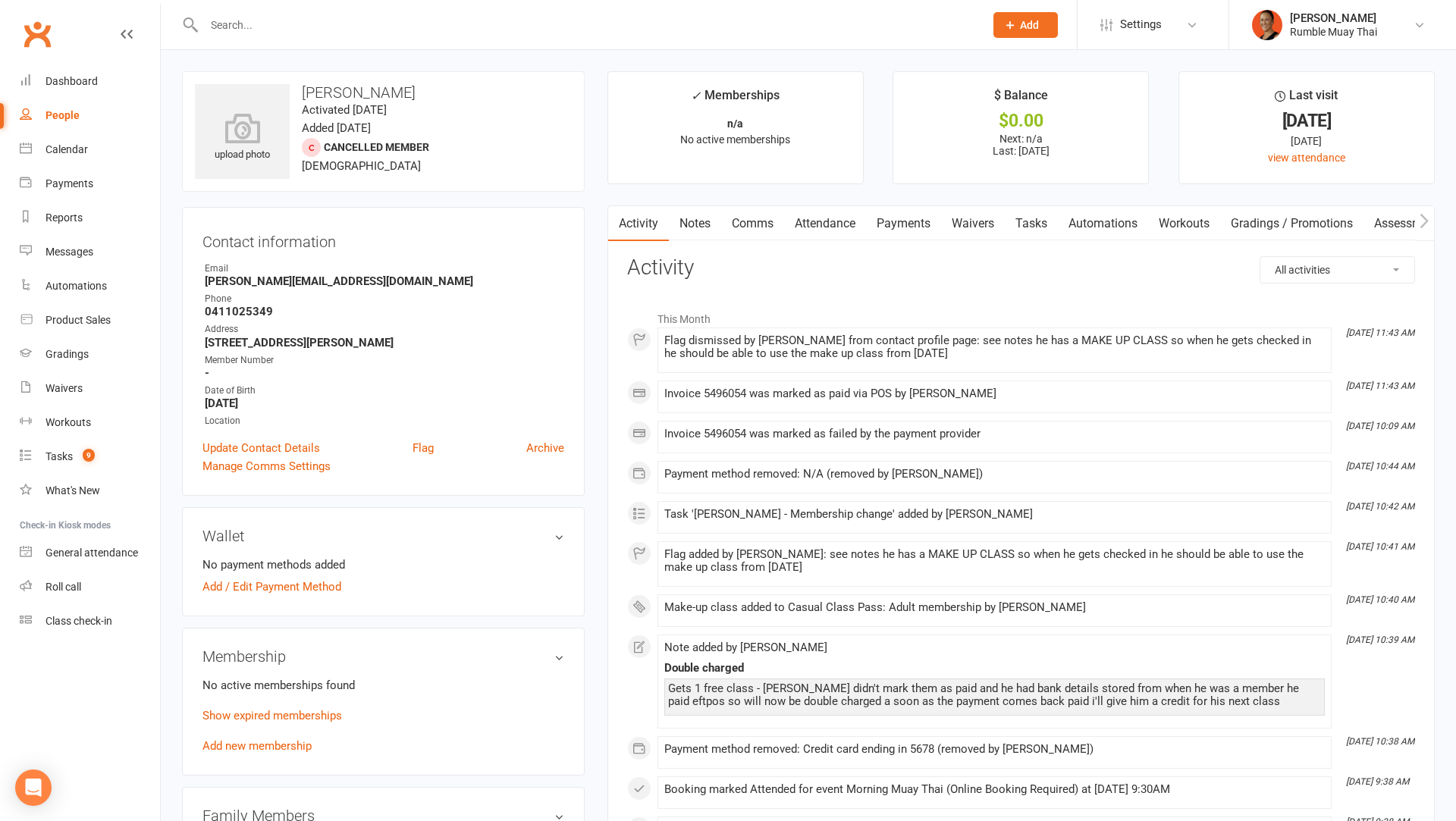
click at [913, 220] on link "Payments" at bounding box center [903, 224] width 75 height 35
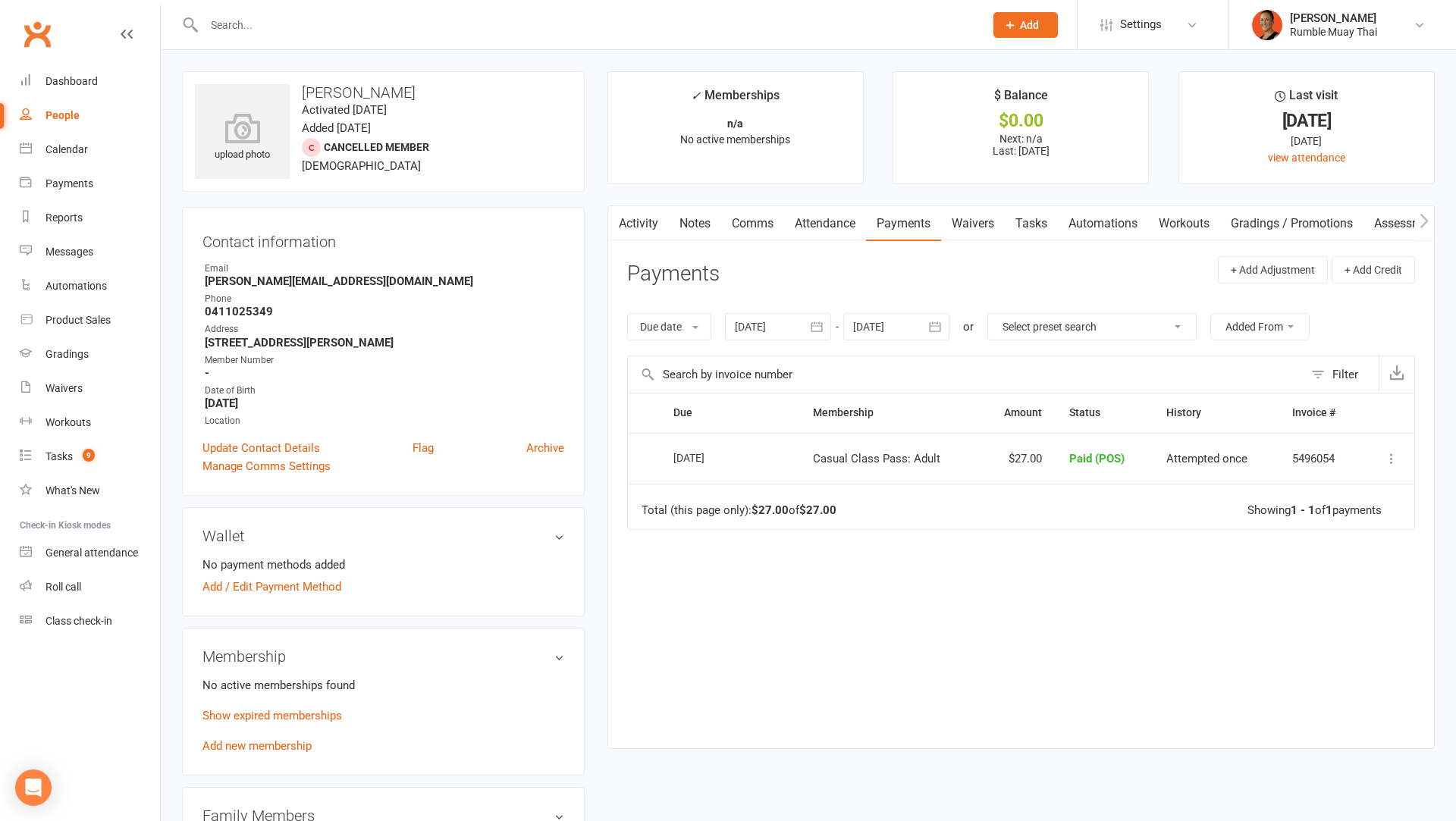
click at [833, 230] on link "Attendance" at bounding box center [824, 224] width 82 height 35
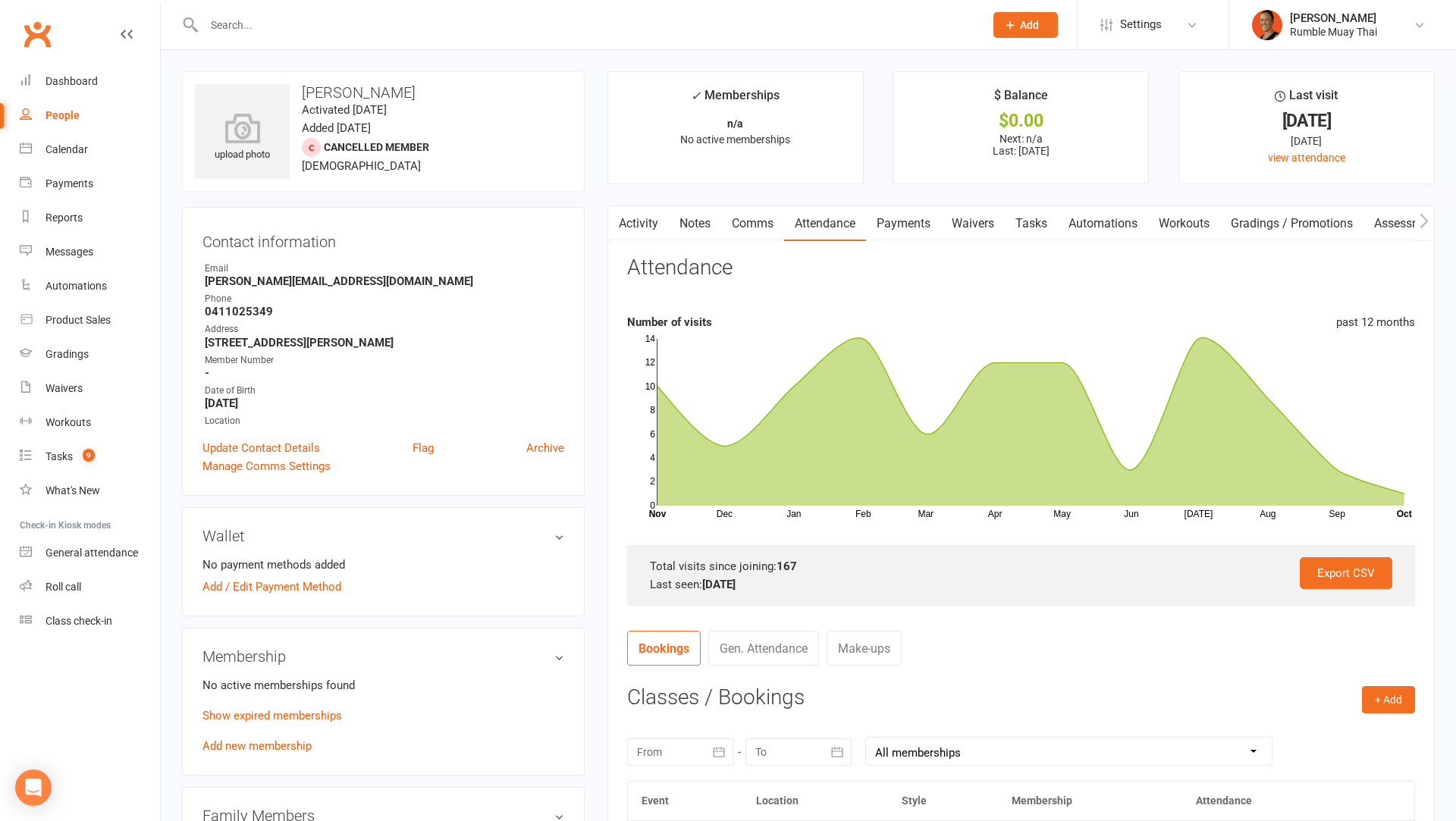
click at [643, 224] on link "Activity" at bounding box center [638, 224] width 61 height 35
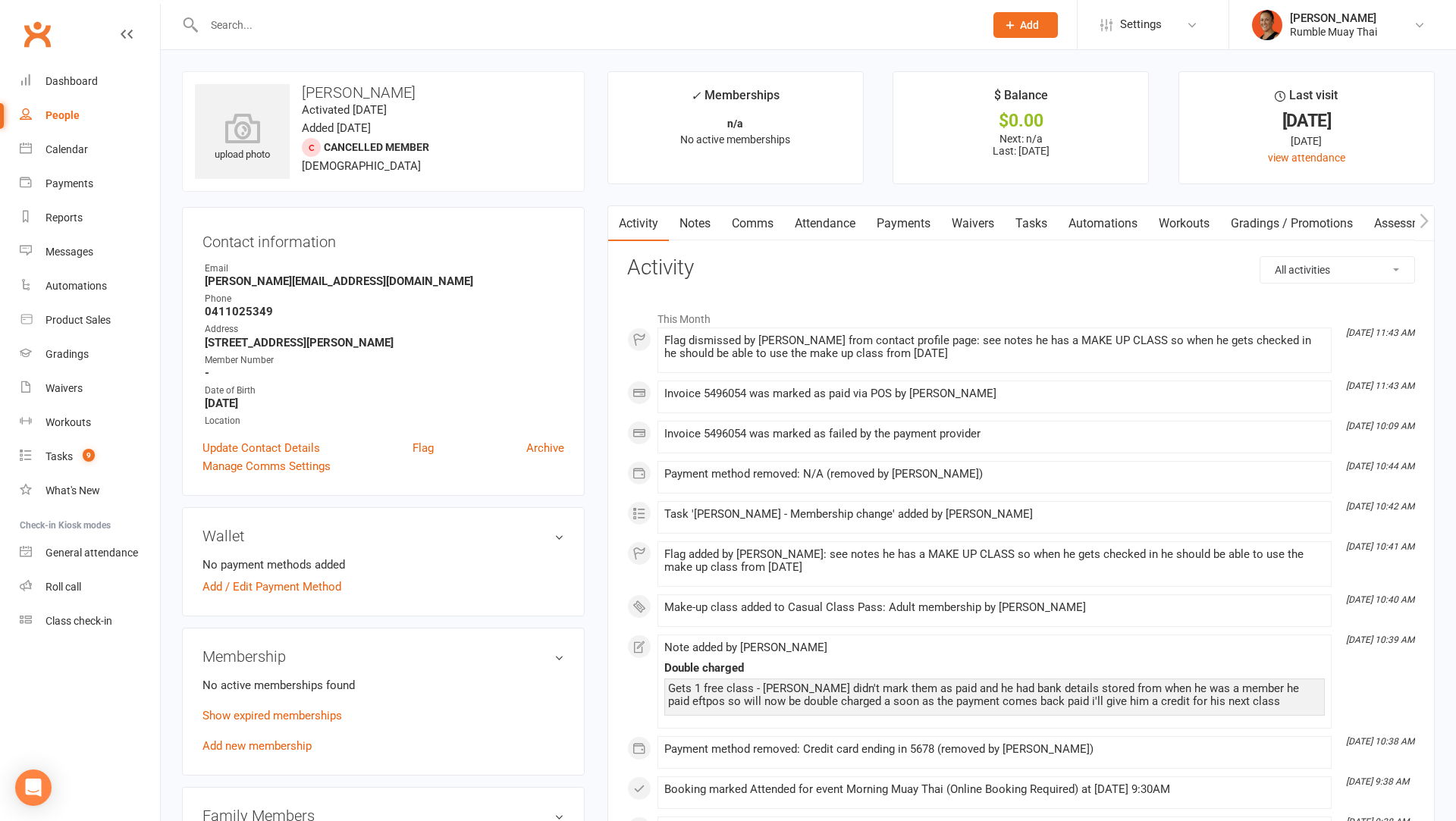
click at [981, 219] on link "Waivers" at bounding box center [972, 224] width 64 height 35
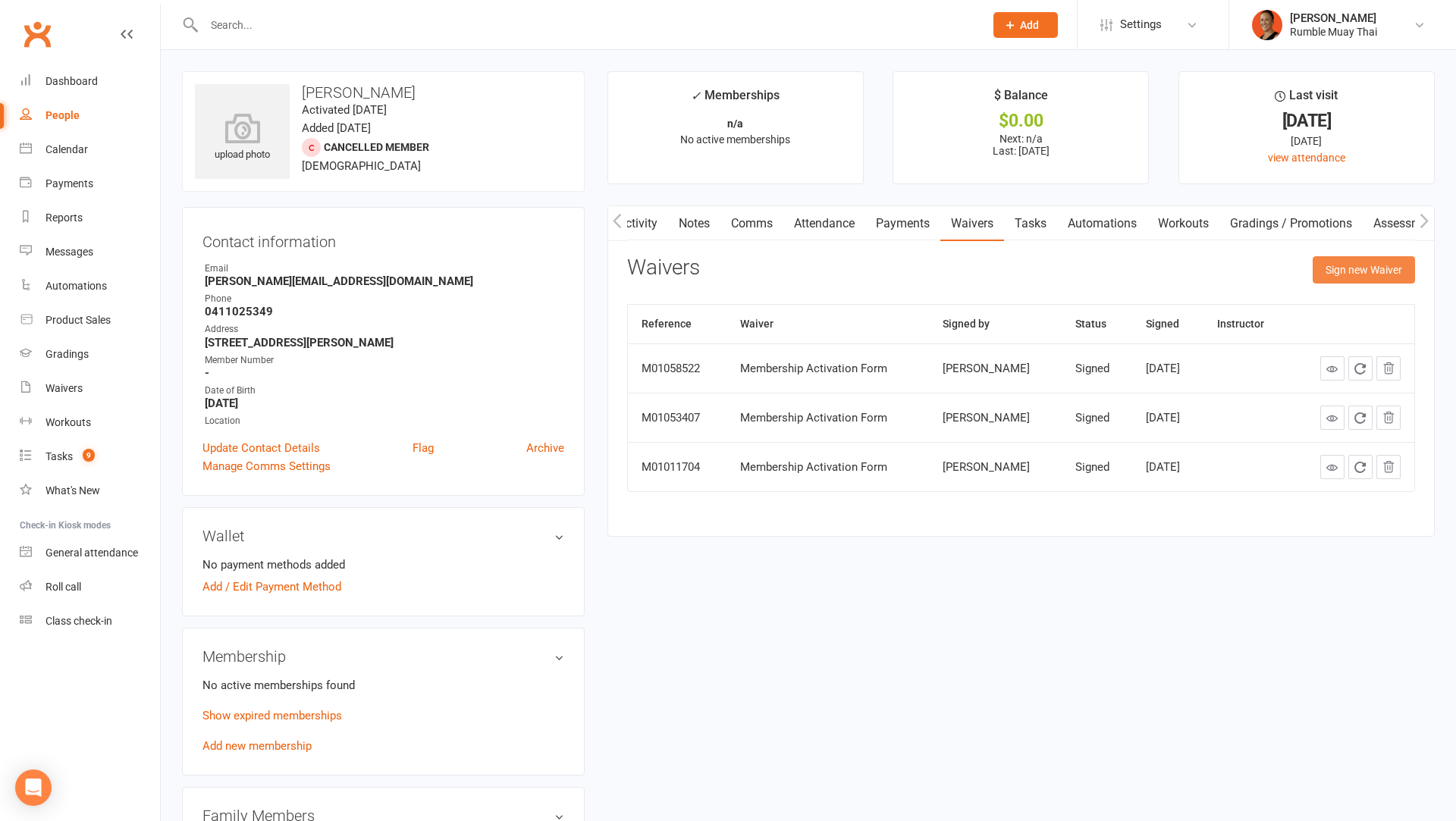
click at [1328, 263] on button "Sign new Waiver" at bounding box center [1363, 269] width 102 height 27
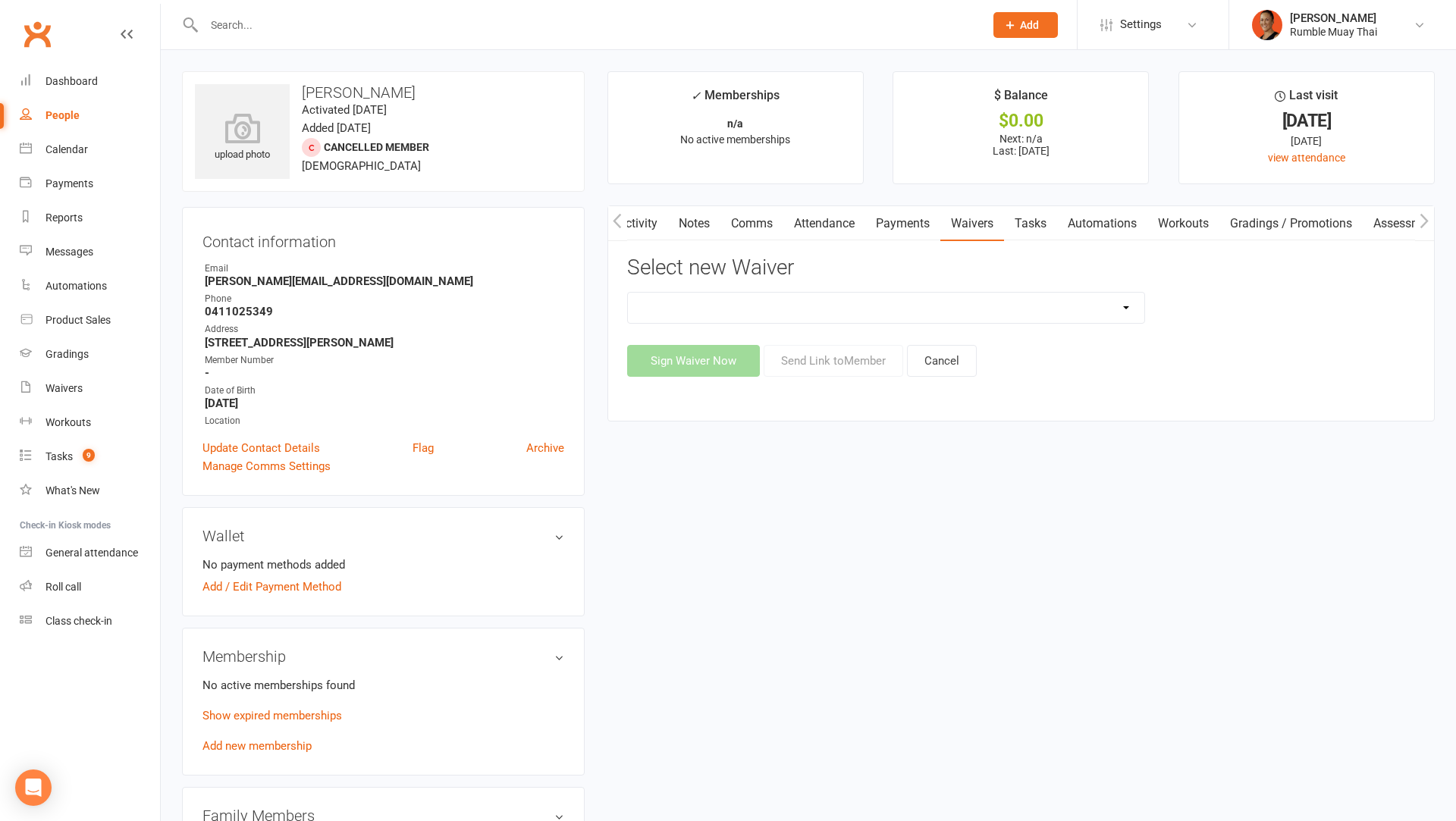
click at [1056, 303] on select "12 MONTH UPFRONT MEMBERSHIP SPECIAL Bank Details update Form [ClassPass] First …" at bounding box center [885, 308] width 516 height 30
select select "7270"
click at [627, 293] on select "12 MONTH UPFRONT MEMBERSHIP SPECIAL Bank Details update Form [ClassPass] First …" at bounding box center [885, 308] width 516 height 30
click at [698, 356] on button "Sign Waiver Now" at bounding box center [694, 361] width 132 height 32
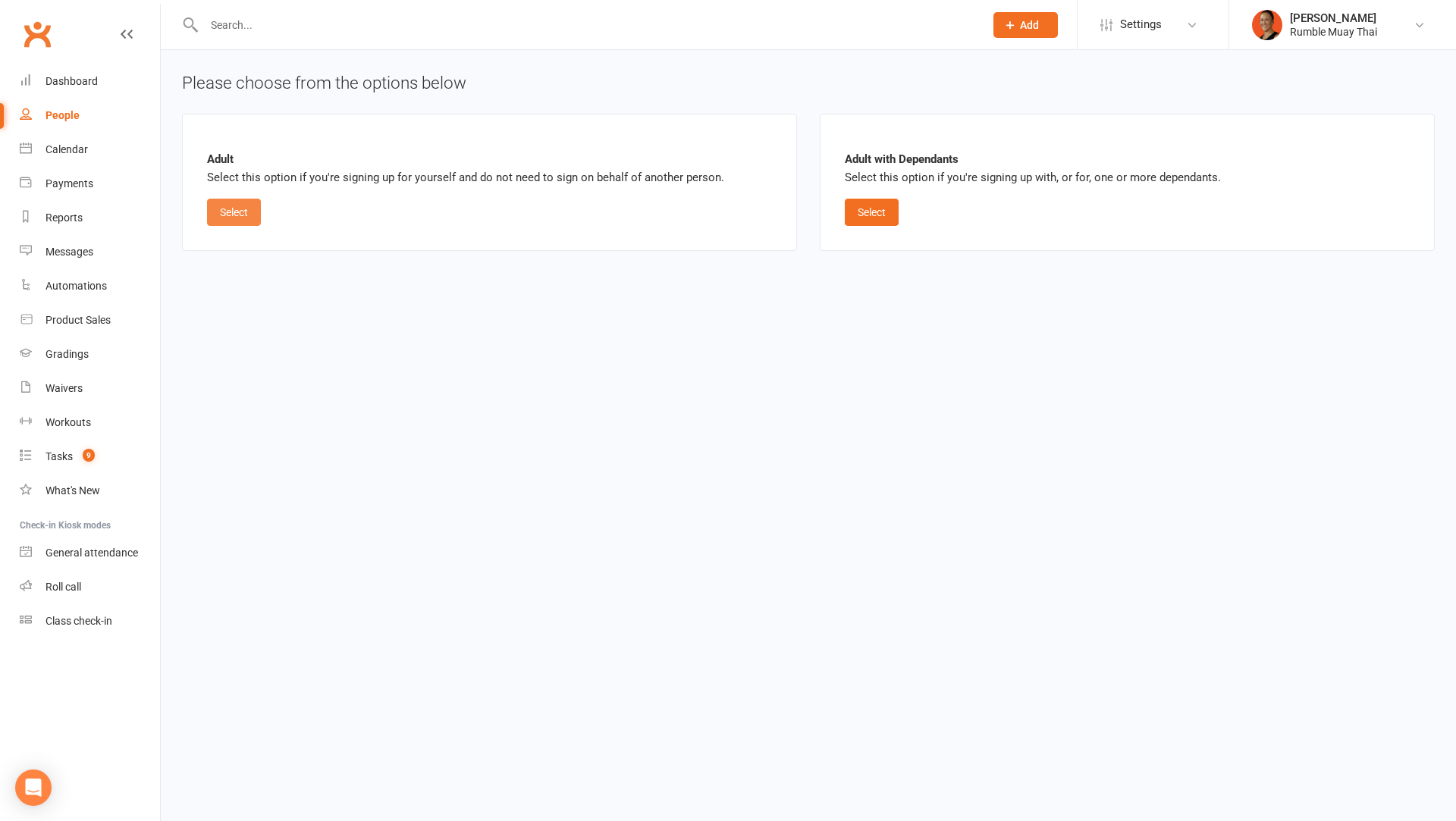
click at [213, 208] on button "Select" at bounding box center [234, 212] width 54 height 27
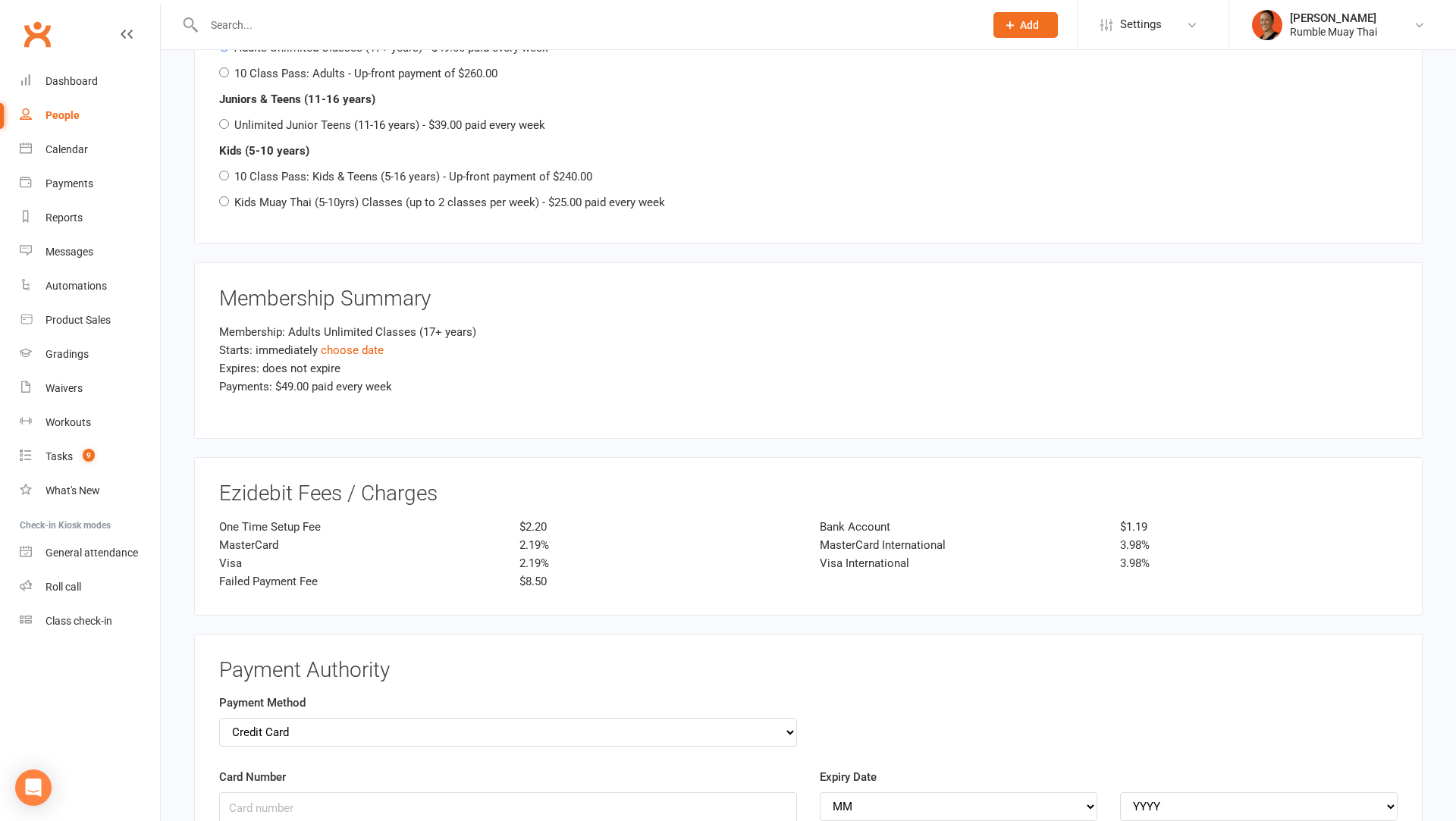
scroll to position [1828, 0]
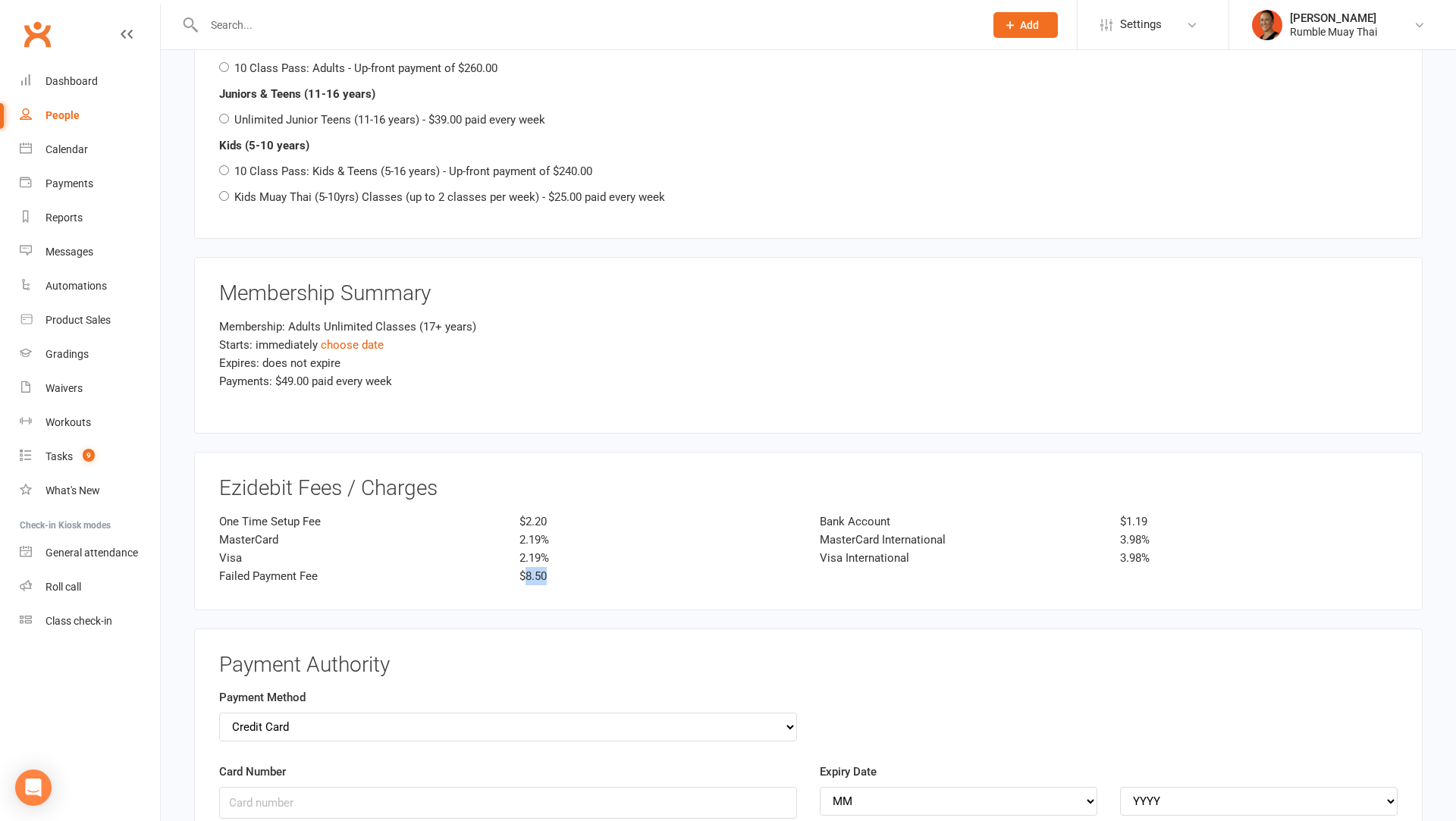
drag, startPoint x: 523, startPoint y: 563, endPoint x: 581, endPoint y: 563, distance: 58.0
click at [581, 568] on div "$8.50" at bounding box center [658, 576] width 300 height 19
copy div "8.50"
click at [857, 519] on div "One Time Setup Fee $2.20 Bank Account $1.19 MasterCard 2.19% MasterCard Interna…" at bounding box center [807, 549] width 1201 height 72
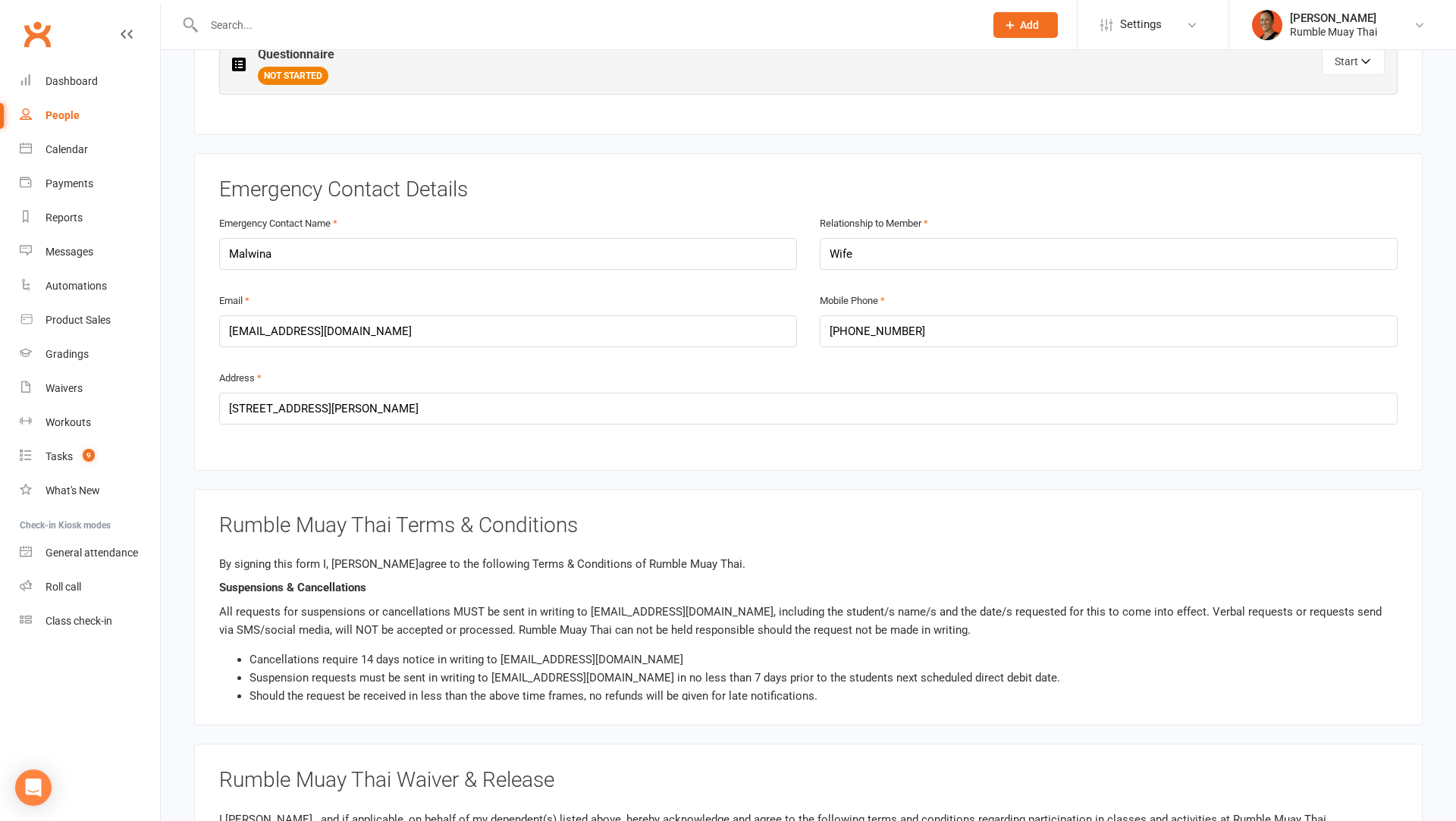
scroll to position [0, 0]
